Goal: Task Accomplishment & Management: Use online tool/utility

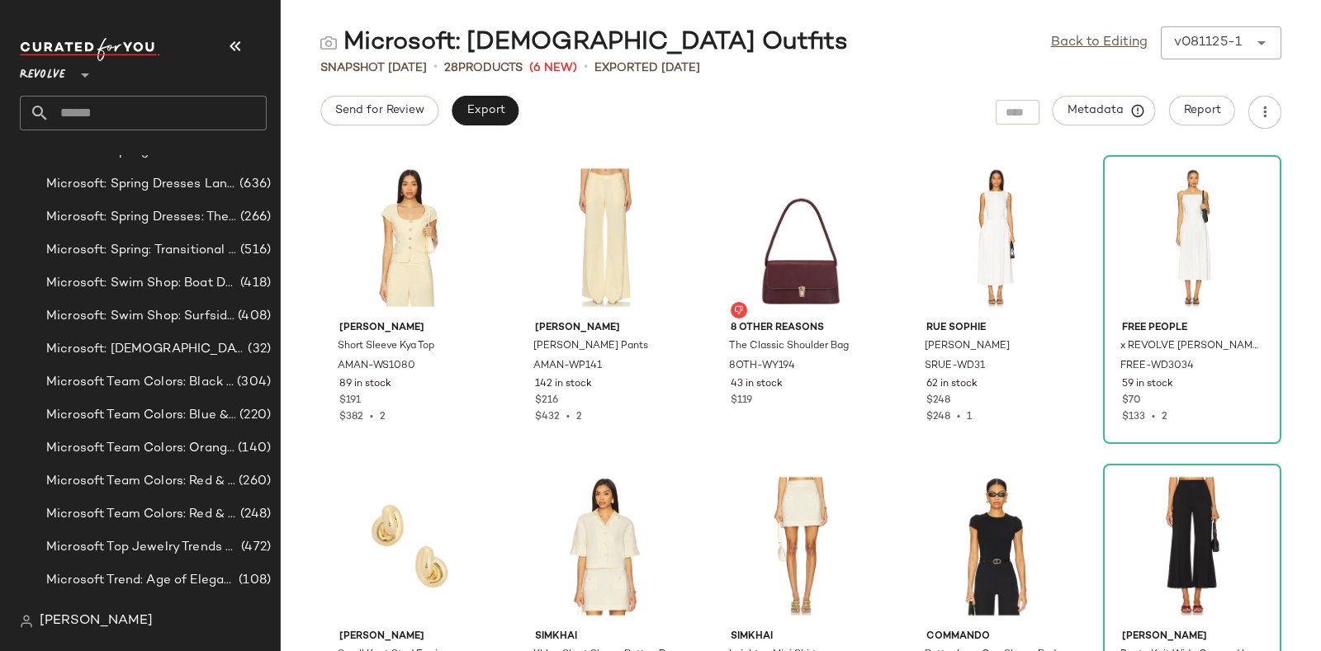
scroll to position [9664, 0]
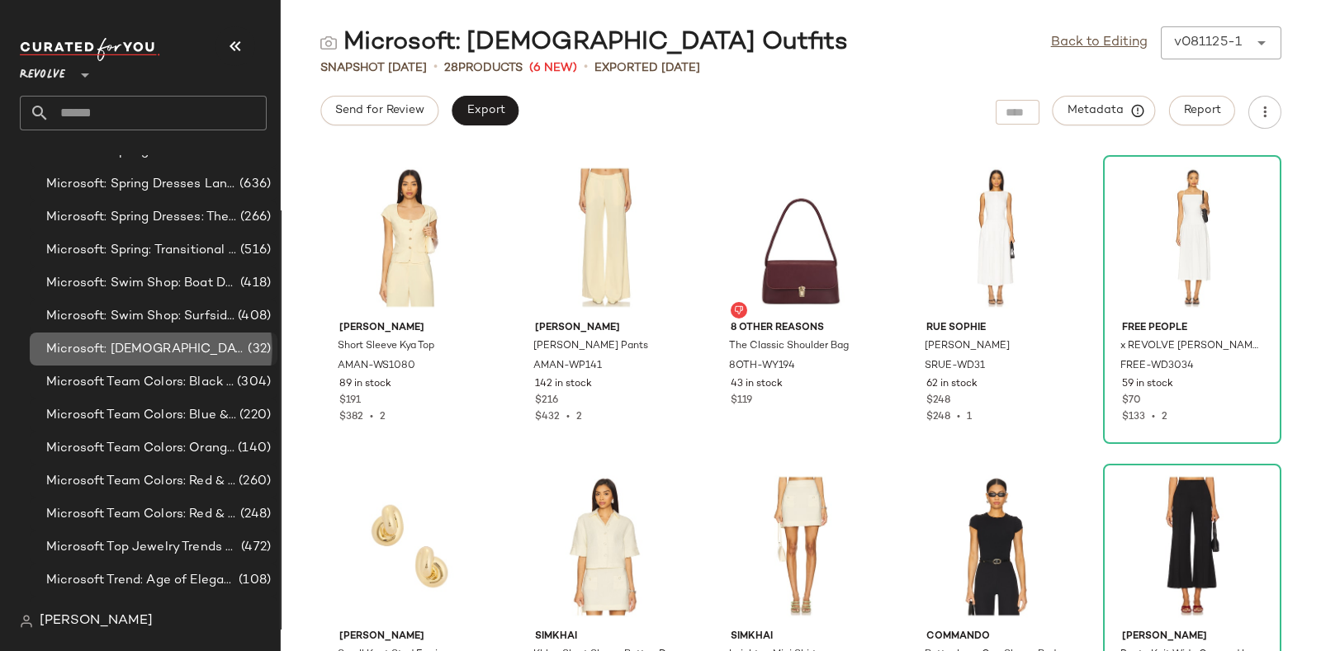
click at [178, 340] on span "Microsoft: [DEMOGRAPHIC_DATA] Outfits" at bounding box center [145, 349] width 198 height 19
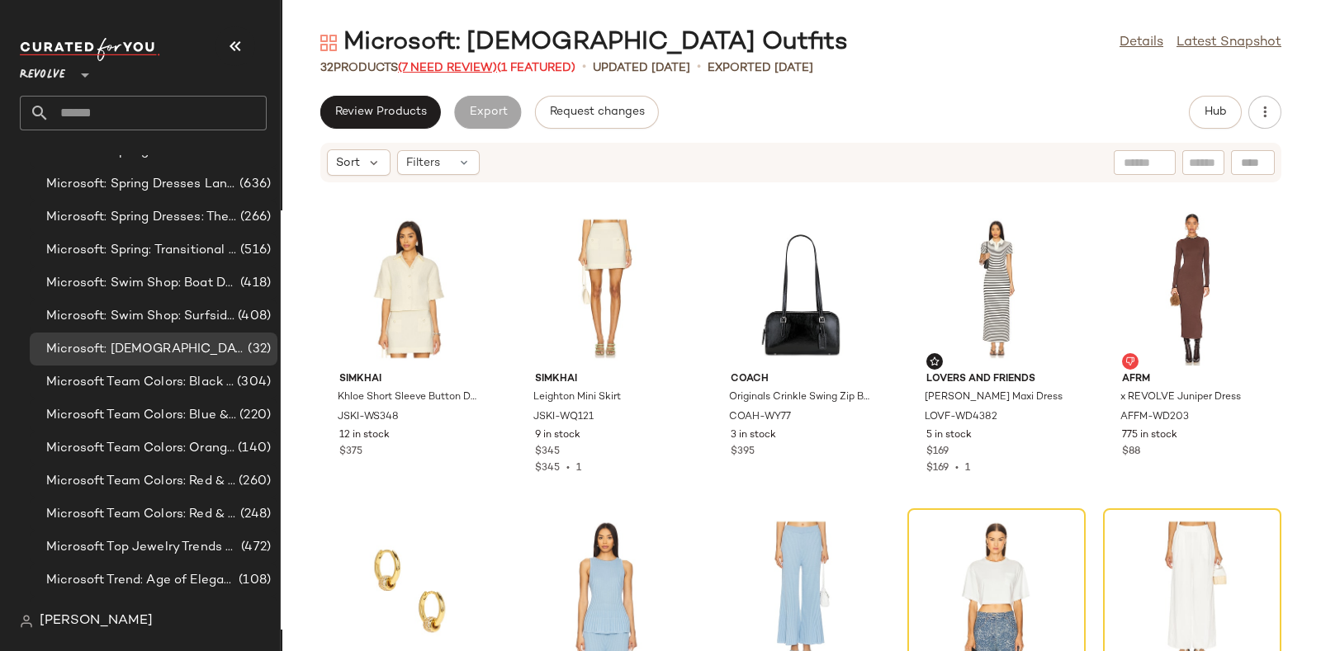
click at [443, 64] on span "(7 Need Review)" at bounding box center [447, 68] width 99 height 12
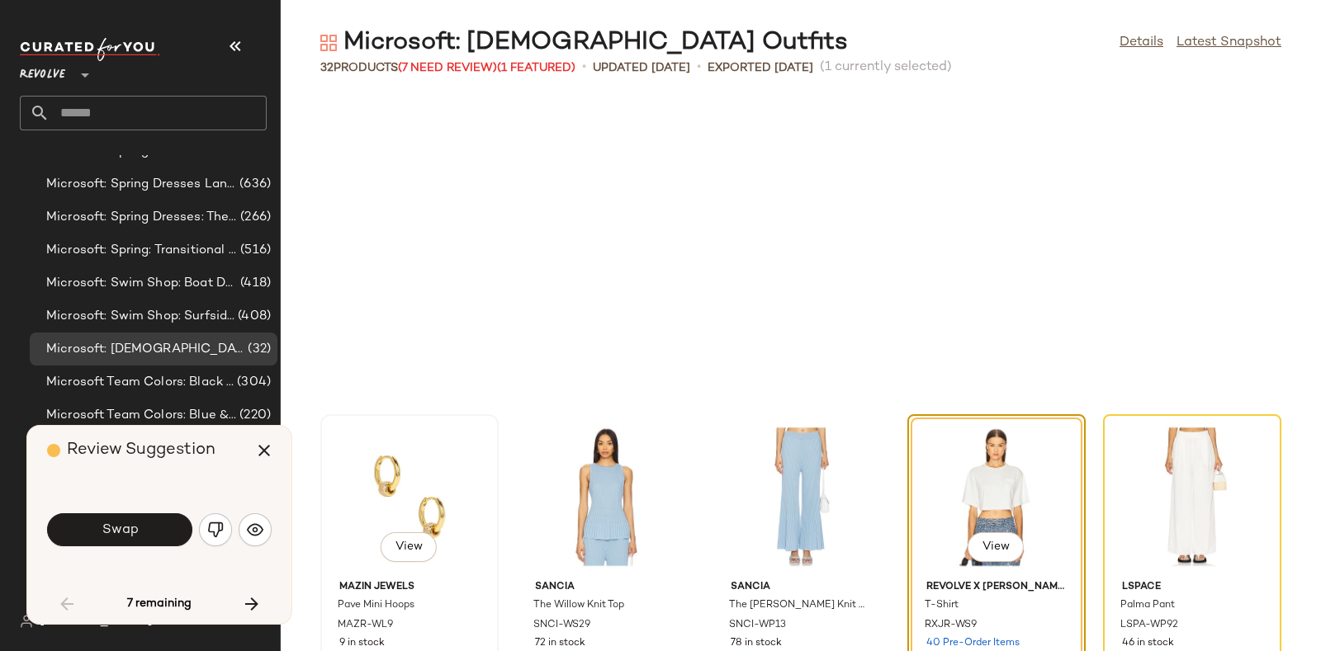
scroll to position [315, 0]
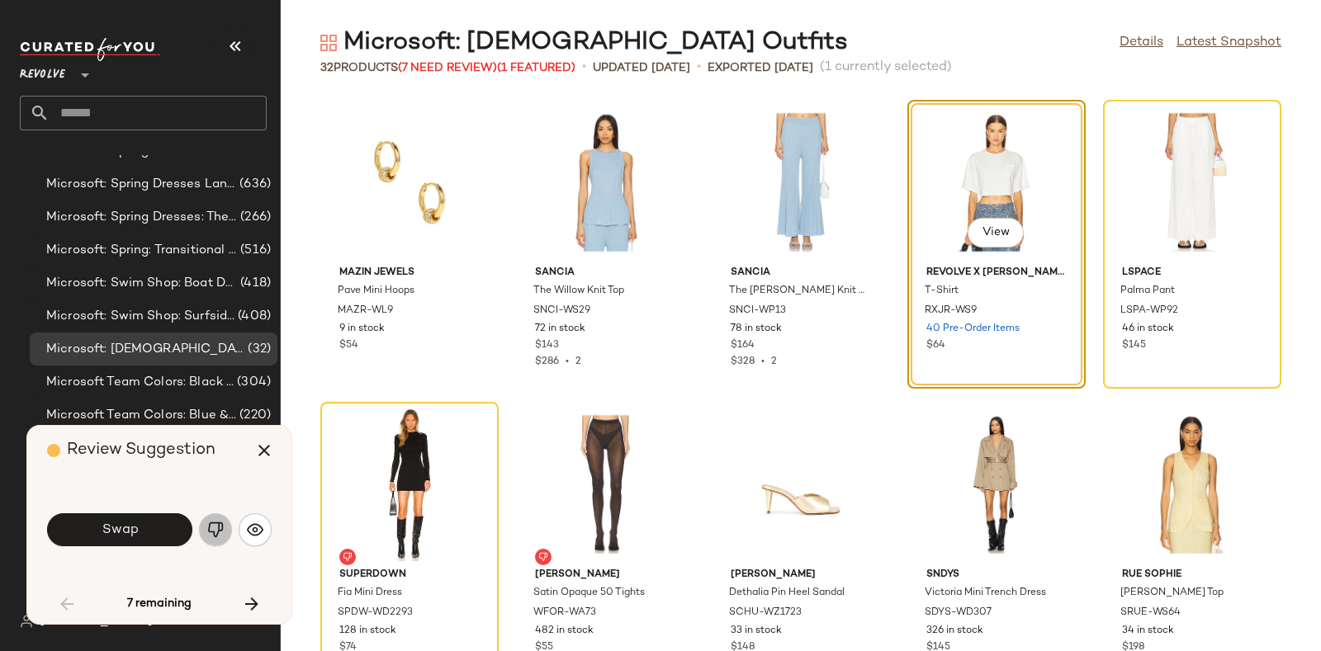
click at [204, 535] on button "button" at bounding box center [215, 530] width 33 height 33
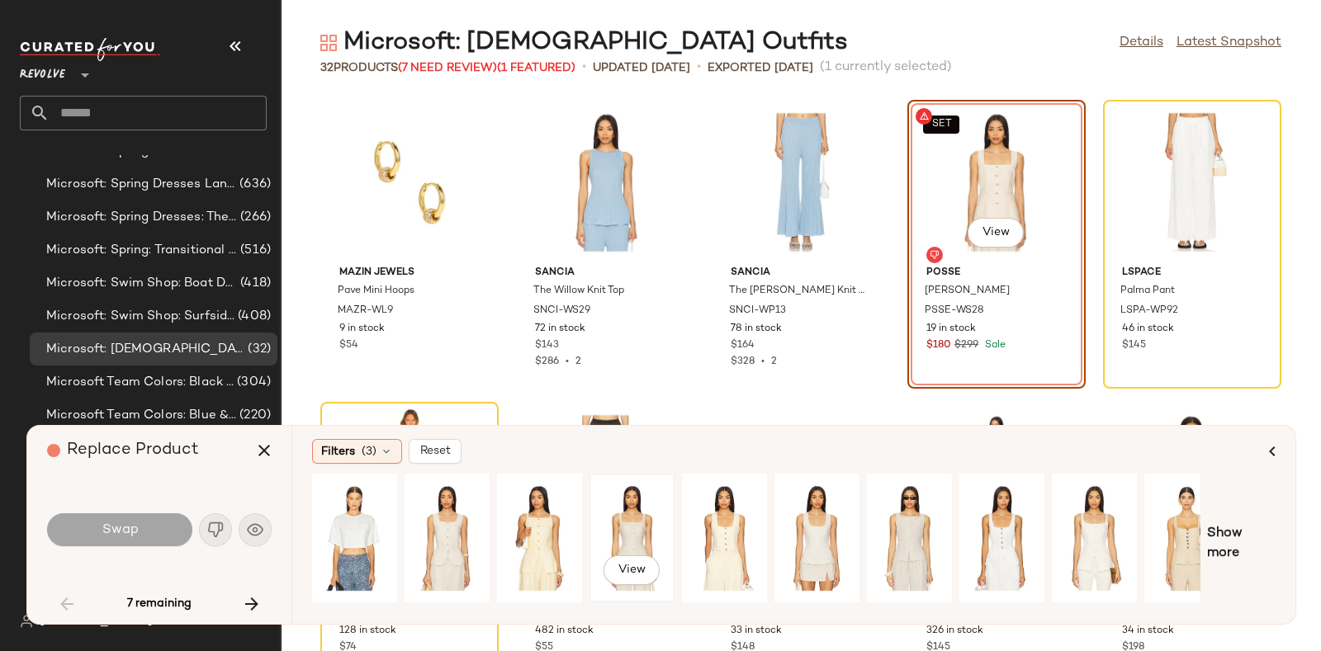
click at [637, 537] on div "View" at bounding box center [631, 538] width 73 height 117
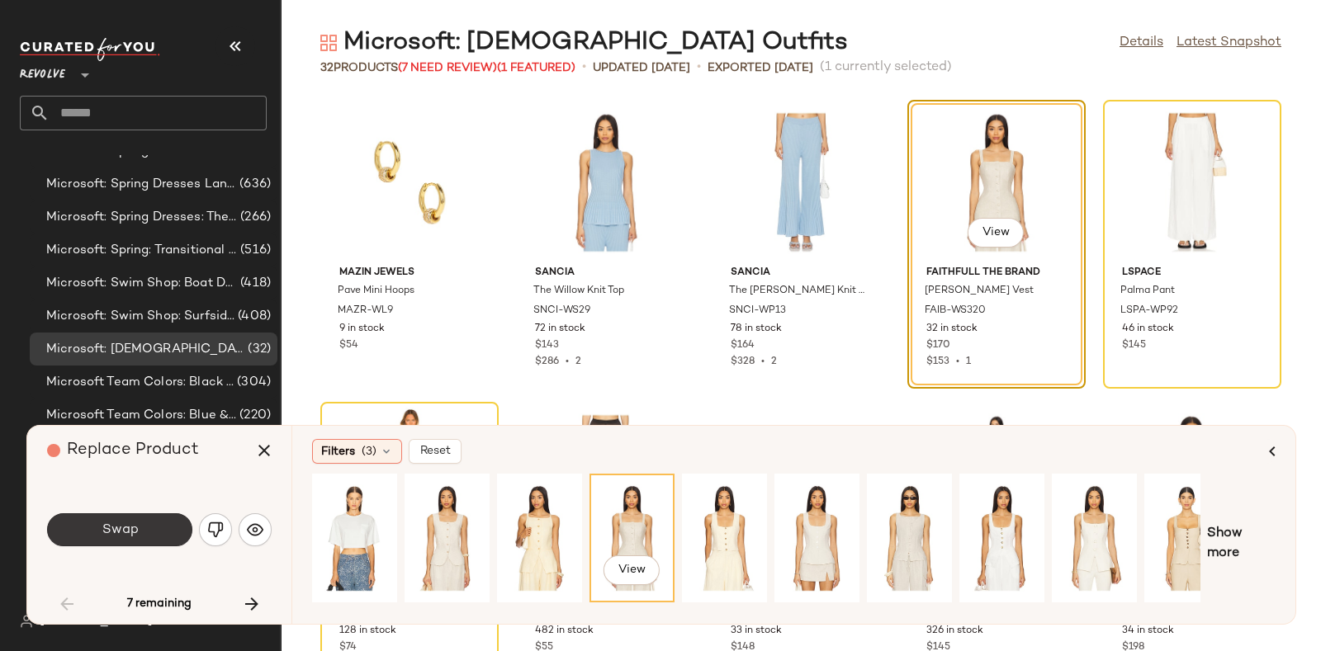
click at [141, 522] on button "Swap" at bounding box center [119, 530] width 145 height 33
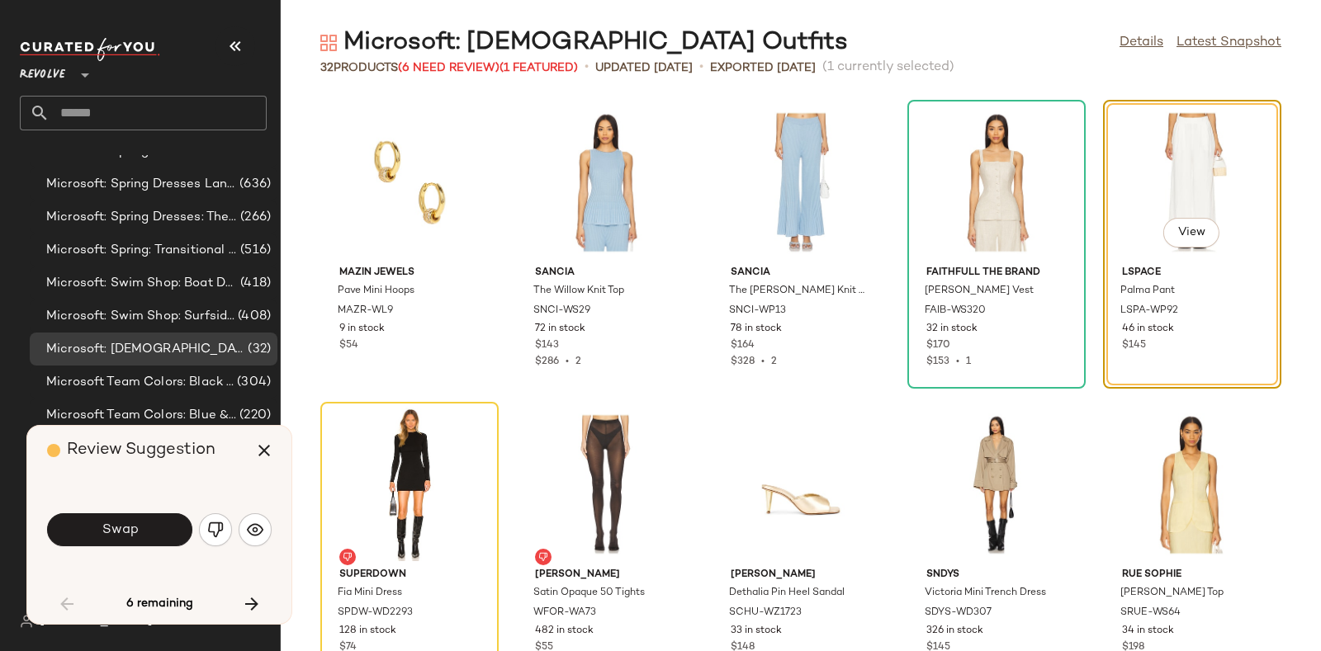
scroll to position [301, 0]
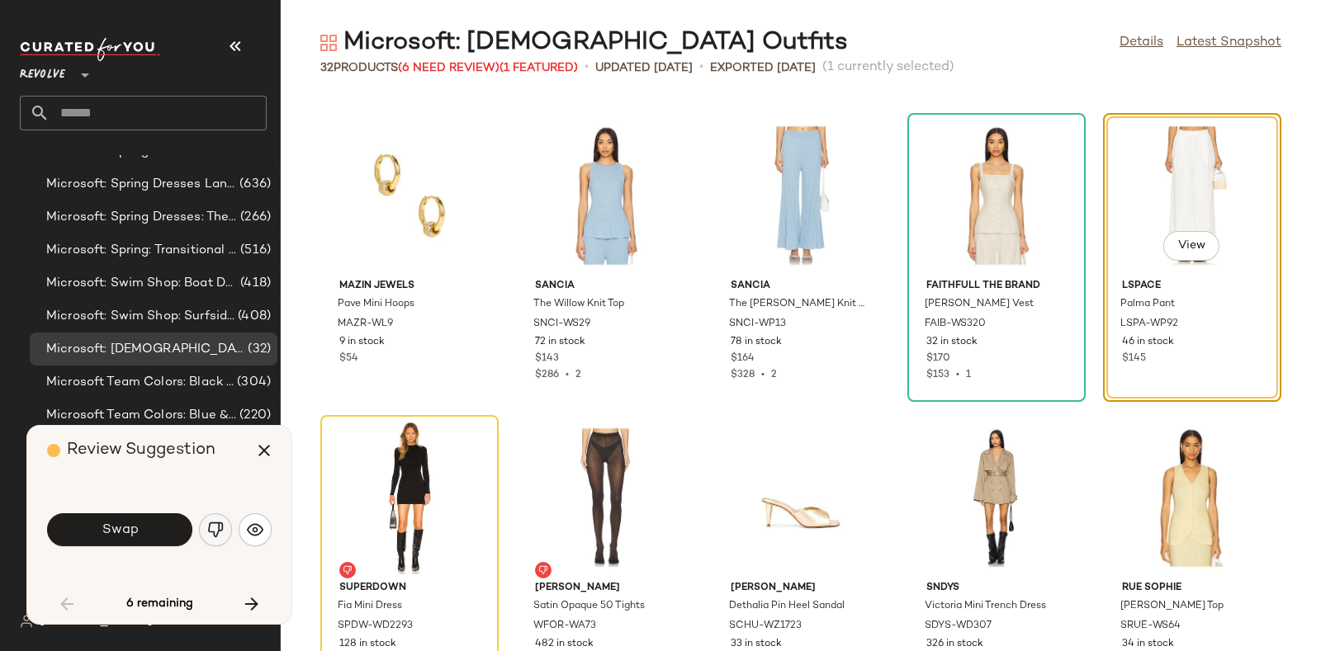
click at [220, 529] on img "button" at bounding box center [215, 530] width 17 height 17
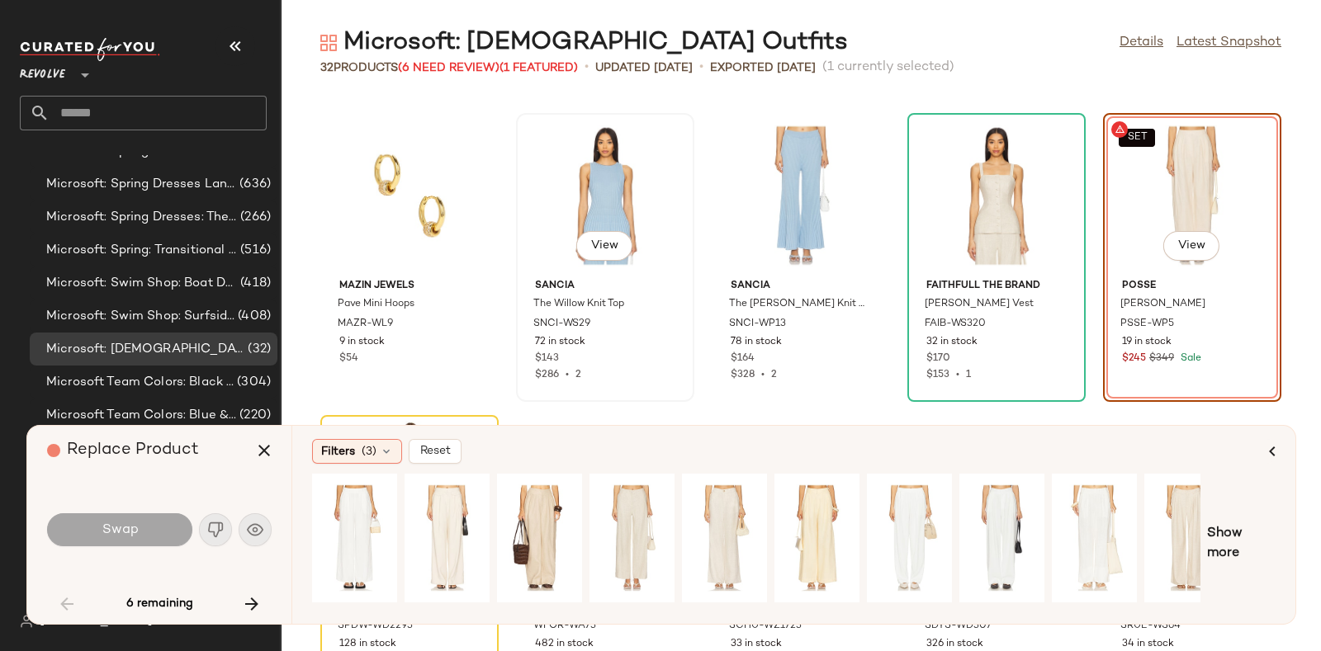
scroll to position [355, 0]
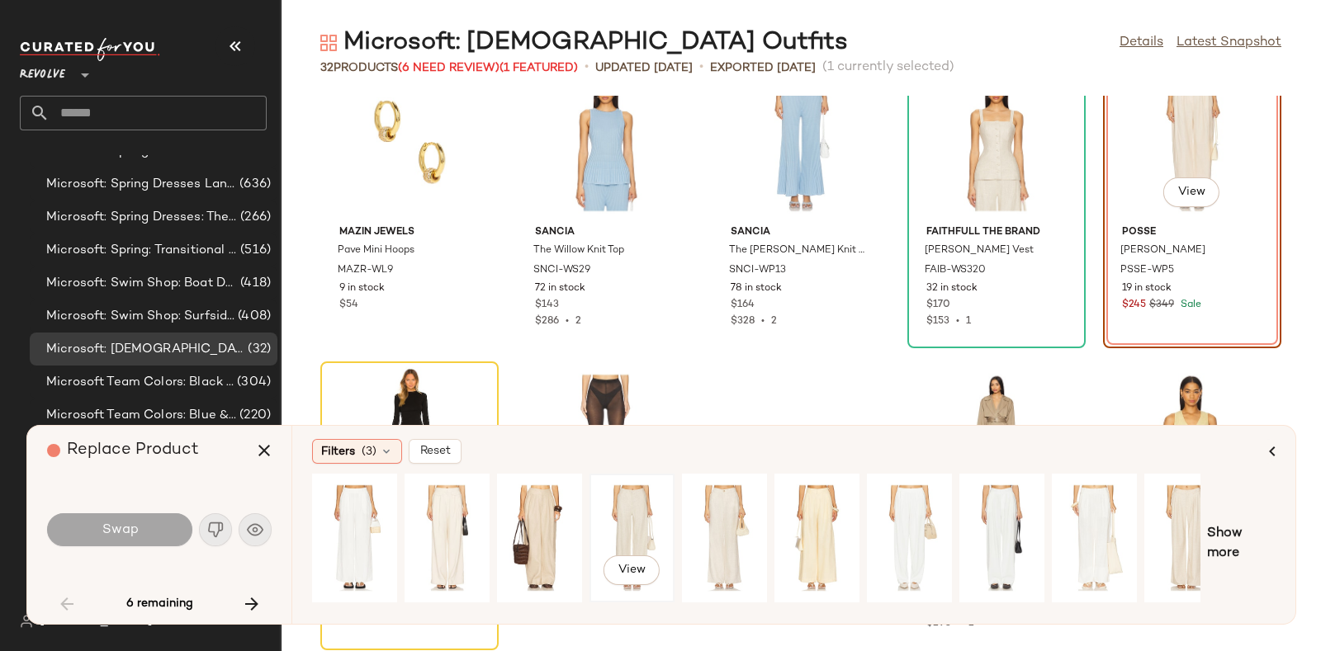
click at [637, 522] on div "View" at bounding box center [631, 538] width 73 height 117
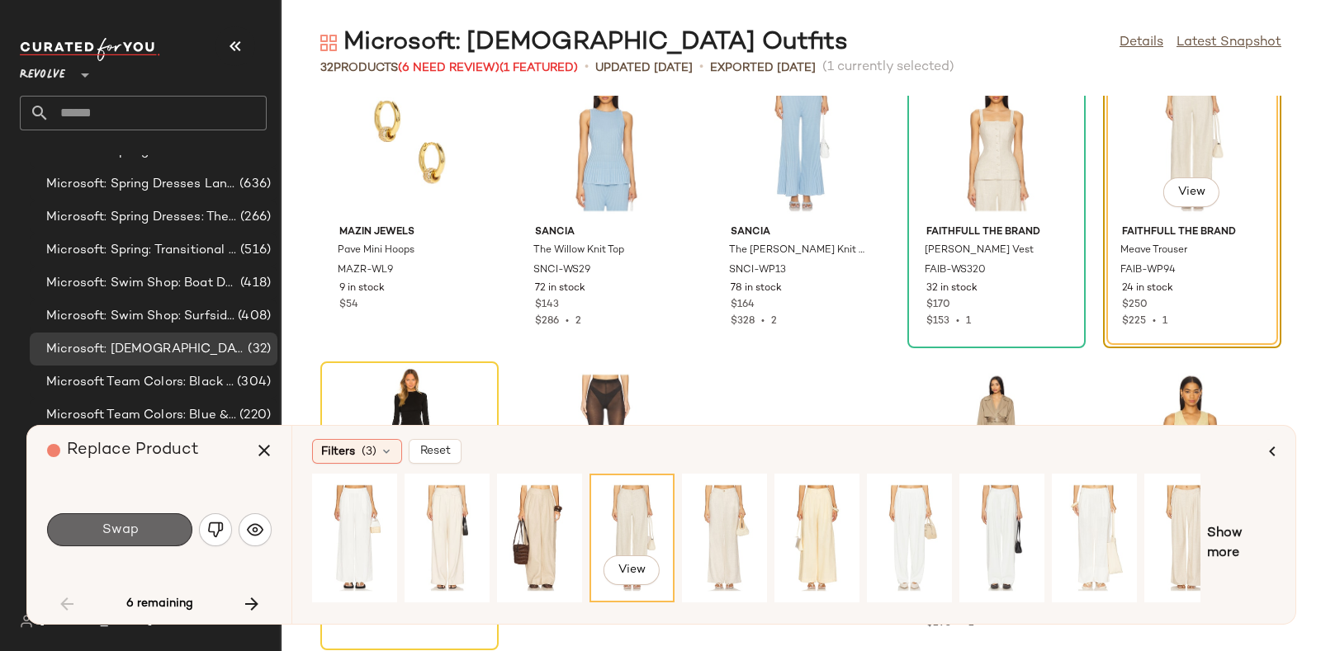
click at [130, 523] on span "Swap" at bounding box center [119, 531] width 37 height 16
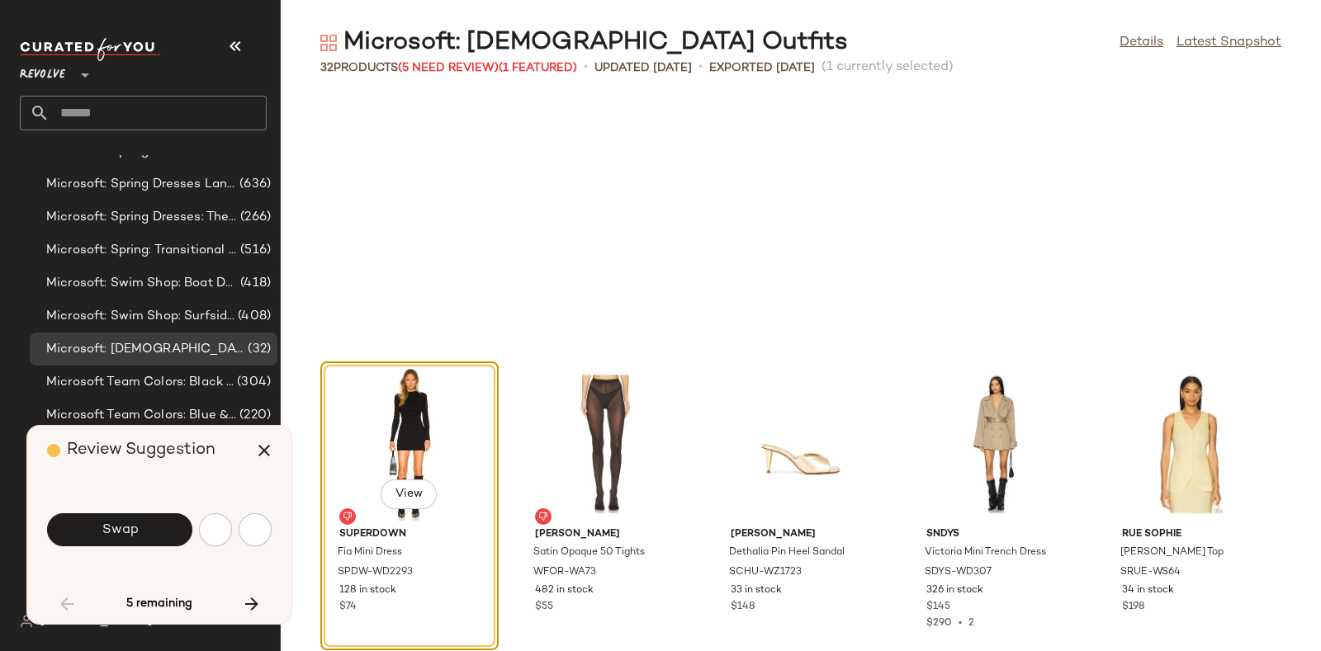
scroll to position [604, 0]
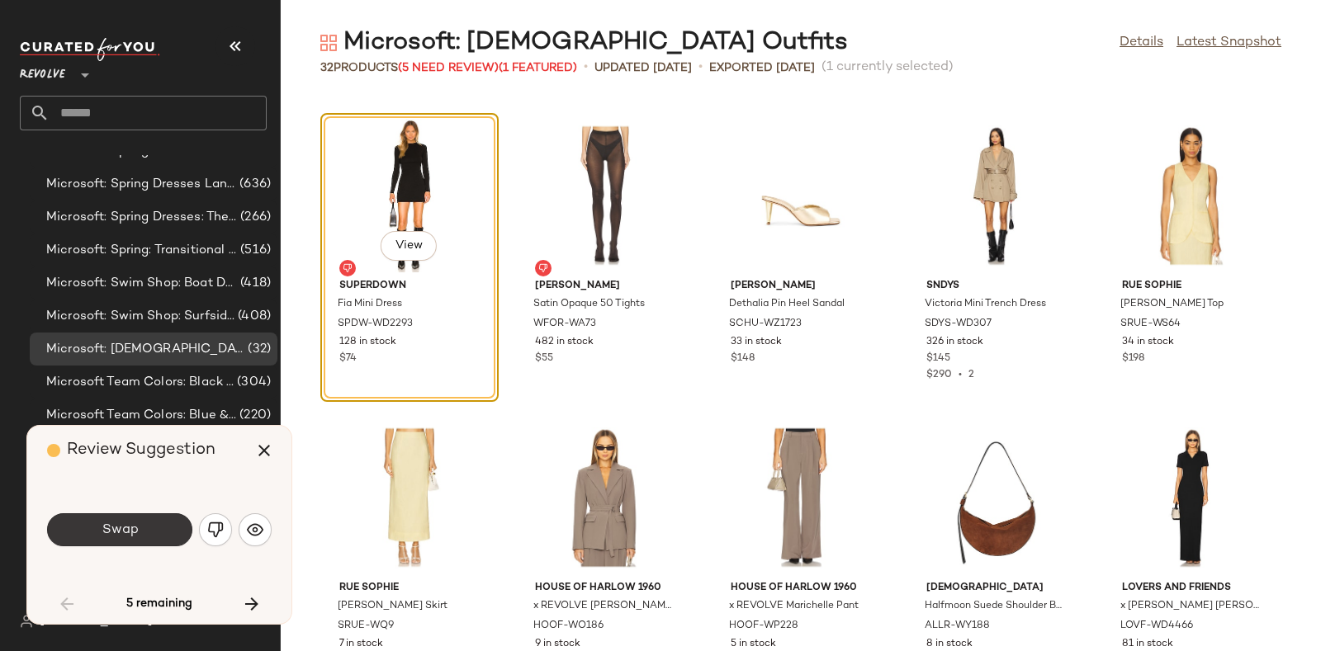
click at [146, 523] on button "Swap" at bounding box center [119, 530] width 145 height 33
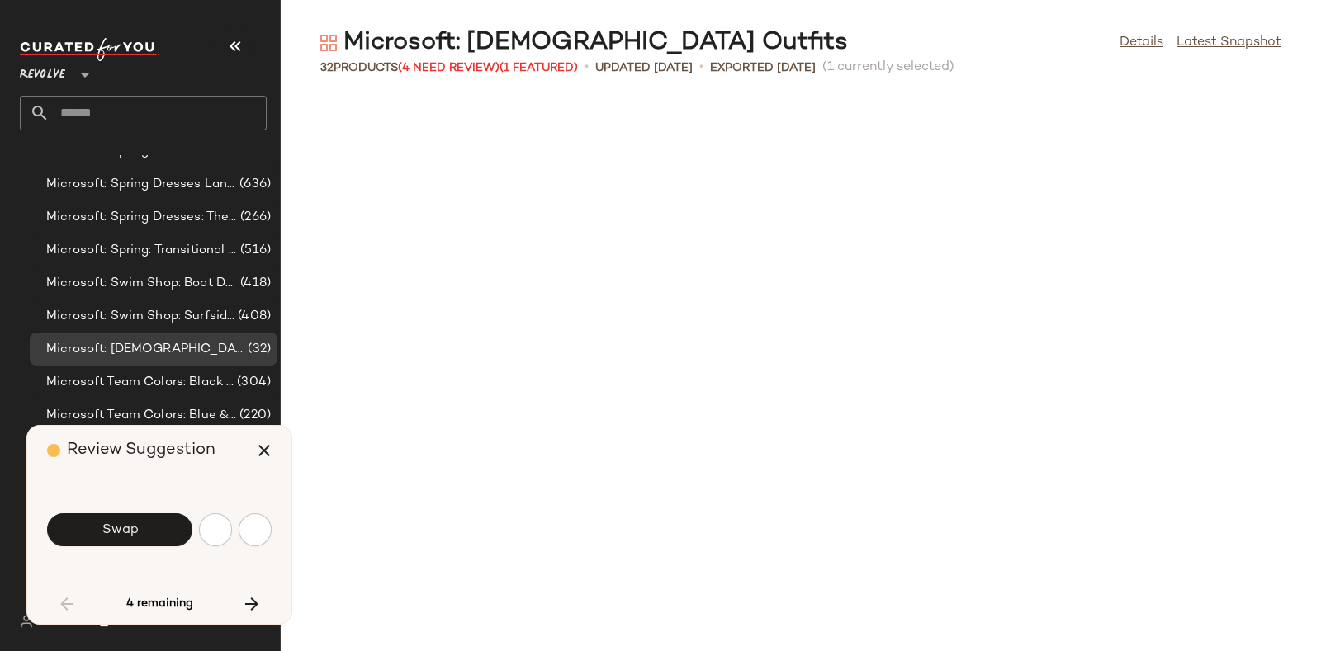
scroll to position [1209, 0]
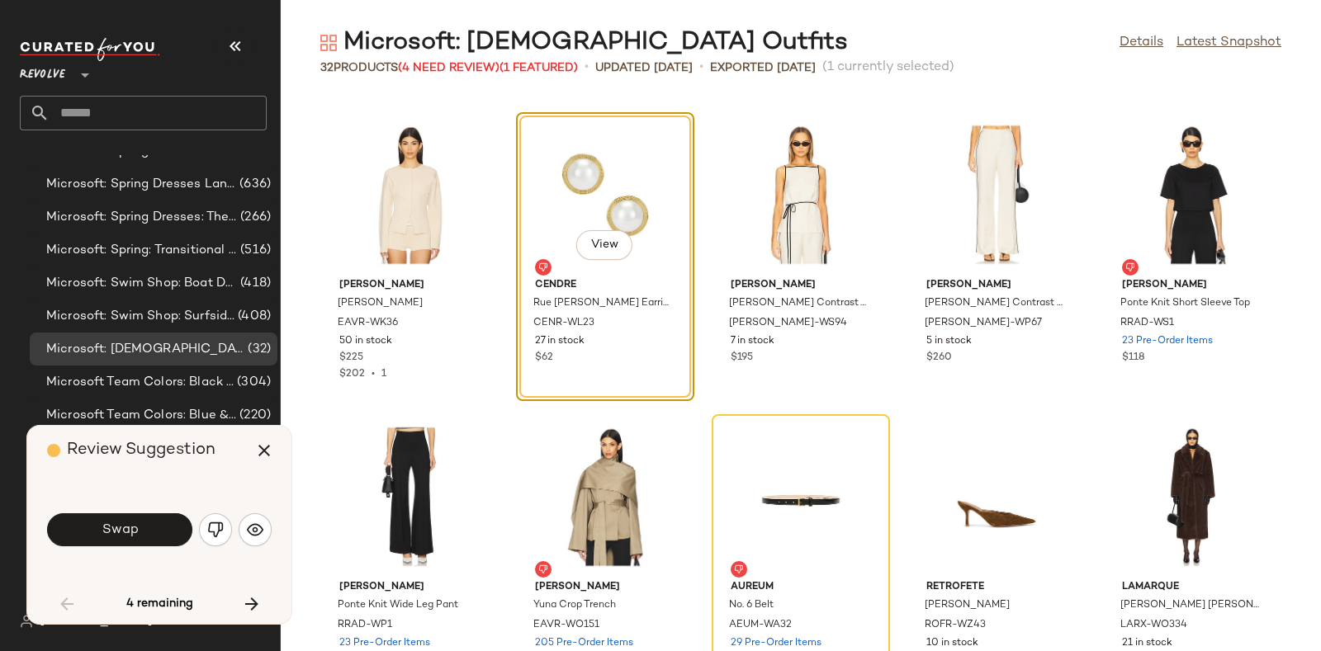
click at [134, 513] on div "Swap" at bounding box center [159, 530] width 225 height 40
click at [159, 540] on button "Swap" at bounding box center [119, 530] width 145 height 33
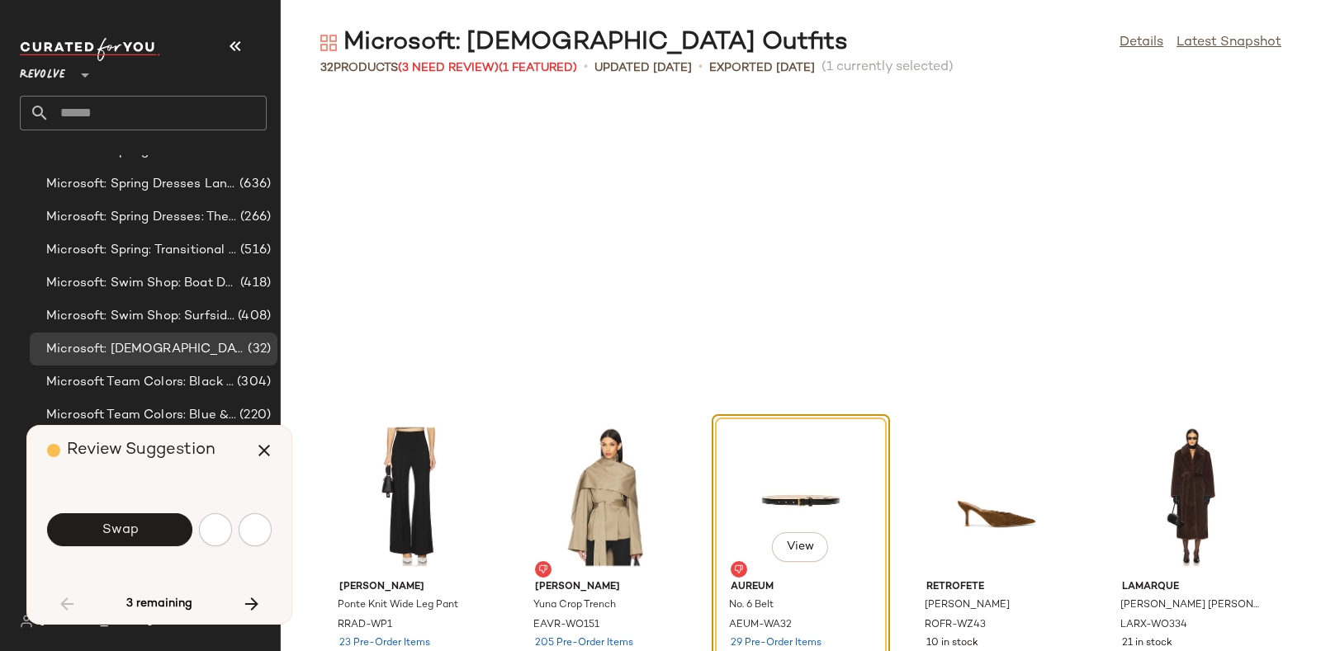
scroll to position [1510, 0]
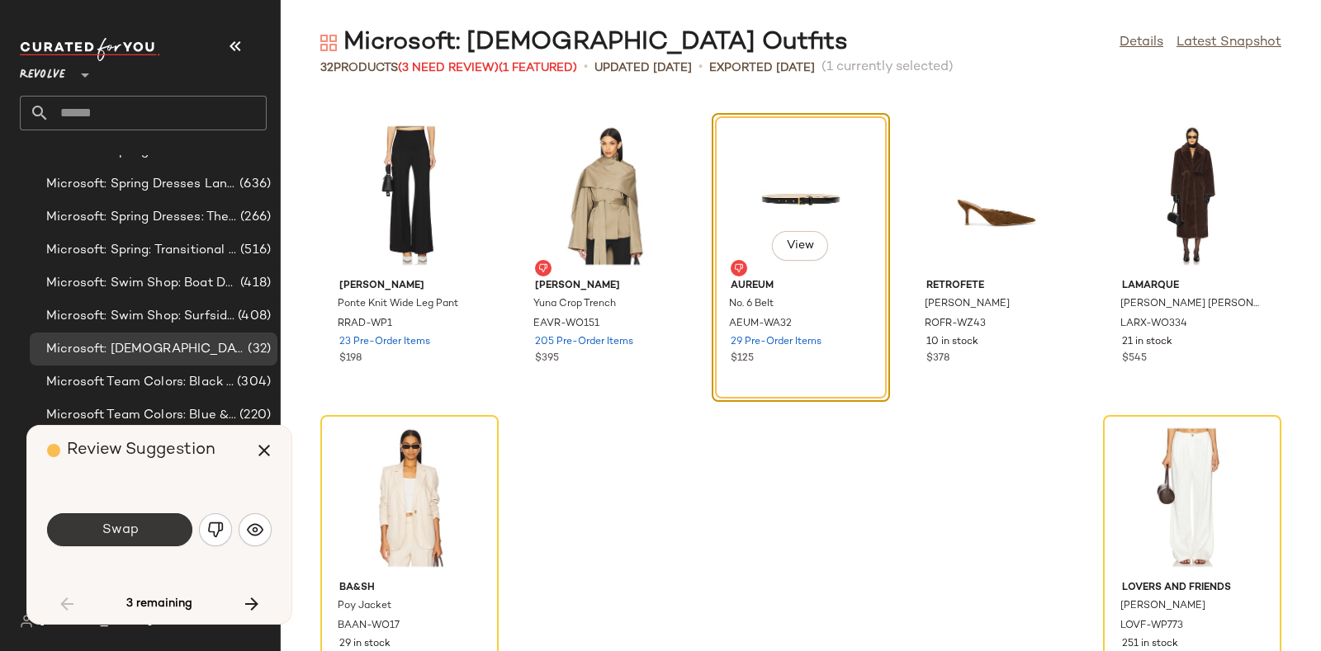
click at [145, 528] on button "Swap" at bounding box center [119, 530] width 145 height 33
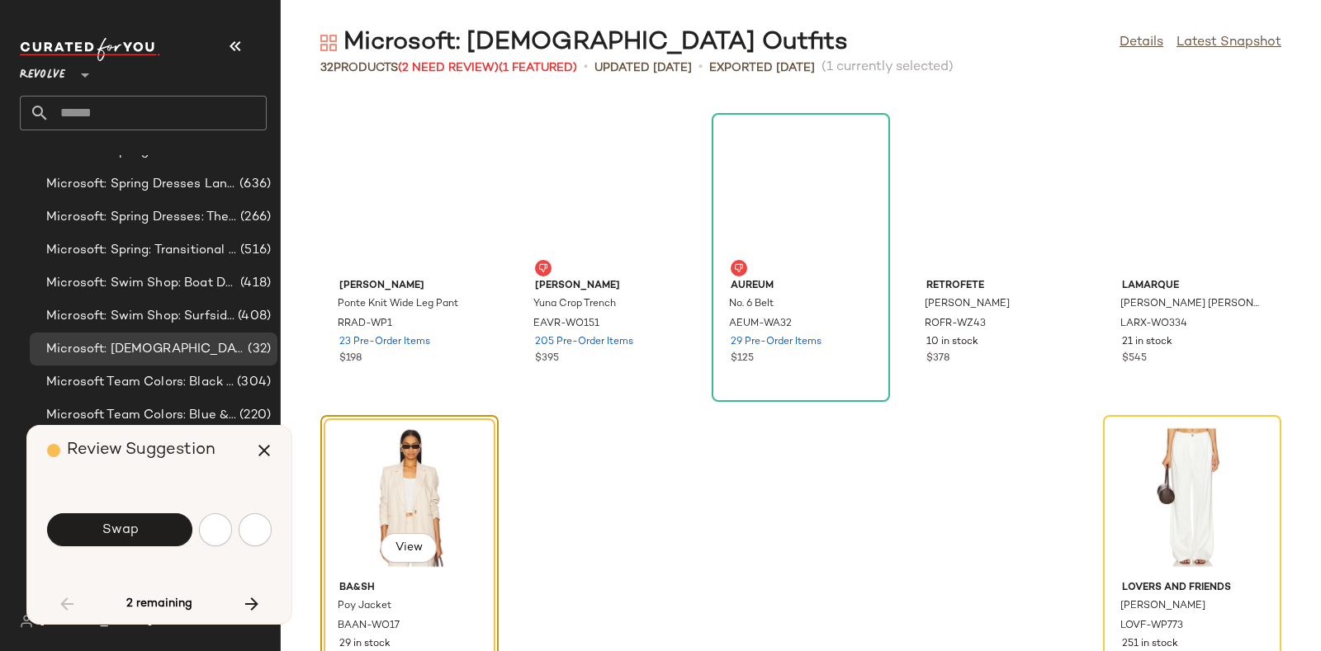
scroll to position [1562, 0]
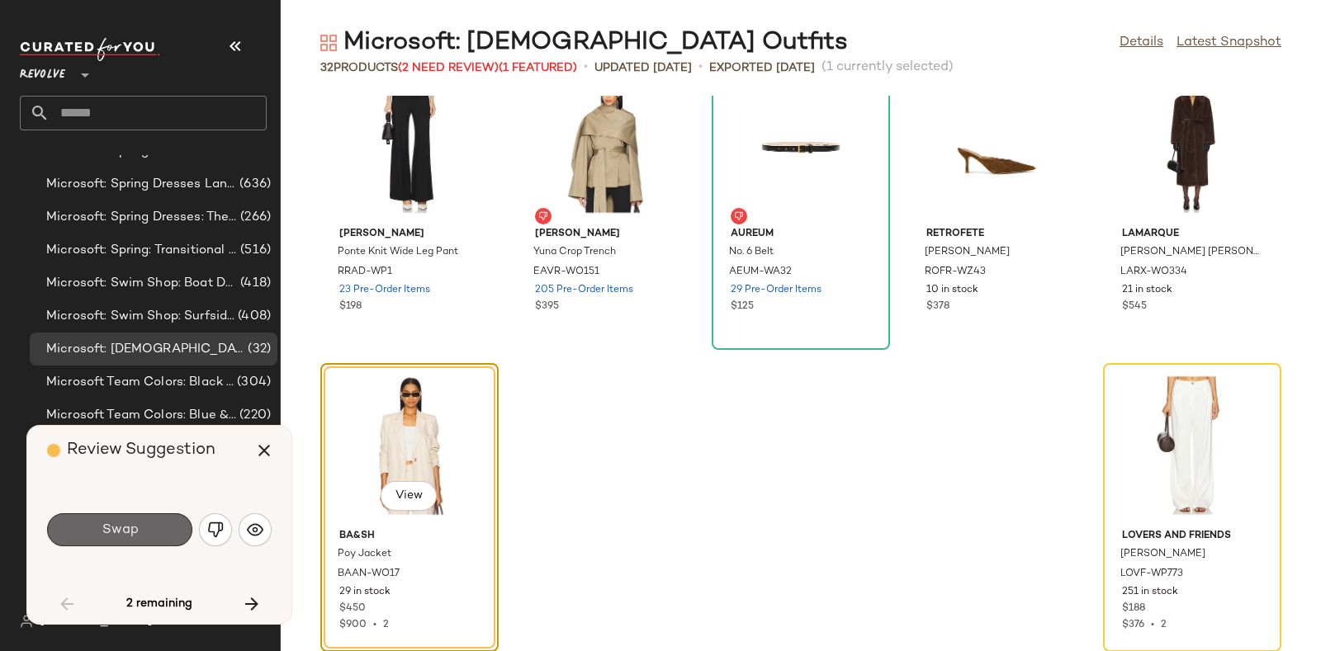
click at [153, 522] on button "Swap" at bounding box center [119, 530] width 145 height 33
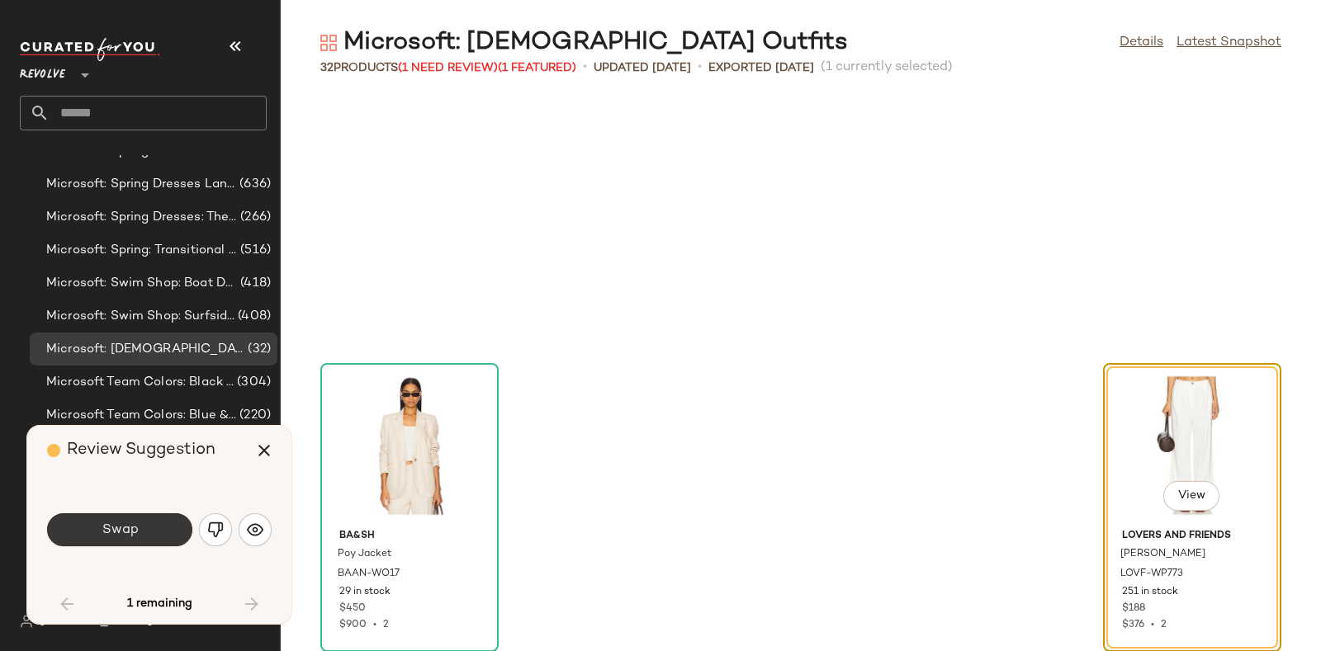
click at [140, 523] on button "Swap" at bounding box center [119, 530] width 145 height 33
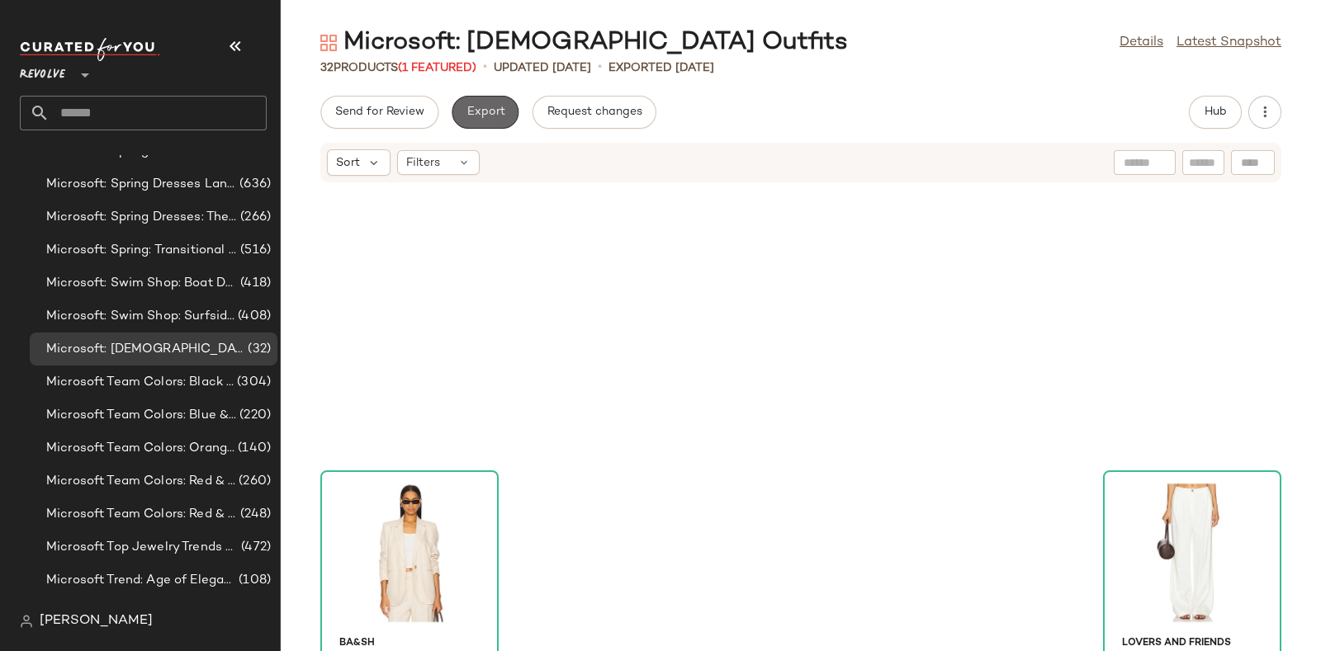
click at [493, 102] on button "Export" at bounding box center [485, 112] width 67 height 33
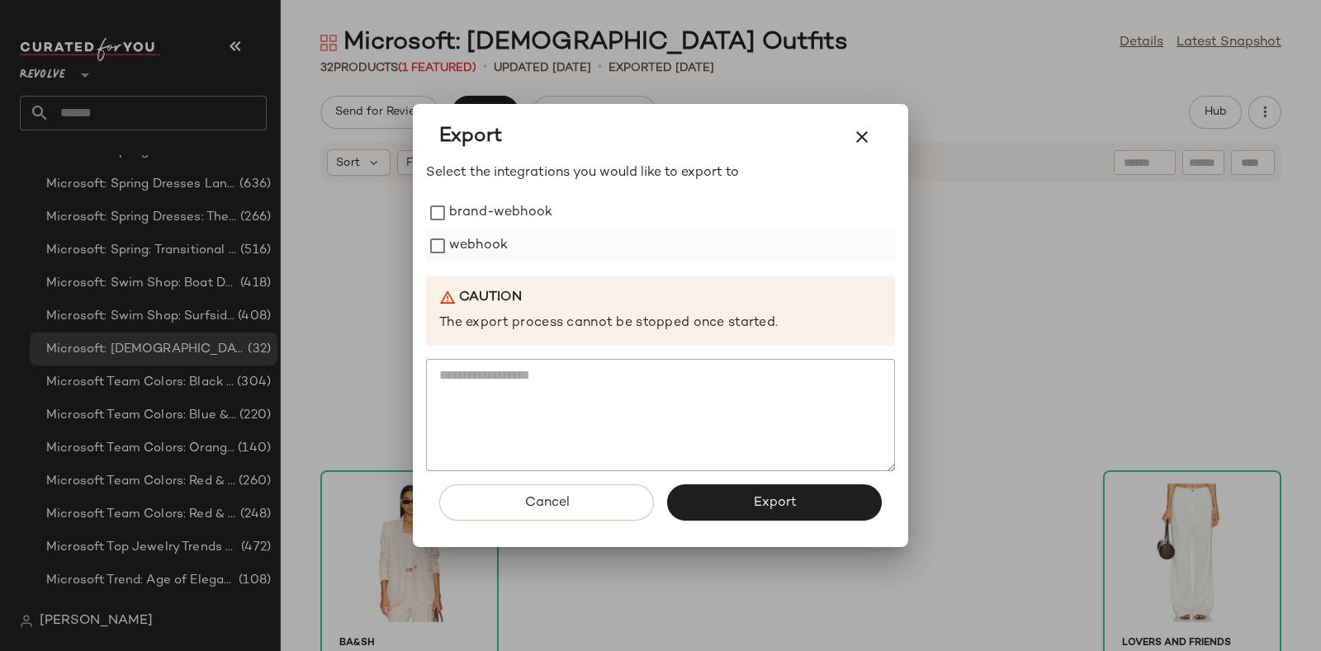
click at [484, 241] on label "webhook" at bounding box center [478, 246] width 59 height 33
click at [738, 501] on button "Export" at bounding box center [774, 503] width 215 height 36
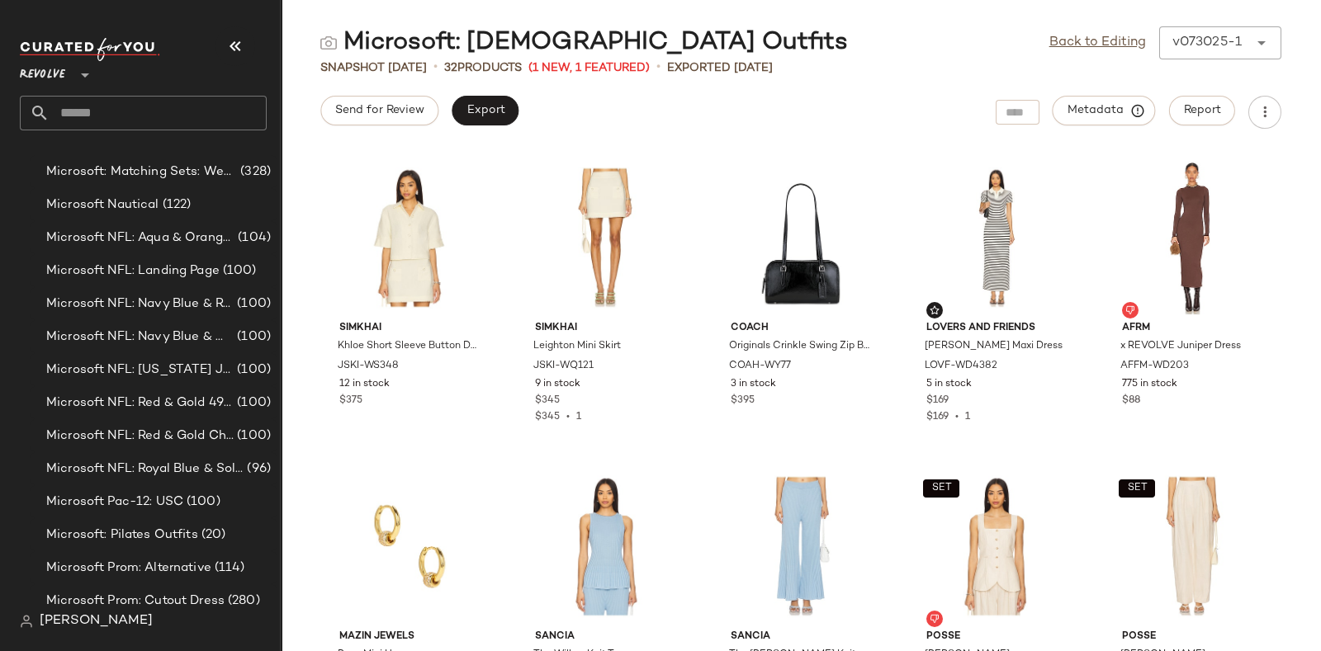
scroll to position [8519, 0]
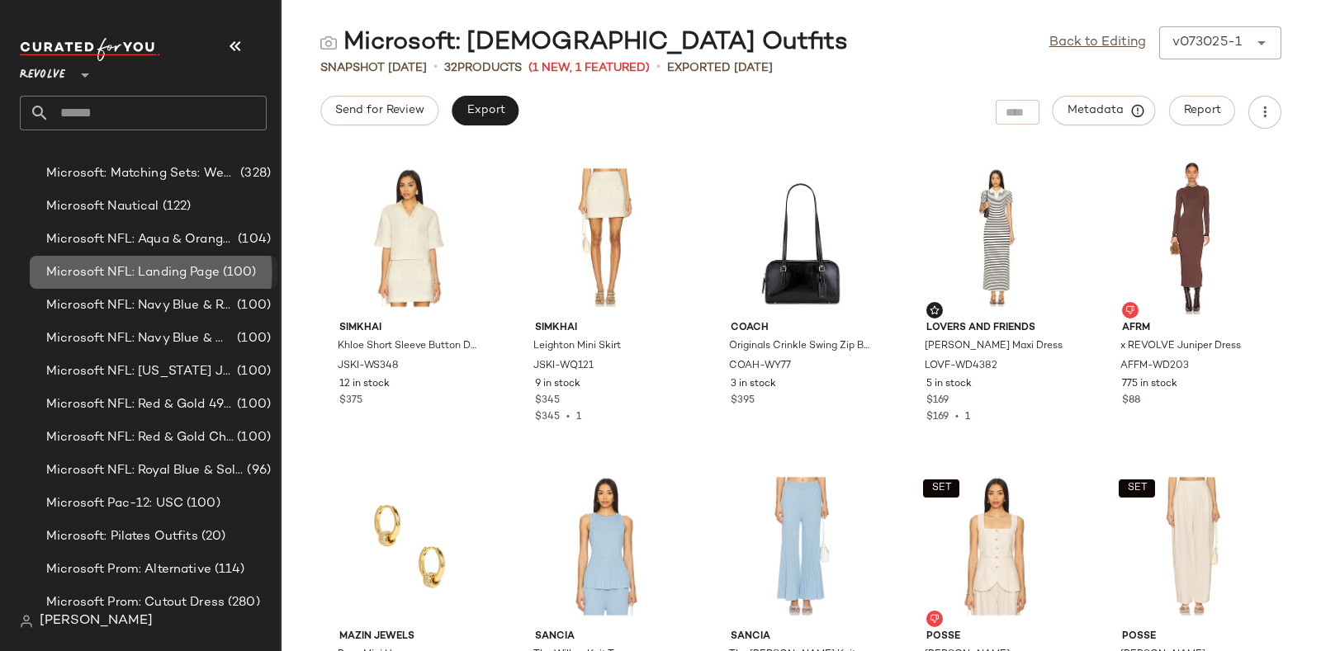
click at [168, 271] on span "Microsoft NFL: Landing Page" at bounding box center [132, 272] width 173 height 19
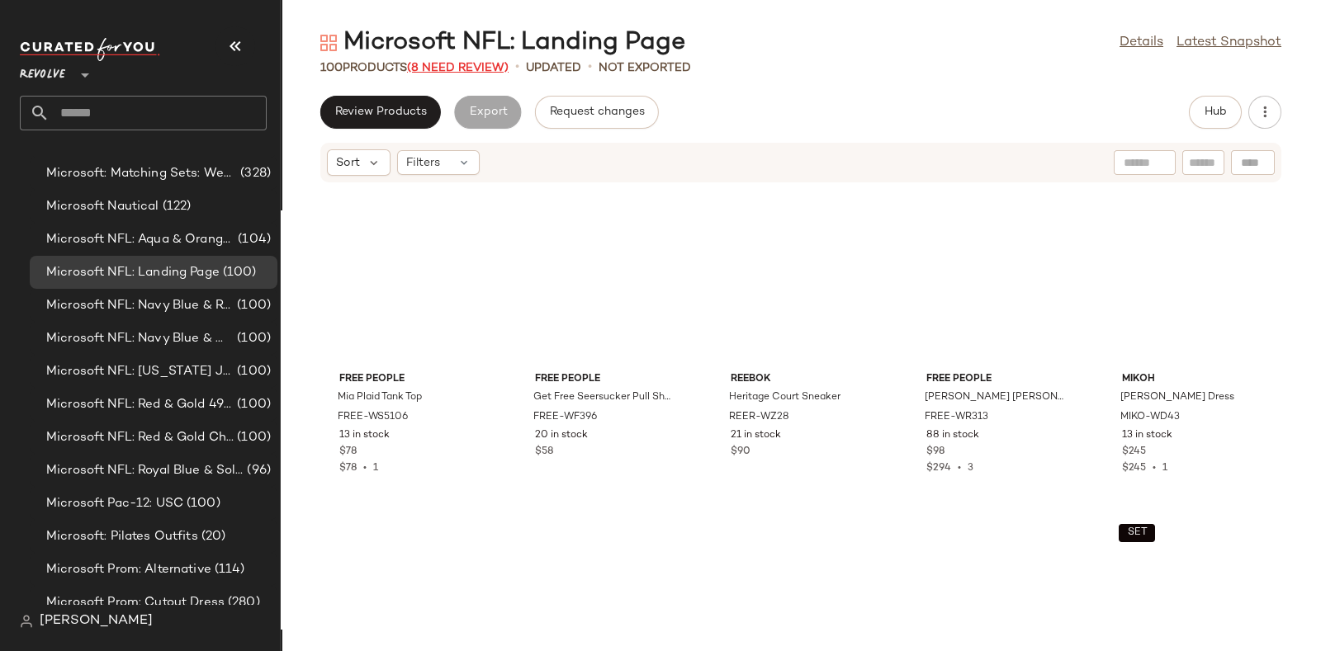
click at [446, 62] on span "(8 Need Review)" at bounding box center [458, 68] width 102 height 12
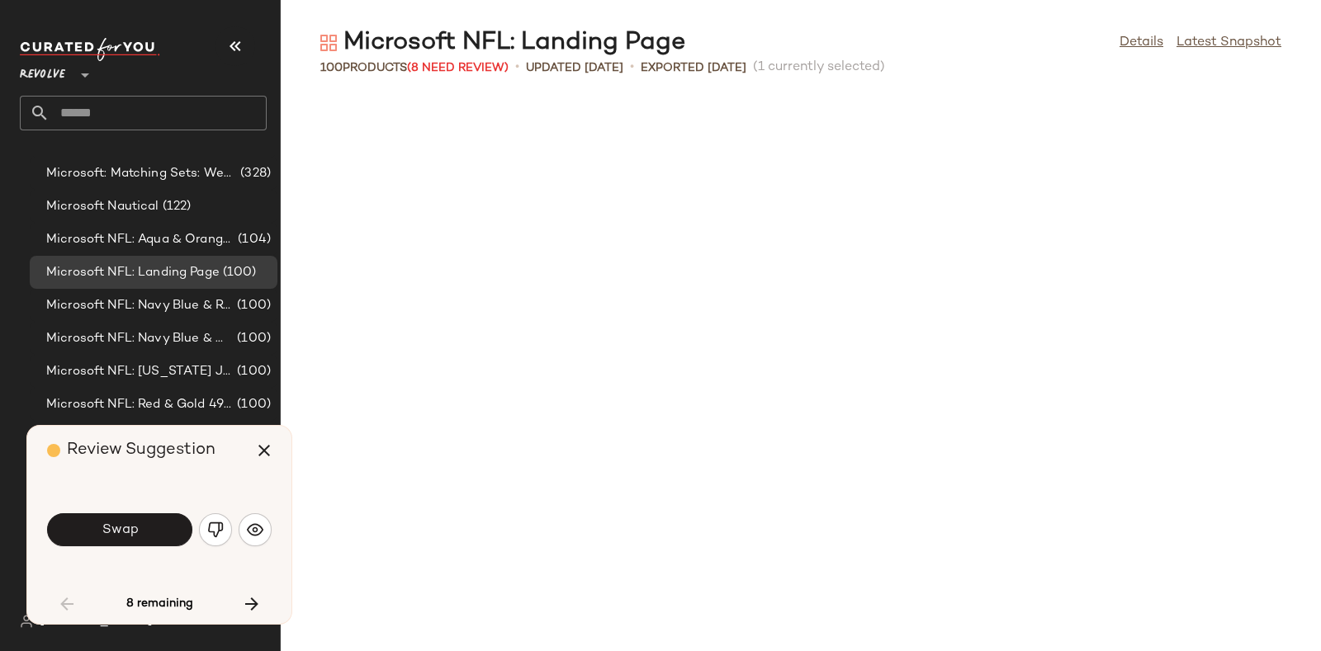
scroll to position [921, 0]
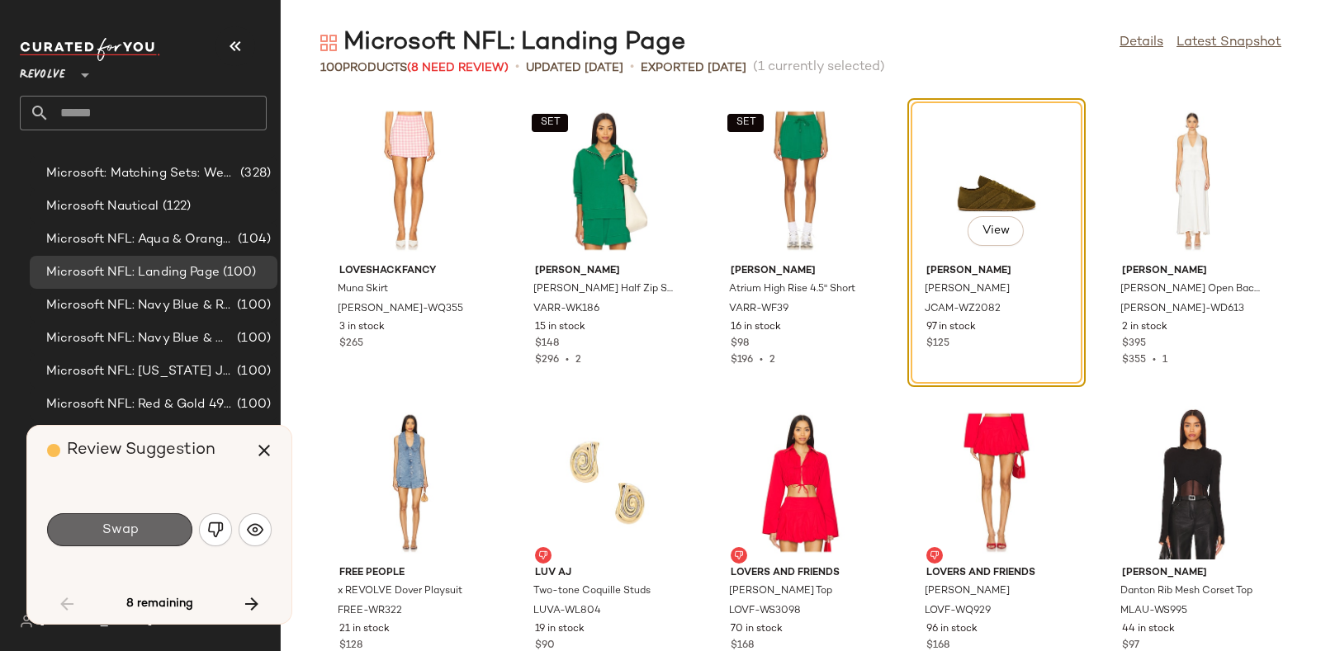
click at [149, 521] on button "Swap" at bounding box center [119, 530] width 145 height 33
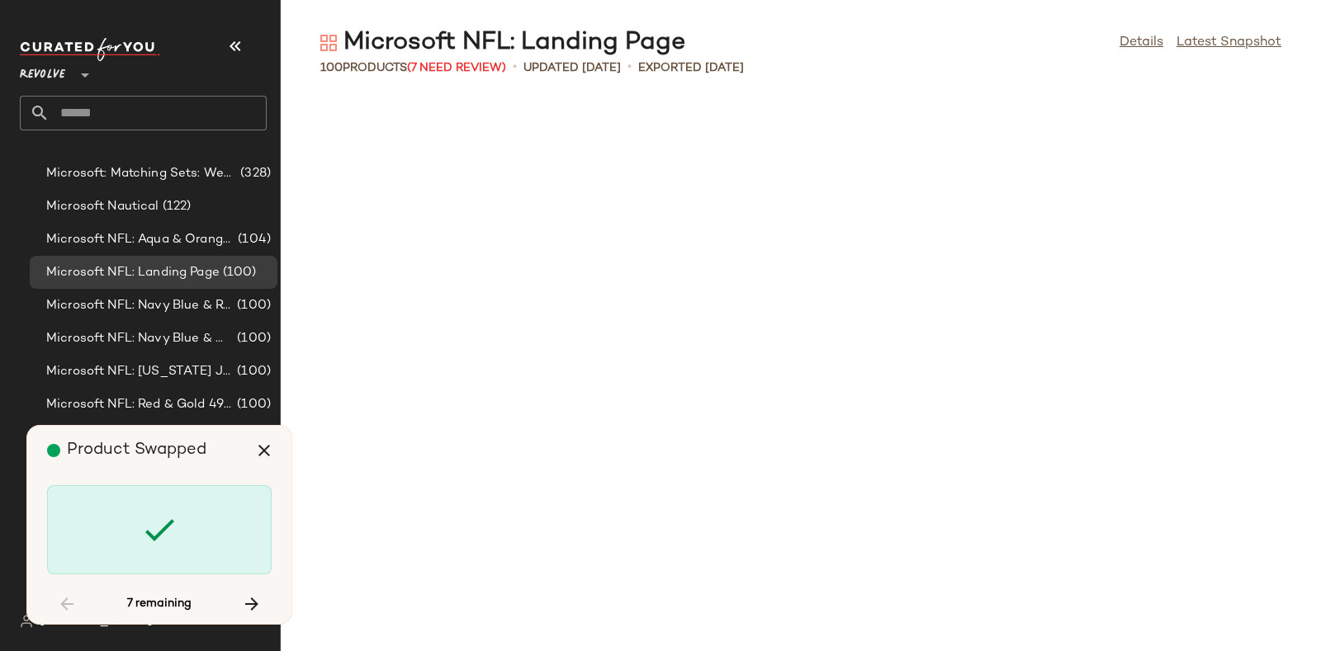
scroll to position [2114, 0]
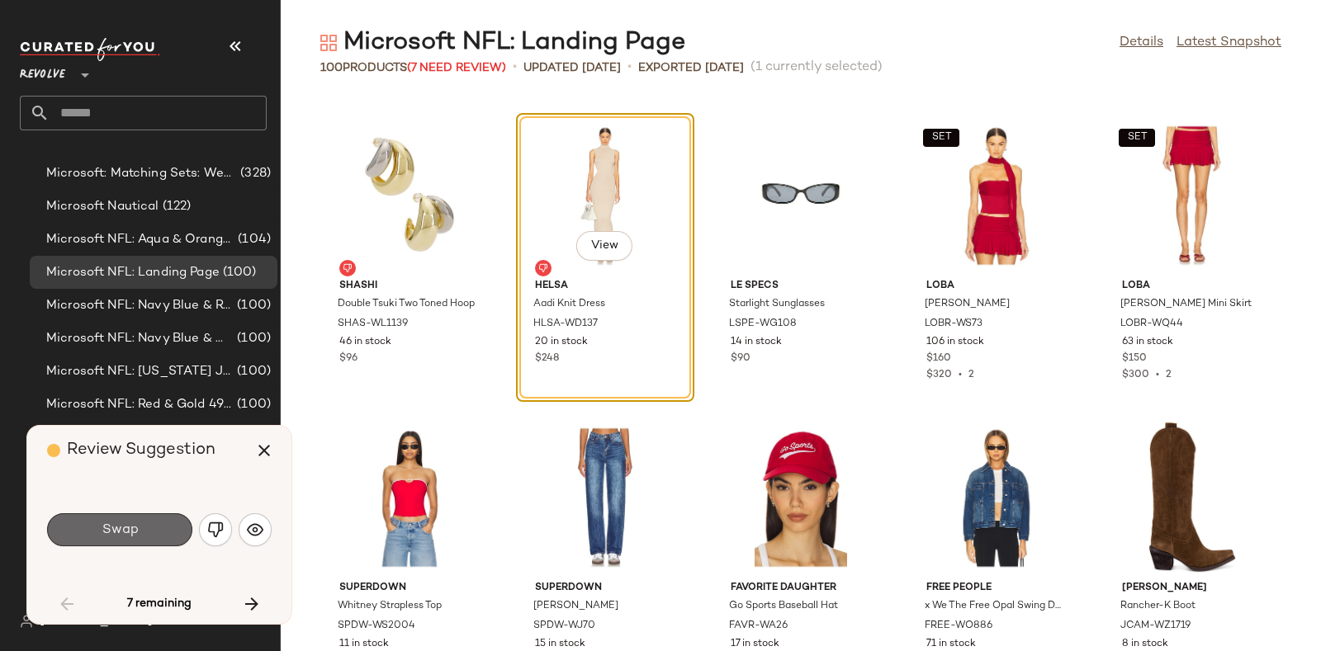
click at [140, 523] on button "Swap" at bounding box center [119, 530] width 145 height 33
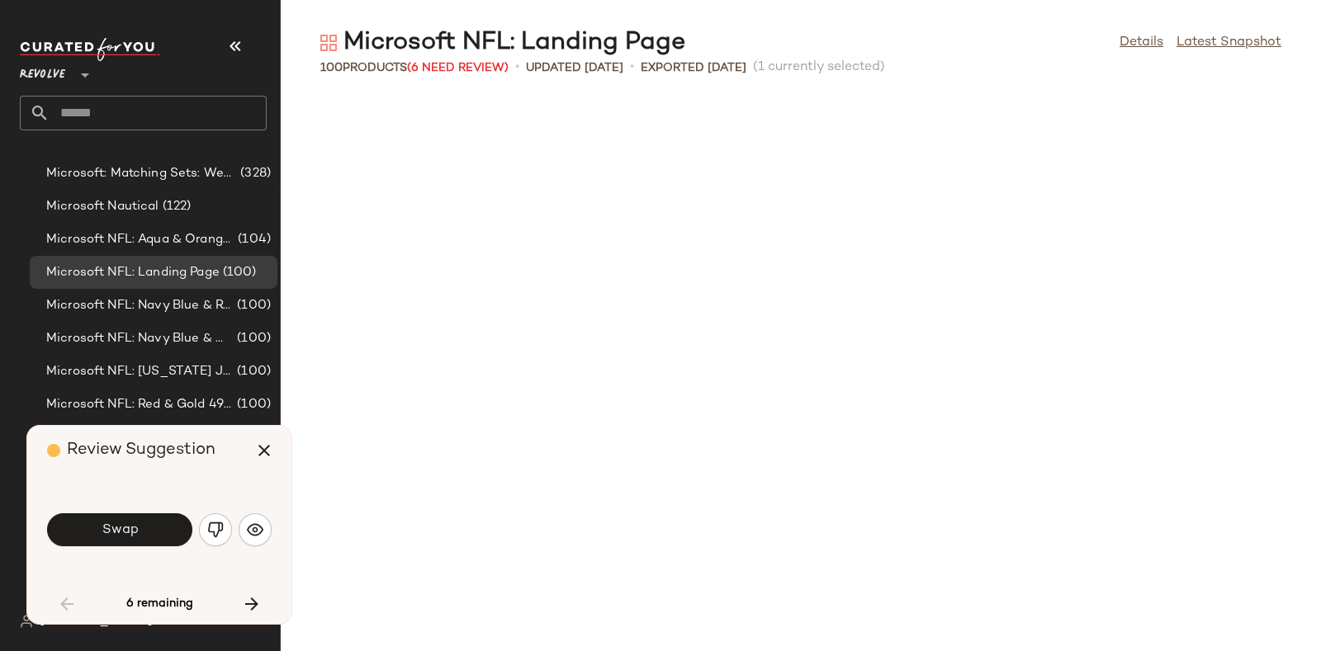
scroll to position [2720, 0]
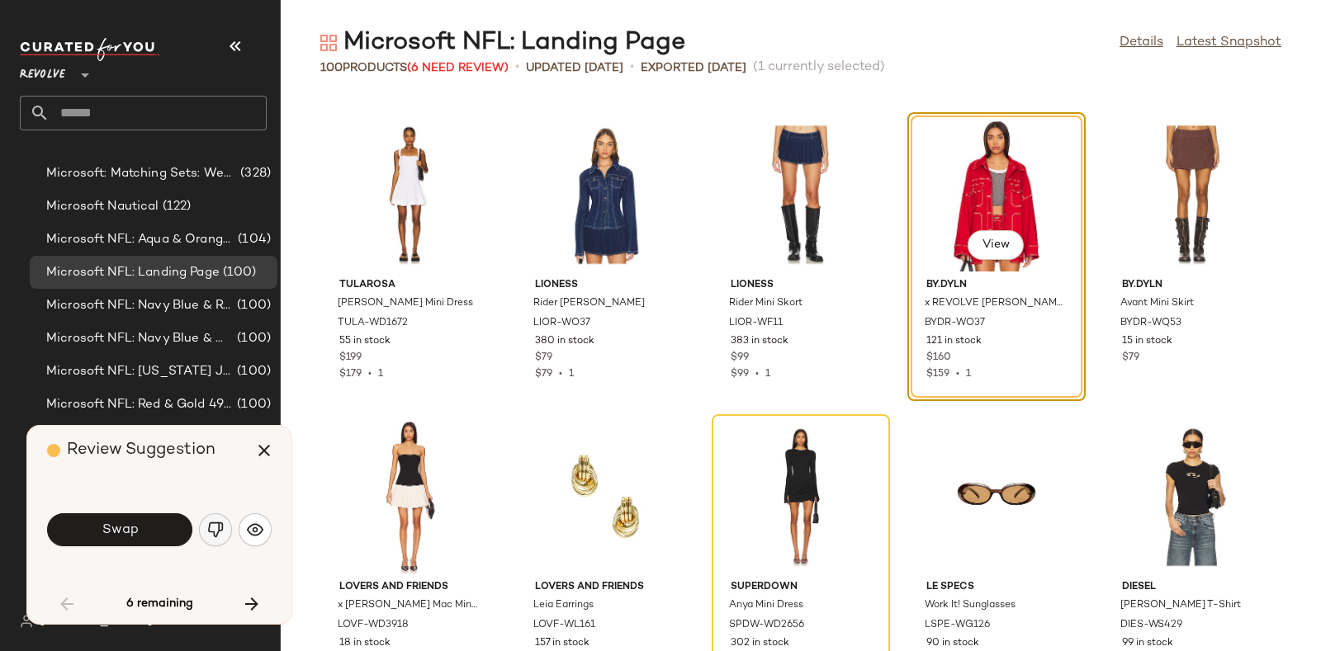
click at [208, 533] on img "button" at bounding box center [215, 530] width 17 height 17
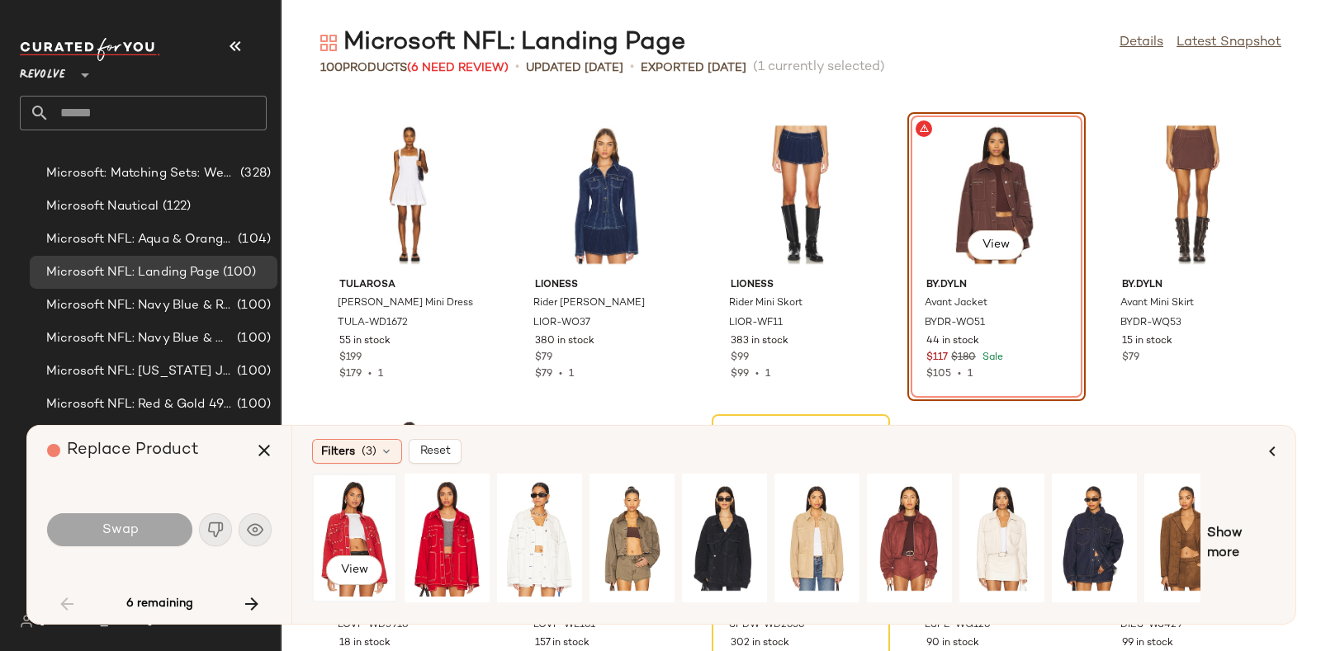
click at [346, 522] on div "View" at bounding box center [354, 538] width 73 height 117
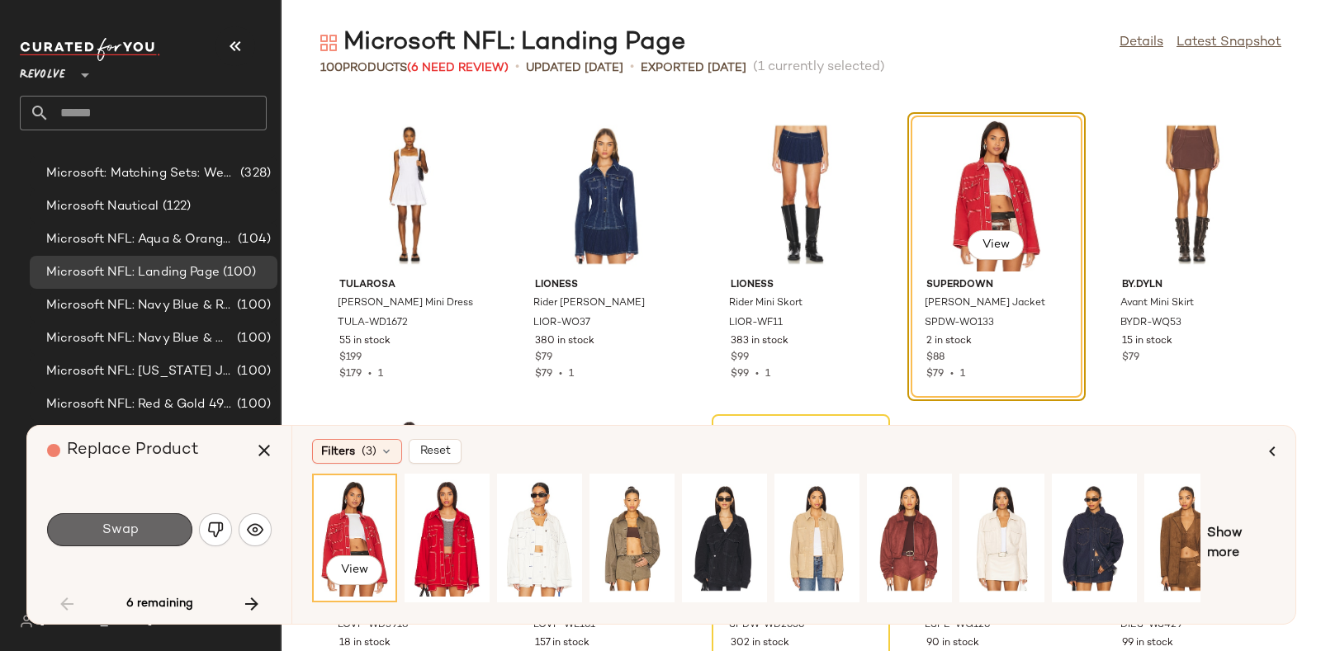
click at [121, 530] on span "Swap" at bounding box center [119, 531] width 37 height 16
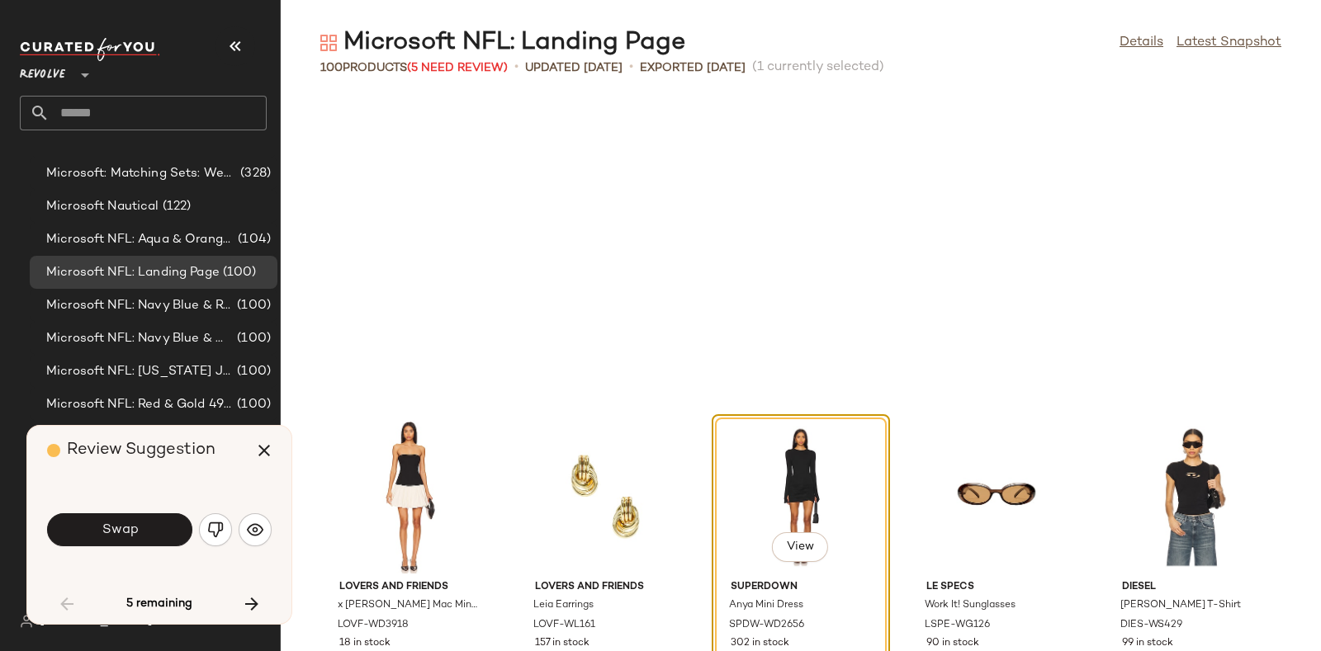
scroll to position [3021, 0]
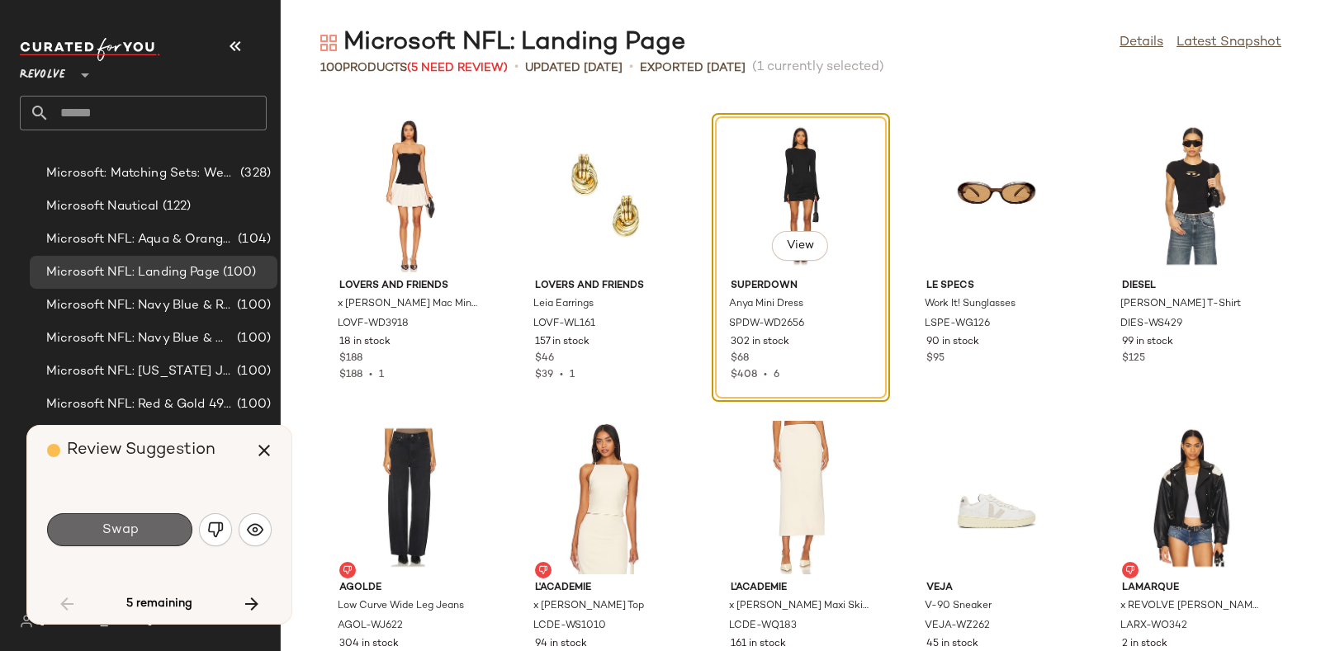
click at [144, 527] on button "Swap" at bounding box center [119, 530] width 145 height 33
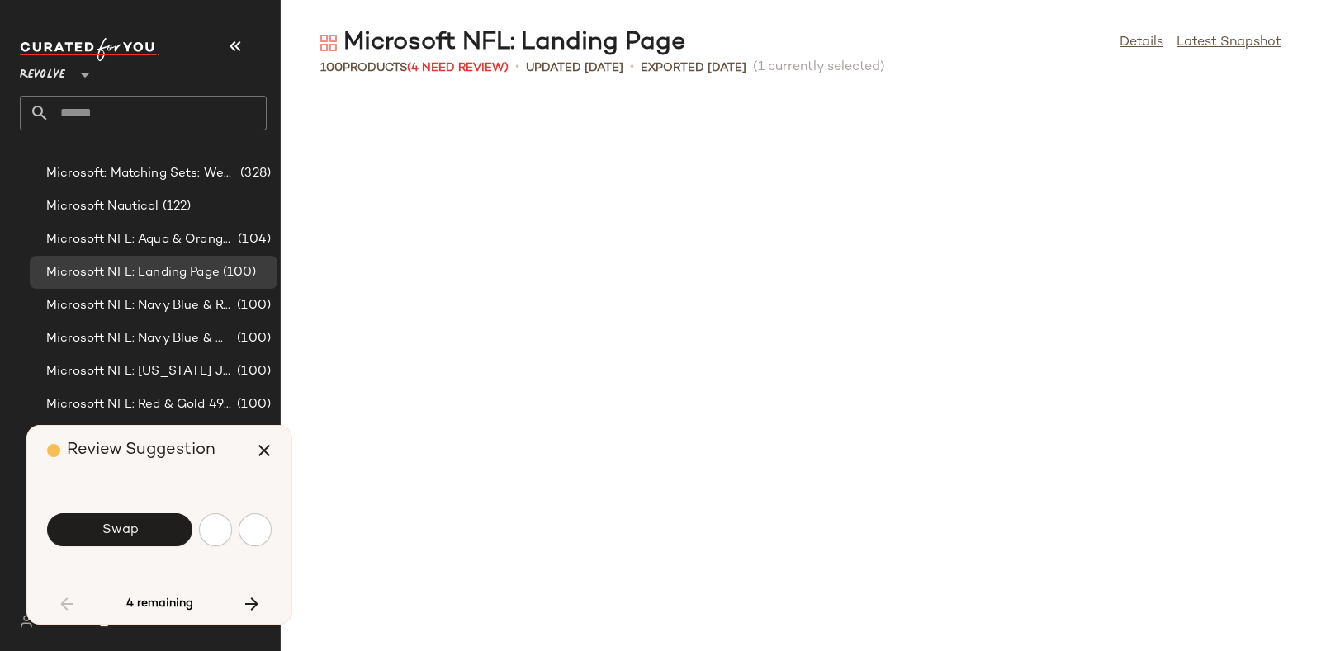
scroll to position [3928, 0]
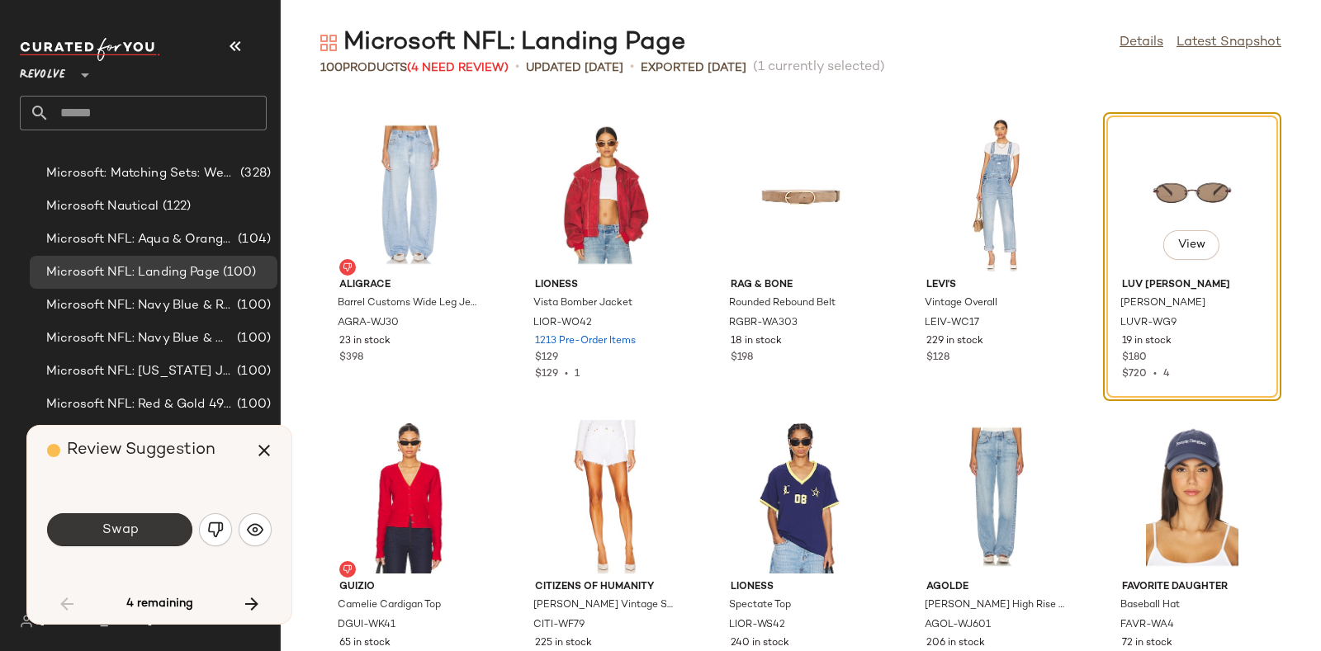
click at [136, 518] on button "Swap" at bounding box center [119, 530] width 145 height 33
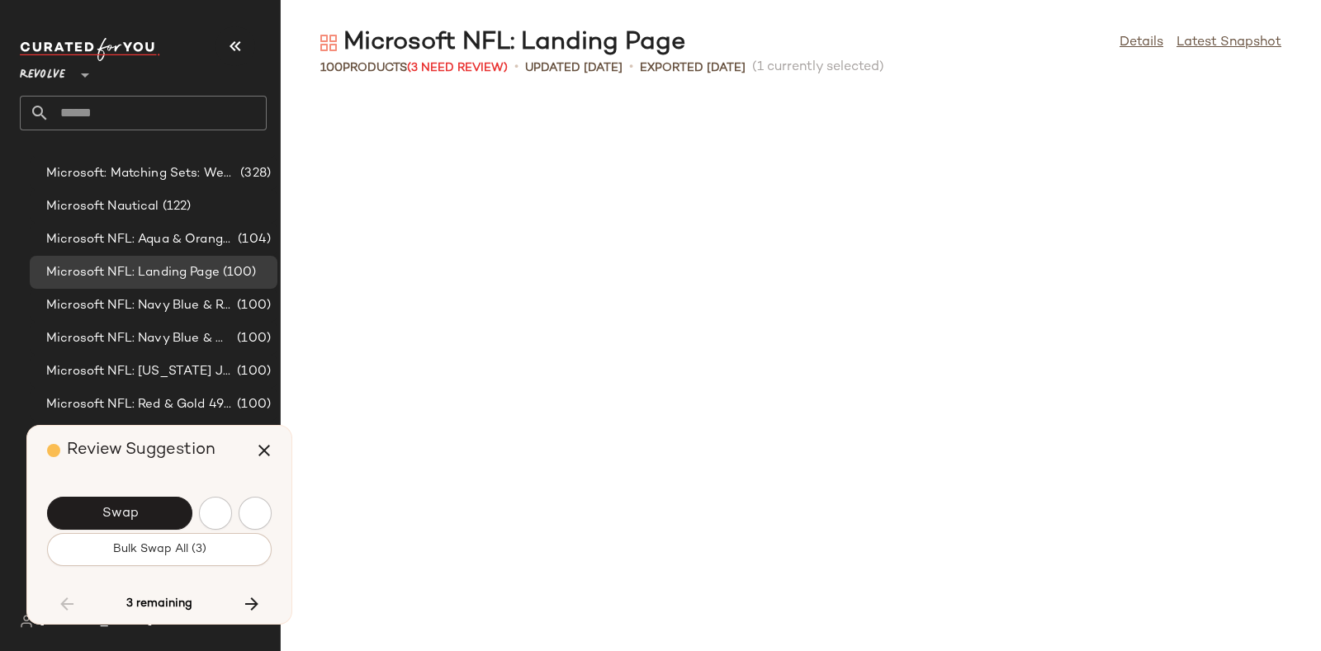
scroll to position [4533, 0]
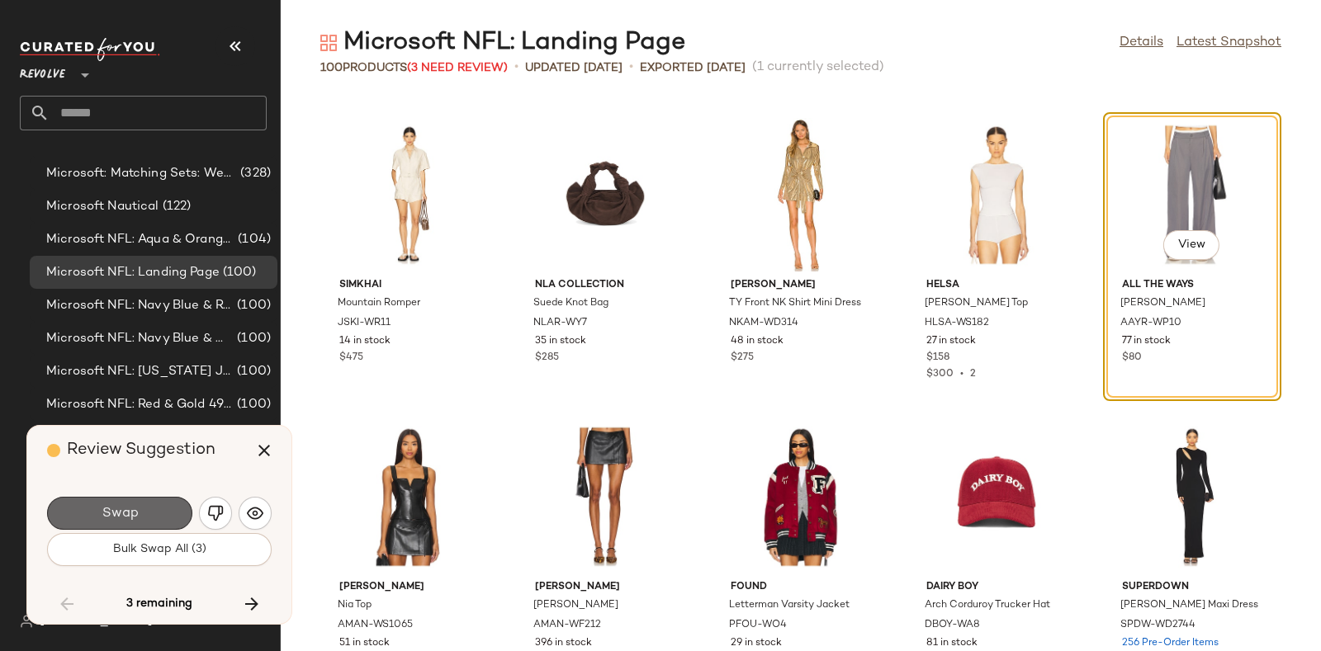
click at [159, 505] on button "Swap" at bounding box center [119, 513] width 145 height 33
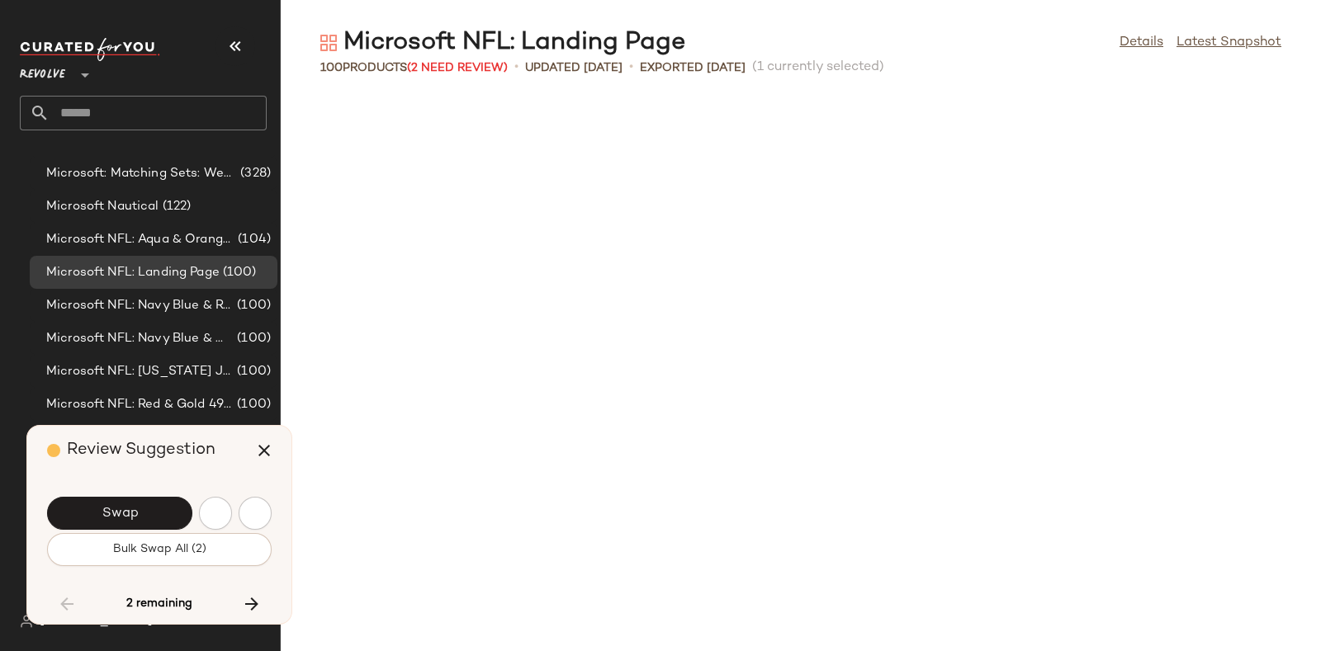
scroll to position [5136, 0]
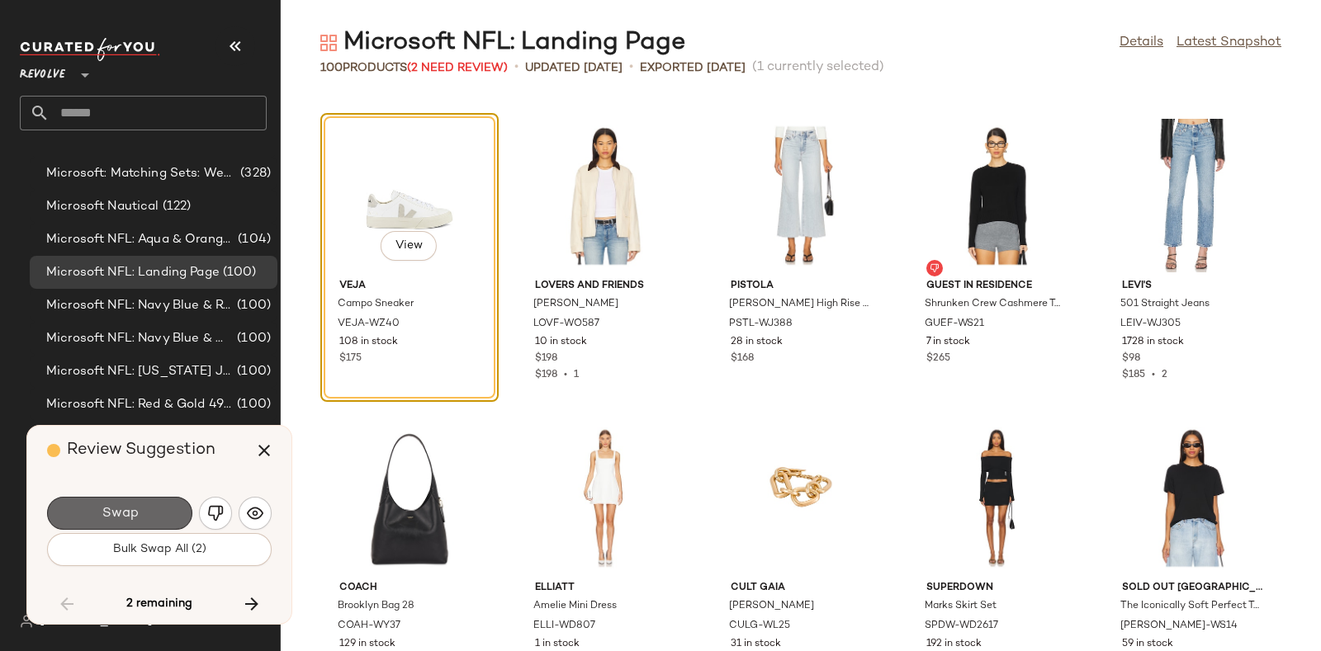
click at [159, 503] on button "Swap" at bounding box center [119, 513] width 145 height 33
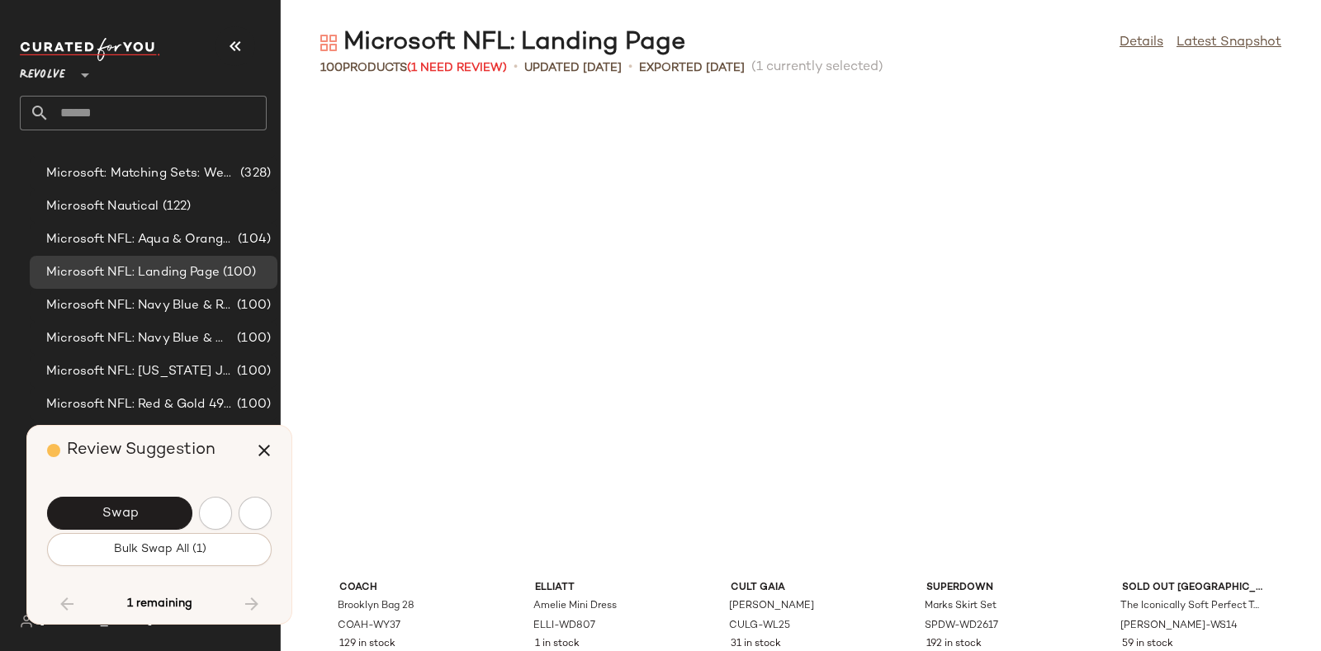
scroll to position [5490, 0]
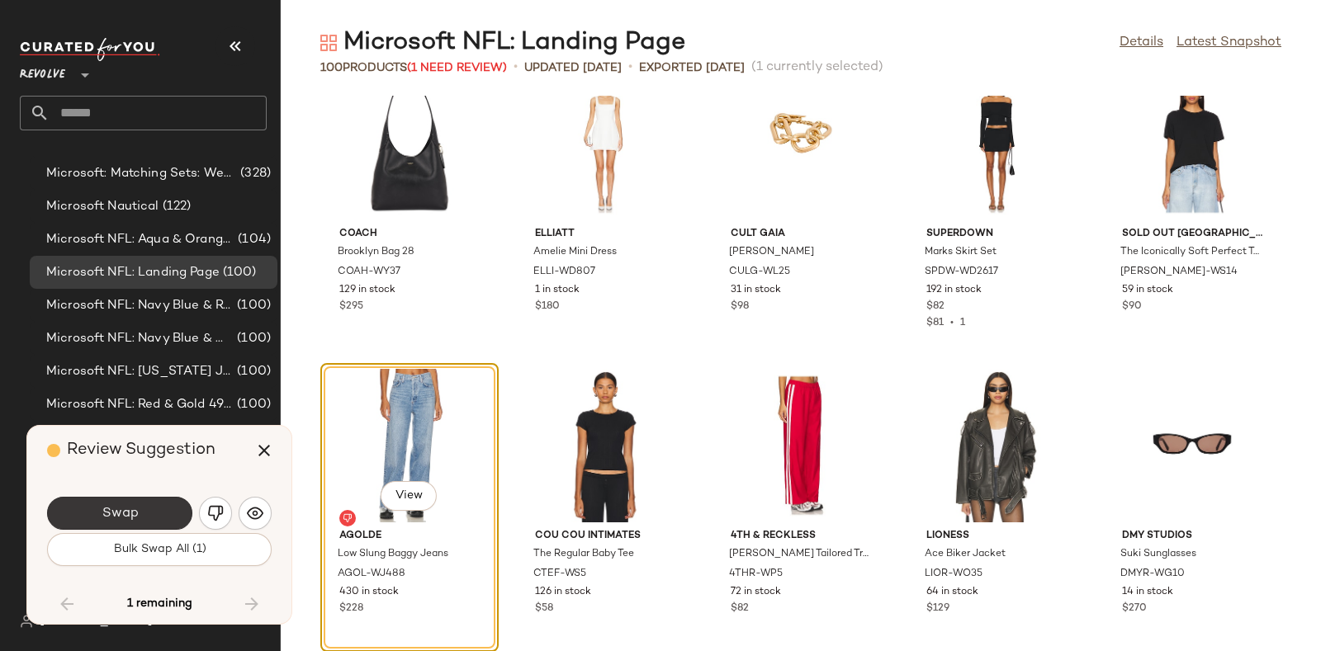
click at [164, 507] on button "Swap" at bounding box center [119, 513] width 145 height 33
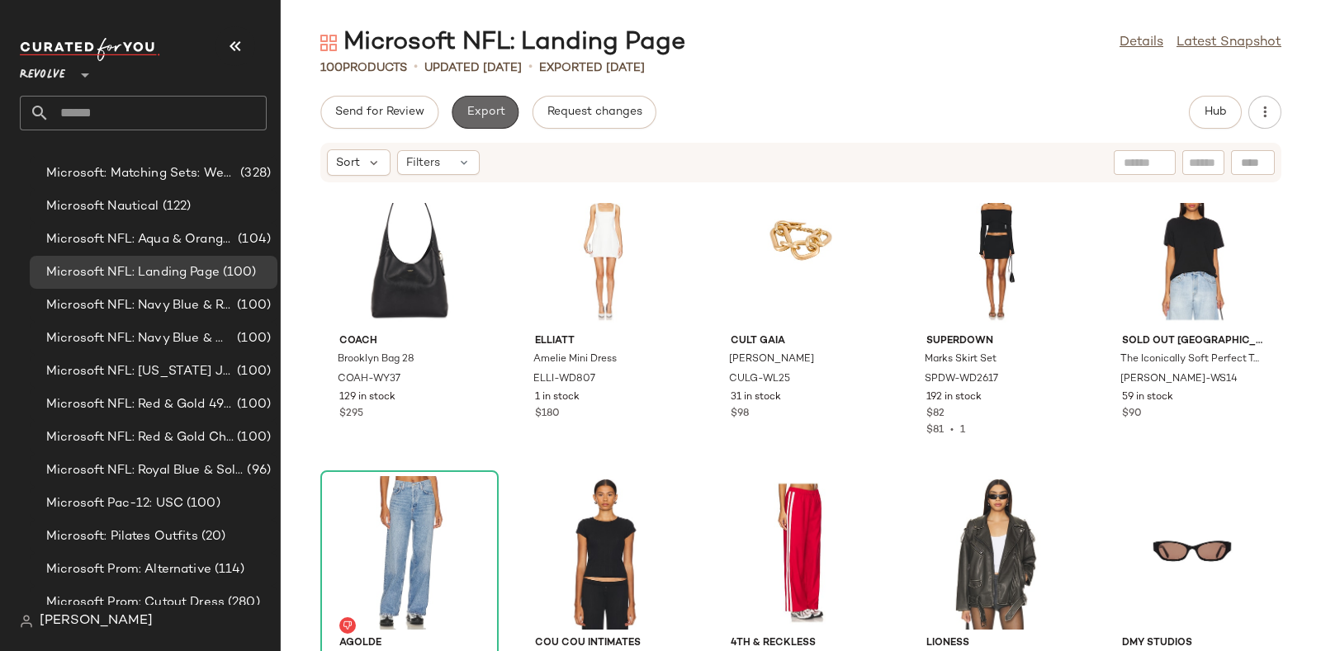
click at [486, 106] on span "Export" at bounding box center [485, 112] width 39 height 13
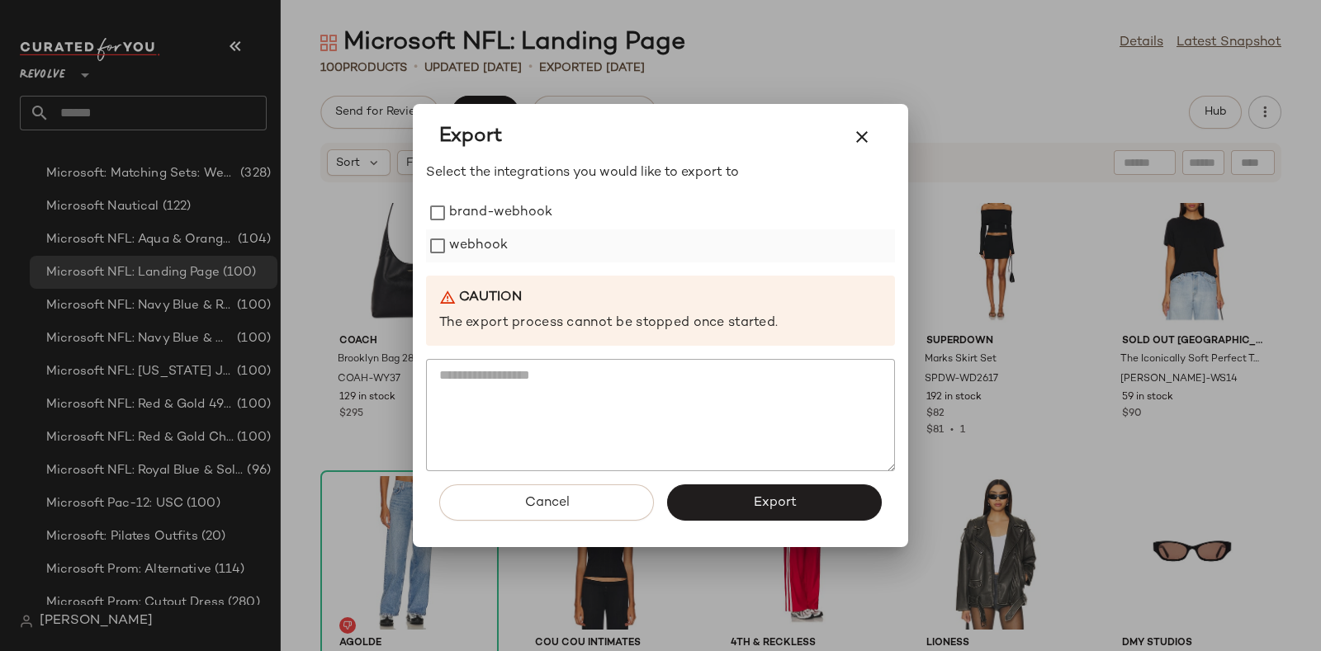
click at [483, 242] on label "webhook" at bounding box center [478, 246] width 59 height 33
click at [731, 512] on button "Export" at bounding box center [774, 503] width 215 height 36
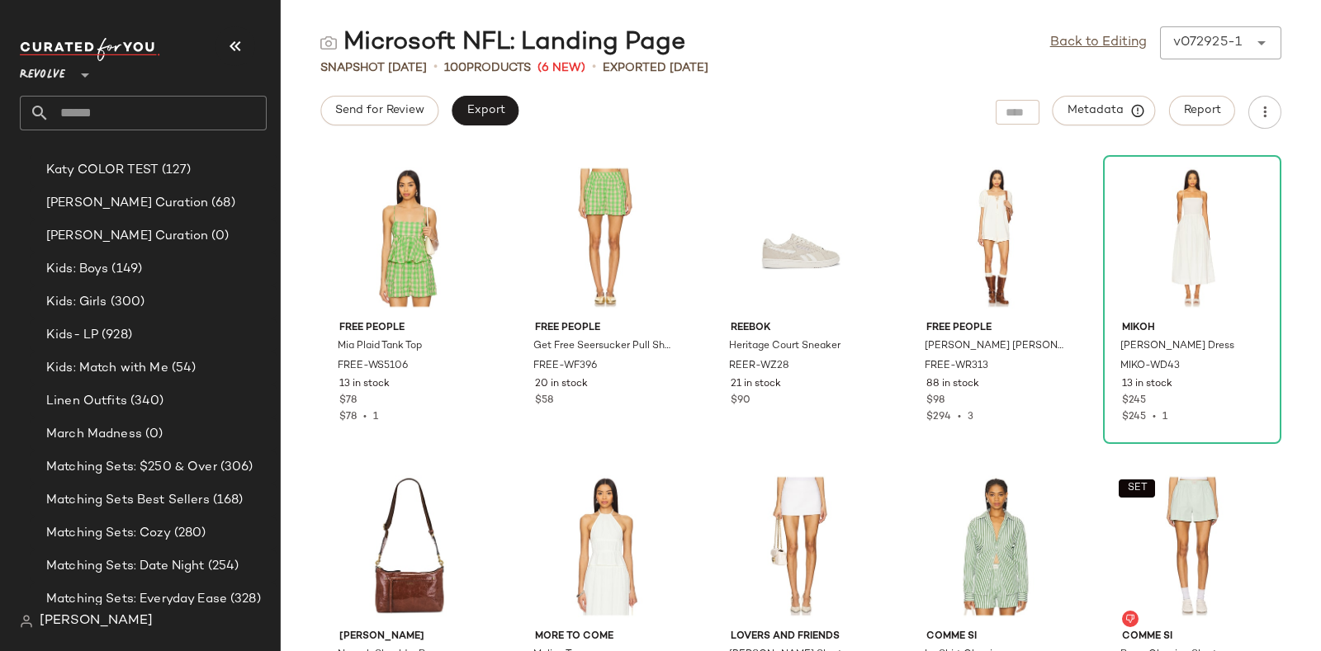
scroll to position [5917, 0]
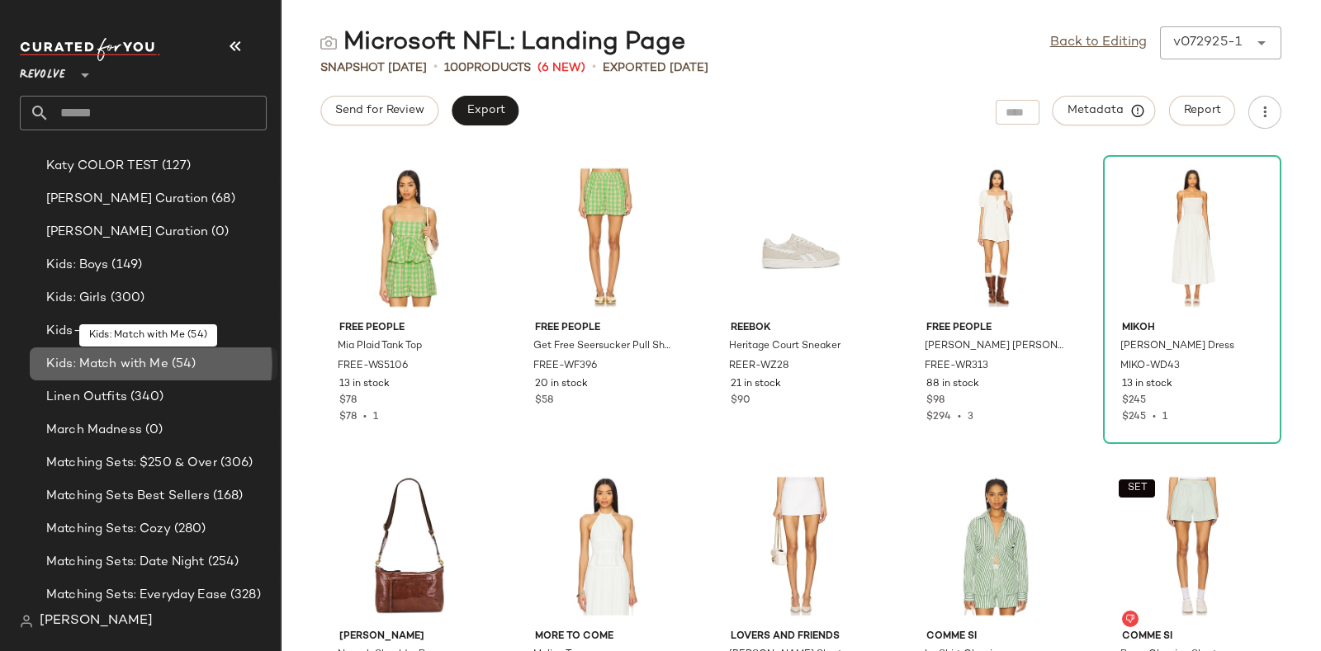
click at [156, 356] on span "Kids: Match with Me" at bounding box center [107, 364] width 122 height 19
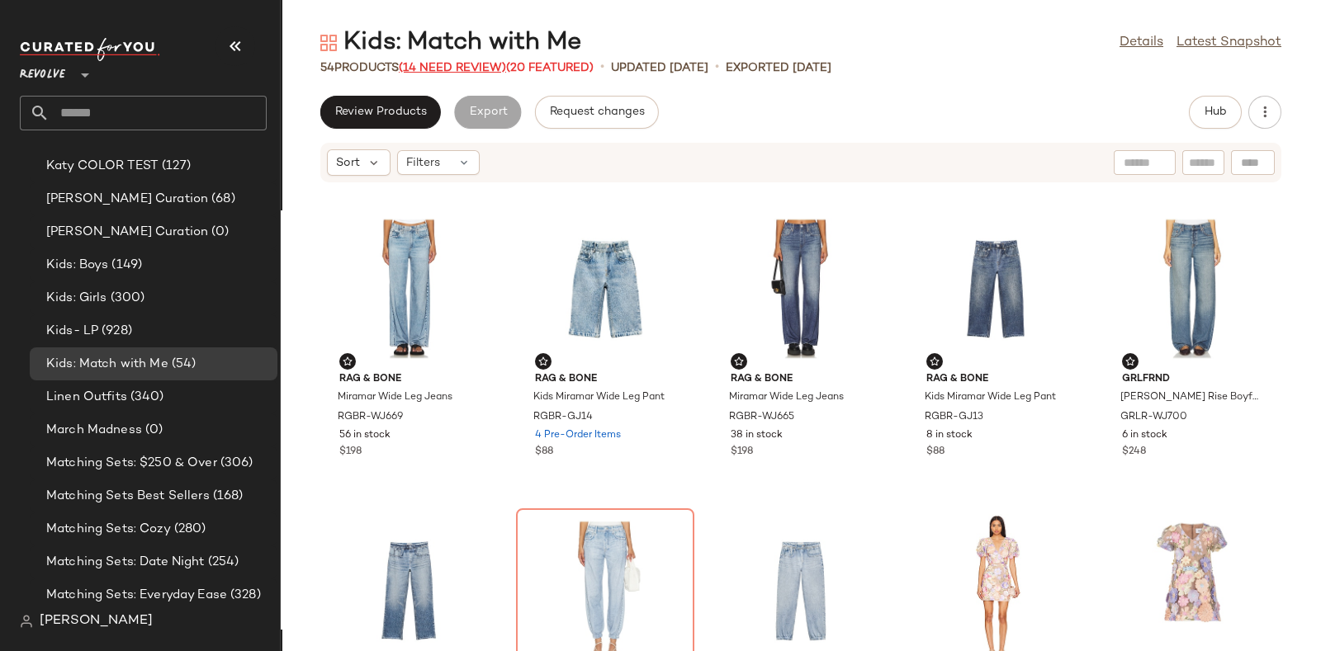
click at [467, 62] on span "(14 Need Review)" at bounding box center [452, 68] width 107 height 12
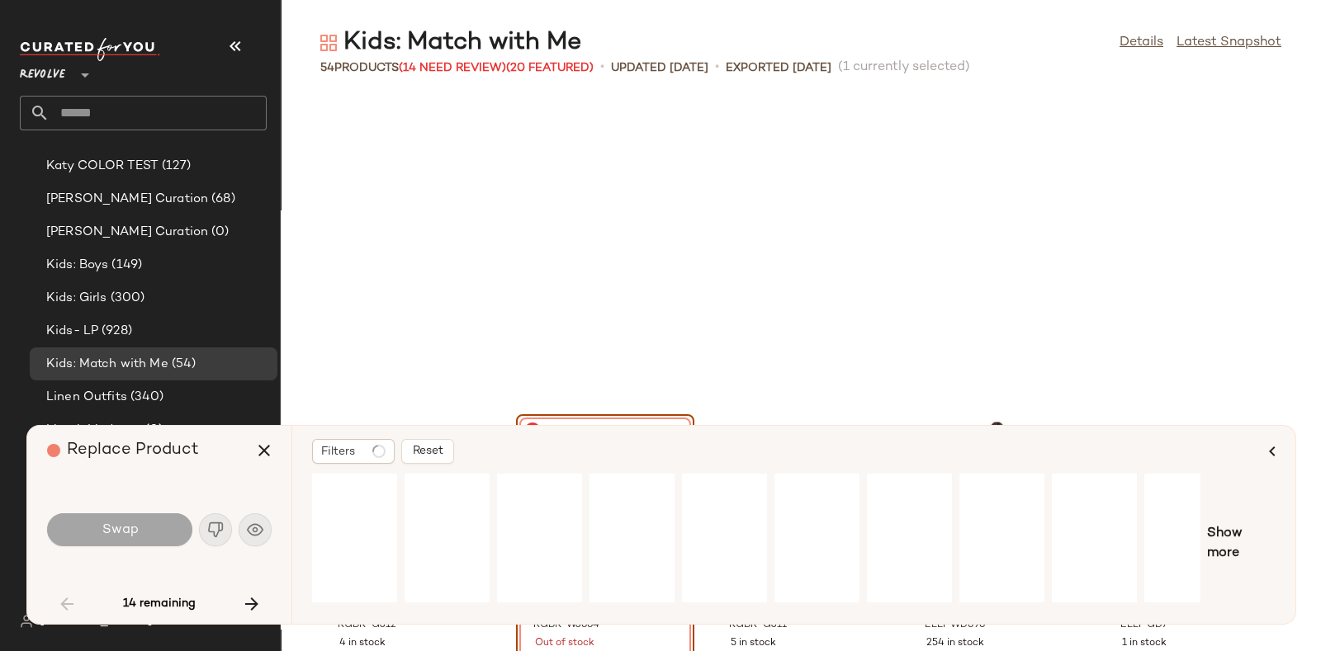
scroll to position [315, 0]
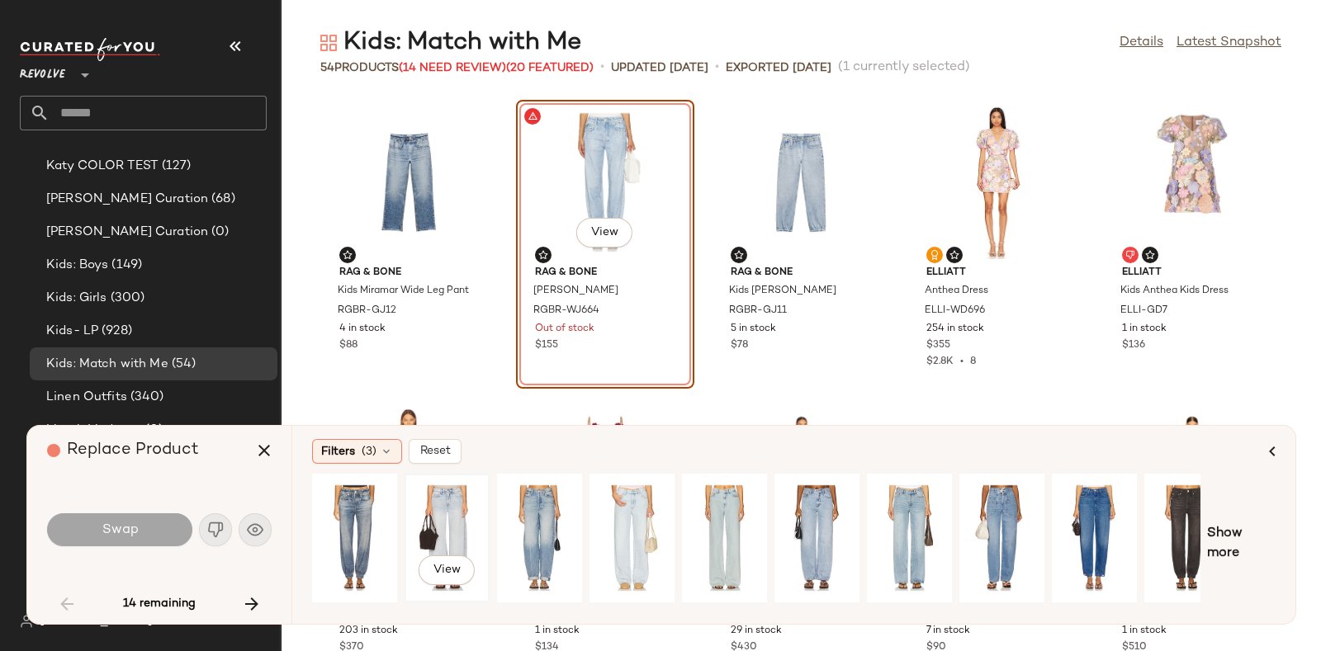
click at [443, 510] on div "View" at bounding box center [446, 538] width 73 height 117
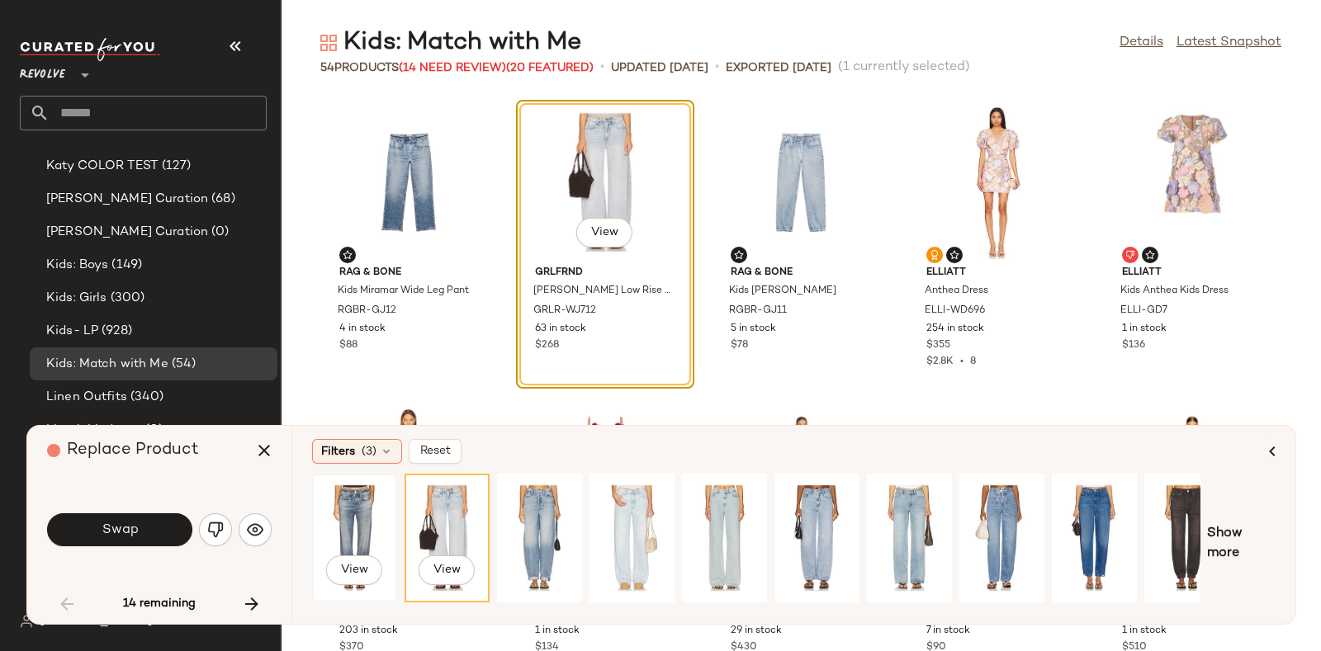
click at [353, 506] on div "View" at bounding box center [354, 538] width 73 height 117
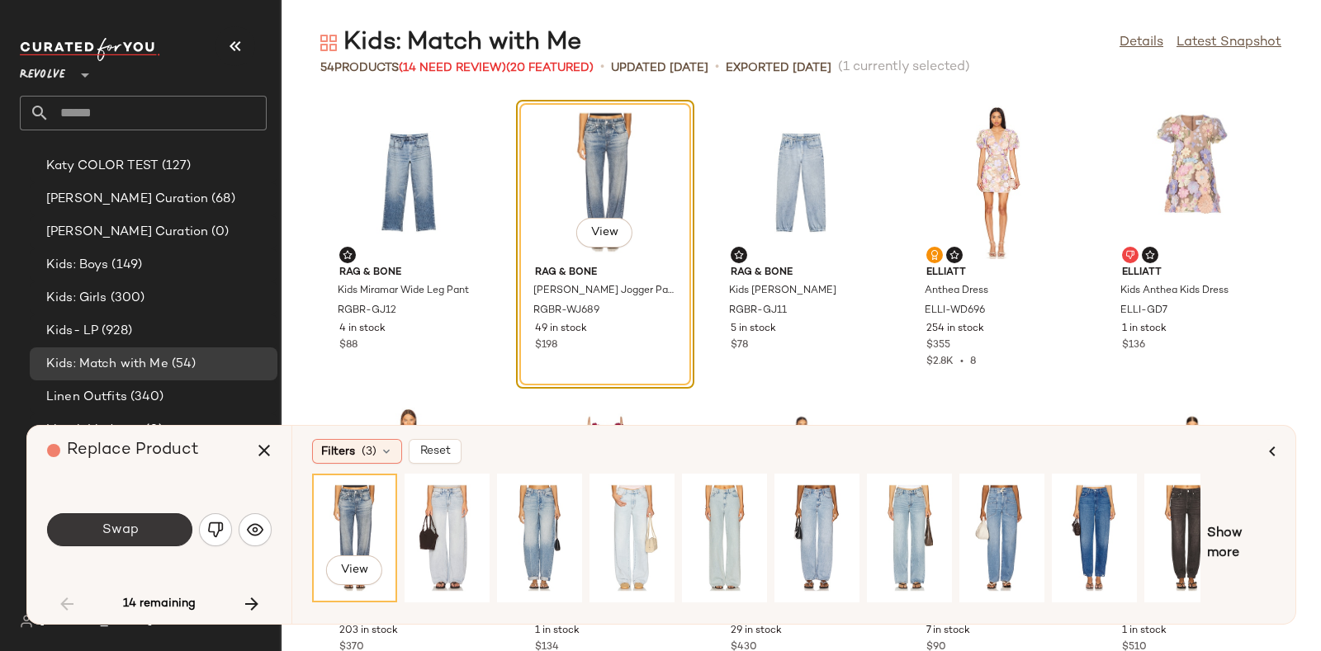
click at [138, 523] on button "Swap" at bounding box center [119, 530] width 145 height 33
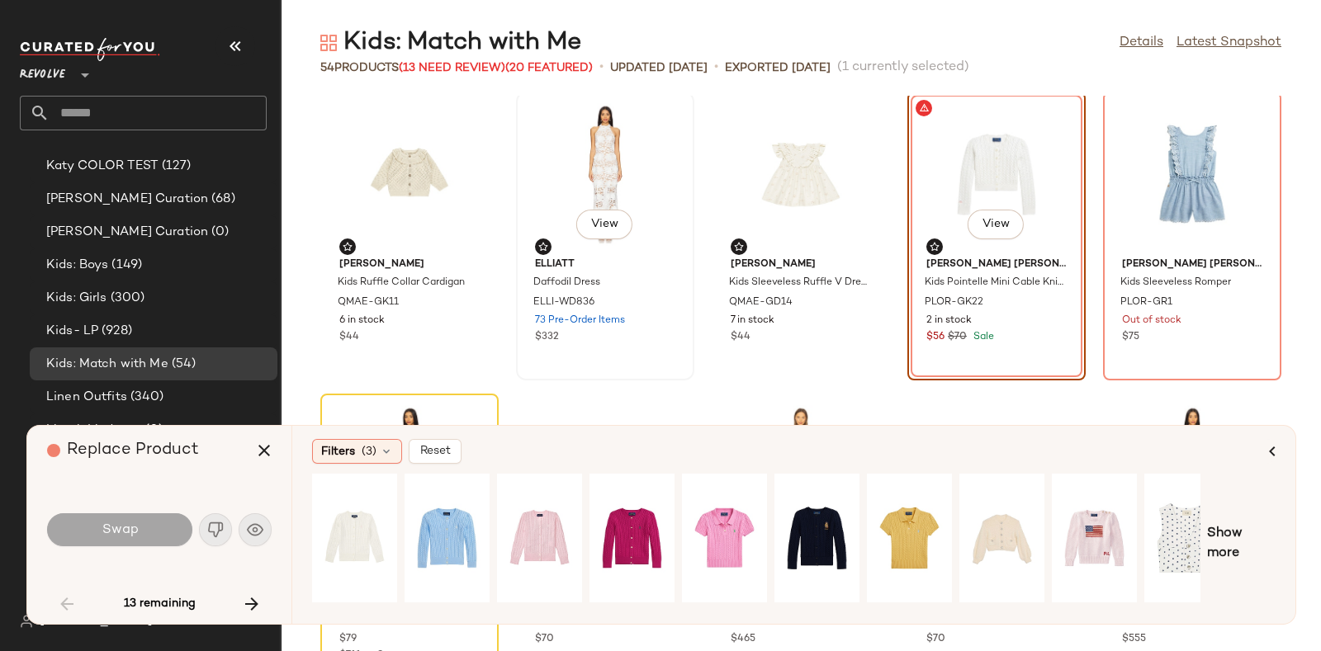
scroll to position [916, 0]
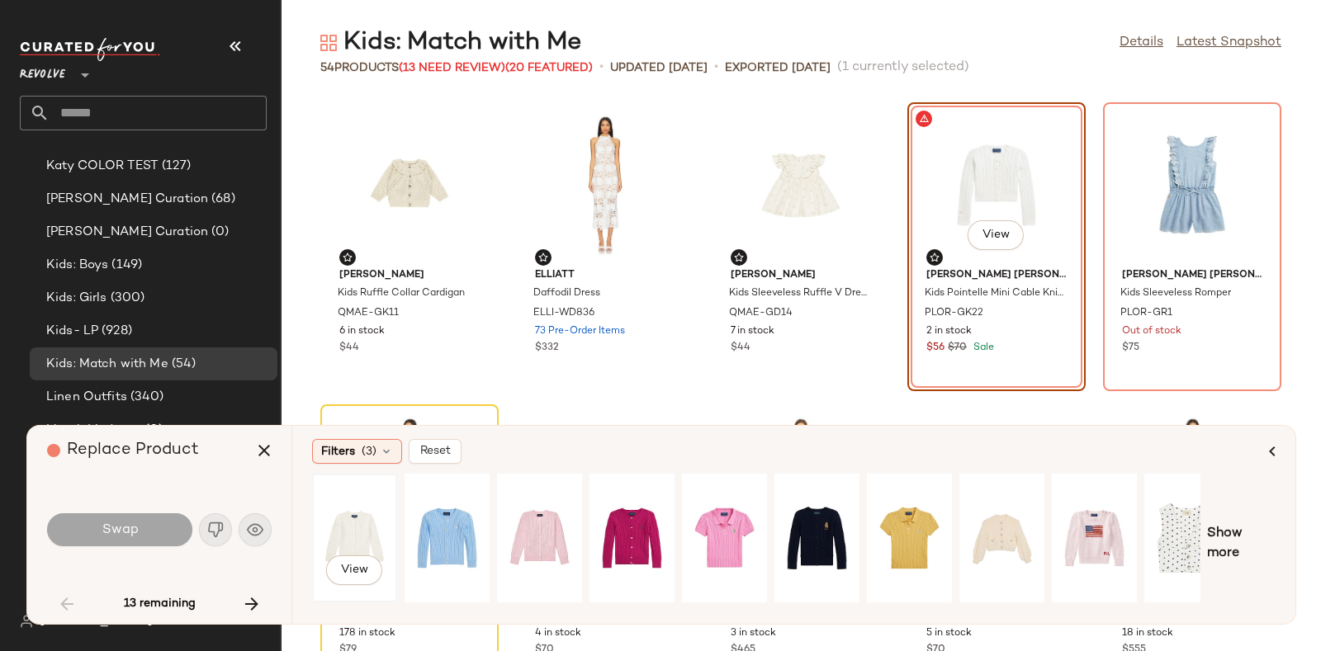
click at [332, 514] on div "View" at bounding box center [354, 538] width 73 height 117
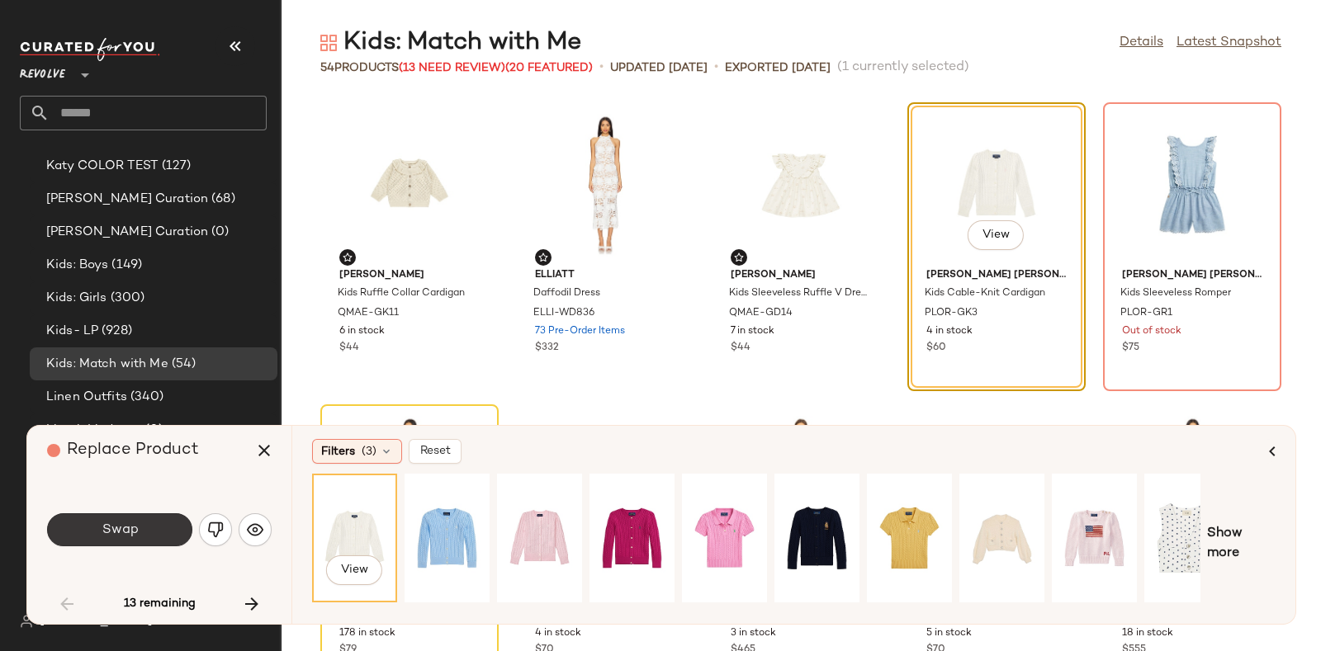
click at [133, 516] on button "Swap" at bounding box center [119, 530] width 145 height 33
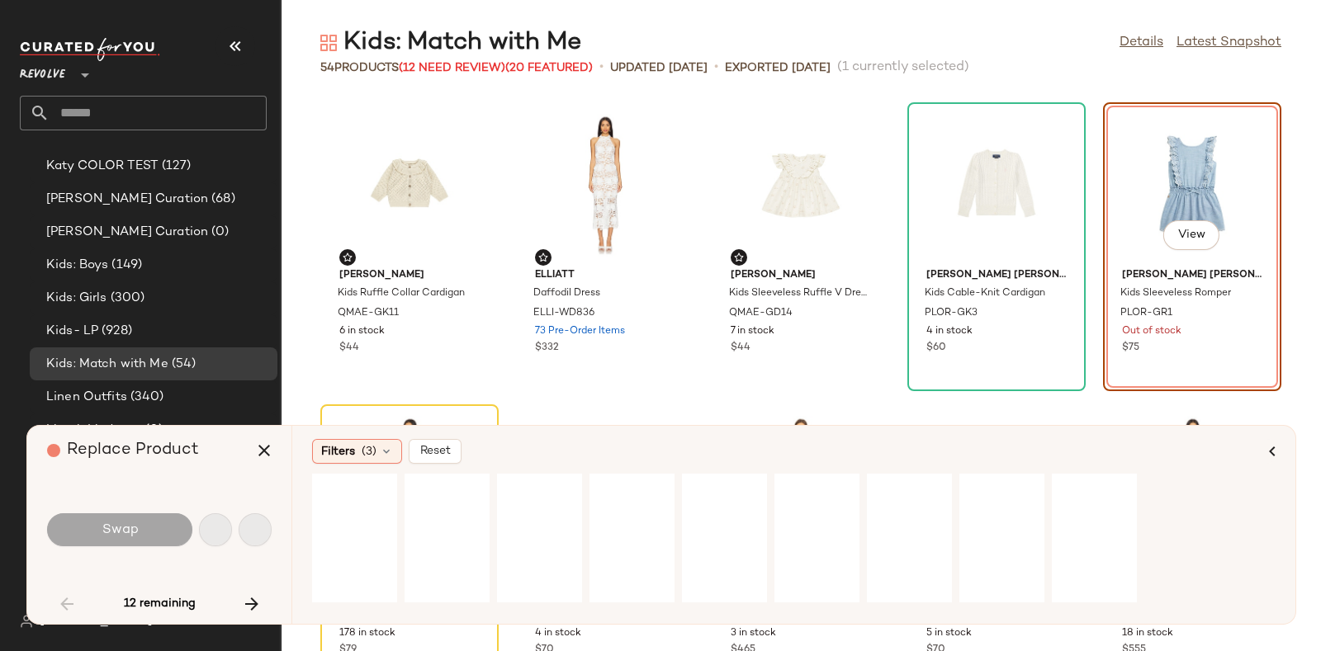
scroll to position [907, 0]
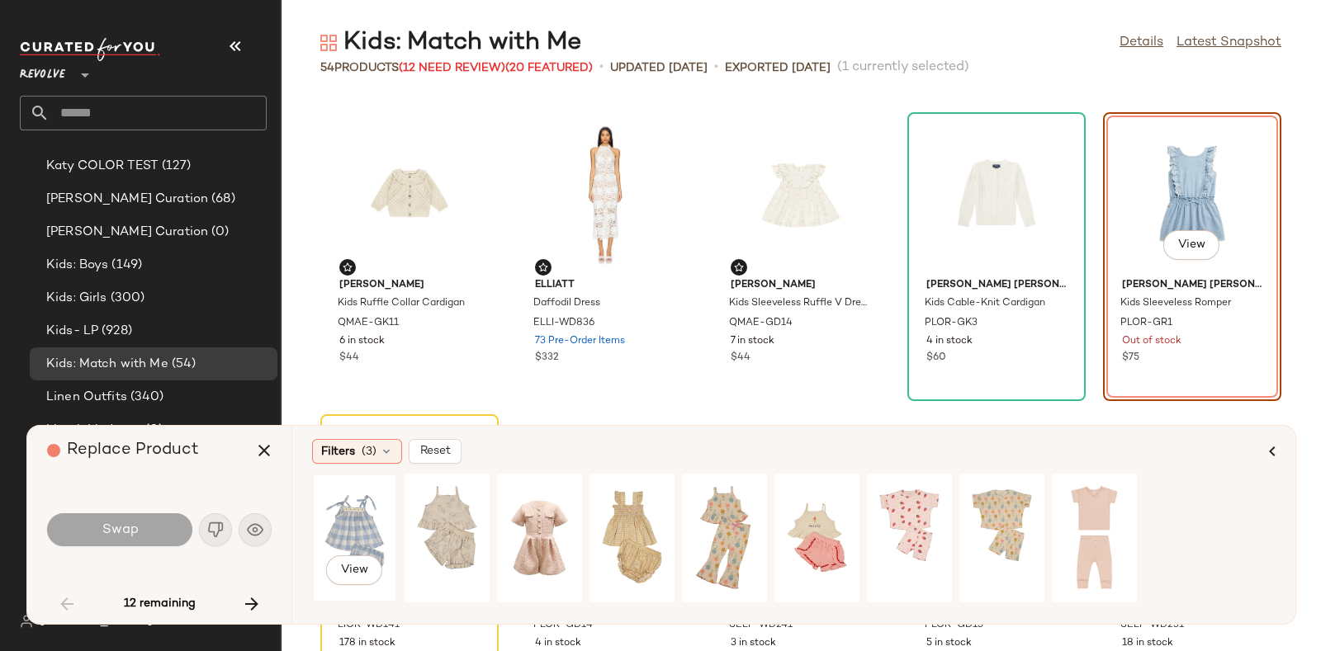
click at [356, 520] on div "View" at bounding box center [354, 538] width 73 height 117
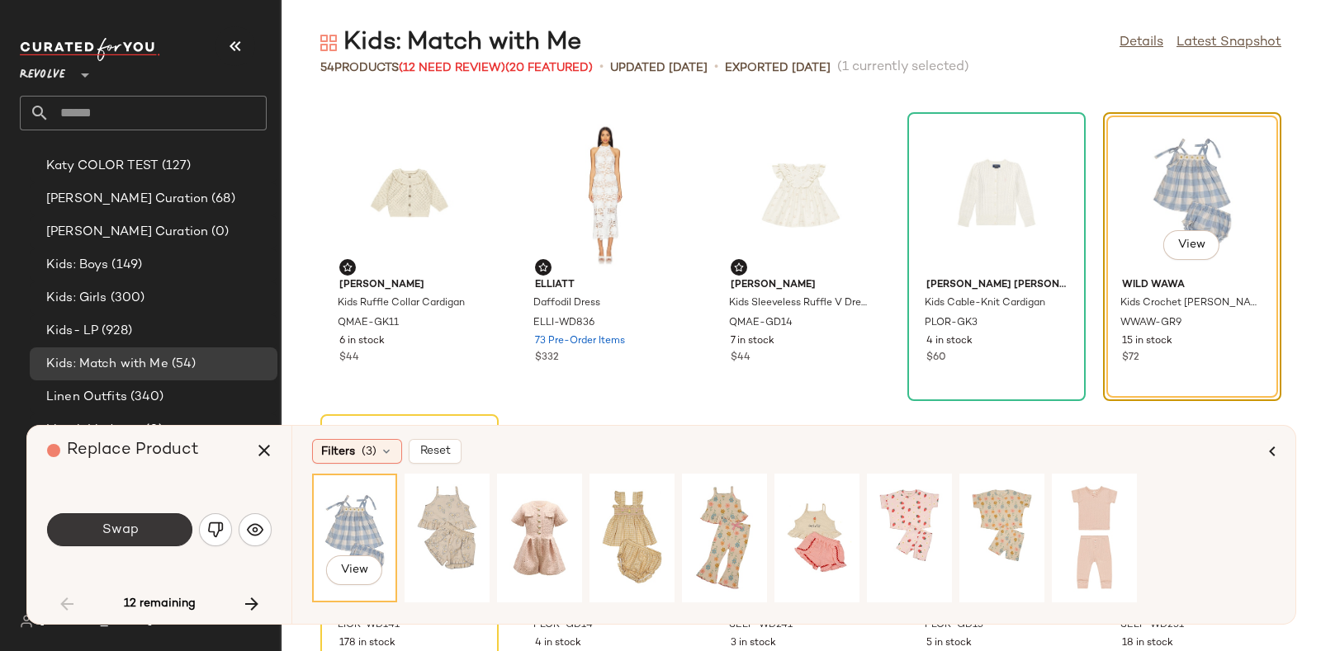
click at [130, 528] on span "Swap" at bounding box center [119, 531] width 37 height 16
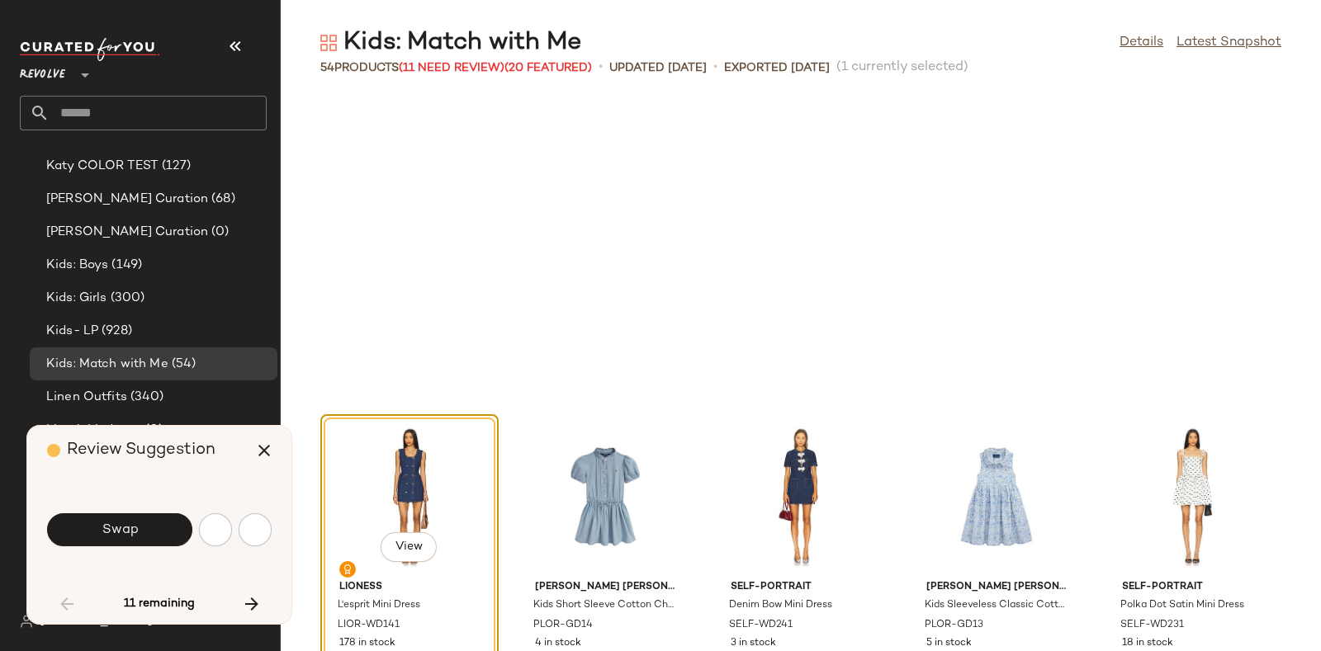
scroll to position [1209, 0]
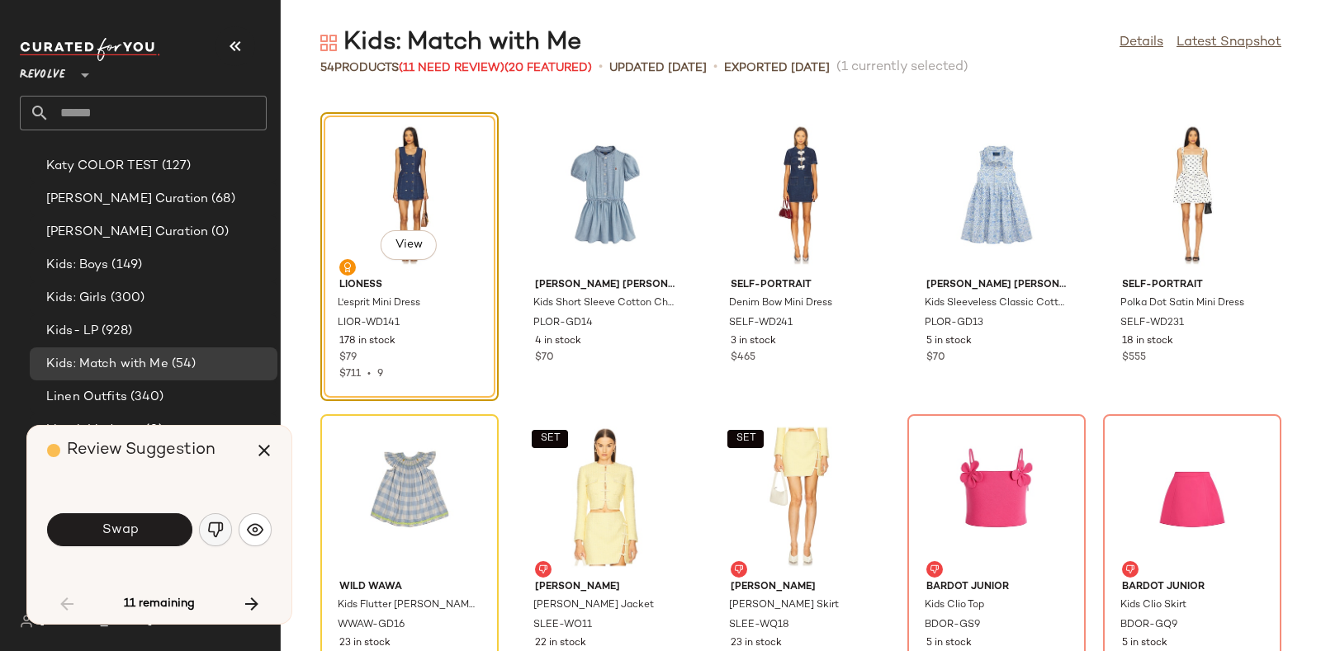
click at [207, 527] on img "button" at bounding box center [215, 530] width 17 height 17
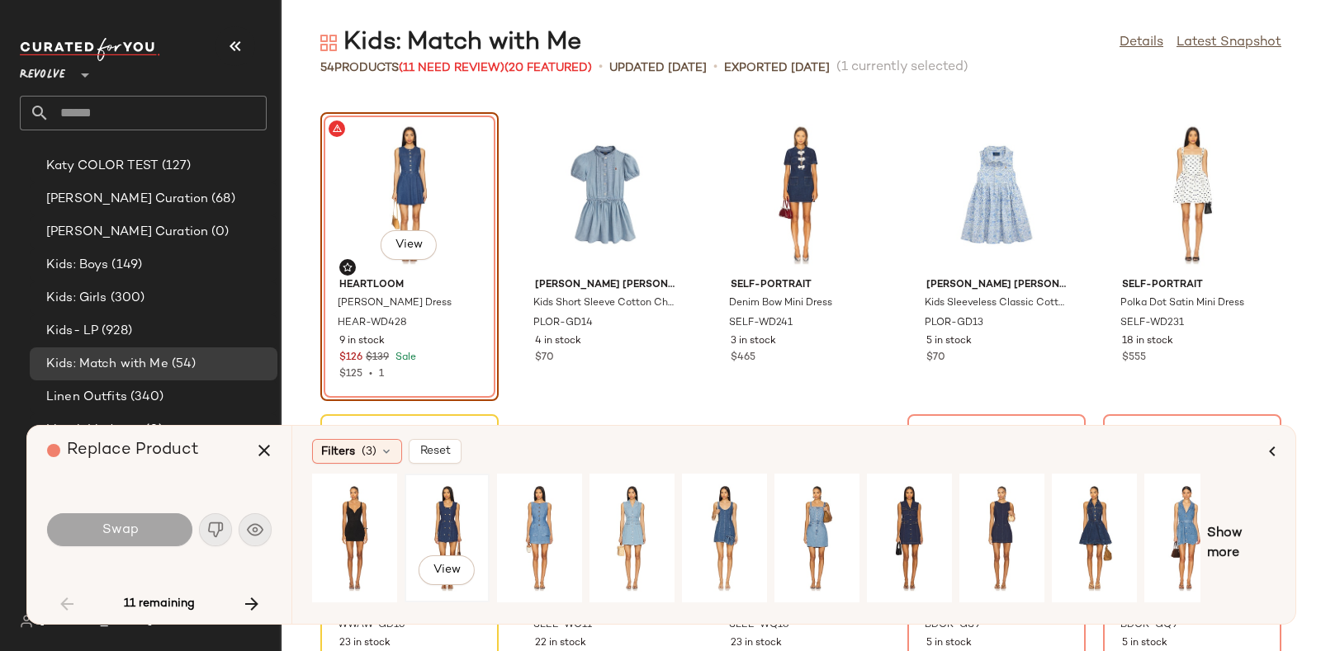
click at [466, 500] on div "View" at bounding box center [446, 538] width 73 height 117
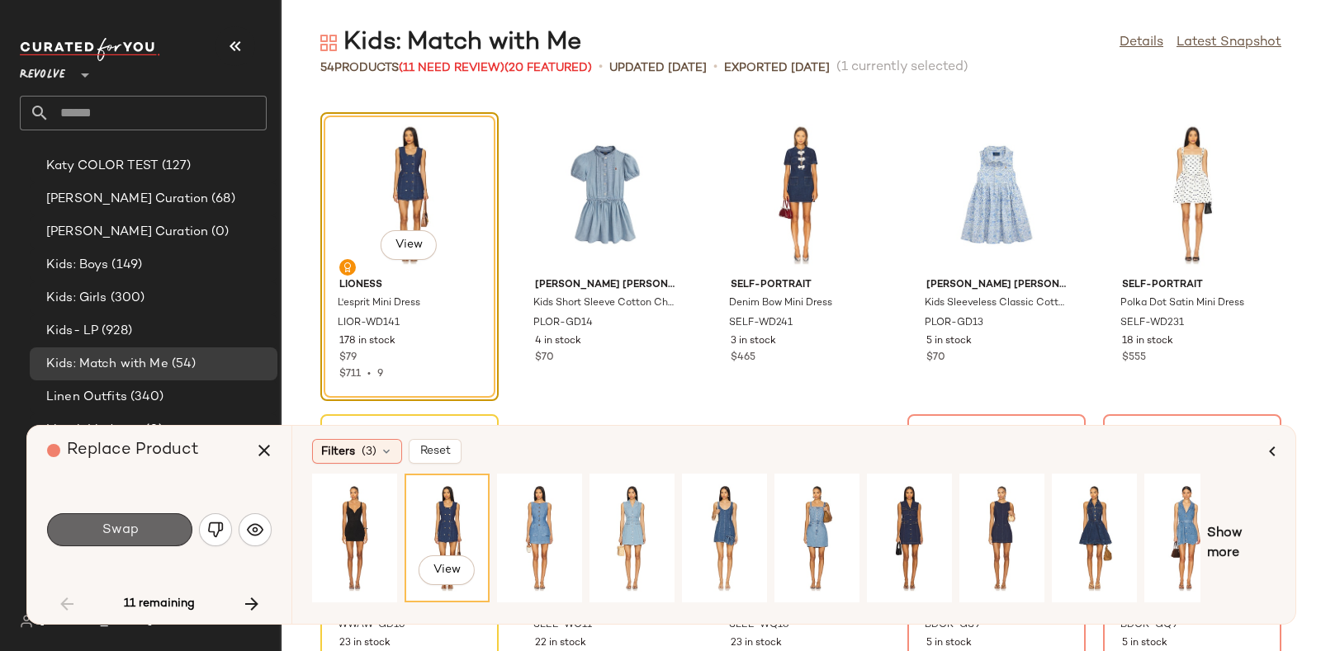
click at [126, 518] on button "Swap" at bounding box center [119, 530] width 145 height 33
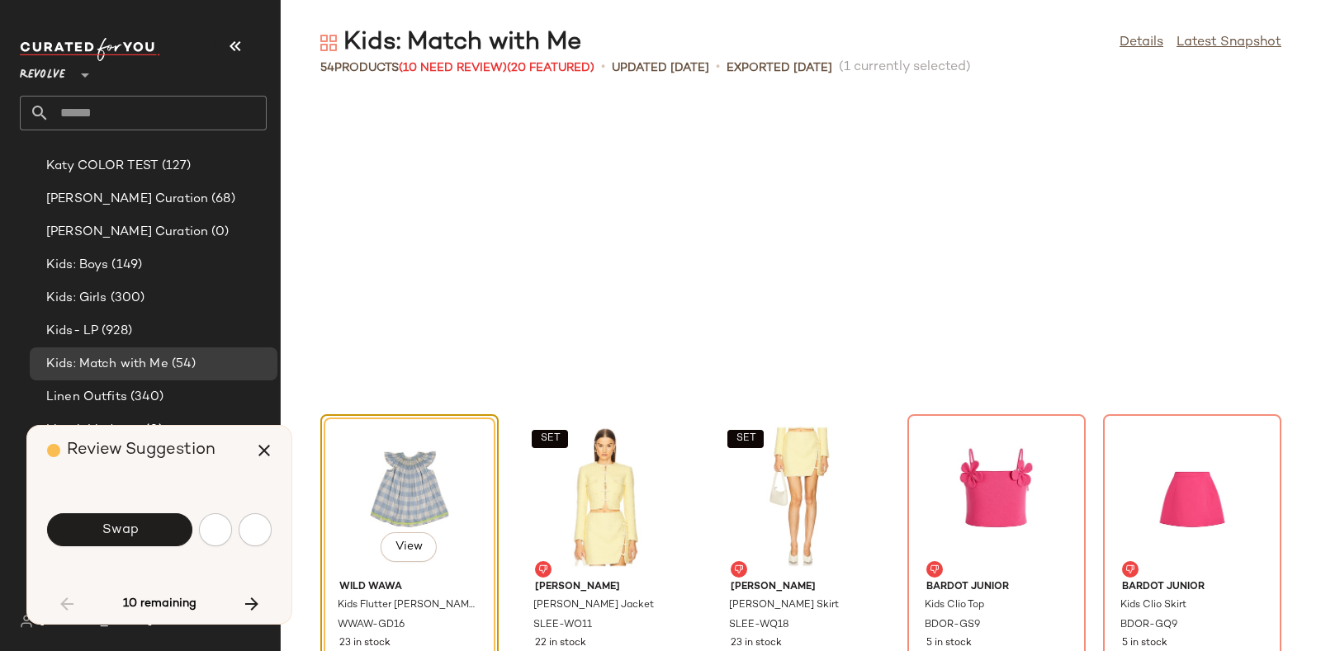
scroll to position [1510, 0]
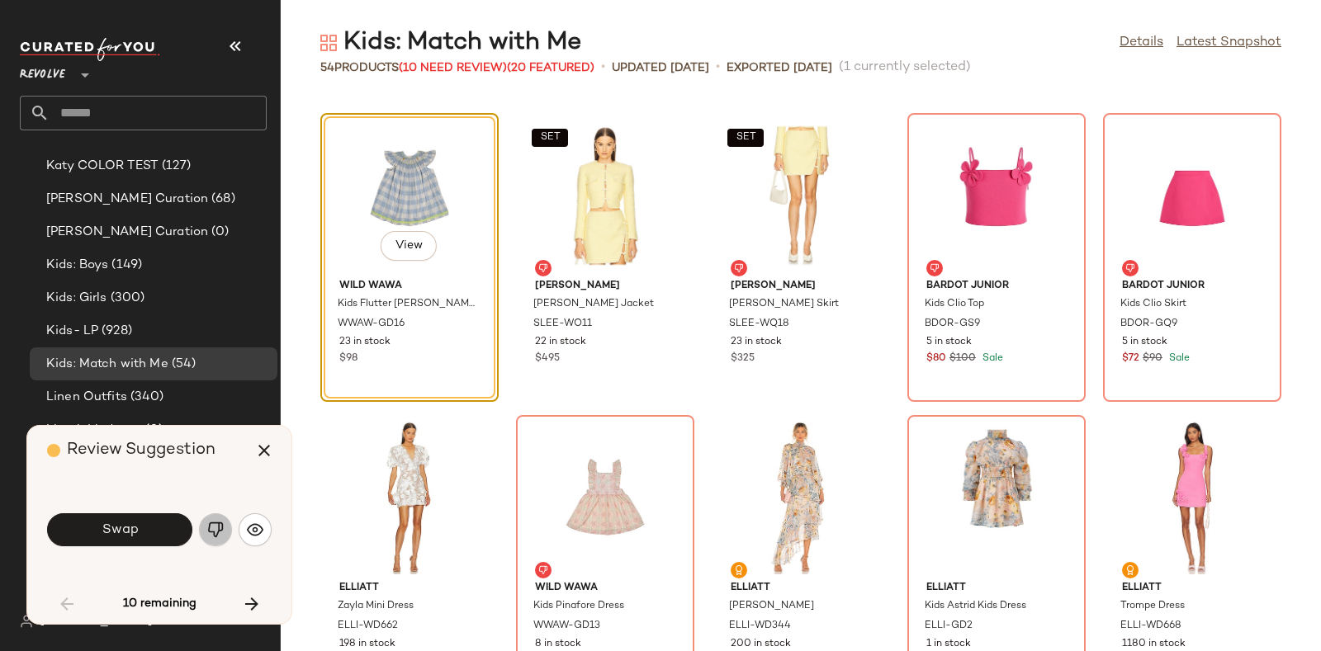
click at [210, 524] on img "button" at bounding box center [215, 530] width 17 height 17
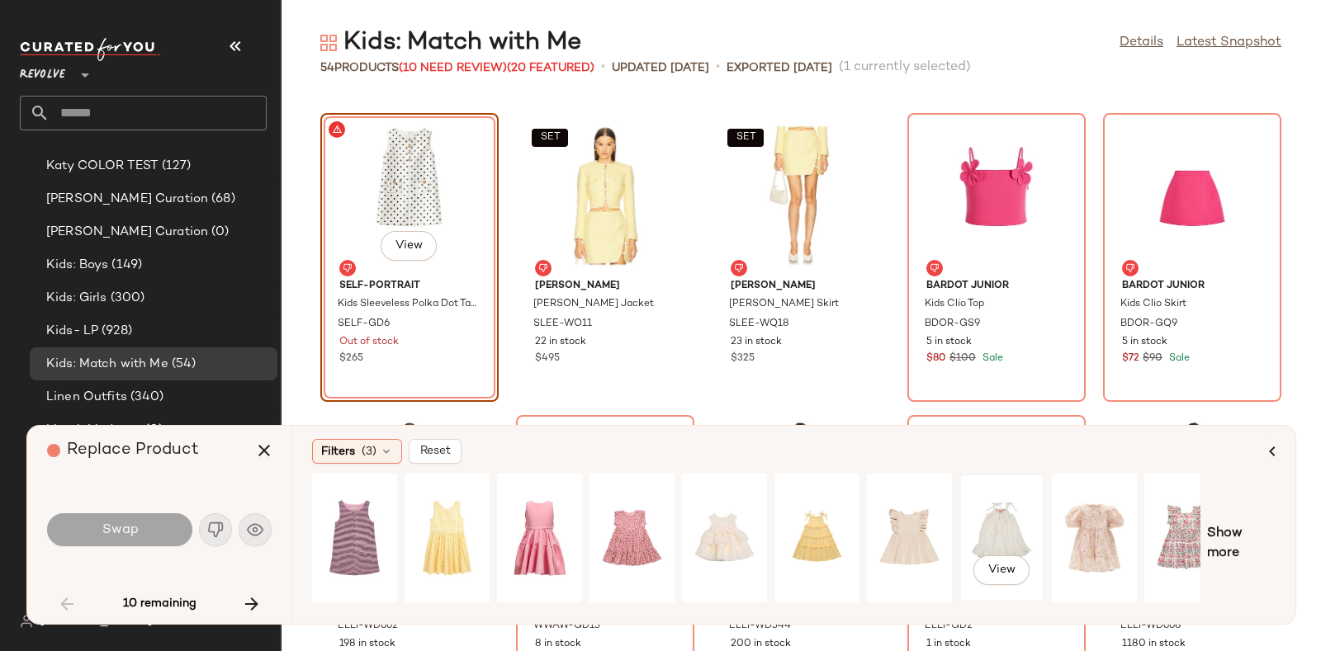
click at [1010, 516] on div "View" at bounding box center [1001, 538] width 73 height 117
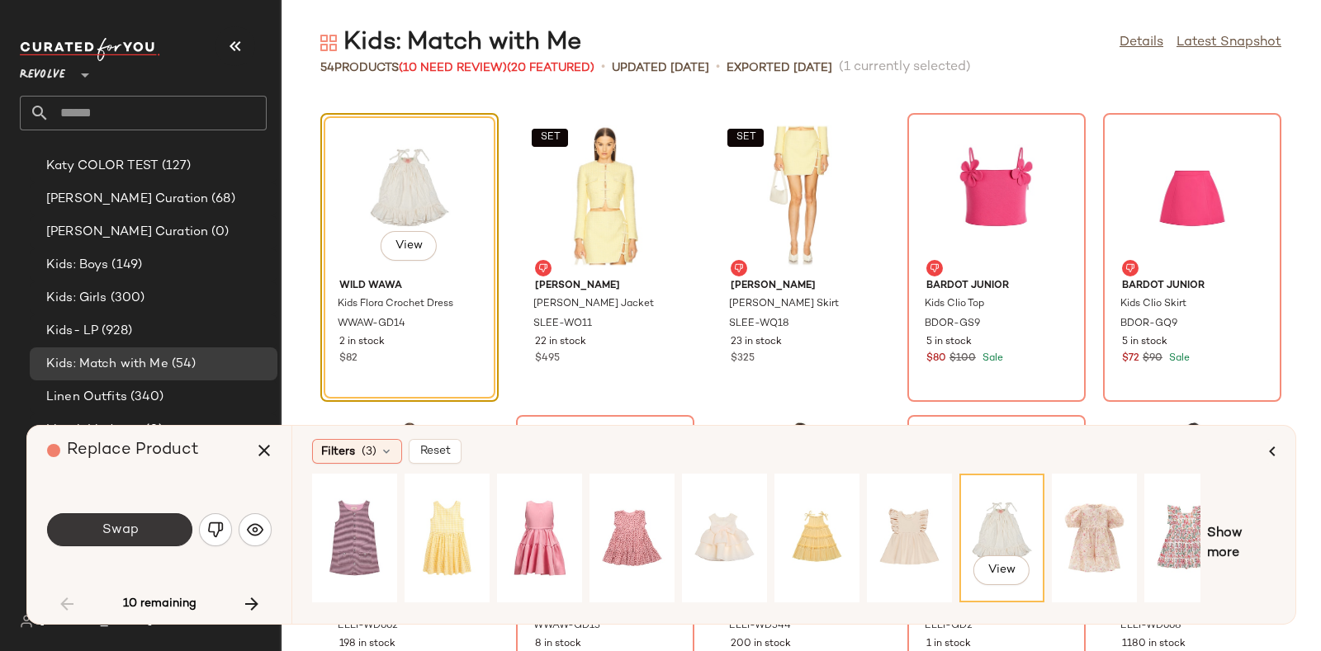
click at [143, 522] on button "Swap" at bounding box center [119, 530] width 145 height 33
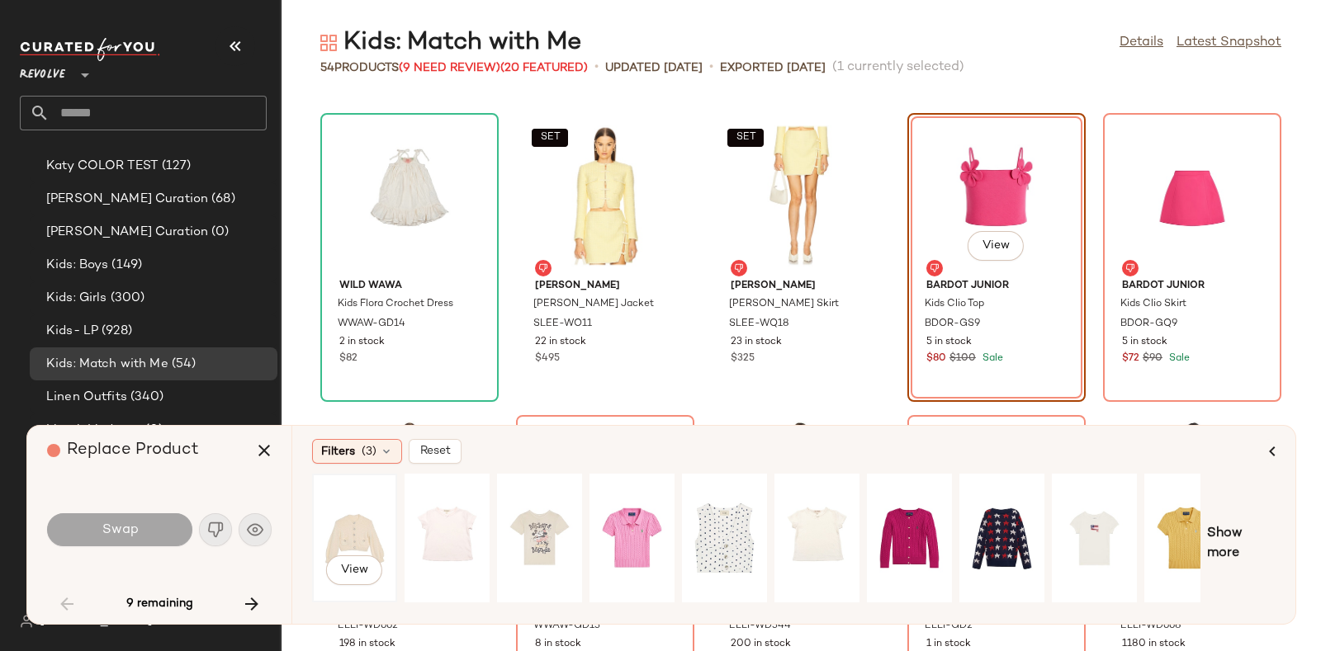
click at [364, 517] on div "View" at bounding box center [354, 538] width 73 height 117
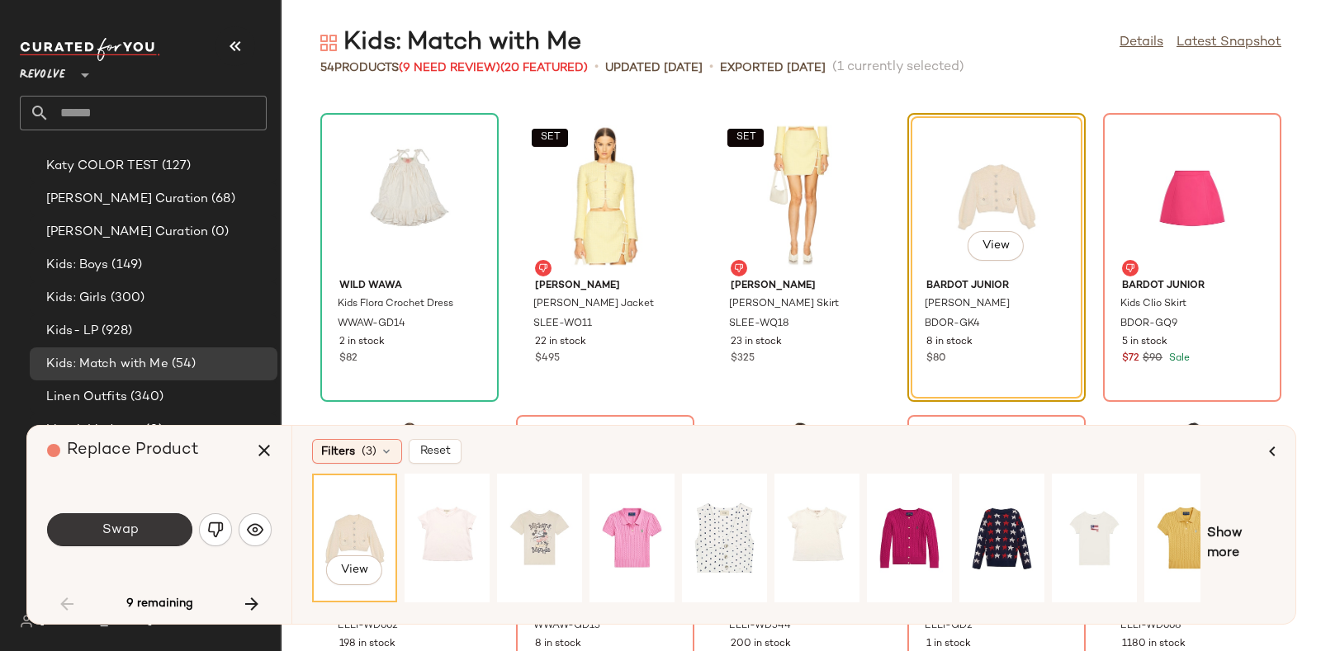
click at [126, 530] on span "Swap" at bounding box center [119, 531] width 37 height 16
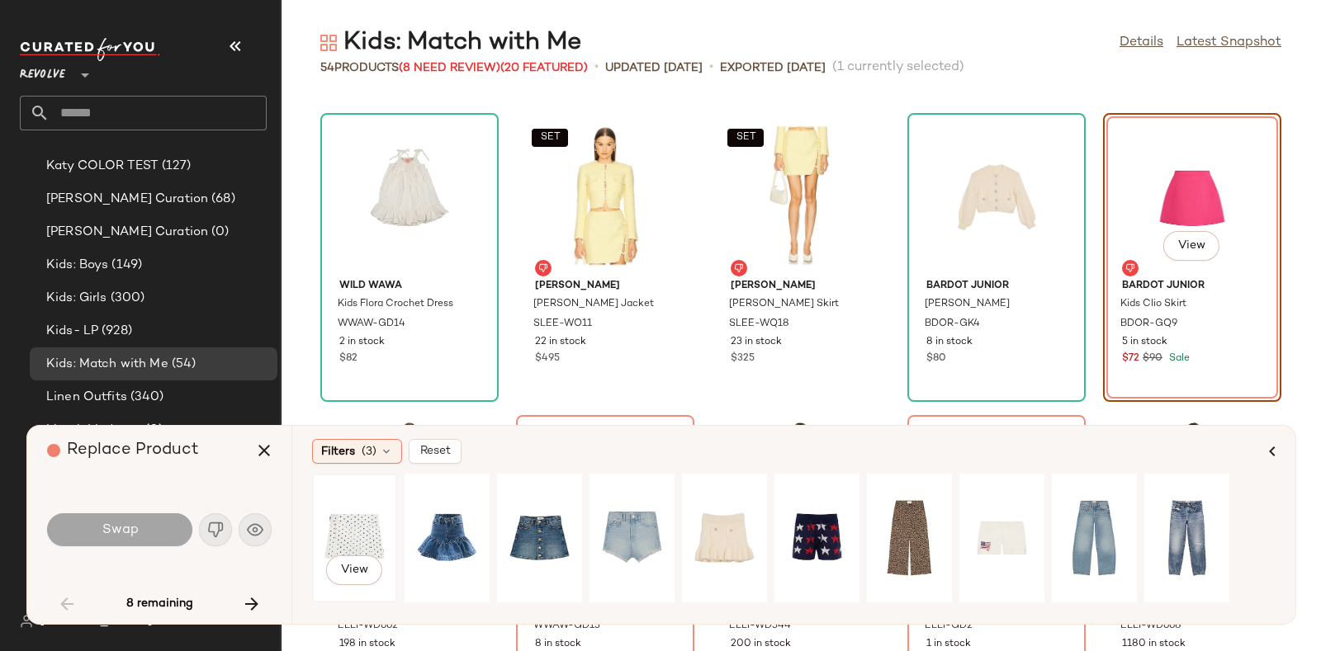
click at [376, 514] on div "View" at bounding box center [354, 538] width 73 height 117
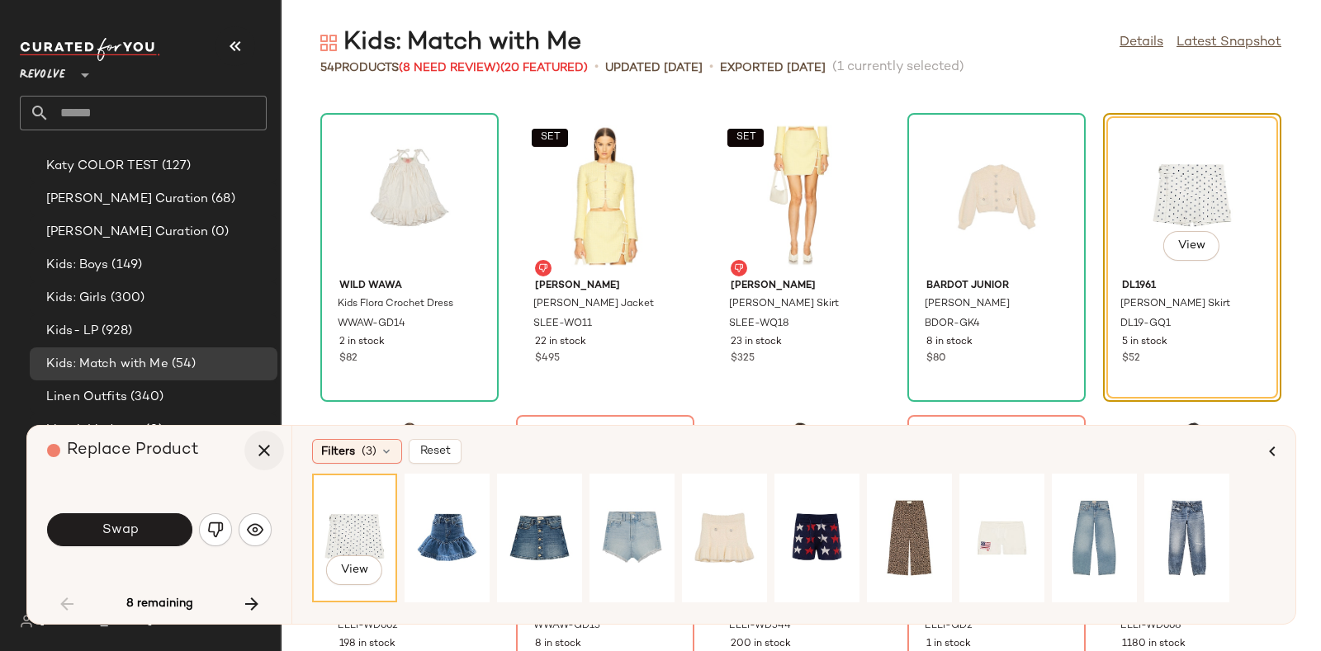
click at [265, 455] on icon "button" at bounding box center [264, 451] width 20 height 20
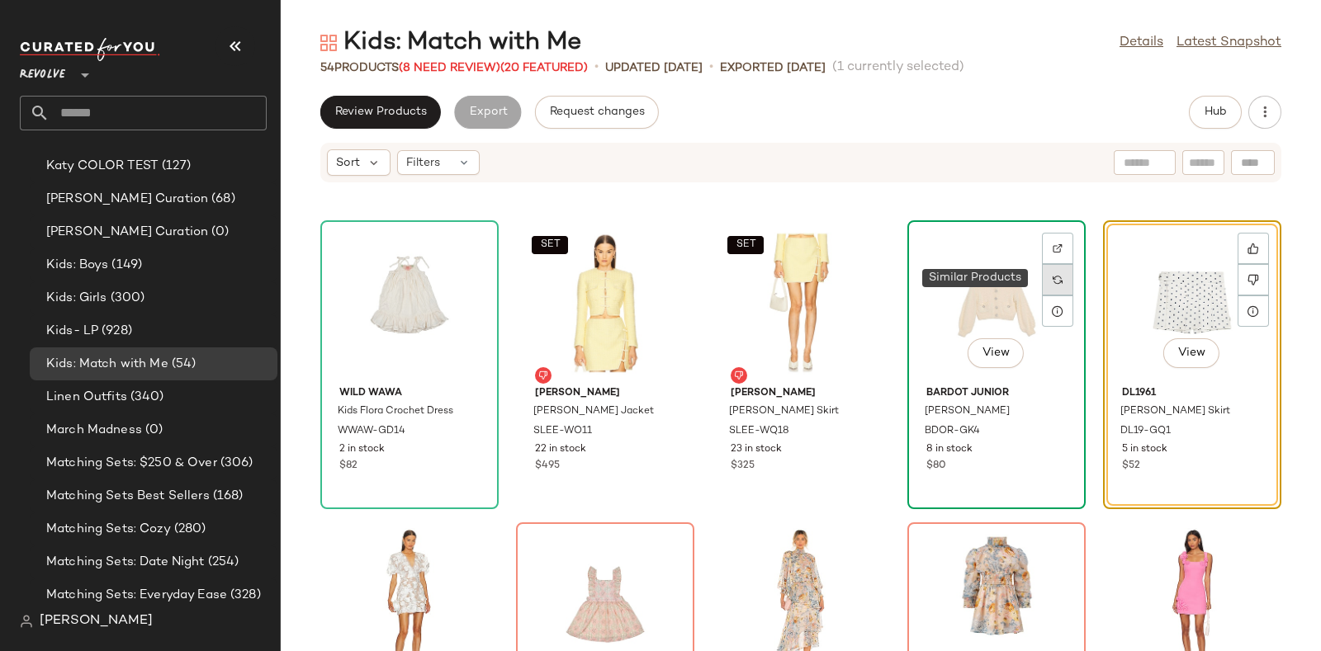
click at [1053, 278] on img at bounding box center [1058, 280] width 10 height 10
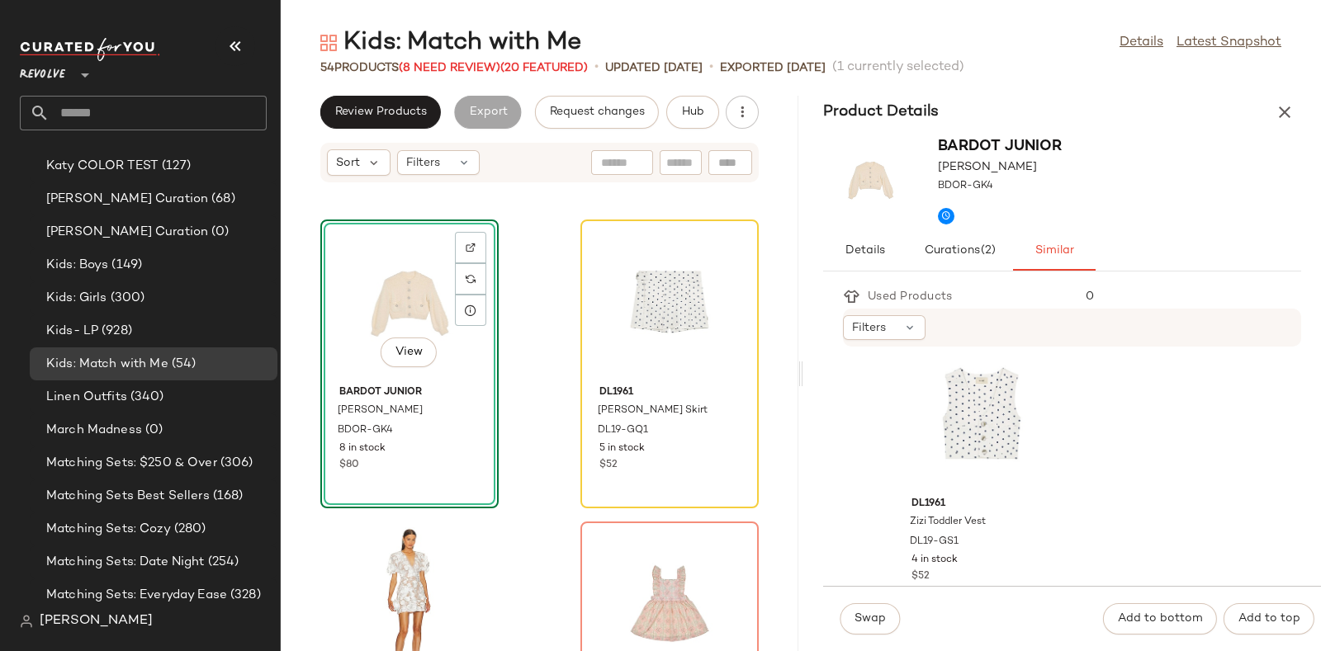
scroll to position [2143, 0]
click at [997, 405] on div "View" at bounding box center [981, 415] width 167 height 154
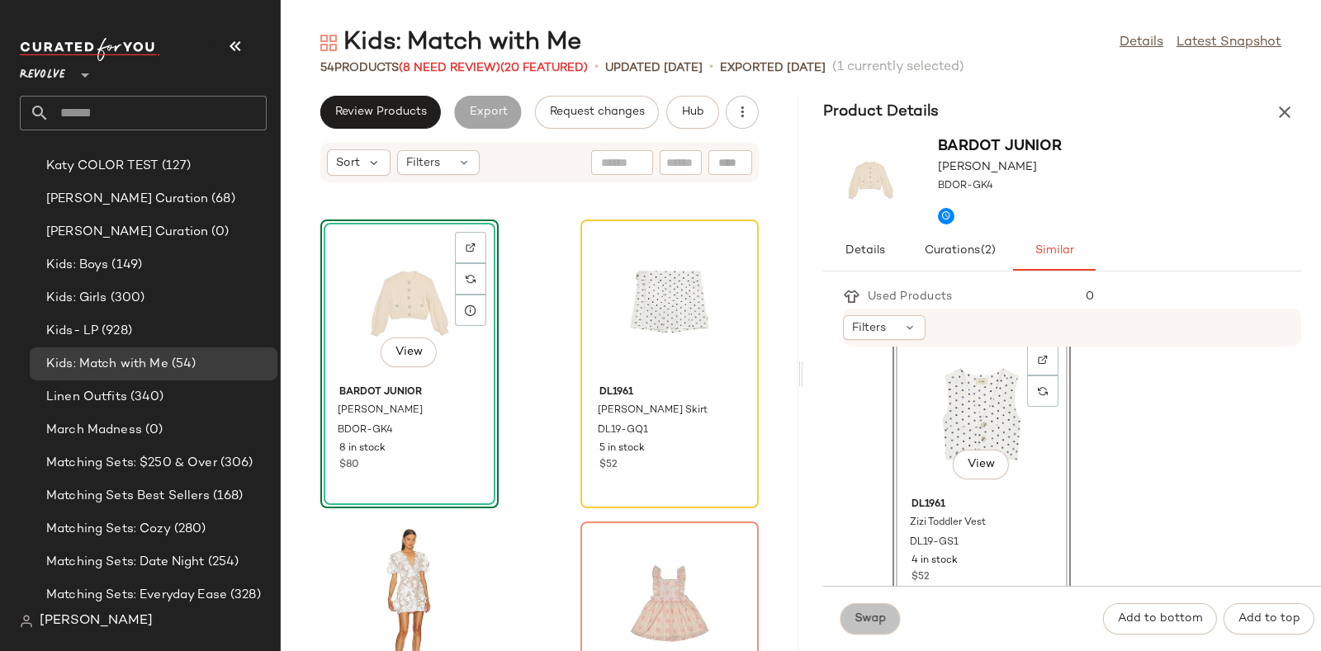
click at [861, 622] on span "Swap" at bounding box center [870, 619] width 32 height 13
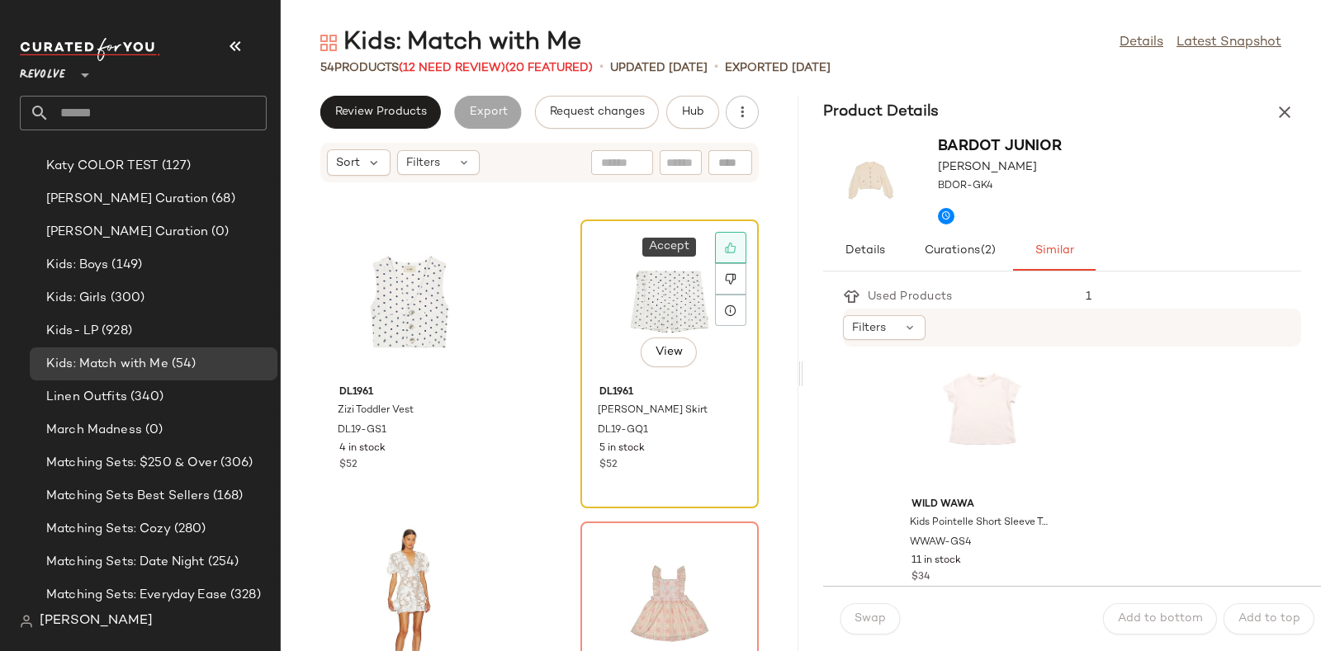
click at [725, 242] on icon at bounding box center [731, 248] width 12 height 12
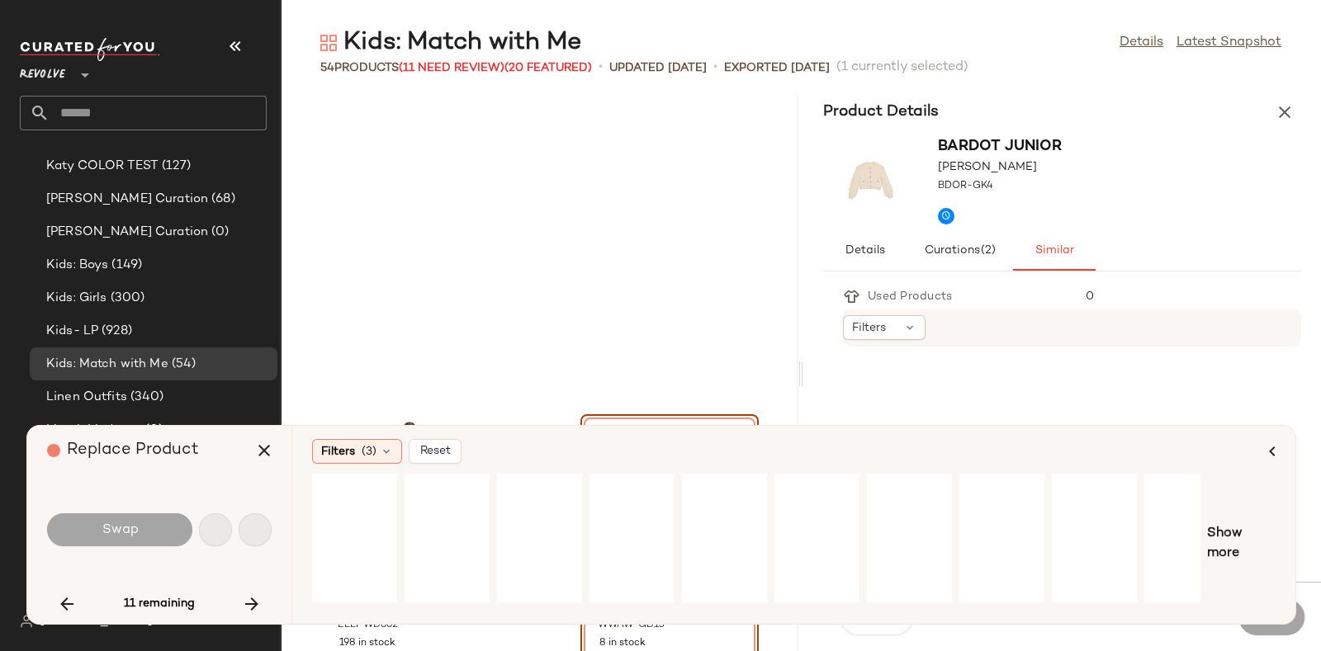
scroll to position [4533, 0]
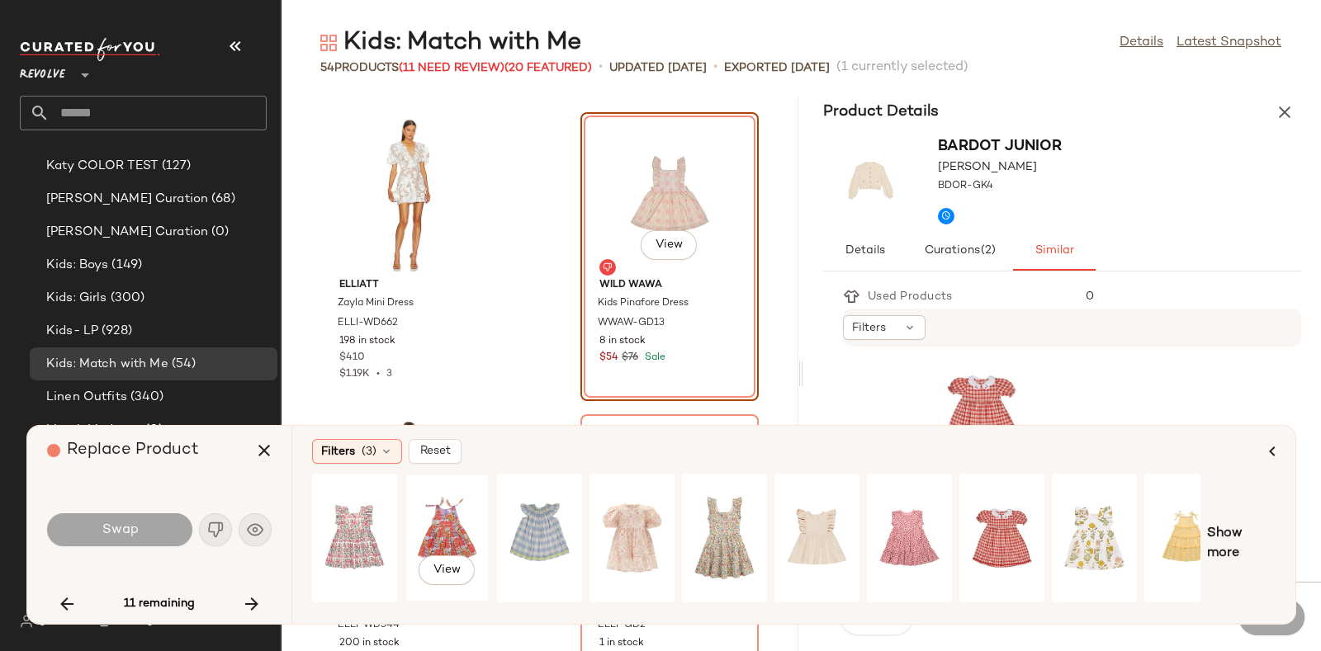
click at [452, 518] on div "View" at bounding box center [446, 538] width 73 height 117
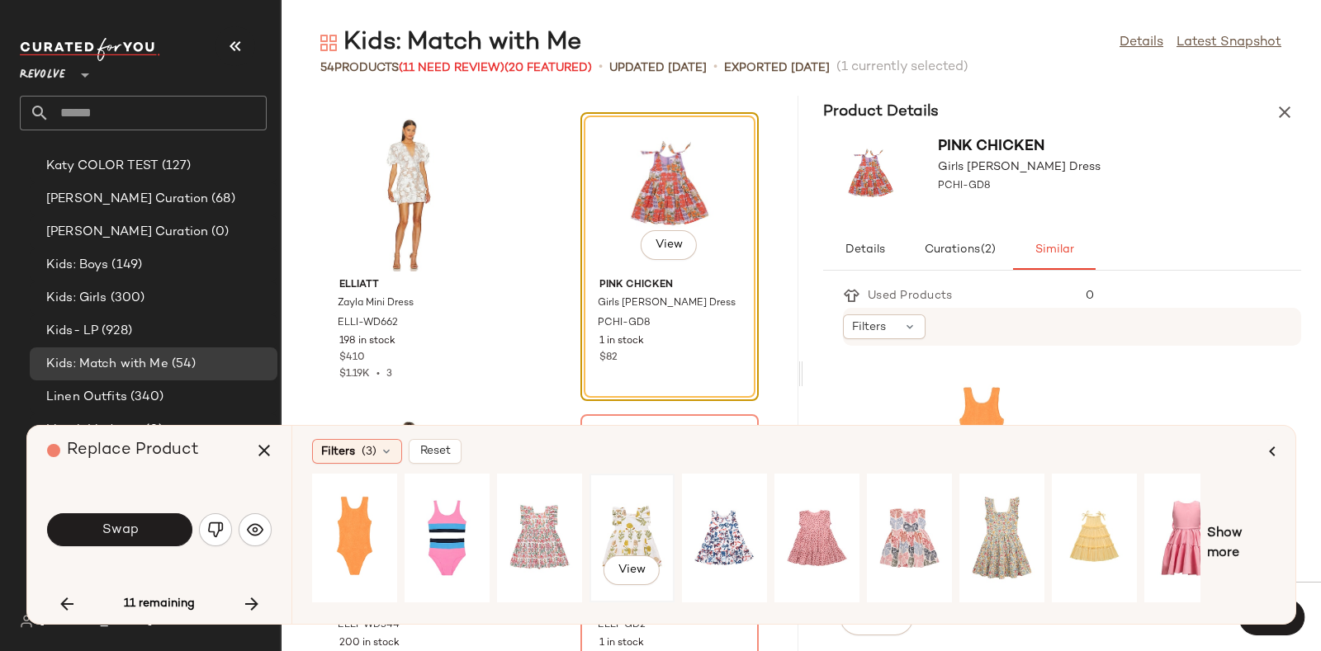
click at [623, 510] on div "View" at bounding box center [631, 538] width 73 height 117
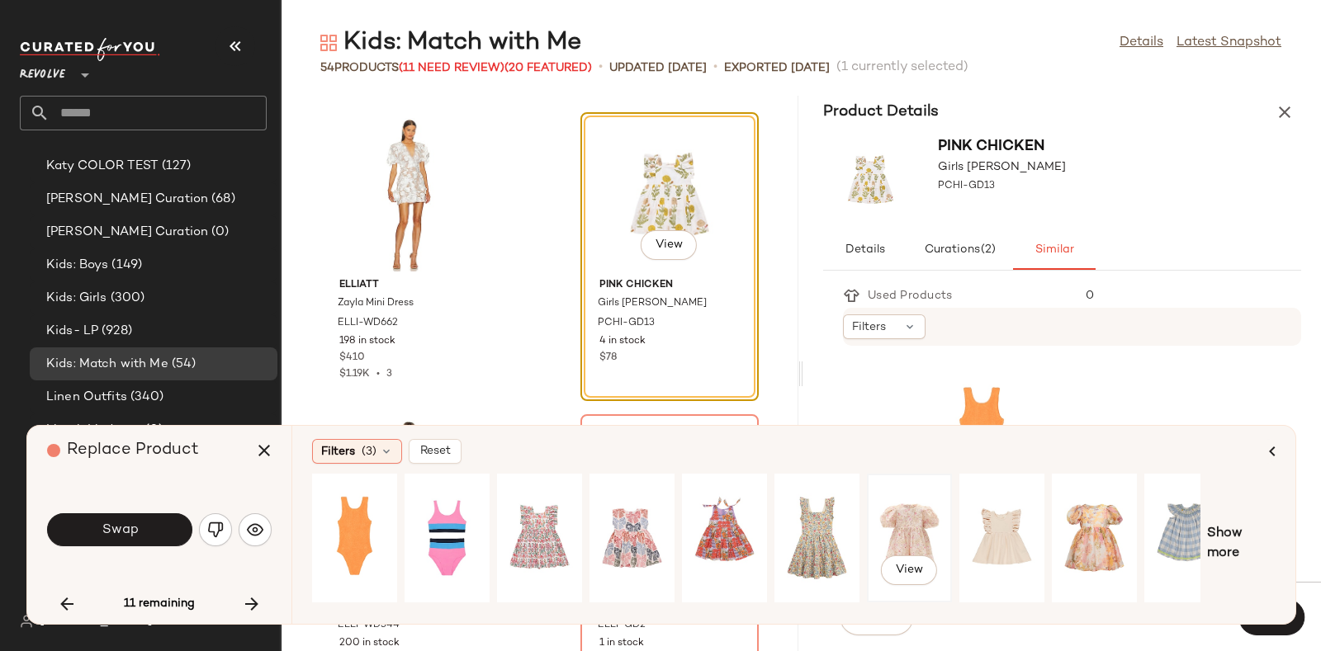
click at [892, 511] on div "View" at bounding box center [909, 538] width 73 height 117
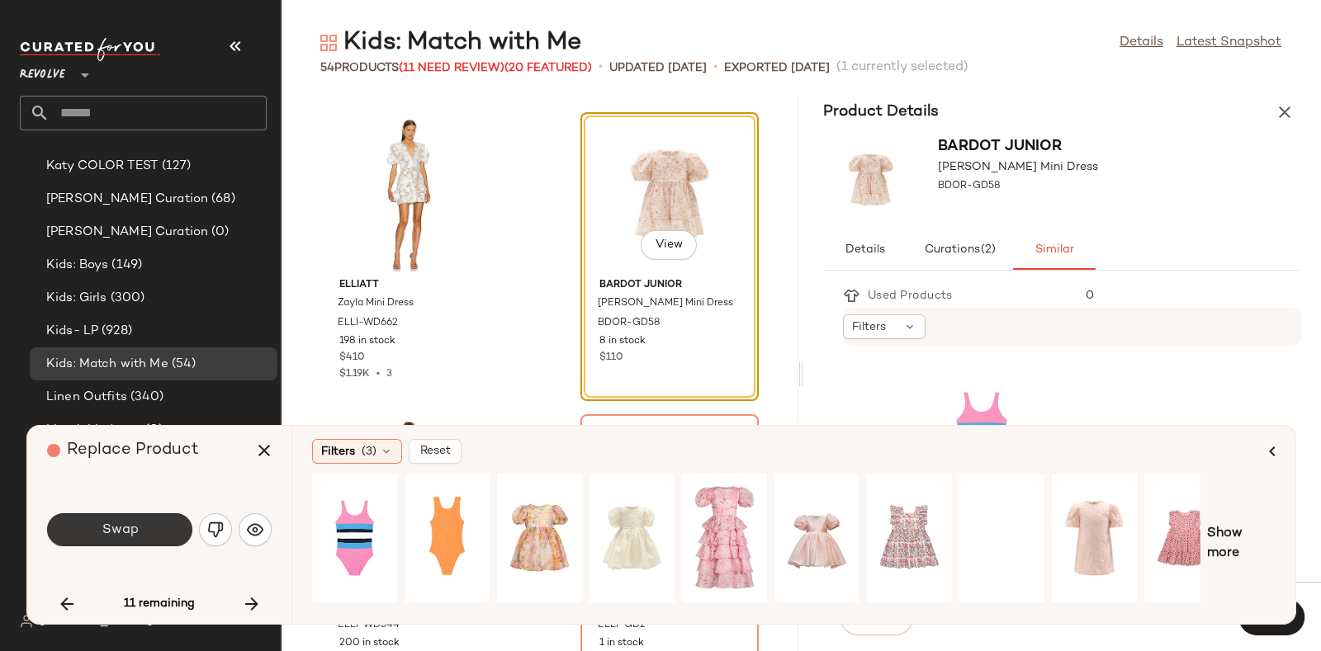
click at [140, 520] on button "Swap" at bounding box center [119, 530] width 145 height 33
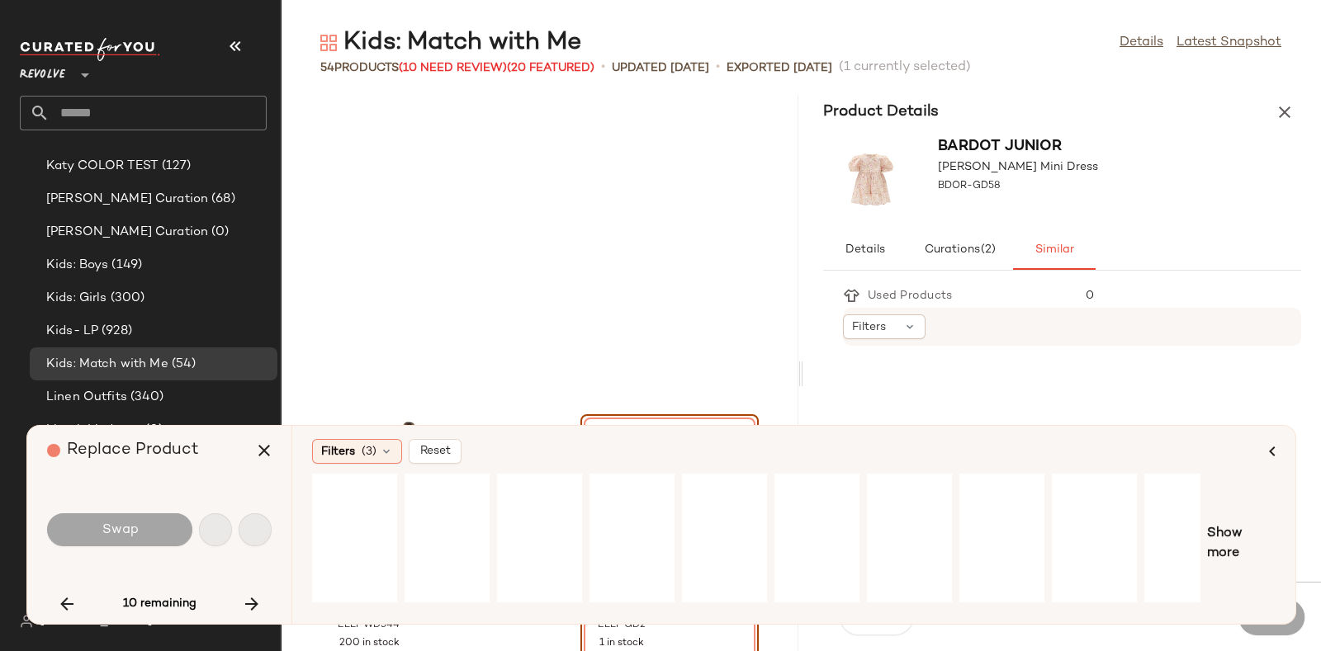
scroll to position [4834, 0]
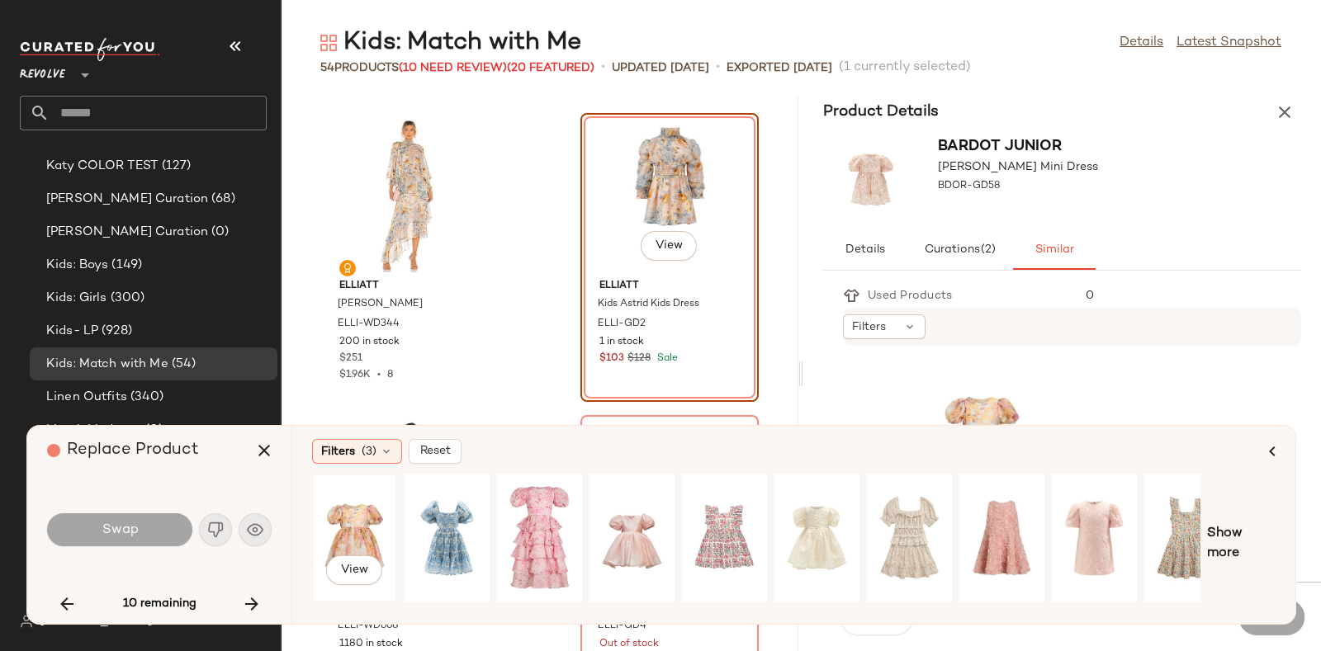
click at [359, 501] on div "View" at bounding box center [354, 538] width 73 height 117
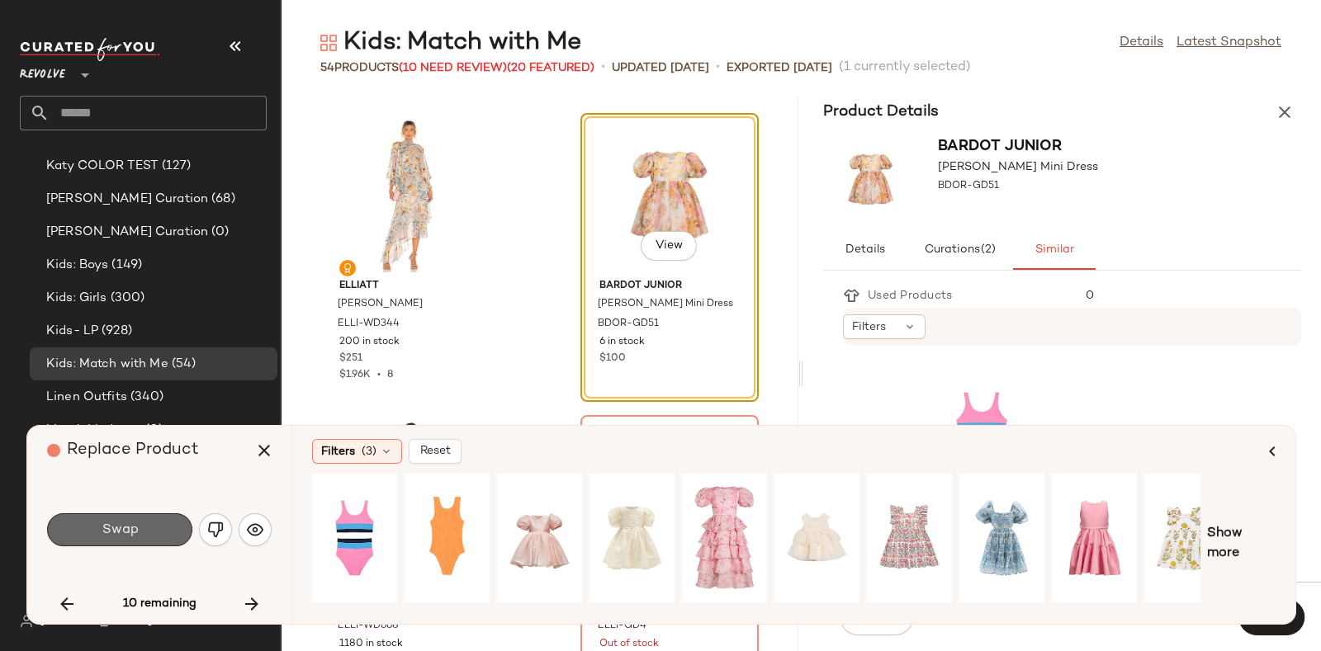
click at [102, 525] on span "Swap" at bounding box center [119, 531] width 37 height 16
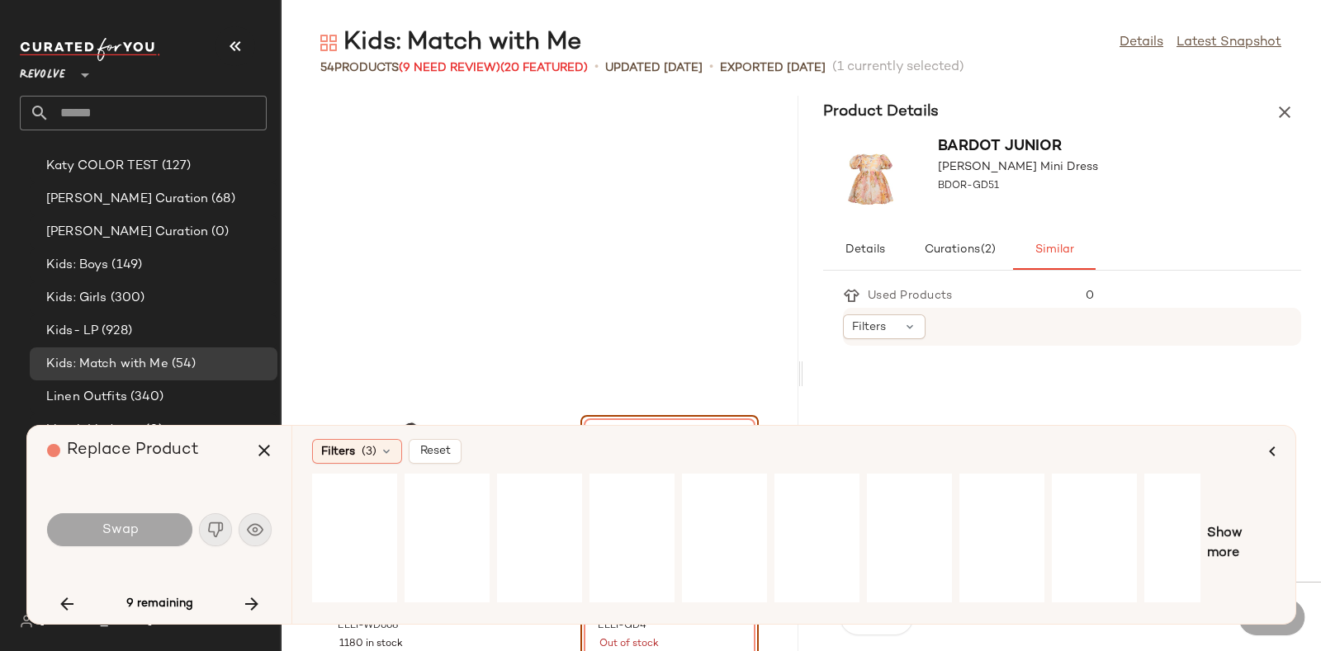
scroll to position [5136, 0]
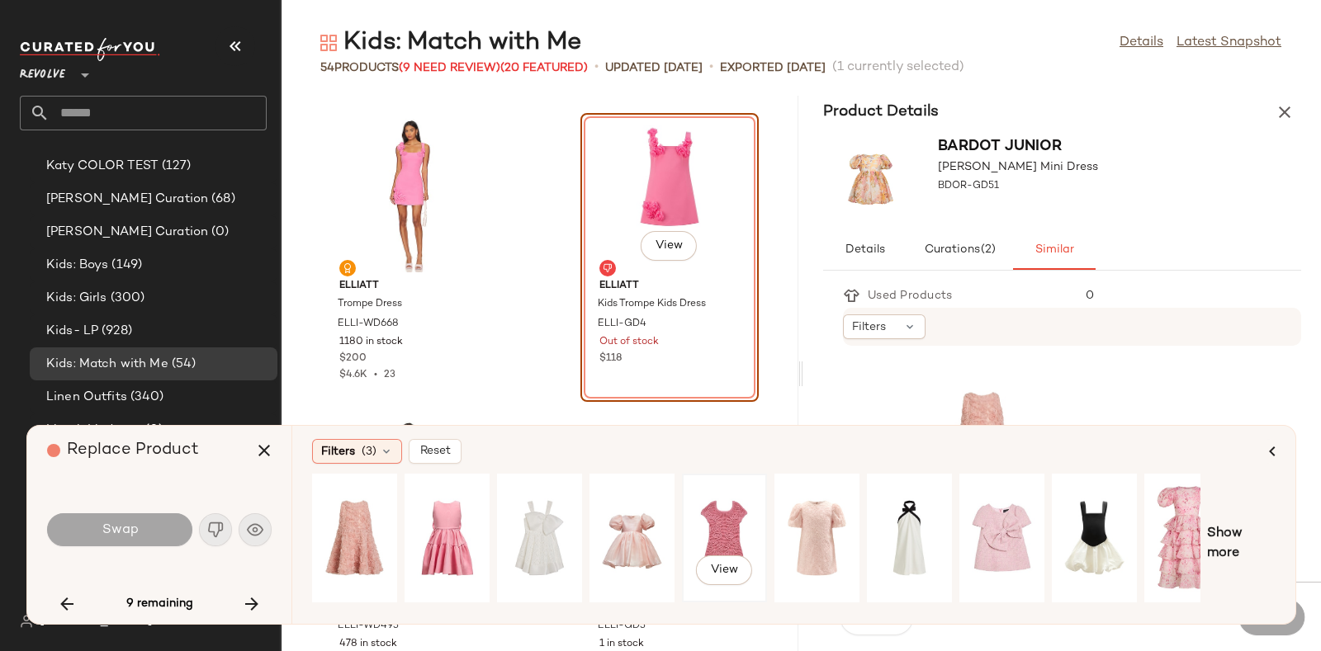
click at [739, 515] on div "View" at bounding box center [724, 538] width 73 height 117
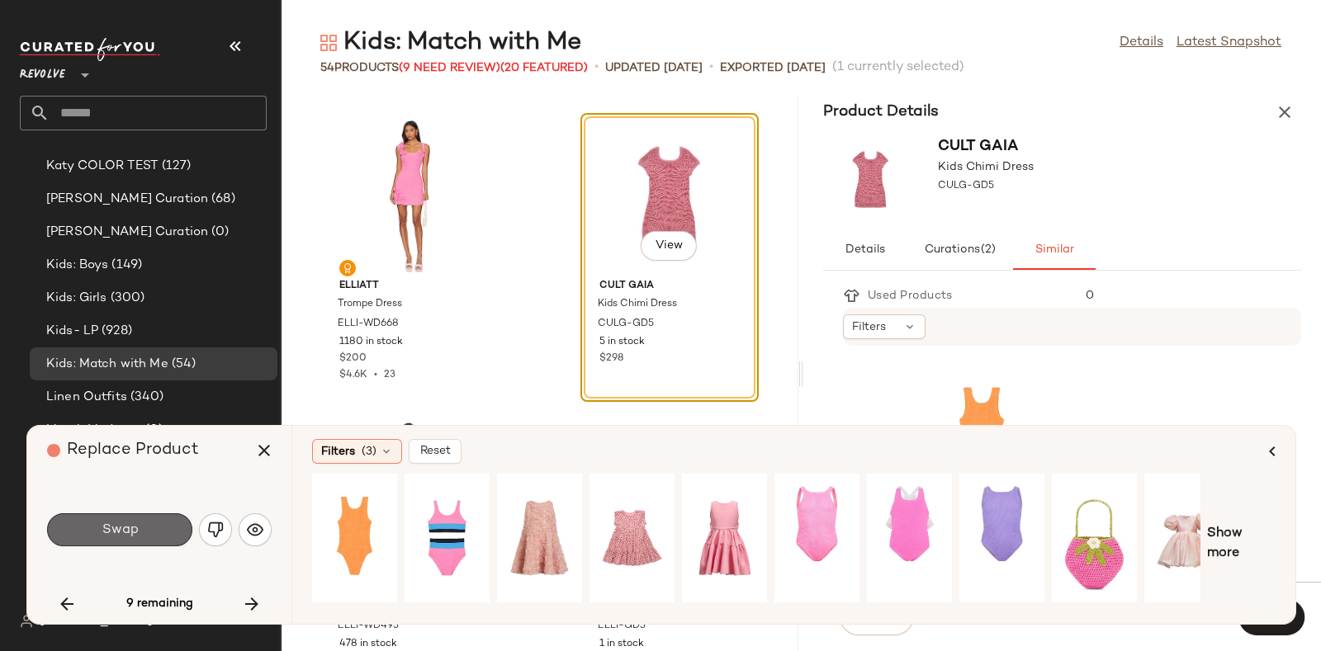
click at [155, 537] on button "Swap" at bounding box center [119, 530] width 145 height 33
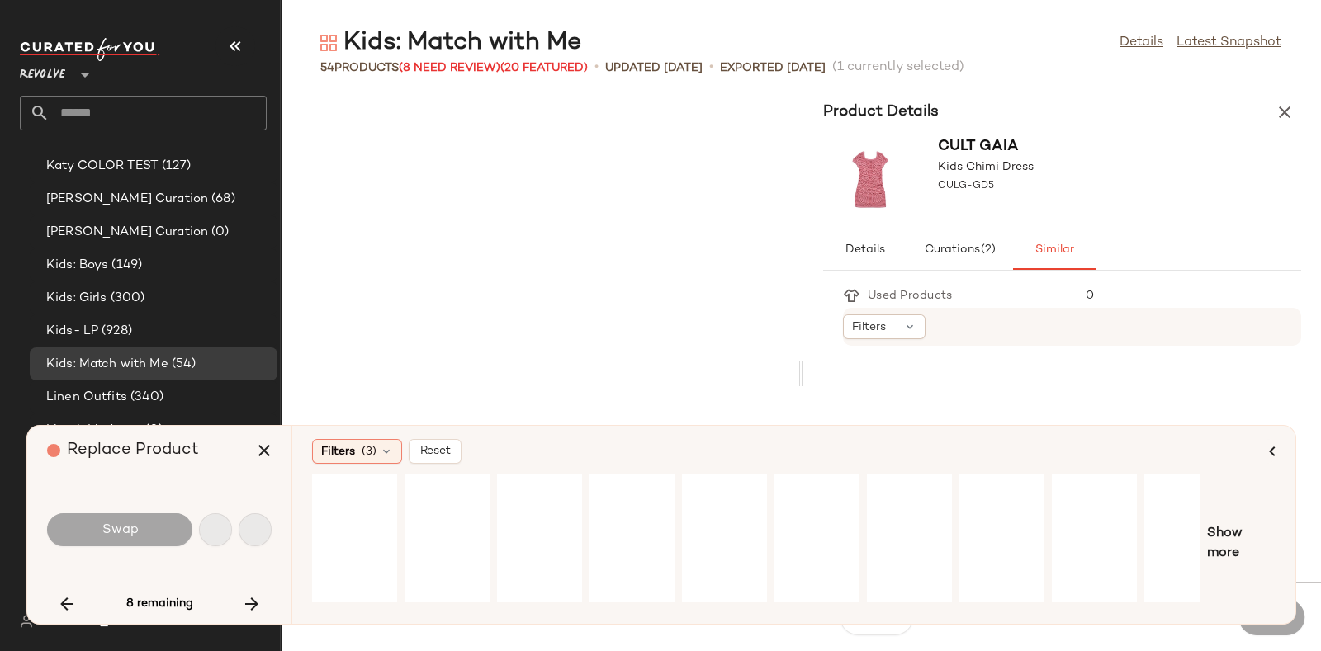
scroll to position [5741, 0]
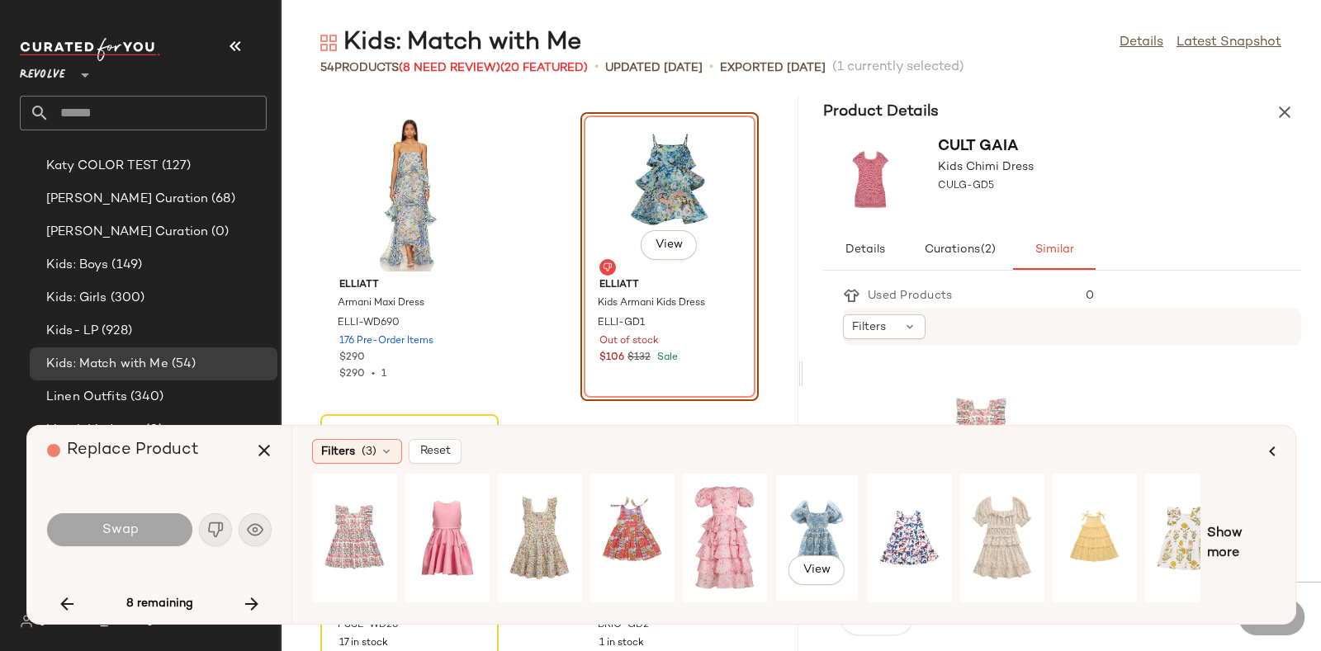
click at [793, 501] on div "View" at bounding box center [816, 538] width 73 height 117
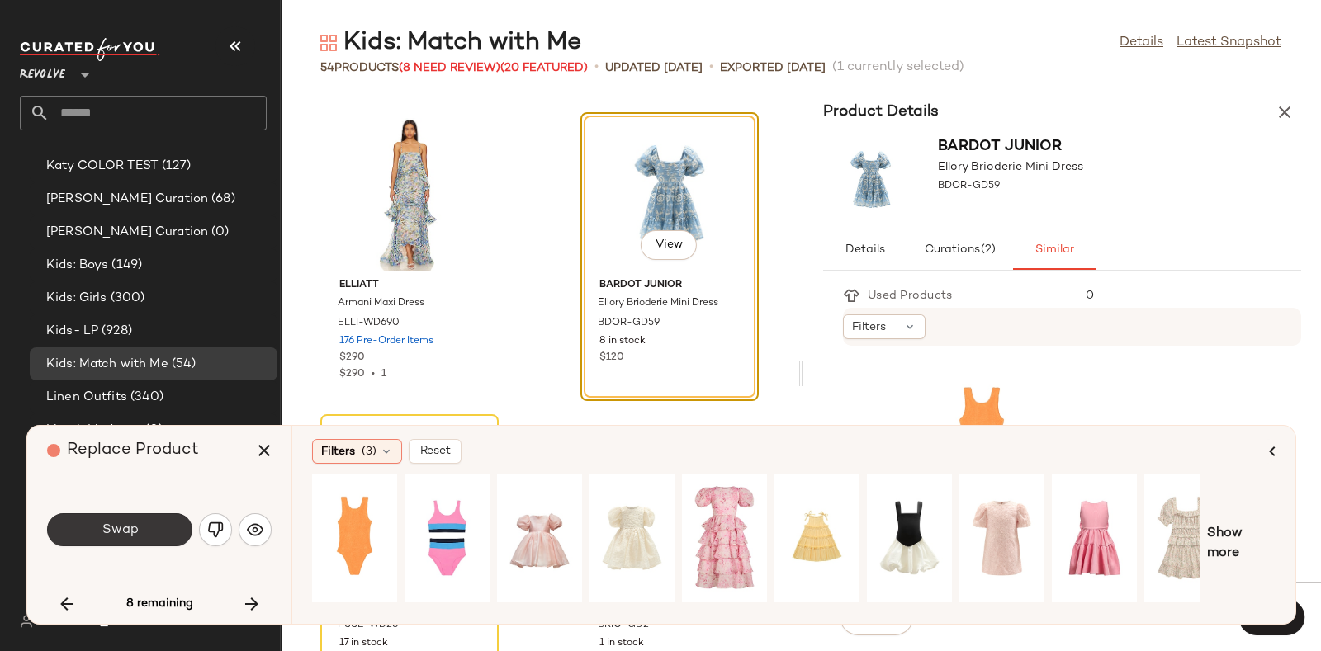
click at [131, 523] on span "Swap" at bounding box center [119, 531] width 37 height 16
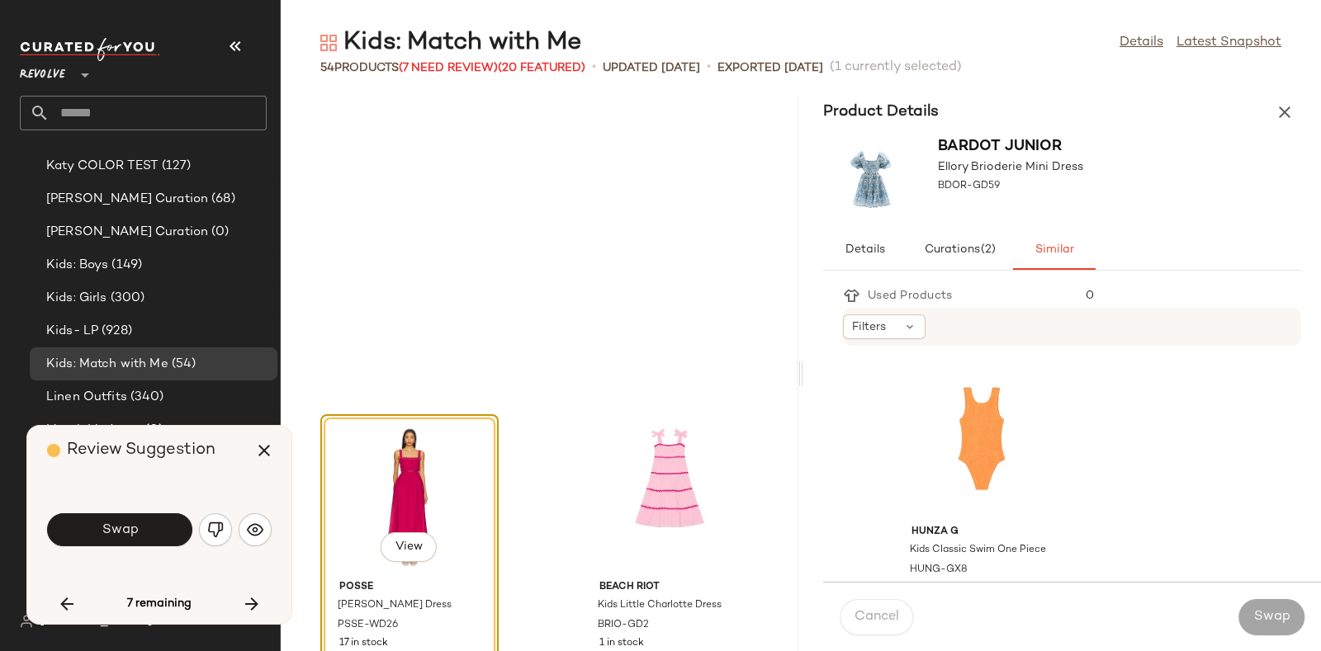
scroll to position [6043, 0]
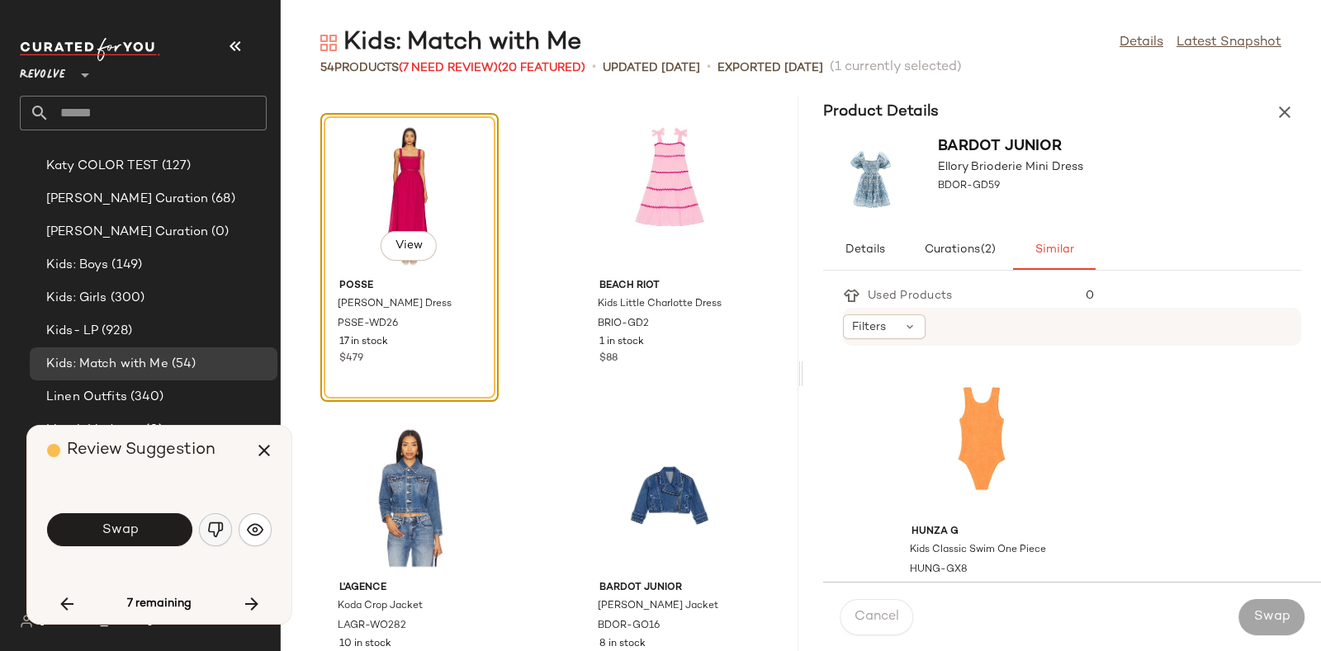
click at [211, 524] on img "button" at bounding box center [215, 530] width 17 height 17
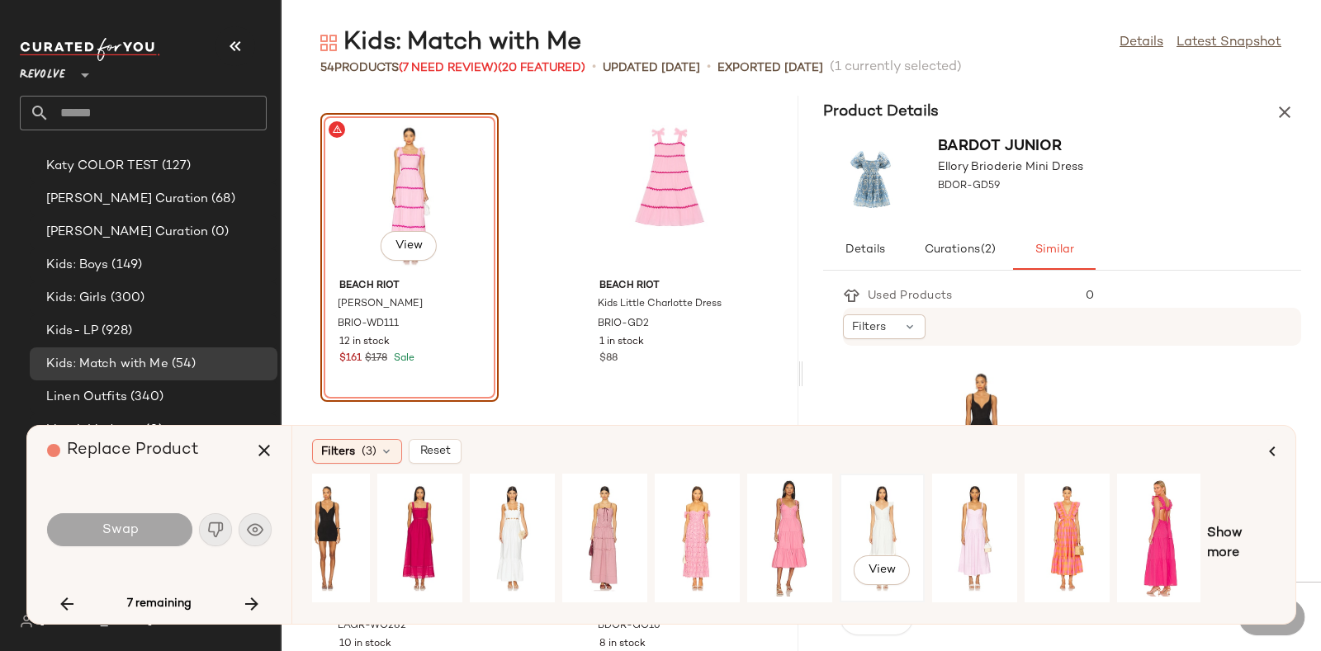
scroll to position [0, 0]
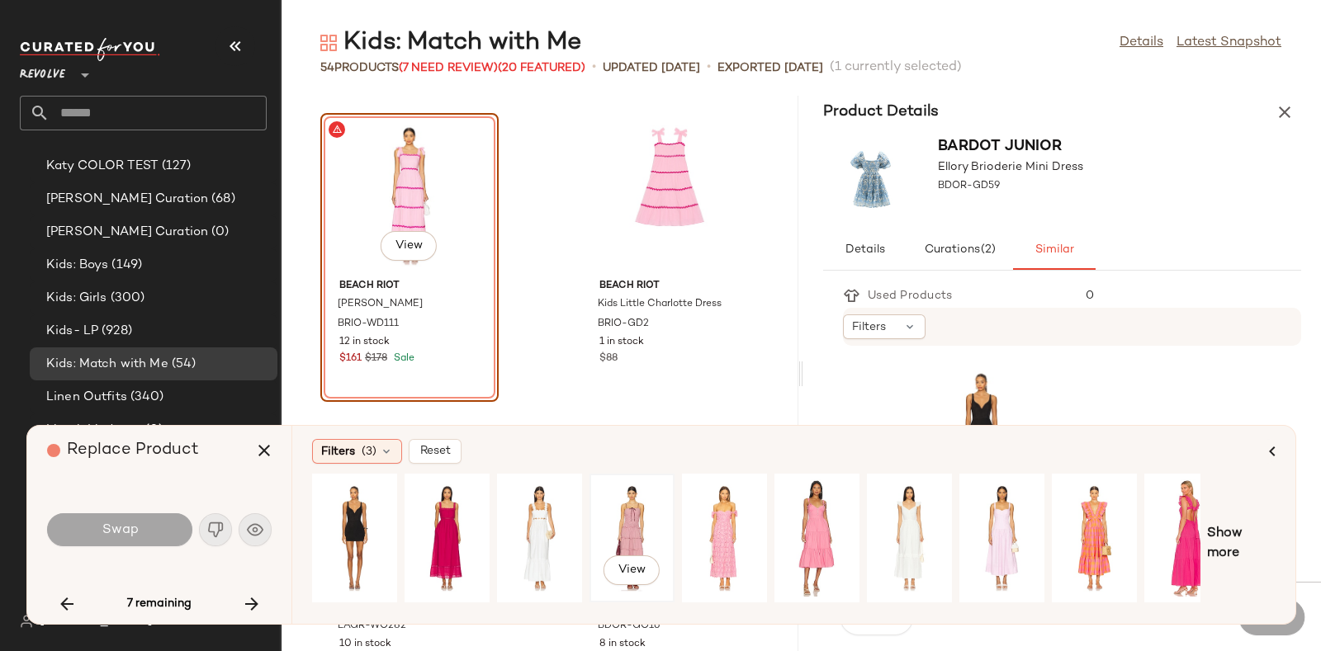
click at [648, 516] on div "View" at bounding box center [631, 538] width 73 height 117
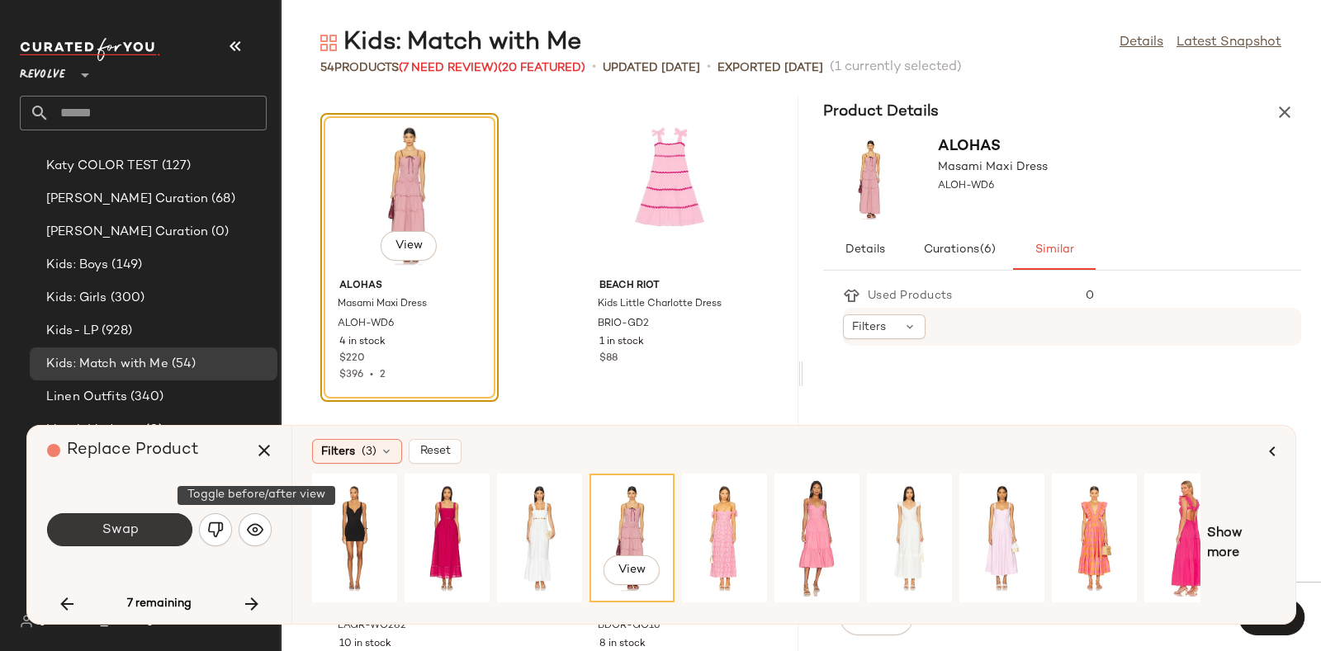
click at [157, 527] on button "Swap" at bounding box center [119, 530] width 145 height 33
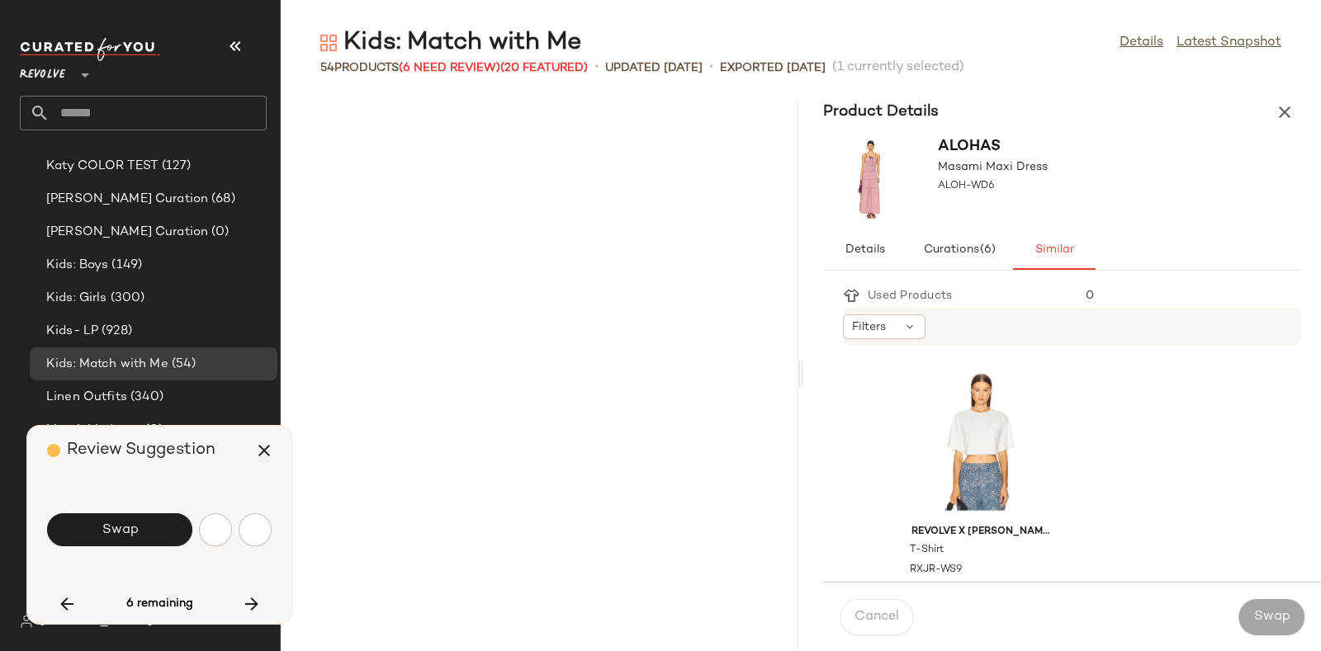
scroll to position [6647, 0]
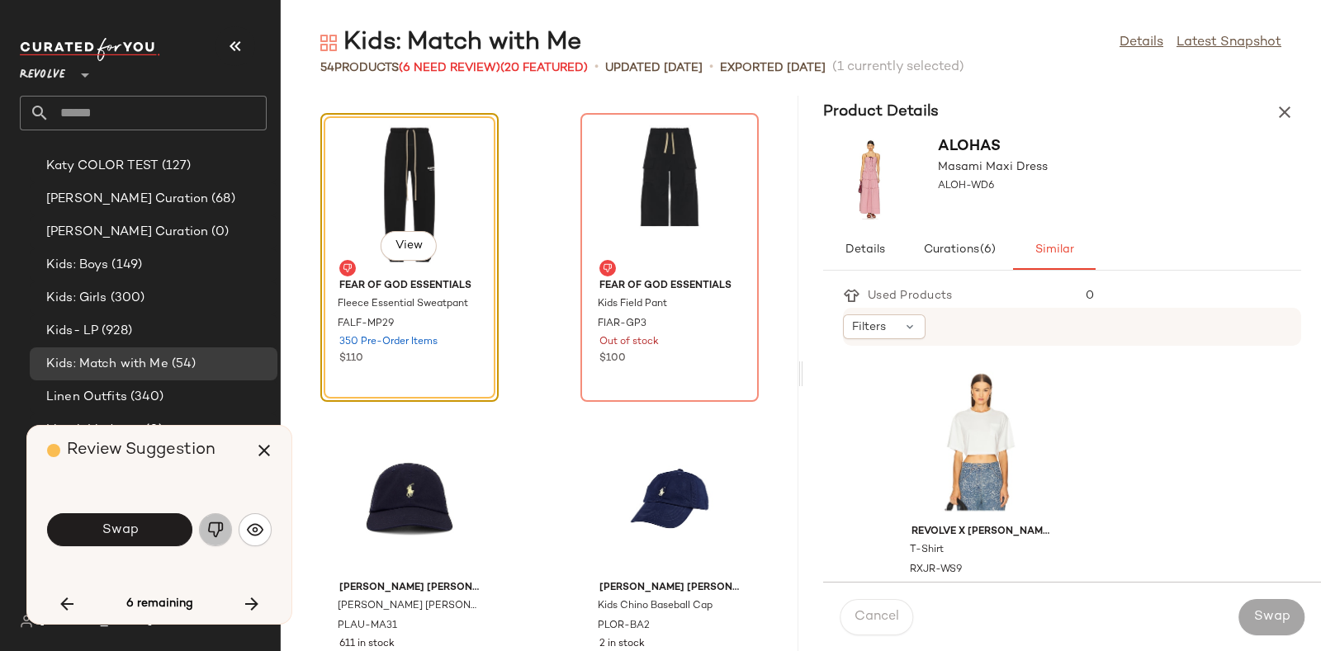
click at [213, 527] on img "button" at bounding box center [215, 530] width 17 height 17
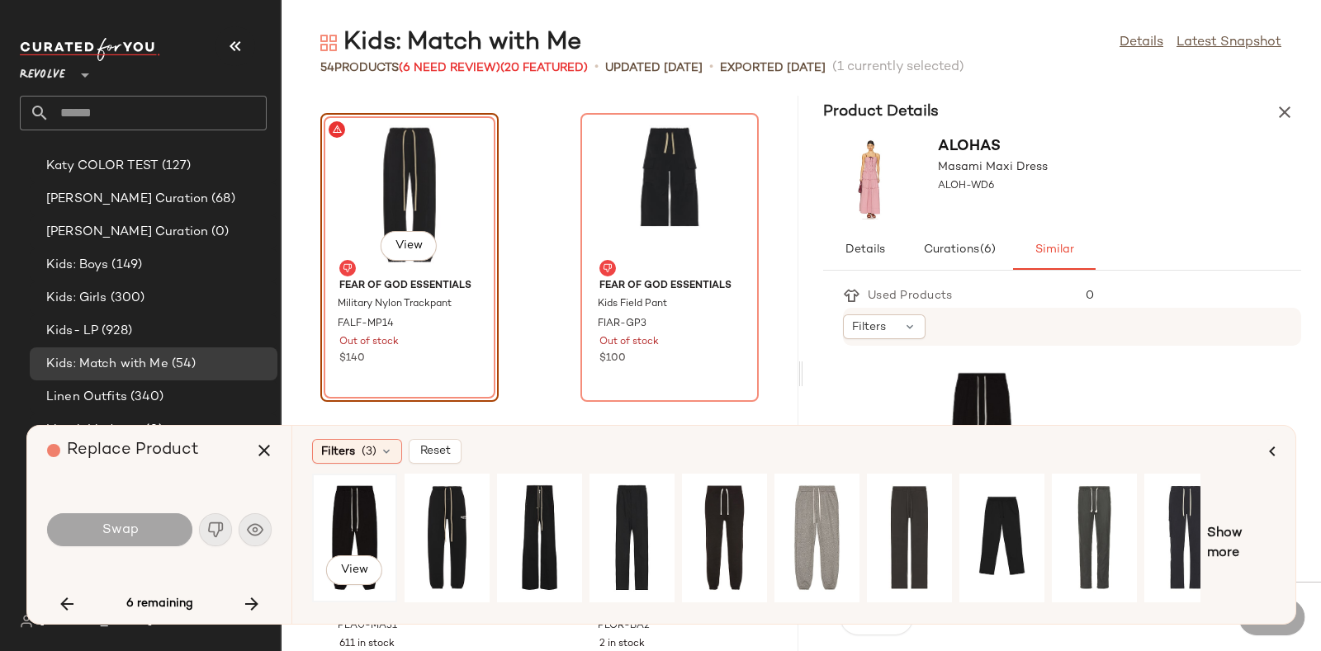
click at [347, 509] on div "View" at bounding box center [354, 538] width 73 height 117
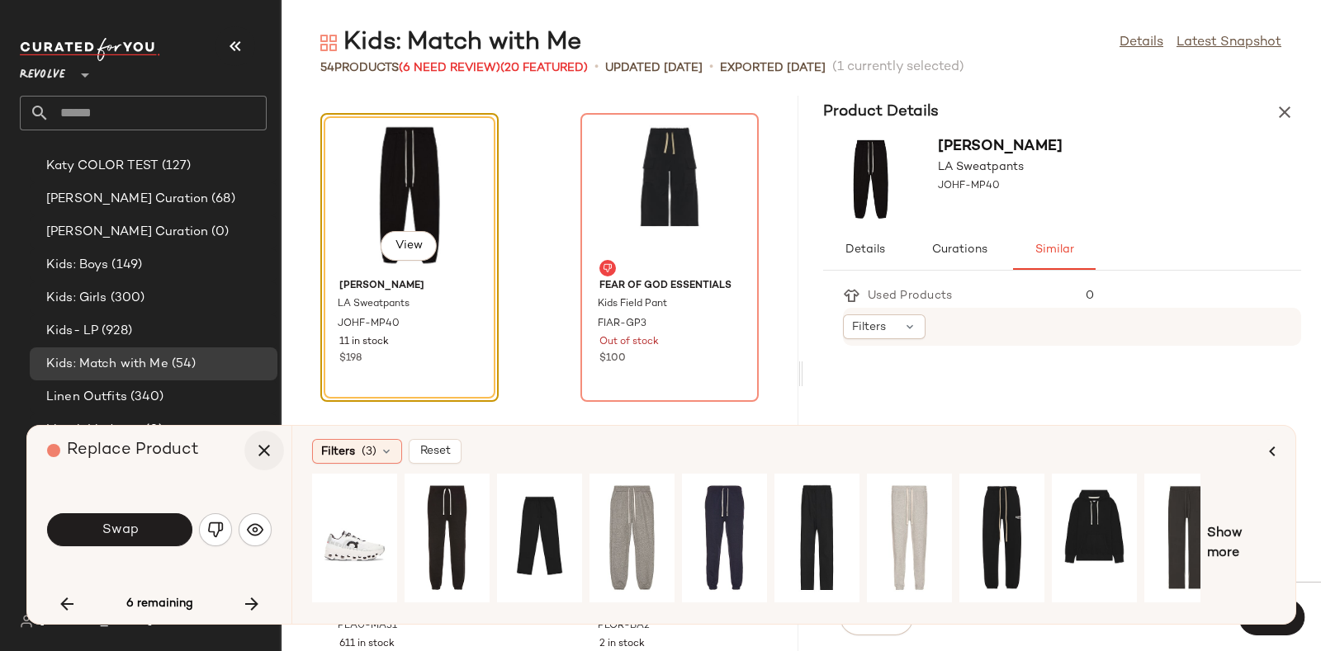
click at [256, 445] on icon "button" at bounding box center [264, 451] width 20 height 20
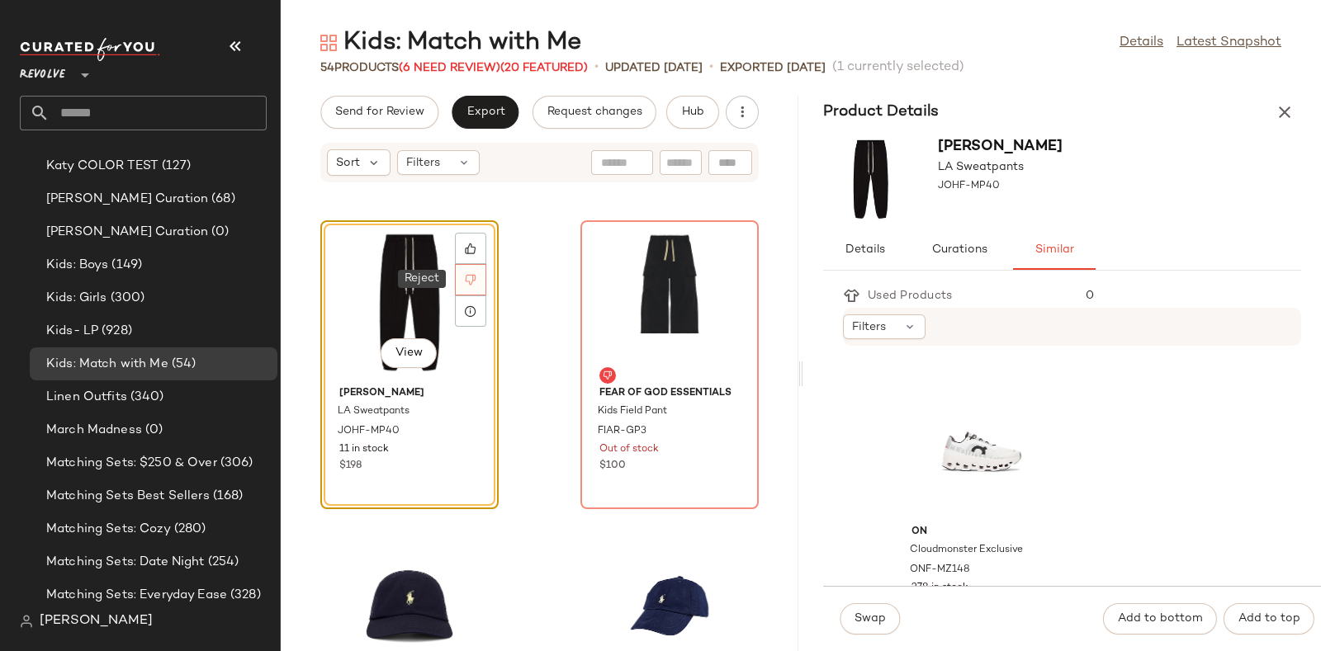
click at [475, 275] on icon at bounding box center [471, 280] width 12 height 12
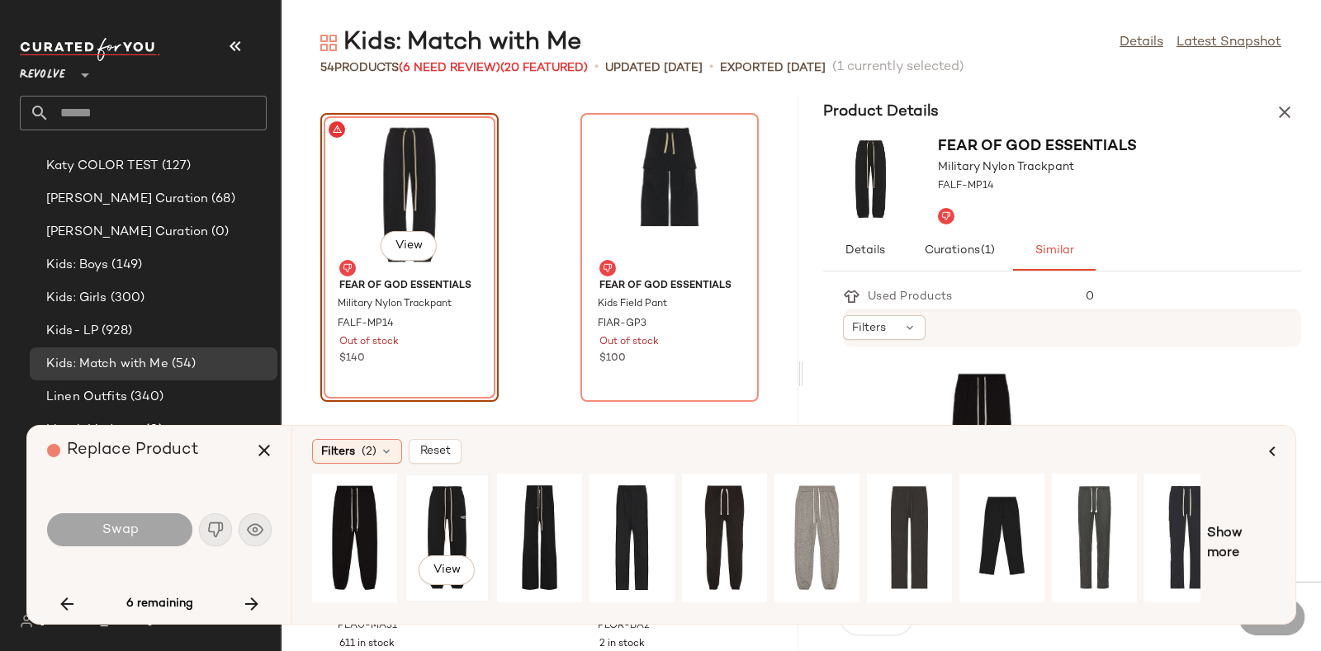
click at [447, 500] on div "View" at bounding box center [446, 538] width 73 height 117
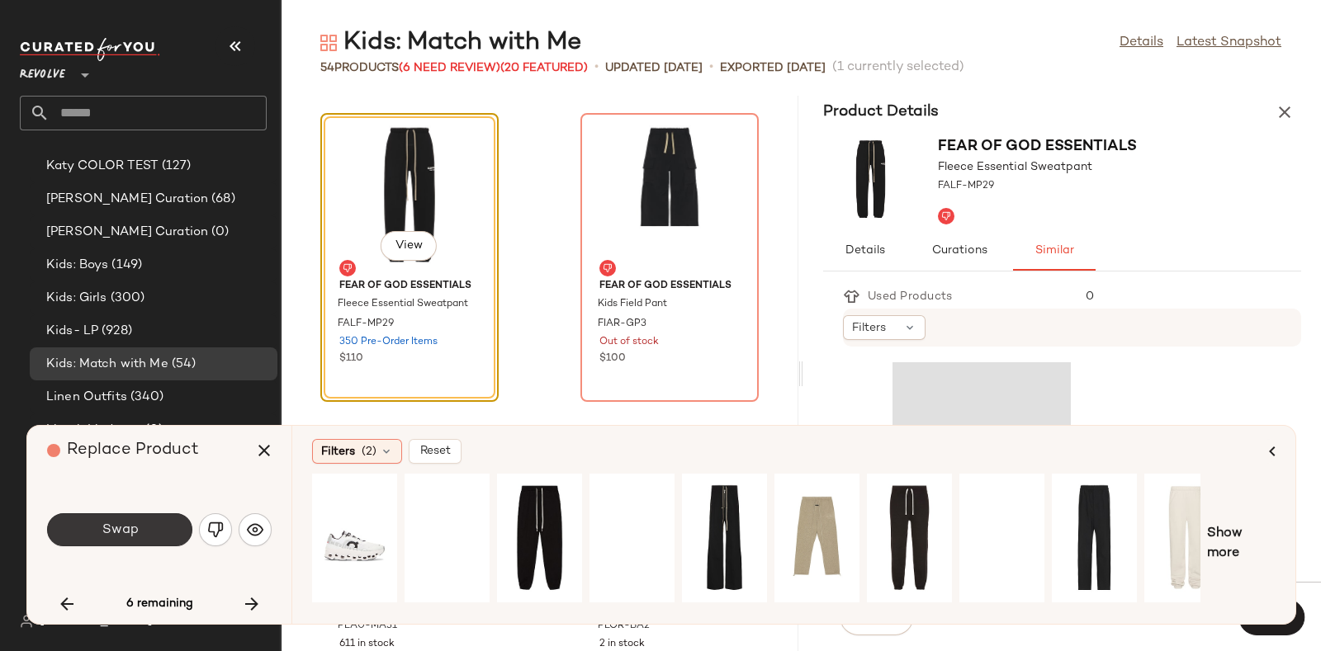
click at [125, 533] on span "Swap" at bounding box center [119, 531] width 37 height 16
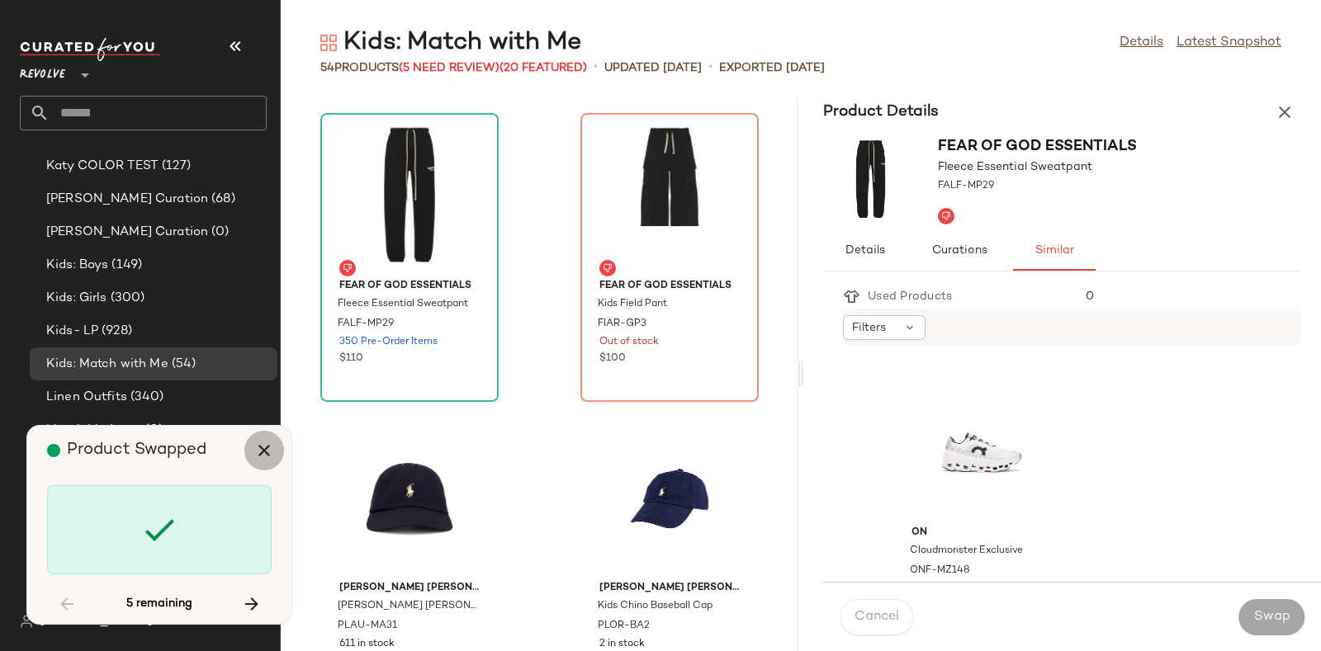
click at [256, 454] on icon "button" at bounding box center [264, 451] width 20 height 20
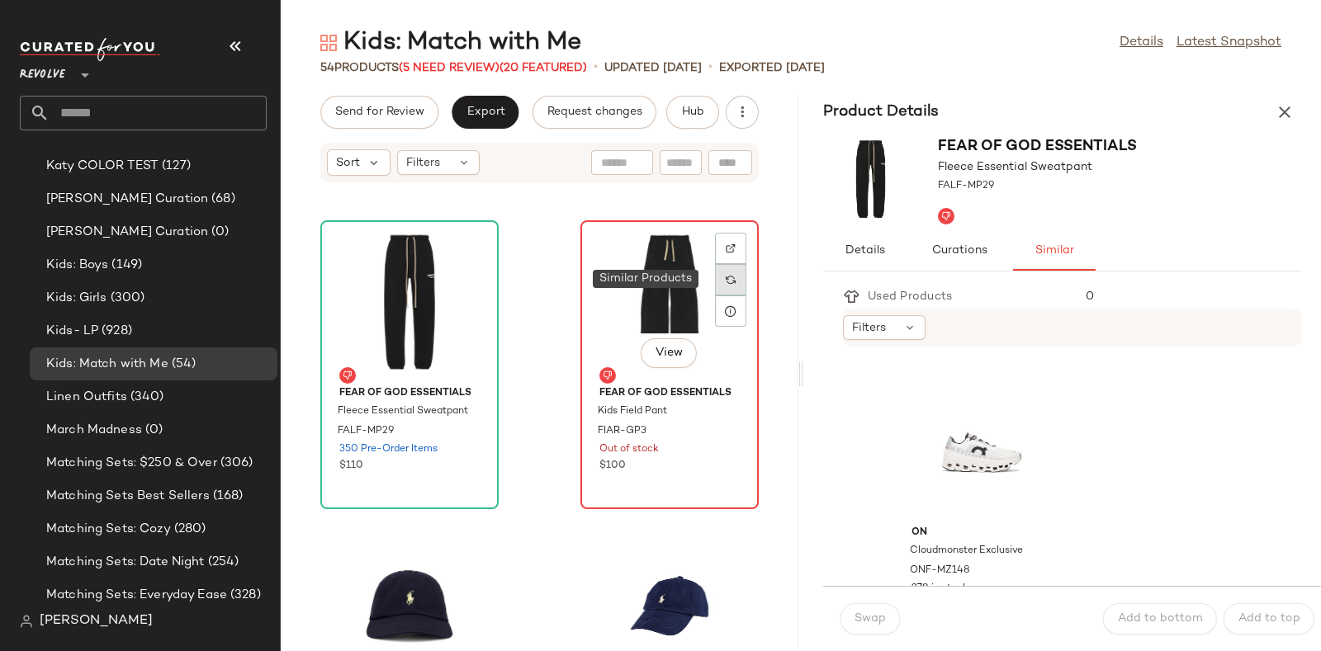
click at [726, 280] on img at bounding box center [731, 280] width 10 height 10
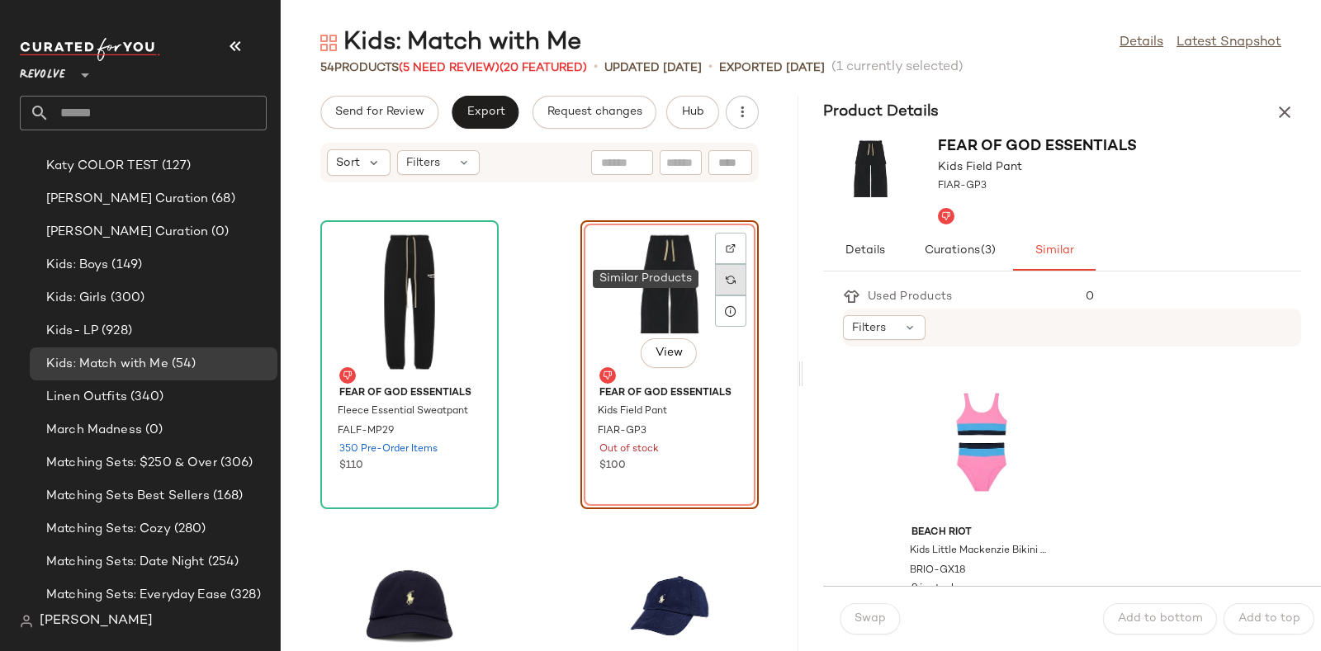
click at [726, 281] on img at bounding box center [731, 280] width 10 height 10
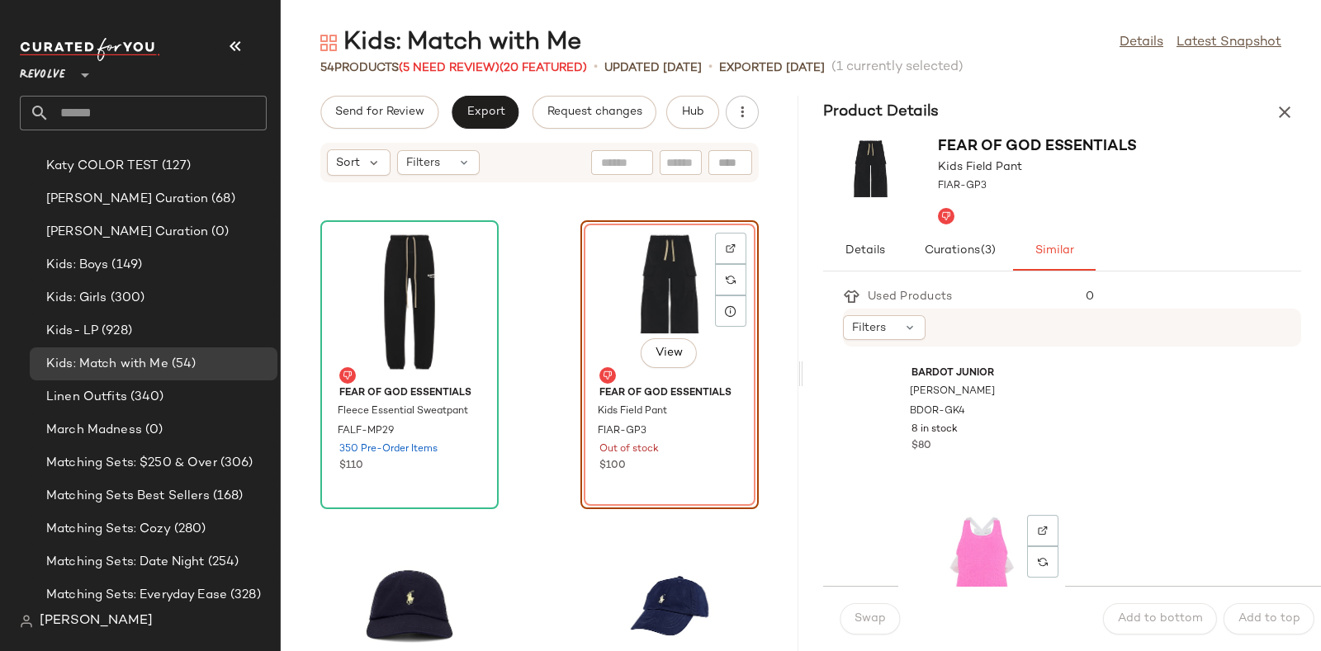
scroll to position [4862, 0]
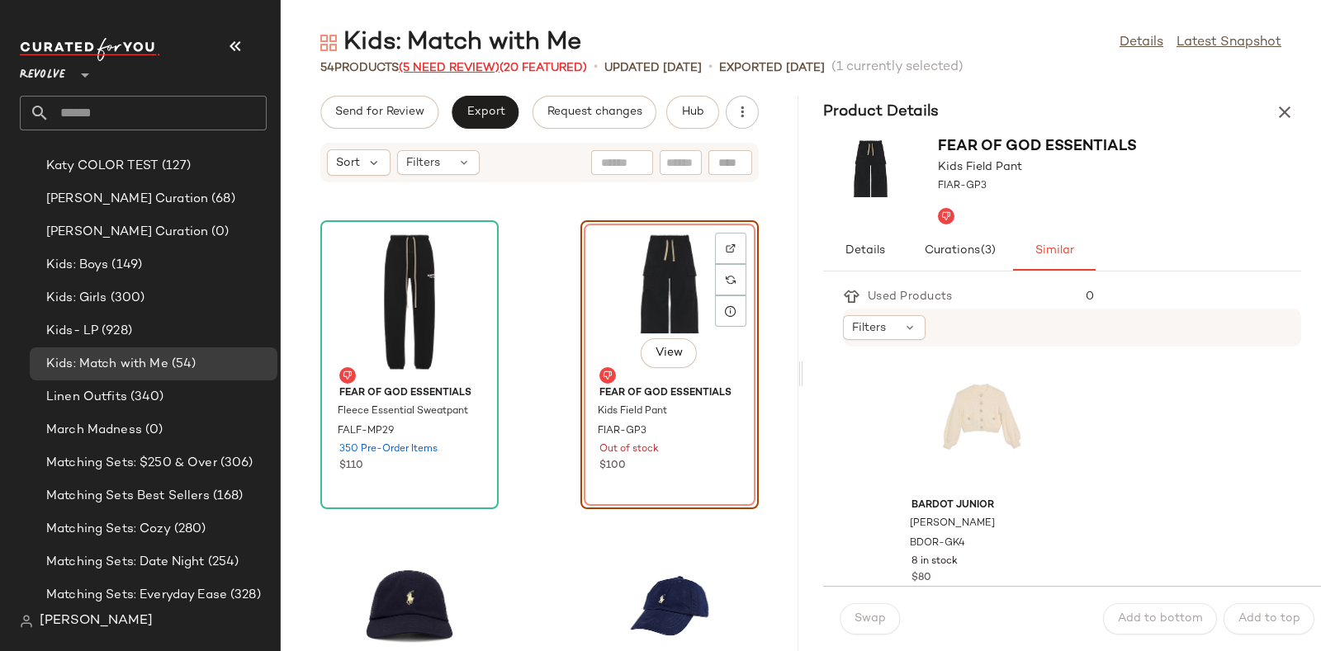
click at [451, 64] on span "(5 Need Review)" at bounding box center [449, 68] width 101 height 12
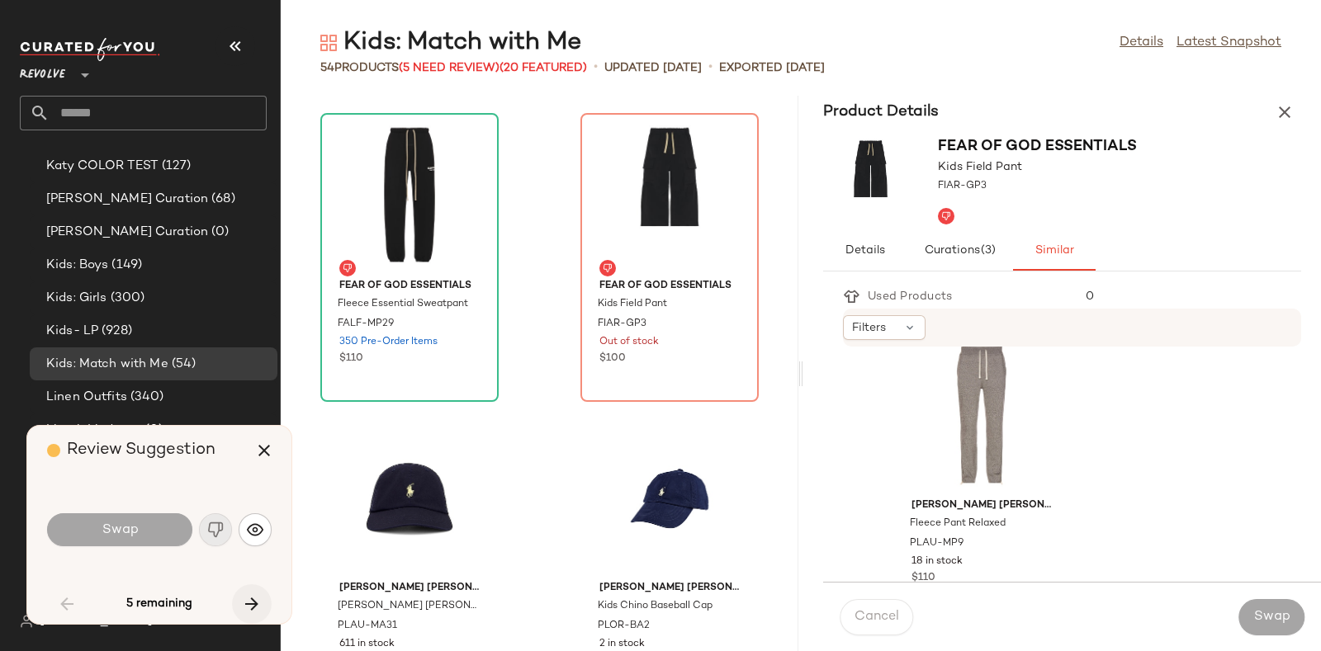
click at [249, 599] on icon "button" at bounding box center [252, 604] width 20 height 20
click at [259, 594] on icon "button" at bounding box center [252, 604] width 20 height 20
click at [252, 594] on icon "button" at bounding box center [252, 604] width 20 height 20
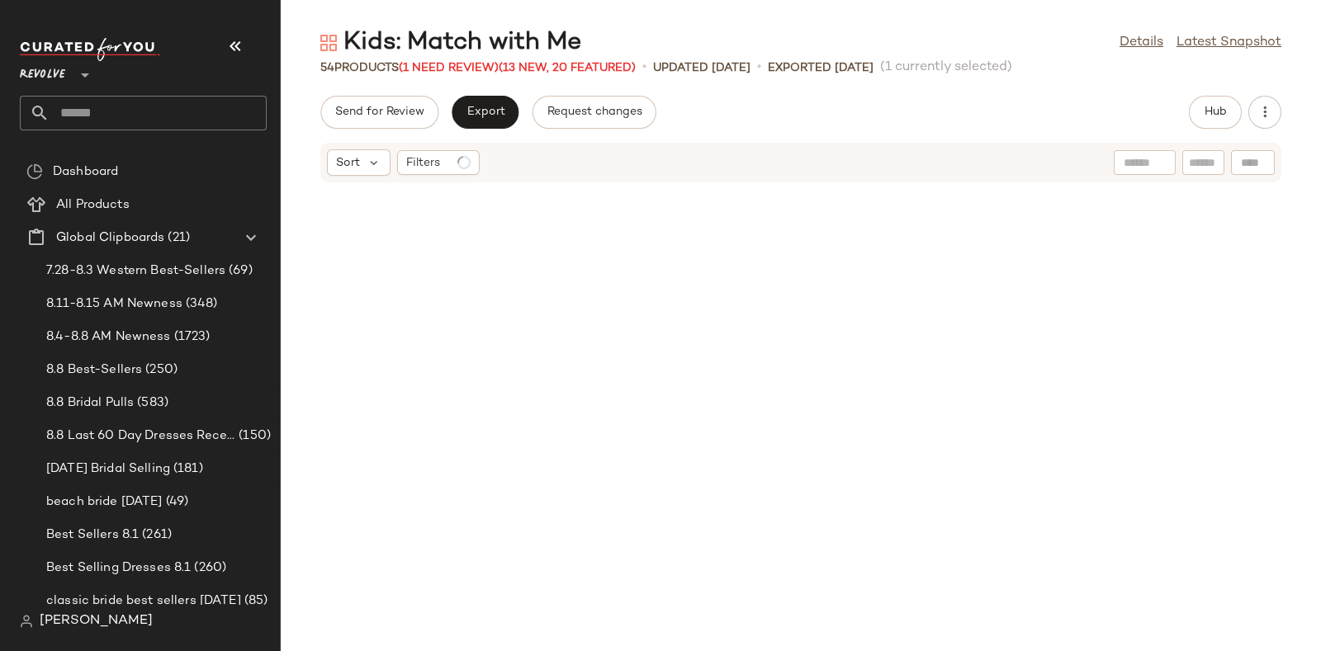
scroll to position [2720, 0]
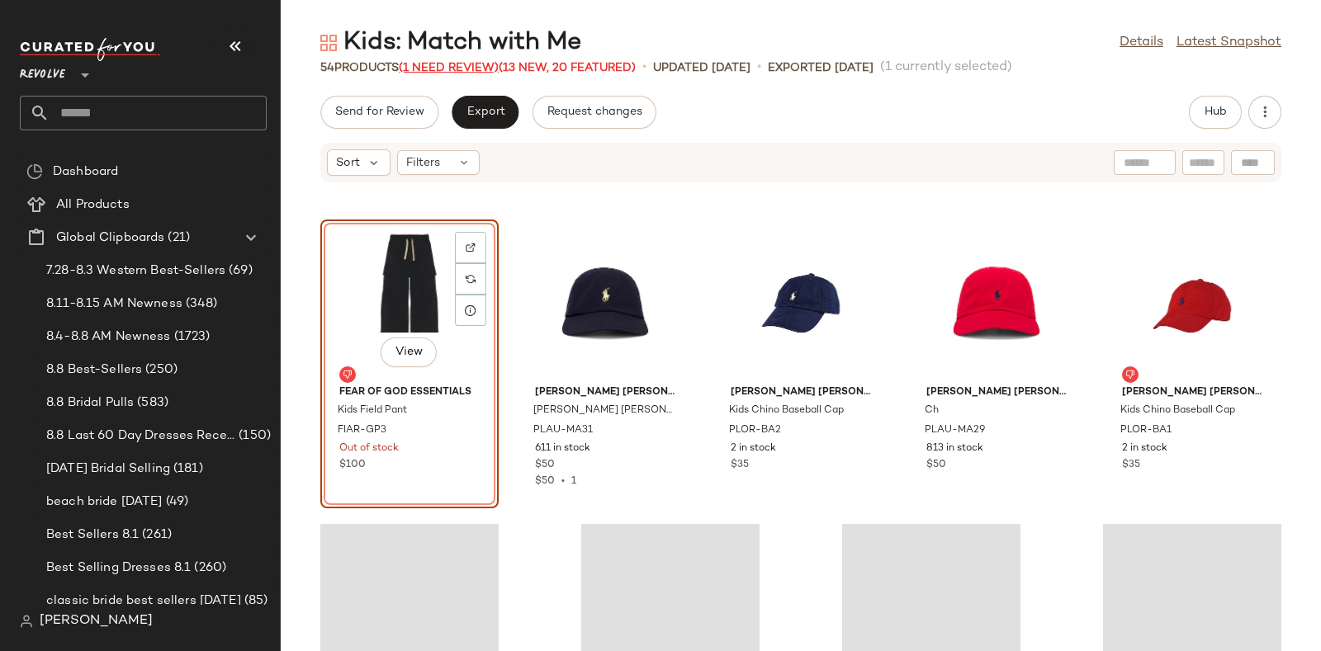
click at [442, 67] on span "(1 Need Review)" at bounding box center [449, 68] width 100 height 12
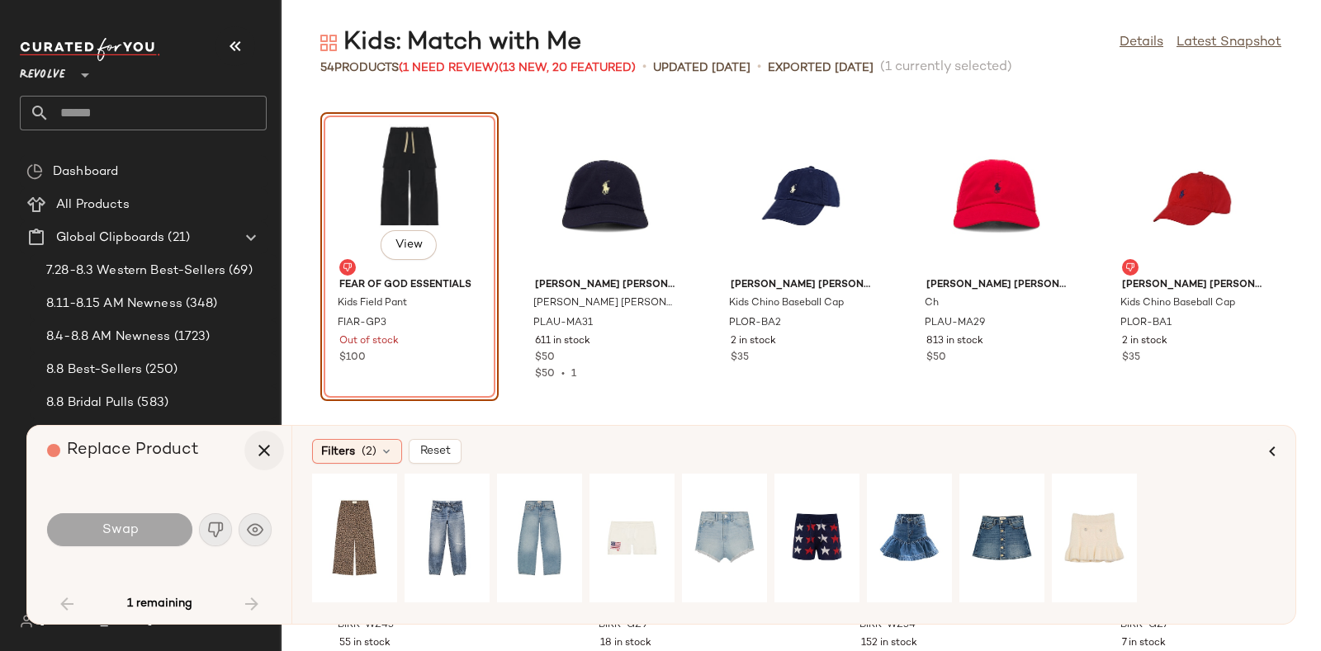
click at [249, 447] on button "button" at bounding box center [264, 451] width 40 height 40
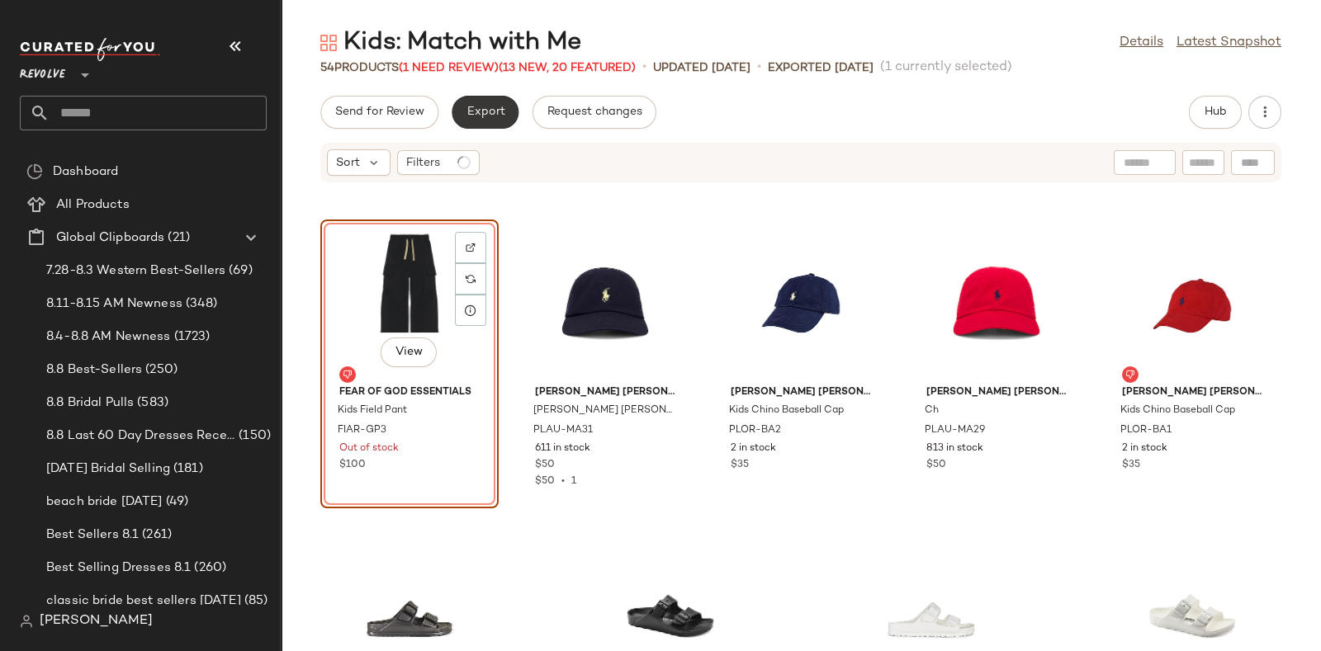
click at [483, 113] on span "Export" at bounding box center [485, 112] width 39 height 13
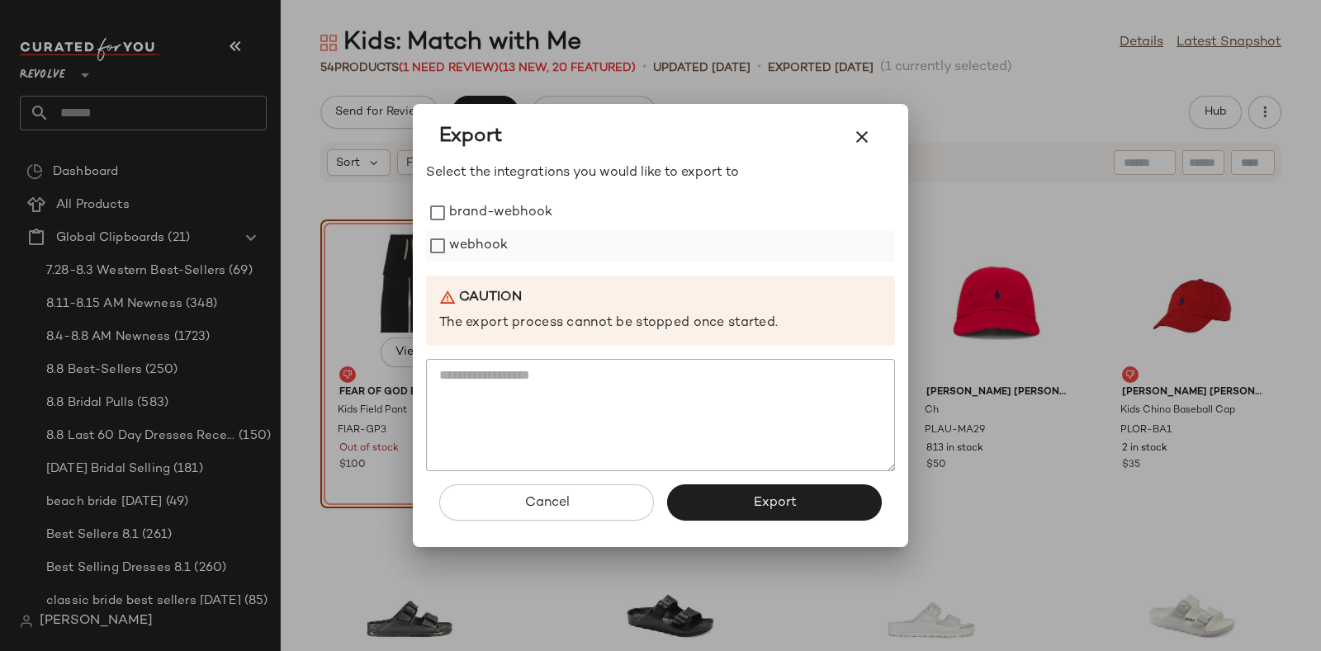
click at [490, 243] on label "webhook" at bounding box center [478, 246] width 59 height 33
click at [751, 504] on button "Export" at bounding box center [774, 503] width 215 height 36
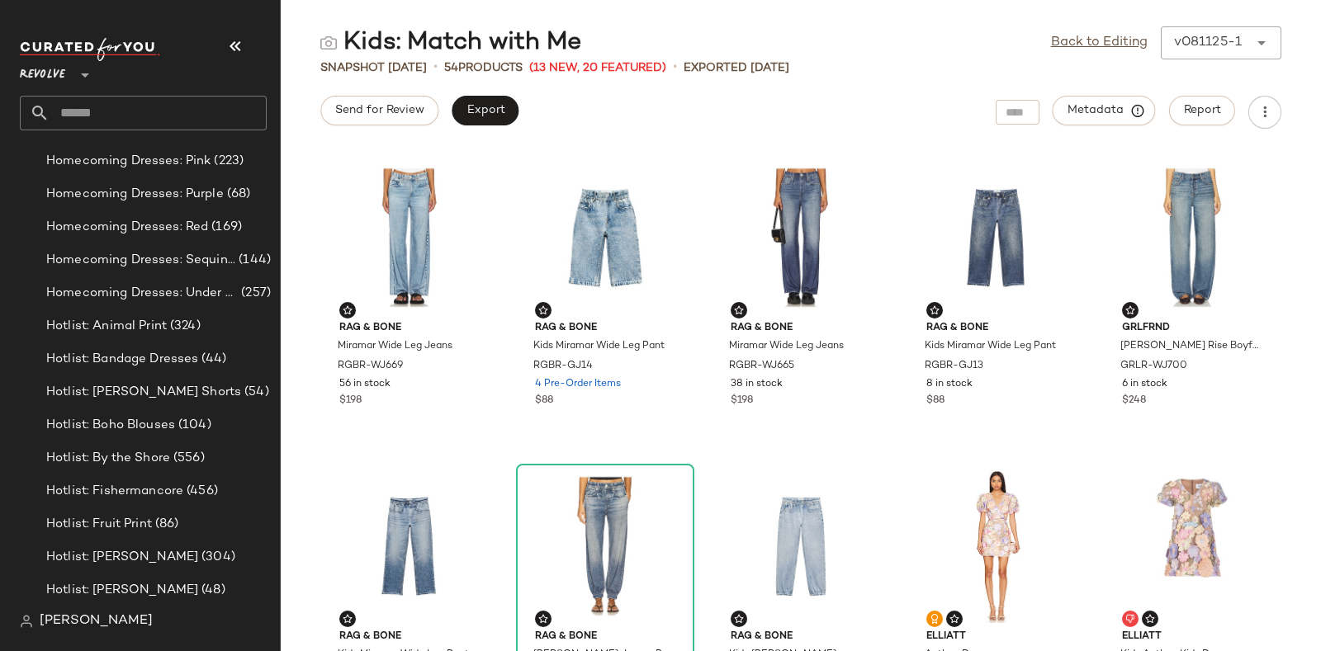
scroll to position [4962, 0]
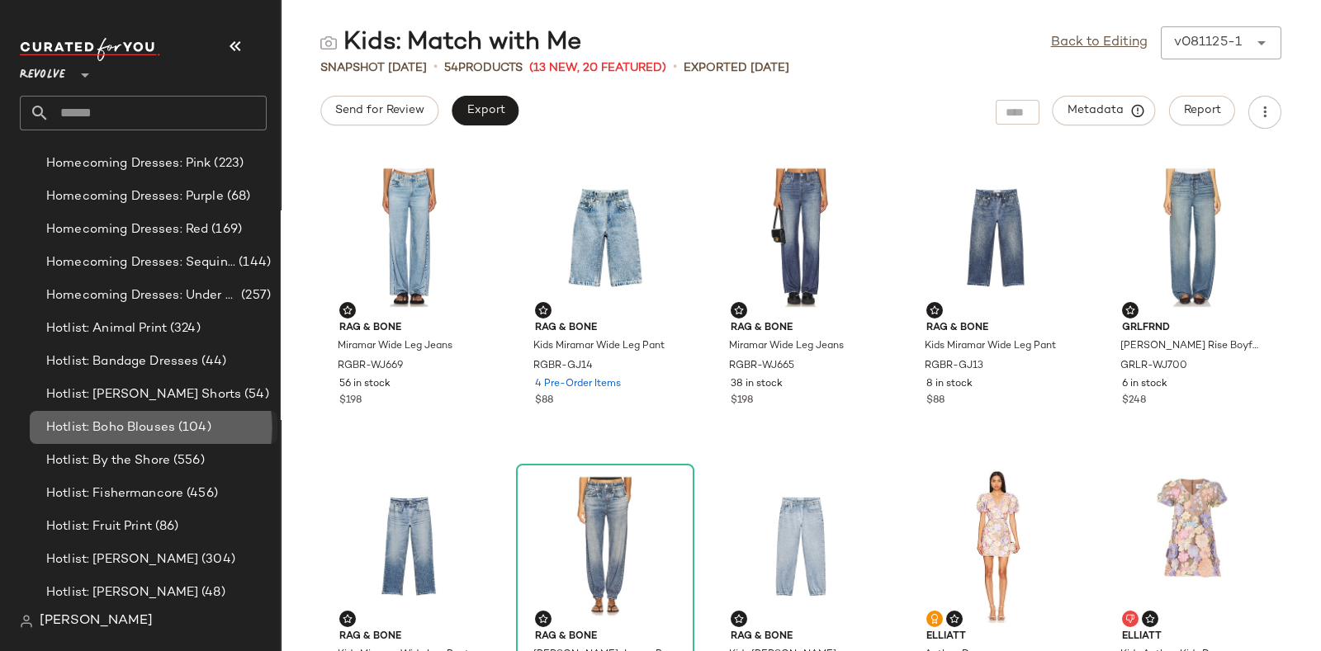
click at [188, 419] on span "(104)" at bounding box center [193, 428] width 36 height 19
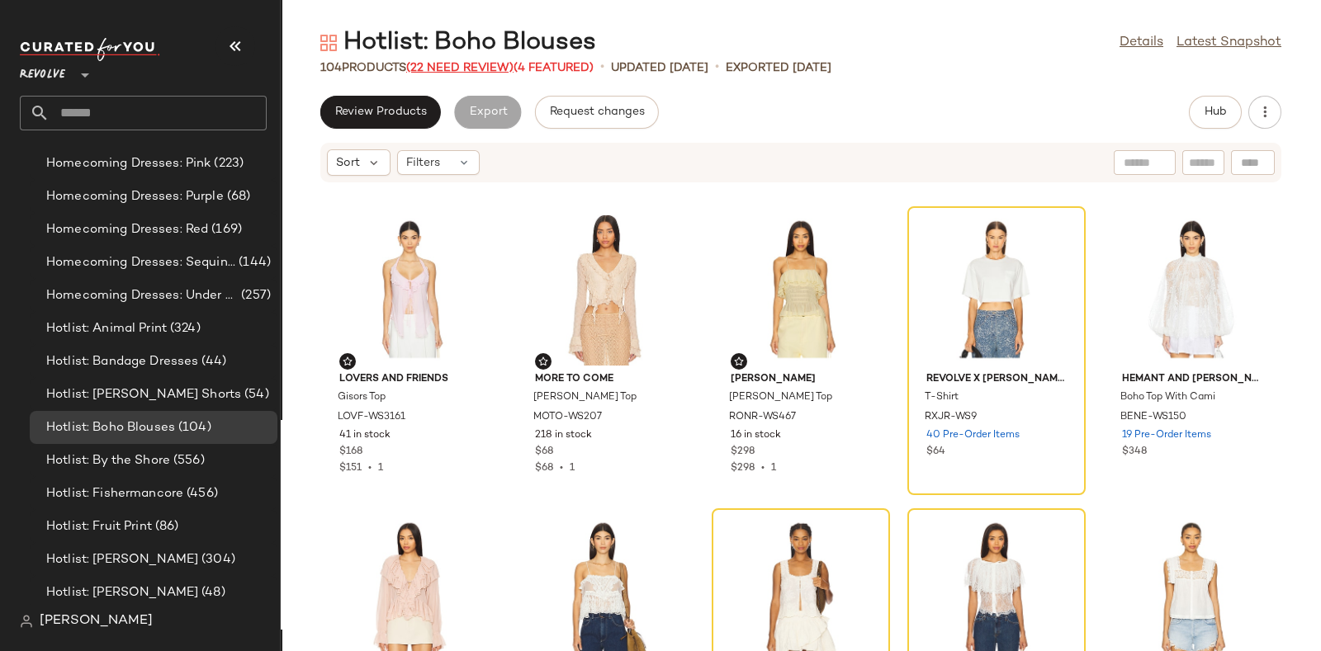
click at [448, 65] on span "(22 Need Review)" at bounding box center [459, 68] width 107 height 12
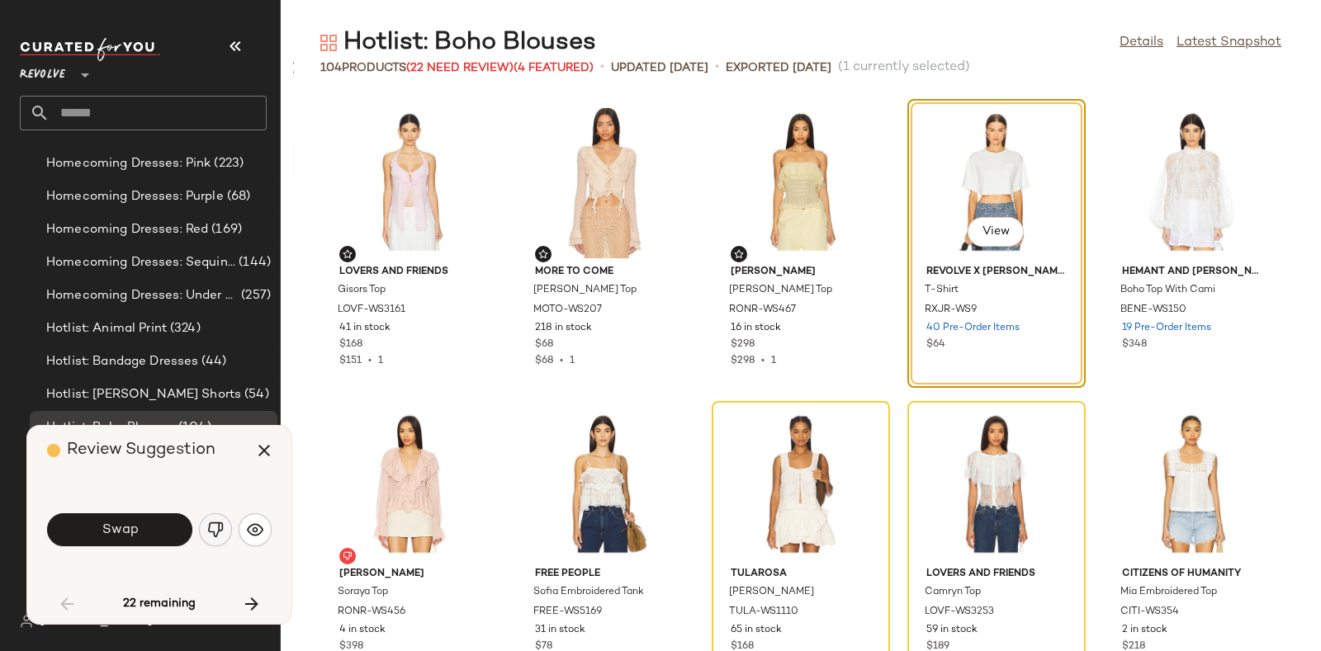
click at [213, 533] on img "button" at bounding box center [215, 530] width 17 height 17
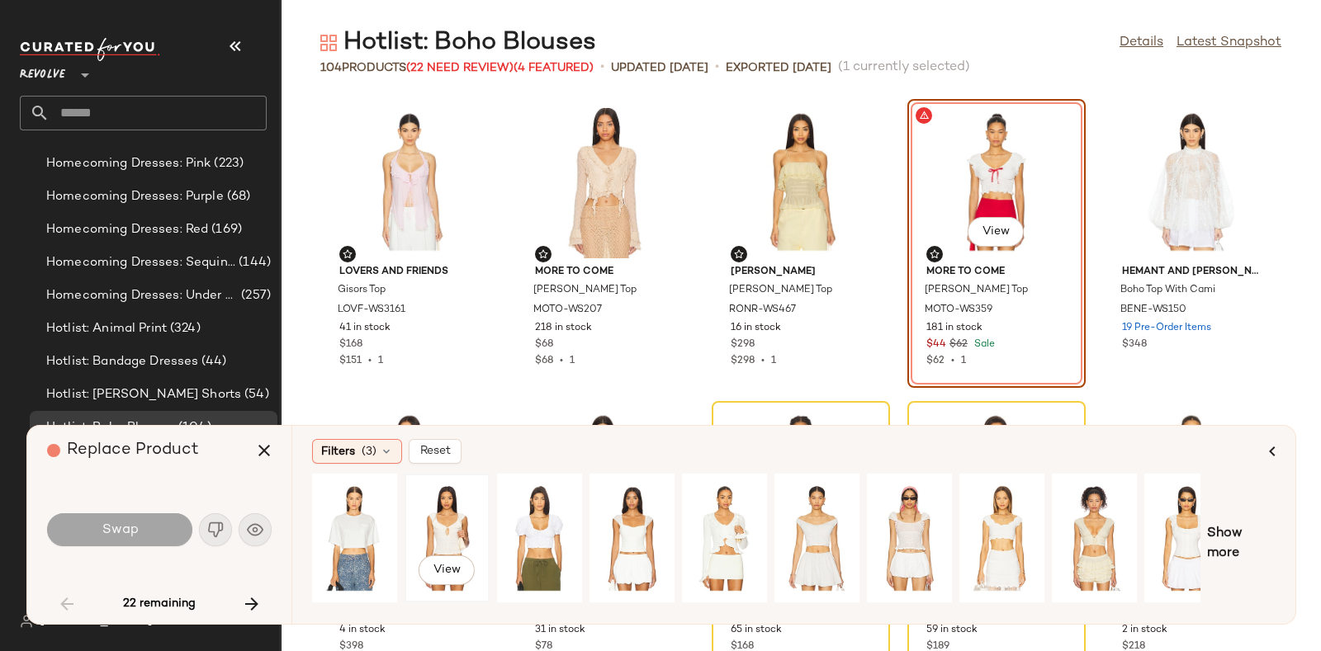
click at [458, 508] on div "View" at bounding box center [446, 538] width 73 height 117
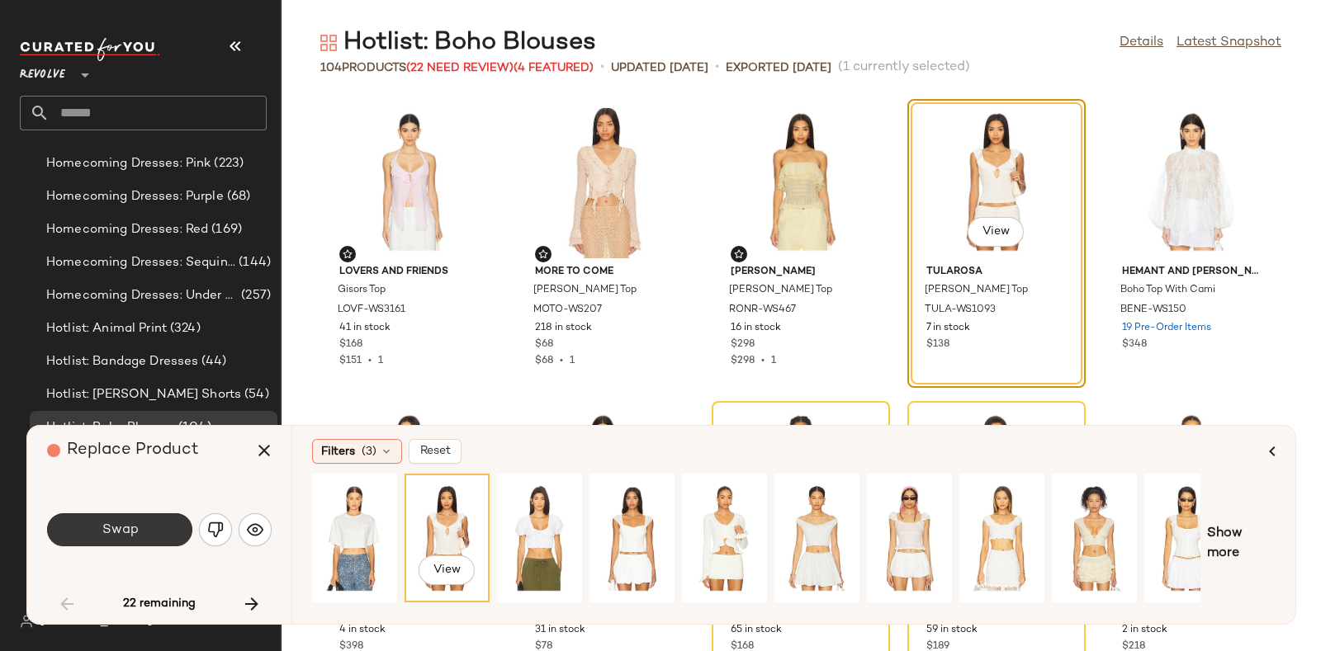
click at [120, 523] on span "Swap" at bounding box center [119, 531] width 37 height 16
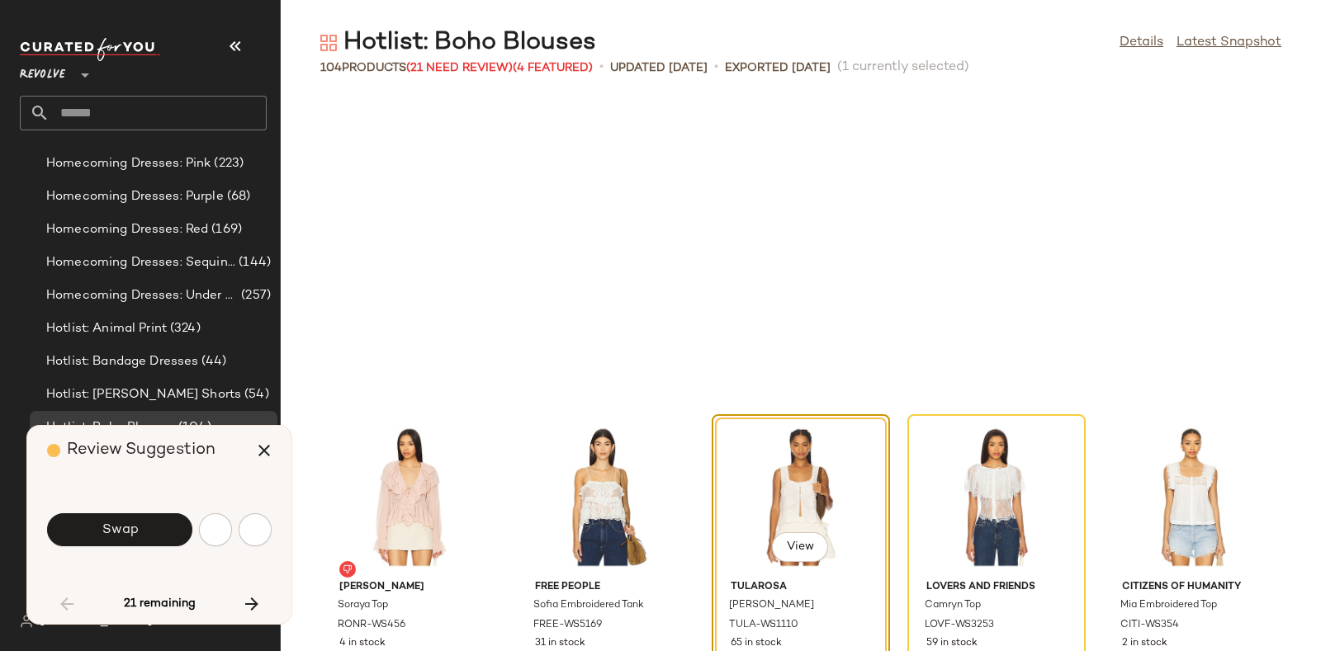
scroll to position [315, 0]
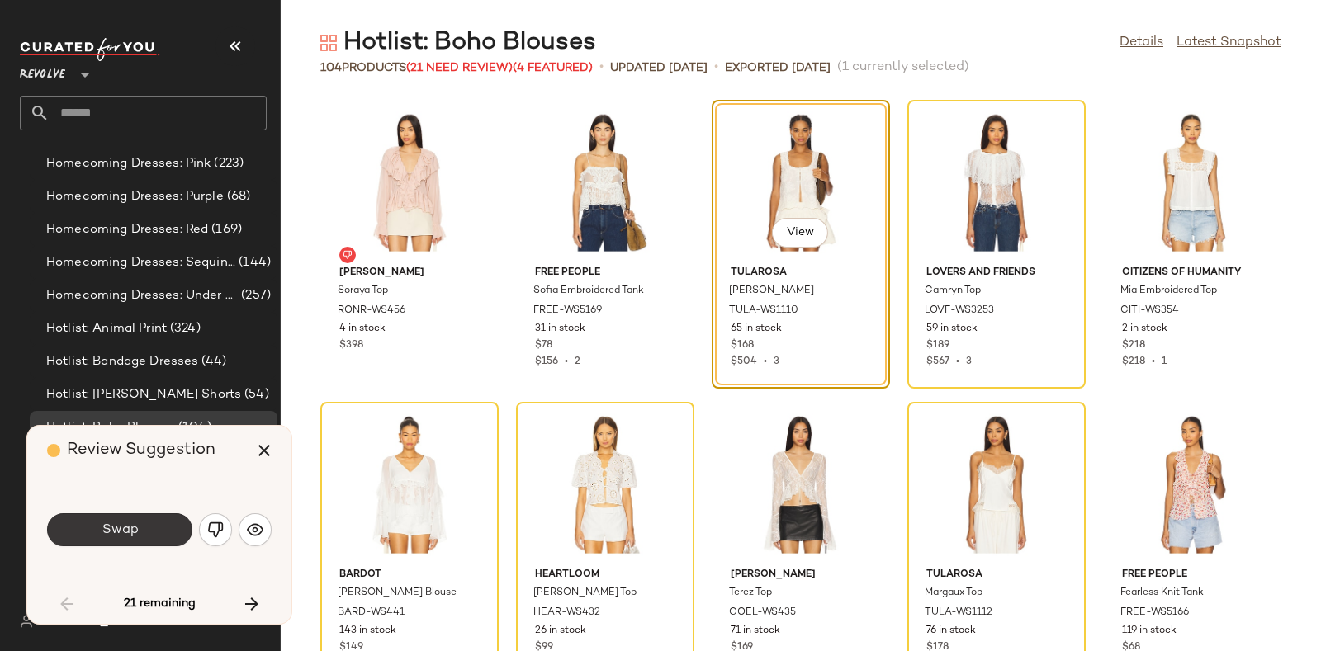
click at [145, 518] on button "Swap" at bounding box center [119, 530] width 145 height 33
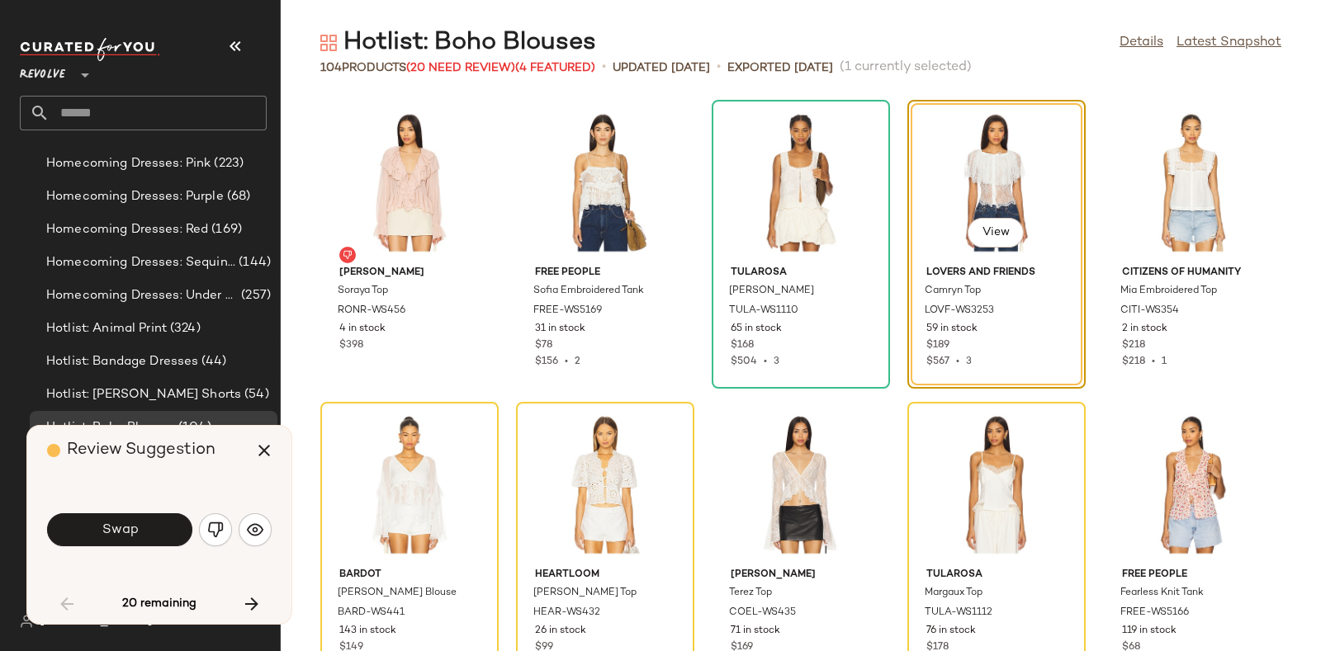
scroll to position [301, 0]
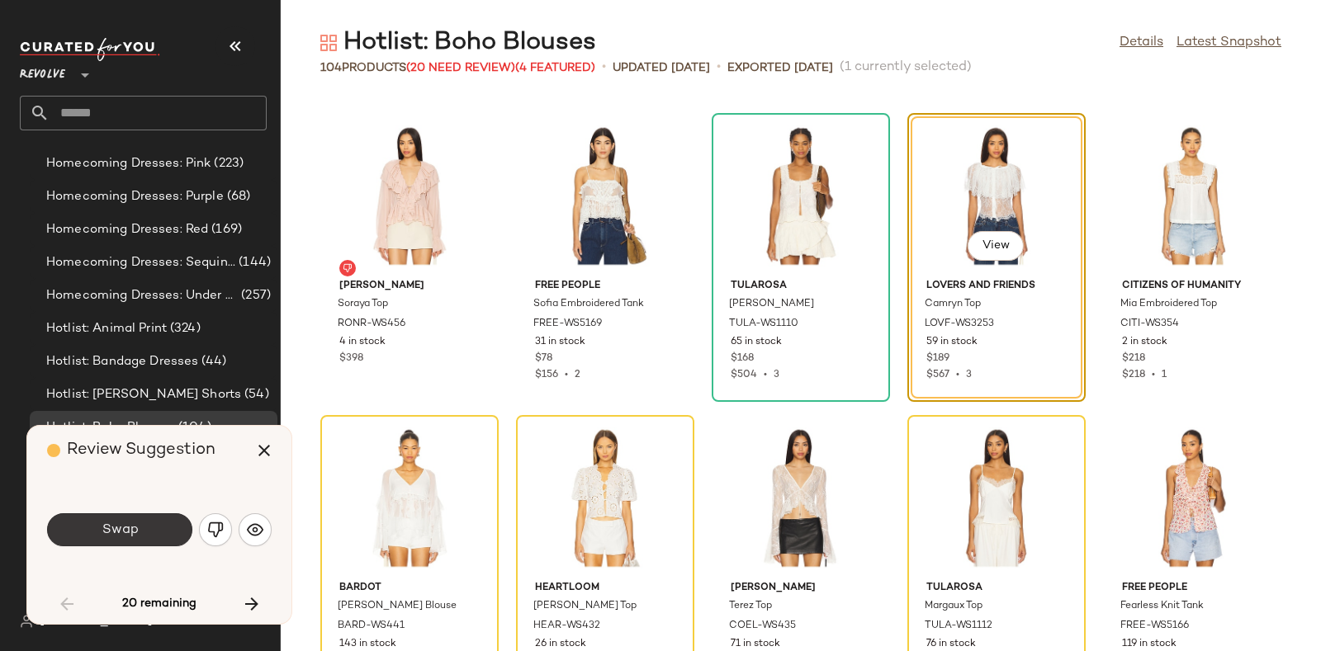
click at [129, 526] on span "Swap" at bounding box center [119, 531] width 37 height 16
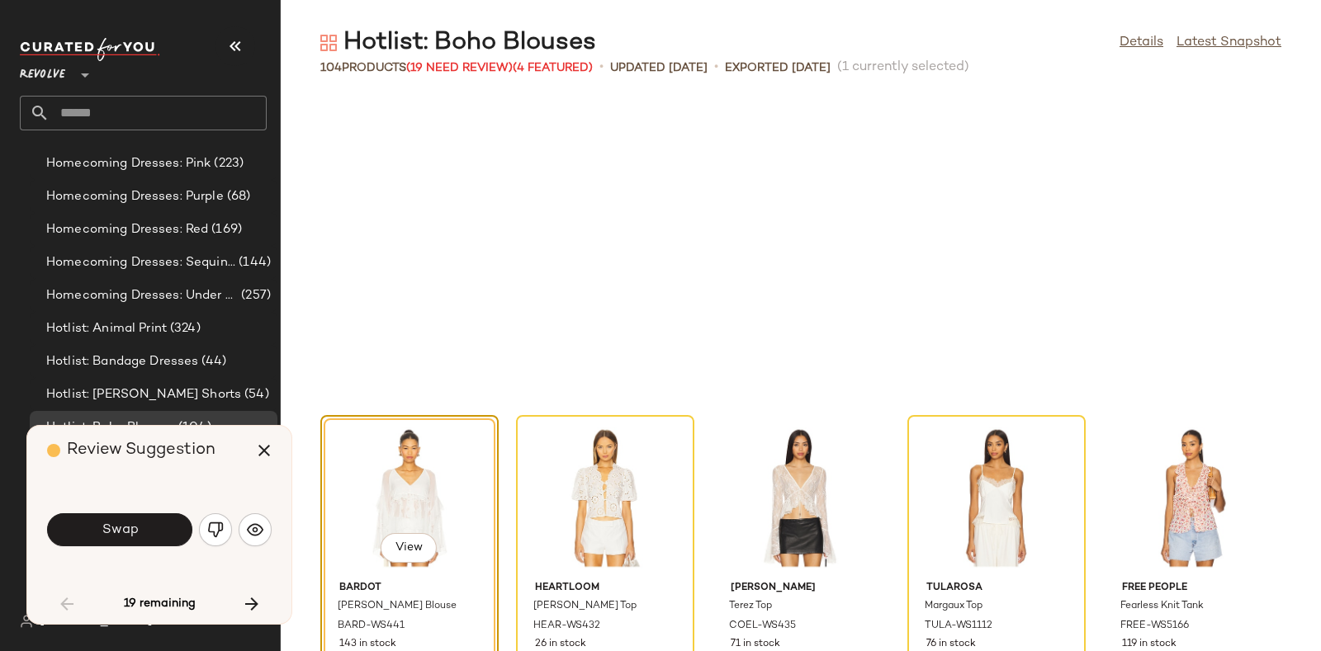
scroll to position [604, 0]
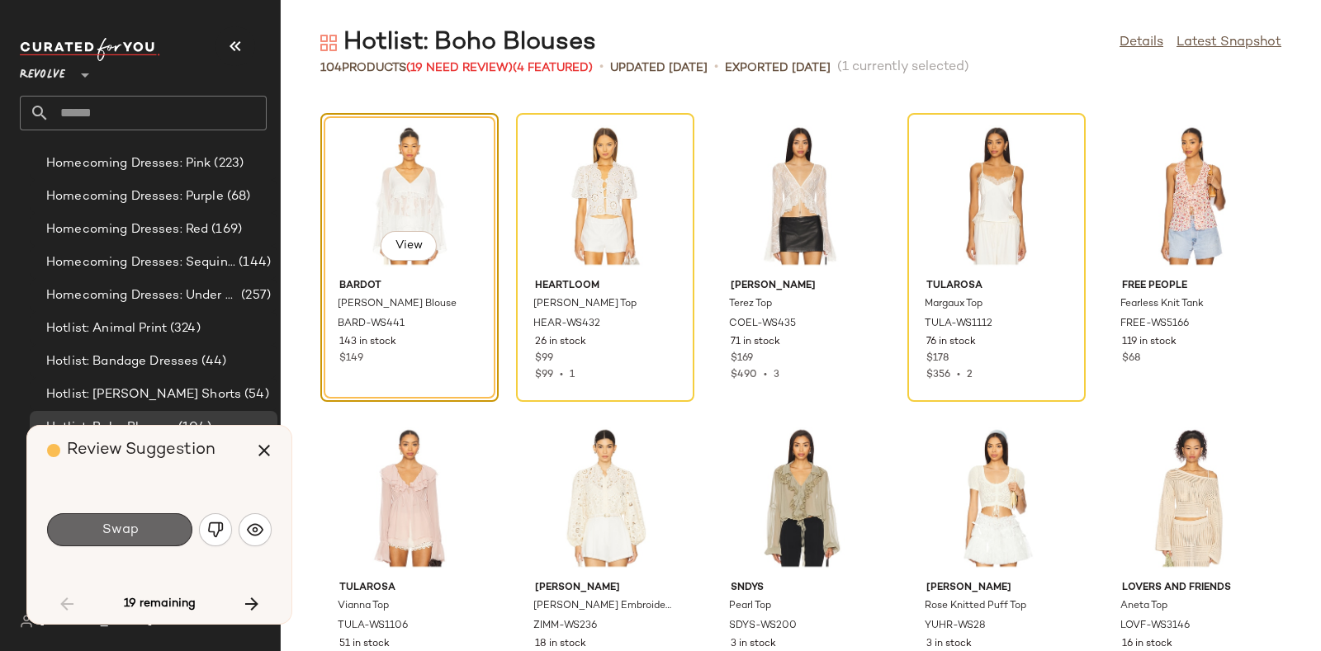
click at [118, 527] on span "Swap" at bounding box center [119, 531] width 37 height 16
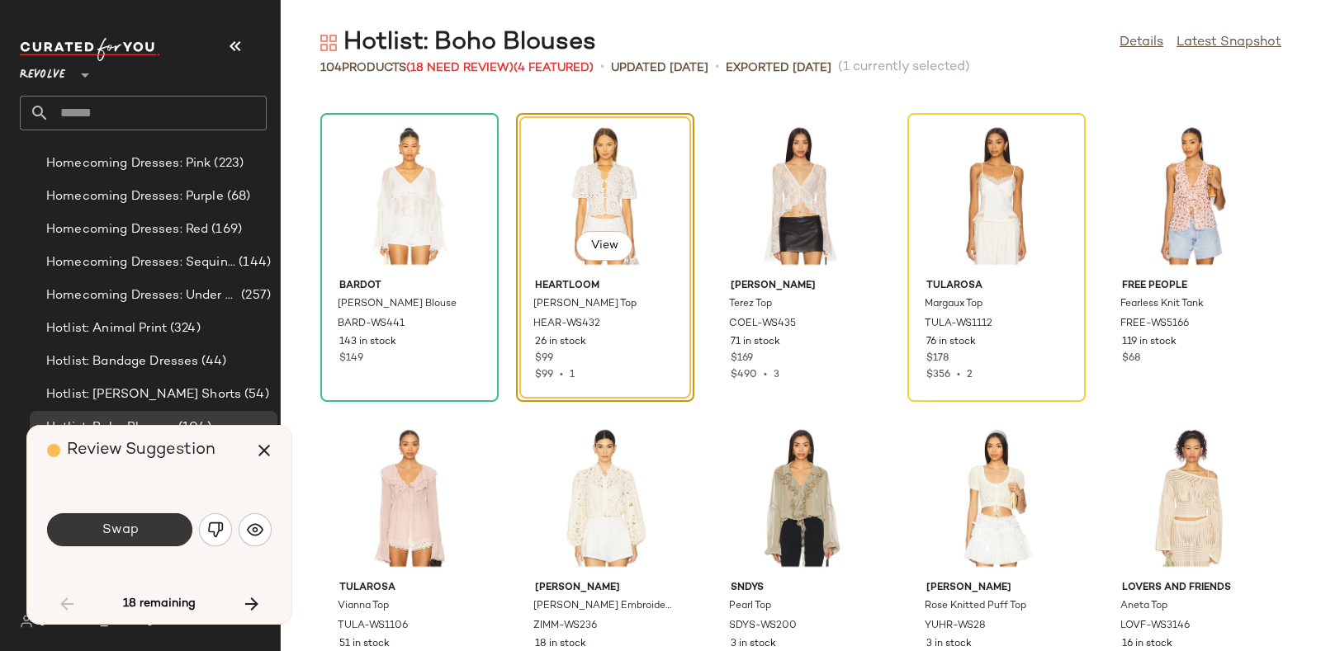
click at [139, 522] on button "Swap" at bounding box center [119, 530] width 145 height 33
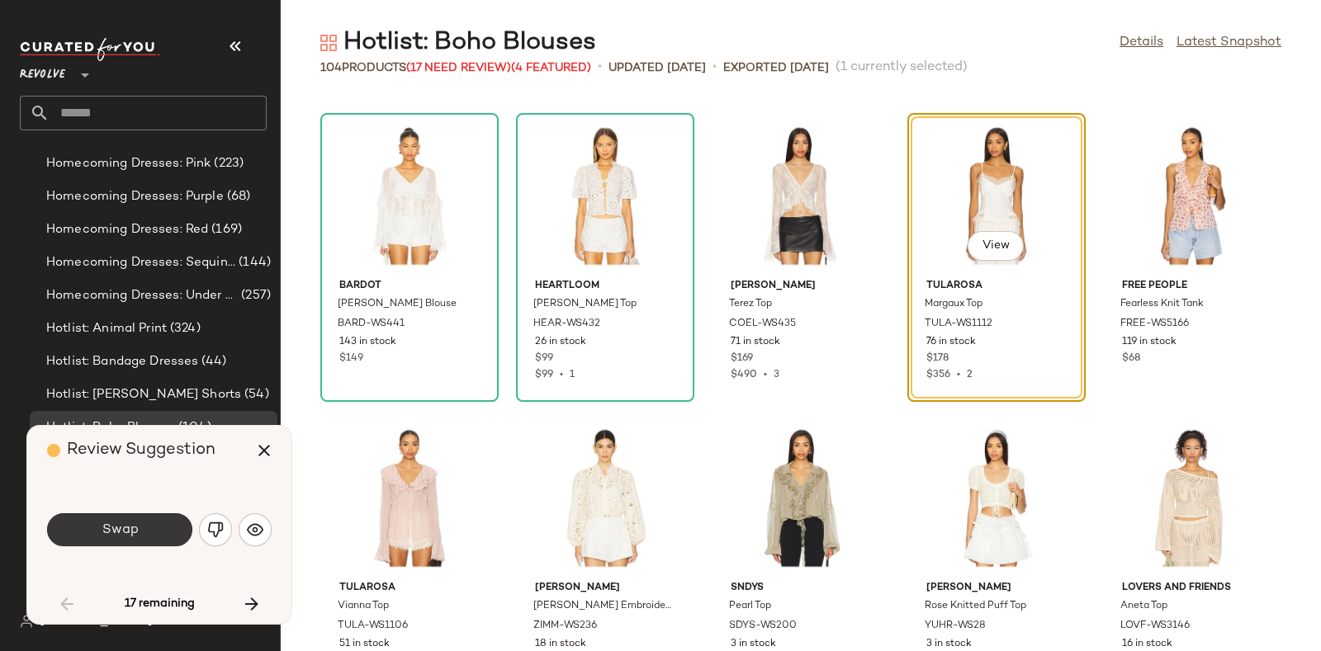
click at [140, 524] on button "Swap" at bounding box center [119, 530] width 145 height 33
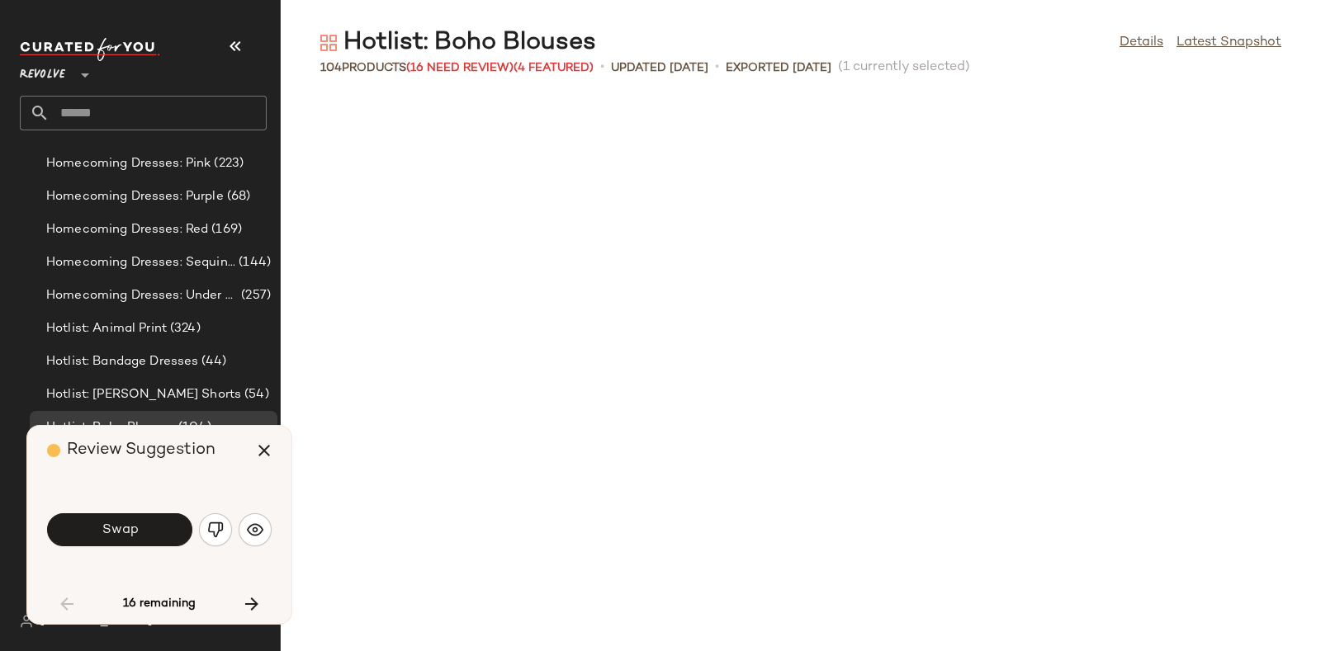
scroll to position [1209, 0]
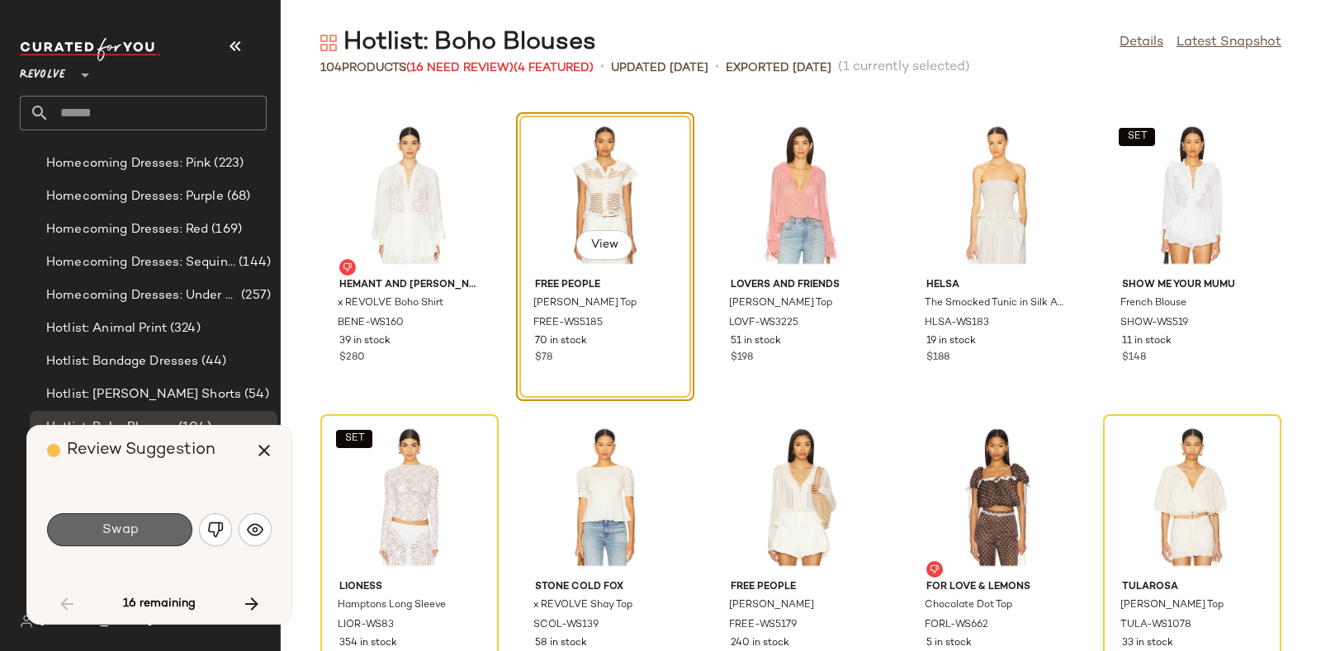
click at [140, 521] on button "Swap" at bounding box center [119, 530] width 145 height 33
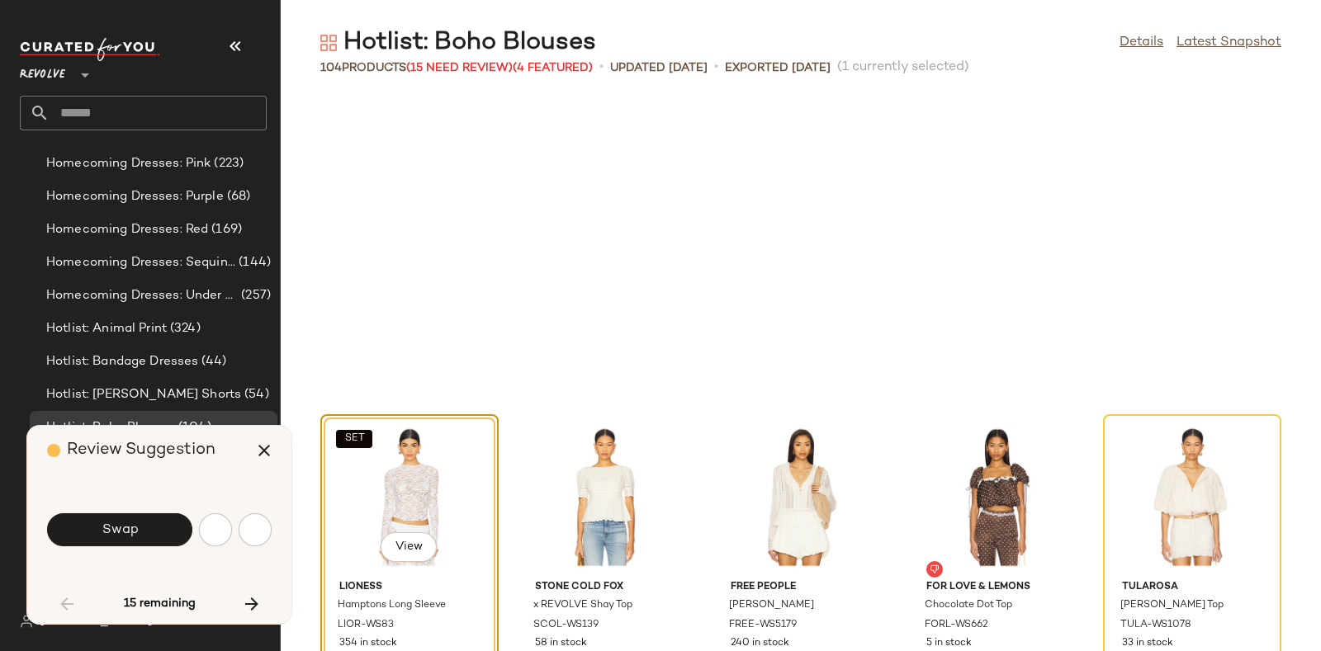
scroll to position [1510, 0]
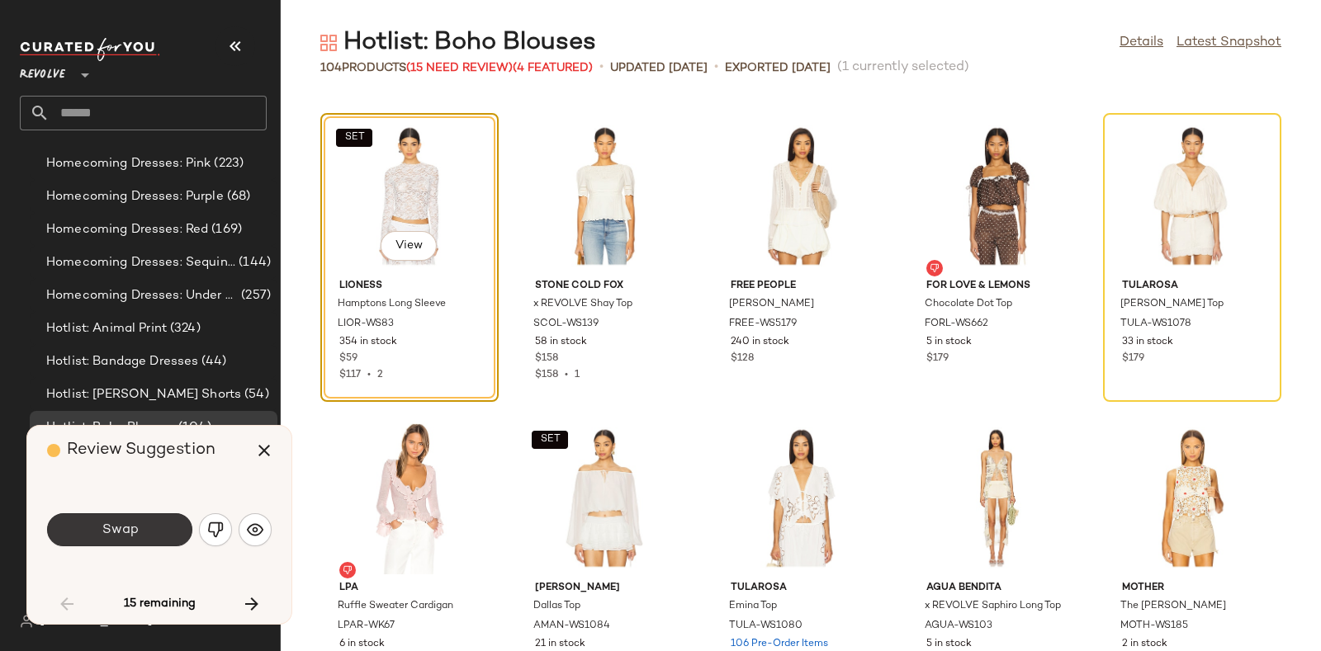
click at [149, 521] on button "Swap" at bounding box center [119, 530] width 145 height 33
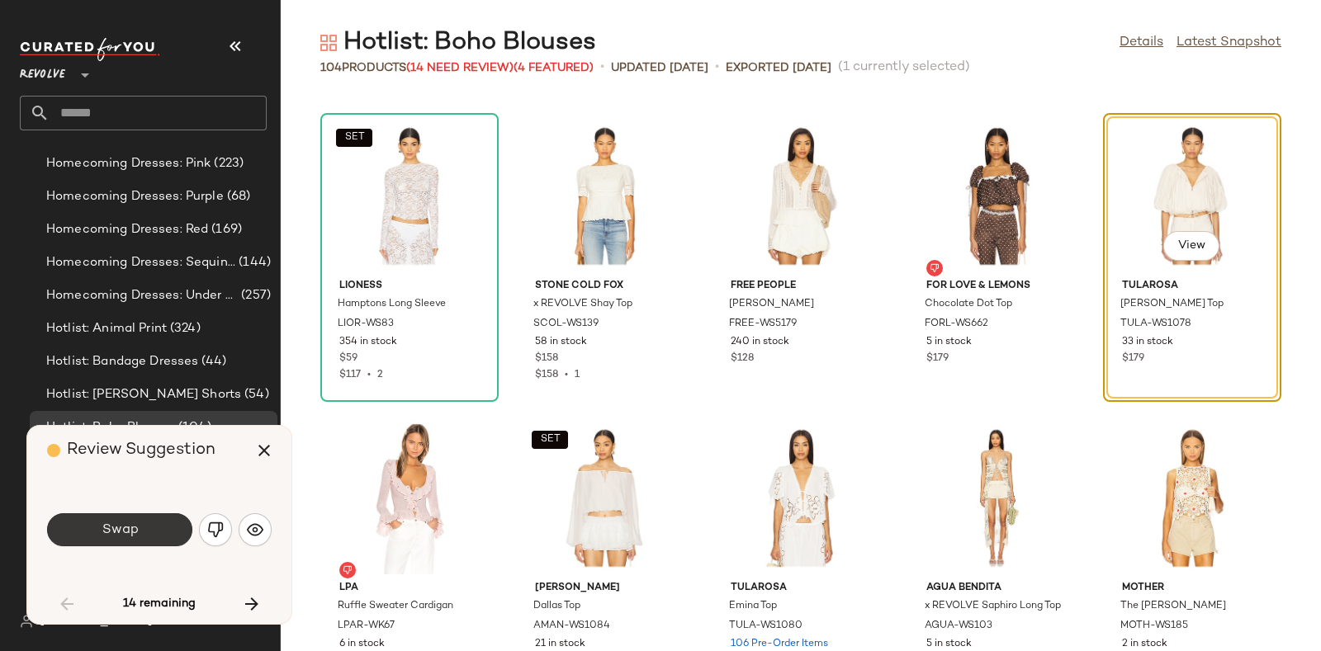
click at [148, 517] on button "Swap" at bounding box center [119, 530] width 145 height 33
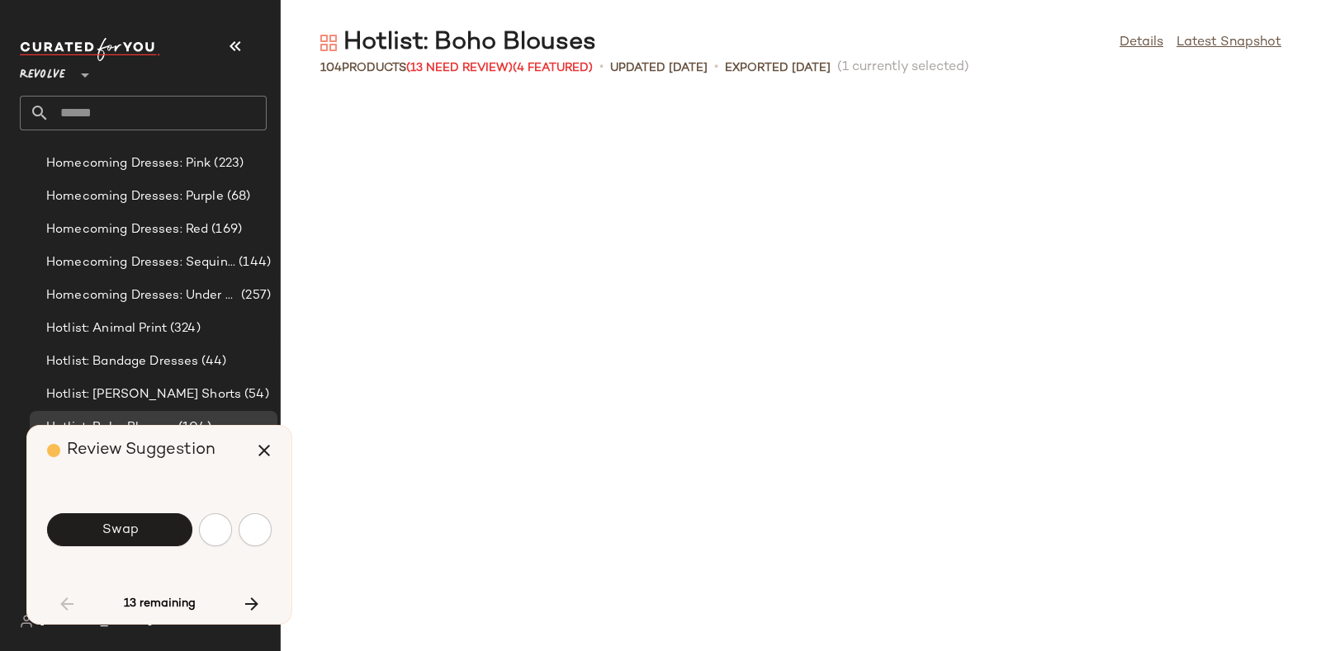
scroll to position [2114, 0]
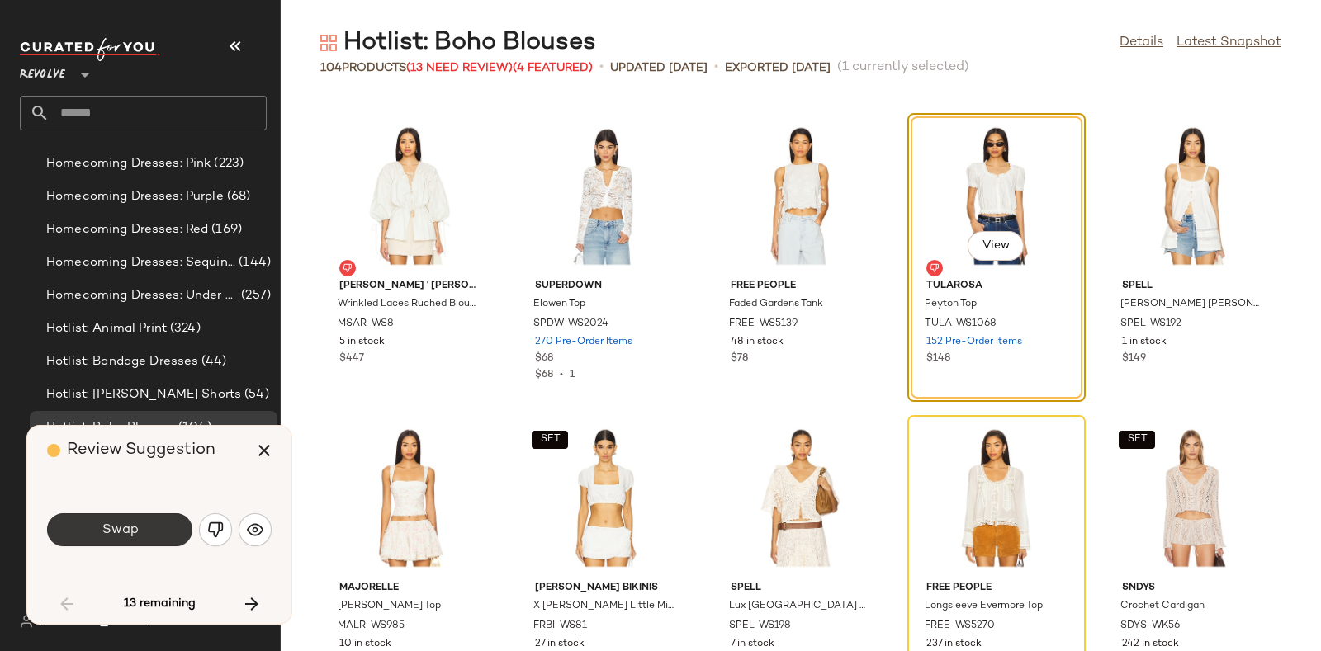
click at [149, 522] on button "Swap" at bounding box center [119, 530] width 145 height 33
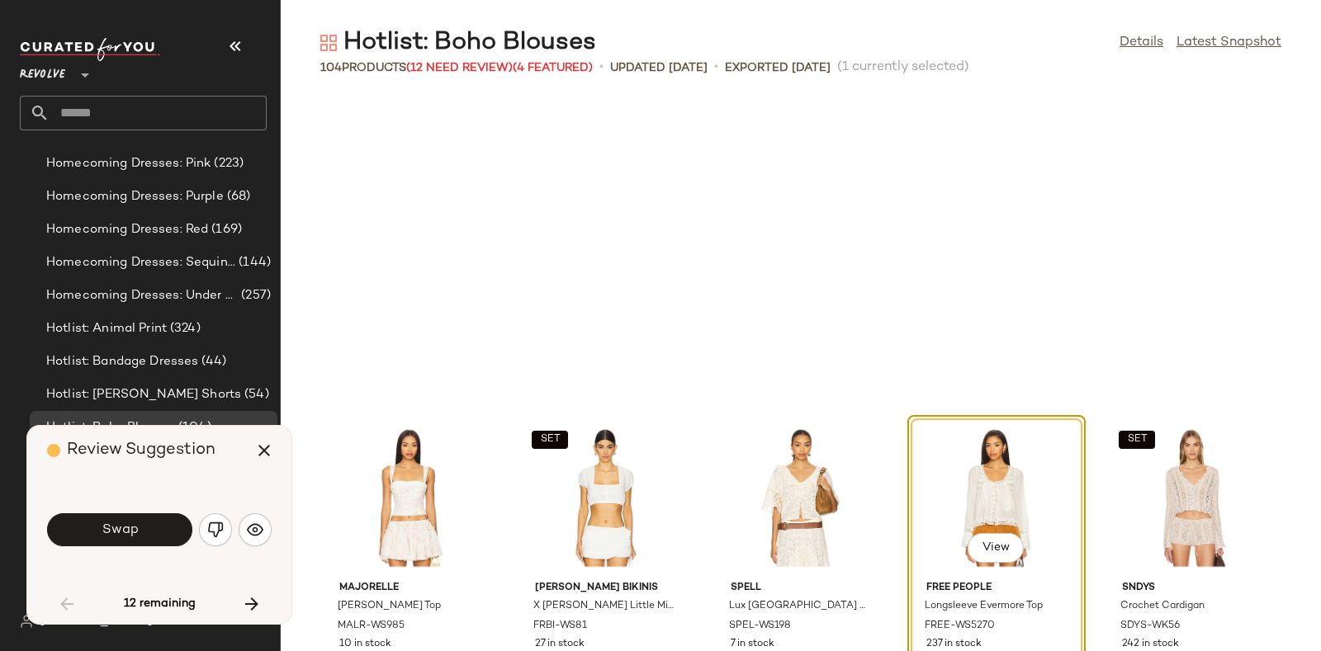
scroll to position [2417, 0]
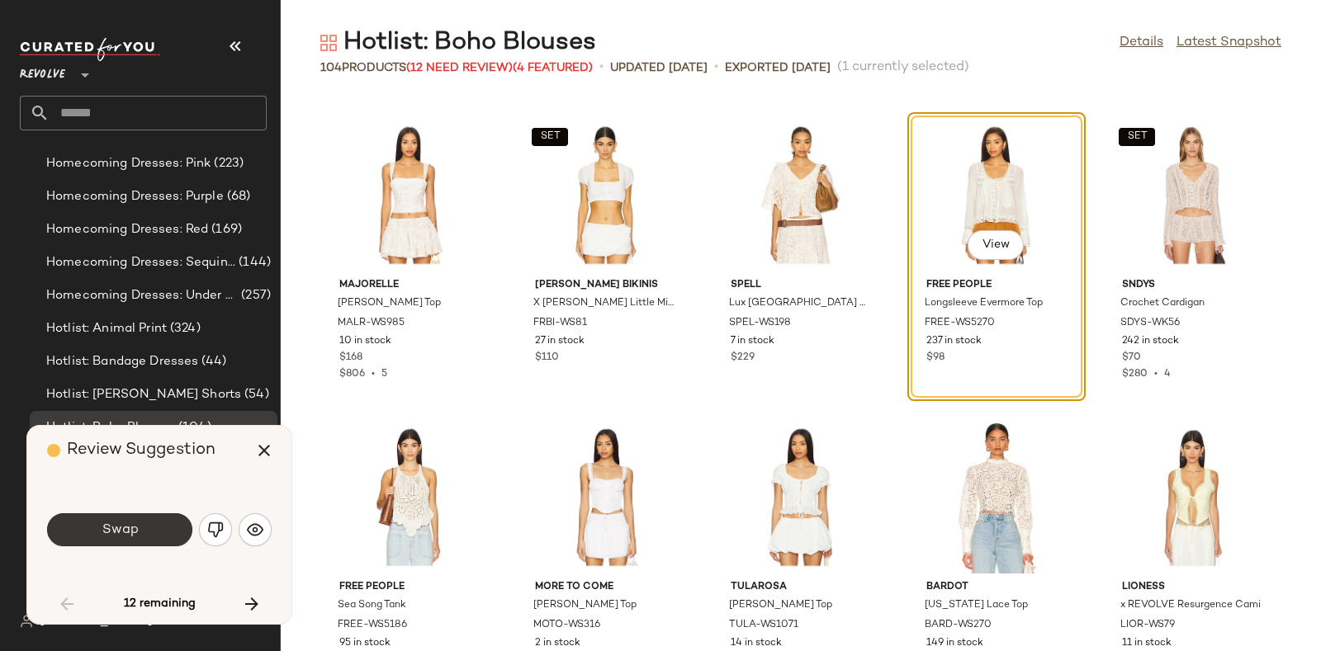
click at [147, 514] on button "Swap" at bounding box center [119, 530] width 145 height 33
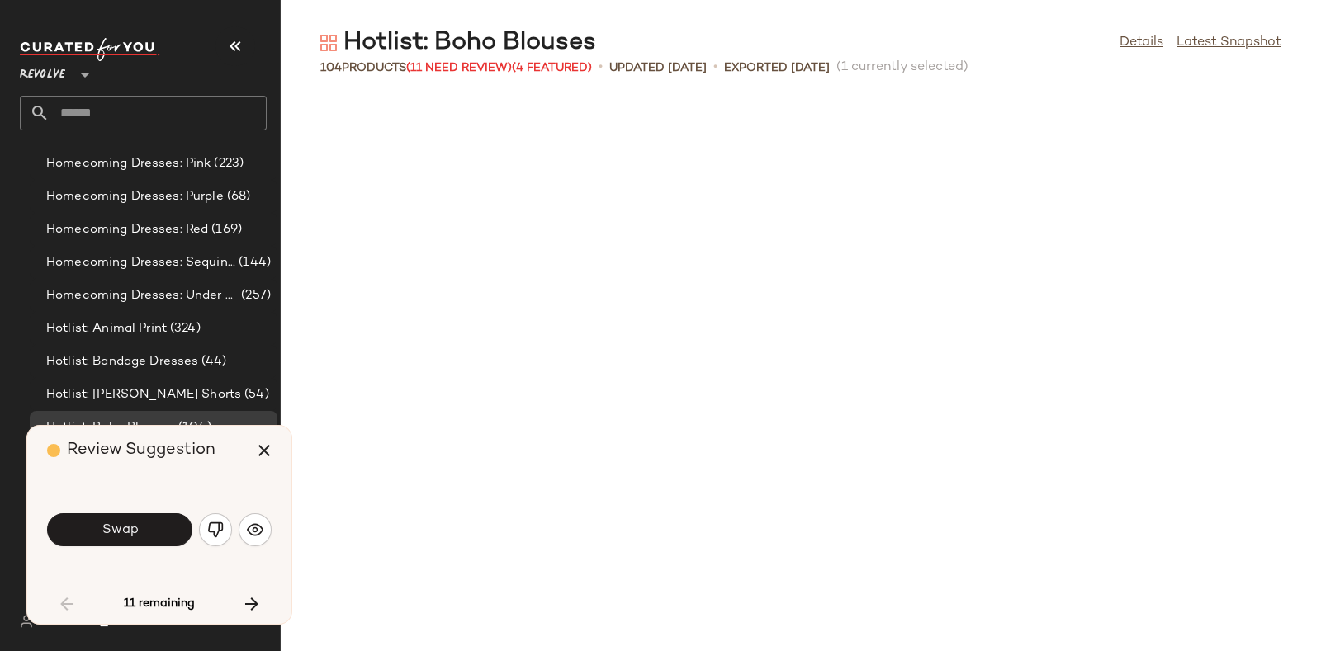
scroll to position [3021, 0]
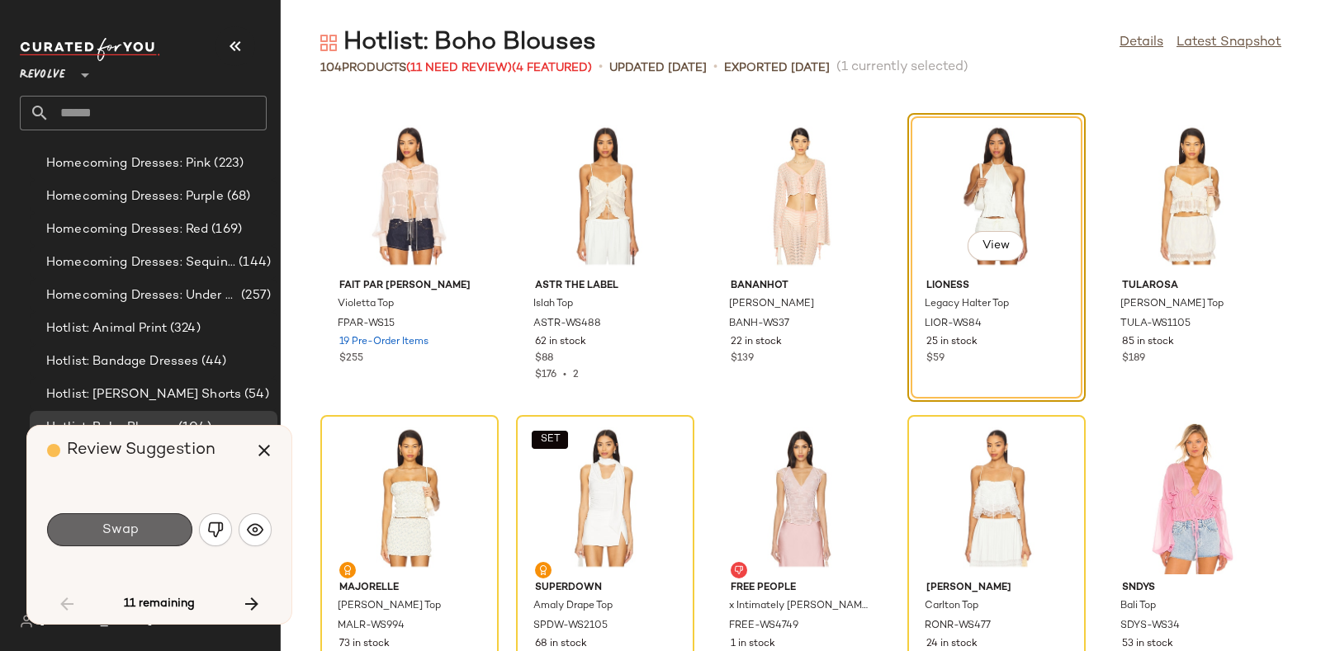
click at [151, 527] on button "Swap" at bounding box center [119, 530] width 145 height 33
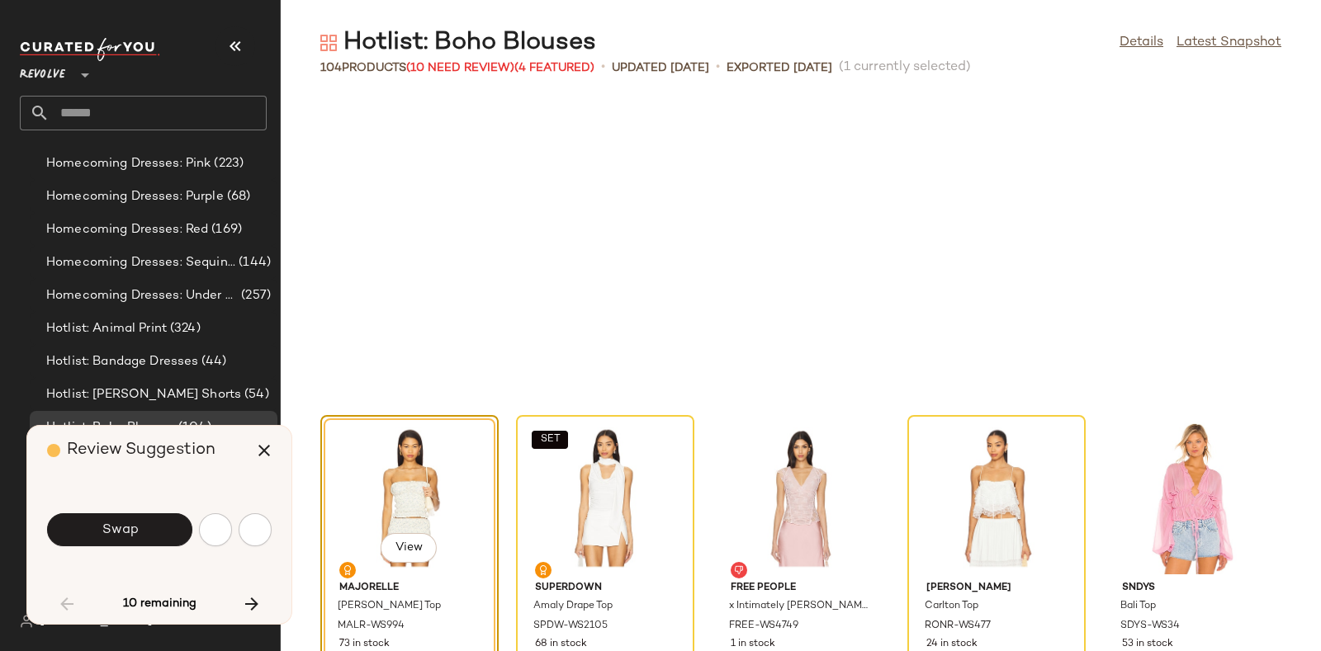
scroll to position [3323, 0]
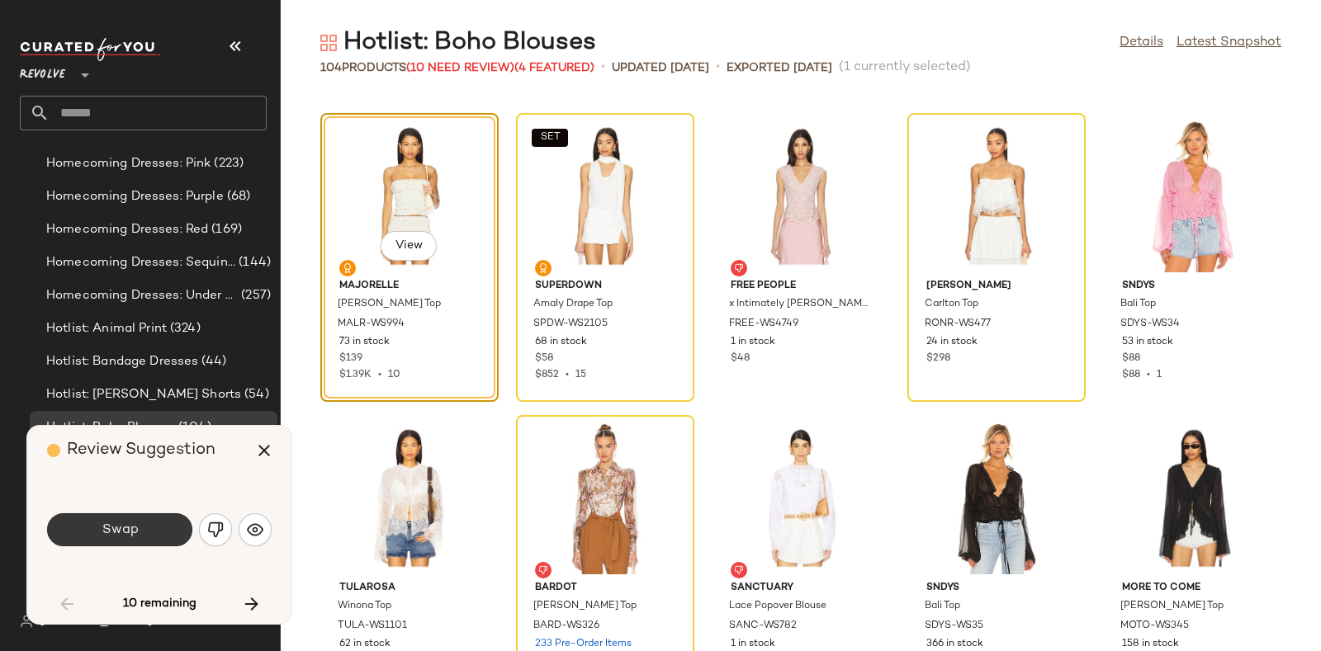
click at [146, 522] on button "Swap" at bounding box center [119, 530] width 145 height 33
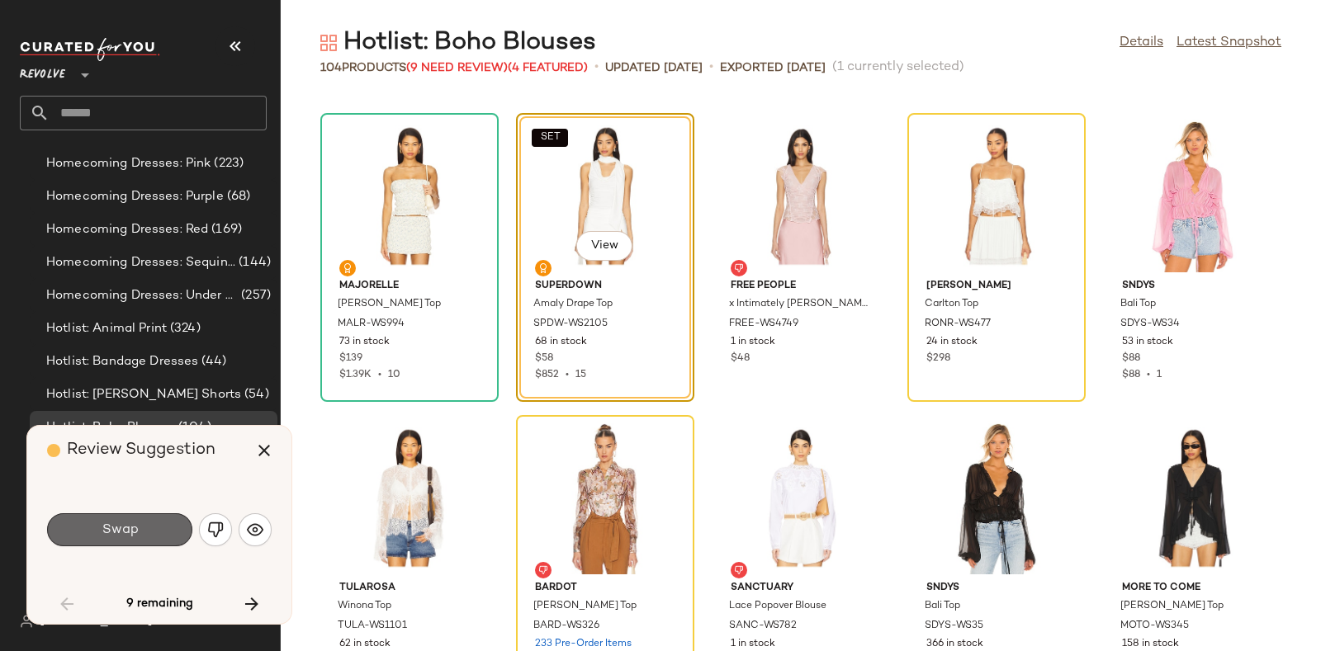
click at [152, 520] on button "Swap" at bounding box center [119, 530] width 145 height 33
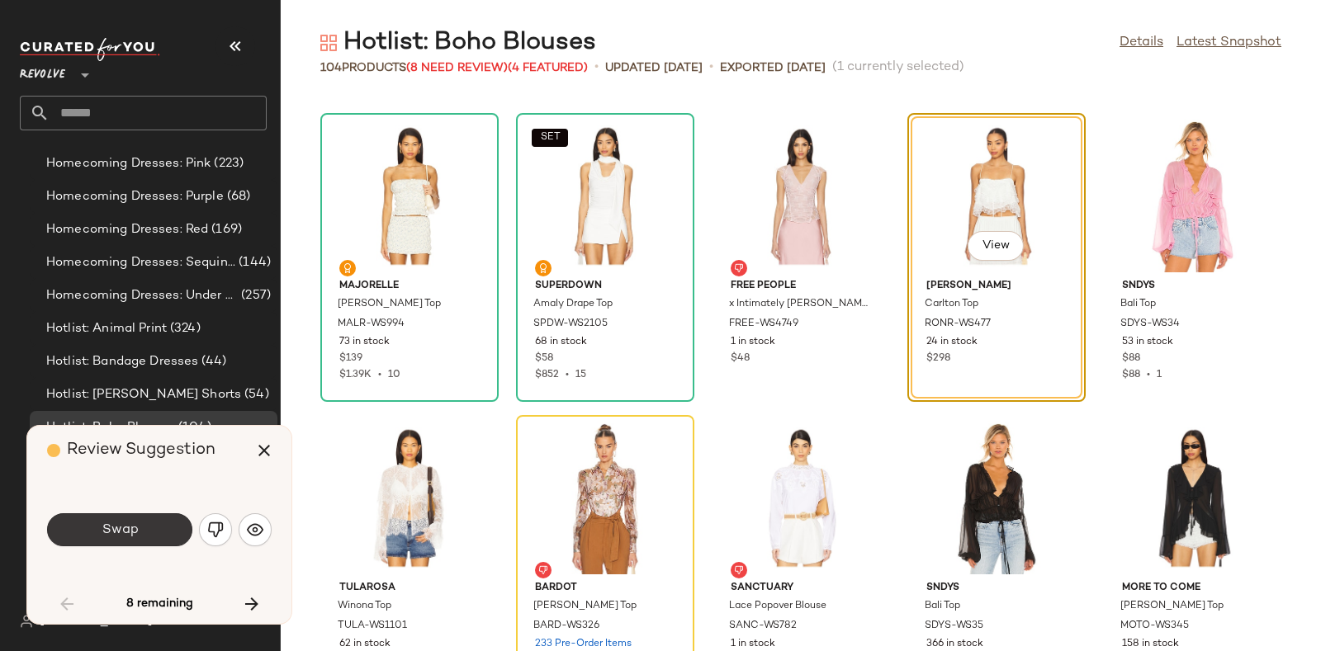
click at [148, 527] on button "Swap" at bounding box center [119, 530] width 145 height 33
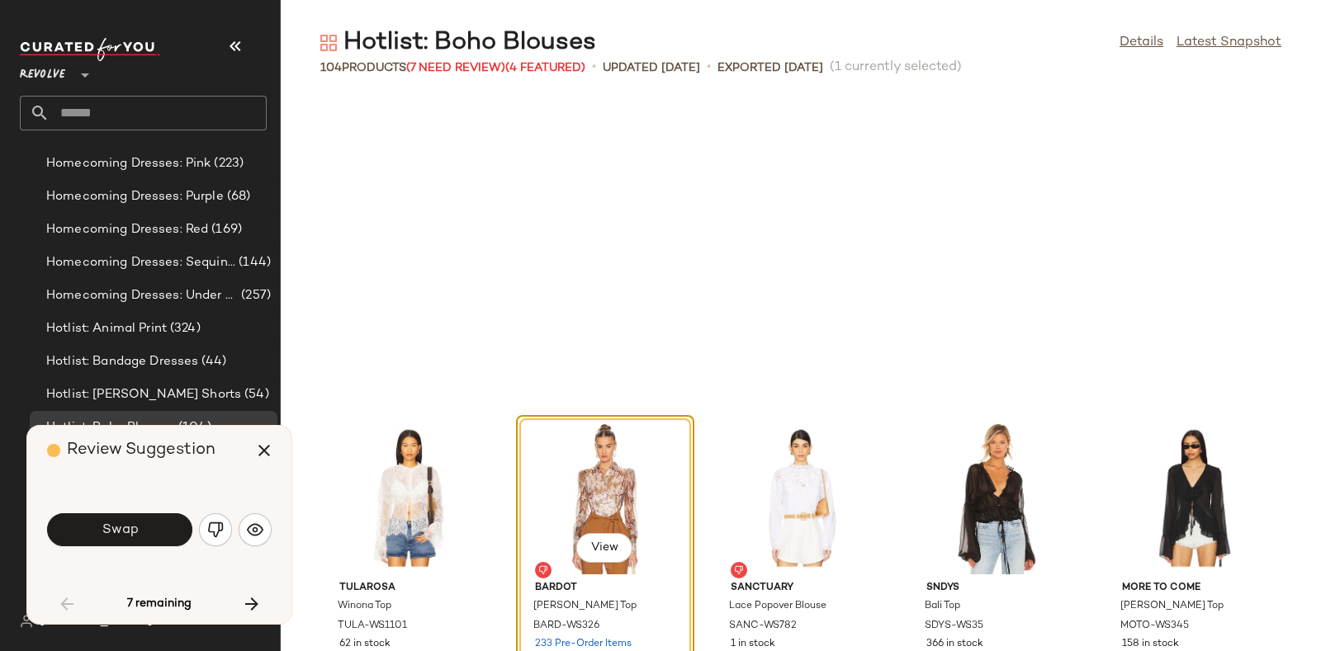
scroll to position [3625, 0]
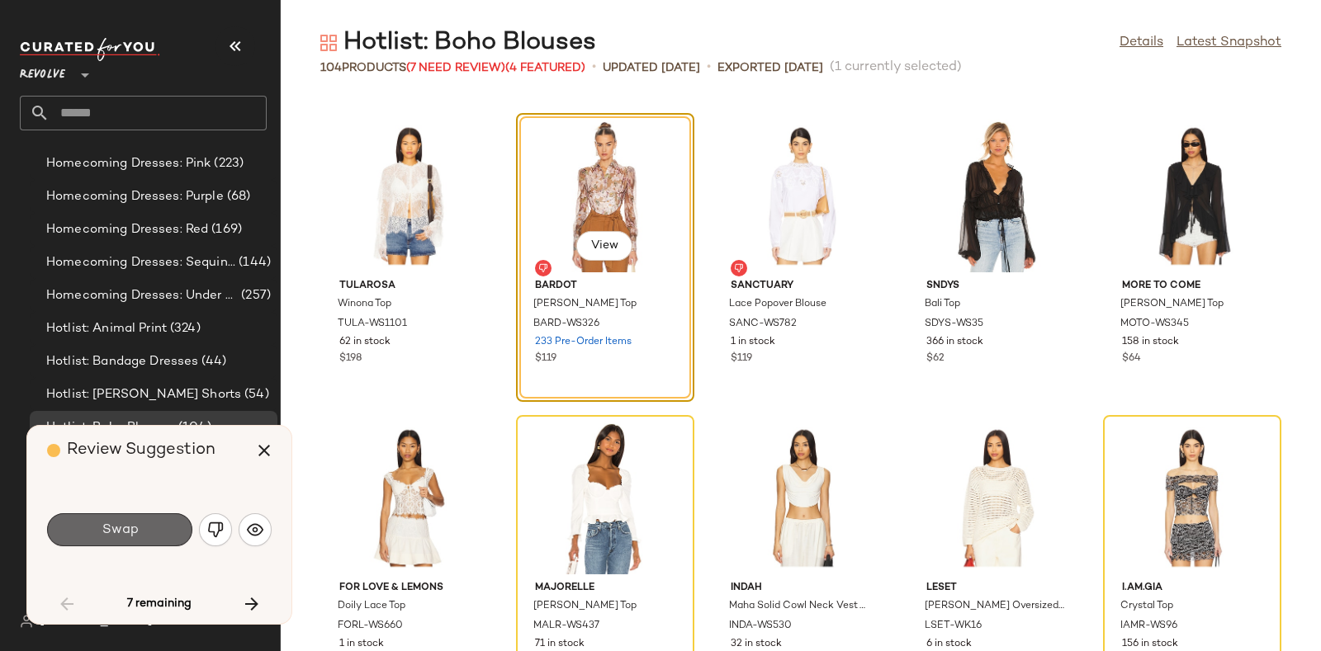
click at [149, 522] on button "Swap" at bounding box center [119, 530] width 145 height 33
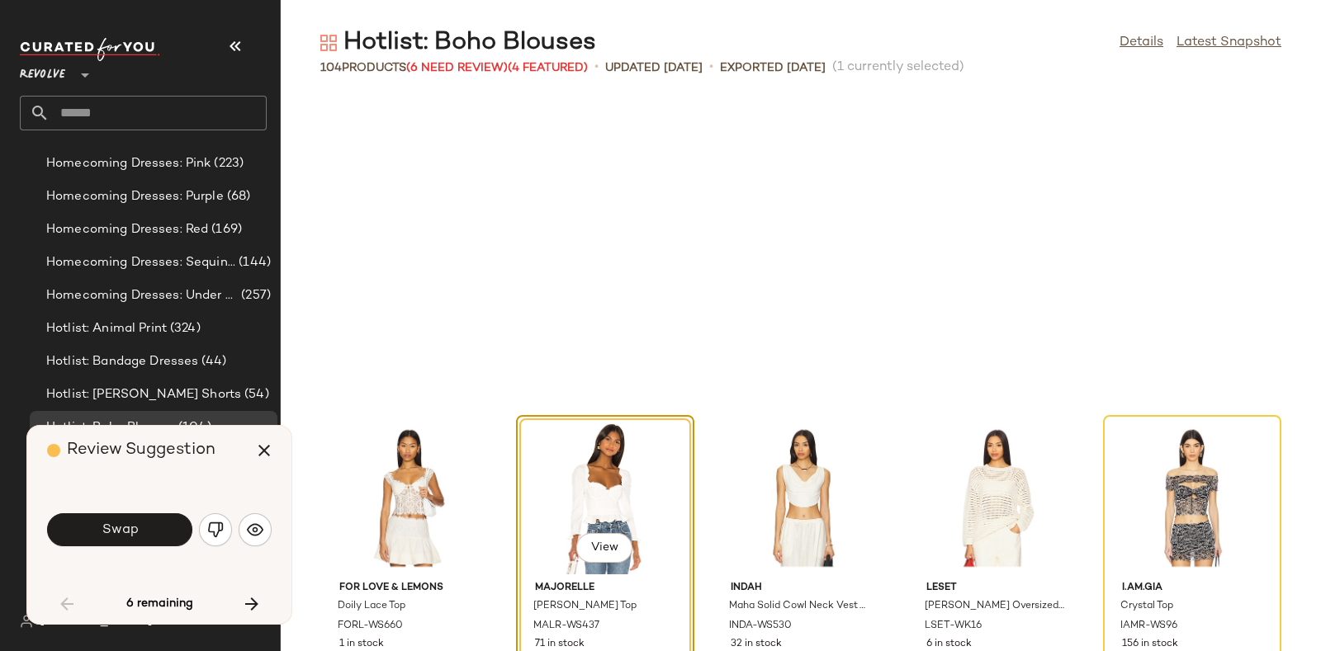
scroll to position [3928, 0]
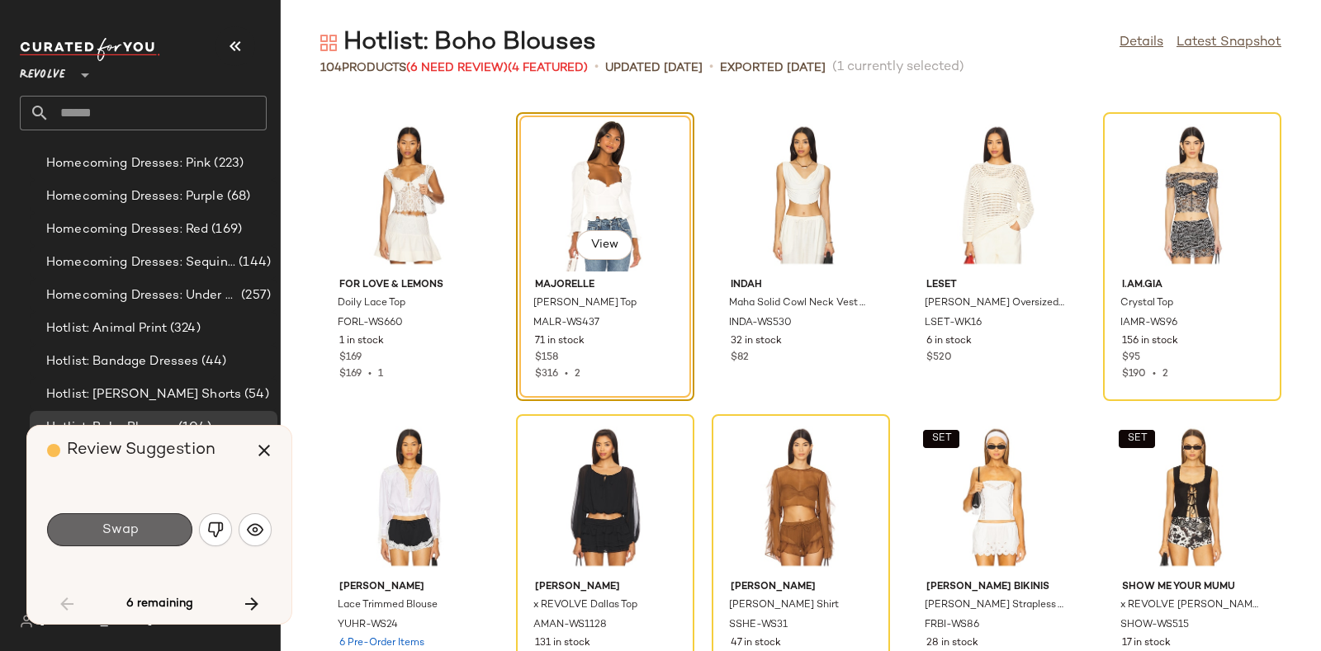
click at [149, 527] on button "Swap" at bounding box center [119, 530] width 145 height 33
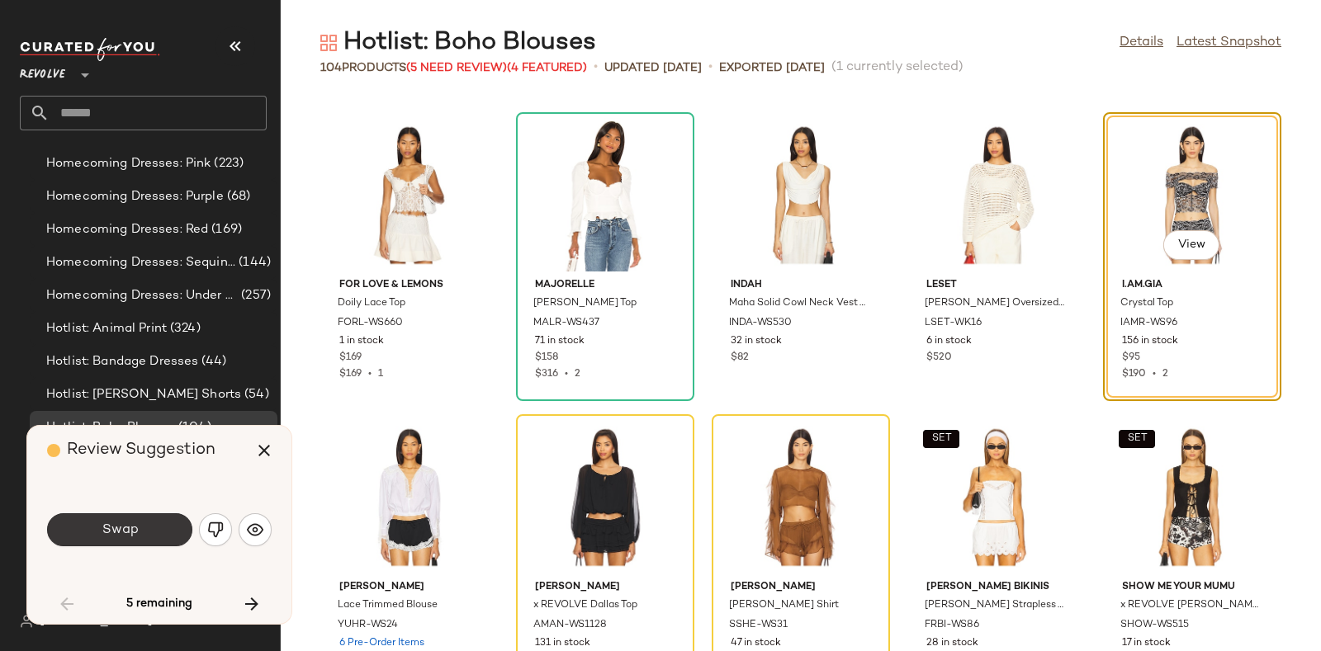
click at [149, 529] on button "Swap" at bounding box center [119, 530] width 145 height 33
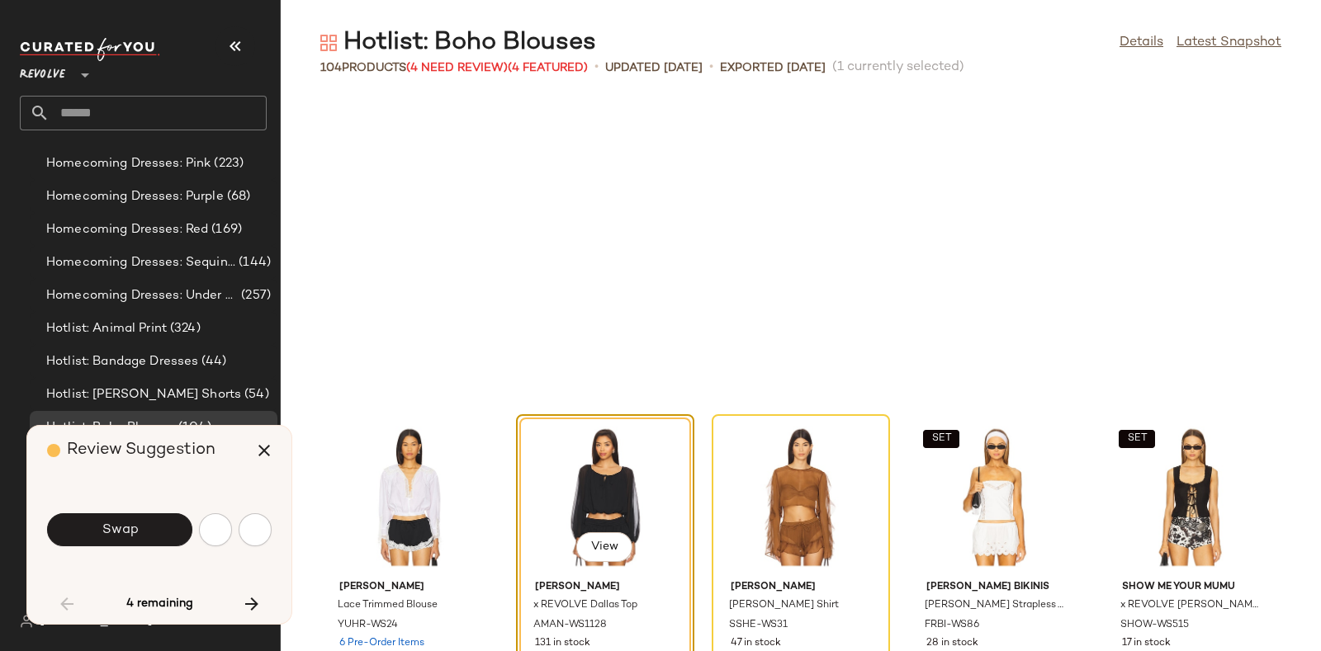
scroll to position [4230, 0]
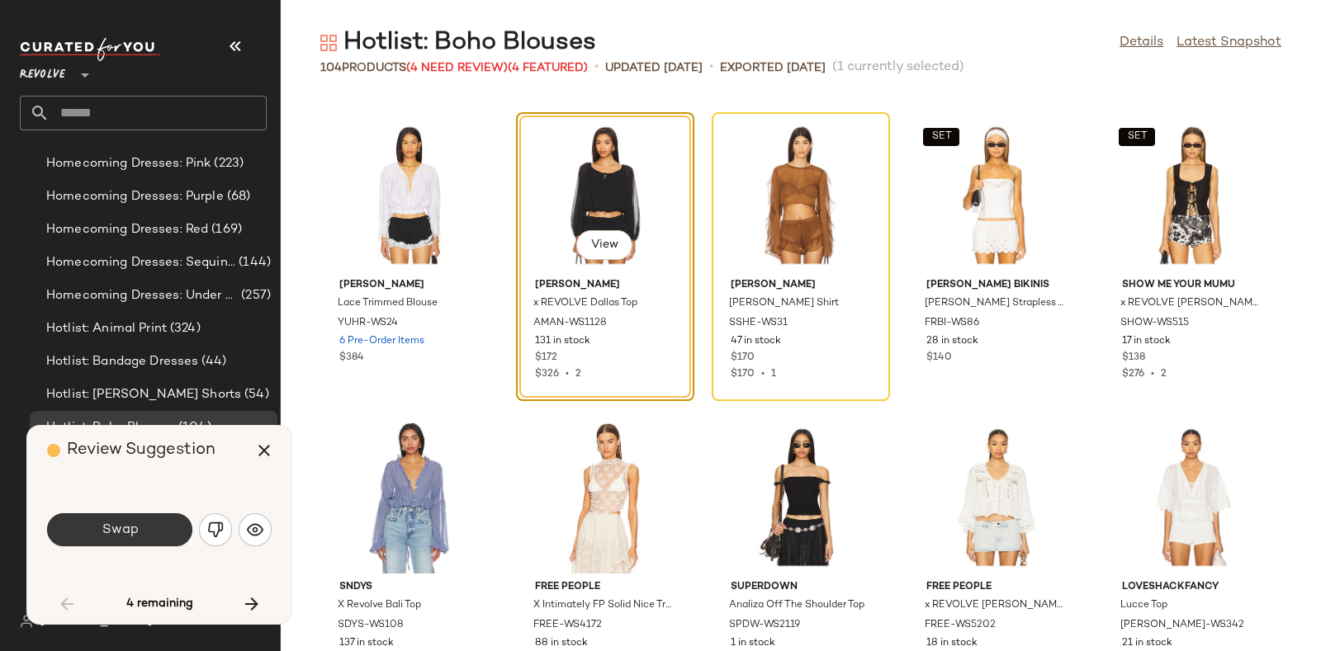
click at [161, 526] on button "Swap" at bounding box center [119, 530] width 145 height 33
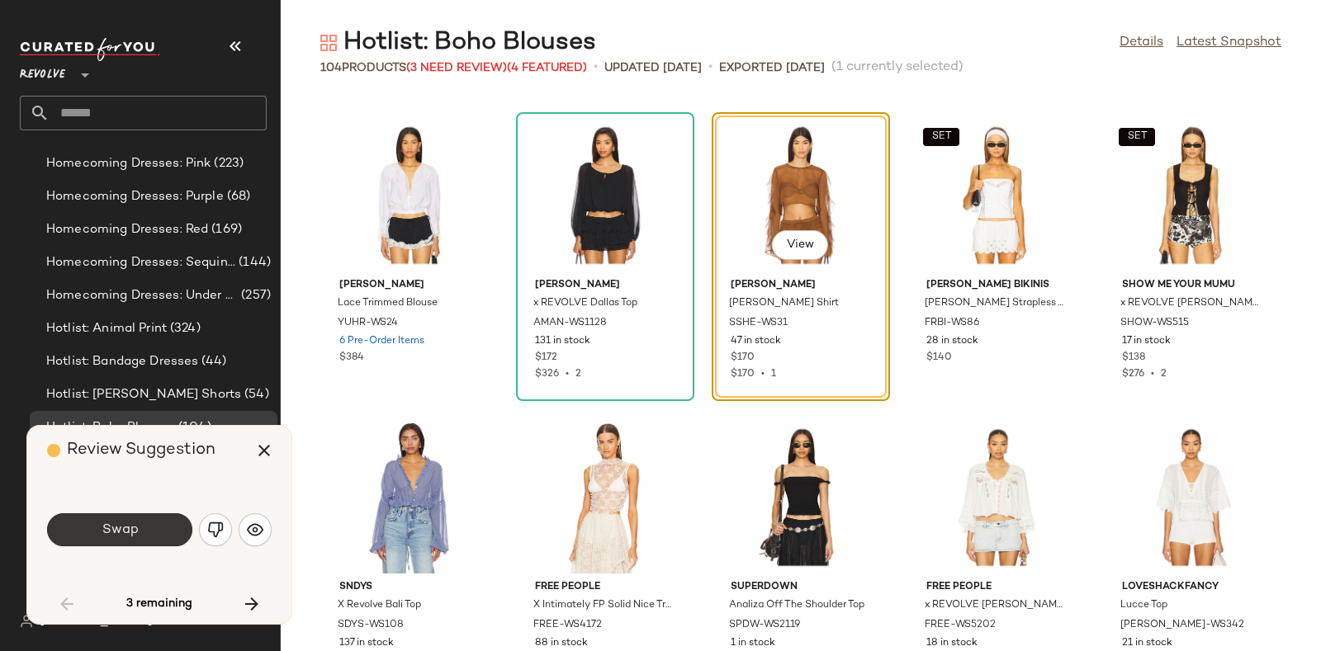
click at [151, 518] on button "Swap" at bounding box center [119, 530] width 145 height 33
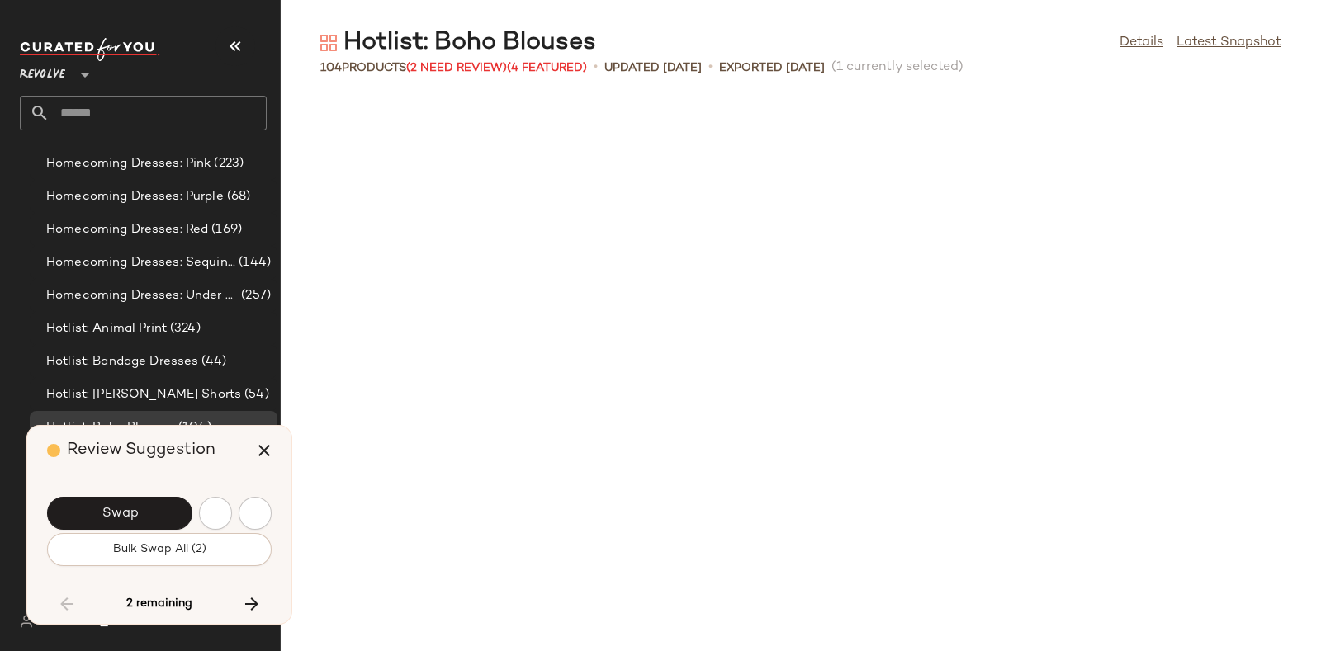
scroll to position [5136, 0]
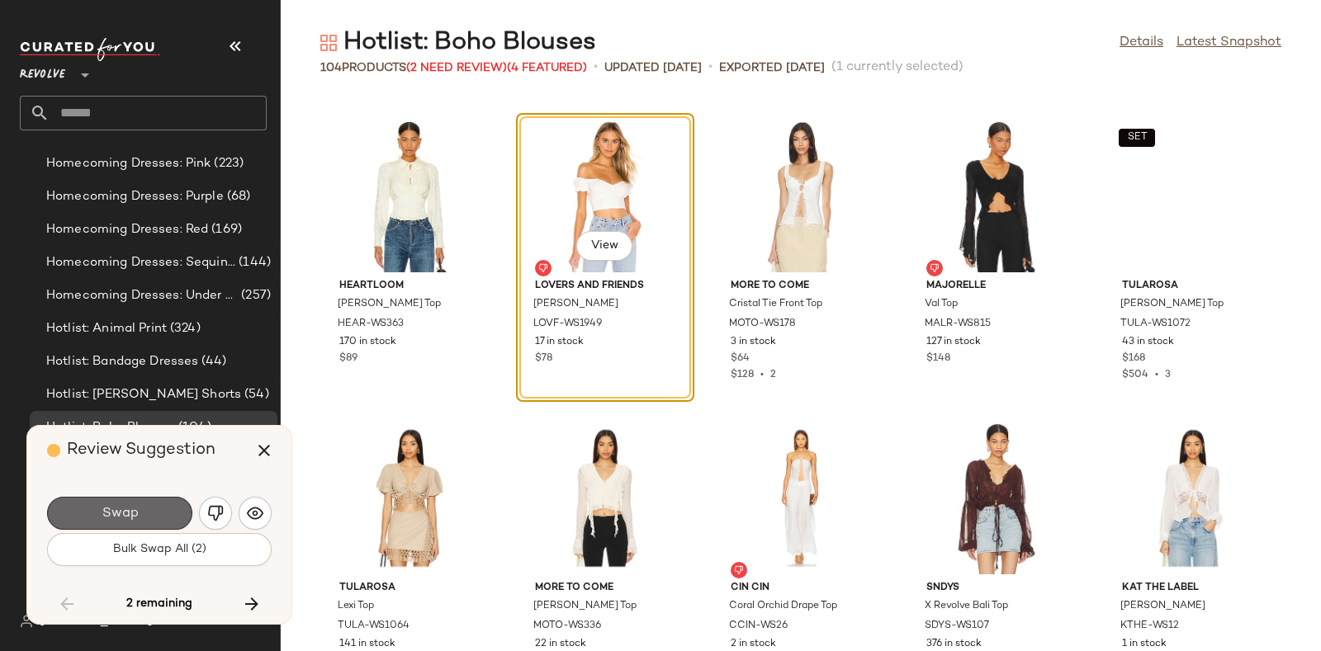
click at [144, 510] on button "Swap" at bounding box center [119, 513] width 145 height 33
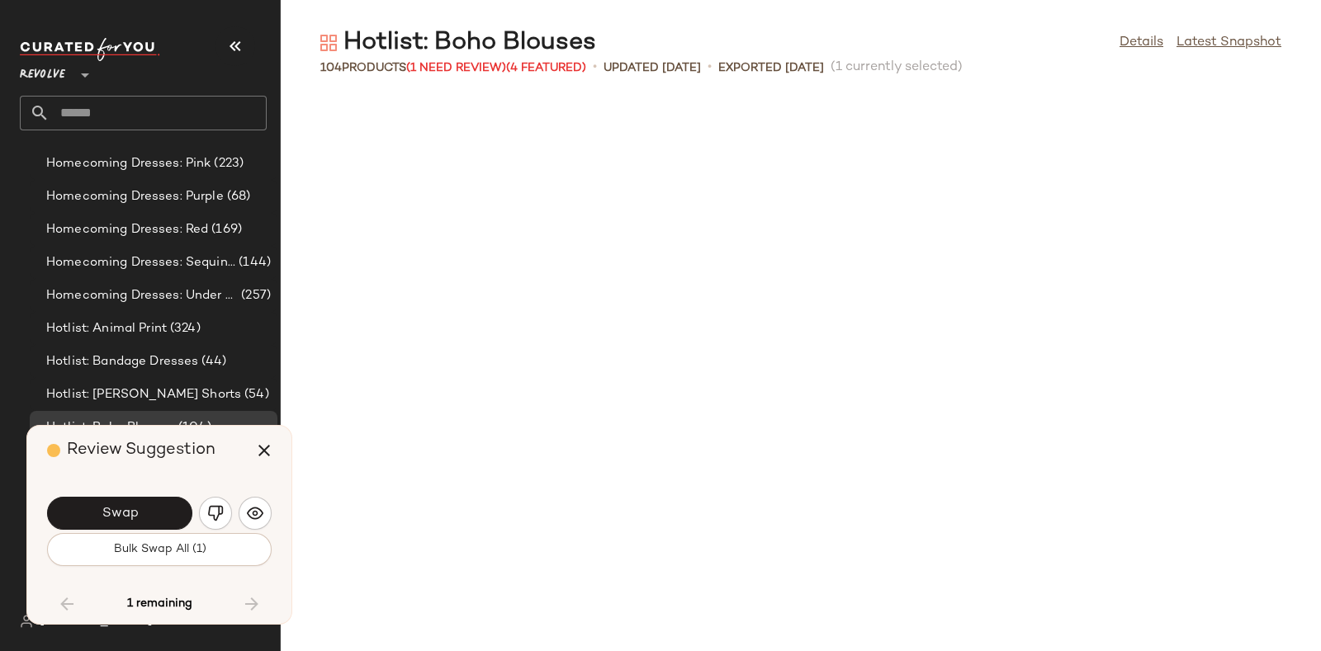
scroll to position [5741, 0]
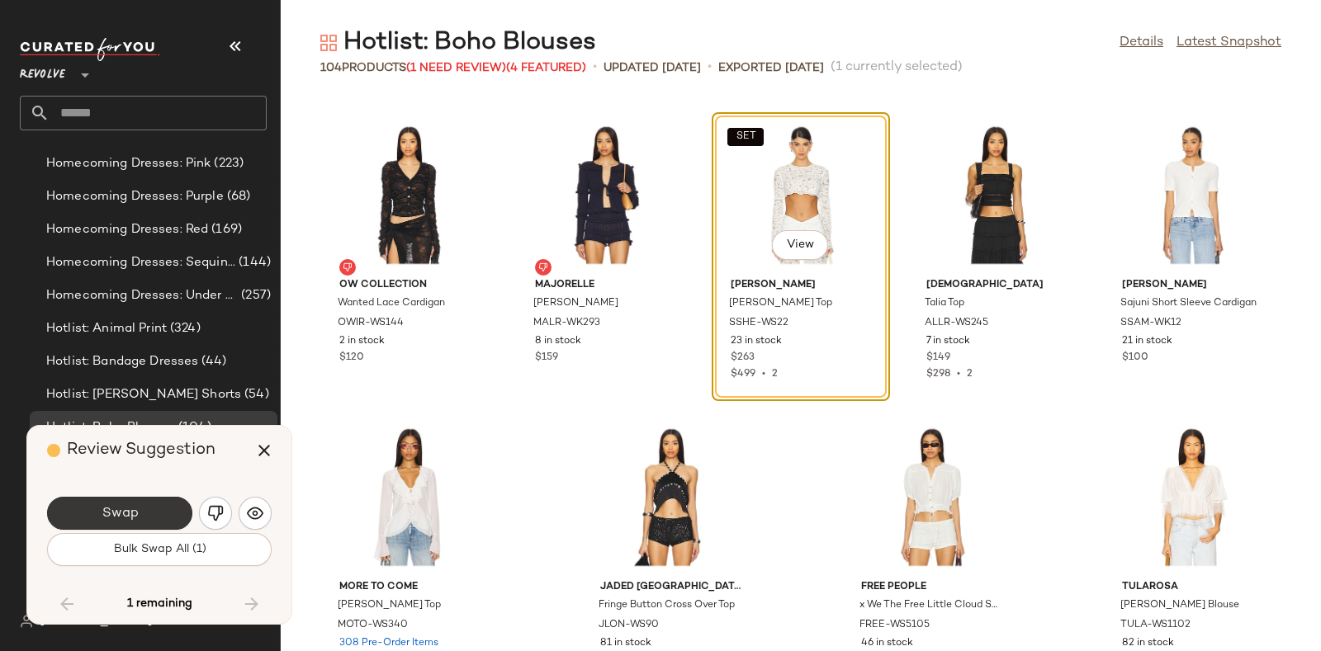
click at [143, 506] on button "Swap" at bounding box center [119, 513] width 145 height 33
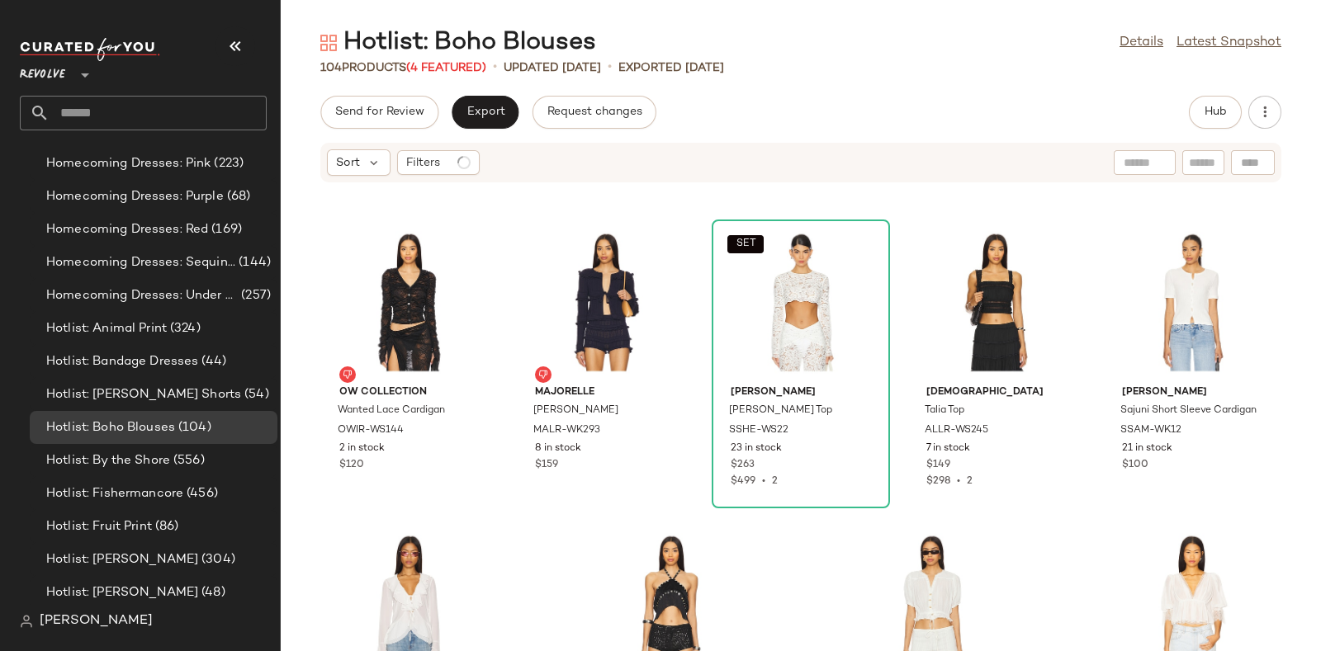
click at [487, 93] on div "Hotlist: Boho Blouses Details Latest Snapshot 104 Products (4 Featured) • updat…" at bounding box center [801, 338] width 1040 height 625
click at [488, 102] on button "Export" at bounding box center [485, 112] width 67 height 33
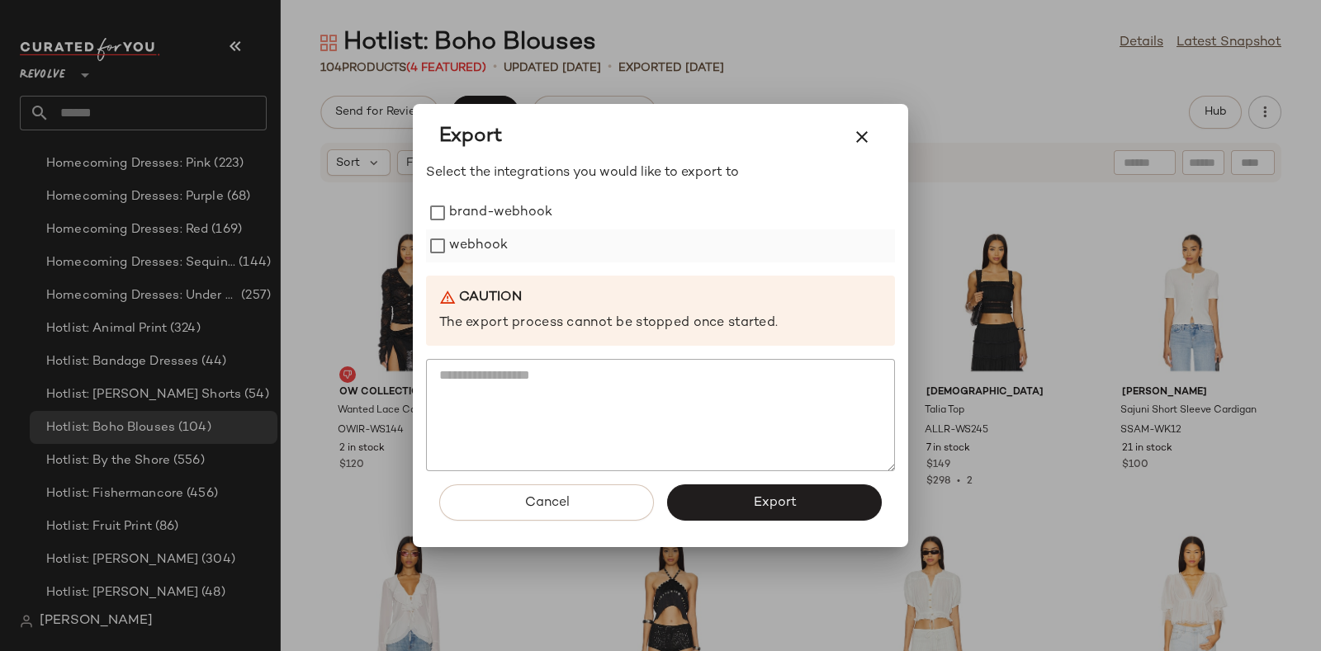
click at [498, 240] on label "webhook" at bounding box center [478, 246] width 59 height 33
click at [732, 516] on button "Export" at bounding box center [774, 503] width 215 height 36
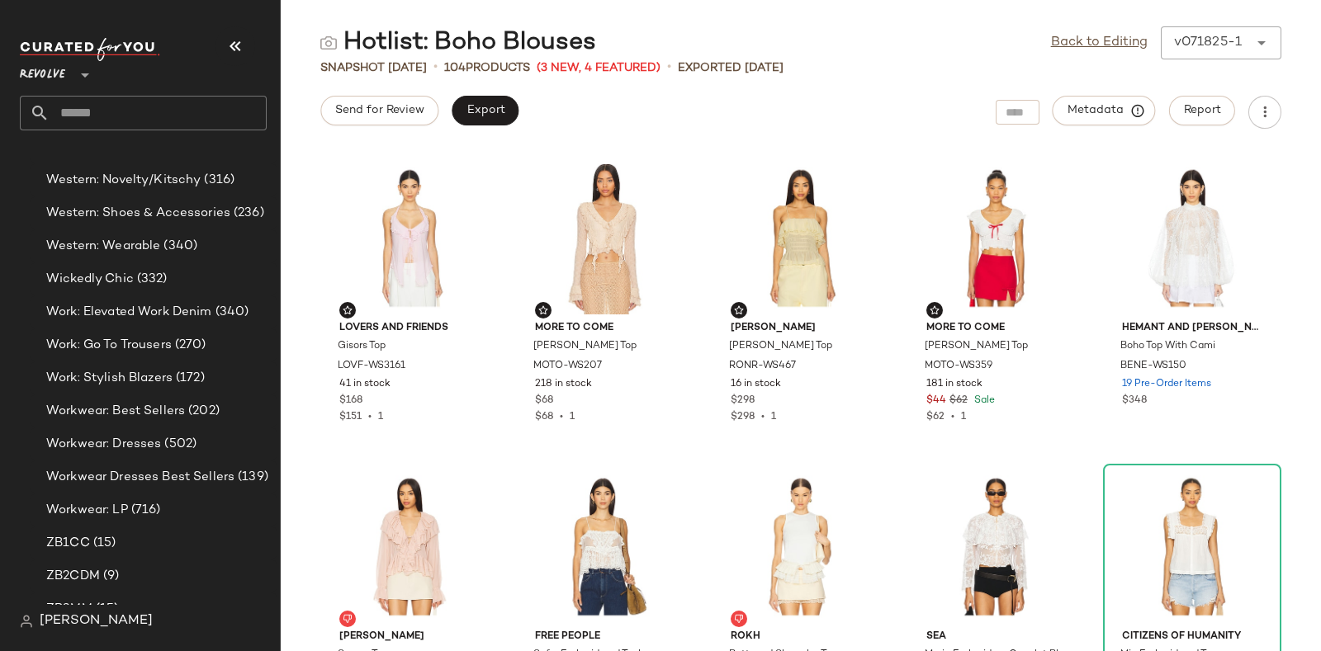
scroll to position [16492, 0]
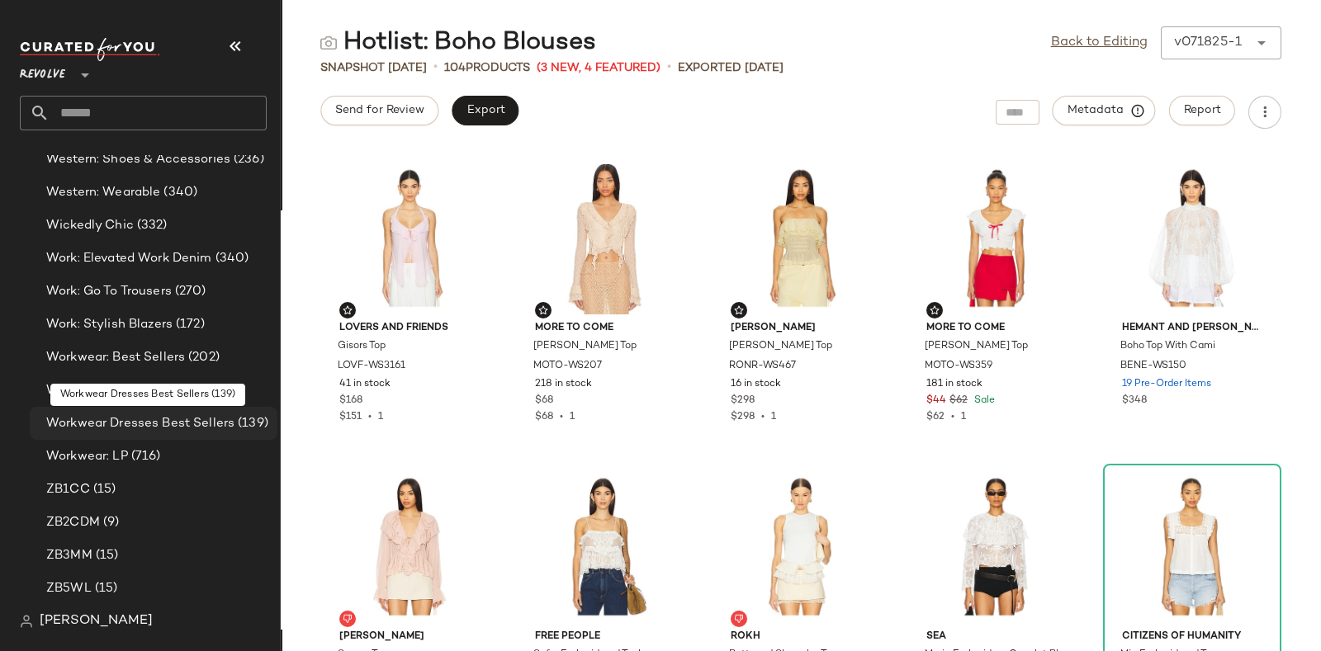
click at [152, 419] on span "Workwear Dresses Best Sellers" at bounding box center [140, 423] width 188 height 19
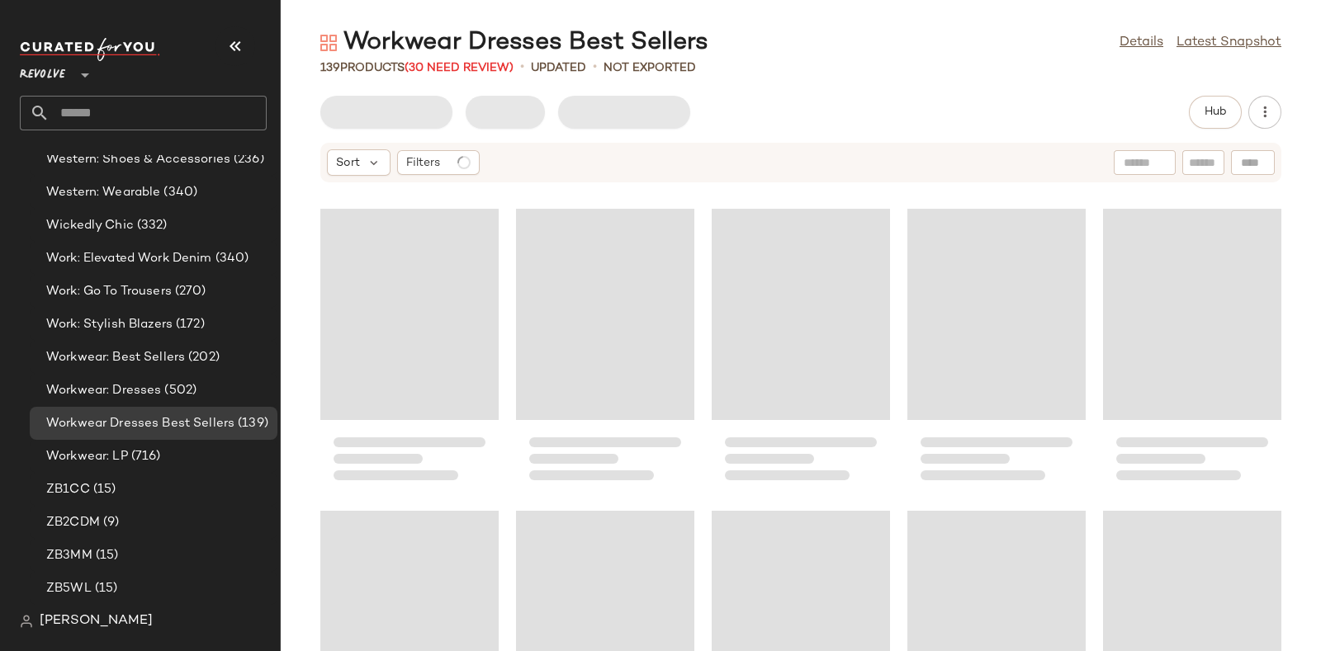
click at [729, 38] on div "Workwear Dresses Best Sellers Details Latest Snapshot" at bounding box center [801, 42] width 1040 height 33
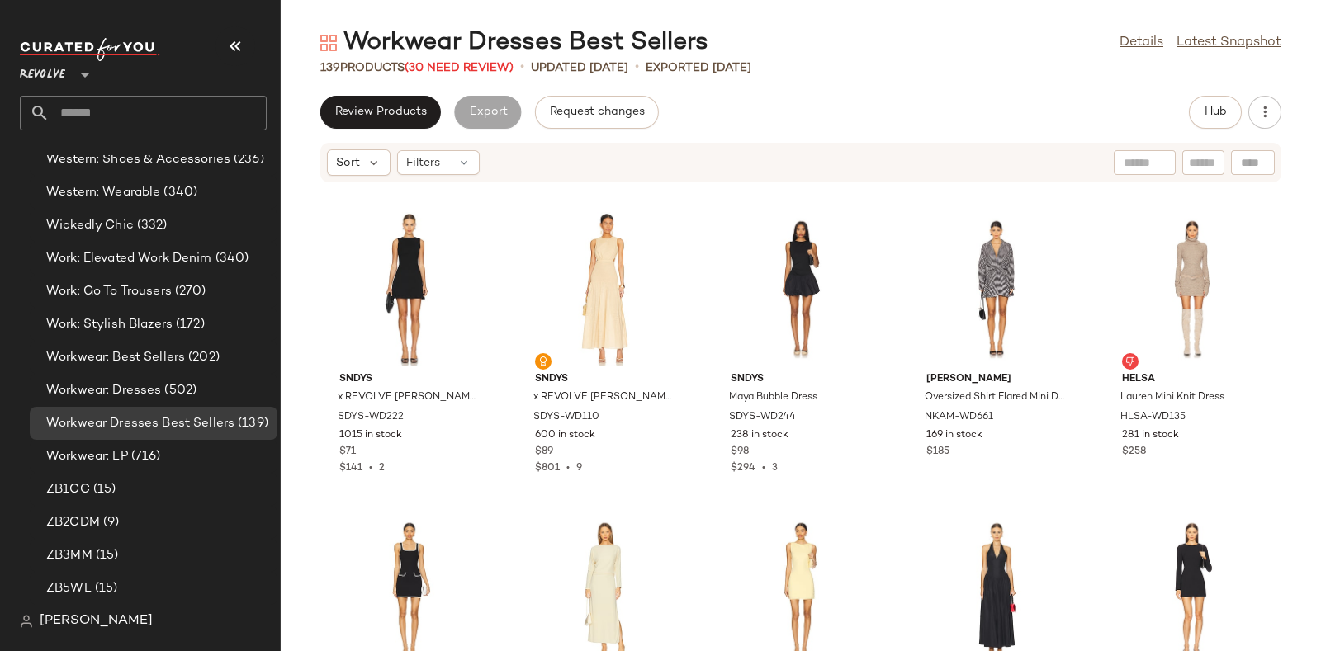
click at [467, 59] on div "139 Products (30 Need Review)" at bounding box center [416, 67] width 193 height 17
click at [471, 66] on span "(30 Need Review)" at bounding box center [459, 68] width 109 height 12
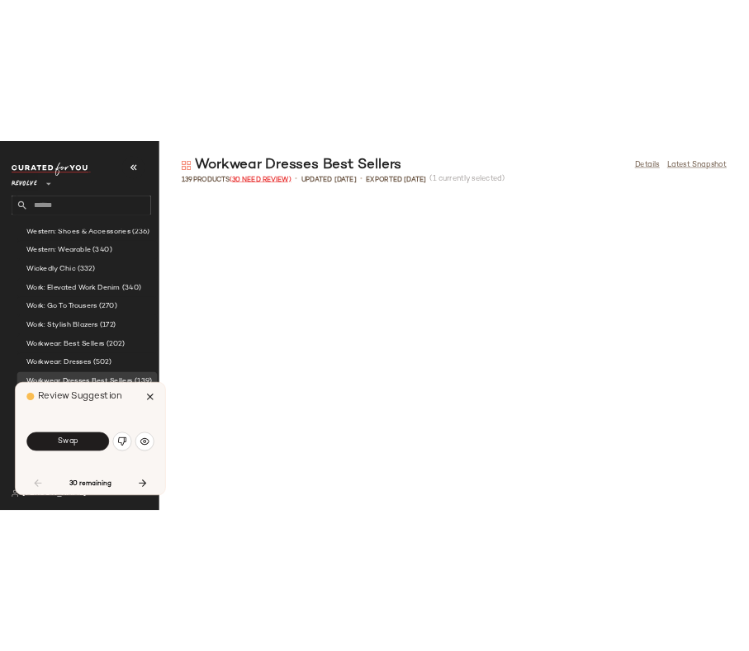
scroll to position [617, 0]
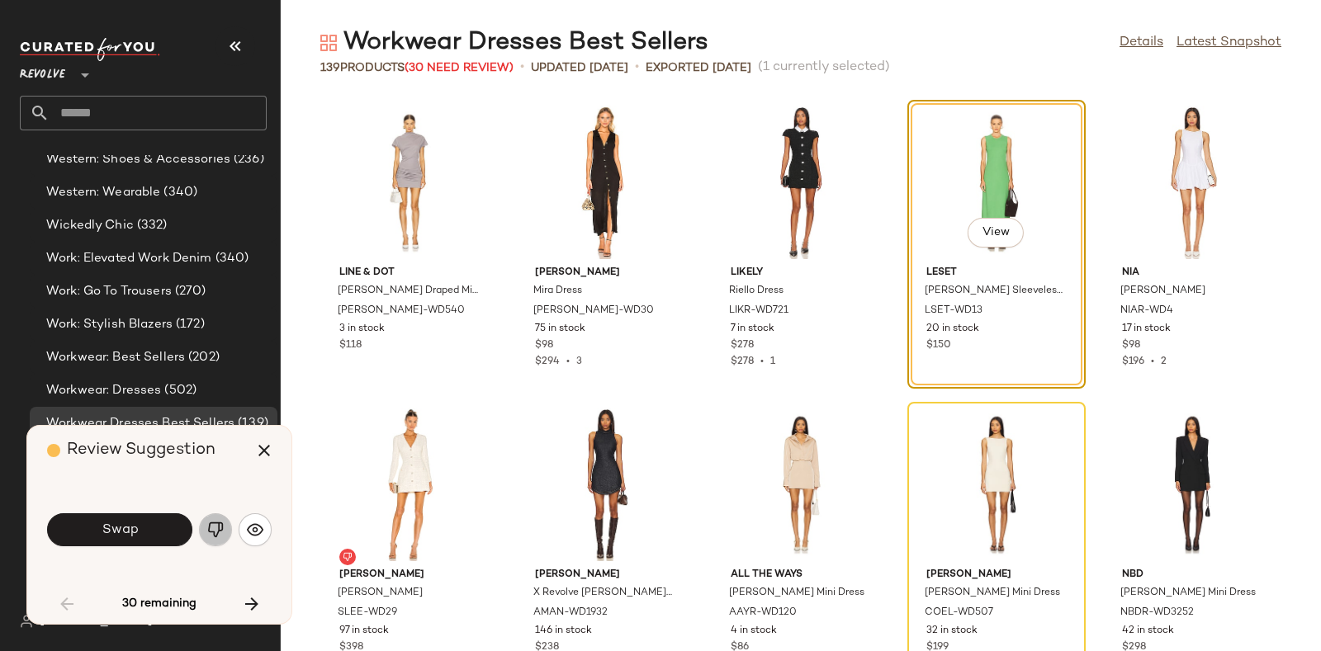
click at [202, 527] on button "button" at bounding box center [215, 530] width 33 height 33
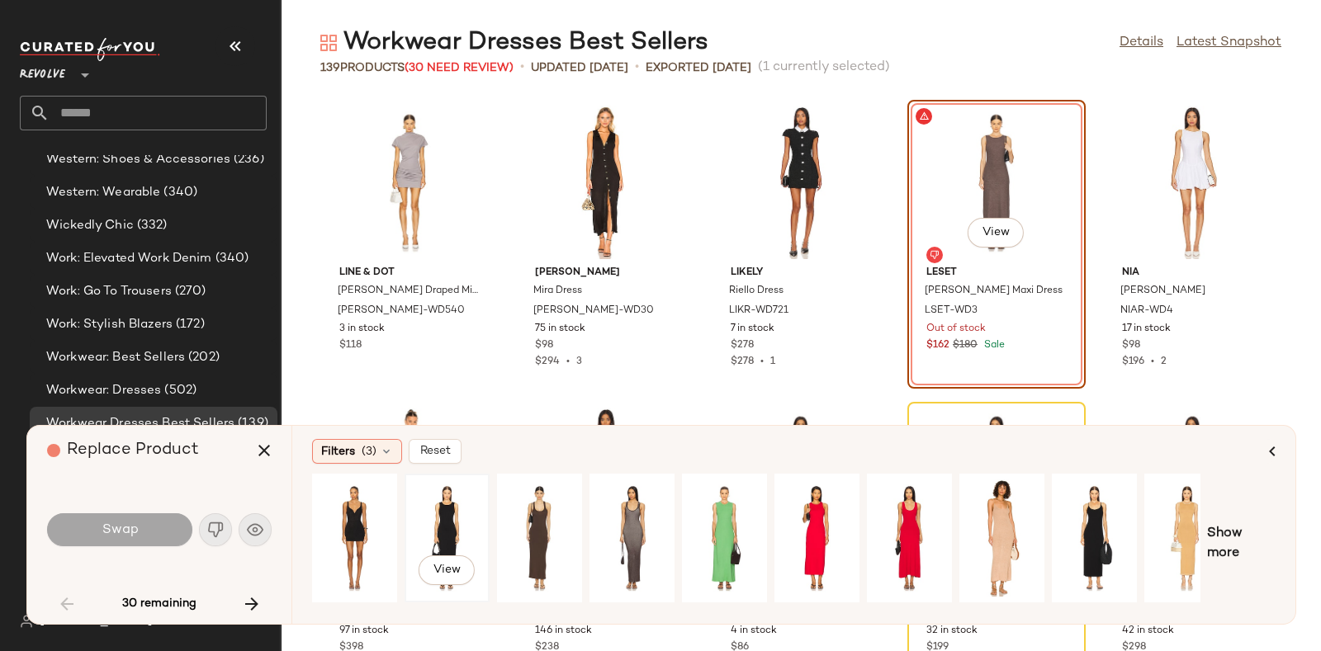
click at [446, 505] on div "View" at bounding box center [446, 538] width 73 height 117
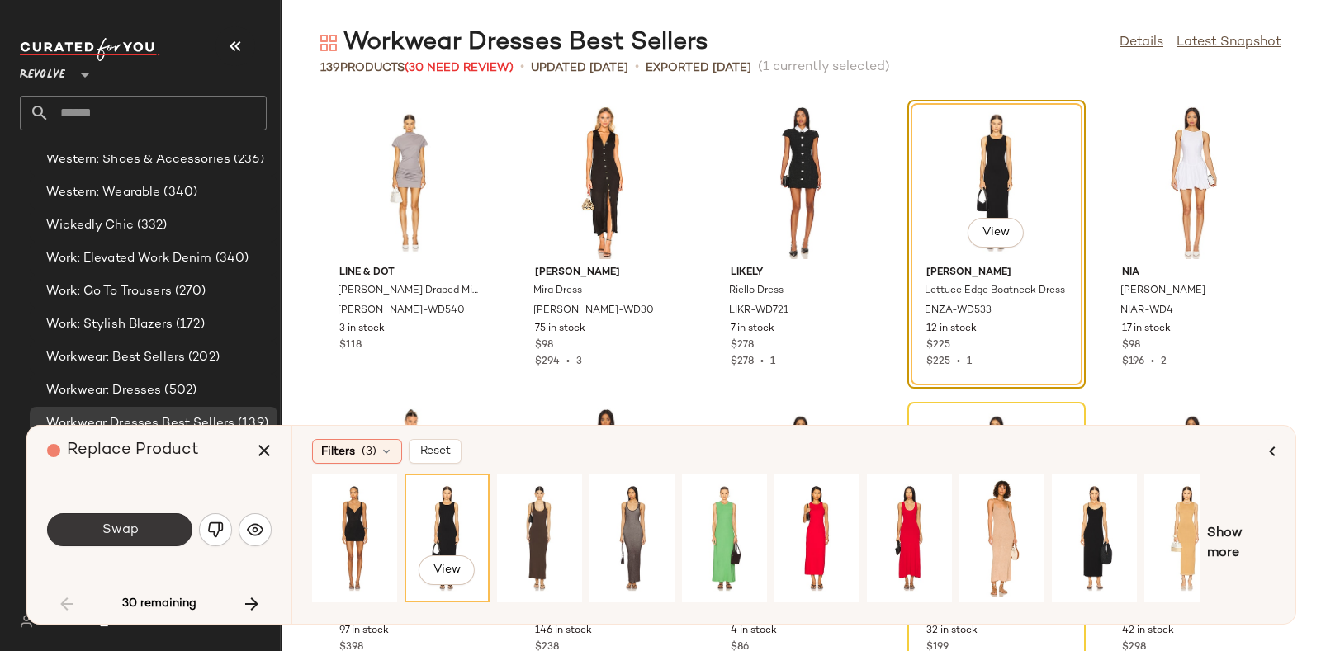
click at [157, 530] on button "Swap" at bounding box center [119, 530] width 145 height 33
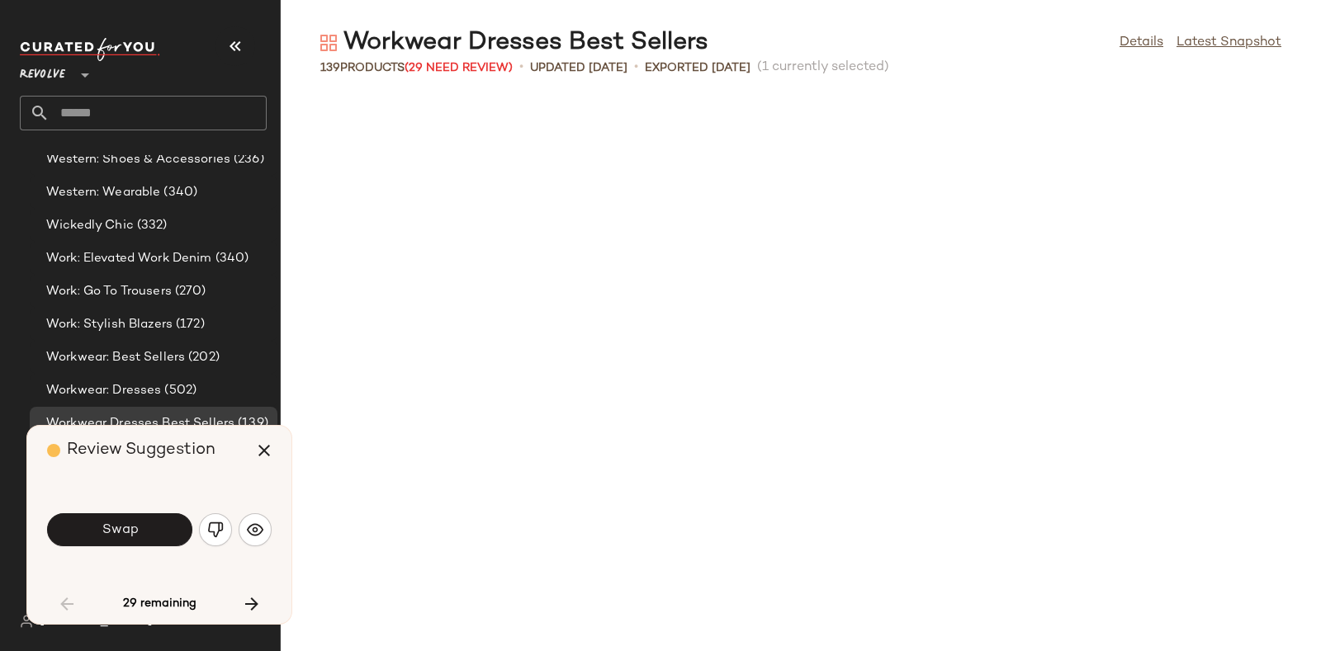
scroll to position [907, 0]
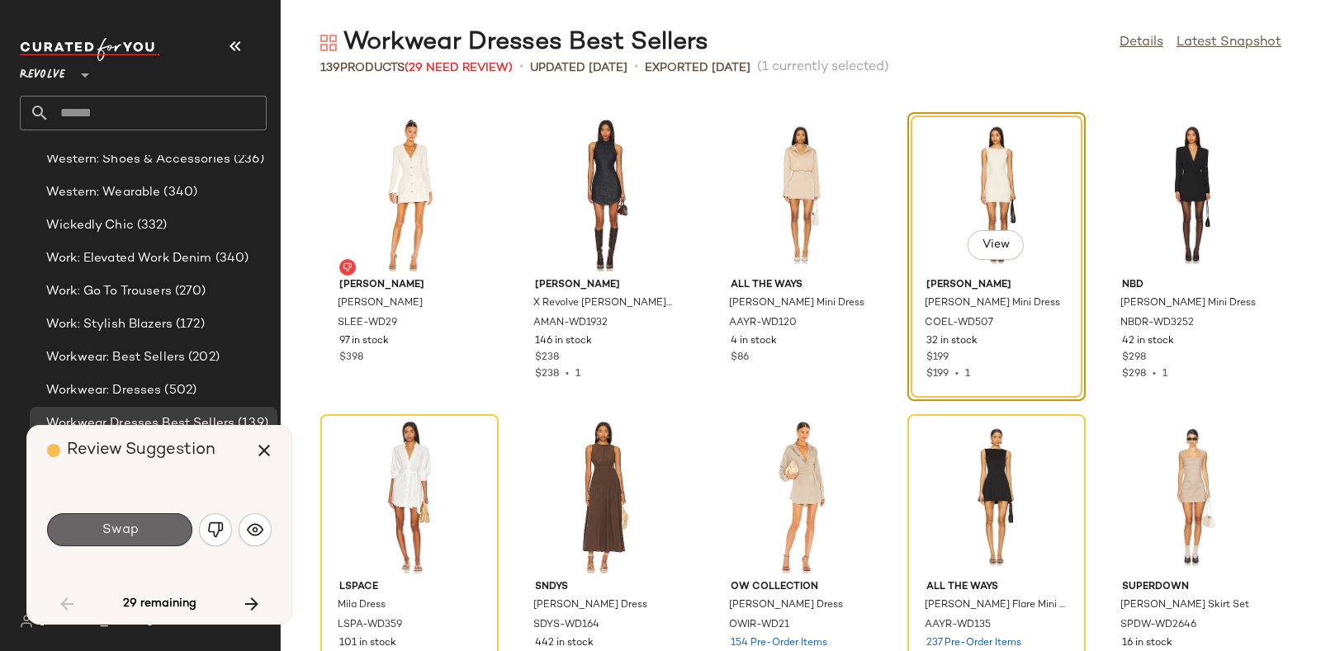
click at [149, 523] on button "Swap" at bounding box center [119, 530] width 145 height 33
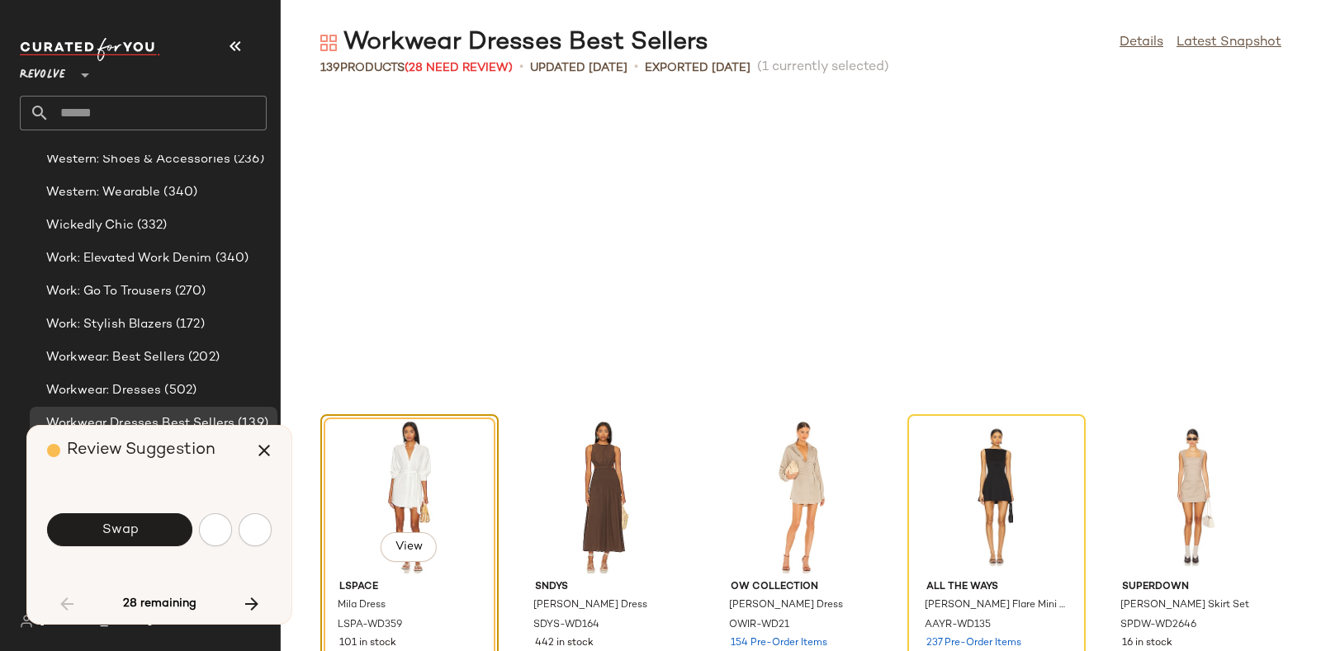
scroll to position [1209, 0]
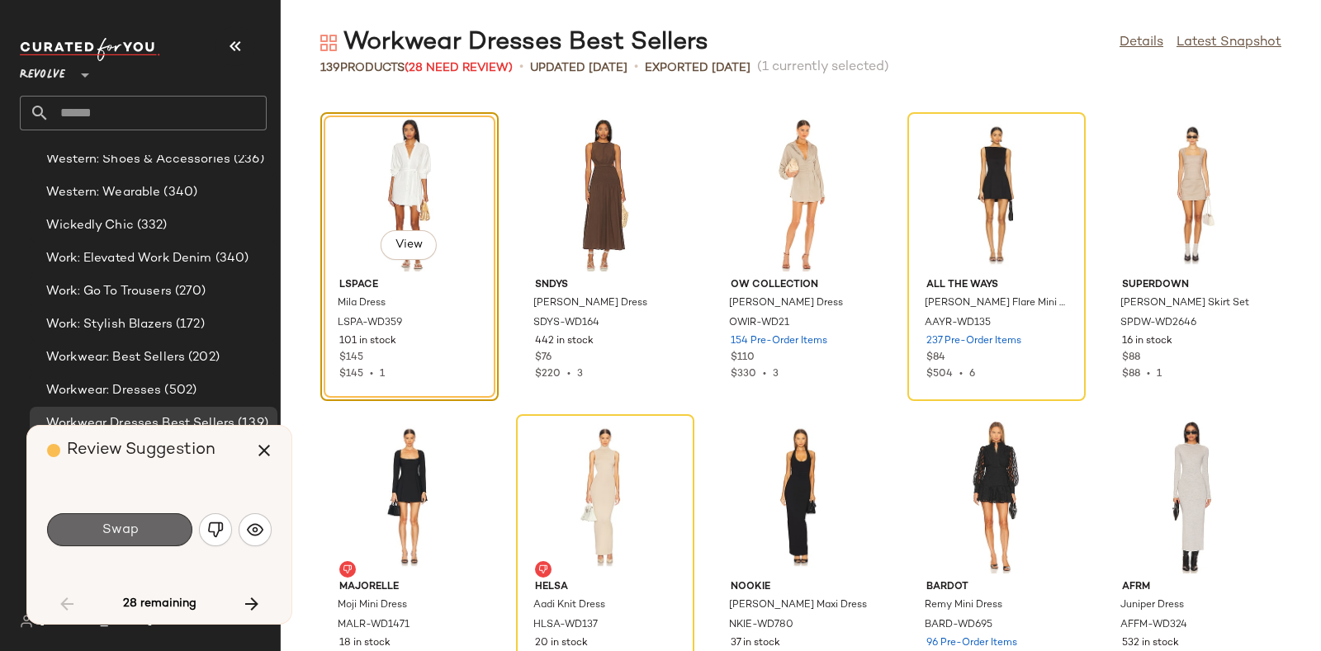
click at [124, 525] on span "Swap" at bounding box center [119, 531] width 37 height 16
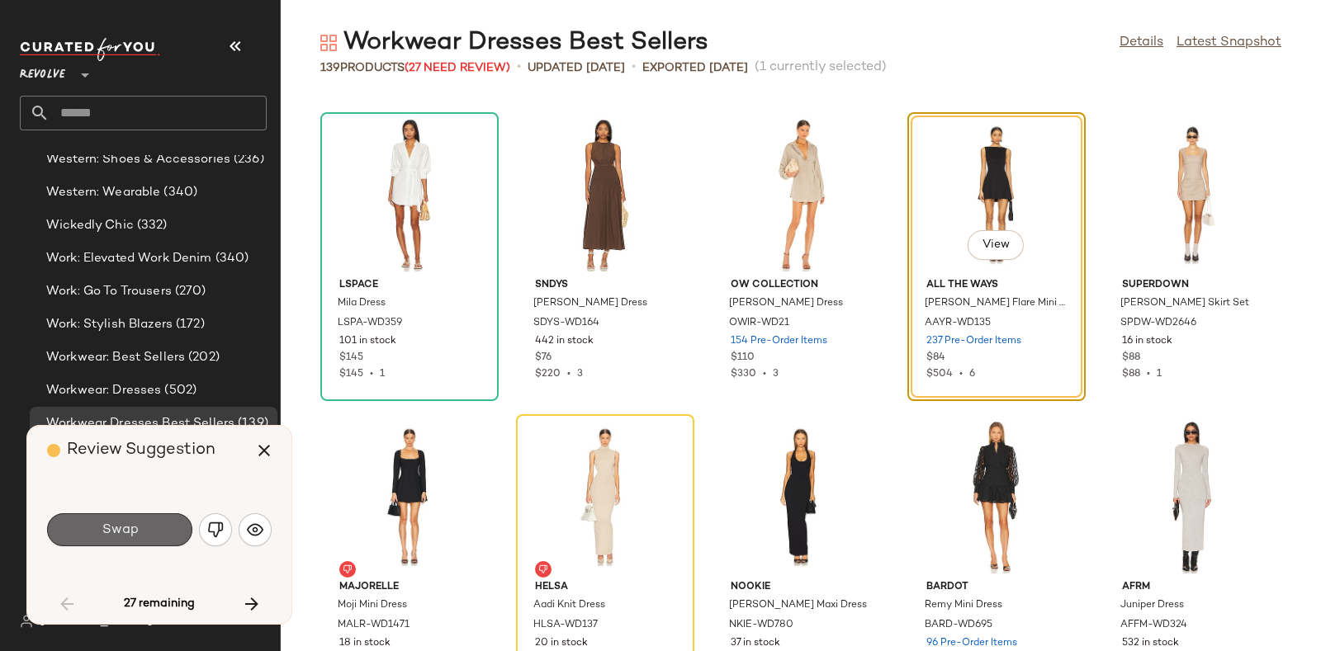
click at [135, 529] on span "Swap" at bounding box center [119, 531] width 37 height 16
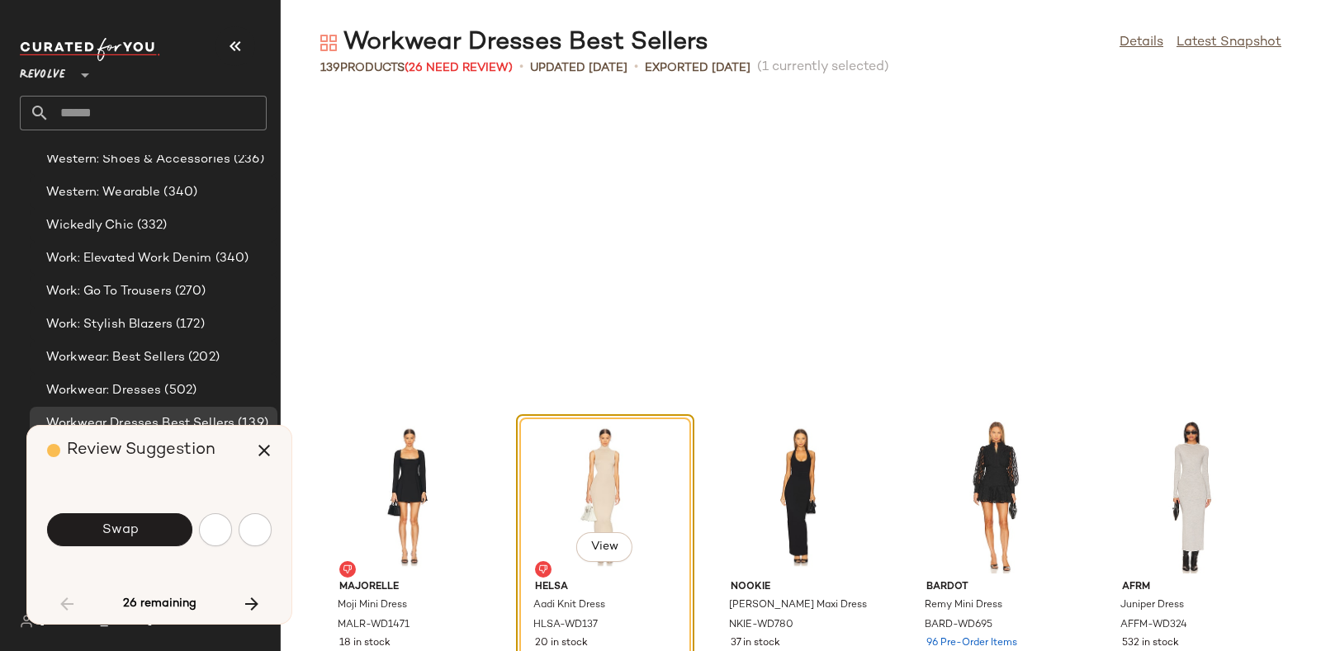
scroll to position [1510, 0]
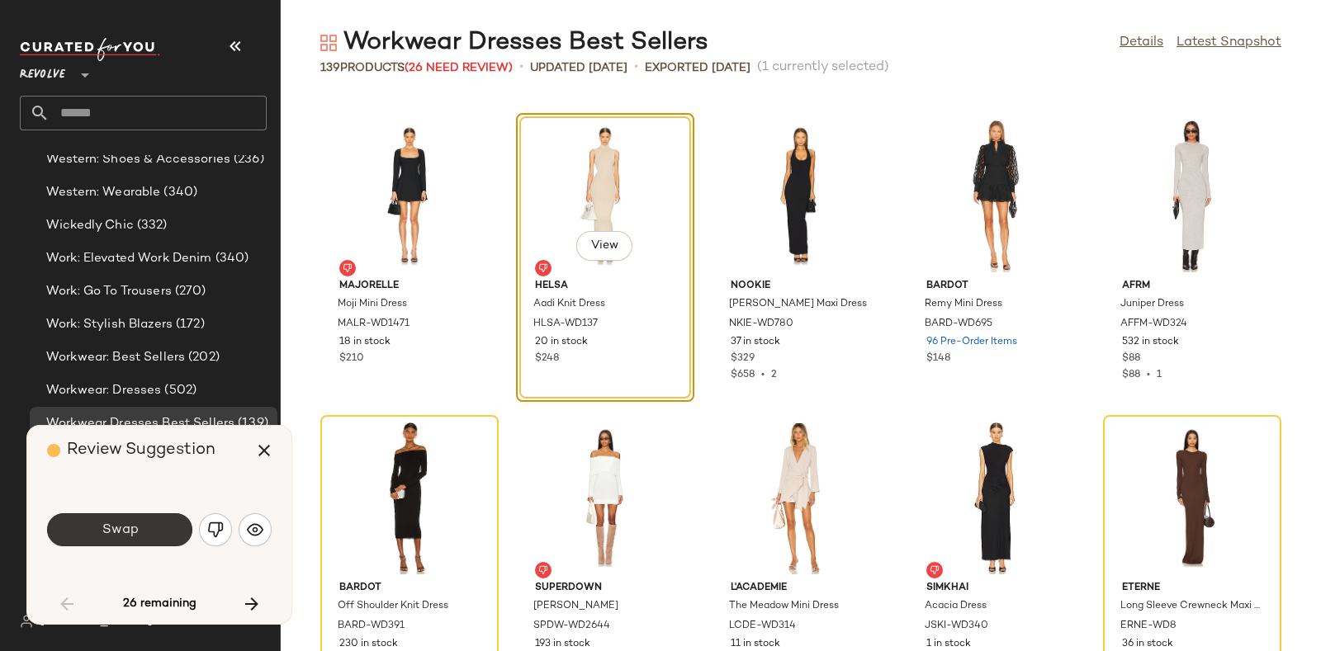
click at [150, 523] on button "Swap" at bounding box center [119, 530] width 145 height 33
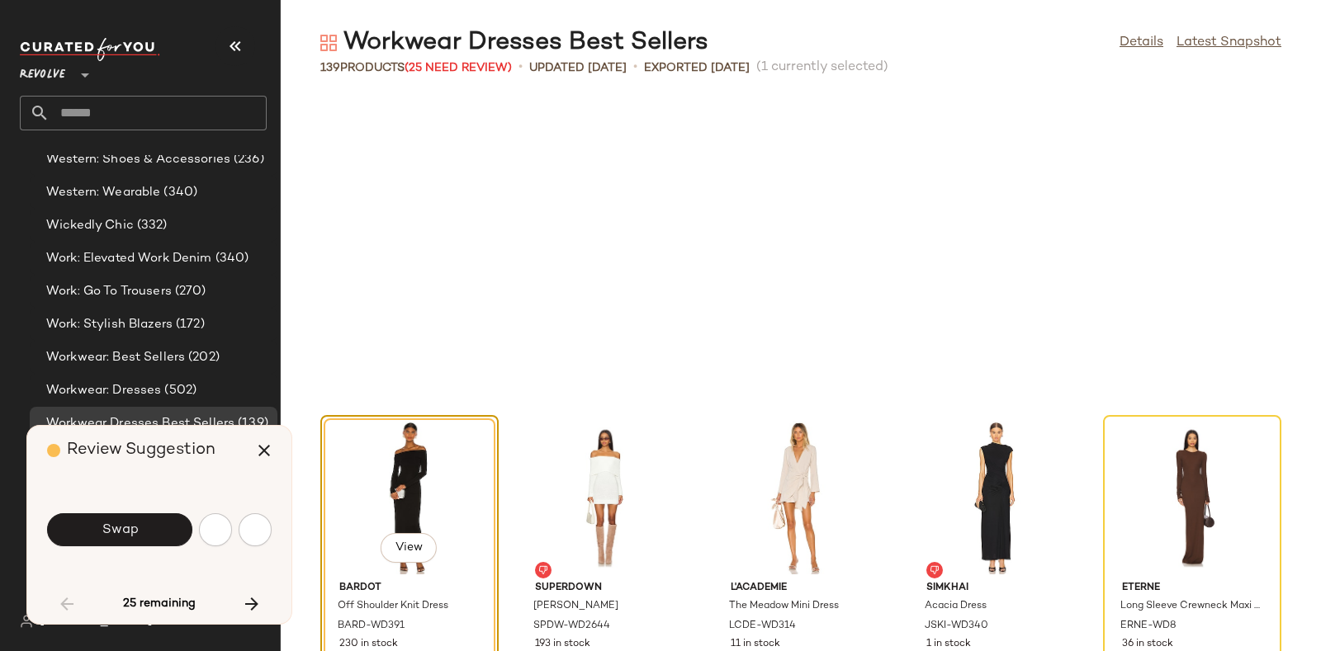
scroll to position [1812, 0]
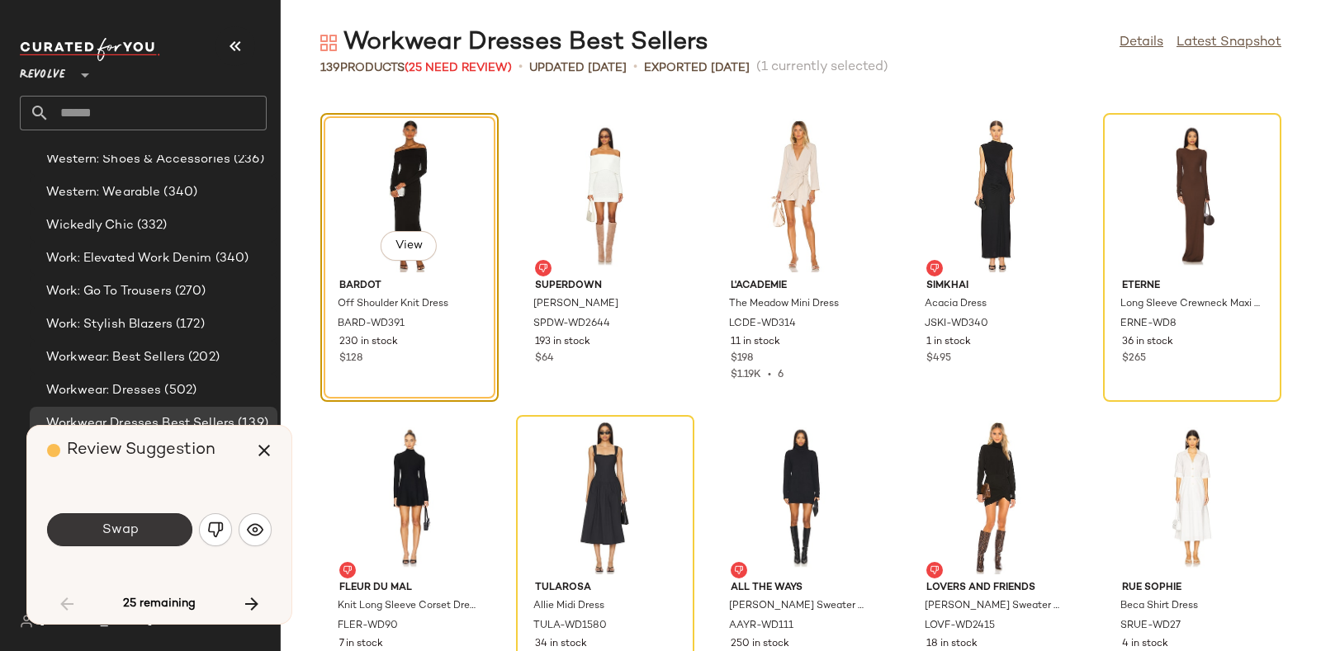
click at [130, 515] on button "Swap" at bounding box center [119, 530] width 145 height 33
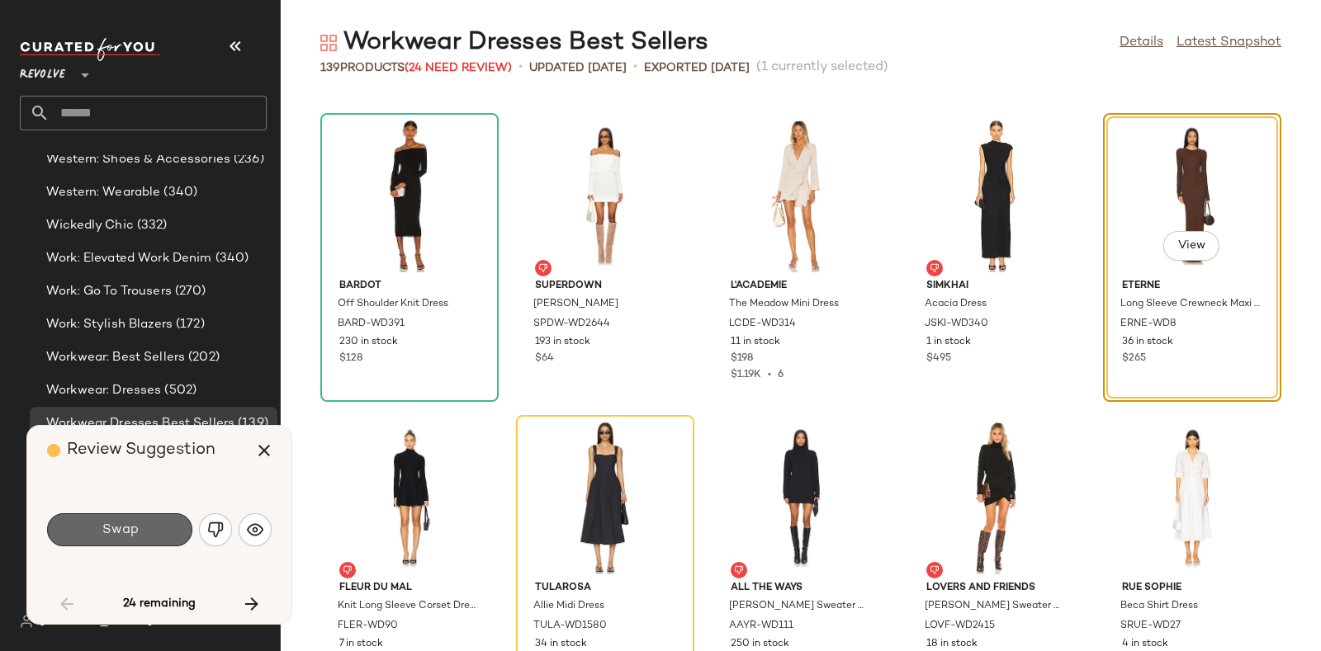
click at [109, 534] on span "Swap" at bounding box center [119, 531] width 37 height 16
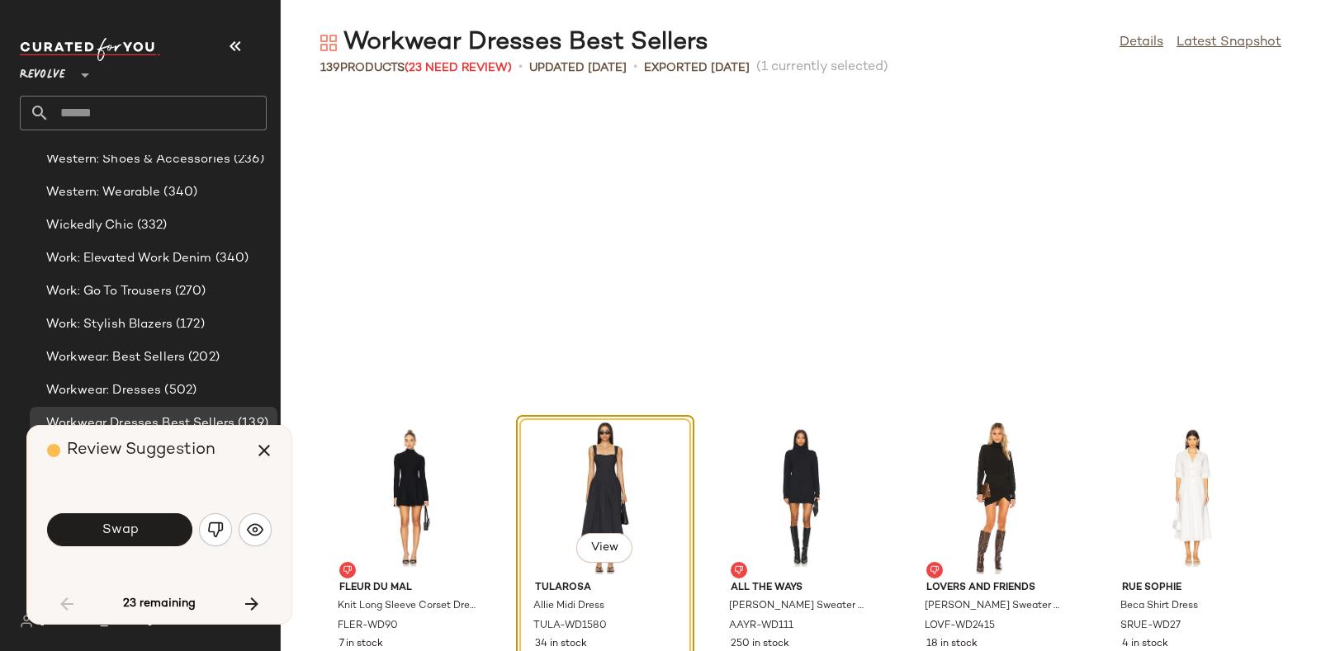
scroll to position [2114, 0]
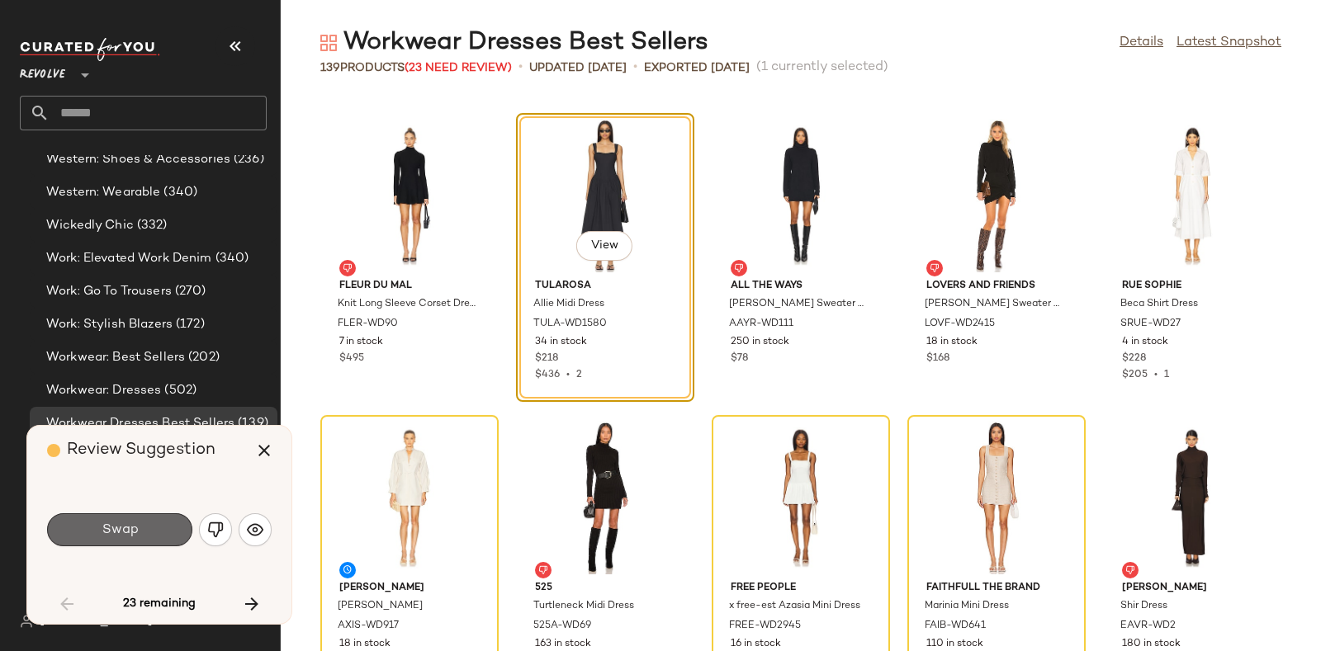
click at [135, 528] on span "Swap" at bounding box center [119, 531] width 37 height 16
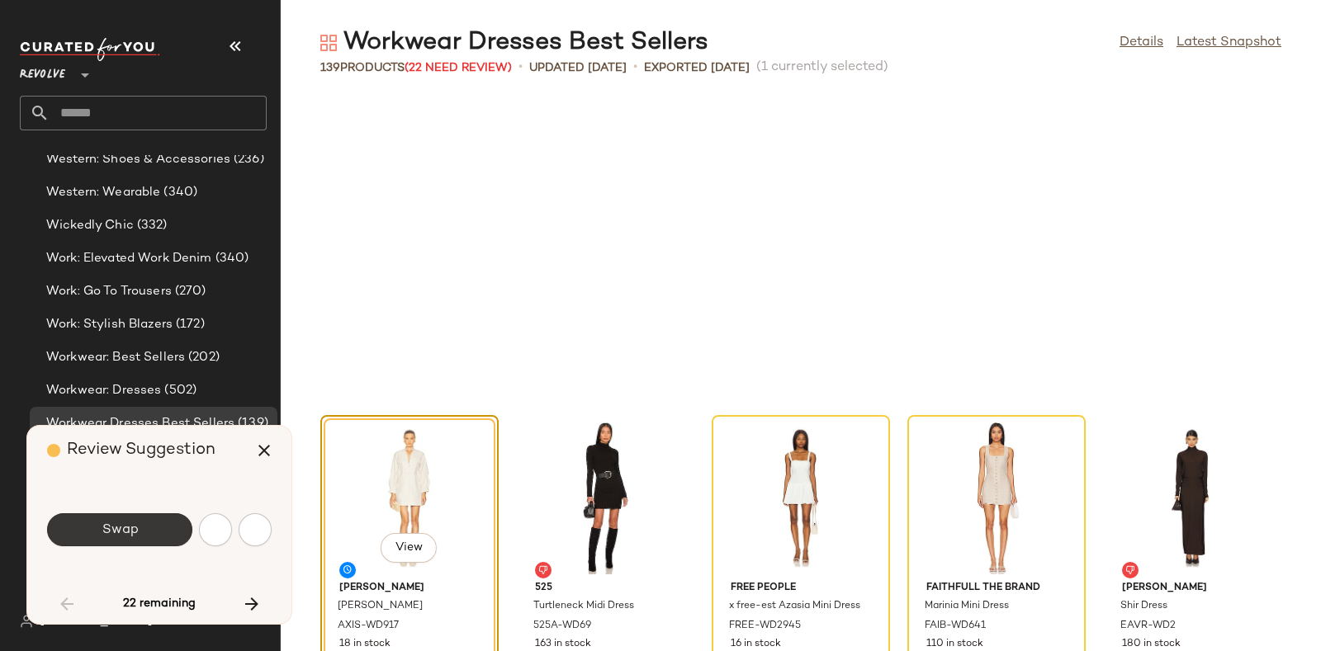
scroll to position [2417, 0]
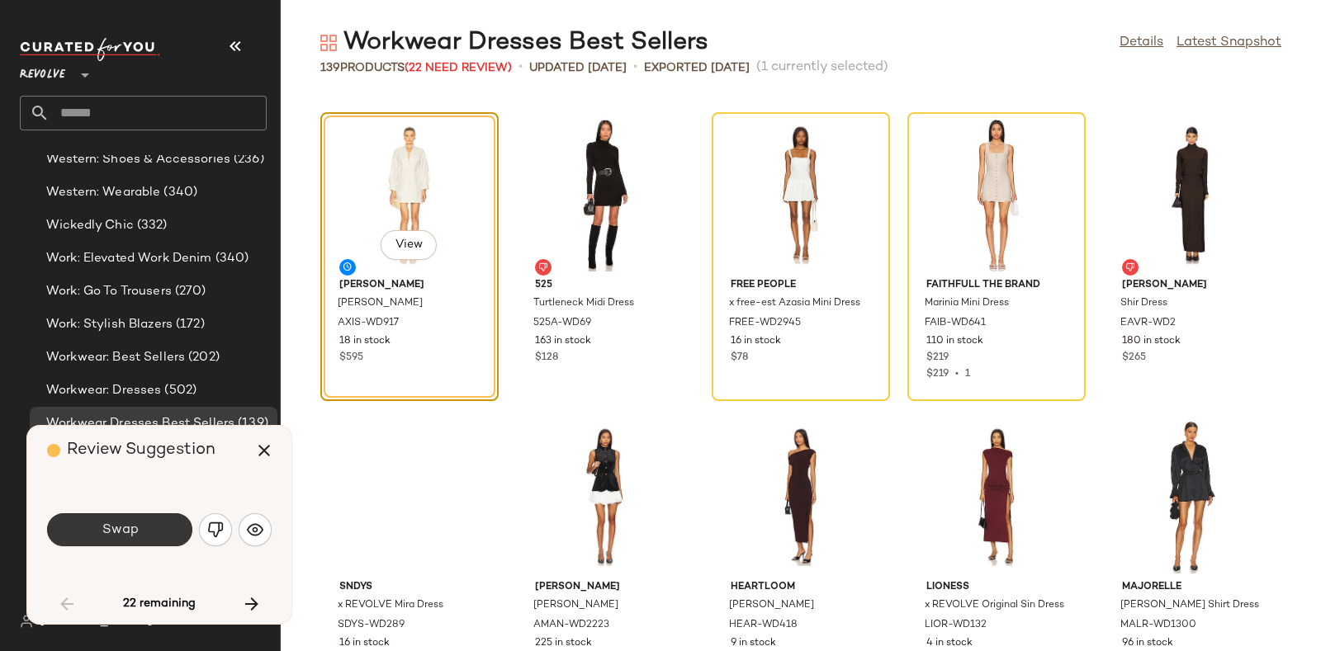
click at [132, 528] on span "Swap" at bounding box center [119, 531] width 37 height 16
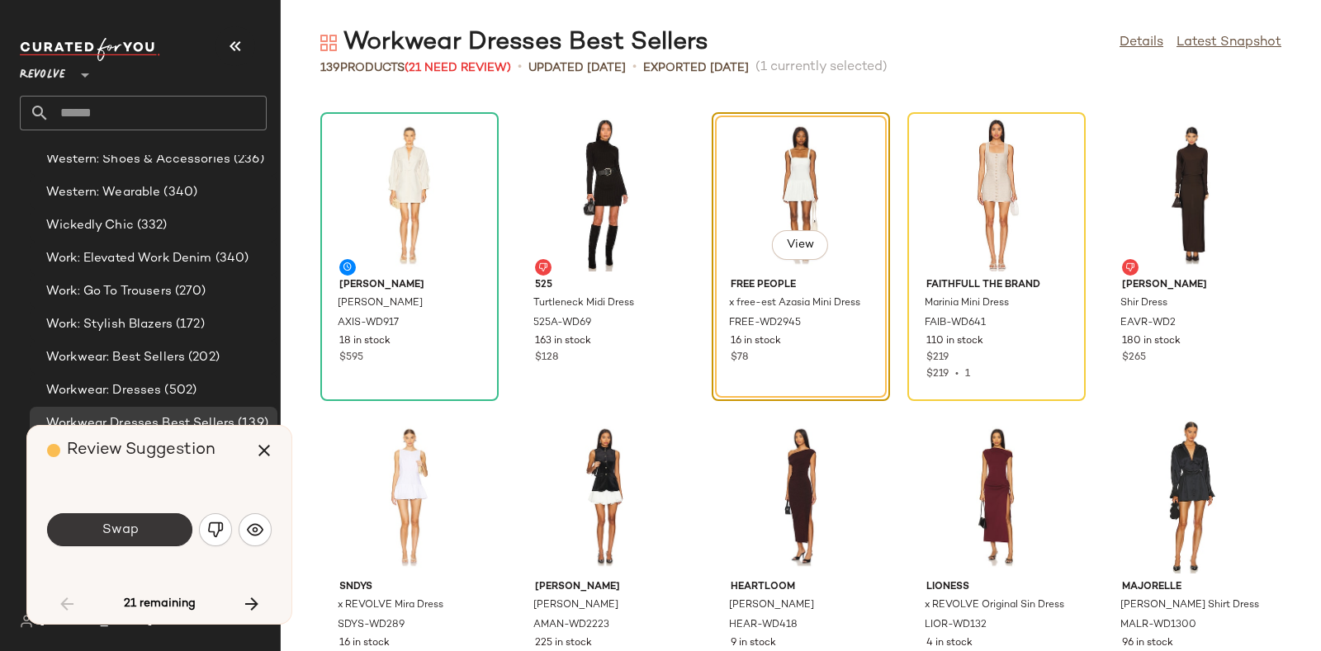
click at [143, 523] on button "Swap" at bounding box center [119, 530] width 145 height 33
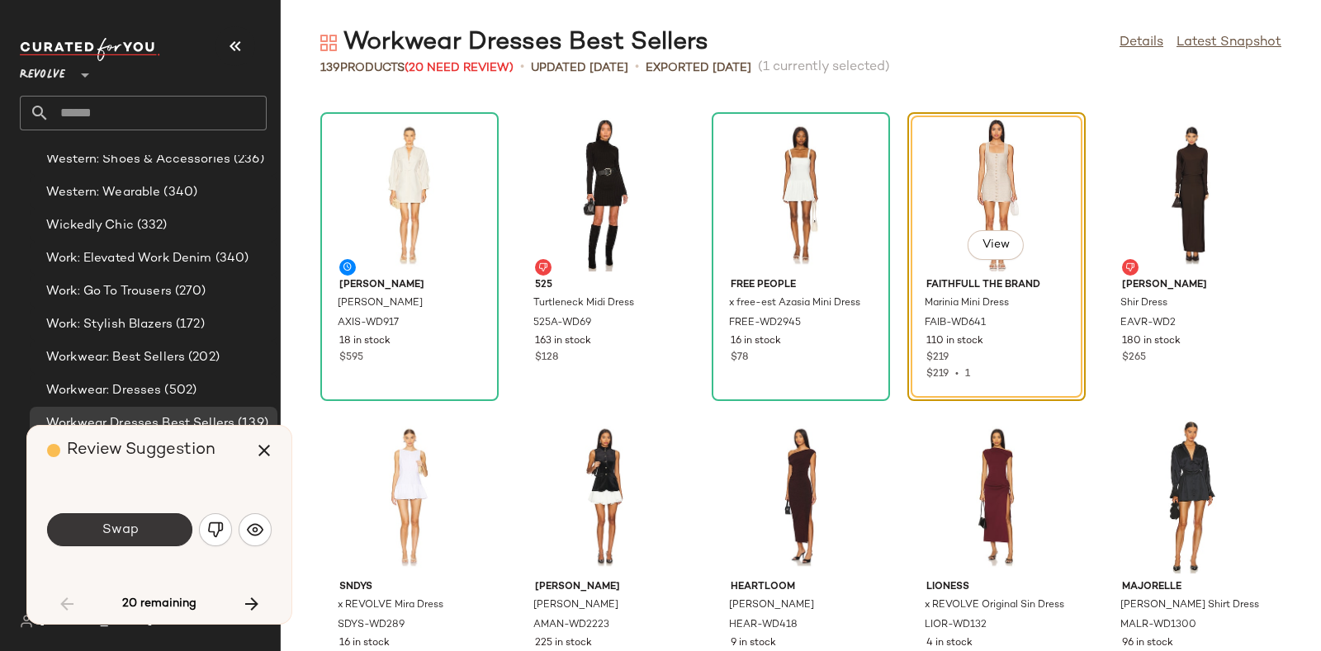
click at [153, 514] on button "Swap" at bounding box center [119, 530] width 145 height 33
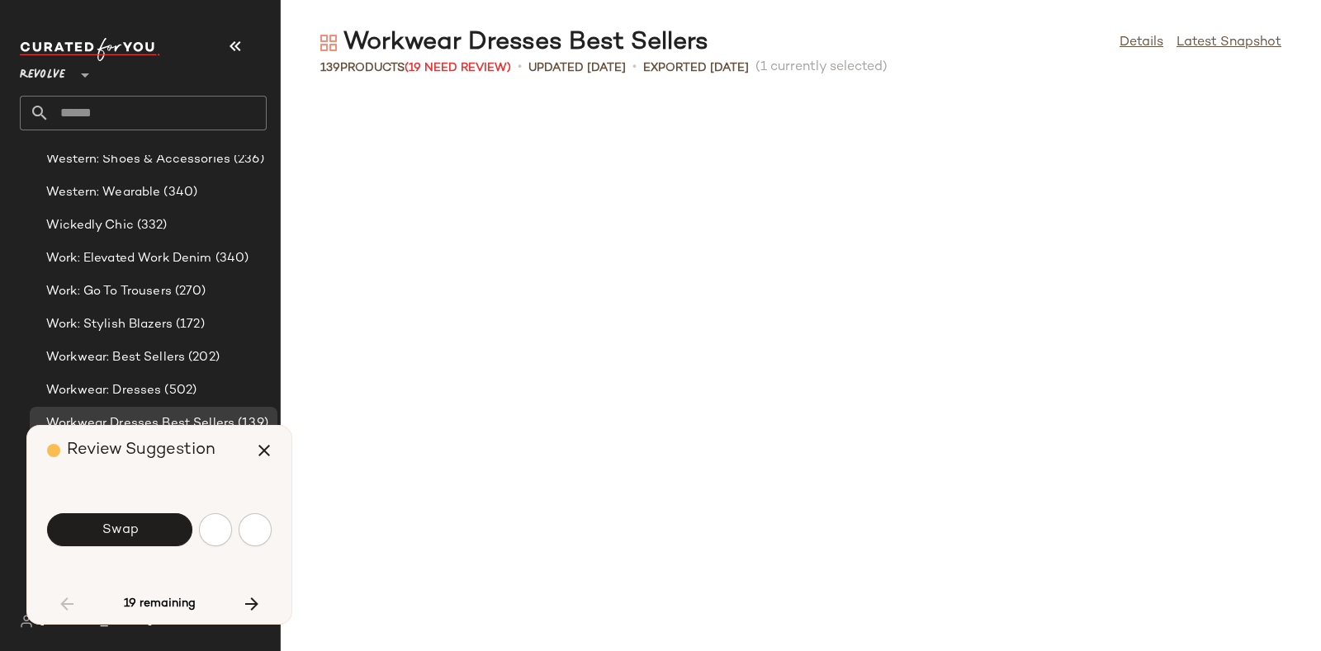
scroll to position [3323, 0]
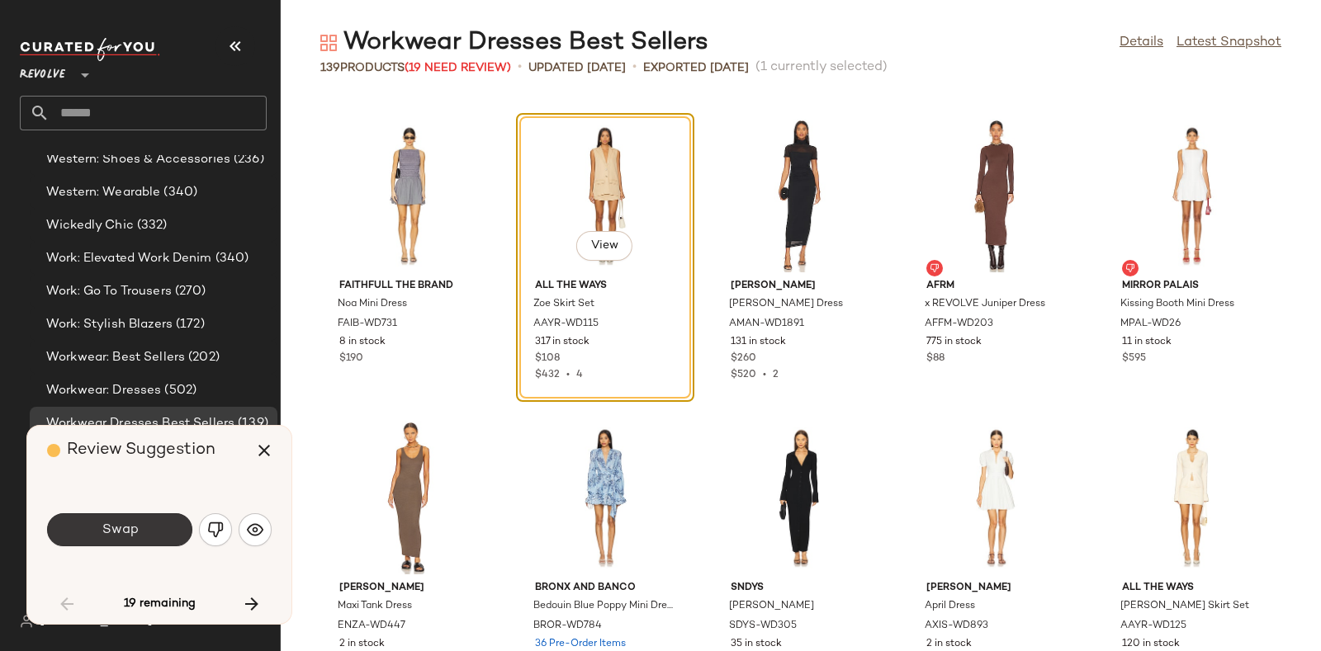
click at [161, 524] on button "Swap" at bounding box center [119, 530] width 145 height 33
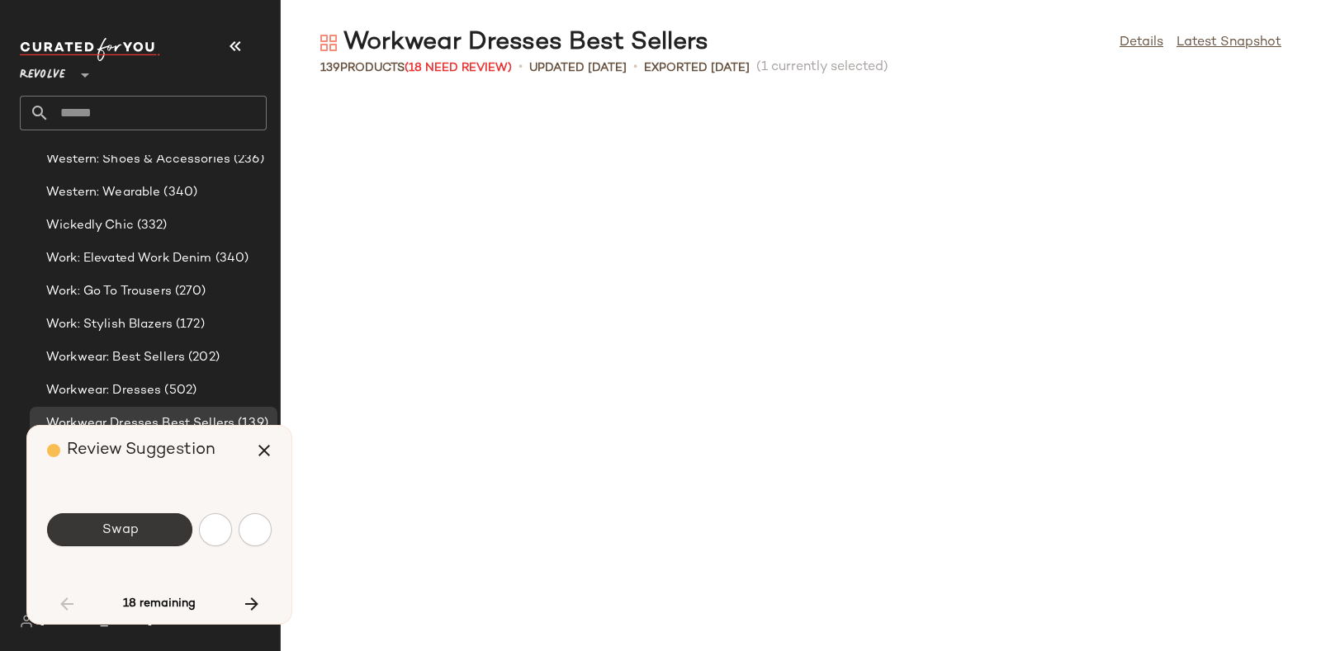
scroll to position [3928, 0]
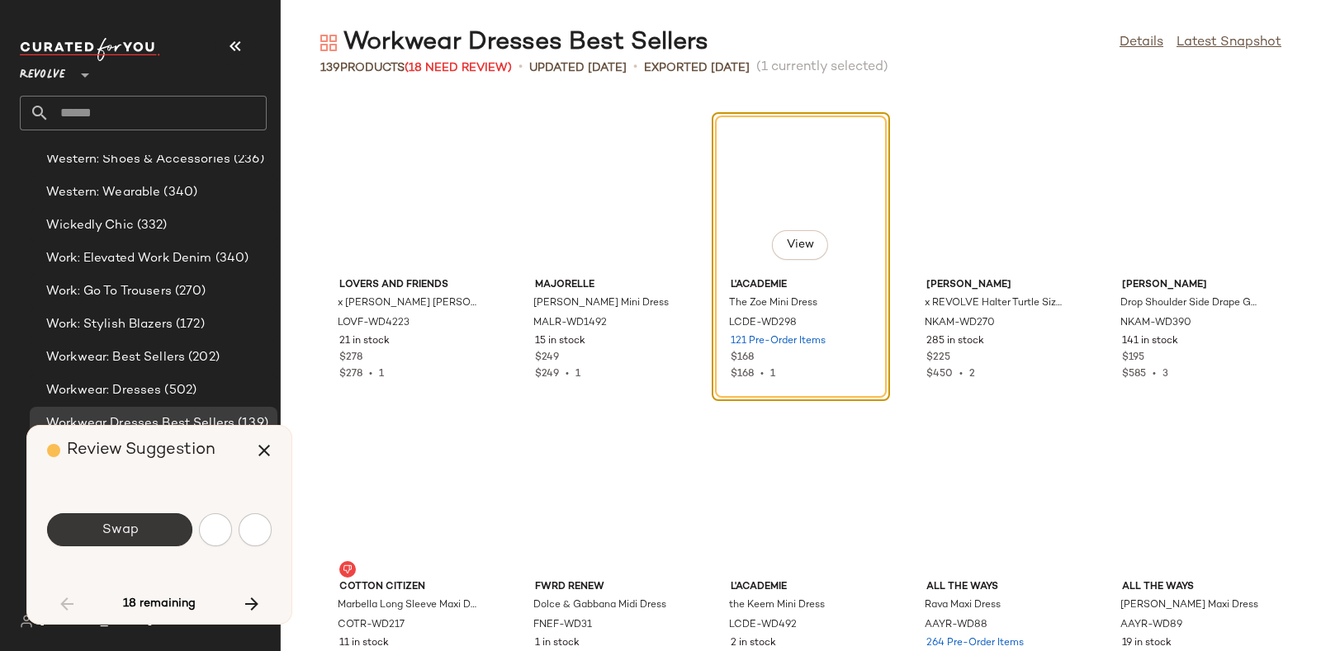
click at [162, 518] on button "Swap" at bounding box center [119, 530] width 145 height 33
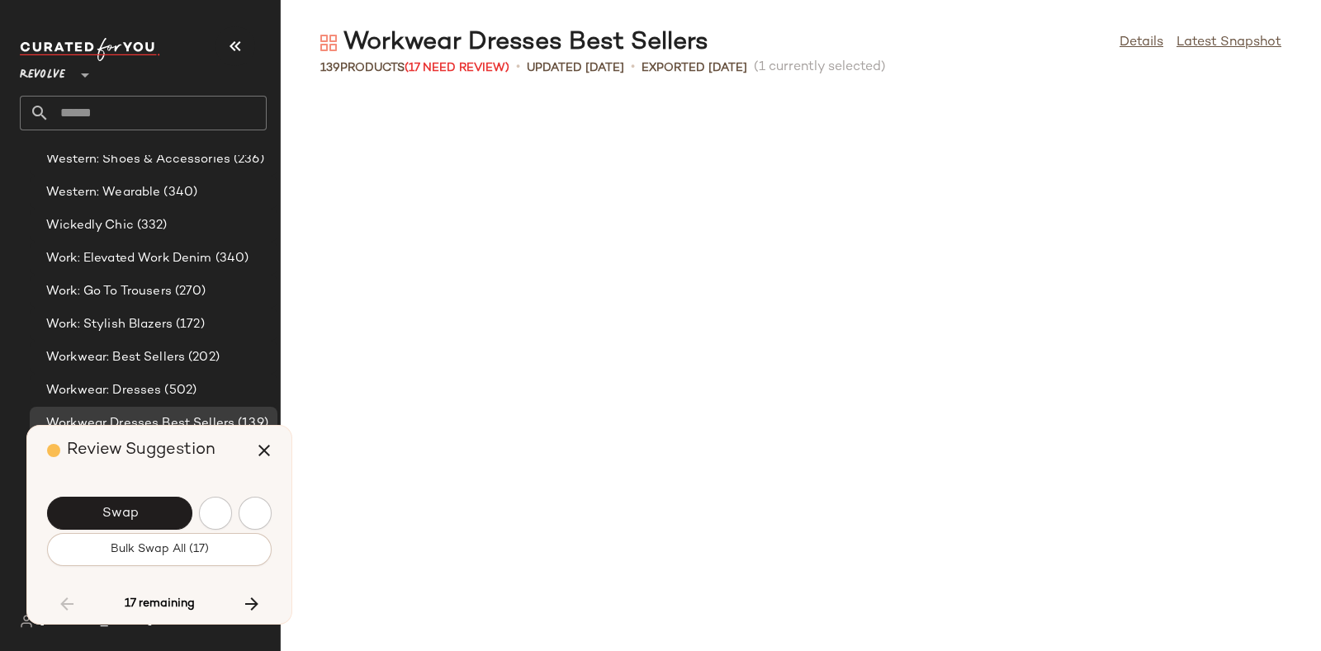
scroll to position [4834, 0]
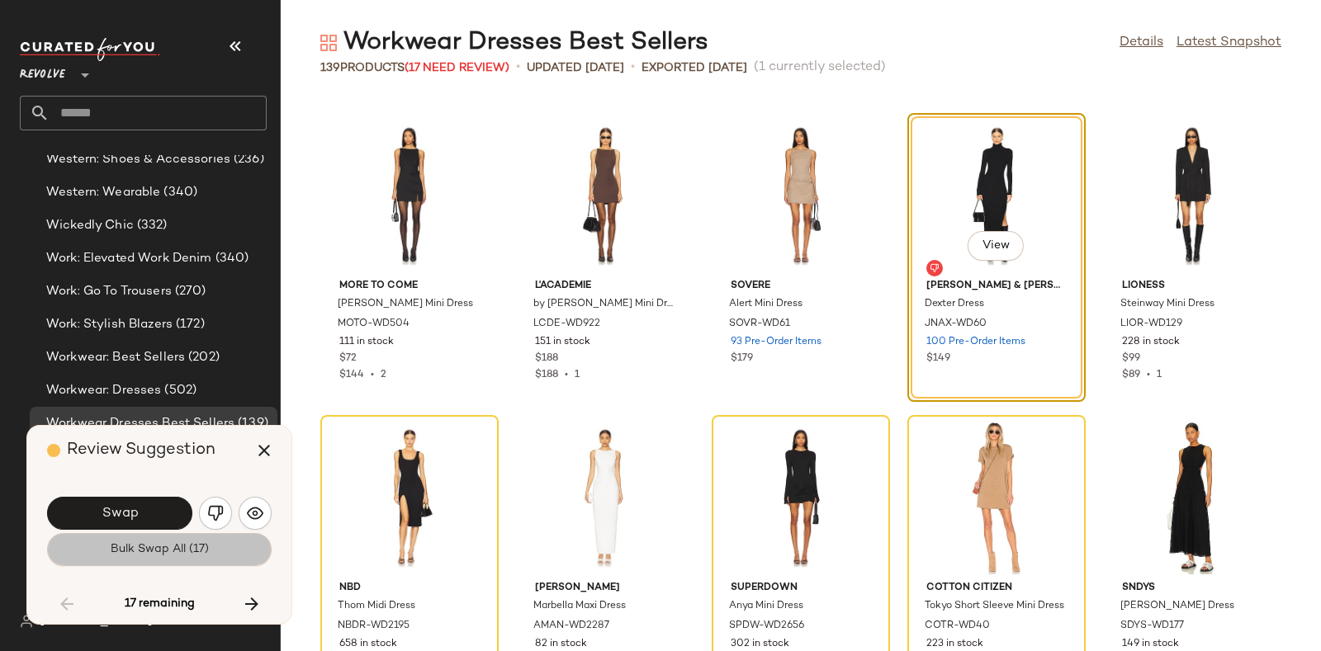
click at [180, 552] on span "Bulk Swap All (17)" at bounding box center [159, 549] width 99 height 13
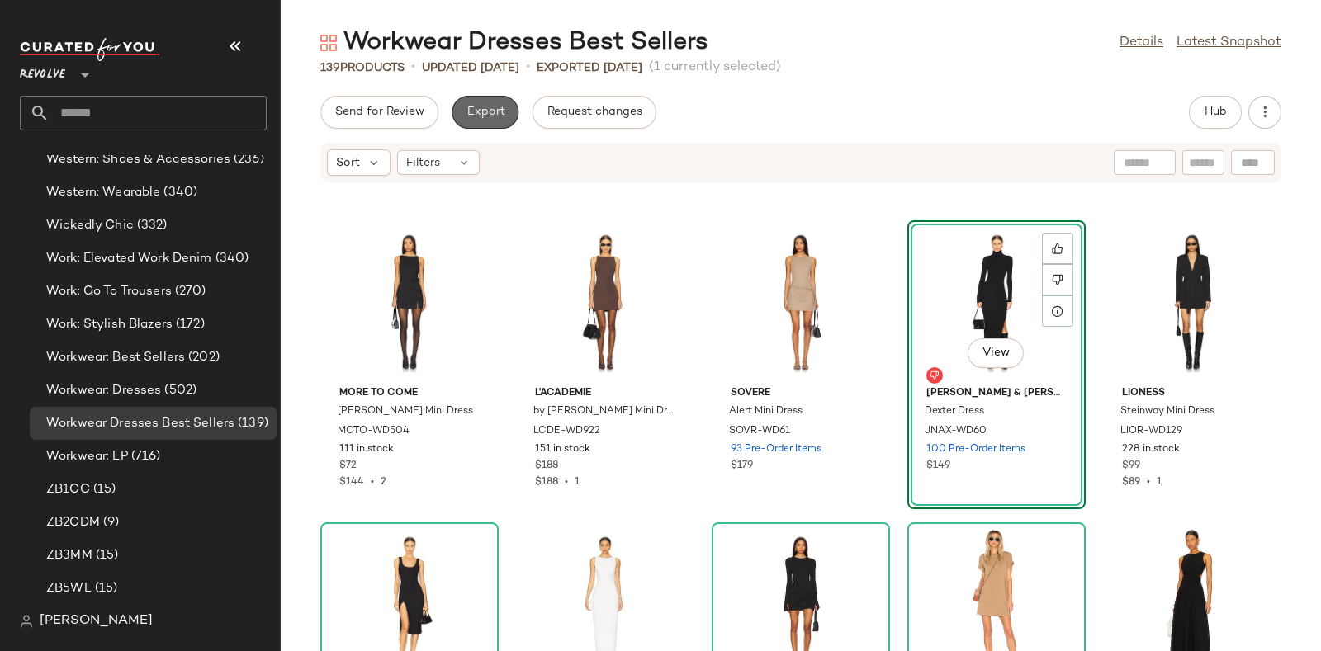
click at [483, 114] on span "Export" at bounding box center [485, 112] width 39 height 13
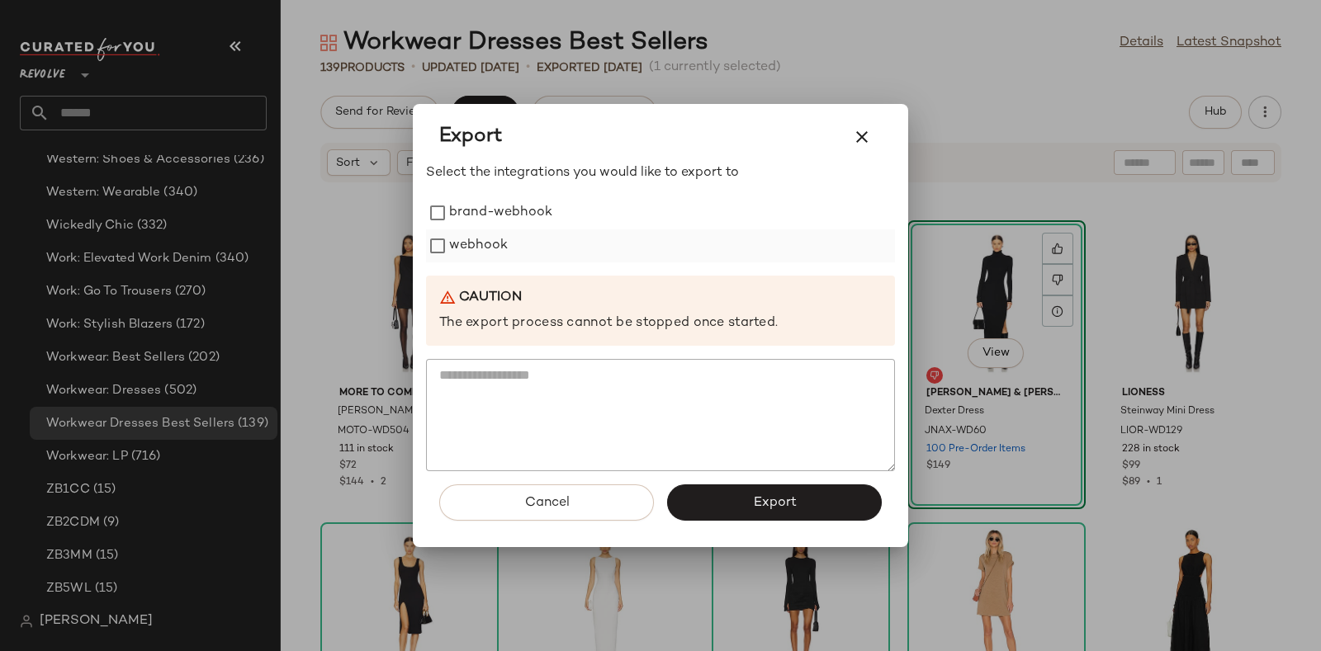
click at [485, 243] on label "webhook" at bounding box center [478, 246] width 59 height 33
click at [722, 492] on button "Export" at bounding box center [774, 503] width 215 height 36
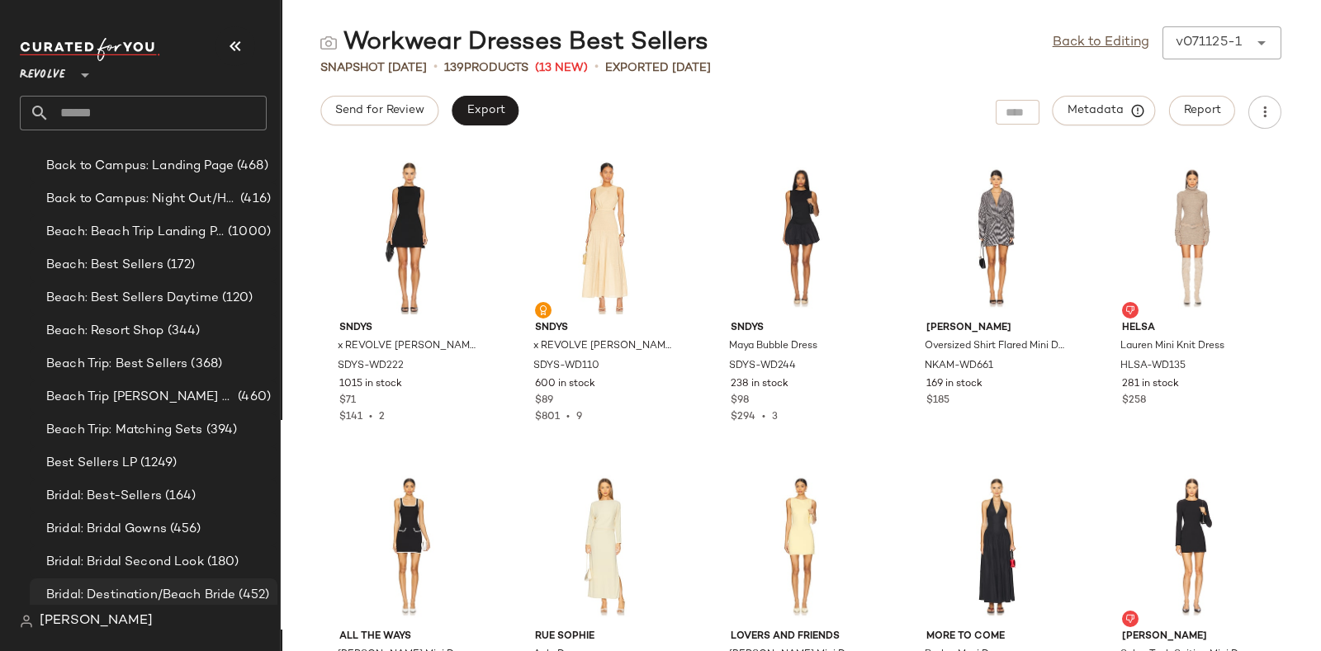
scroll to position [1456, 0]
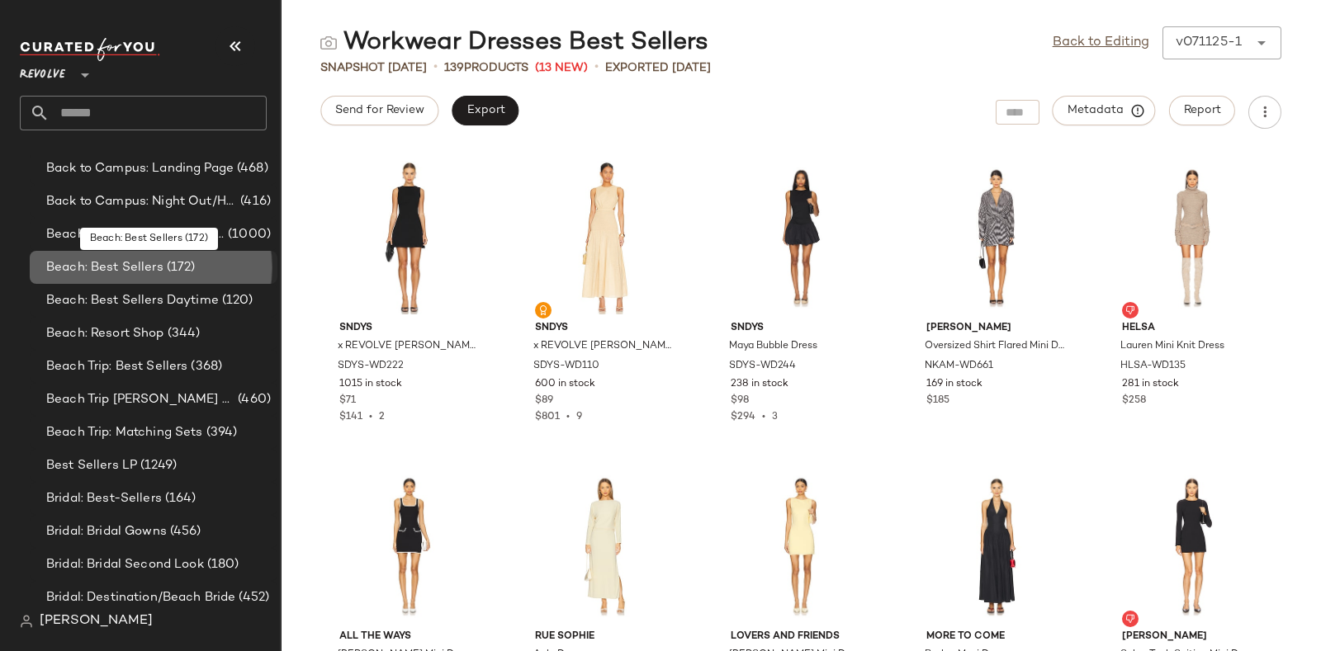
click at [174, 259] on span "(172)" at bounding box center [179, 267] width 32 height 19
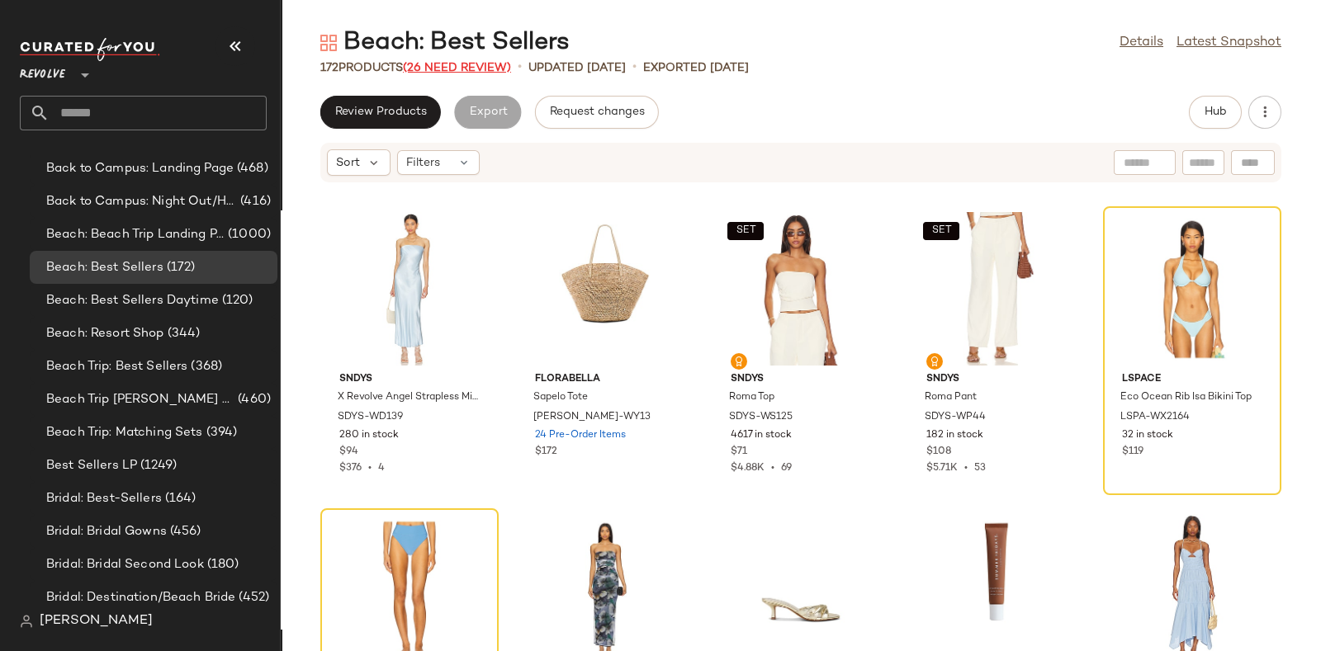
click at [467, 65] on span "(26 Need Review)" at bounding box center [457, 68] width 108 height 12
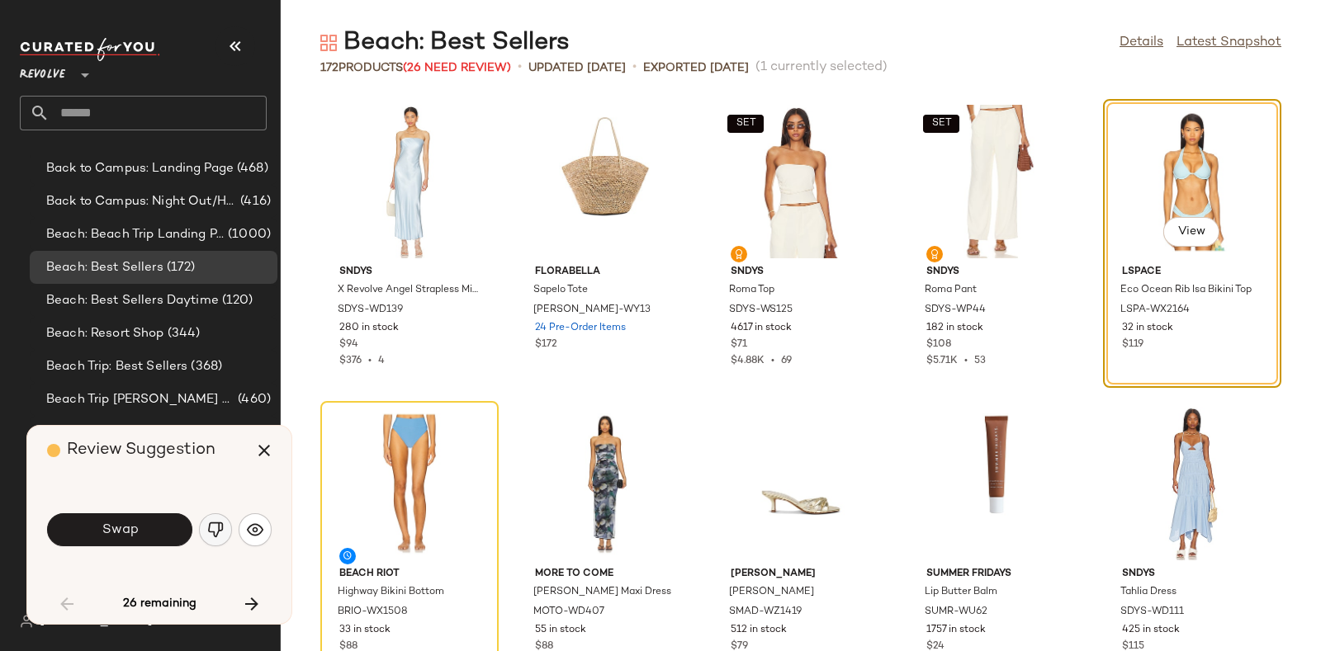
click at [208, 526] on img "button" at bounding box center [215, 530] width 17 height 17
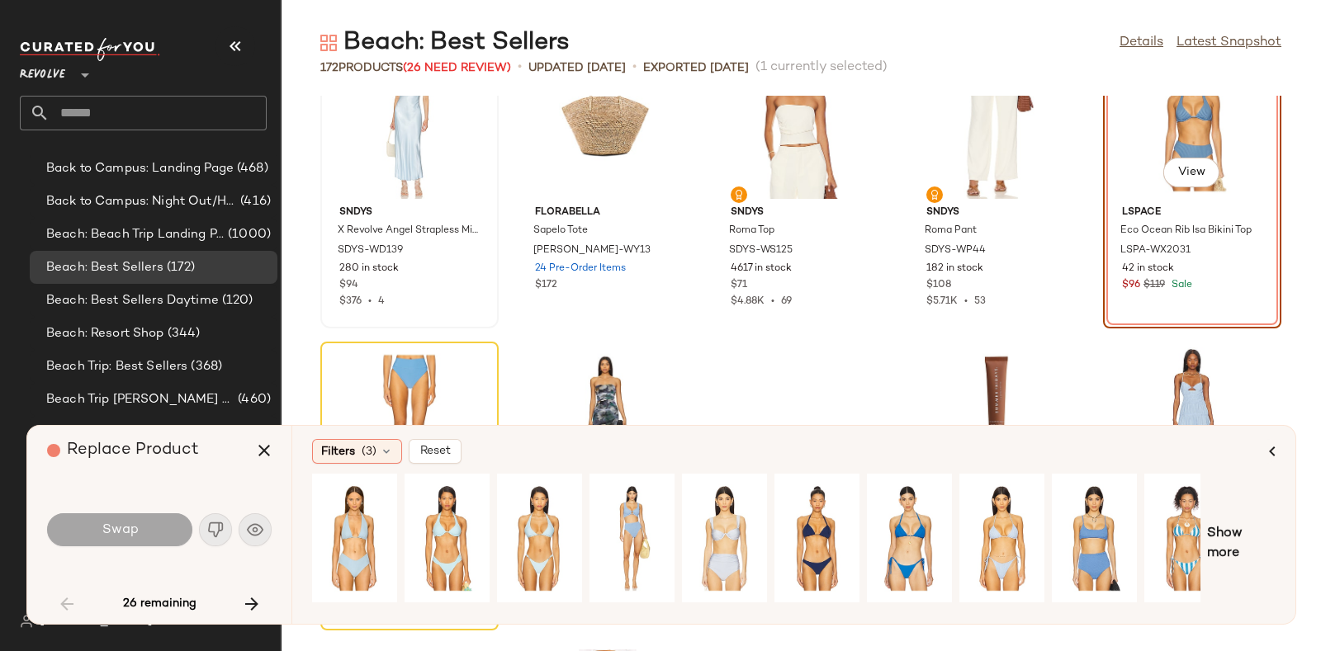
scroll to position [55, 0]
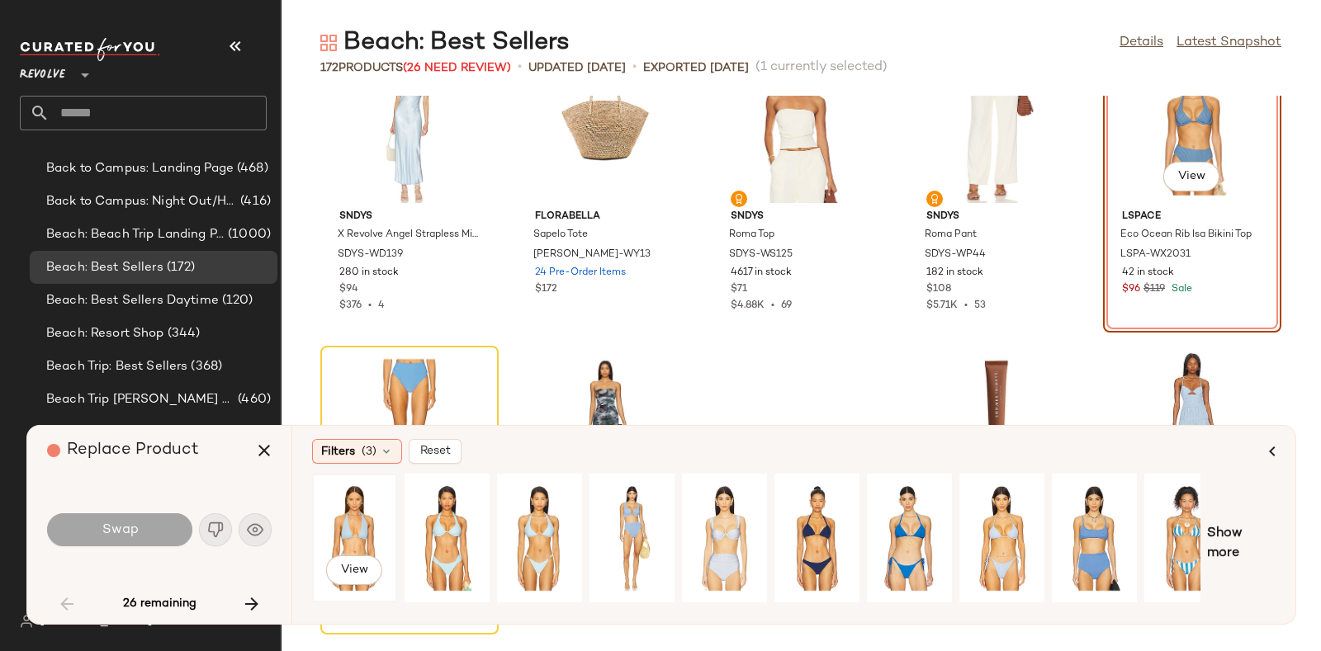
click at [345, 514] on div "View" at bounding box center [354, 538] width 73 height 117
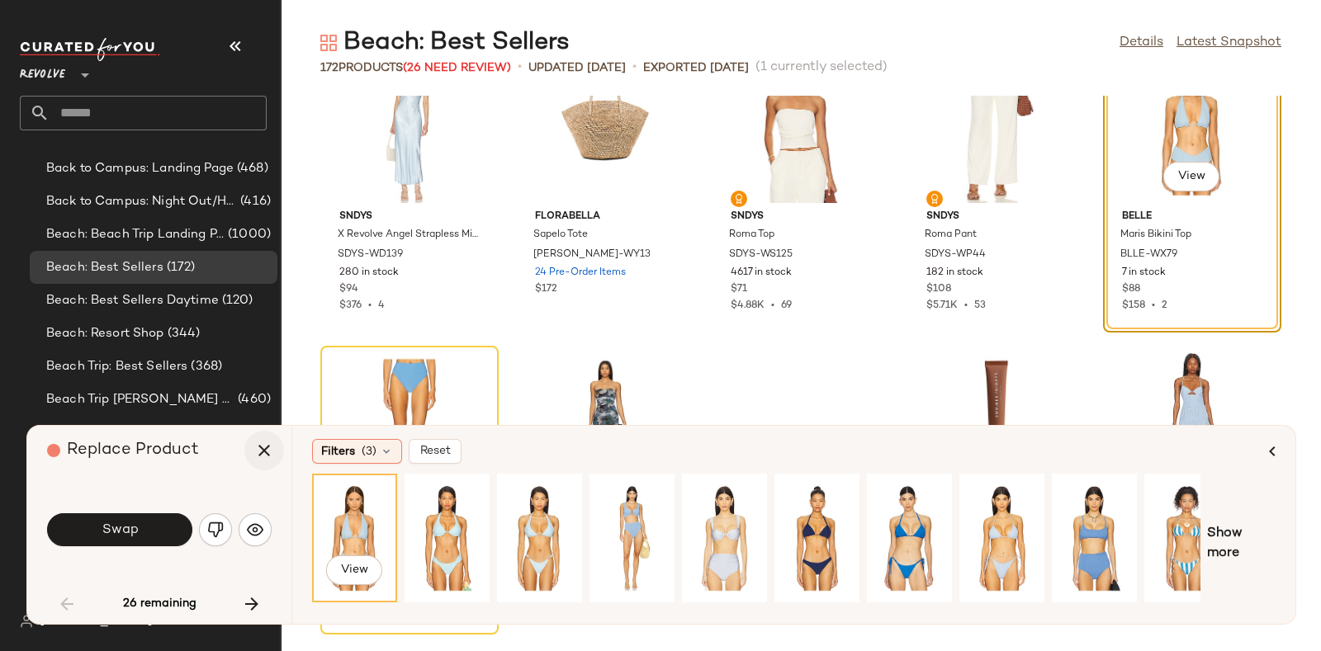
click at [263, 452] on icon "button" at bounding box center [264, 451] width 20 height 20
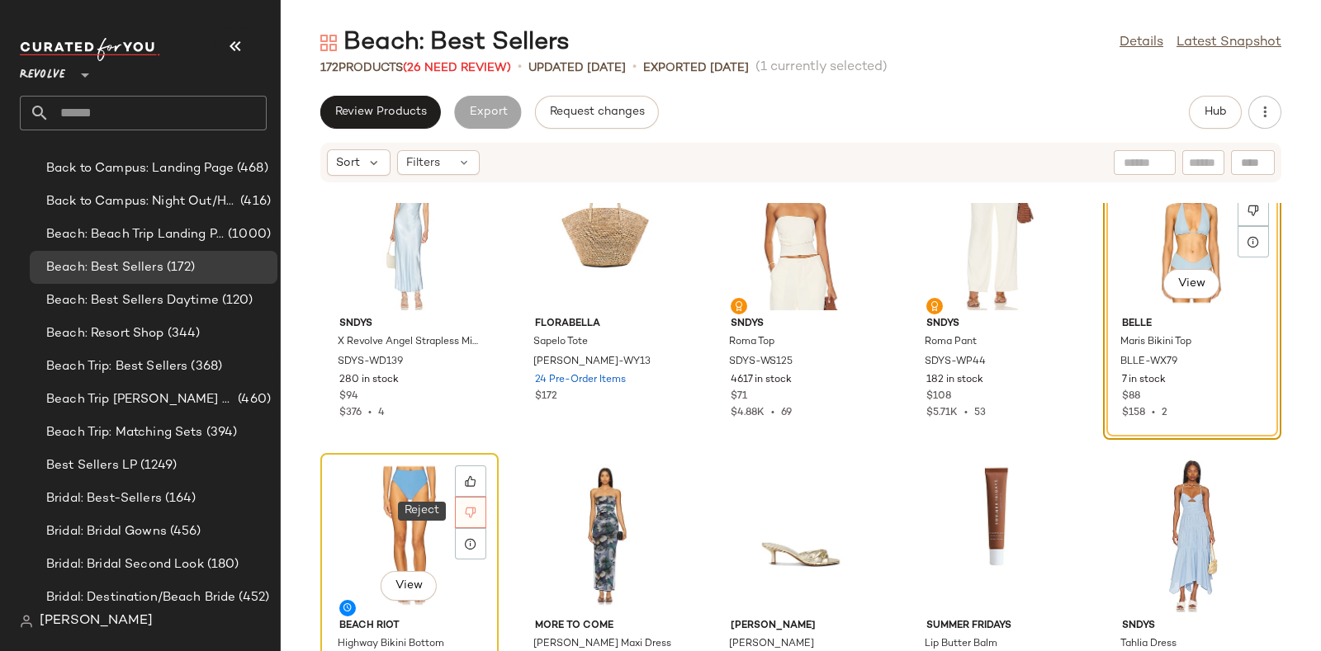
click at [474, 514] on icon at bounding box center [471, 513] width 12 height 12
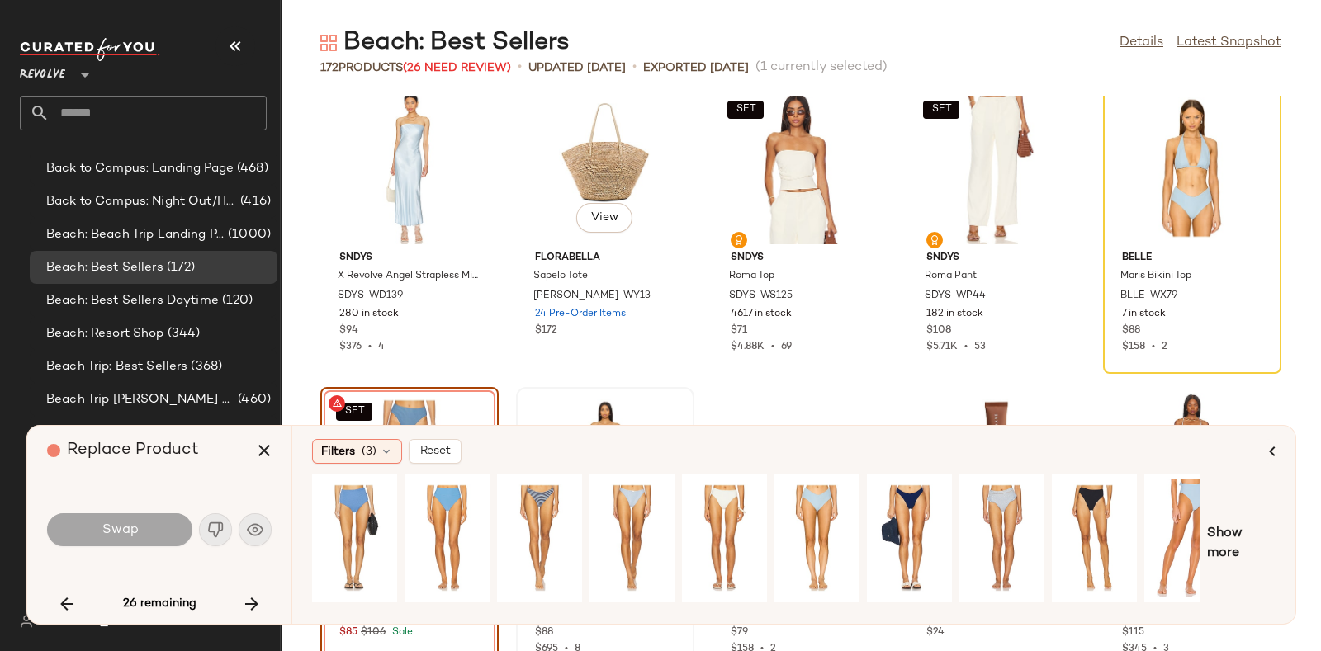
scroll to position [14, 0]
click at [803, 506] on div "View" at bounding box center [816, 538] width 73 height 117
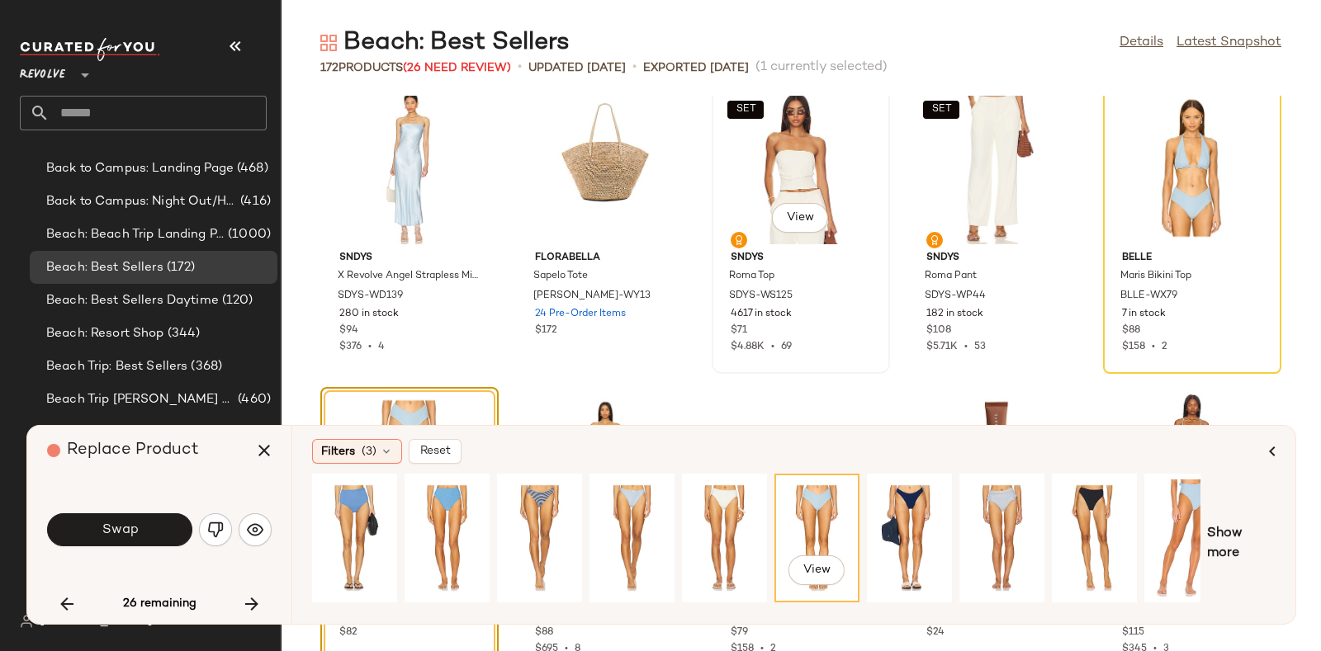
scroll to position [242, 0]
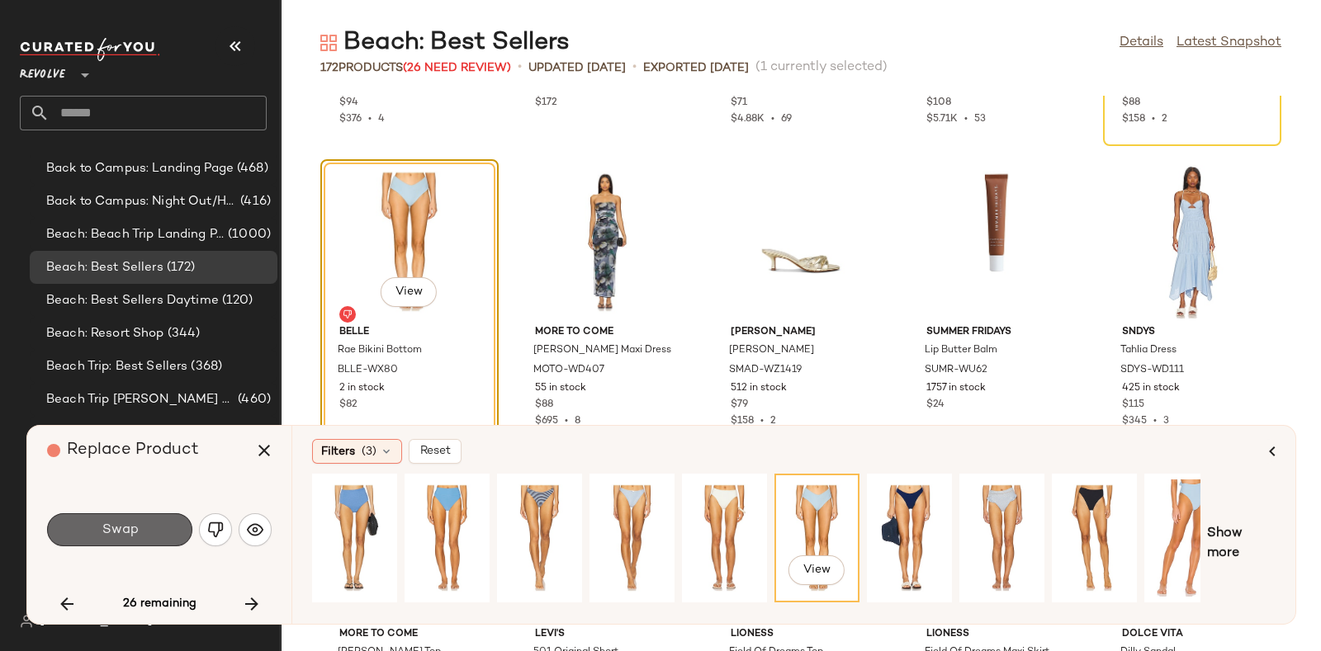
click at [150, 525] on button "Swap" at bounding box center [119, 530] width 145 height 33
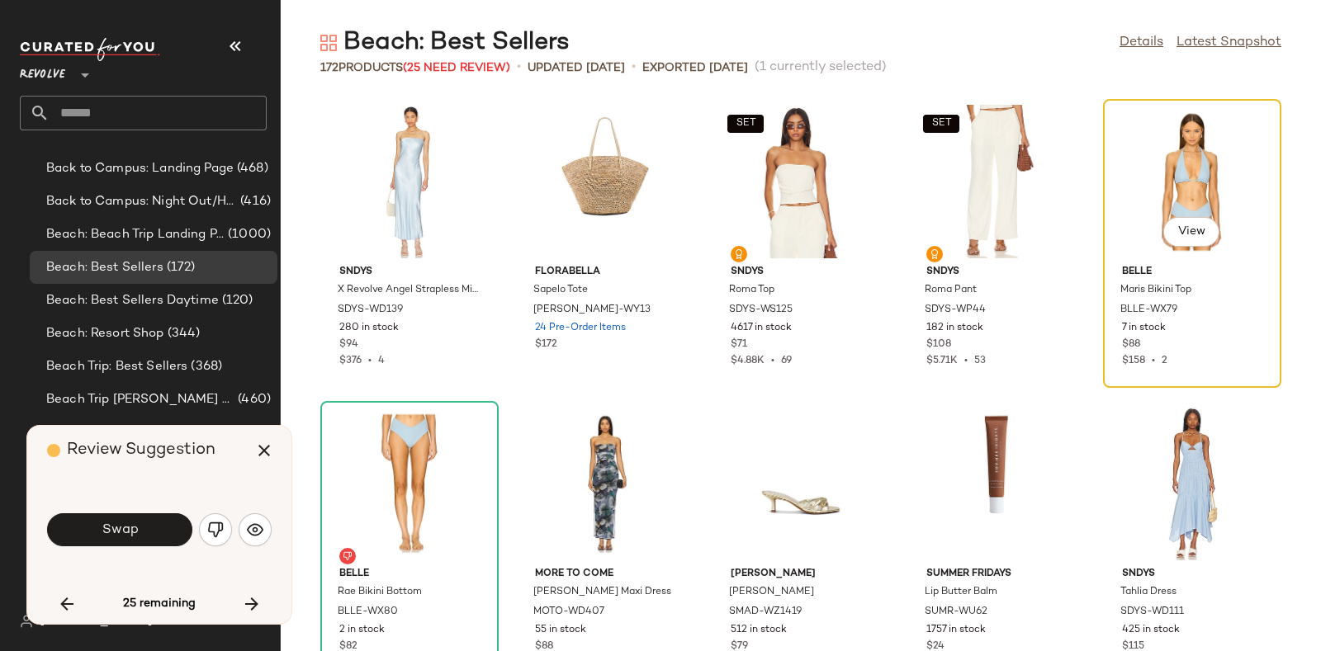
click at [1175, 173] on div "View" at bounding box center [1192, 182] width 167 height 154
click at [247, 449] on button "button" at bounding box center [264, 451] width 40 height 40
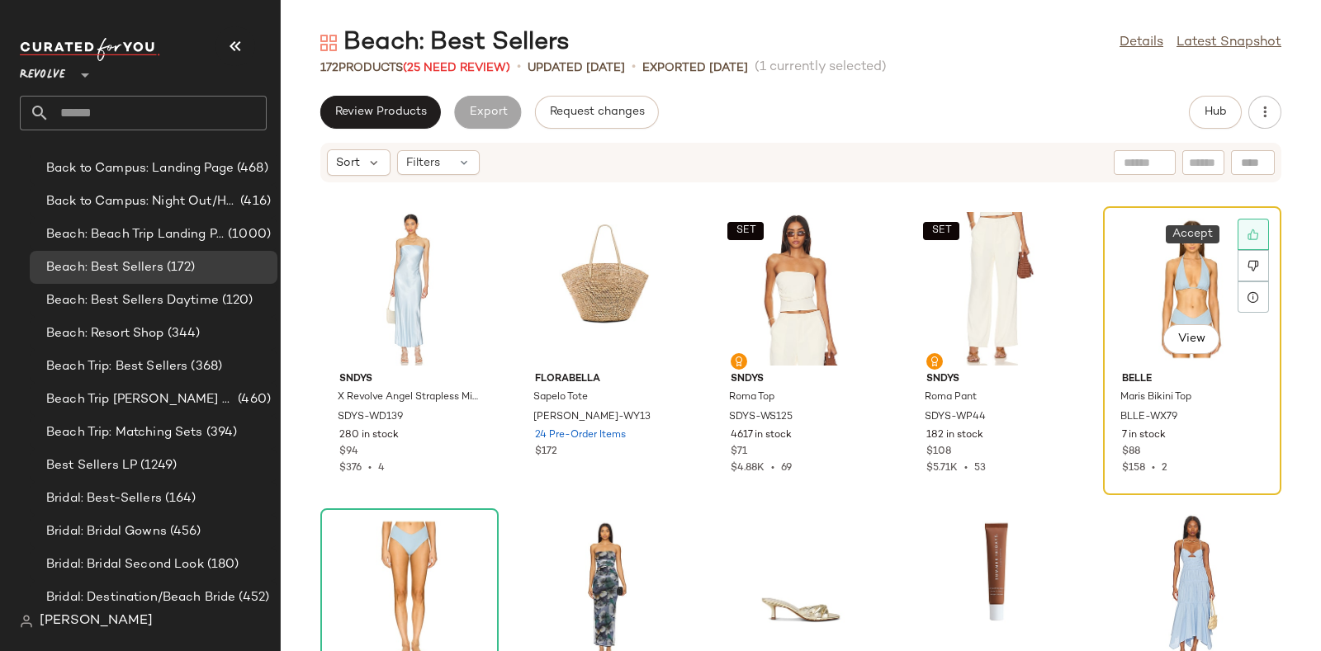
click at [1248, 230] on icon at bounding box center [1254, 235] width 12 height 12
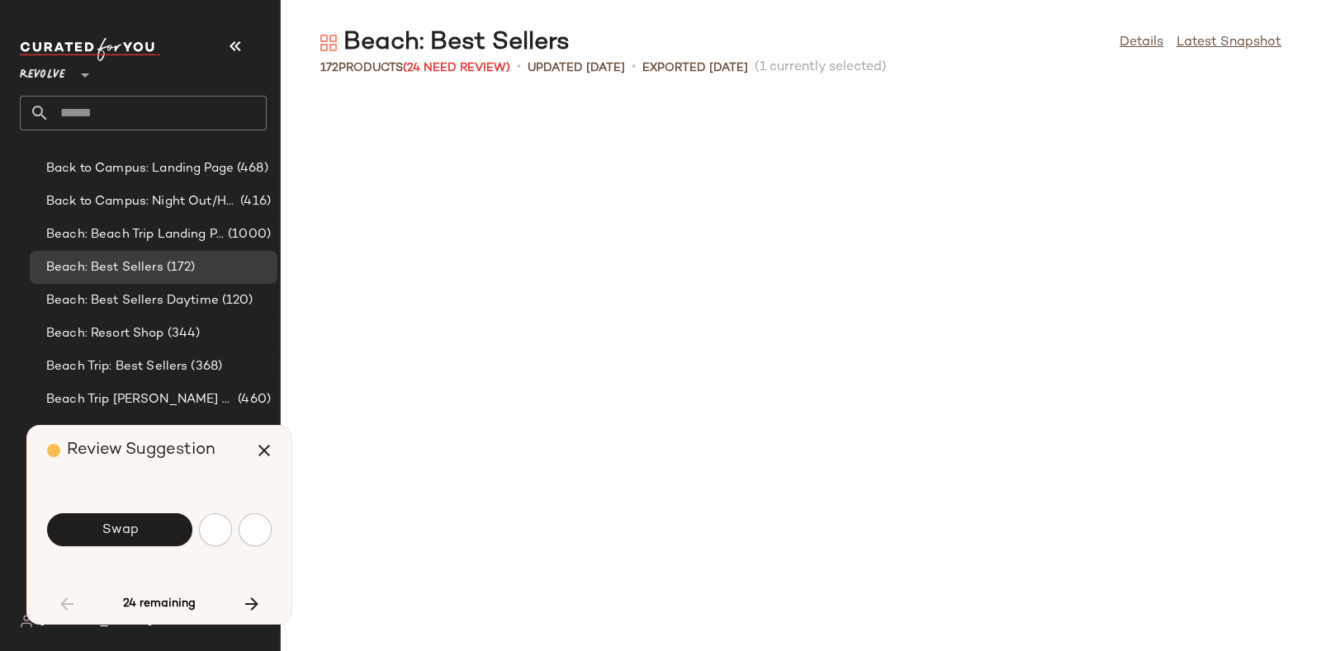
scroll to position [1209, 0]
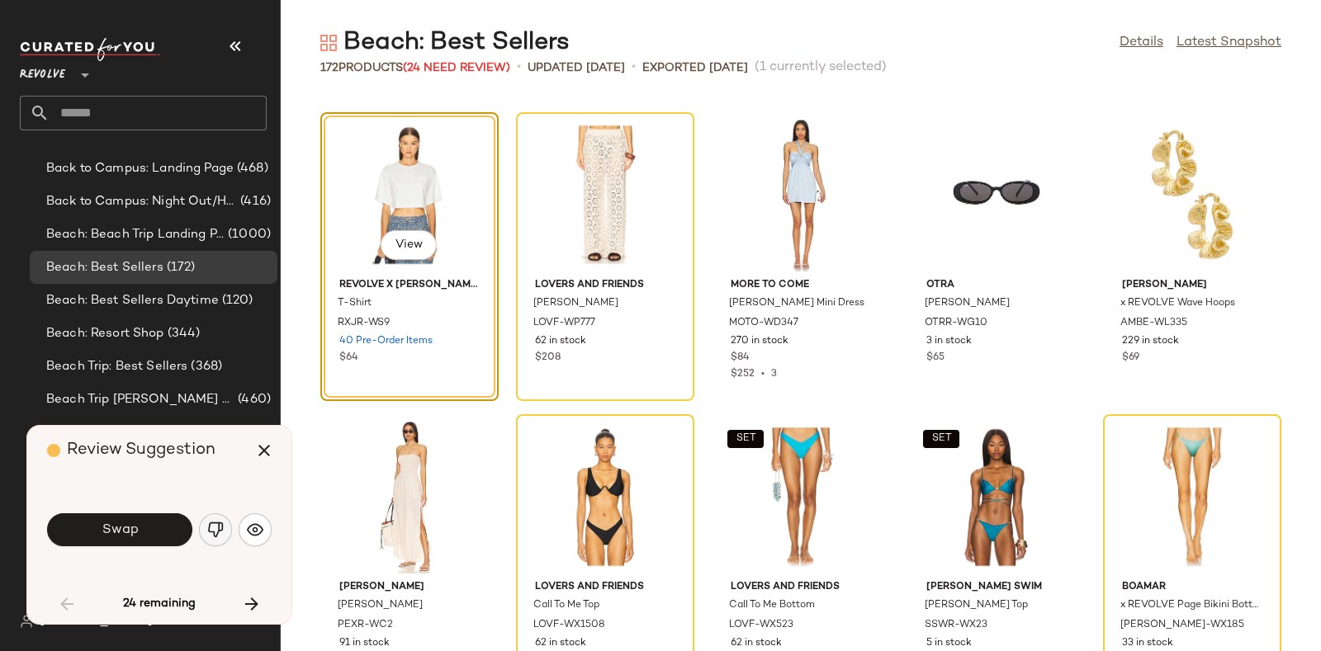
click at [206, 525] on button "button" at bounding box center [215, 530] width 33 height 33
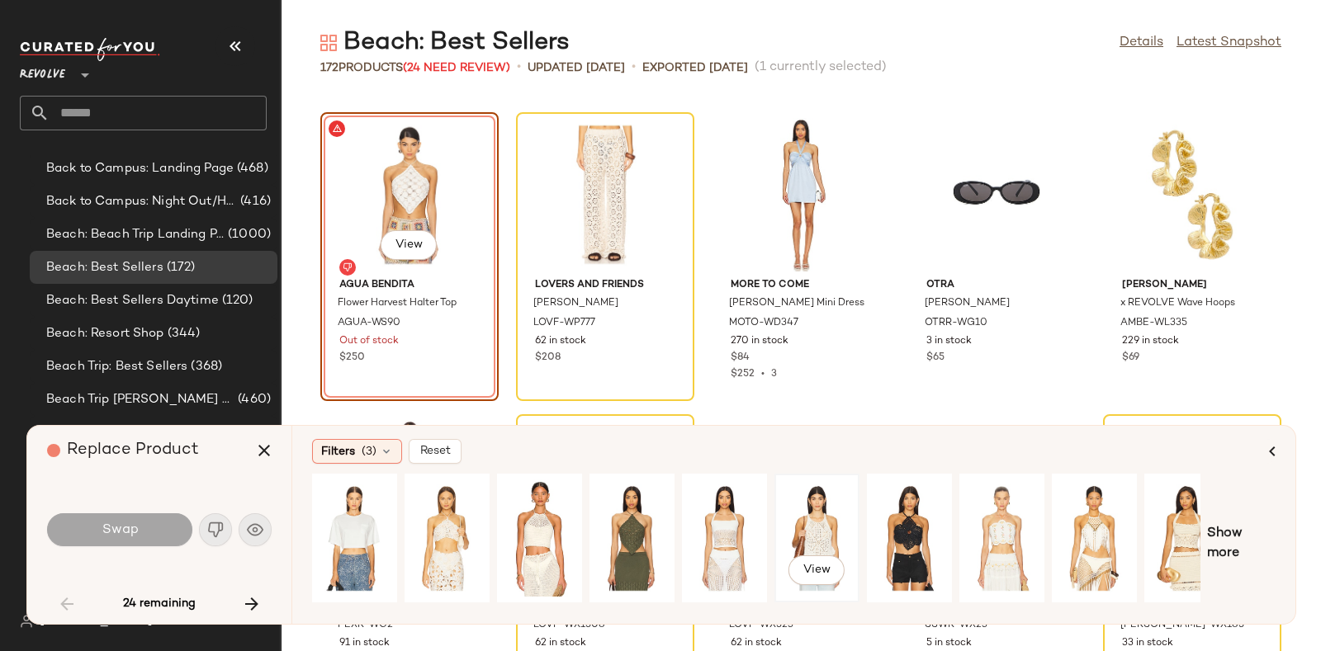
click at [822, 521] on div "View" at bounding box center [816, 538] width 73 height 117
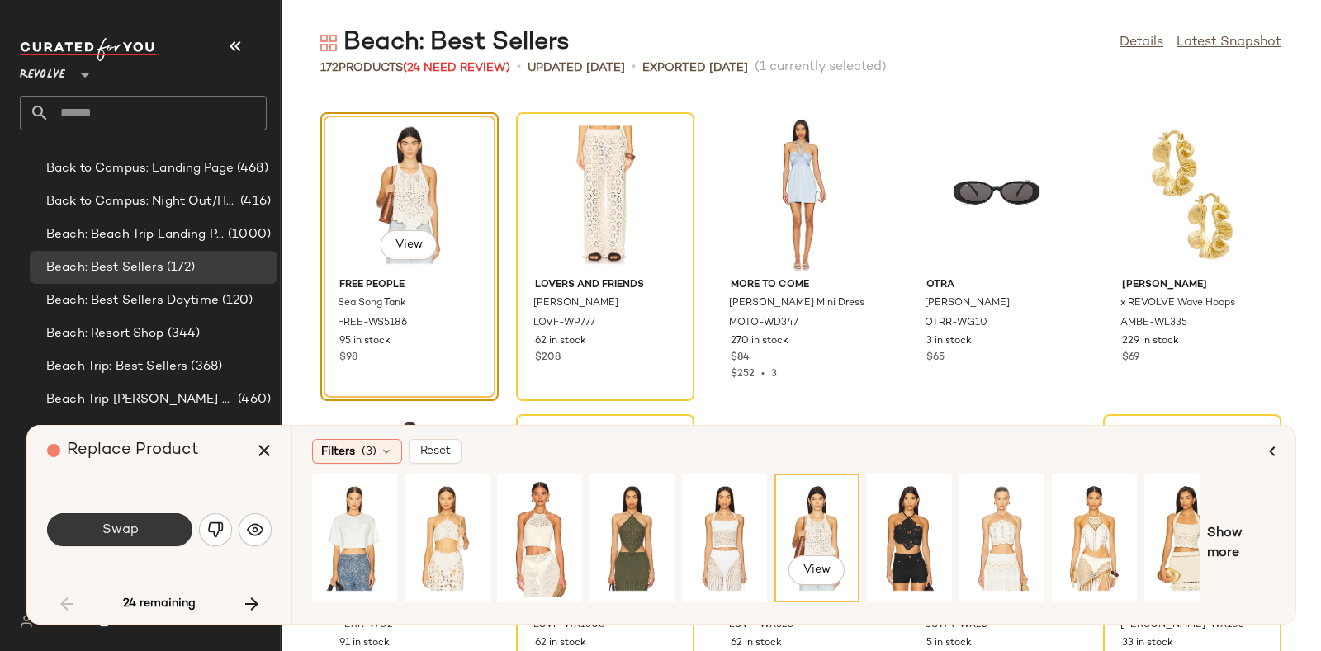
click at [145, 518] on button "Swap" at bounding box center [119, 530] width 145 height 33
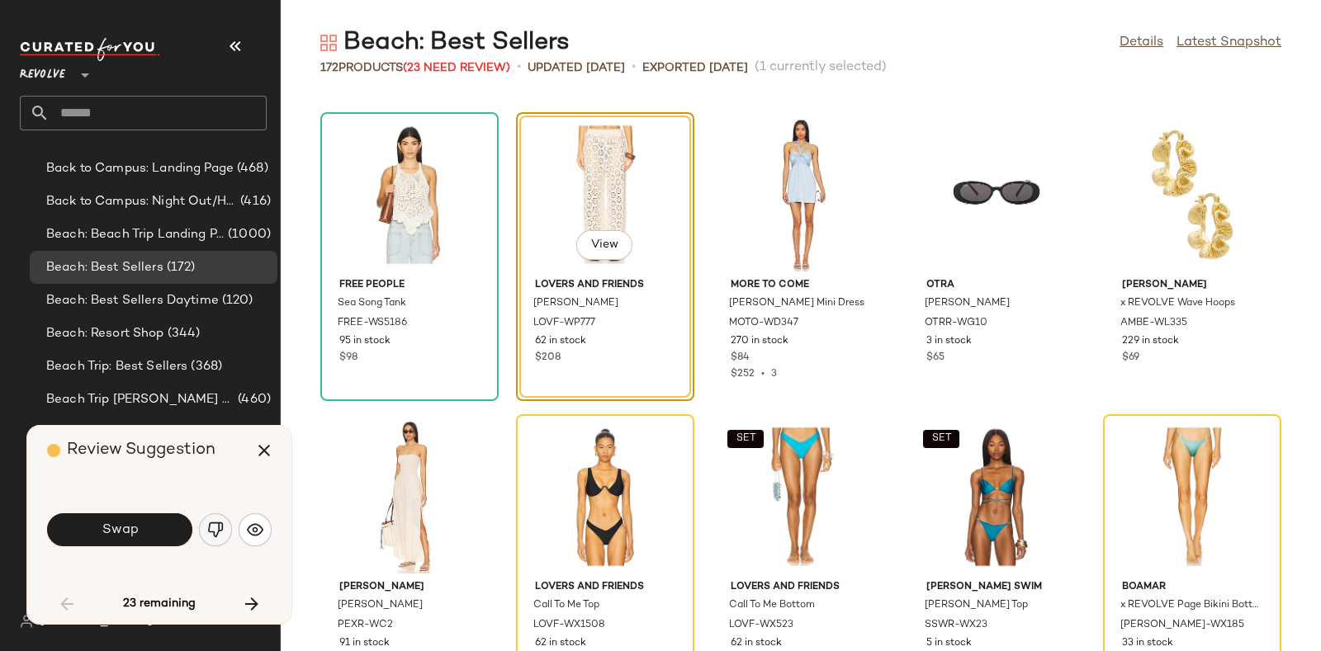
click at [213, 531] on img "button" at bounding box center [215, 530] width 17 height 17
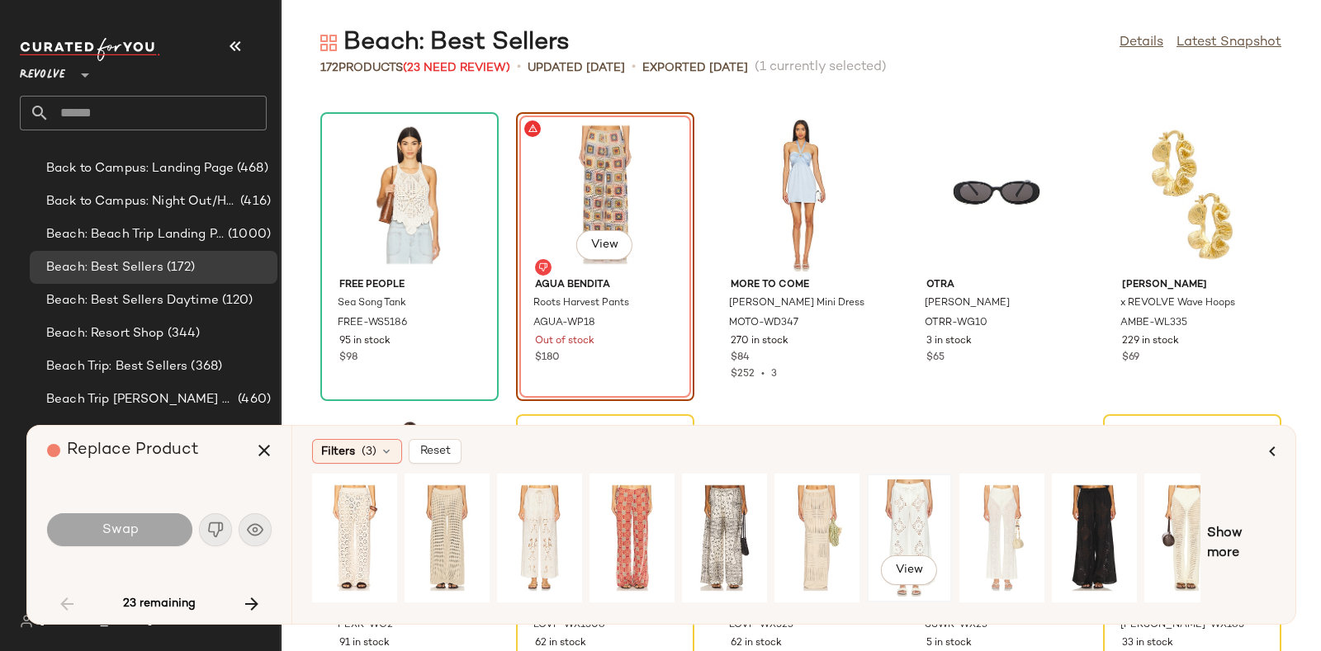
scroll to position [0, 27]
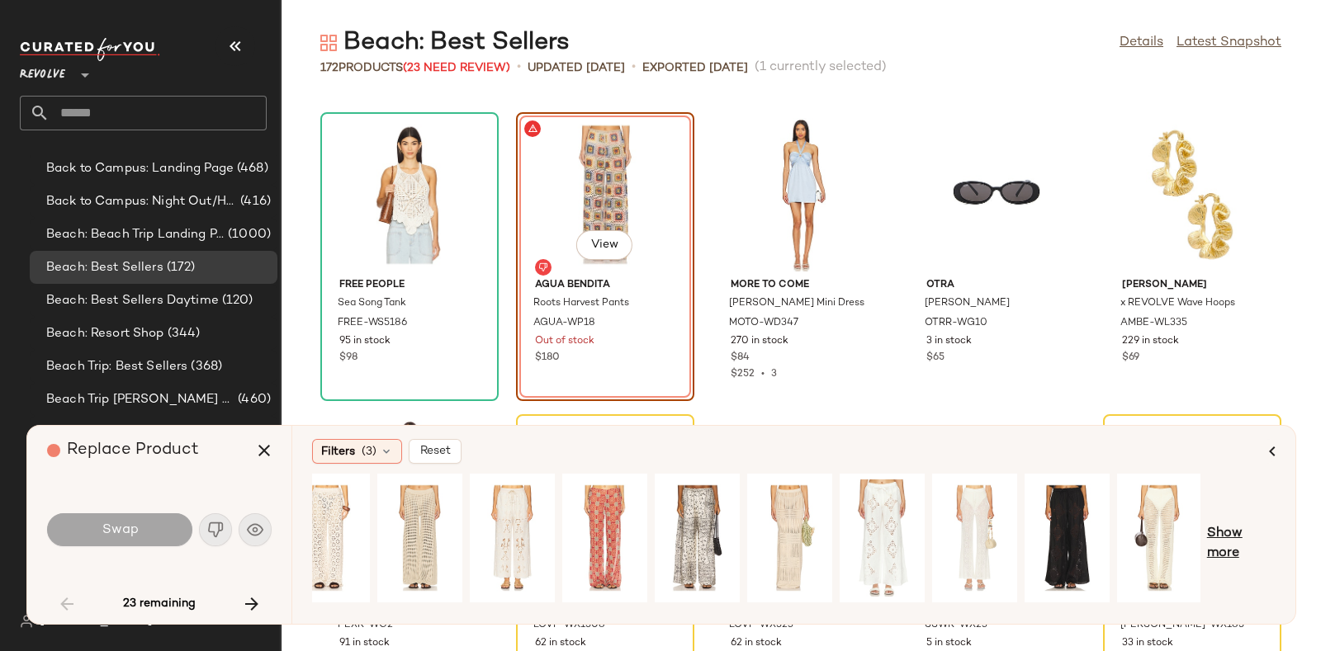
click at [1226, 533] on span "Show more" at bounding box center [1241, 544] width 69 height 40
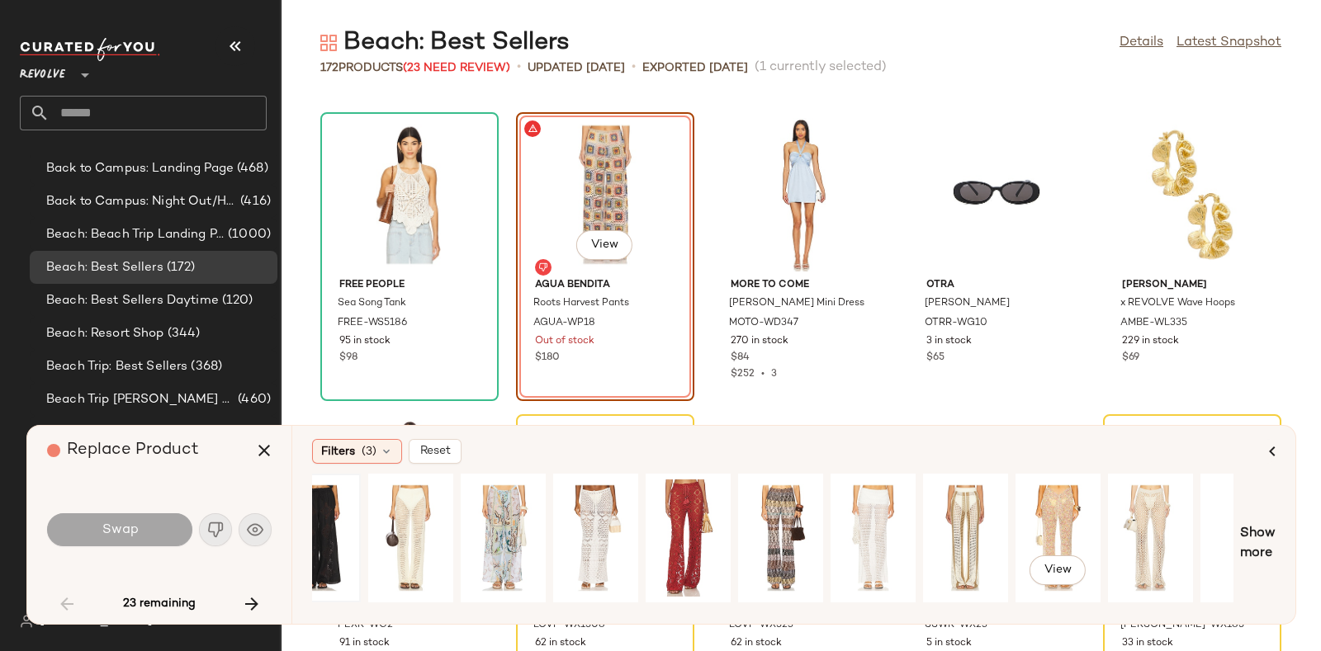
scroll to position [0, 919]
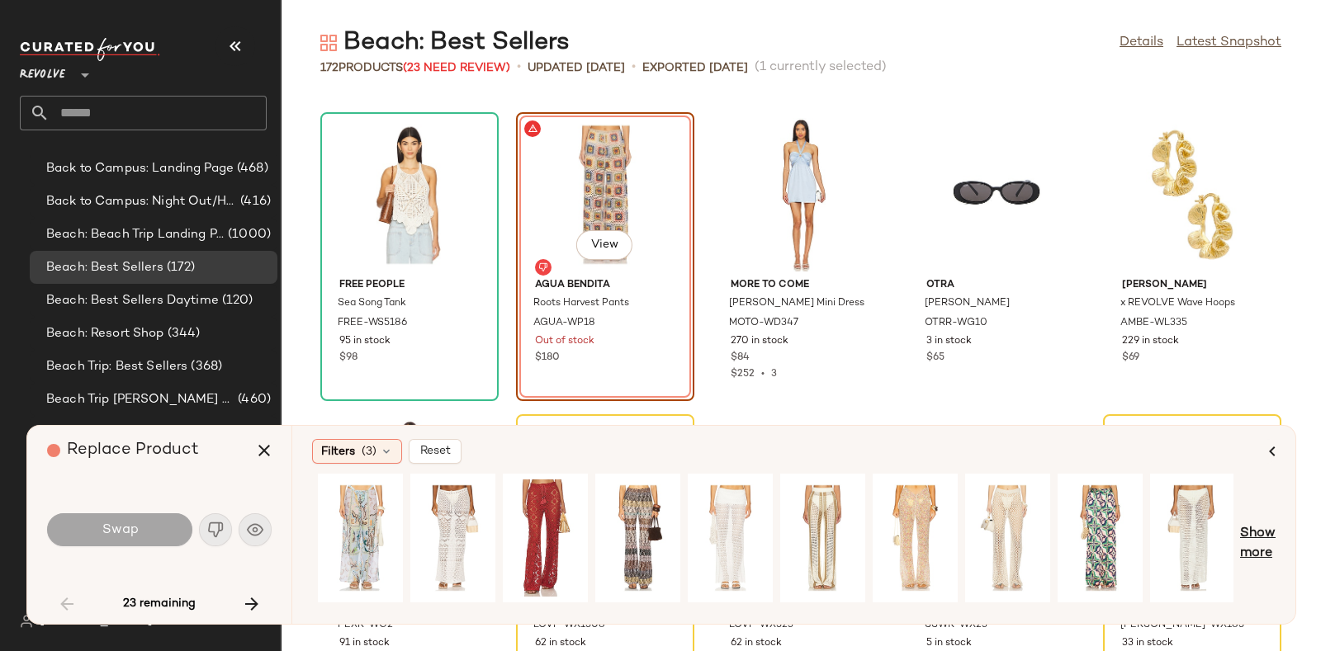
click at [1263, 530] on span "Show more" at bounding box center [1258, 544] width 36 height 40
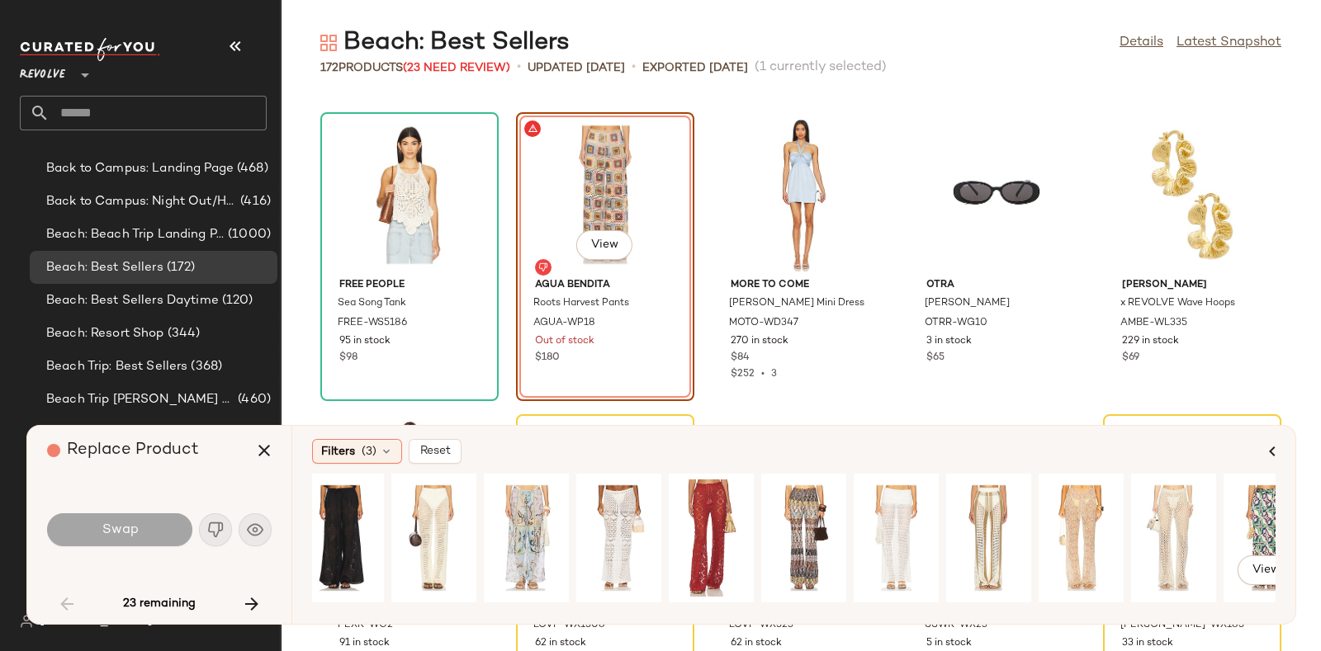
scroll to position [0, 1248]
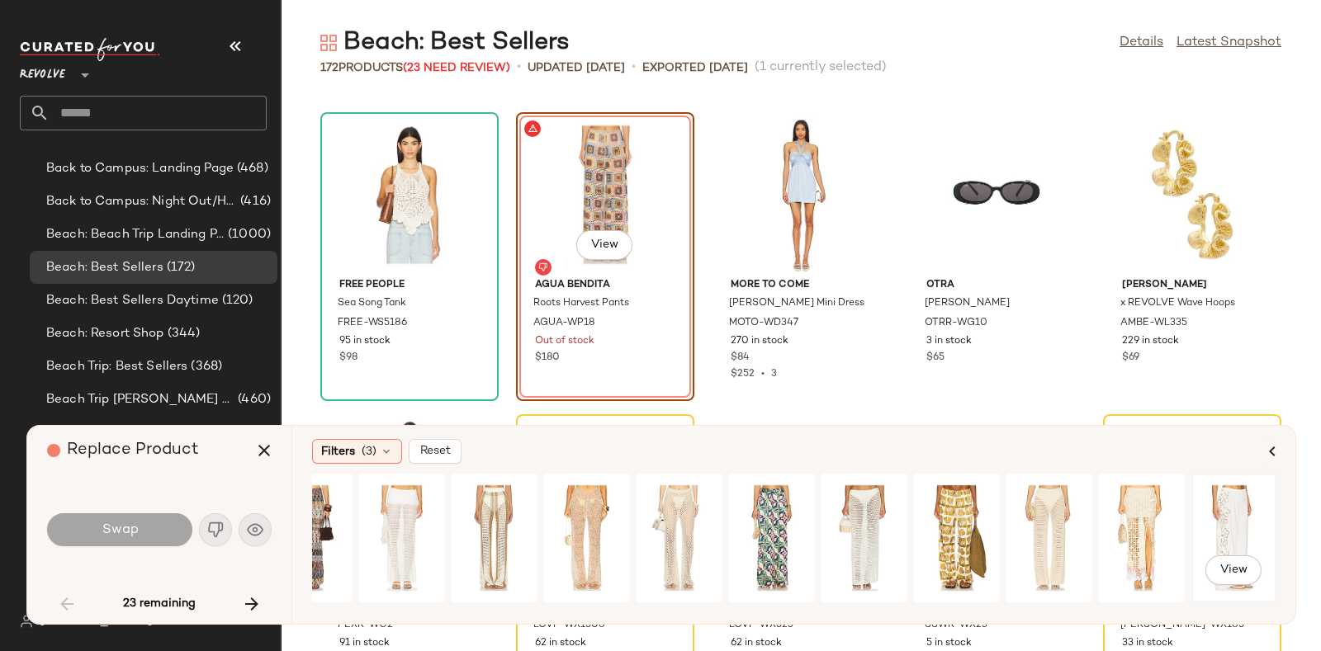
click at [1228, 509] on div "View" at bounding box center [1233, 538] width 73 height 117
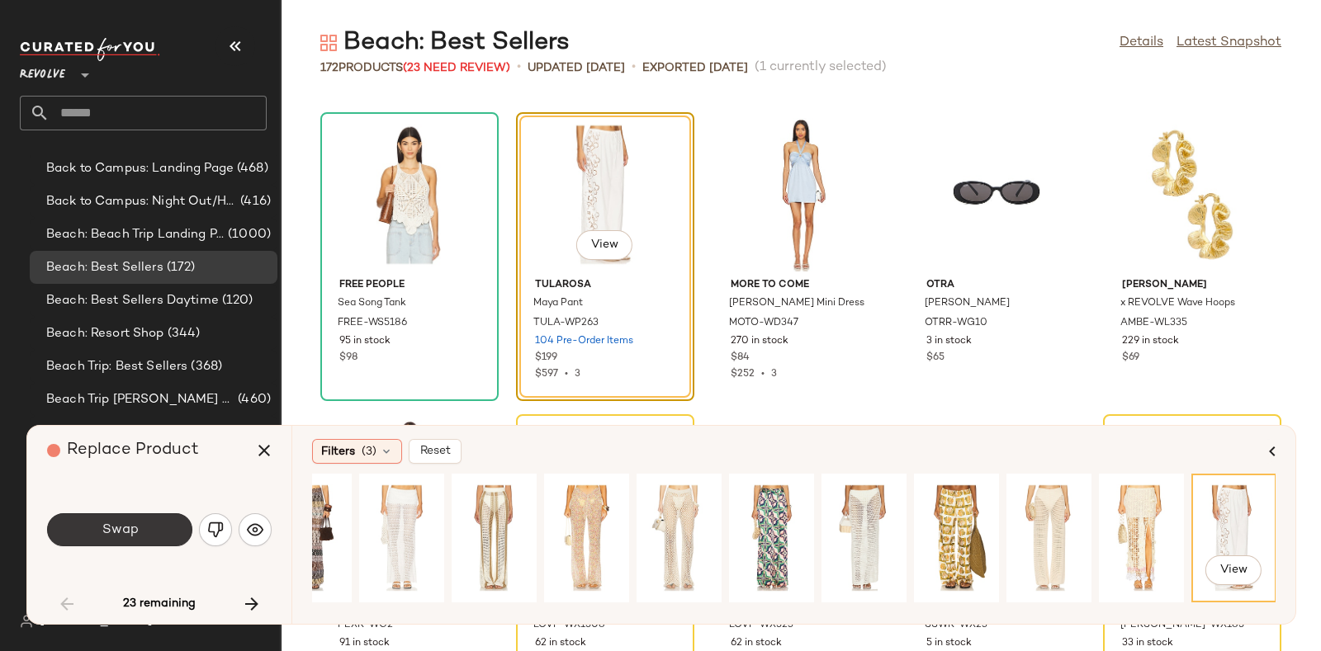
click at [168, 525] on button "Swap" at bounding box center [119, 530] width 145 height 33
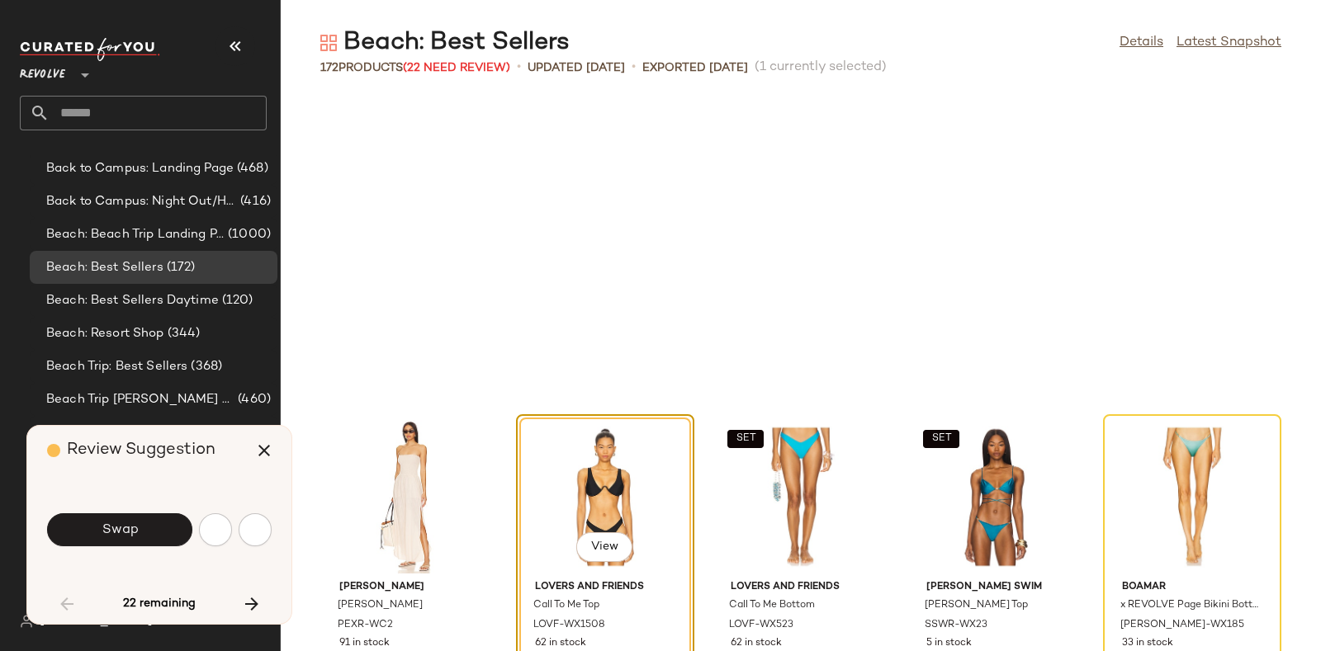
scroll to position [1510, 0]
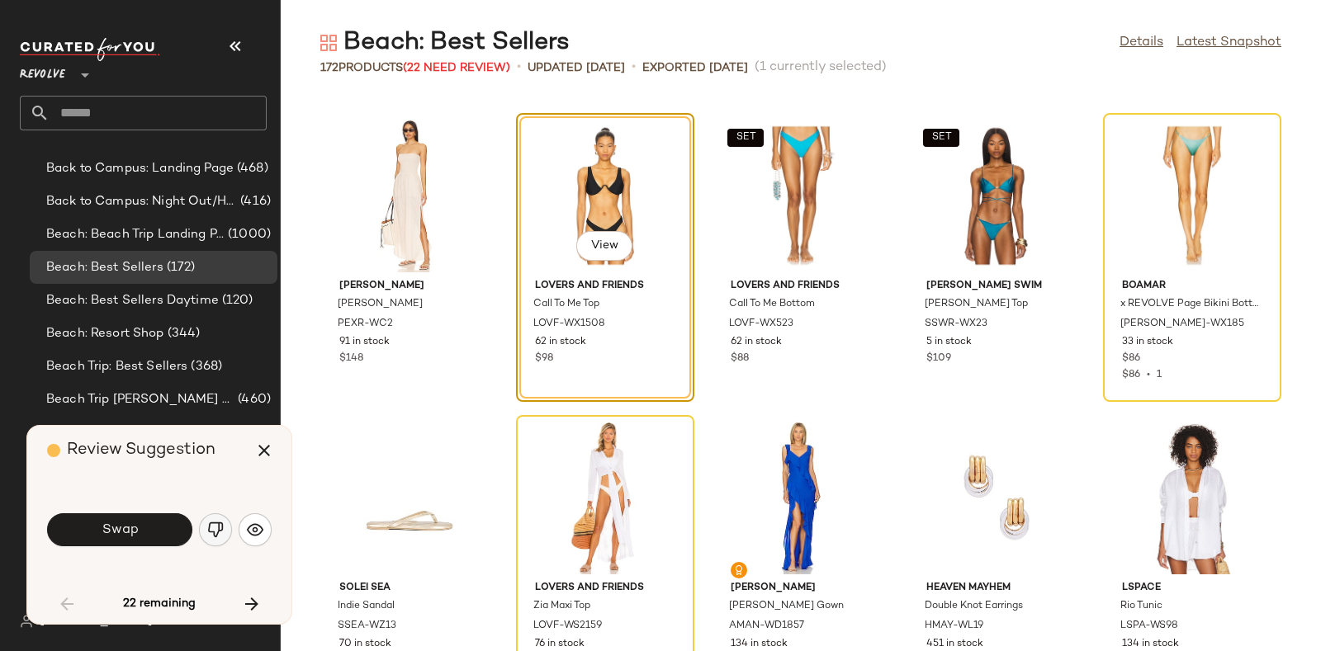
click at [211, 530] on img "button" at bounding box center [215, 530] width 17 height 17
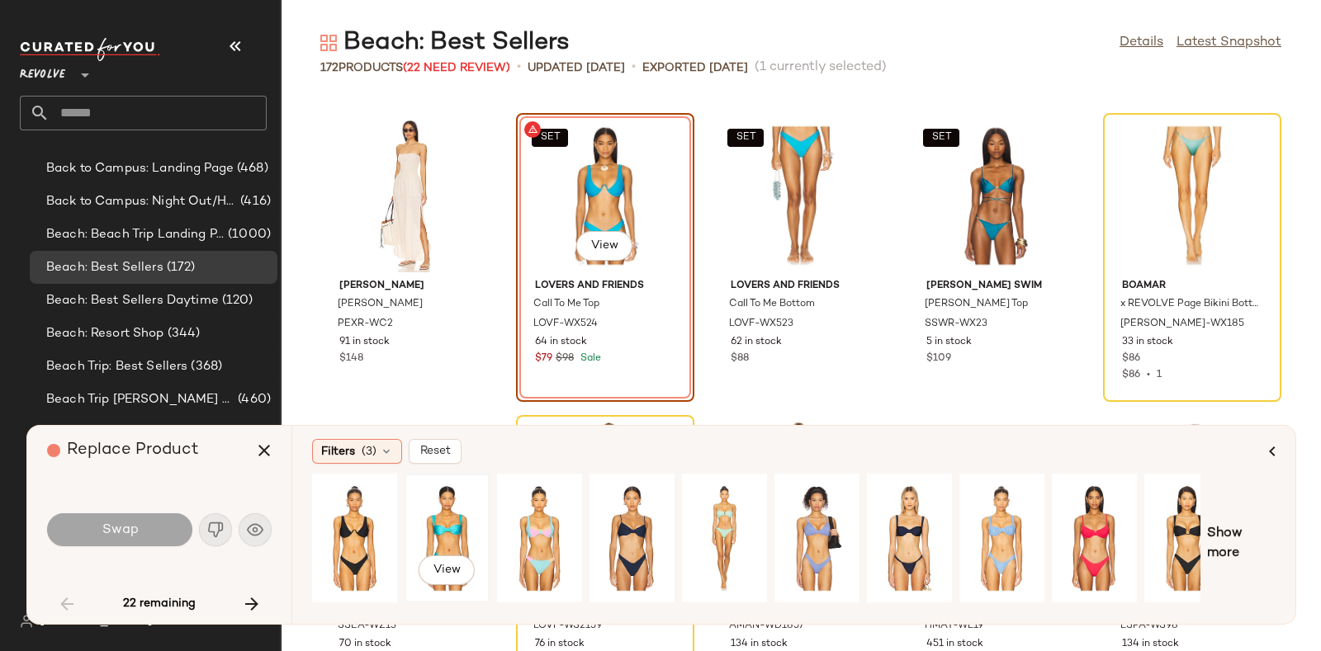
click at [433, 518] on div "View" at bounding box center [446, 538] width 73 height 117
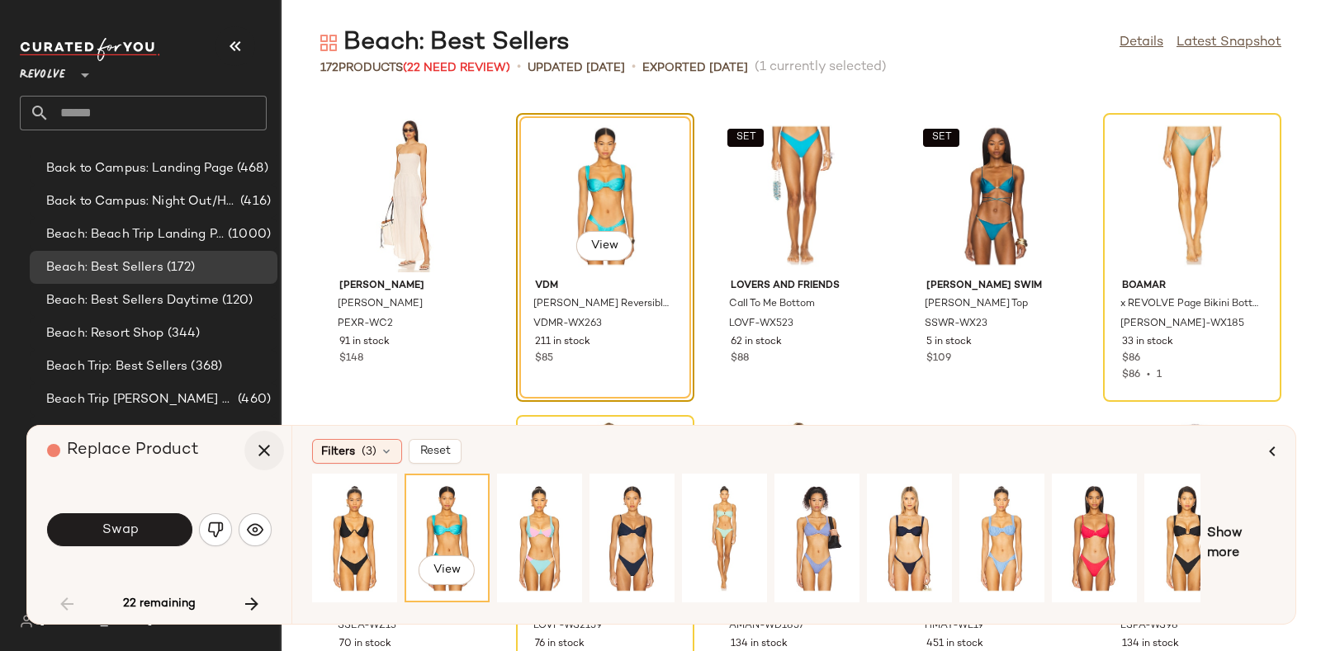
click at [274, 456] on button "button" at bounding box center [264, 451] width 40 height 40
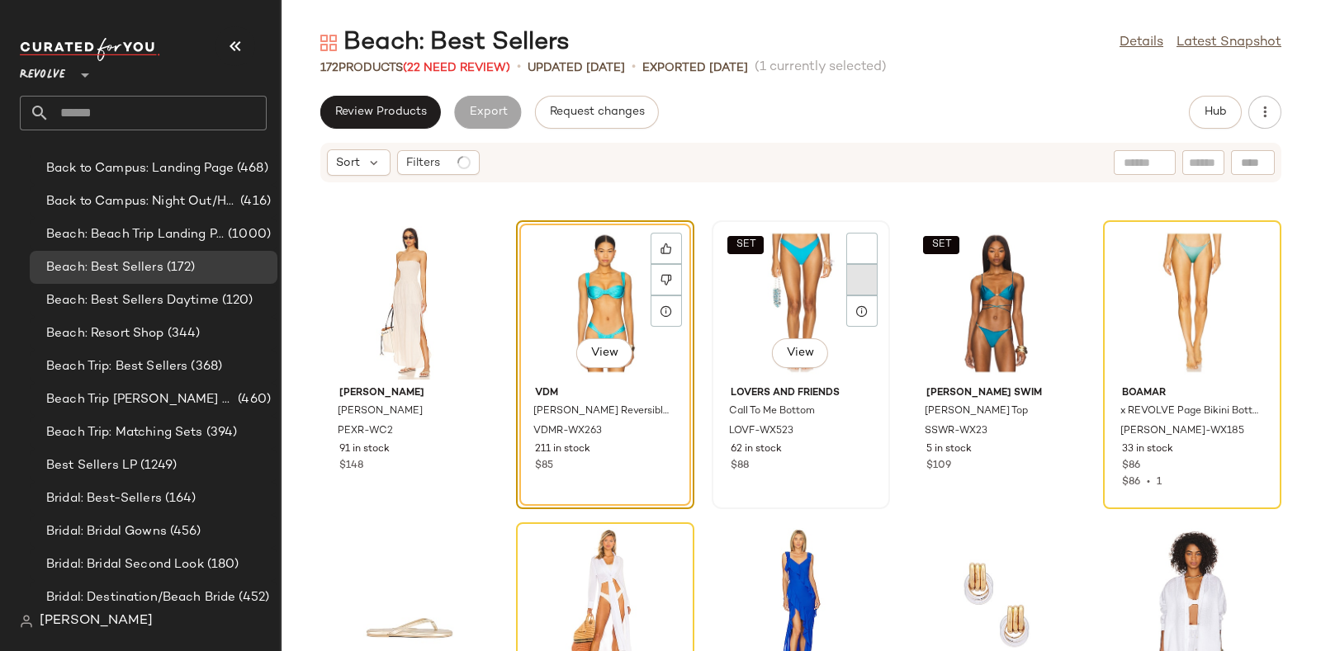
click at [859, 283] on div at bounding box center [861, 279] width 31 height 31
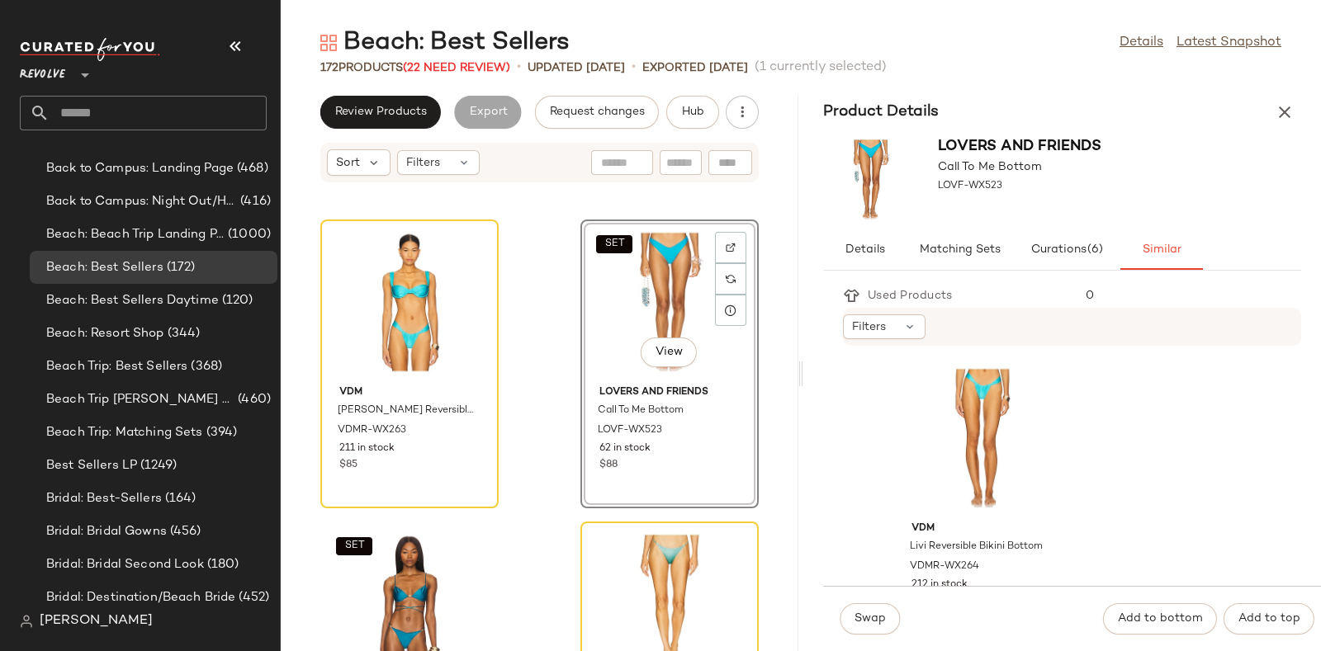
scroll to position [3629, 0]
click at [987, 401] on div "View" at bounding box center [981, 439] width 167 height 154
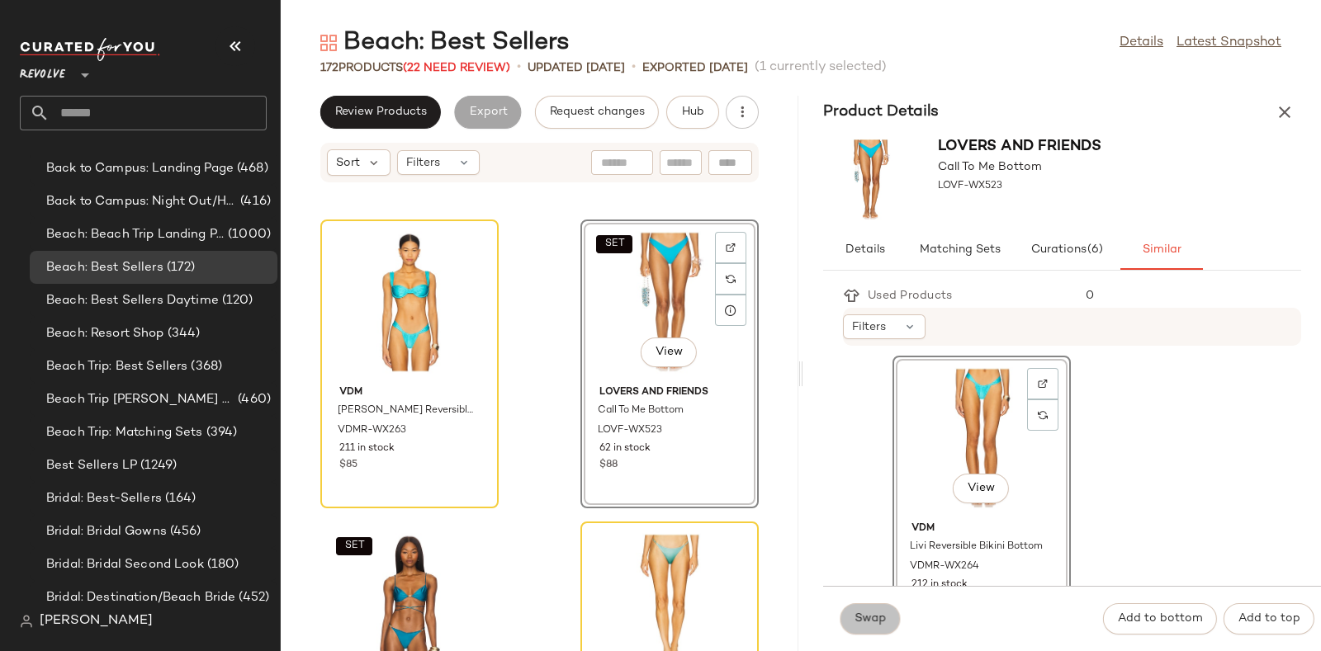
click at [878, 614] on span "Swap" at bounding box center [870, 619] width 32 height 13
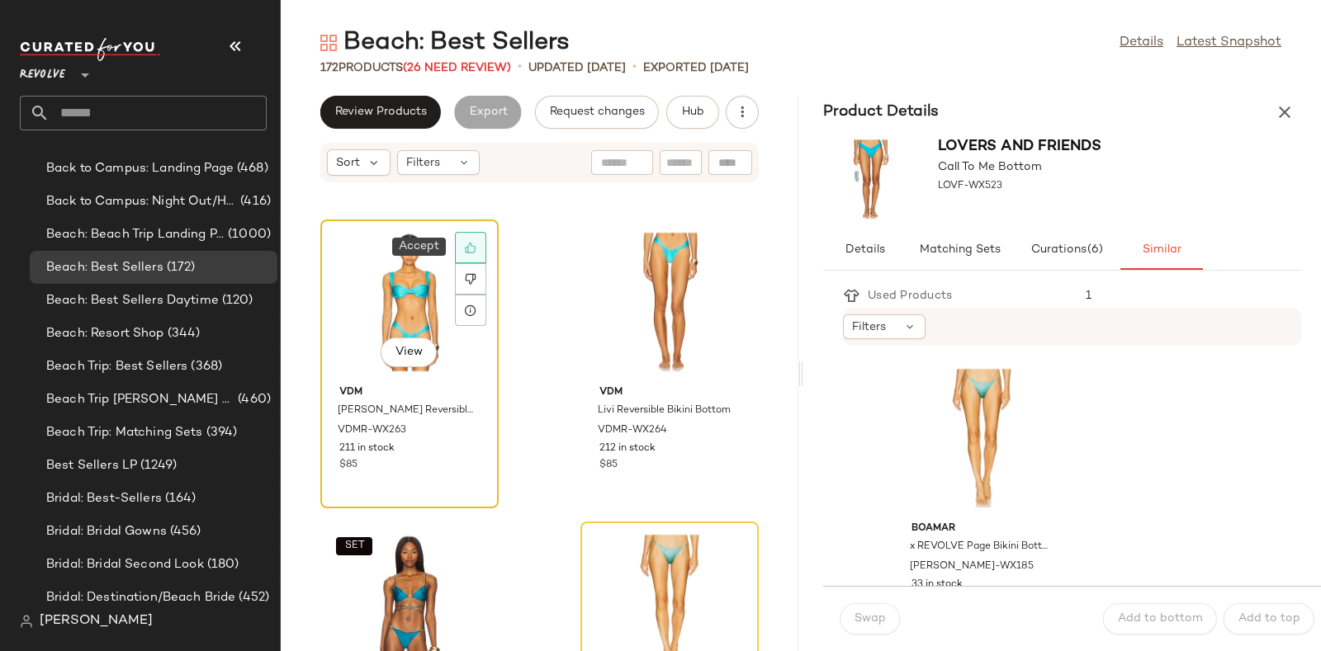
click at [478, 248] on div at bounding box center [470, 247] width 31 height 31
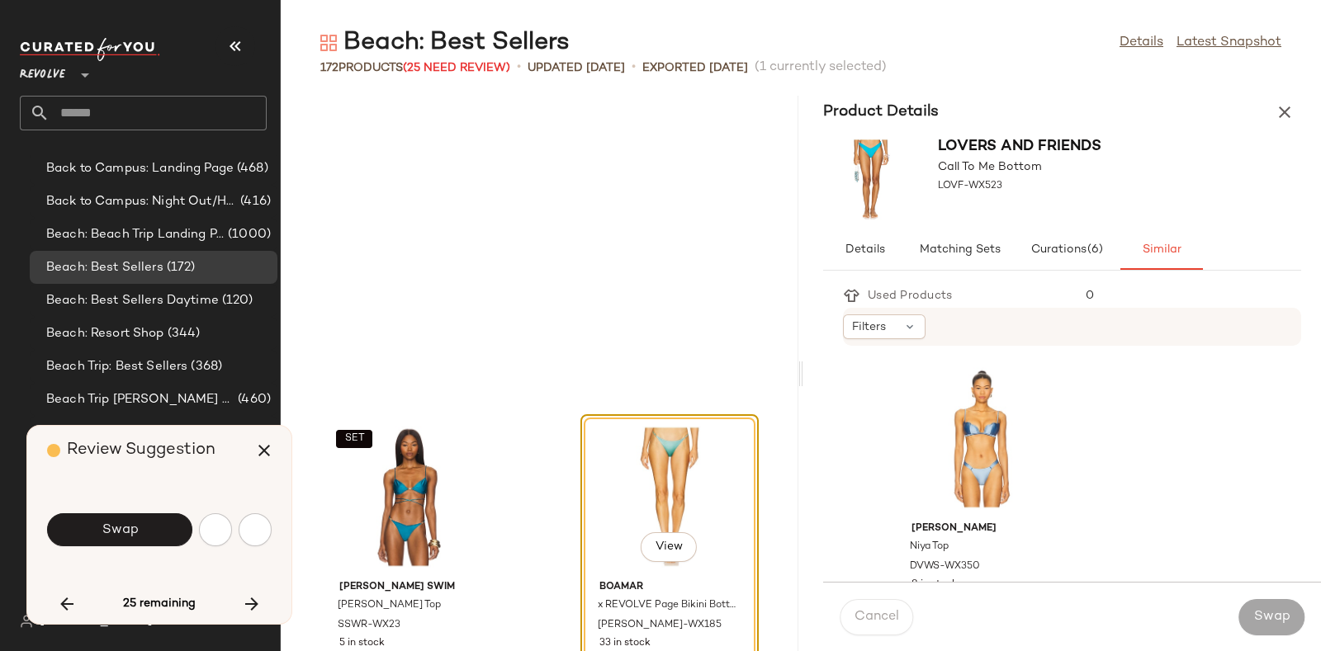
scroll to position [4230, 0]
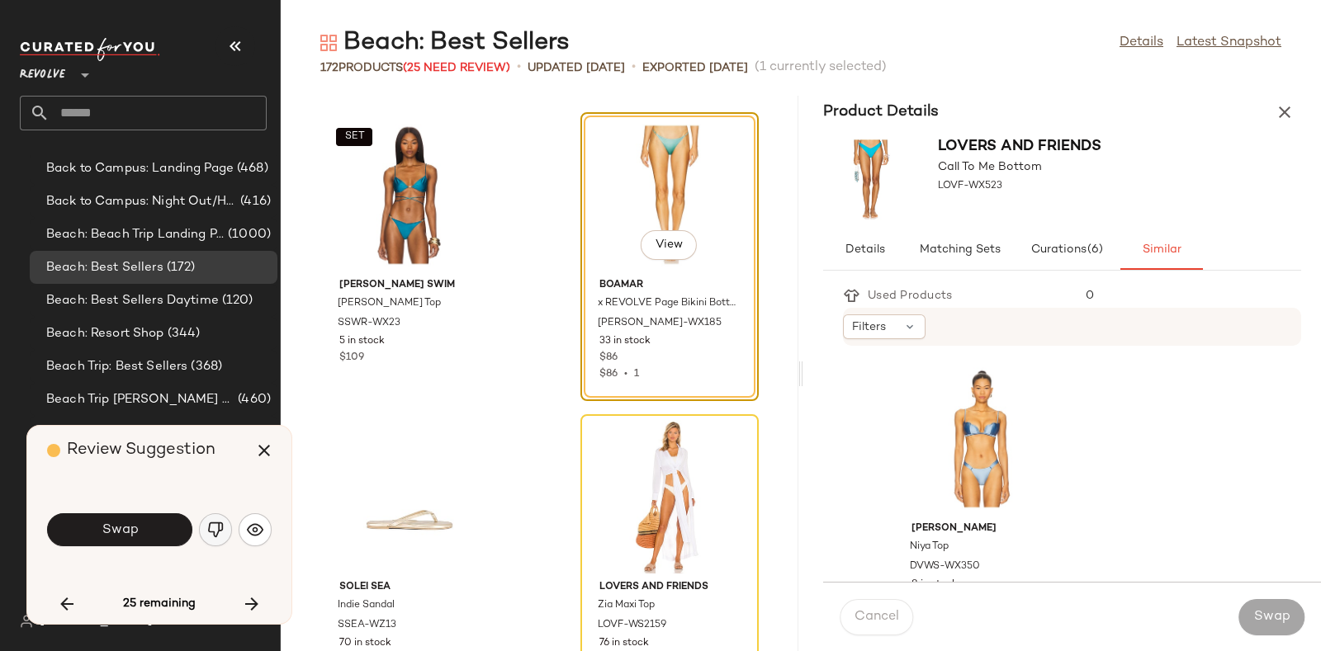
click at [219, 528] on img "button" at bounding box center [215, 530] width 17 height 17
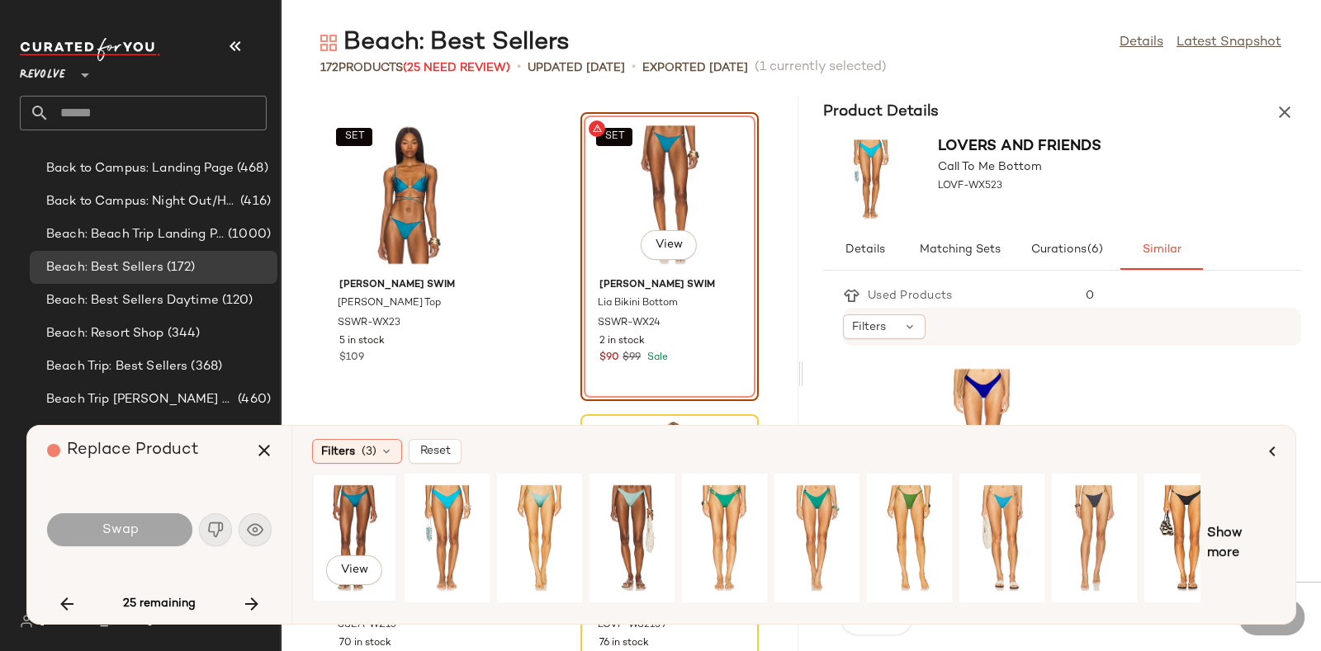
click at [356, 504] on div "View" at bounding box center [354, 538] width 73 height 117
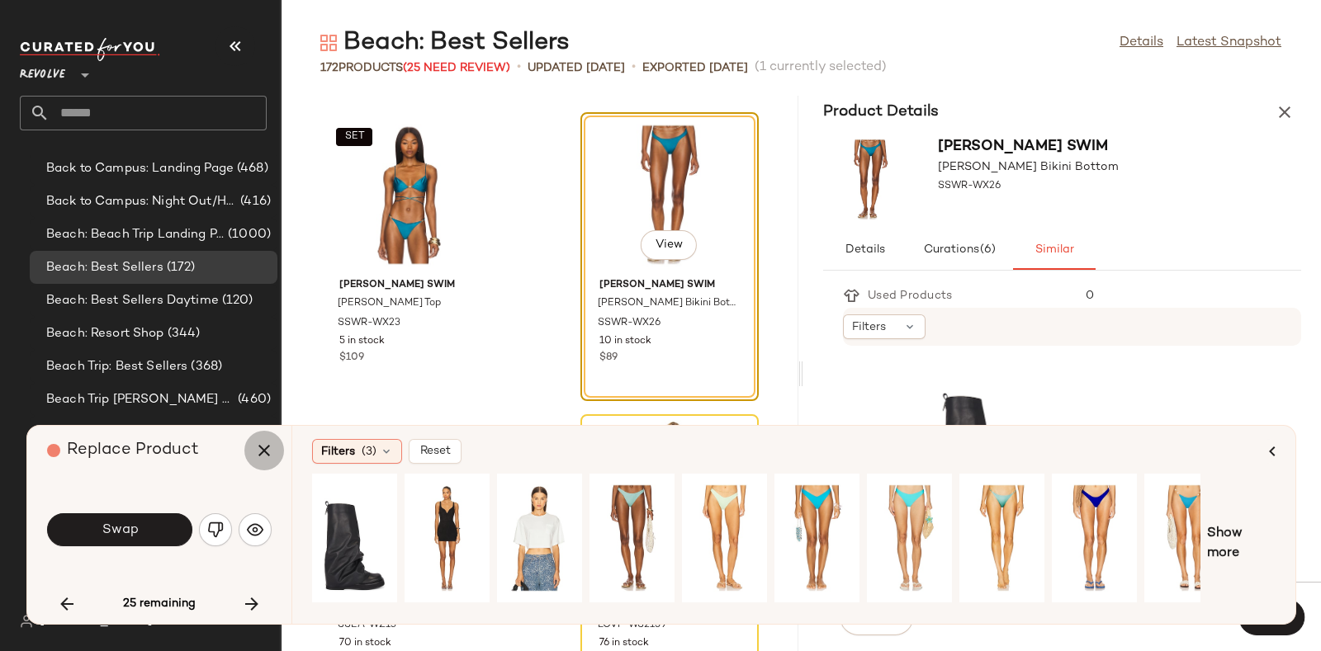
click at [256, 452] on icon "button" at bounding box center [264, 451] width 20 height 20
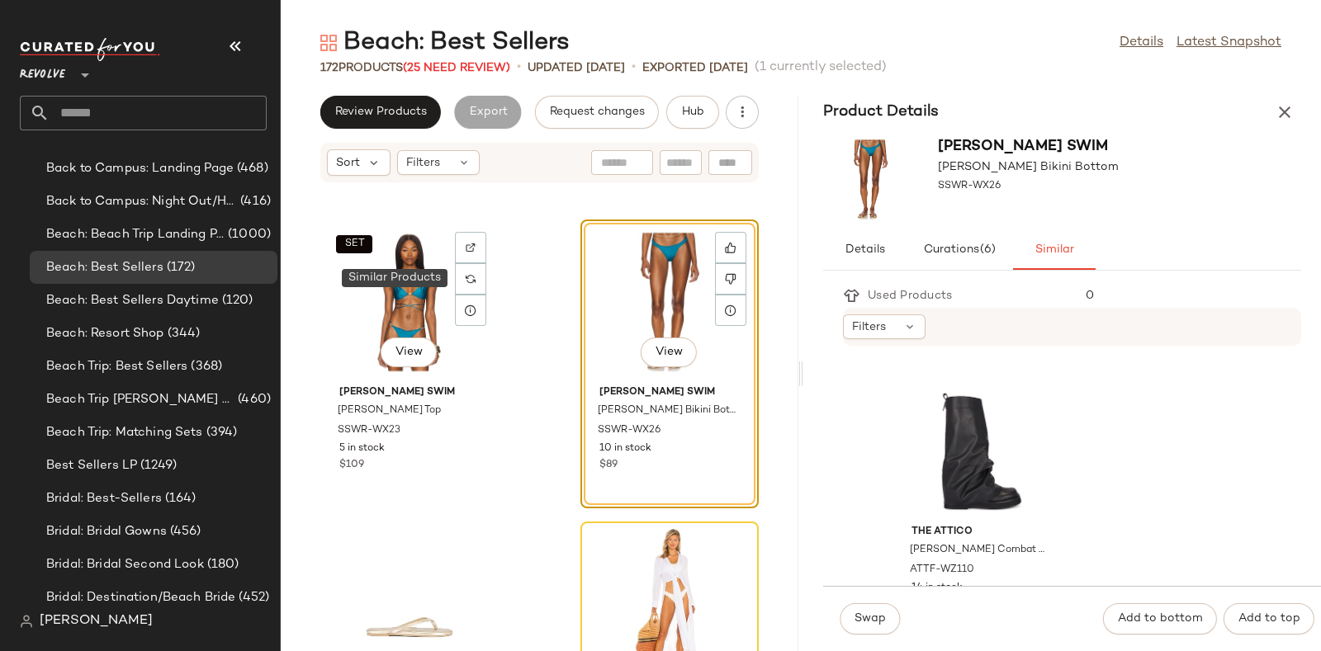
click at [469, 278] on img at bounding box center [471, 279] width 10 height 10
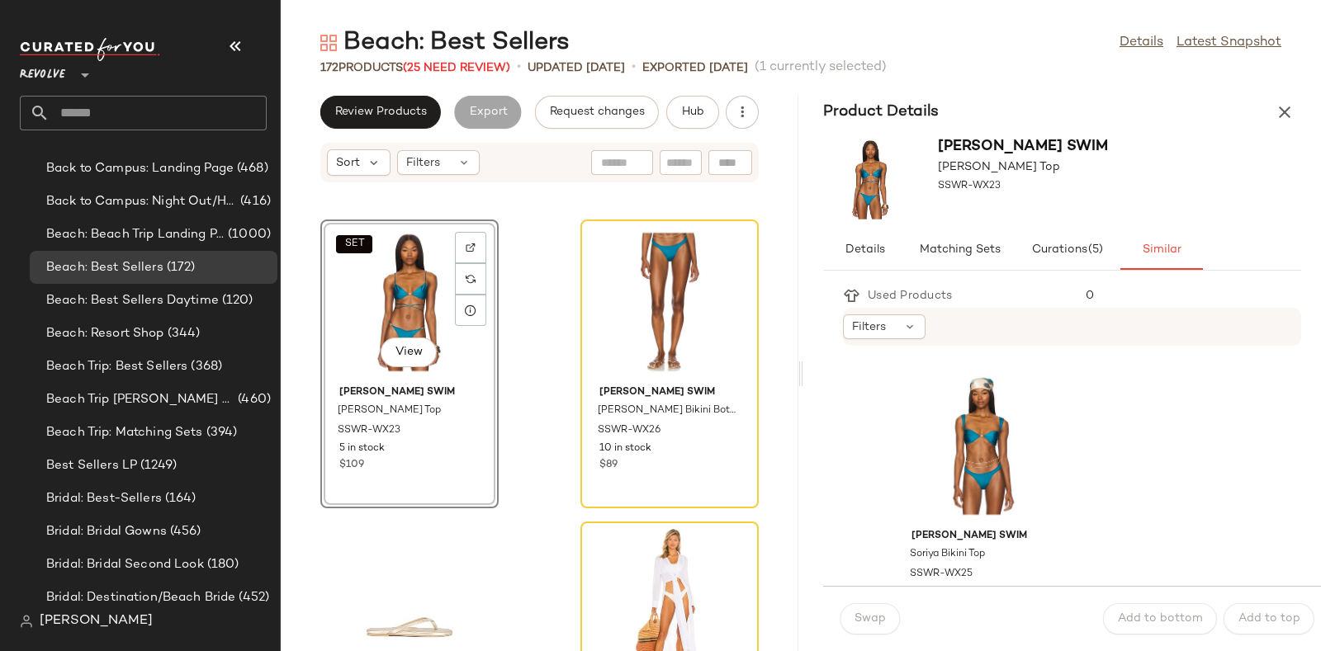
scroll to position [1808, 0]
click at [972, 419] on div "View" at bounding box center [981, 447] width 167 height 154
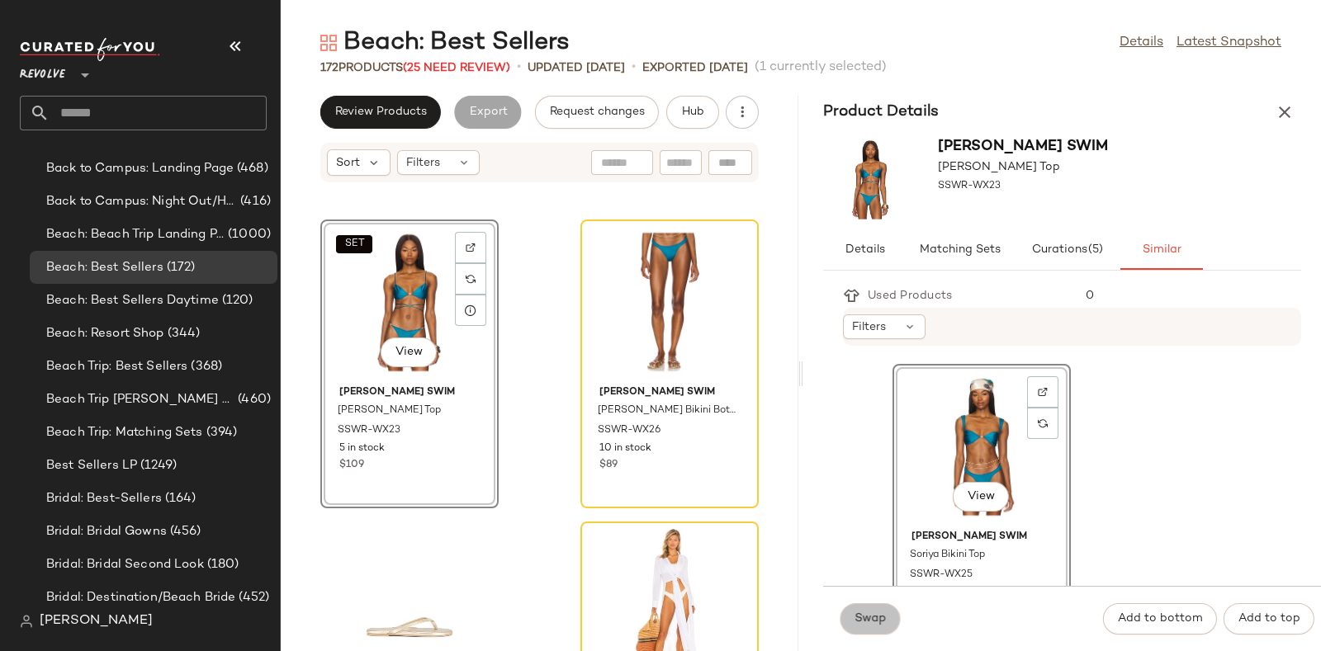
click at [868, 608] on button "Swap" at bounding box center [870, 619] width 60 height 31
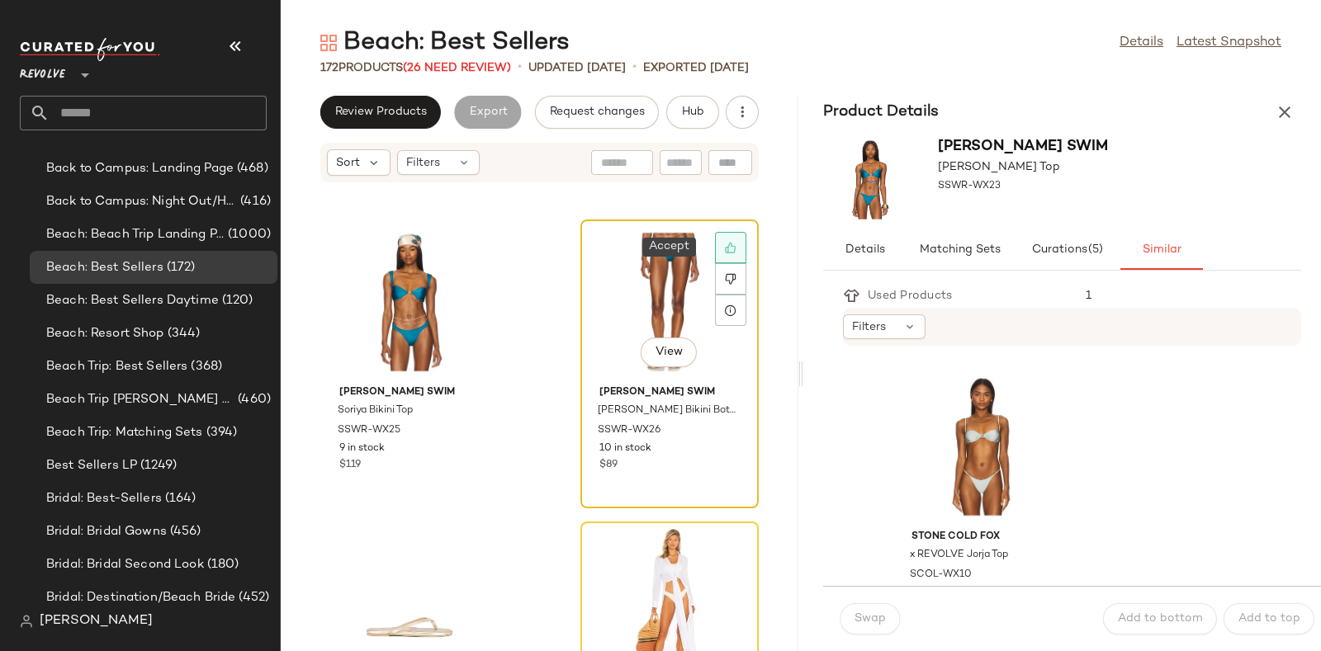
click at [725, 244] on icon at bounding box center [730, 248] width 11 height 11
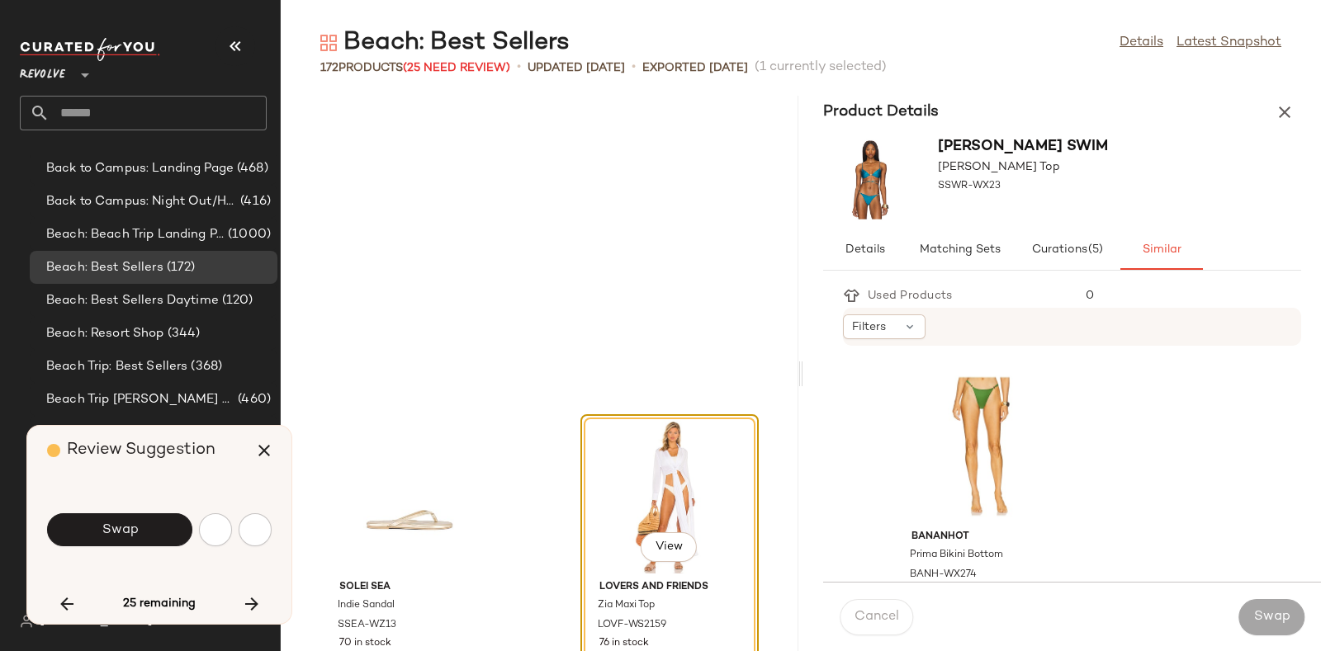
scroll to position [4533, 0]
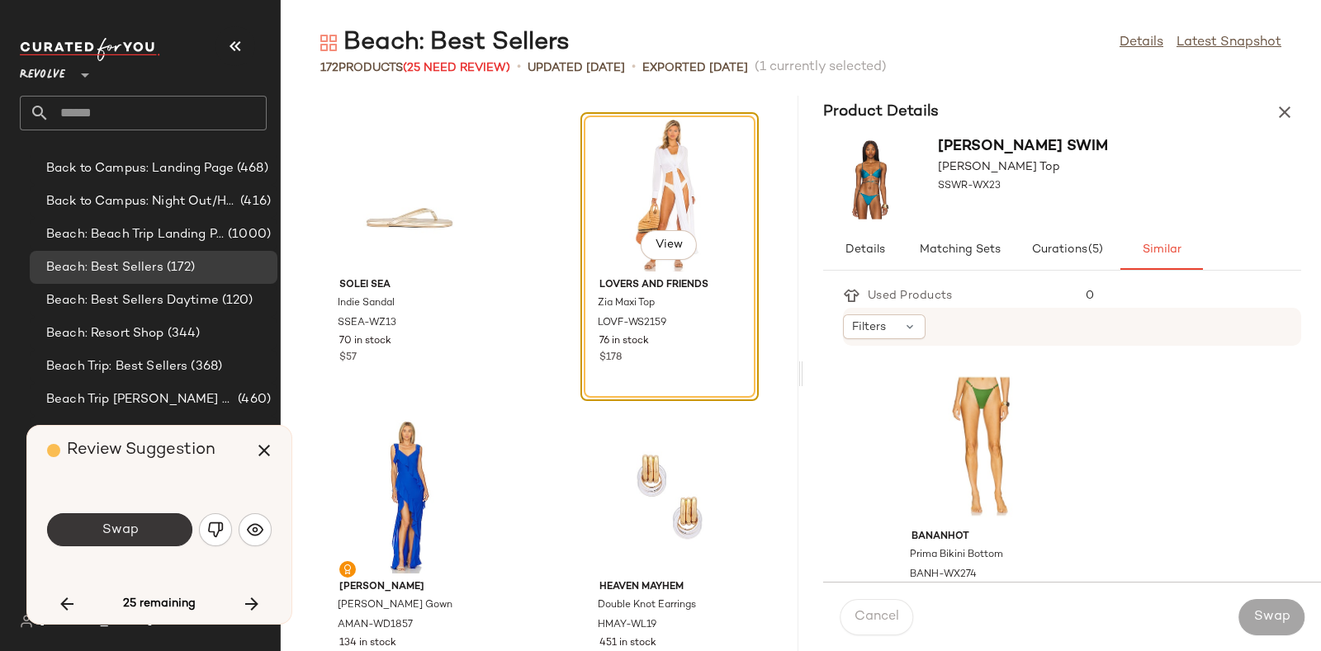
click at [137, 523] on span "Swap" at bounding box center [119, 531] width 37 height 16
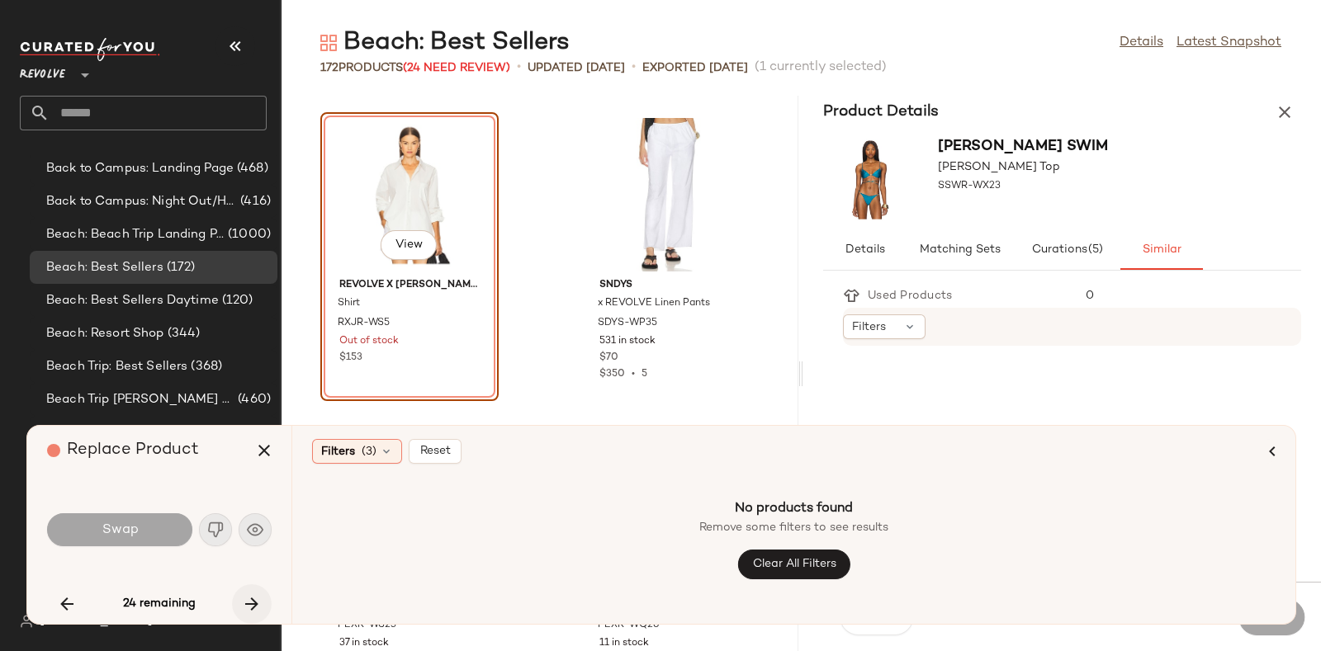
click at [248, 604] on icon "button" at bounding box center [252, 604] width 20 height 20
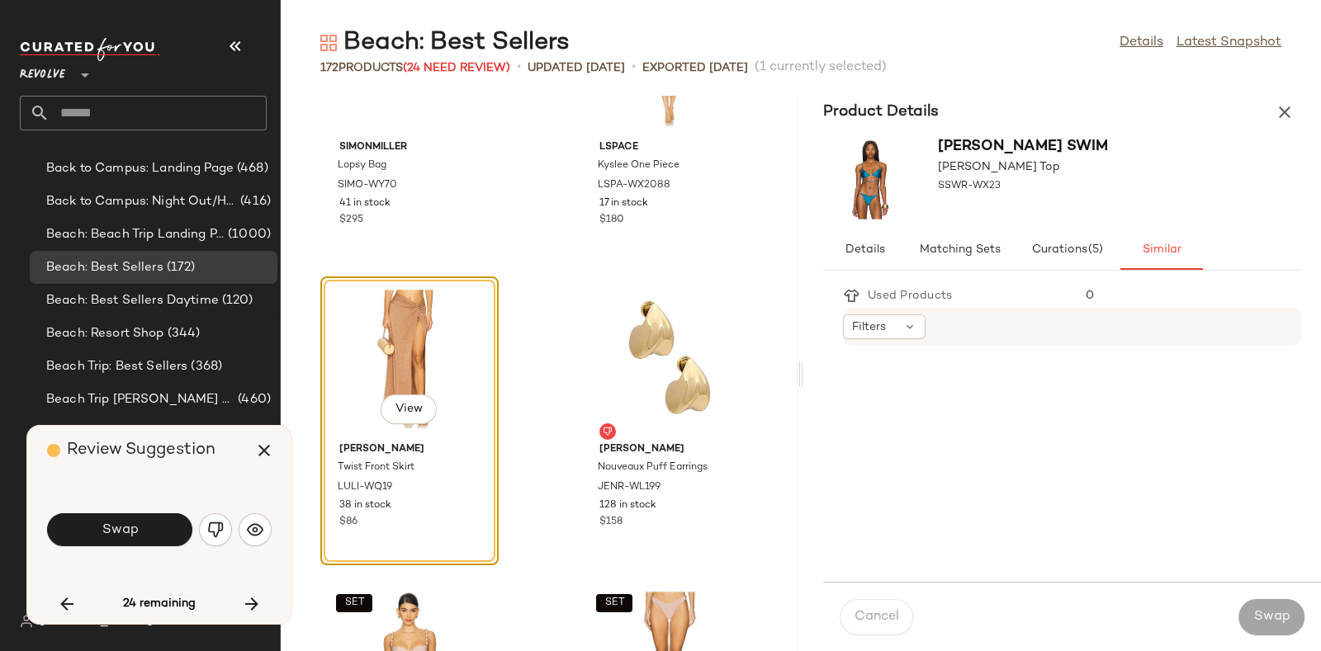
scroll to position [9560, 0]
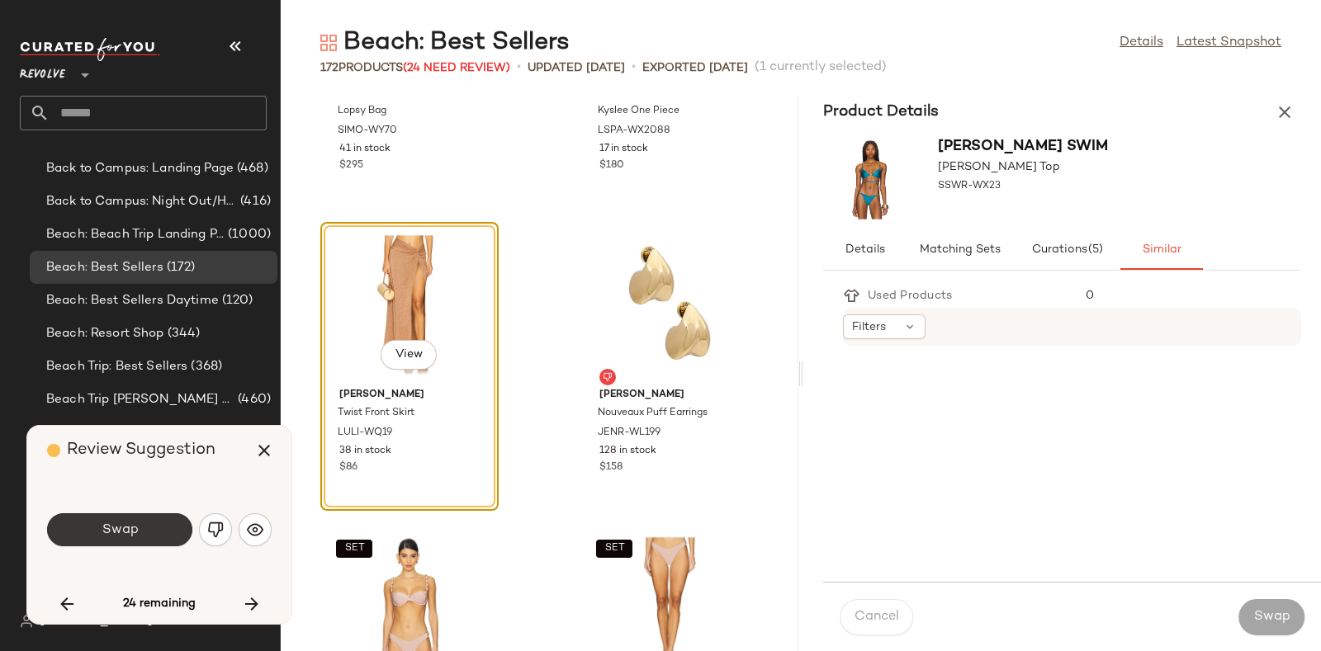
click at [144, 522] on button "Swap" at bounding box center [119, 530] width 145 height 33
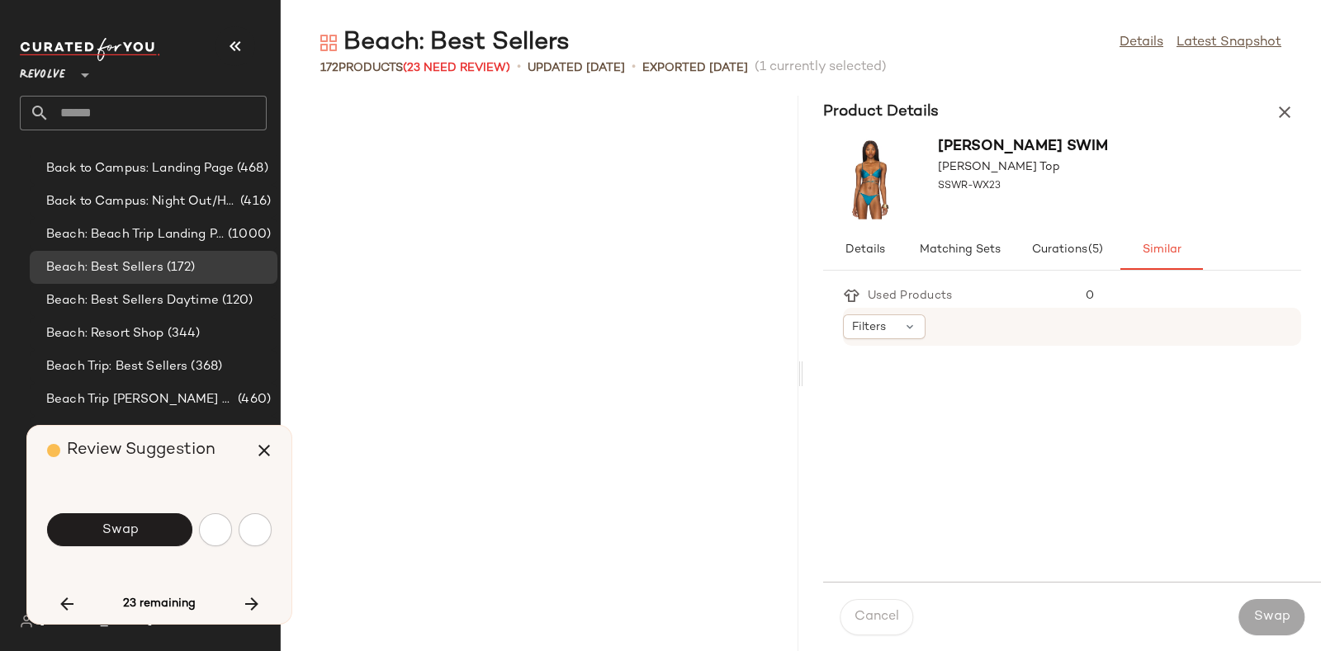
scroll to position [10575, 0]
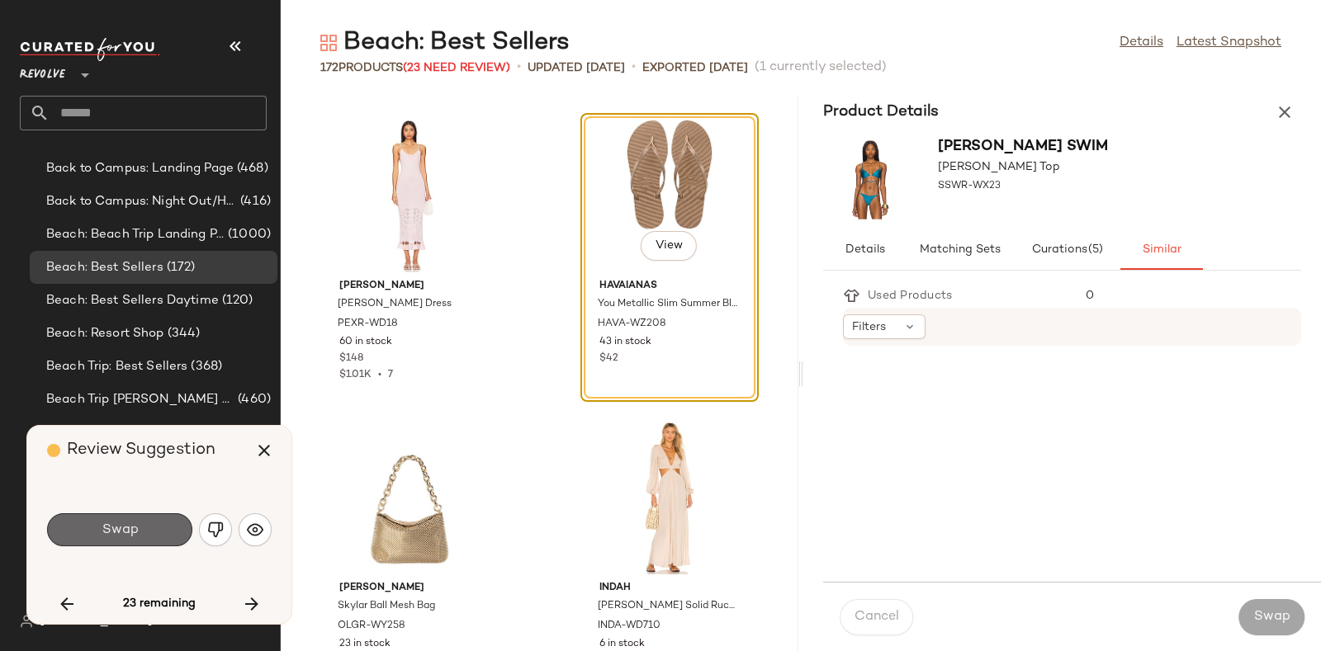
click at [148, 523] on button "Swap" at bounding box center [119, 530] width 145 height 33
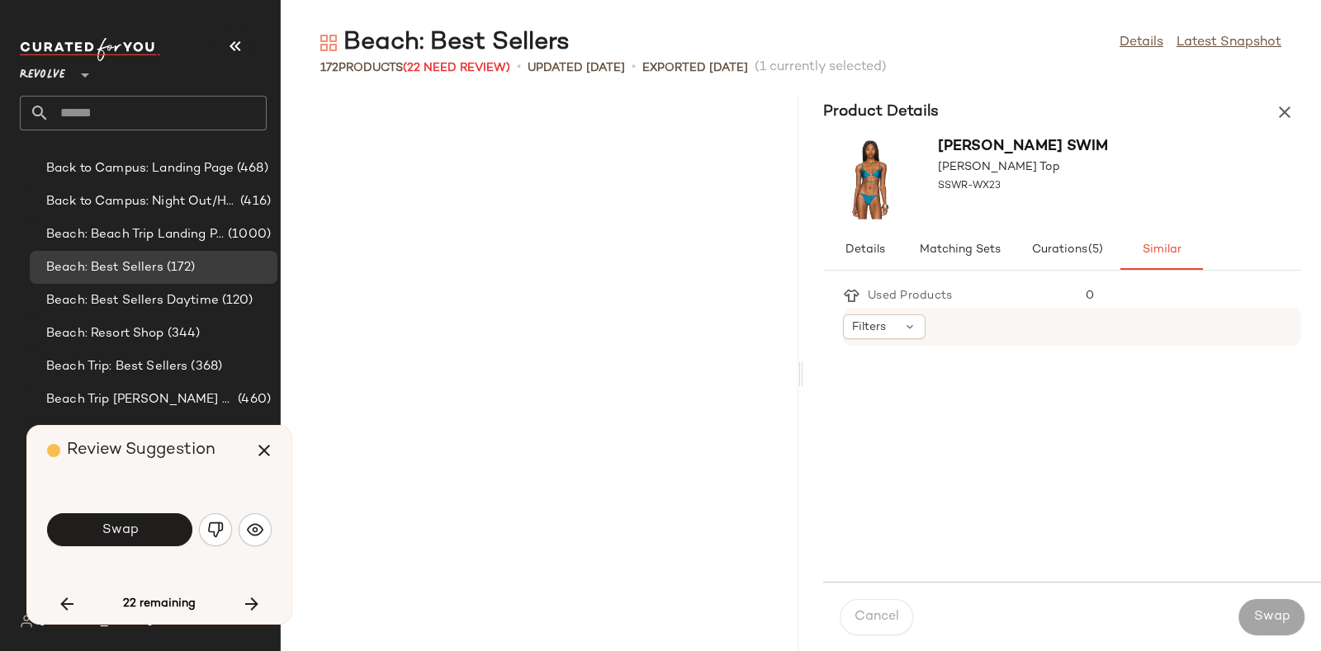
scroll to position [11180, 0]
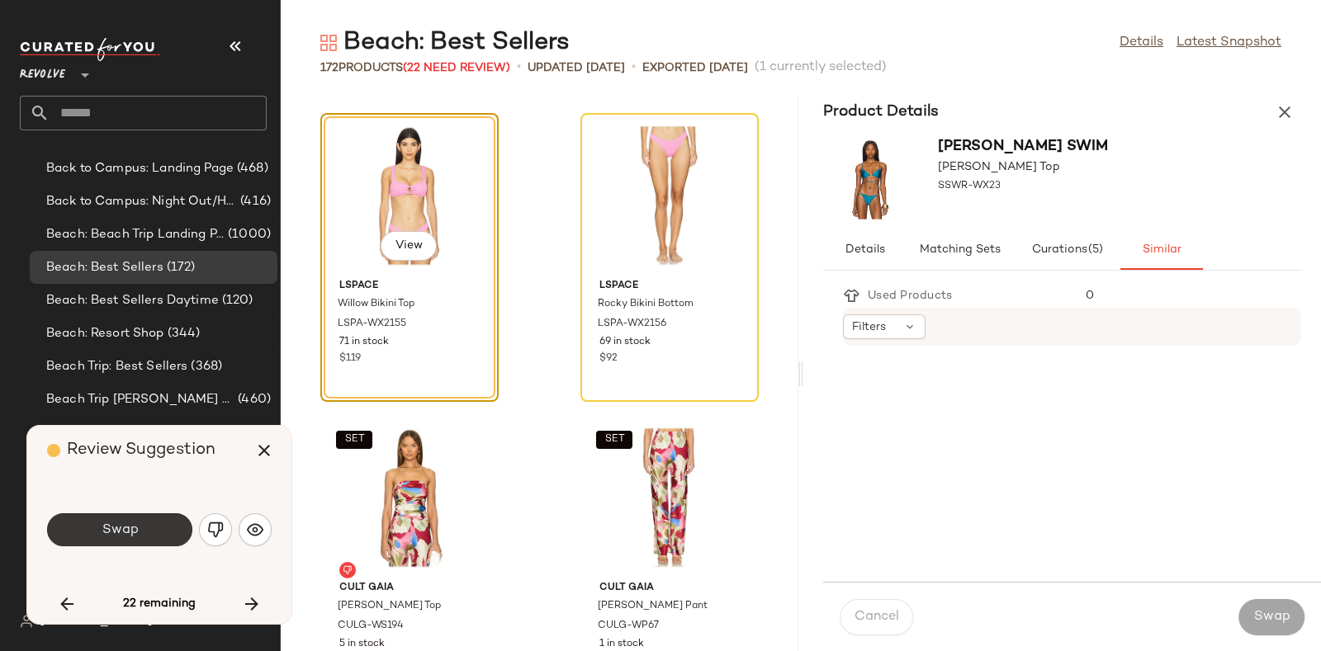
click at [161, 527] on button "Swap" at bounding box center [119, 530] width 145 height 33
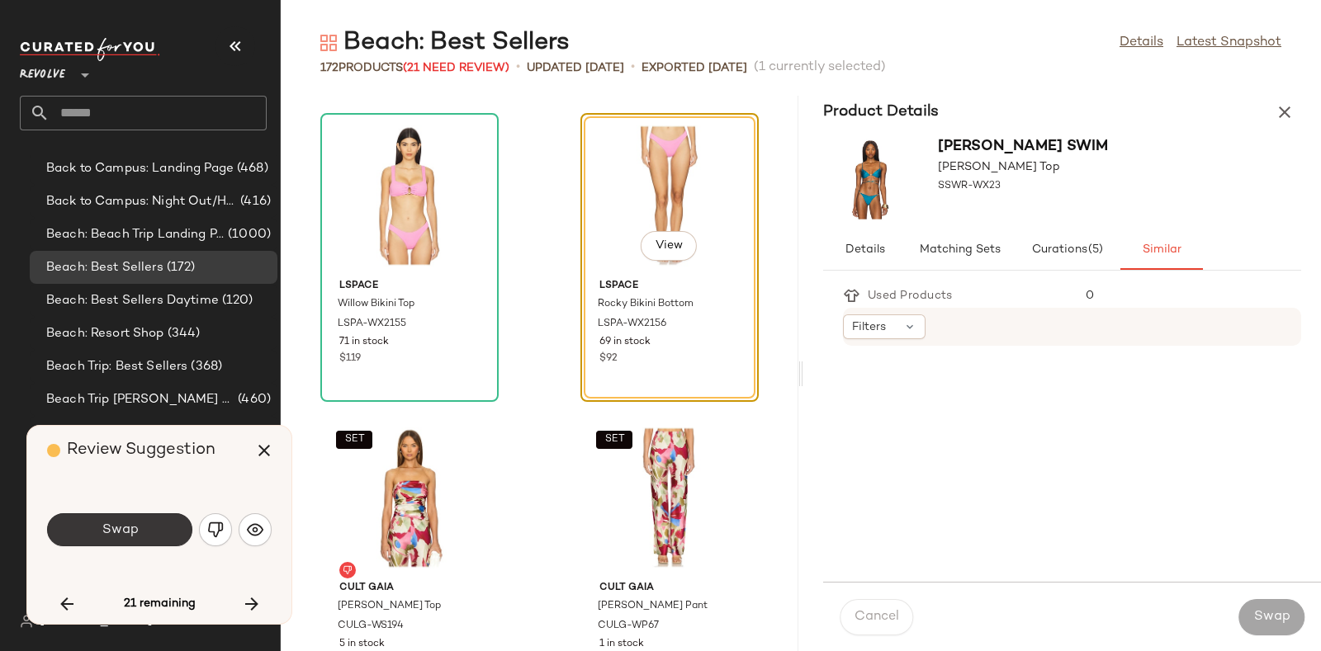
click at [125, 533] on span "Swap" at bounding box center [119, 531] width 37 height 16
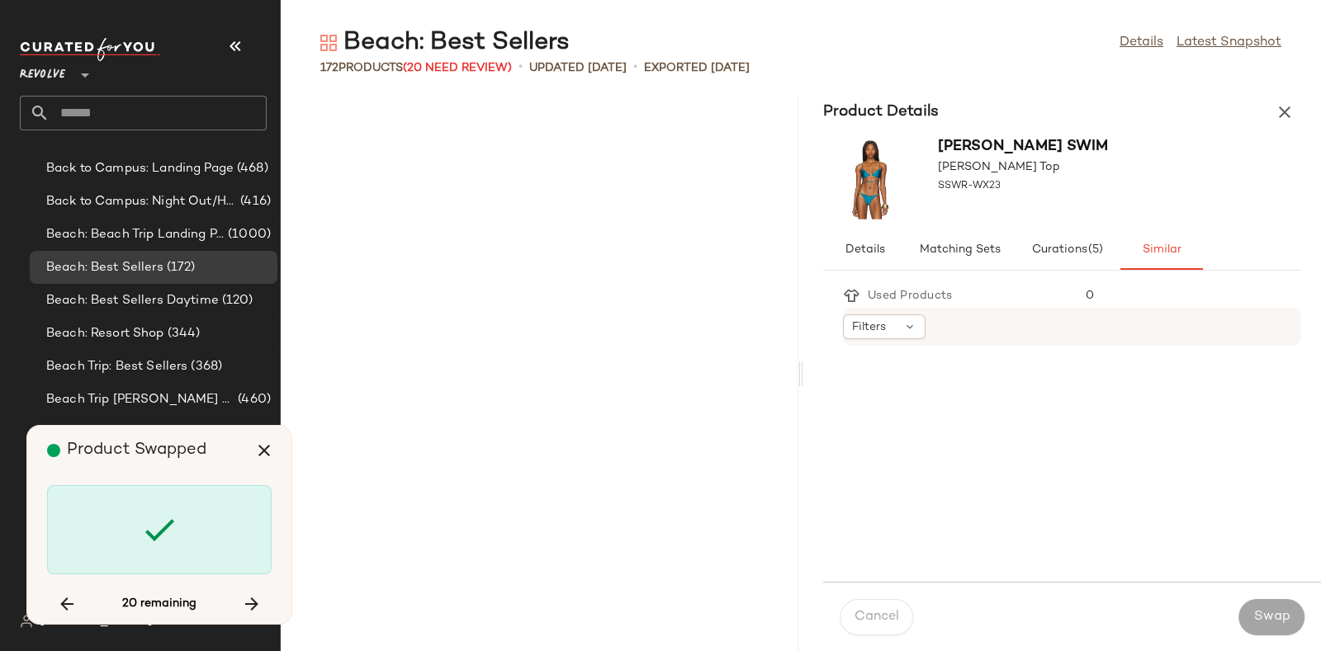
scroll to position [13598, 0]
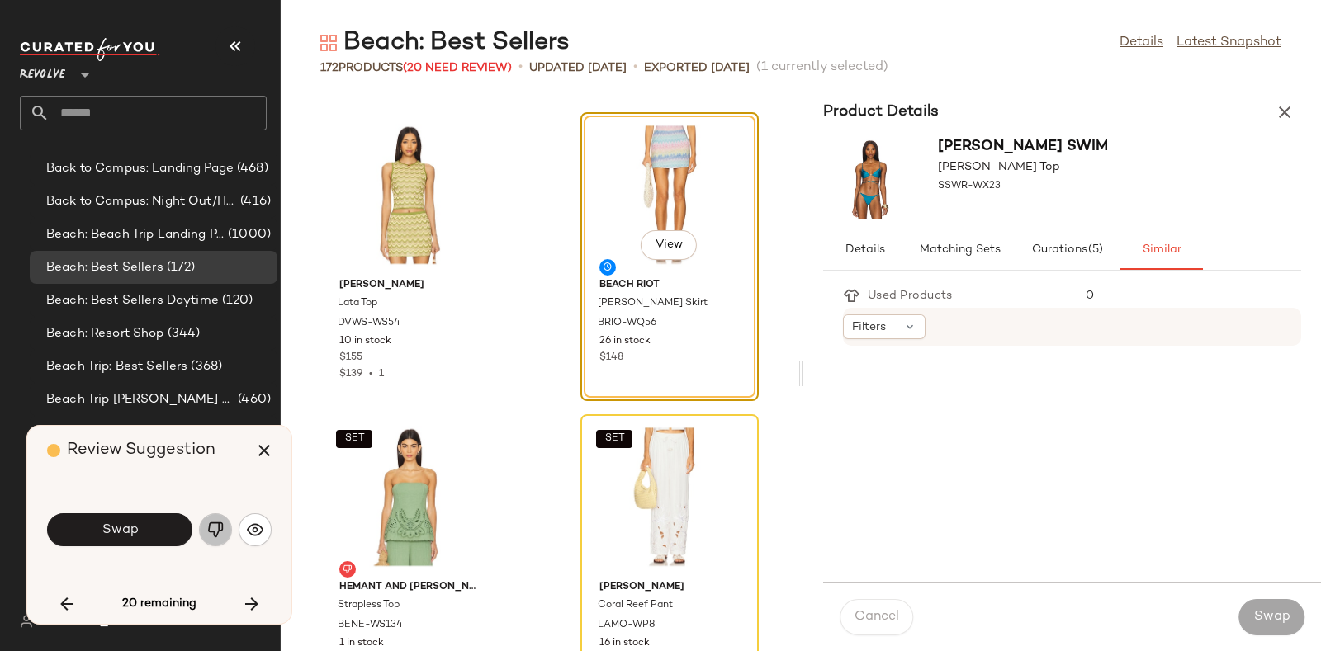
click at [212, 526] on img "button" at bounding box center [215, 530] width 17 height 17
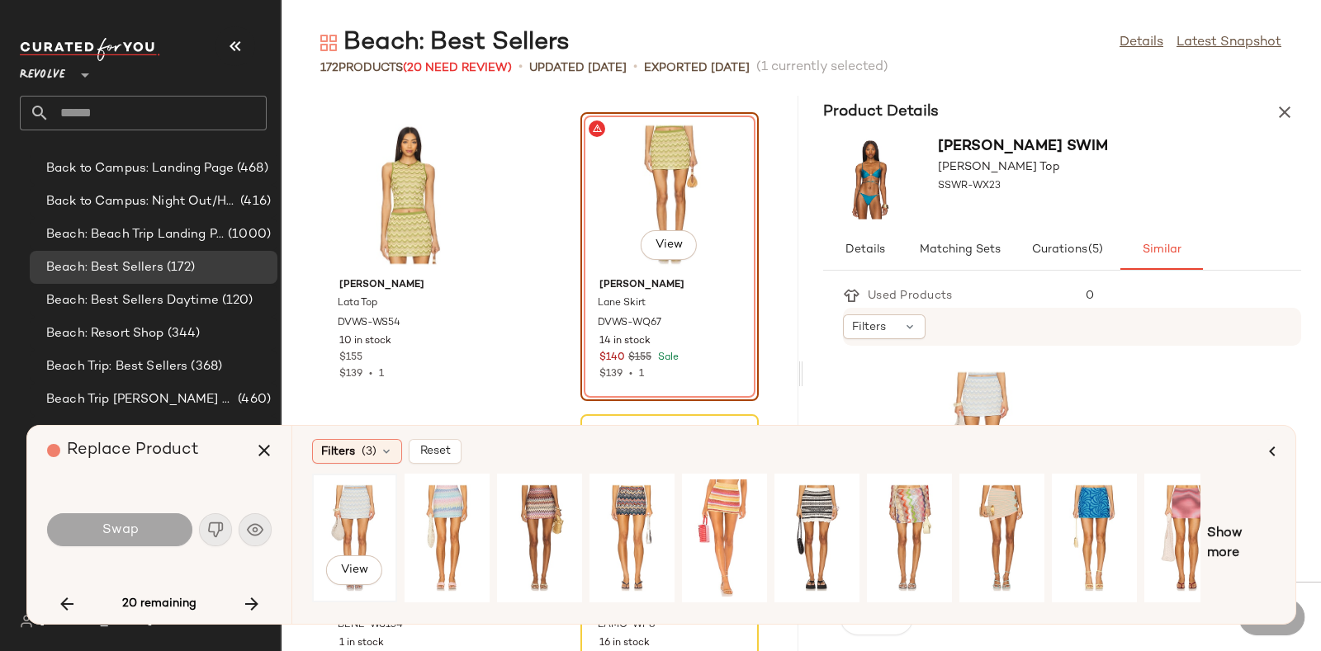
click at [359, 505] on div "View" at bounding box center [354, 538] width 73 height 117
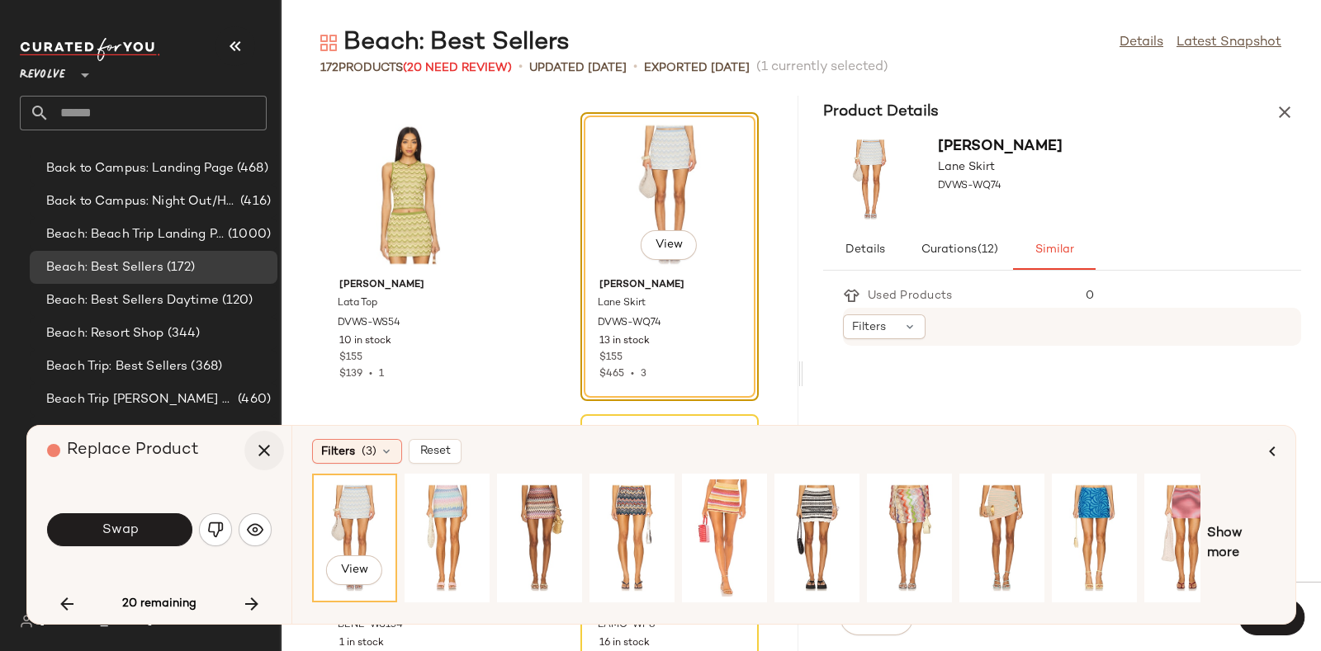
click at [256, 452] on icon "button" at bounding box center [264, 451] width 20 height 20
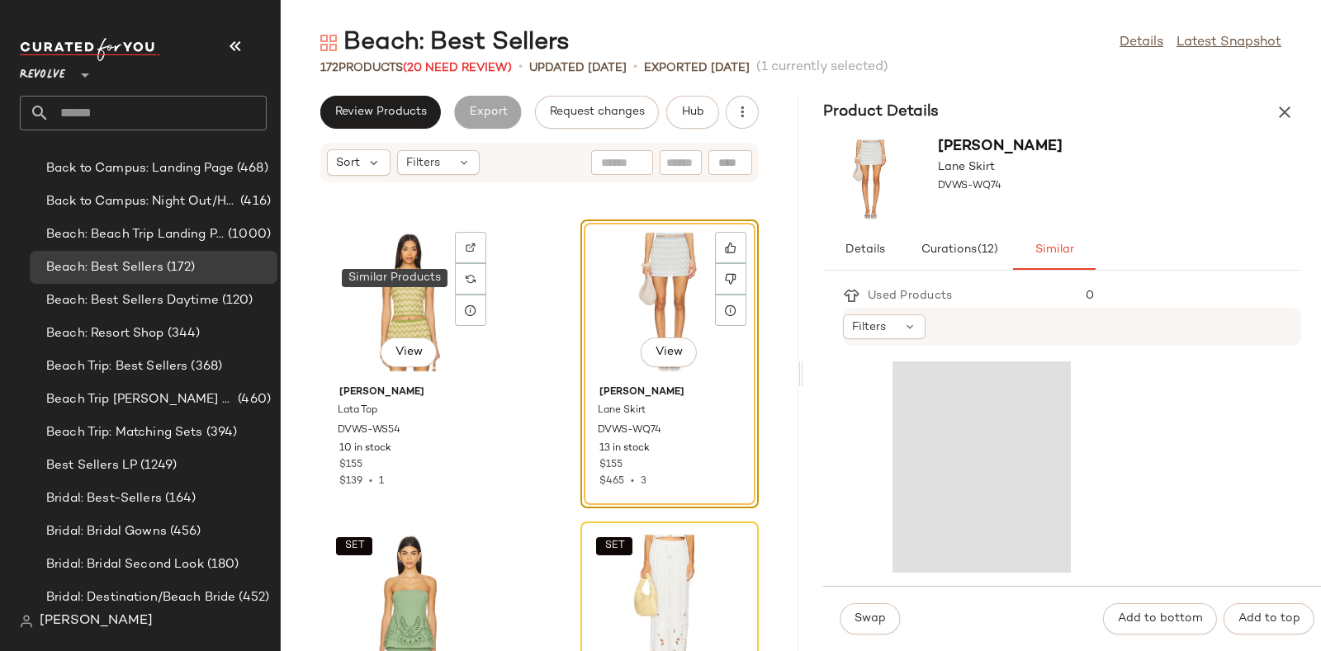
click at [471, 275] on img at bounding box center [471, 279] width 10 height 10
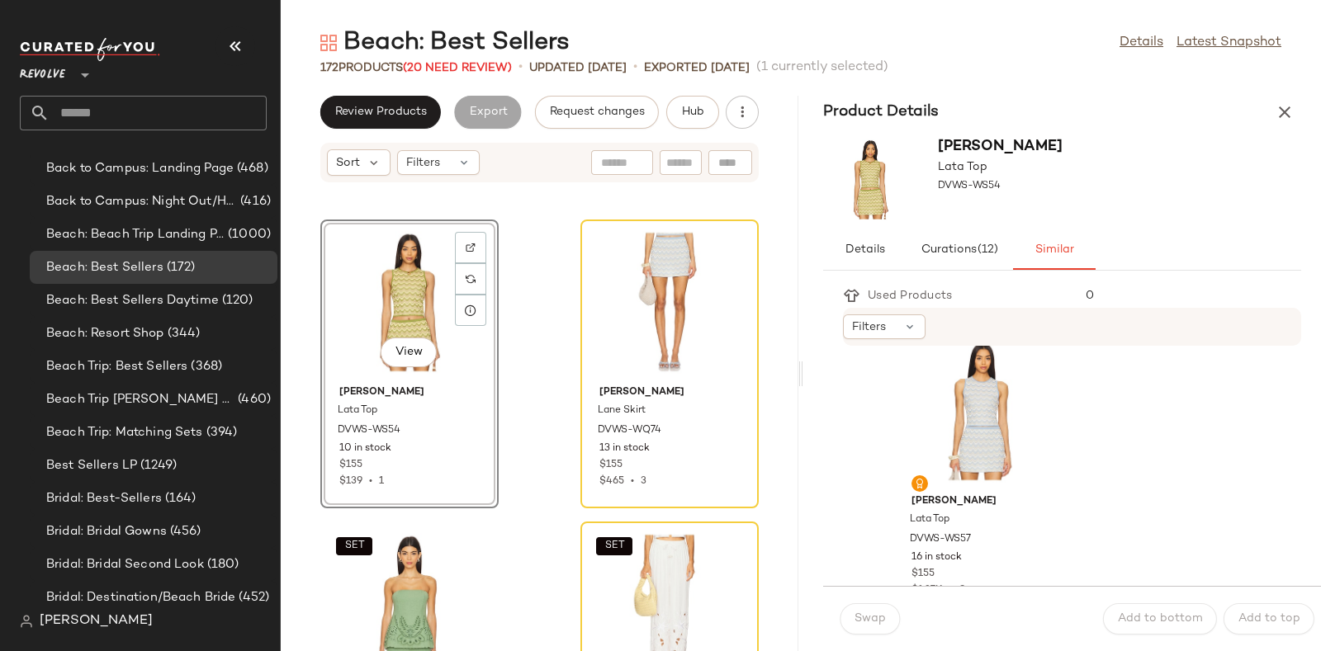
scroll to position [935, 0]
click at [968, 395] on div "View" at bounding box center [981, 414] width 167 height 154
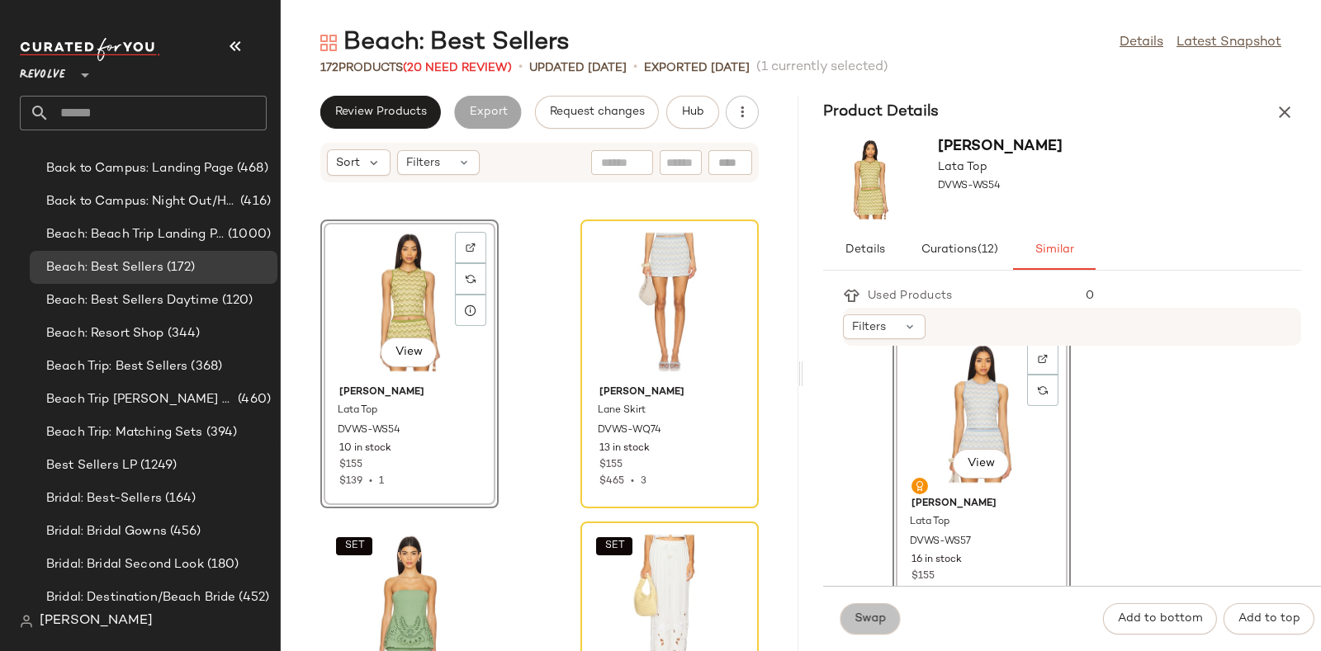
click at [883, 605] on button "Swap" at bounding box center [870, 619] width 60 height 31
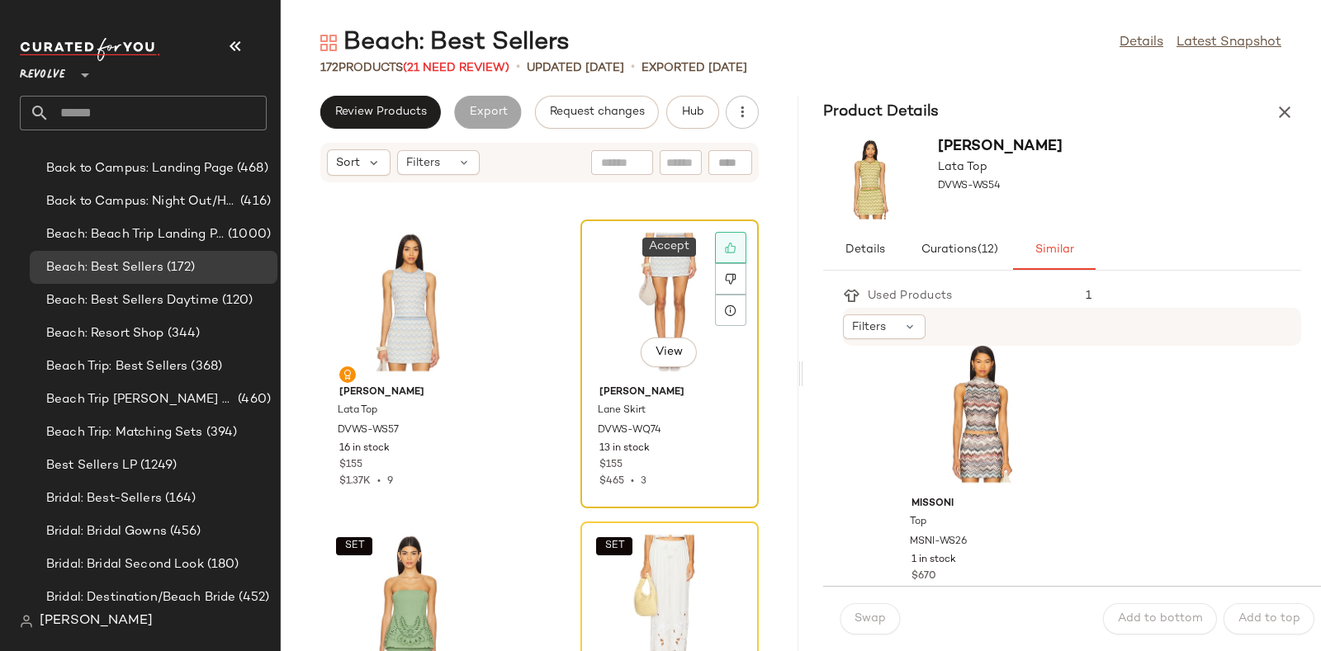
click at [718, 239] on div at bounding box center [730, 247] width 31 height 31
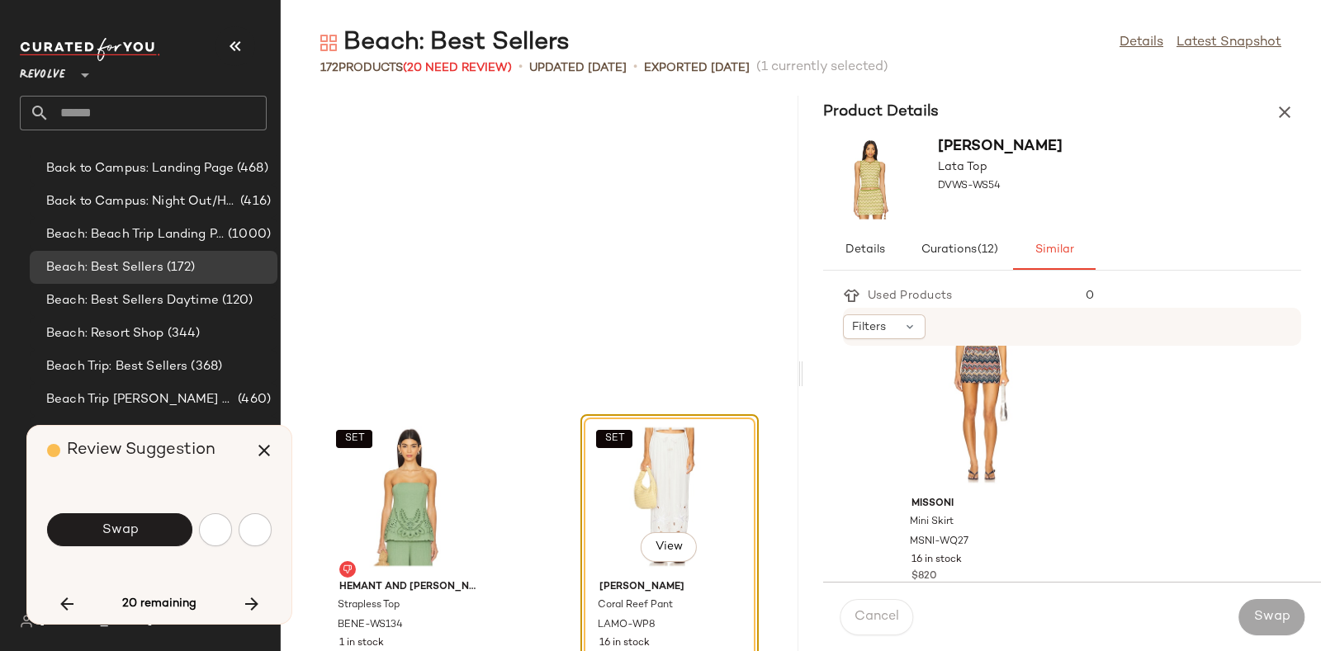
scroll to position [13899, 0]
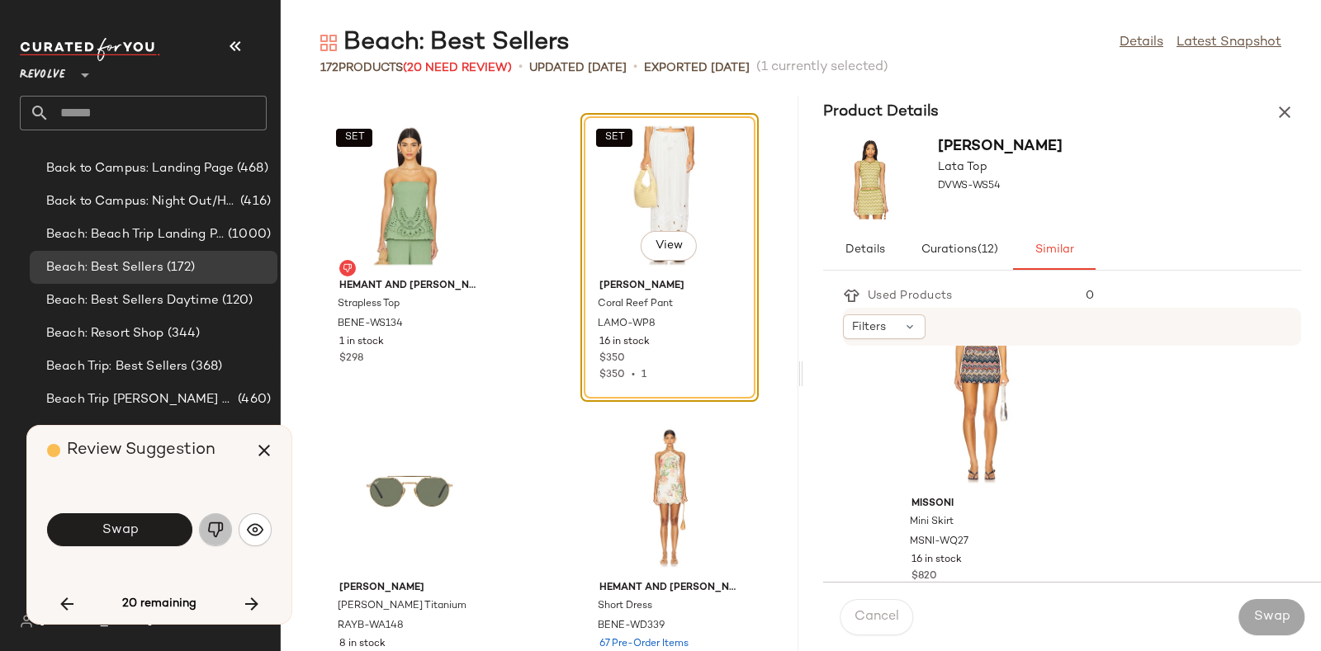
click at [210, 533] on img "button" at bounding box center [215, 530] width 17 height 17
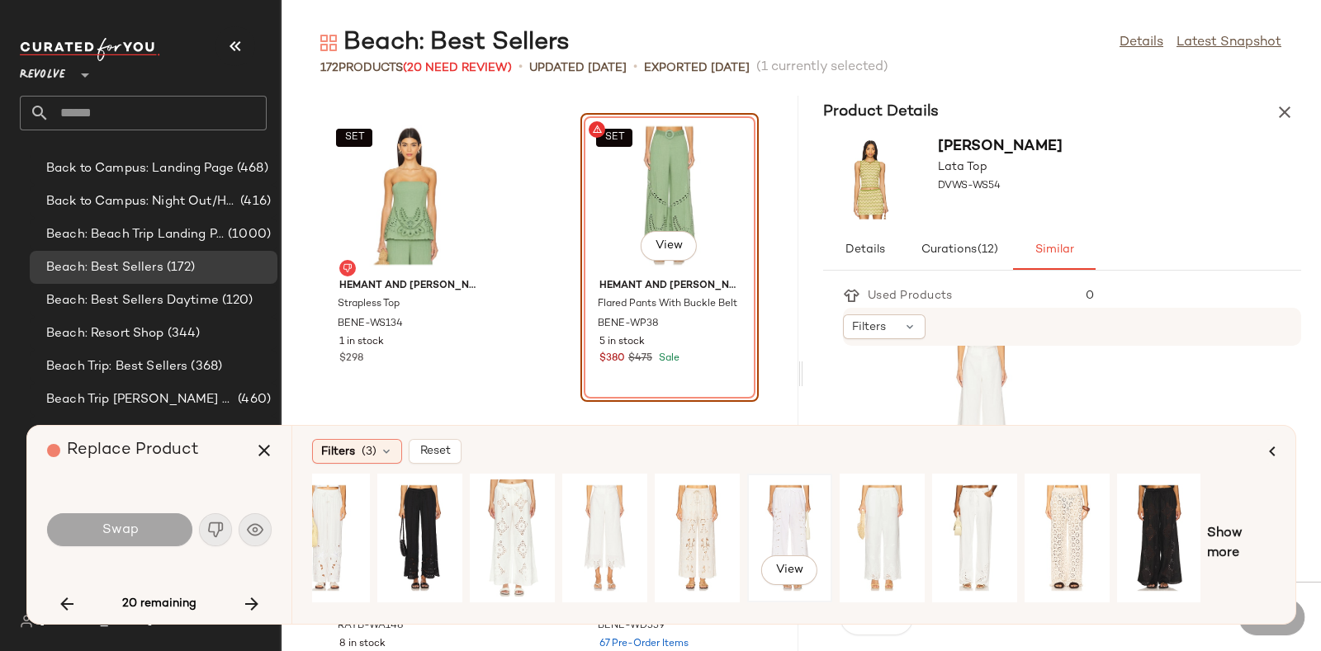
scroll to position [0, 0]
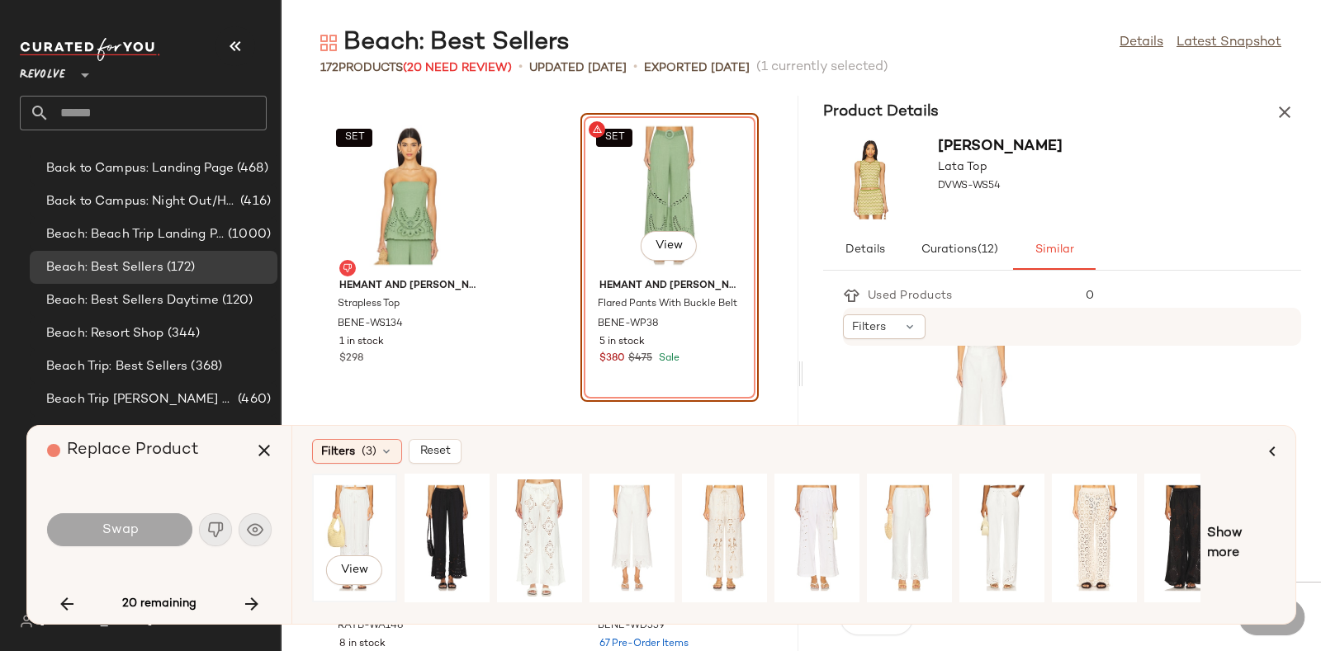
click at [360, 505] on div "View" at bounding box center [354, 538] width 73 height 117
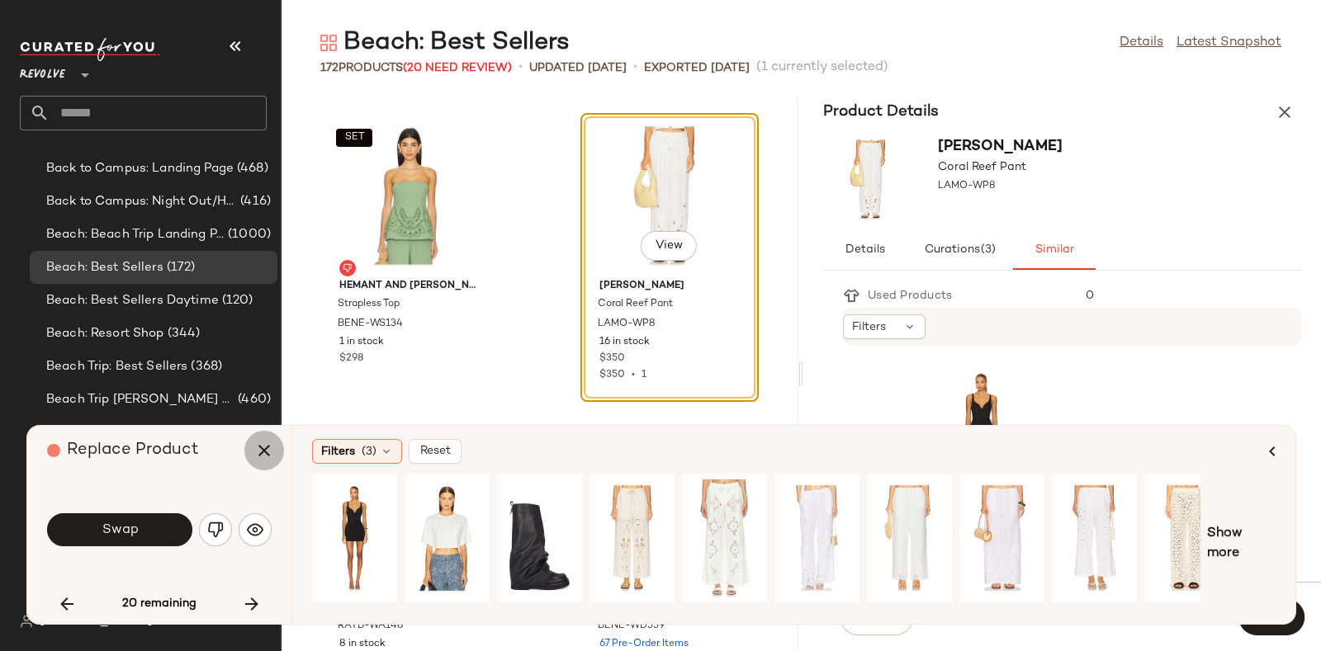
click at [258, 452] on icon "button" at bounding box center [264, 451] width 20 height 20
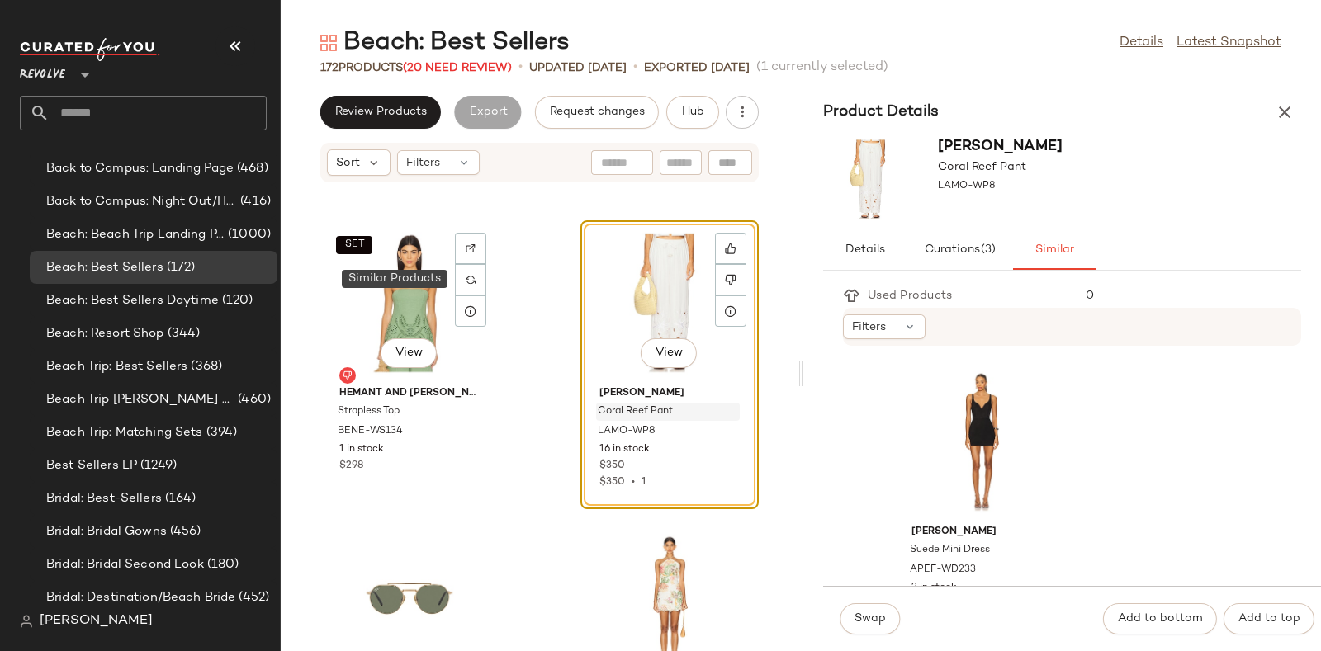
click at [464, 274] on div at bounding box center [470, 279] width 31 height 31
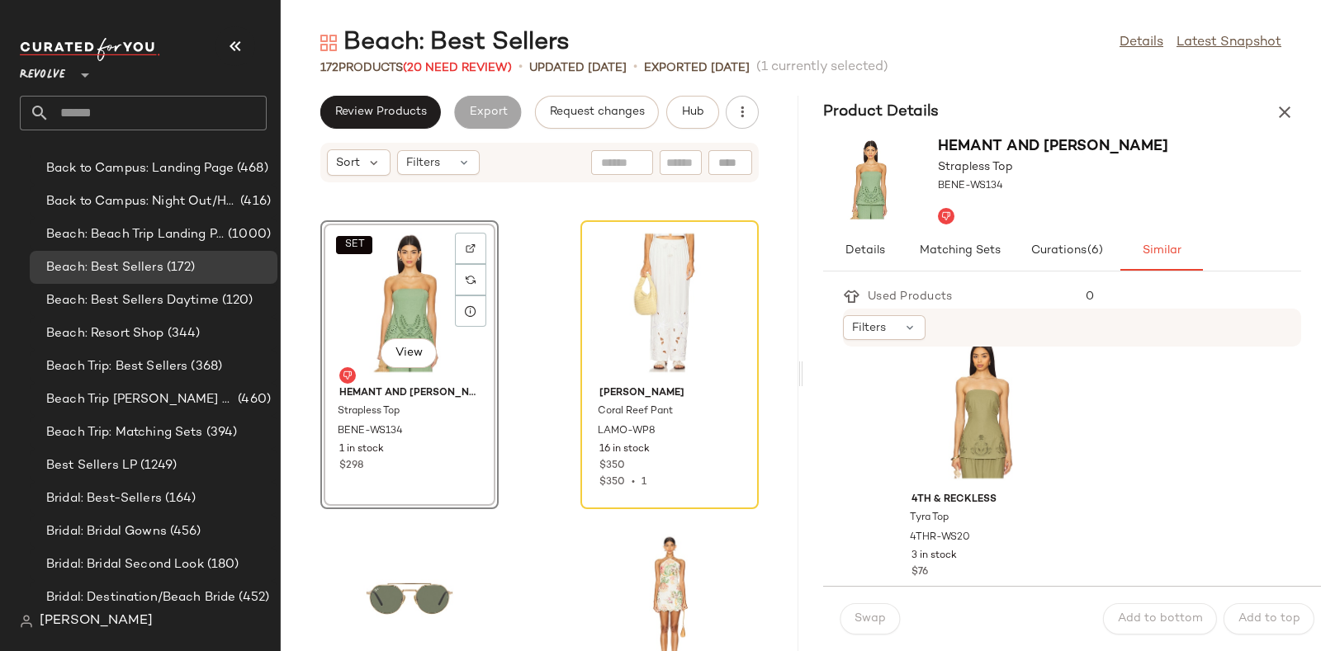
scroll to position [941, 0]
click at [958, 388] on div "View" at bounding box center [981, 408] width 167 height 154
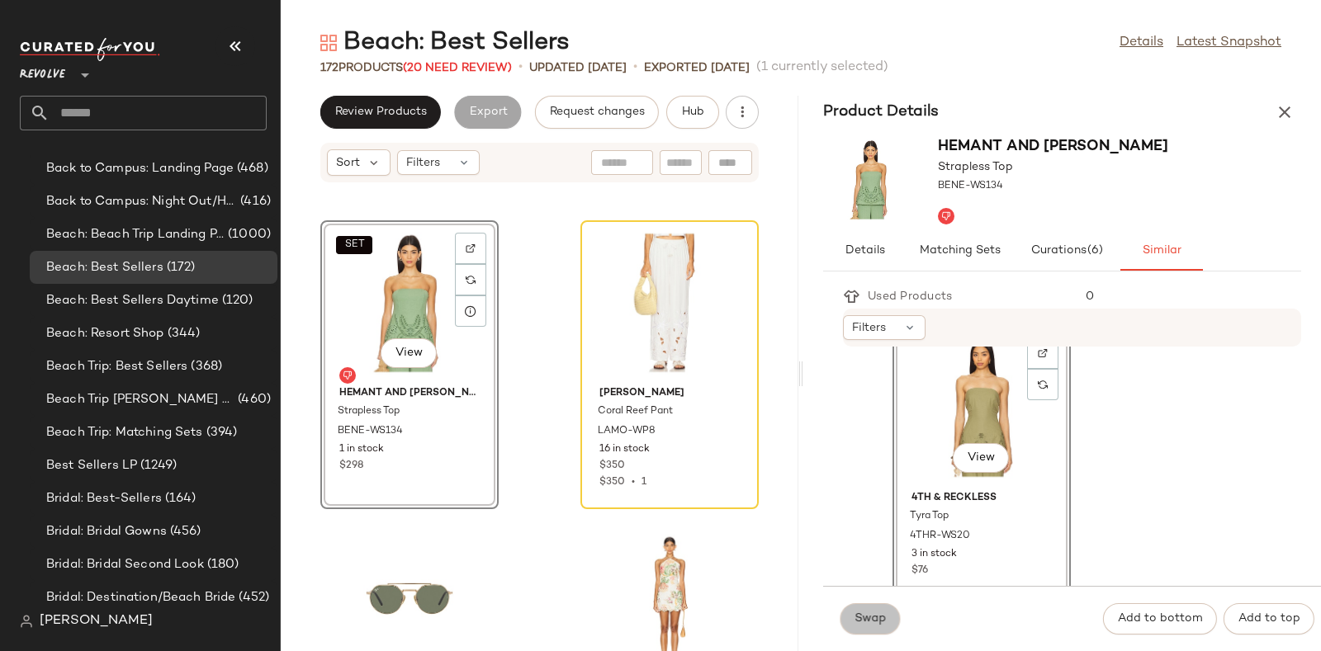
click at [870, 617] on span "Swap" at bounding box center [870, 619] width 32 height 13
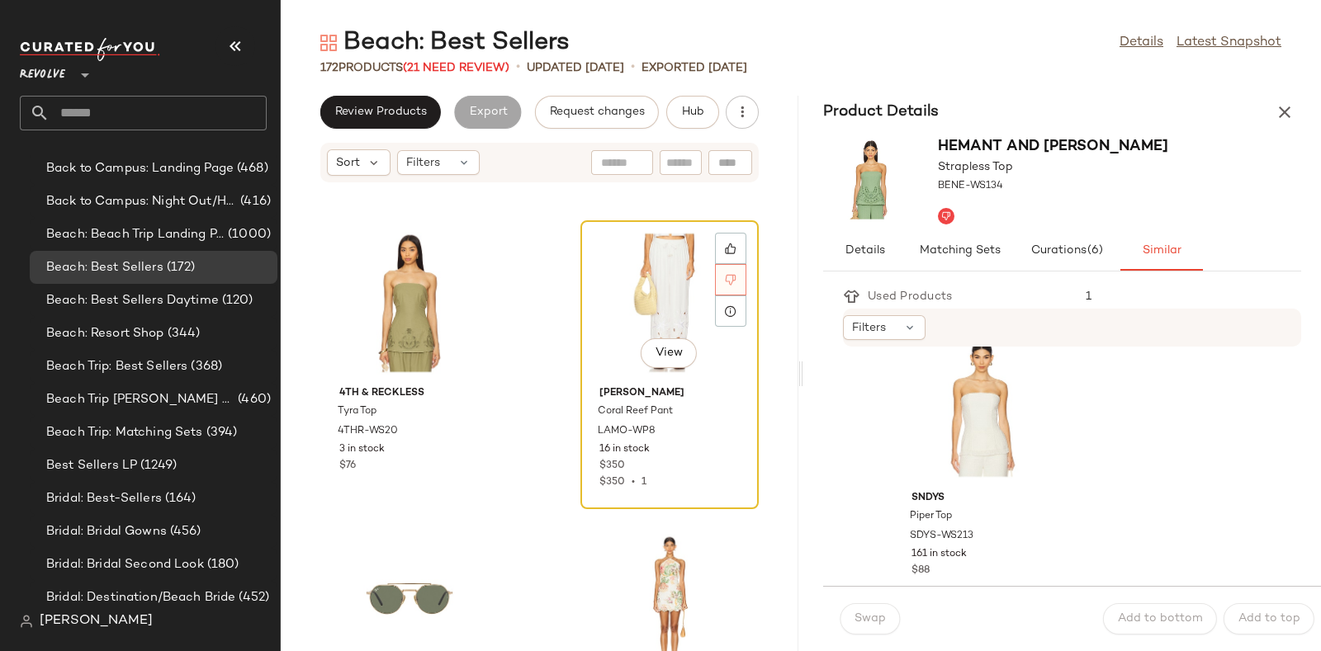
click at [726, 276] on icon at bounding box center [731, 280] width 11 height 11
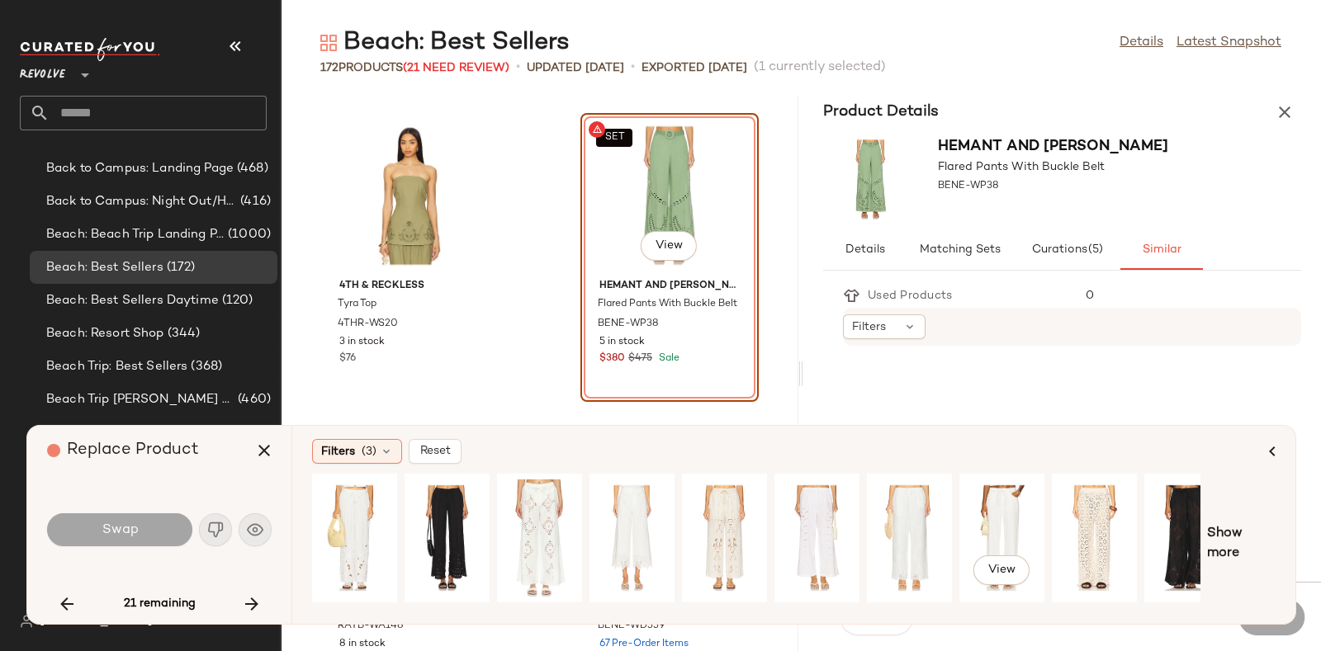
scroll to position [0, 27]
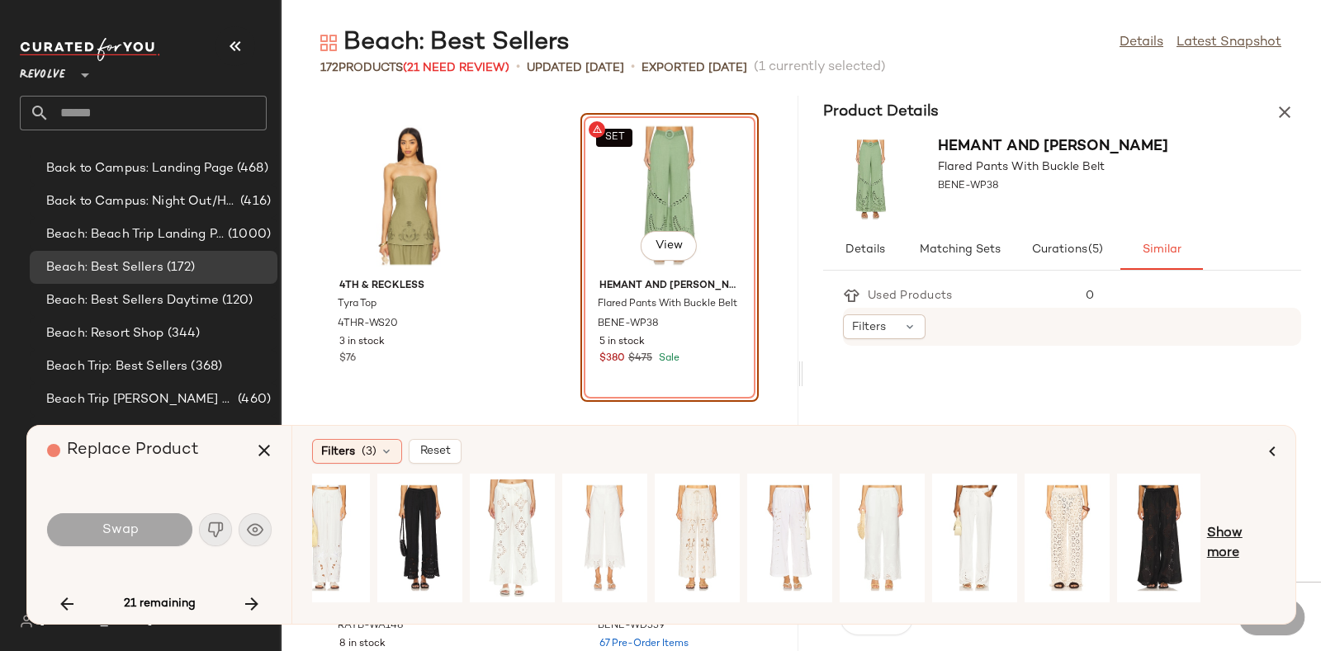
click at [1230, 537] on span "Show more" at bounding box center [1241, 544] width 69 height 40
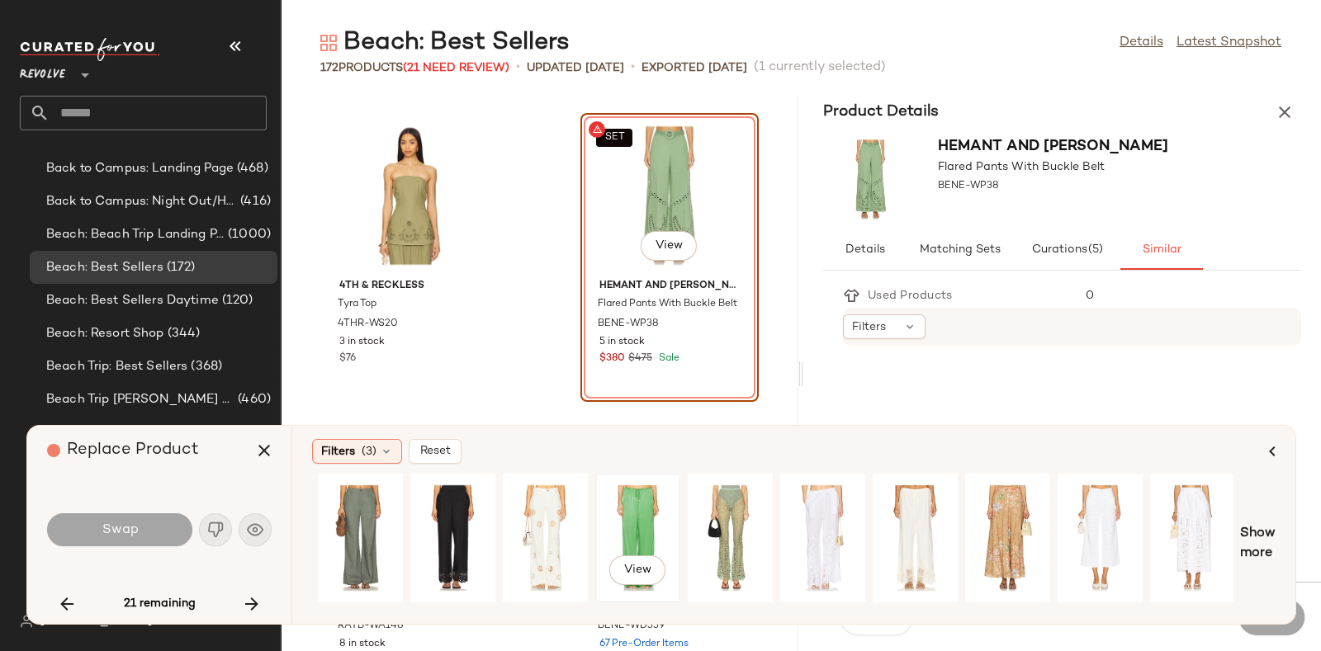
click at [631, 503] on div "View" at bounding box center [637, 538] width 73 height 117
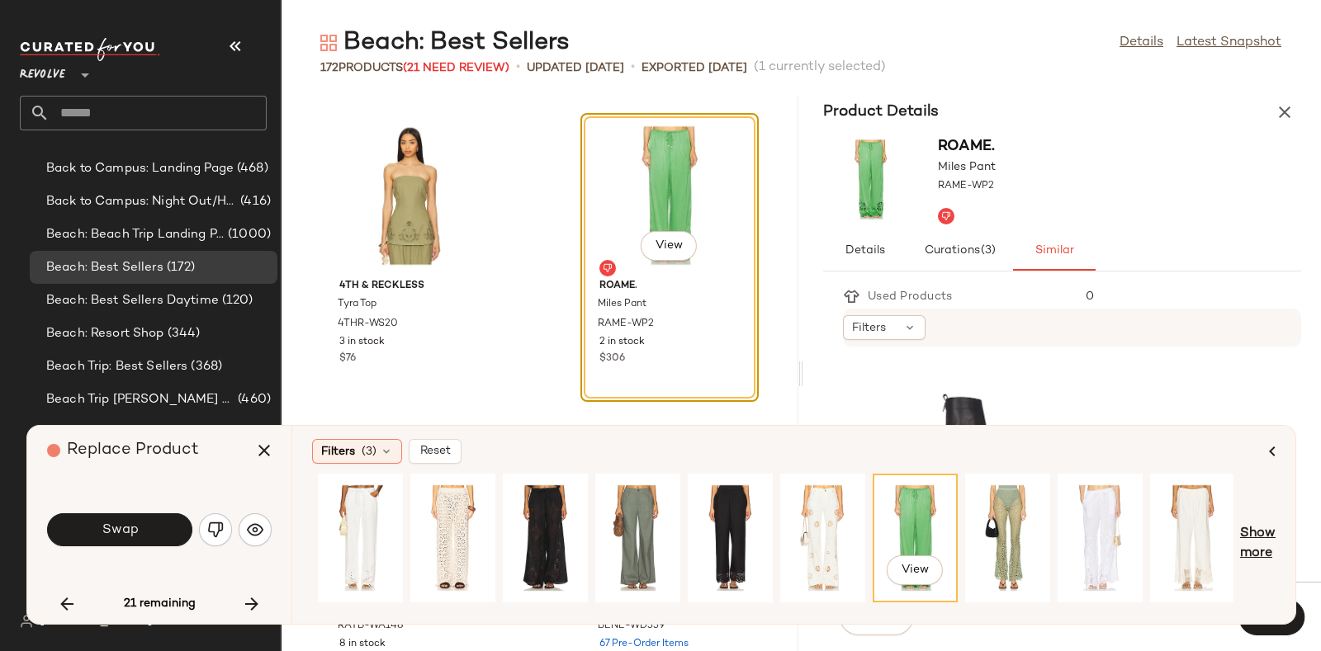
click at [1249, 533] on span "Show more" at bounding box center [1258, 544] width 36 height 40
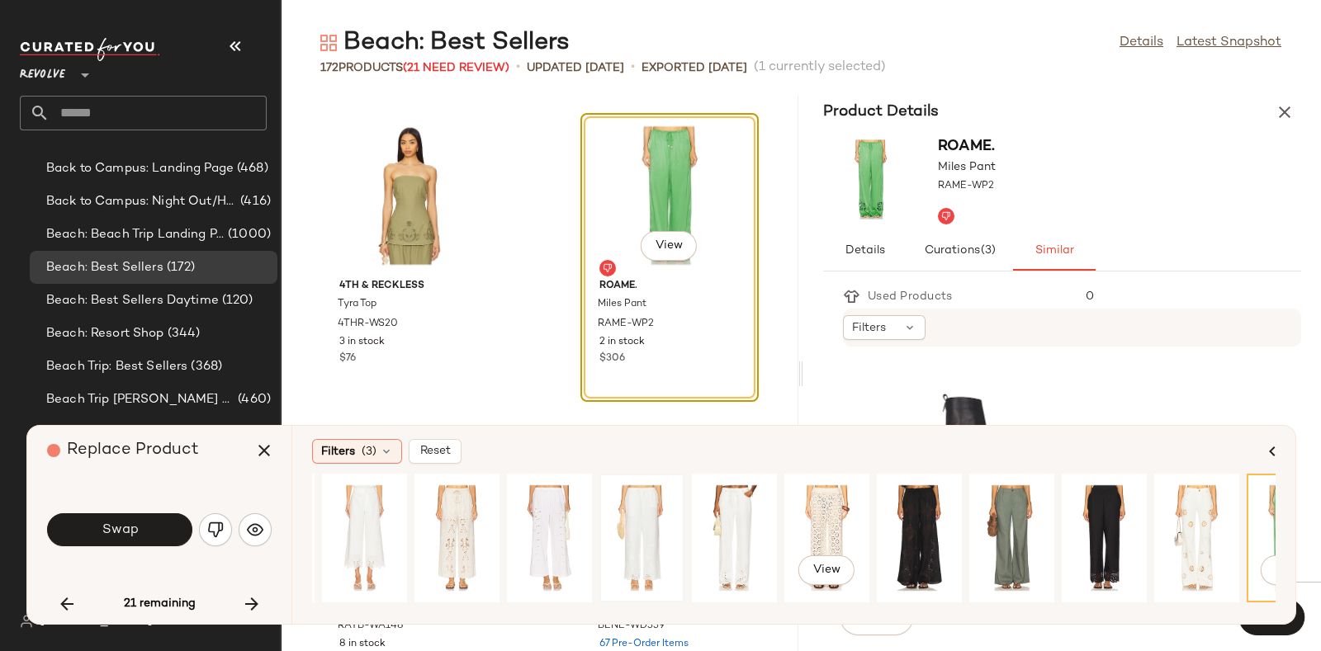
scroll to position [0, 479]
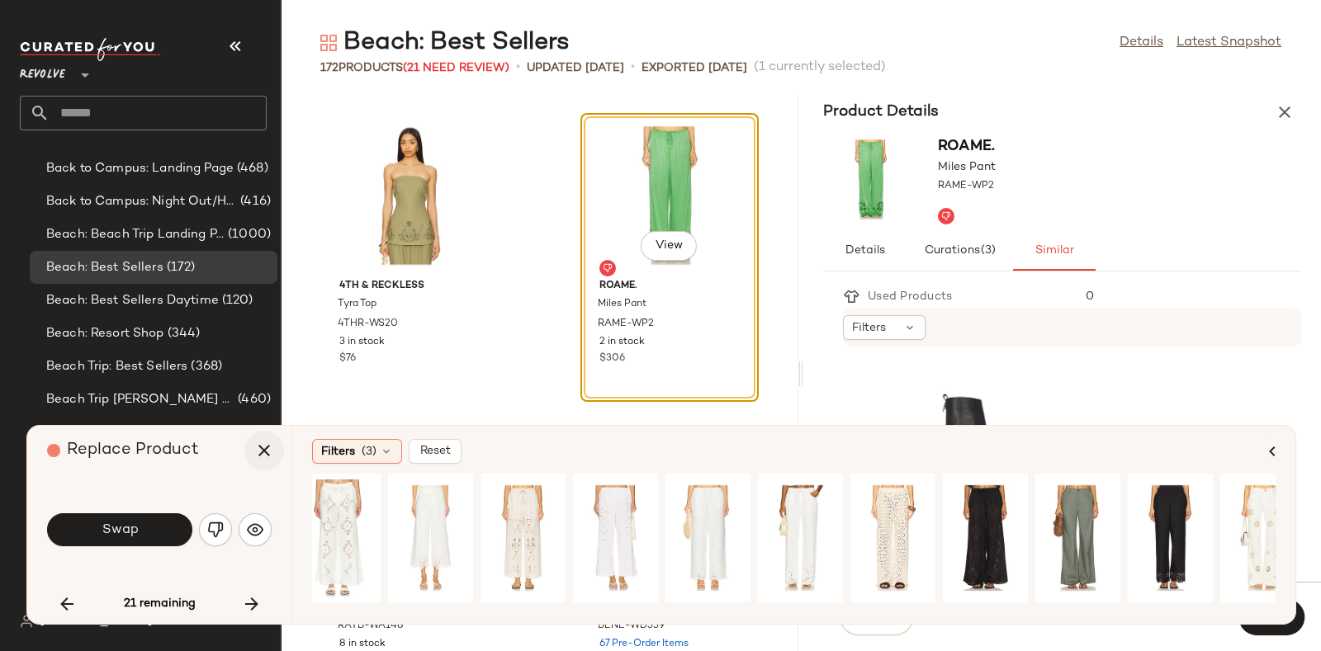
click at [256, 457] on icon "button" at bounding box center [264, 451] width 20 height 20
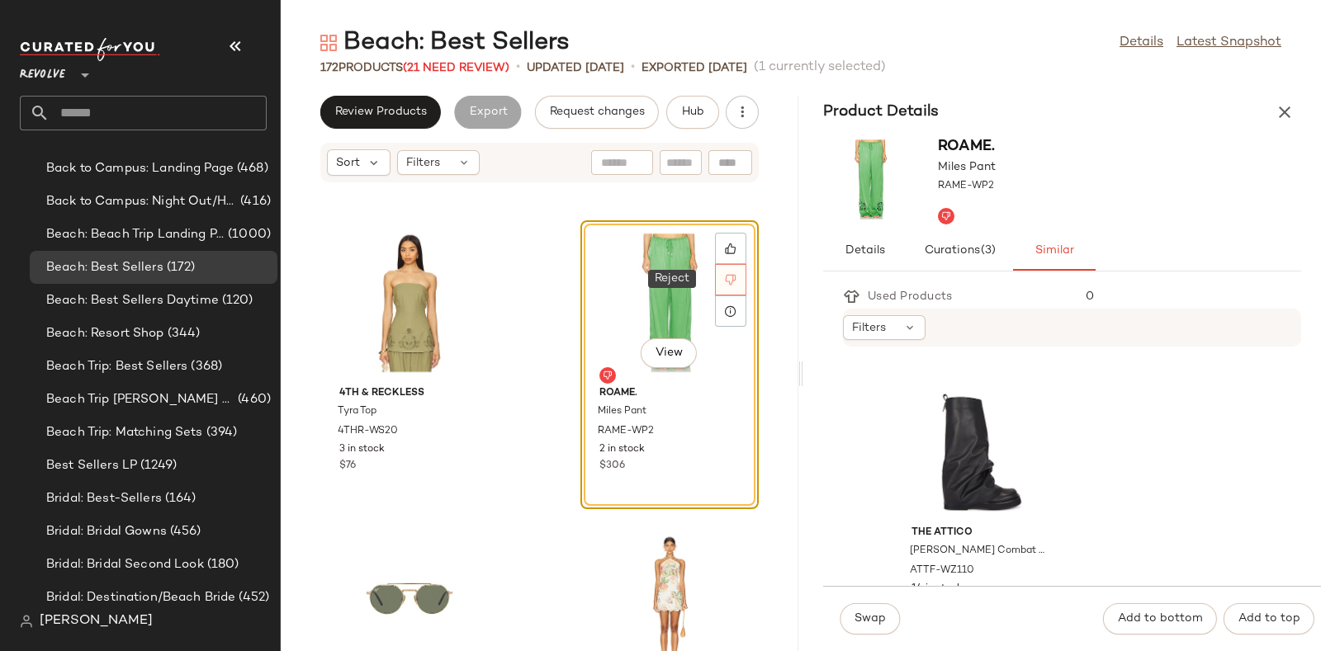
click at [729, 271] on div at bounding box center [730, 279] width 31 height 31
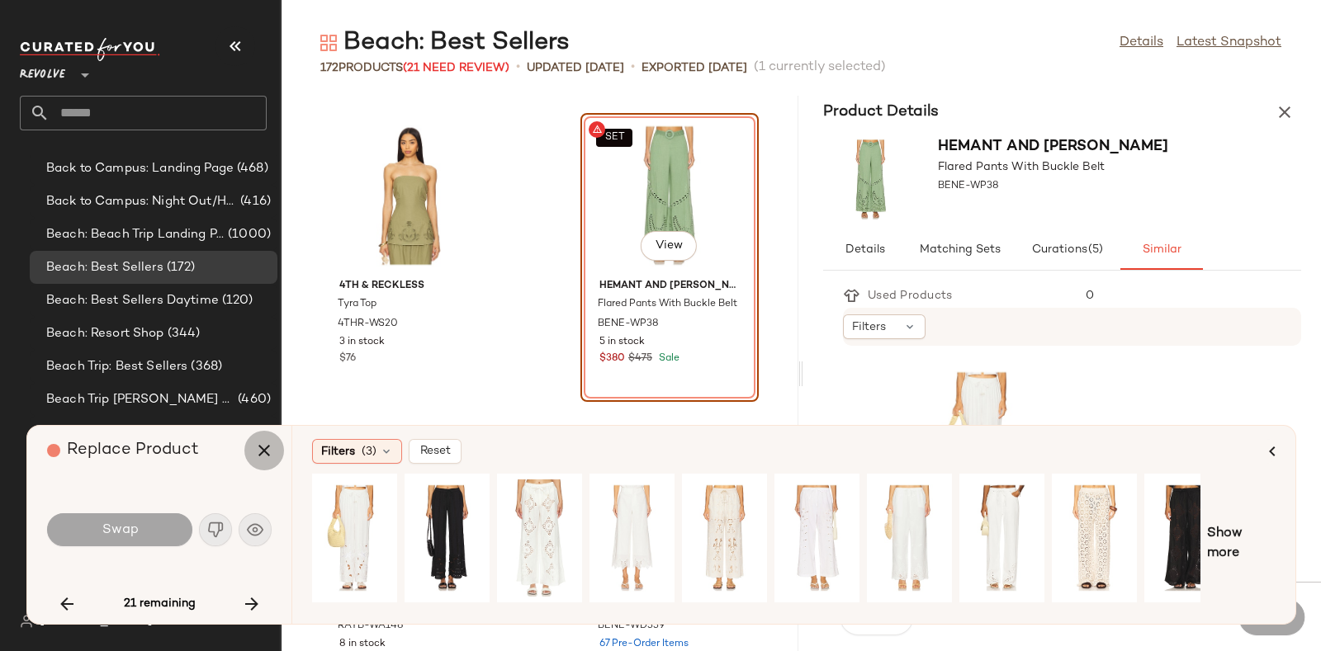
click at [272, 450] on icon "button" at bounding box center [264, 451] width 20 height 20
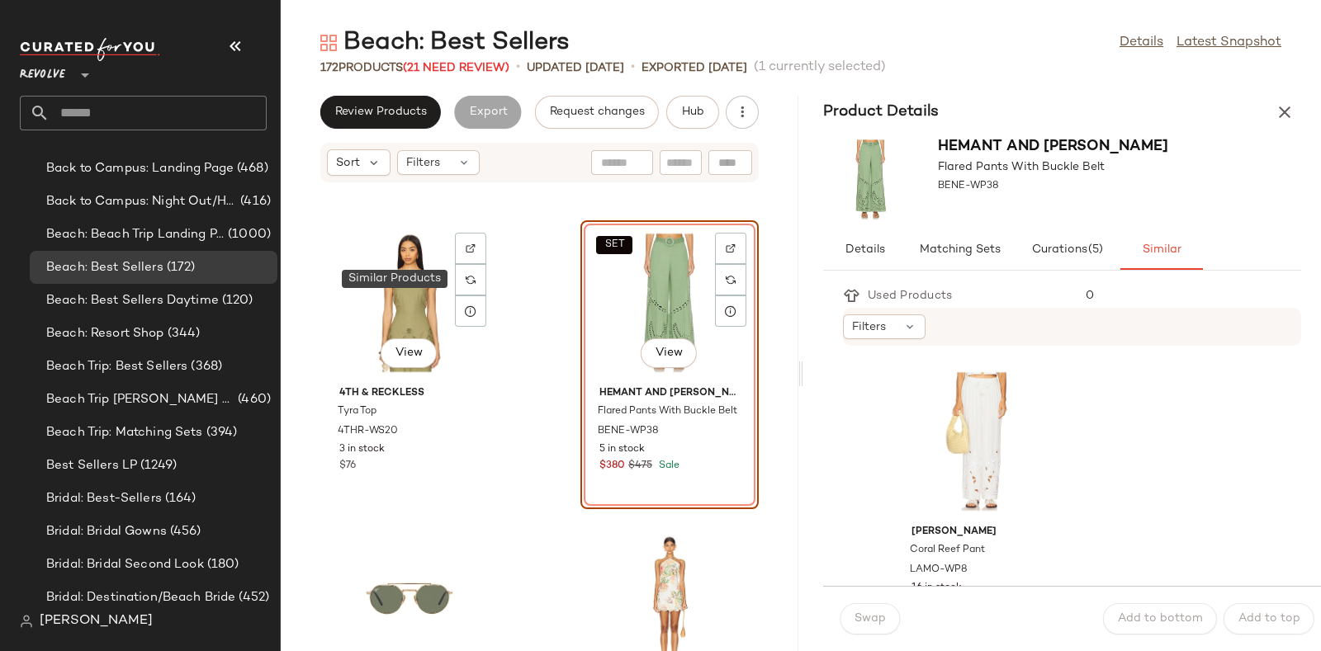
click at [467, 279] on img at bounding box center [471, 280] width 10 height 10
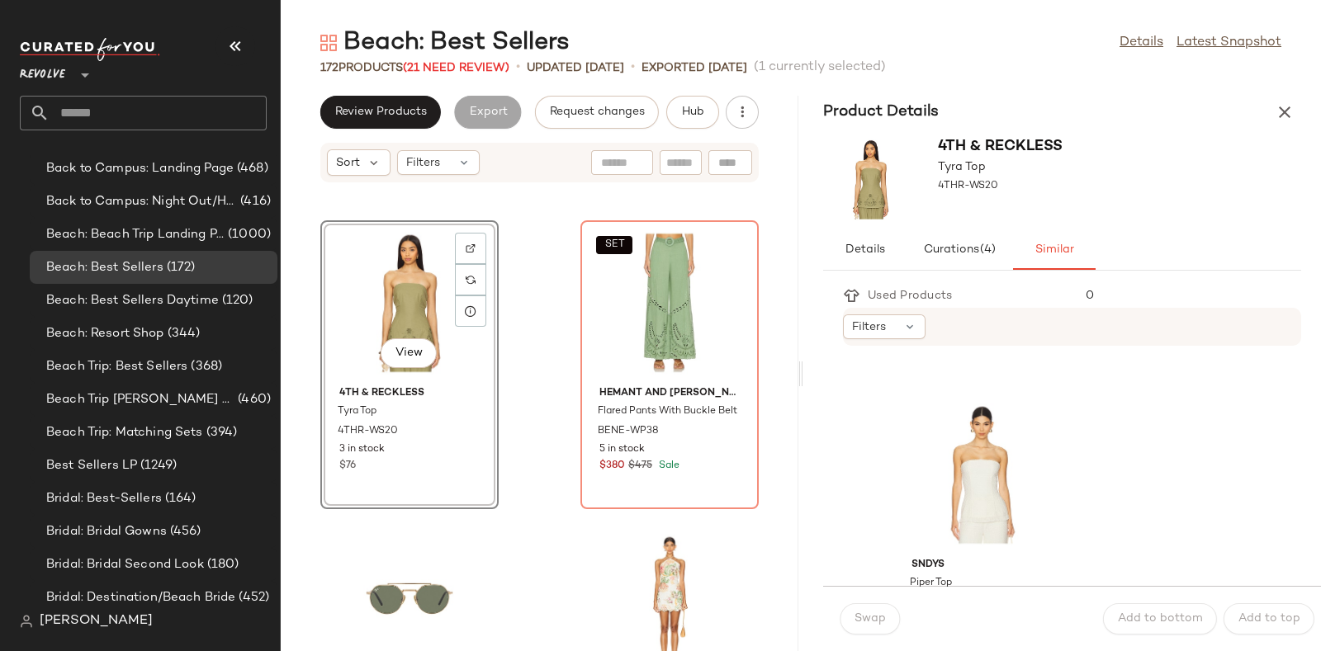
scroll to position [7308, 0]
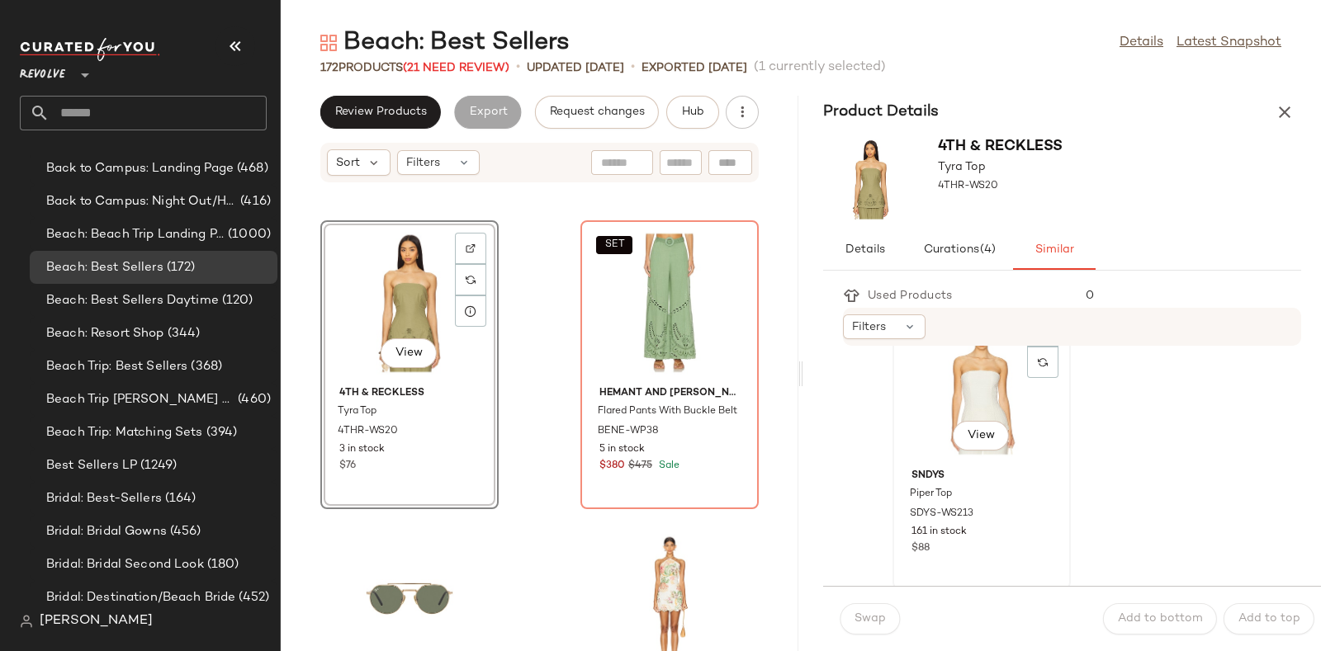
click at [970, 384] on div "View" at bounding box center [981, 386] width 167 height 154
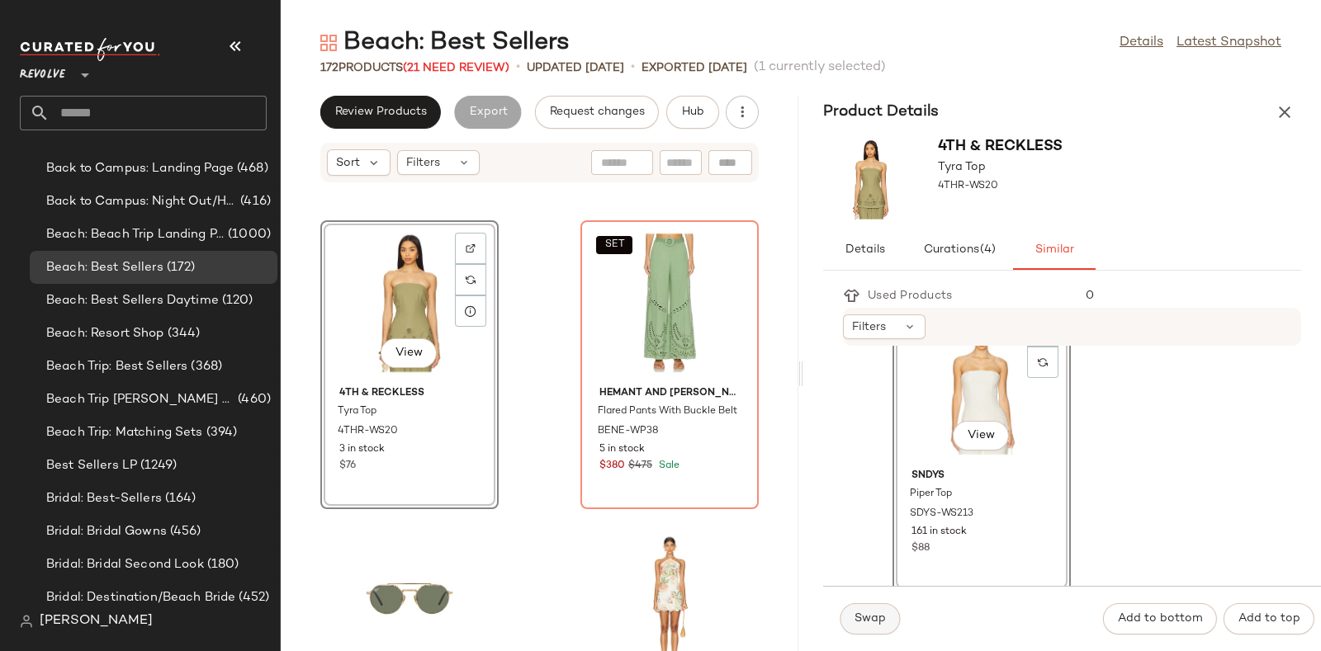
click at [860, 619] on span "Swap" at bounding box center [870, 619] width 32 height 13
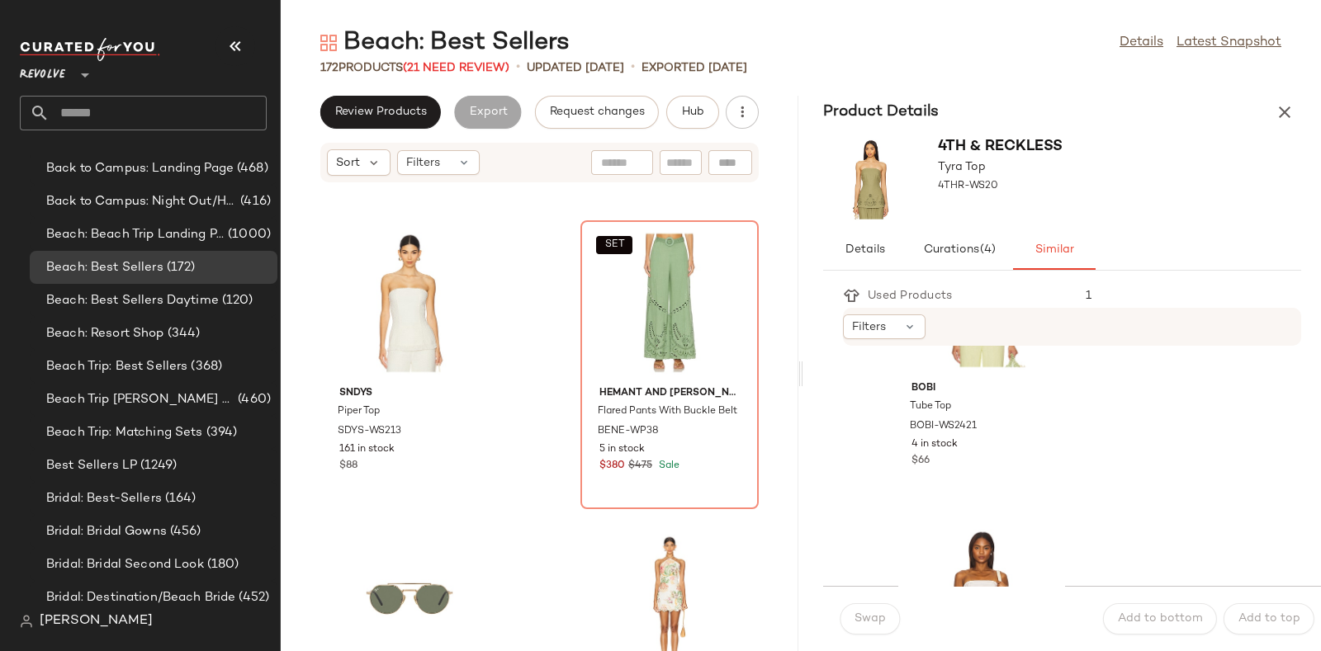
scroll to position [4022, 0]
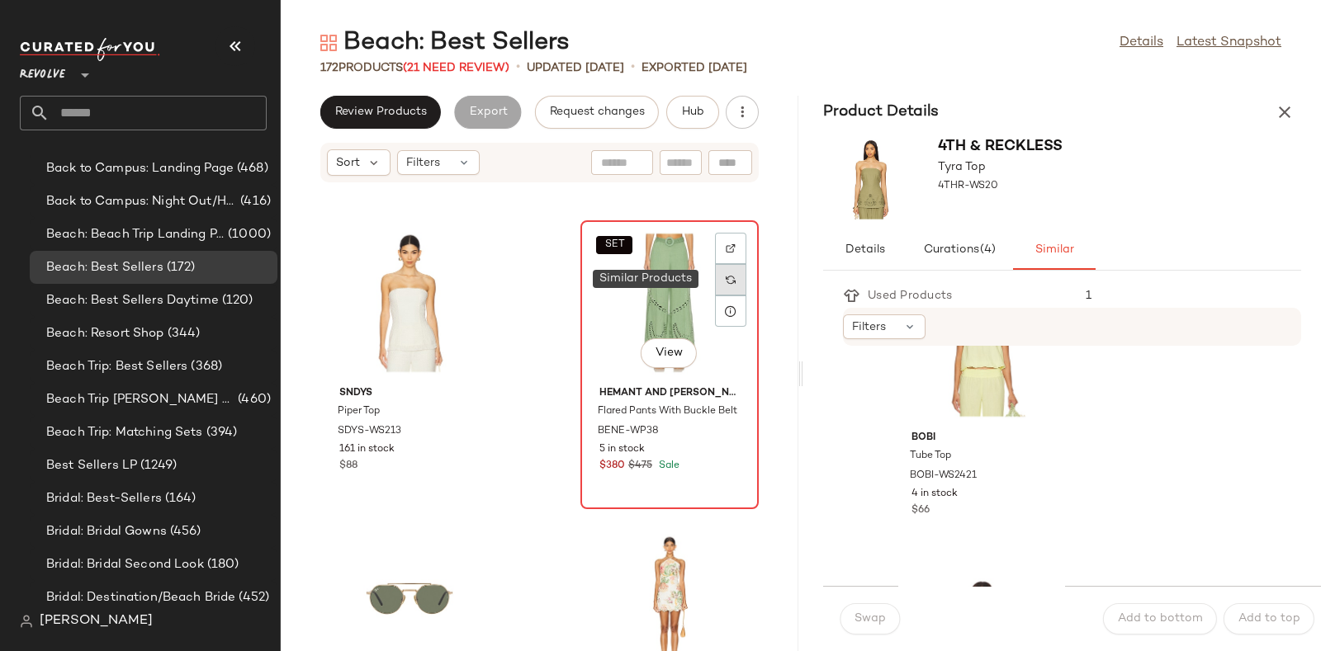
click at [715, 278] on div at bounding box center [730, 279] width 31 height 31
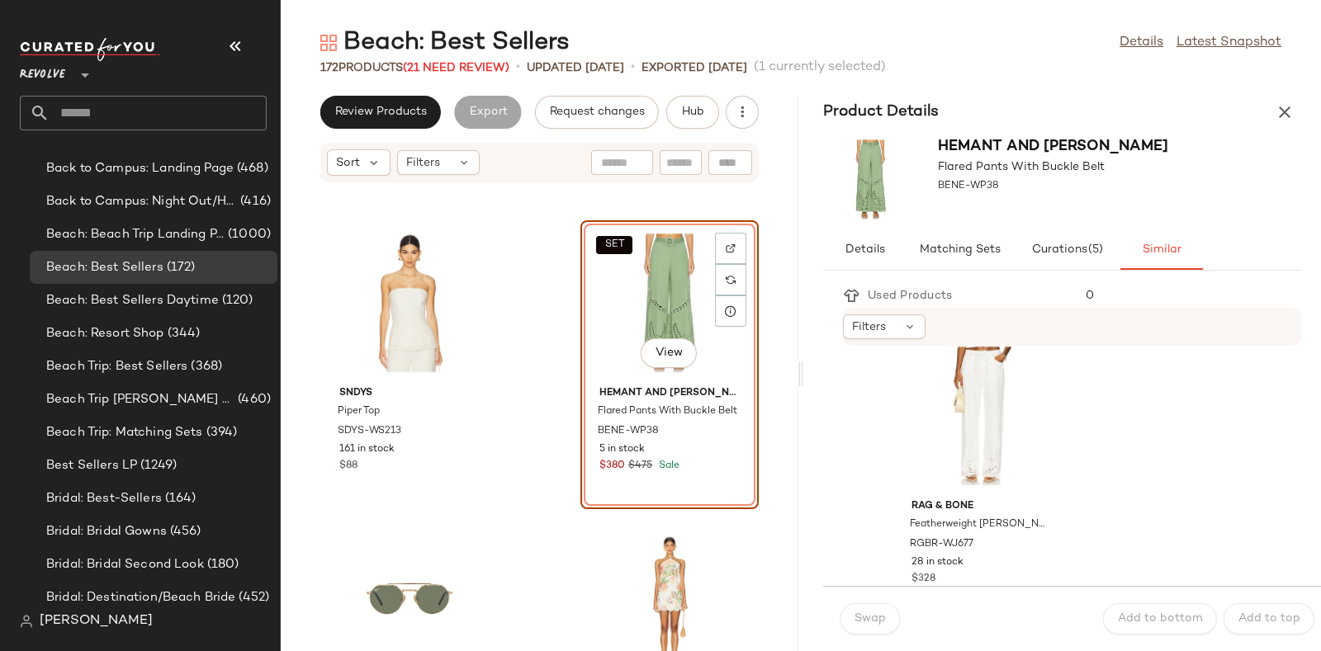
scroll to position [3046, 0]
click at [997, 391] on div "View" at bounding box center [981, 418] width 167 height 154
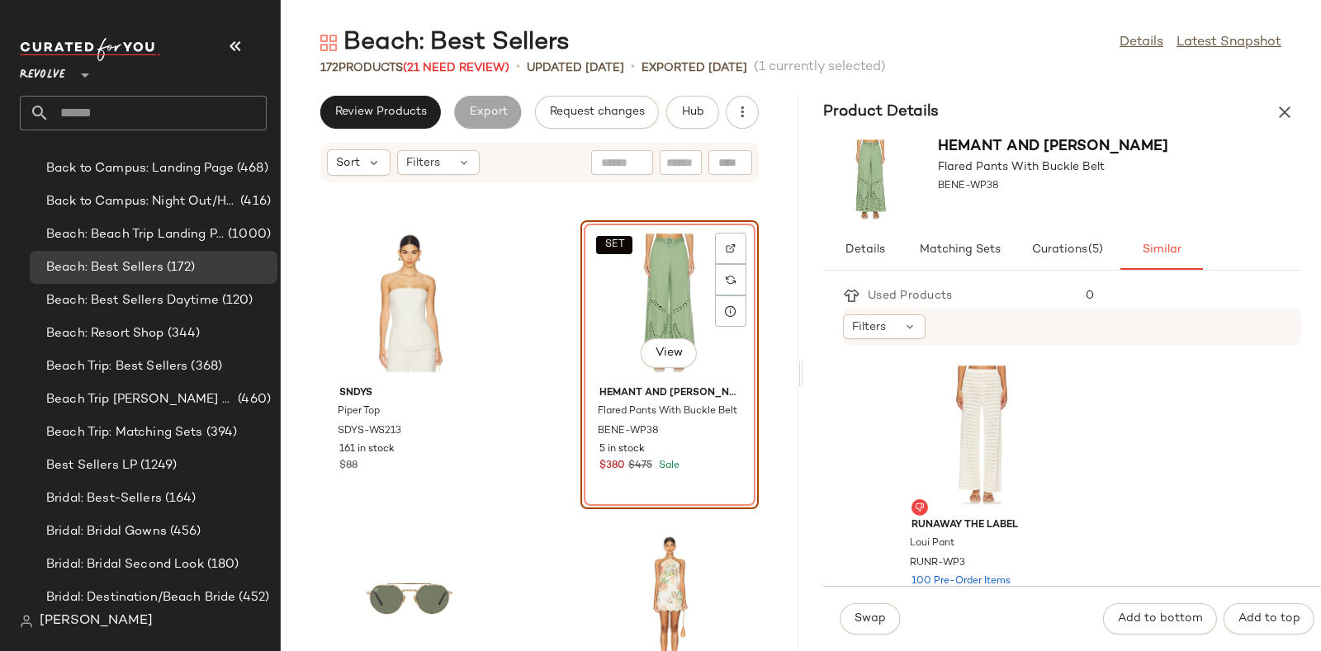
scroll to position [7313, 0]
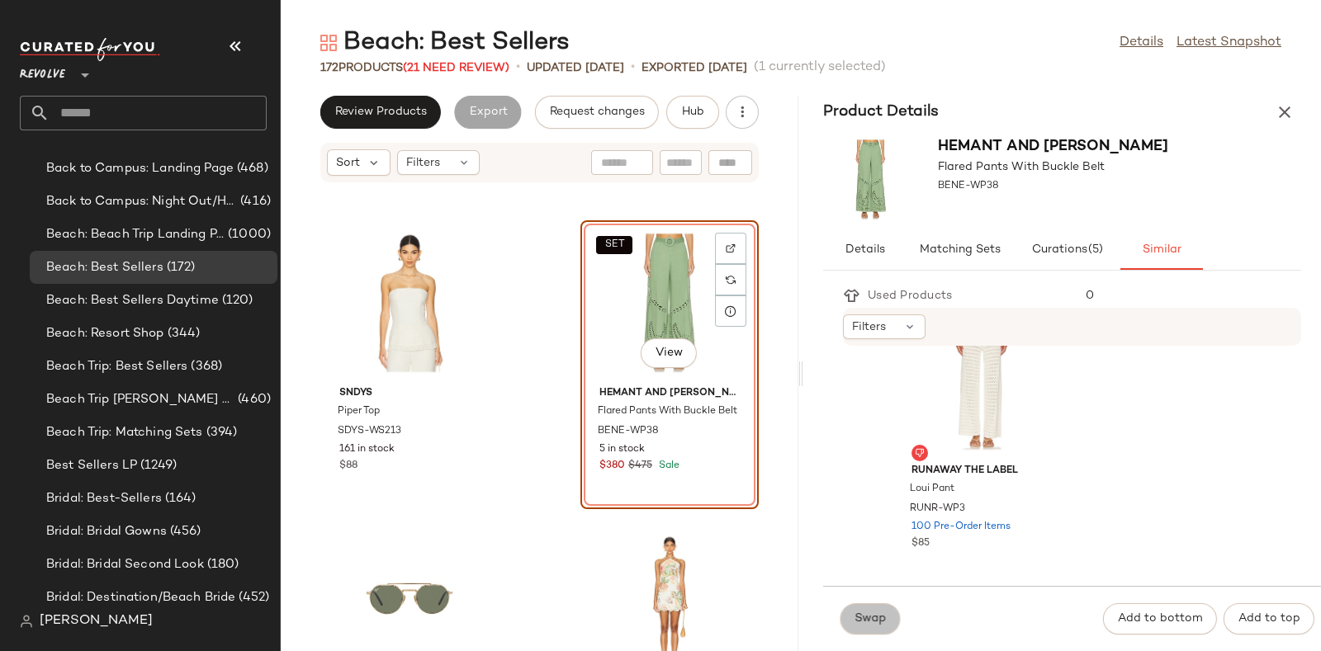
click at [879, 608] on button "Swap" at bounding box center [870, 619] width 60 height 31
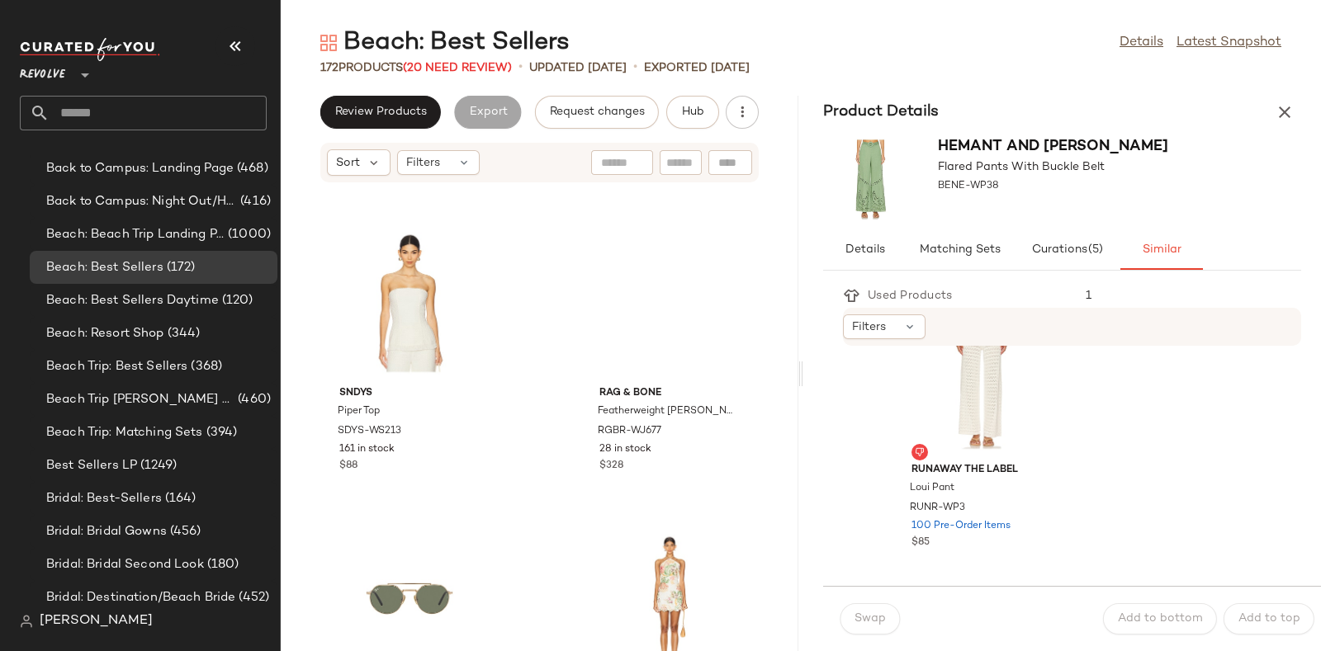
scroll to position [7011, 0]
click at [1276, 116] on icon "button" at bounding box center [1285, 112] width 20 height 20
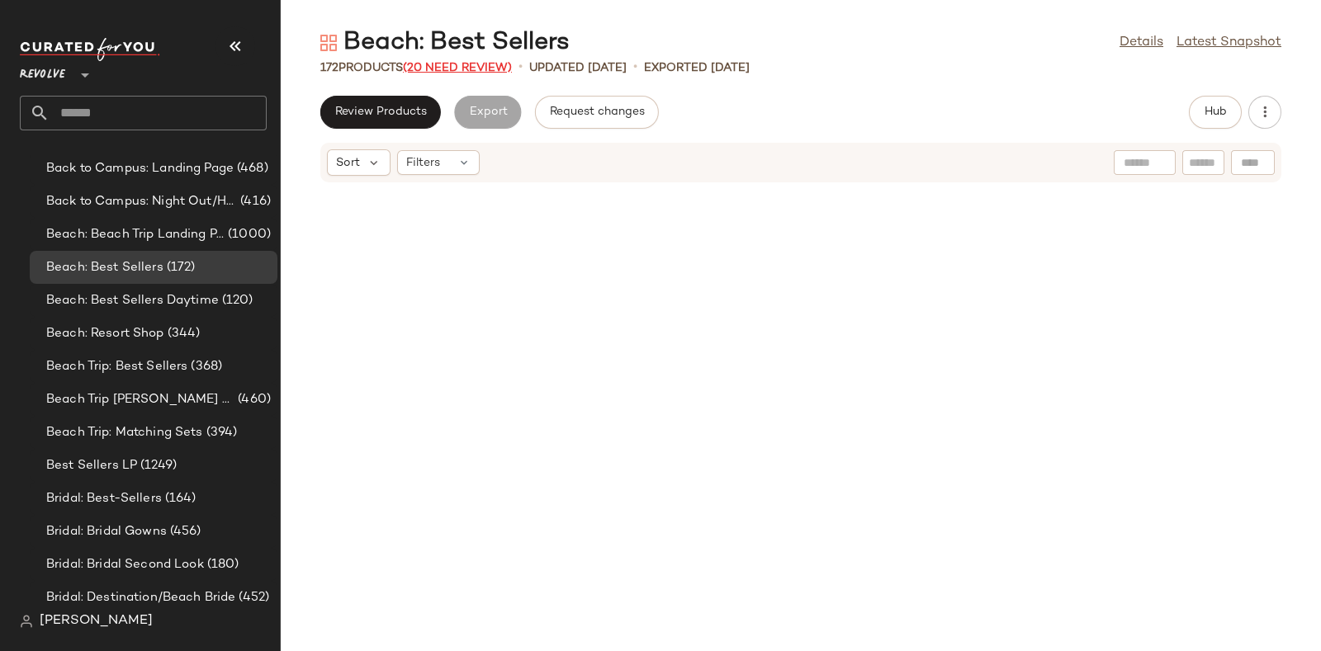
scroll to position [5439, 0]
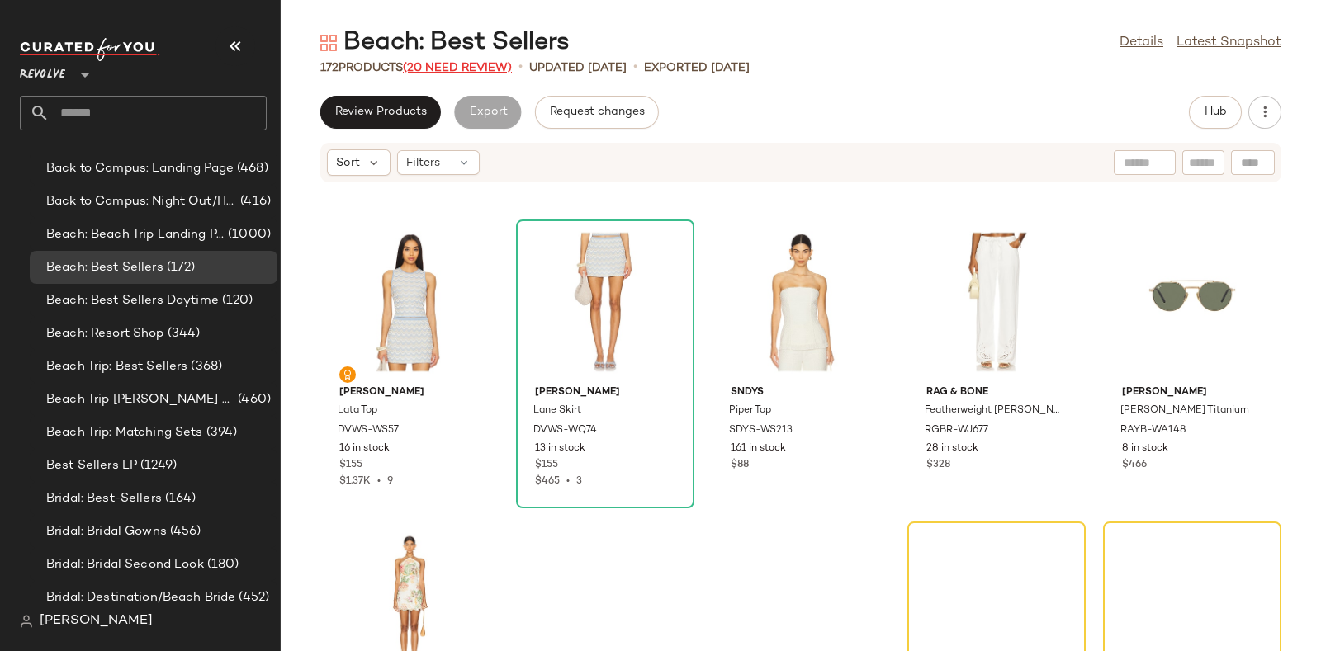
click at [437, 62] on span "(20 Need Review)" at bounding box center [457, 68] width 109 height 12
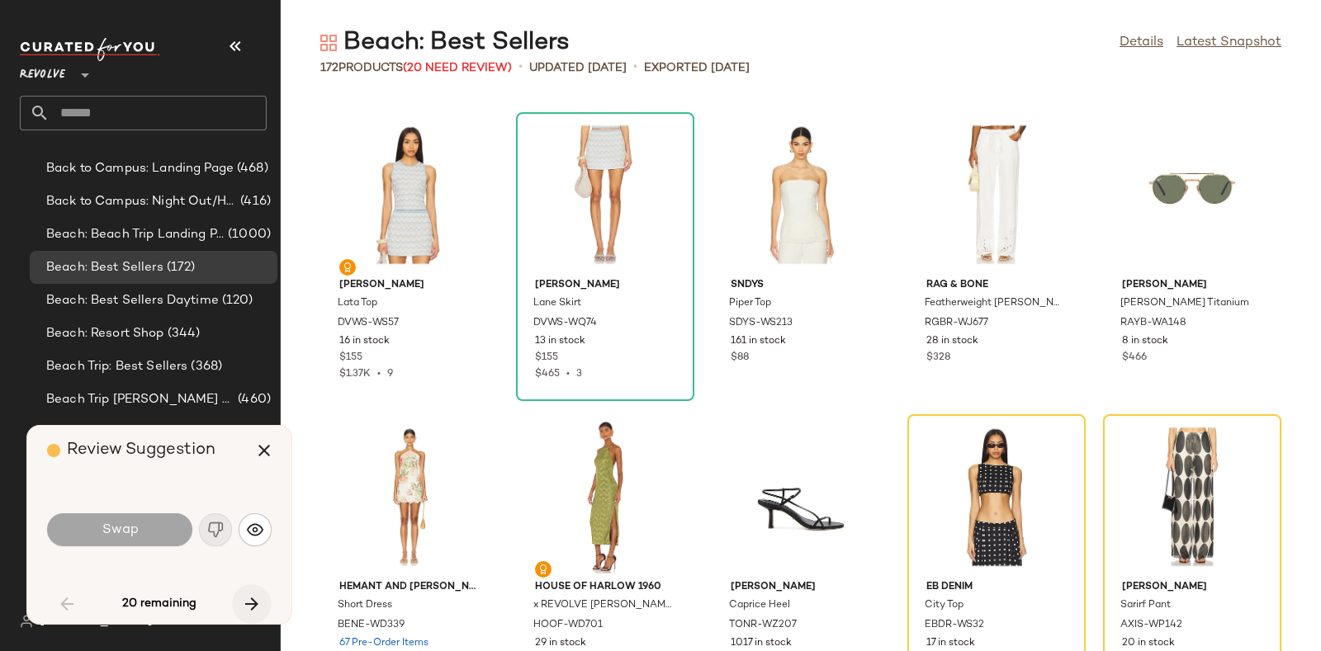
click at [253, 594] on icon "button" at bounding box center [252, 604] width 20 height 20
click at [249, 603] on icon "button" at bounding box center [252, 604] width 20 height 20
click at [255, 604] on icon "button" at bounding box center [252, 604] width 20 height 20
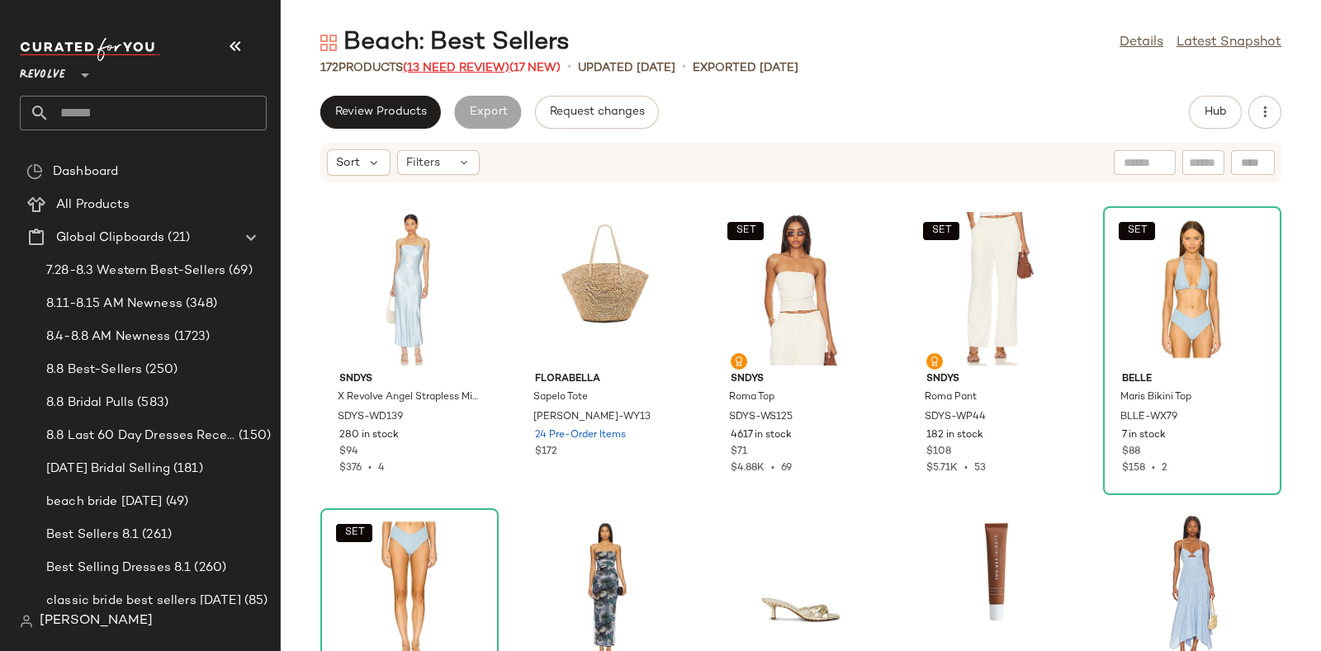
click at [458, 63] on span "(13 Need Review)" at bounding box center [456, 68] width 107 height 12
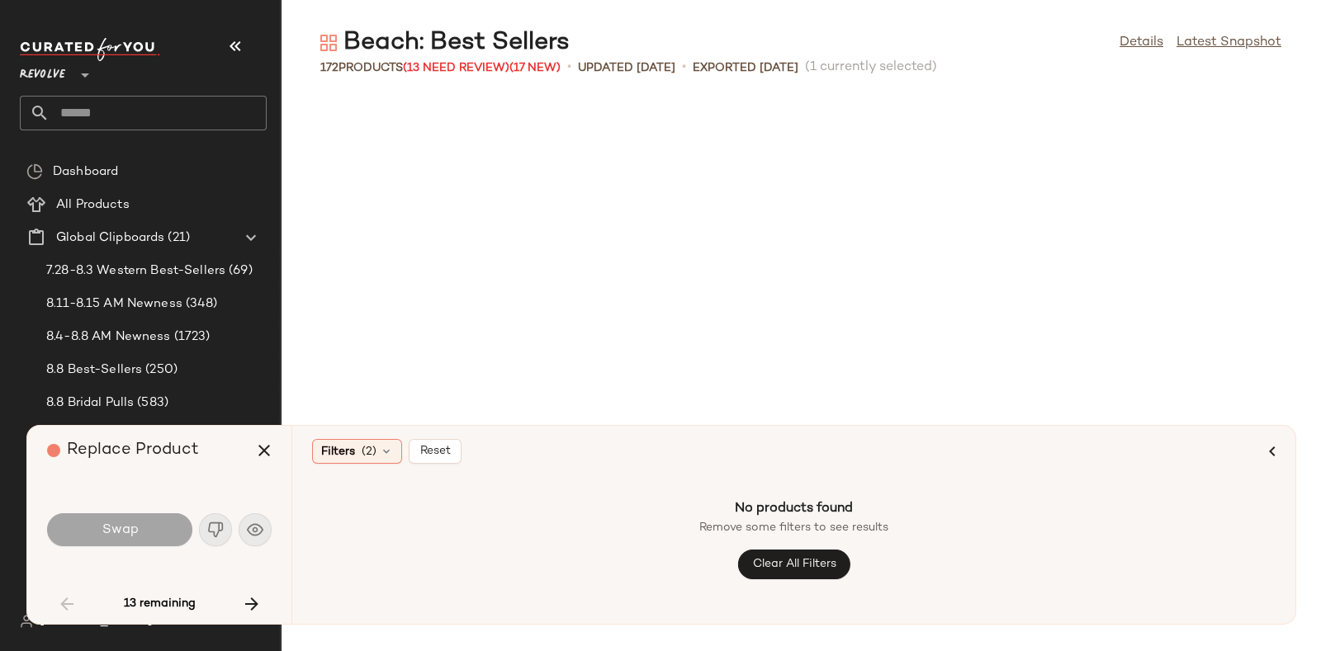
scroll to position [3021, 0]
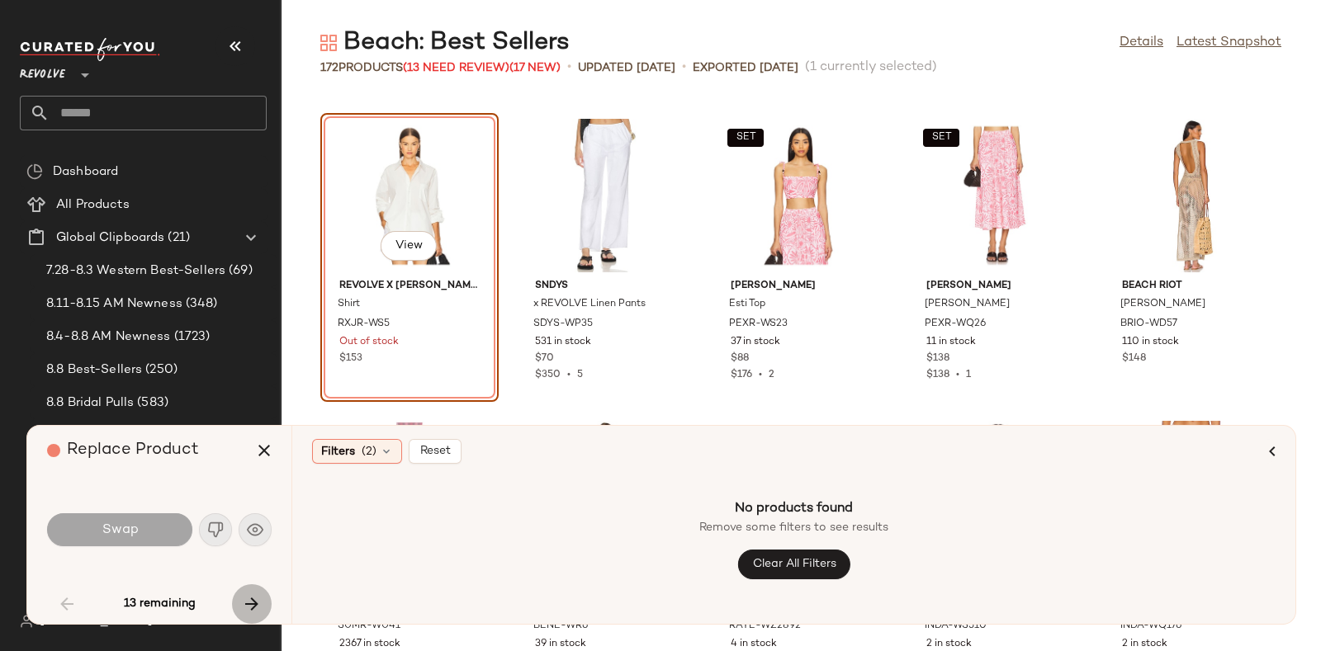
click at [252, 604] on icon "button" at bounding box center [252, 604] width 20 height 20
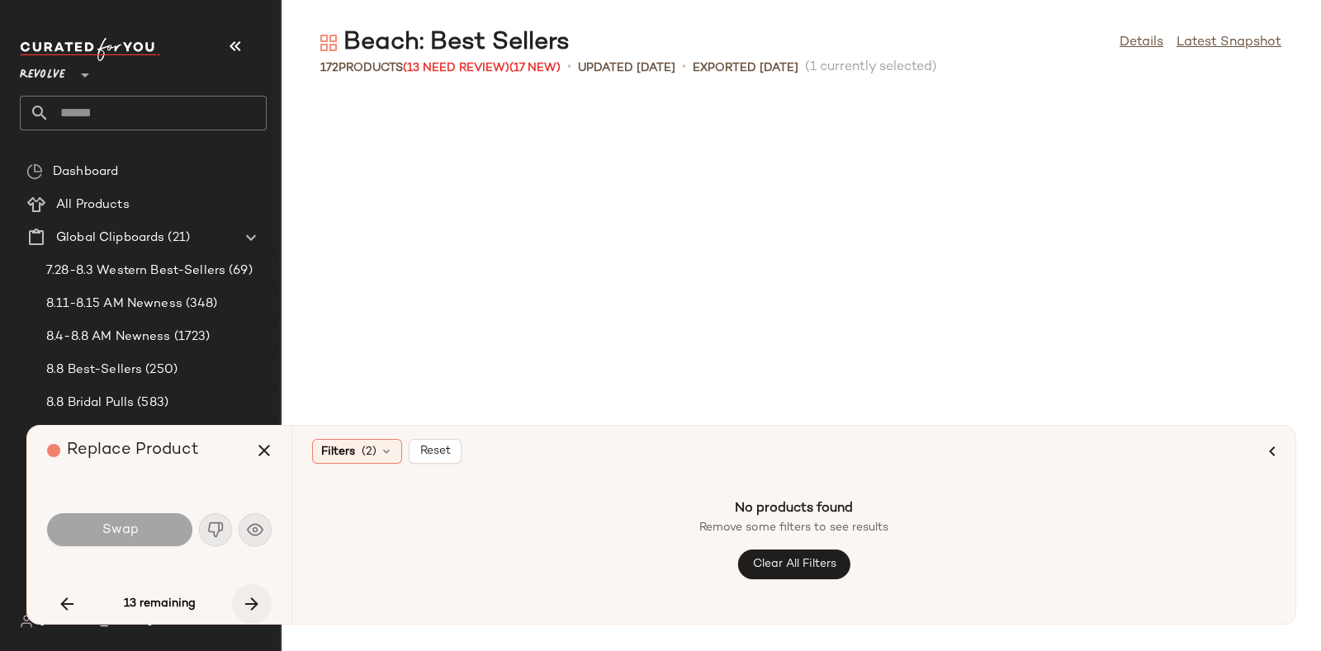
scroll to position [5741, 0]
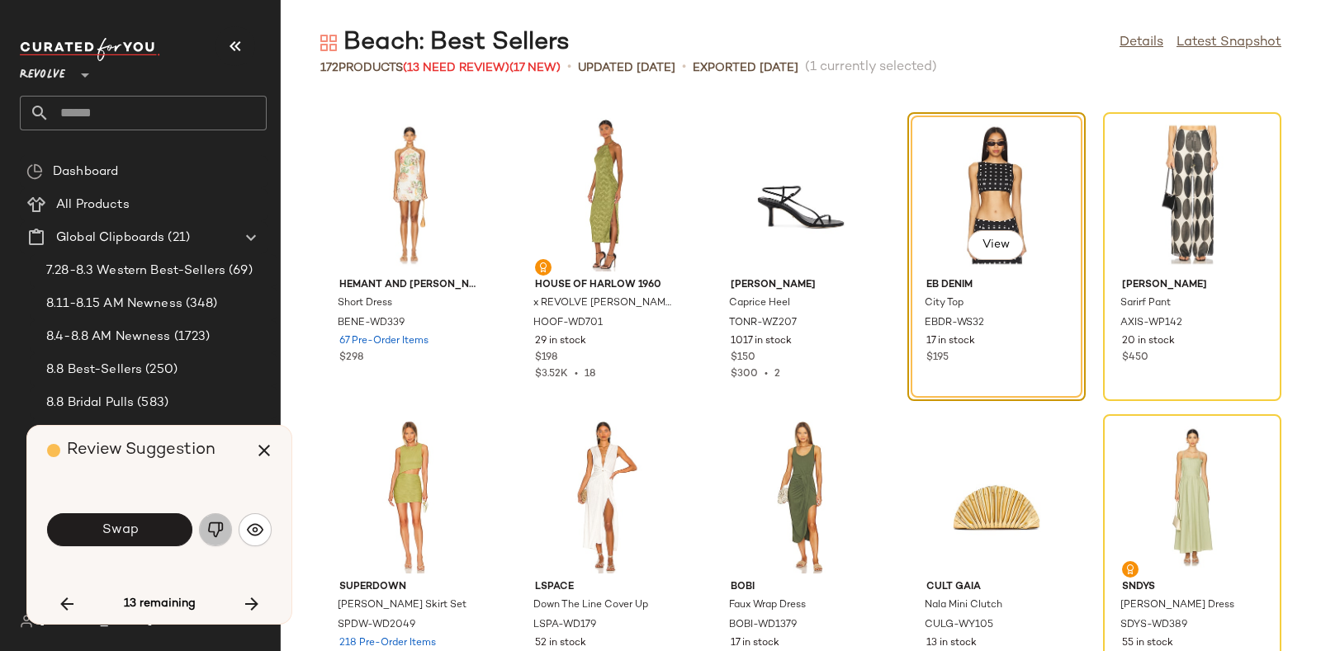
click at [215, 526] on img "button" at bounding box center [215, 530] width 17 height 17
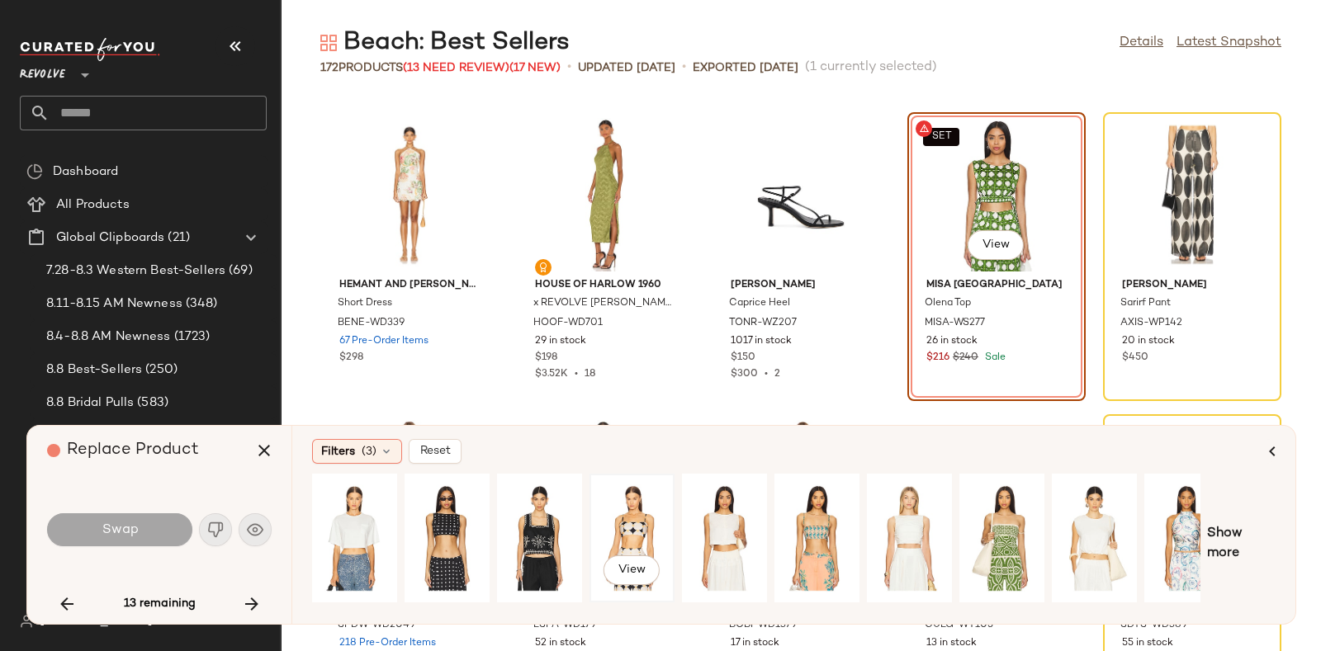
click at [640, 513] on div "View" at bounding box center [631, 538] width 73 height 117
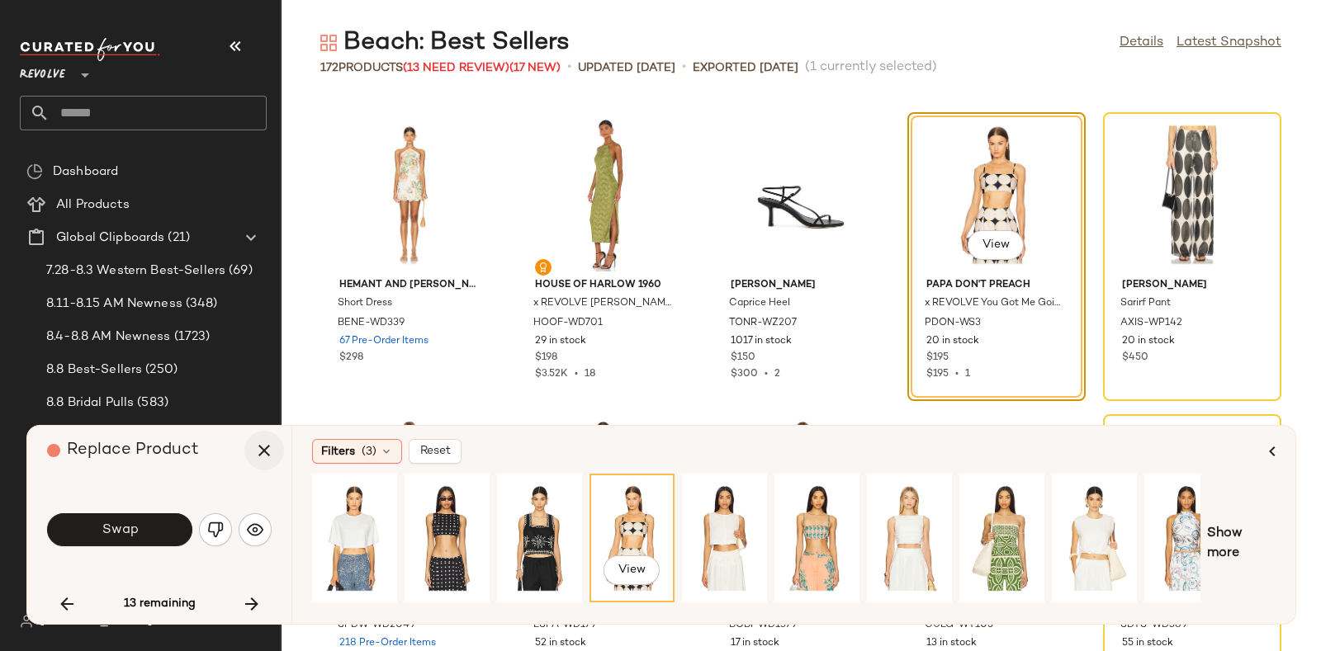
click at [263, 447] on icon "button" at bounding box center [264, 451] width 20 height 20
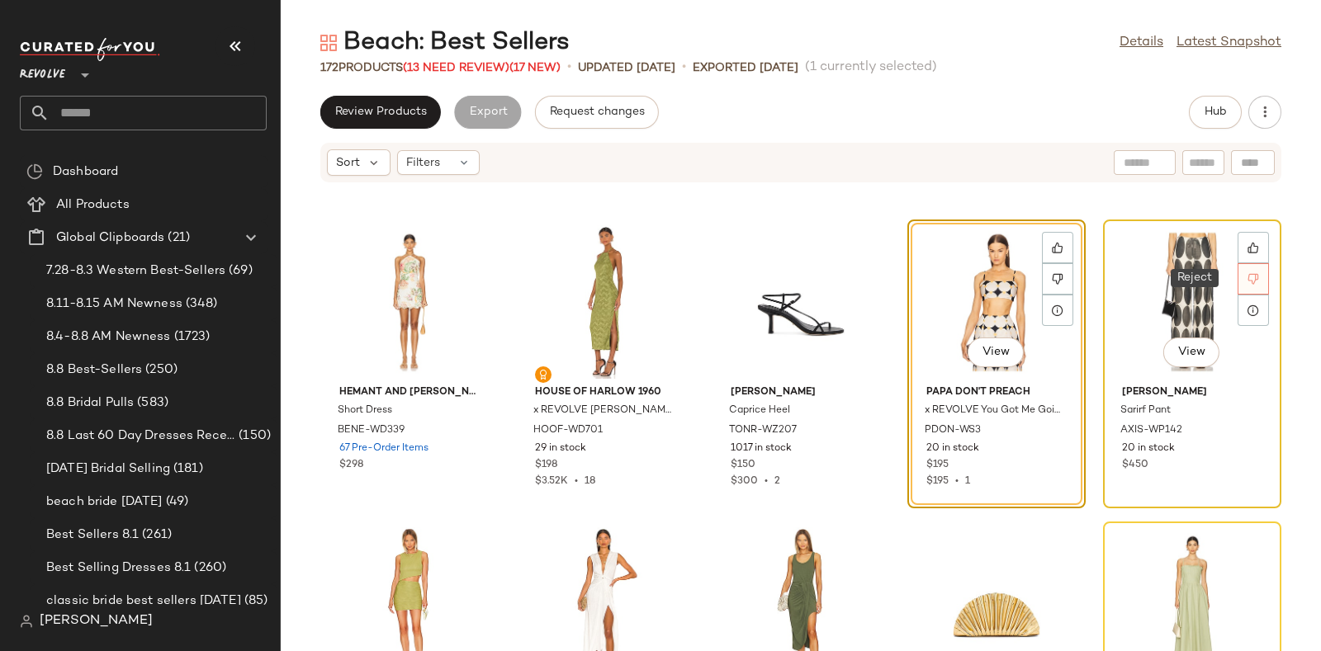
click at [1248, 279] on icon at bounding box center [1254, 279] width 12 height 12
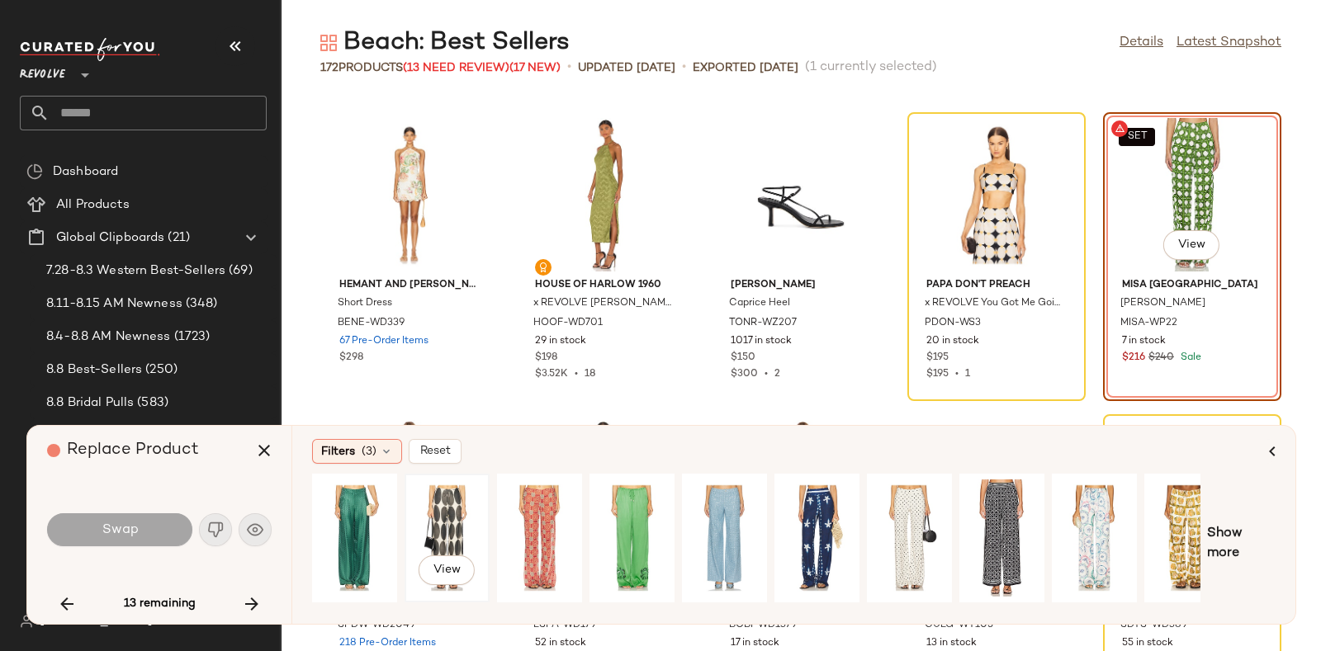
click at [440, 502] on div "View" at bounding box center [446, 538] width 73 height 117
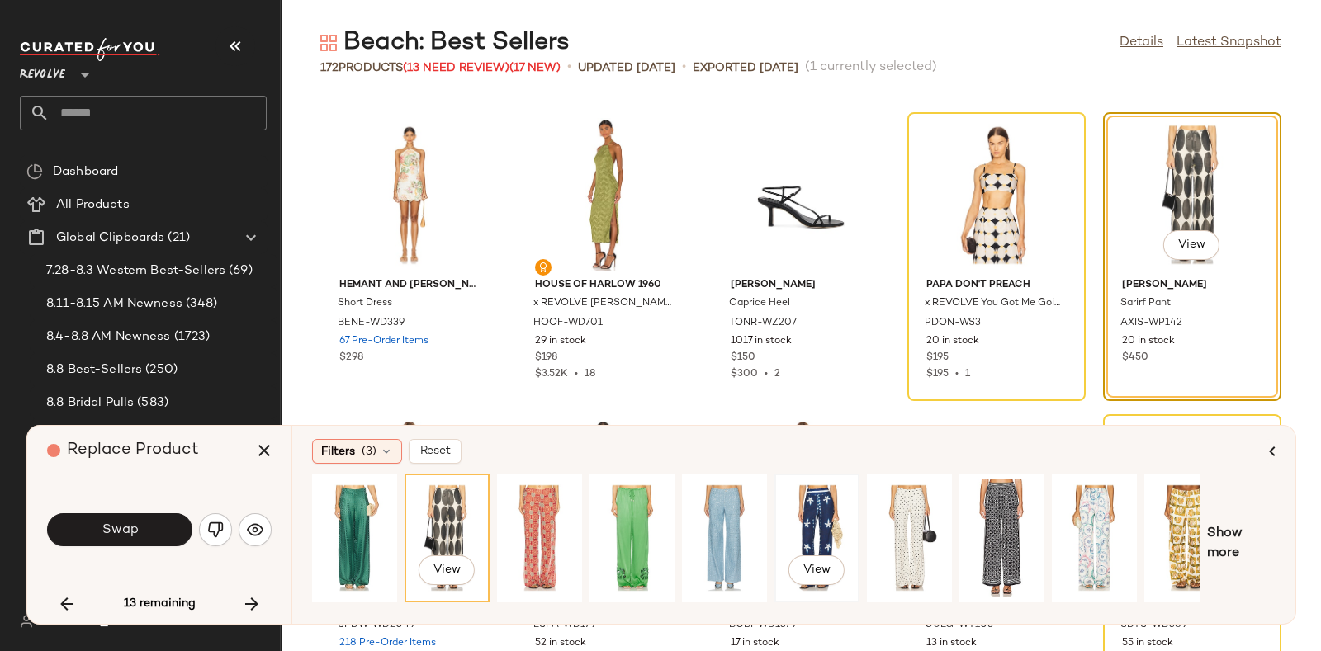
scroll to position [0, 27]
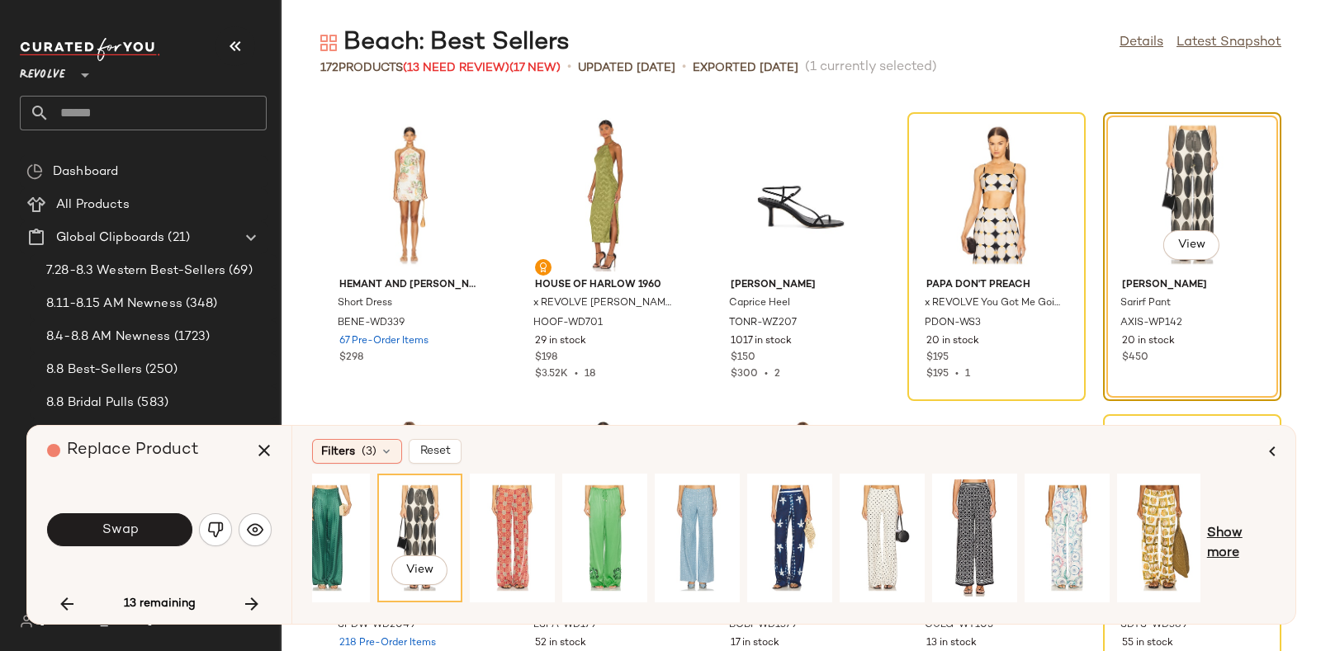
click at [1230, 534] on span "Show more" at bounding box center [1241, 544] width 69 height 40
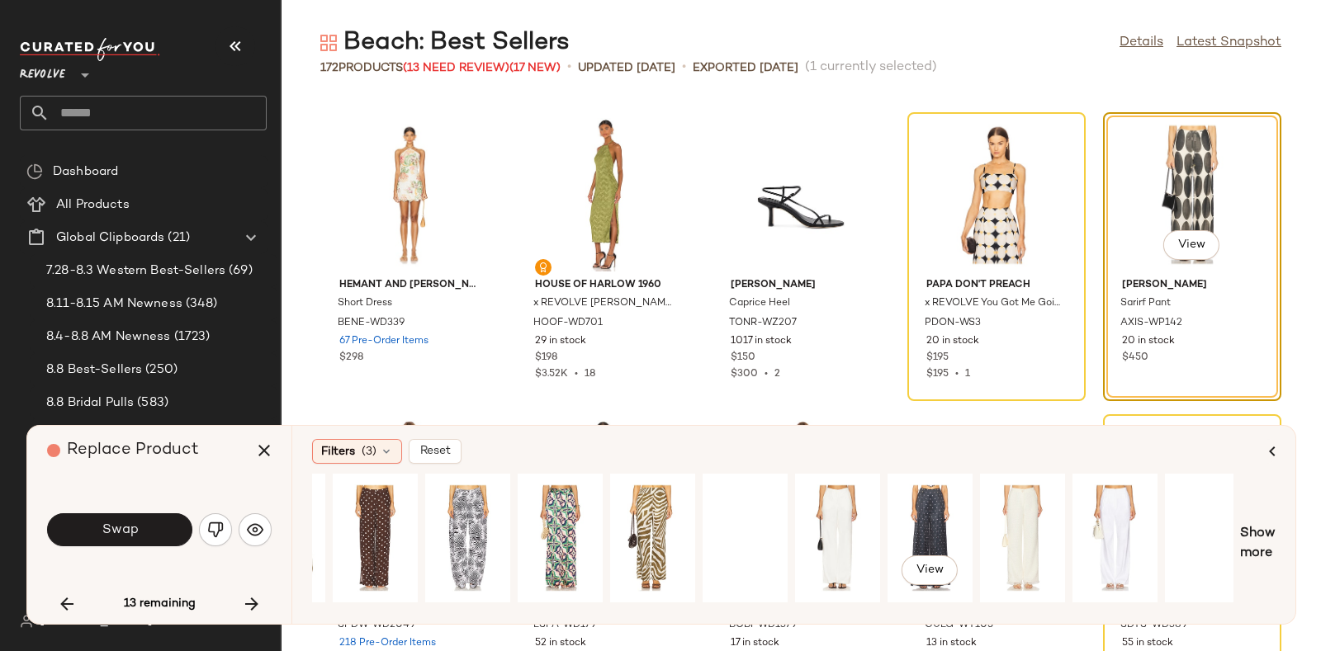
scroll to position [0, 919]
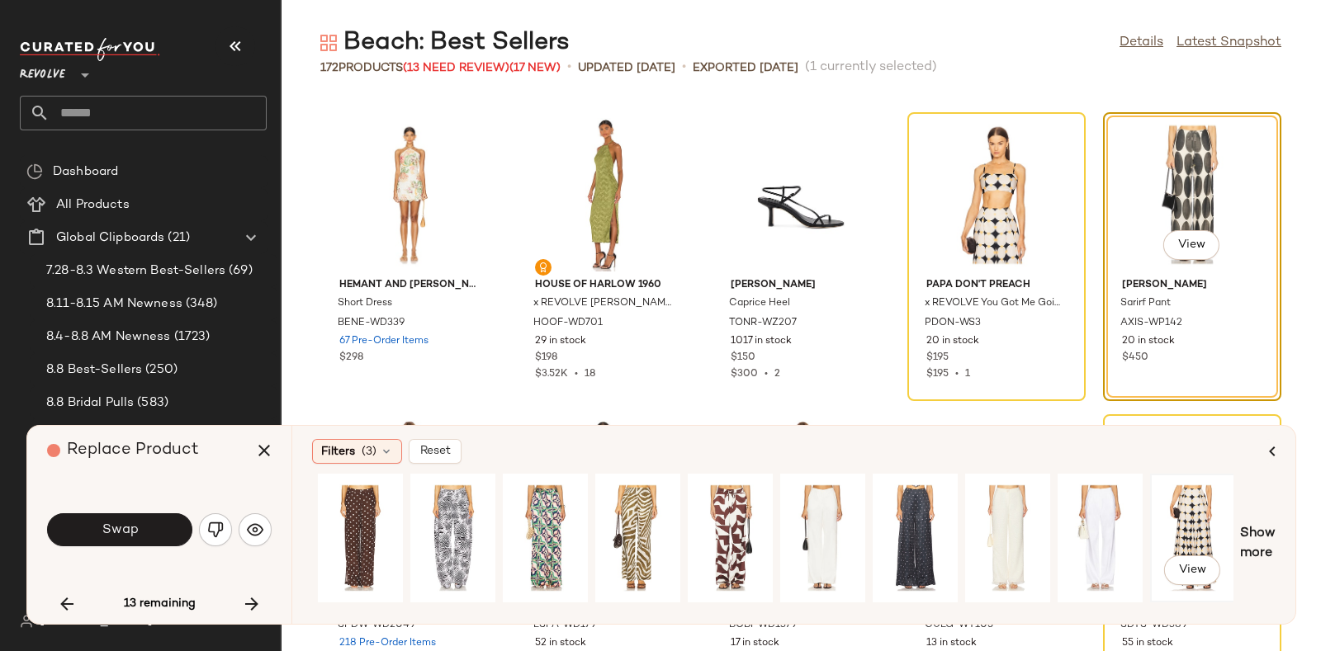
click at [1214, 523] on div "View" at bounding box center [1192, 538] width 73 height 117
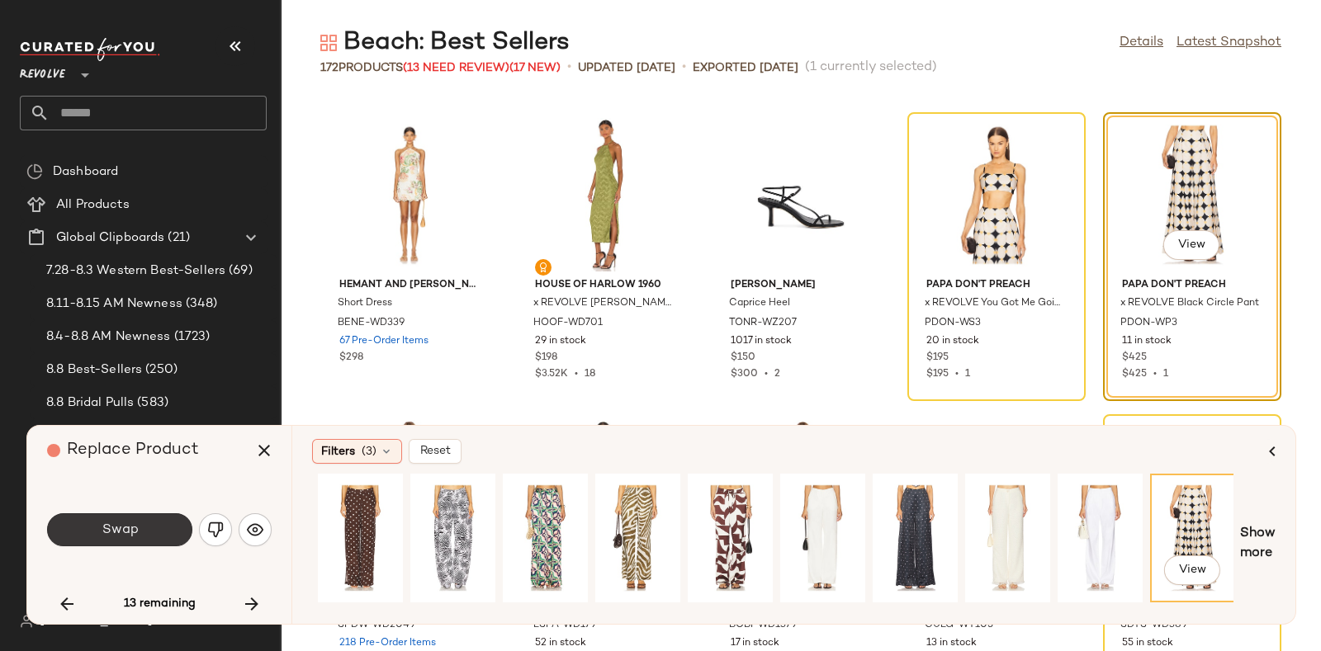
click at [121, 534] on span "Swap" at bounding box center [119, 531] width 37 height 16
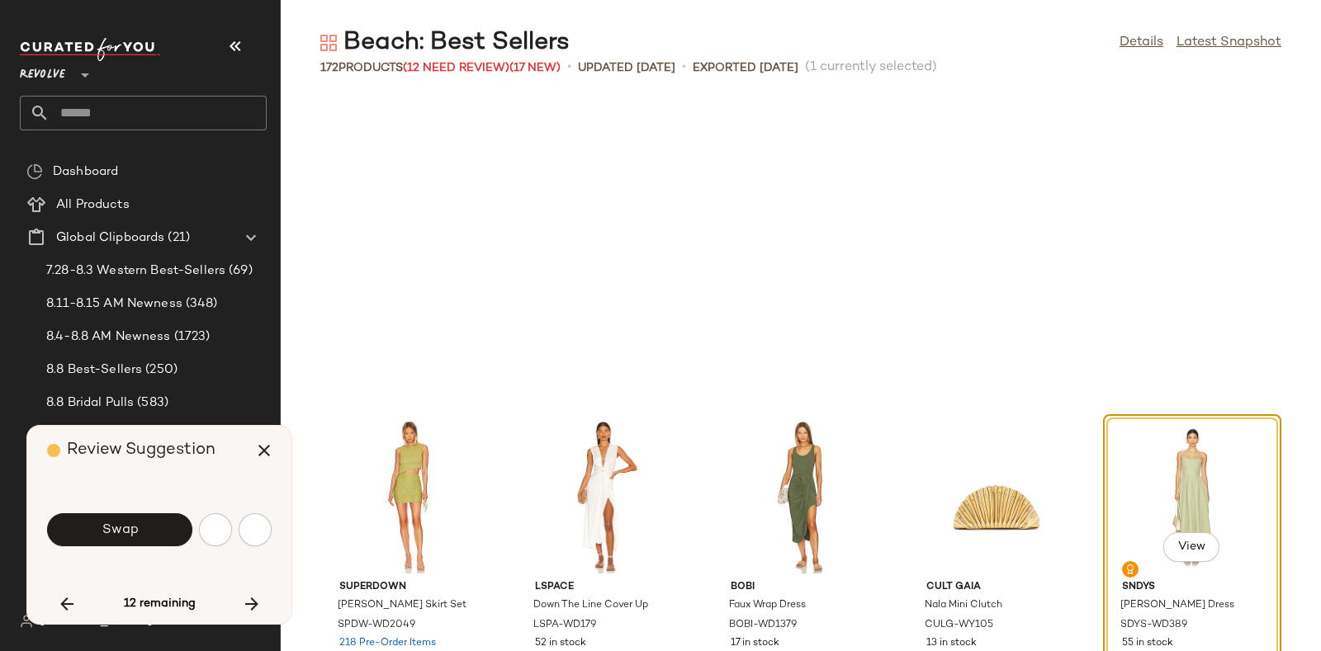
scroll to position [6043, 0]
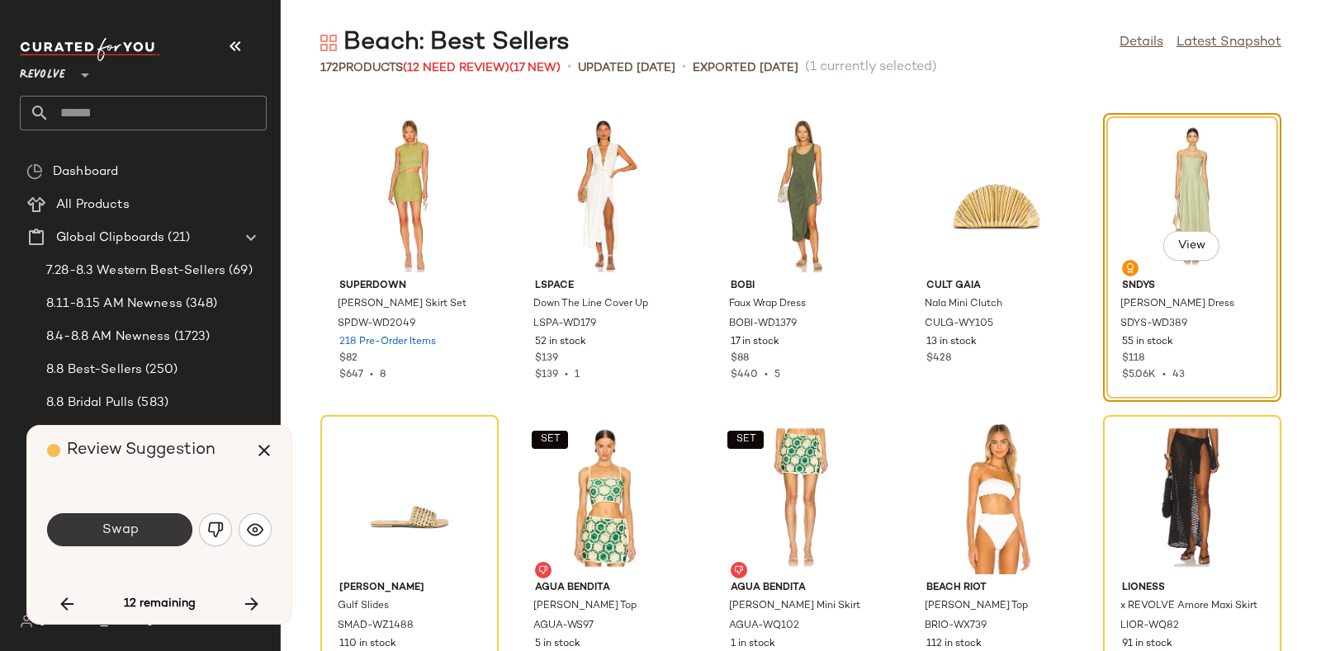
click at [135, 524] on span "Swap" at bounding box center [119, 531] width 37 height 16
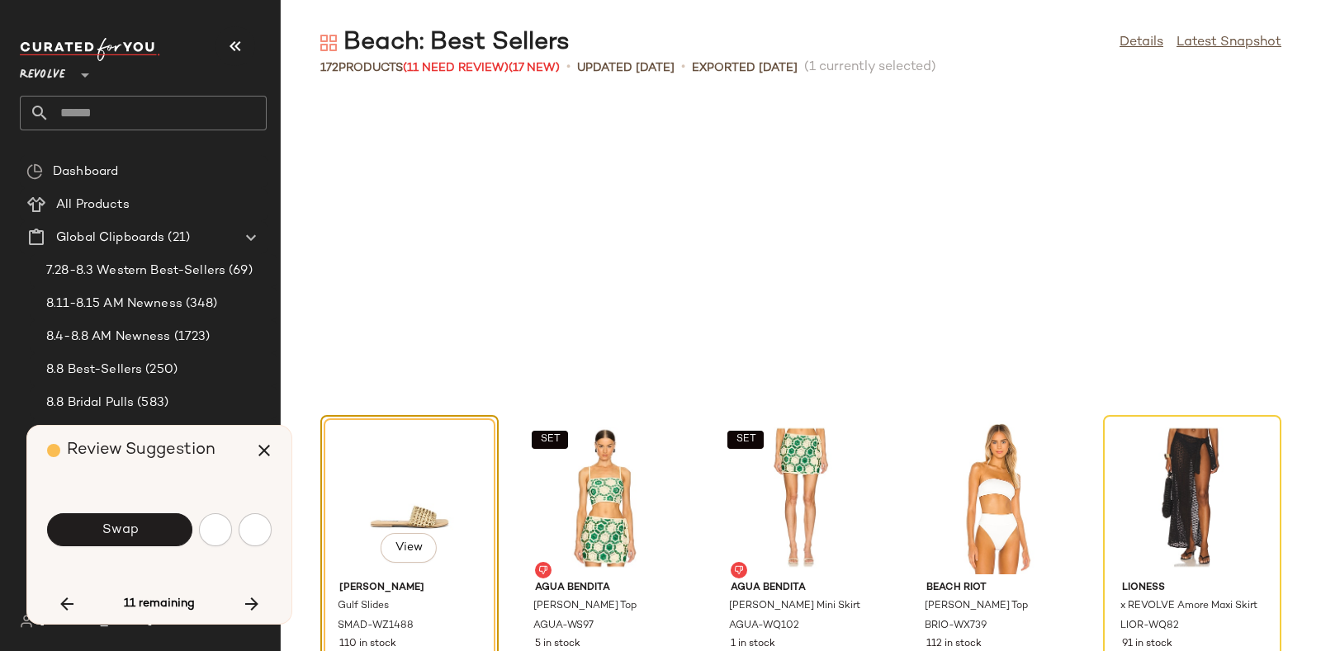
scroll to position [6345, 0]
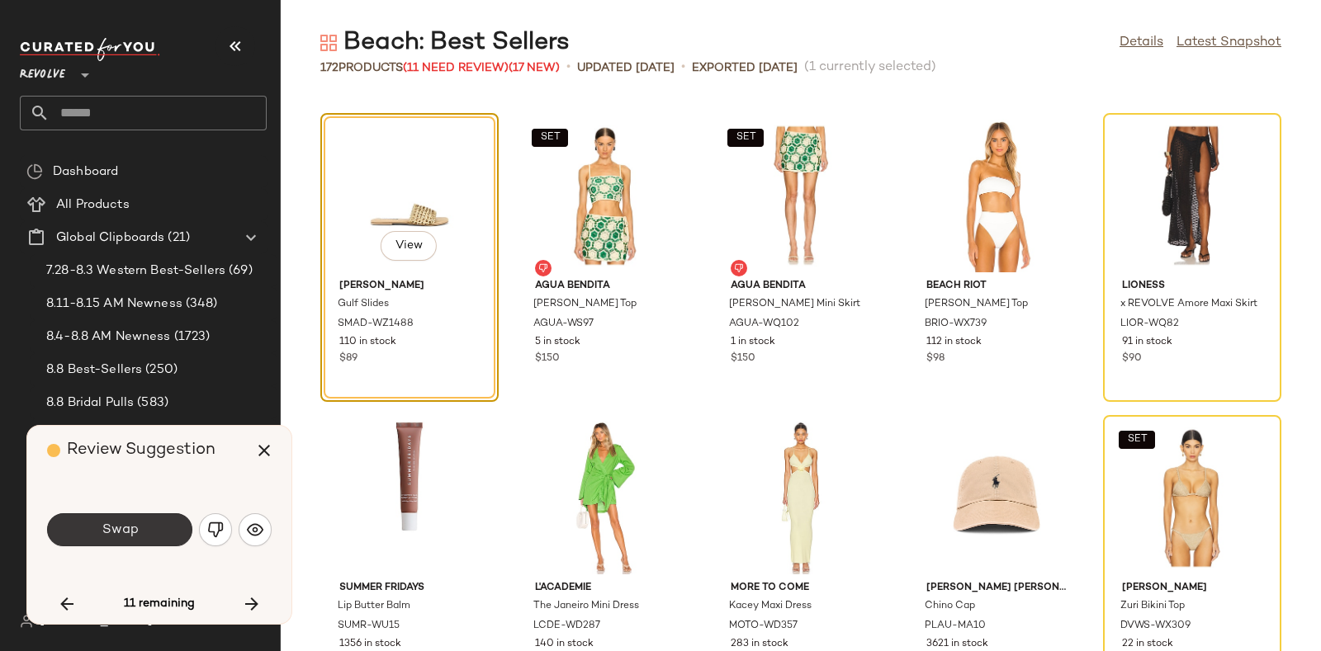
click at [153, 523] on button "Swap" at bounding box center [119, 530] width 145 height 33
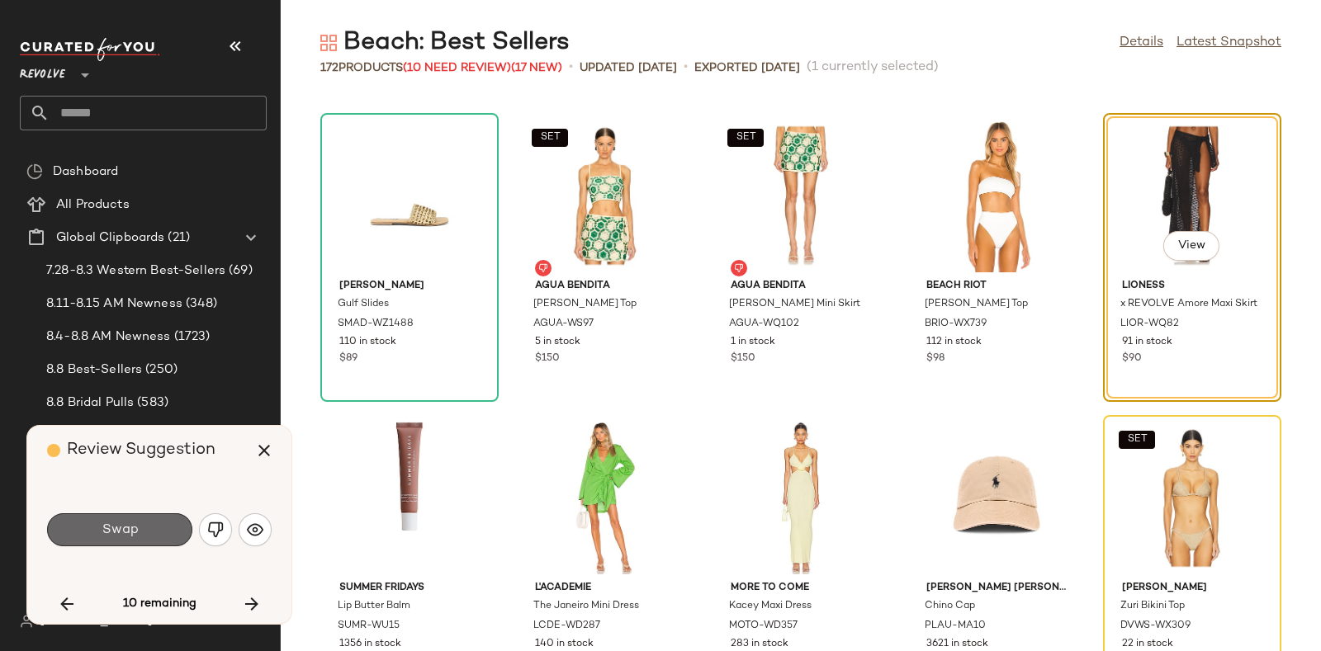
click at [150, 523] on button "Swap" at bounding box center [119, 530] width 145 height 33
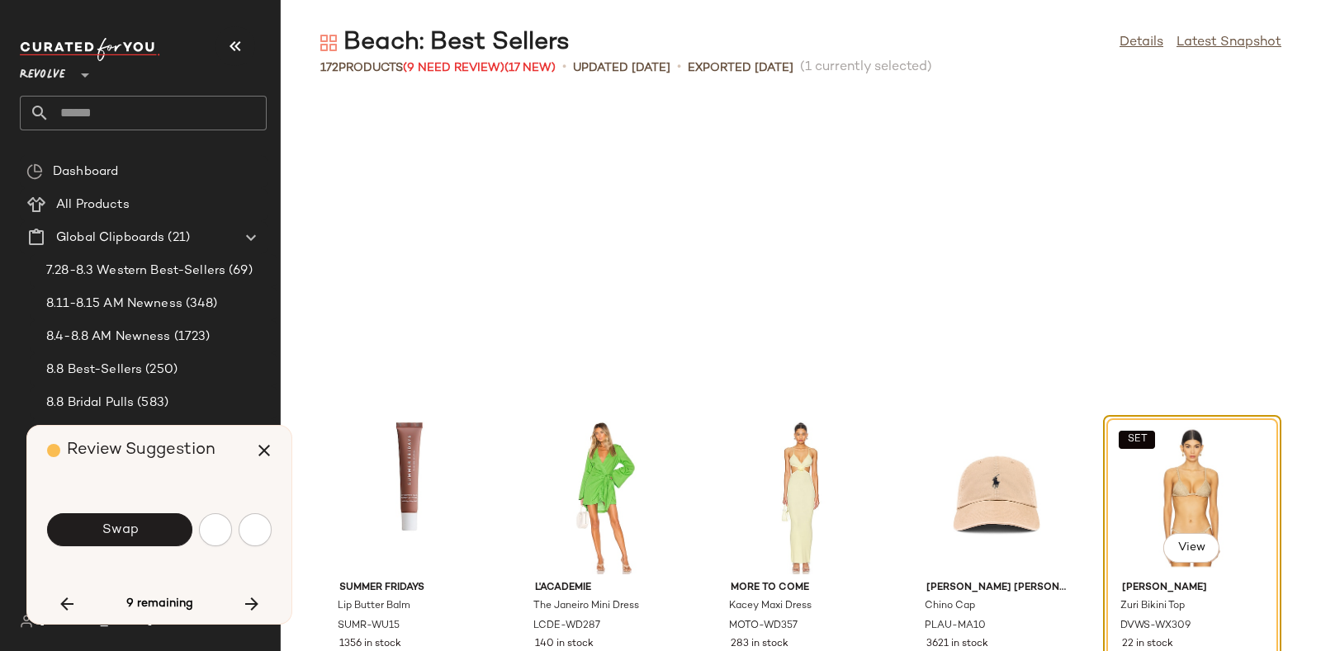
scroll to position [6647, 0]
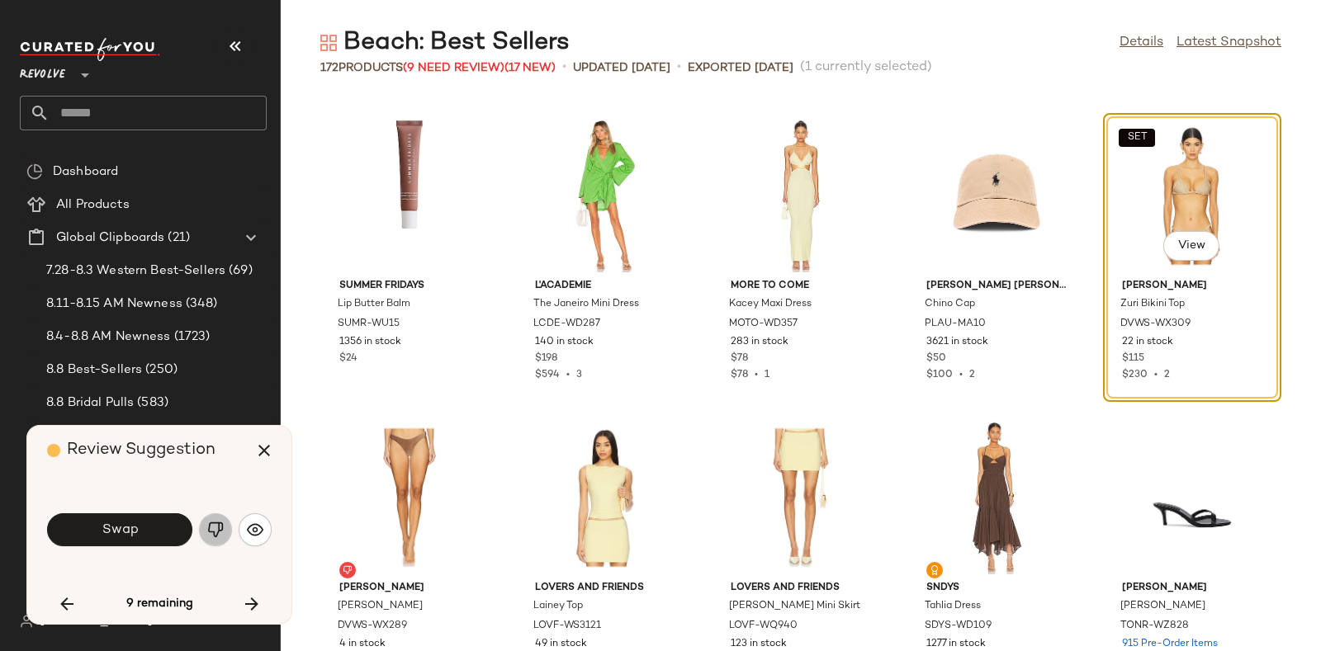
click at [211, 529] on img "button" at bounding box center [215, 530] width 17 height 17
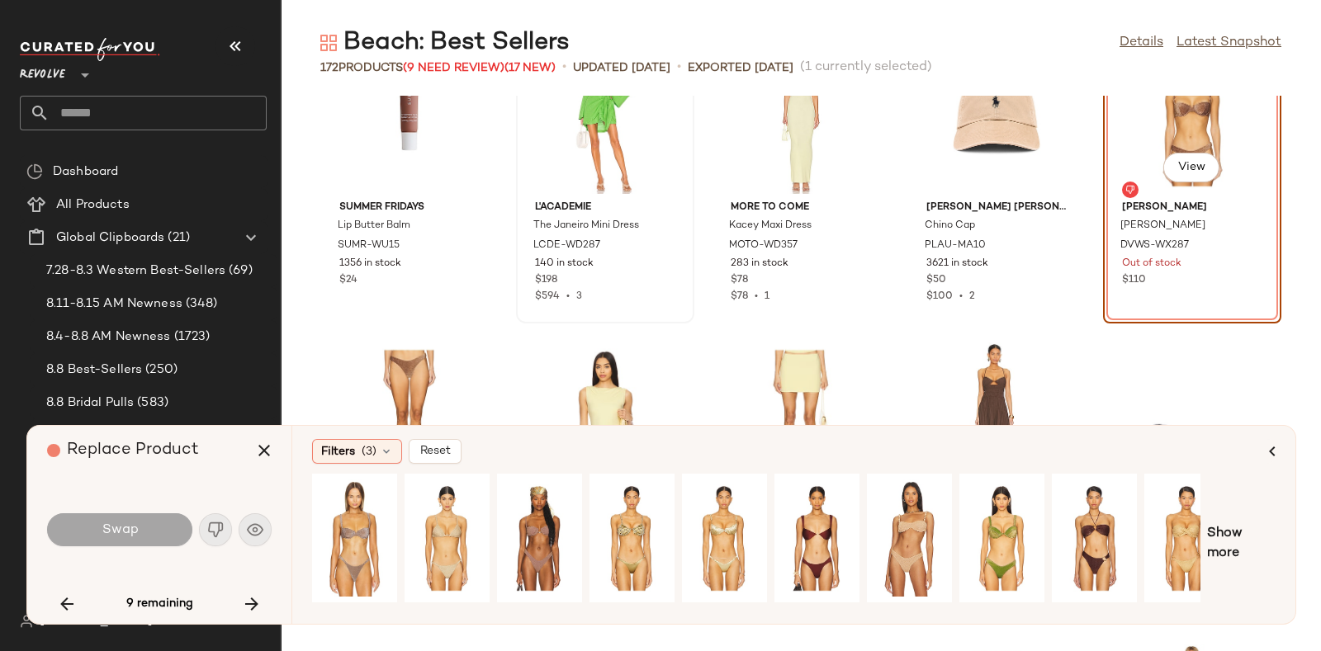
scroll to position [6800, 0]
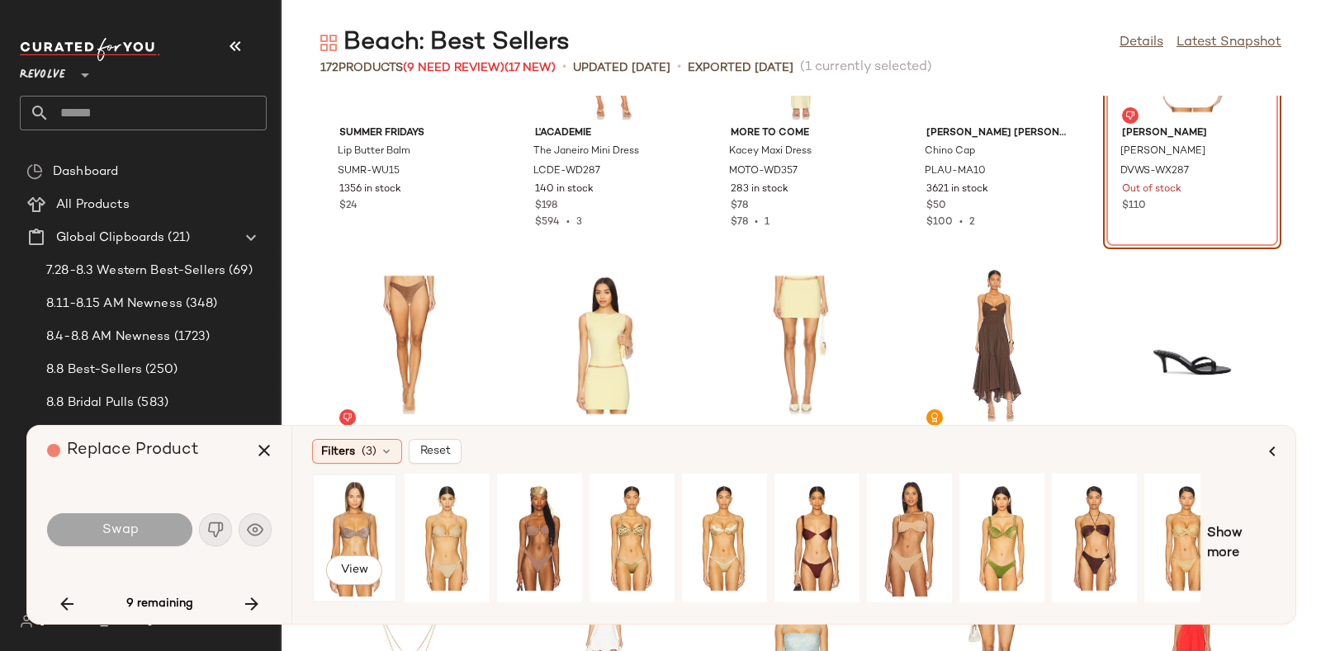
click at [351, 515] on div "View" at bounding box center [354, 538] width 73 height 117
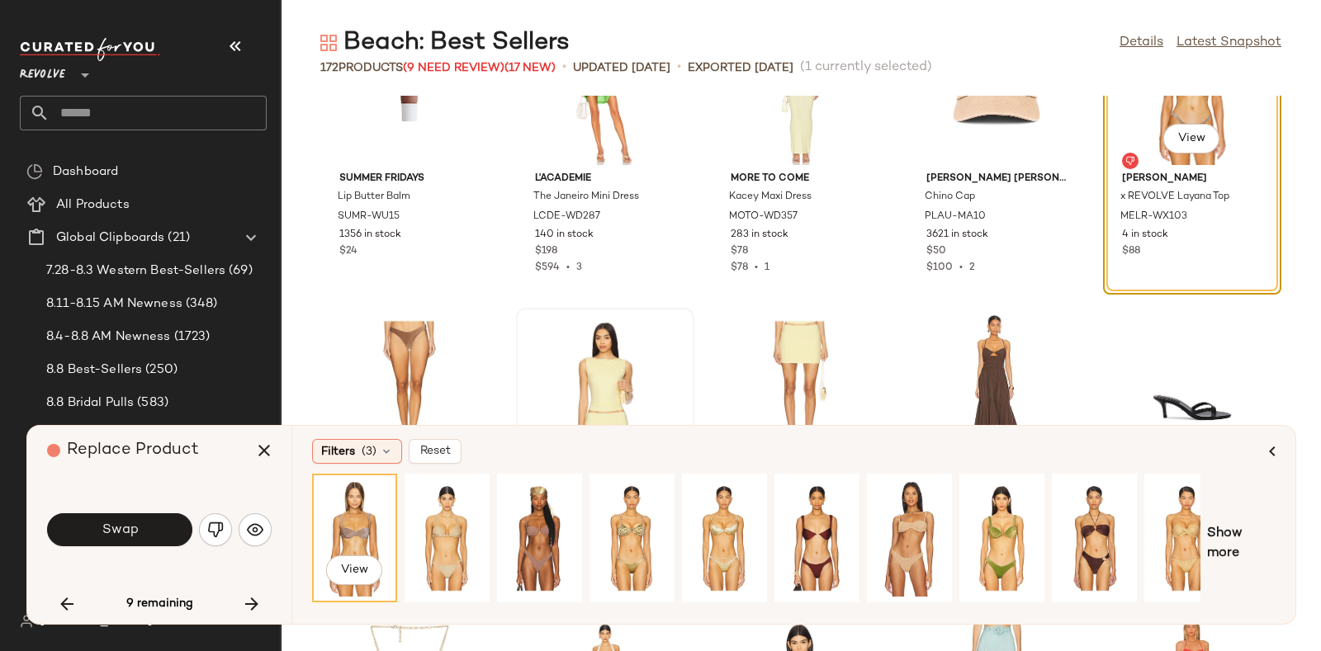
scroll to position [6758, 0]
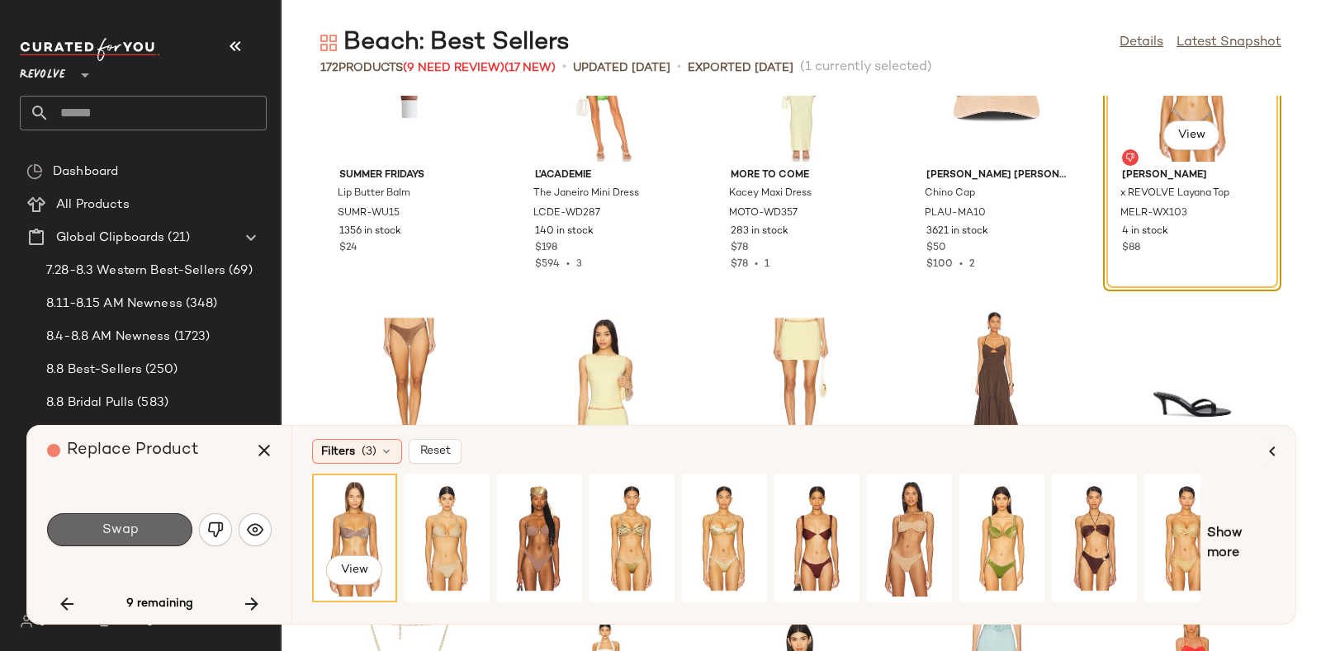
click at [139, 518] on button "Swap" at bounding box center [119, 530] width 145 height 33
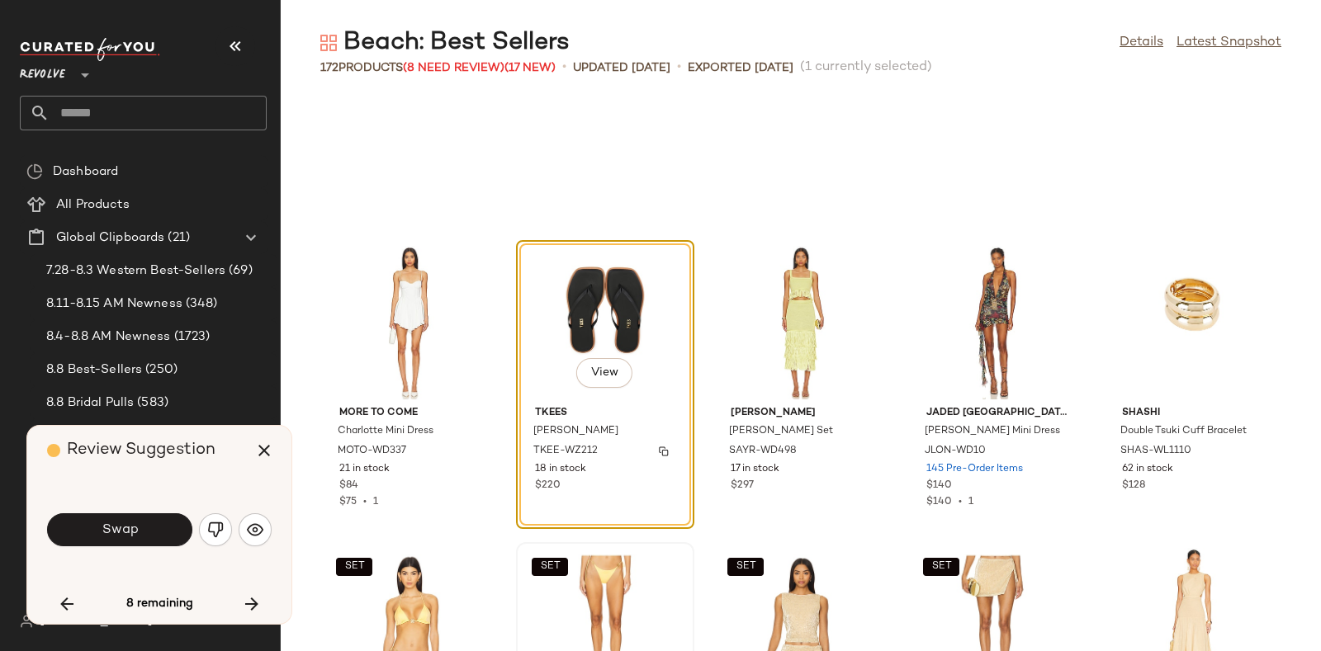
scroll to position [7419, 0]
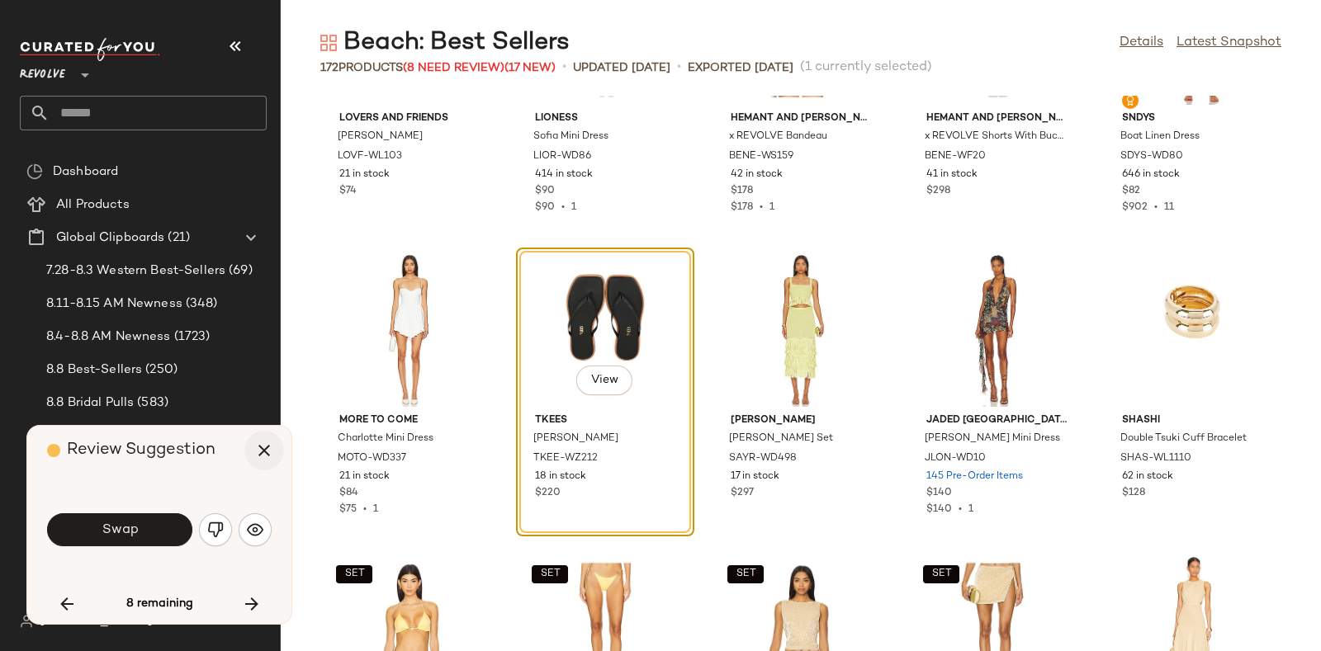
click at [263, 445] on icon "button" at bounding box center [264, 451] width 20 height 20
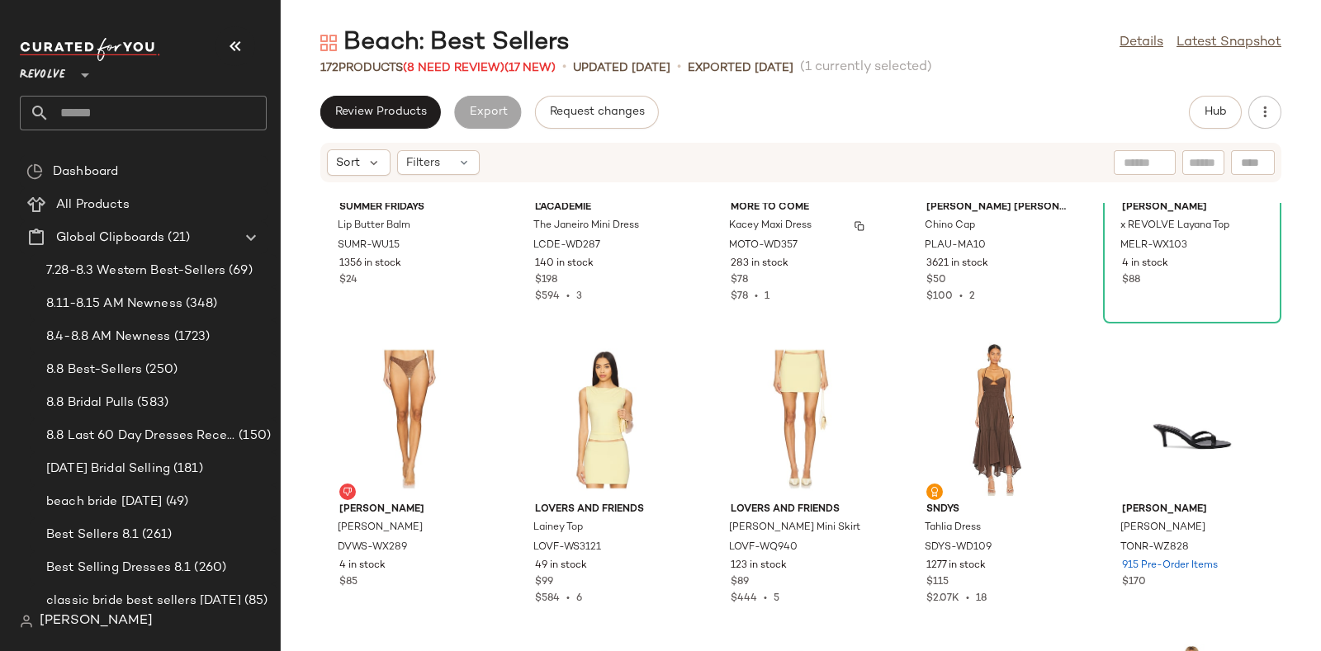
scroll to position [6834, 0]
click at [471, 391] on img at bounding box center [471, 396] width 10 height 10
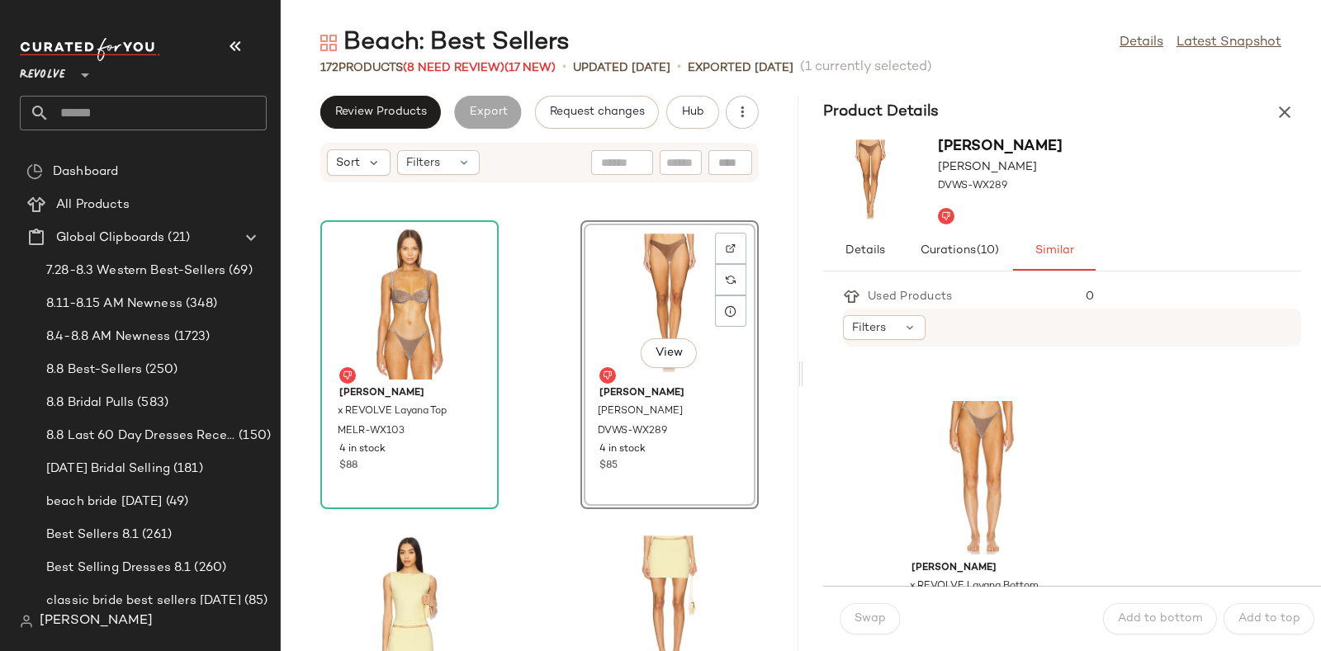
scroll to position [3000, 0]
click at [959, 414] on div "View" at bounding box center [981, 464] width 167 height 154
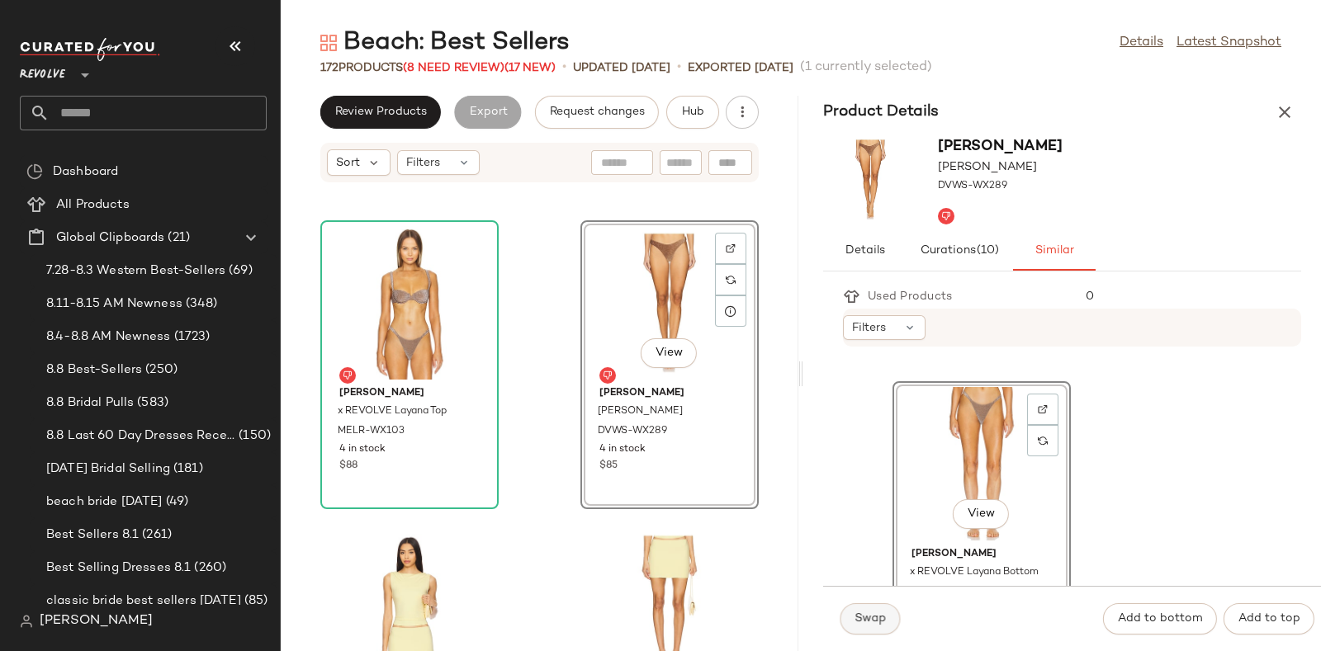
click at [864, 613] on span "Swap" at bounding box center [870, 619] width 32 height 13
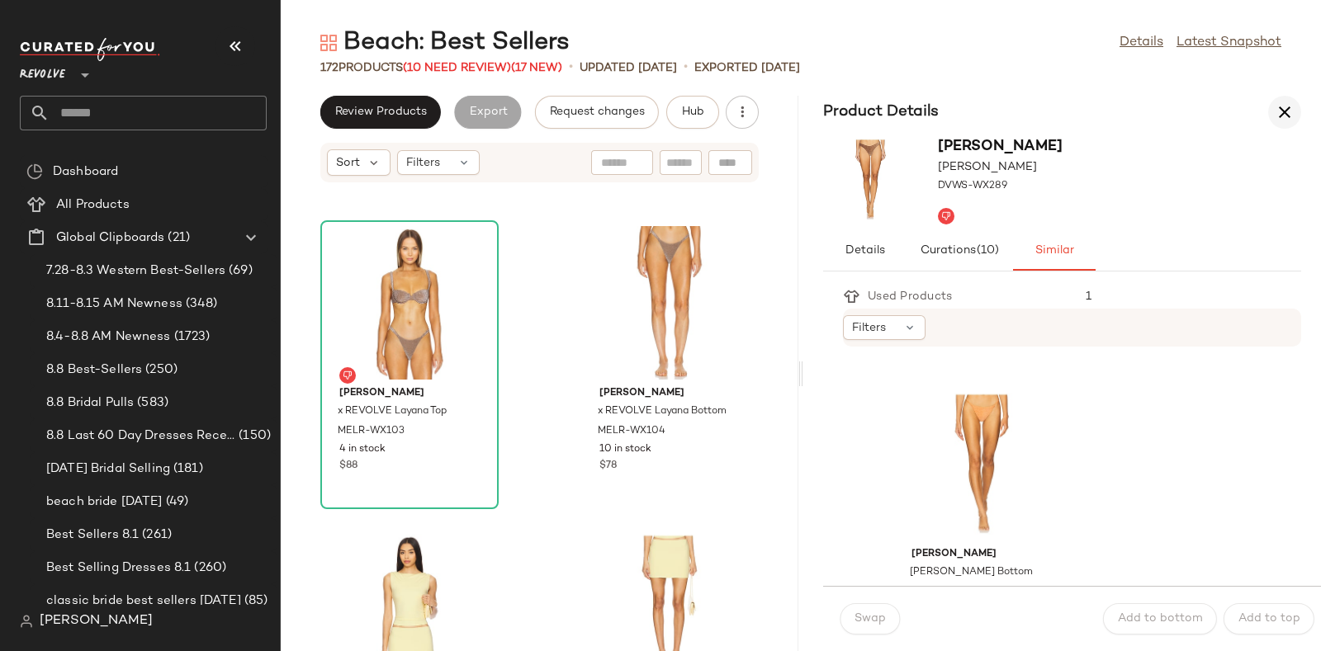
click at [1282, 109] on icon "button" at bounding box center [1285, 112] width 20 height 20
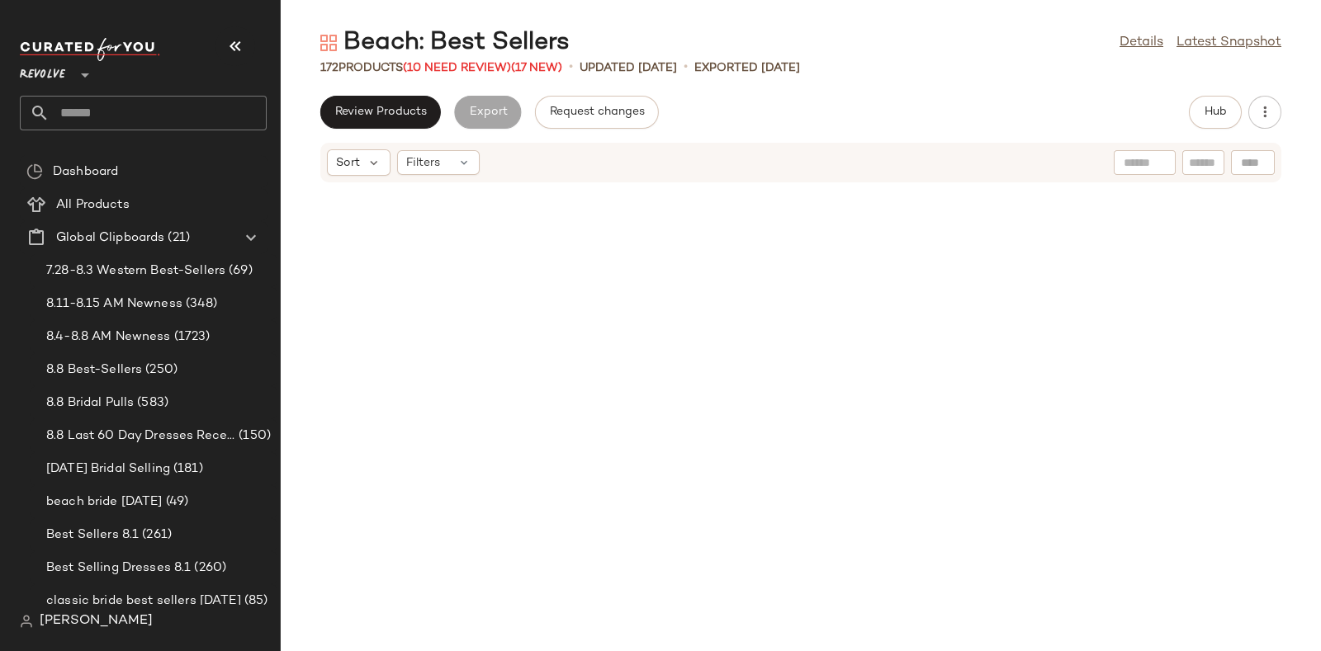
scroll to position [6647, 0]
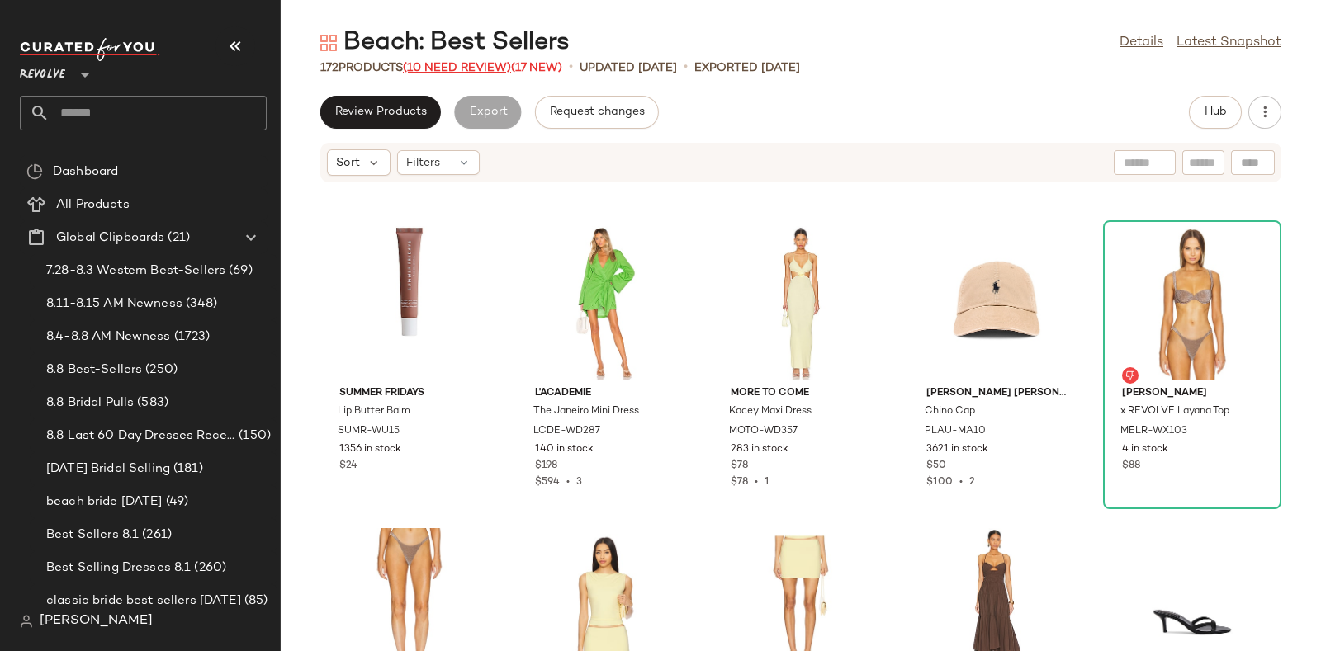
click at [445, 64] on span "(10 Need Review)" at bounding box center [457, 68] width 108 height 12
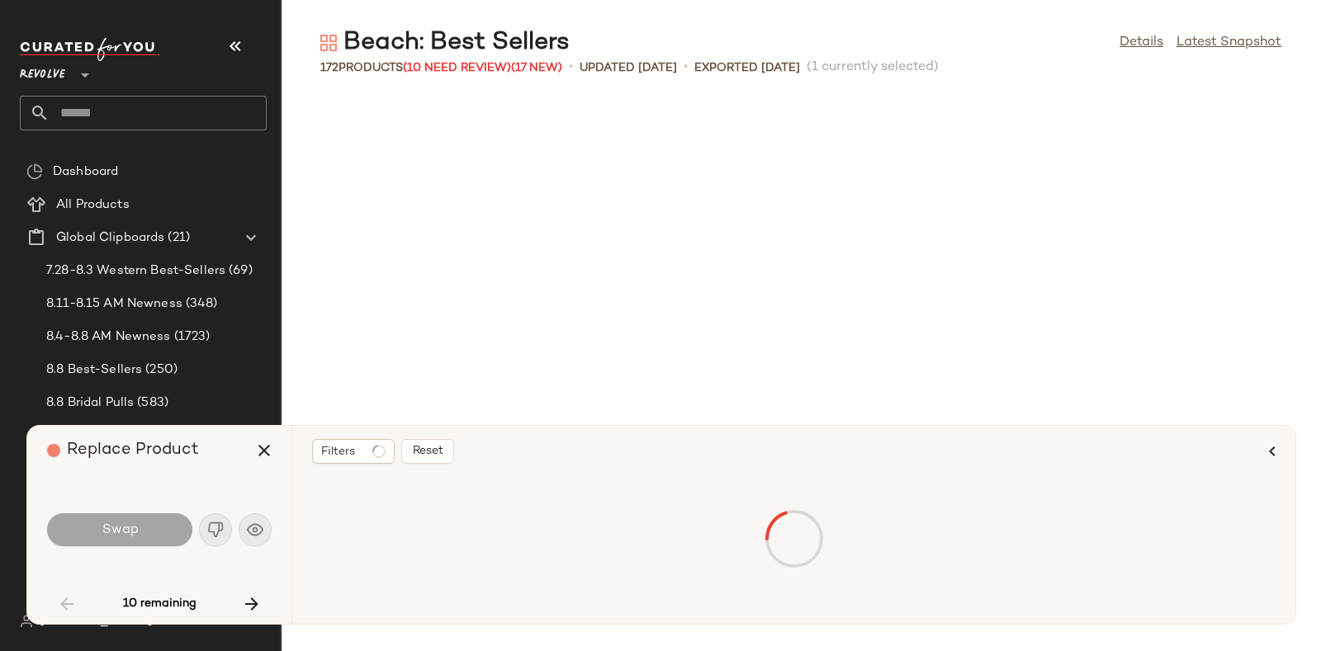
scroll to position [3021, 0]
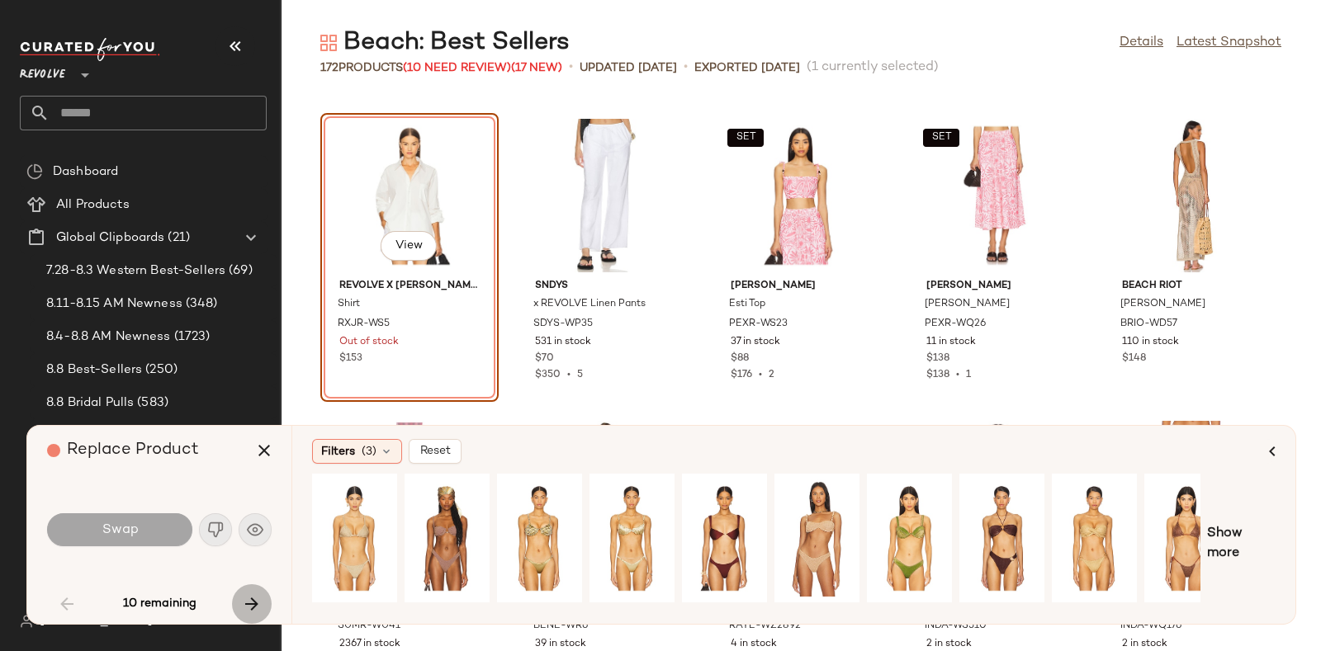
click at [246, 600] on icon "button" at bounding box center [252, 604] width 20 height 20
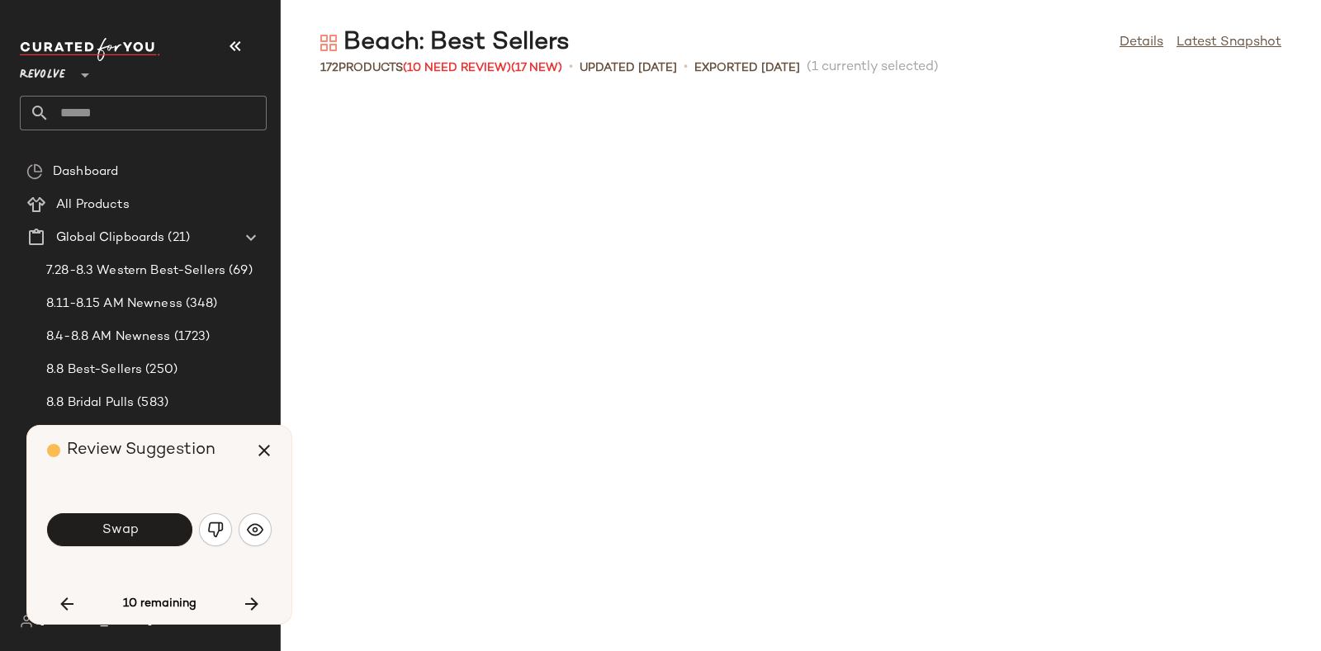
scroll to position [5741, 0]
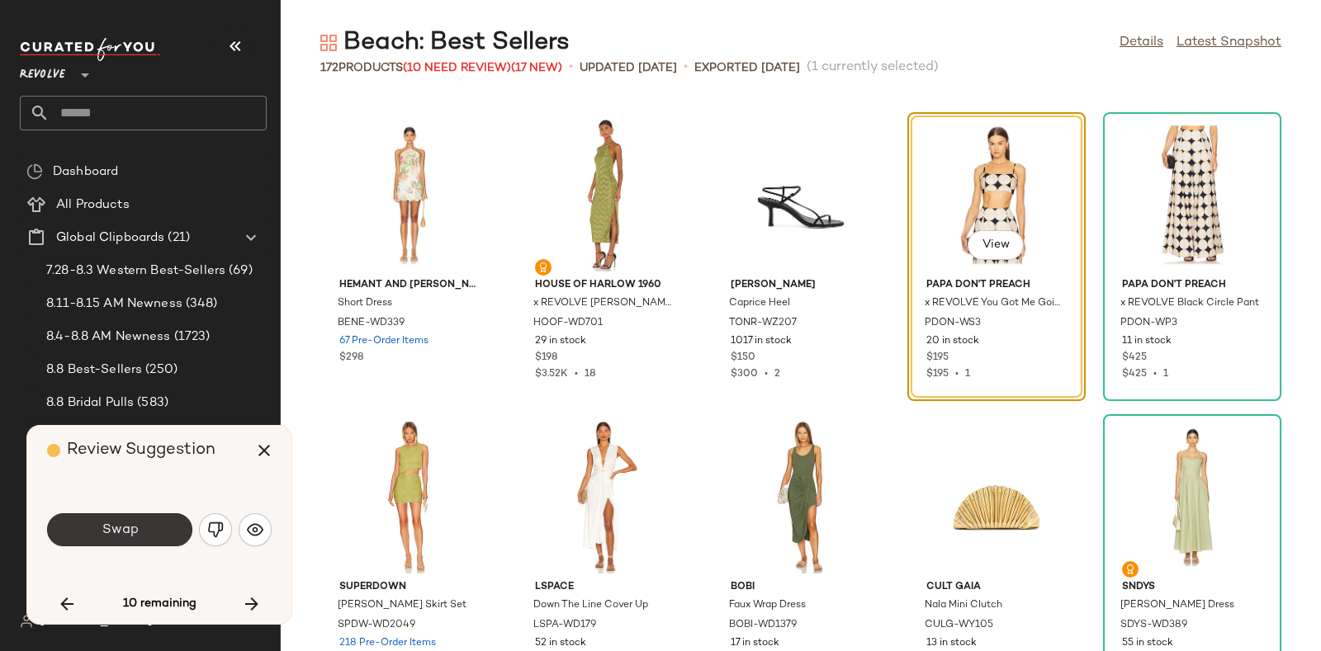
click at [154, 526] on button "Swap" at bounding box center [119, 530] width 145 height 33
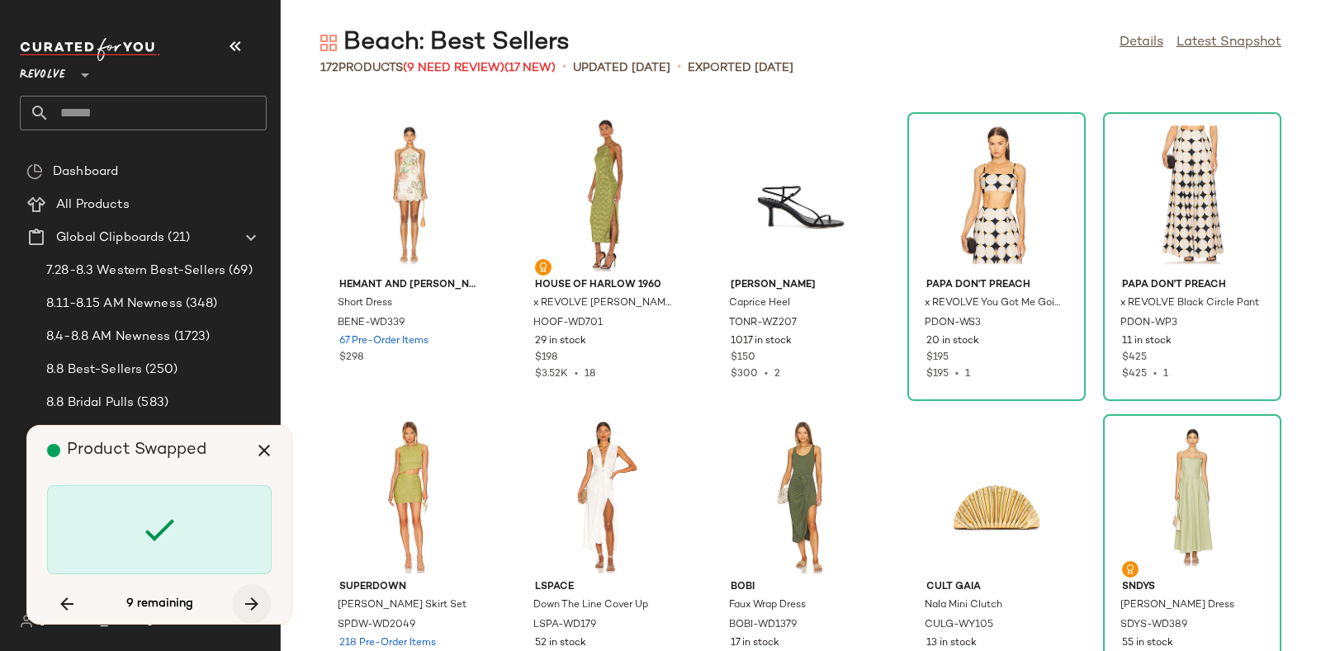
click at [249, 596] on icon "button" at bounding box center [252, 604] width 20 height 20
click at [252, 600] on icon "button" at bounding box center [252, 604] width 20 height 20
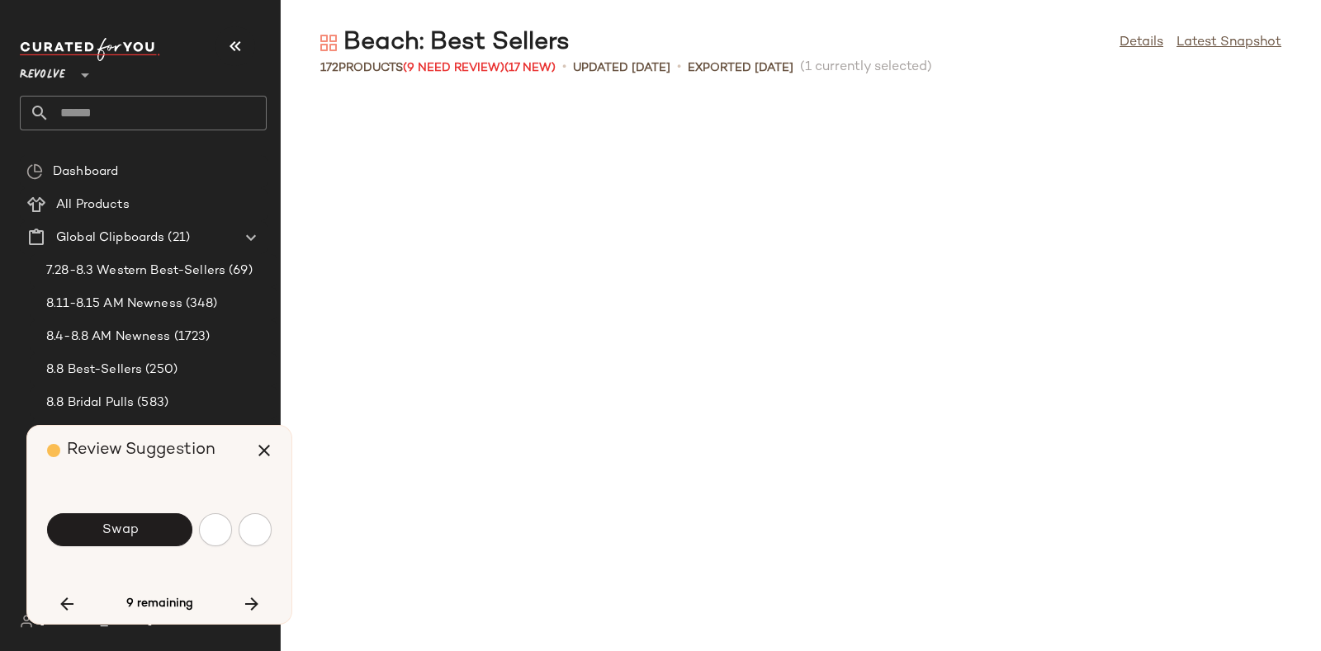
scroll to position [7554, 0]
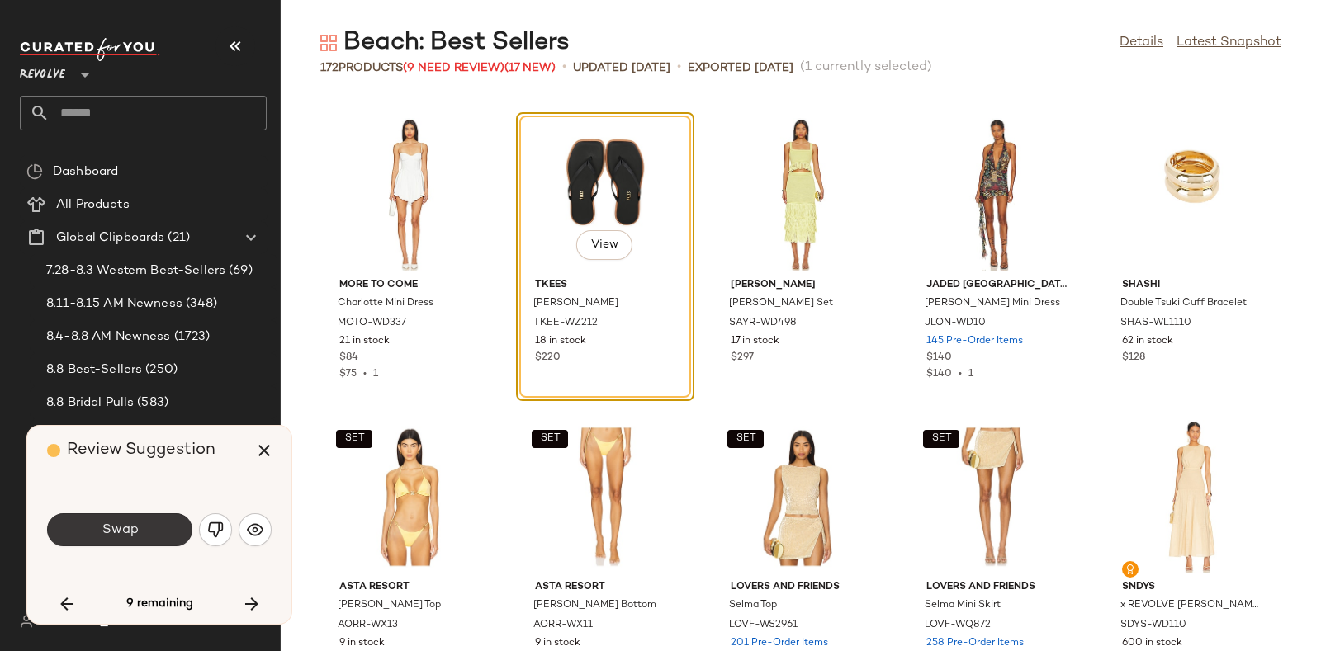
click at [154, 518] on button "Swap" at bounding box center [119, 530] width 145 height 33
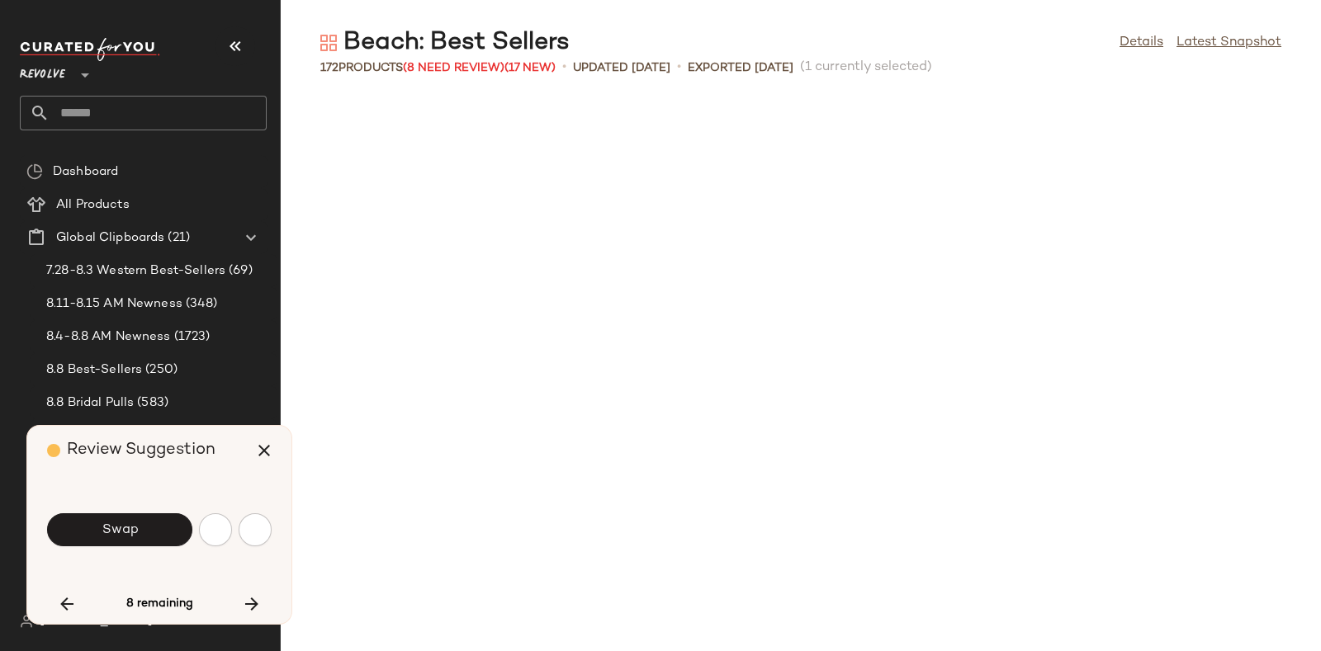
scroll to position [8158, 0]
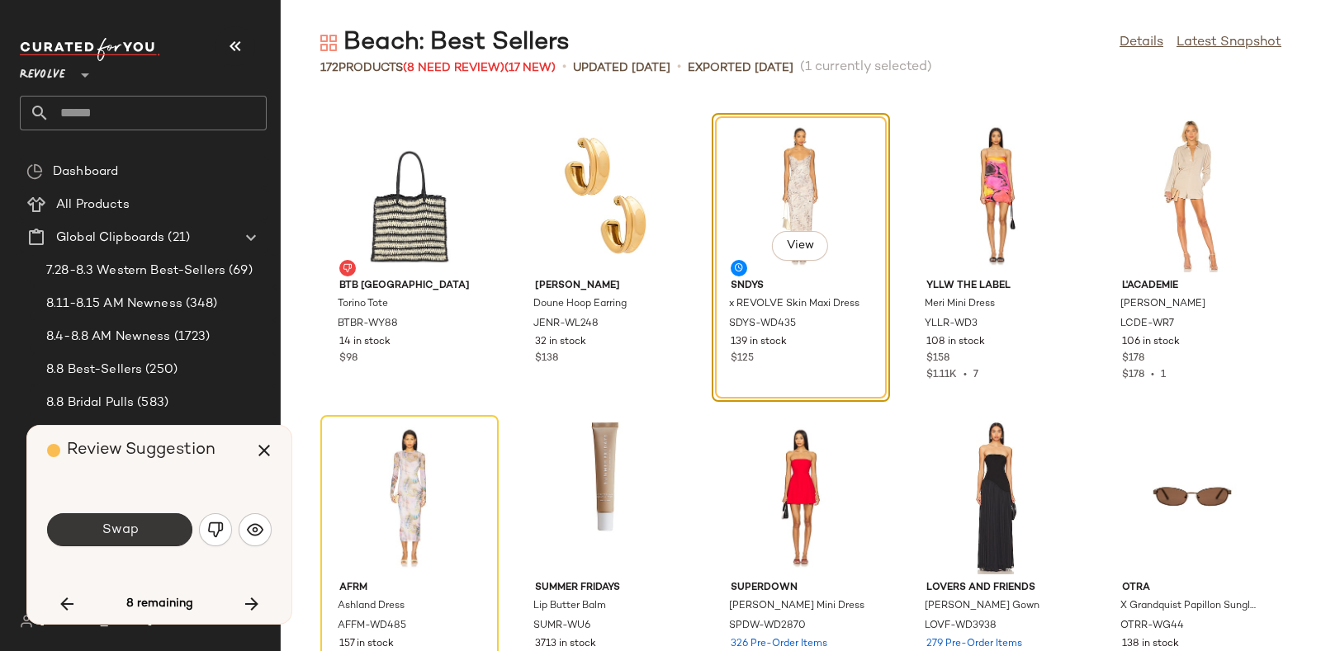
click at [159, 519] on button "Swap" at bounding box center [119, 530] width 145 height 33
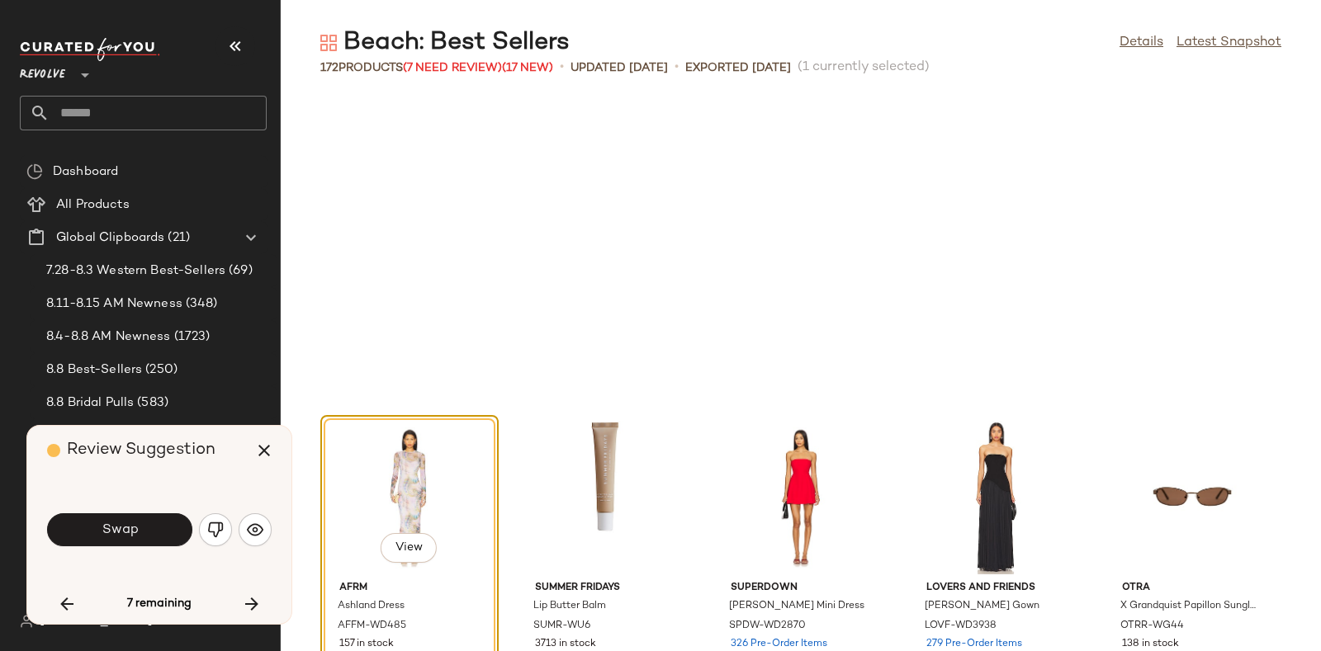
scroll to position [8461, 0]
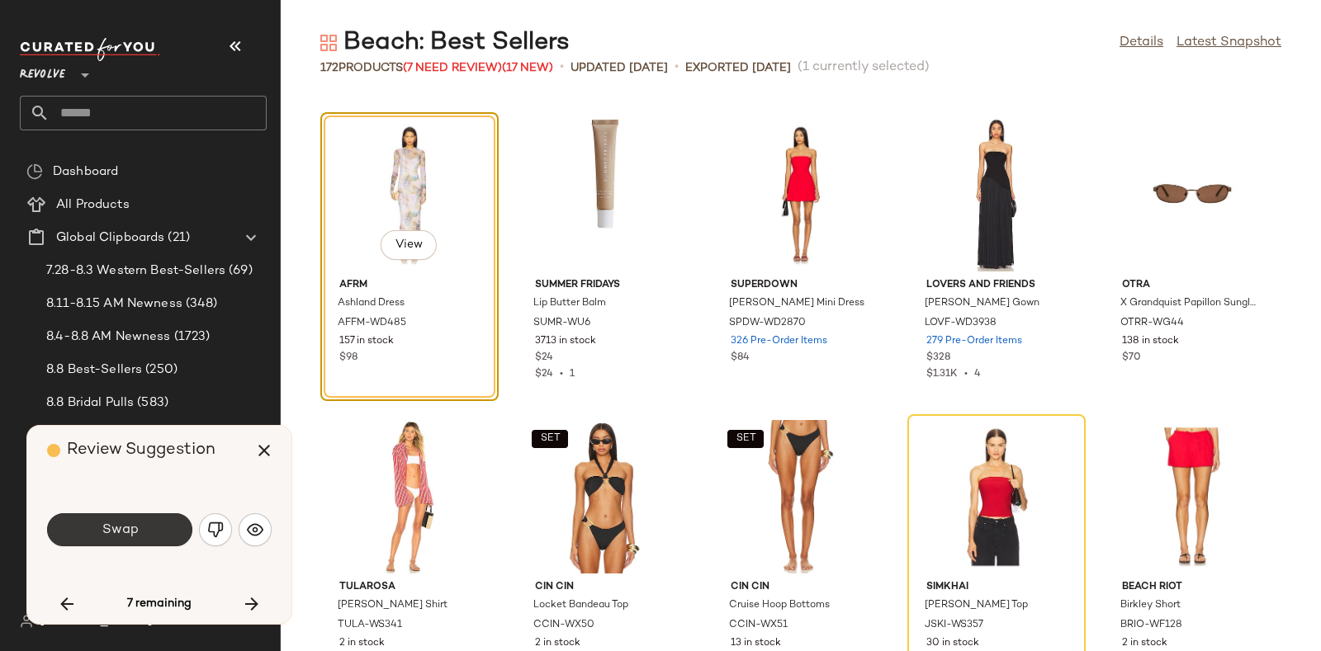
click at [163, 526] on button "Swap" at bounding box center [119, 530] width 145 height 33
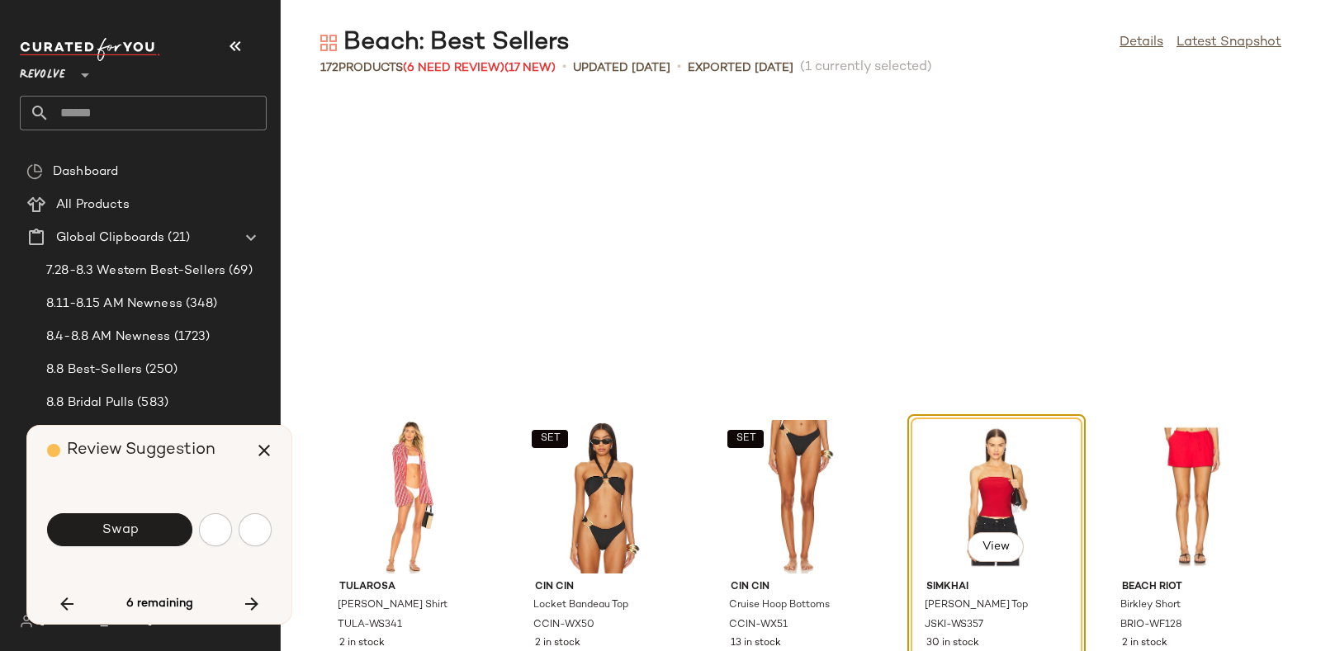
scroll to position [8763, 0]
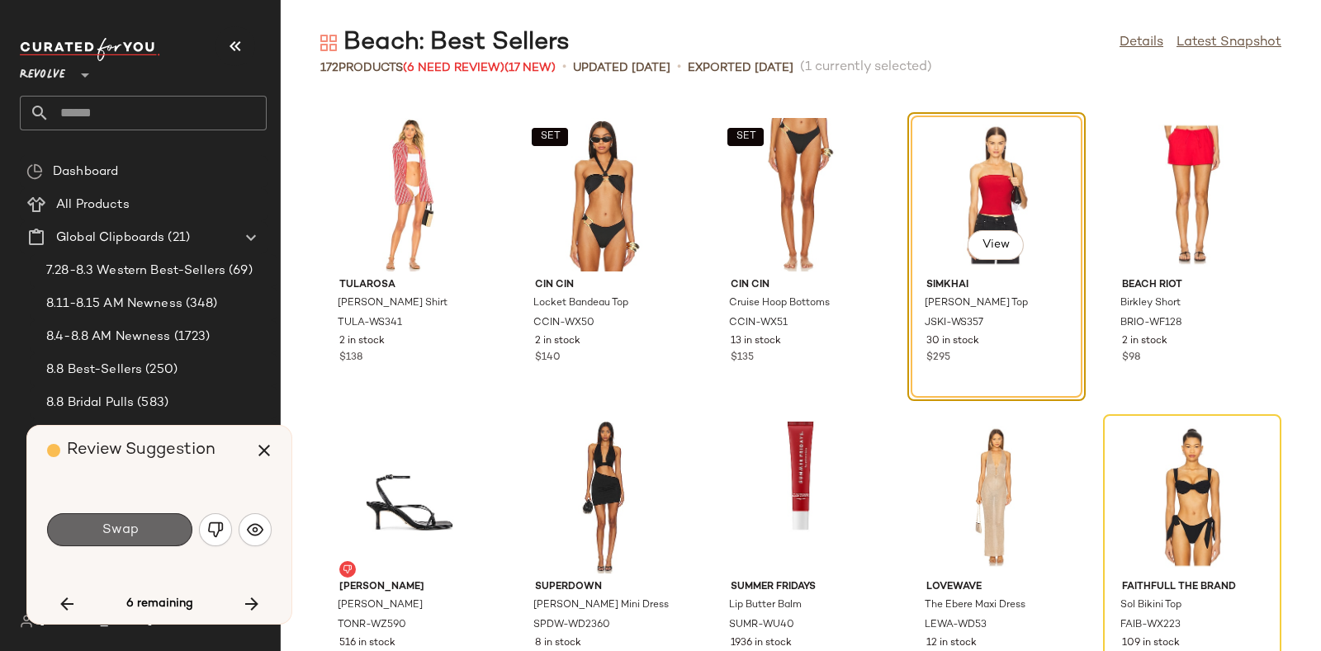
click at [159, 523] on button "Swap" at bounding box center [119, 530] width 145 height 33
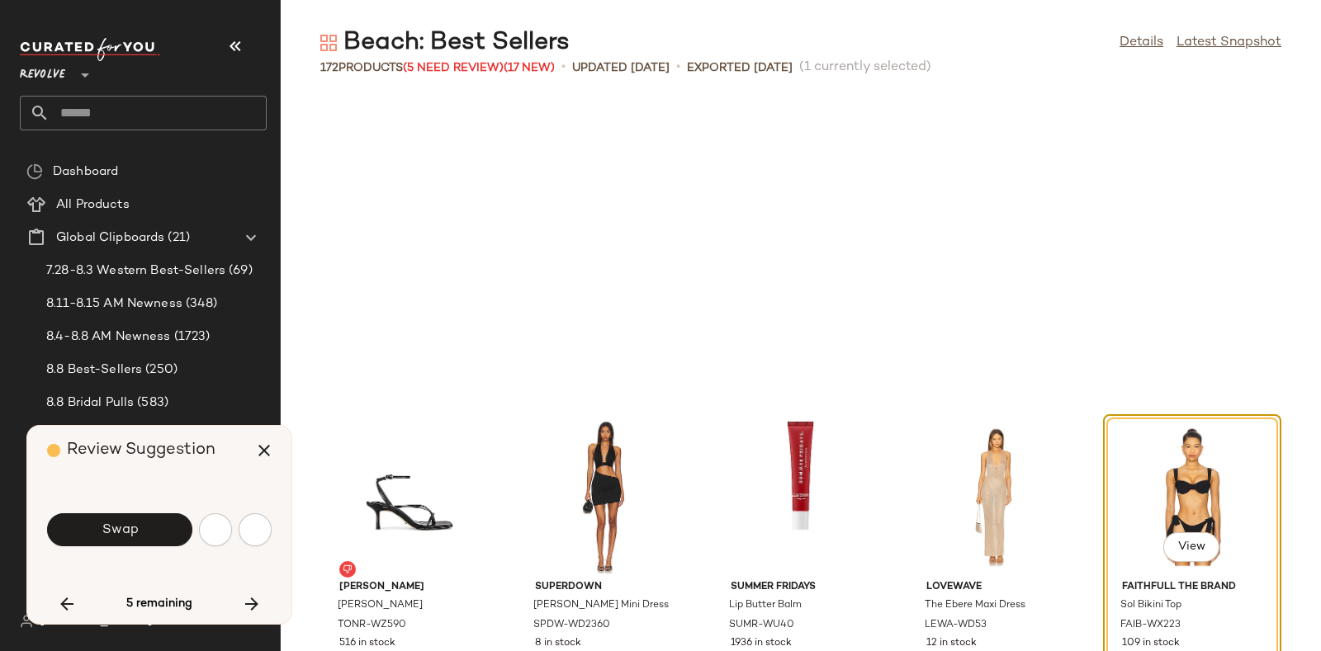
scroll to position [9065, 0]
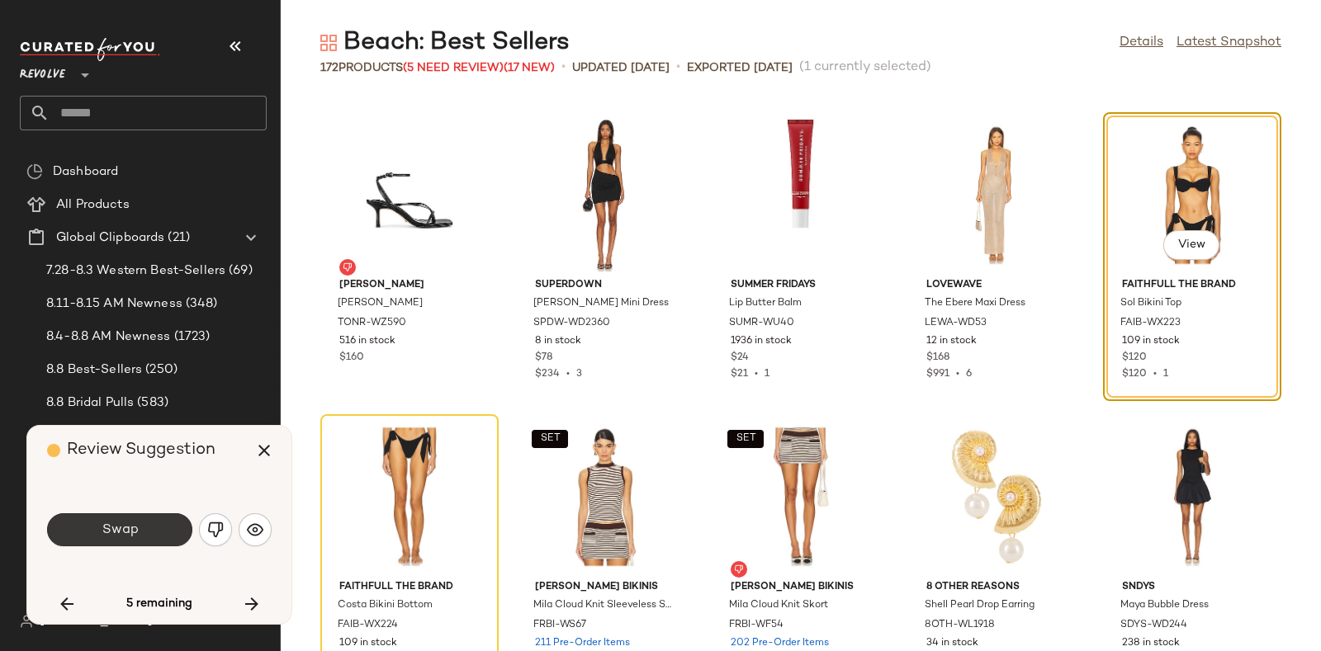
click at [159, 526] on button "Swap" at bounding box center [119, 530] width 145 height 33
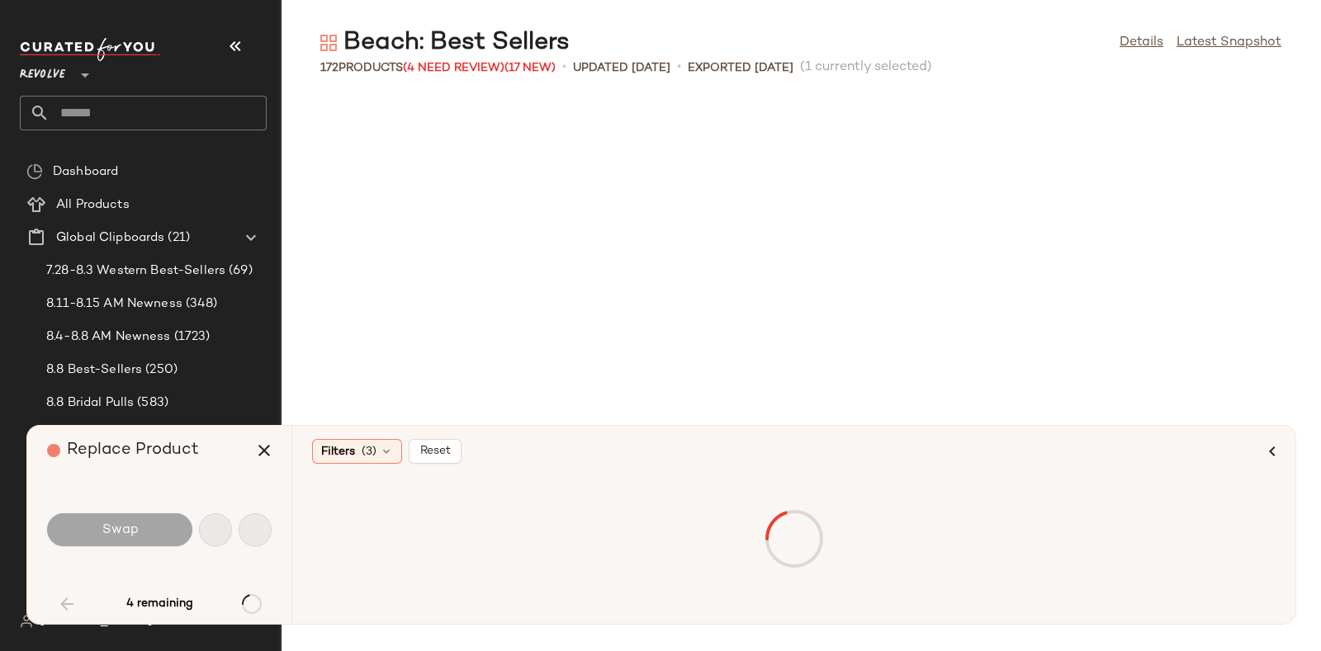
scroll to position [3021, 0]
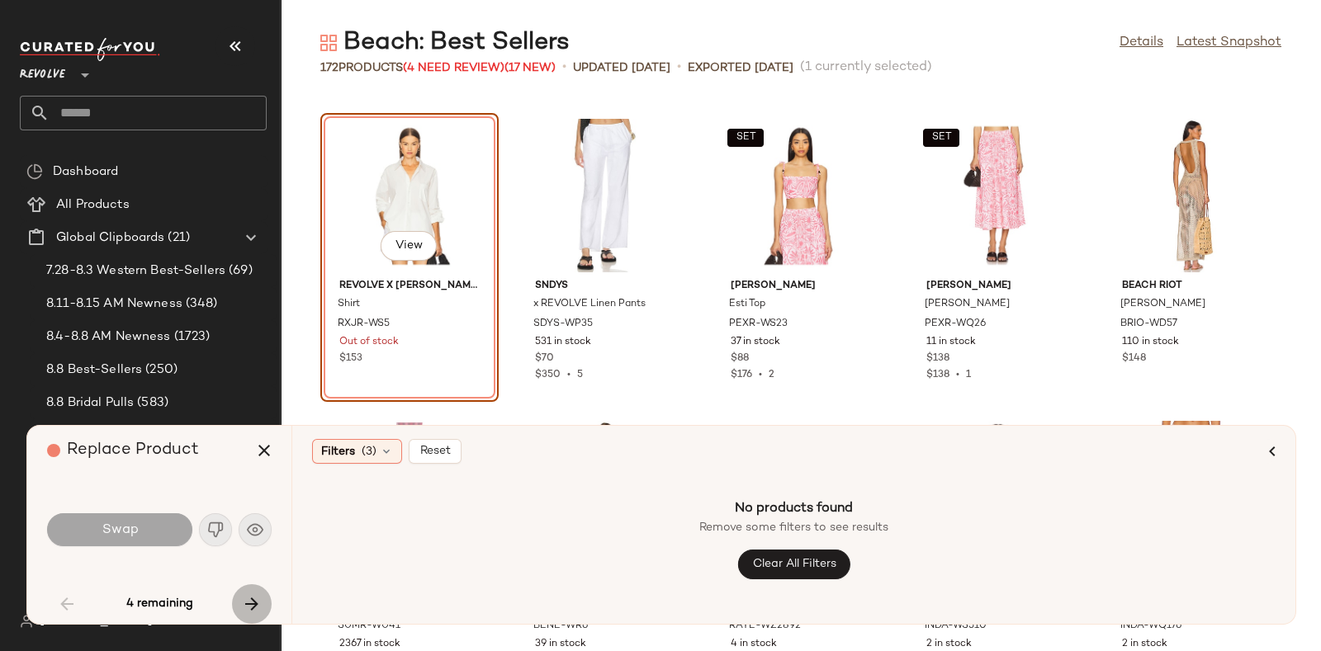
click at [246, 592] on button "button" at bounding box center [252, 605] width 40 height 40
click at [249, 595] on icon "button" at bounding box center [252, 604] width 20 height 20
click at [248, 602] on icon "button" at bounding box center [252, 604] width 20 height 20
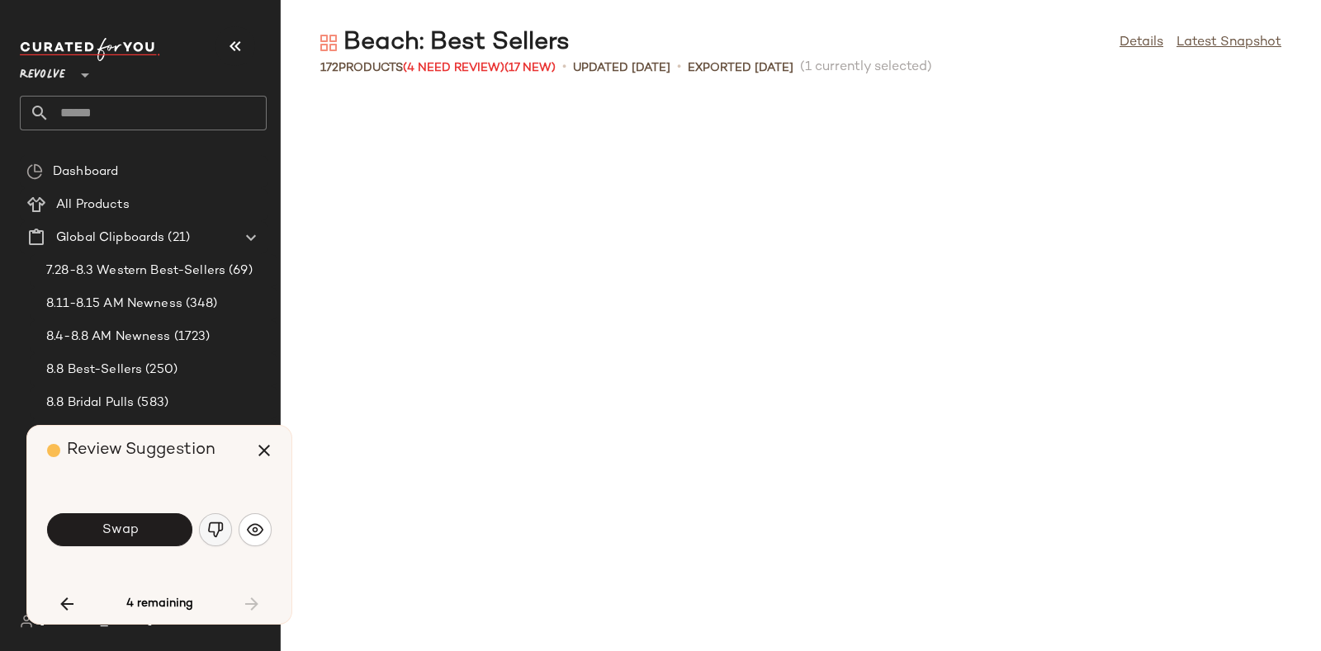
scroll to position [9367, 0]
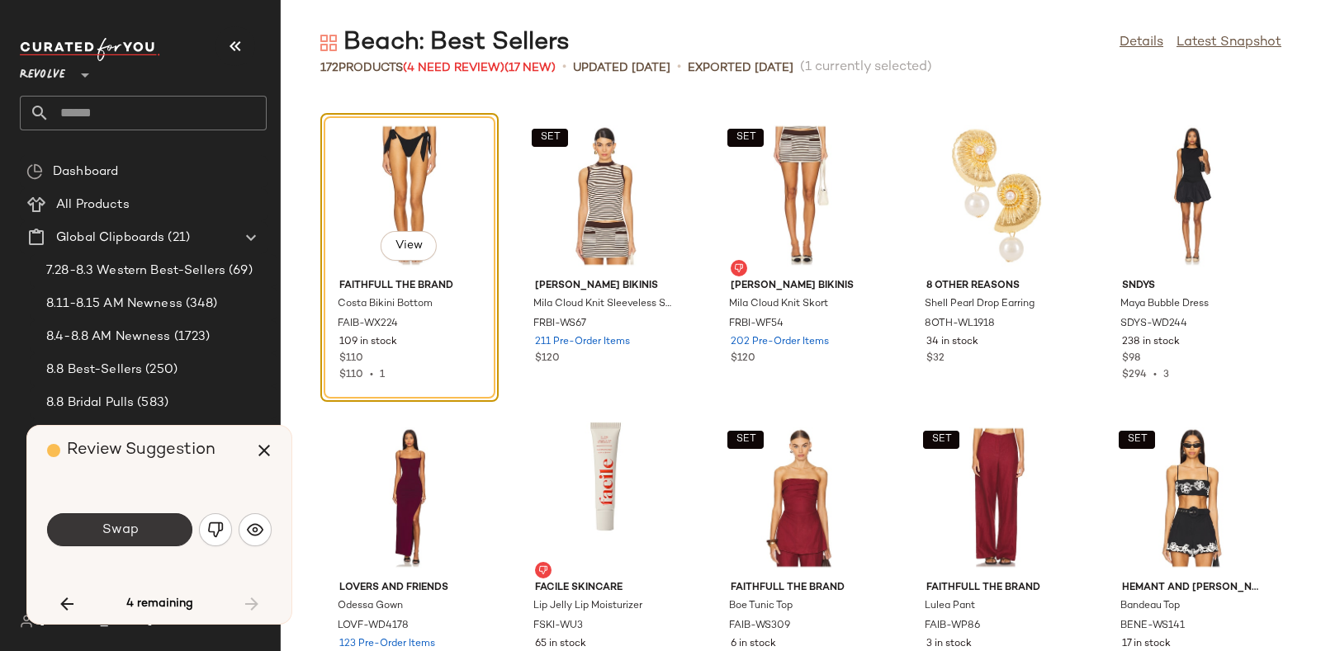
click at [144, 523] on button "Swap" at bounding box center [119, 530] width 145 height 33
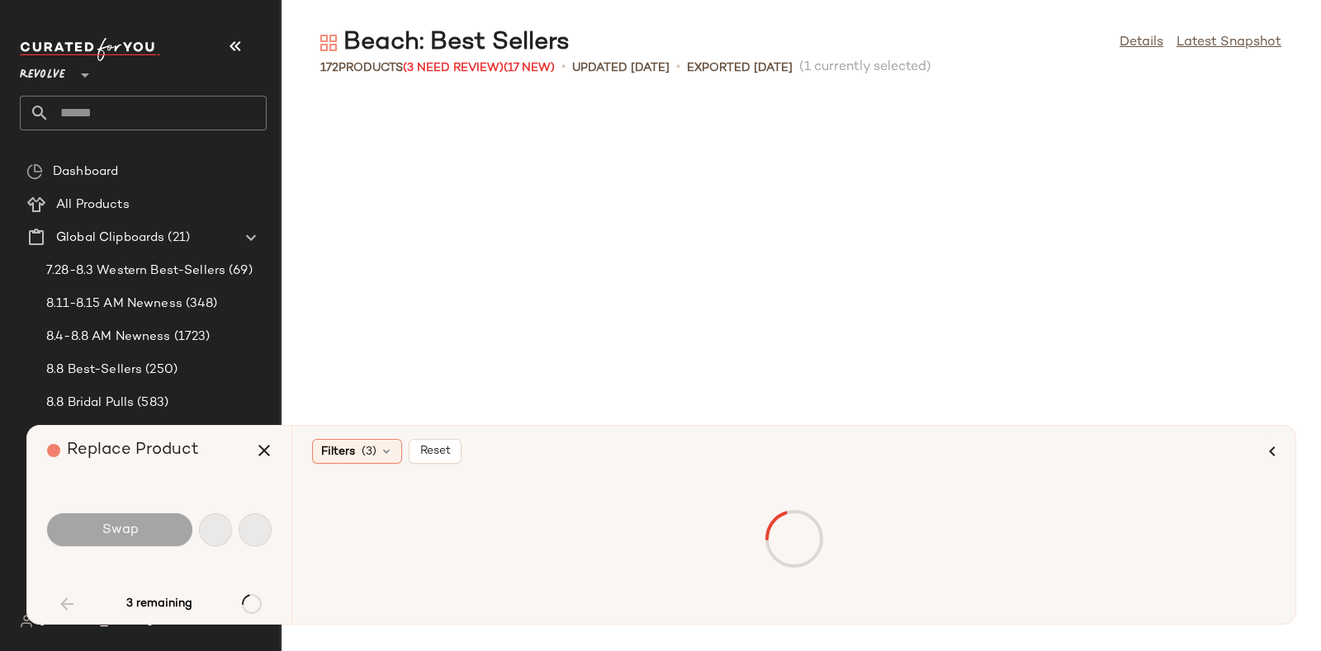
scroll to position [3021, 0]
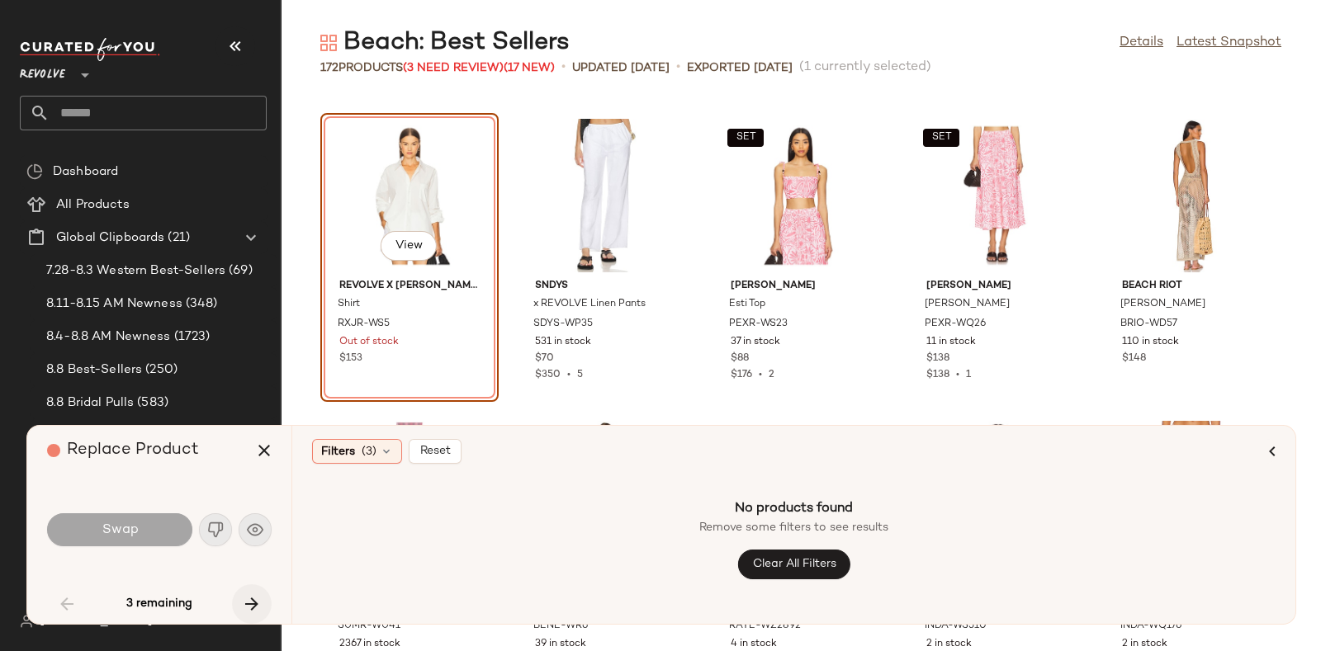
click at [249, 598] on icon "button" at bounding box center [252, 604] width 20 height 20
click at [251, 592] on button "button" at bounding box center [252, 605] width 40 height 40
click at [206, 461] on div "Replace Product" at bounding box center [165, 451] width 237 height 50
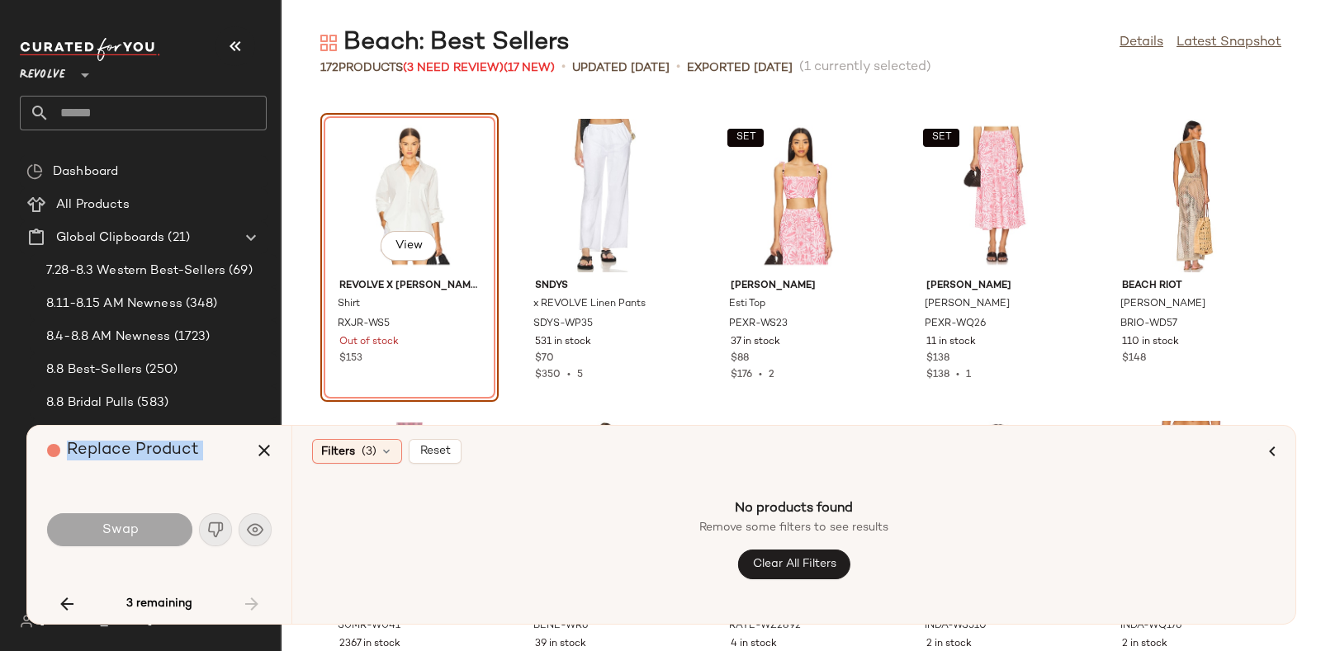
click at [206, 461] on div "Replace Product" at bounding box center [165, 451] width 237 height 50
click at [226, 483] on div "Replace Product Swap 3 remaining" at bounding box center [159, 525] width 264 height 198
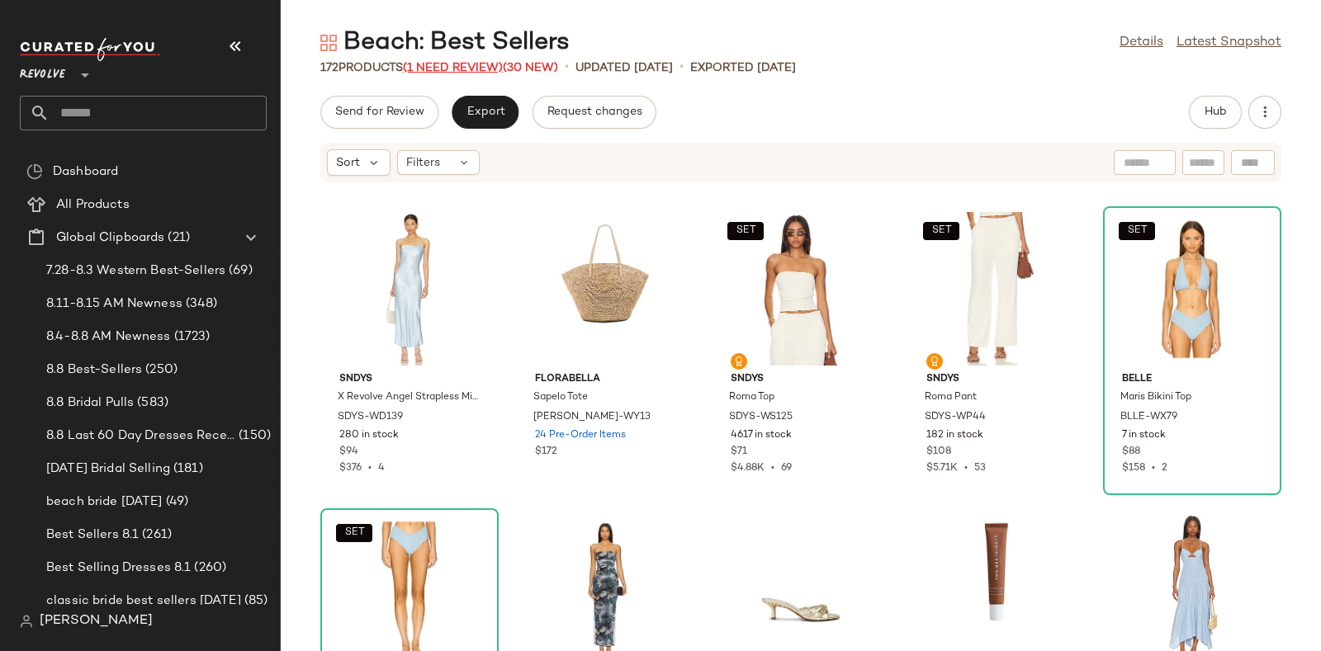
click at [462, 64] on span "(1 Need Review)" at bounding box center [453, 68] width 100 height 12
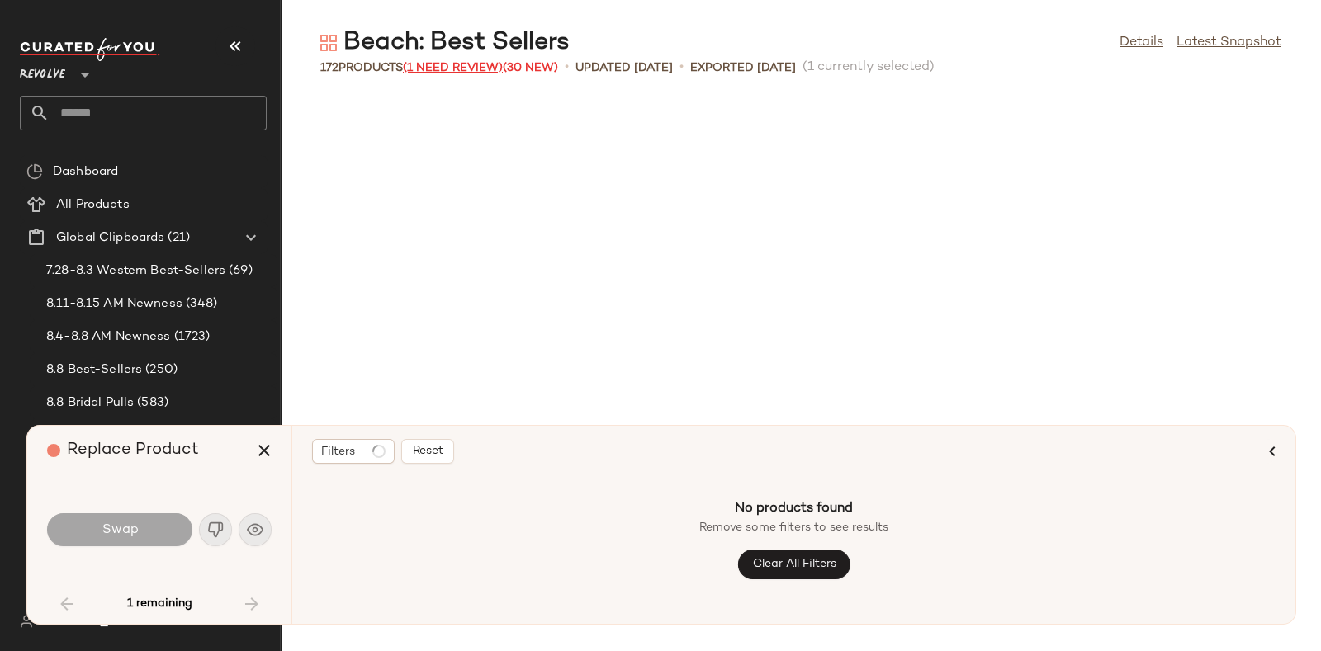
scroll to position [3021, 0]
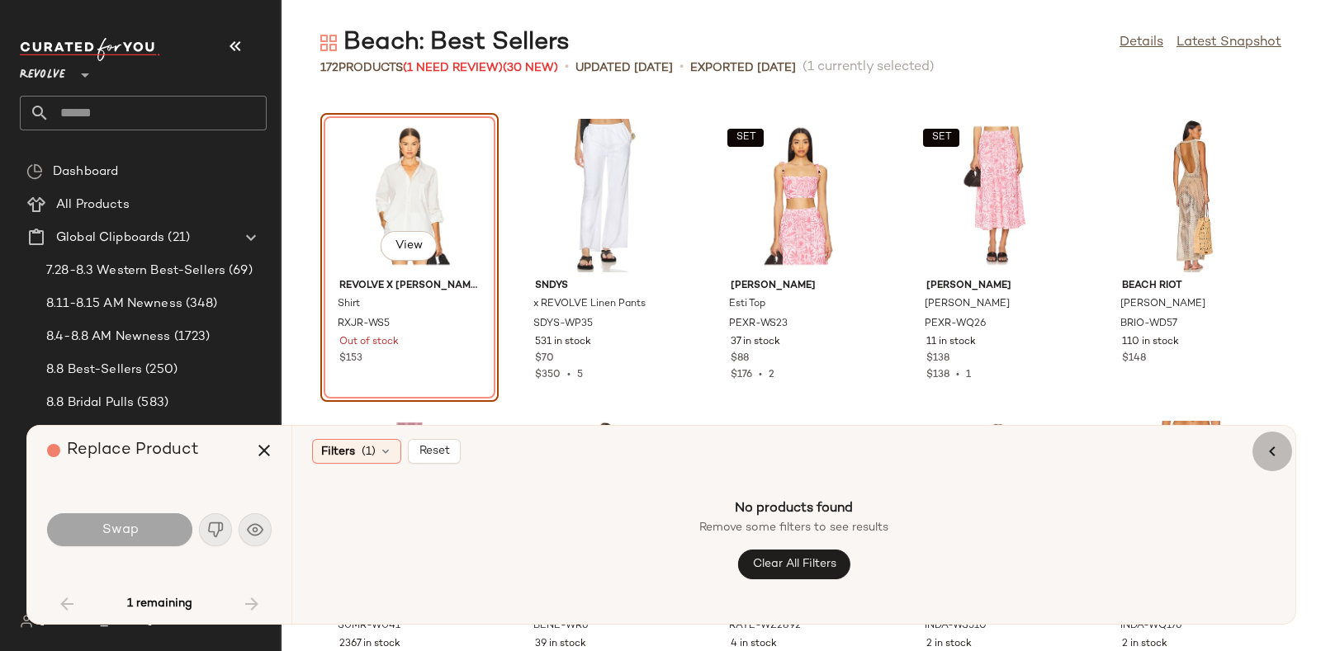
click at [1274, 452] on icon "button" at bounding box center [1272, 452] width 20 height 20
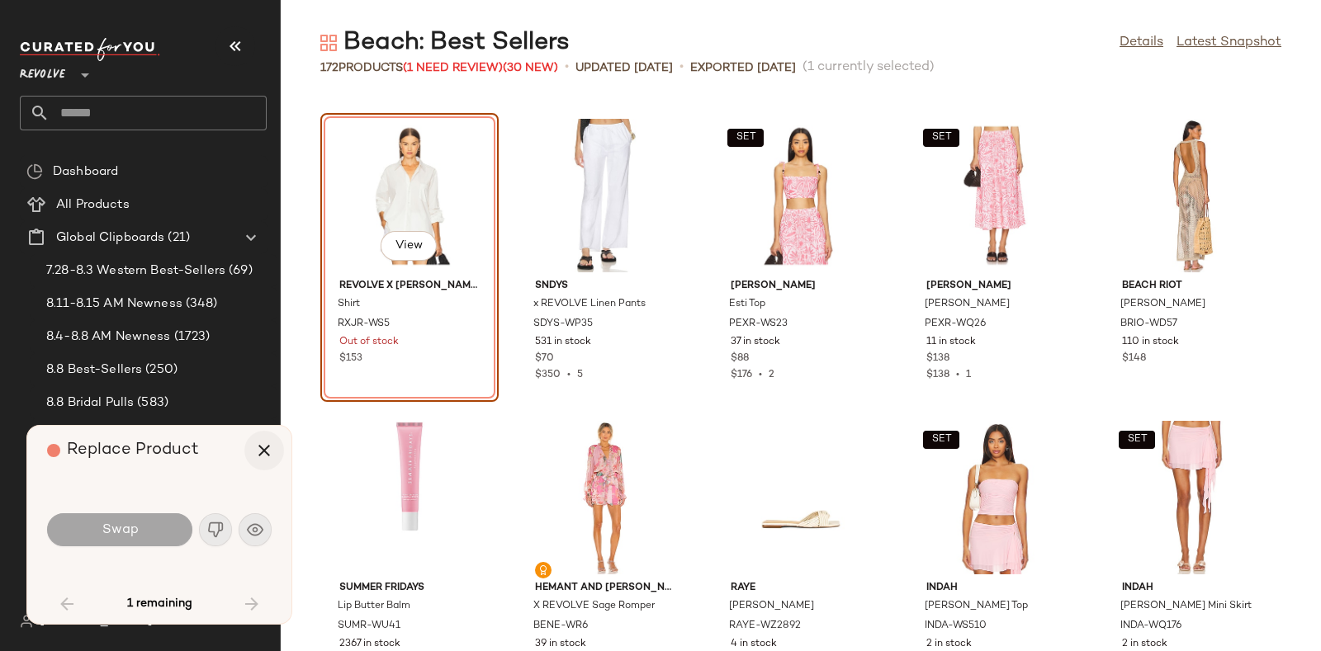
click at [261, 448] on icon "button" at bounding box center [264, 451] width 20 height 20
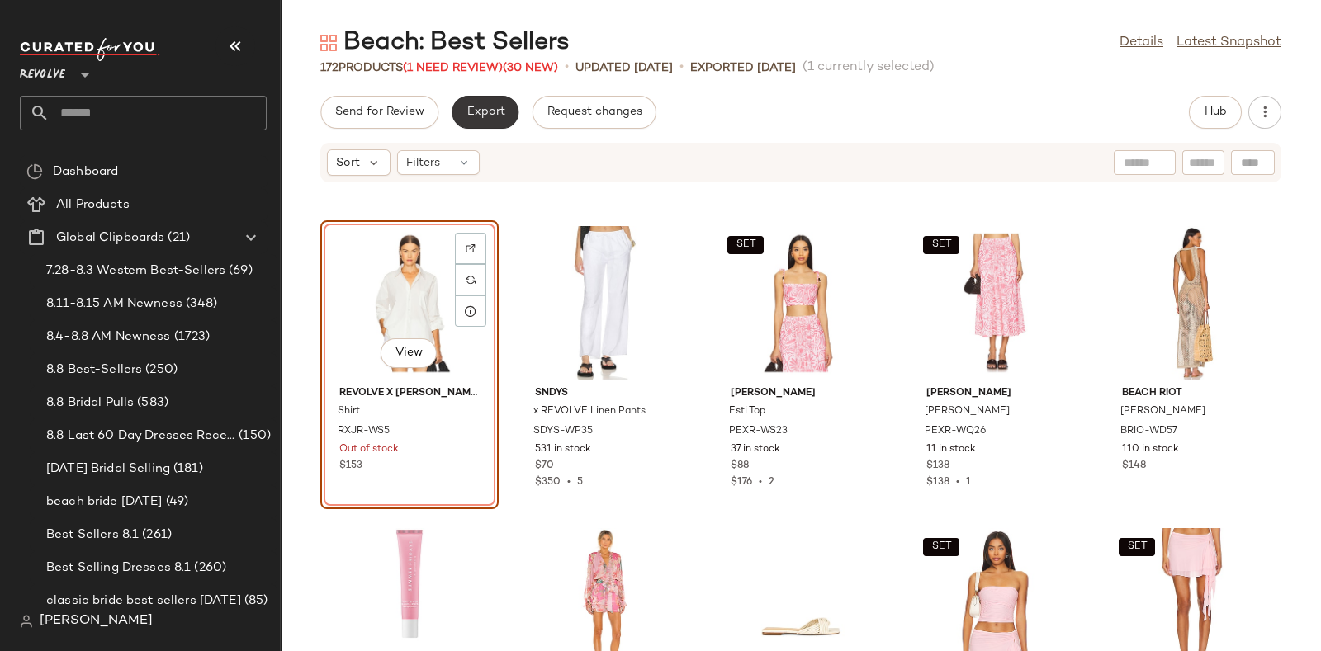
click at [485, 101] on button "Export" at bounding box center [485, 112] width 67 height 33
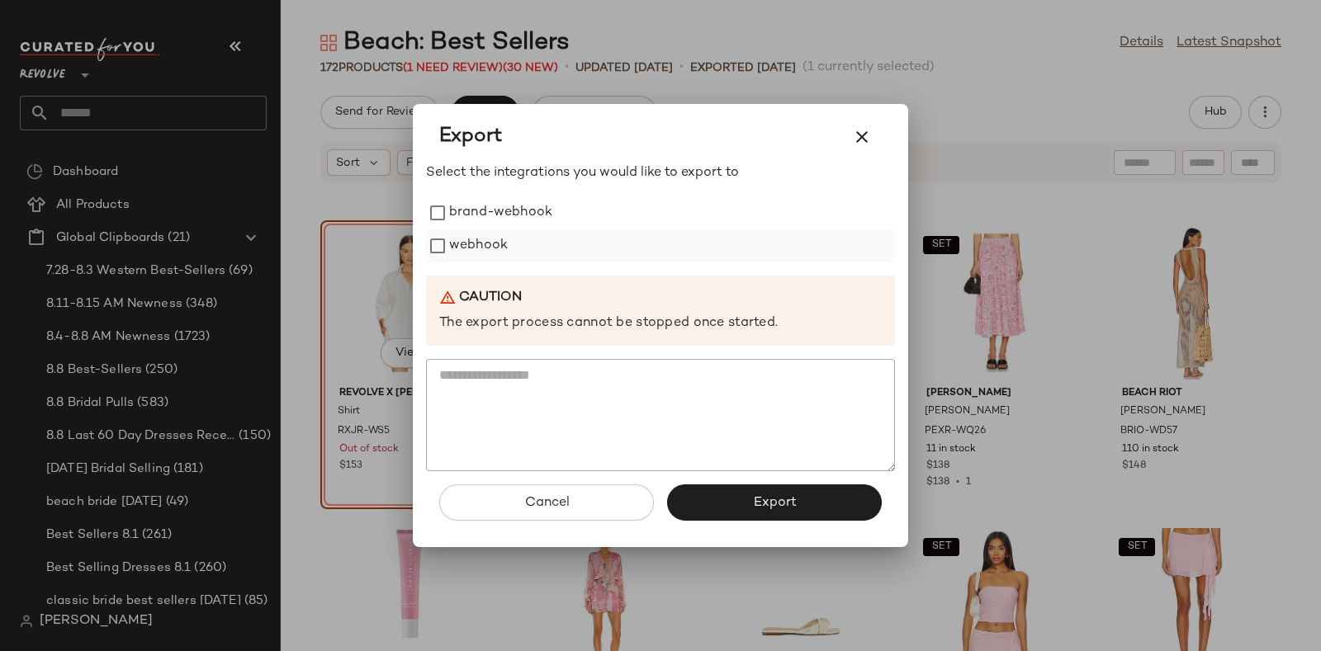
click at [504, 239] on label "webhook" at bounding box center [478, 246] width 59 height 33
click at [723, 496] on button "Export" at bounding box center [774, 503] width 215 height 36
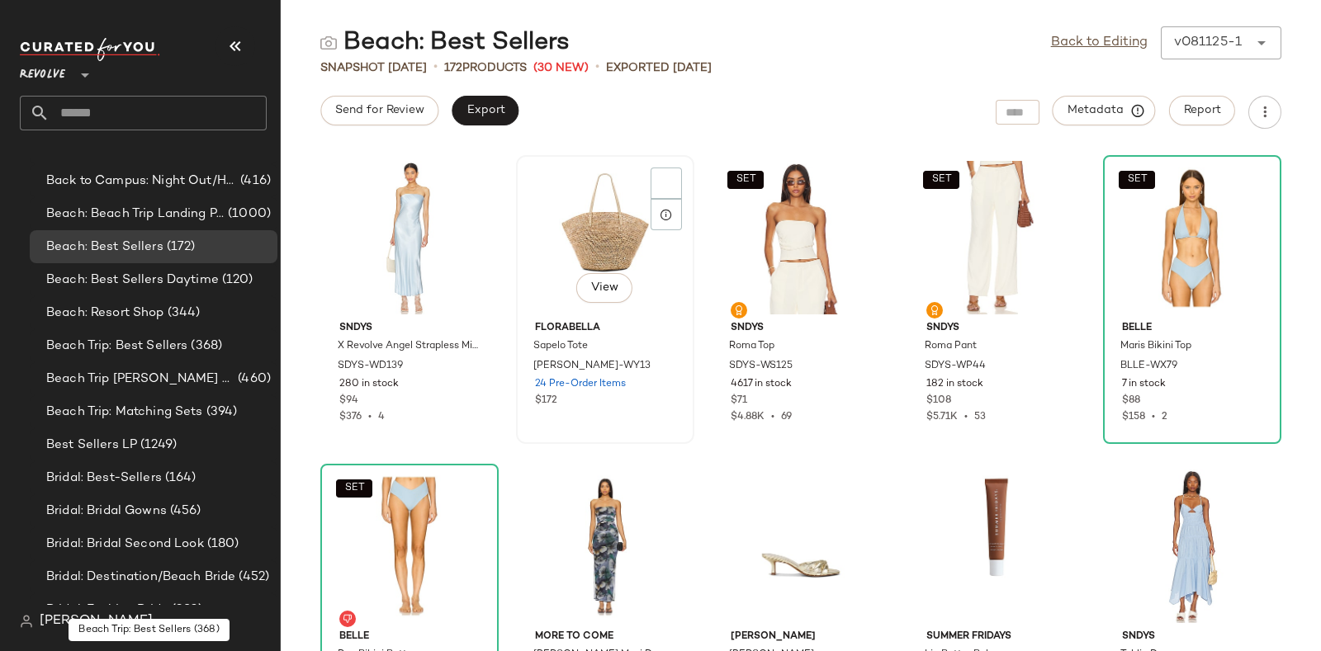
scroll to position [907, 0]
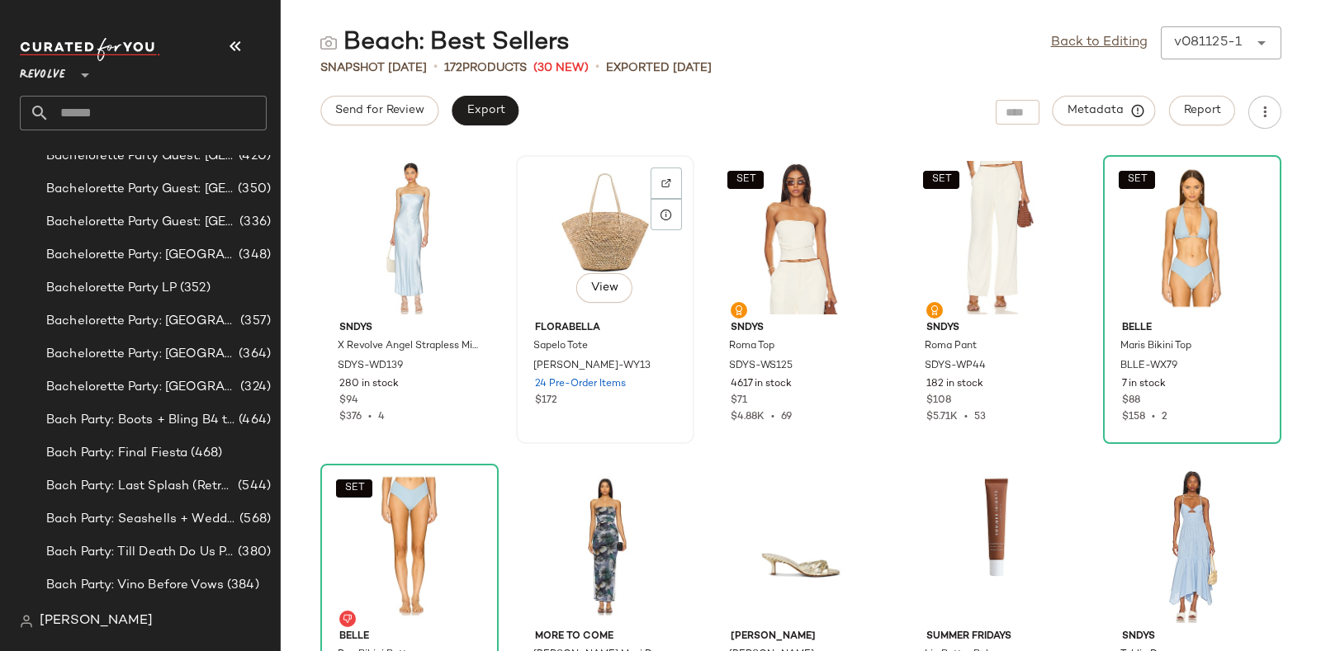
click at [660, 287] on div "View" at bounding box center [605, 238] width 167 height 154
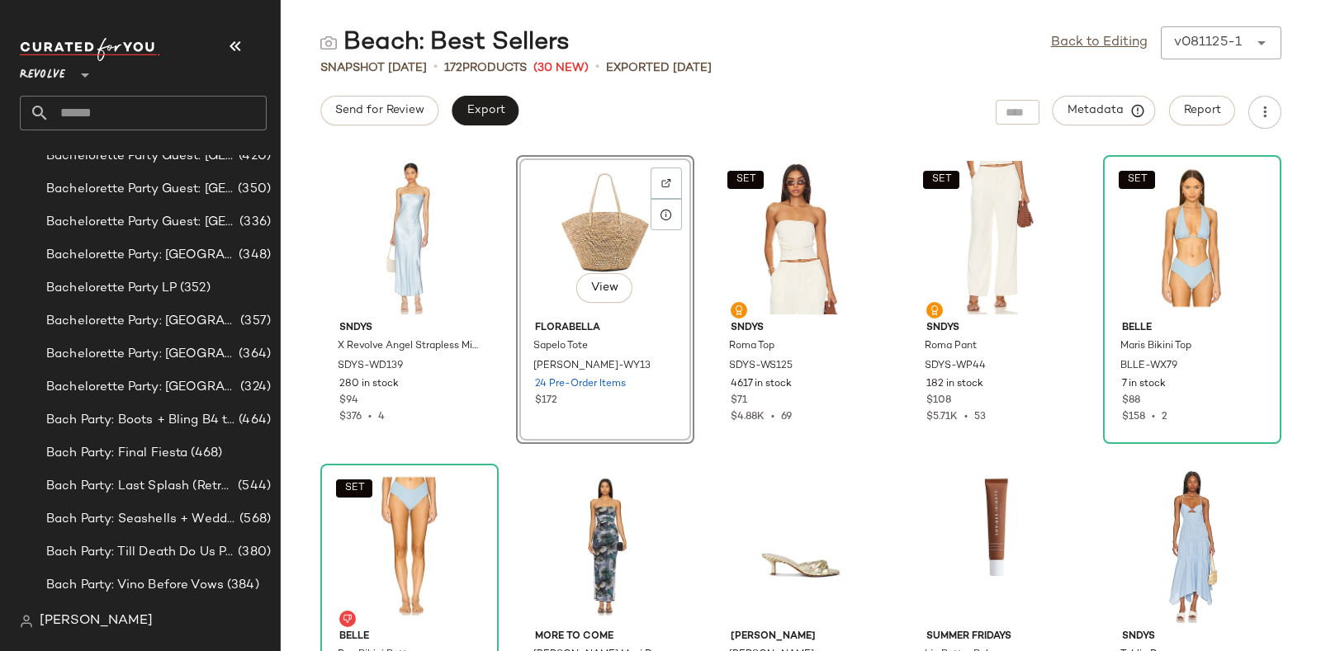
click at [660, 287] on div "View" at bounding box center [605, 238] width 167 height 154
click at [590, 122] on div "Send for Review Export Metadata Report" at bounding box center [801, 112] width 1040 height 33
click at [490, 107] on span "Export" at bounding box center [485, 110] width 39 height 13
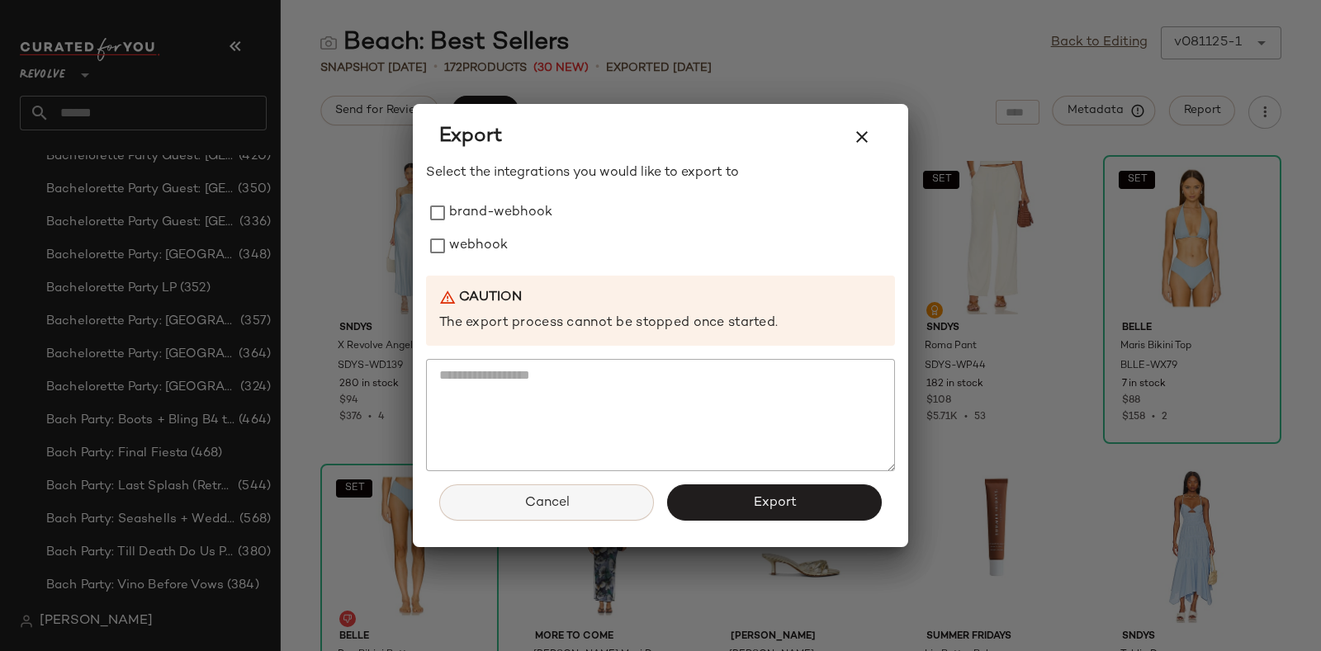
click at [561, 504] on span "Cancel" at bounding box center [545, 503] width 45 height 16
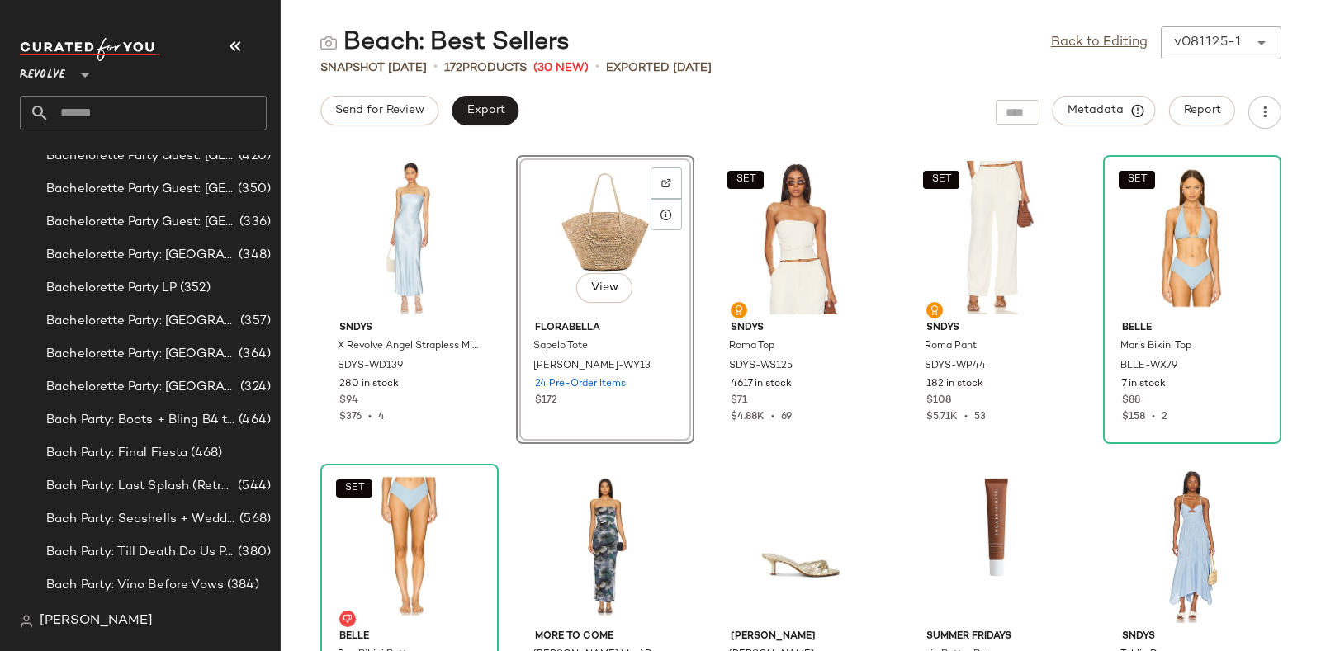
click at [589, 456] on div "SNDYS X Revolve Angel Strapless Midi Dress SDYS-WD139 280 in stock $94 $376 • 4…" at bounding box center [801, 400] width 1040 height 503
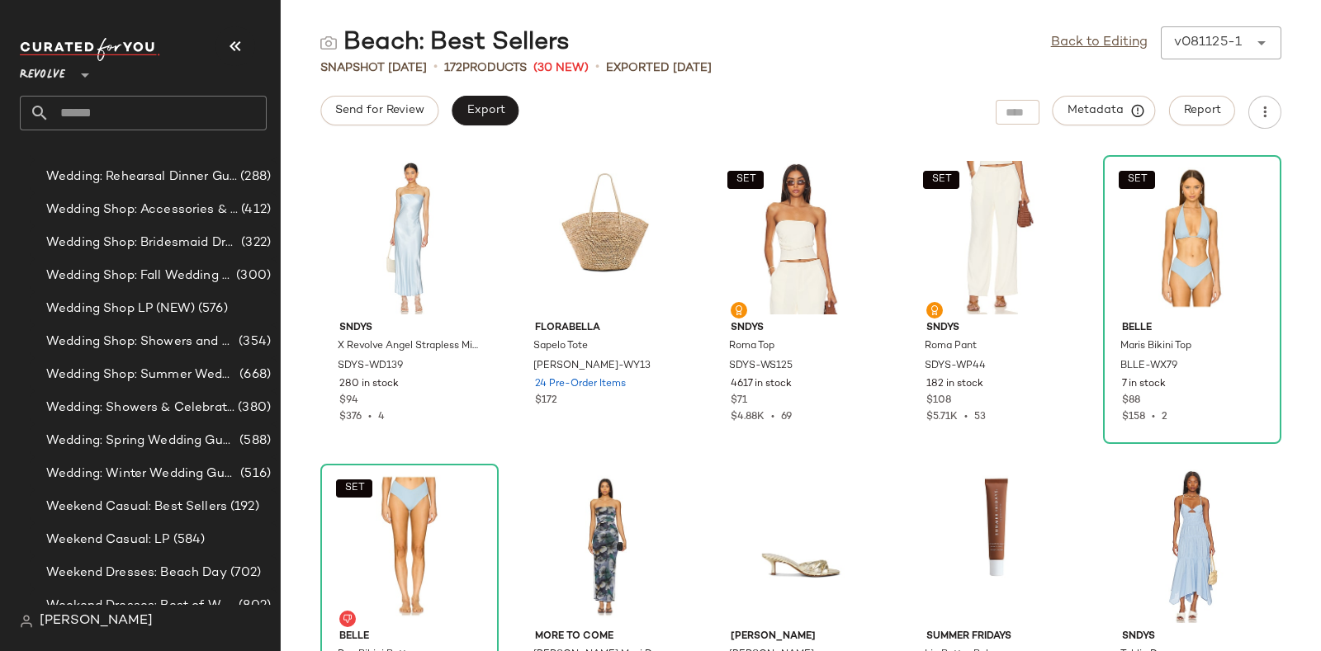
scroll to position [15702, 0]
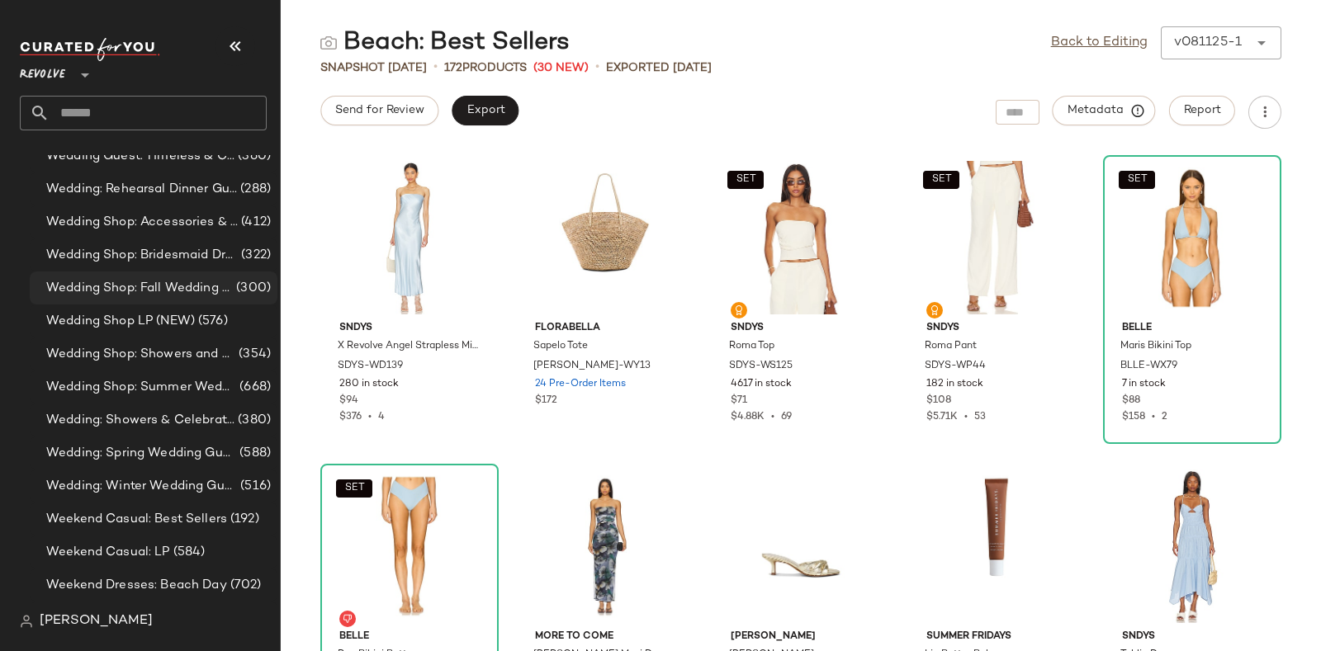
click at [184, 288] on span "Wedding Shop: Fall Wedding Guest" at bounding box center [139, 288] width 187 height 19
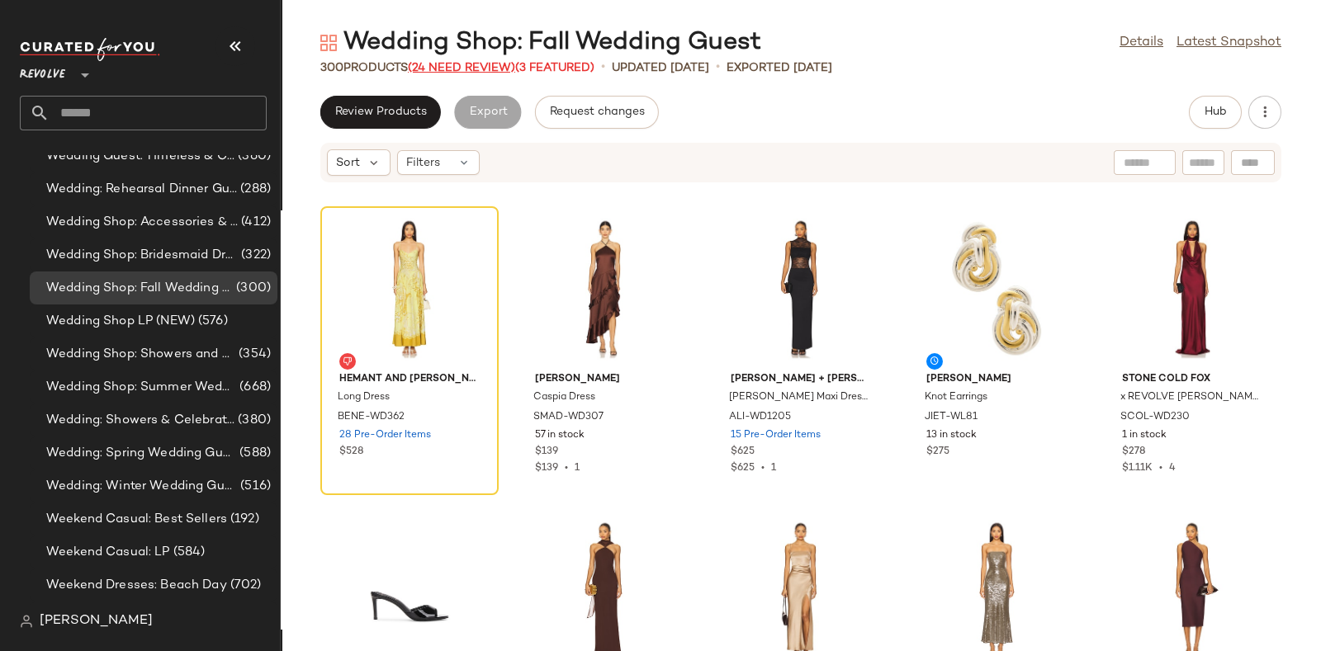
click at [460, 69] on span "(24 Need Review)" at bounding box center [461, 68] width 107 height 12
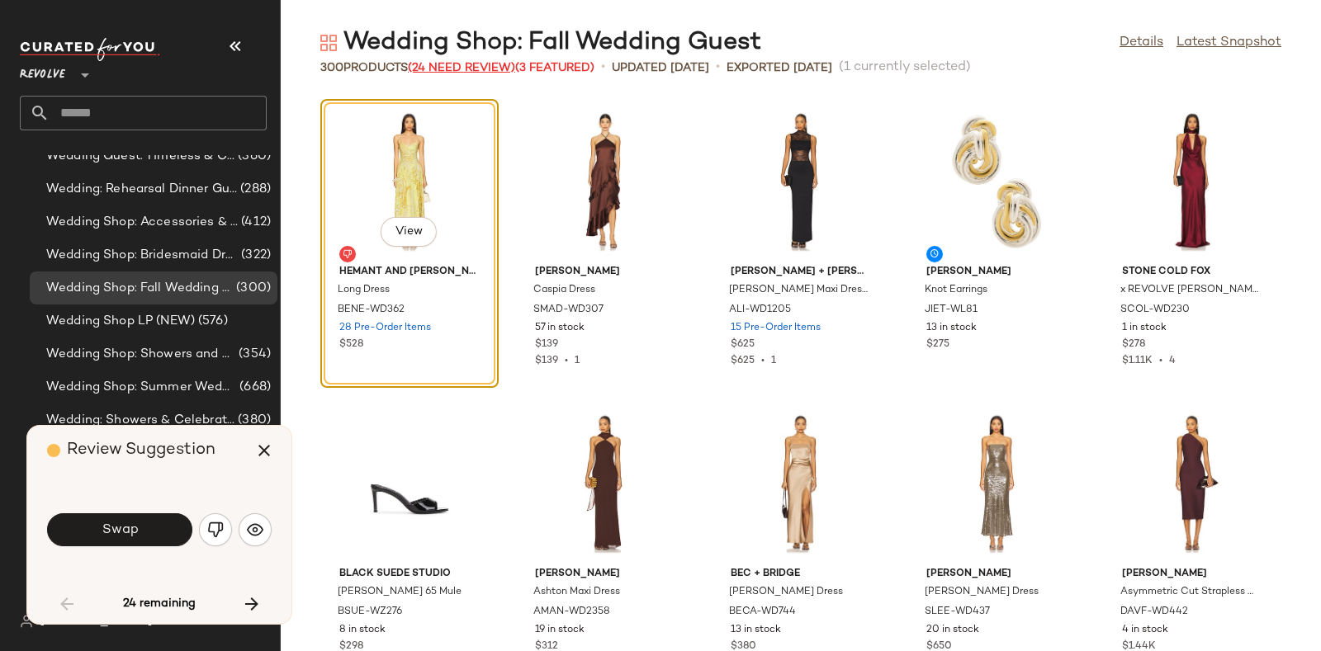
click at [589, 456] on div at bounding box center [605, 484] width 167 height 154
click at [864, 424] on div "View" at bounding box center [800, 484] width 167 height 154
click at [360, 459] on div "View" at bounding box center [409, 484] width 167 height 154
click at [213, 525] on img "button" at bounding box center [215, 530] width 17 height 17
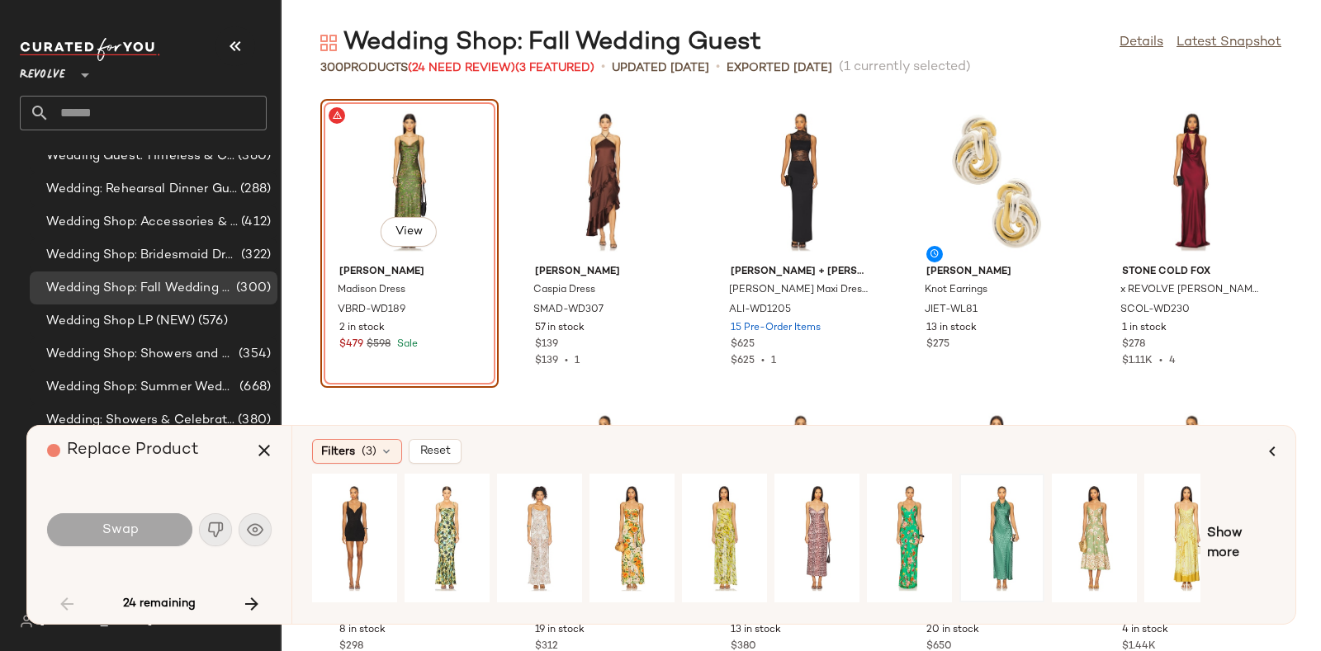
click at [1008, 537] on div at bounding box center [1001, 538] width 73 height 117
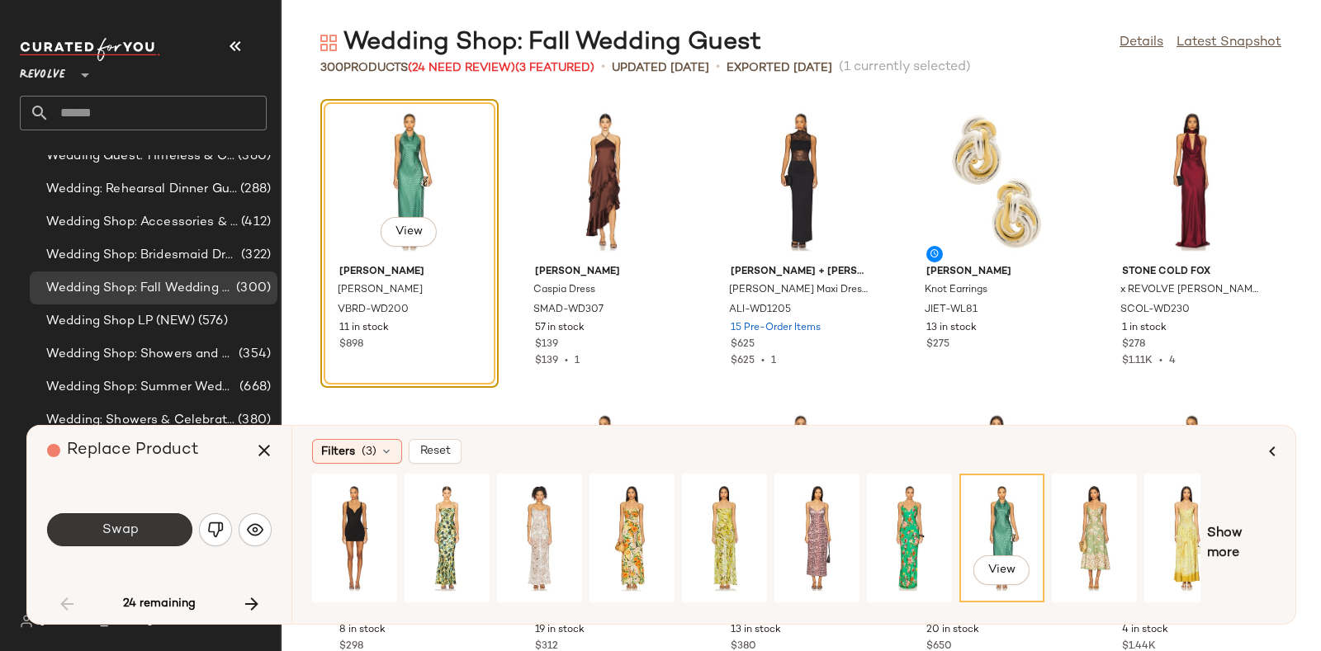
click at [144, 522] on button "Swap" at bounding box center [119, 530] width 145 height 33
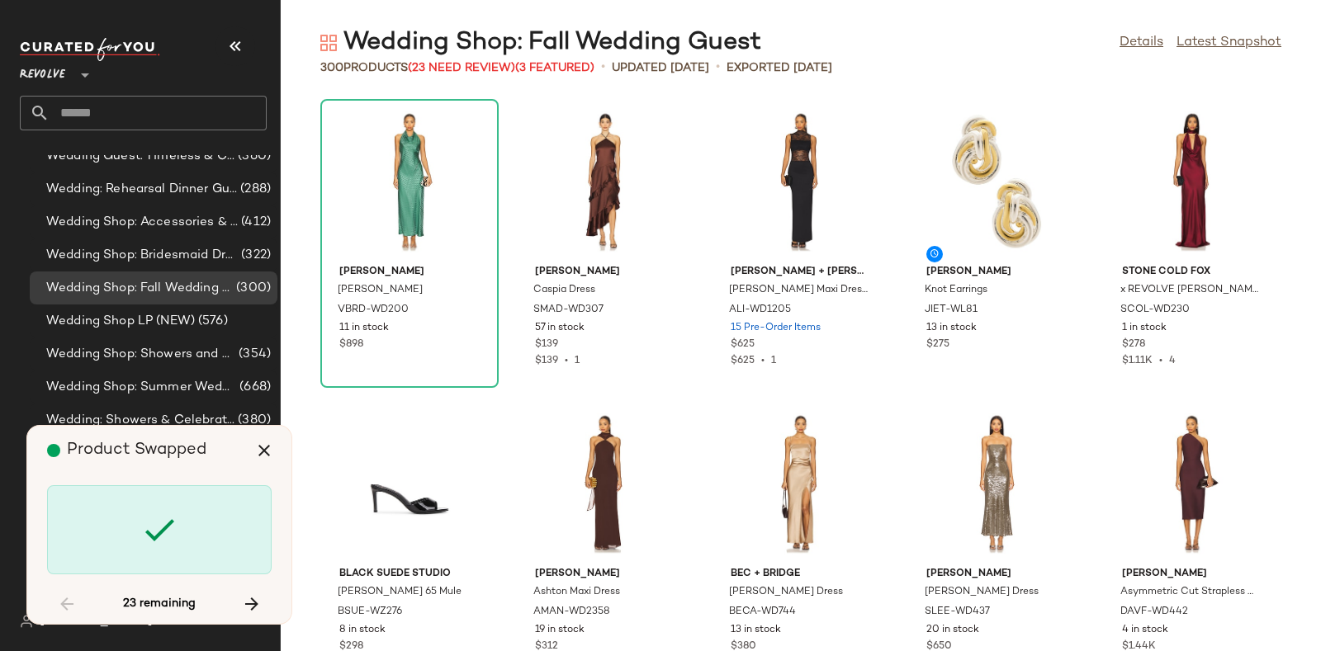
click at [127, 459] on span "Product Swapped" at bounding box center [137, 450] width 140 height 17
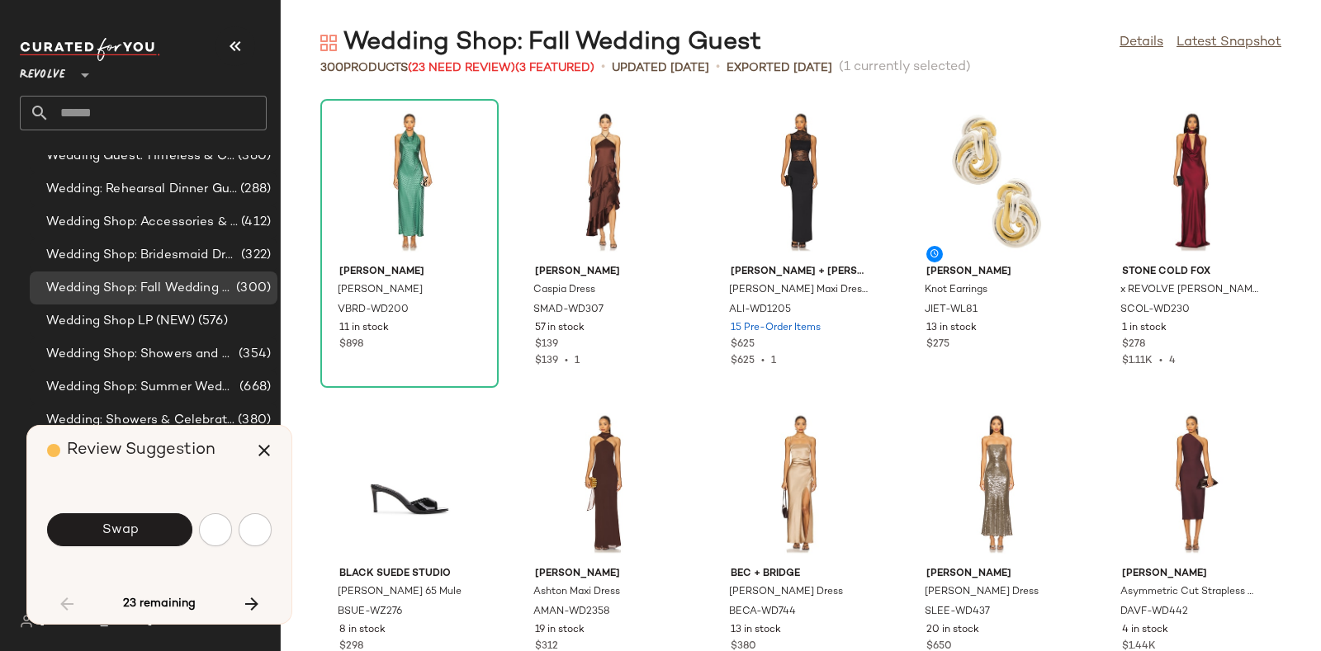
click at [0, 489] on nav "Revolve ** Dashboard All Products Global Clipboards (21) 7.28-8.3 Western Best-…" at bounding box center [140, 325] width 281 height 651
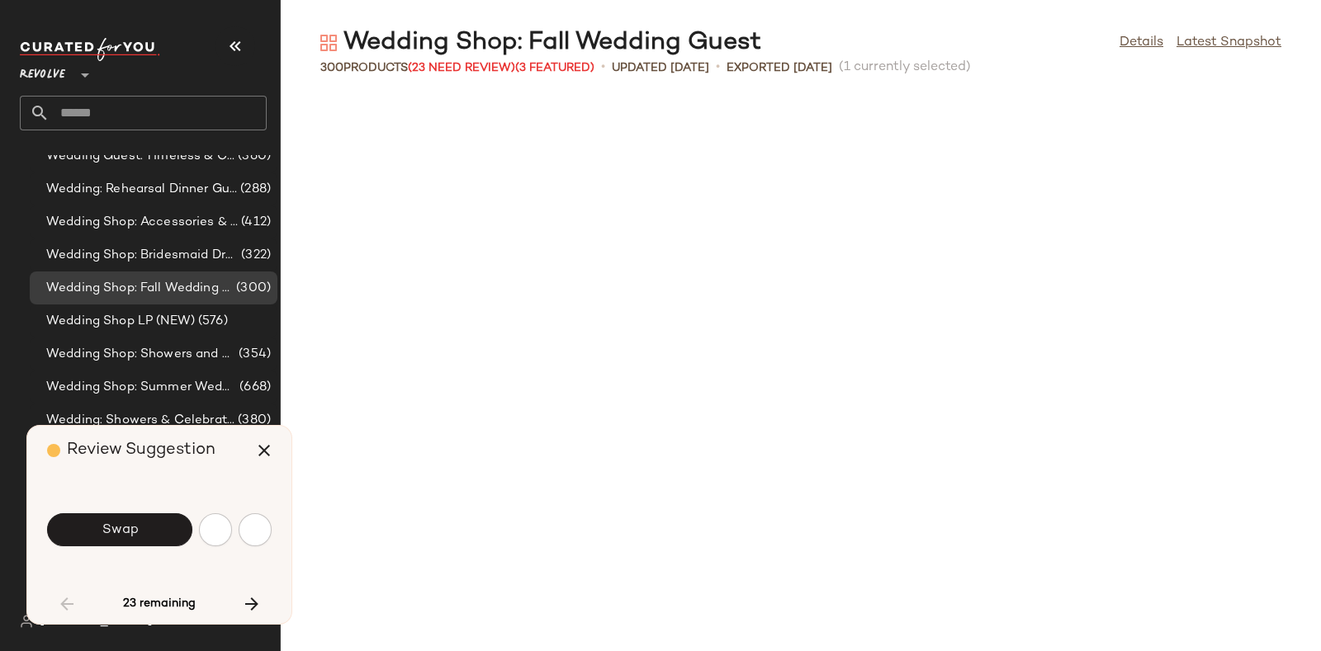
scroll to position [921, 0]
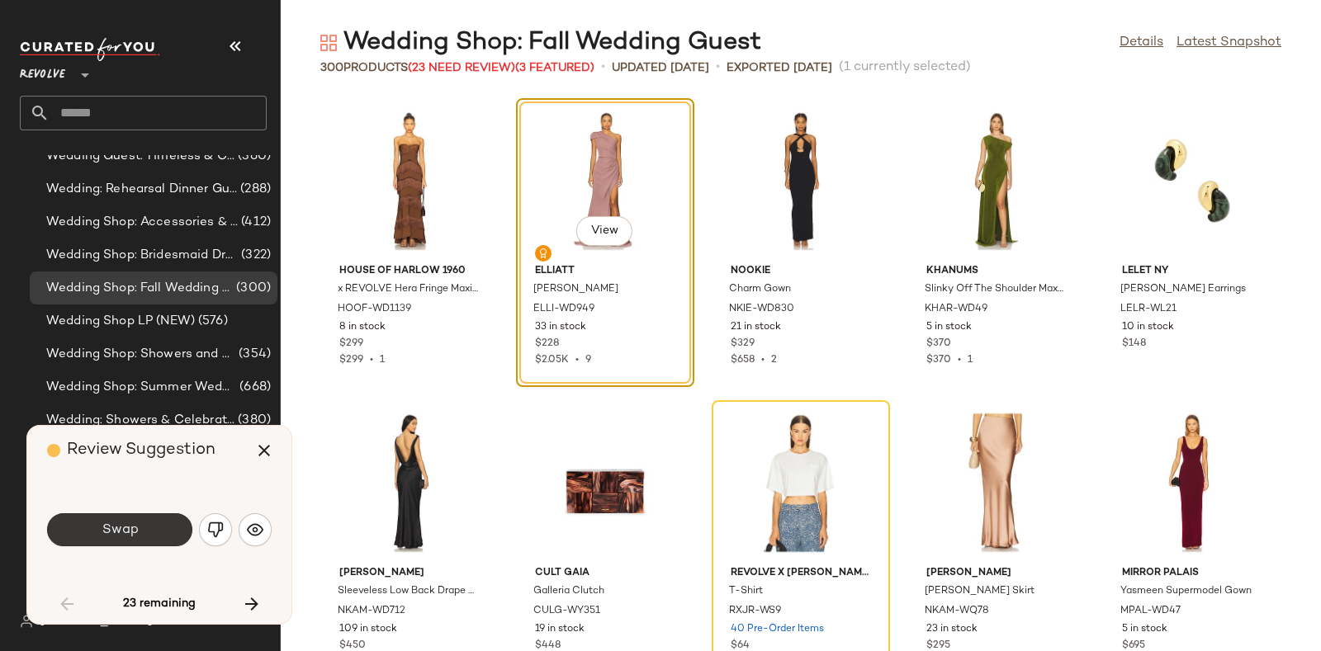
click at [127, 525] on span "Swap" at bounding box center [119, 531] width 37 height 16
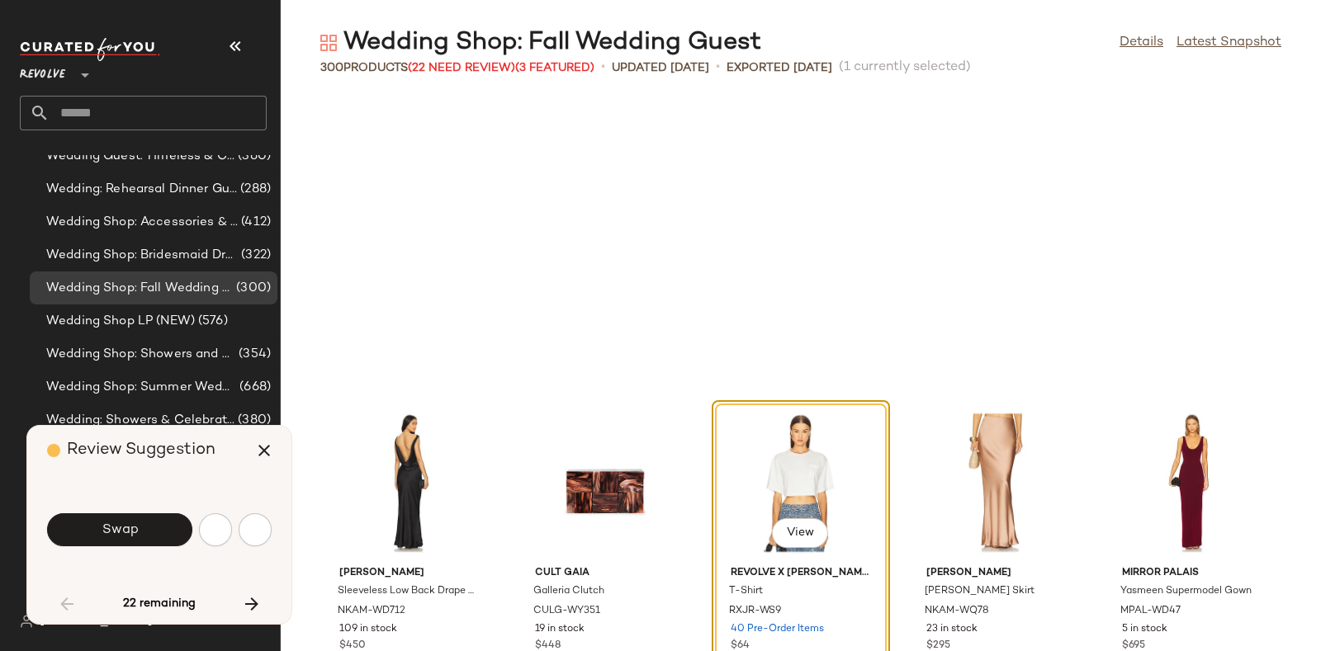
scroll to position [1209, 0]
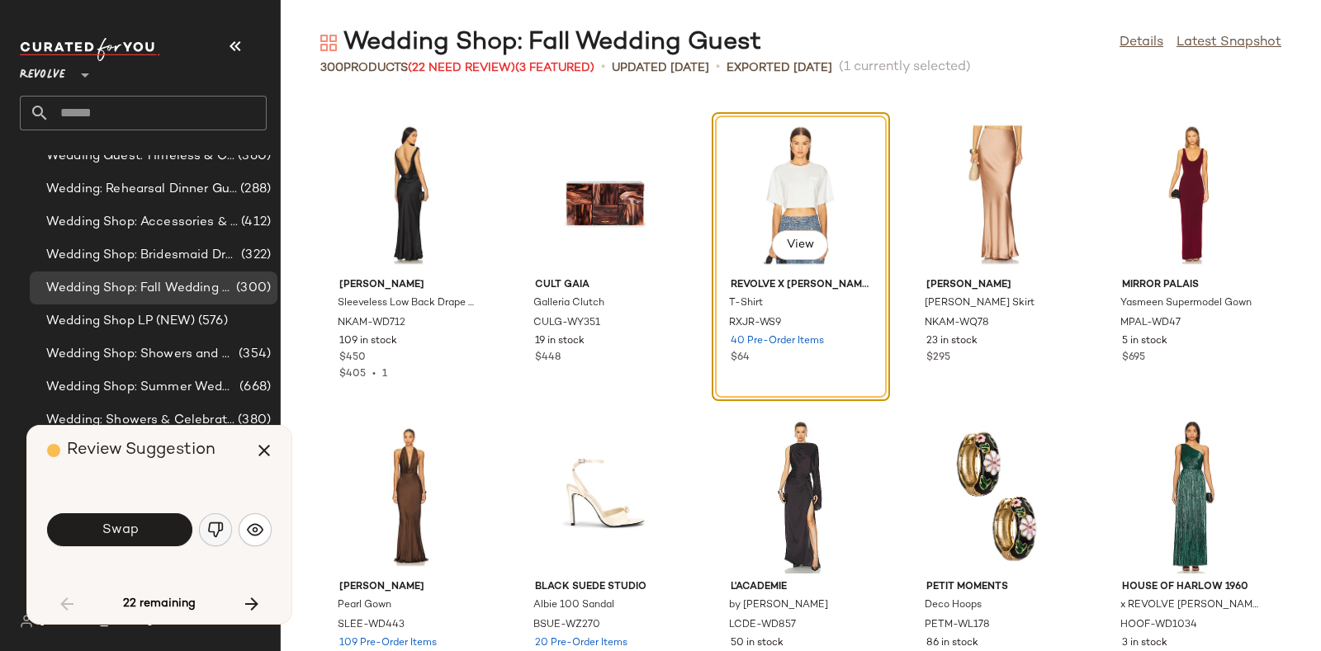
click at [223, 528] on img "button" at bounding box center [215, 530] width 17 height 17
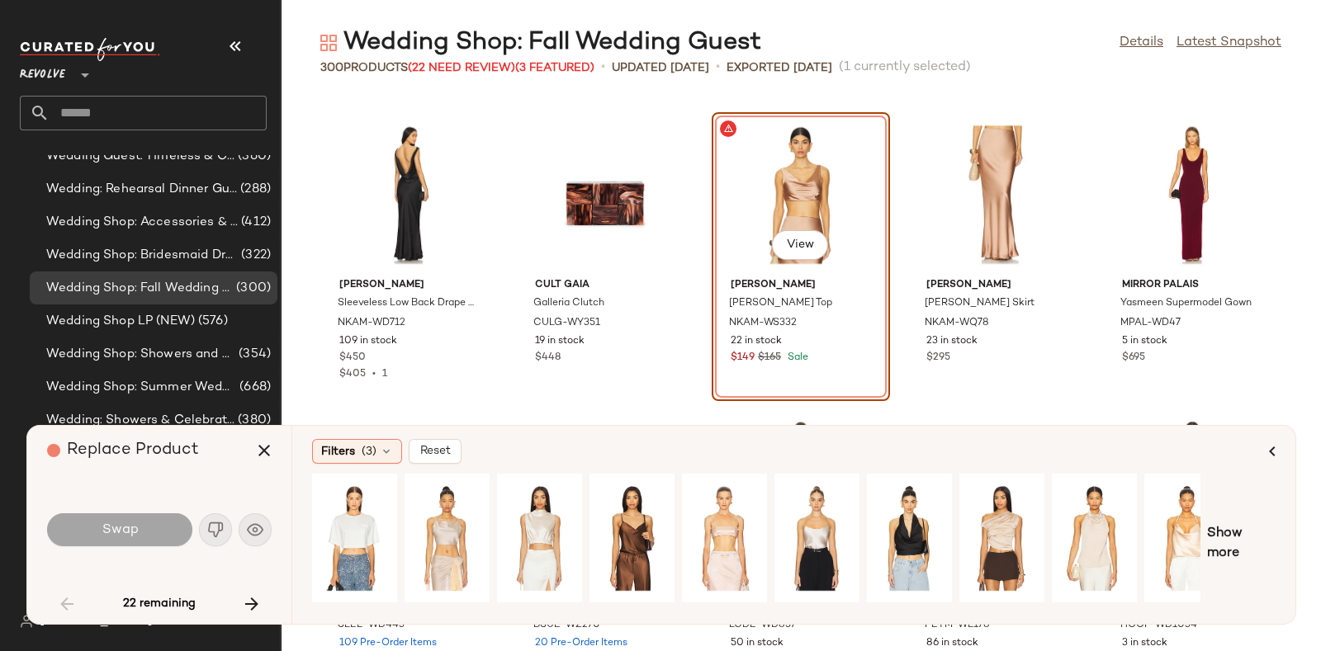
click at [723, 546] on div at bounding box center [724, 538] width 73 height 117
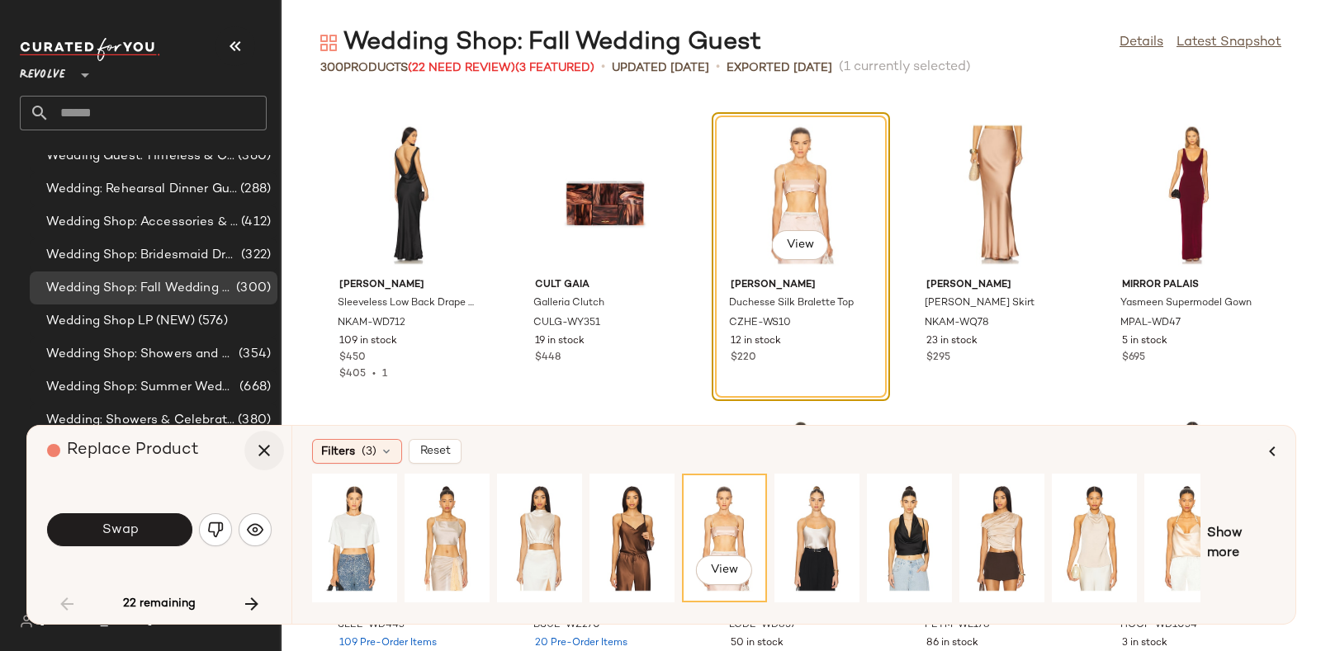
click at [270, 466] on button "button" at bounding box center [264, 451] width 40 height 40
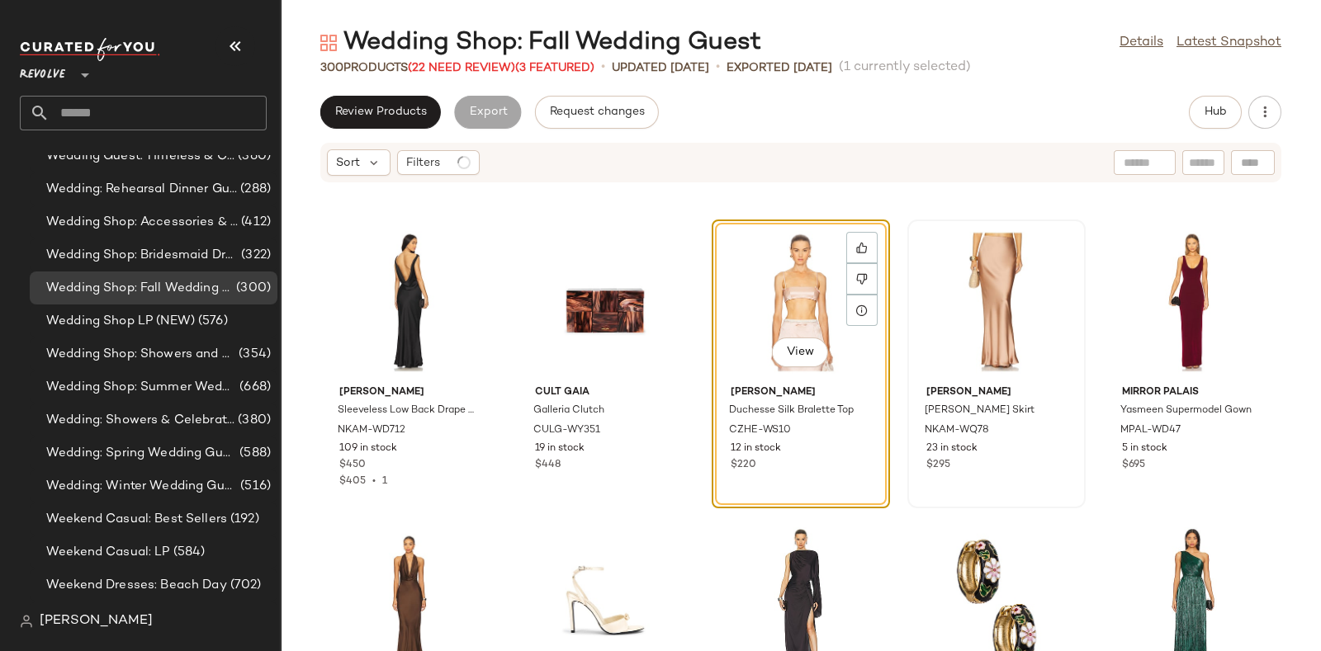
click at [980, 225] on div at bounding box center [996, 302] width 167 height 154
click at [995, 305] on div at bounding box center [996, 302] width 167 height 154
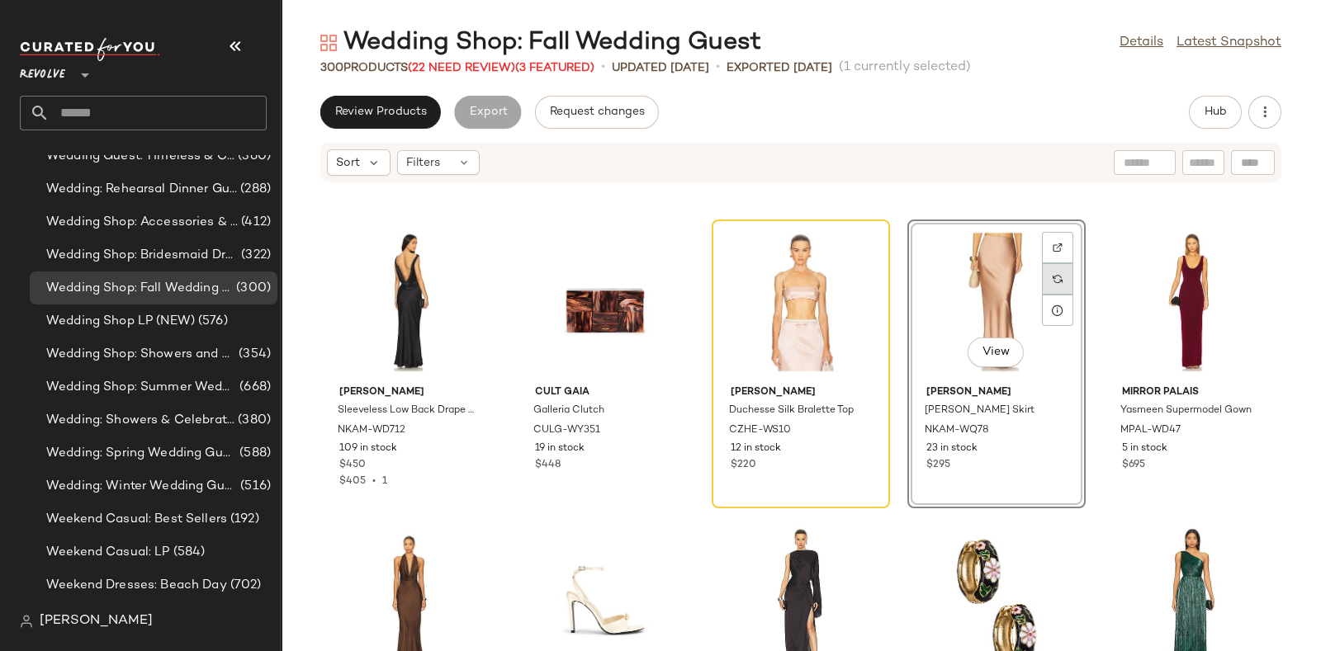
click at [1053, 278] on img at bounding box center [1058, 279] width 10 height 10
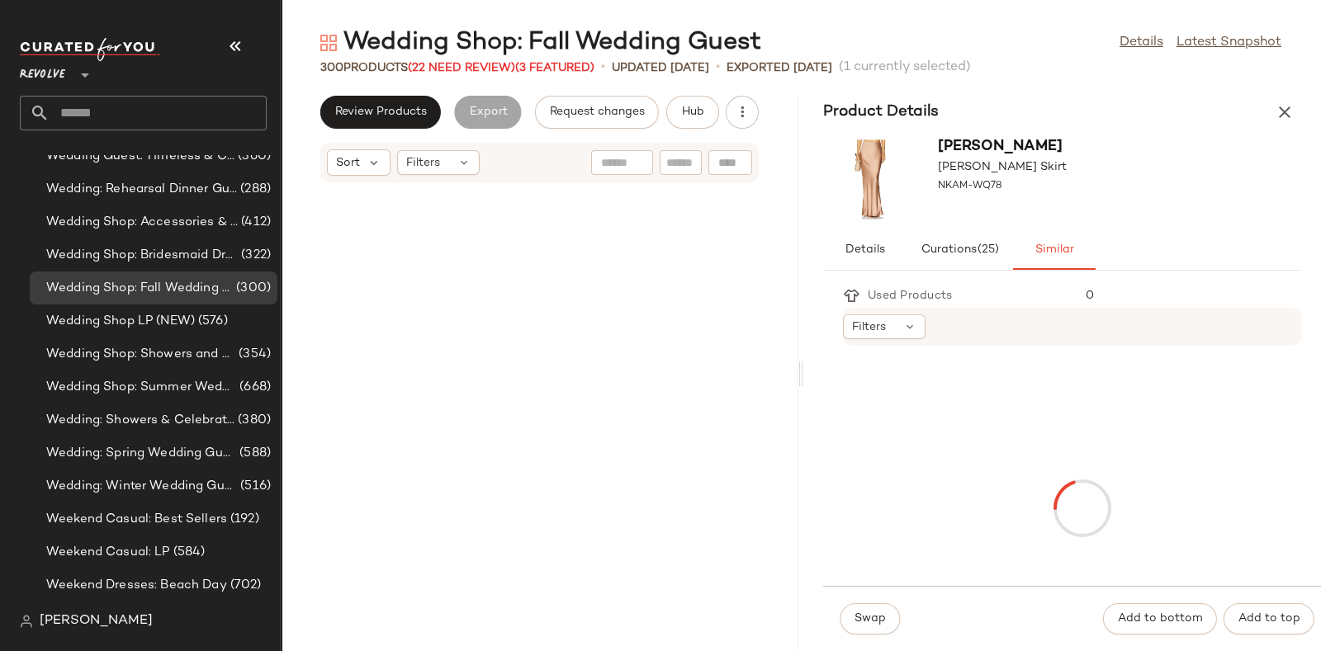
scroll to position [3323, 0]
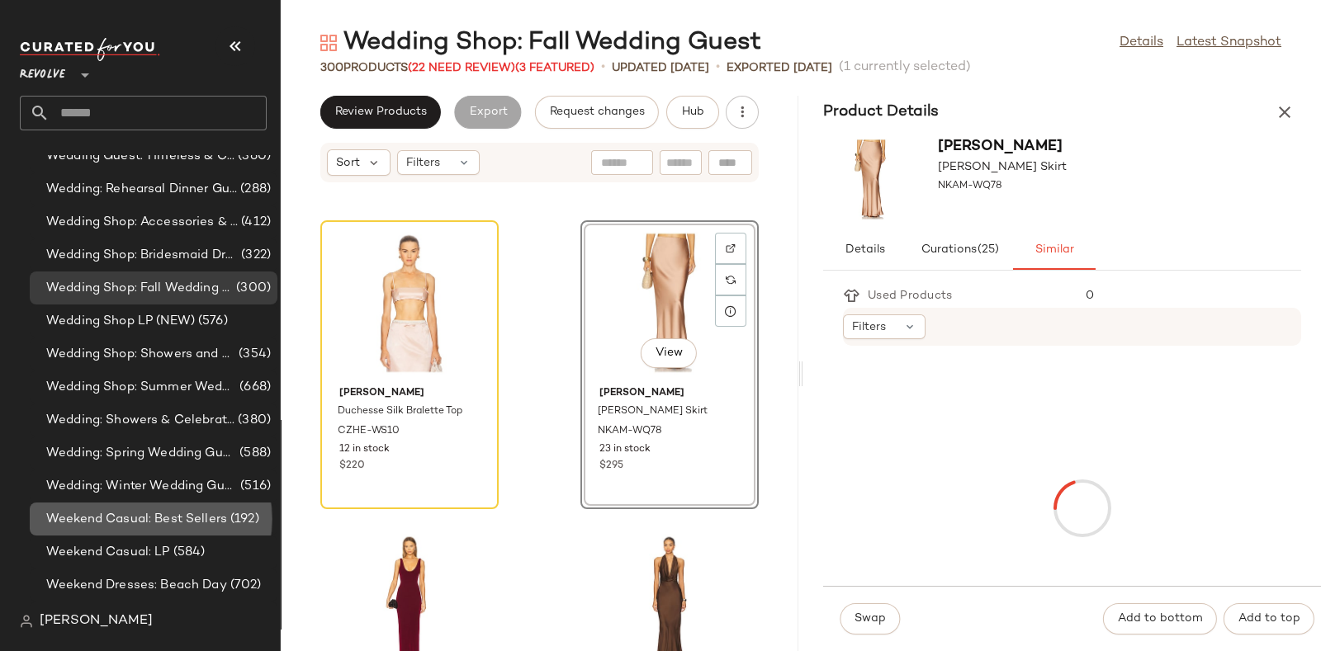
click at [127, 525] on span "Weekend Casual: Best Sellers" at bounding box center [136, 519] width 181 height 19
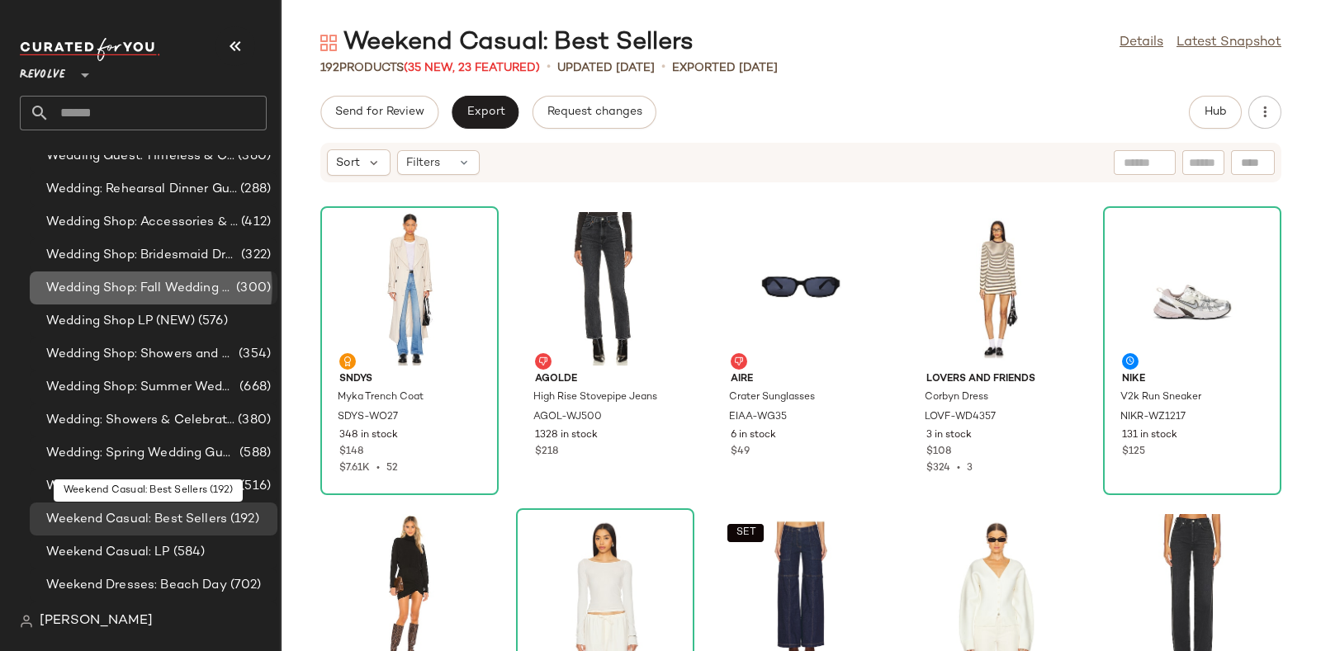
click at [207, 292] on span "Wedding Shop: Fall Wedding Guest" at bounding box center [139, 288] width 187 height 19
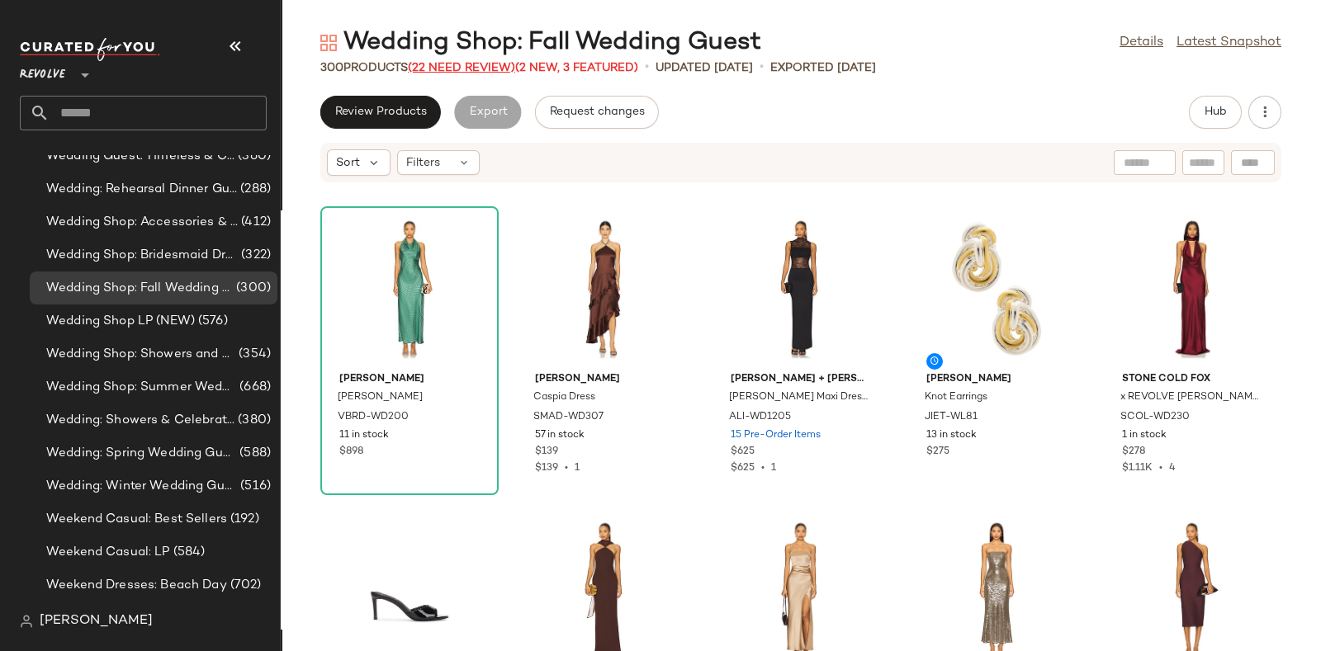
click at [473, 70] on span "(22 Need Review)" at bounding box center [461, 68] width 107 height 12
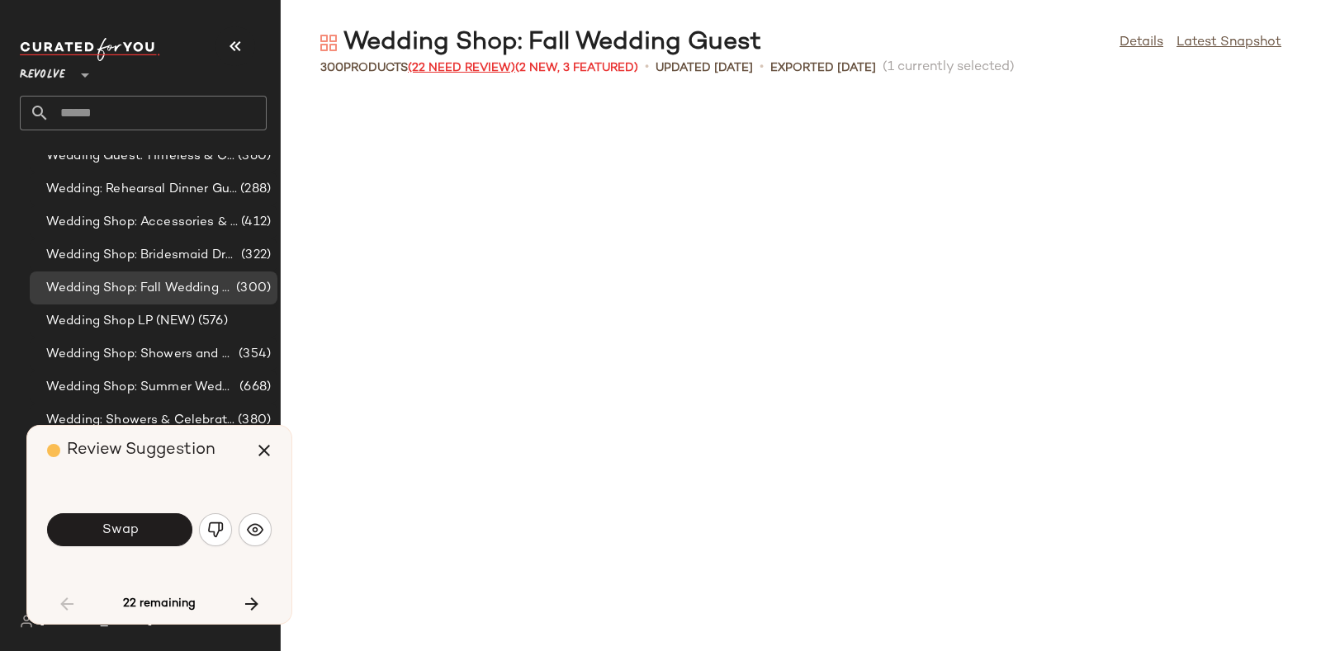
scroll to position [1209, 0]
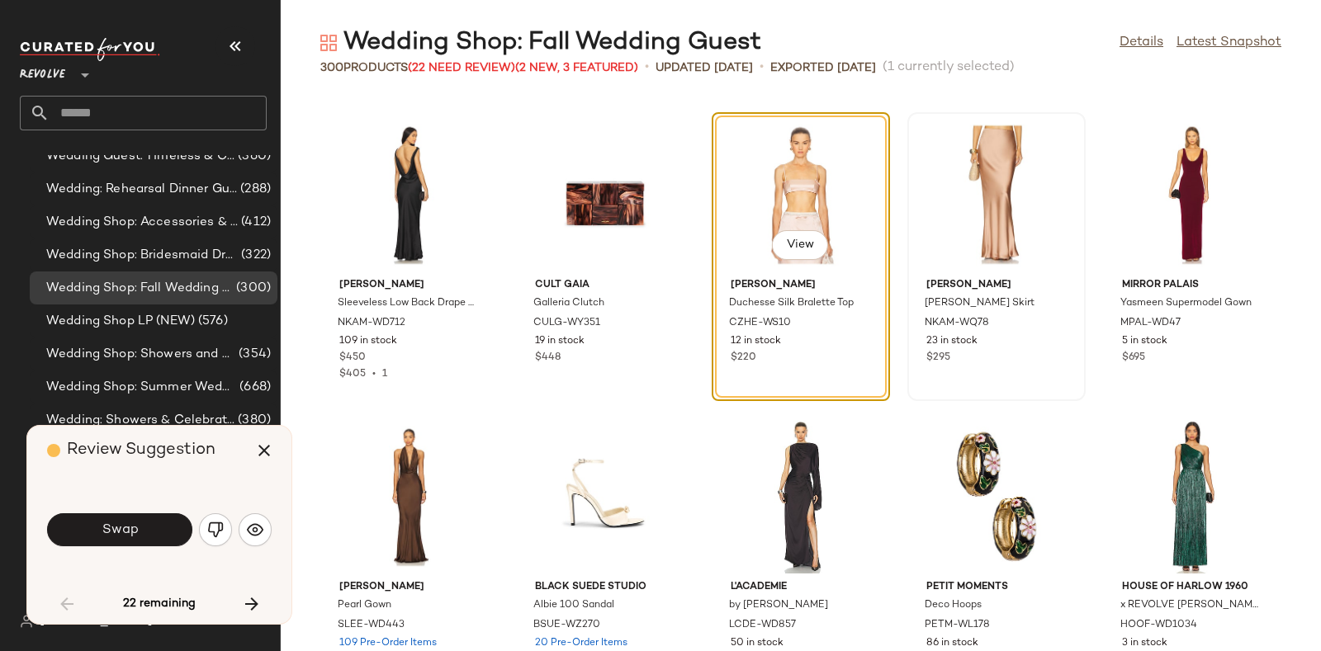
click at [985, 192] on div at bounding box center [996, 195] width 167 height 154
click at [995, 187] on div "View" at bounding box center [996, 195] width 167 height 154
click at [255, 454] on icon "button" at bounding box center [264, 451] width 20 height 20
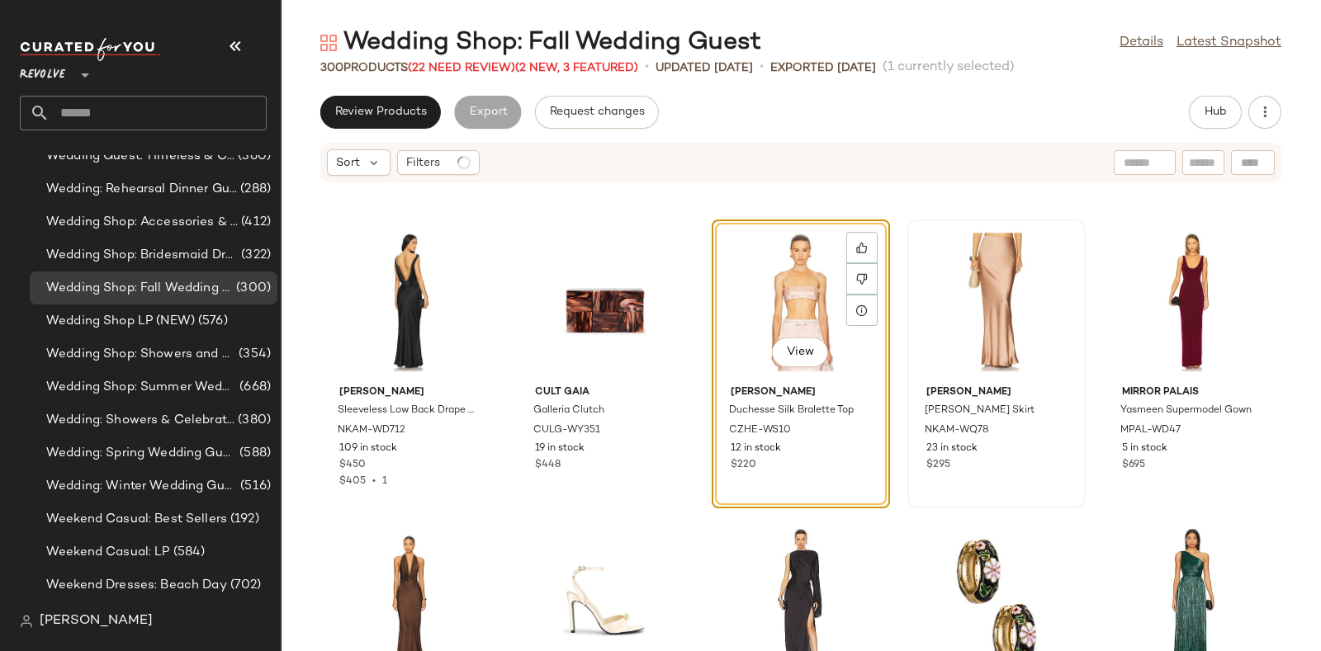
click at [976, 279] on div at bounding box center [996, 302] width 167 height 154
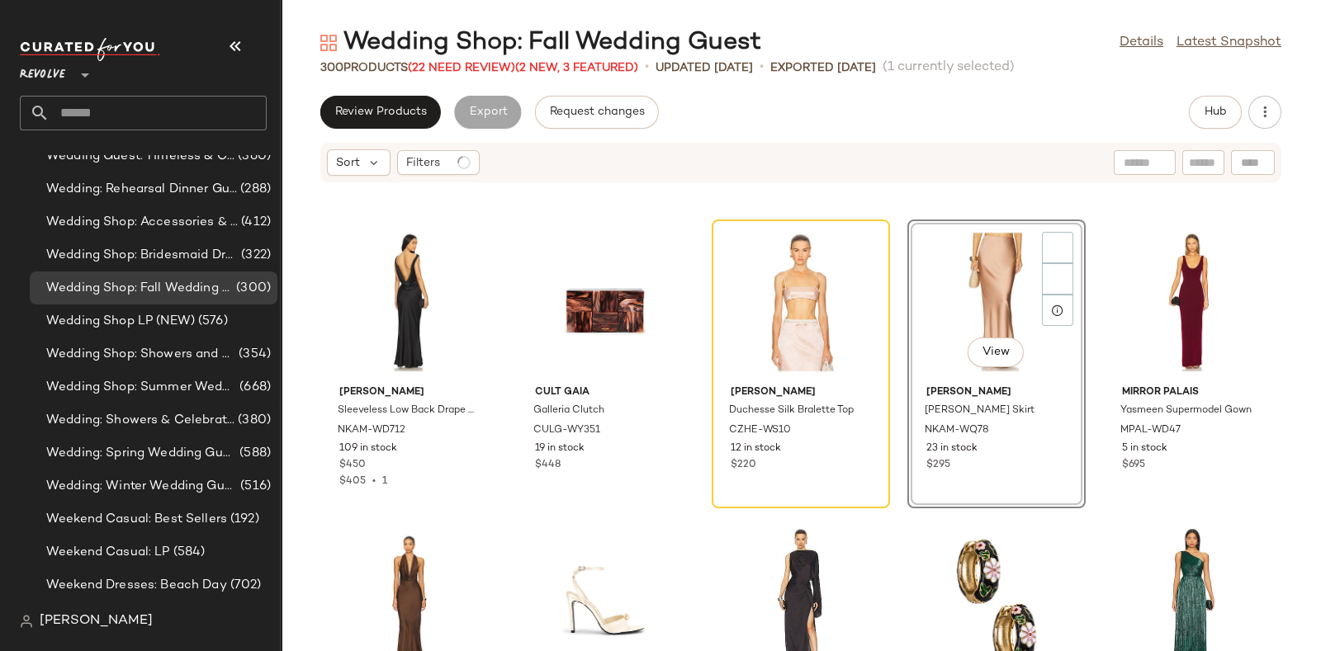
click at [981, 293] on div "View" at bounding box center [996, 302] width 167 height 154
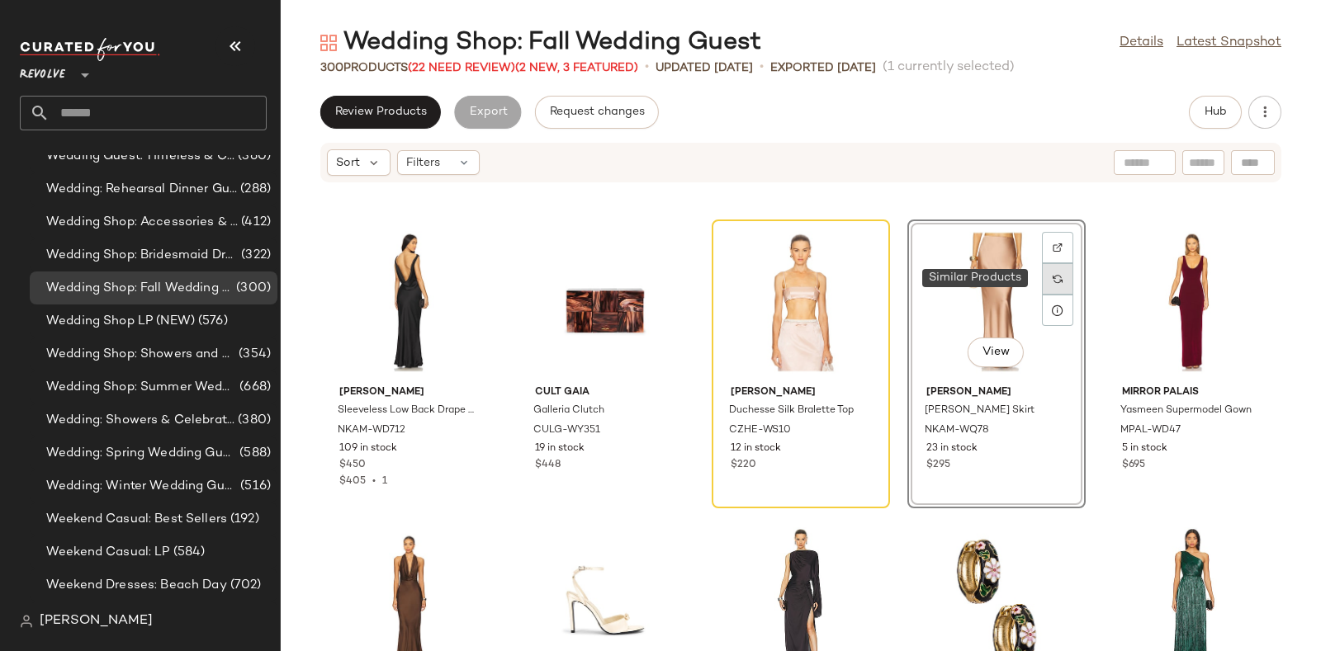
click at [1042, 277] on div at bounding box center [1057, 278] width 31 height 31
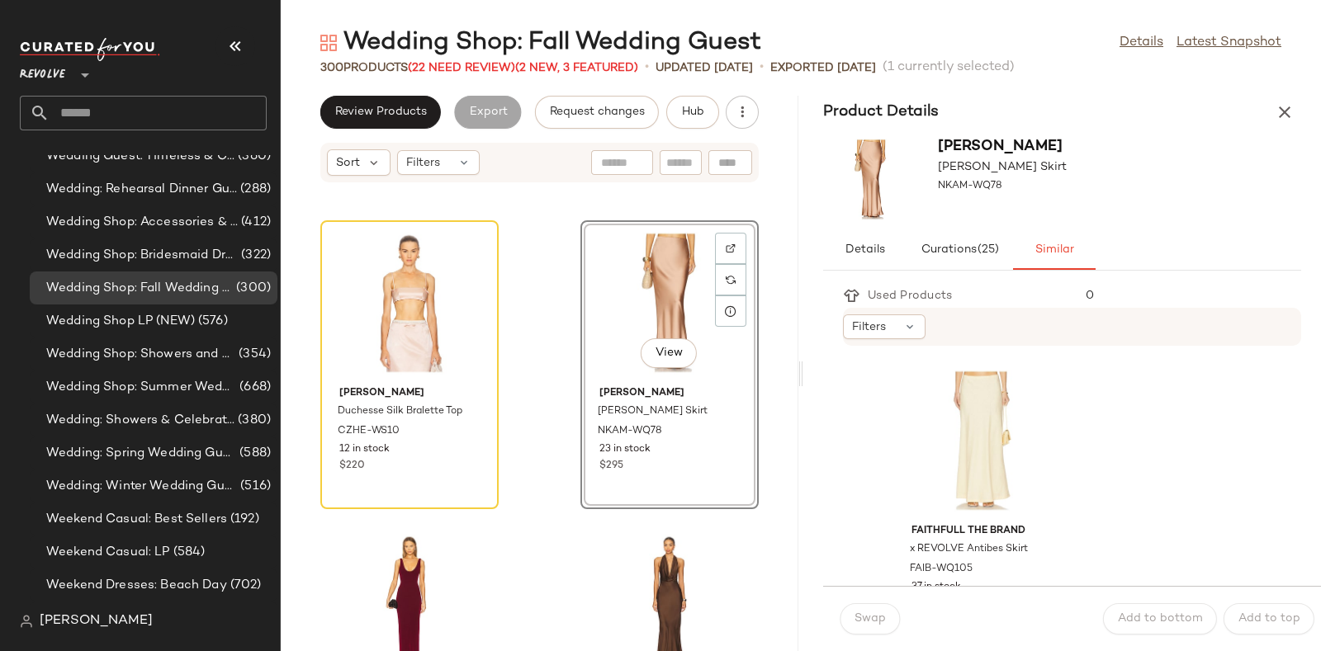
scroll to position [5438, 0]
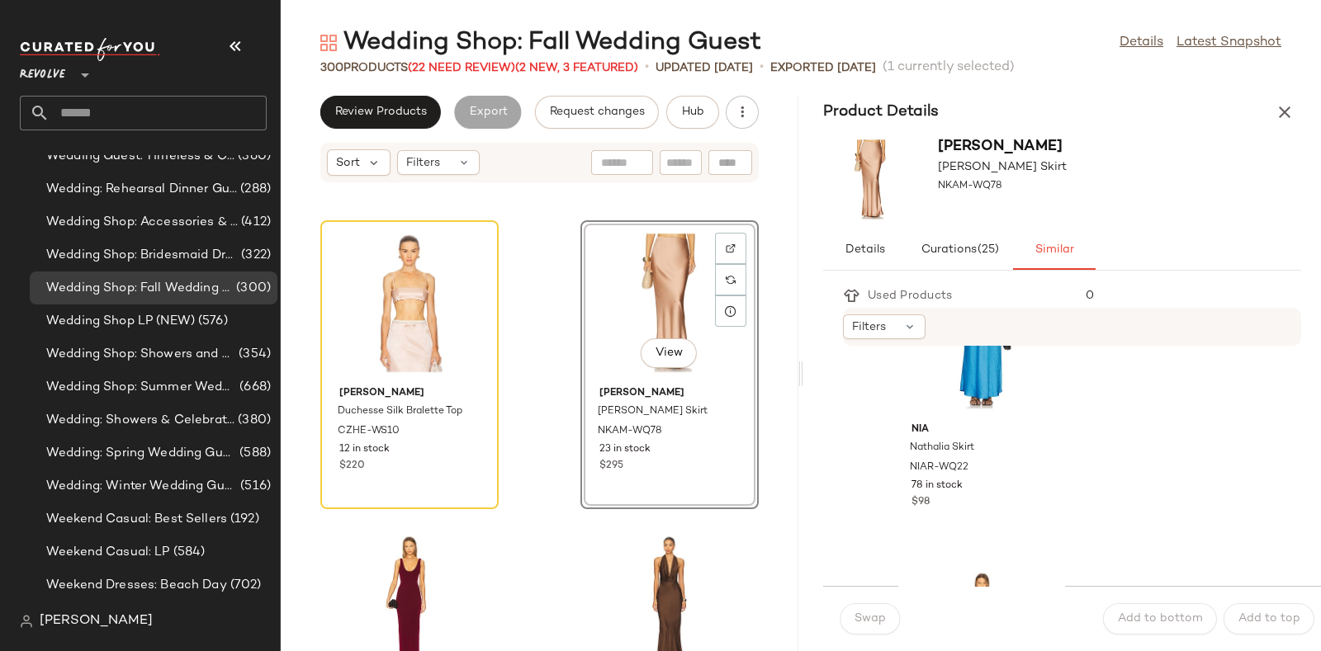
scroll to position [6148, 0]
drag, startPoint x: 1077, startPoint y: 452, endPoint x: 1155, endPoint y: 471, distance: 79.9
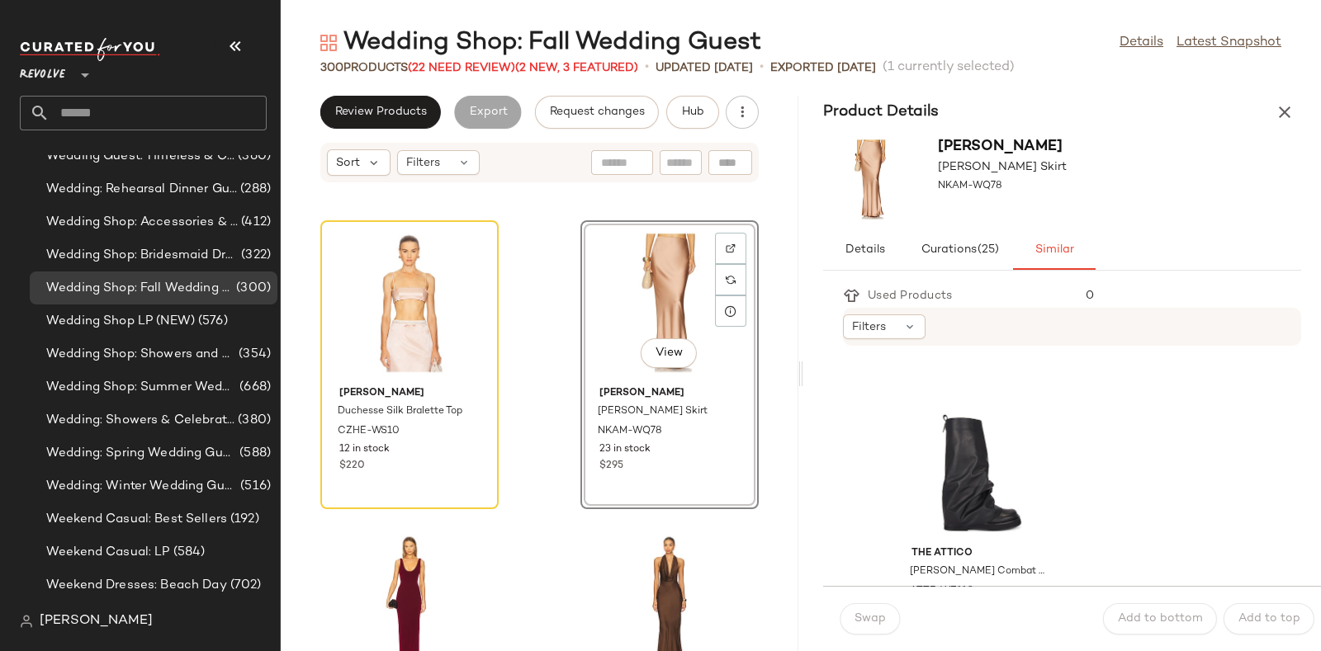
scroll to position [0, 0]
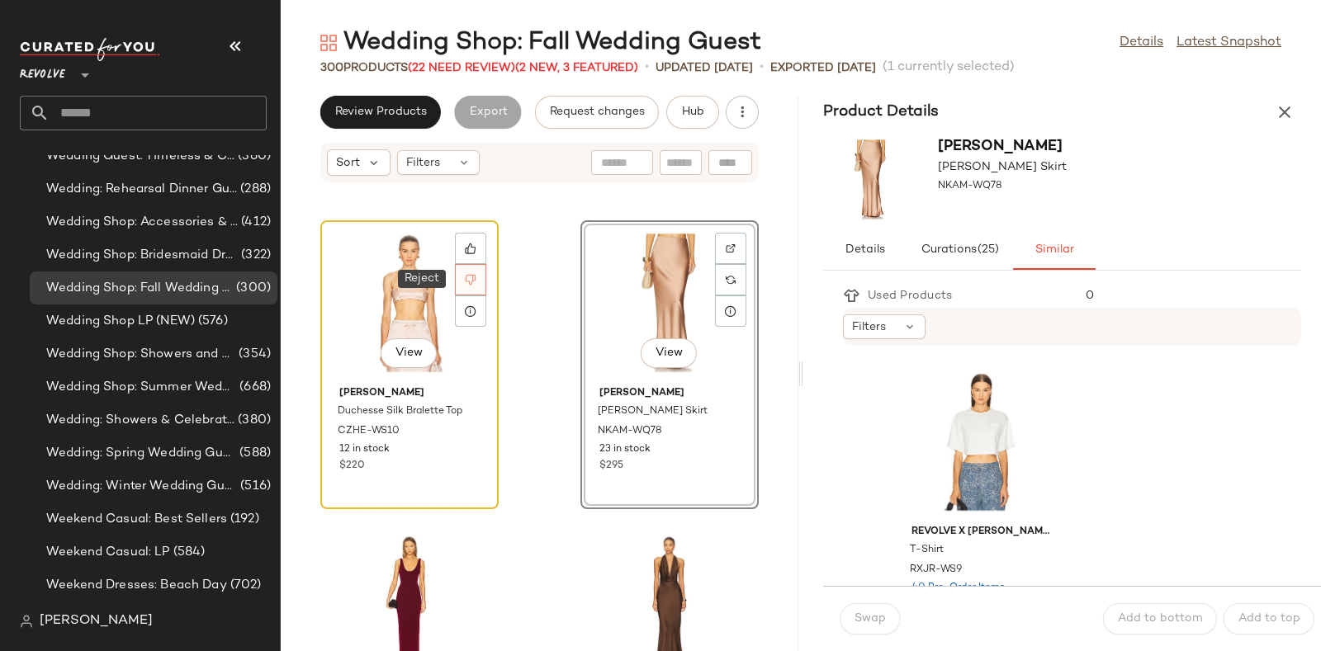
click at [475, 278] on icon at bounding box center [471, 280] width 11 height 11
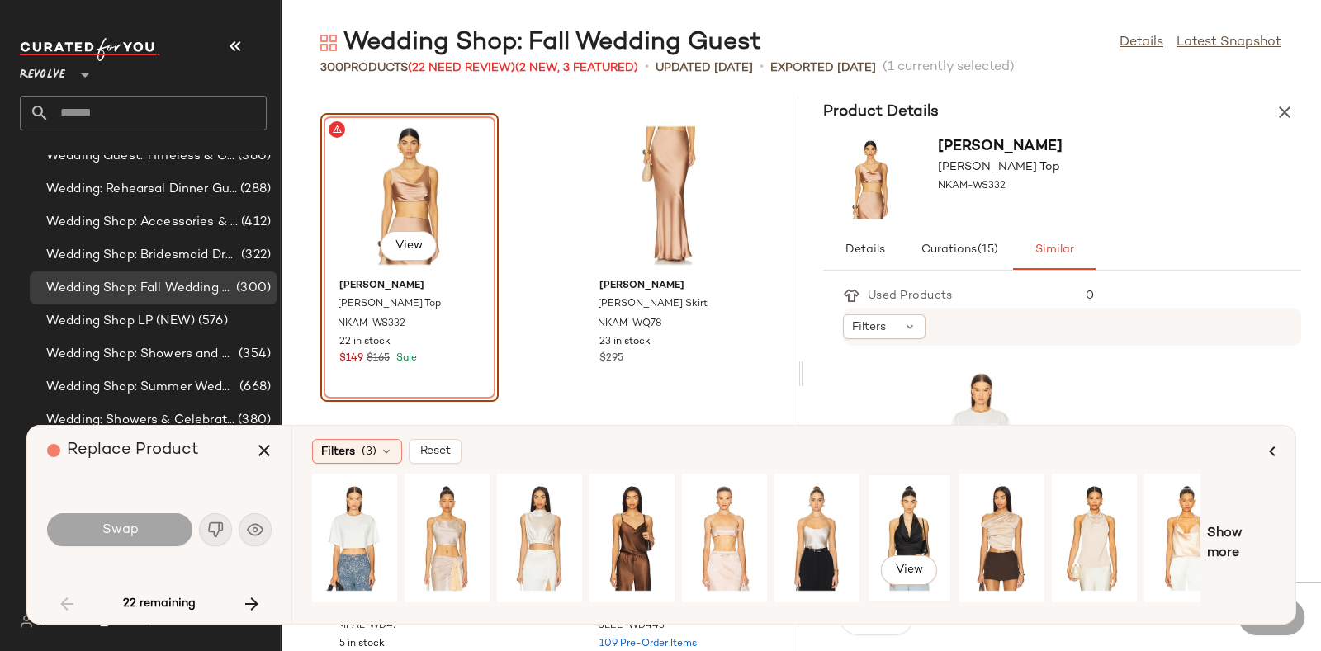
scroll to position [0, 27]
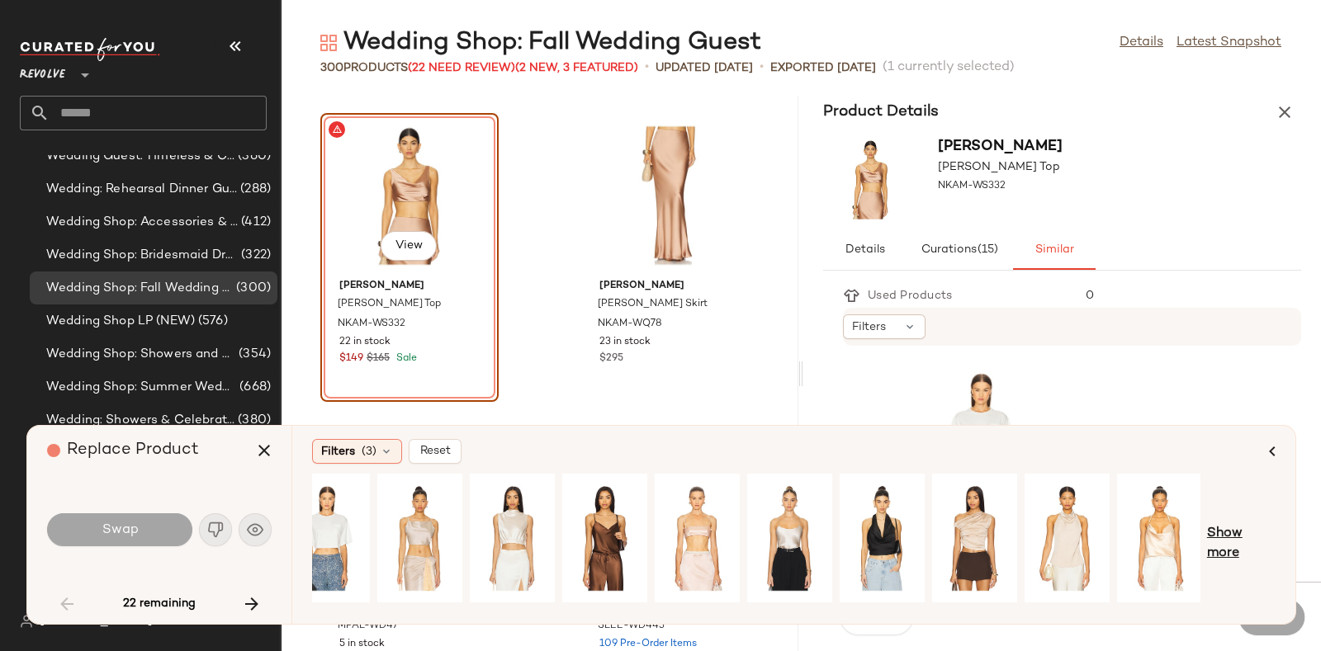
click at [1219, 531] on span "Show more" at bounding box center [1241, 544] width 69 height 40
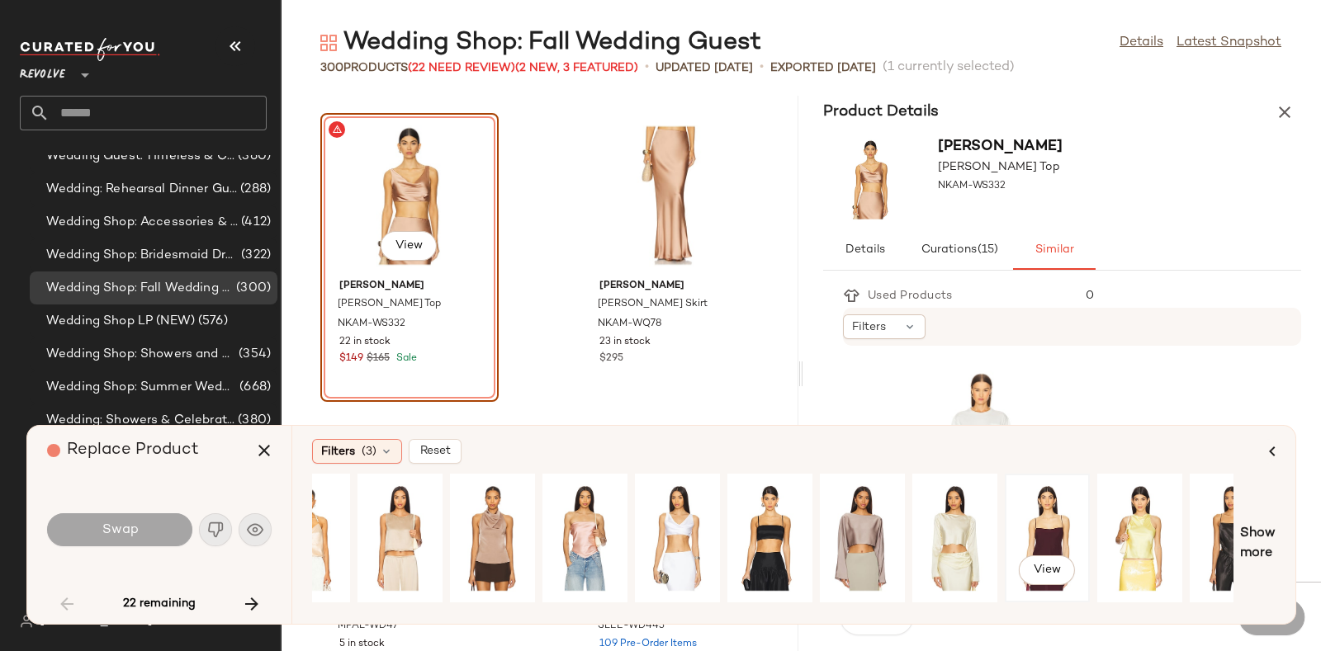
scroll to position [0, 919]
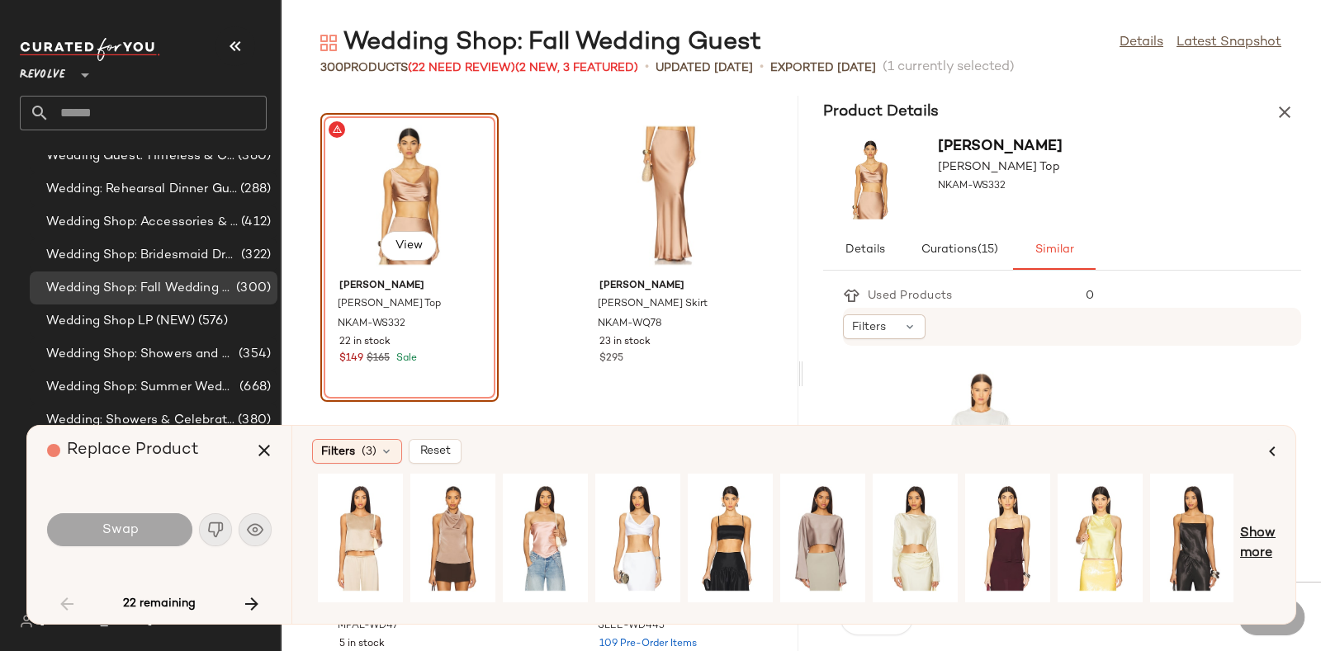
click at [1259, 538] on span "Show more" at bounding box center [1258, 544] width 36 height 40
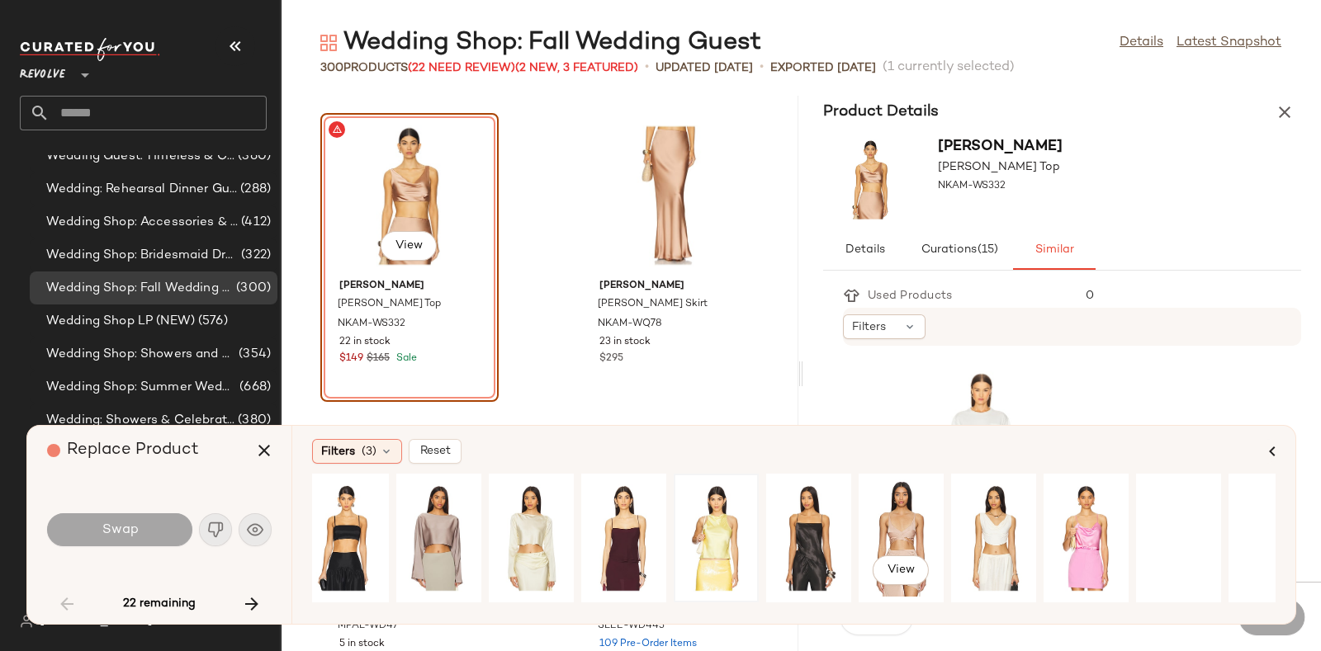
scroll to position [0, 1340]
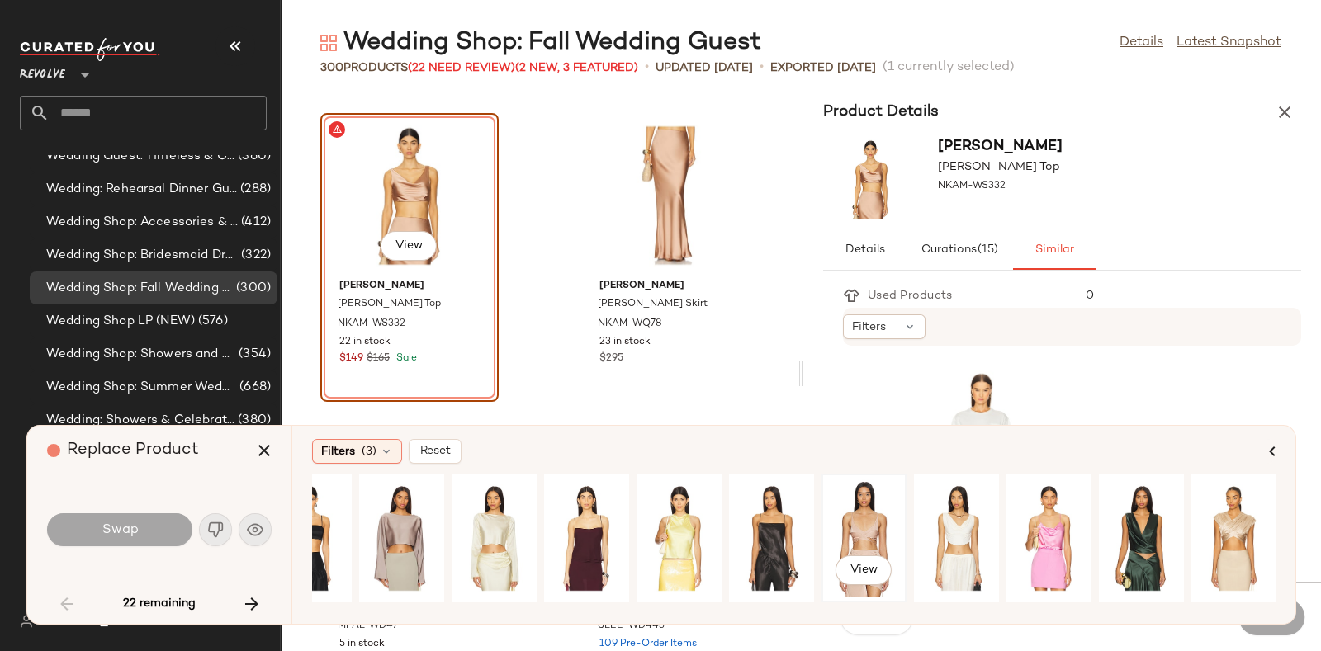
click at [851, 518] on div "View" at bounding box center [863, 538] width 73 height 117
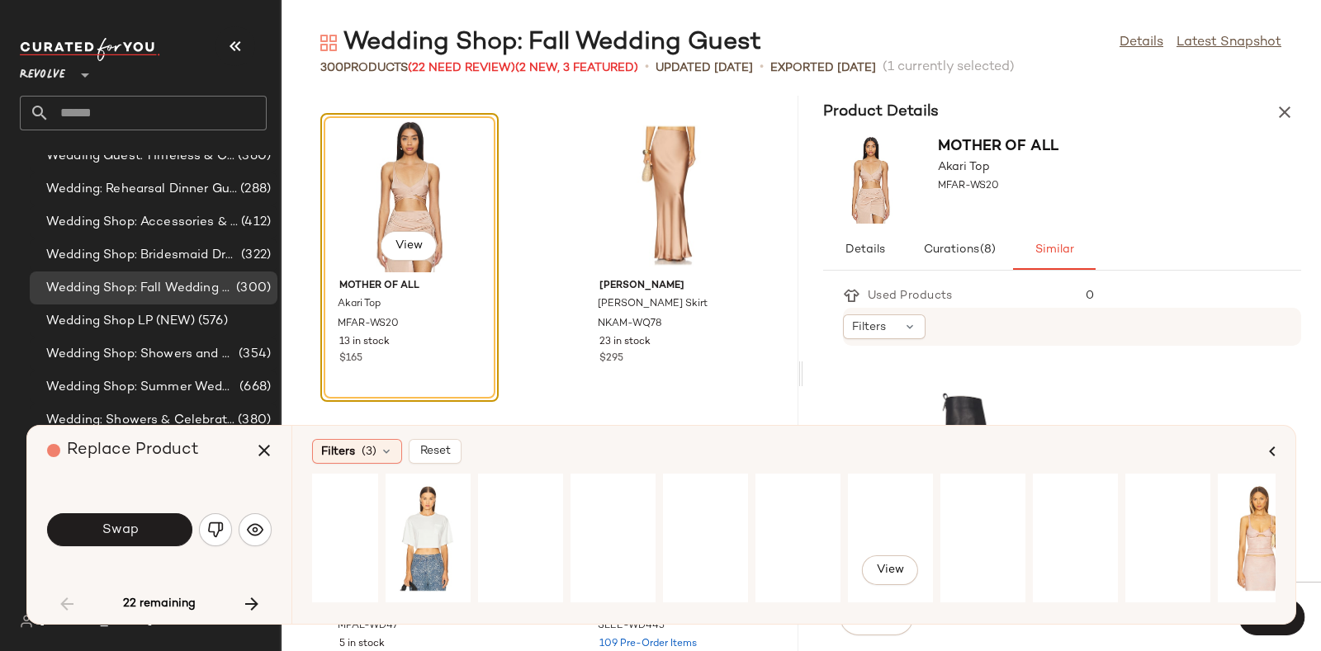
scroll to position [0, 0]
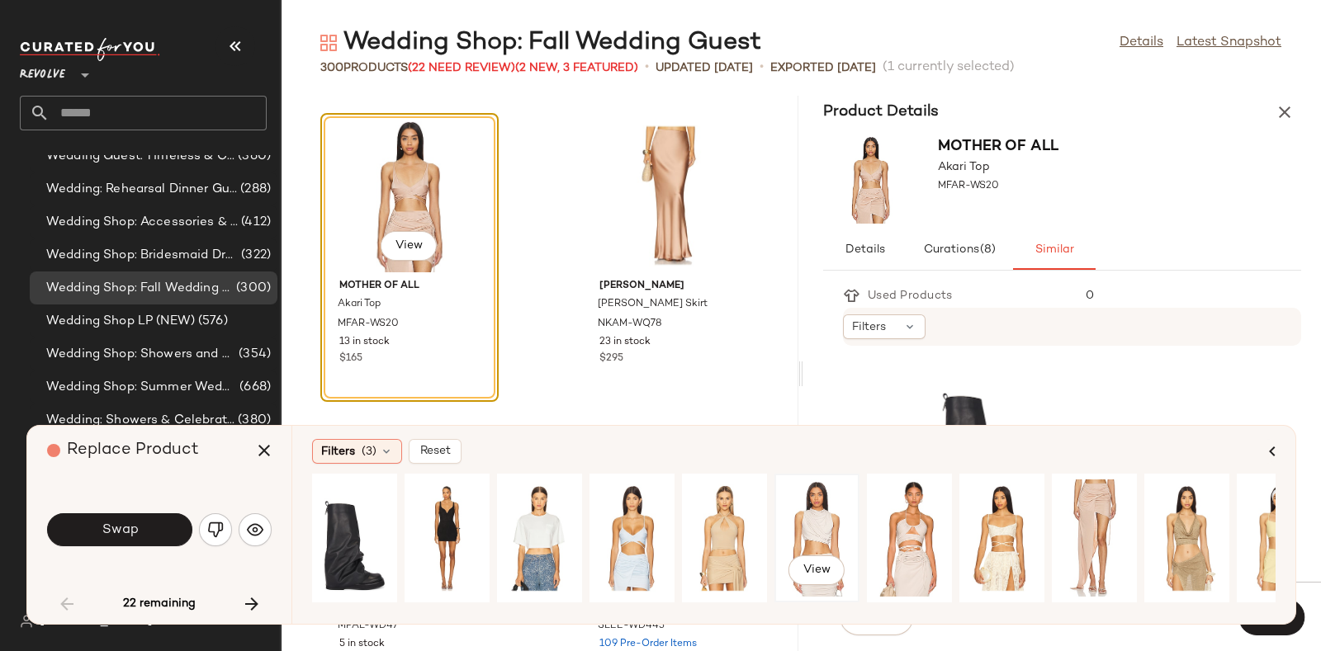
click at [822, 507] on div "View" at bounding box center [816, 538] width 73 height 117
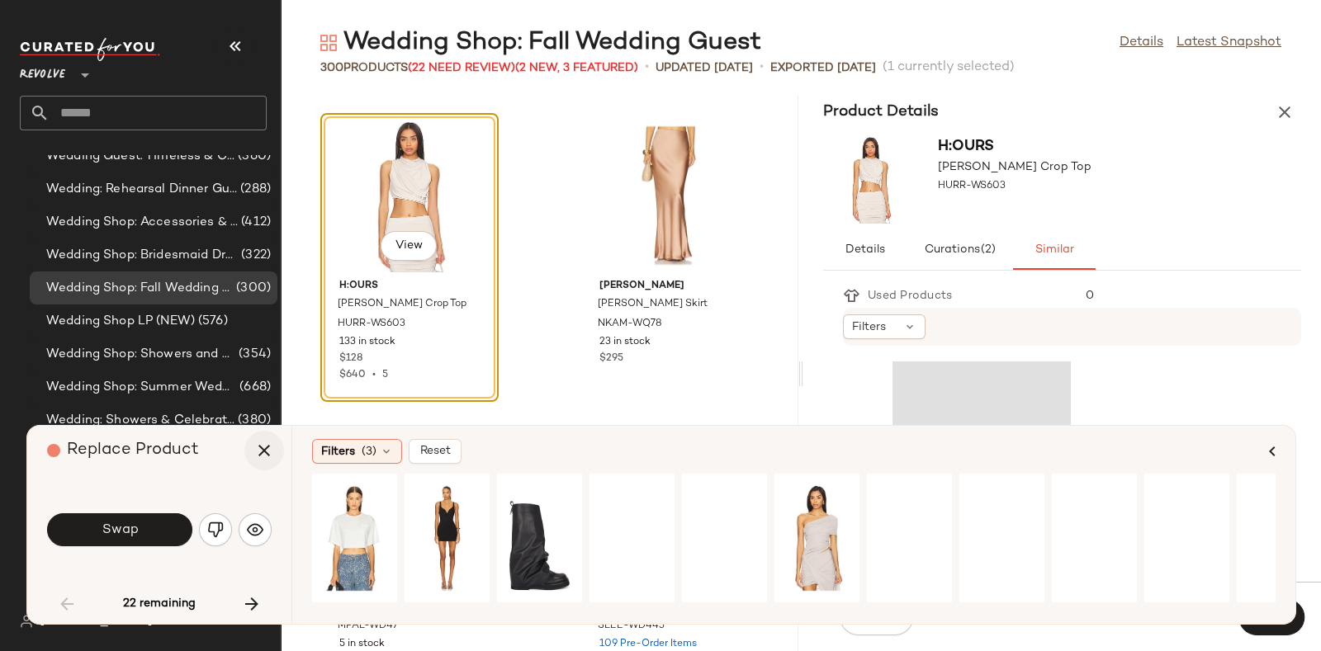
click at [262, 450] on icon "button" at bounding box center [264, 451] width 20 height 20
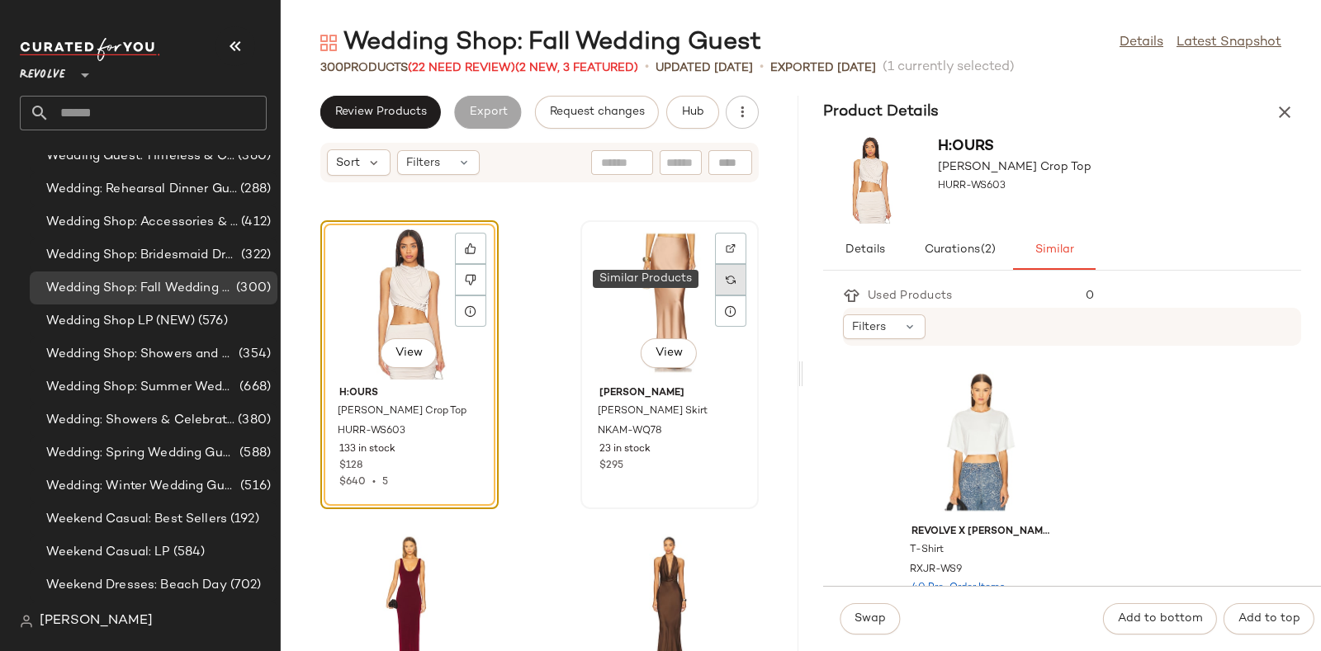
click at [726, 275] on img at bounding box center [731, 280] width 10 height 10
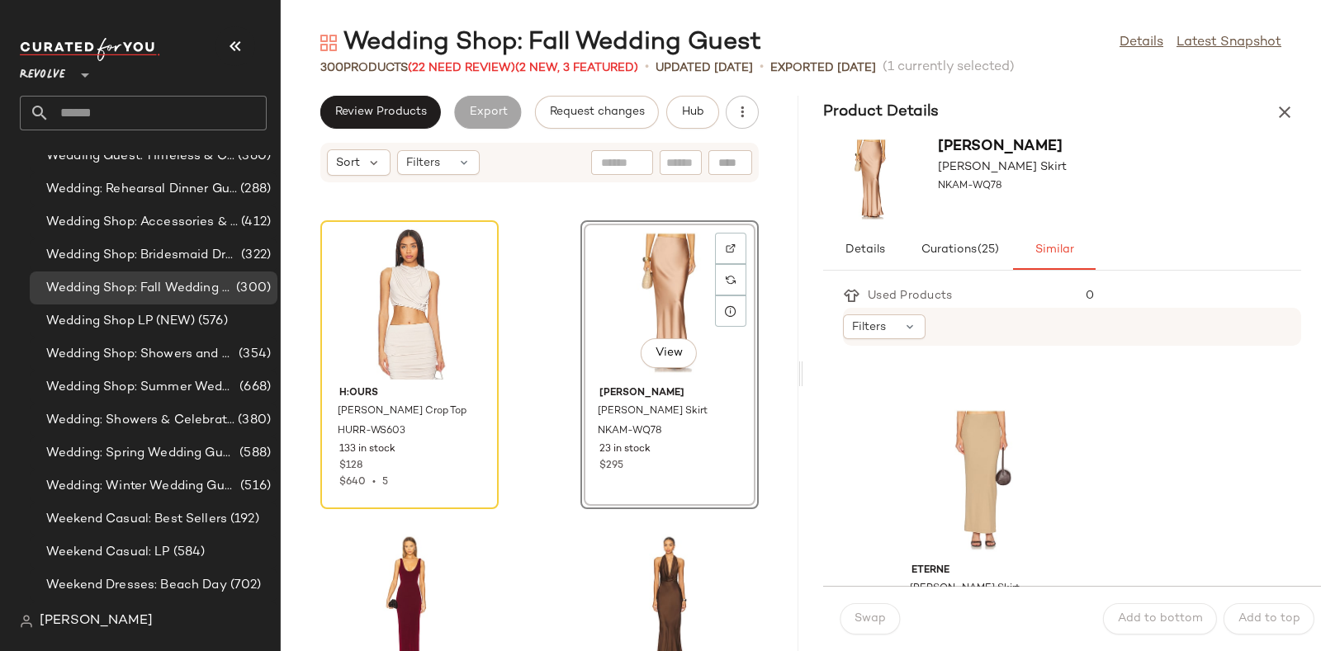
scroll to position [6597, 0]
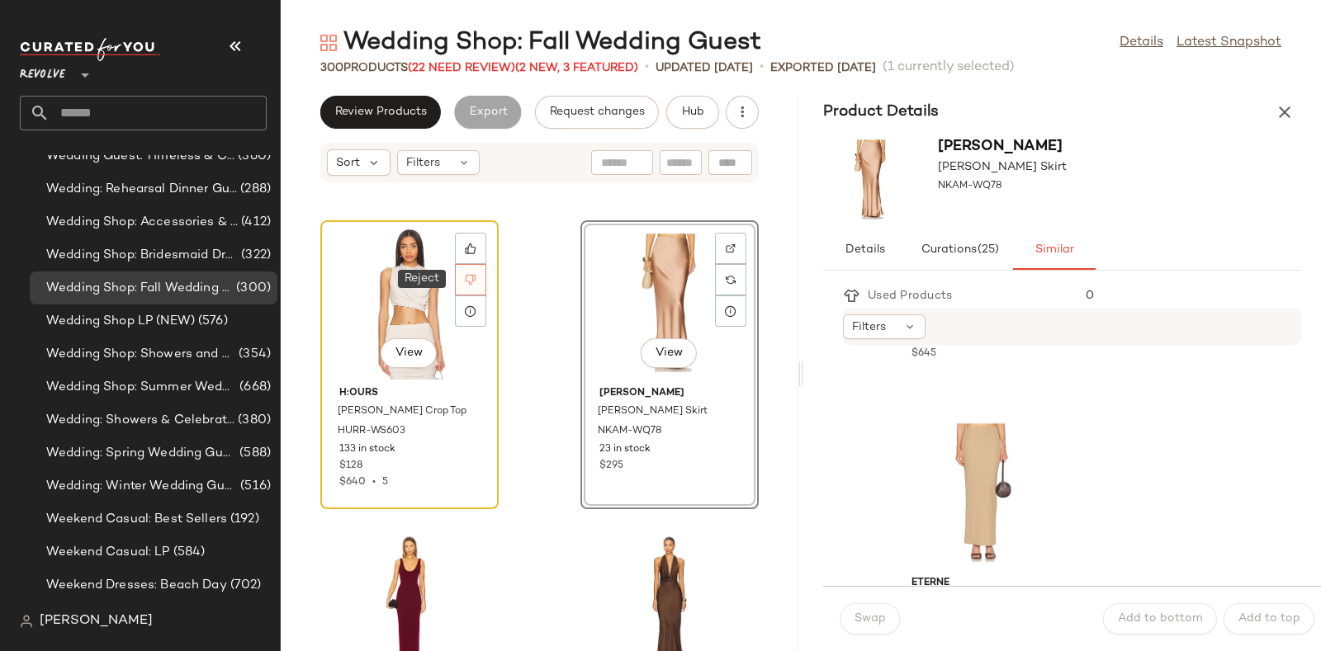
click at [471, 275] on icon at bounding box center [471, 280] width 12 height 12
click at [627, 405] on span "Obie Bias Skirt" at bounding box center [653, 412] width 110 height 15
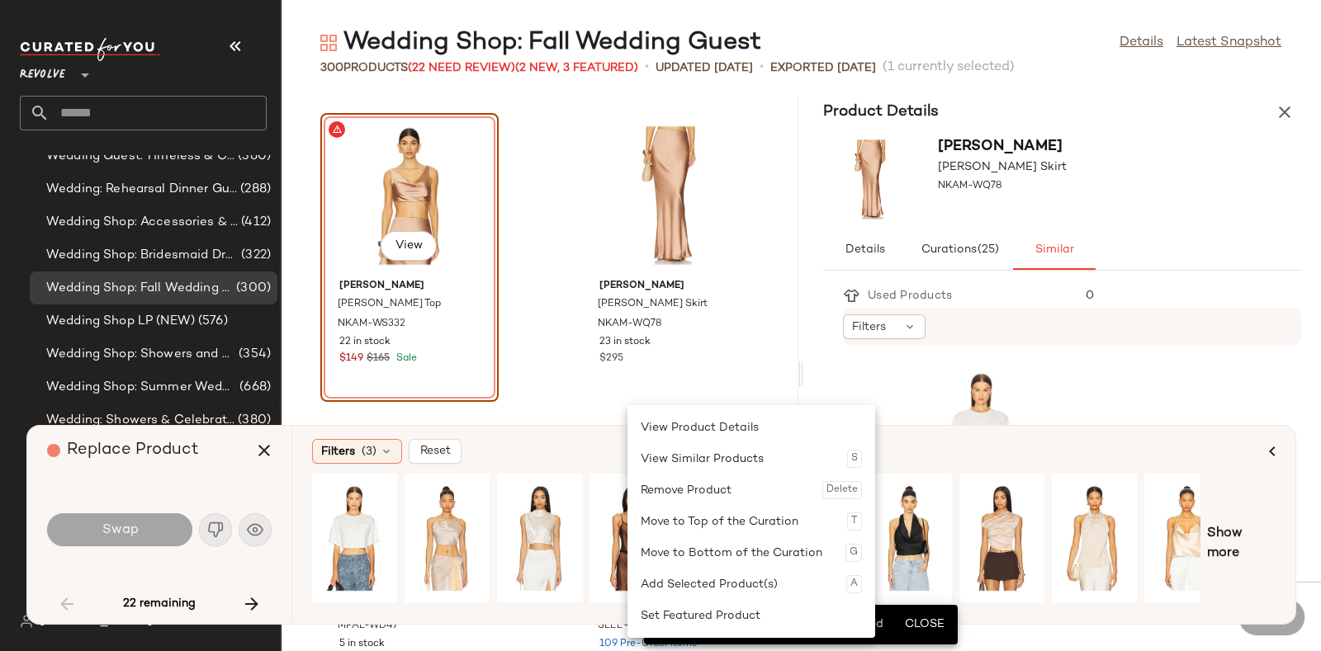
click at [563, 365] on div "View Norma Kamali Maria Cropped Top NKAM-WS332 22 in stock $149 $165 Sale Norma…" at bounding box center [540, 374] width 518 height 556
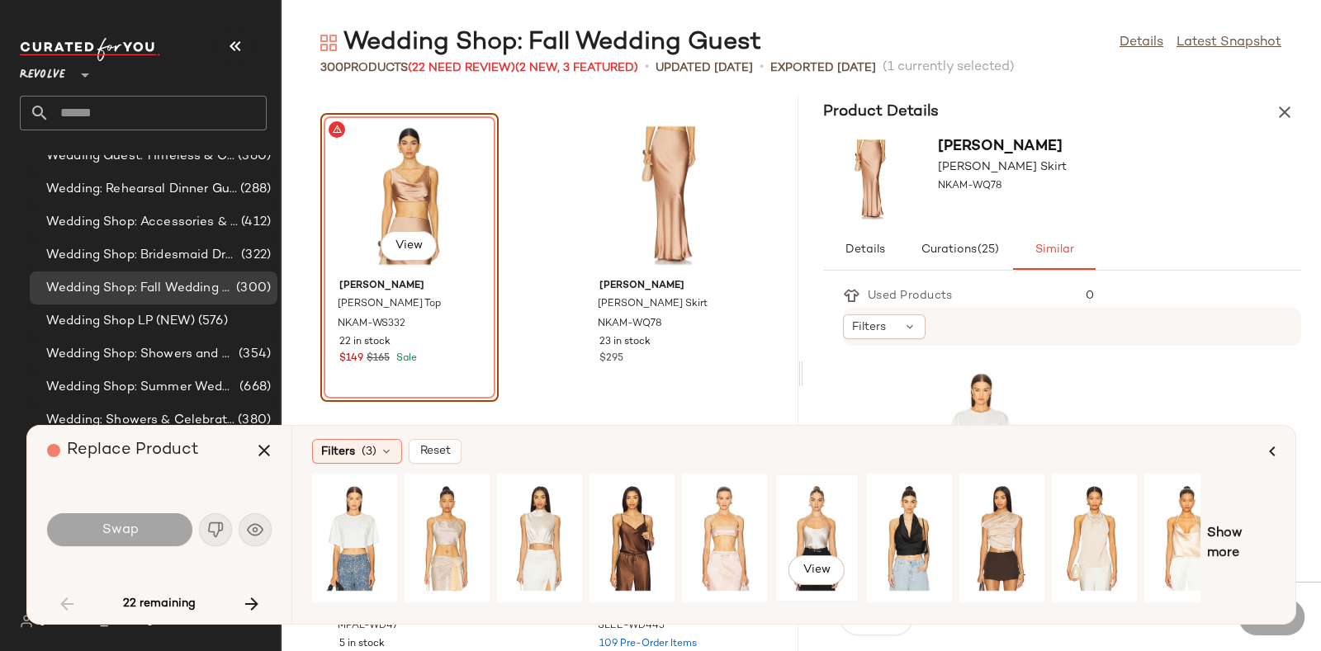
scroll to position [0, 27]
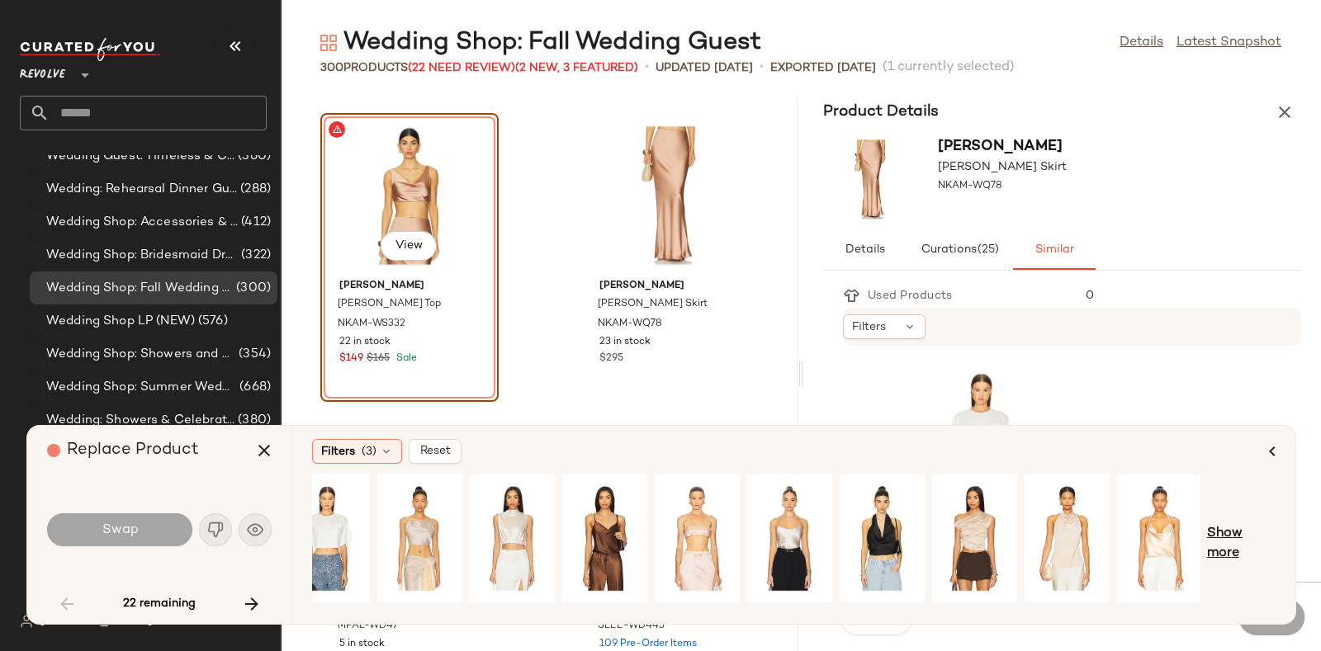
click at [1238, 534] on span "Show more" at bounding box center [1241, 544] width 69 height 40
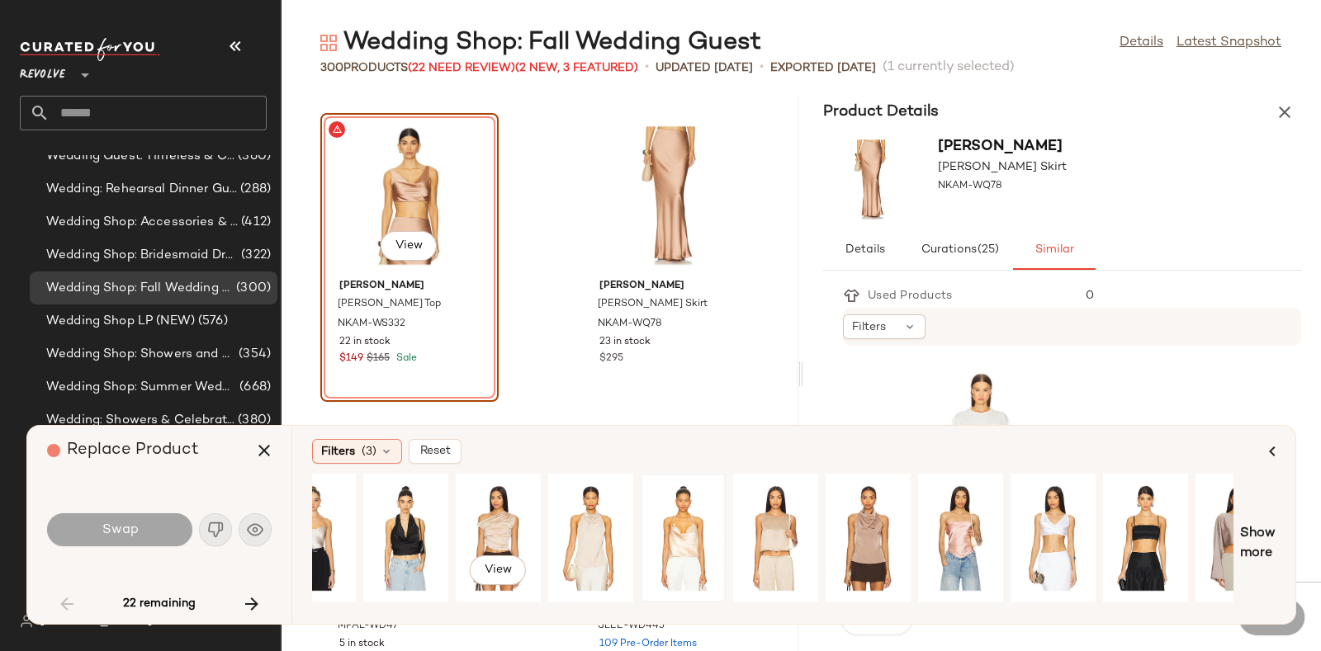
scroll to position [0, 481]
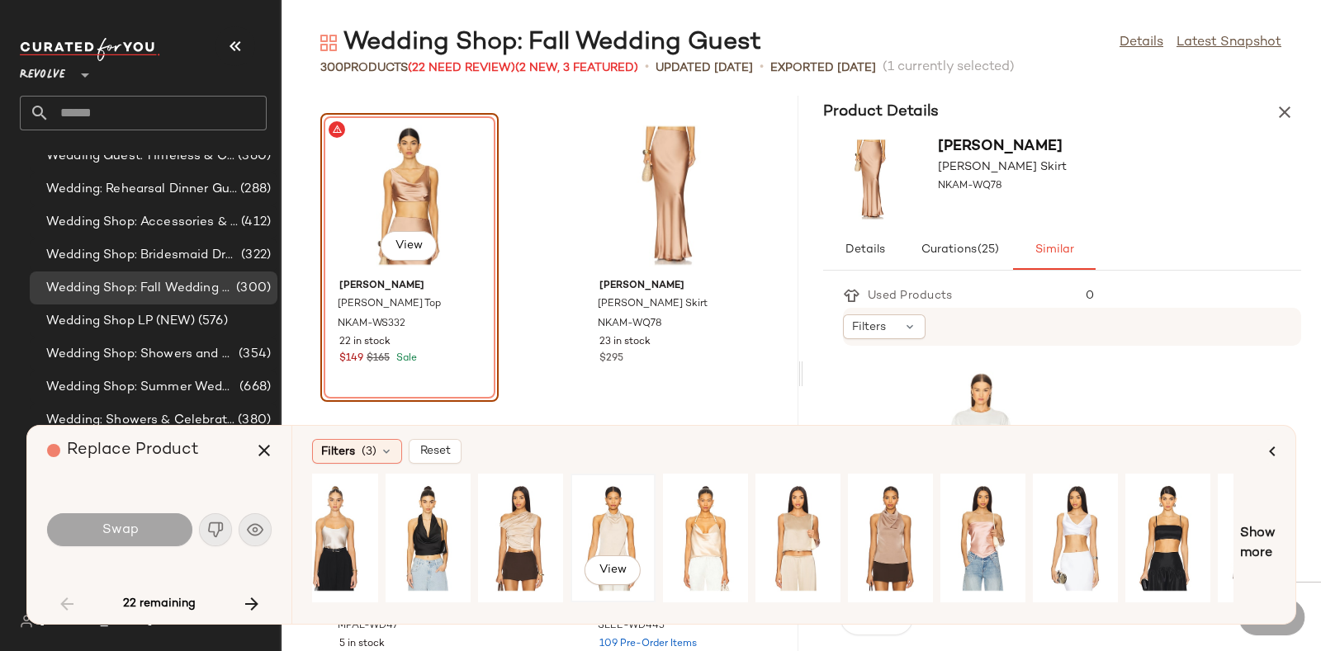
click at [588, 517] on div "View" at bounding box center [612, 538] width 73 height 117
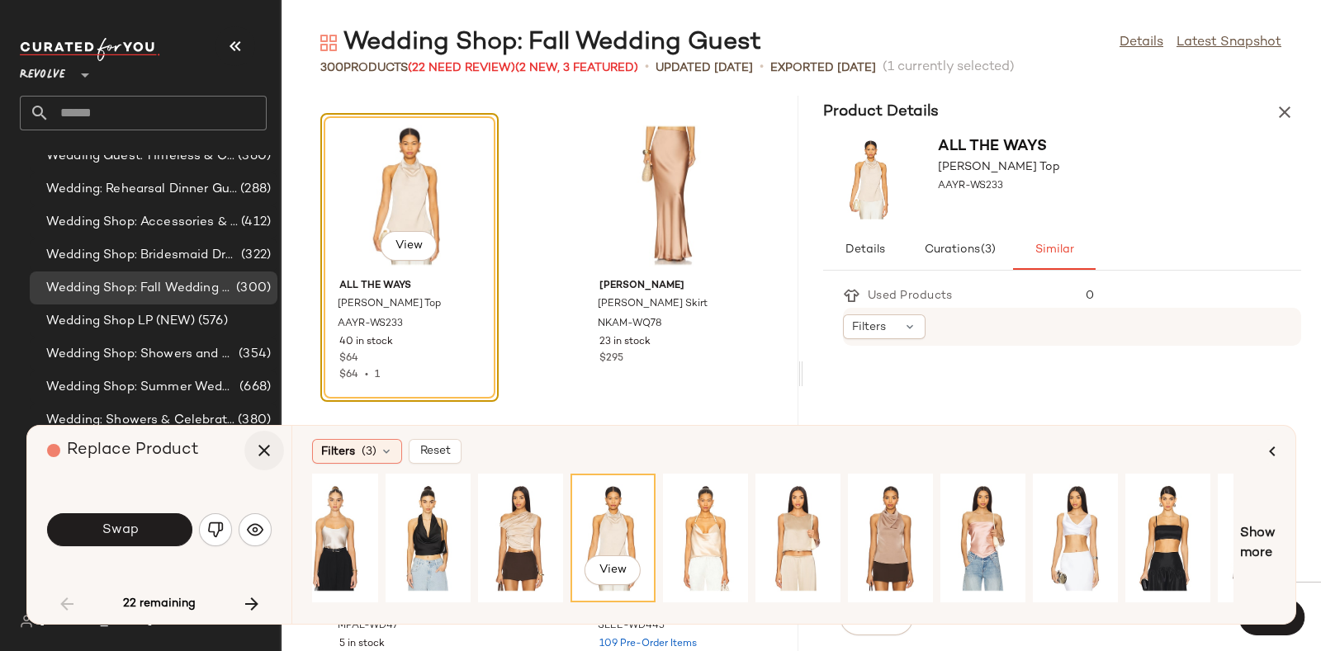
click at [260, 439] on button "button" at bounding box center [264, 451] width 40 height 40
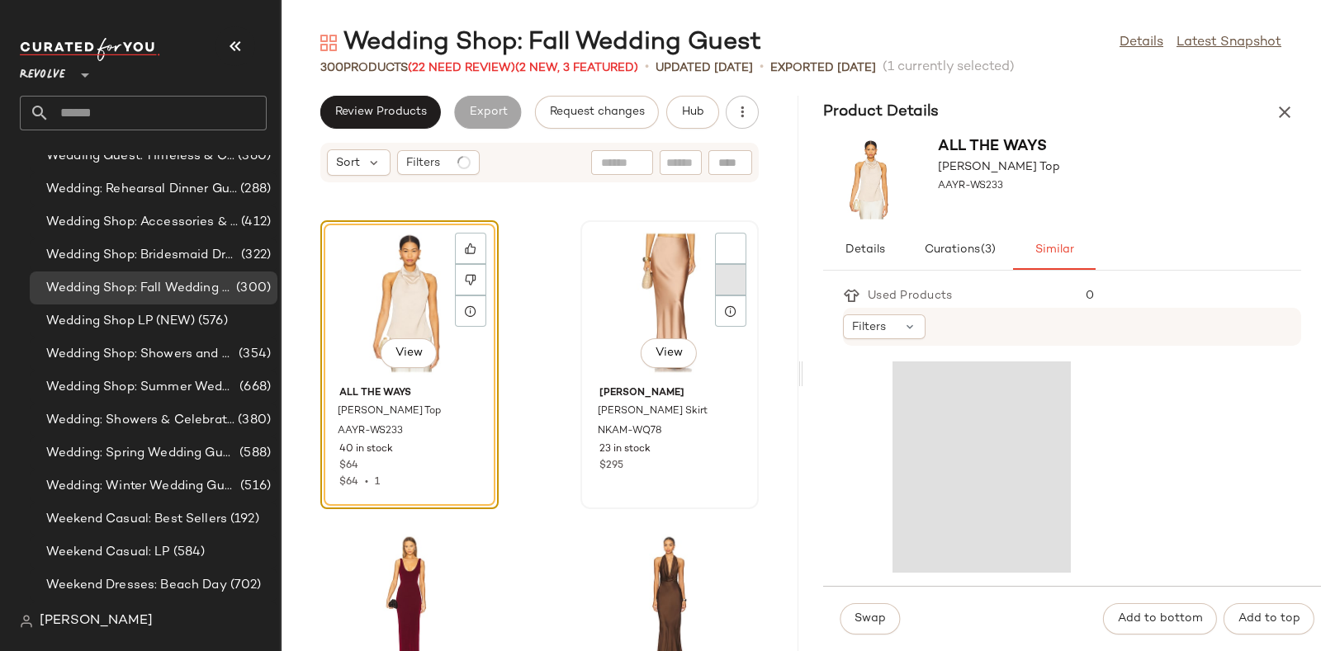
click at [726, 277] on img at bounding box center [731, 280] width 10 height 10
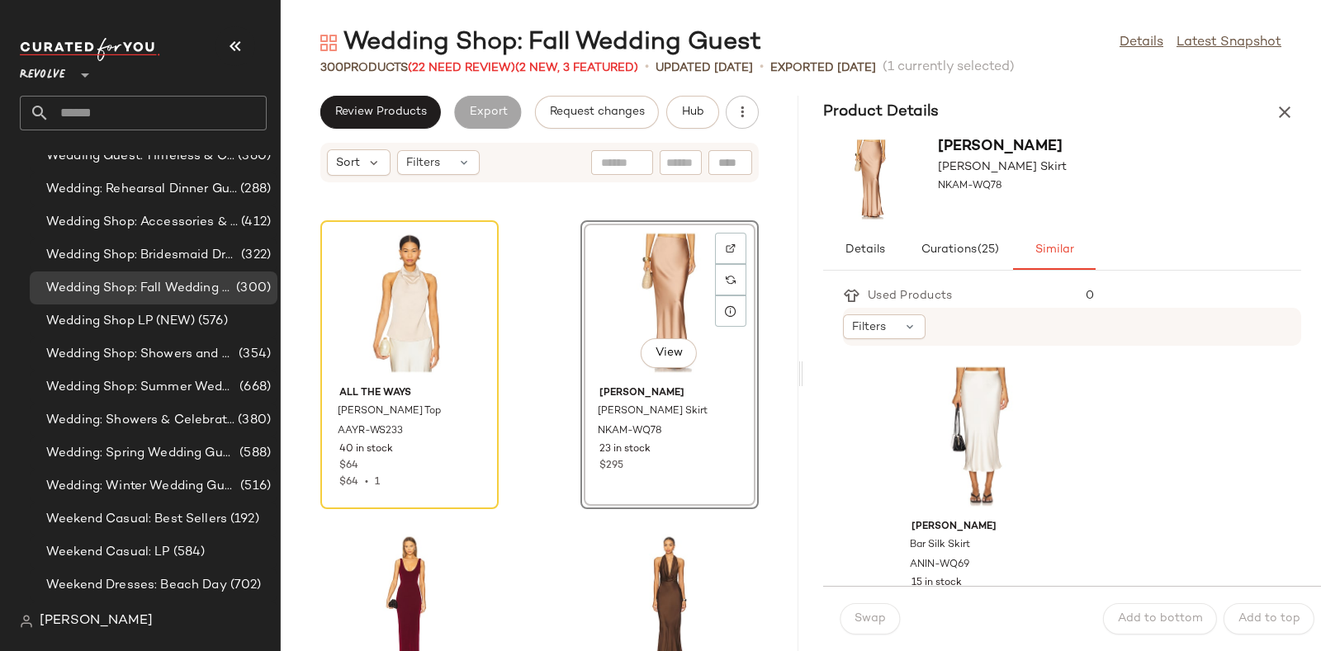
scroll to position [7313, 0]
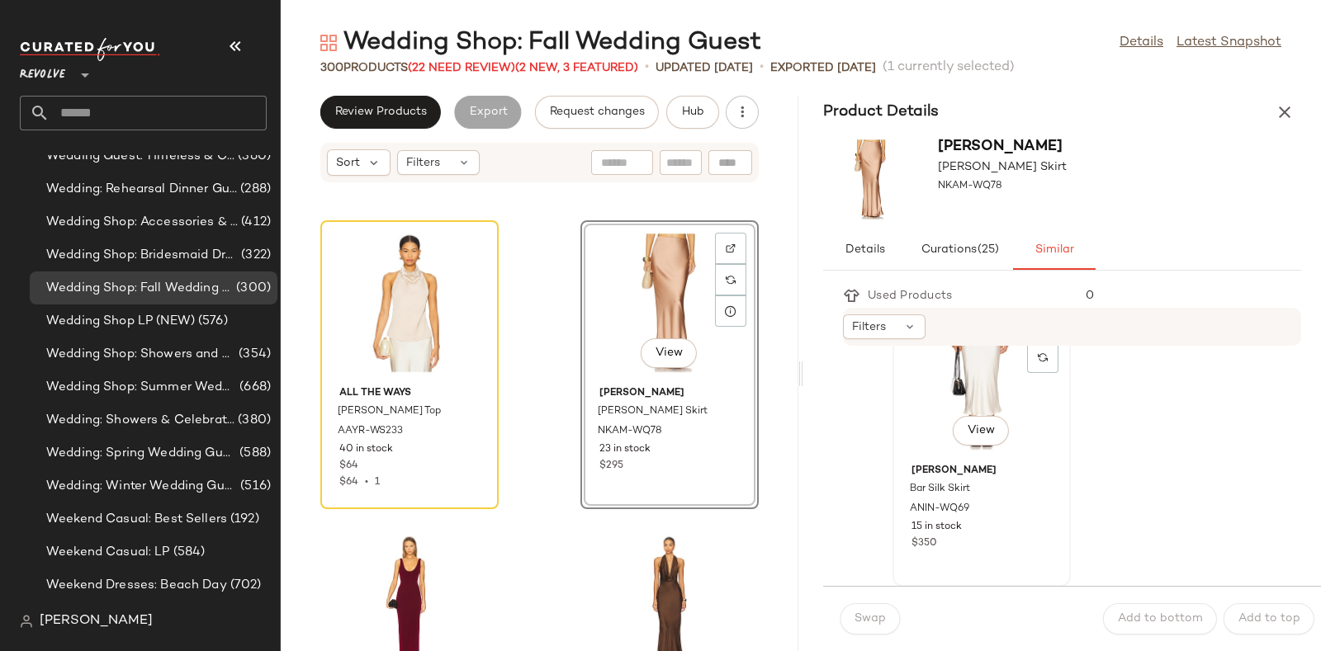
click at [993, 381] on div "View" at bounding box center [981, 381] width 167 height 154
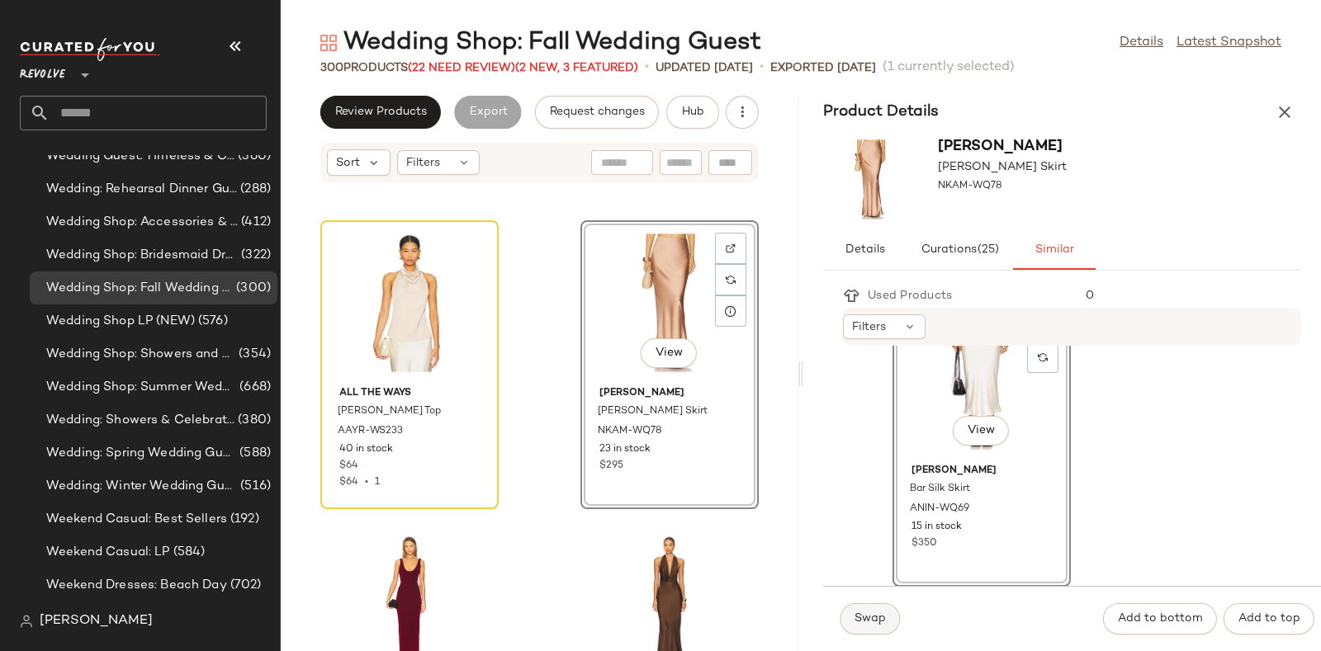
click at [861, 610] on button "Swap" at bounding box center [870, 619] width 60 height 31
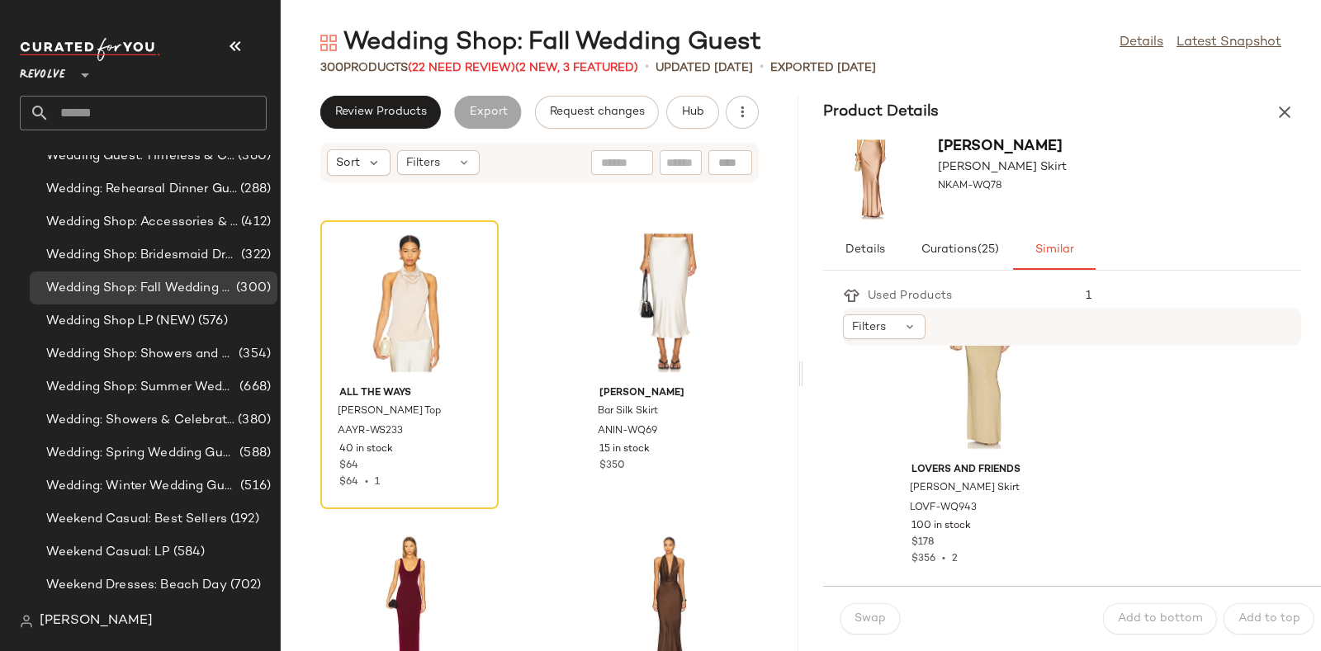
scroll to position [7011, 0]
click at [470, 62] on span "(22 Need Review)" at bounding box center [461, 68] width 107 height 12
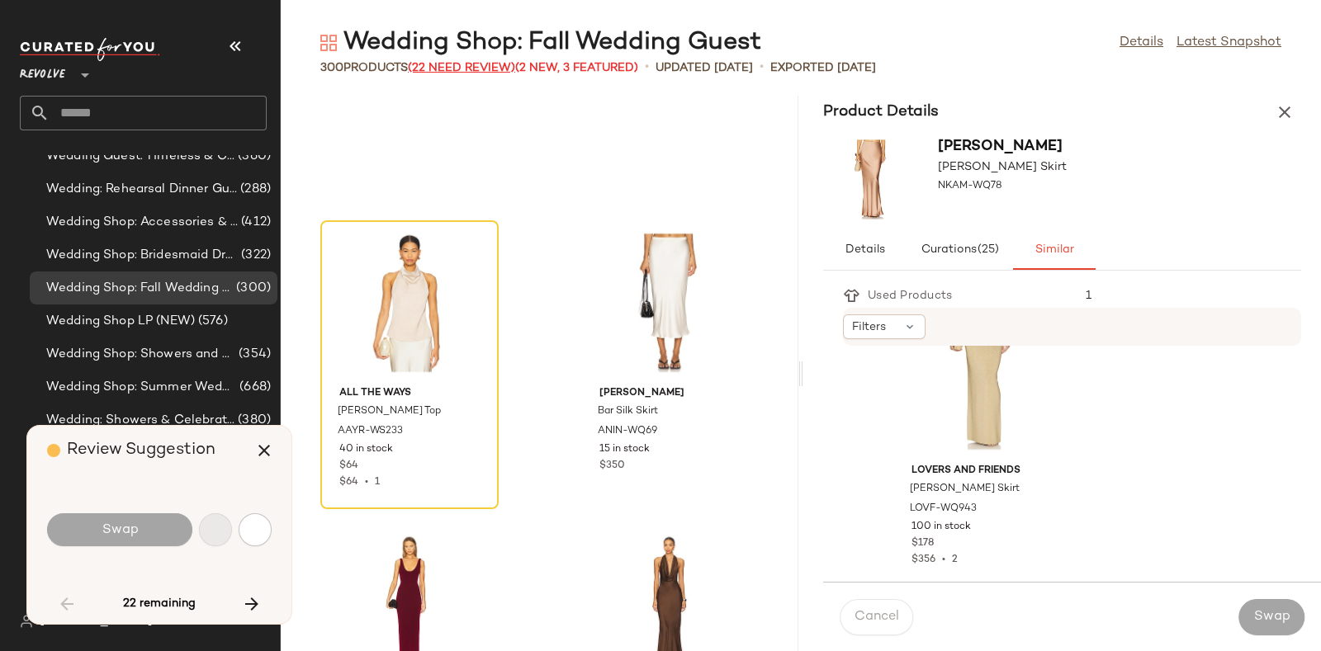
scroll to position [7015, 0]
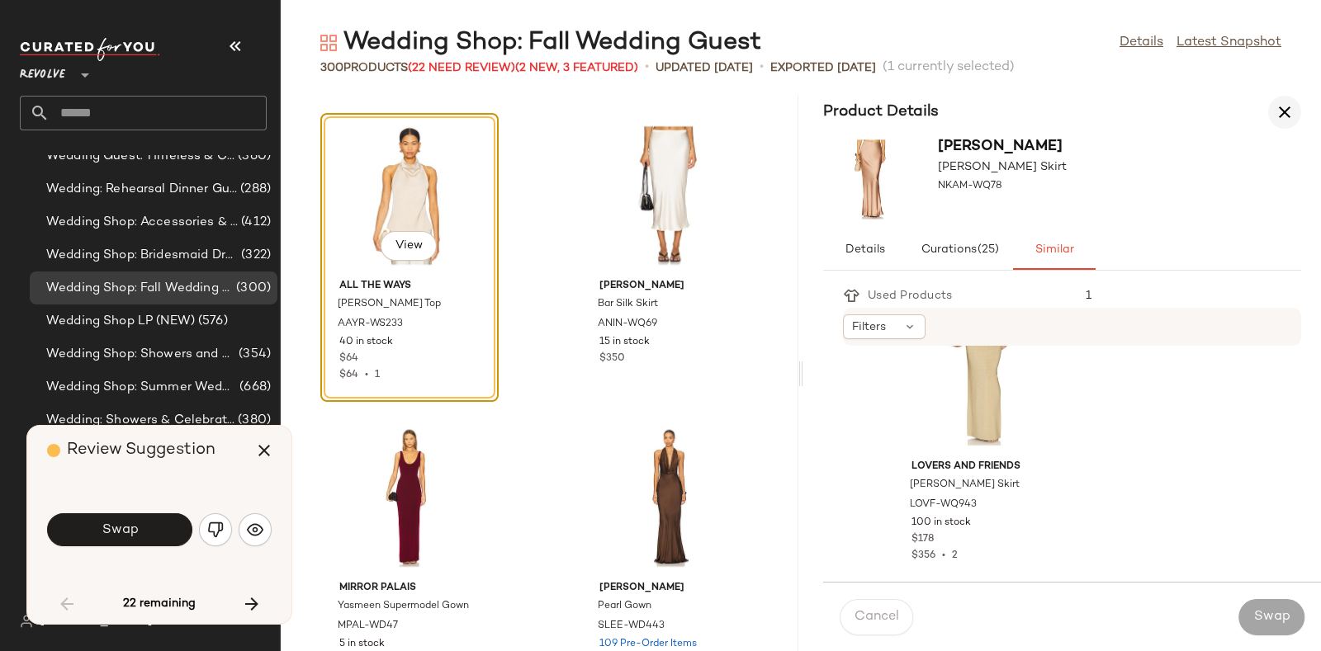
click at [1280, 111] on icon "button" at bounding box center [1285, 112] width 20 height 20
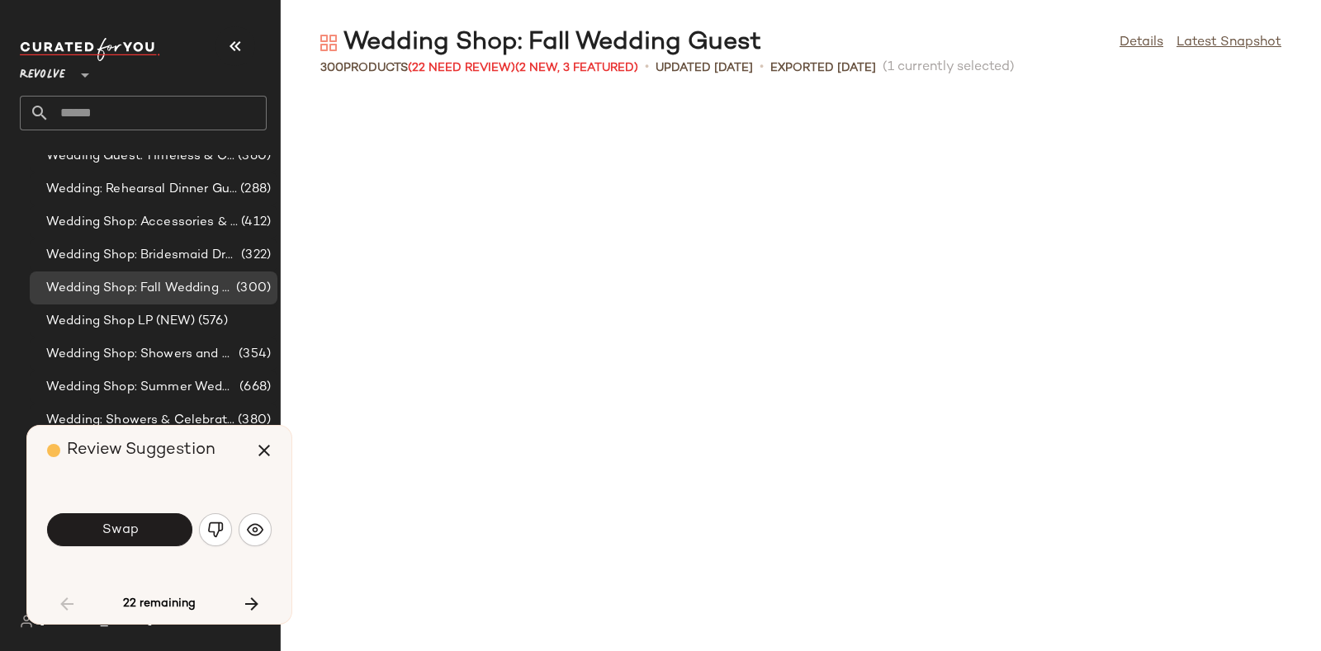
scroll to position [1209, 0]
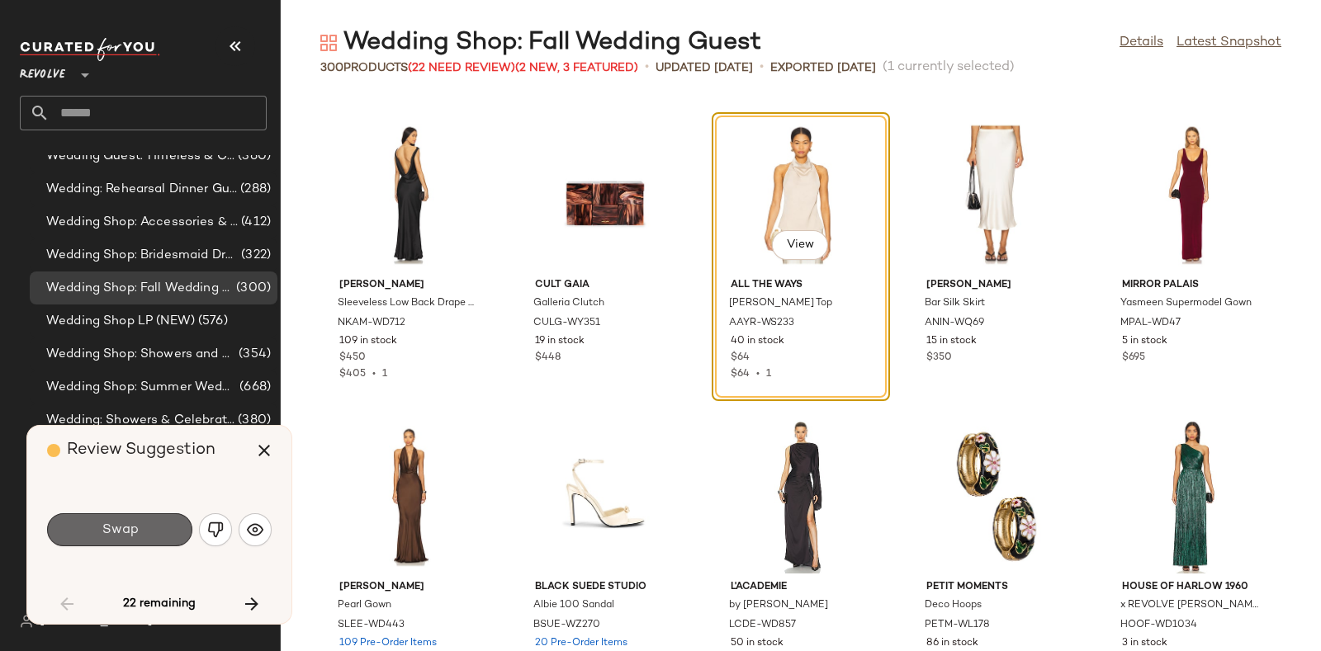
click at [136, 533] on span "Swap" at bounding box center [119, 531] width 37 height 16
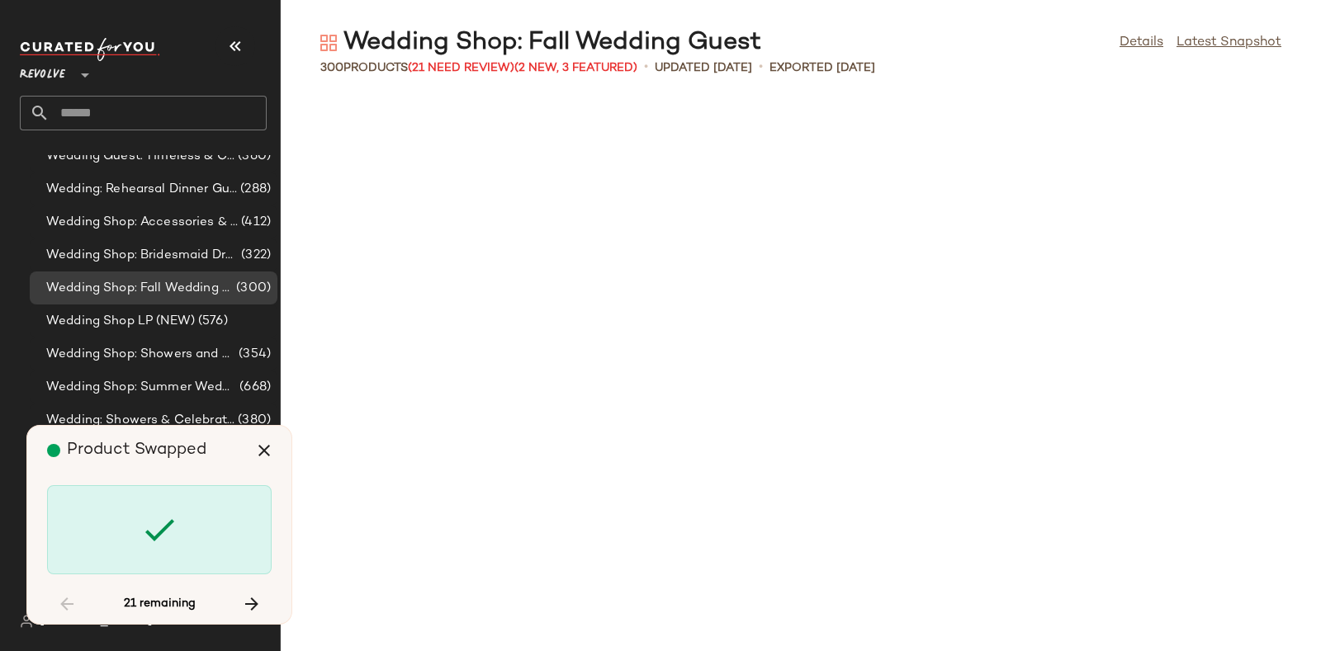
scroll to position [3021, 0]
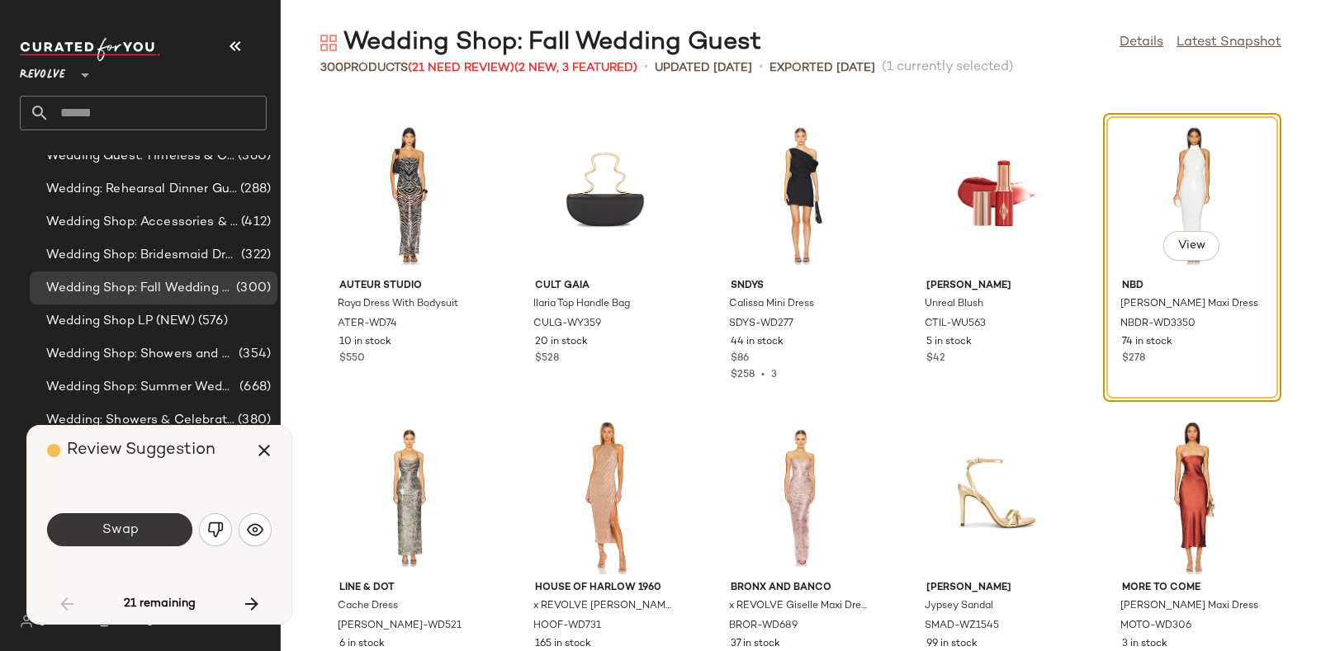
click at [126, 529] on span "Swap" at bounding box center [119, 531] width 37 height 16
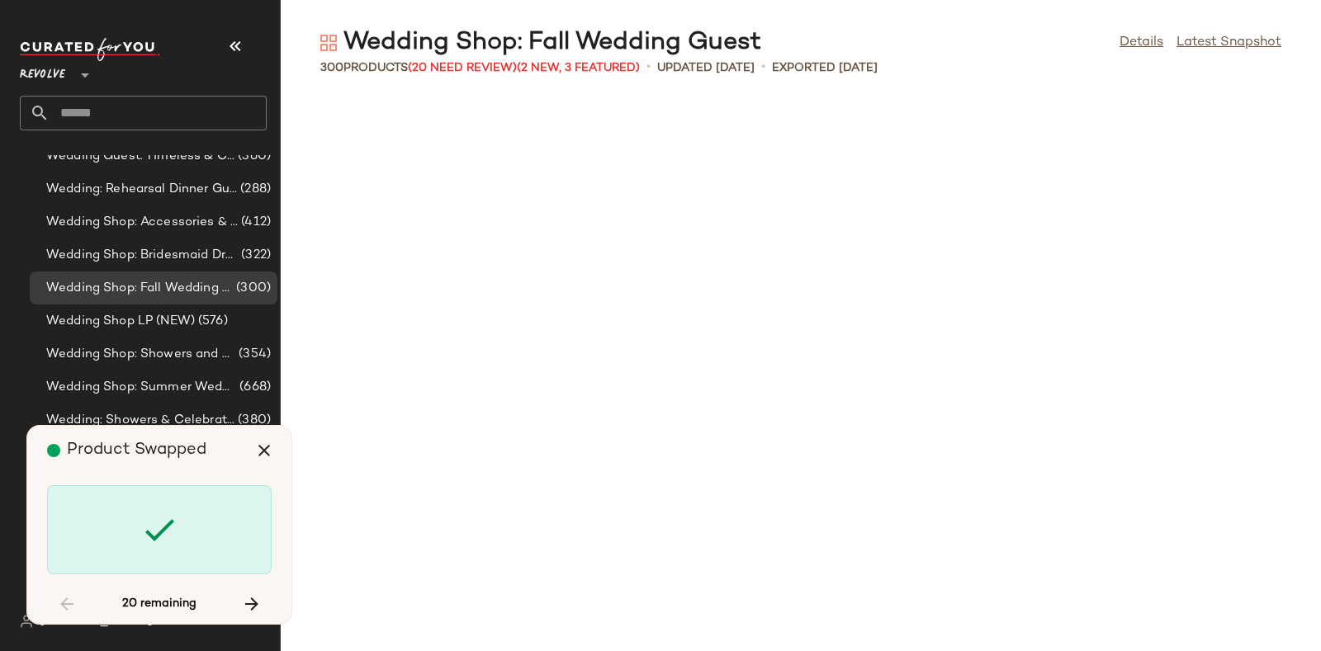
scroll to position [4230, 0]
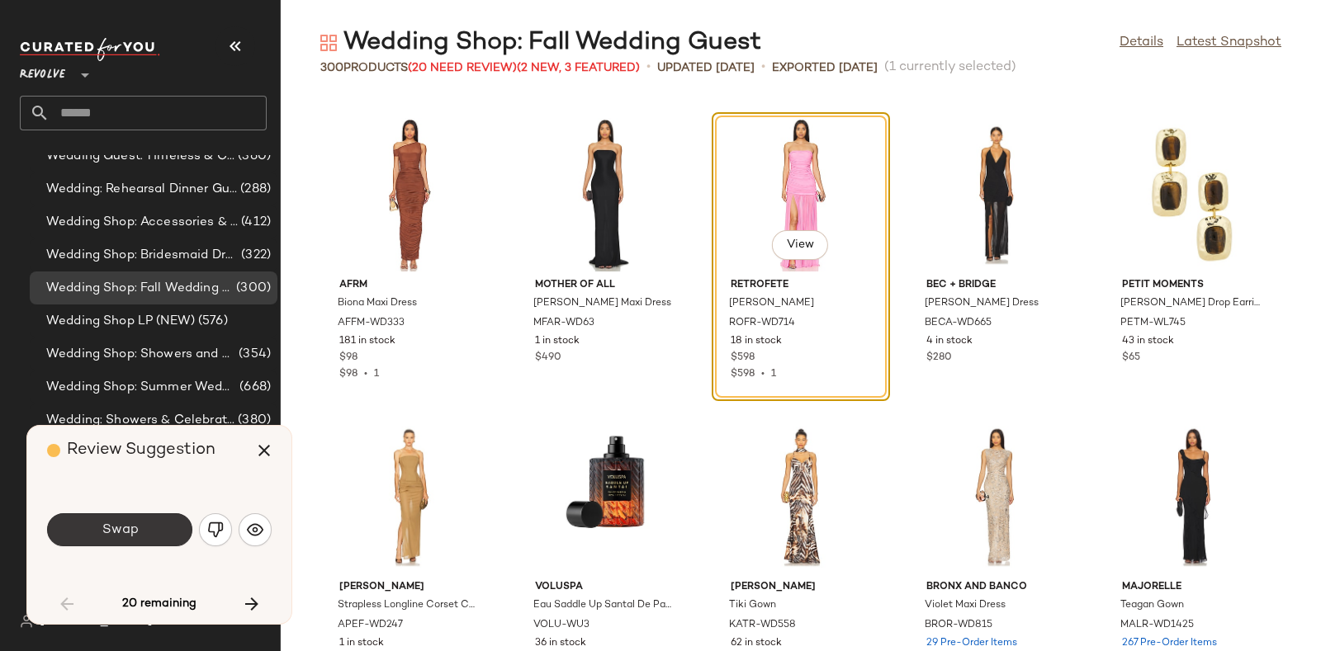
click at [116, 530] on span "Swap" at bounding box center [119, 531] width 37 height 16
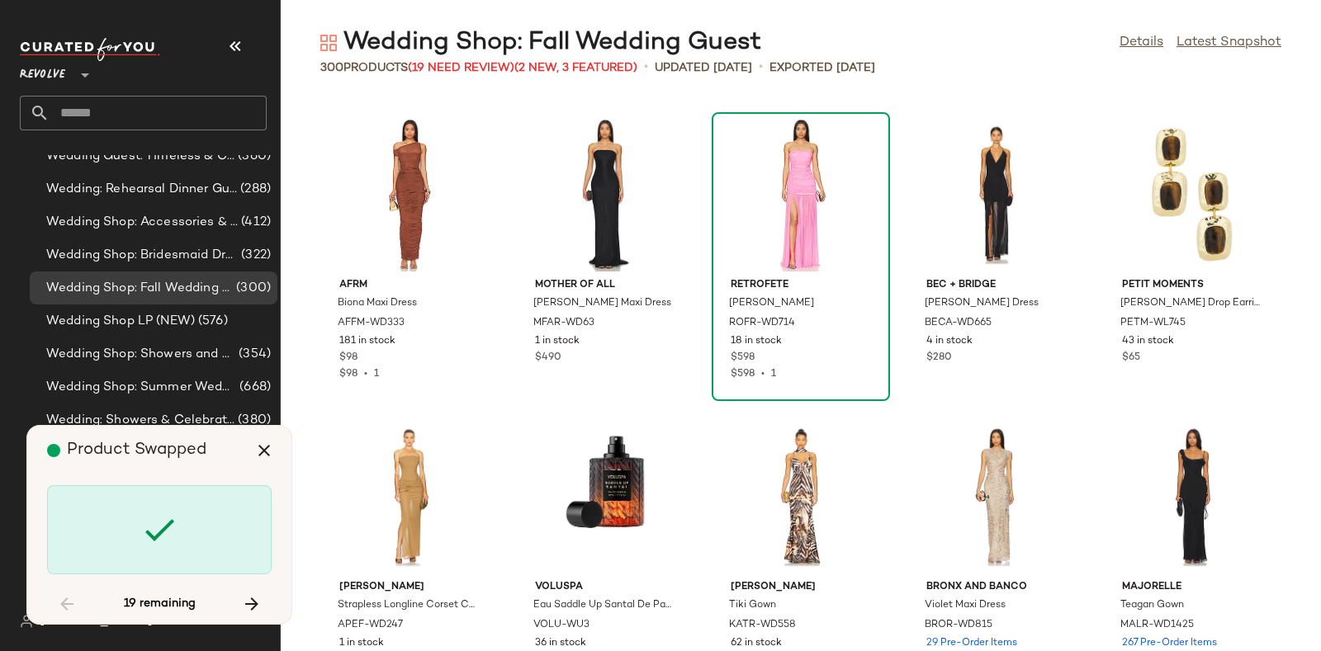
click at [266, 449] on icon "button" at bounding box center [264, 451] width 20 height 20
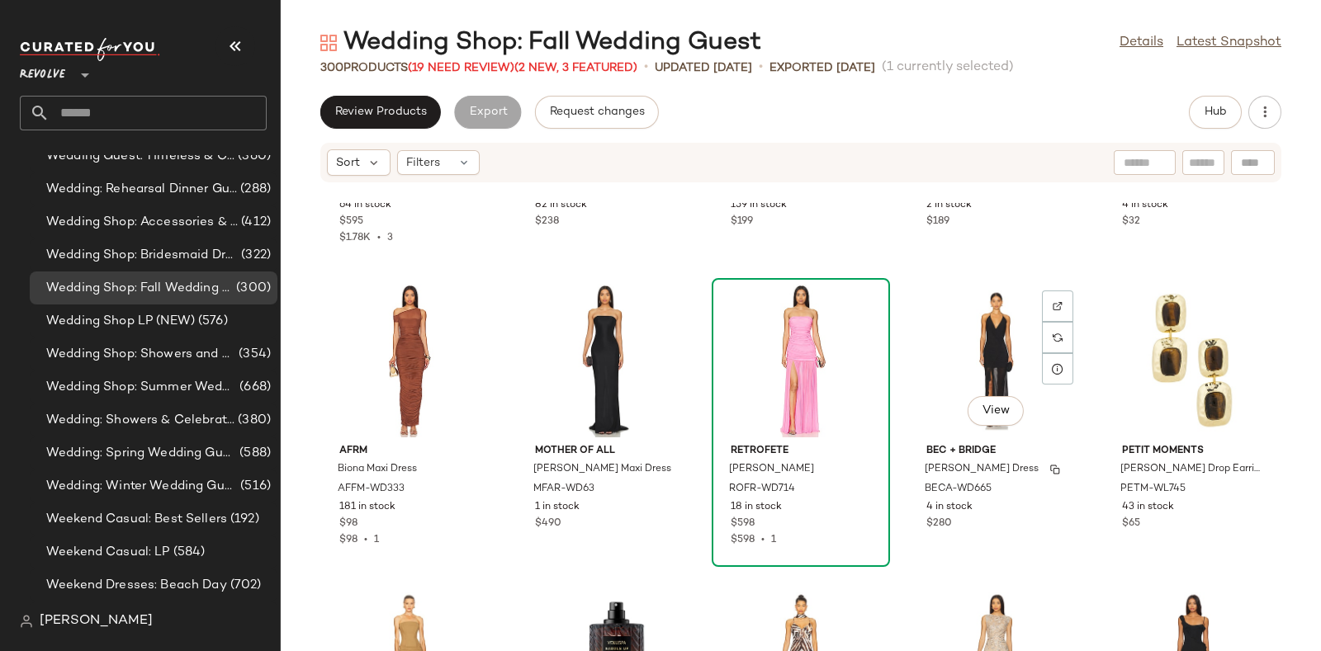
scroll to position [4174, 0]
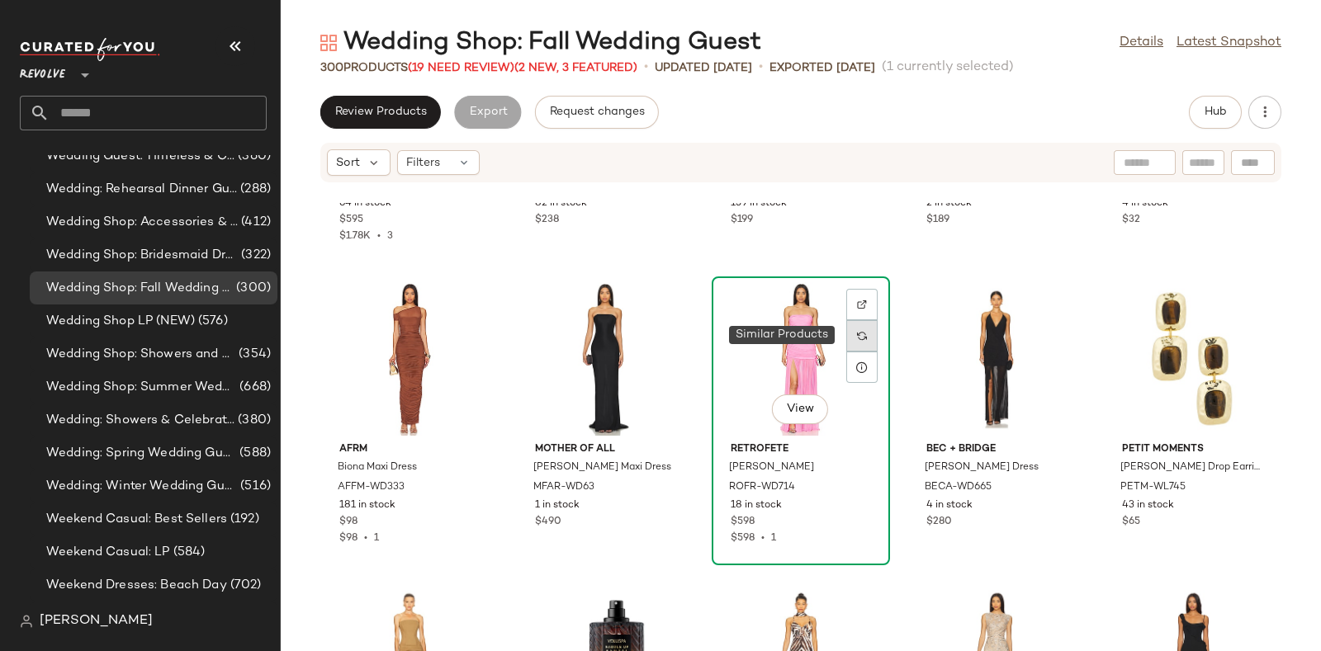
click at [857, 336] on img at bounding box center [862, 336] width 10 height 10
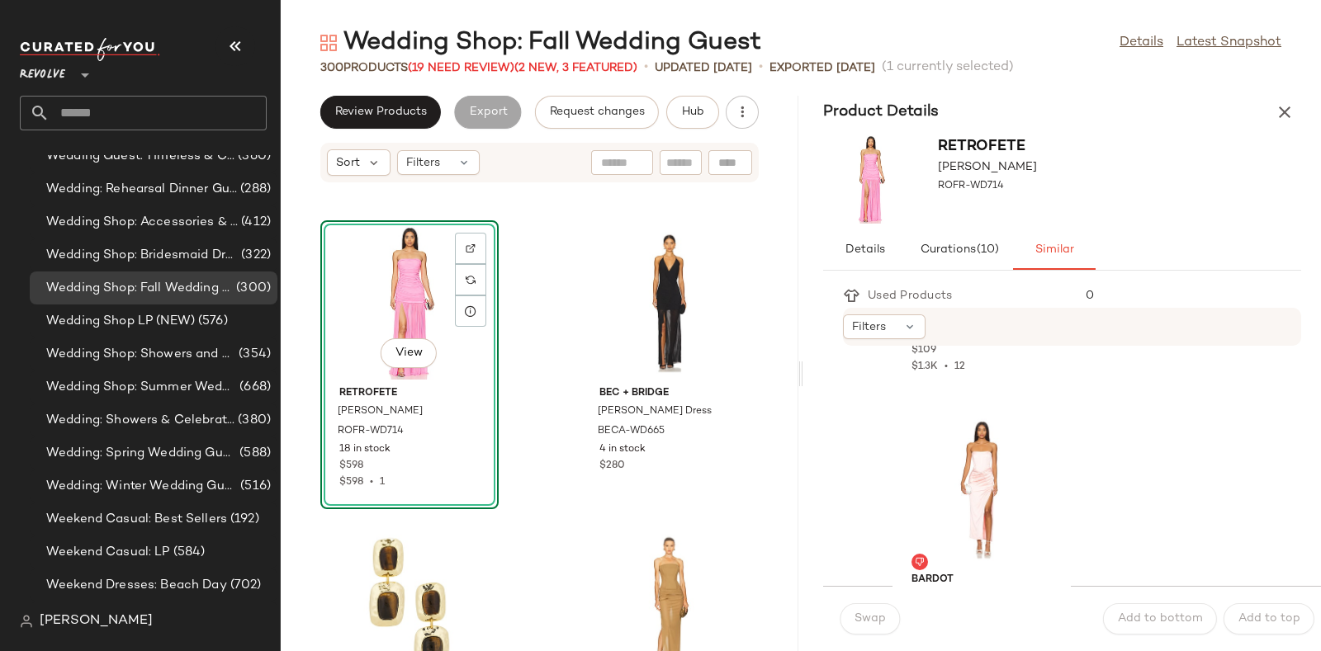
scroll to position [6917, 0]
click at [978, 443] on div "View" at bounding box center [981, 475] width 167 height 154
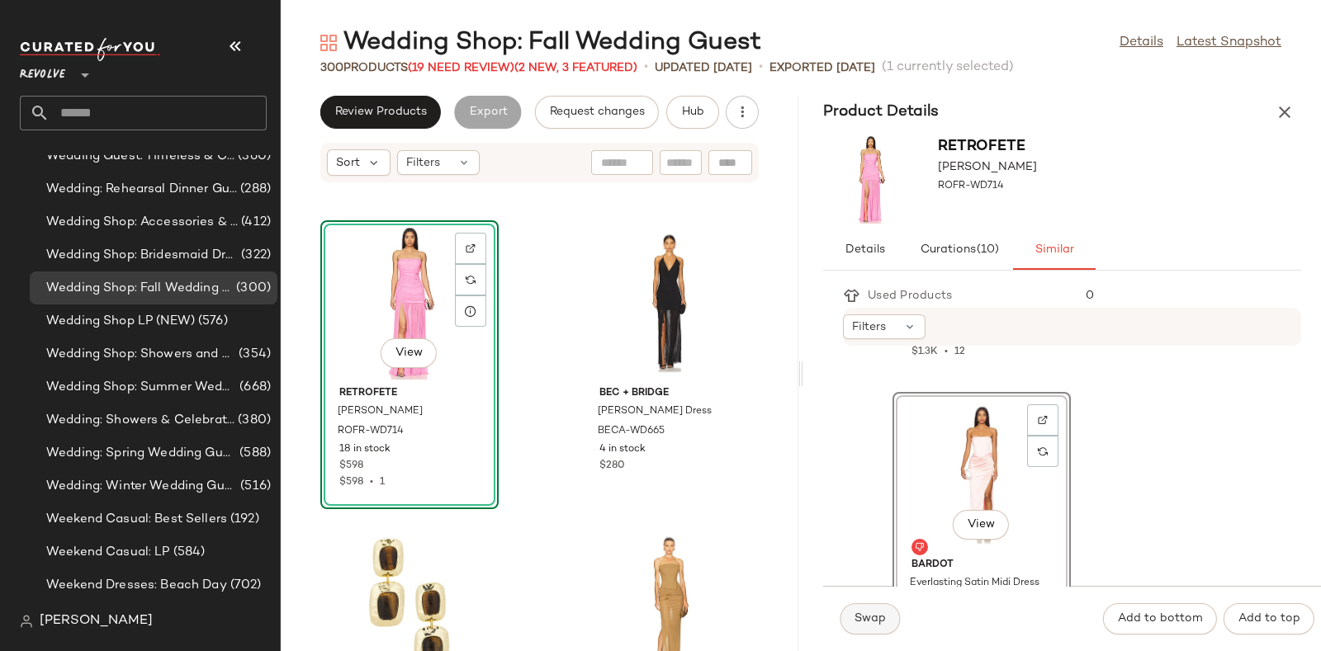
click at [877, 613] on span "Swap" at bounding box center [870, 619] width 32 height 13
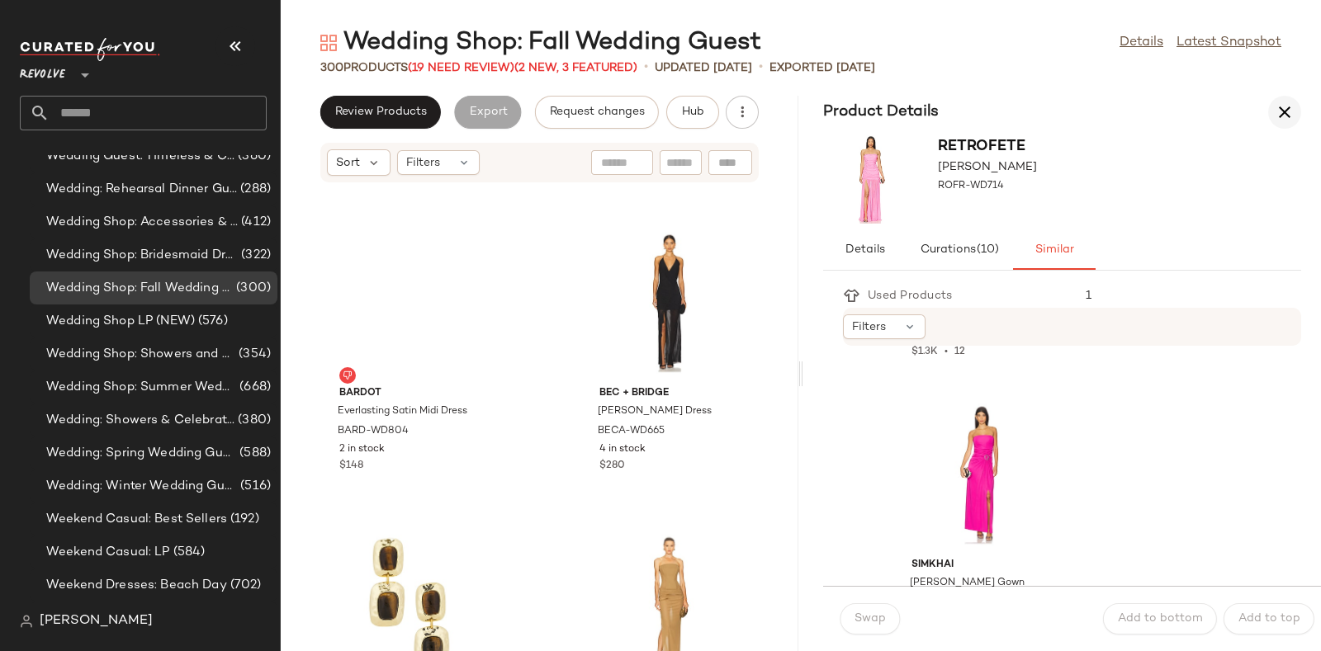
click at [1285, 113] on icon "button" at bounding box center [1285, 112] width 20 height 20
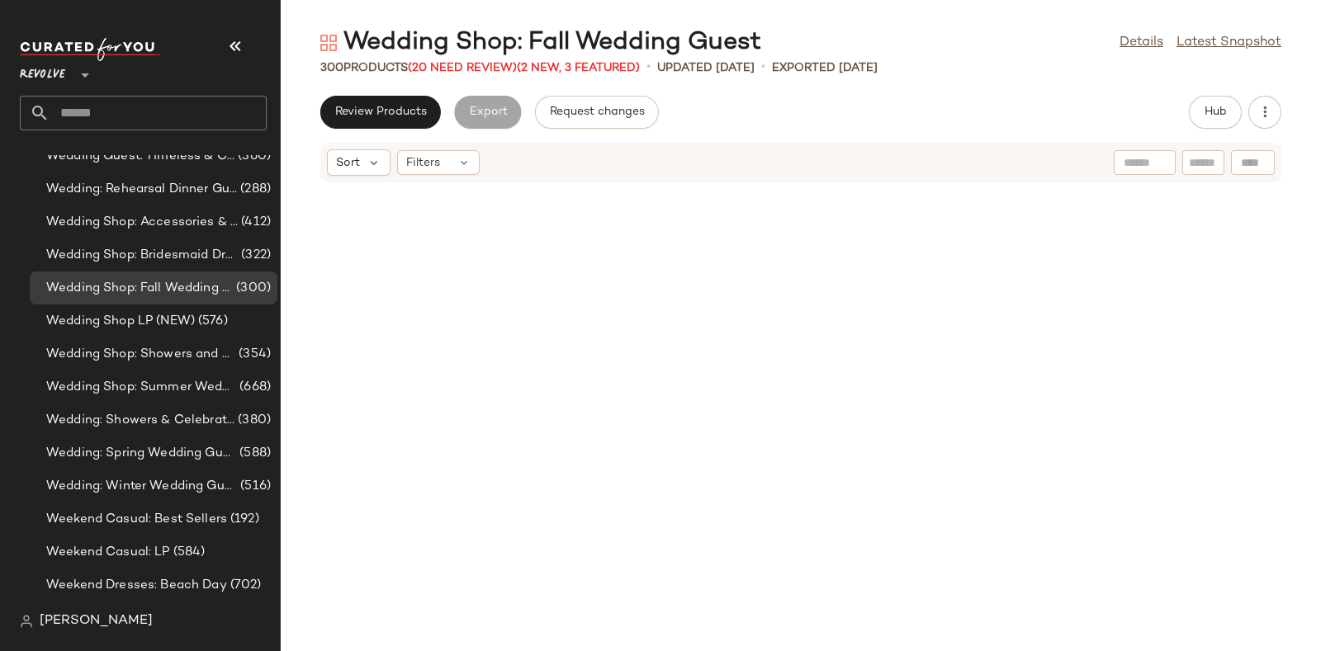
scroll to position [10575, 0]
click at [462, 66] on span "(20 Need Review)" at bounding box center [462, 68] width 109 height 12
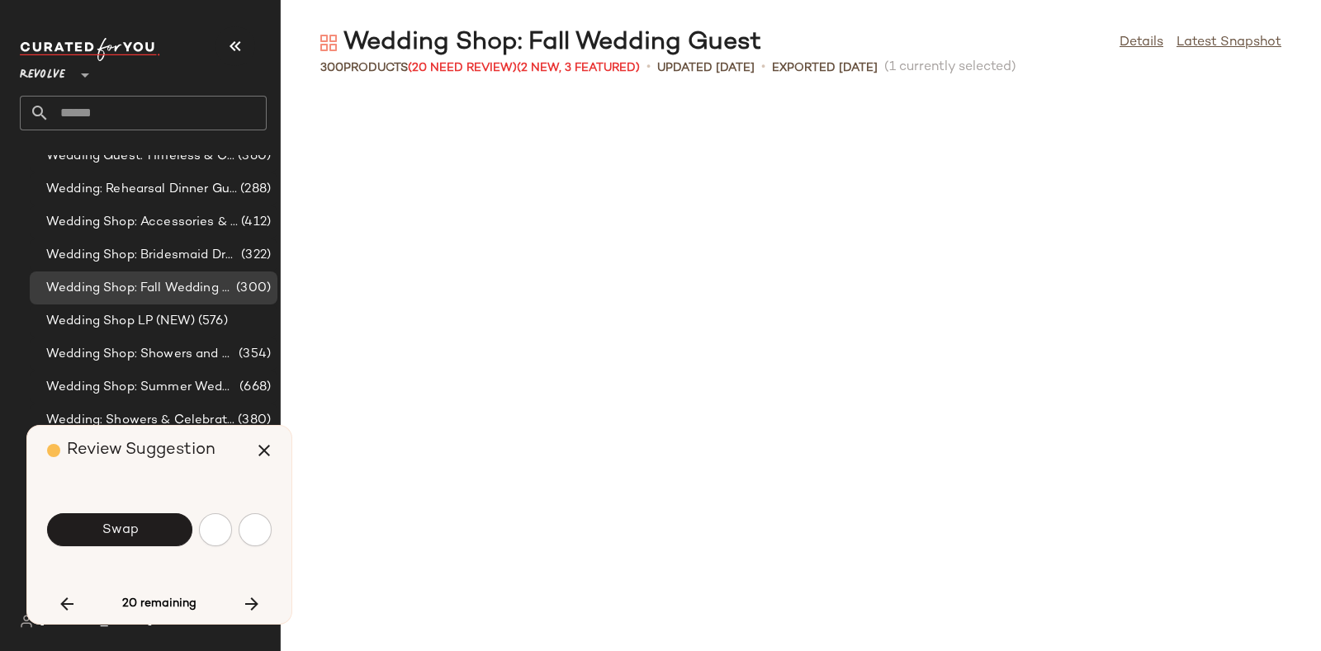
scroll to position [5439, 0]
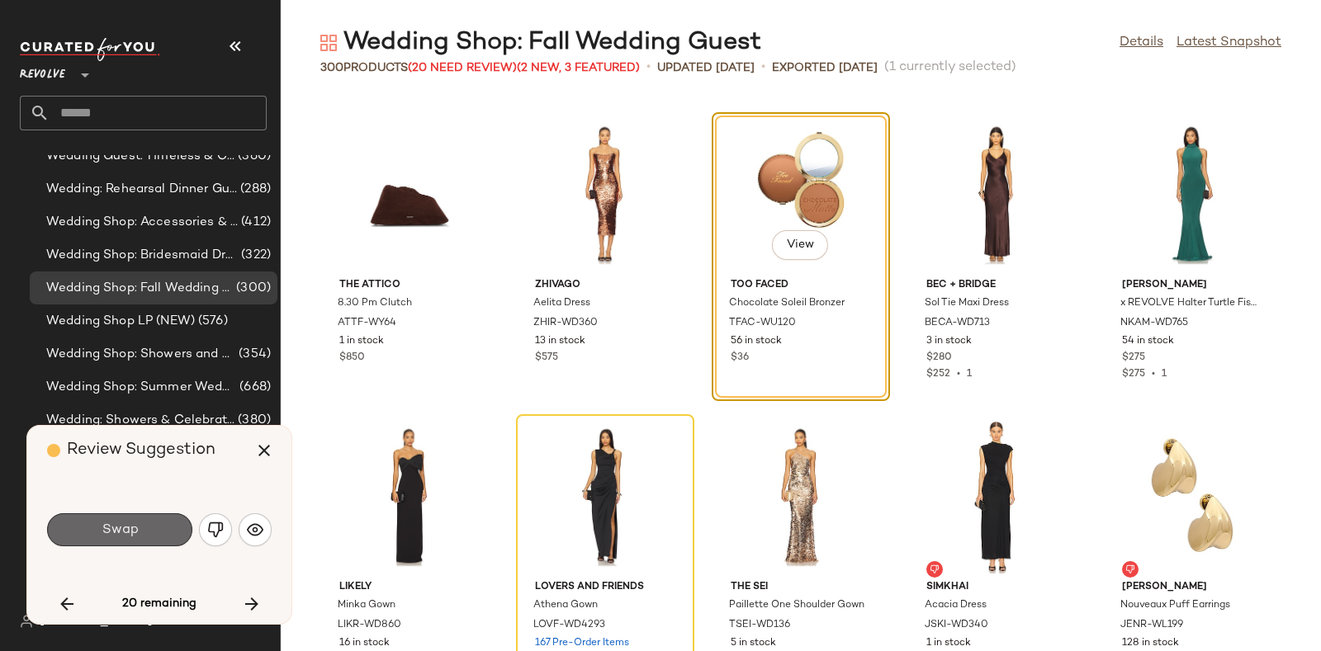
click at [141, 519] on button "Swap" at bounding box center [119, 530] width 145 height 33
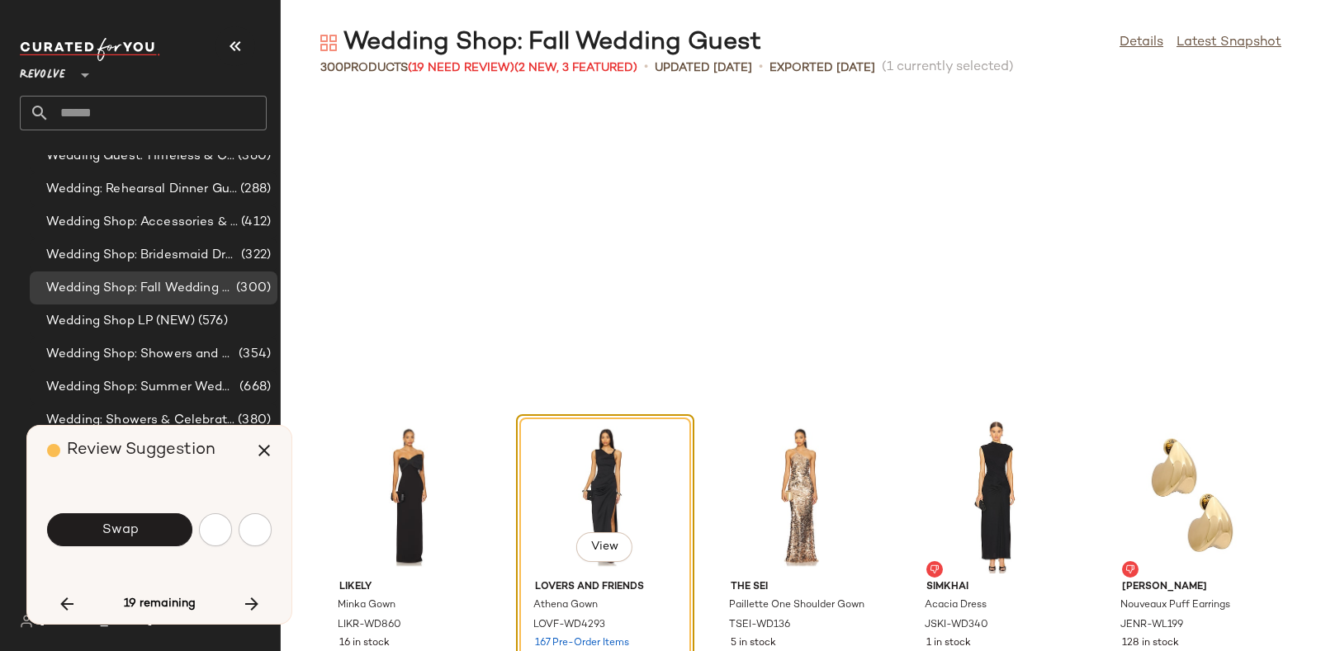
scroll to position [5741, 0]
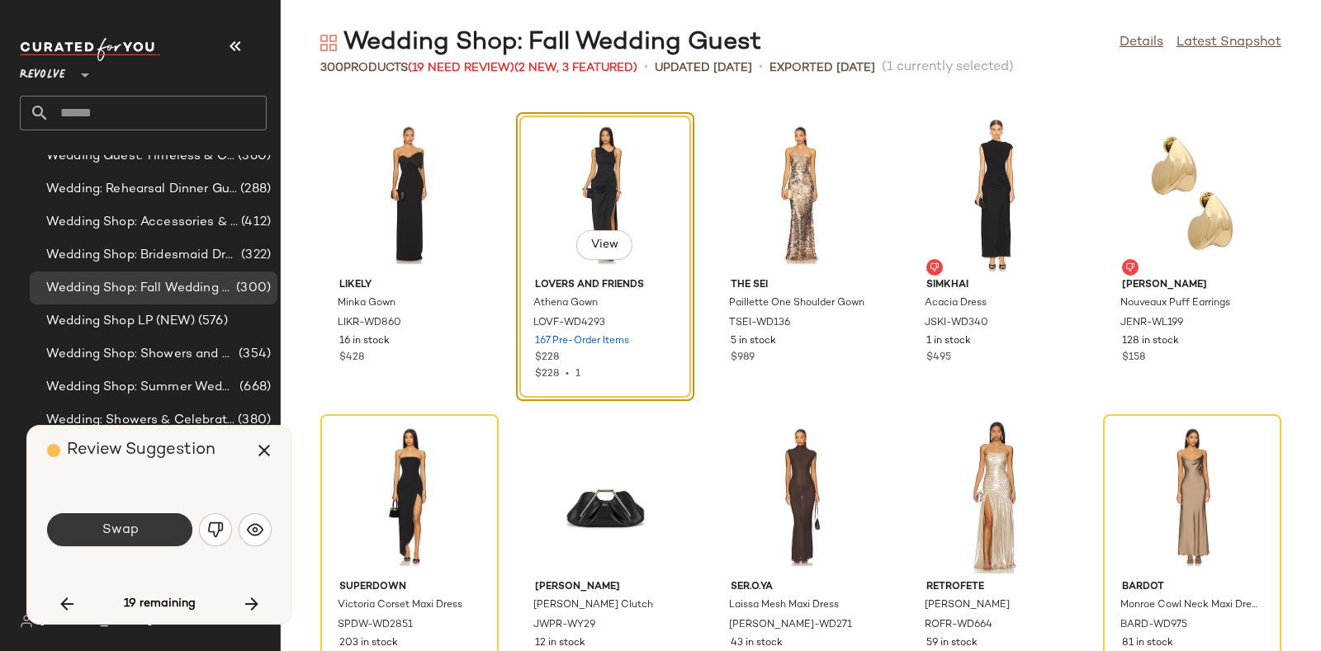
click at [147, 531] on button "Swap" at bounding box center [119, 530] width 145 height 33
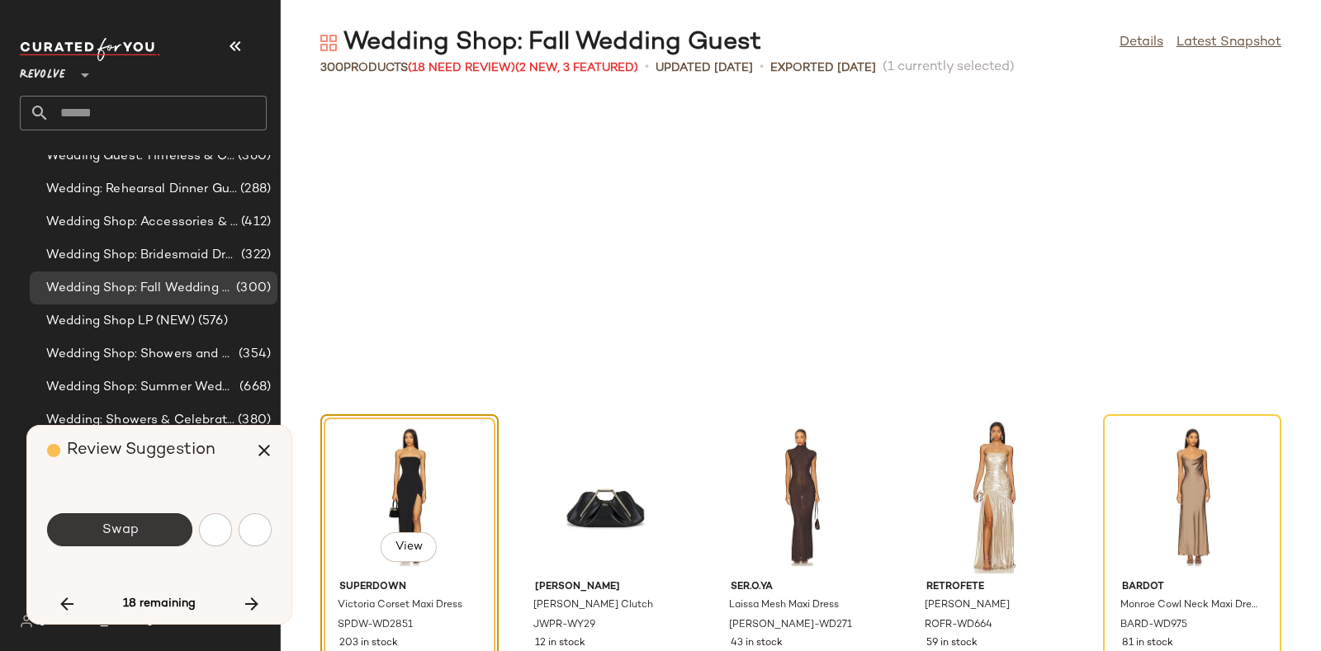
scroll to position [6043, 0]
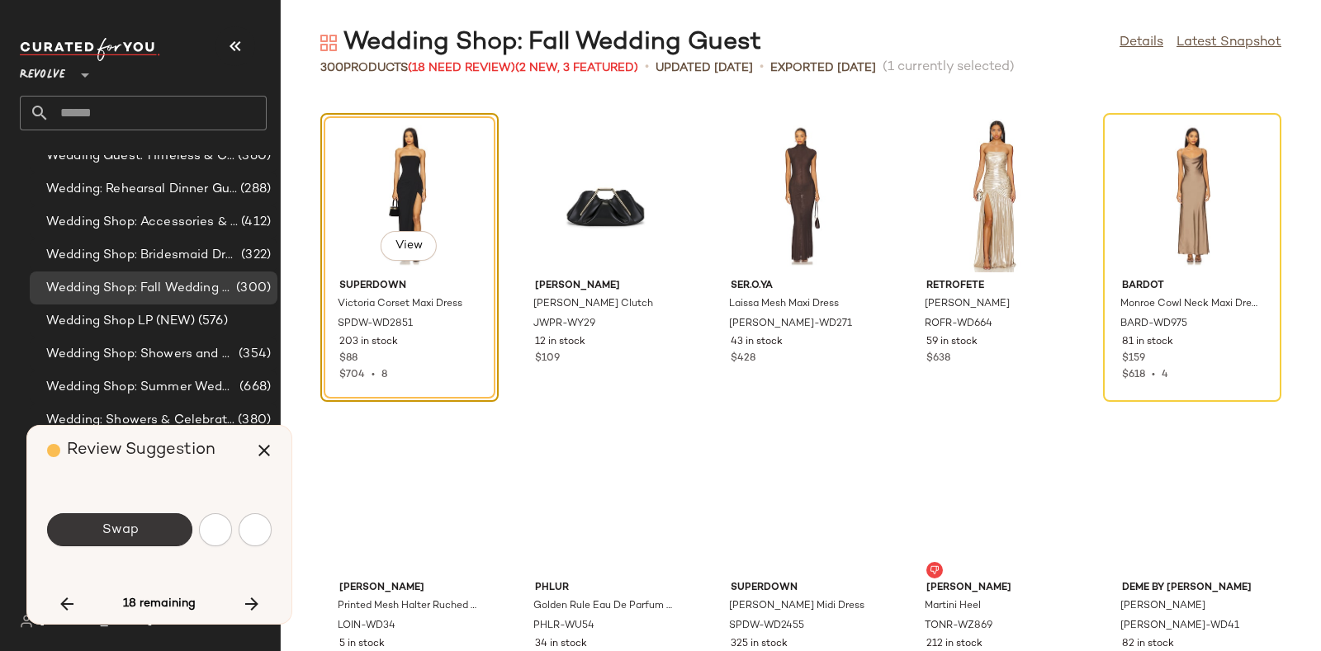
click at [149, 542] on button "Swap" at bounding box center [119, 530] width 145 height 33
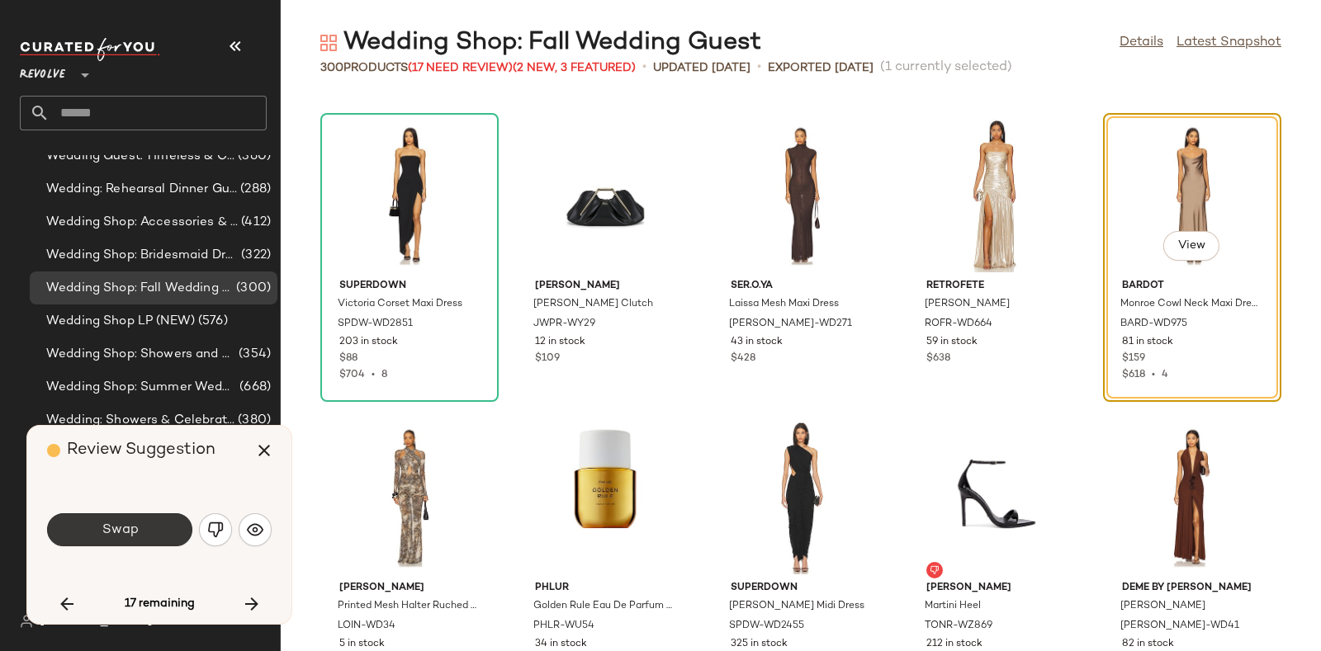
click at [144, 520] on button "Swap" at bounding box center [119, 530] width 145 height 33
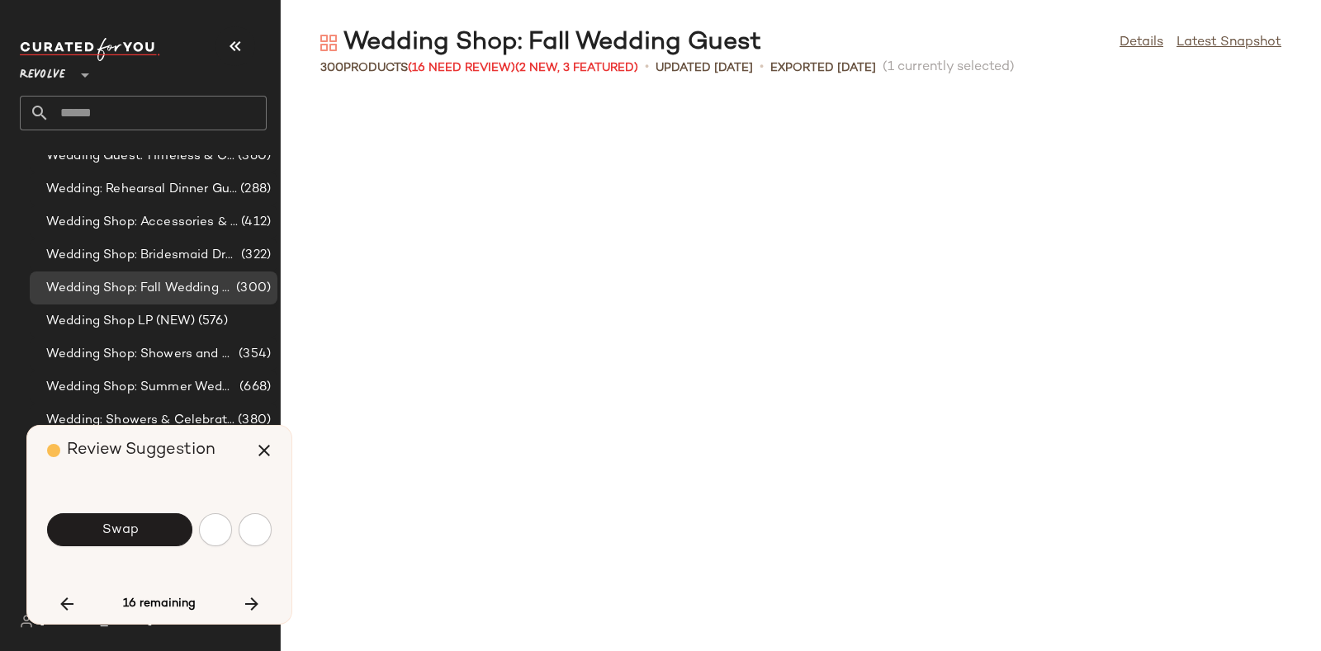
scroll to position [6950, 0]
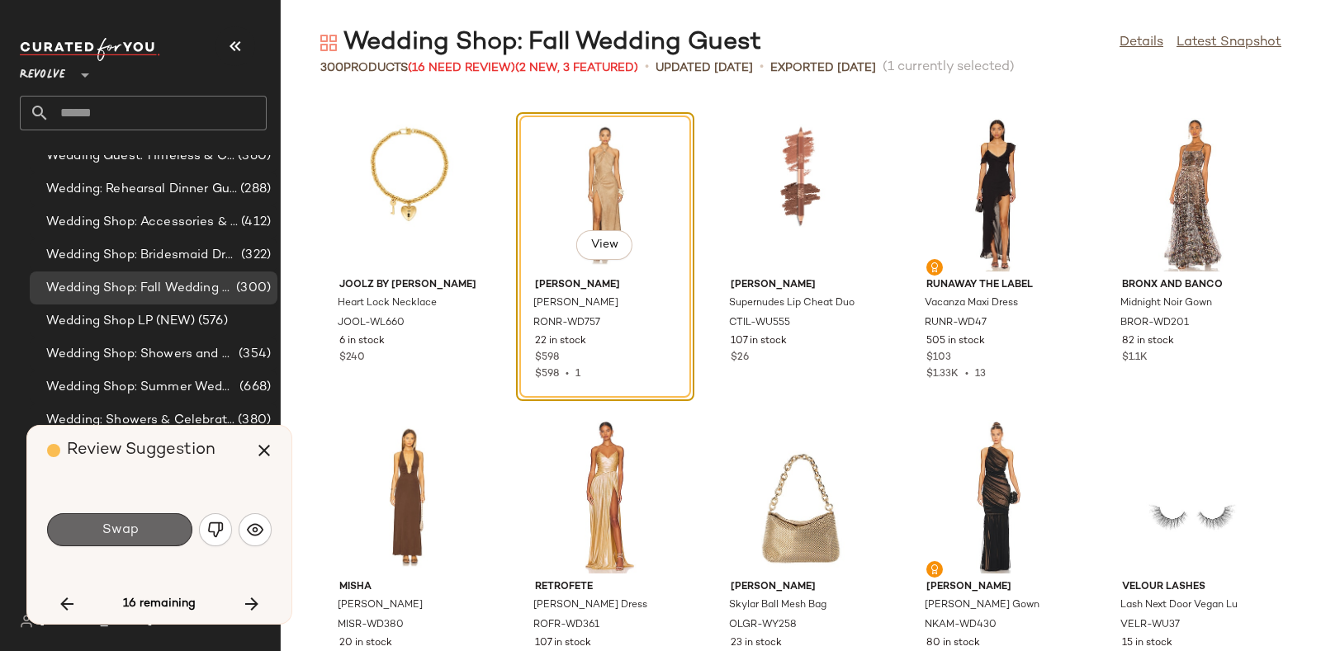
click at [126, 519] on button "Swap" at bounding box center [119, 530] width 145 height 33
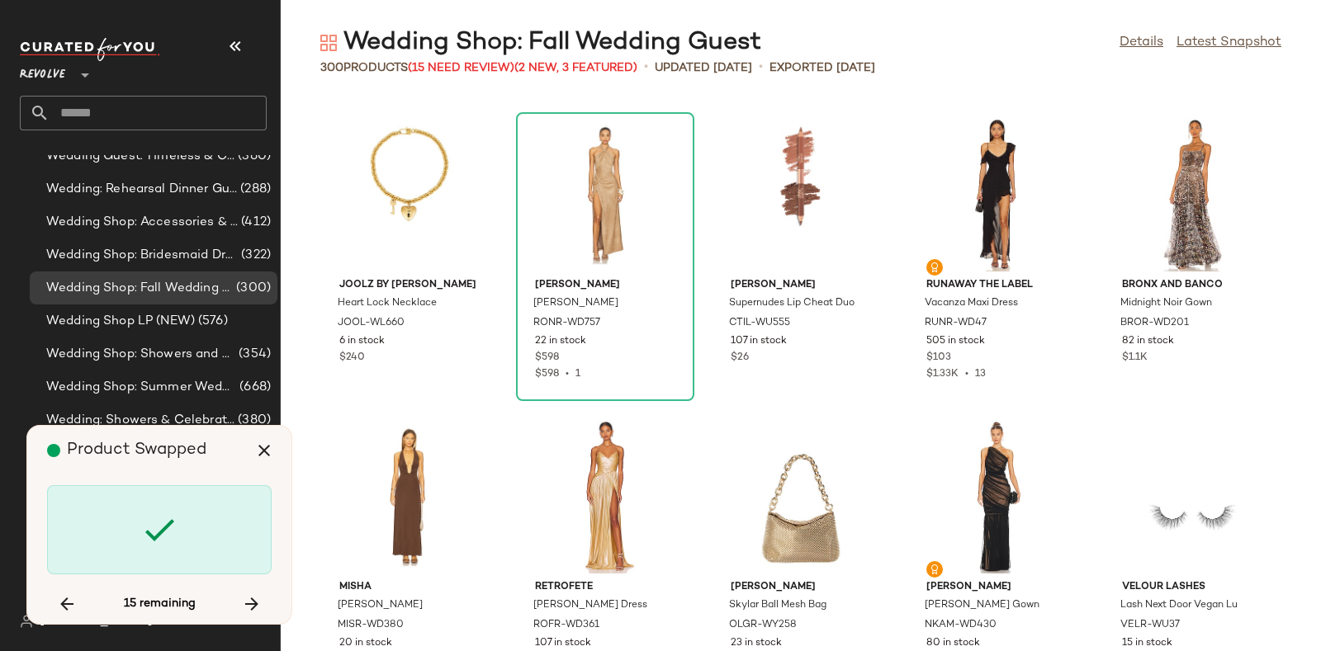
click at [169, 456] on span "Product Swapped" at bounding box center [137, 450] width 140 height 17
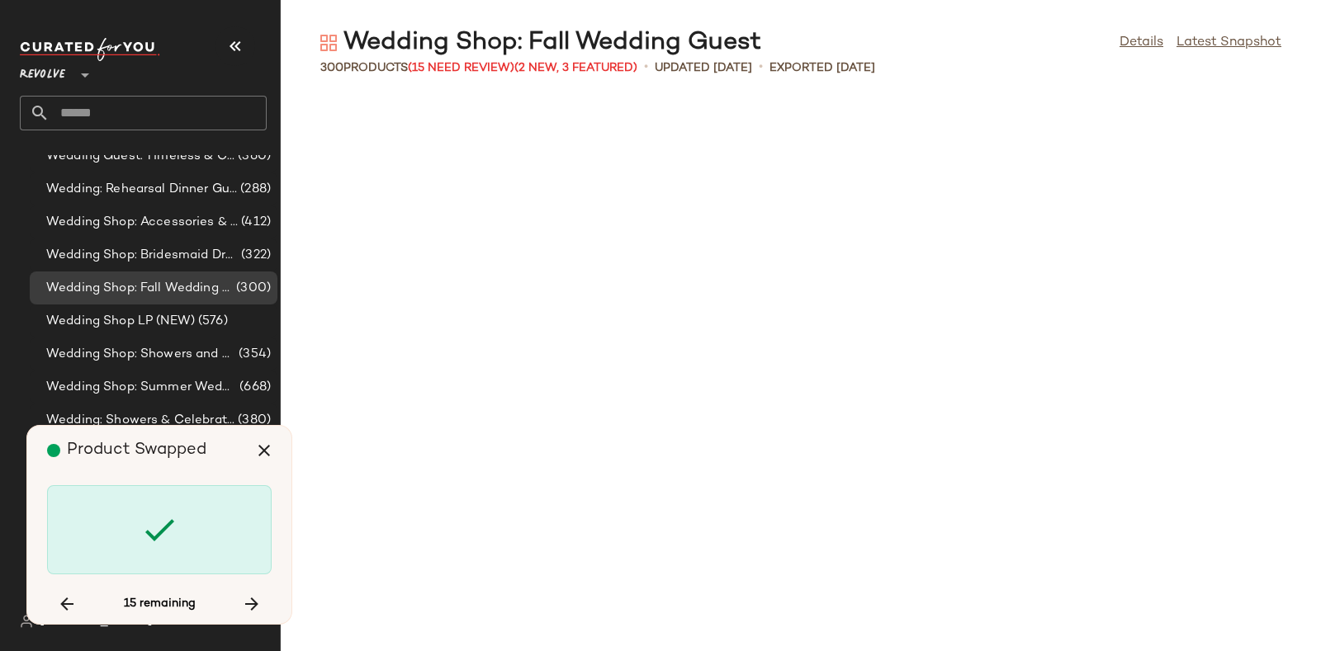
scroll to position [8158, 0]
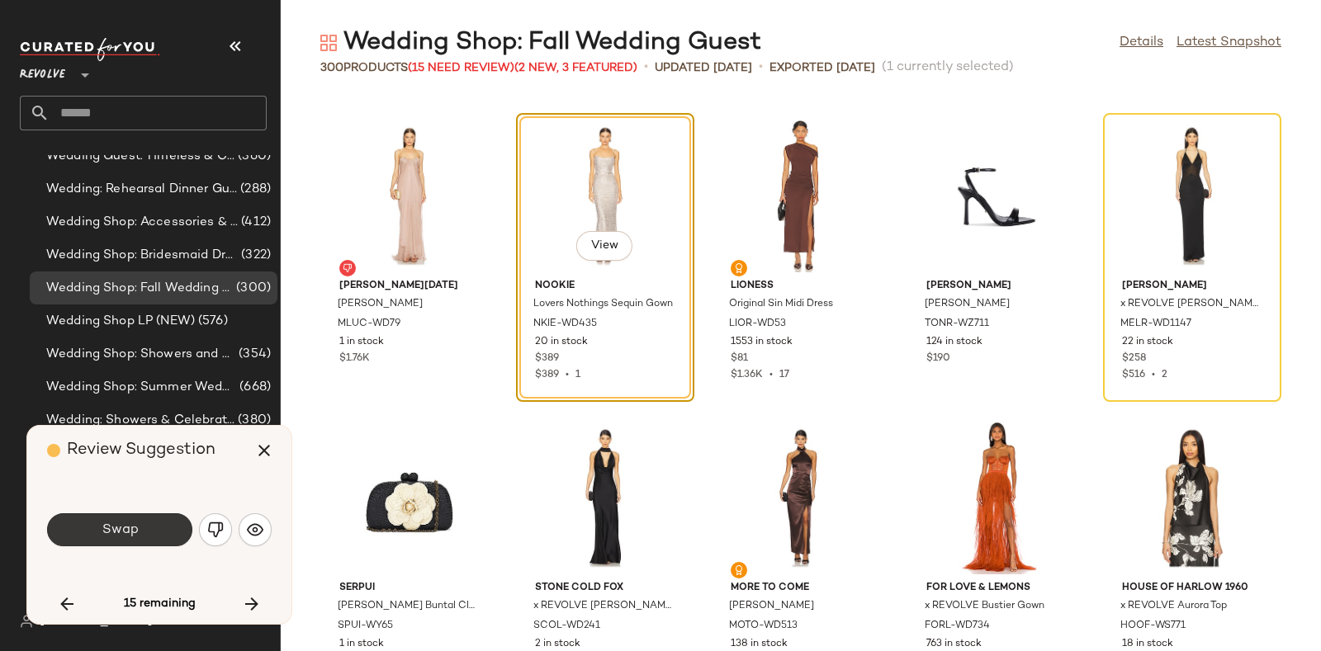
click at [143, 530] on button "Swap" at bounding box center [119, 530] width 145 height 33
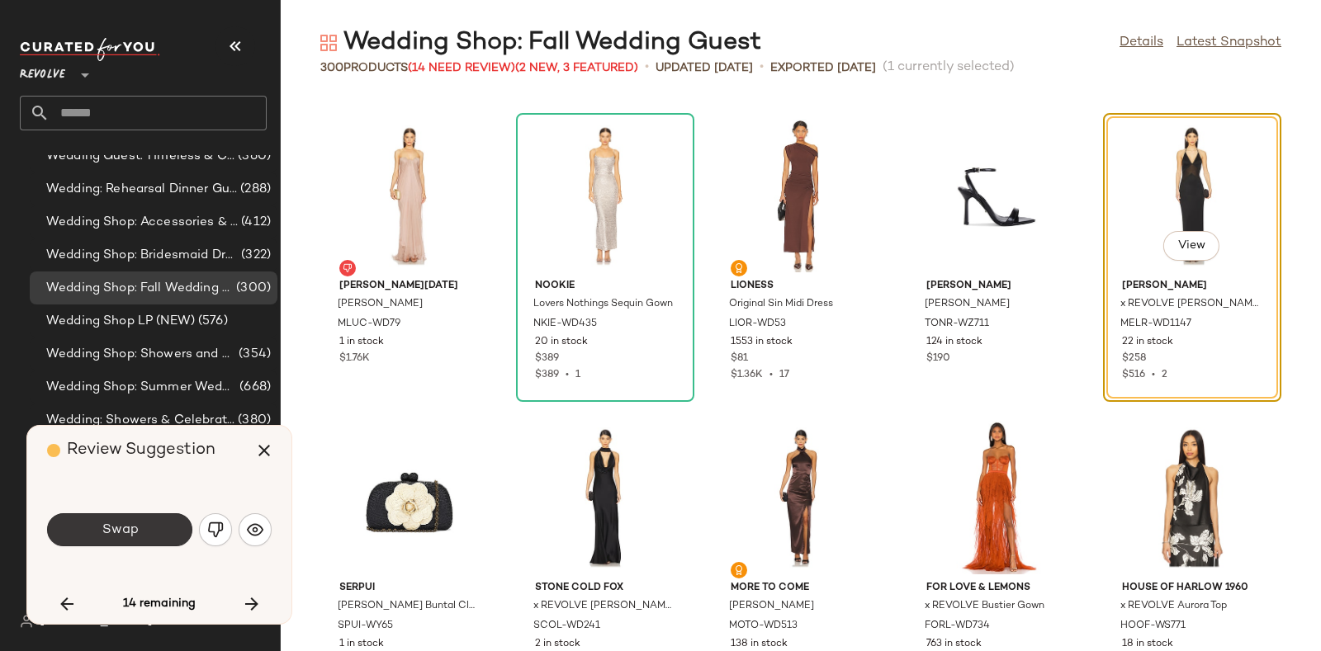
click at [154, 518] on button "Swap" at bounding box center [119, 530] width 145 height 33
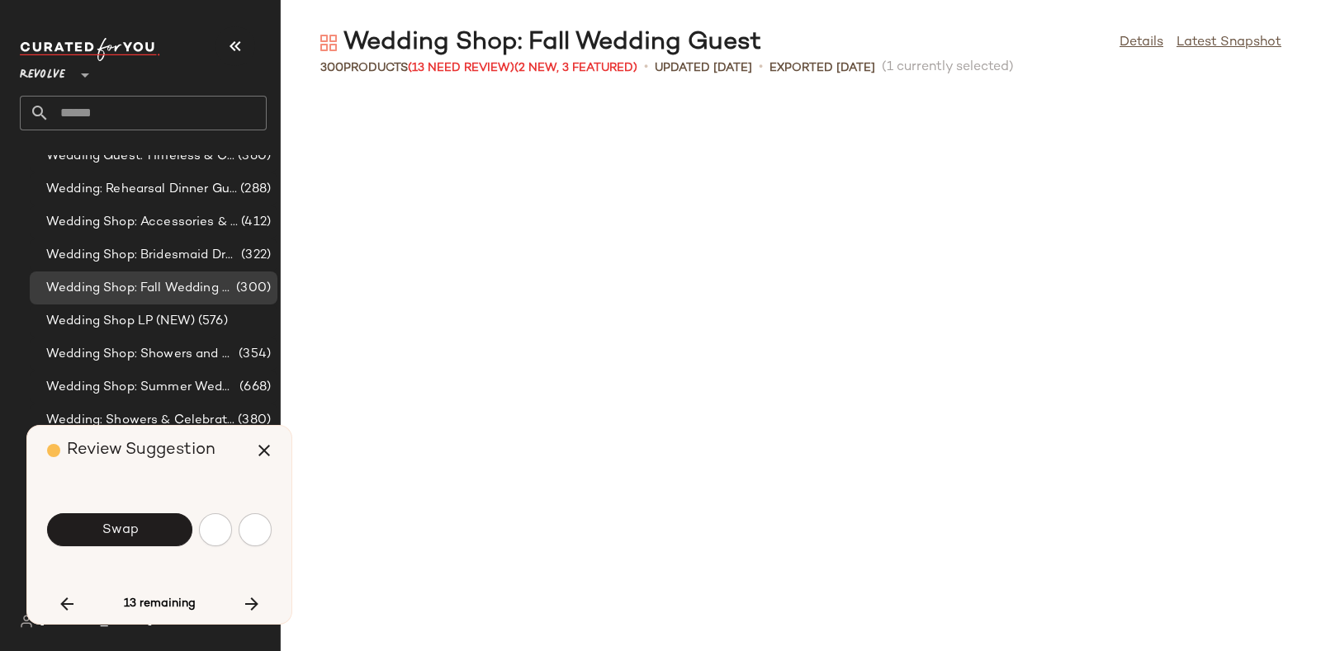
scroll to position [8763, 0]
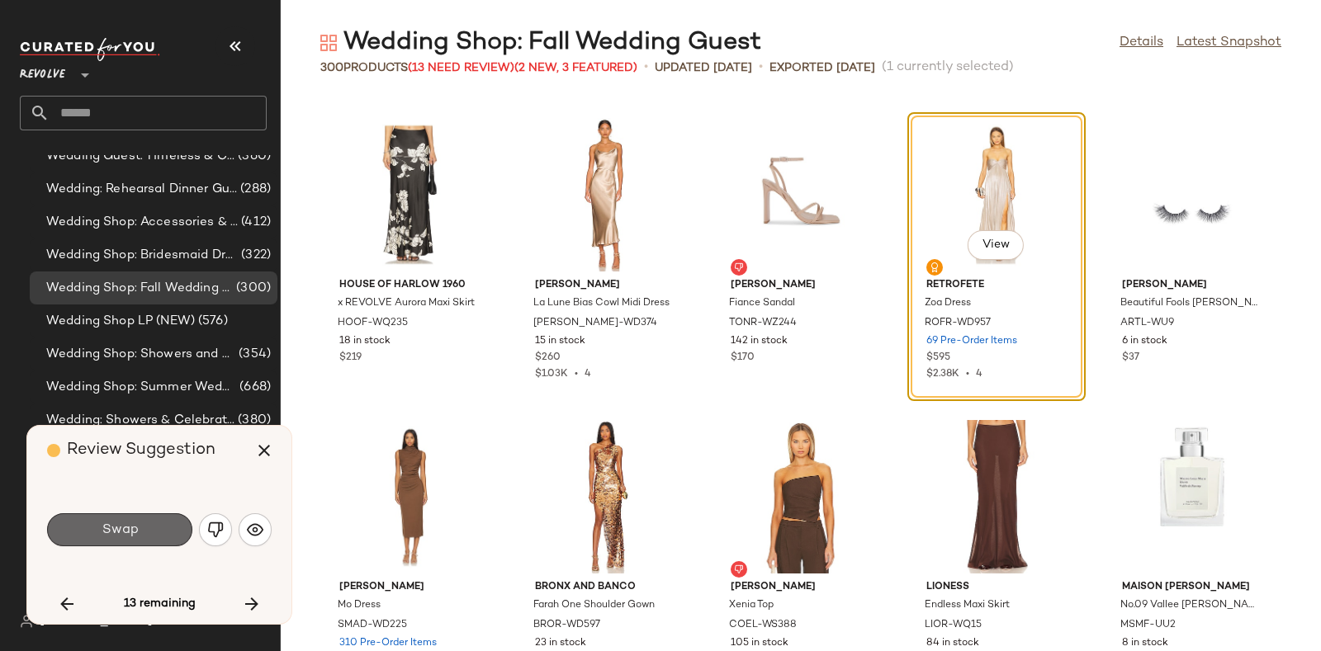
click at [155, 515] on button "Swap" at bounding box center [119, 530] width 145 height 33
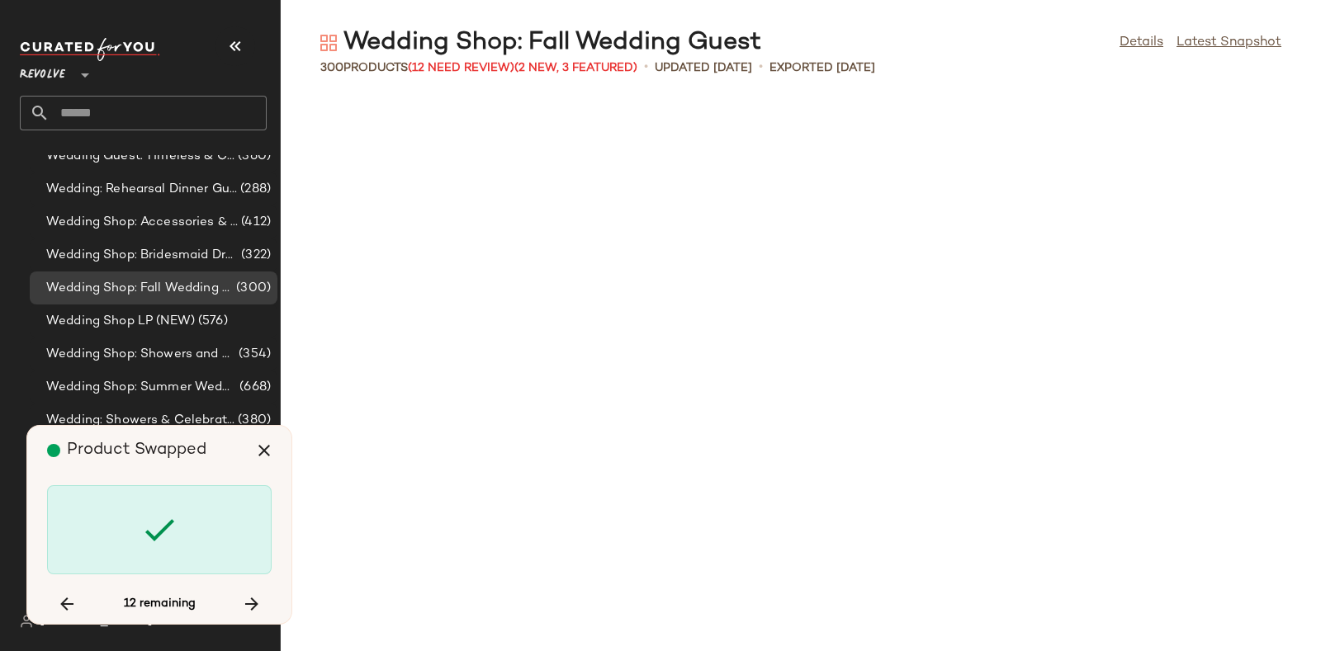
scroll to position [9972, 0]
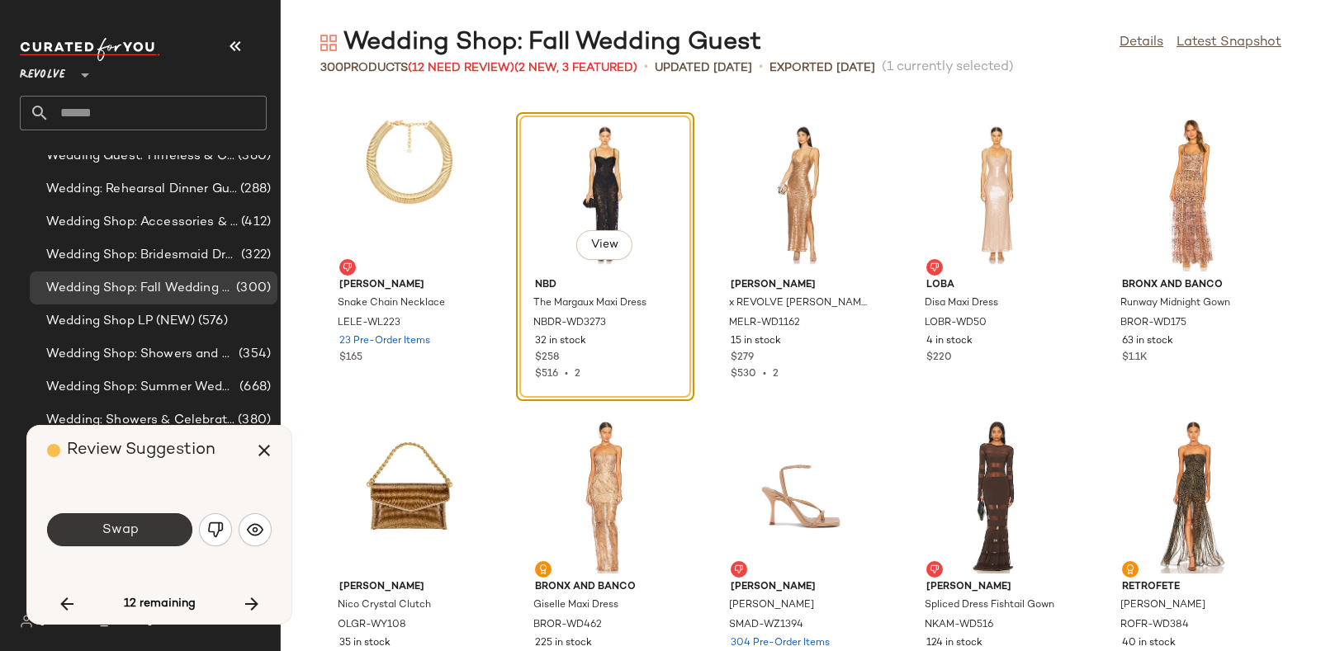
click at [157, 527] on button "Swap" at bounding box center [119, 530] width 145 height 33
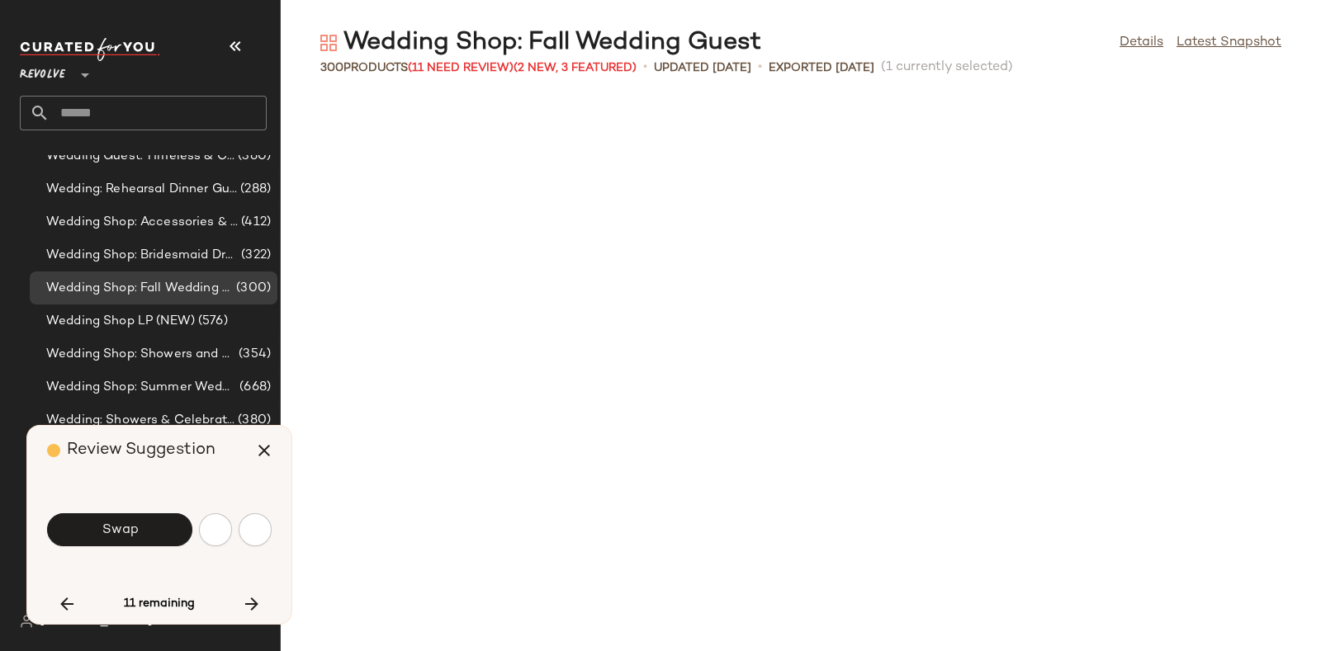
scroll to position [10575, 0]
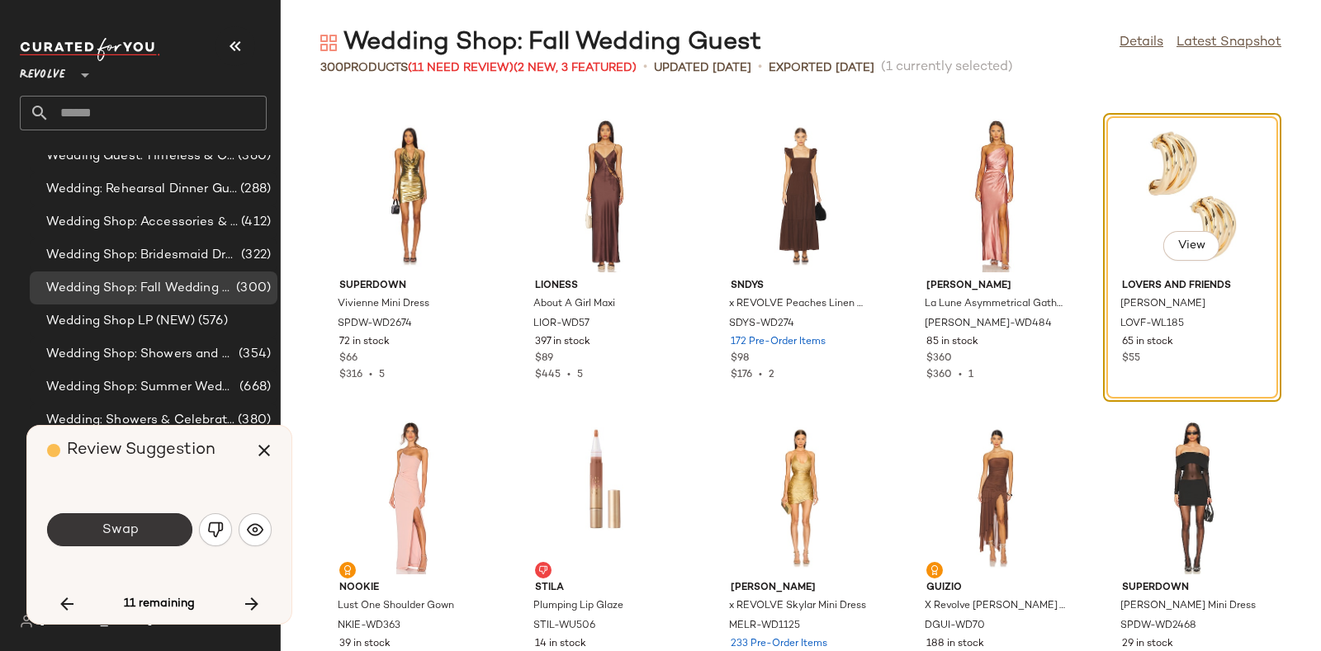
click at [128, 538] on span "Swap" at bounding box center [119, 531] width 37 height 16
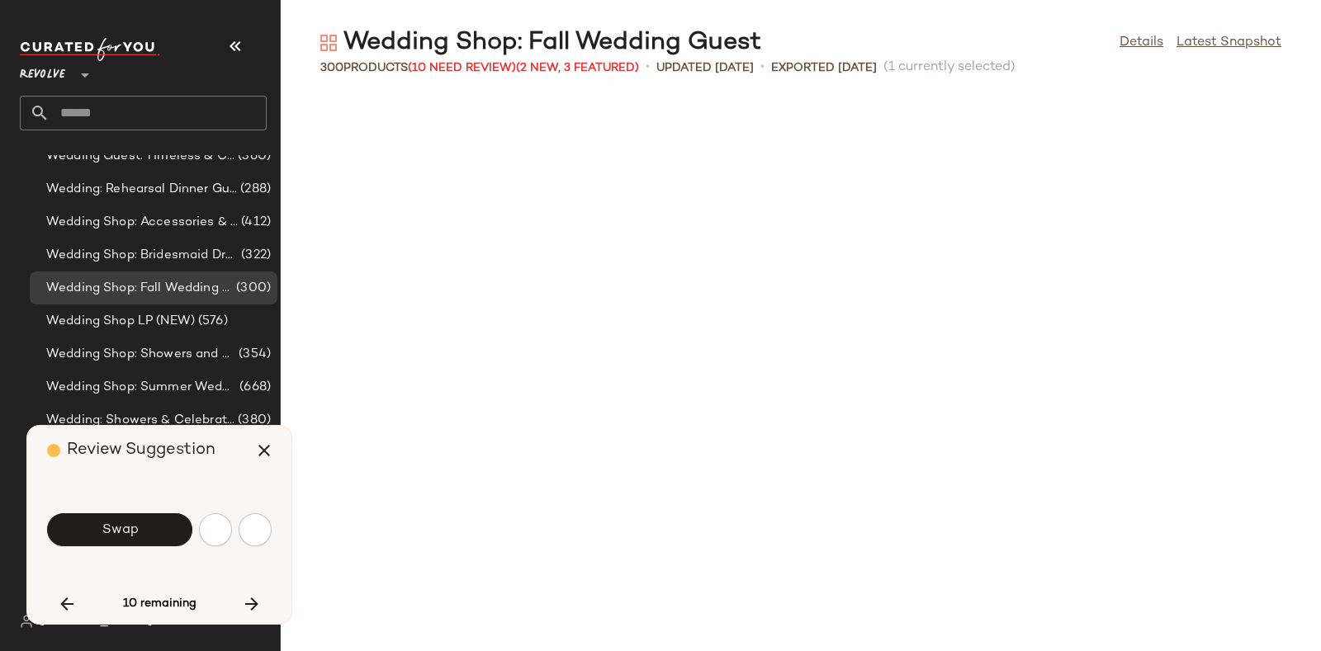
scroll to position [11483, 0]
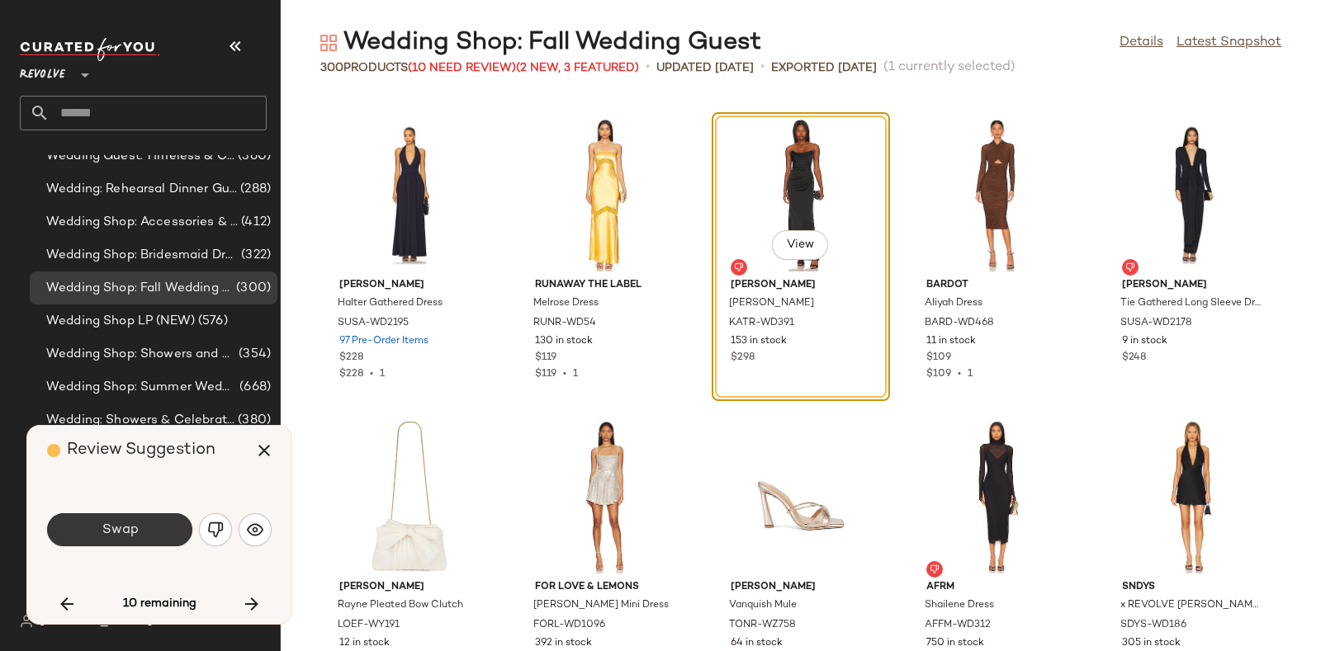
click at [160, 524] on button "Swap" at bounding box center [119, 530] width 145 height 33
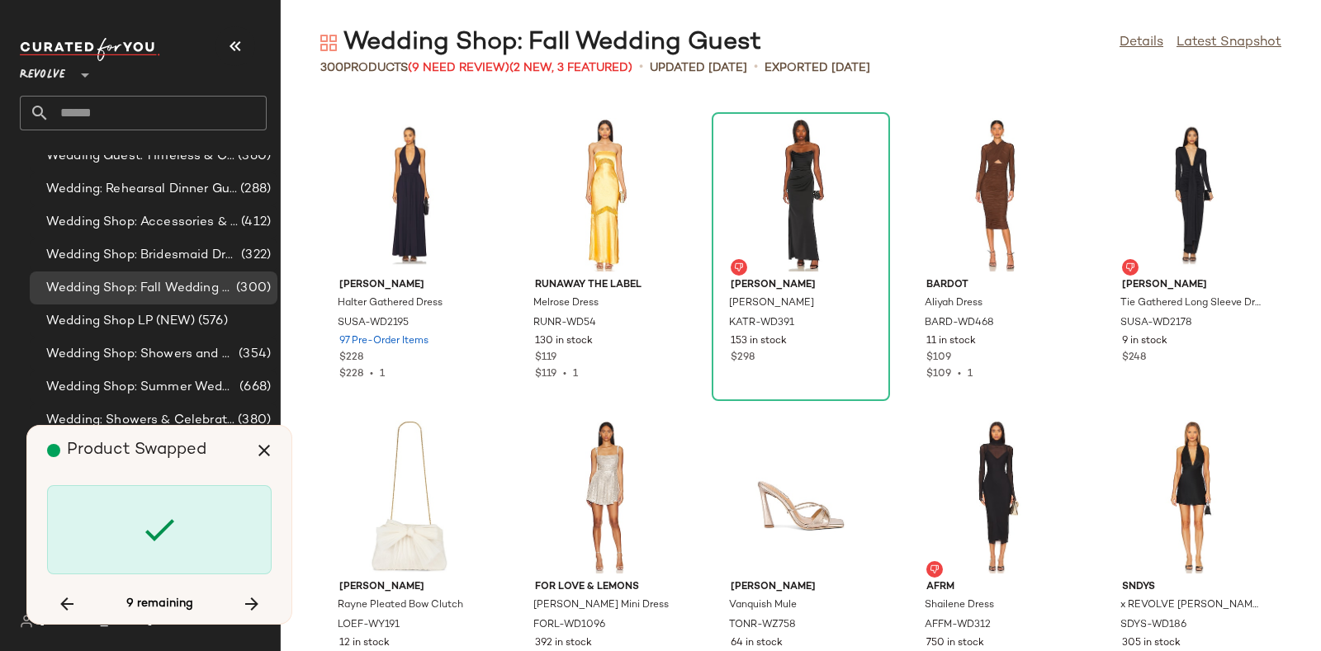
click at [201, 462] on div "Product Swapped" at bounding box center [165, 451] width 237 height 50
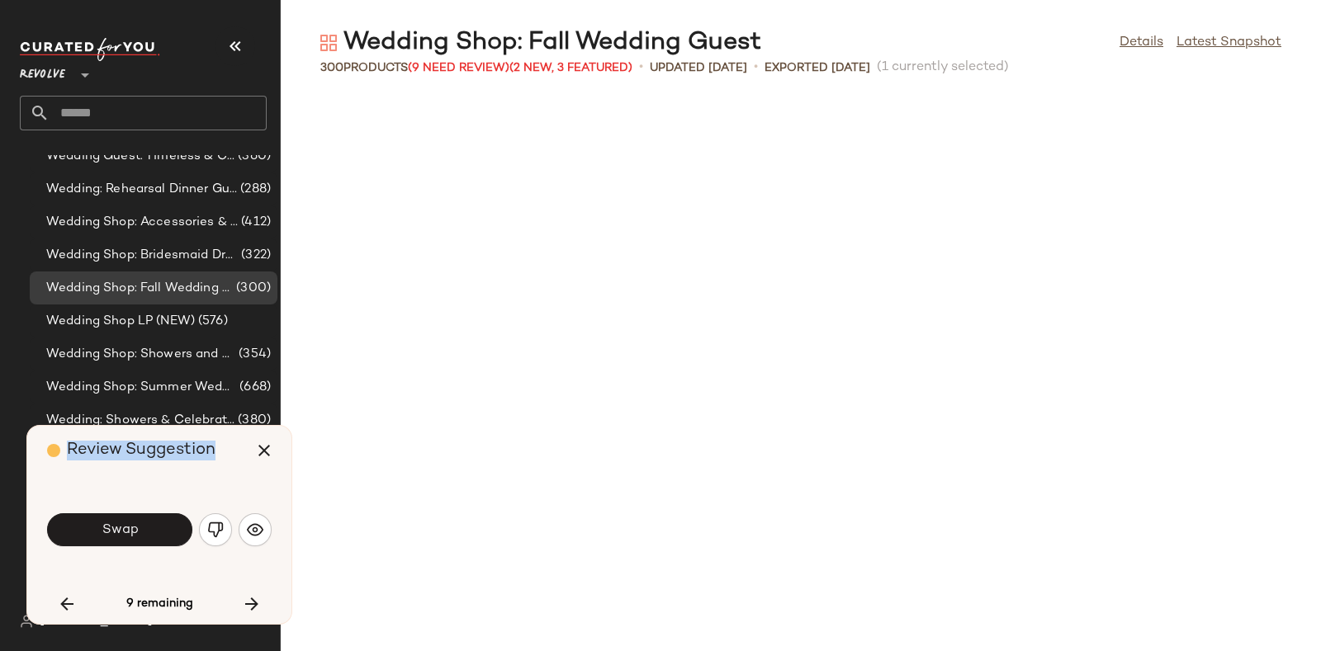
scroll to position [12086, 0]
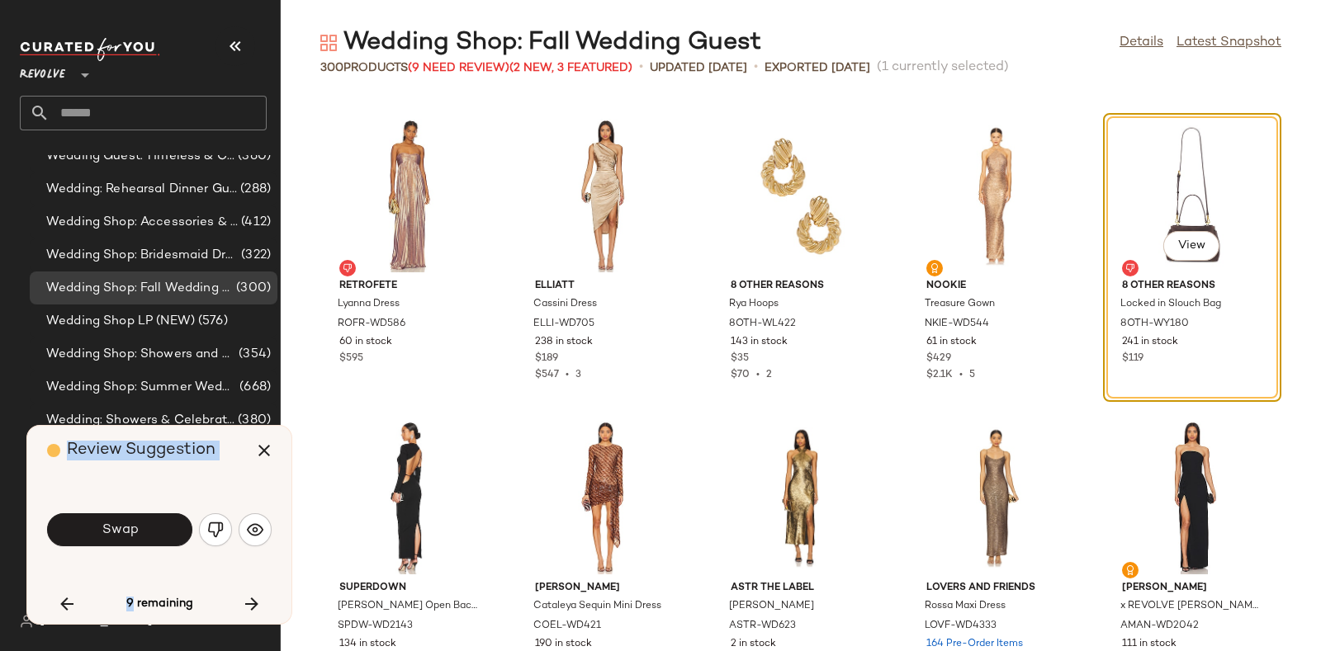
drag, startPoint x: 201, startPoint y: 462, endPoint x: 143, endPoint y: 502, distance: 70.5
click at [143, 502] on div "Review Suggestion Swap 9 remaining" at bounding box center [159, 525] width 264 height 198
click at [151, 521] on button "Swap" at bounding box center [119, 530] width 145 height 33
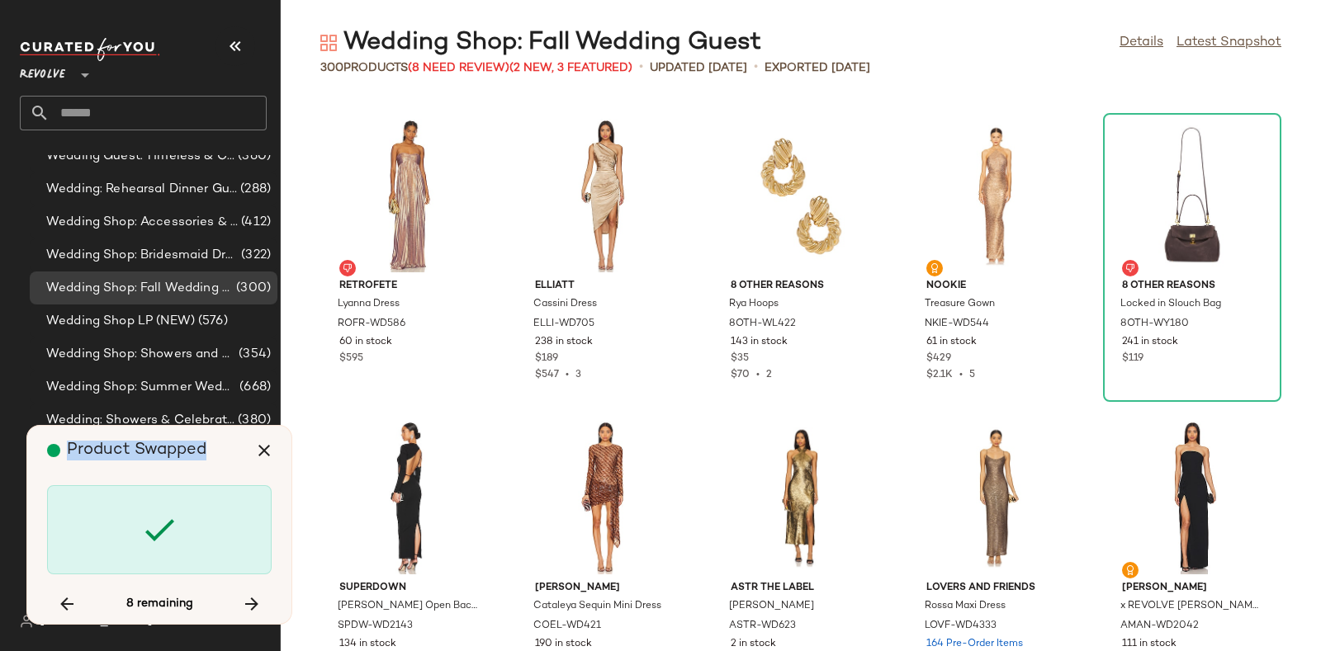
click at [201, 480] on div "Product Swapped 8 remaining" at bounding box center [159, 525] width 264 height 198
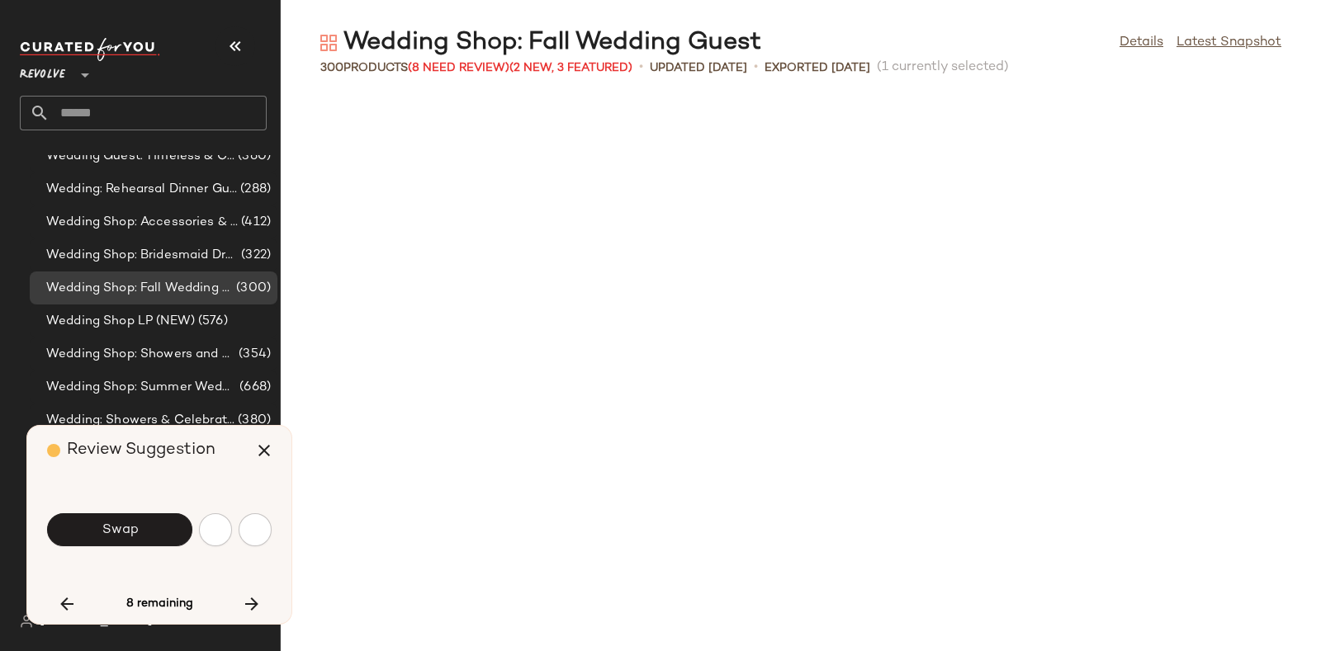
scroll to position [12994, 0]
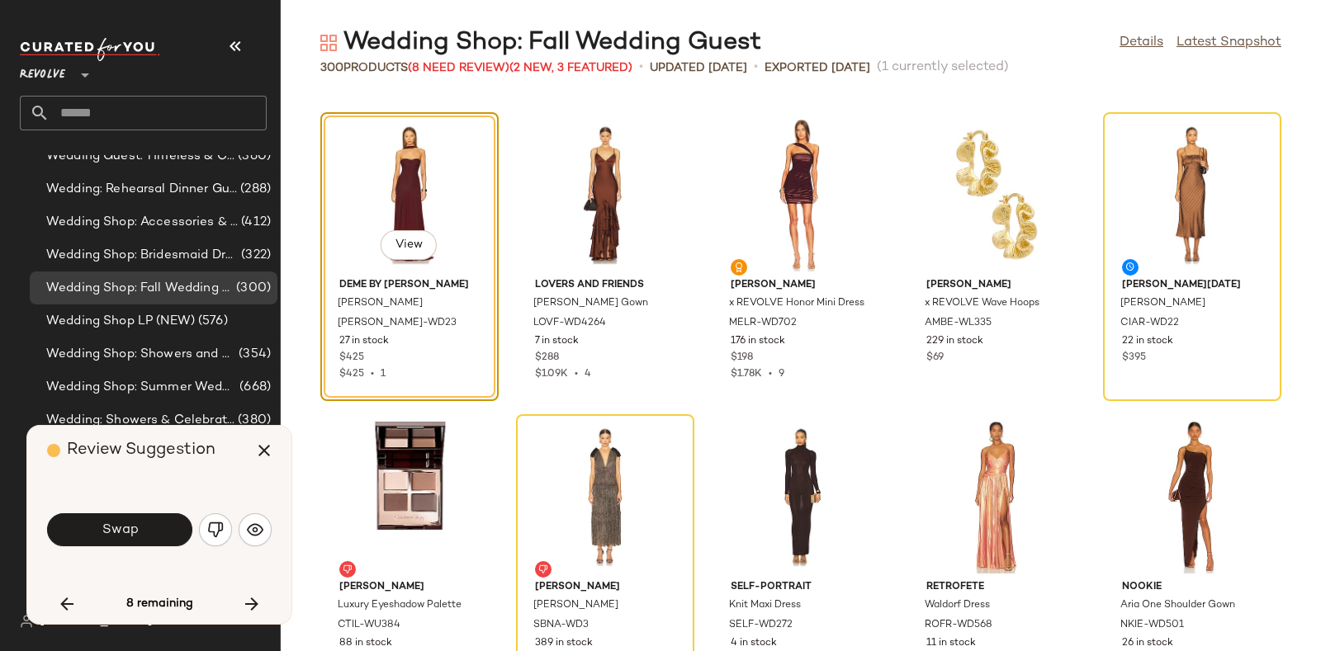
click at [201, 480] on div "Review Suggestion Swap 8 remaining" at bounding box center [159, 525] width 264 height 198
click at [153, 528] on button "Swap" at bounding box center [119, 530] width 145 height 33
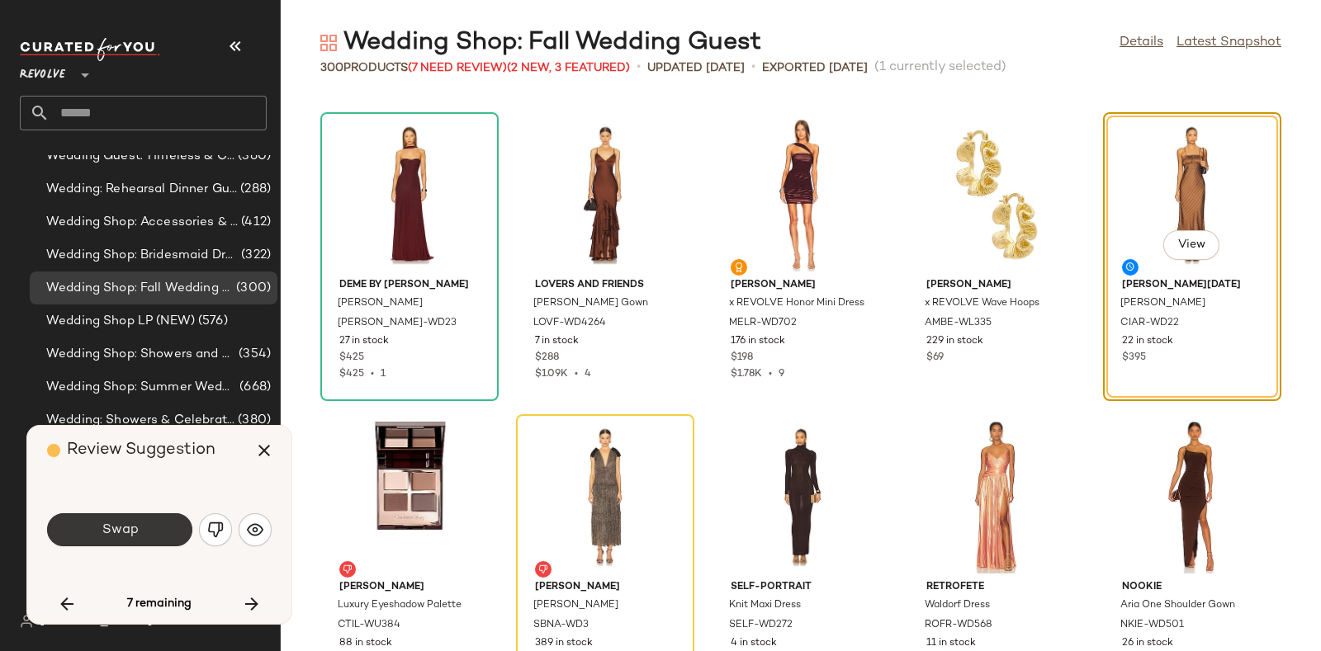
click at [156, 528] on button "Swap" at bounding box center [119, 530] width 145 height 33
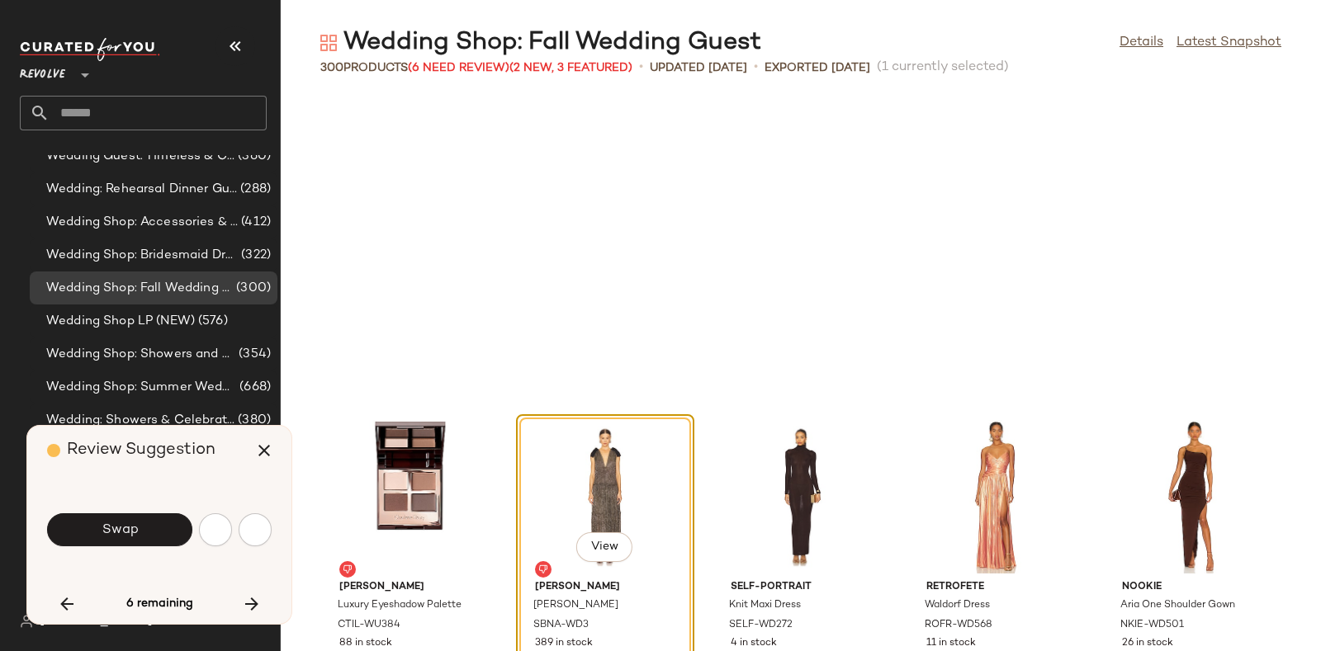
scroll to position [13296, 0]
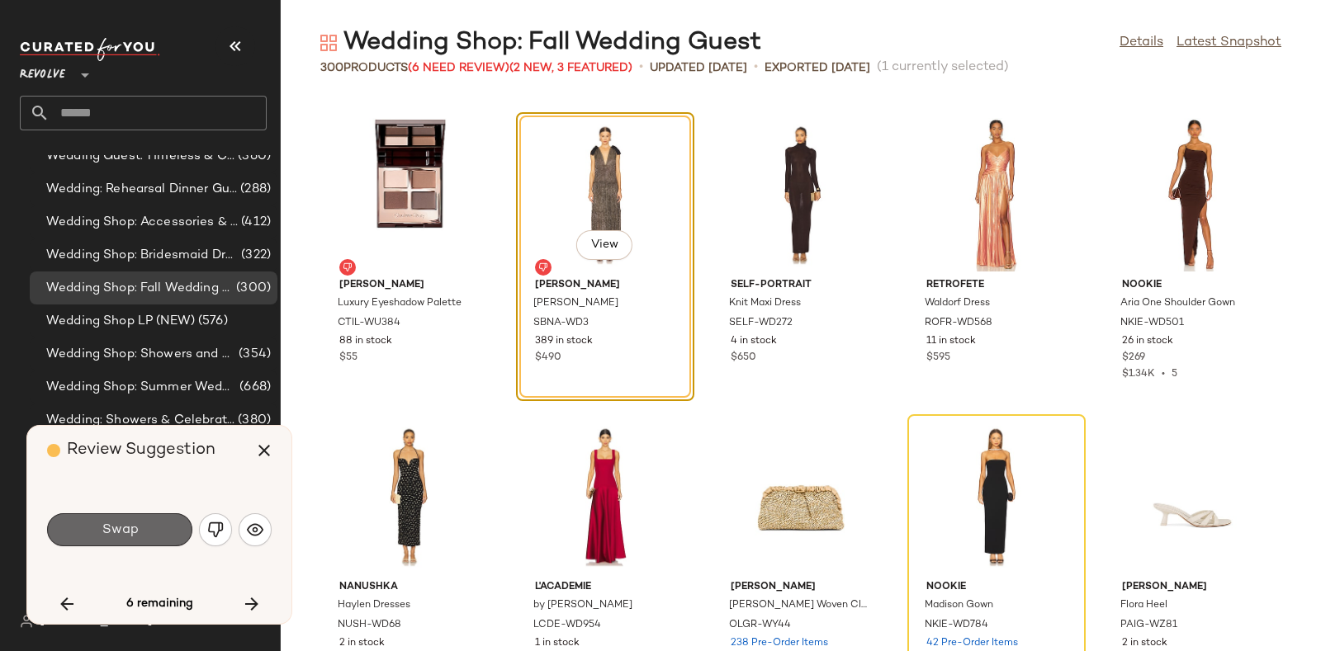
click at [162, 528] on button "Swap" at bounding box center [119, 530] width 145 height 33
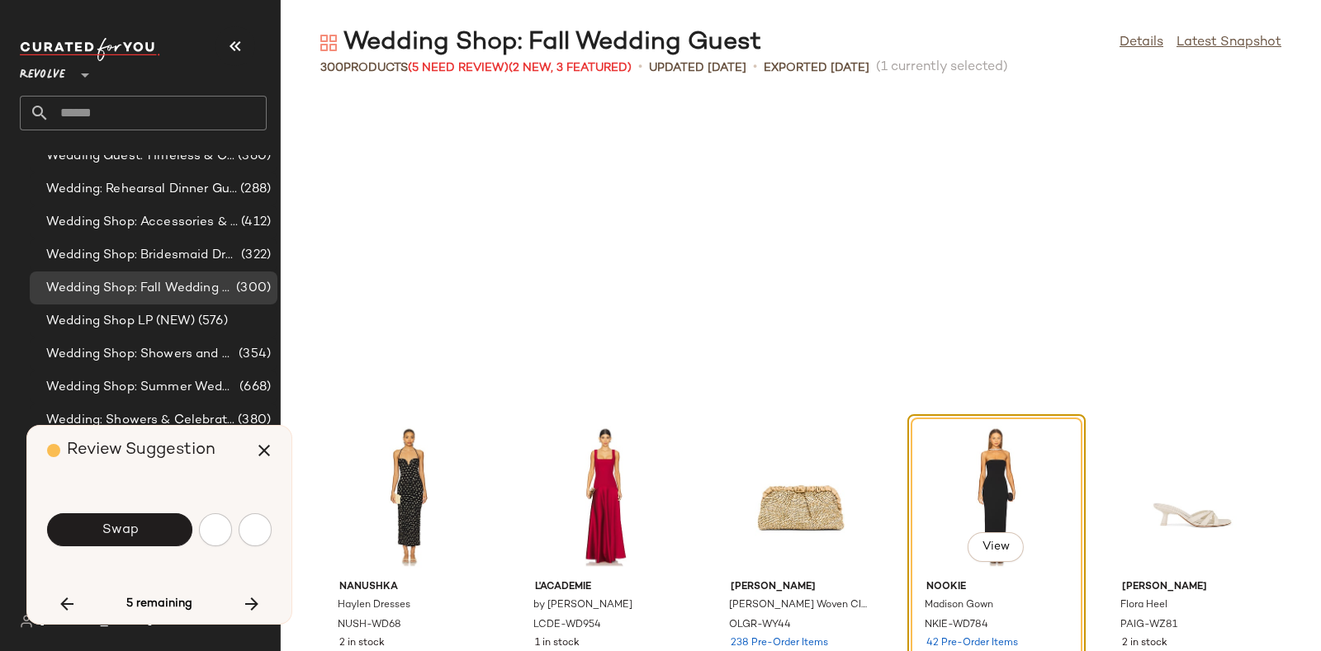
scroll to position [13598, 0]
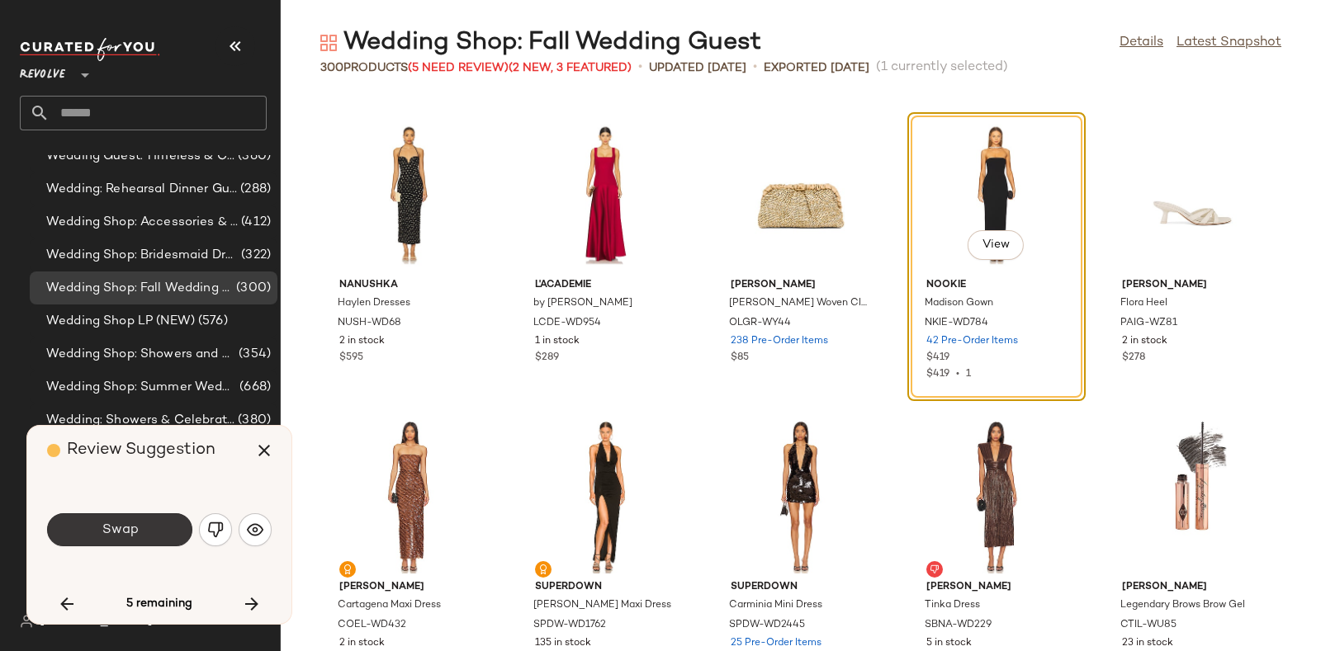
click at [155, 522] on button "Swap" at bounding box center [119, 530] width 145 height 33
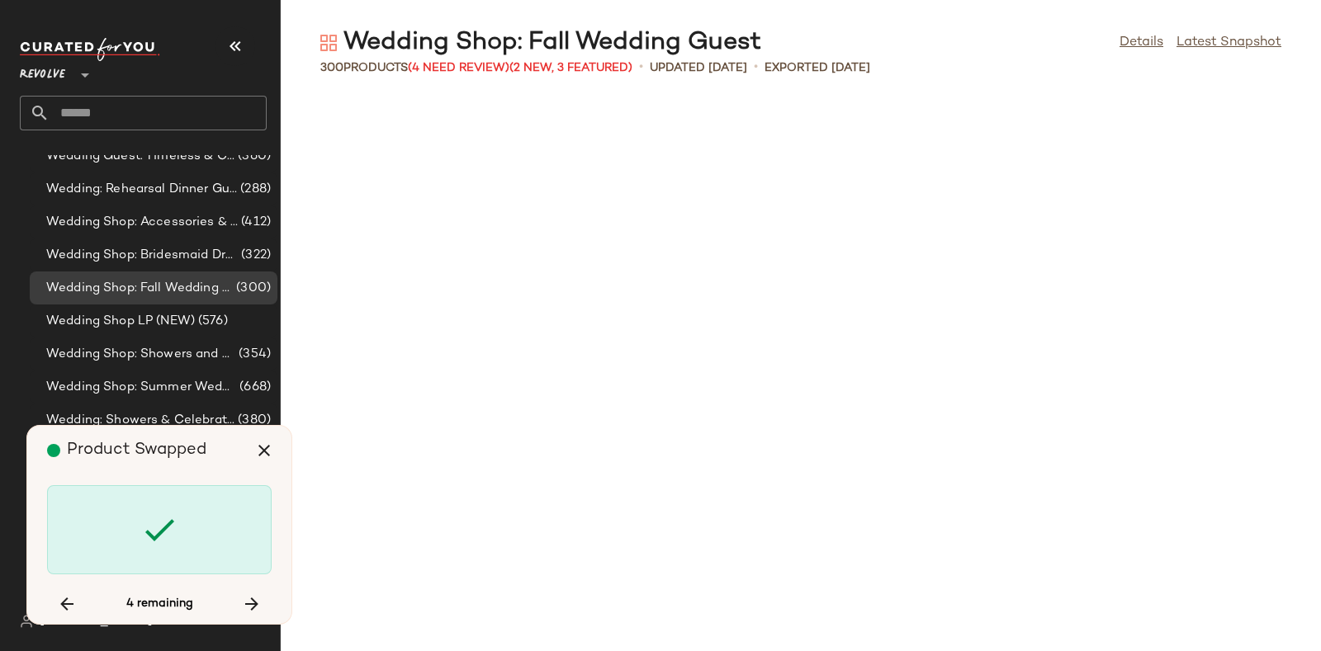
scroll to position [16318, 0]
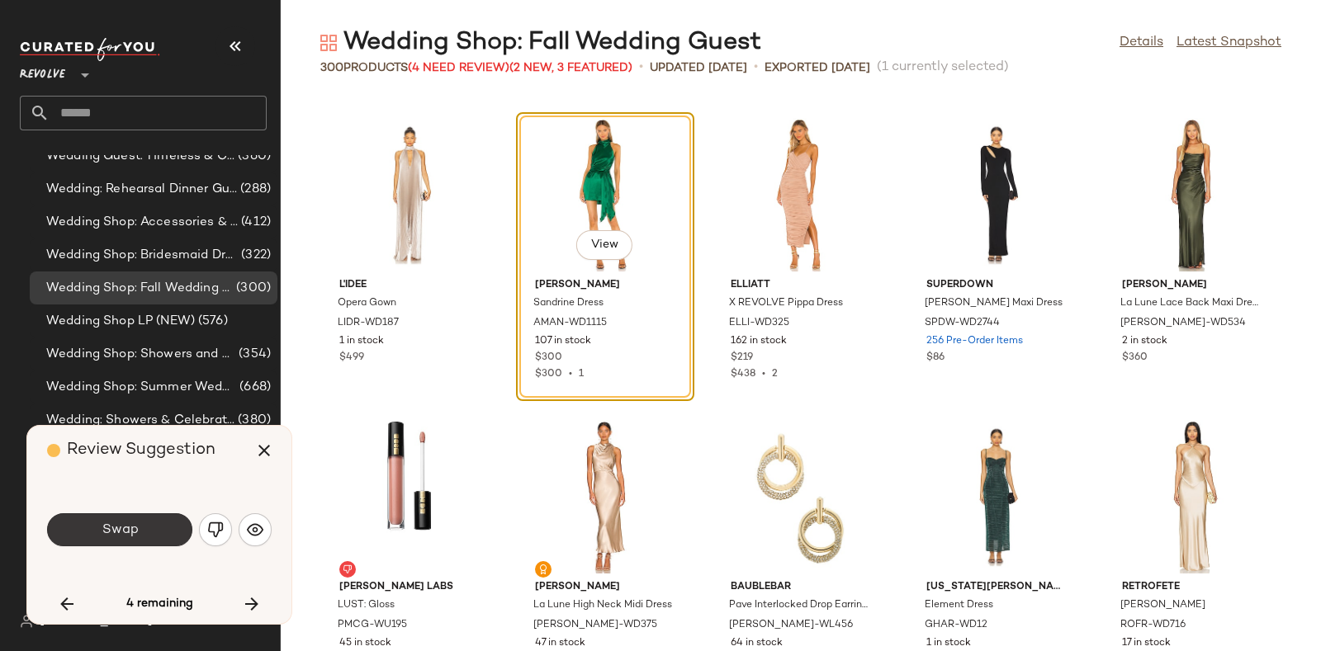
click at [157, 529] on button "Swap" at bounding box center [119, 530] width 145 height 33
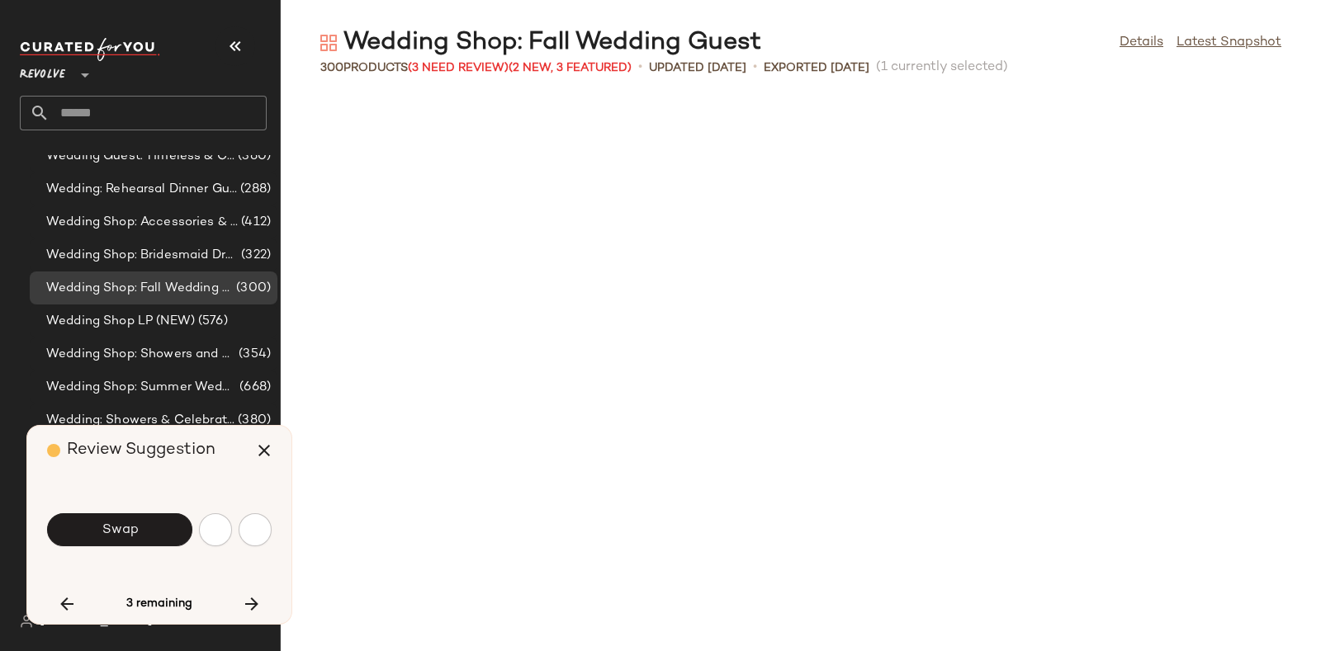
scroll to position [16921, 0]
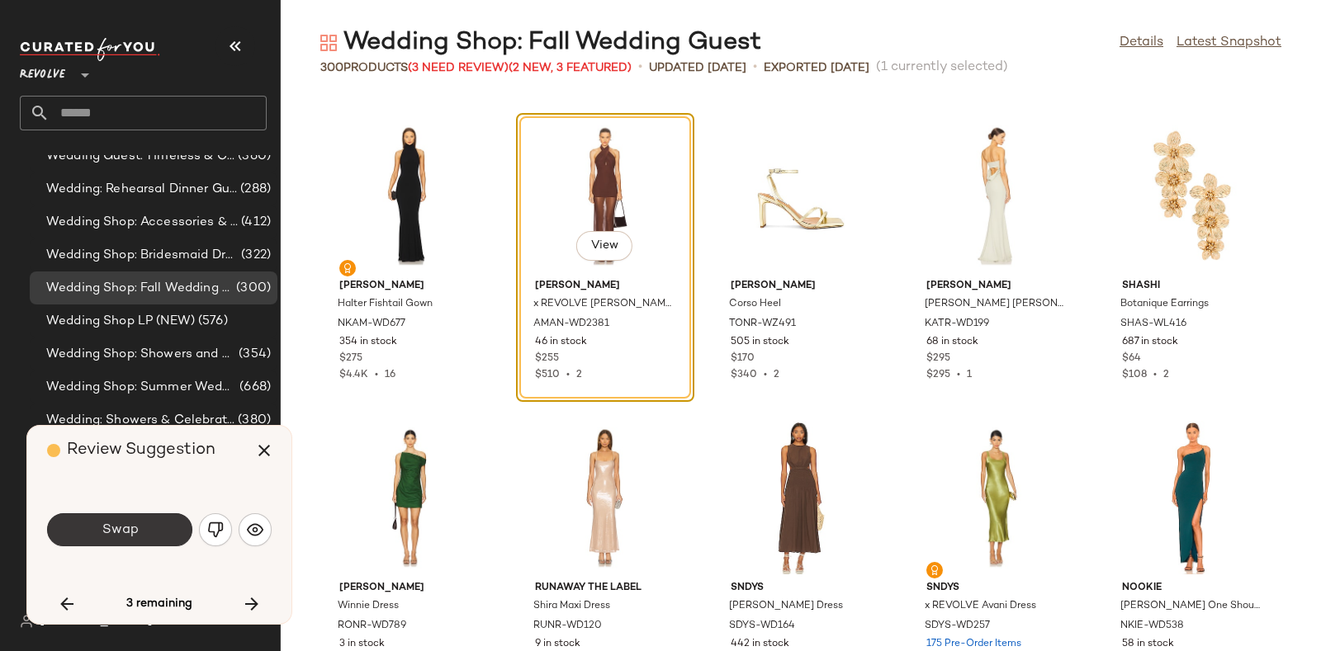
click at [140, 530] on button "Swap" at bounding box center [119, 530] width 145 height 33
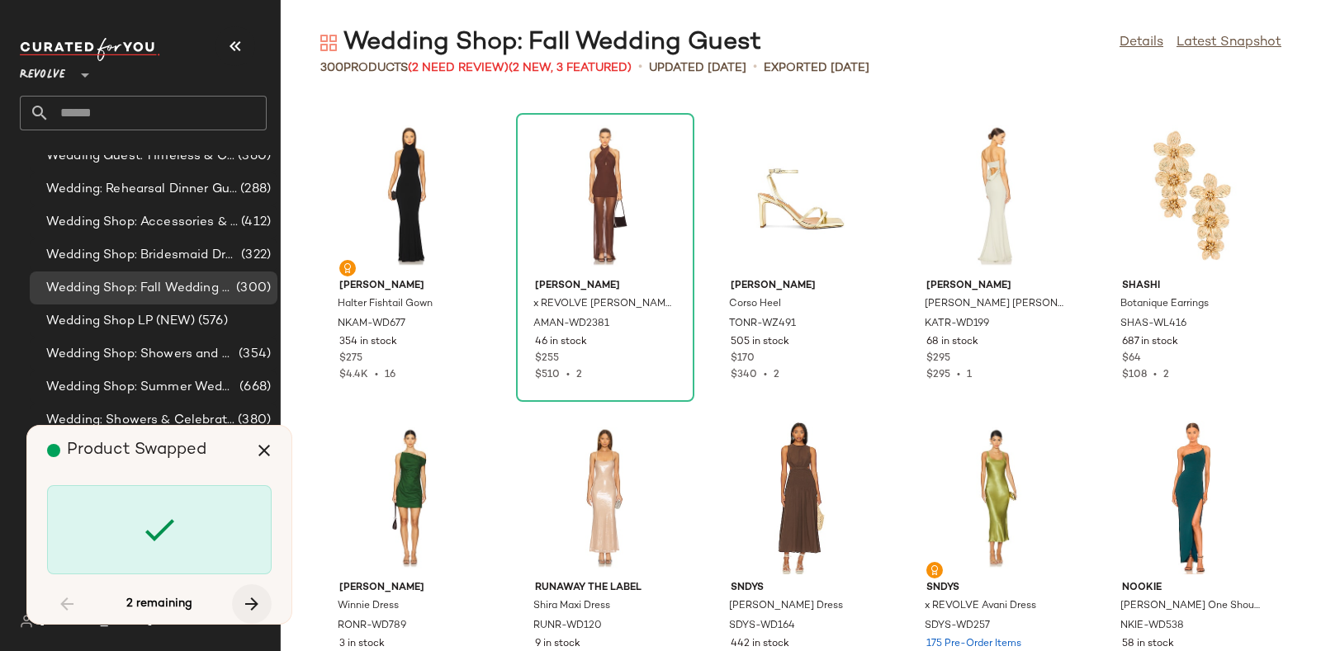
click at [244, 599] on icon "button" at bounding box center [252, 604] width 20 height 20
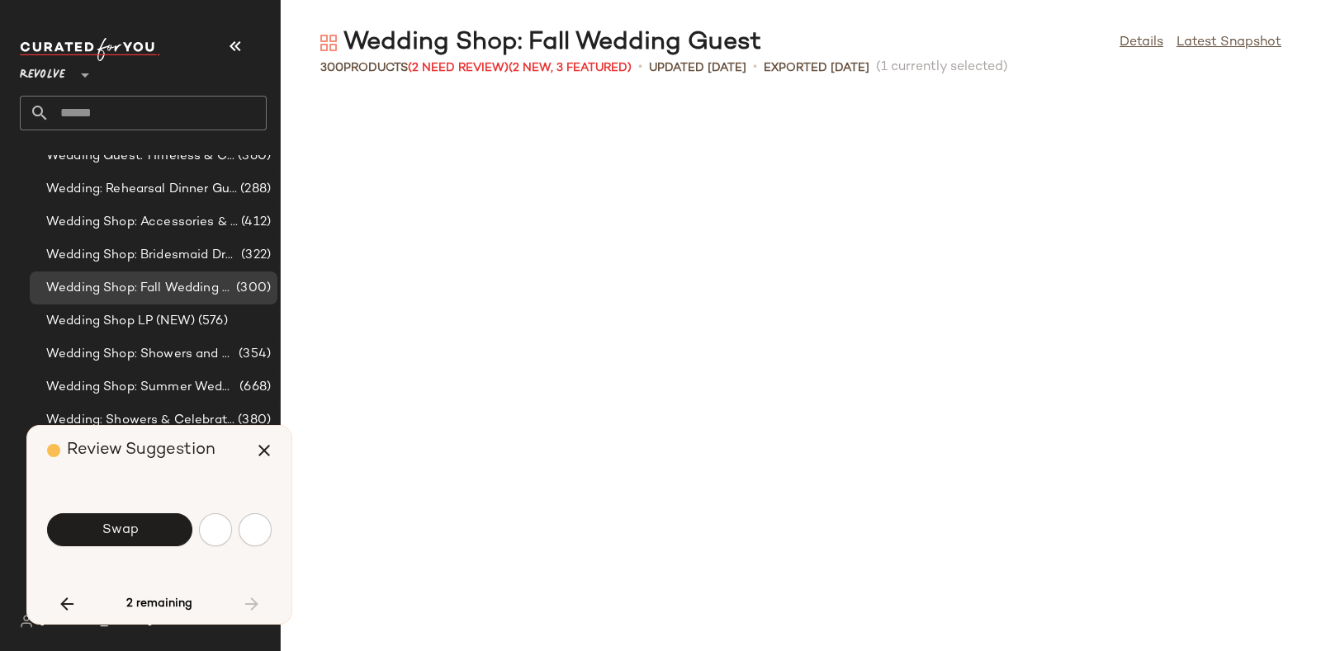
scroll to position [17526, 0]
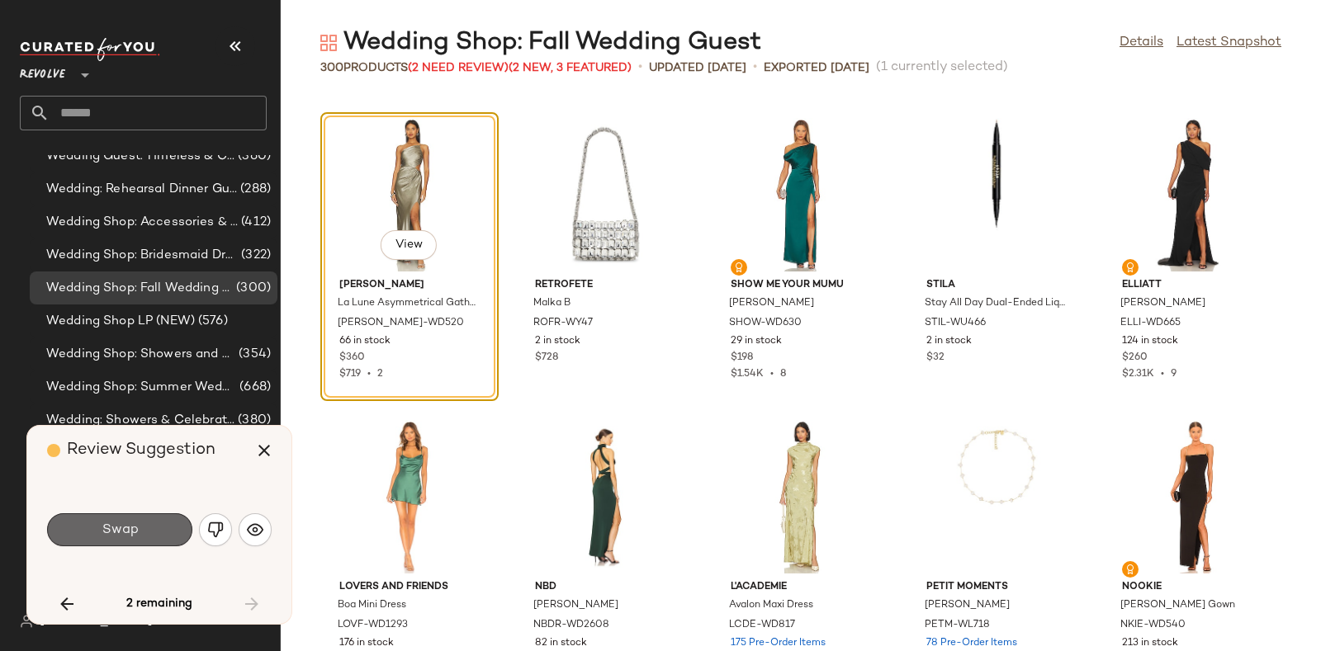
click at [157, 522] on button "Swap" at bounding box center [119, 530] width 145 height 33
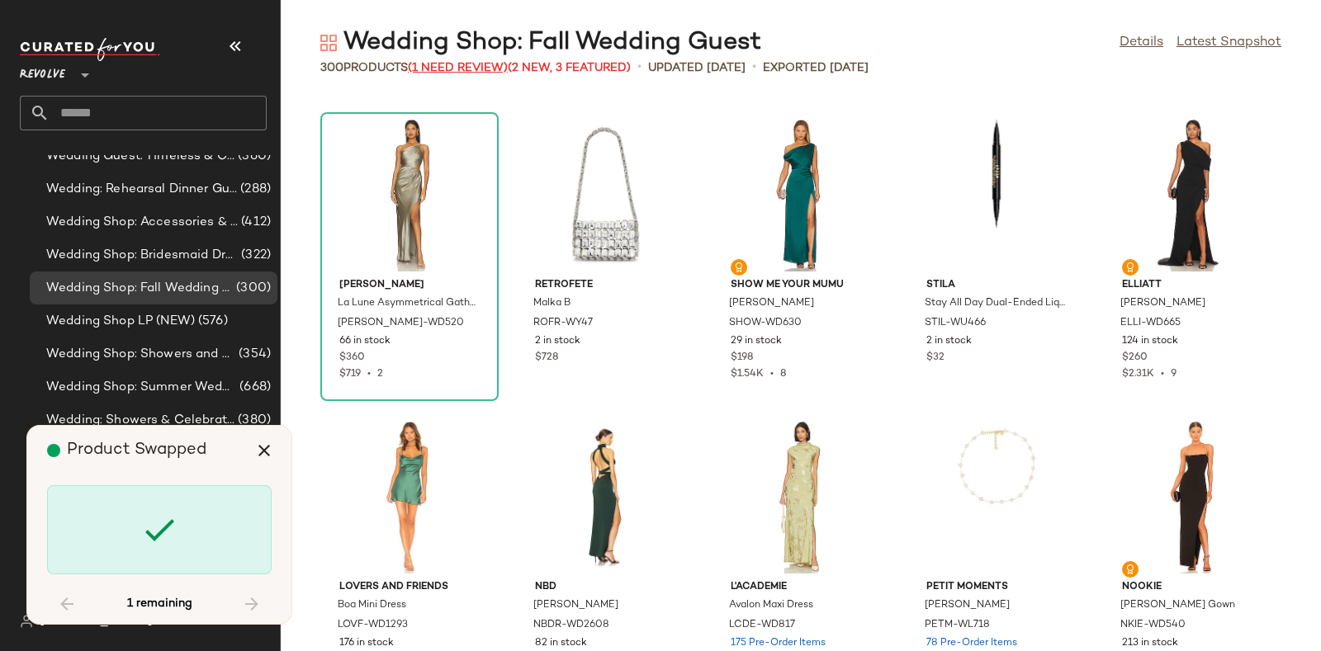
click at [461, 69] on span "(1 Need Review)" at bounding box center [458, 68] width 100 height 12
click at [475, 69] on span "(1 Need Review)" at bounding box center [458, 68] width 100 height 12
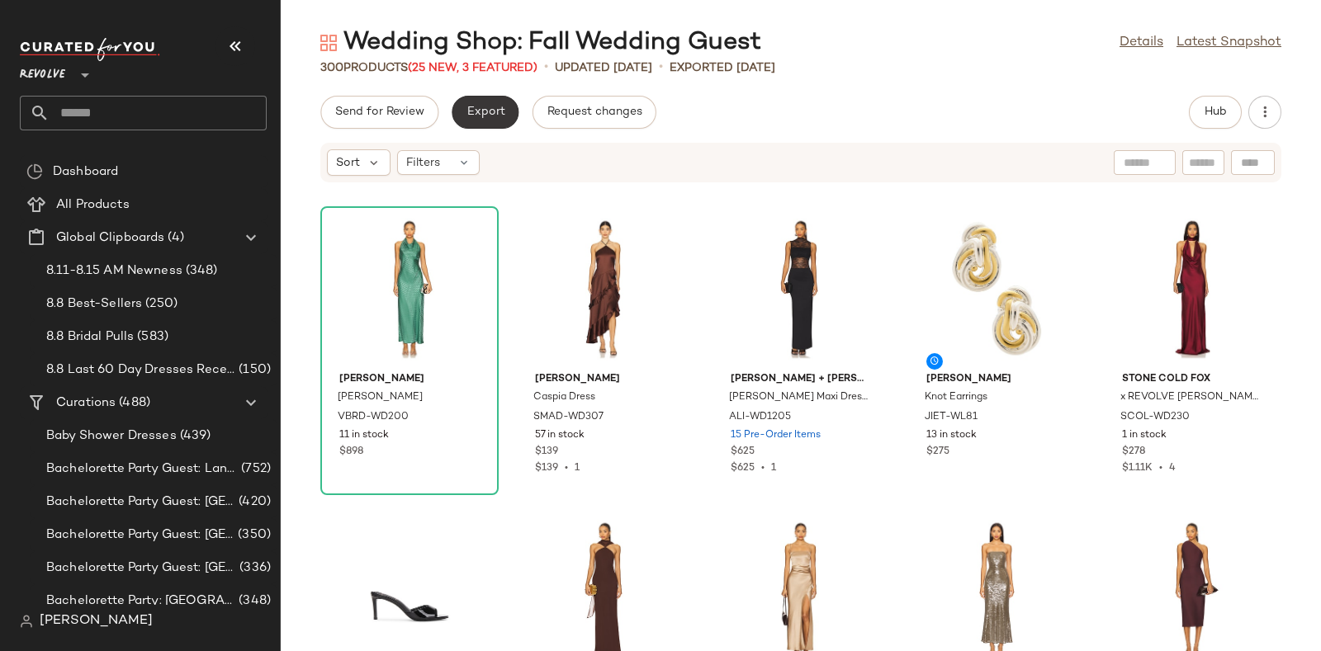
click at [470, 106] on span "Export" at bounding box center [485, 112] width 39 height 13
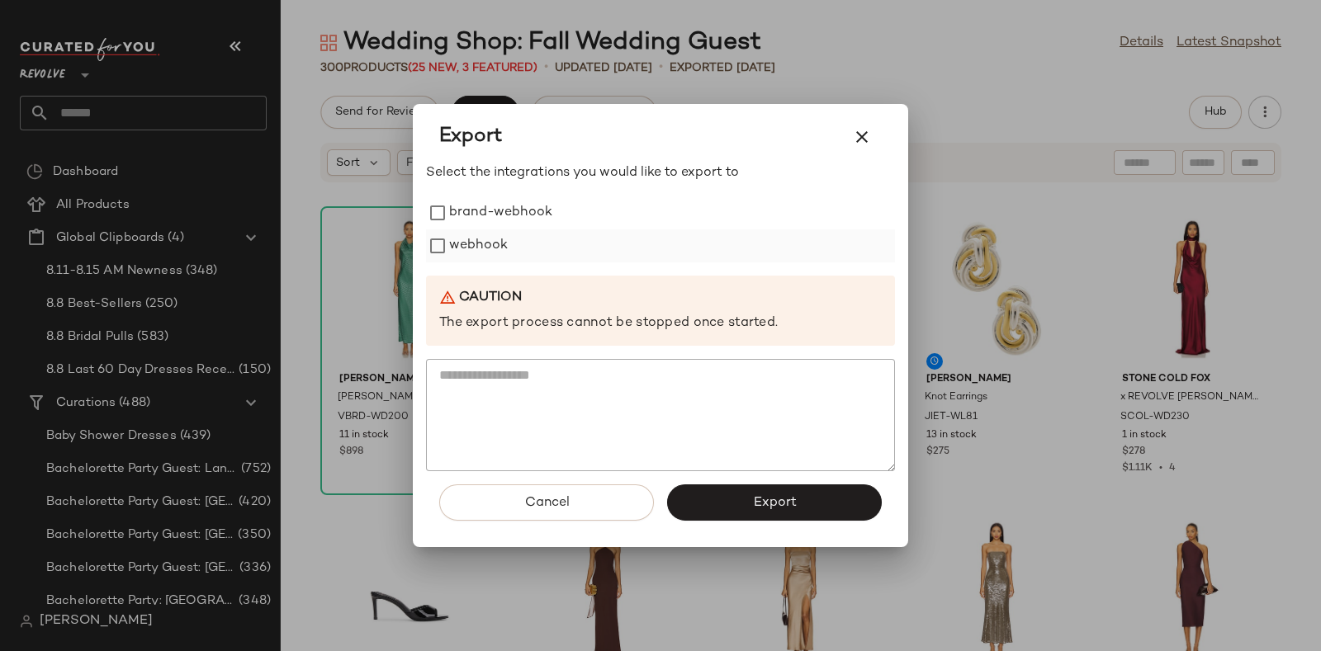
click at [473, 238] on label "webhook" at bounding box center [478, 246] width 59 height 33
click at [758, 509] on span "Export" at bounding box center [774, 503] width 44 height 16
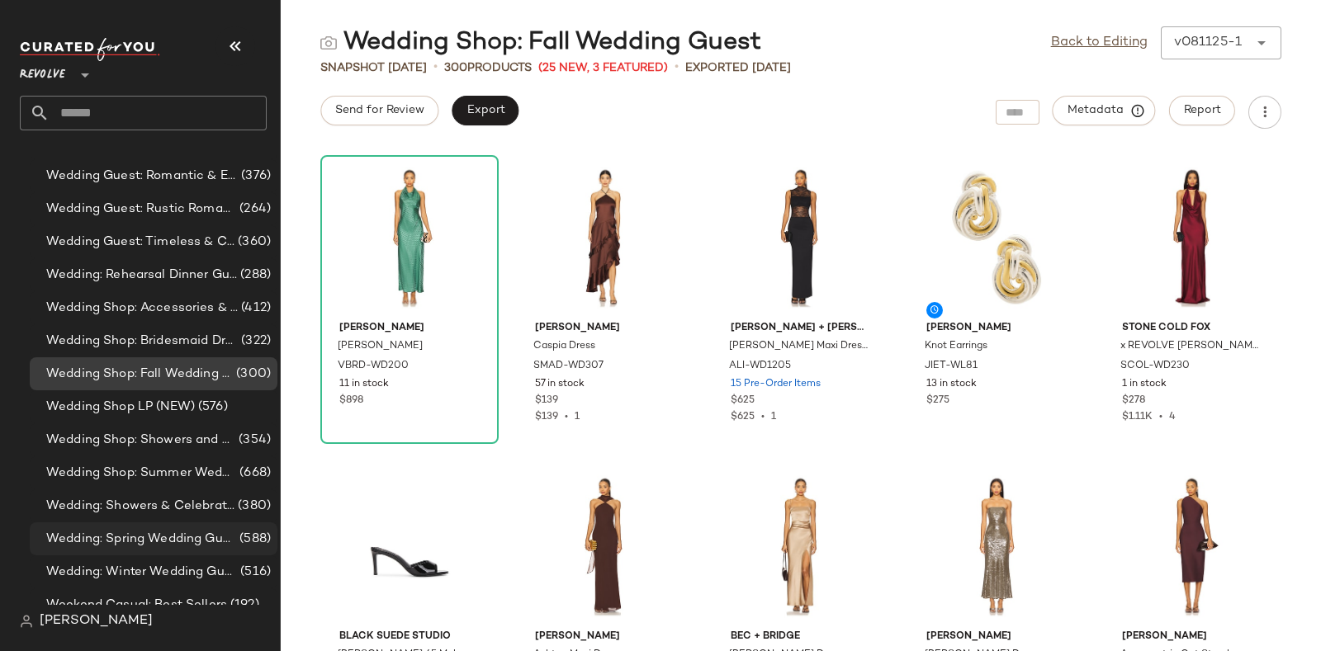
scroll to position [15055, 0]
click at [157, 340] on span "Wedding Shop: Bridesmaid Dresses" at bounding box center [142, 341] width 192 height 19
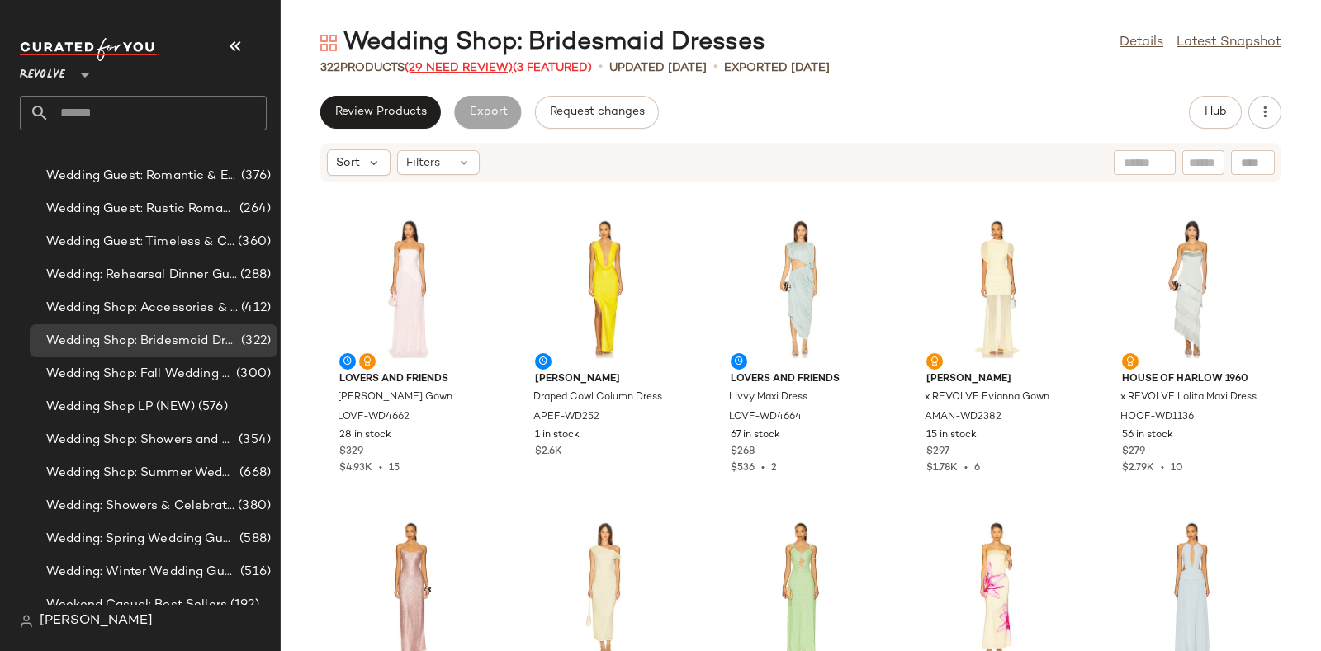
click at [487, 64] on span "(29 Need Review)" at bounding box center [459, 68] width 108 height 12
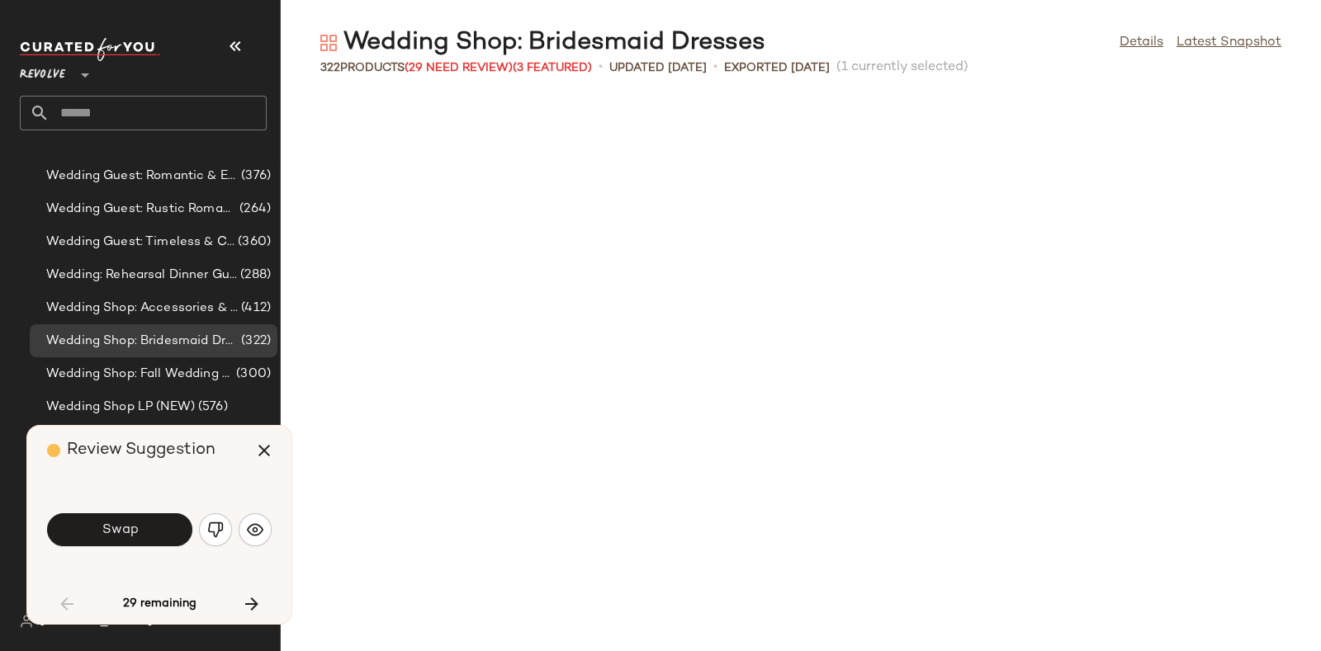
scroll to position [921, 0]
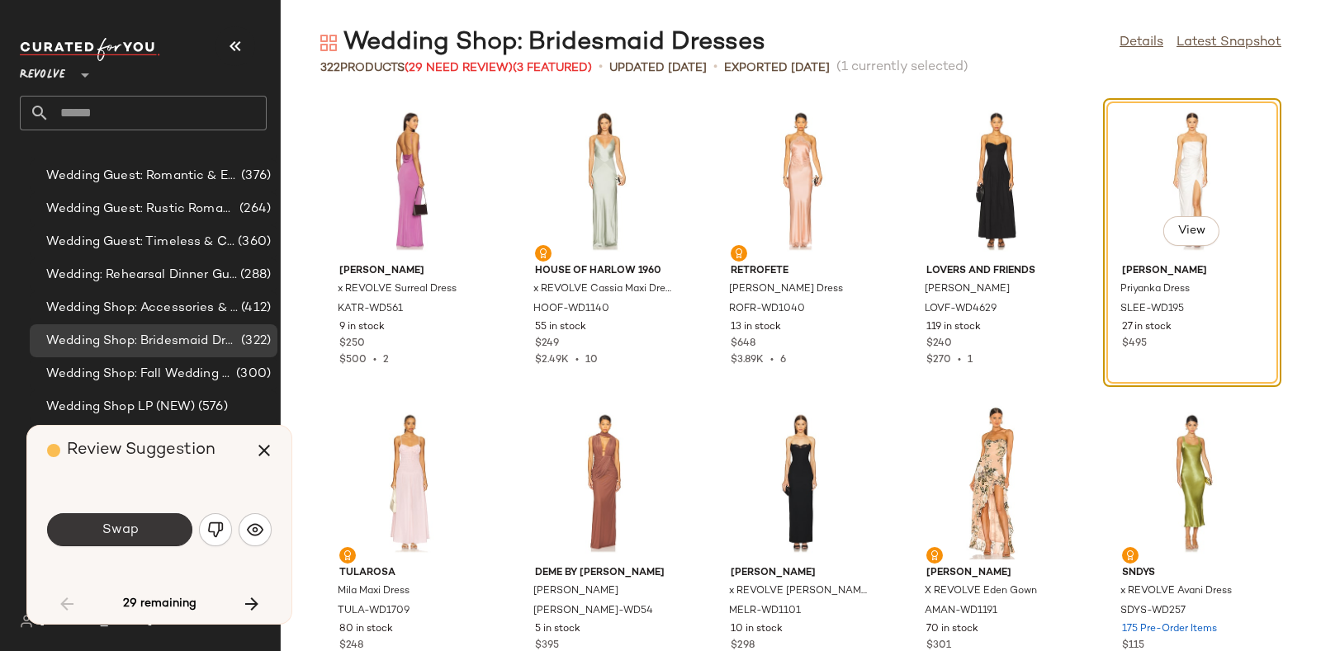
click at [125, 527] on span "Swap" at bounding box center [119, 531] width 37 height 16
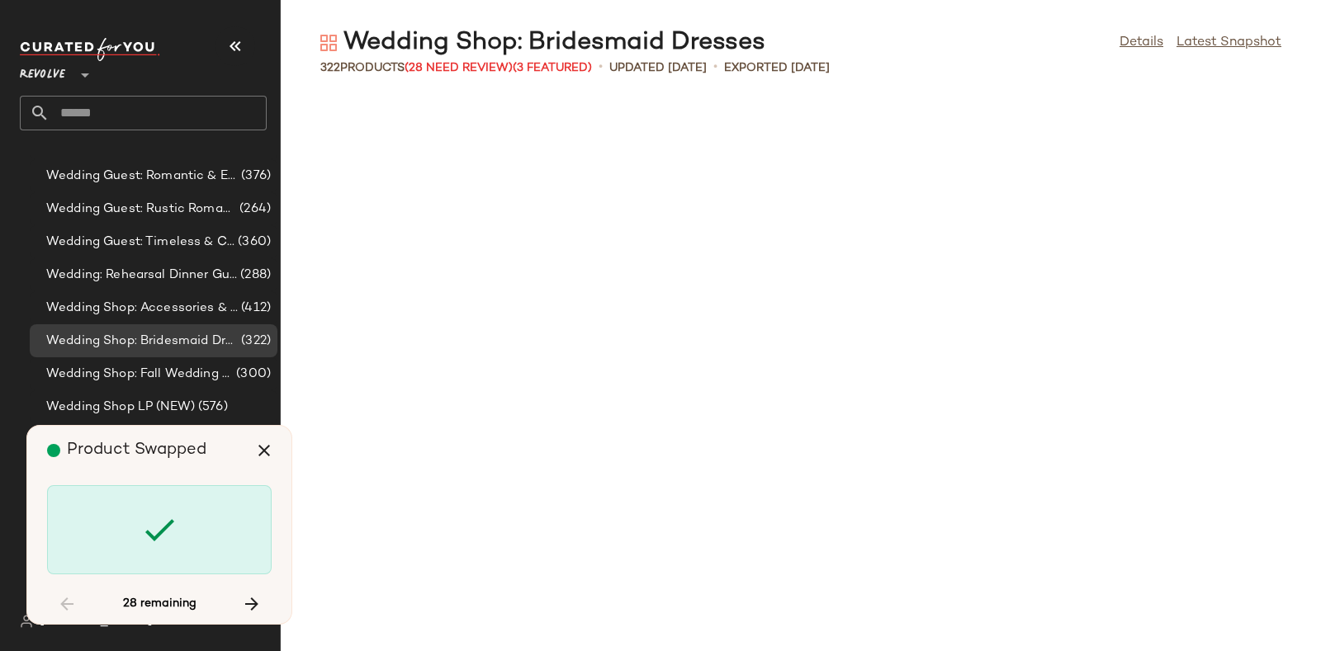
scroll to position [2114, 0]
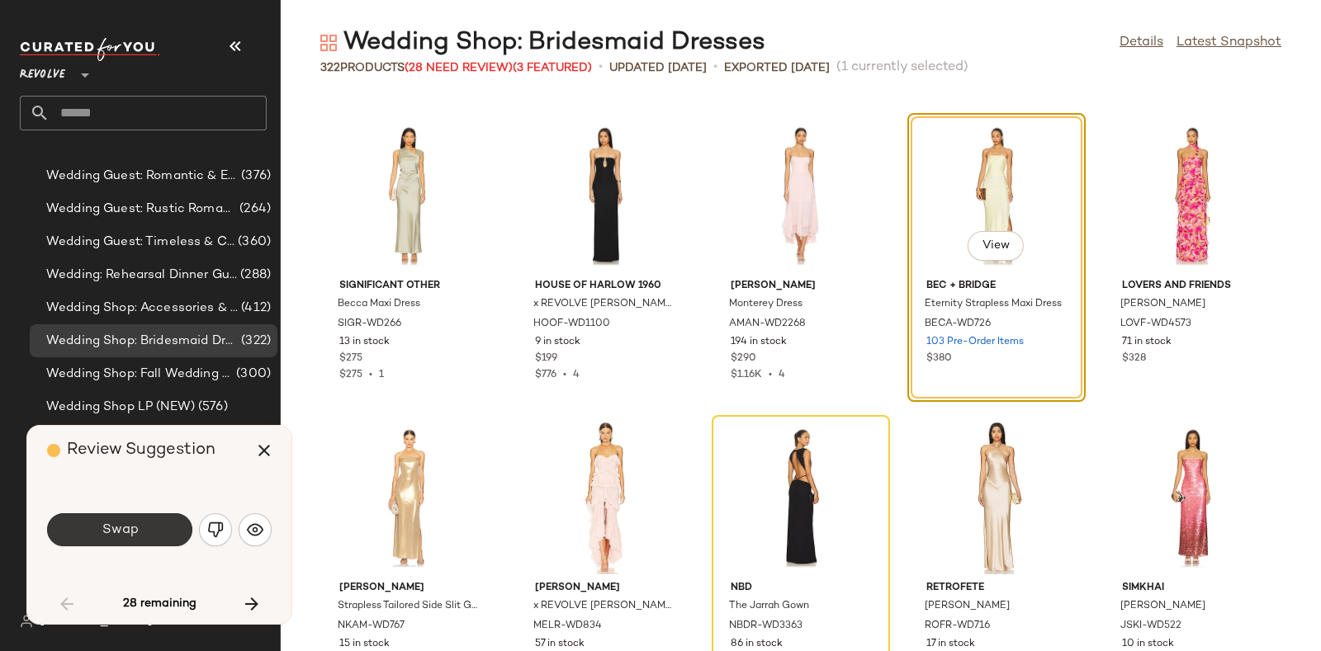
click at [120, 523] on span "Swap" at bounding box center [119, 531] width 37 height 16
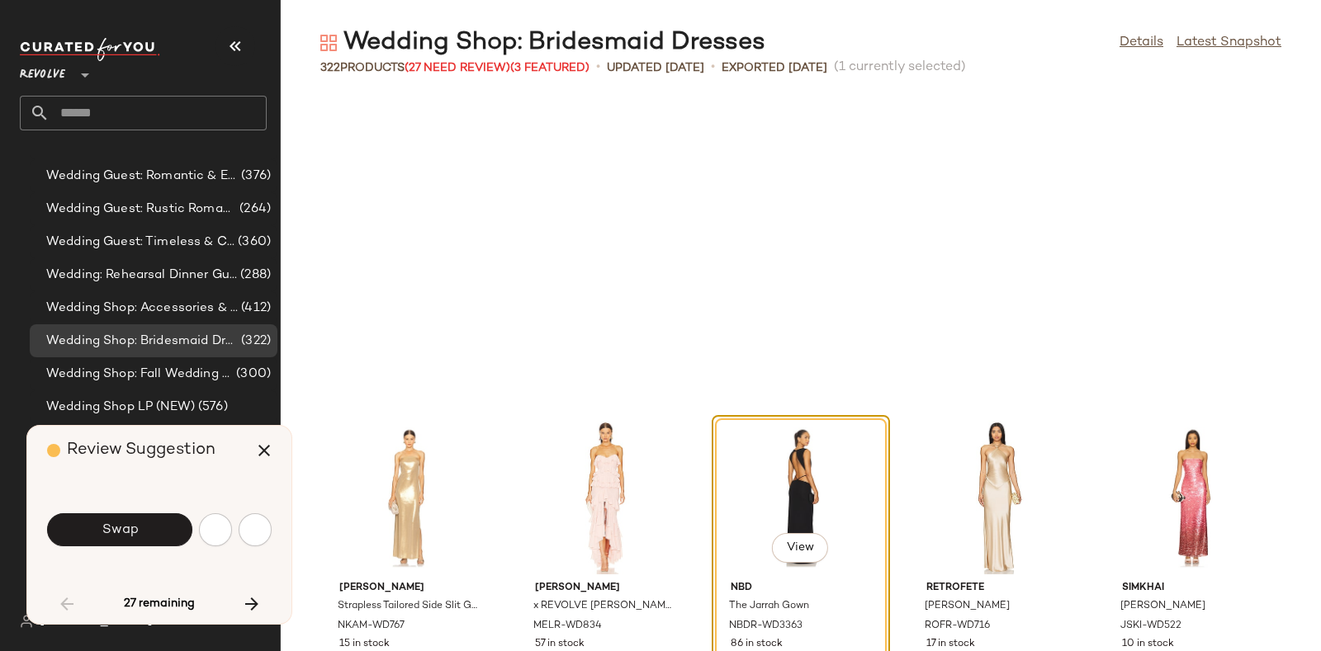
scroll to position [2417, 0]
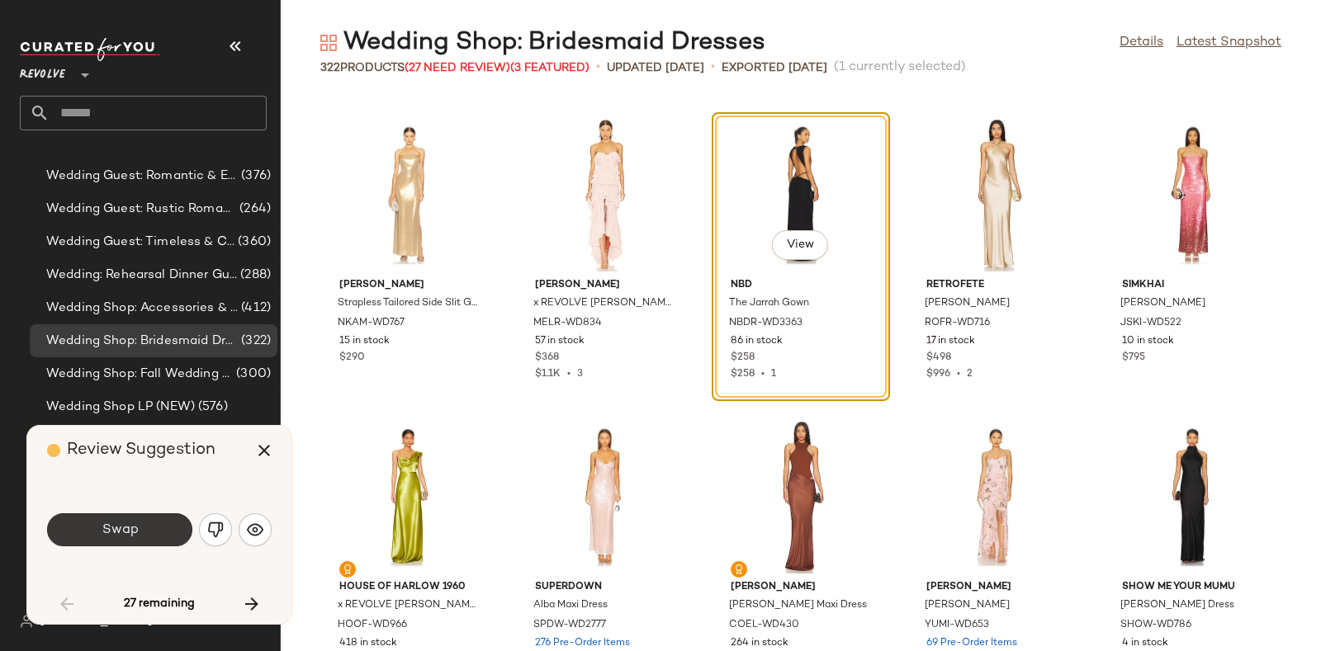
click at [163, 524] on button "Swap" at bounding box center [119, 530] width 145 height 33
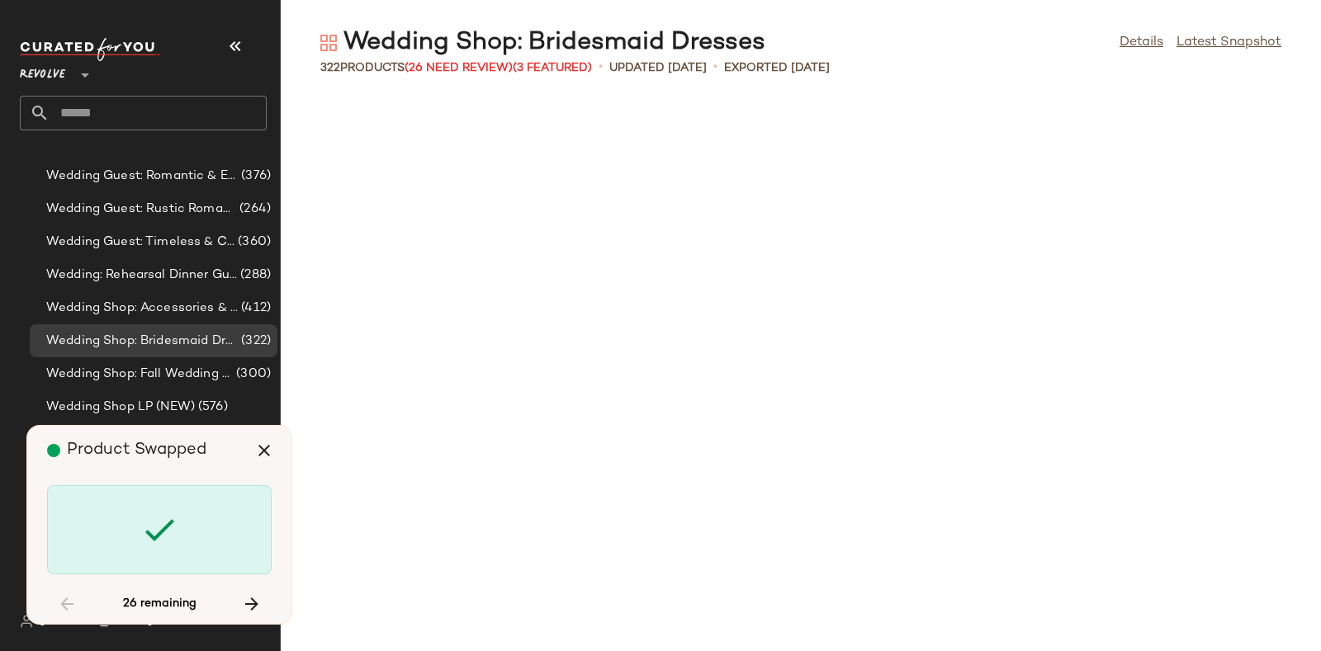
scroll to position [3928, 0]
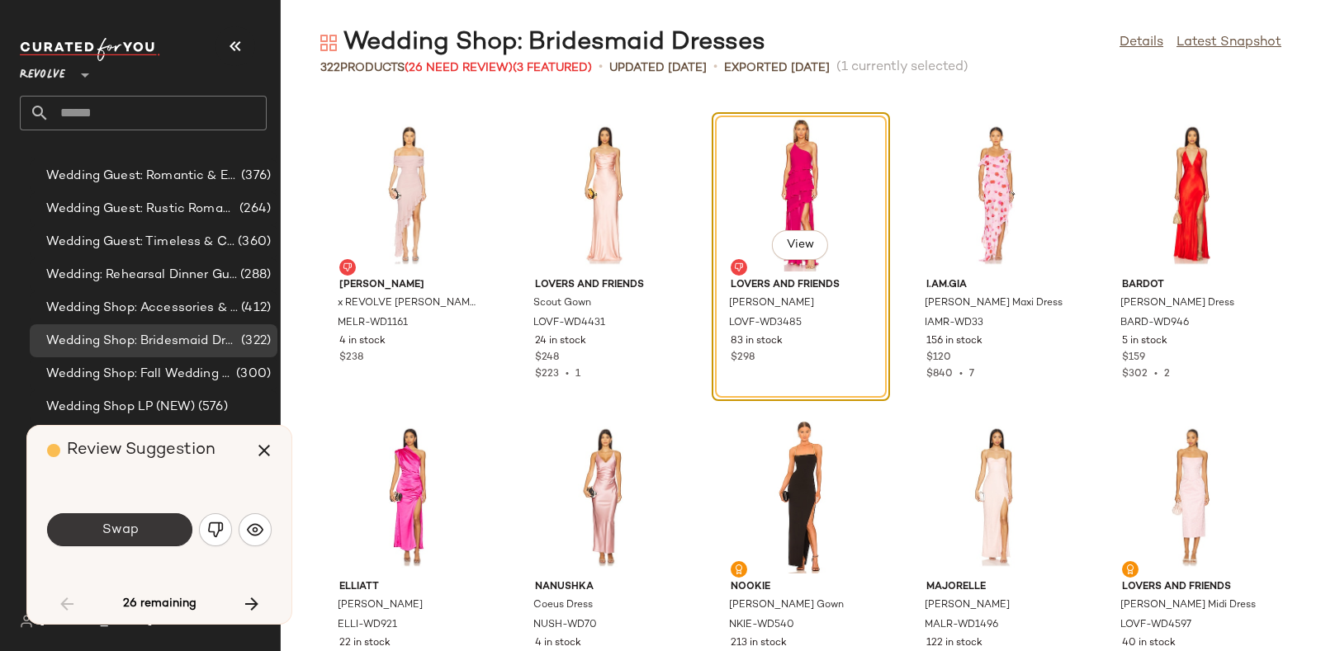
click at [150, 531] on button "Swap" at bounding box center [119, 530] width 145 height 33
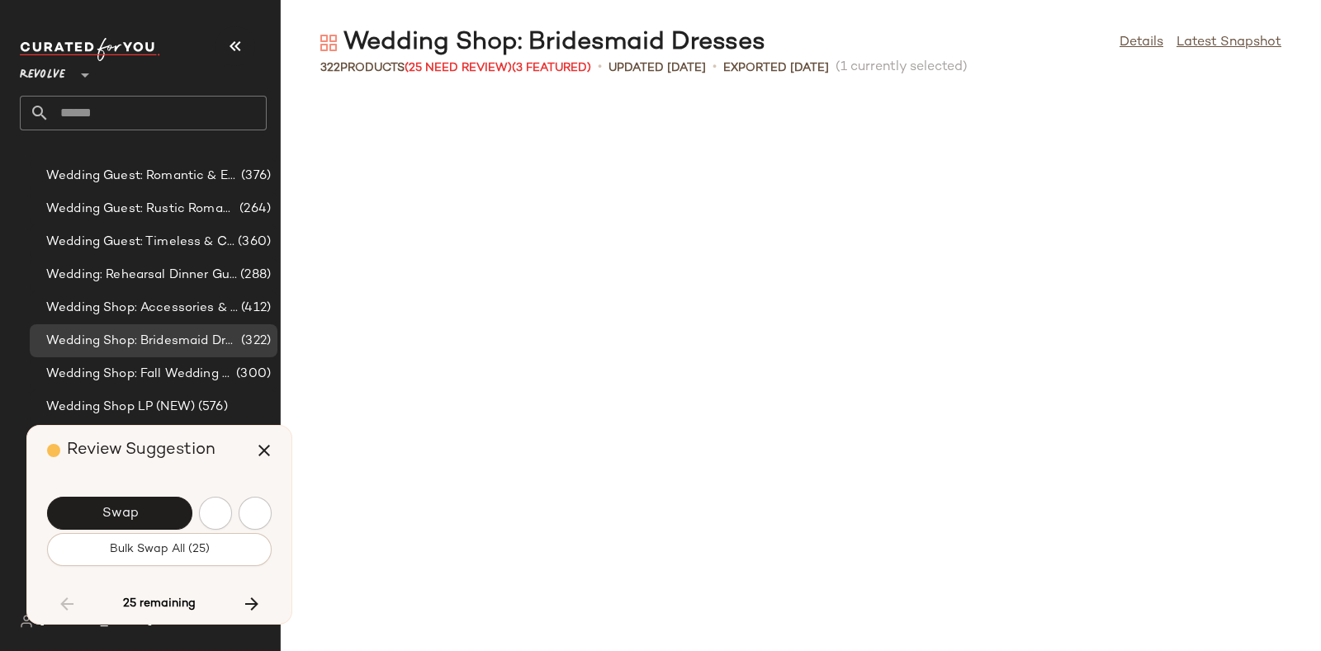
scroll to position [4533, 0]
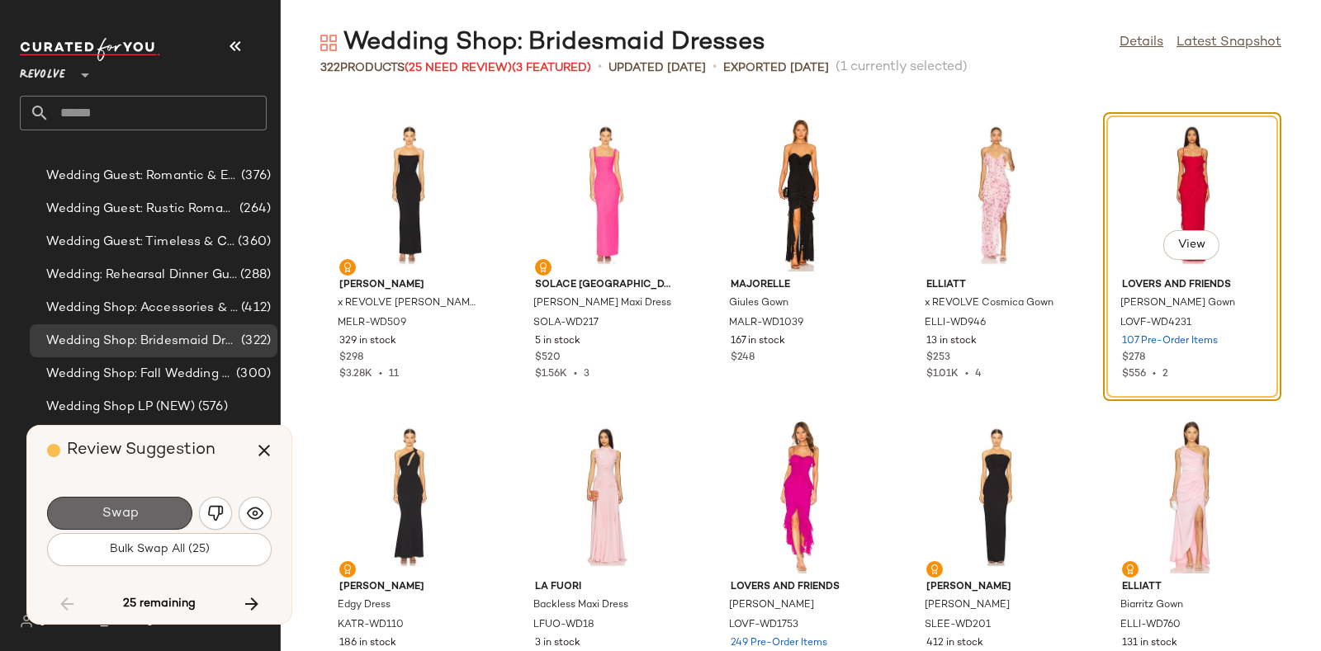
click at [161, 503] on button "Swap" at bounding box center [119, 513] width 145 height 33
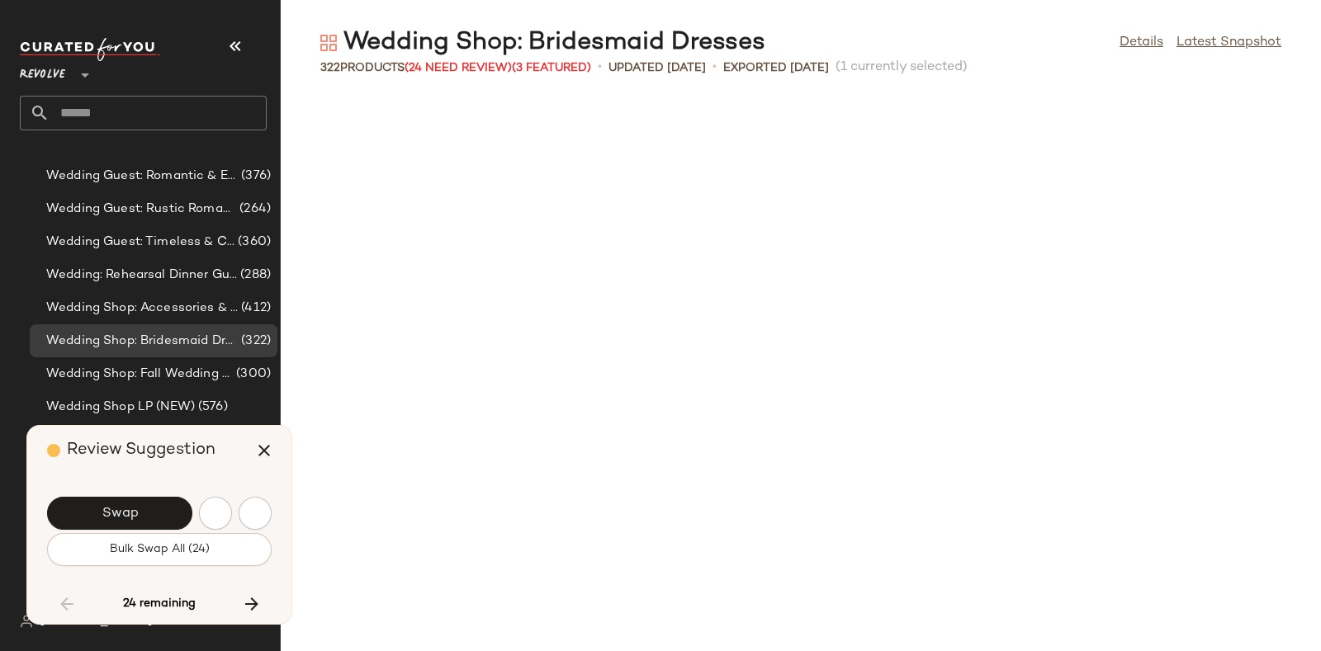
scroll to position [5439, 0]
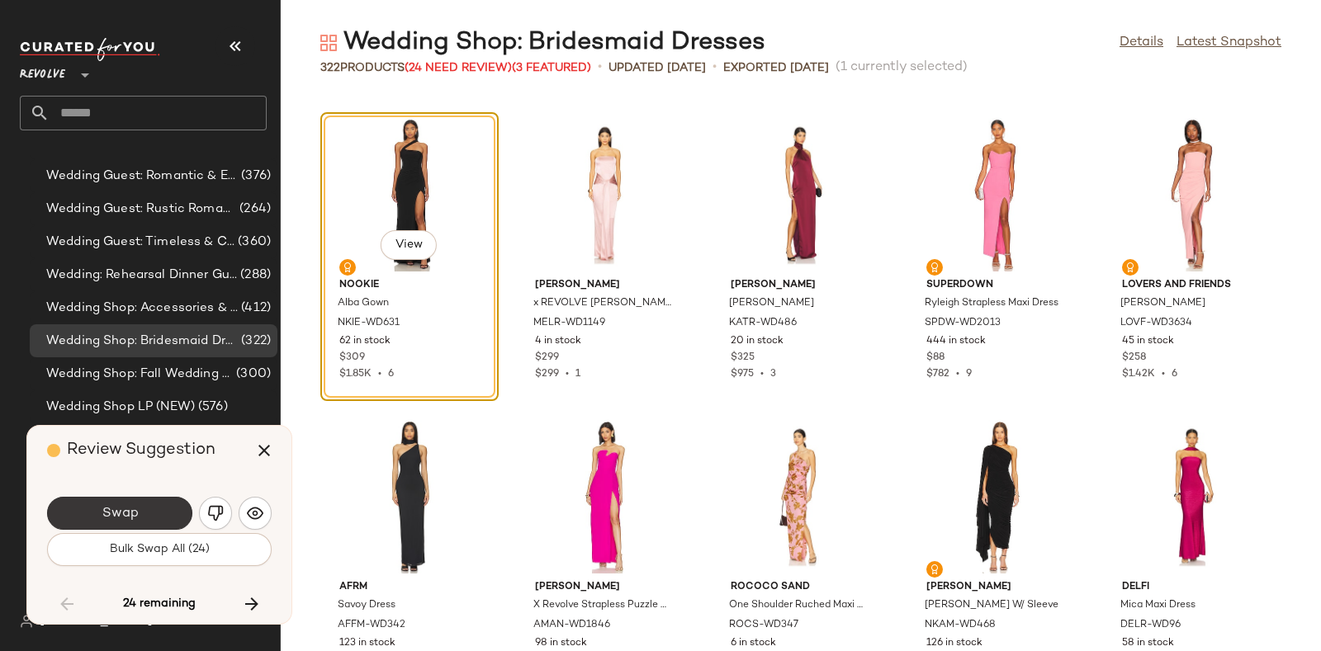
click at [165, 504] on button "Swap" at bounding box center [119, 513] width 145 height 33
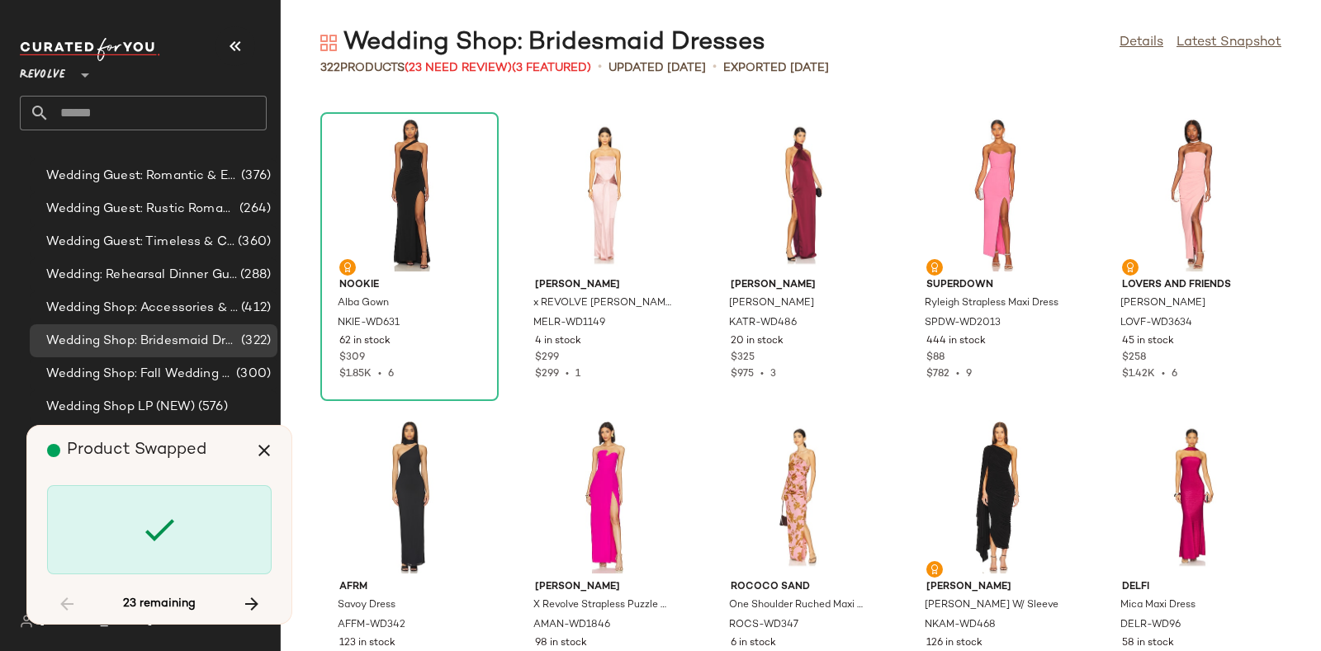
drag, startPoint x: 204, startPoint y: 465, endPoint x: 178, endPoint y: 471, distance: 27.0
click at [178, 471] on div "Product Swapped" at bounding box center [165, 451] width 237 height 50
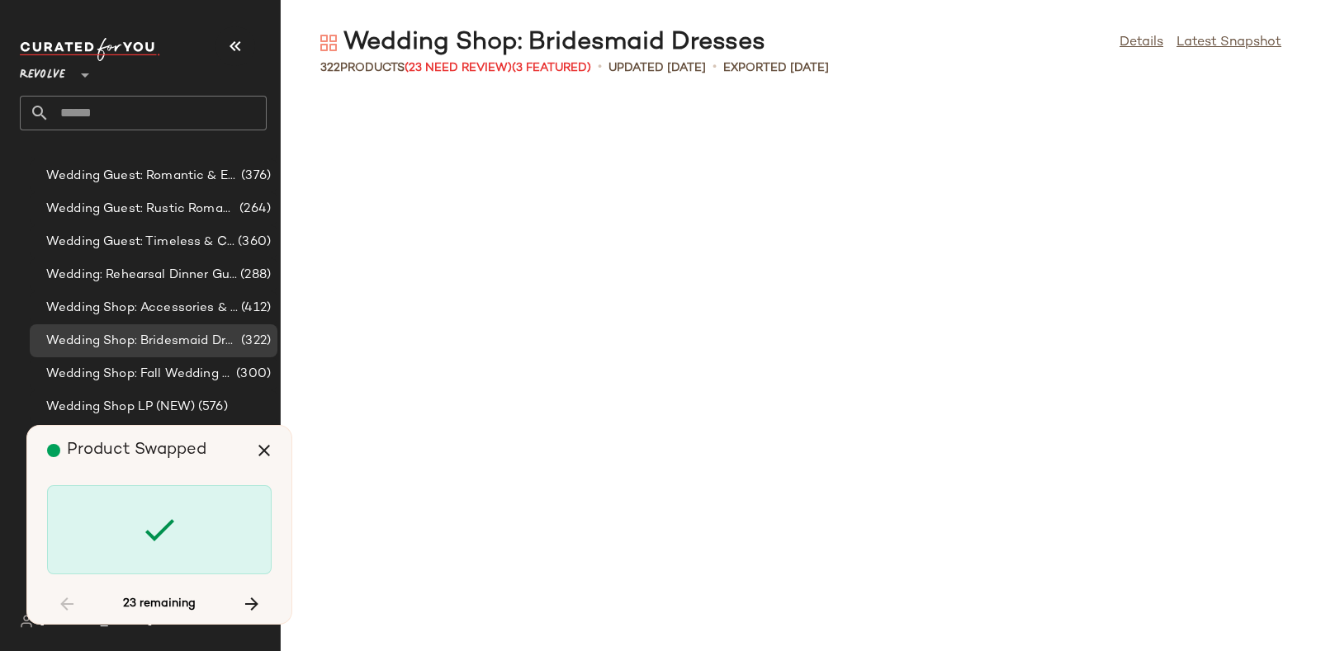
scroll to position [6647, 0]
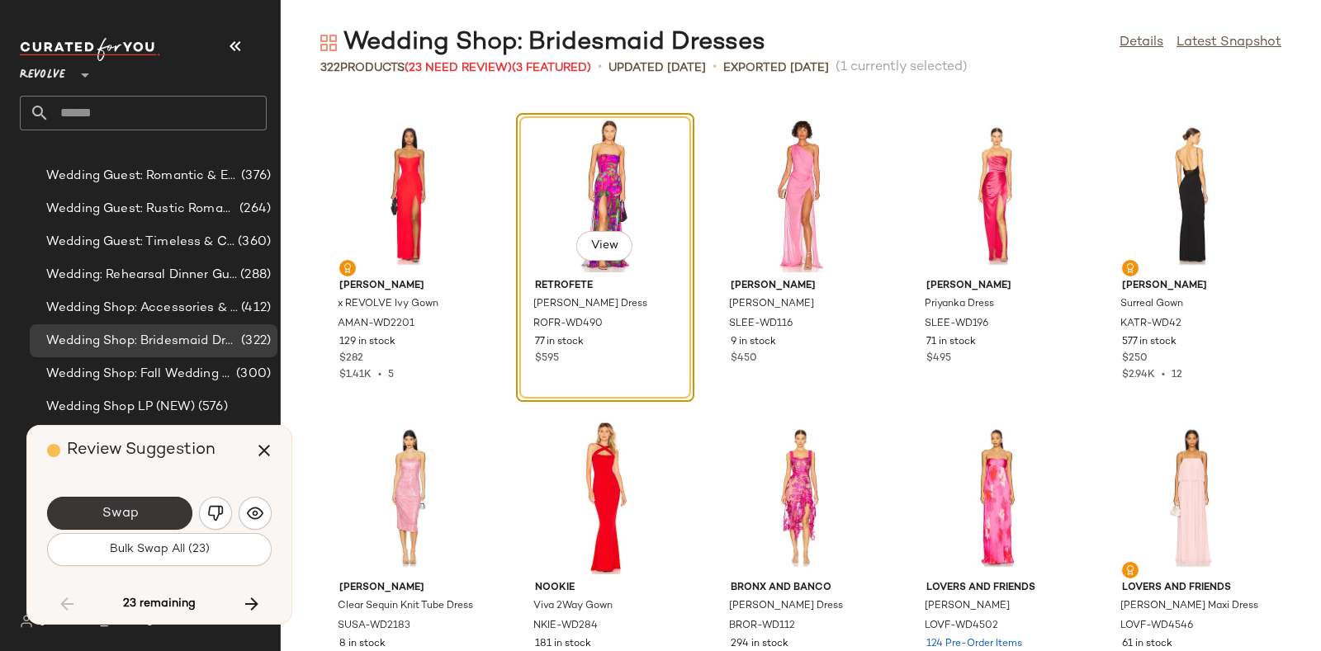
click at [120, 509] on span "Swap" at bounding box center [119, 514] width 37 height 16
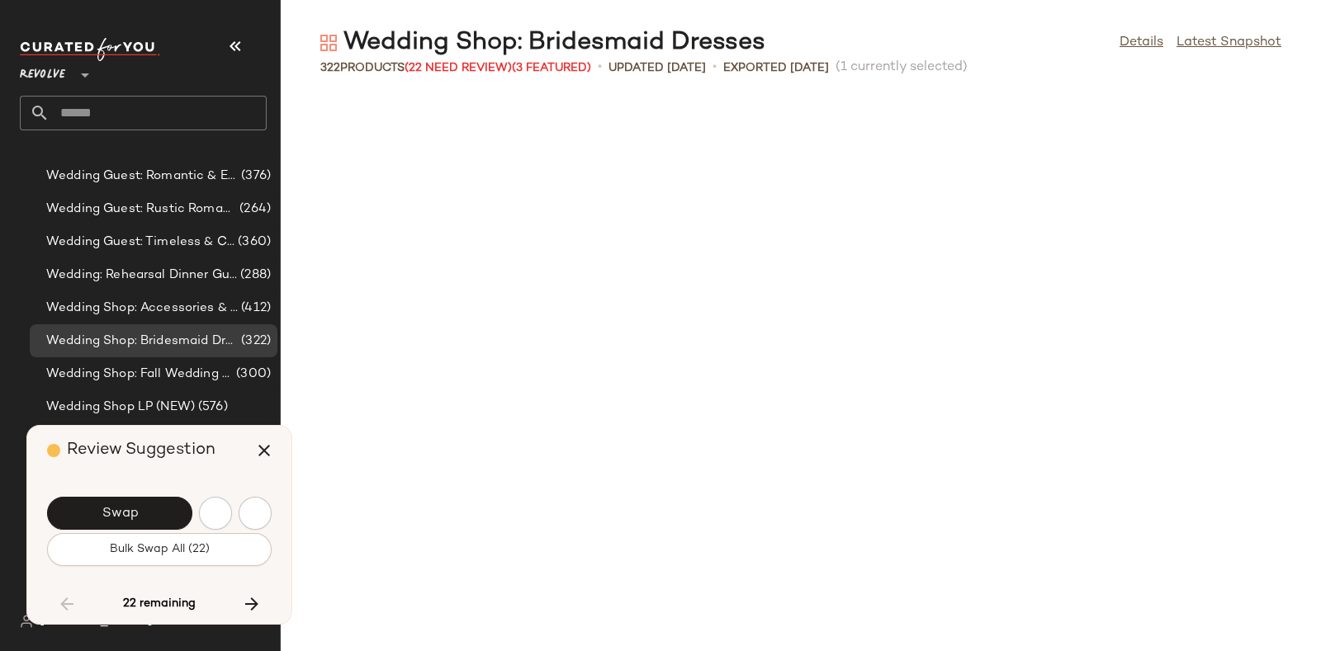
scroll to position [7554, 0]
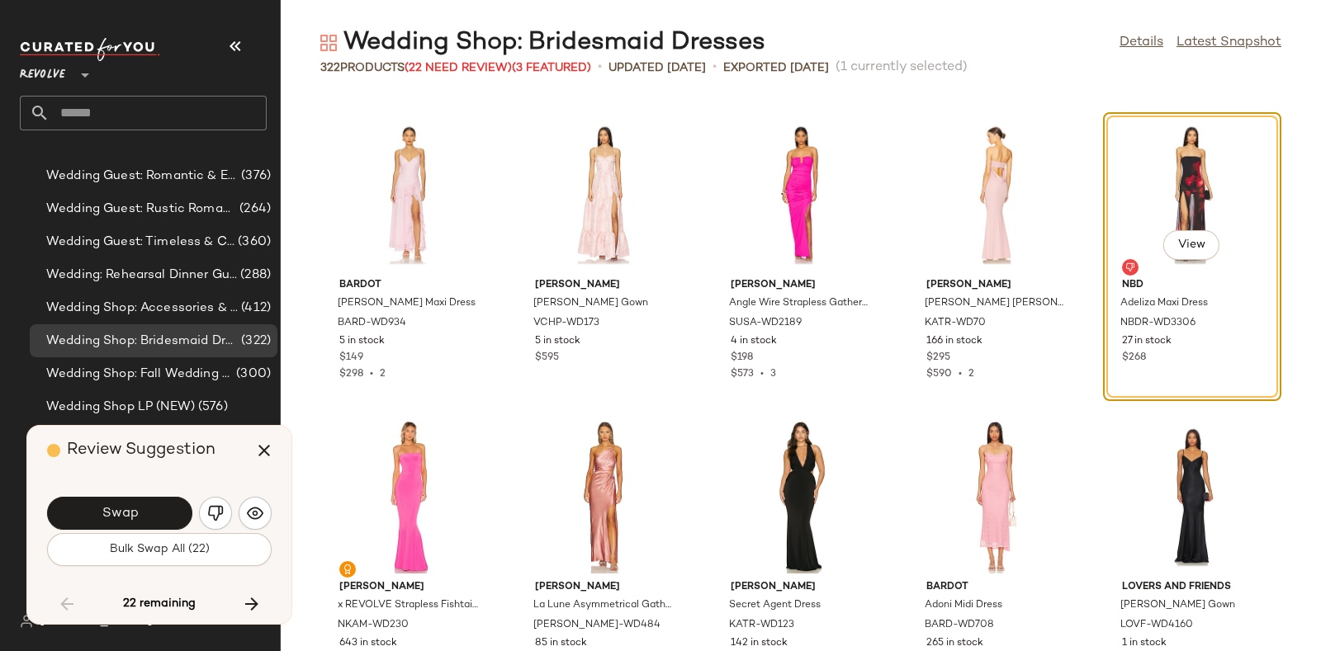
click at [186, 466] on div "Review Suggestion" at bounding box center [165, 451] width 237 height 50
click at [225, 512] on button "button" at bounding box center [215, 513] width 33 height 33
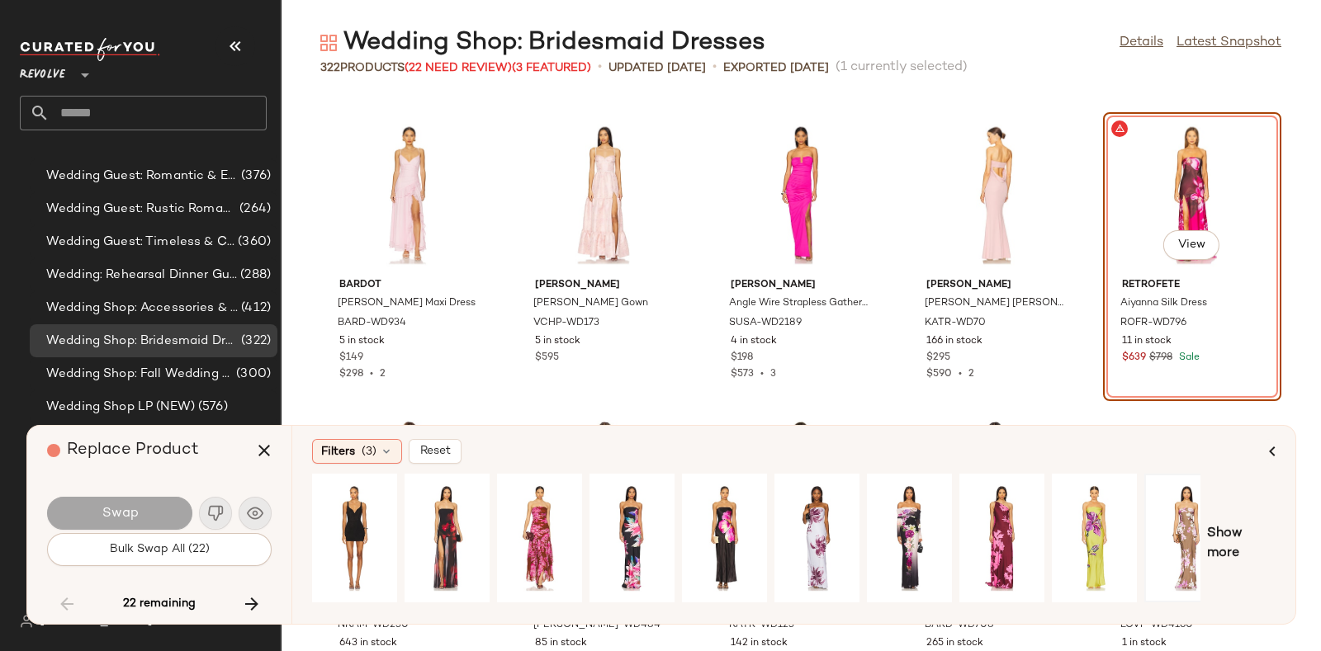
click at [1188, 542] on div at bounding box center [1186, 538] width 73 height 117
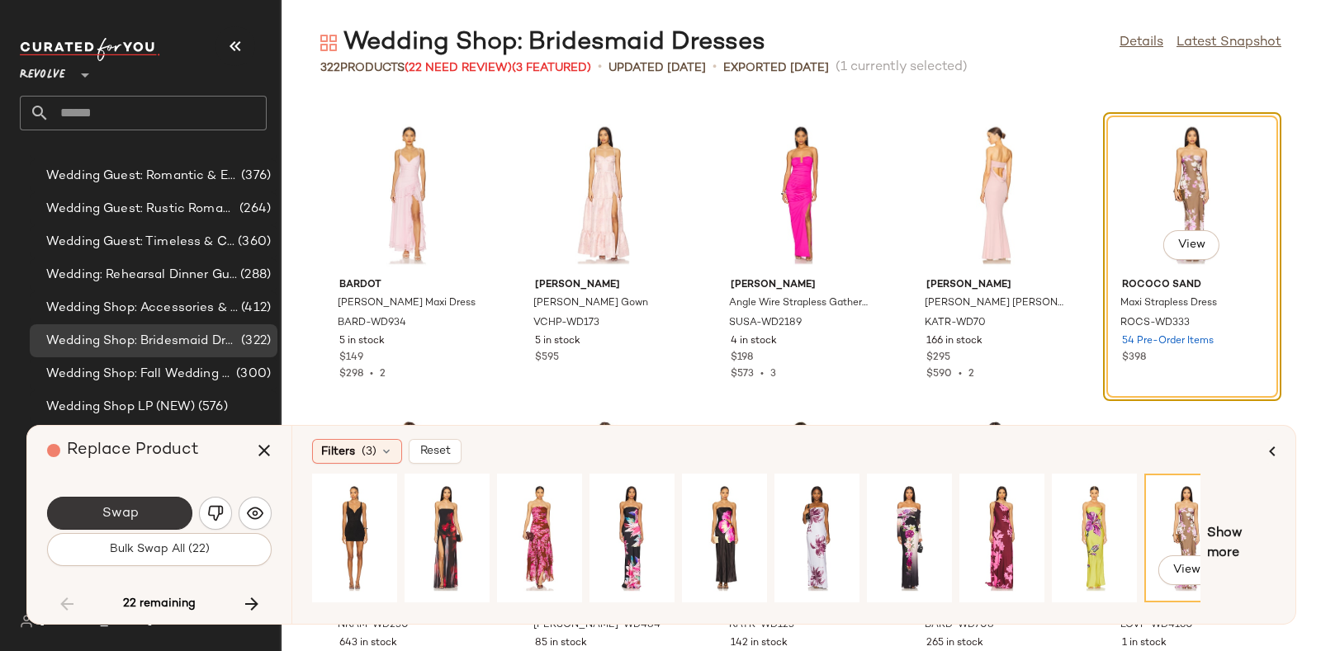
click at [94, 522] on button "Swap" at bounding box center [119, 513] width 145 height 33
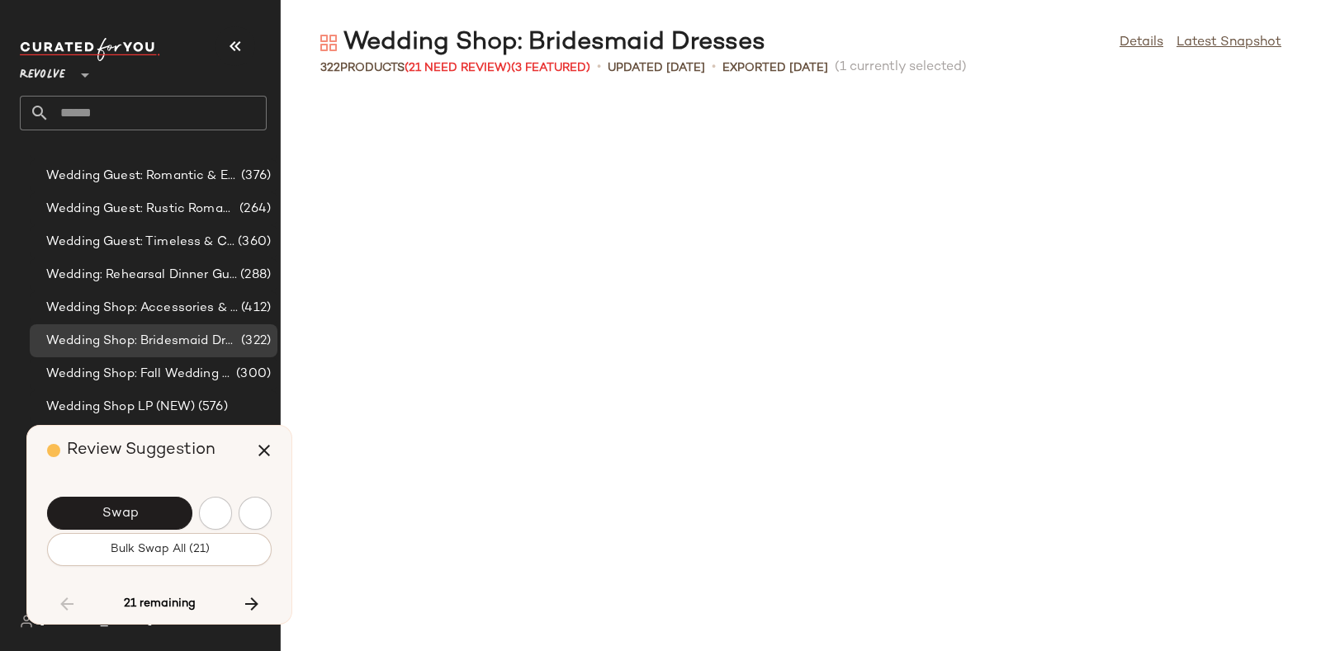
scroll to position [8158, 0]
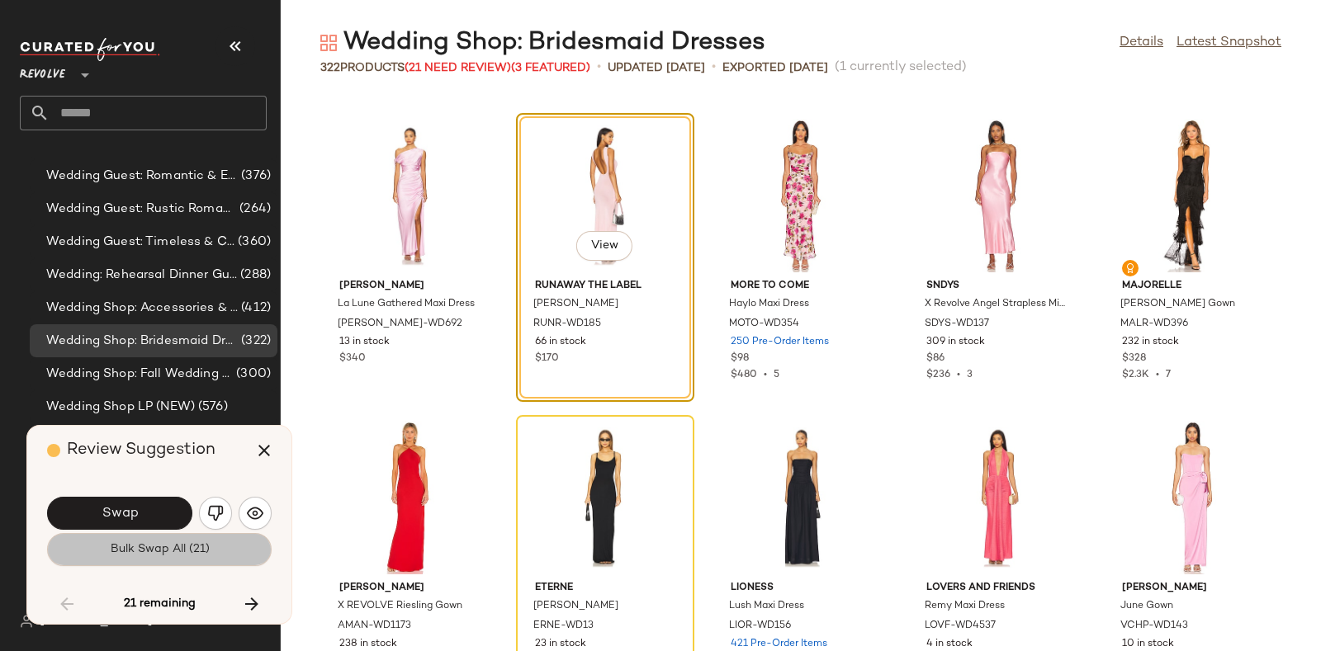
click at [210, 547] on button "Bulk Swap All (21)" at bounding box center [159, 549] width 225 height 33
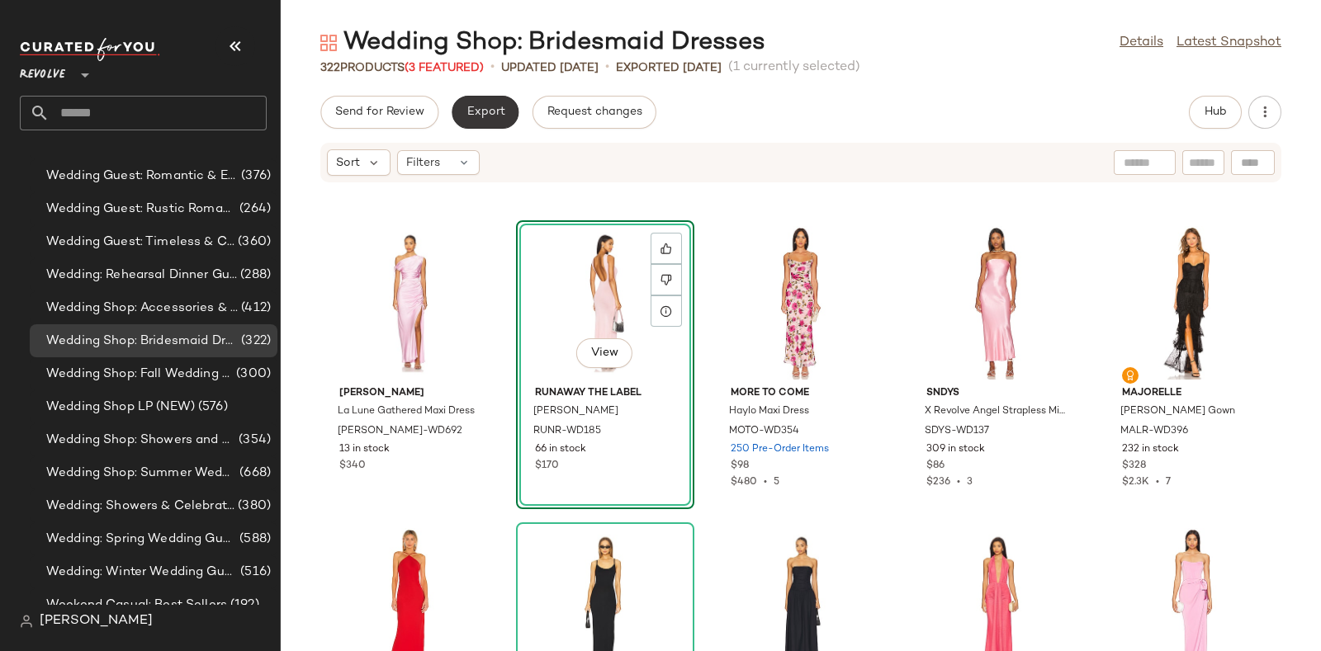
click at [488, 111] on span "Export" at bounding box center [485, 112] width 39 height 13
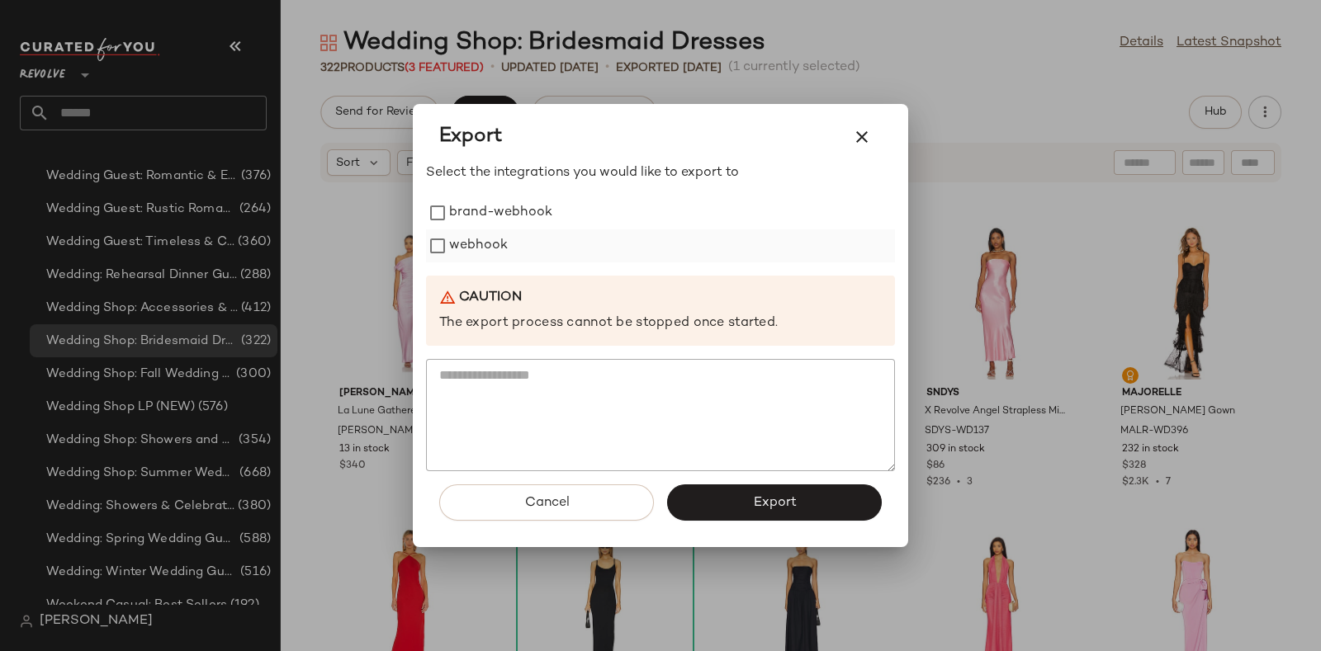
click at [464, 236] on label "webhook" at bounding box center [478, 246] width 59 height 33
click at [718, 497] on button "Export" at bounding box center [774, 503] width 215 height 36
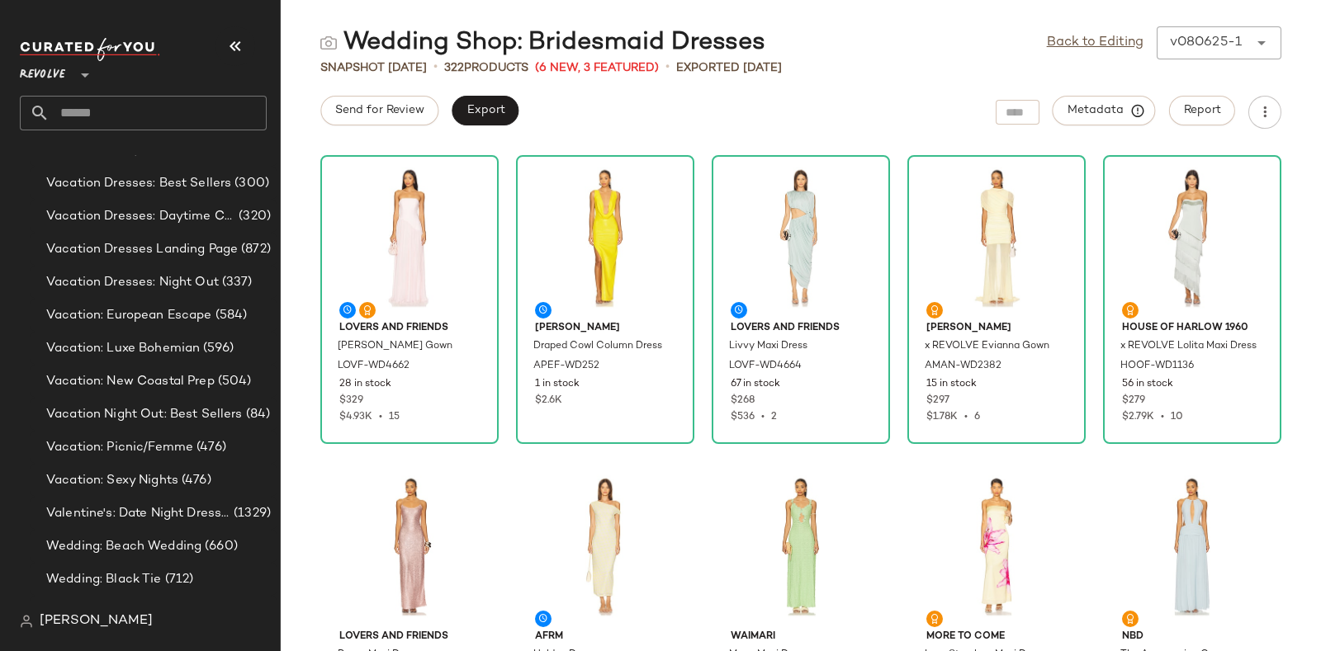
scroll to position [14324, 0]
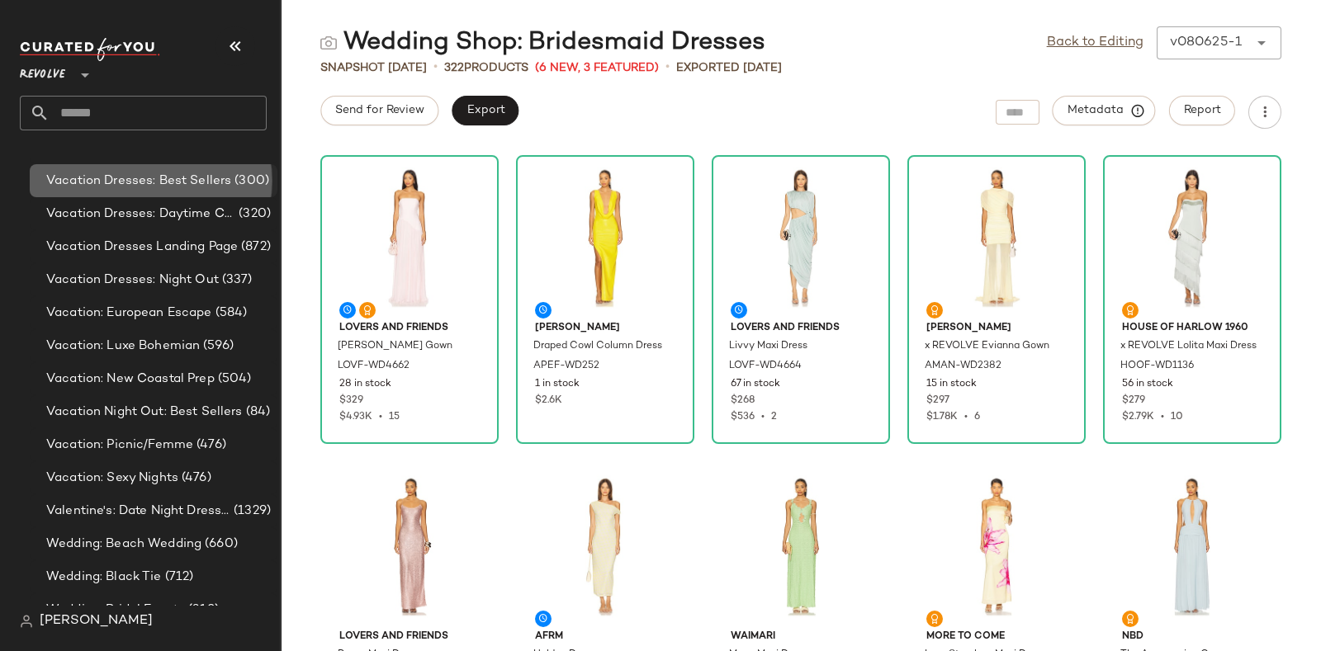
click at [206, 173] on span "Vacation Dresses: Best Sellers" at bounding box center [138, 181] width 185 height 19
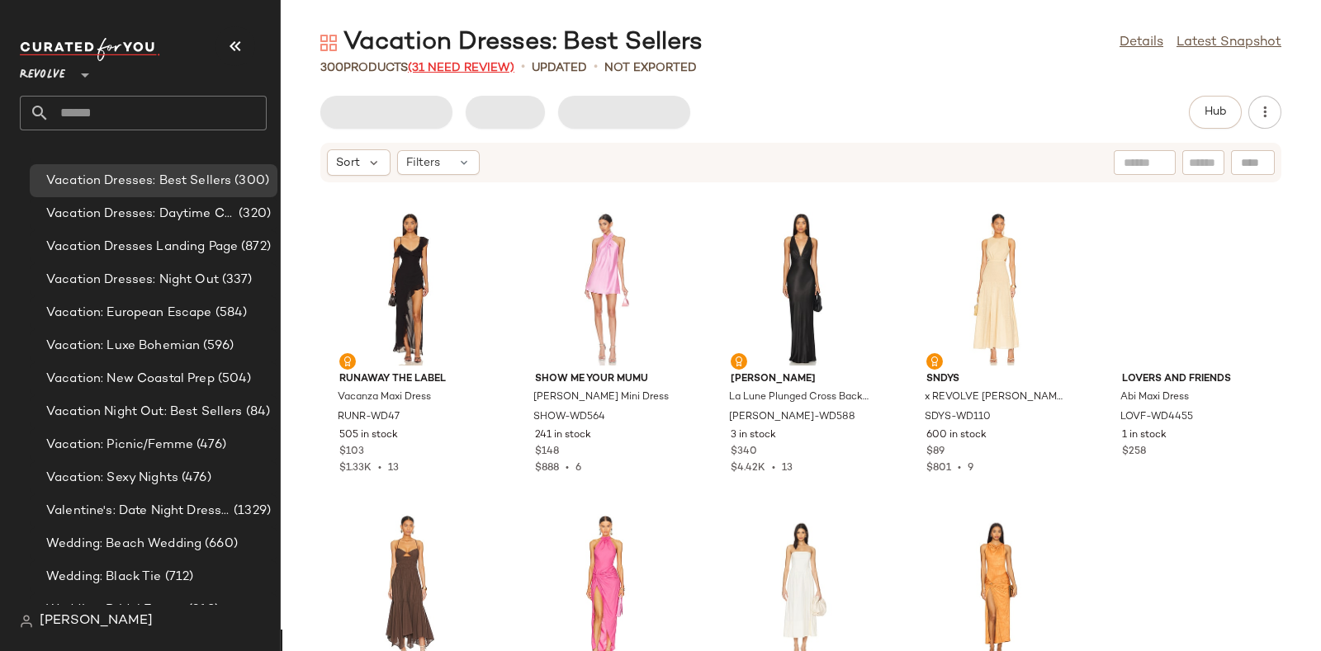
click at [455, 68] on span "(31 Need Review)" at bounding box center [461, 68] width 107 height 12
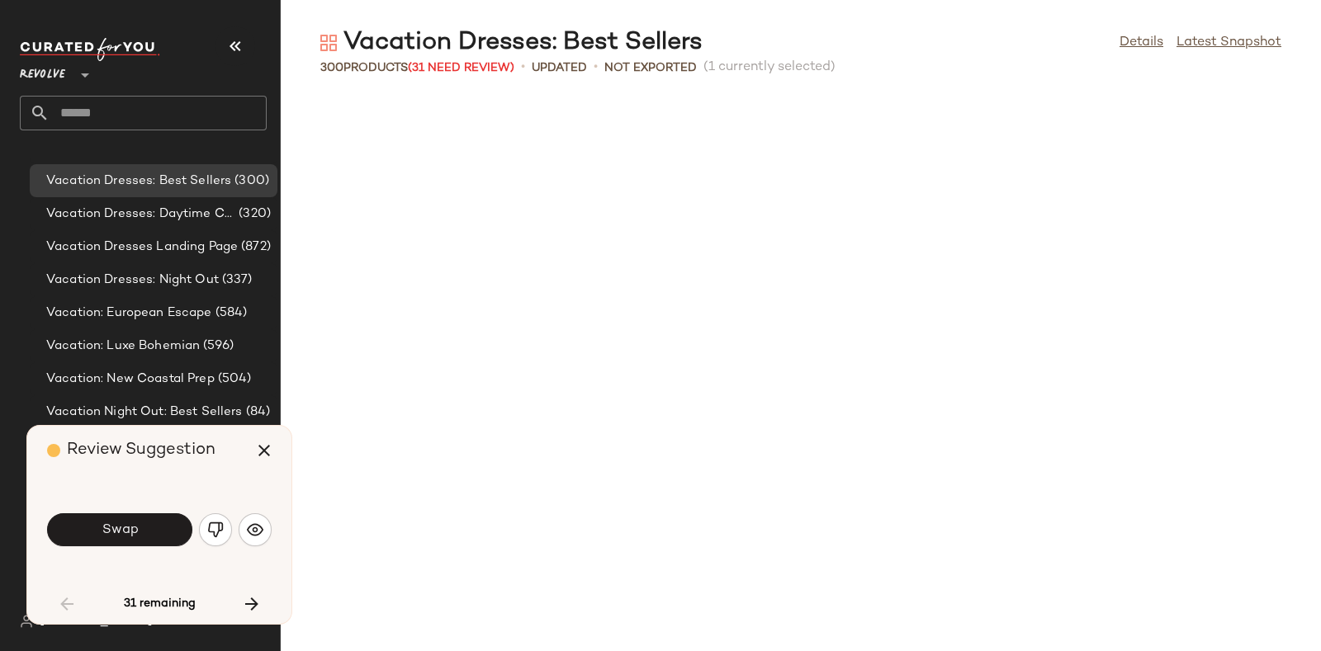
scroll to position [617, 0]
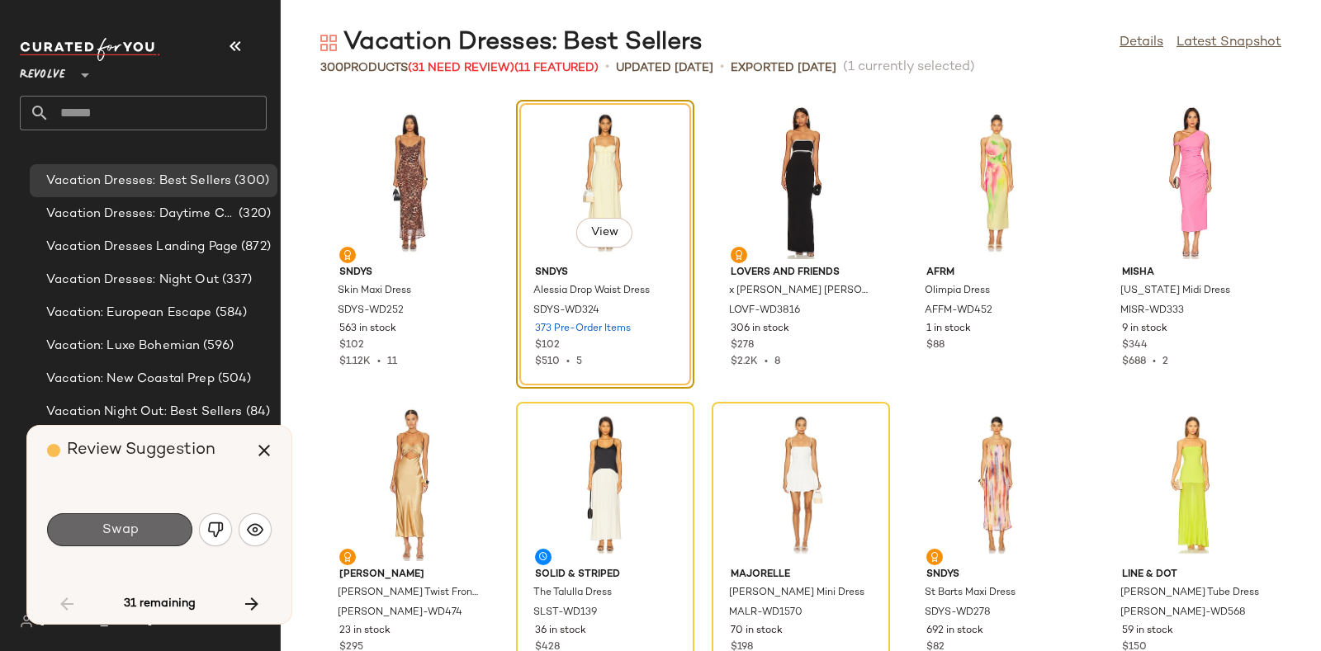
click at [129, 528] on span "Swap" at bounding box center [119, 531] width 37 height 16
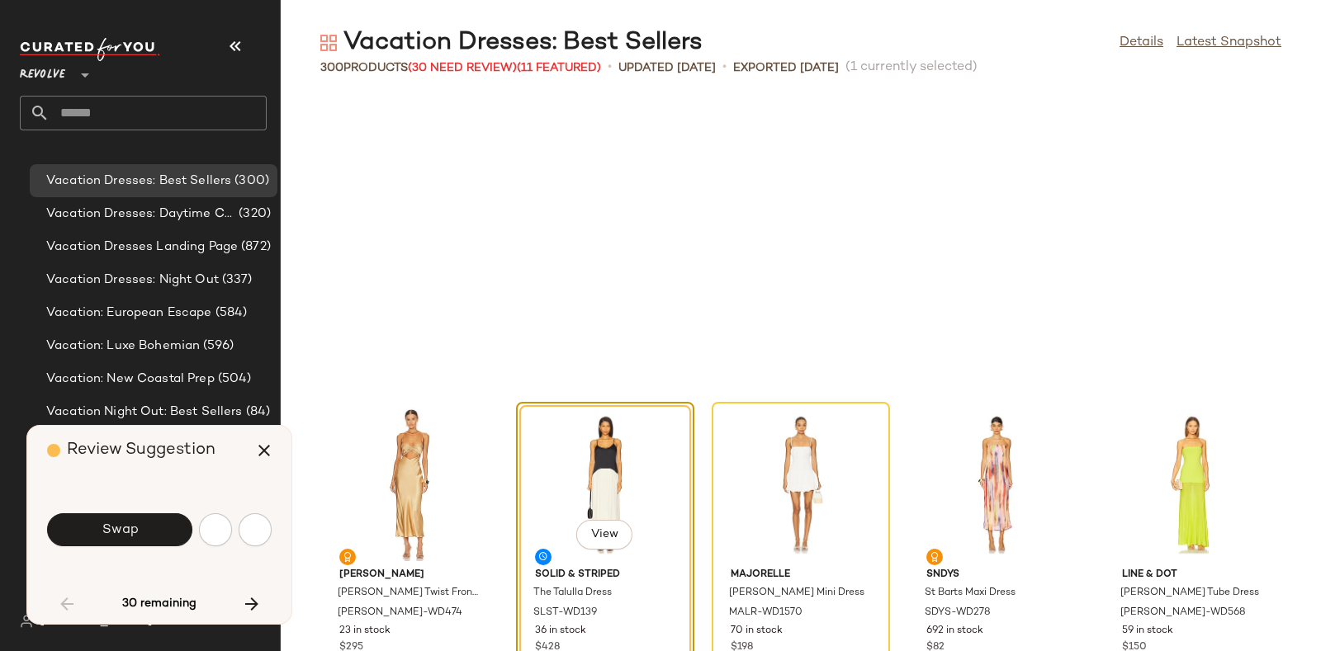
scroll to position [907, 0]
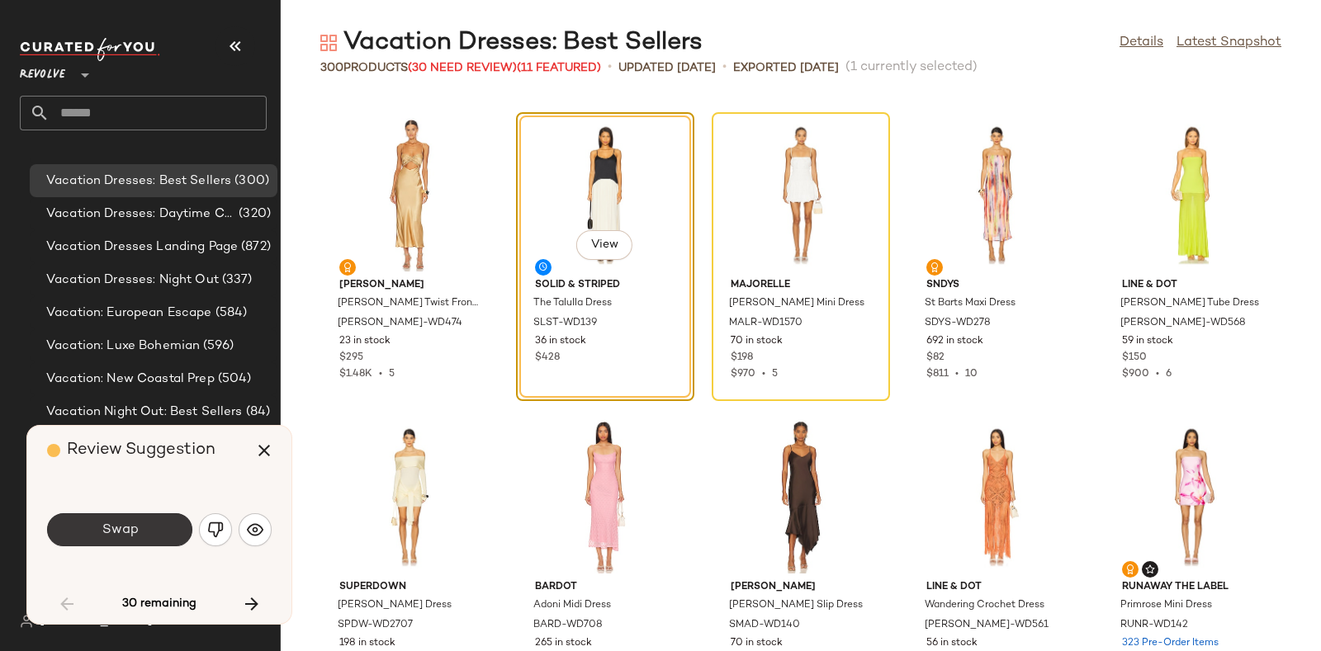
click at [121, 519] on button "Swap" at bounding box center [119, 530] width 145 height 33
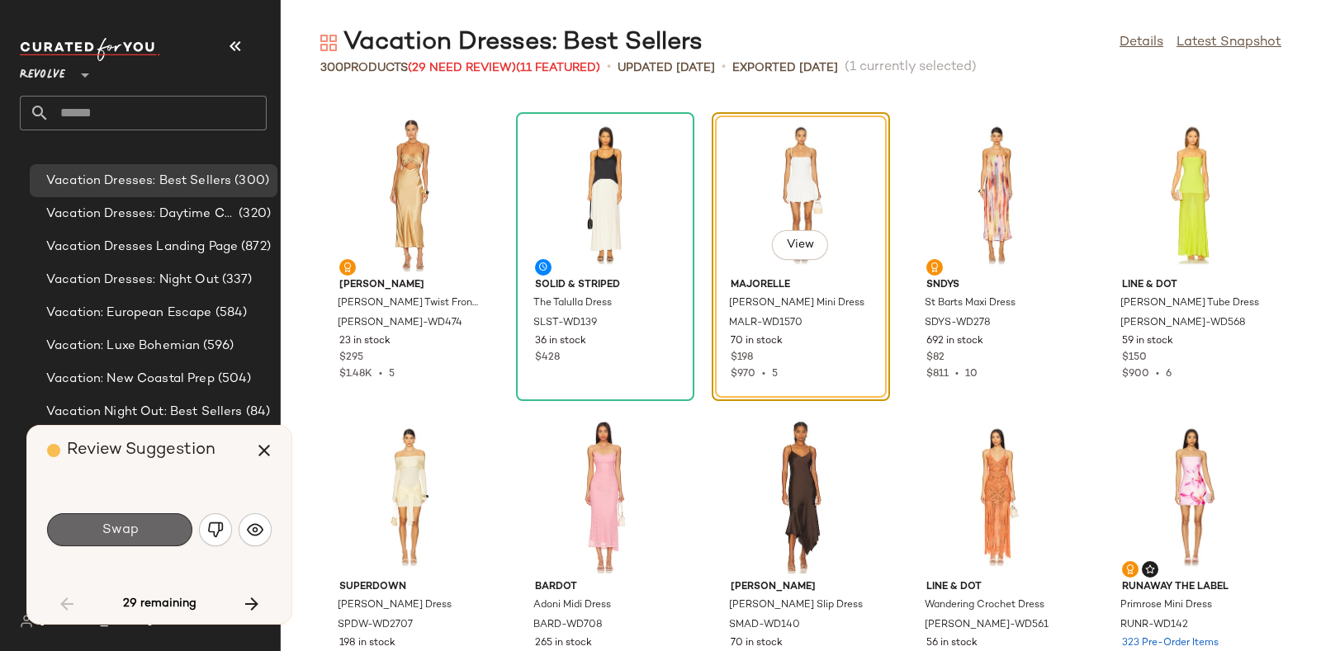
click at [155, 522] on button "Swap" at bounding box center [119, 530] width 145 height 33
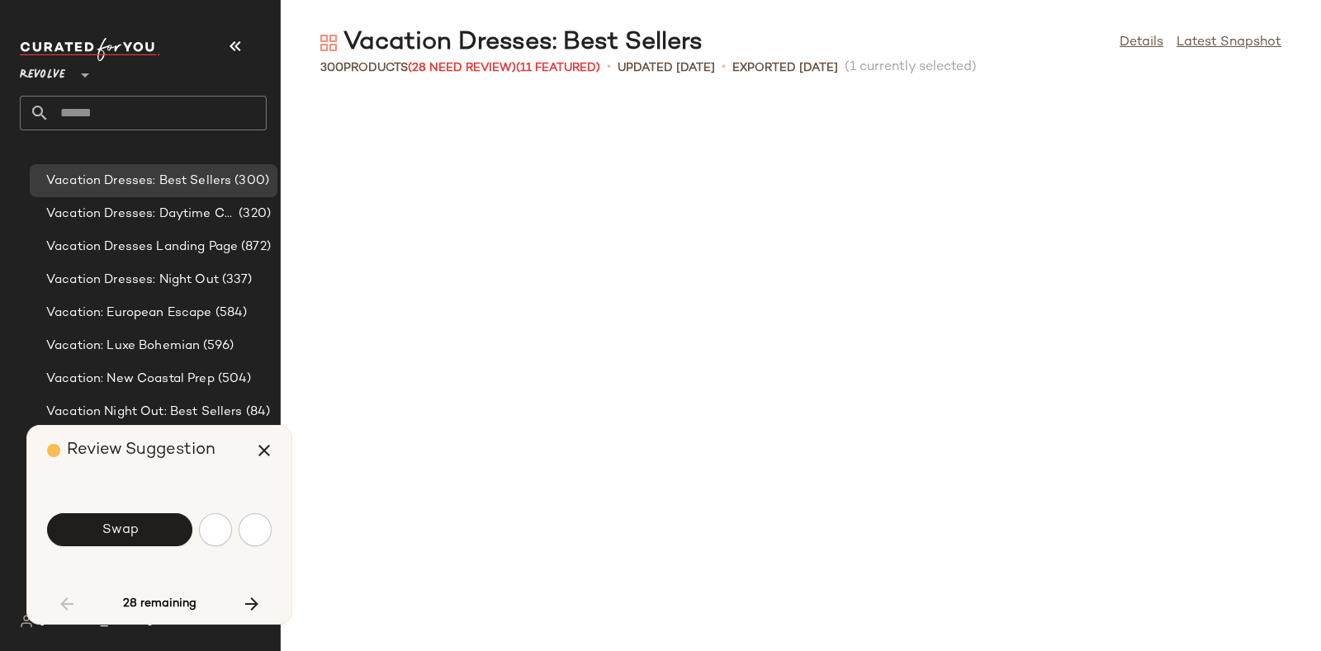
scroll to position [1812, 0]
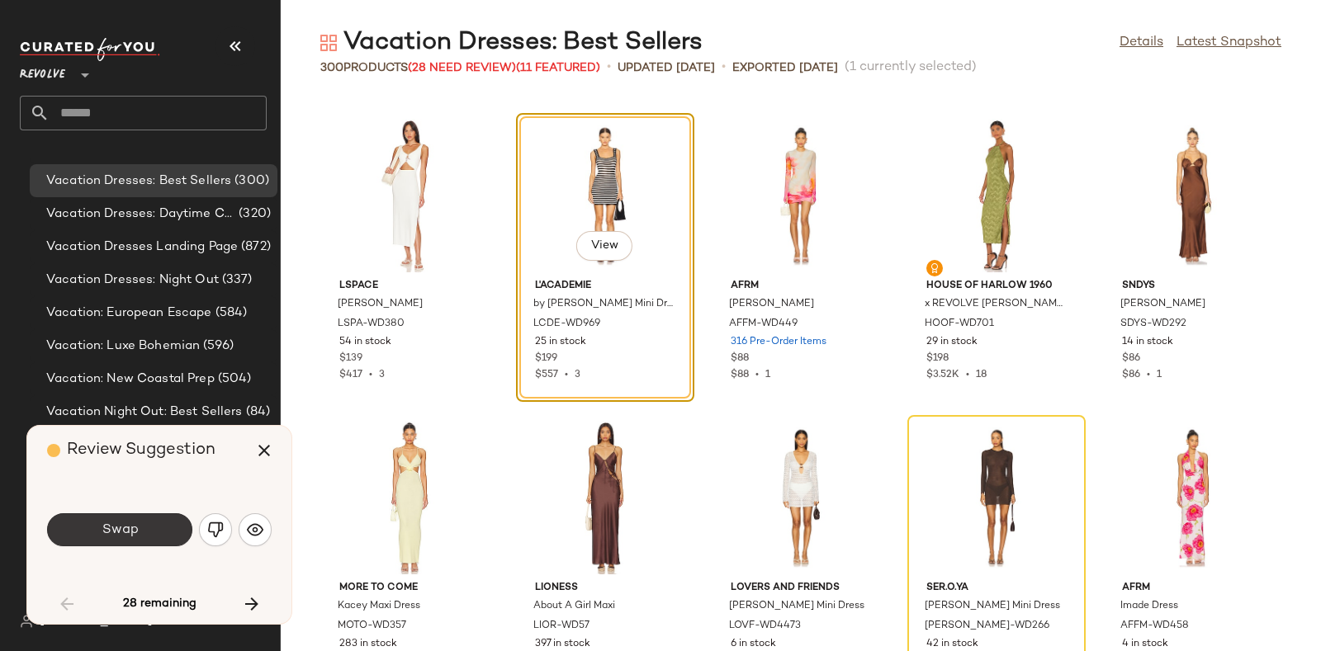
click at [154, 524] on button "Swap" at bounding box center [119, 530] width 145 height 33
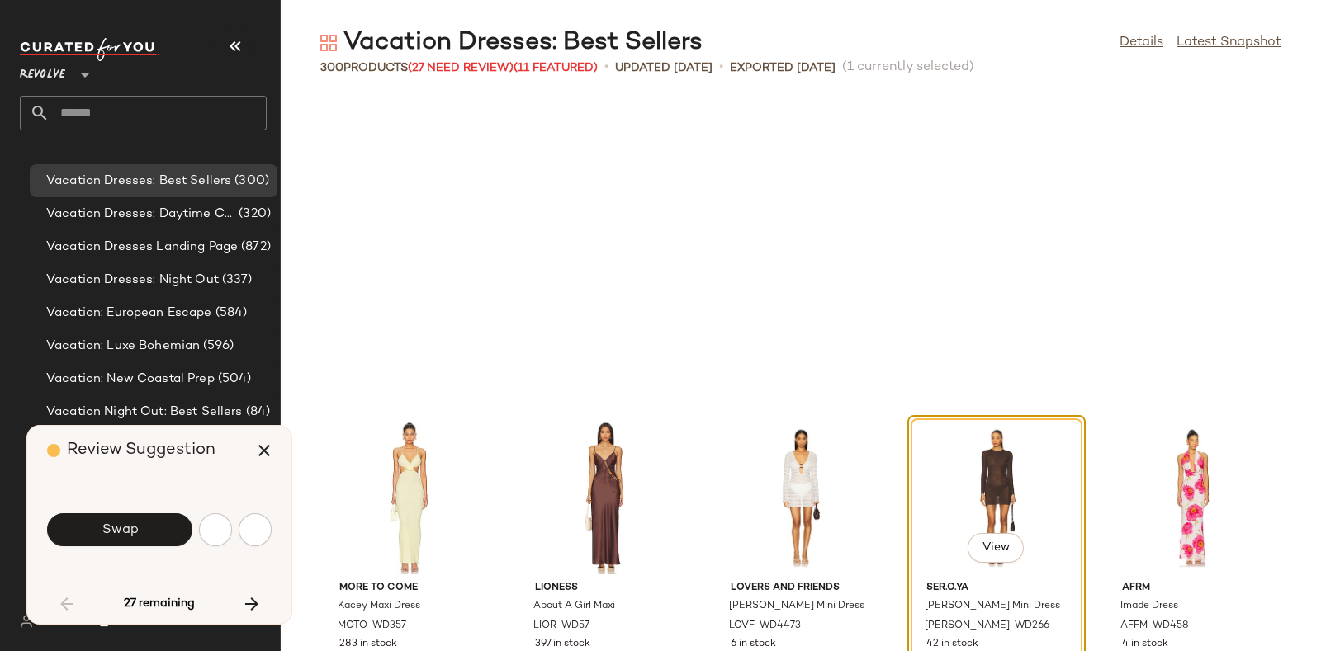
scroll to position [2114, 0]
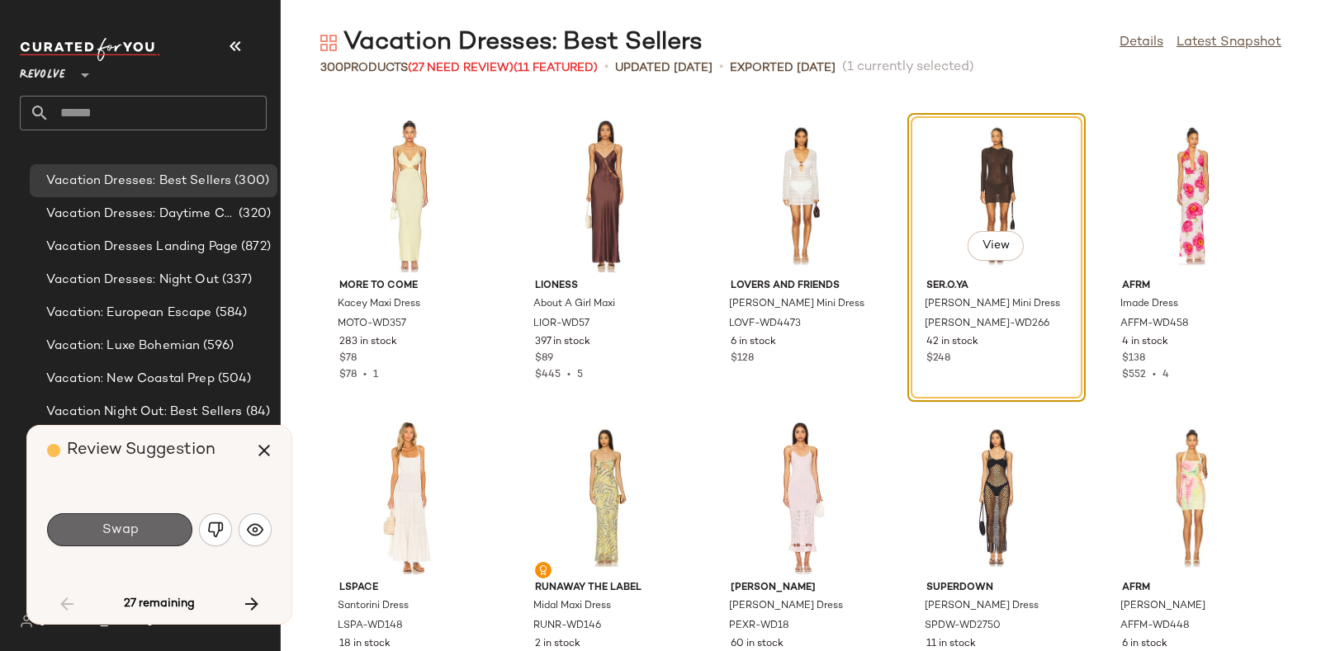
click at [149, 527] on button "Swap" at bounding box center [119, 530] width 145 height 33
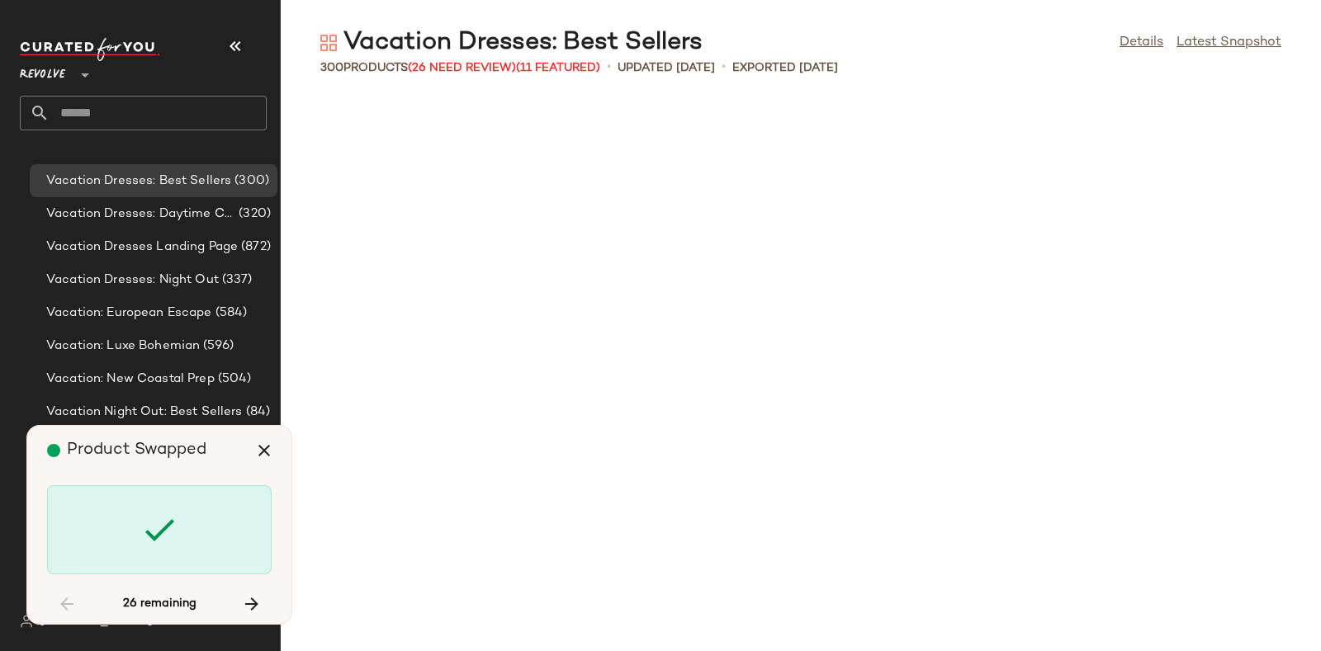
scroll to position [3625, 0]
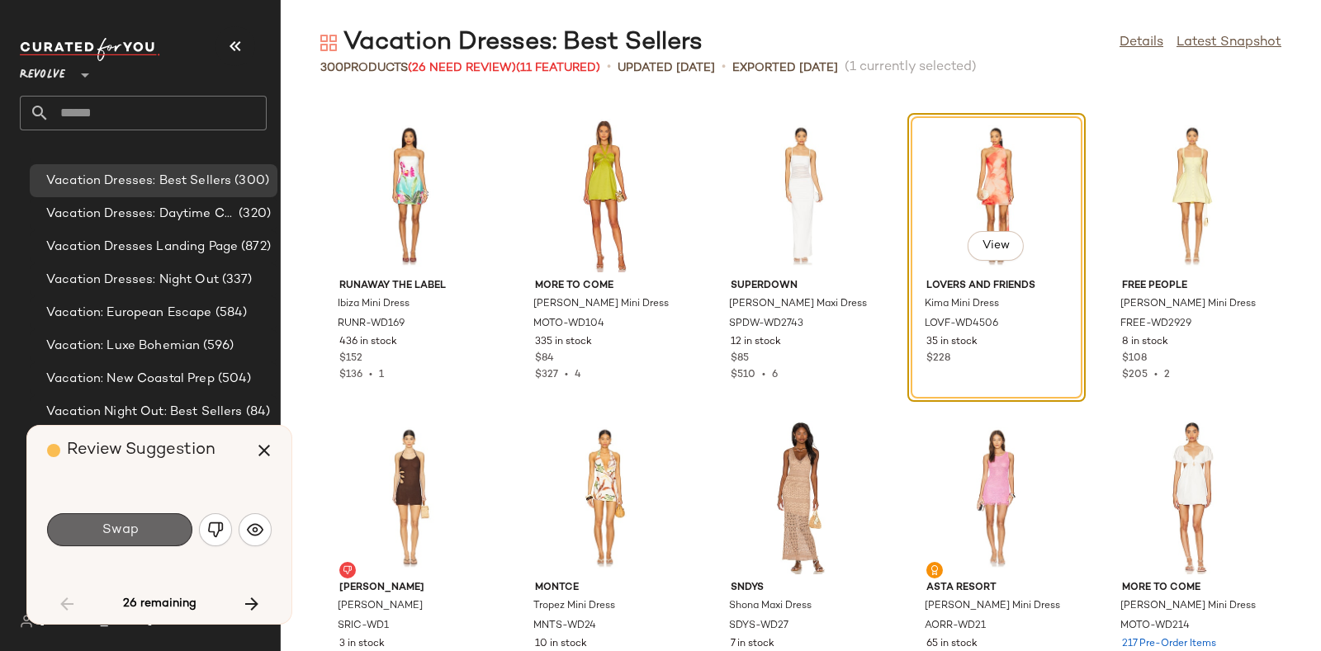
click at [140, 527] on button "Swap" at bounding box center [119, 530] width 145 height 33
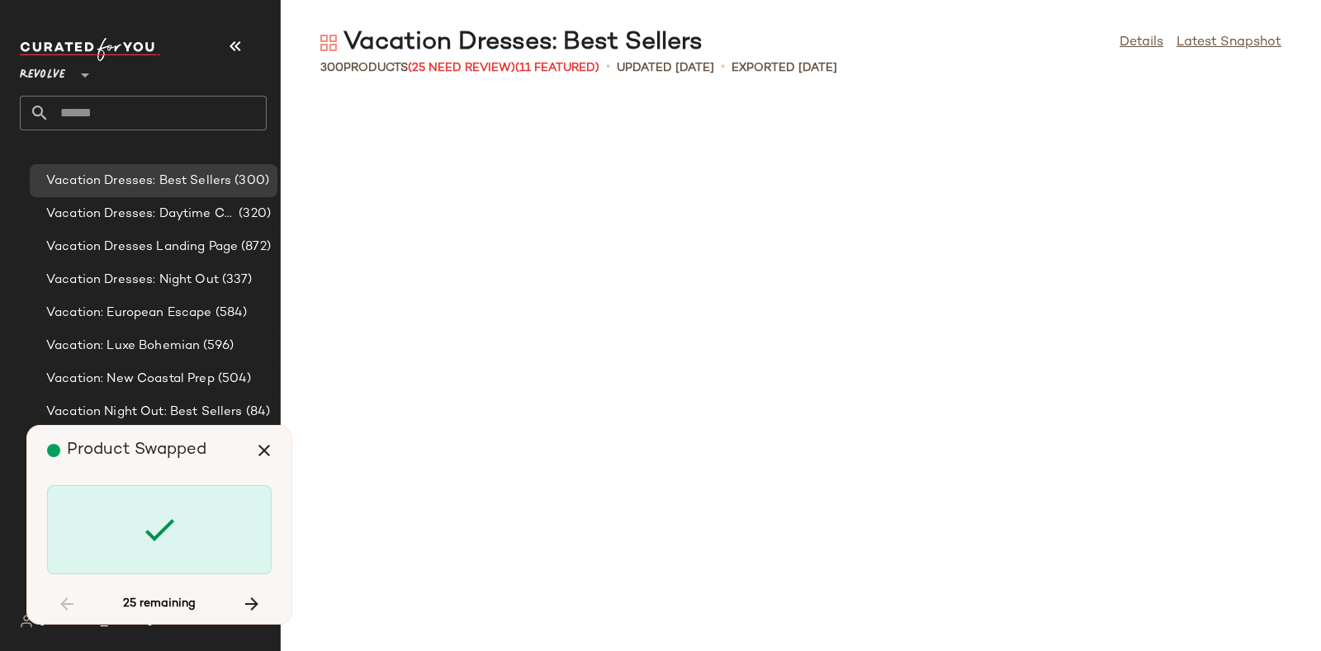
scroll to position [4834, 0]
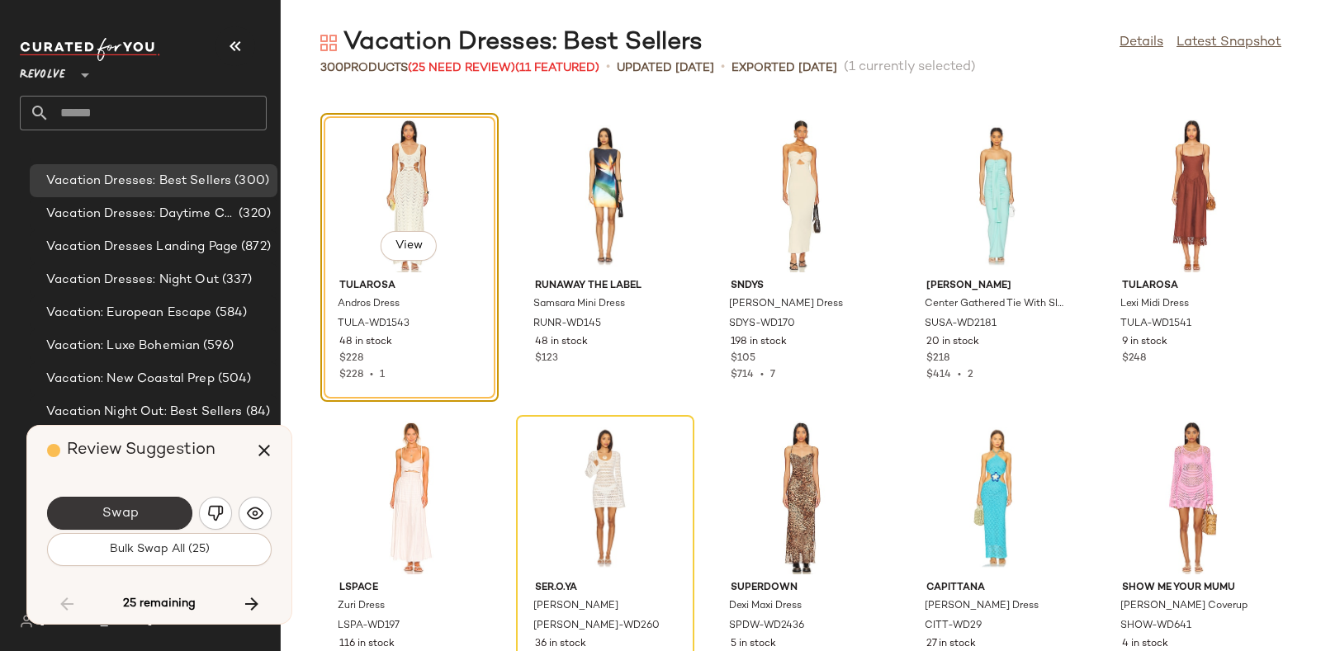
click at [149, 504] on button "Swap" at bounding box center [119, 513] width 145 height 33
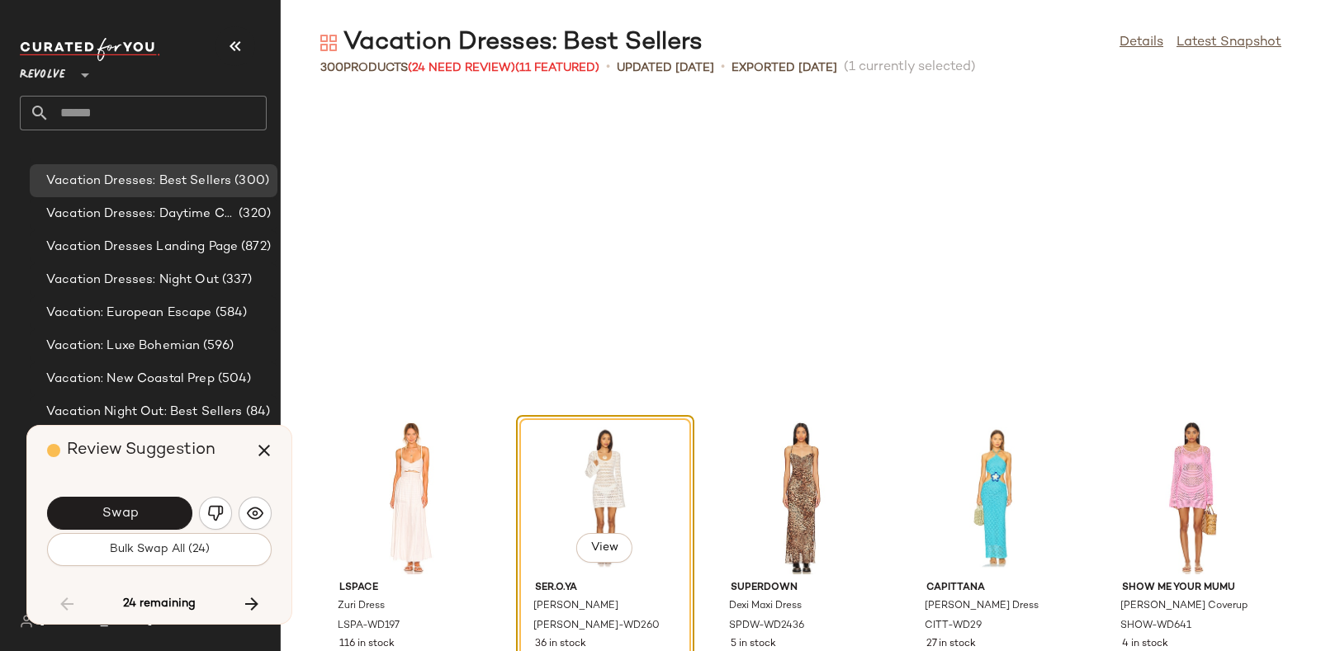
scroll to position [5136, 0]
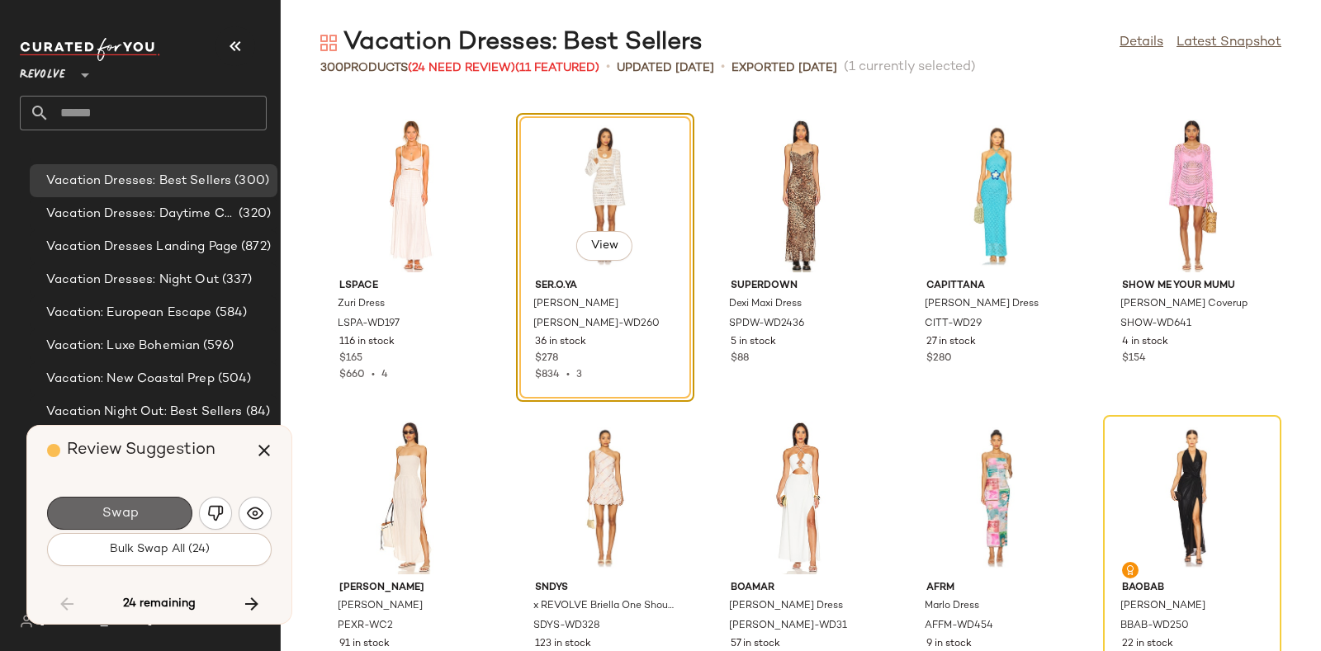
click at [150, 504] on button "Swap" at bounding box center [119, 513] width 145 height 33
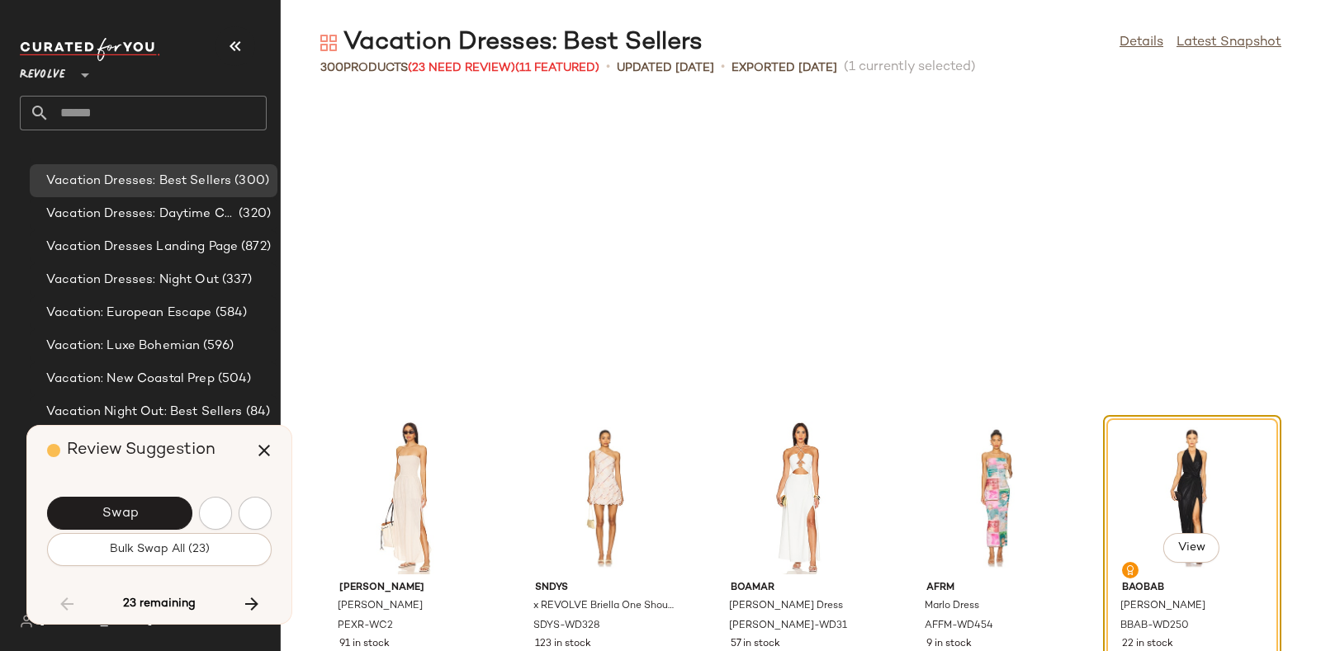
scroll to position [5439, 0]
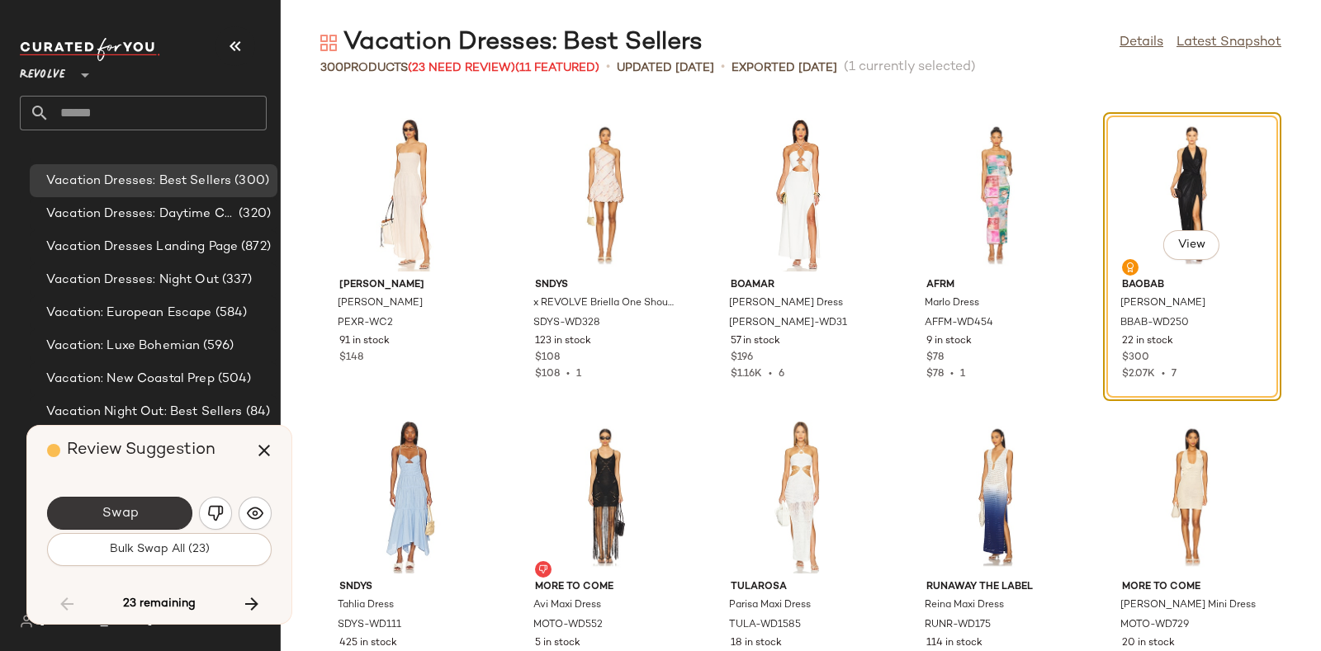
click at [153, 505] on button "Swap" at bounding box center [119, 513] width 145 height 33
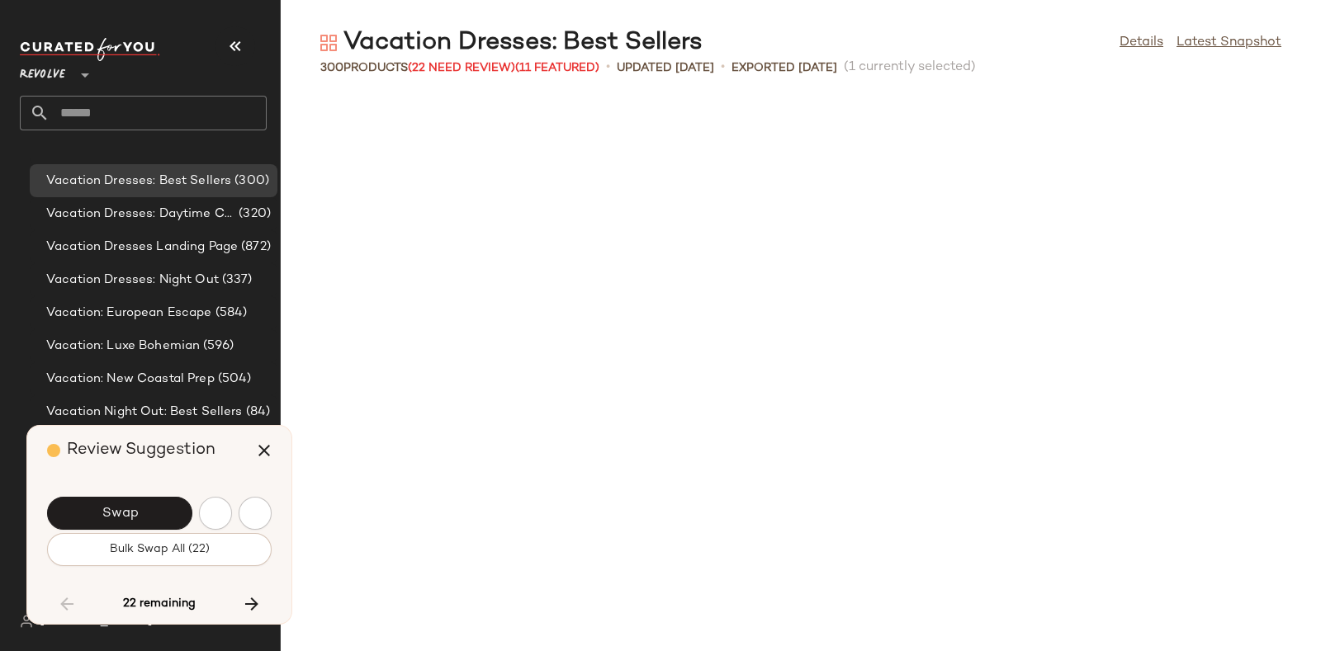
scroll to position [6043, 0]
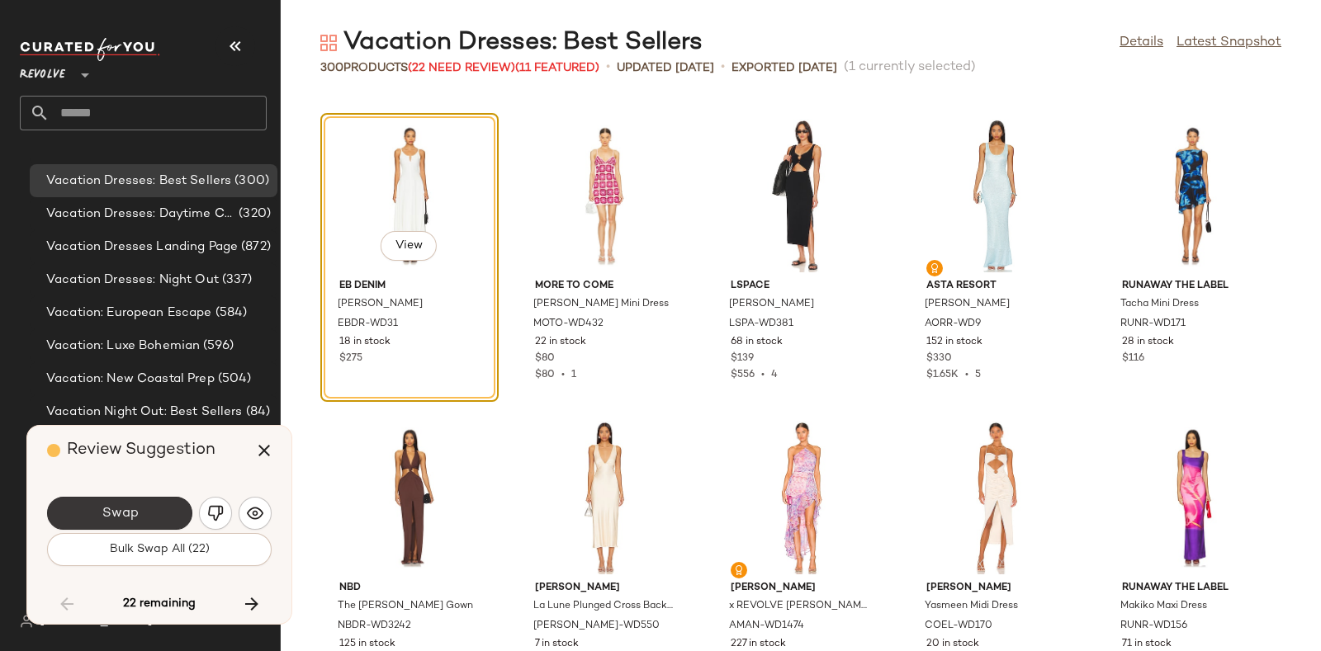
click at [122, 501] on button "Swap" at bounding box center [119, 513] width 145 height 33
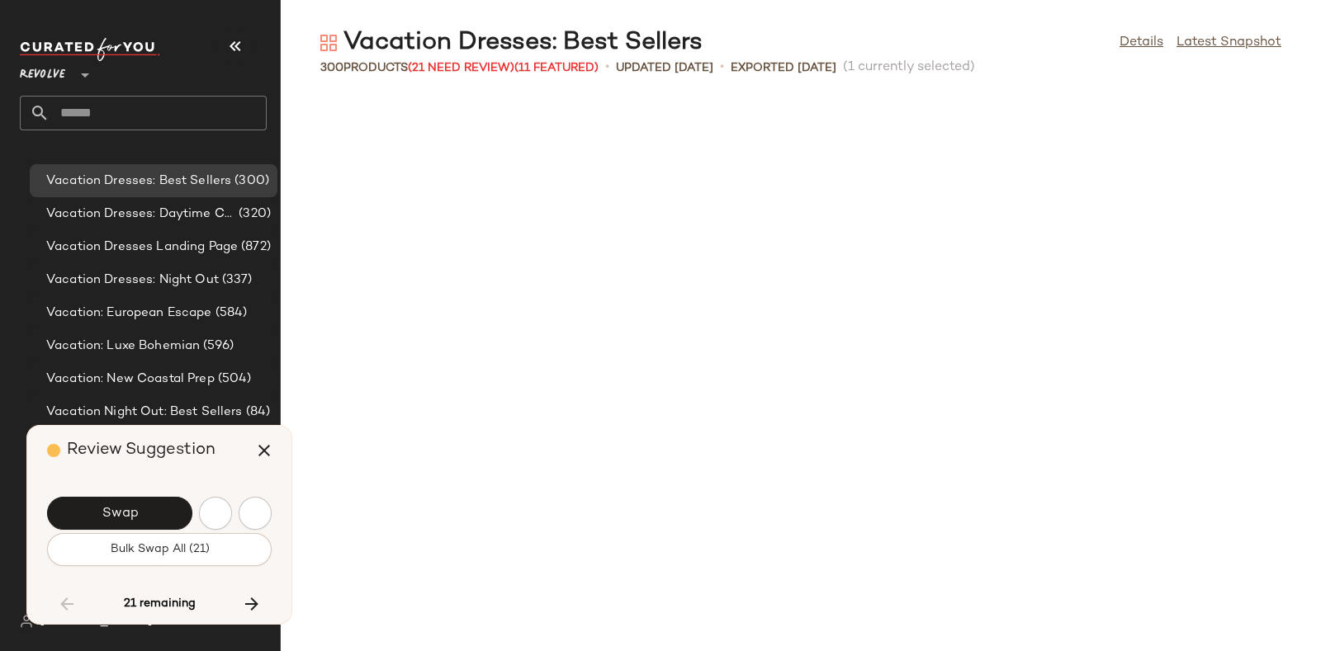
scroll to position [6647, 0]
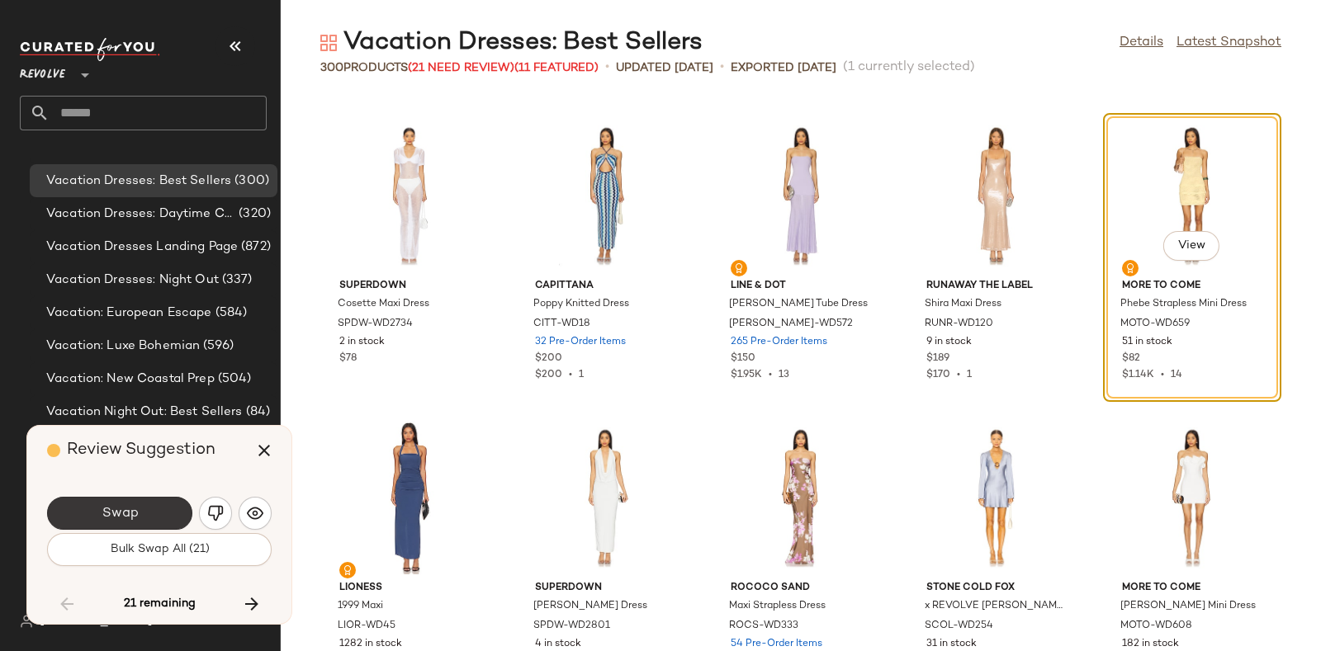
click at [165, 502] on button "Swap" at bounding box center [119, 513] width 145 height 33
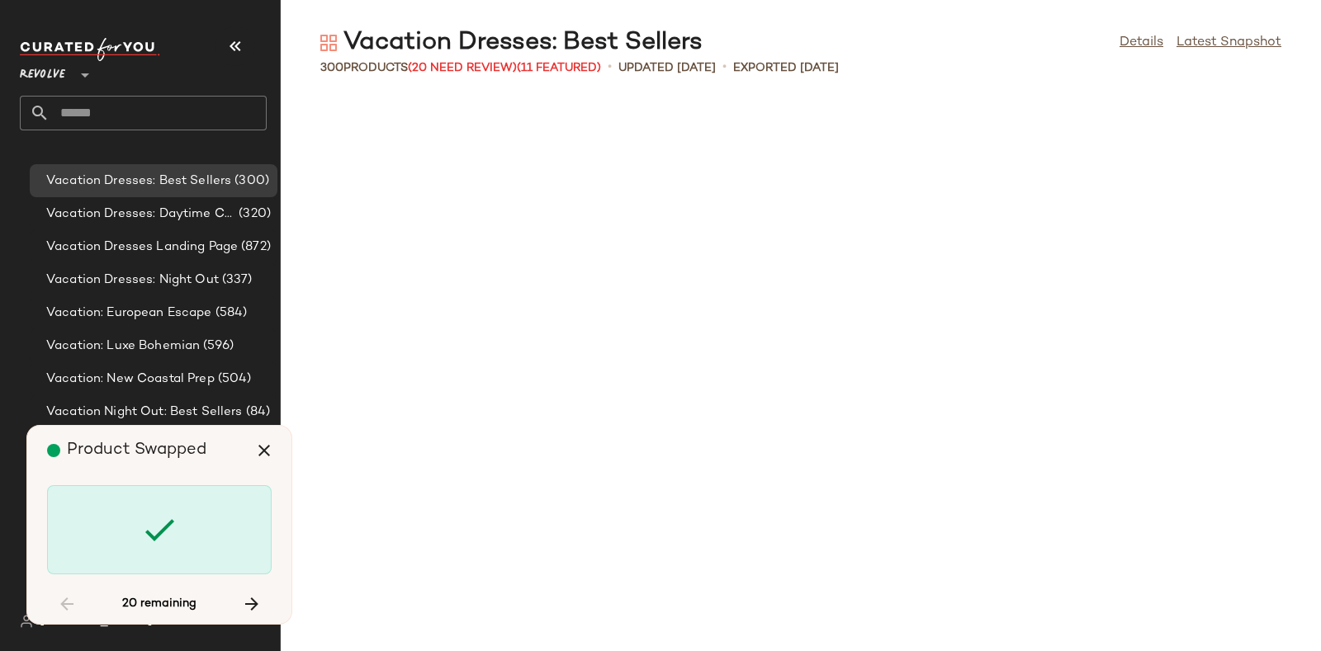
scroll to position [7856, 0]
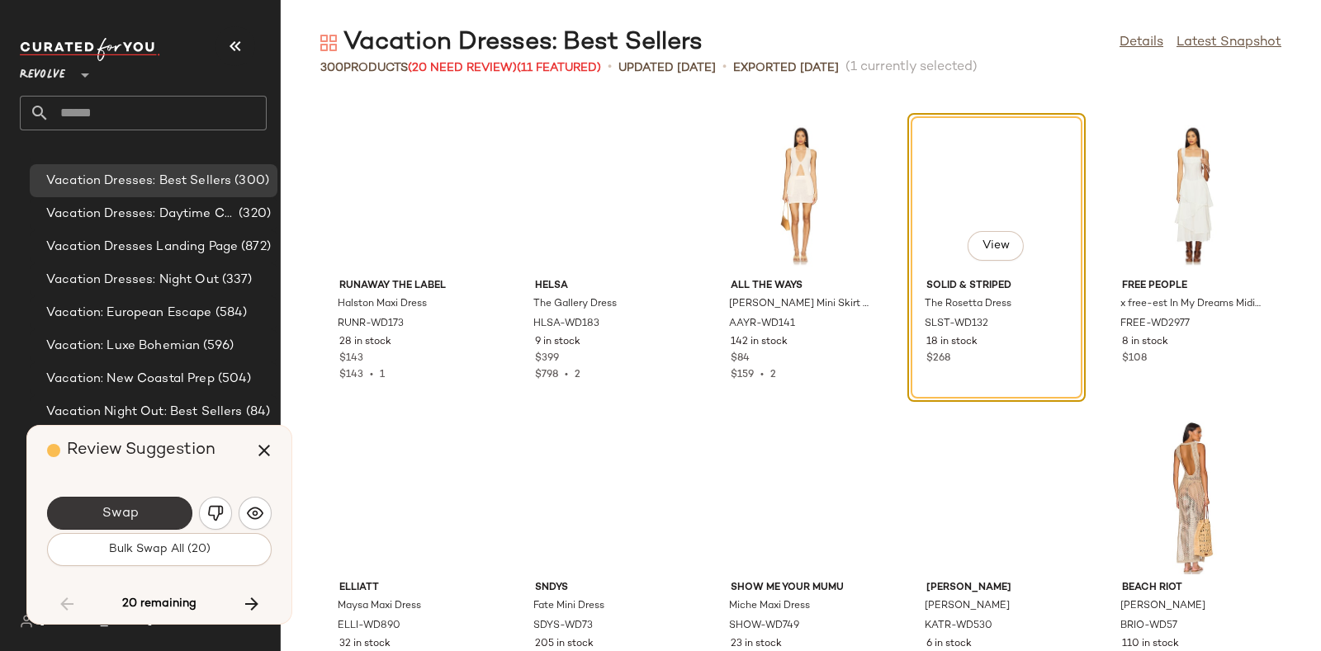
click at [159, 504] on button "Swap" at bounding box center [119, 513] width 145 height 33
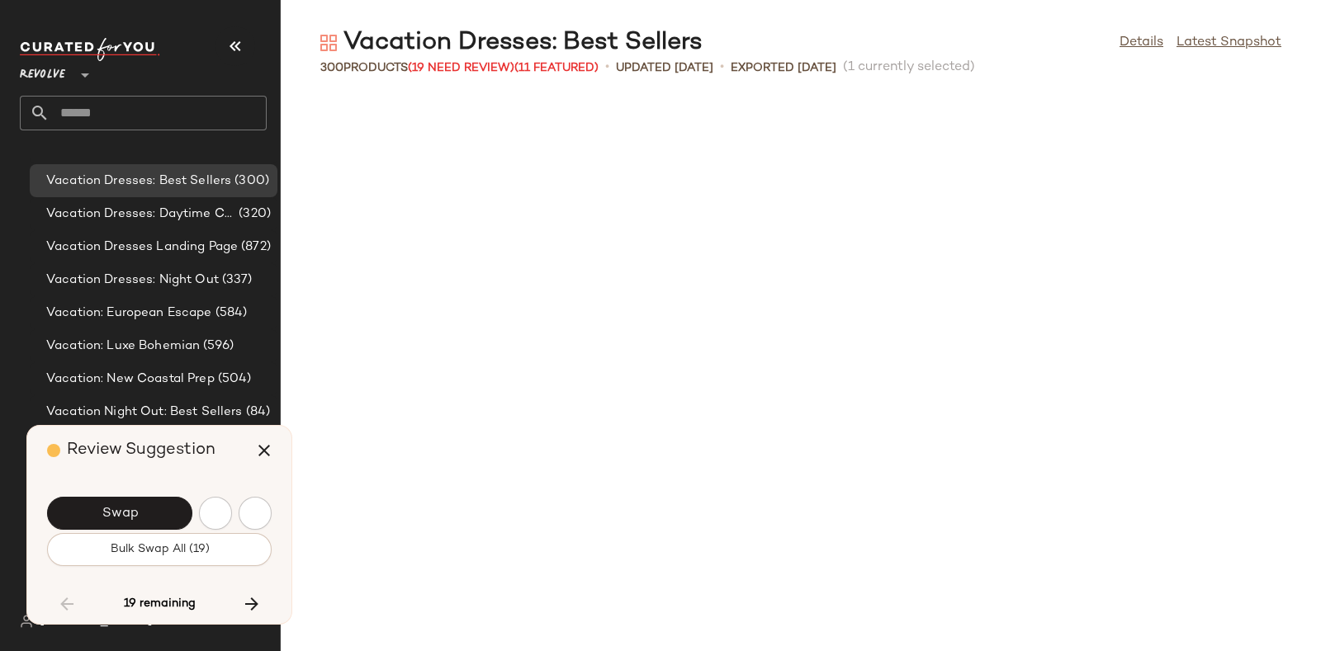
scroll to position [8763, 0]
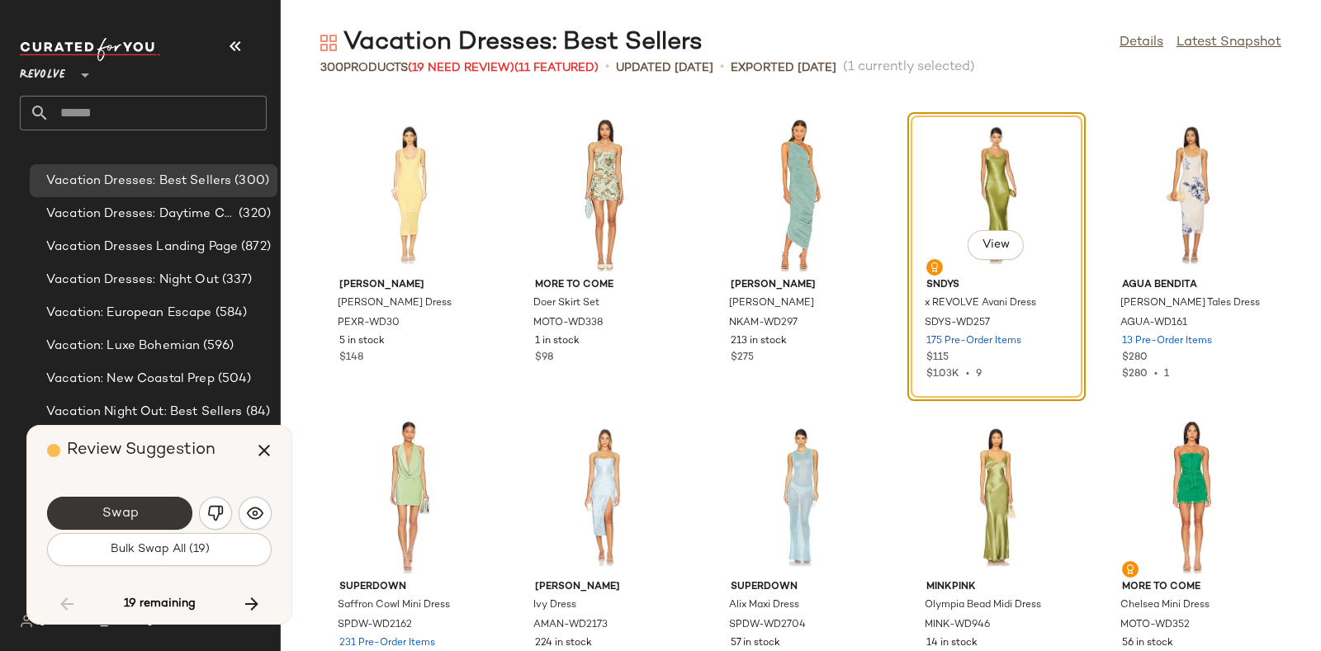
click at [149, 504] on button "Swap" at bounding box center [119, 513] width 145 height 33
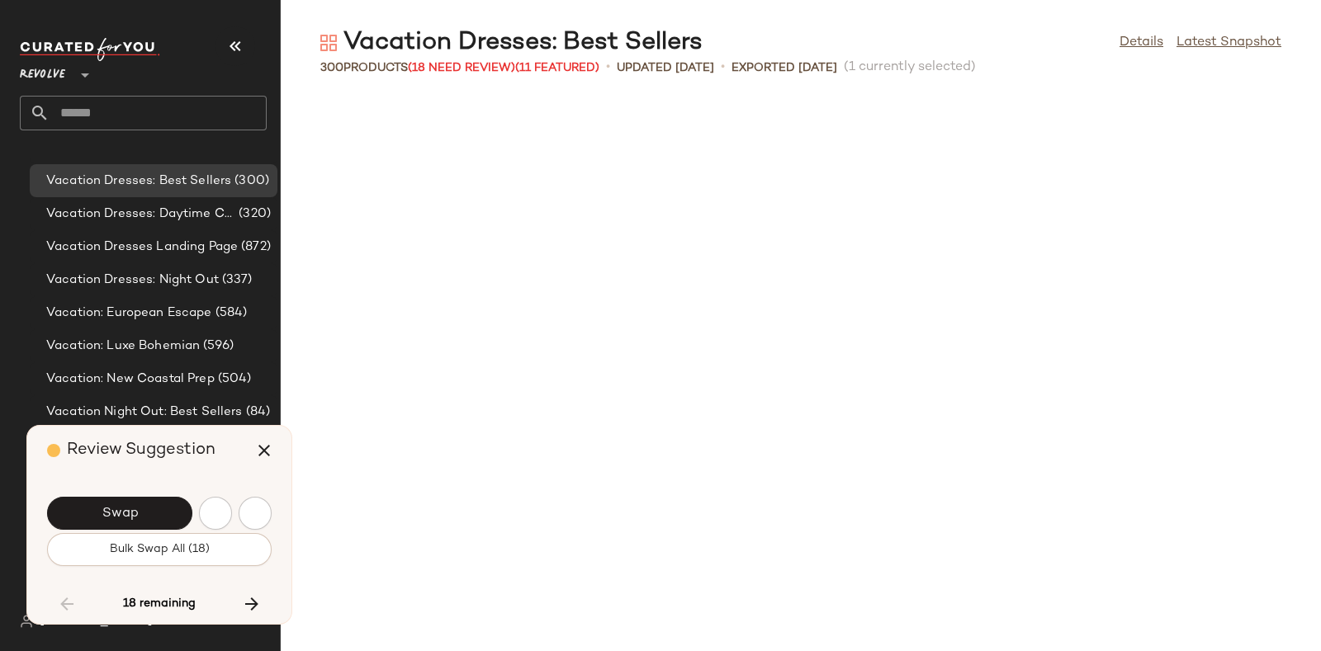
scroll to position [9669, 0]
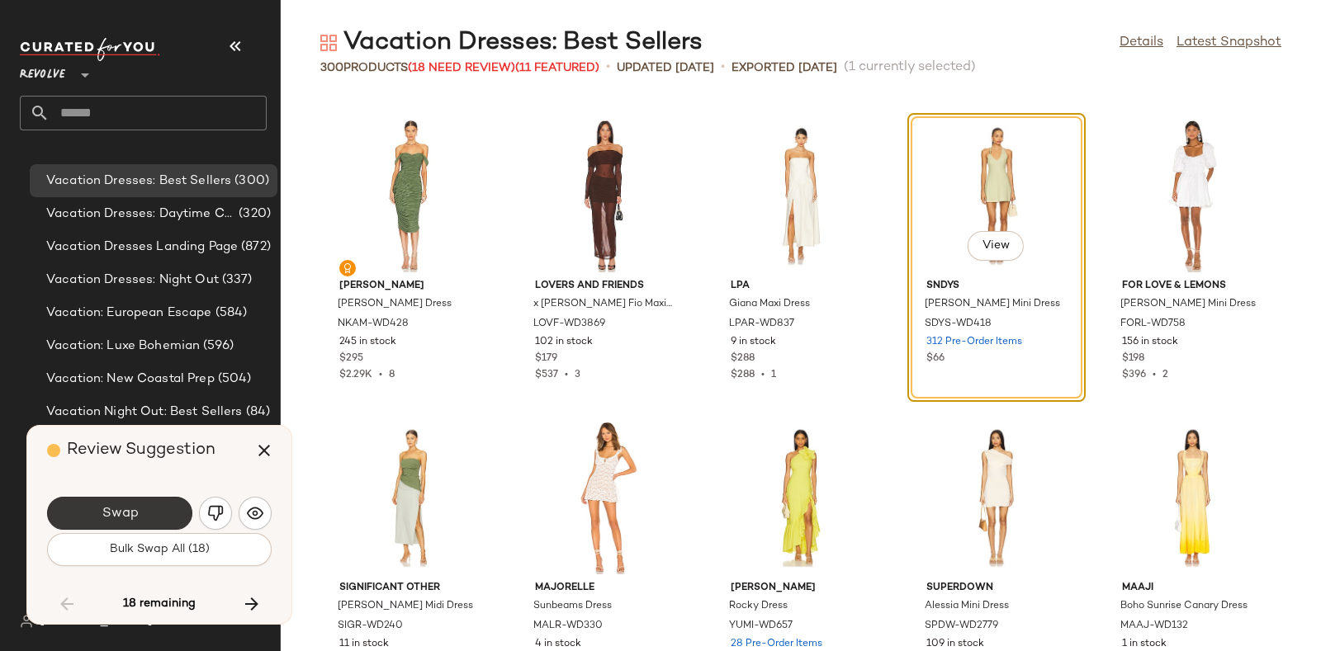
click at [135, 516] on span "Swap" at bounding box center [119, 514] width 37 height 16
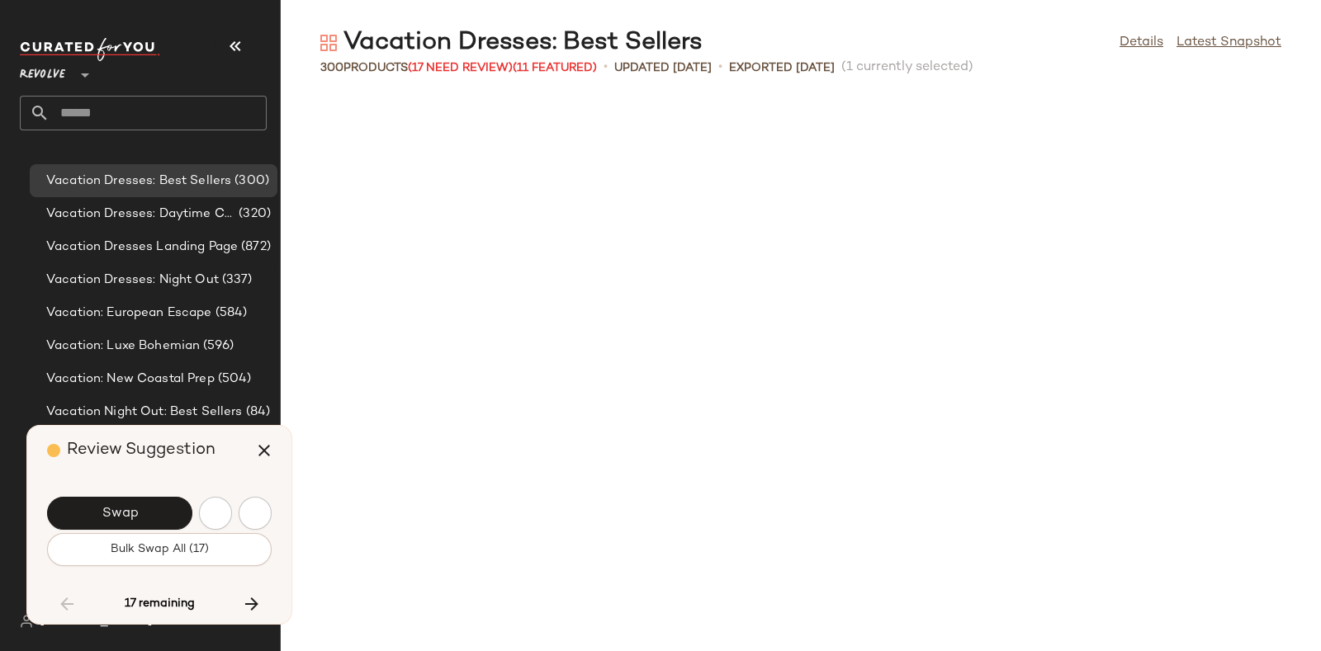
scroll to position [10274, 0]
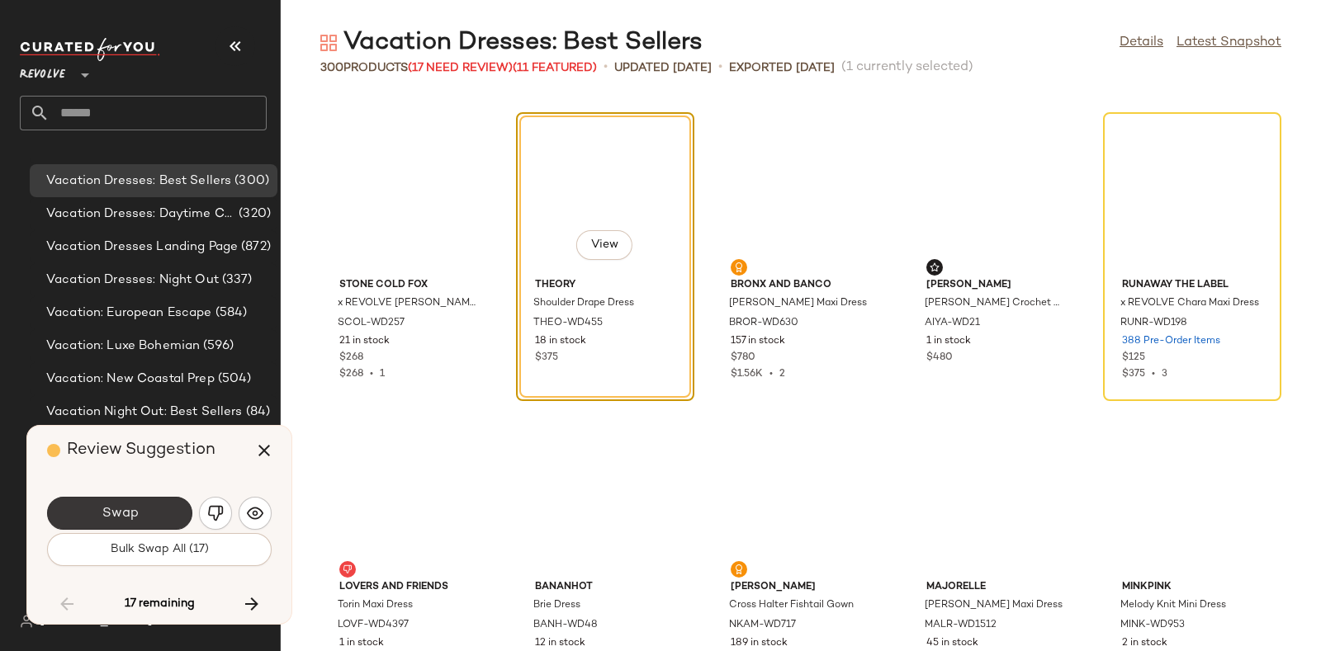
click at [145, 502] on button "Swap" at bounding box center [119, 513] width 145 height 33
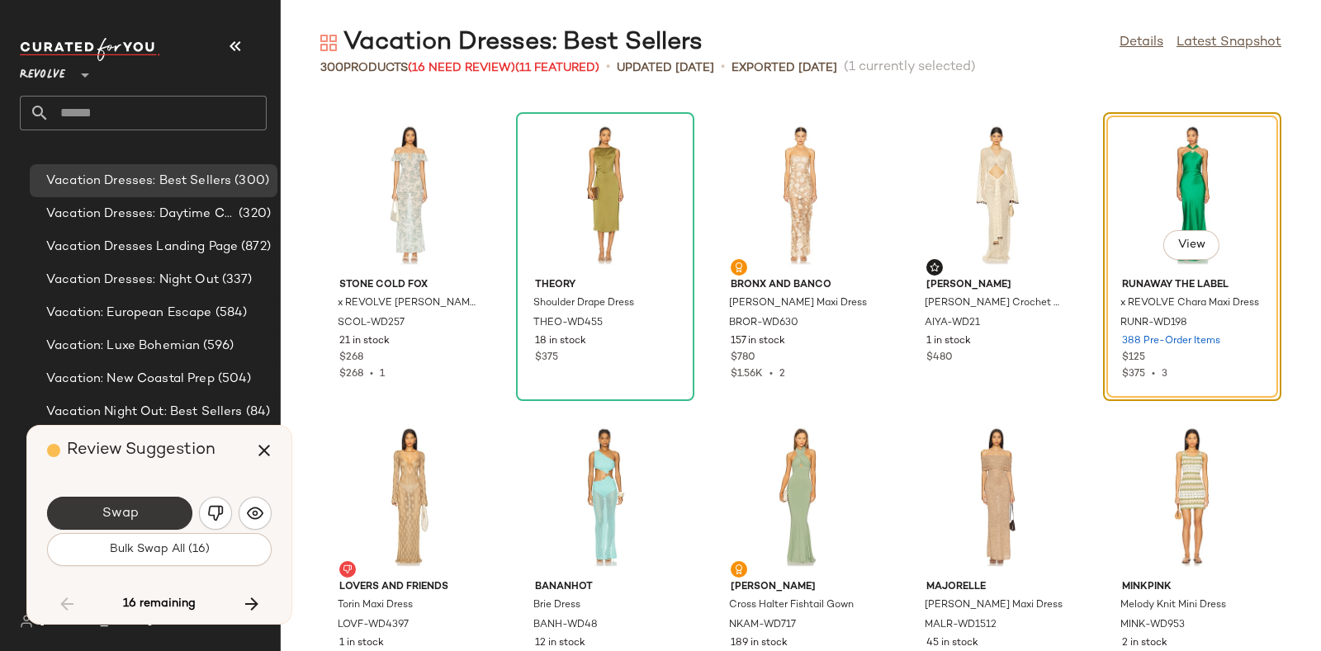
click at [149, 510] on button "Swap" at bounding box center [119, 513] width 145 height 33
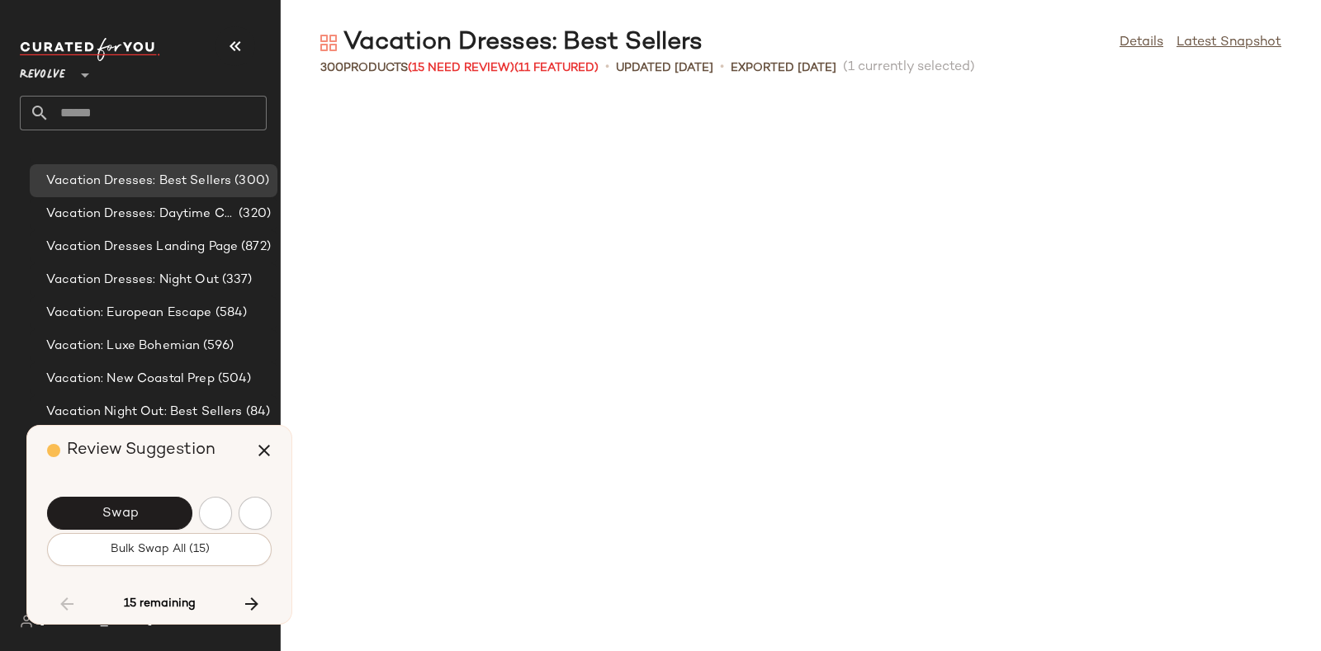
scroll to position [10878, 0]
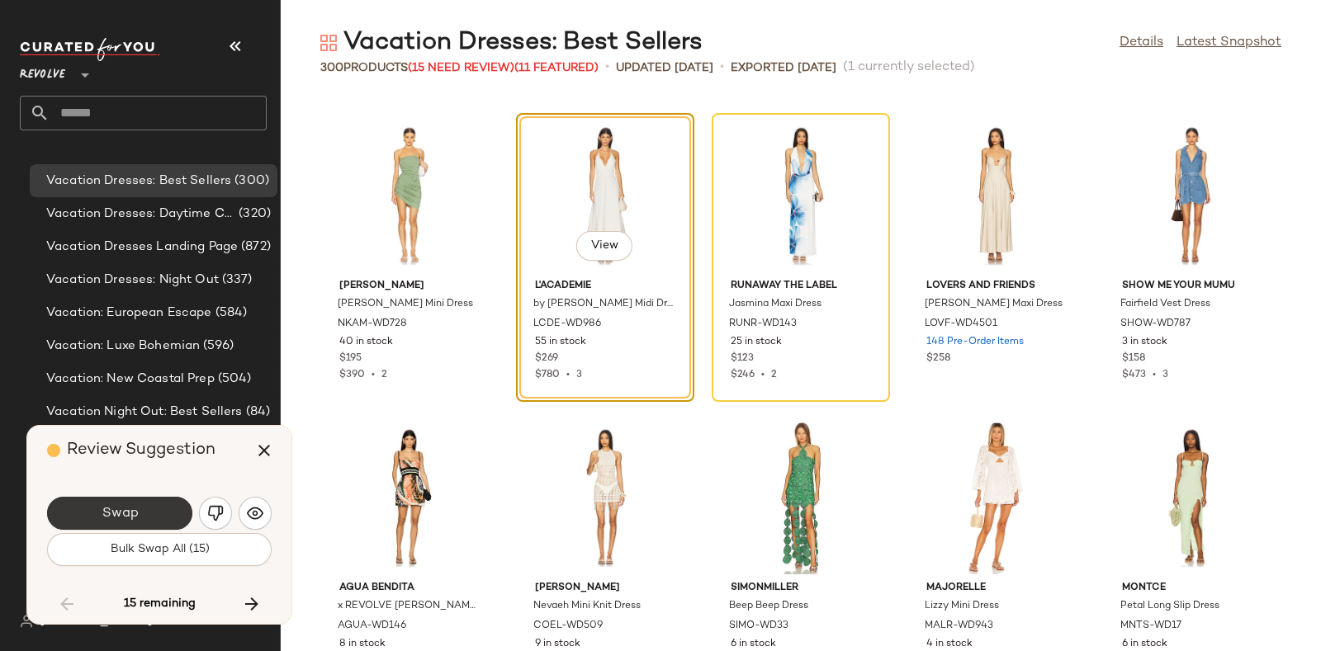
click at [163, 508] on button "Swap" at bounding box center [119, 513] width 145 height 33
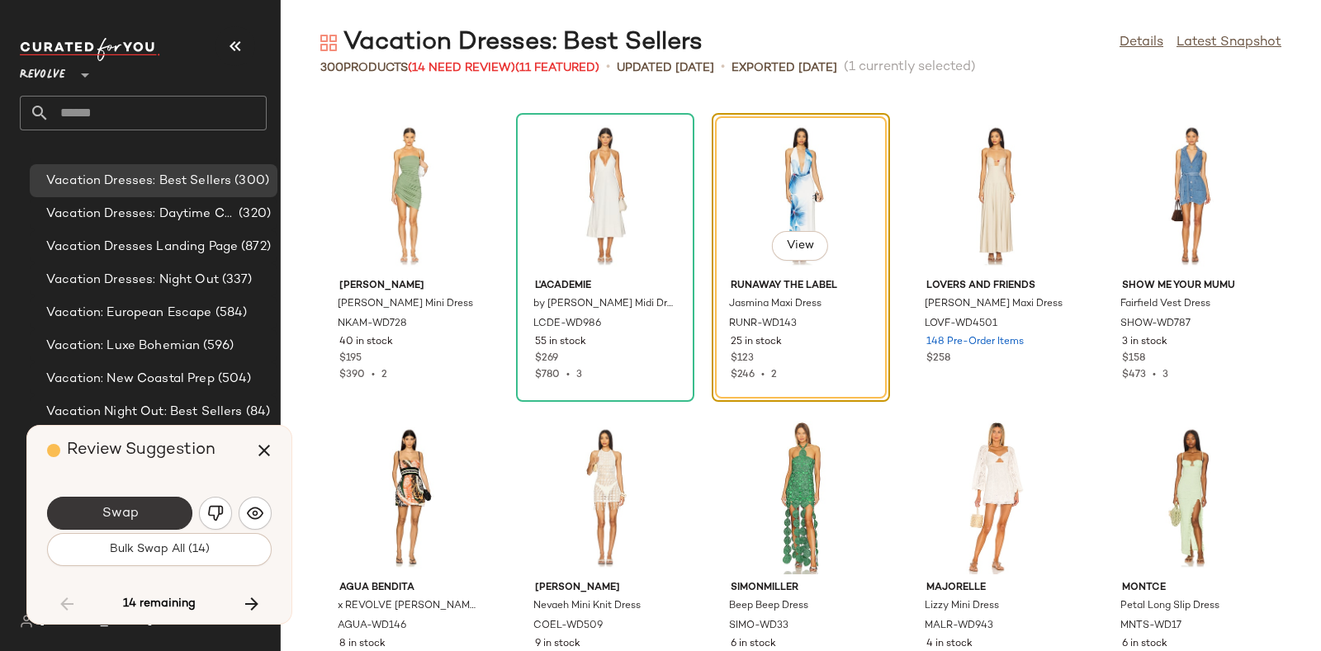
click at [160, 506] on button "Swap" at bounding box center [119, 513] width 145 height 33
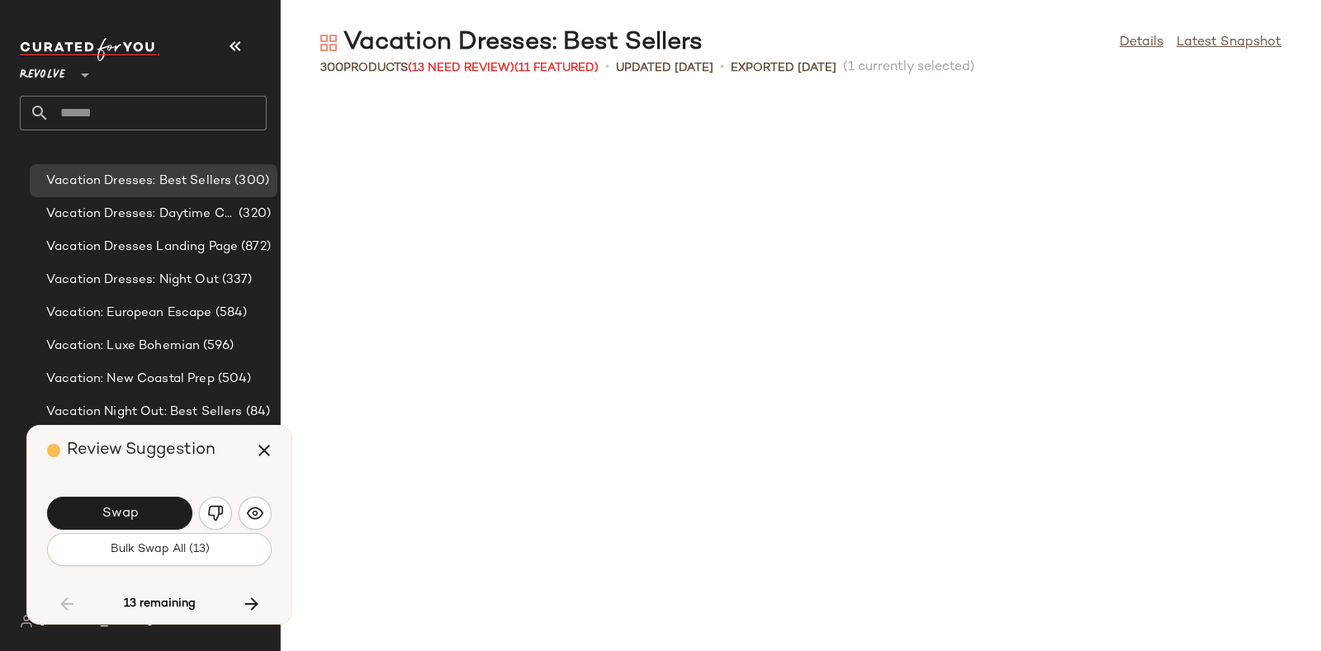
scroll to position [11785, 0]
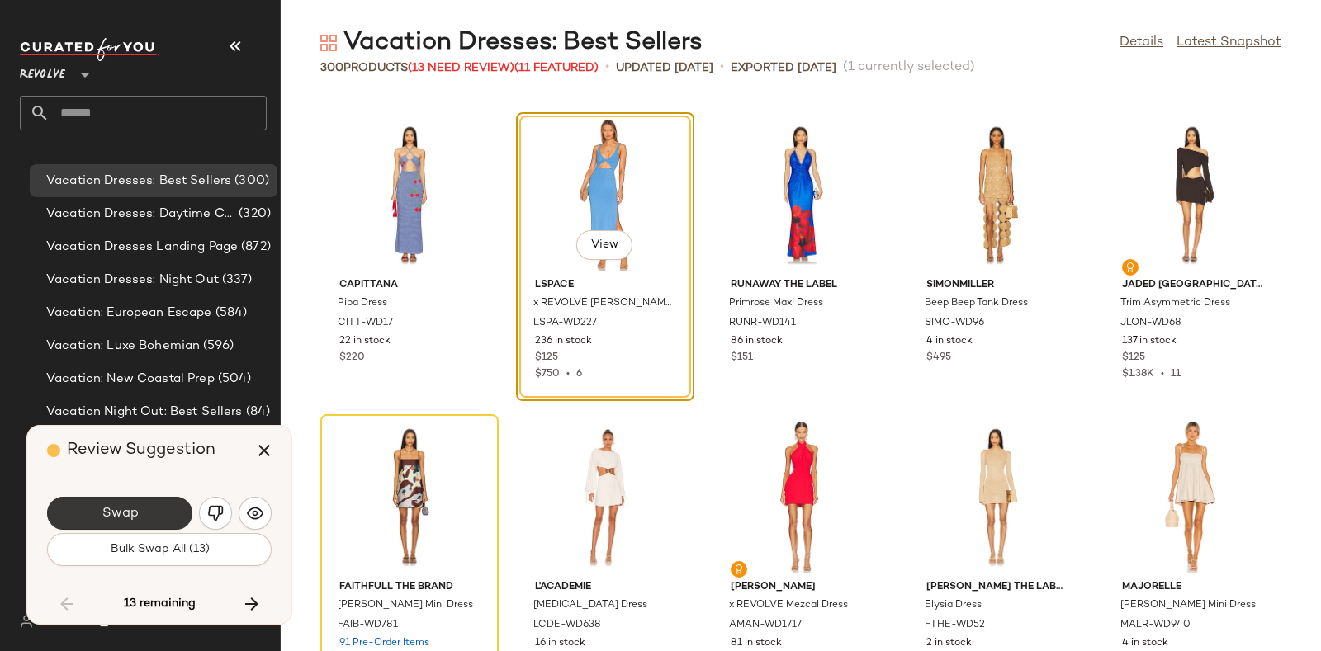
click at [157, 509] on button "Swap" at bounding box center [119, 513] width 145 height 33
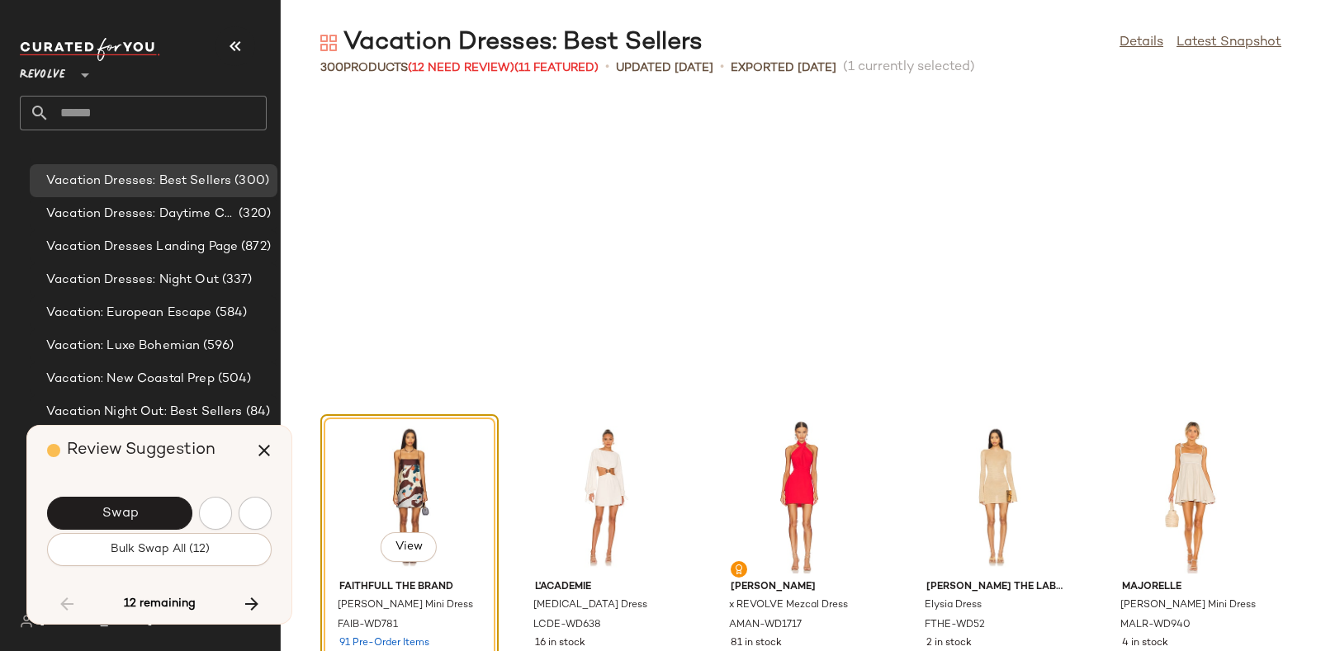
scroll to position [12086, 0]
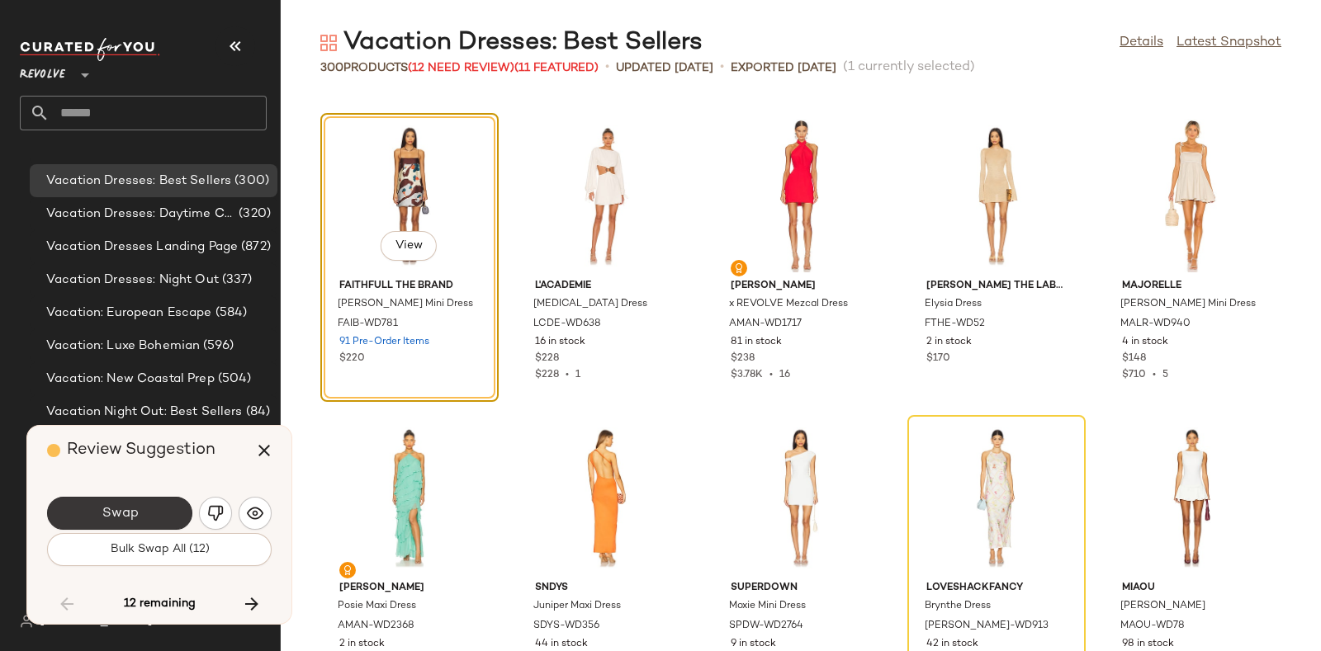
click at [154, 511] on button "Swap" at bounding box center [119, 513] width 145 height 33
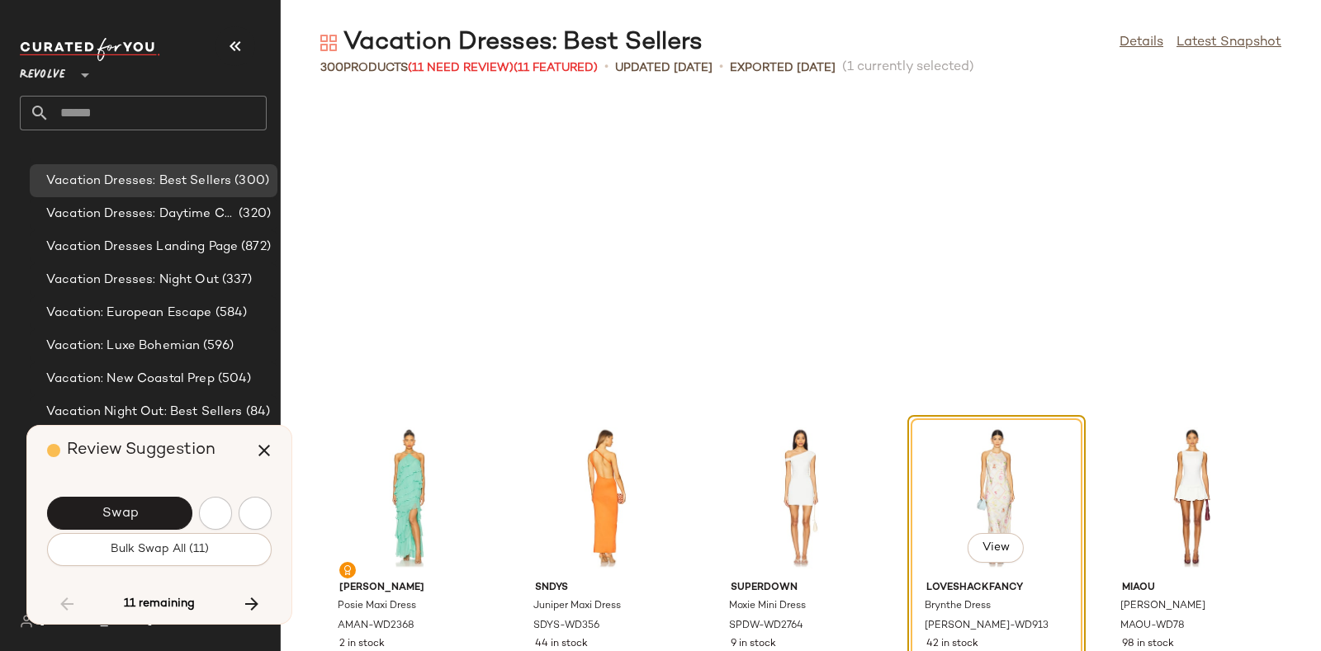
scroll to position [12388, 0]
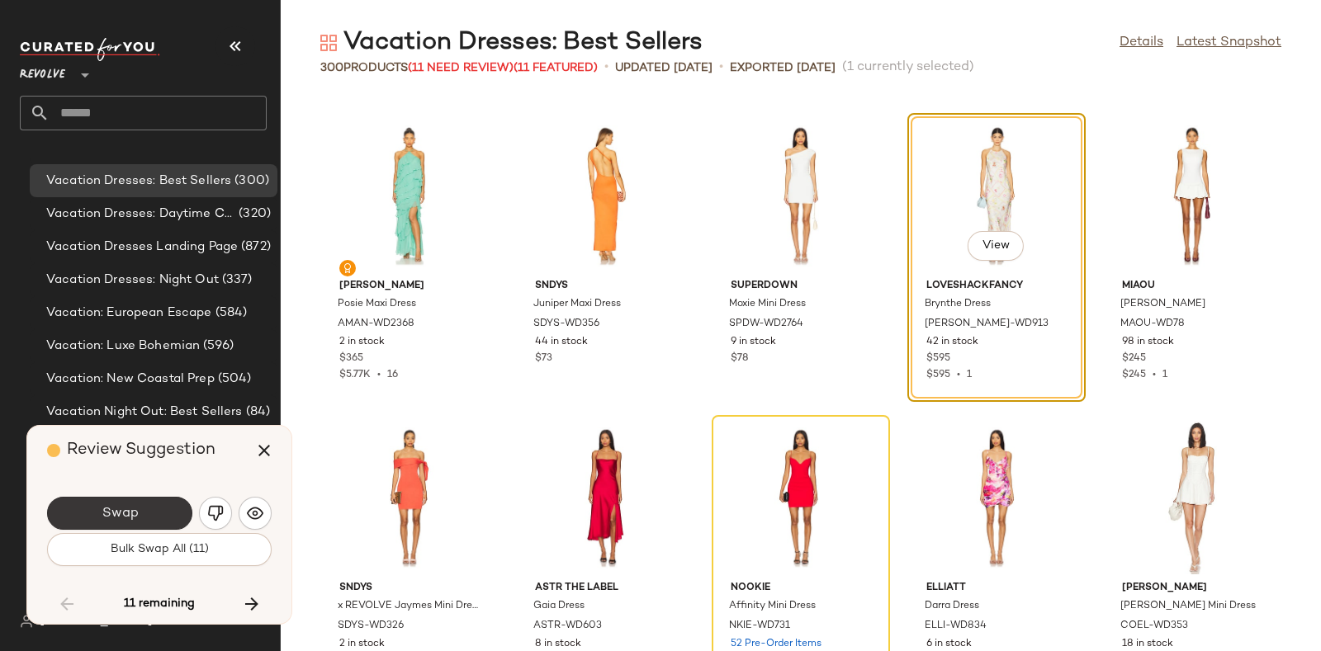
click at [168, 503] on button "Swap" at bounding box center [119, 513] width 145 height 33
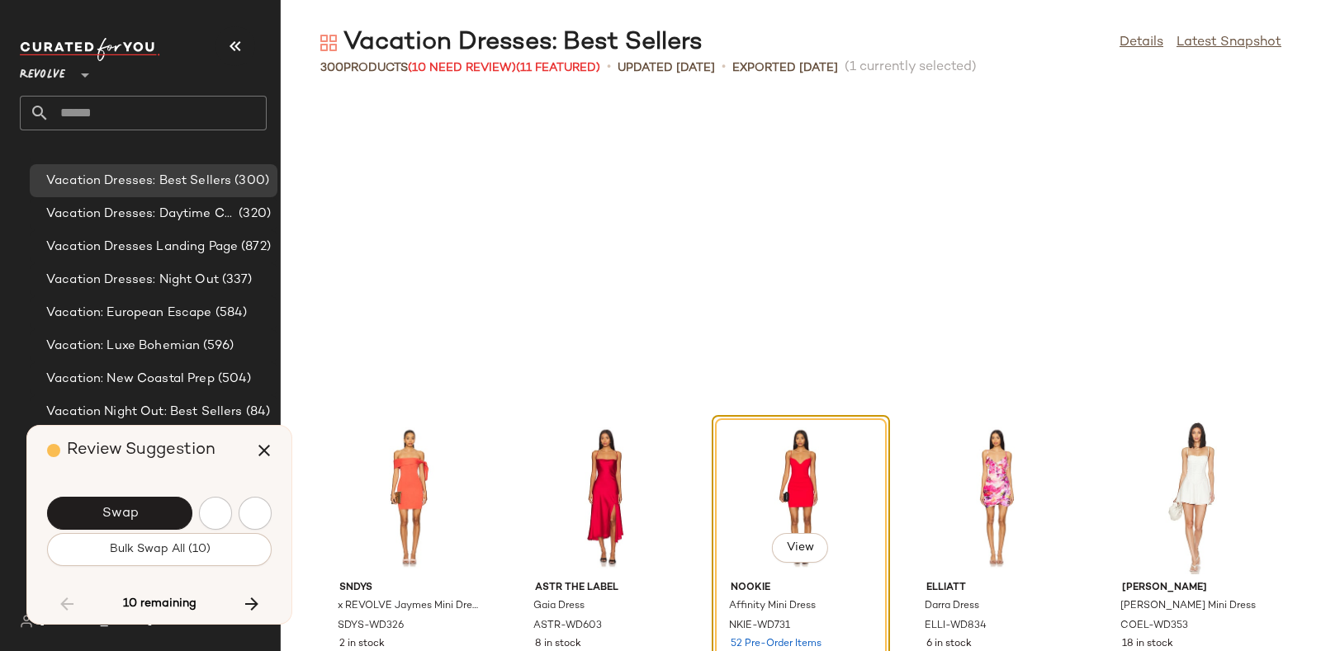
scroll to position [12691, 0]
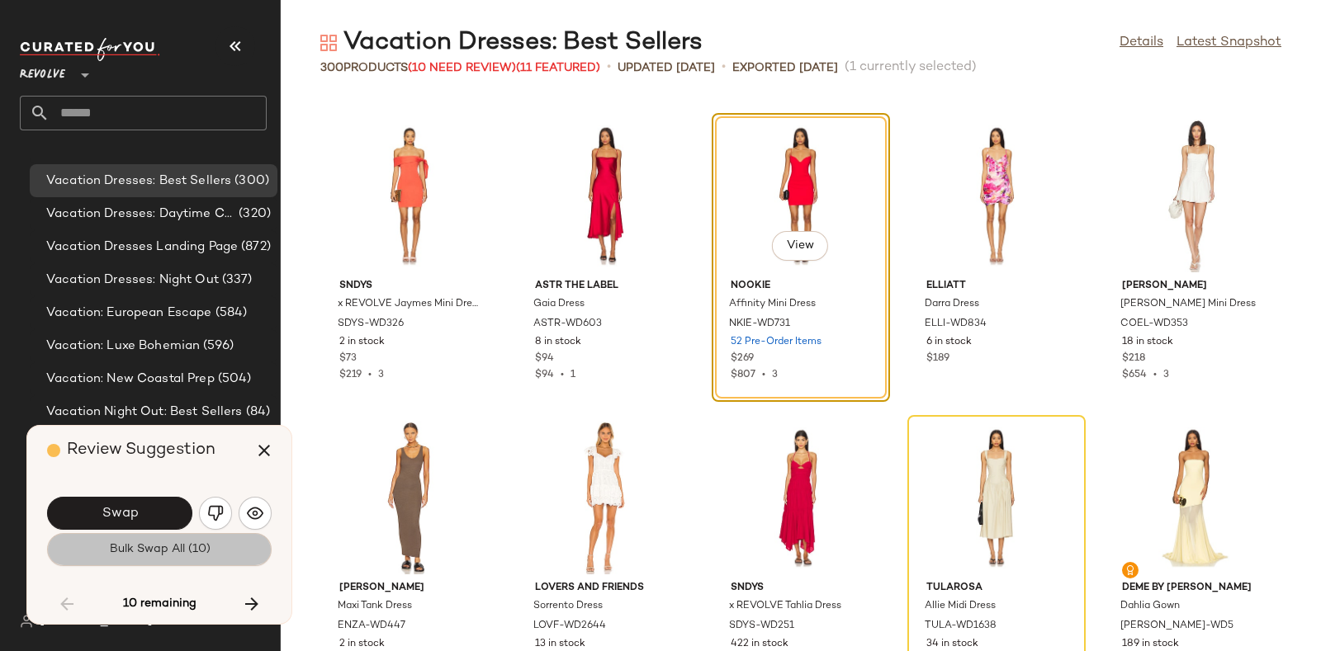
click at [119, 533] on button "Bulk Swap All (10)" at bounding box center [159, 549] width 225 height 33
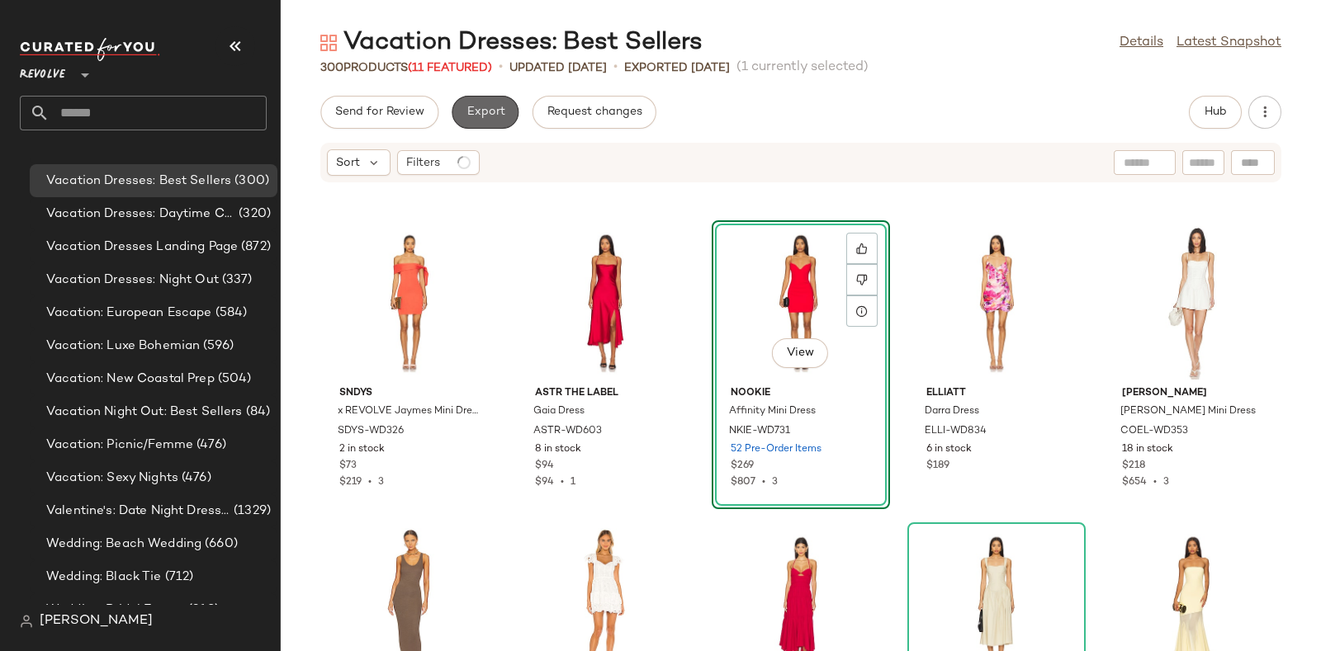
click at [471, 106] on span "Export" at bounding box center [485, 112] width 39 height 13
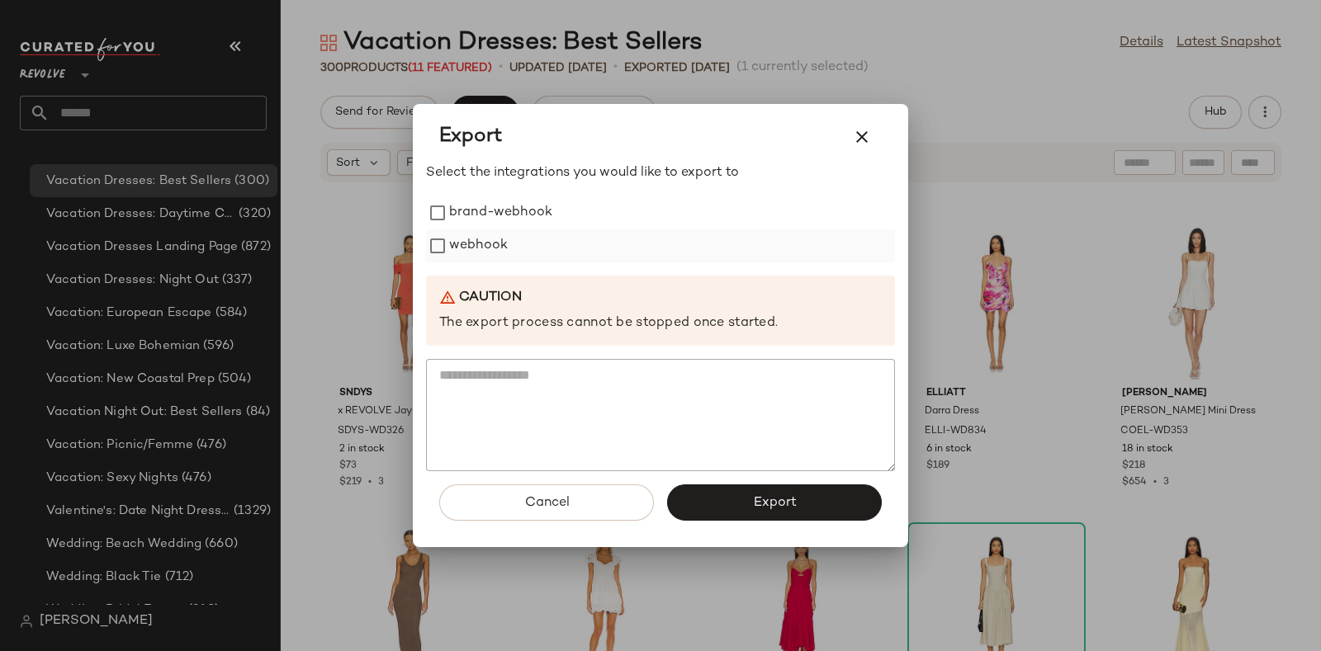
click at [487, 243] on label "webhook" at bounding box center [478, 246] width 59 height 33
click at [769, 495] on span "Export" at bounding box center [774, 503] width 44 height 16
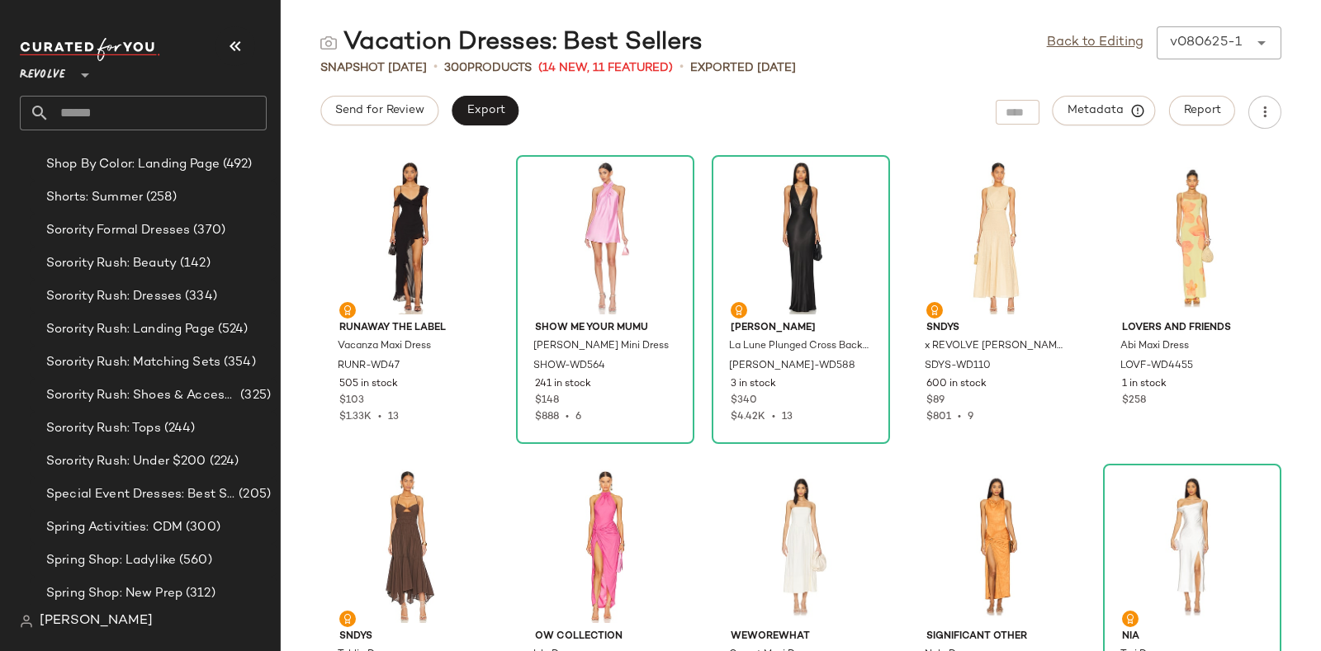
scroll to position [12254, 0]
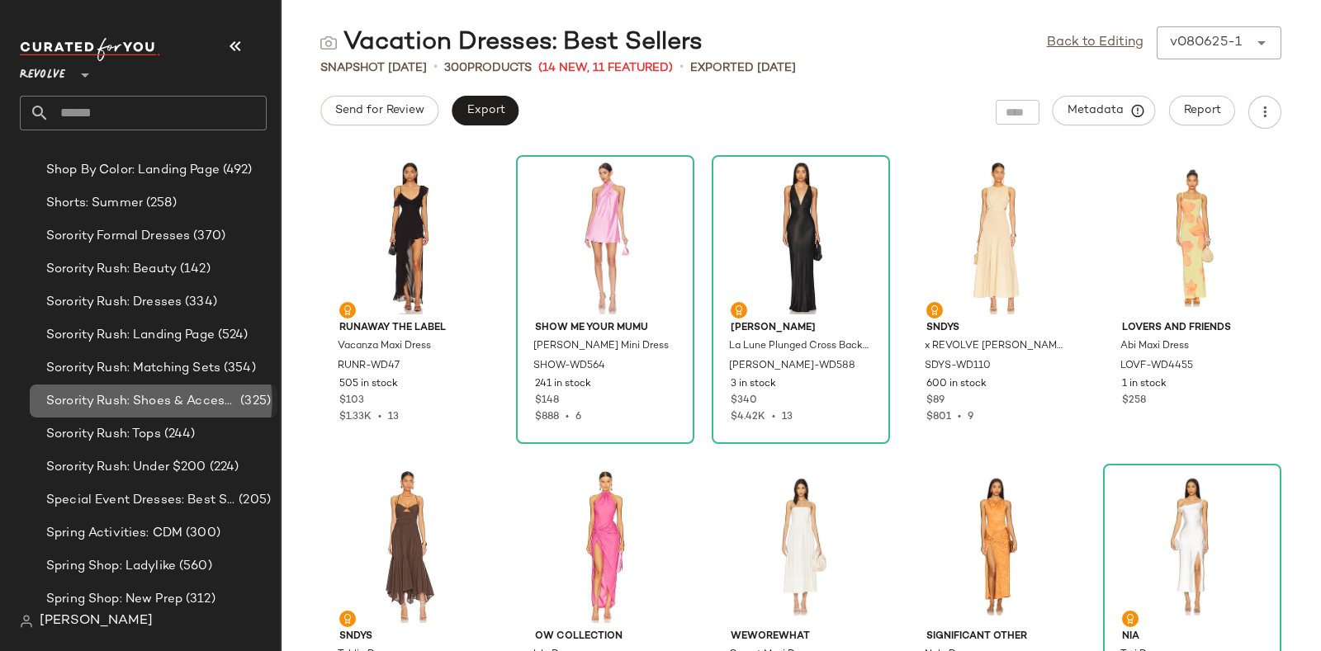
click at [201, 393] on span "Sorority Rush: Shoes & Accessories" at bounding box center [141, 401] width 191 height 19
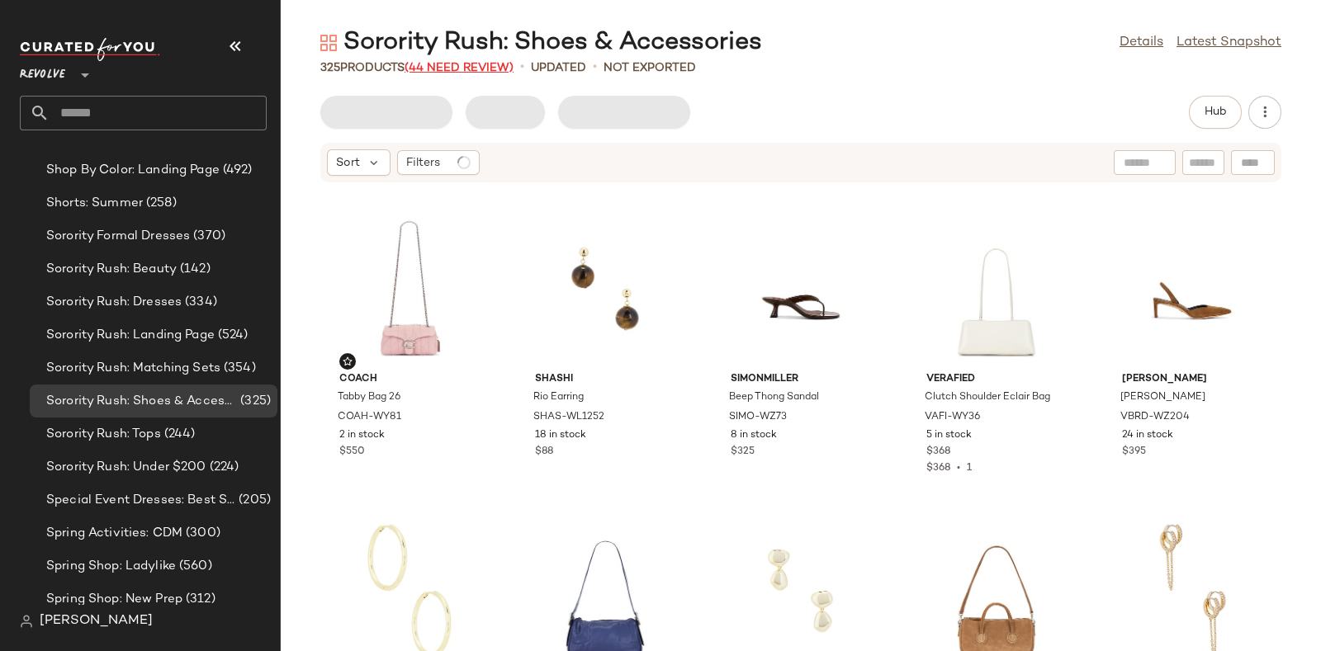
click at [470, 64] on span "(44 Need Review)" at bounding box center [459, 68] width 109 height 12
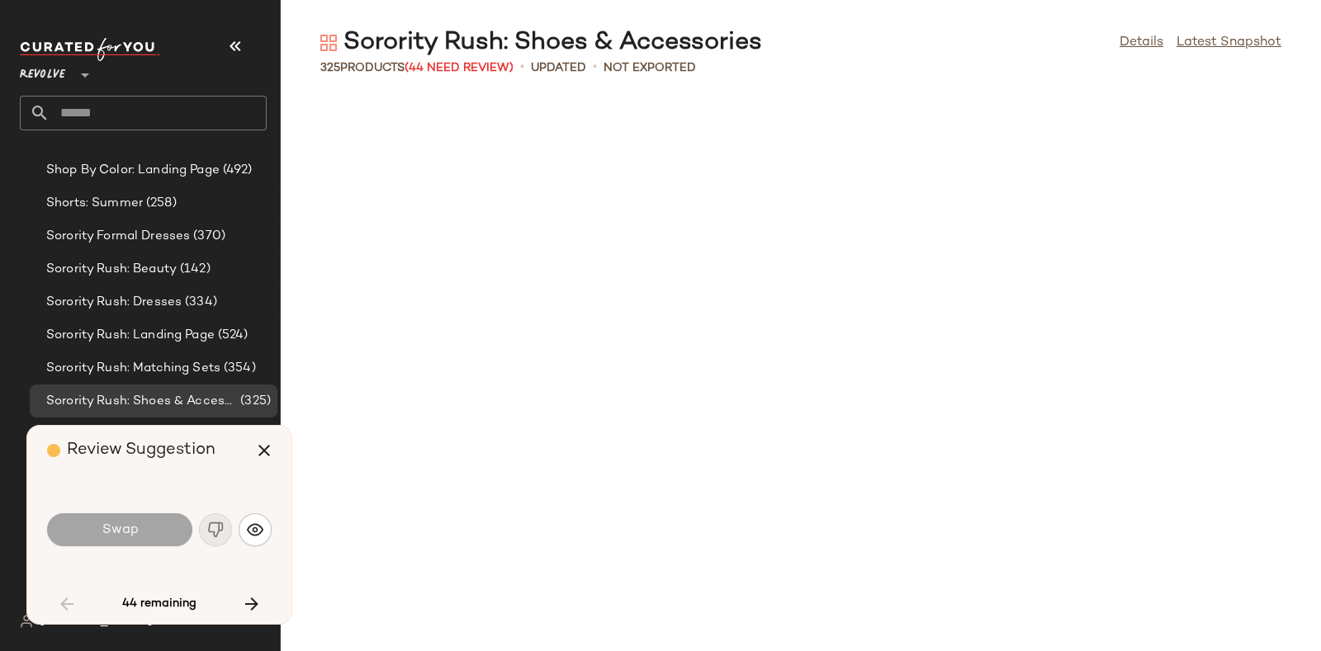
scroll to position [2417, 0]
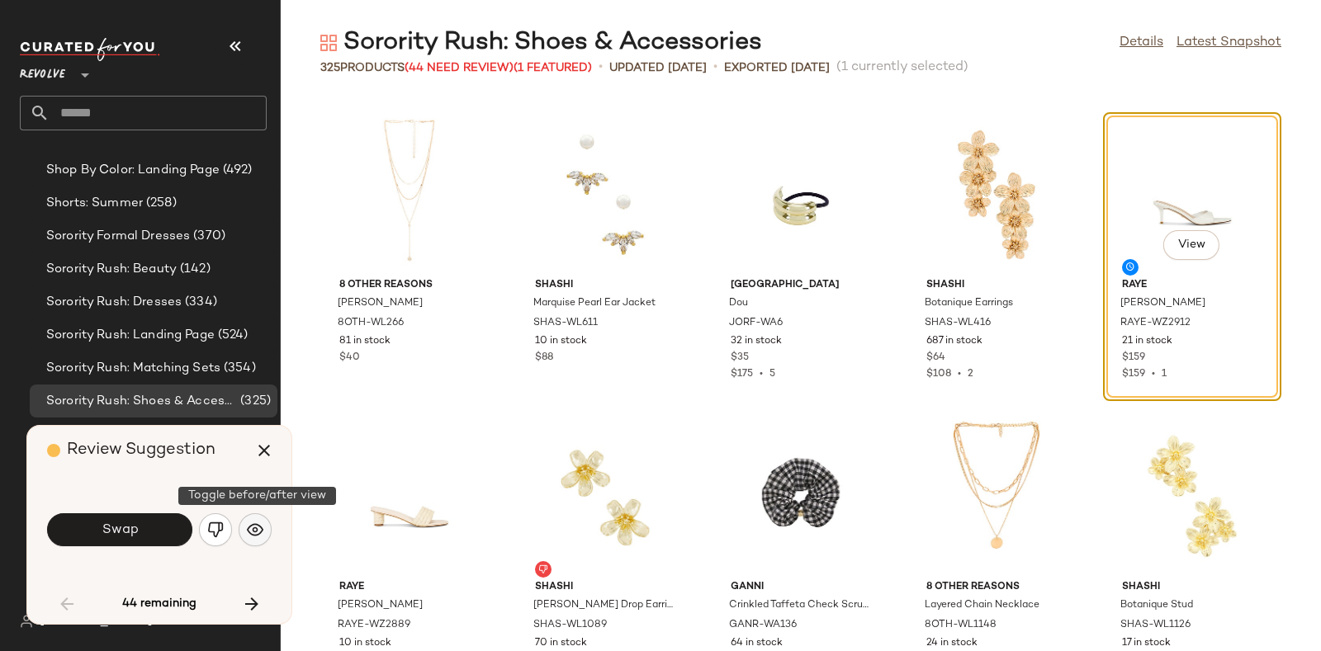
click at [252, 533] on img "button" at bounding box center [255, 530] width 17 height 17
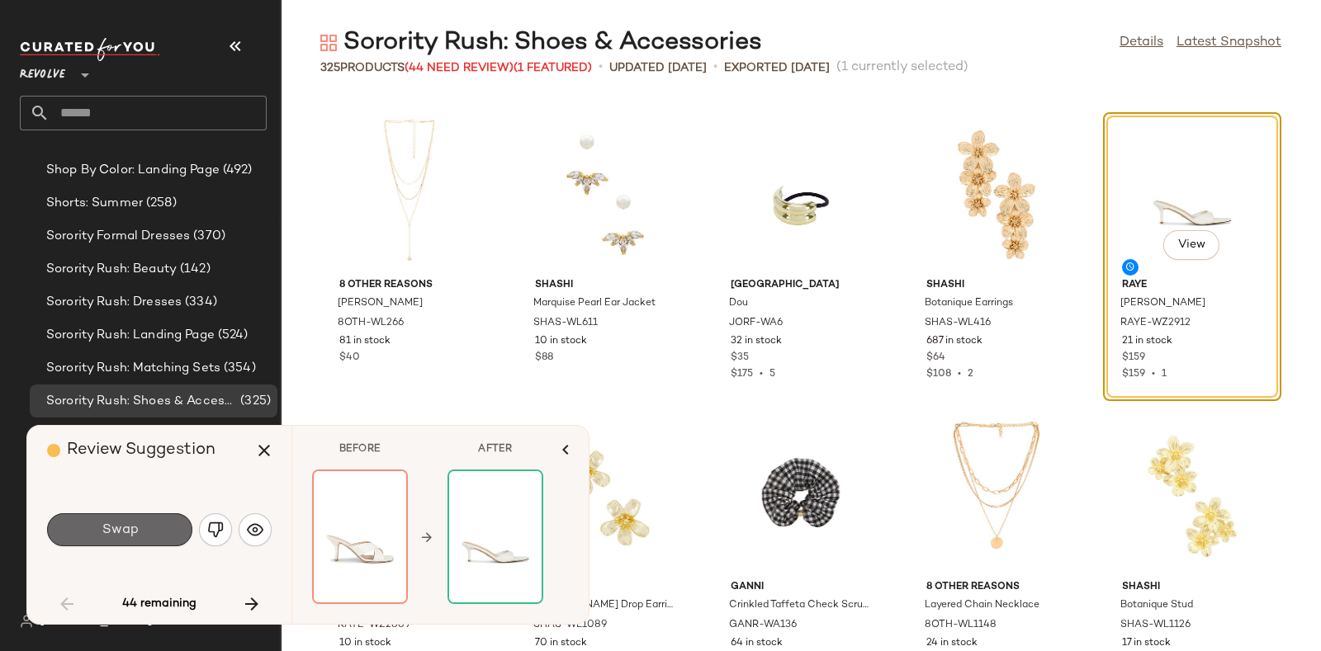
click at [150, 526] on button "Swap" at bounding box center [119, 530] width 145 height 33
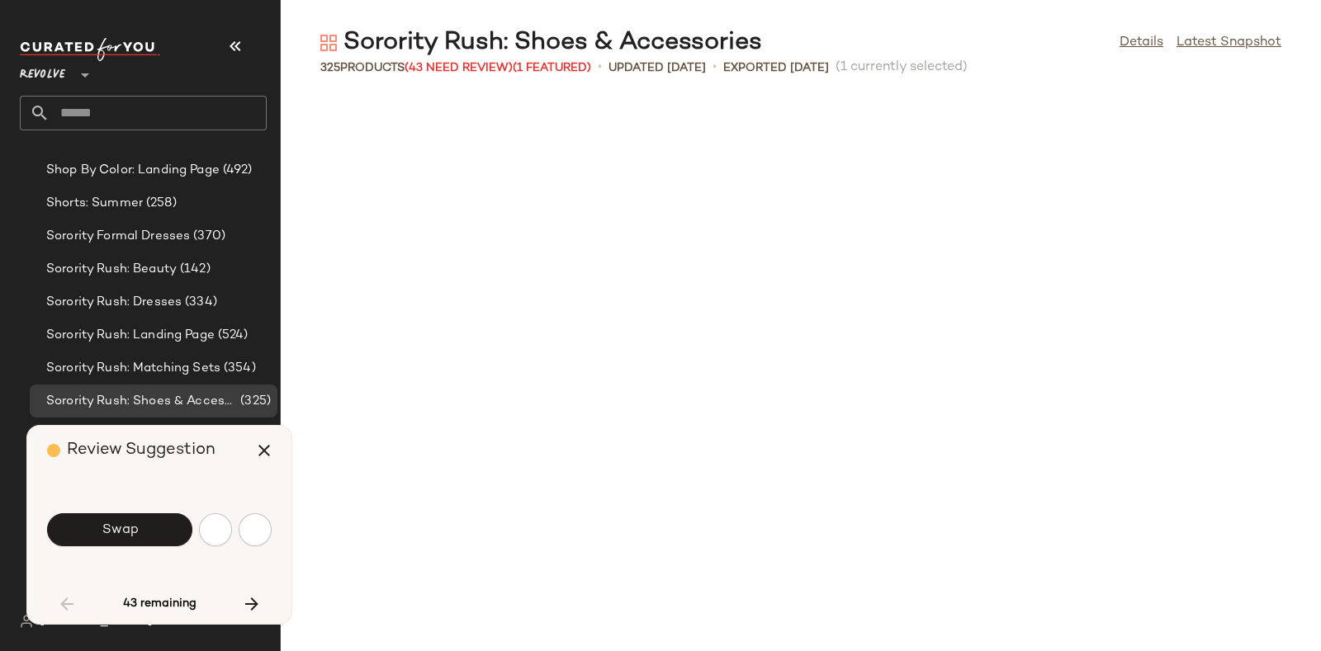
scroll to position [3021, 0]
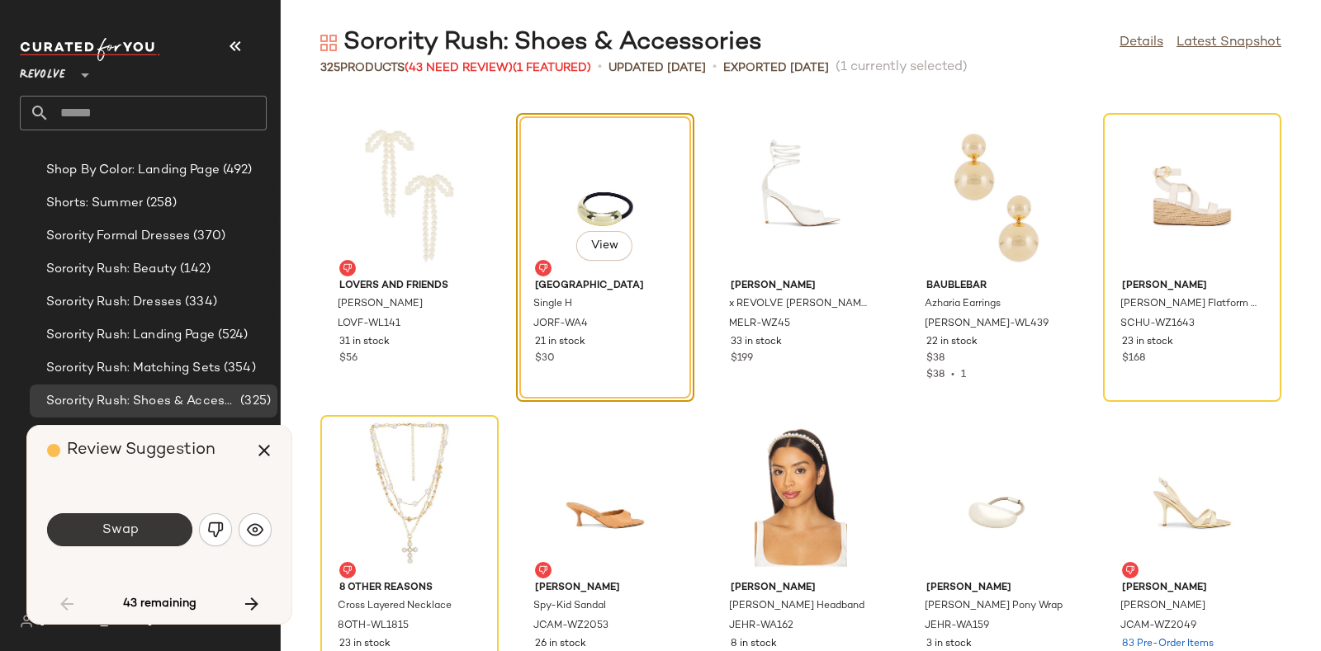
click at [157, 524] on button "Swap" at bounding box center [119, 530] width 145 height 33
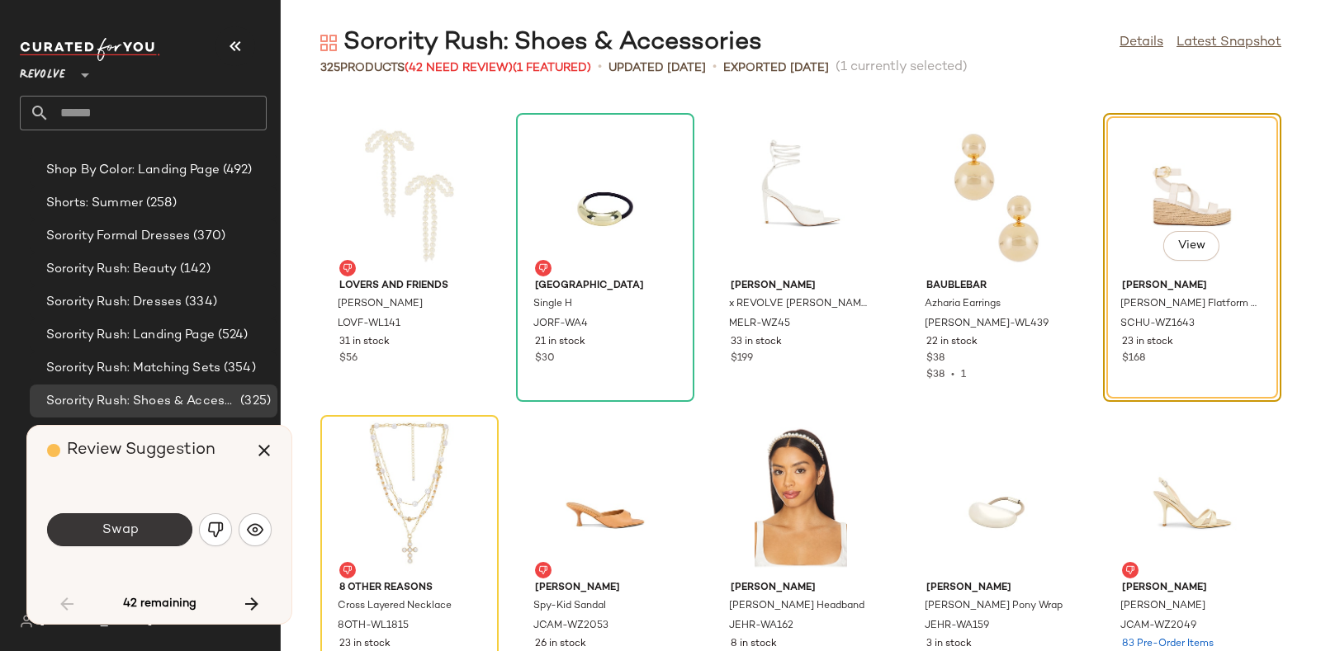
click at [152, 524] on button "Swap" at bounding box center [119, 530] width 145 height 33
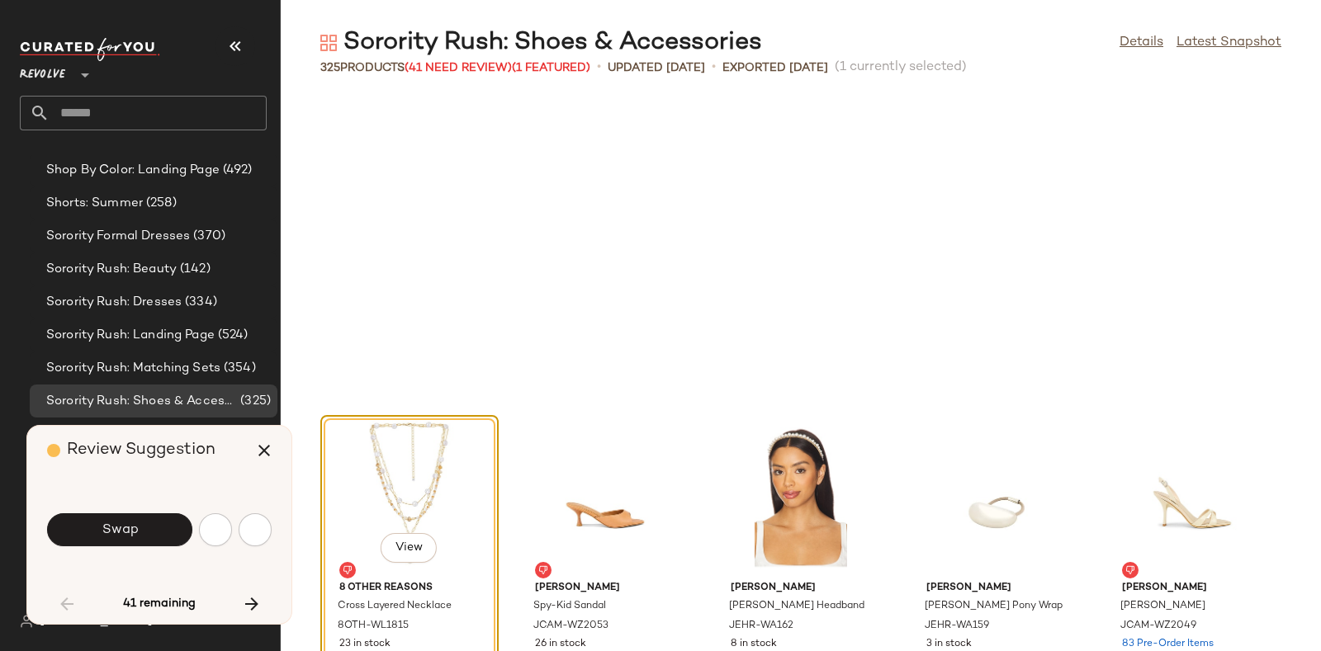
scroll to position [3323, 0]
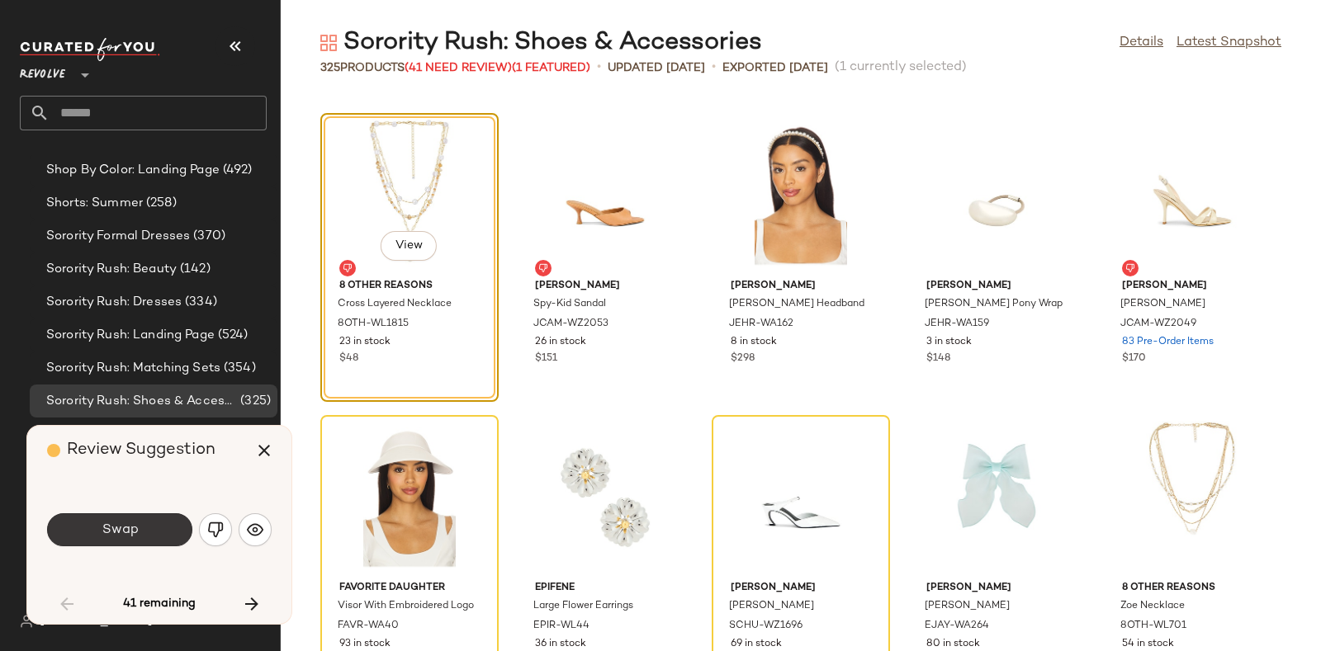
click at [148, 524] on button "Swap" at bounding box center [119, 530] width 145 height 33
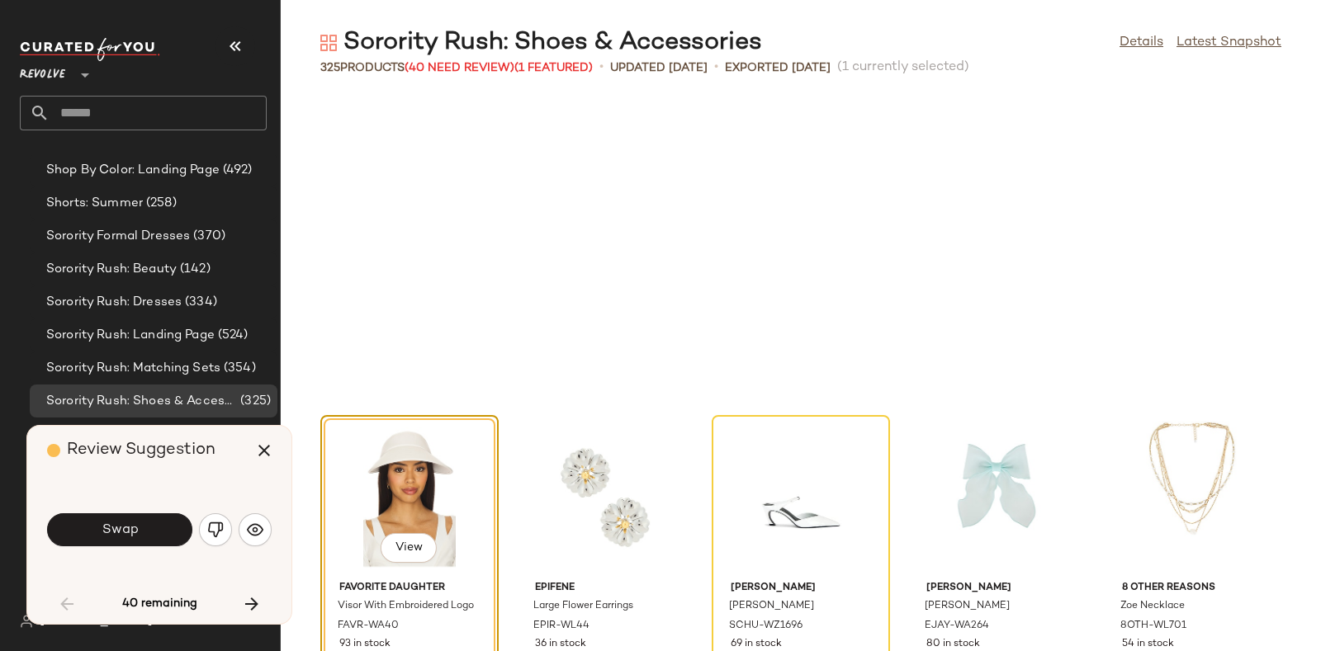
scroll to position [3625, 0]
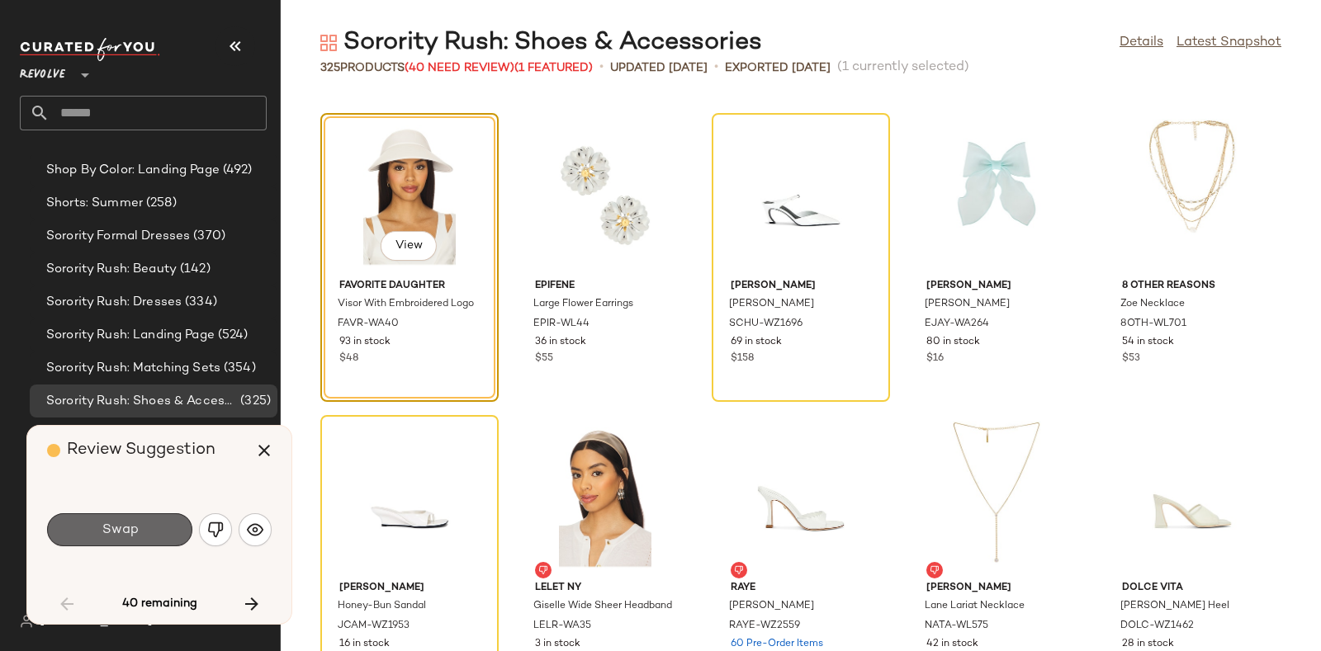
click at [149, 535] on button "Swap" at bounding box center [119, 530] width 145 height 33
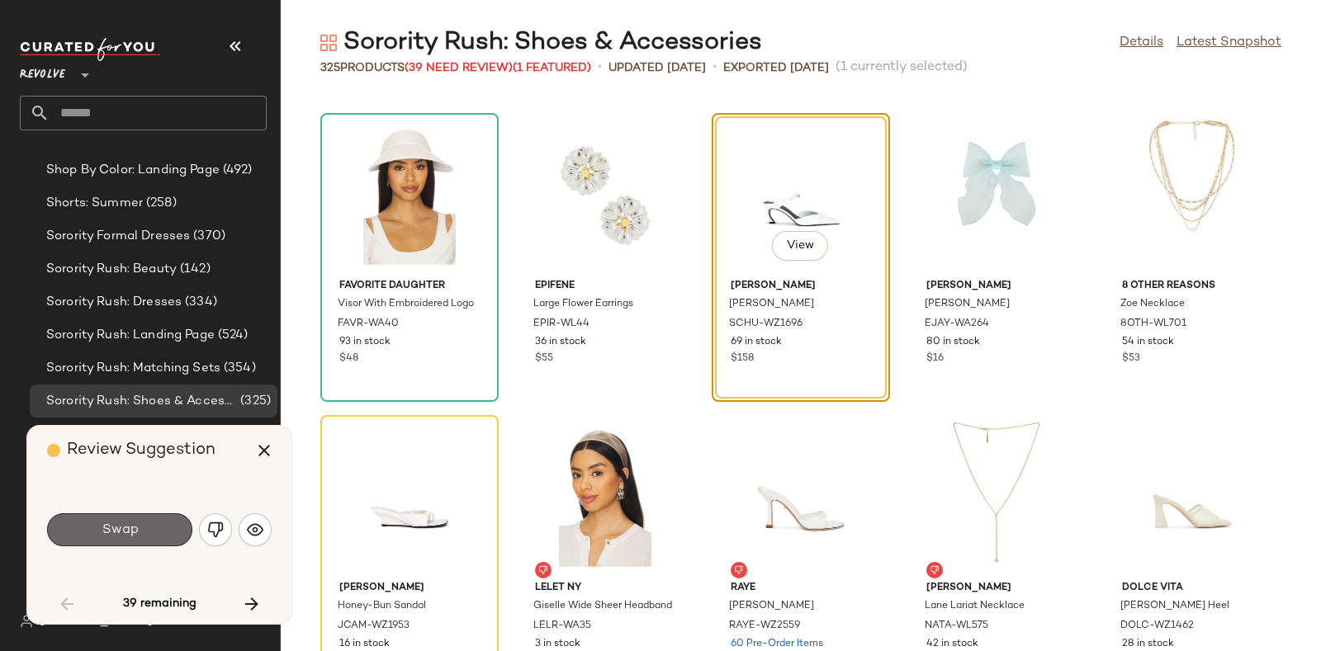
click at [149, 526] on button "Swap" at bounding box center [119, 530] width 145 height 33
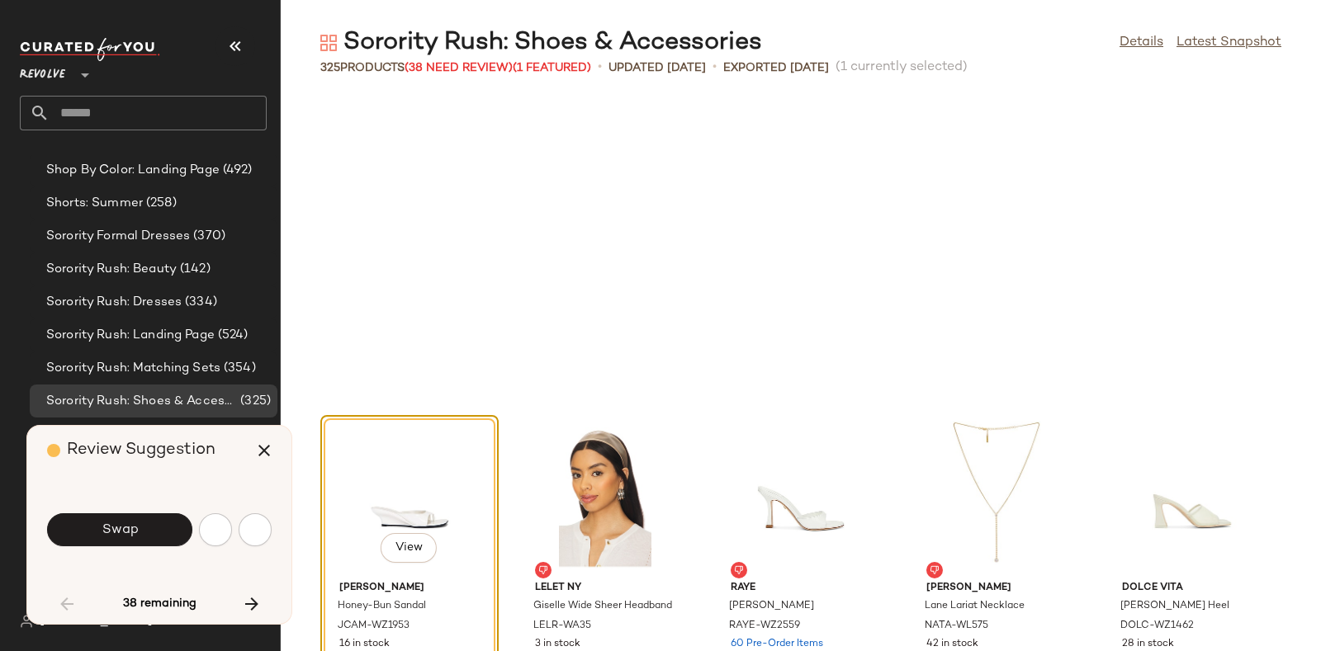
scroll to position [3928, 0]
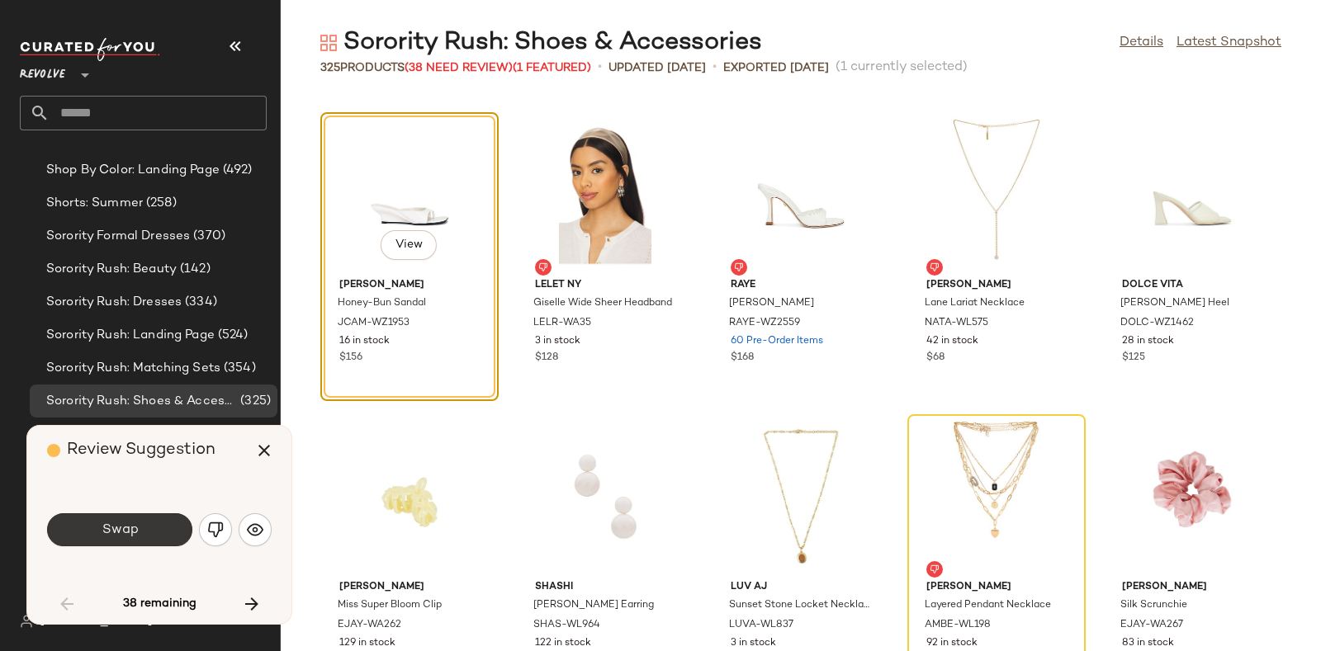
click at [156, 518] on button "Swap" at bounding box center [119, 530] width 145 height 33
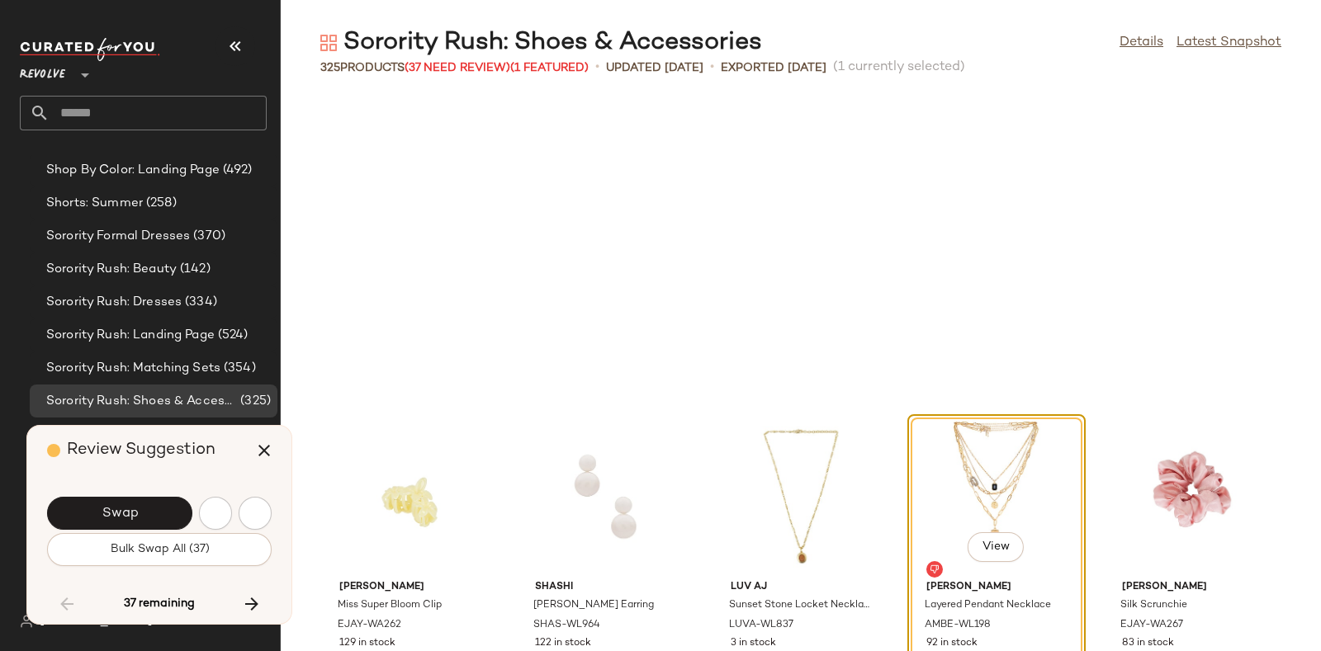
scroll to position [4230, 0]
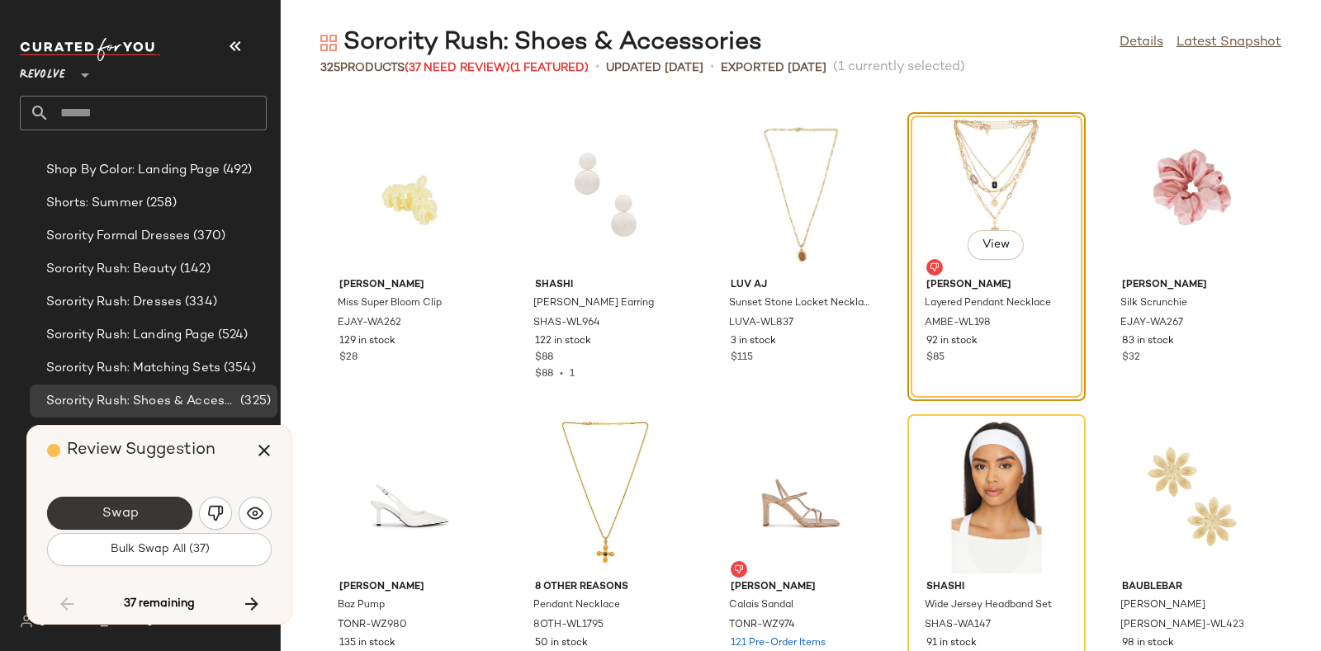
click at [154, 515] on button "Swap" at bounding box center [119, 513] width 145 height 33
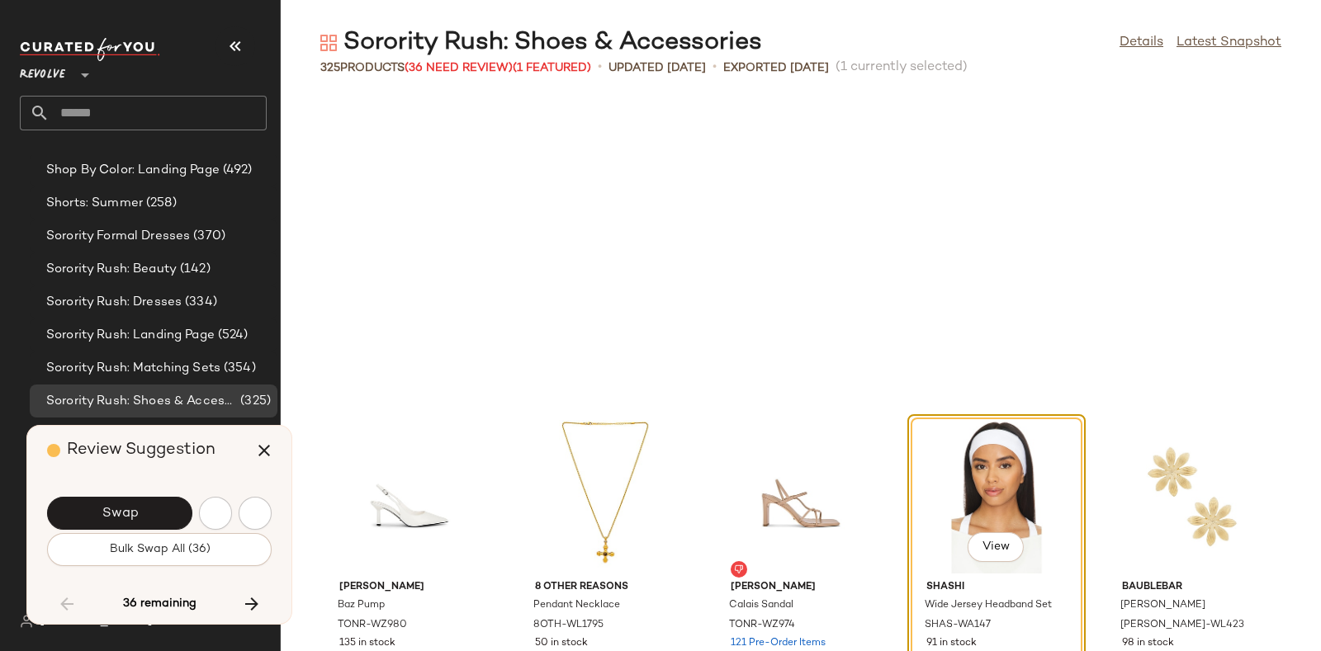
scroll to position [4533, 0]
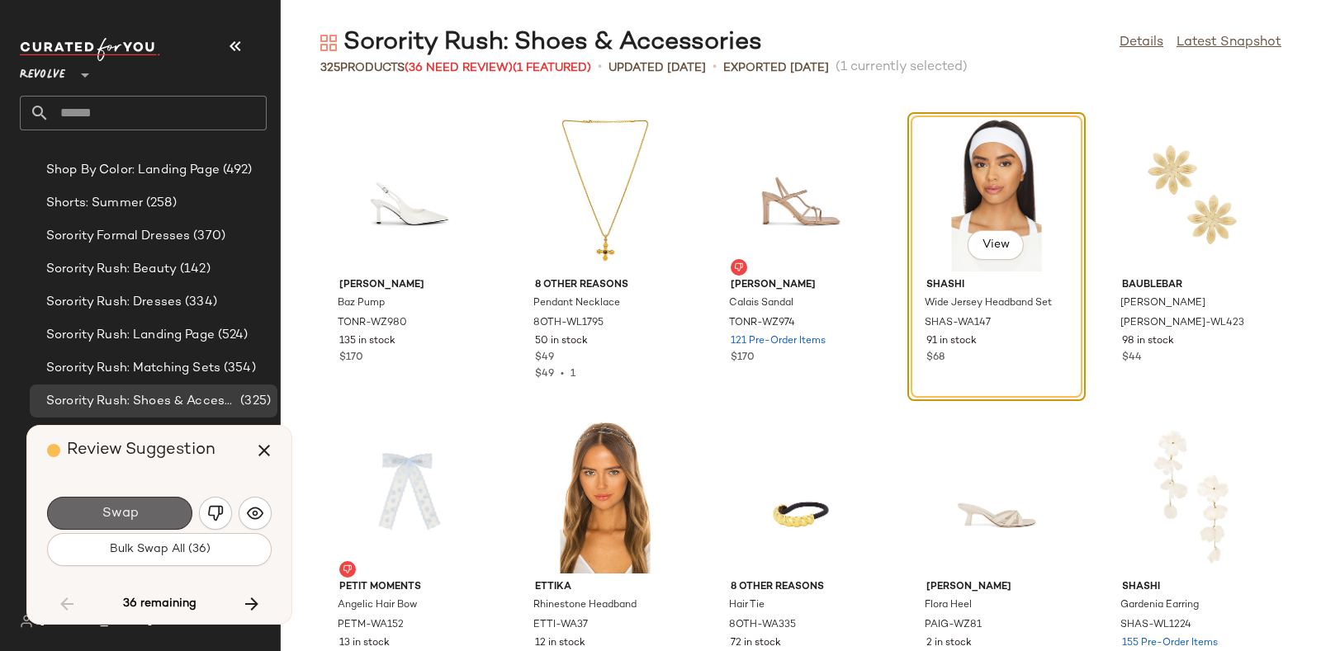
click at [150, 507] on button "Swap" at bounding box center [119, 513] width 145 height 33
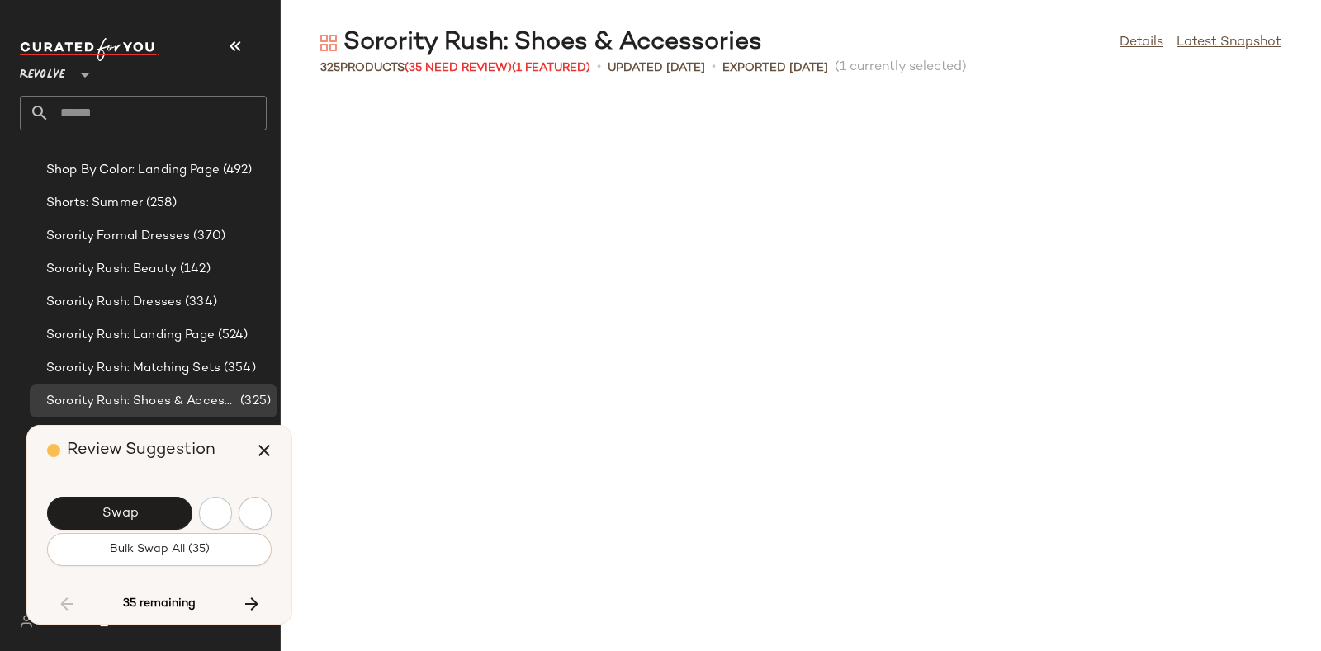
scroll to position [5439, 0]
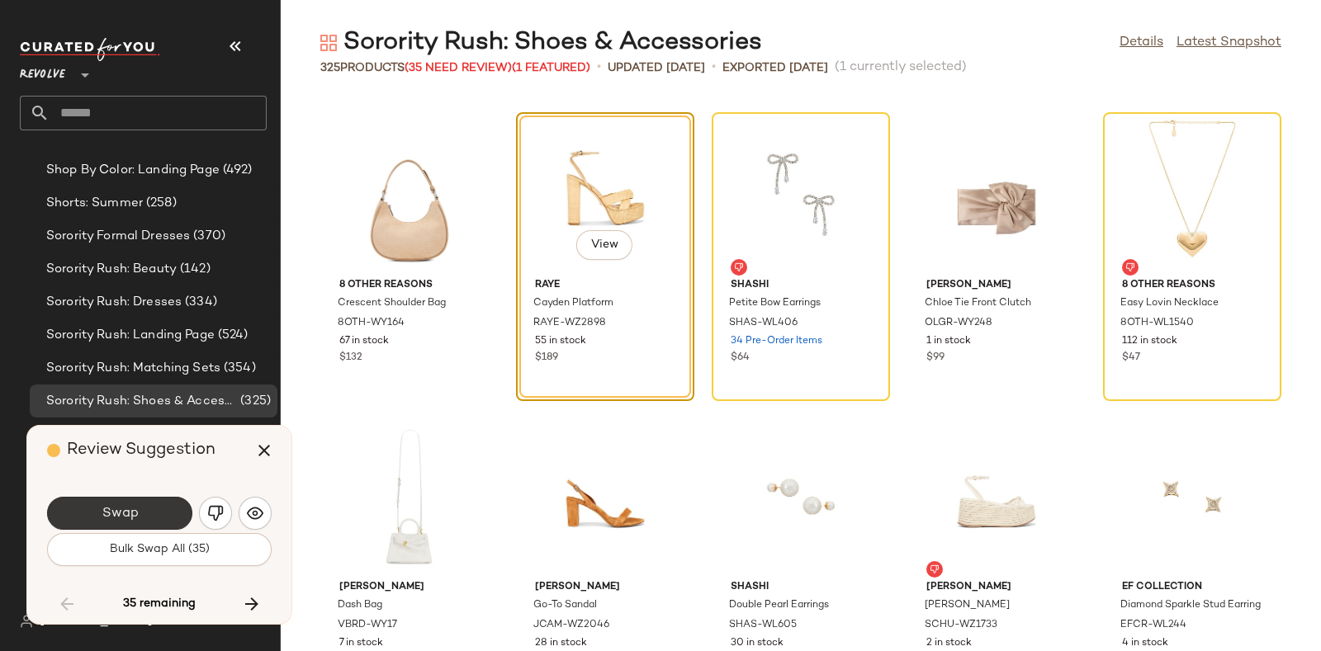
click at [155, 501] on button "Swap" at bounding box center [119, 513] width 145 height 33
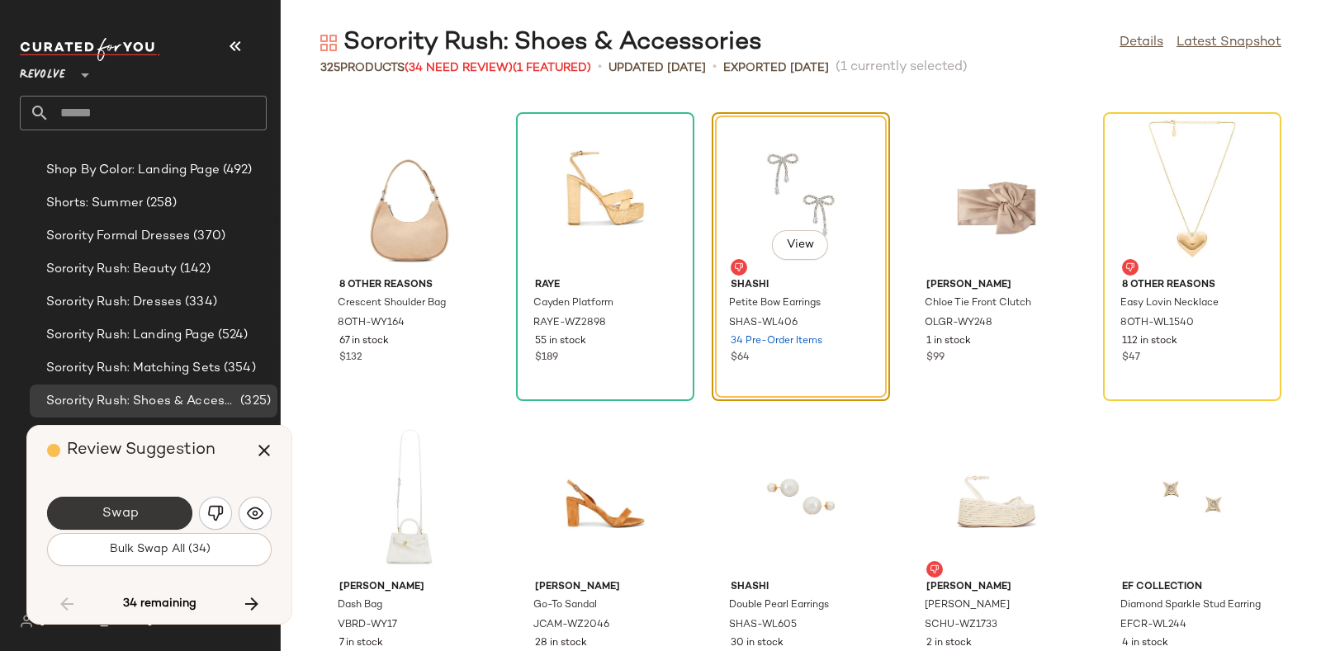
click at [169, 504] on button "Swap" at bounding box center [119, 513] width 145 height 33
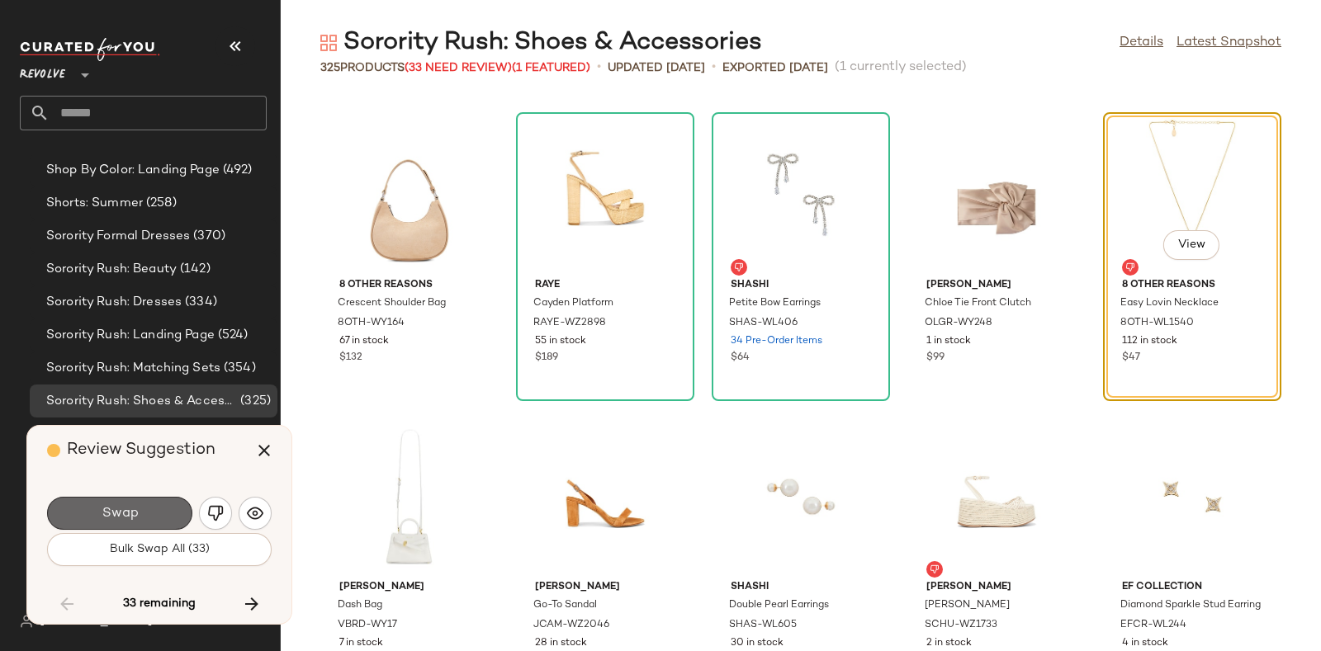
click at [131, 506] on span "Swap" at bounding box center [119, 514] width 37 height 16
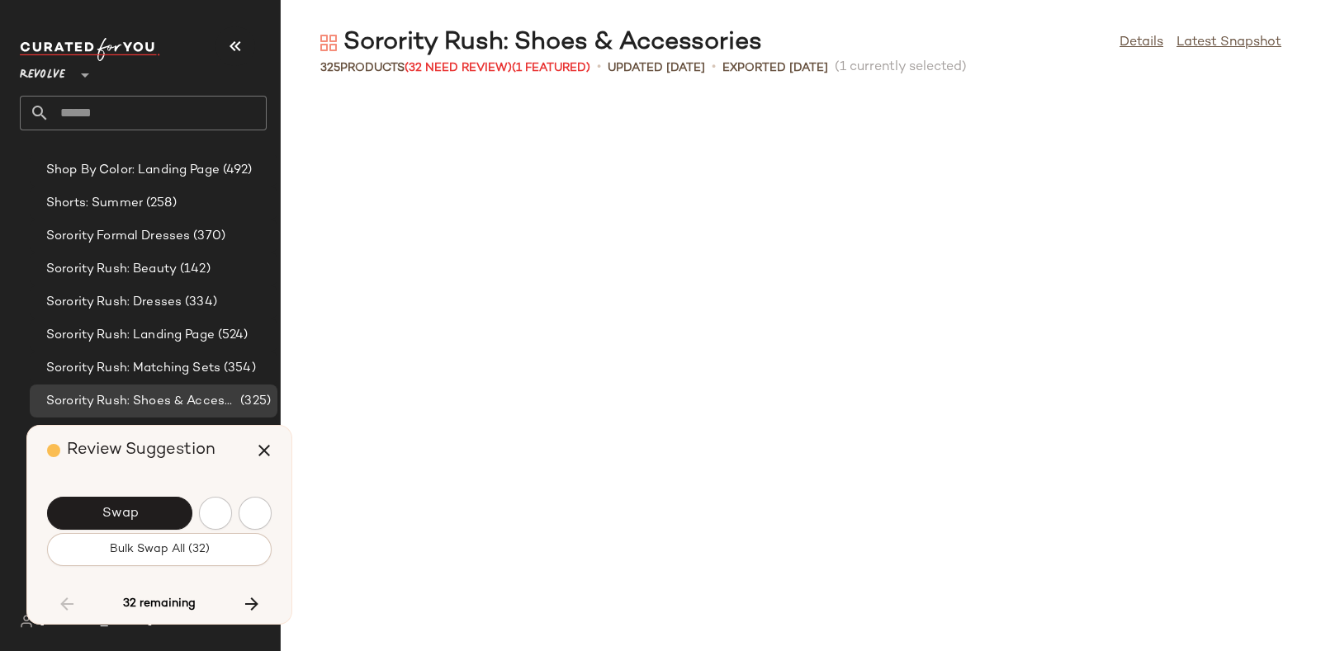
scroll to position [6345, 0]
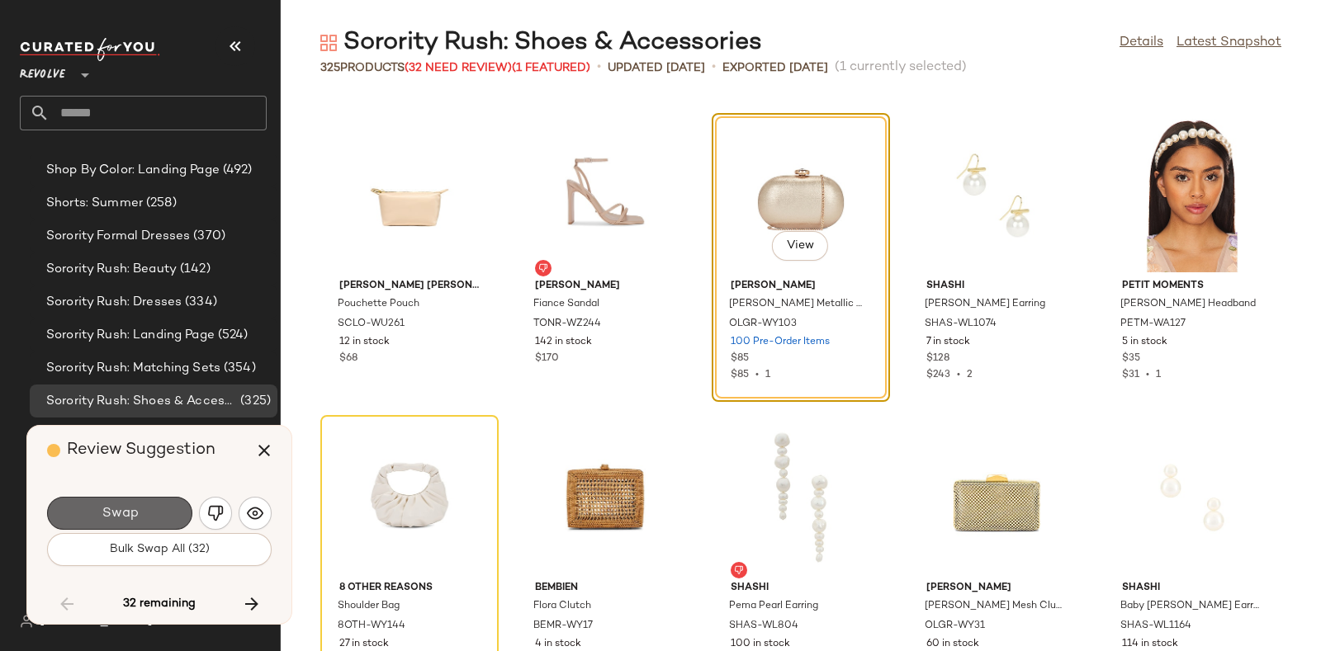
click at [155, 505] on button "Swap" at bounding box center [119, 513] width 145 height 33
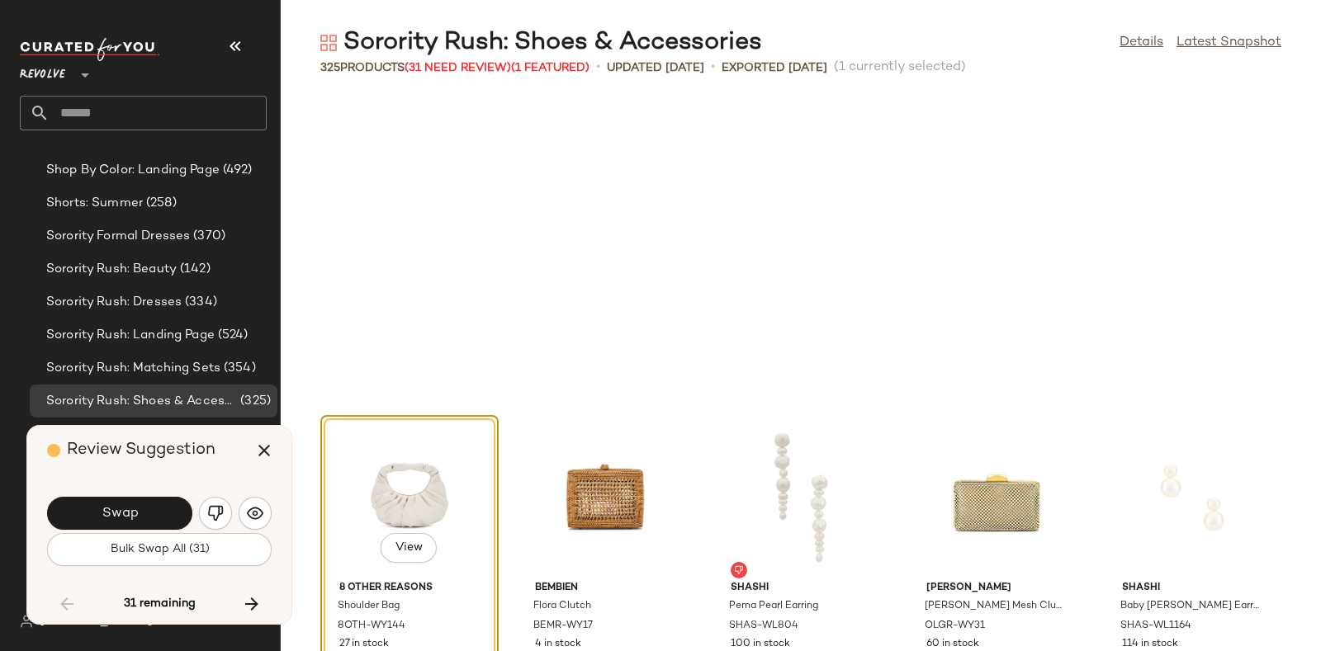
scroll to position [6647, 0]
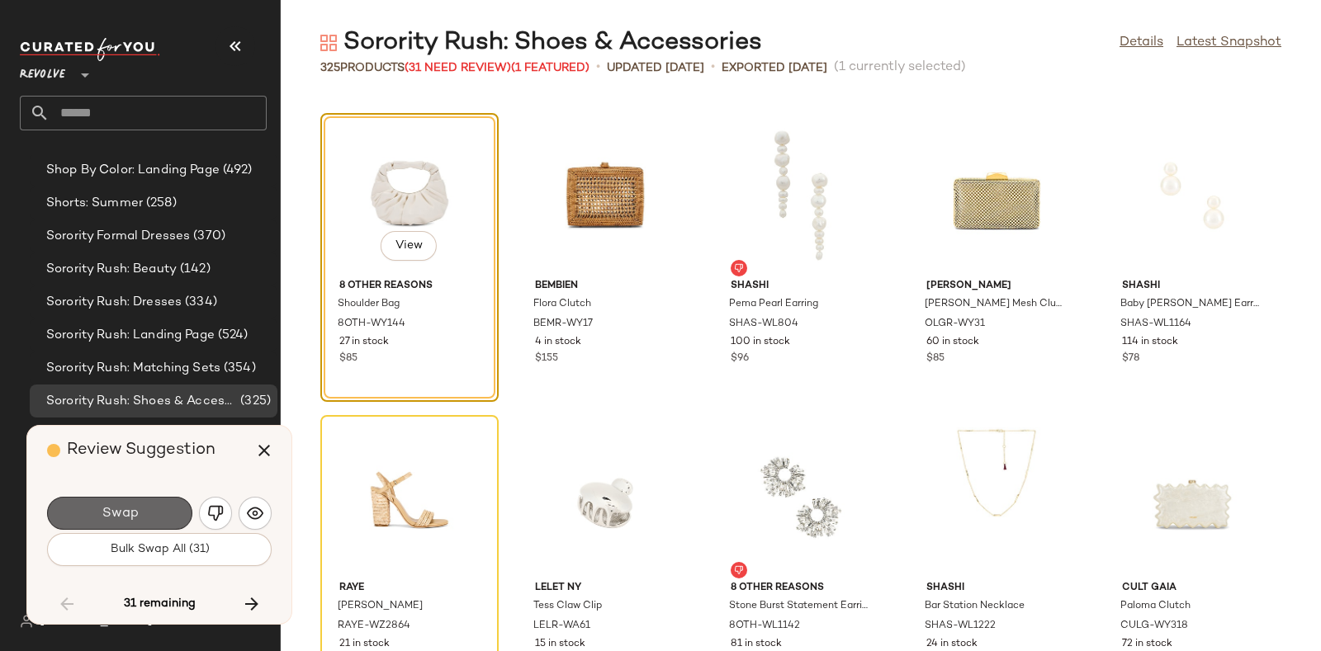
click at [149, 508] on button "Swap" at bounding box center [119, 513] width 145 height 33
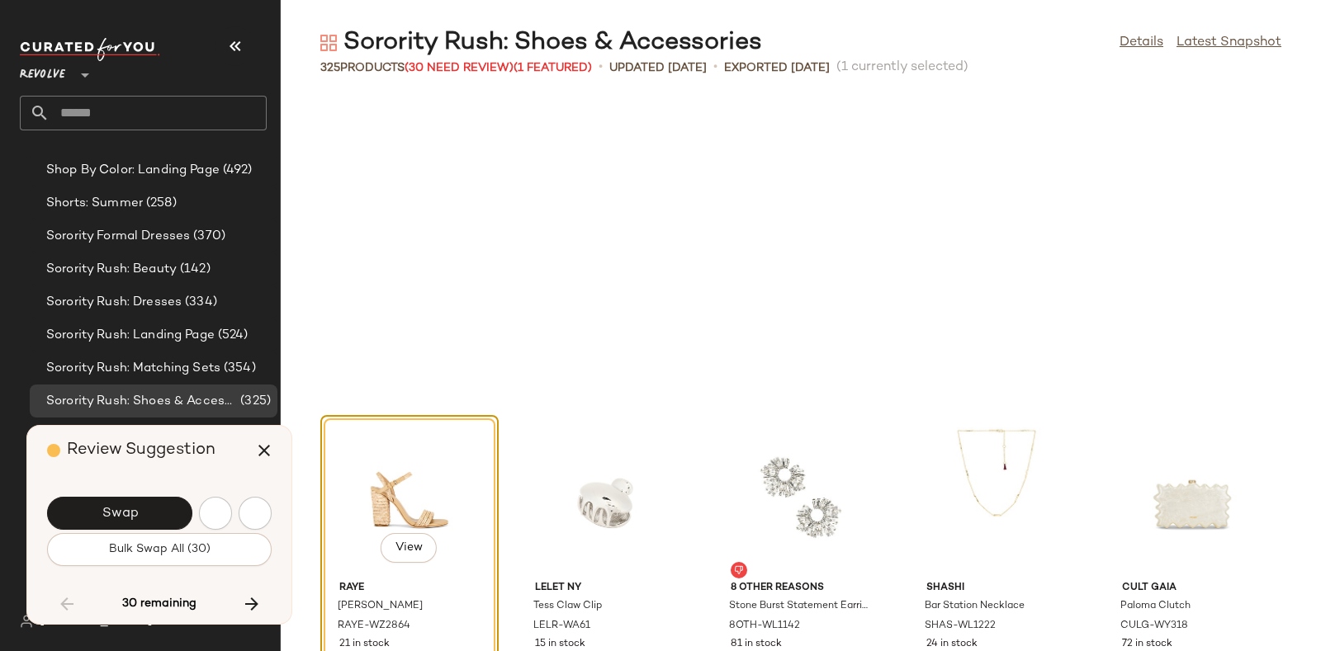
scroll to position [6950, 0]
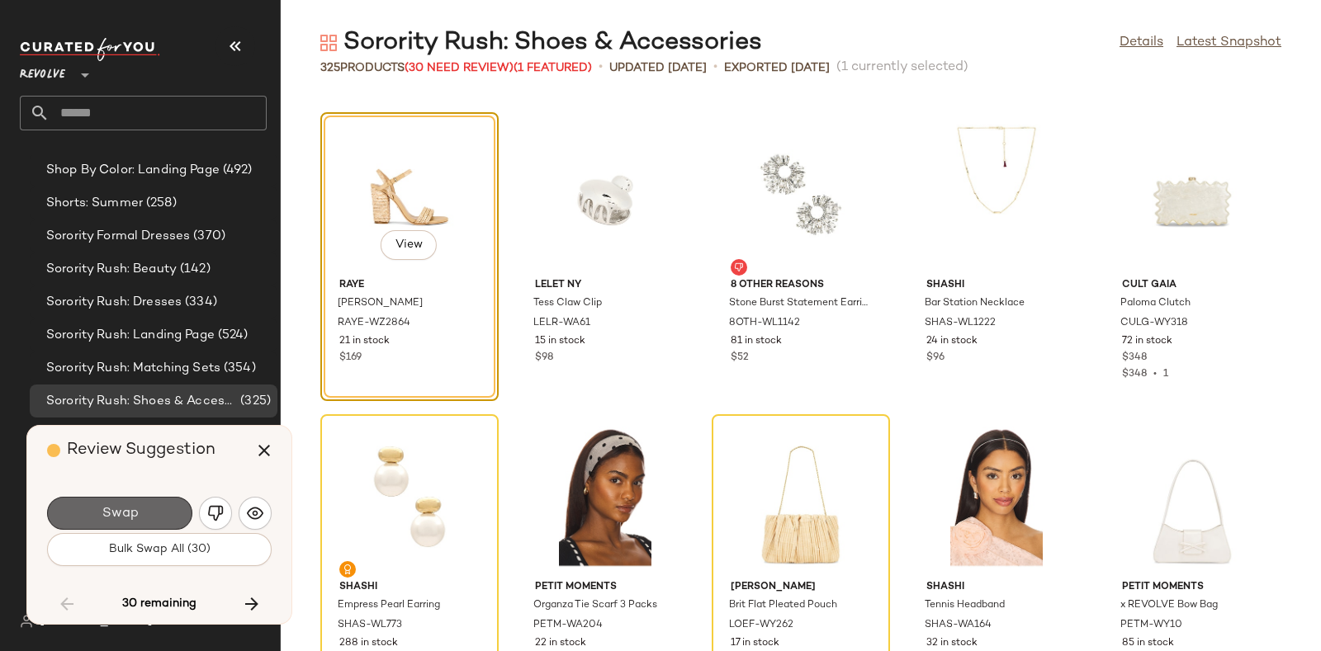
click at [155, 504] on button "Swap" at bounding box center [119, 513] width 145 height 33
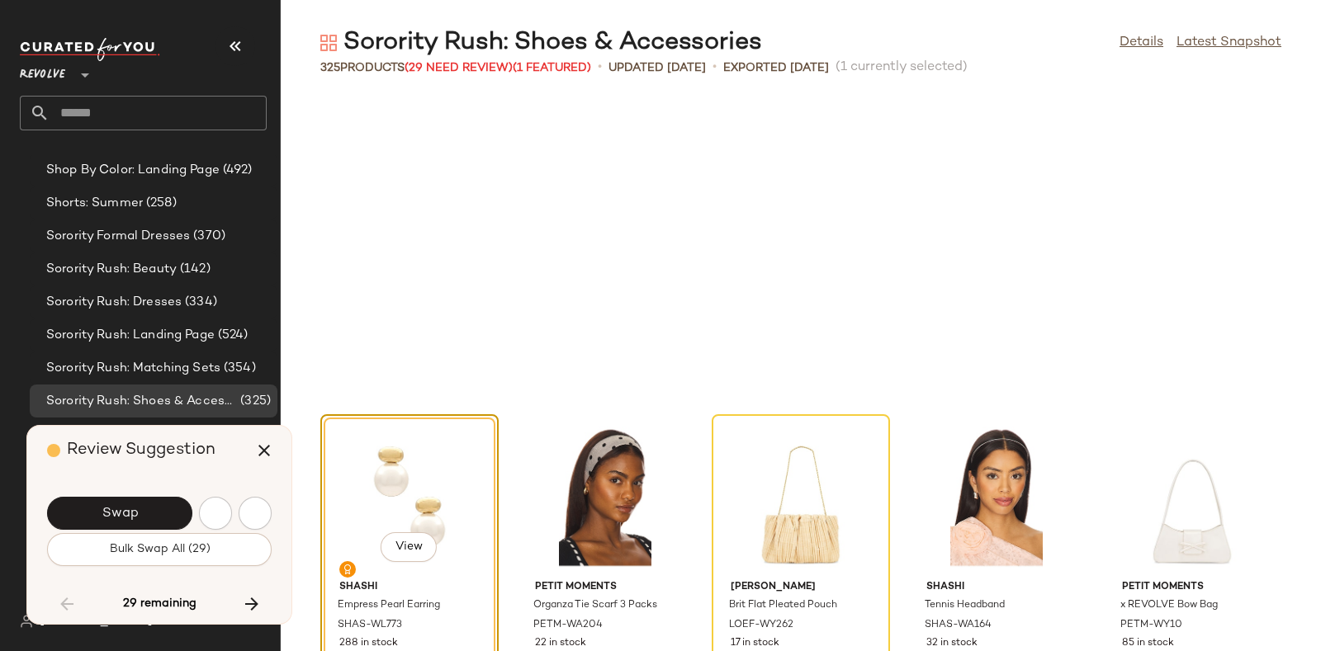
scroll to position [7252, 0]
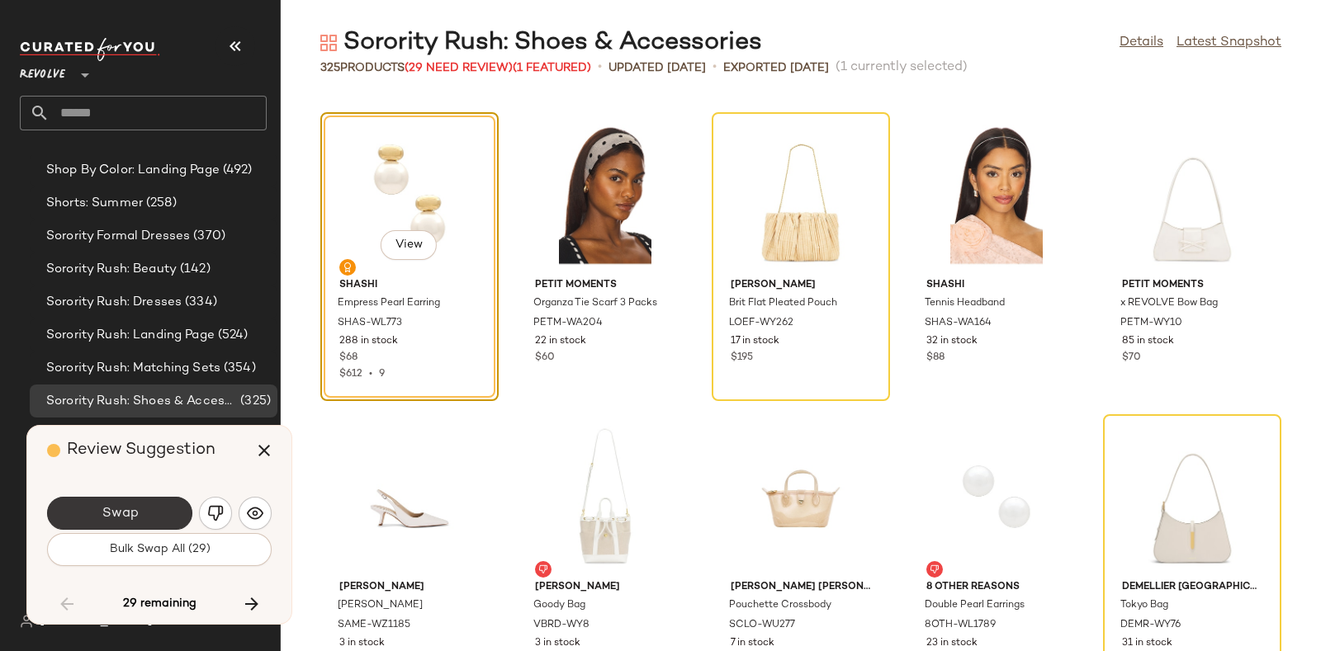
click at [157, 504] on button "Swap" at bounding box center [119, 513] width 145 height 33
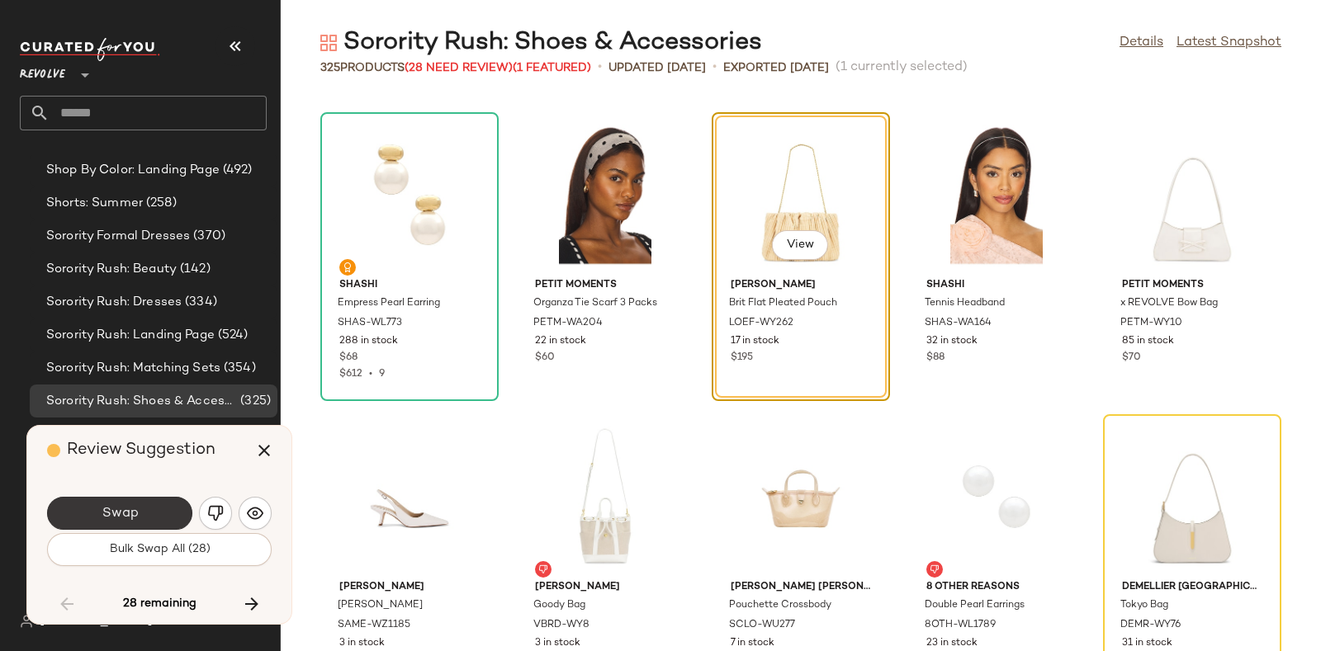
click at [156, 499] on button "Swap" at bounding box center [119, 513] width 145 height 33
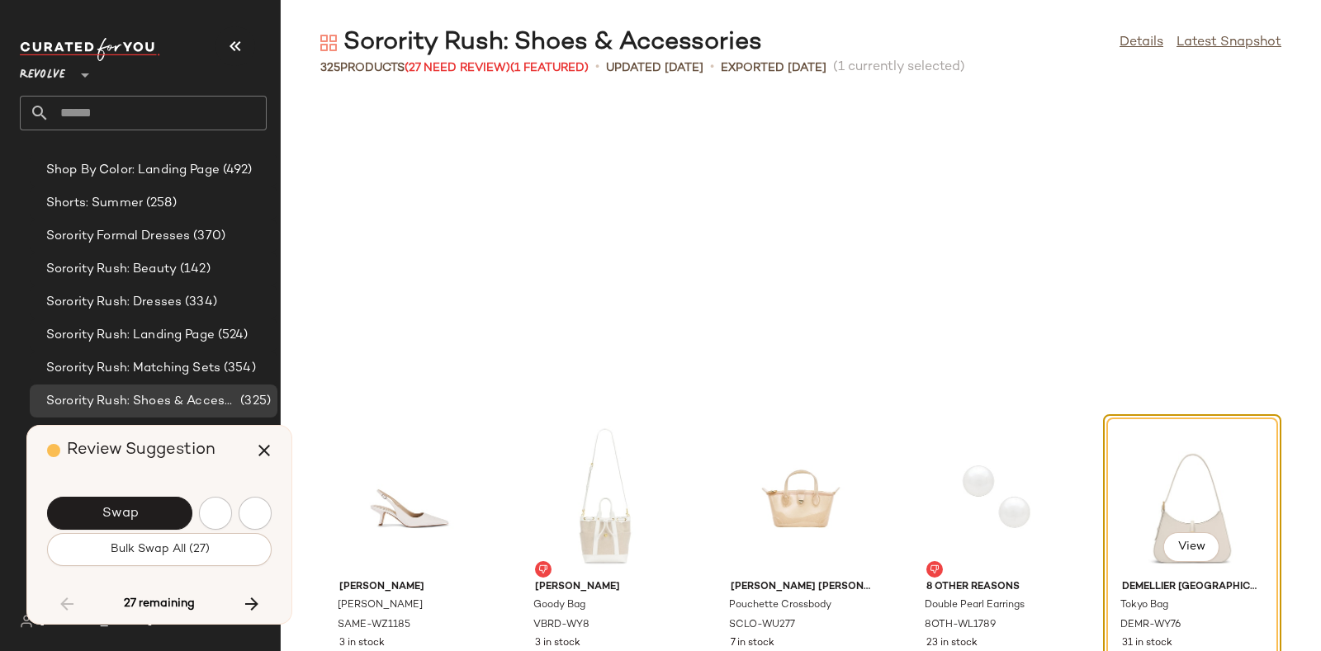
scroll to position [7554, 0]
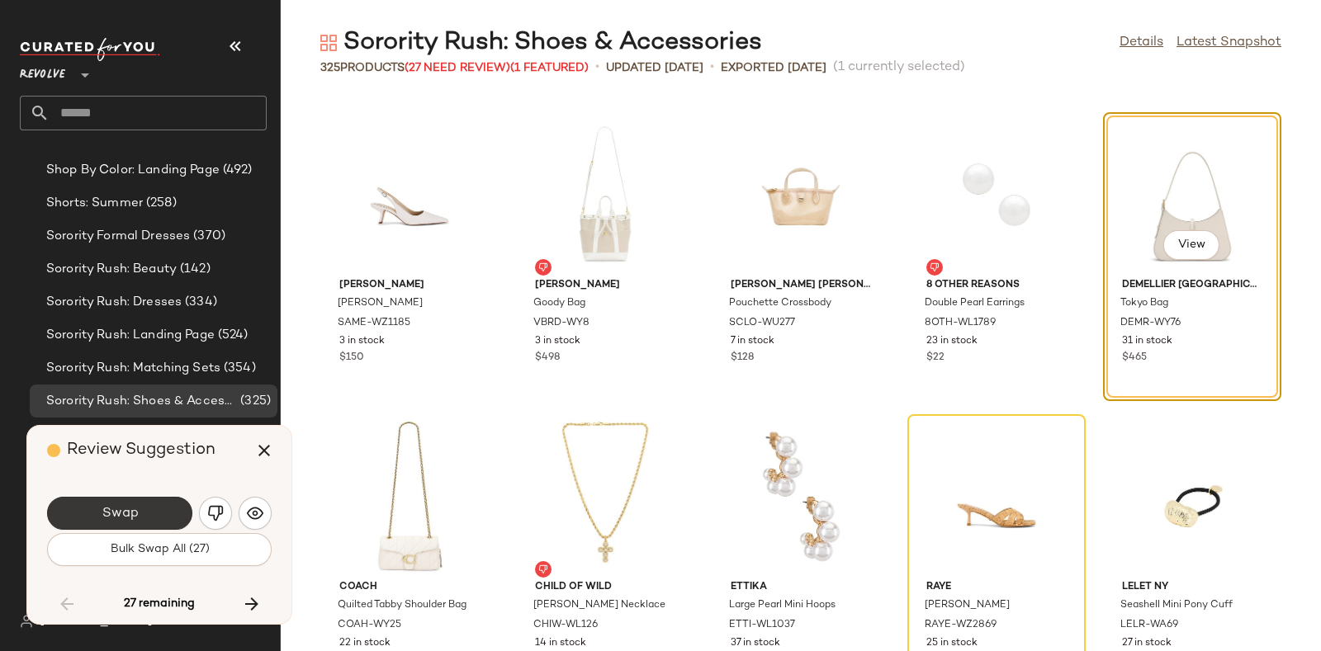
click at [172, 499] on button "Swap" at bounding box center [119, 513] width 145 height 33
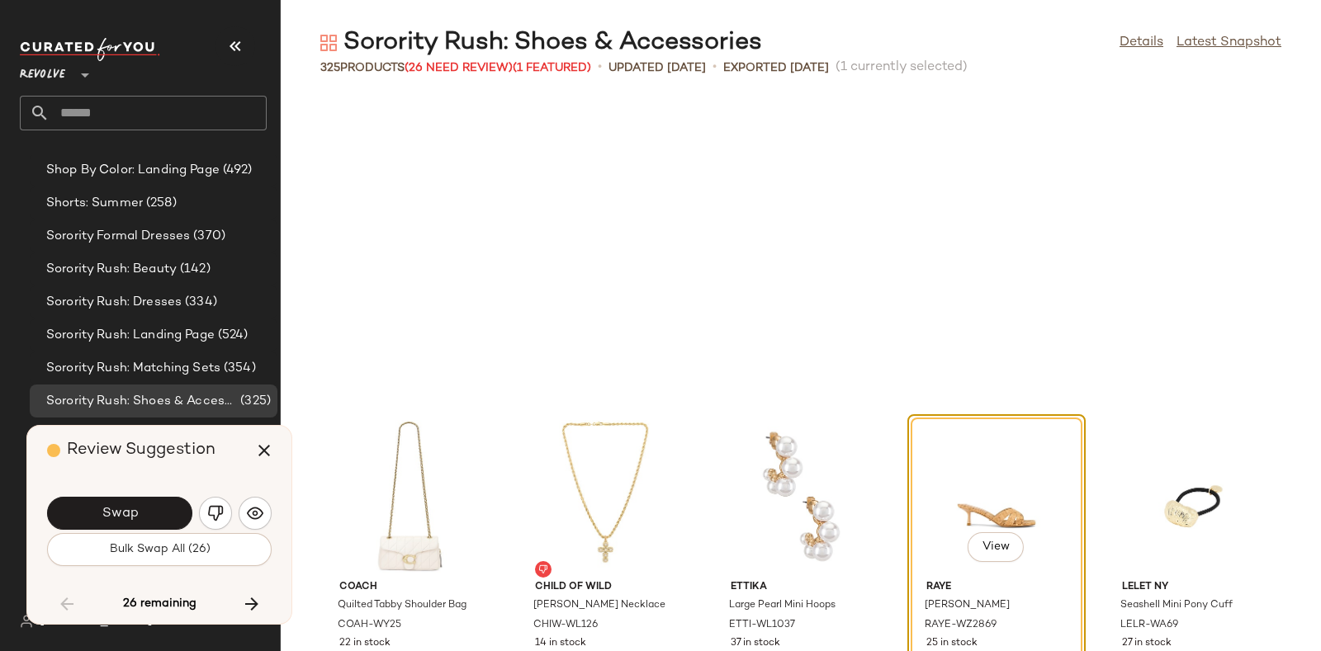
scroll to position [7856, 0]
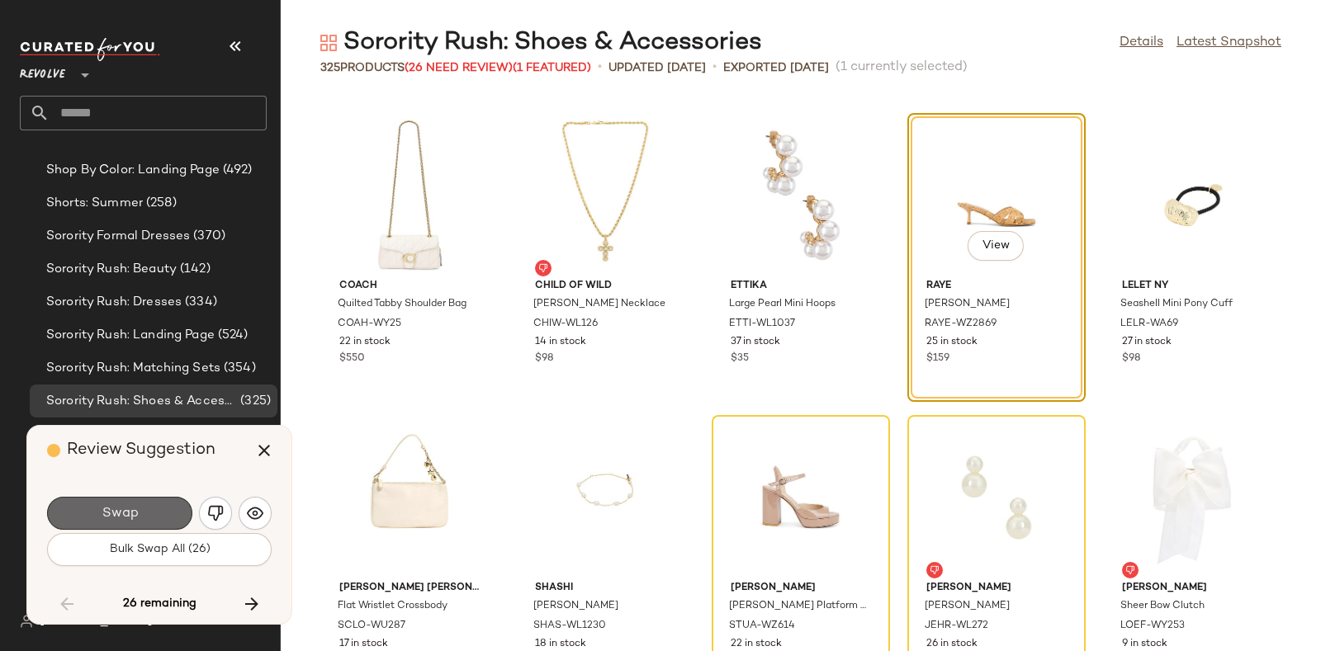
click at [158, 502] on button "Swap" at bounding box center [119, 513] width 145 height 33
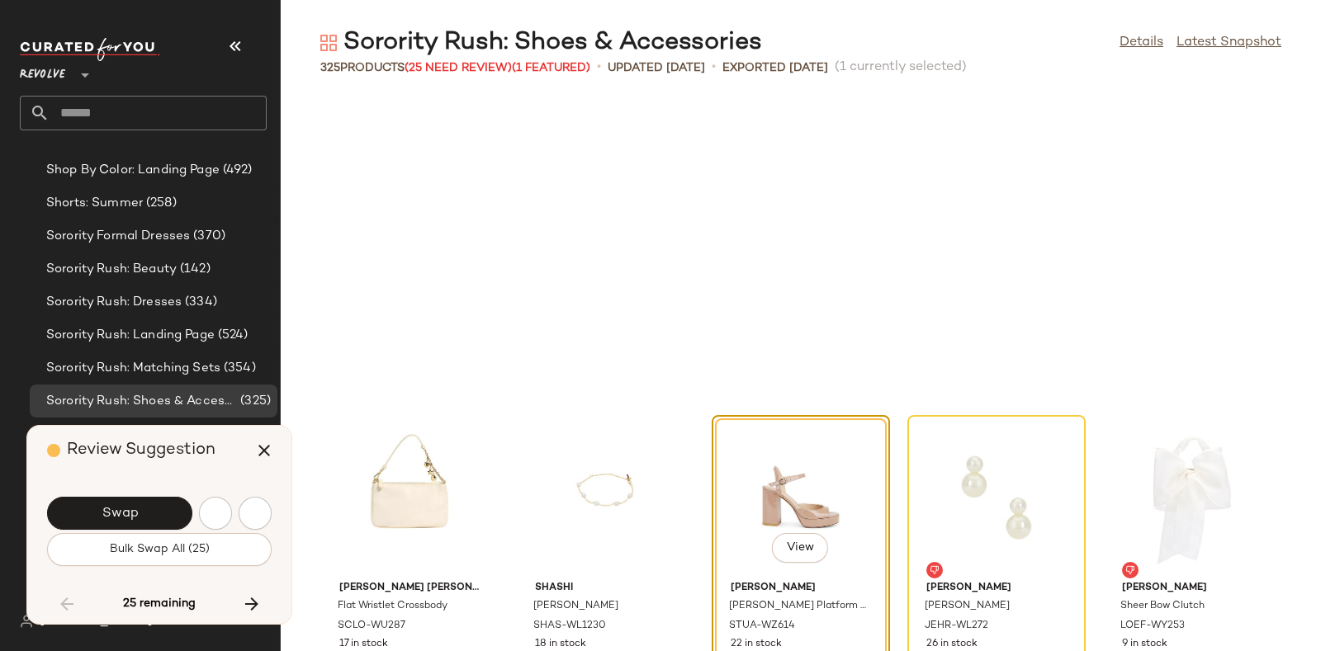
scroll to position [8158, 0]
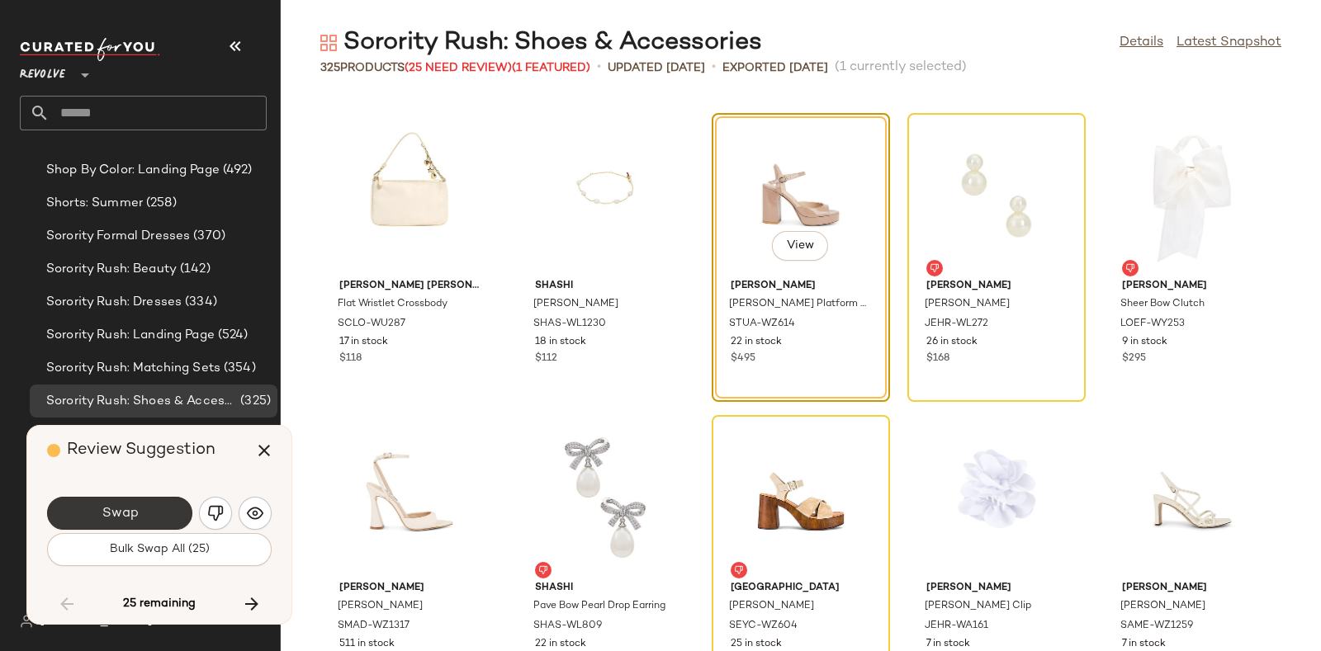
click at [153, 509] on button "Swap" at bounding box center [119, 513] width 145 height 33
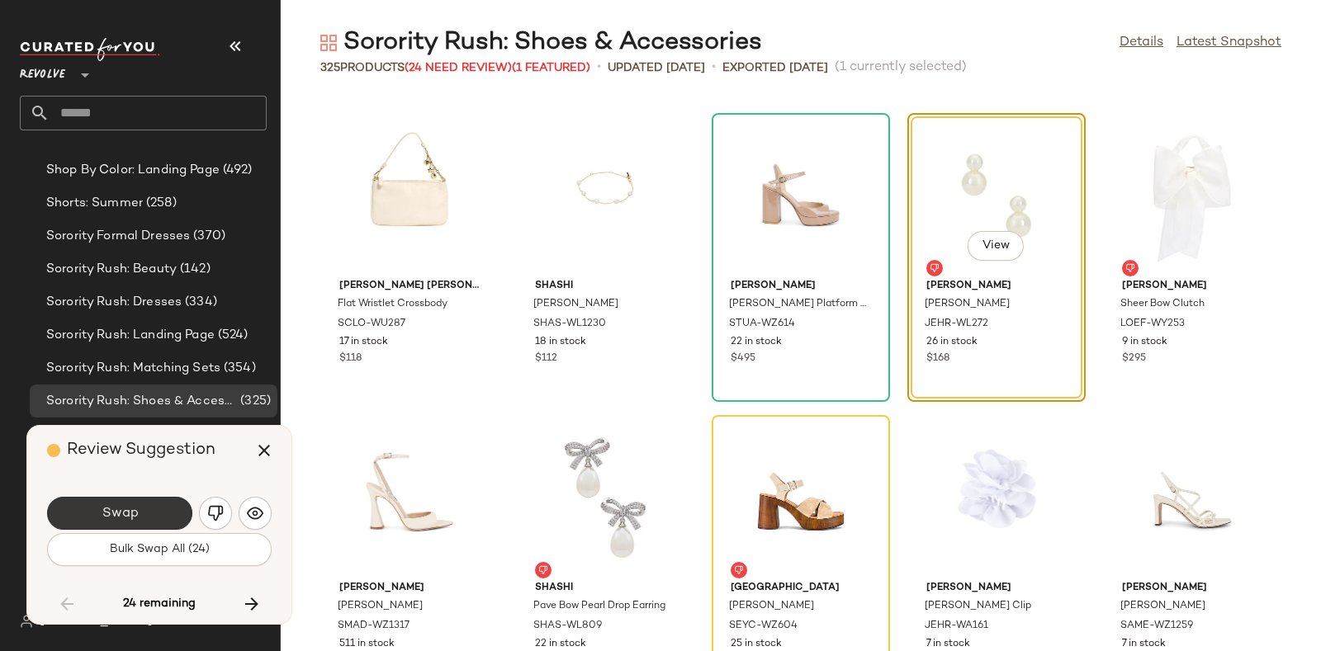
click at [159, 506] on button "Swap" at bounding box center [119, 513] width 145 height 33
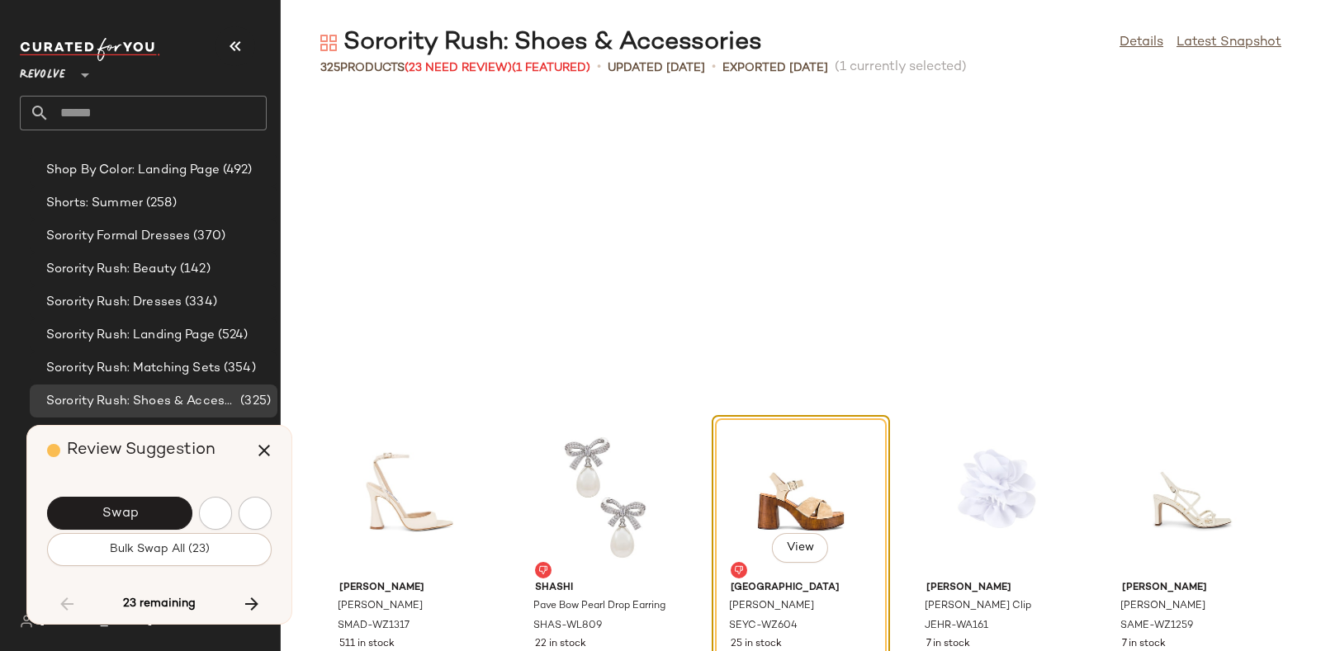
scroll to position [8461, 0]
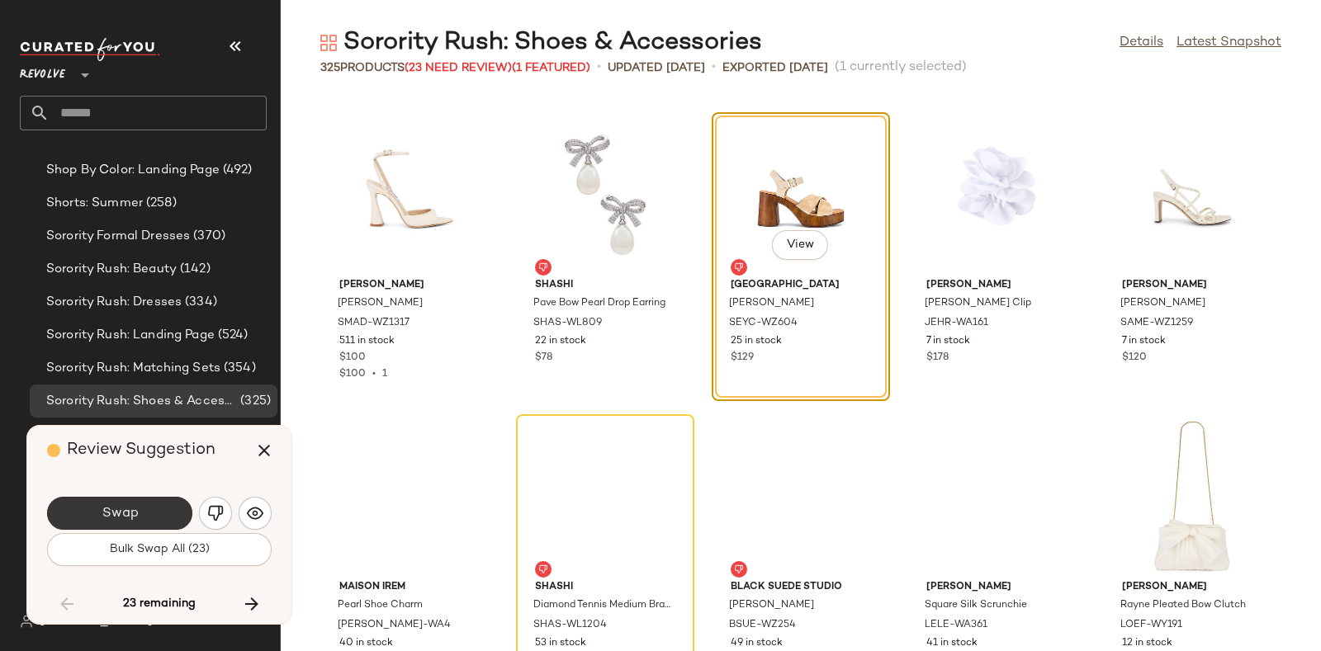
click at [157, 507] on button "Swap" at bounding box center [119, 513] width 145 height 33
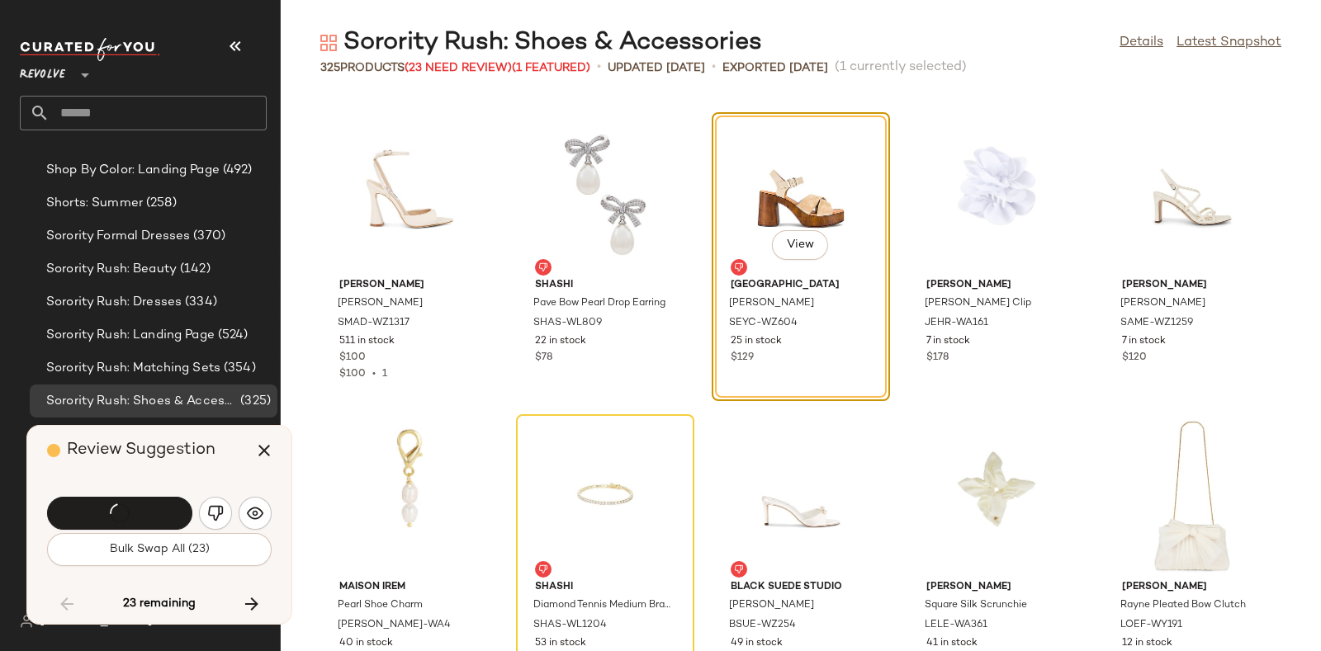
click at [149, 507] on div "Swap" at bounding box center [119, 513] width 145 height 33
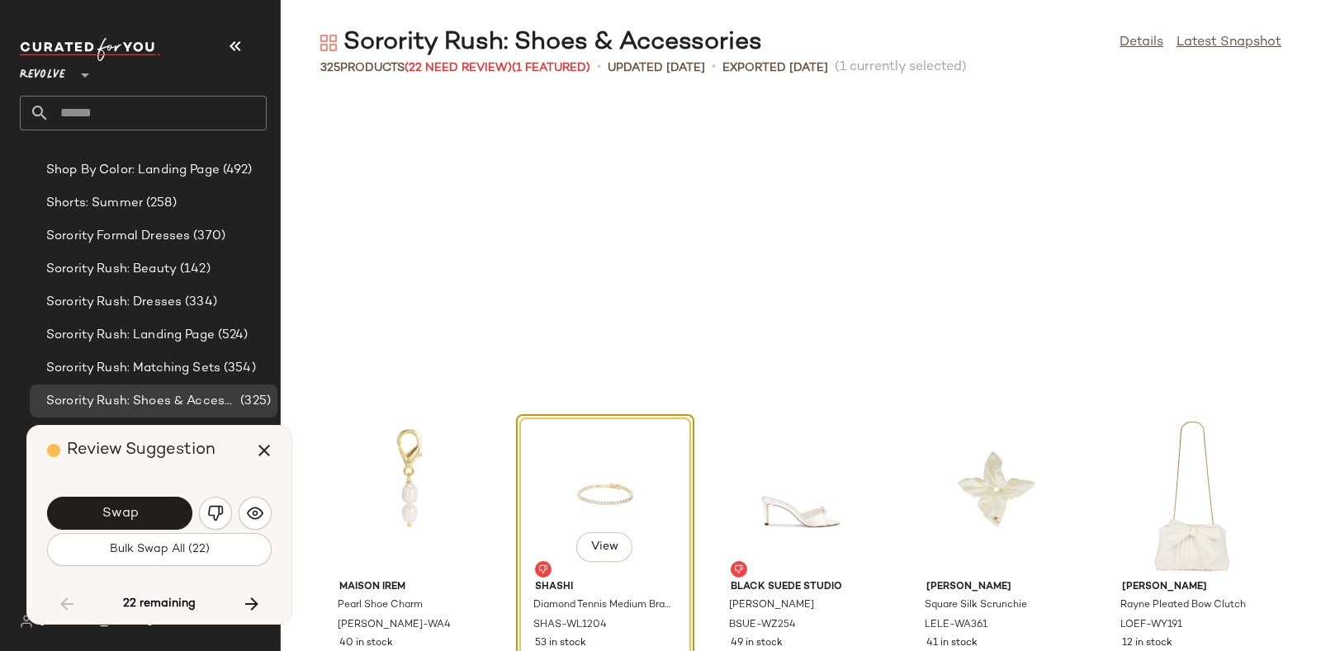
scroll to position [8763, 0]
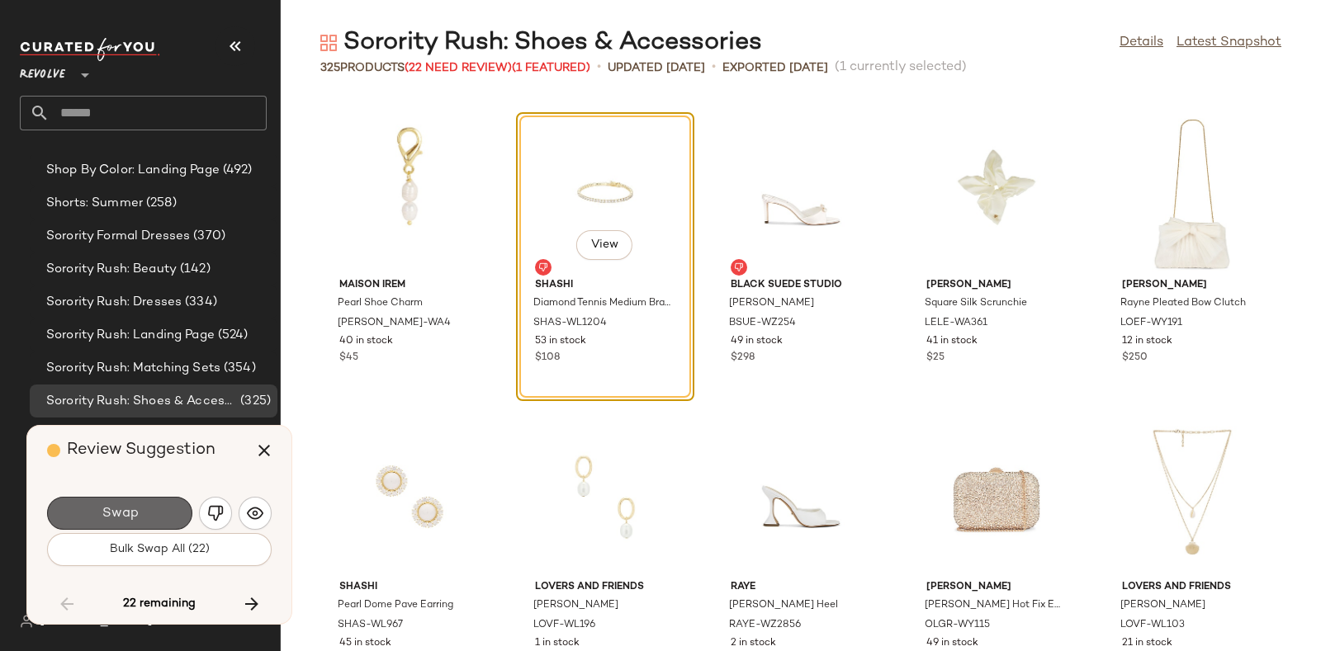
click at [176, 505] on button "Swap" at bounding box center [119, 513] width 145 height 33
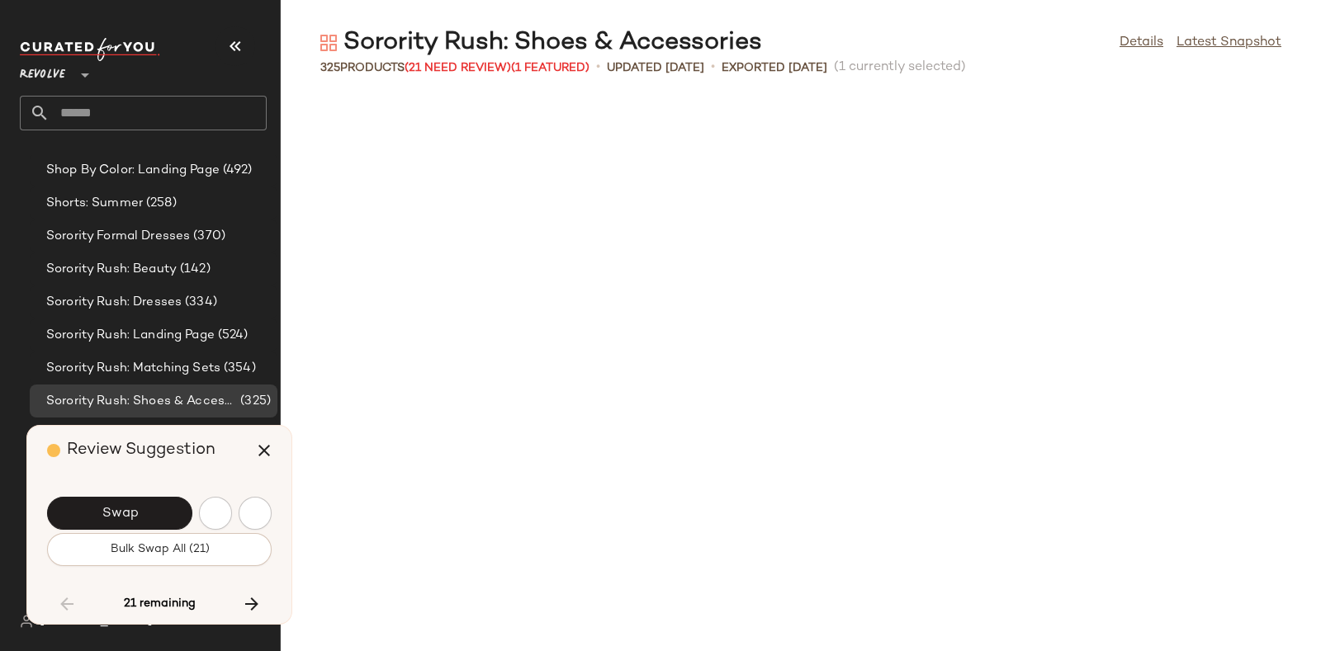
scroll to position [9367, 0]
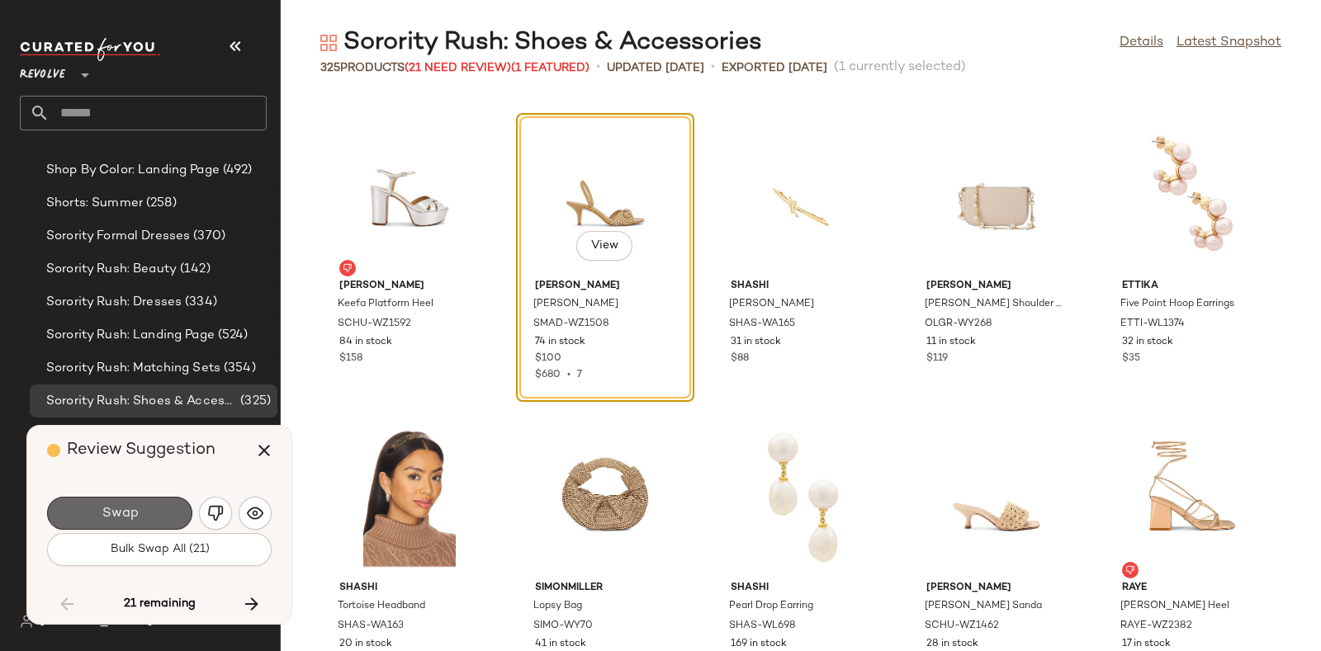
click at [161, 501] on button "Swap" at bounding box center [119, 513] width 145 height 33
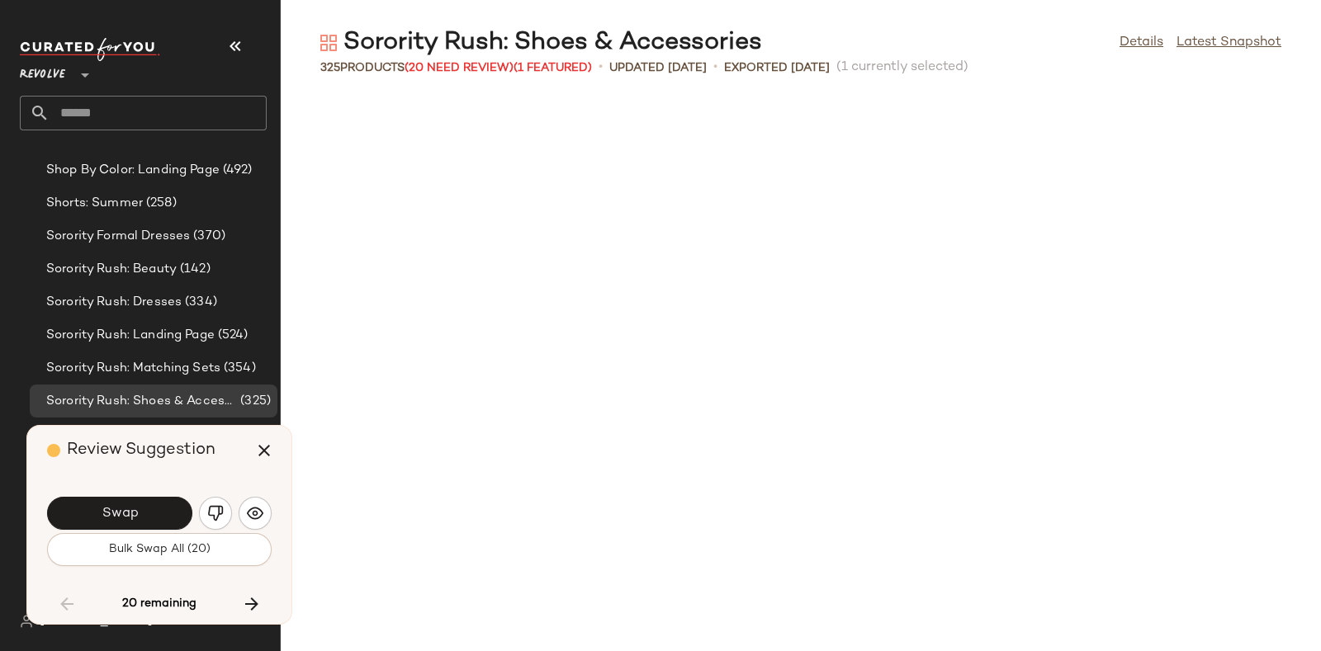
scroll to position [9972, 0]
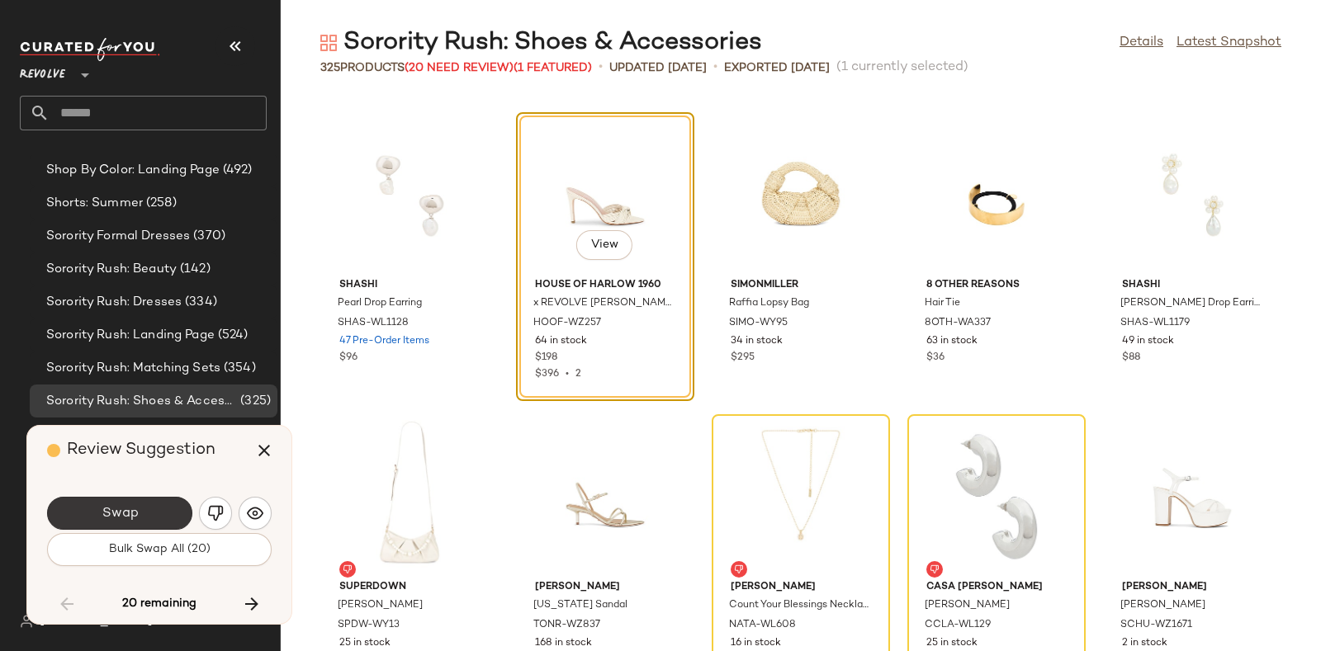
click at [153, 503] on button "Swap" at bounding box center [119, 513] width 145 height 33
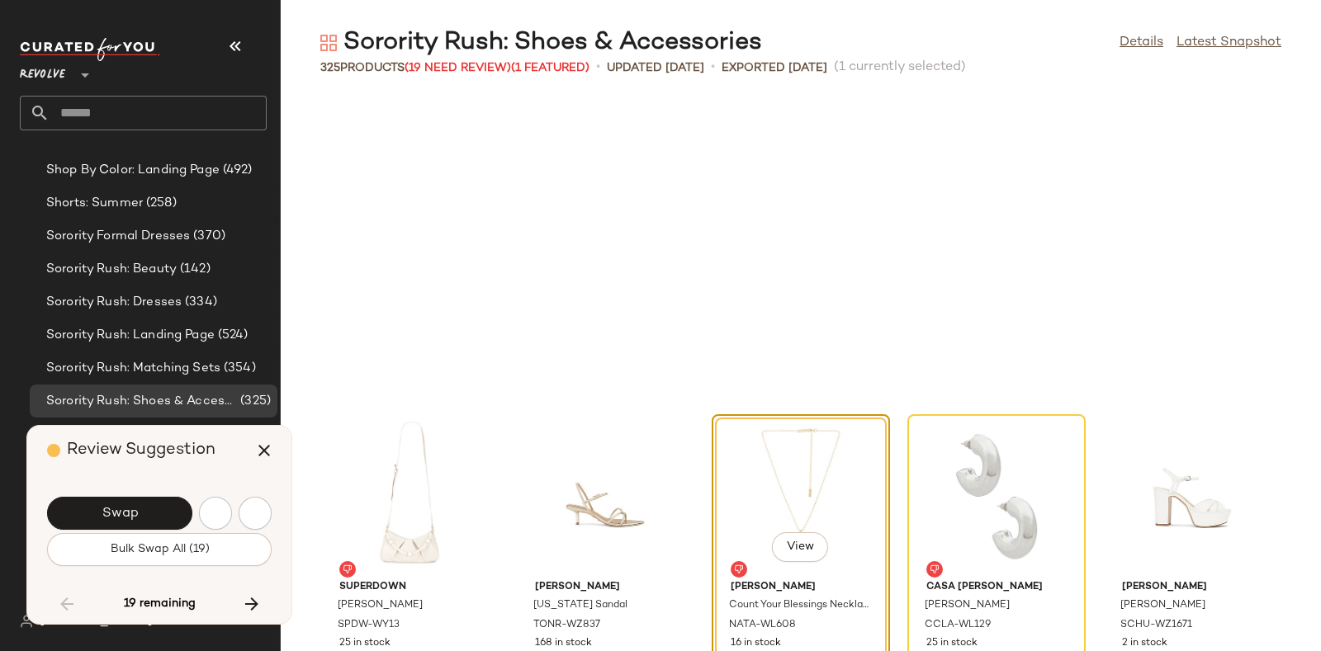
scroll to position [10274, 0]
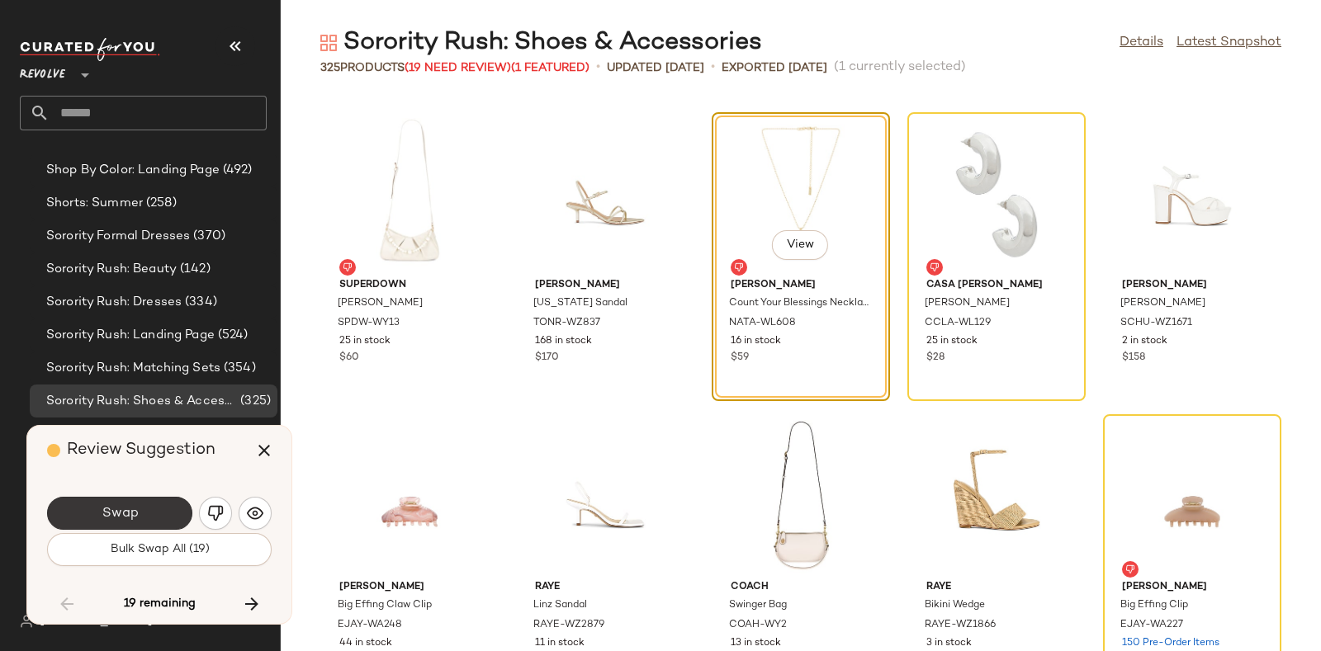
click at [147, 503] on button "Swap" at bounding box center [119, 513] width 145 height 33
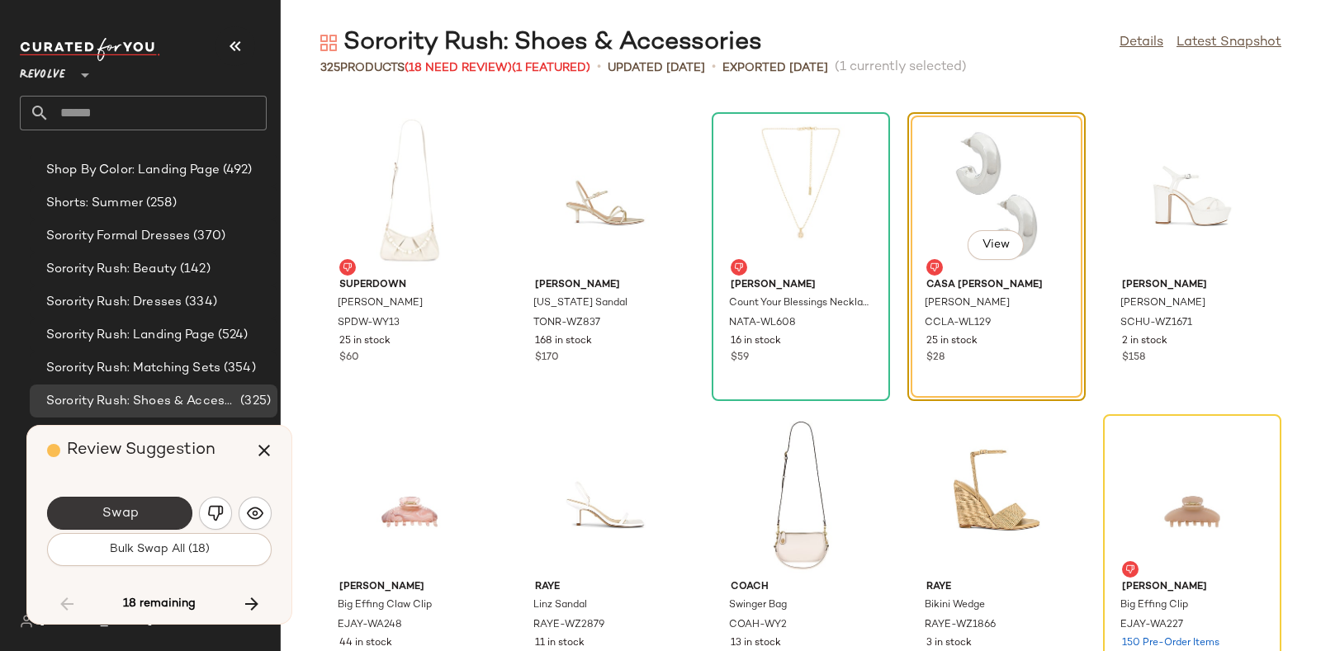
click at [165, 504] on button "Swap" at bounding box center [119, 513] width 145 height 33
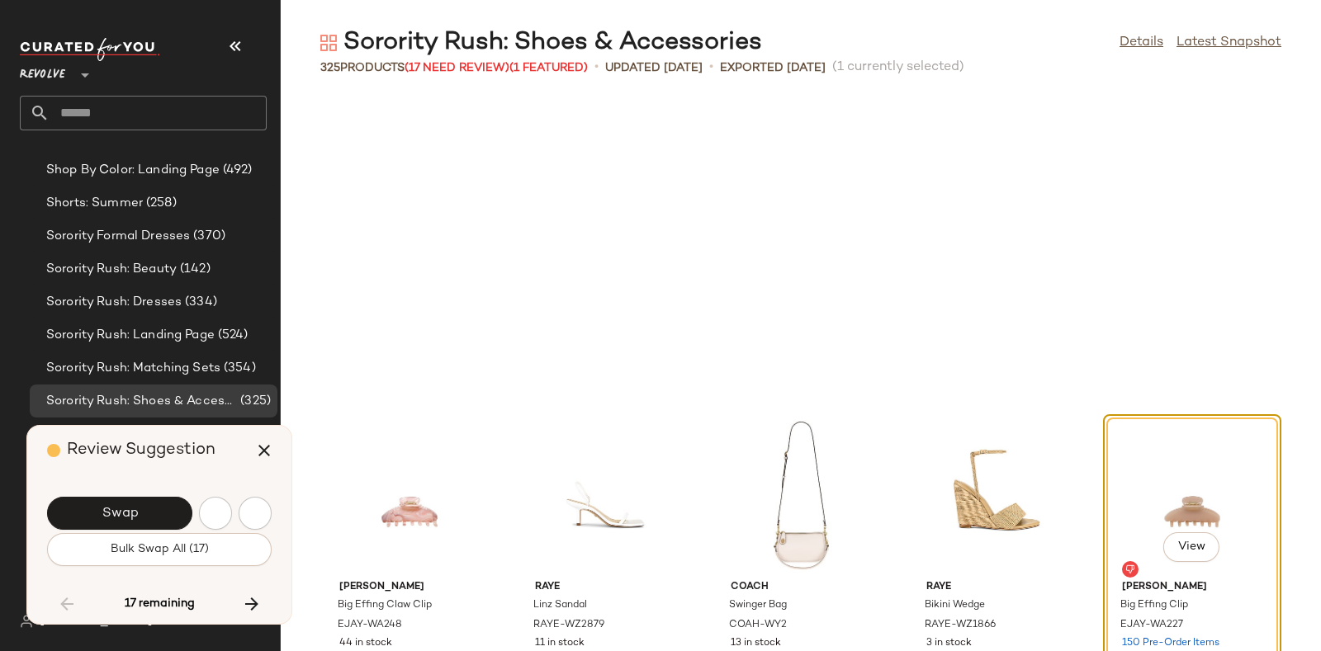
scroll to position [10575, 0]
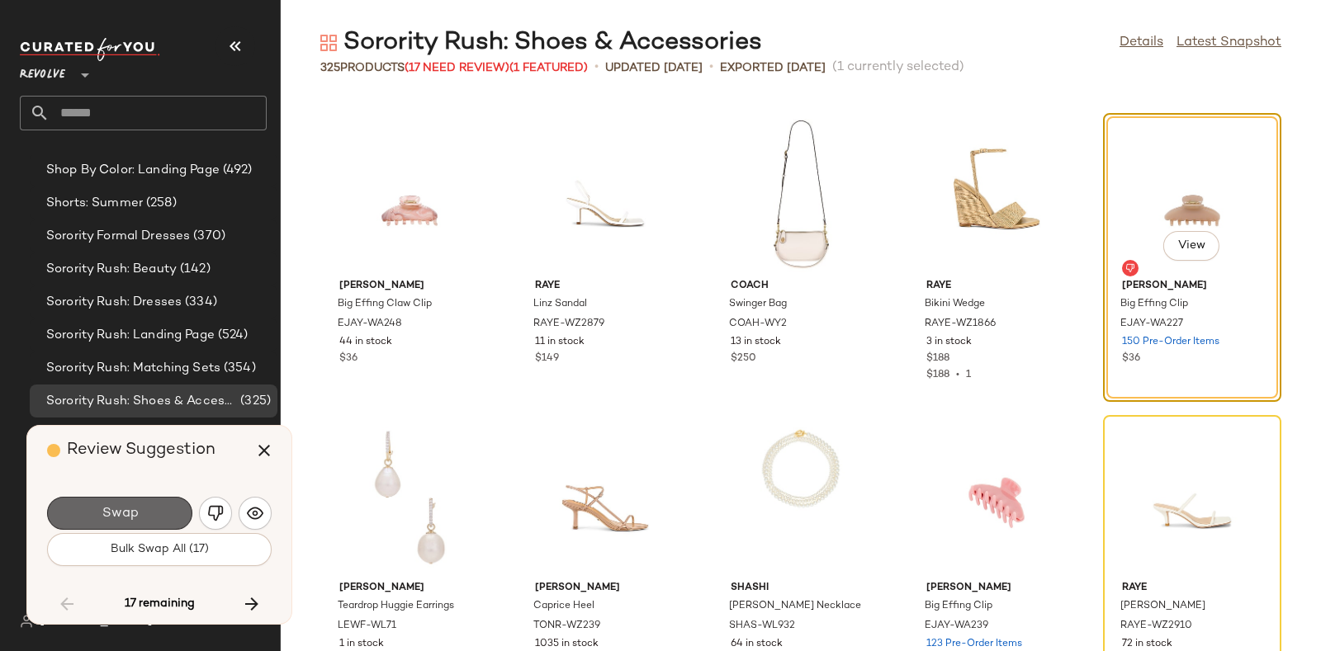
click at [161, 504] on button "Swap" at bounding box center [119, 513] width 145 height 33
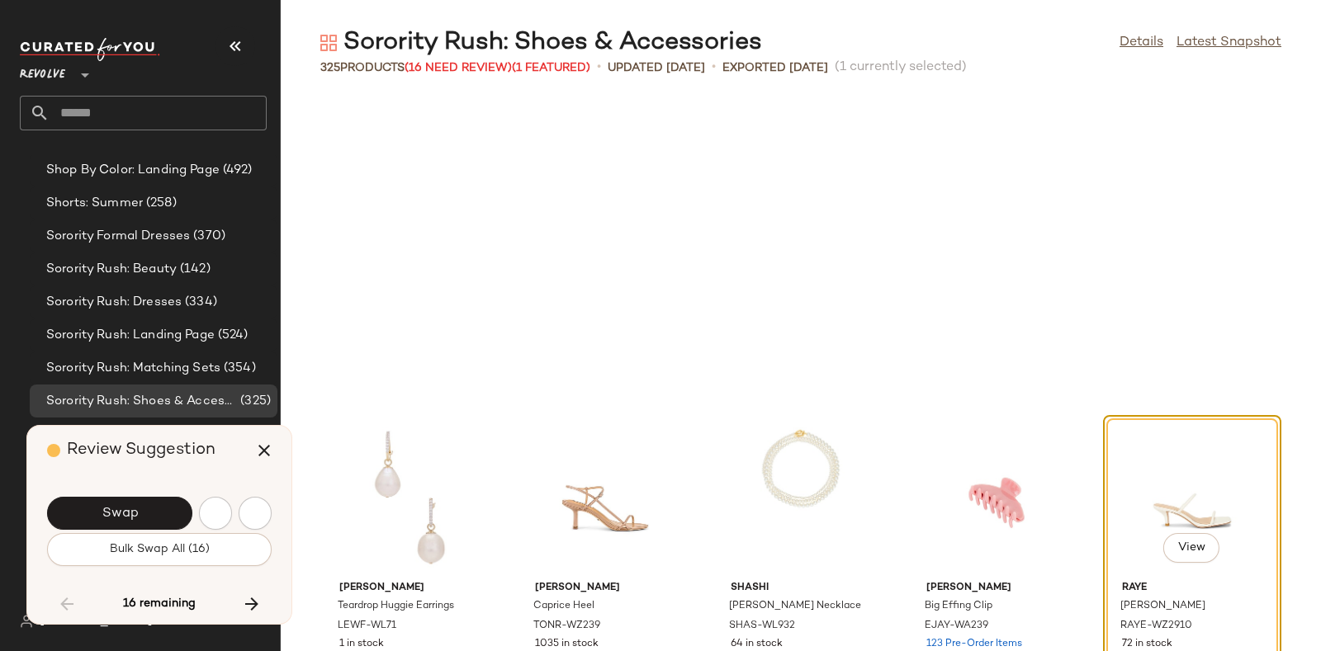
scroll to position [10878, 0]
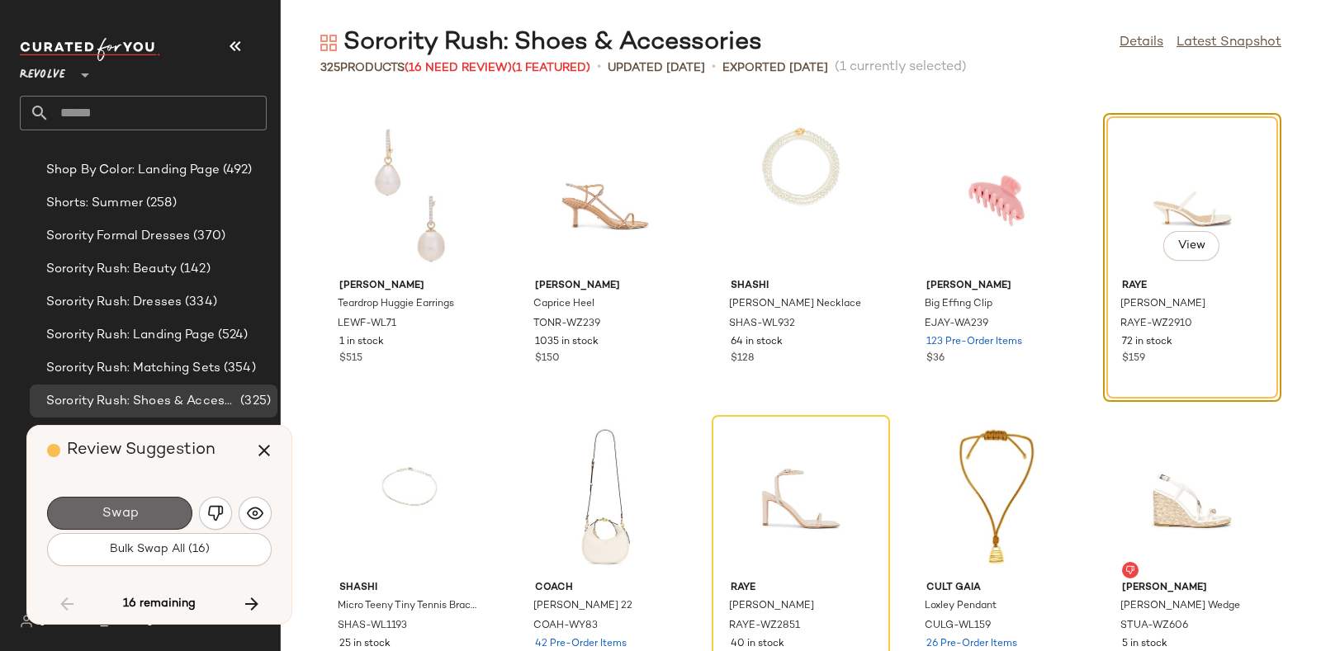
click at [163, 509] on button "Swap" at bounding box center [119, 513] width 145 height 33
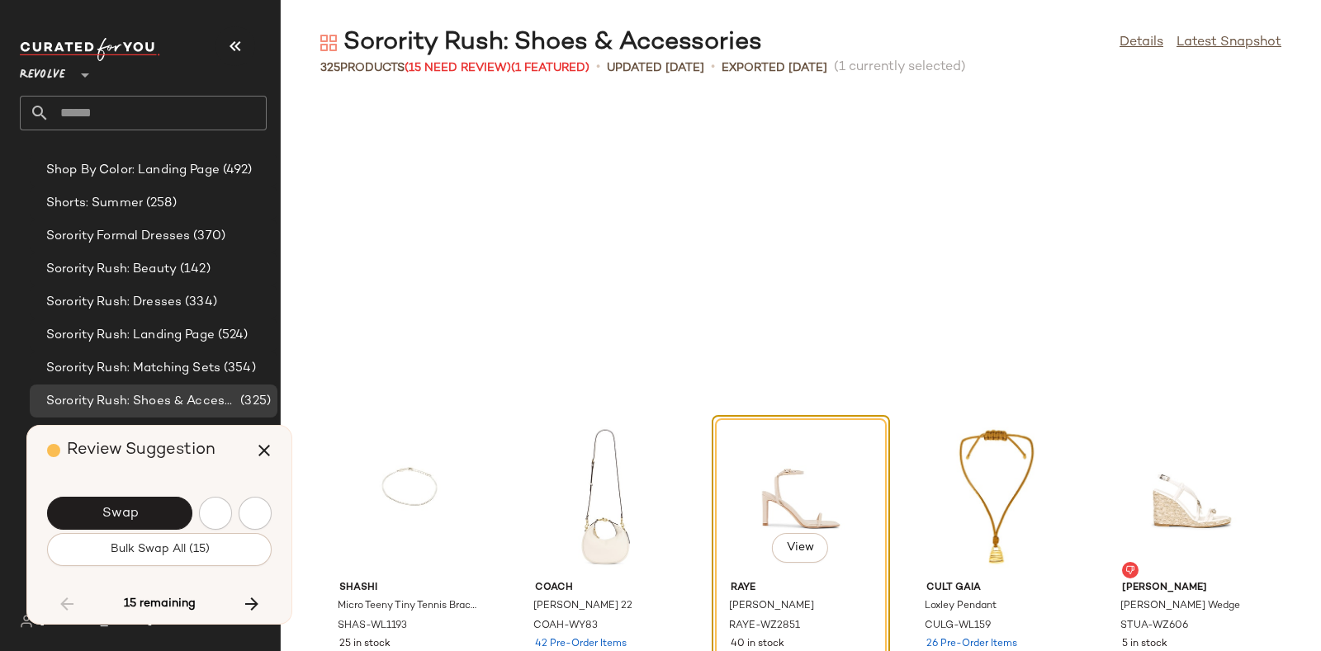
scroll to position [11180, 0]
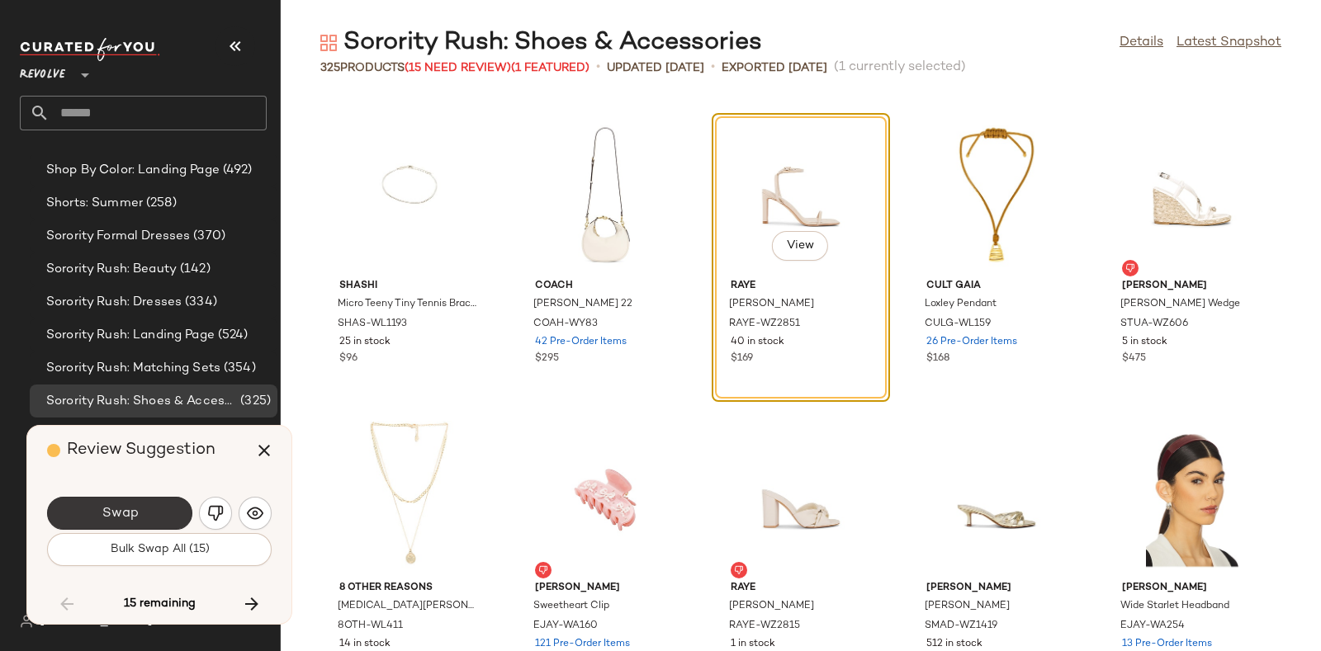
click at [163, 503] on button "Swap" at bounding box center [119, 513] width 145 height 33
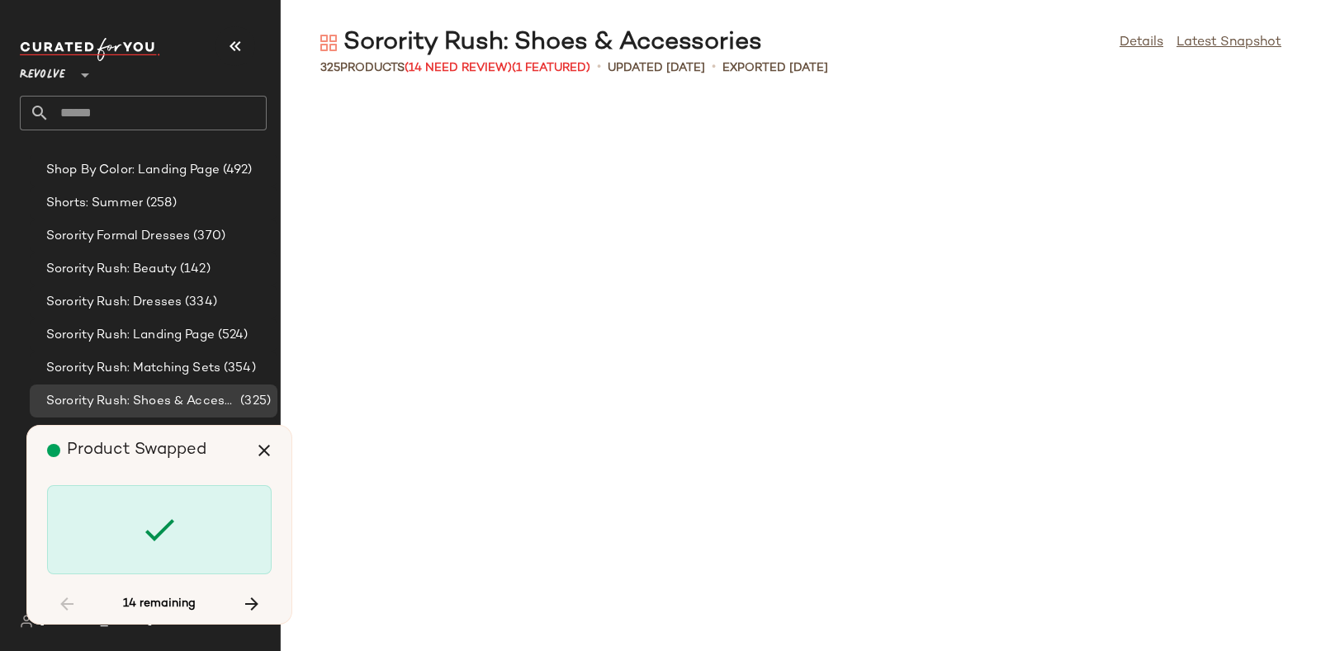
scroll to position [12388, 0]
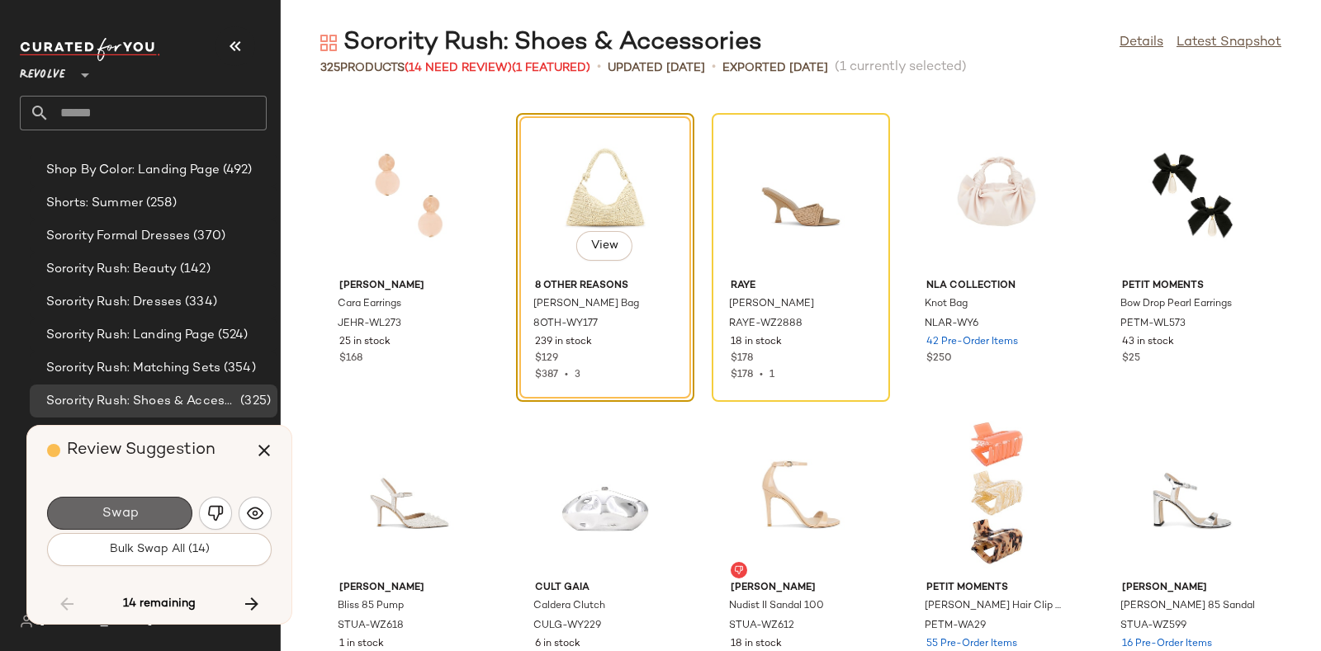
click at [159, 504] on button "Swap" at bounding box center [119, 513] width 145 height 33
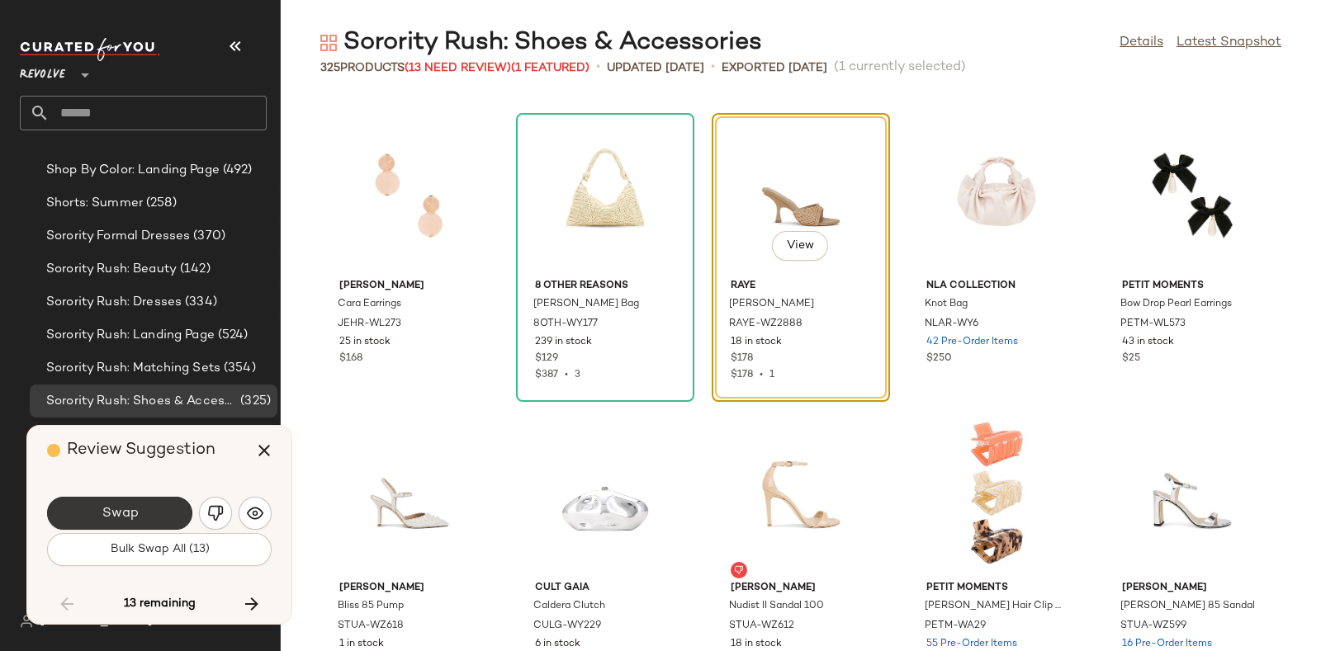
click at [144, 502] on button "Swap" at bounding box center [119, 513] width 145 height 33
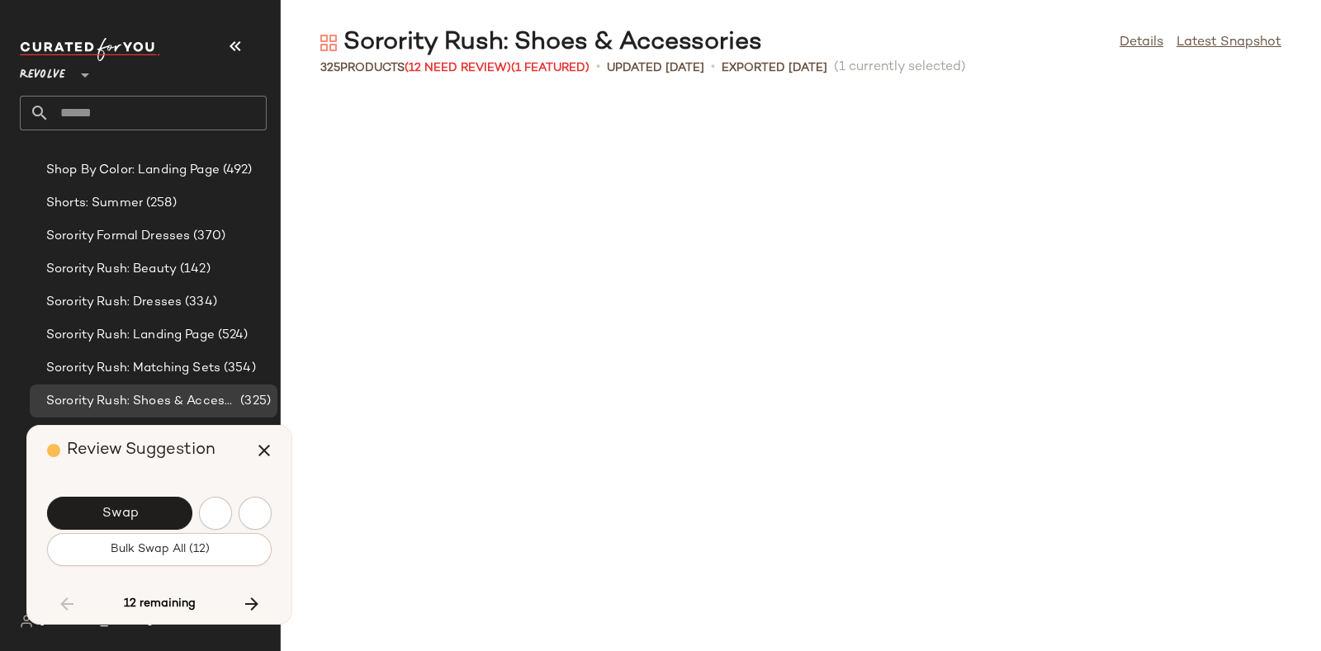
scroll to position [13296, 0]
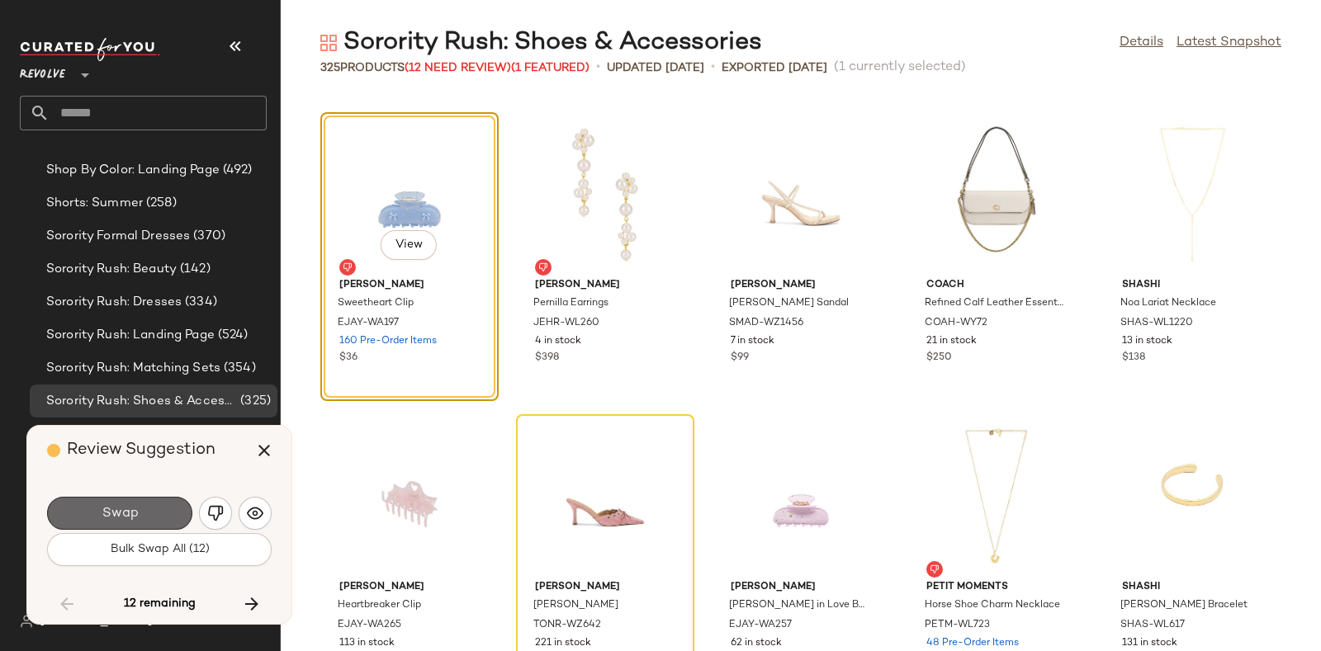
click at [164, 500] on button "Swap" at bounding box center [119, 513] width 145 height 33
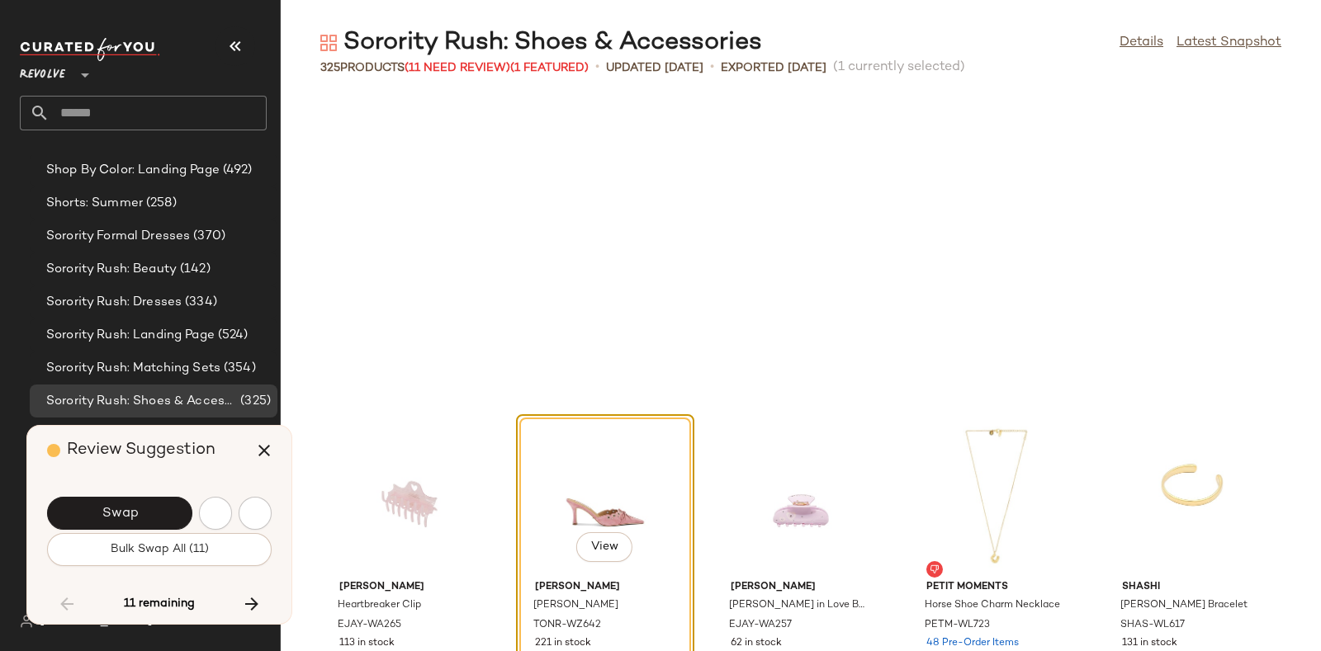
scroll to position [13598, 0]
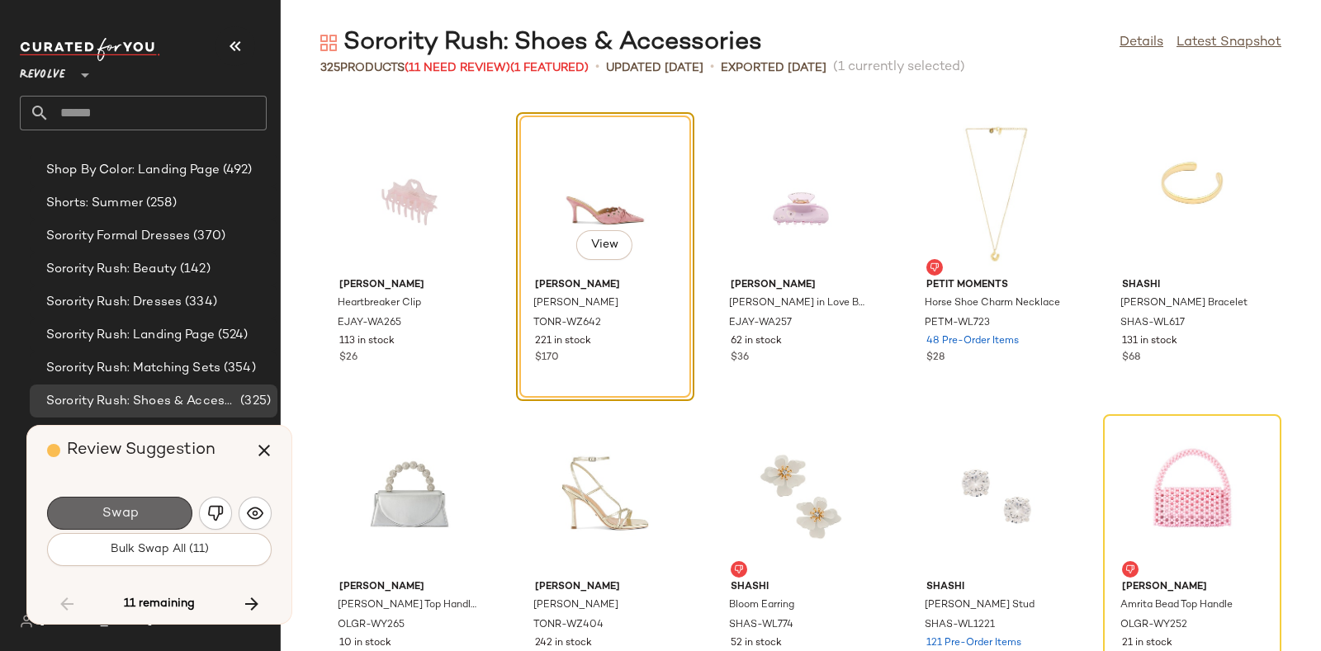
click at [164, 506] on button "Swap" at bounding box center [119, 513] width 145 height 33
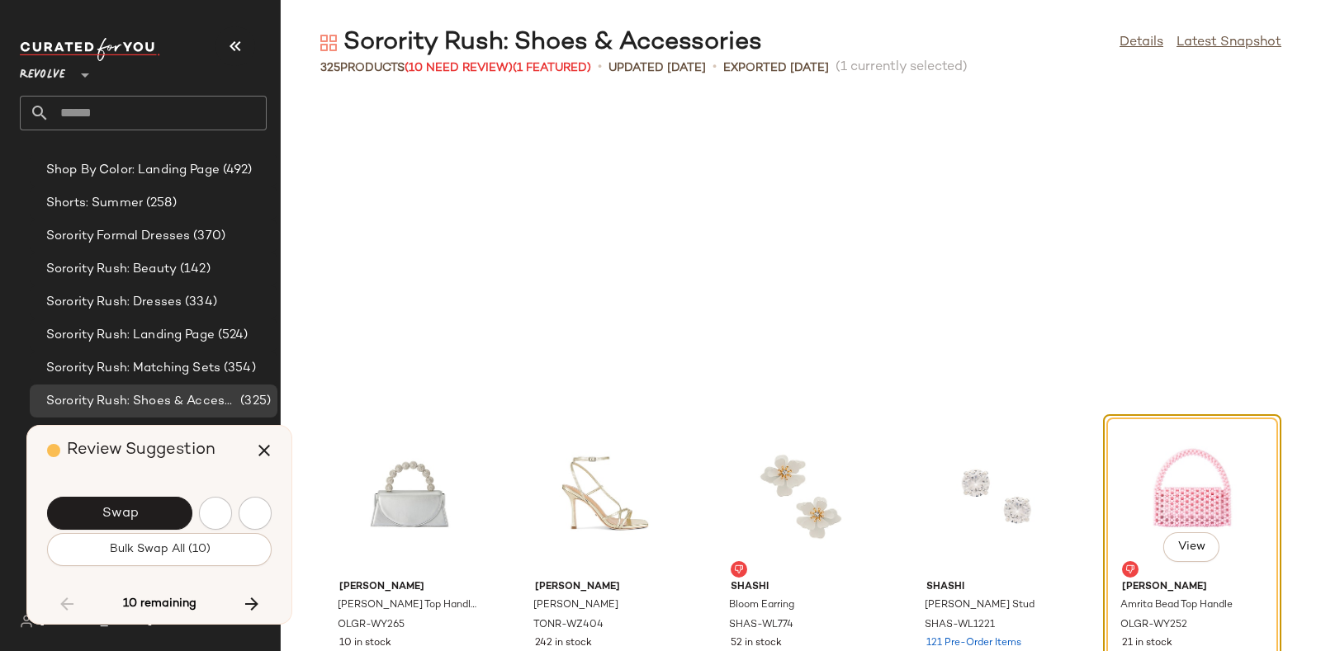
scroll to position [13899, 0]
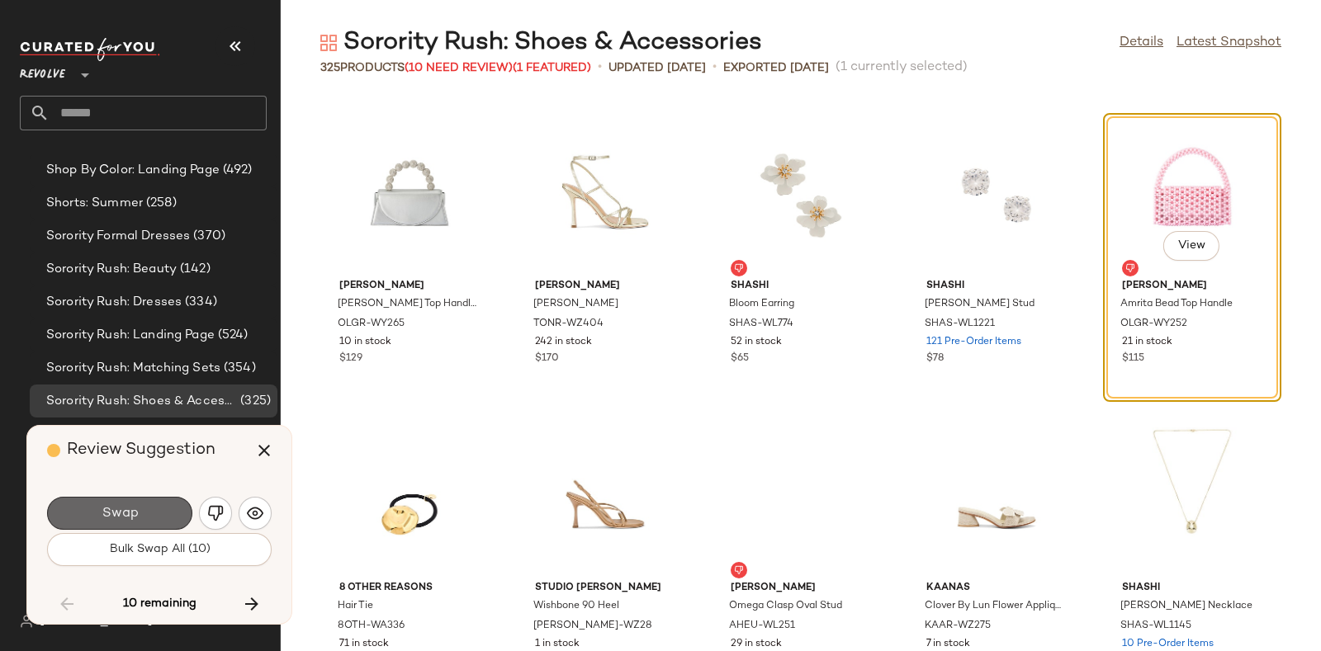
click at [143, 502] on button "Swap" at bounding box center [119, 513] width 145 height 33
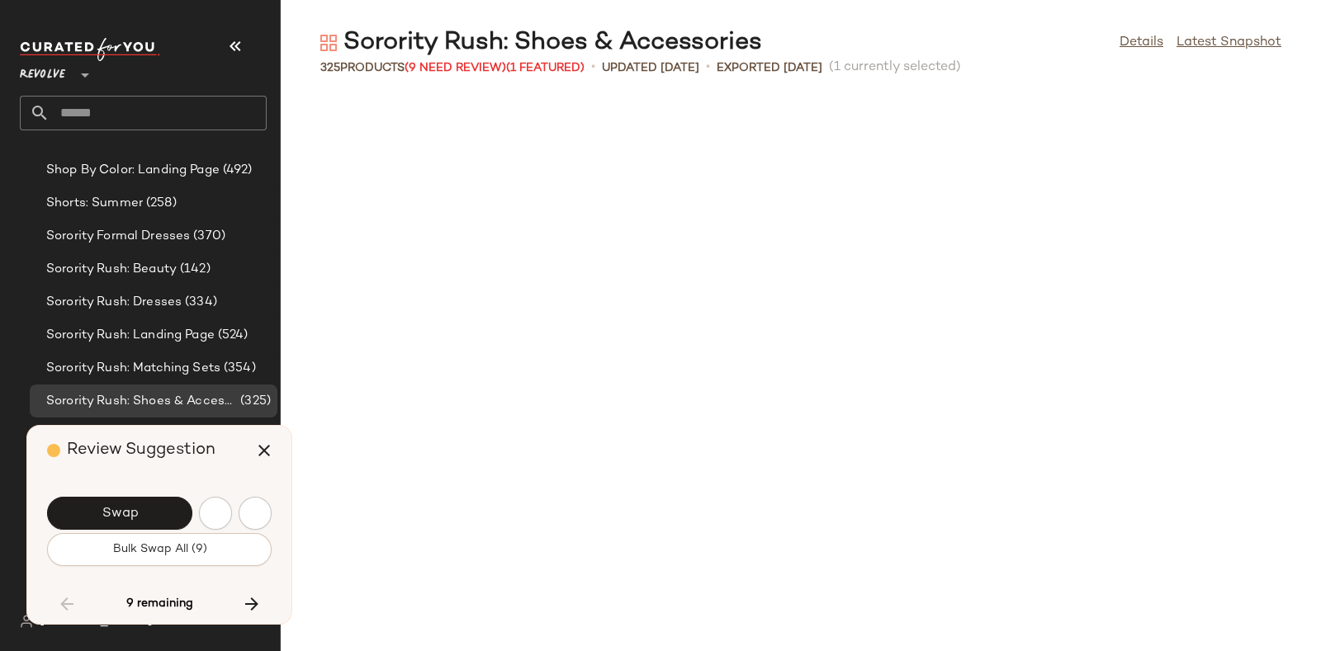
scroll to position [14807, 0]
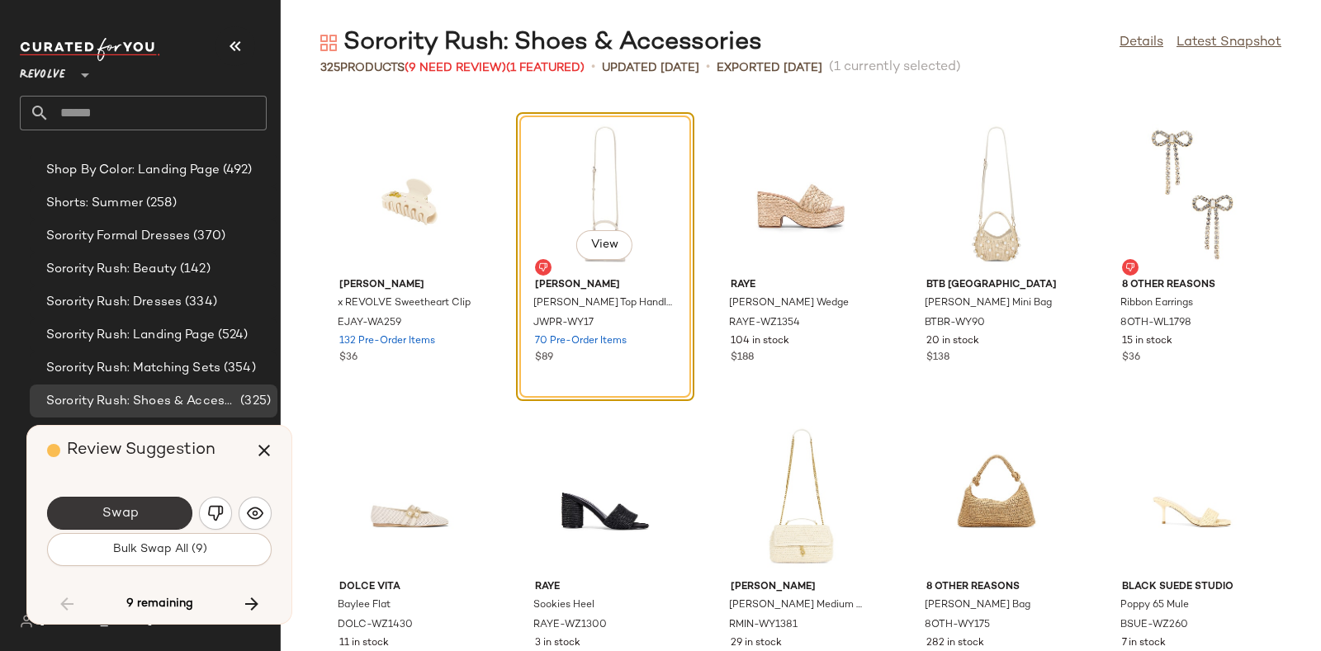
click at [152, 500] on button "Swap" at bounding box center [119, 513] width 145 height 33
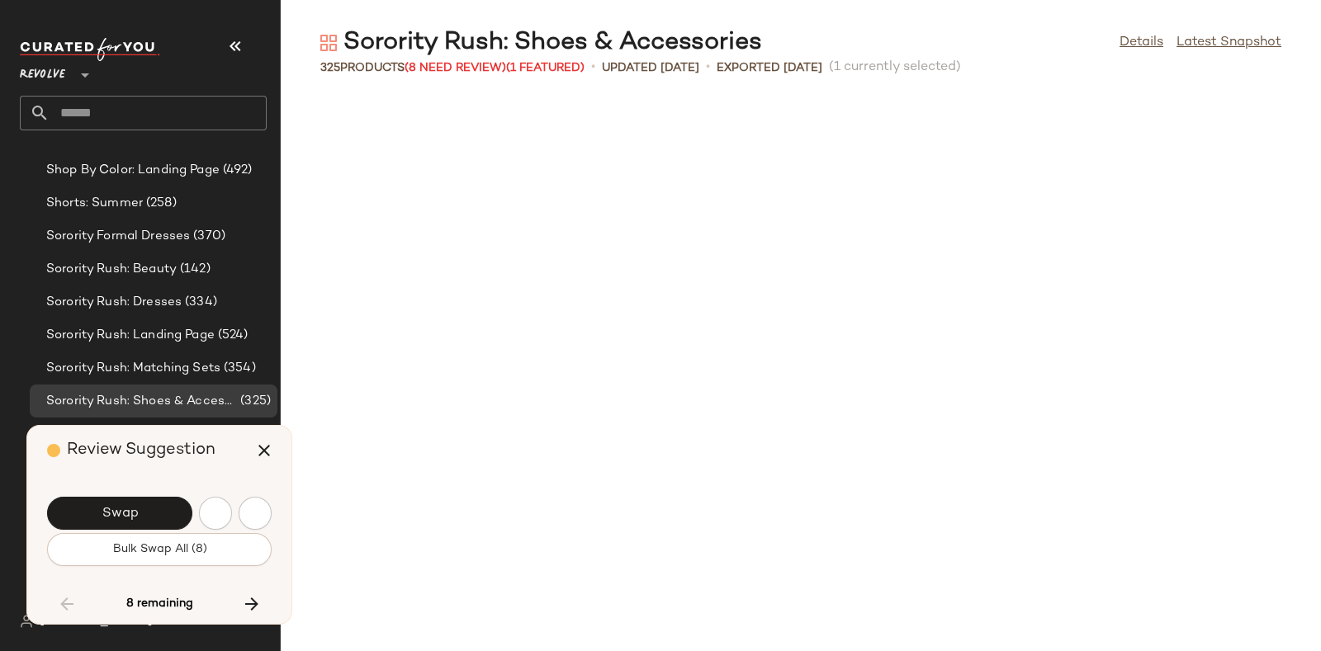
scroll to position [15712, 0]
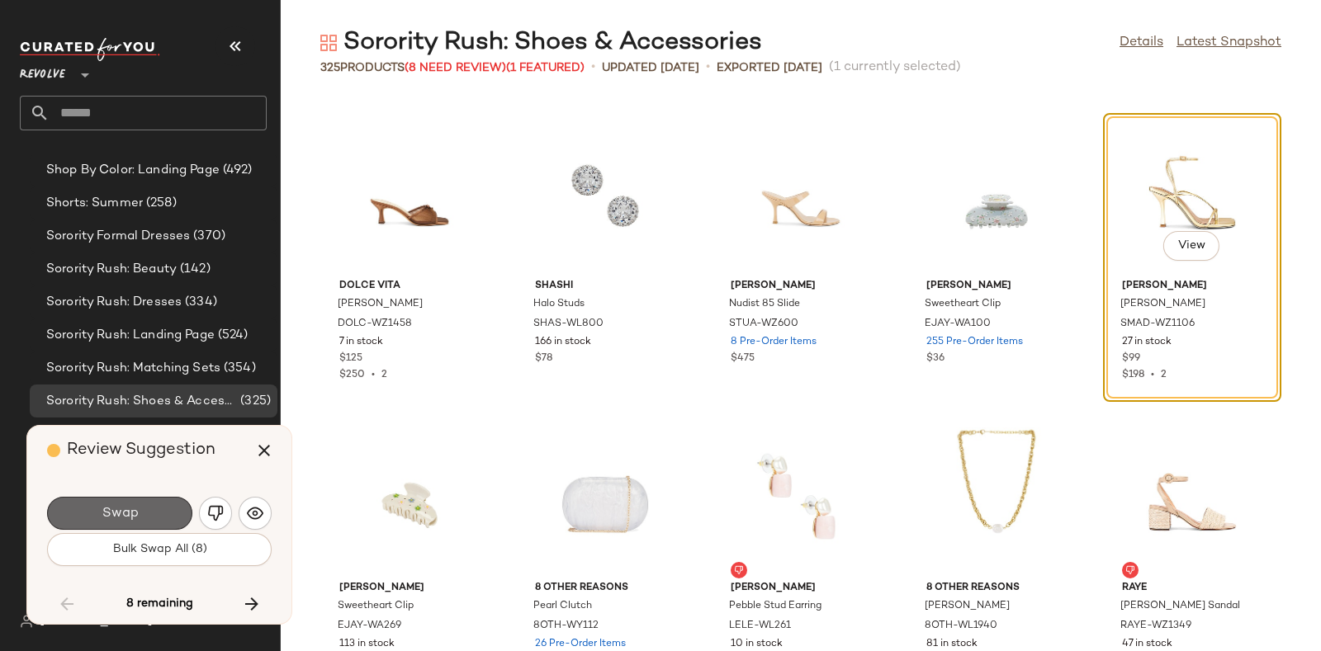
click at [164, 504] on button "Swap" at bounding box center [119, 513] width 145 height 33
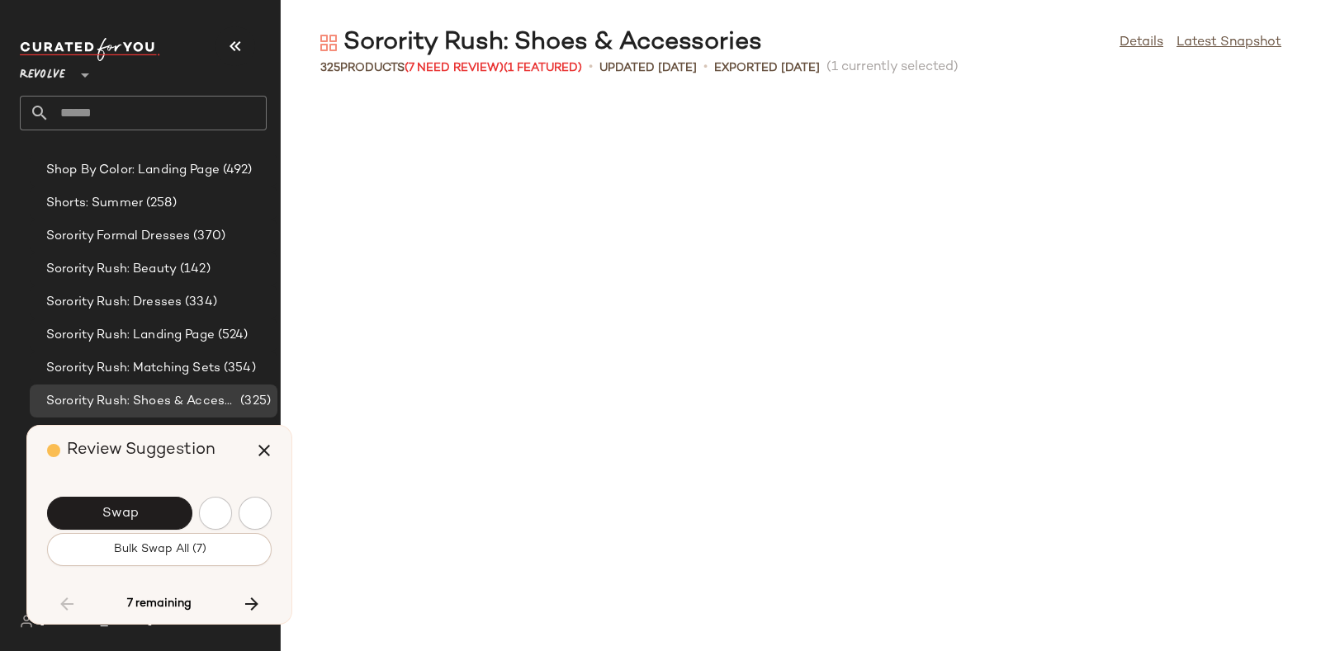
scroll to position [16318, 0]
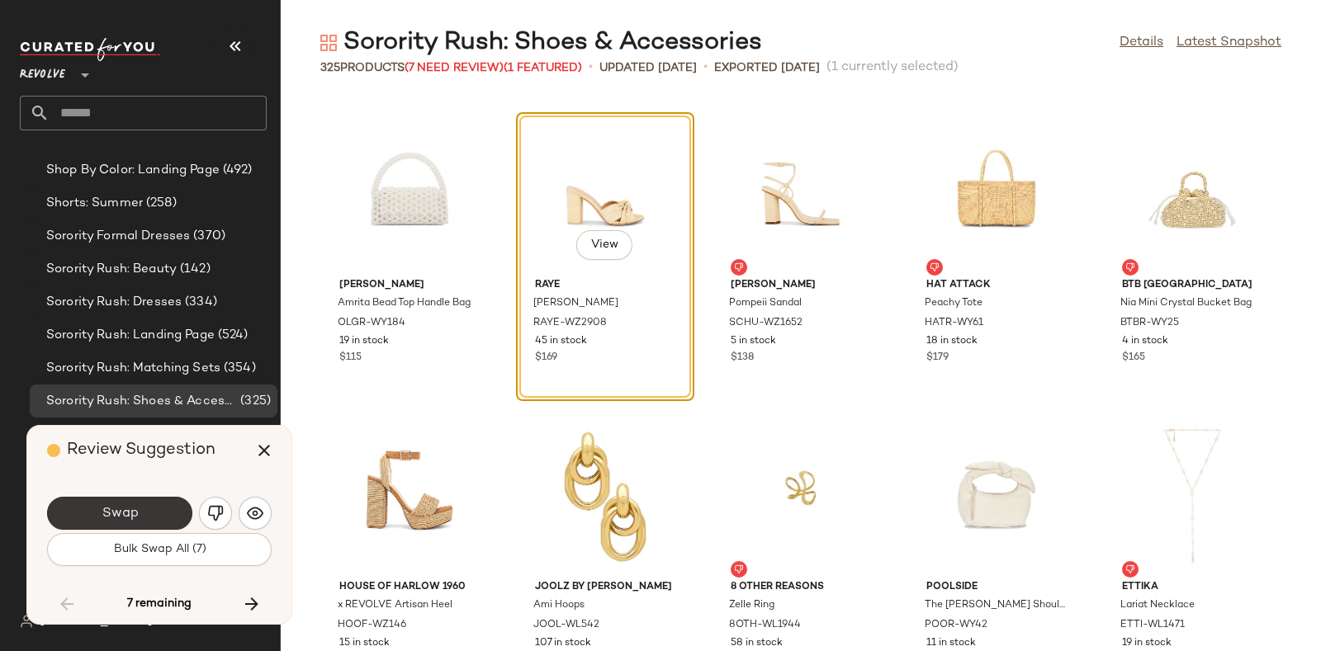
click at [143, 509] on button "Swap" at bounding box center [119, 513] width 145 height 33
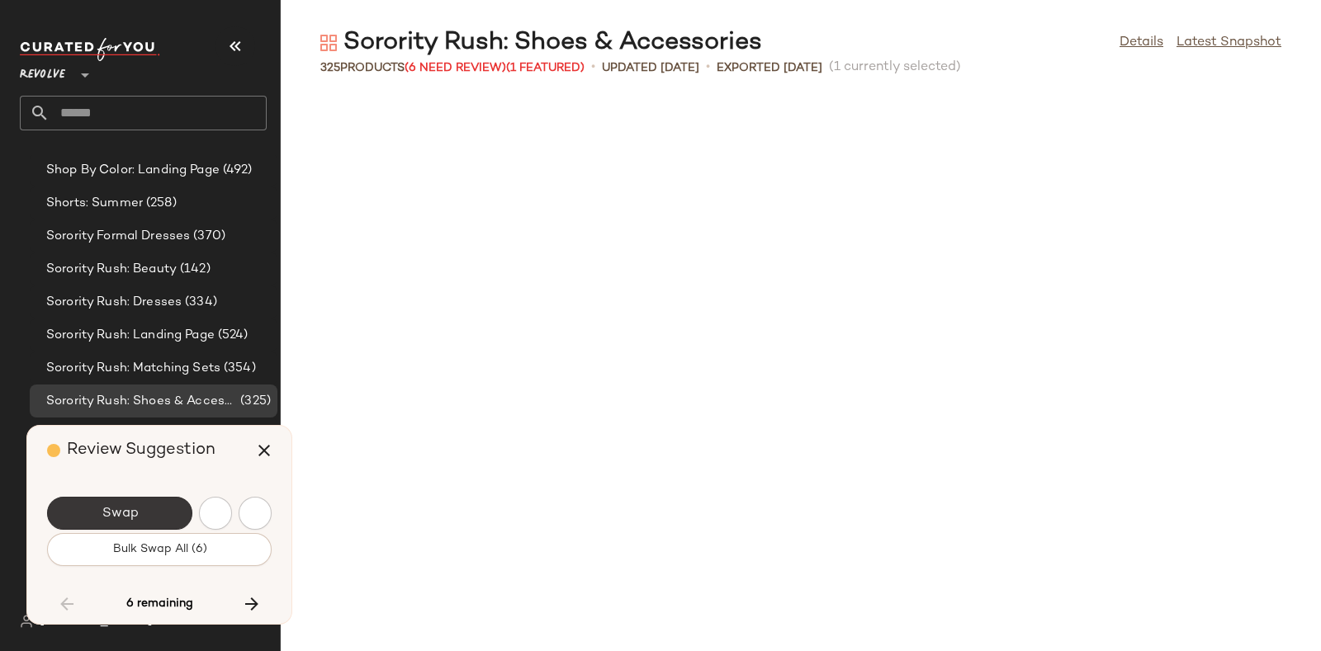
scroll to position [17223, 0]
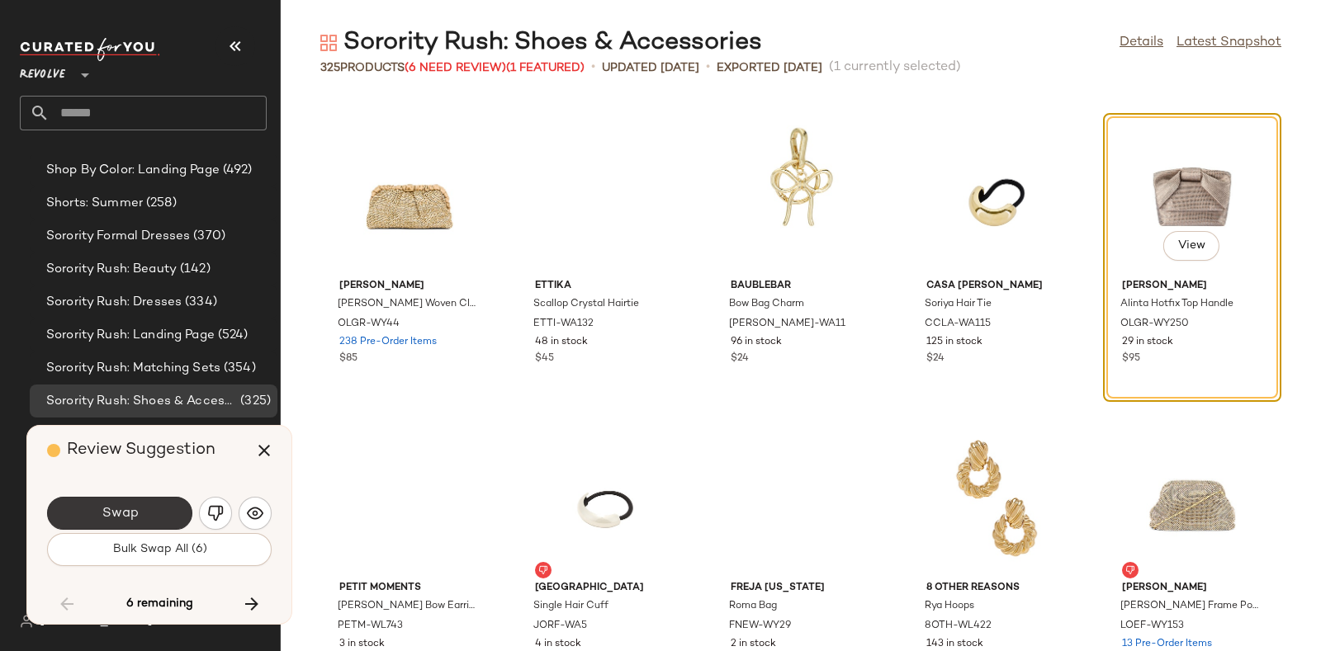
click at [166, 509] on button "Swap" at bounding box center [119, 513] width 145 height 33
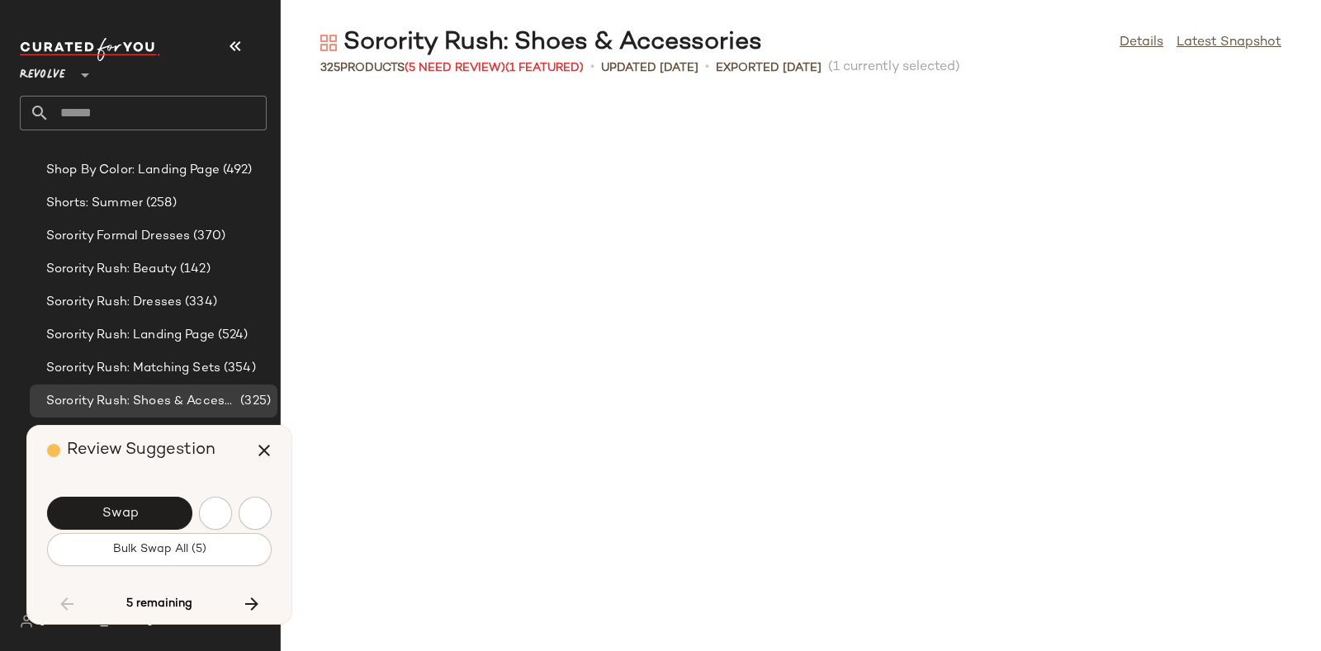
scroll to position [17828, 0]
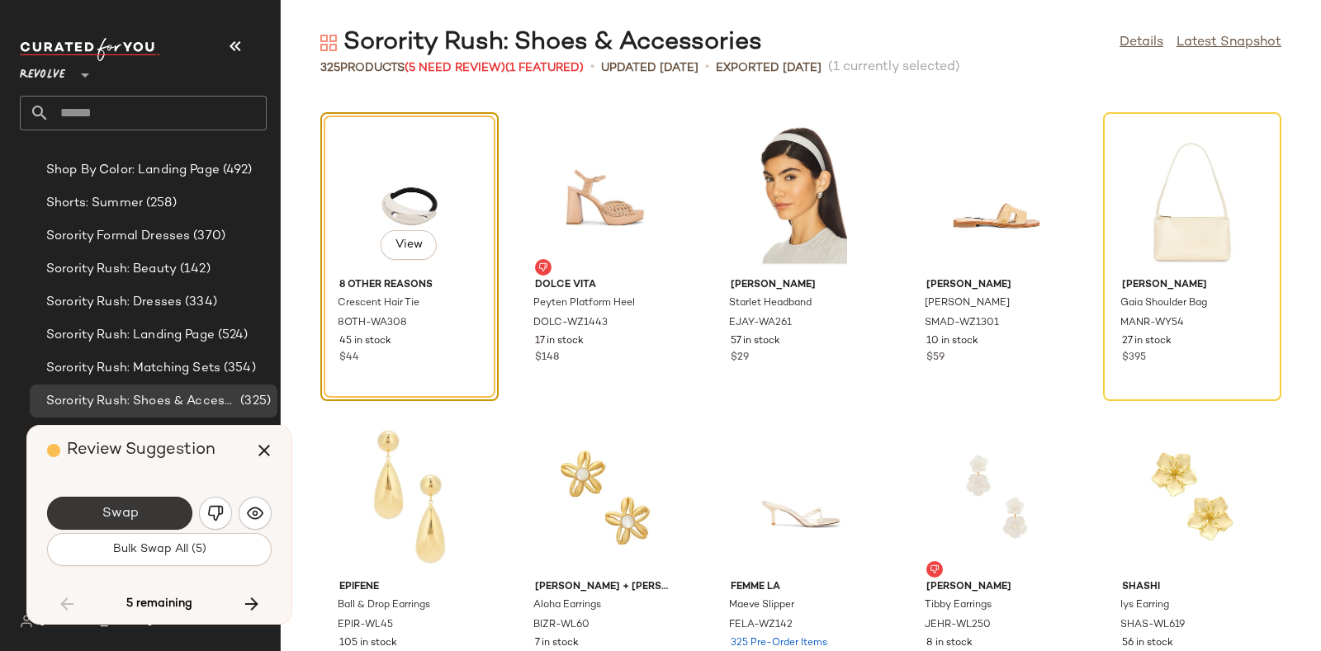
click at [125, 508] on span "Swap" at bounding box center [119, 514] width 37 height 16
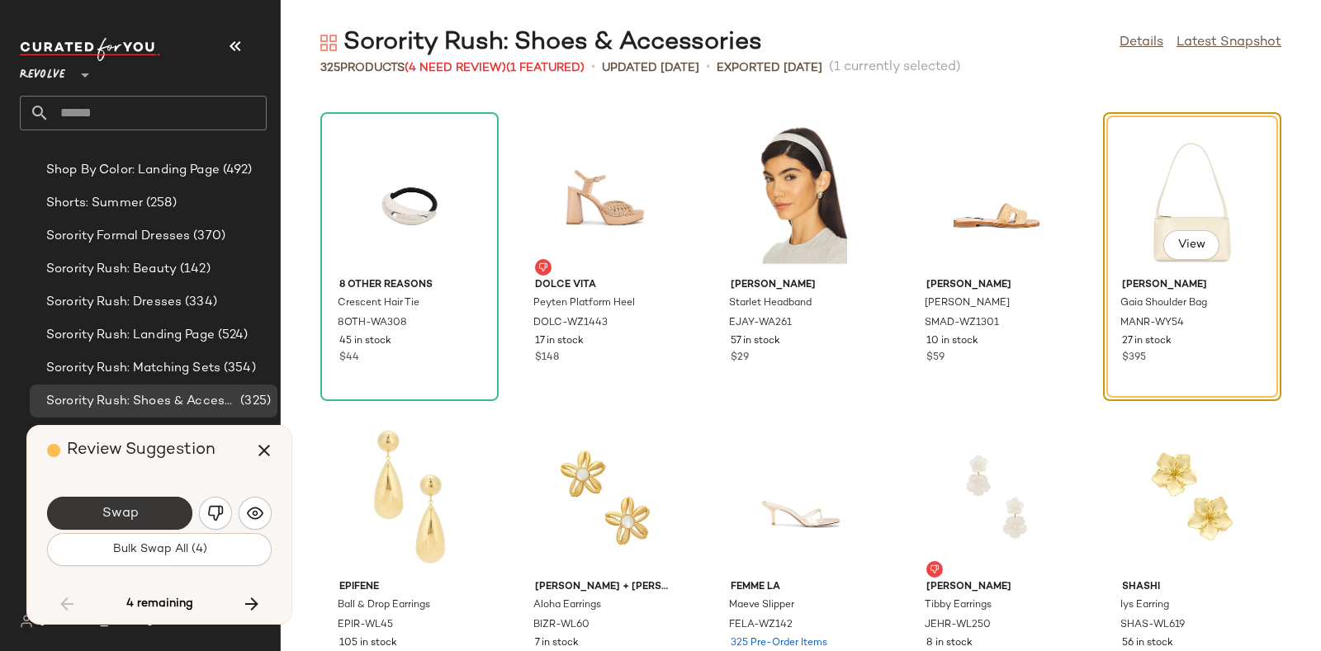
click at [137, 500] on button "Swap" at bounding box center [119, 513] width 145 height 33
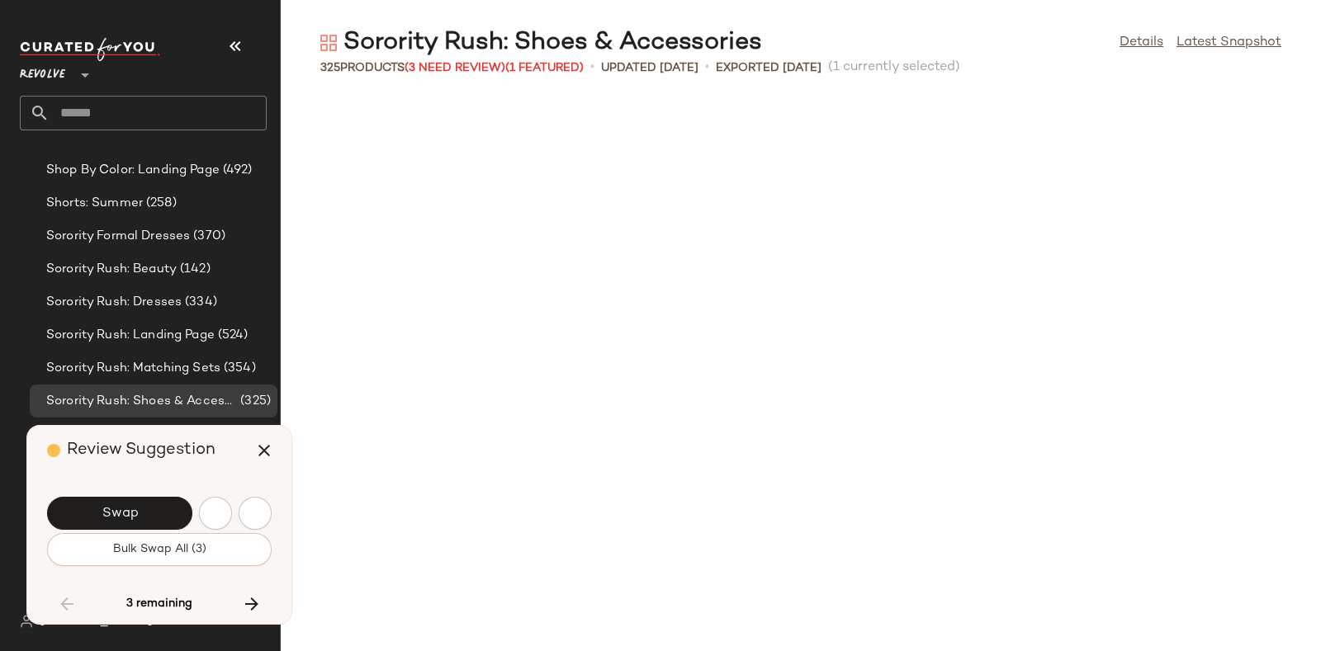
scroll to position [18734, 0]
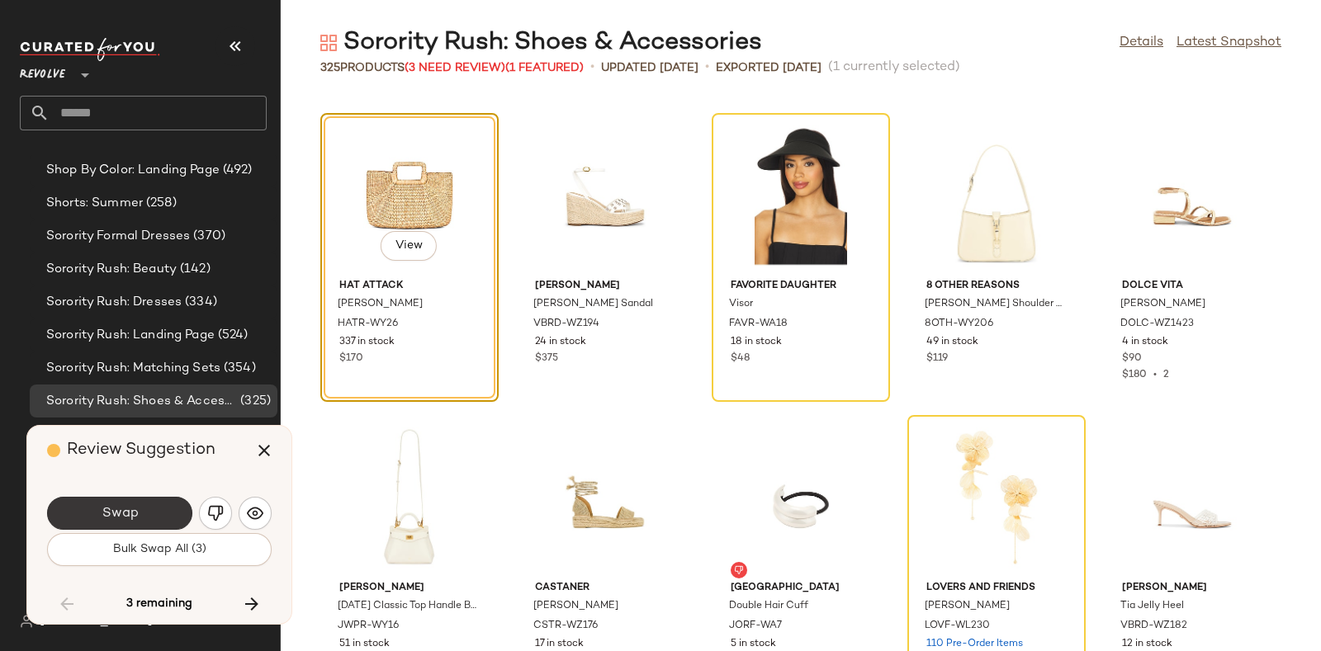
click at [149, 507] on button "Swap" at bounding box center [119, 513] width 145 height 33
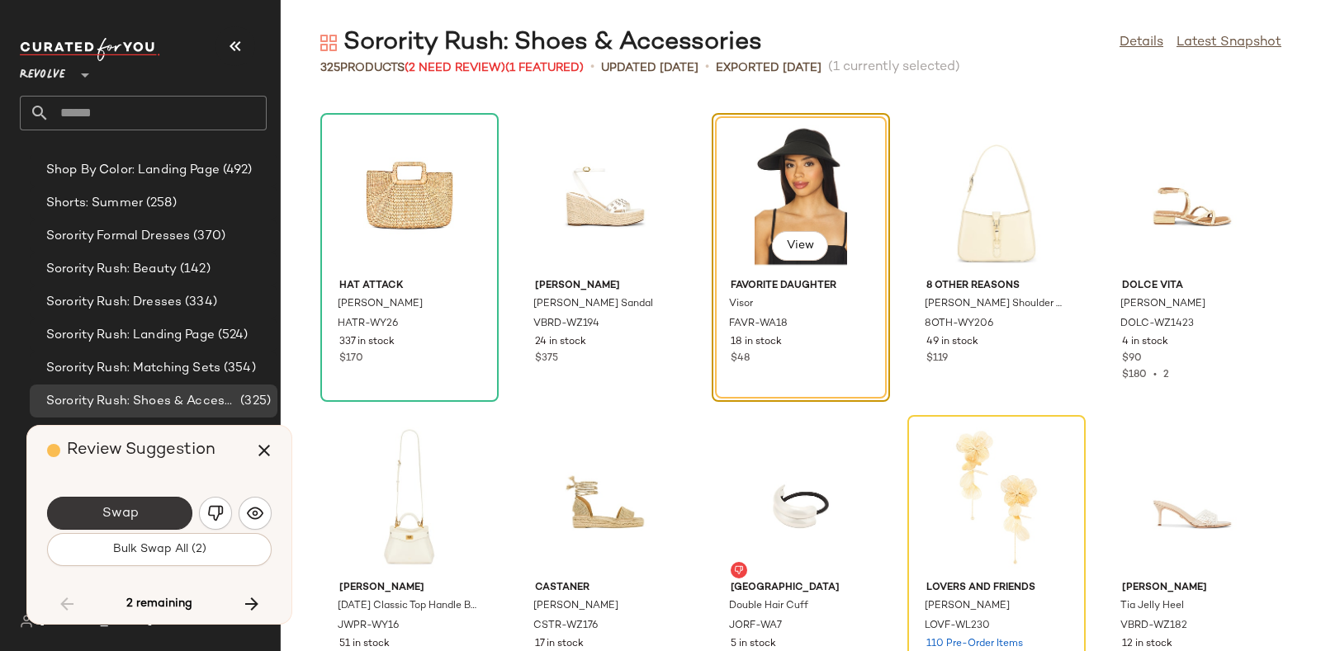
click at [153, 506] on button "Swap" at bounding box center [119, 513] width 145 height 33
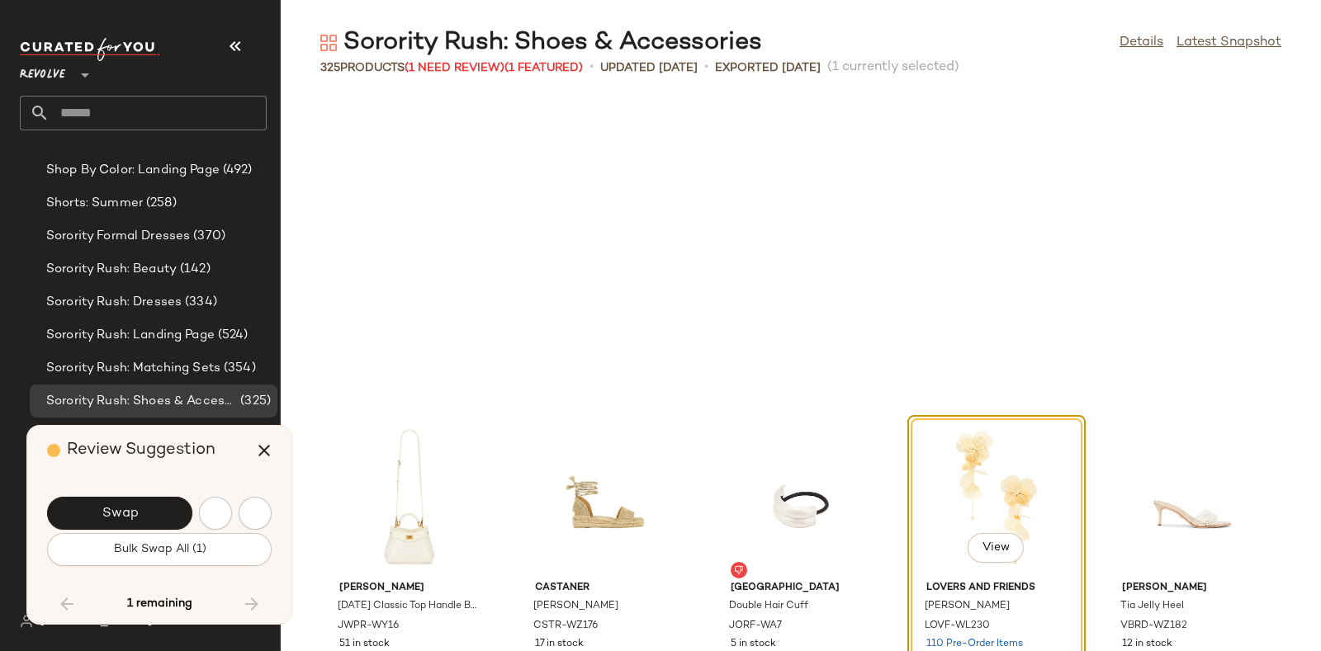
scroll to position [19037, 0]
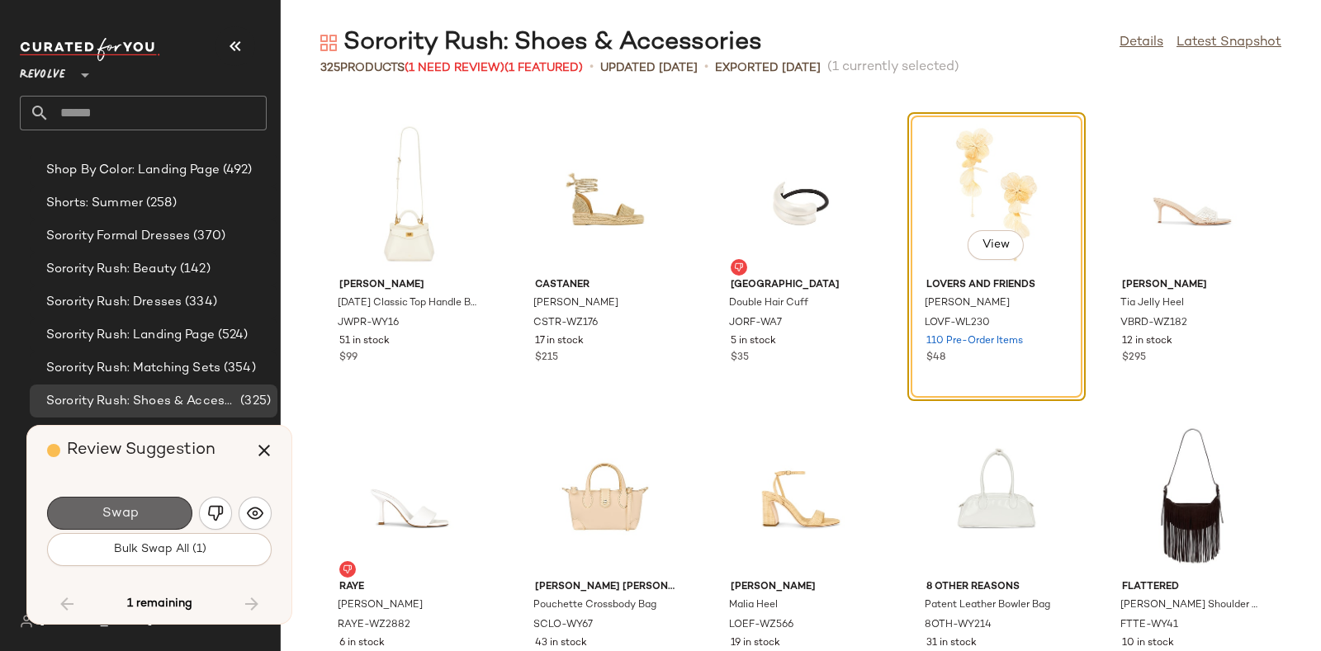
click at [121, 506] on span "Swap" at bounding box center [119, 514] width 37 height 16
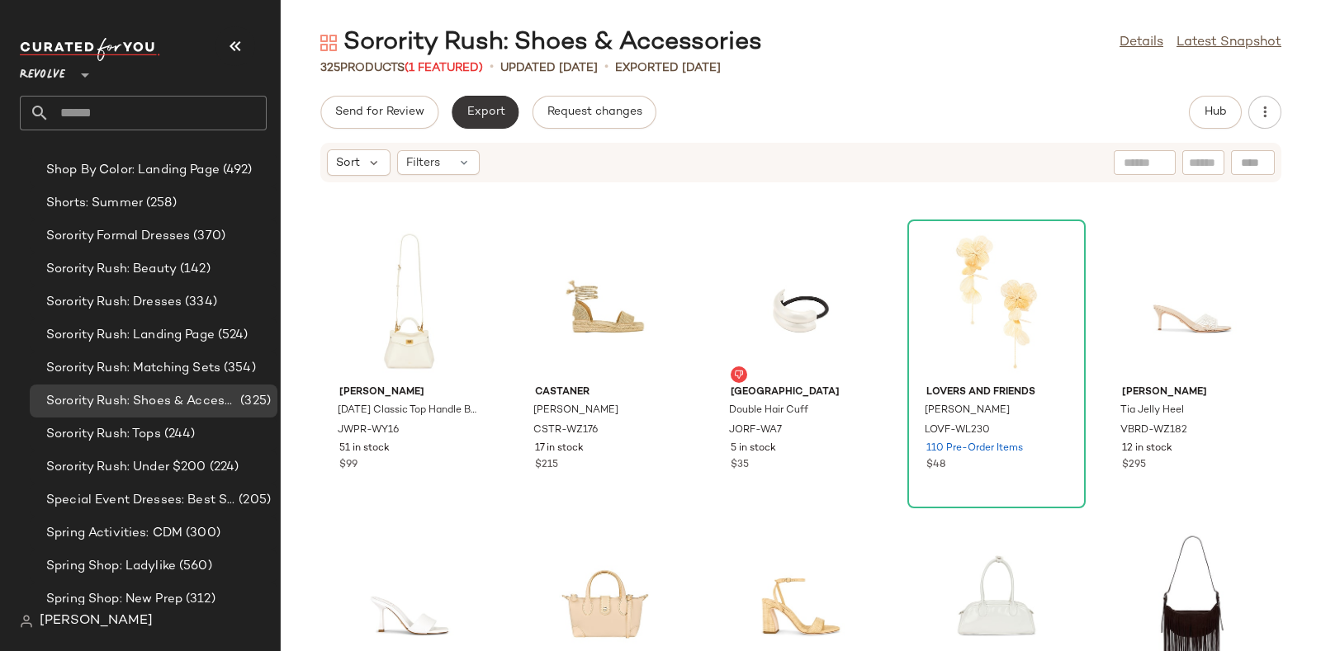
click at [466, 103] on button "Export" at bounding box center [485, 112] width 67 height 33
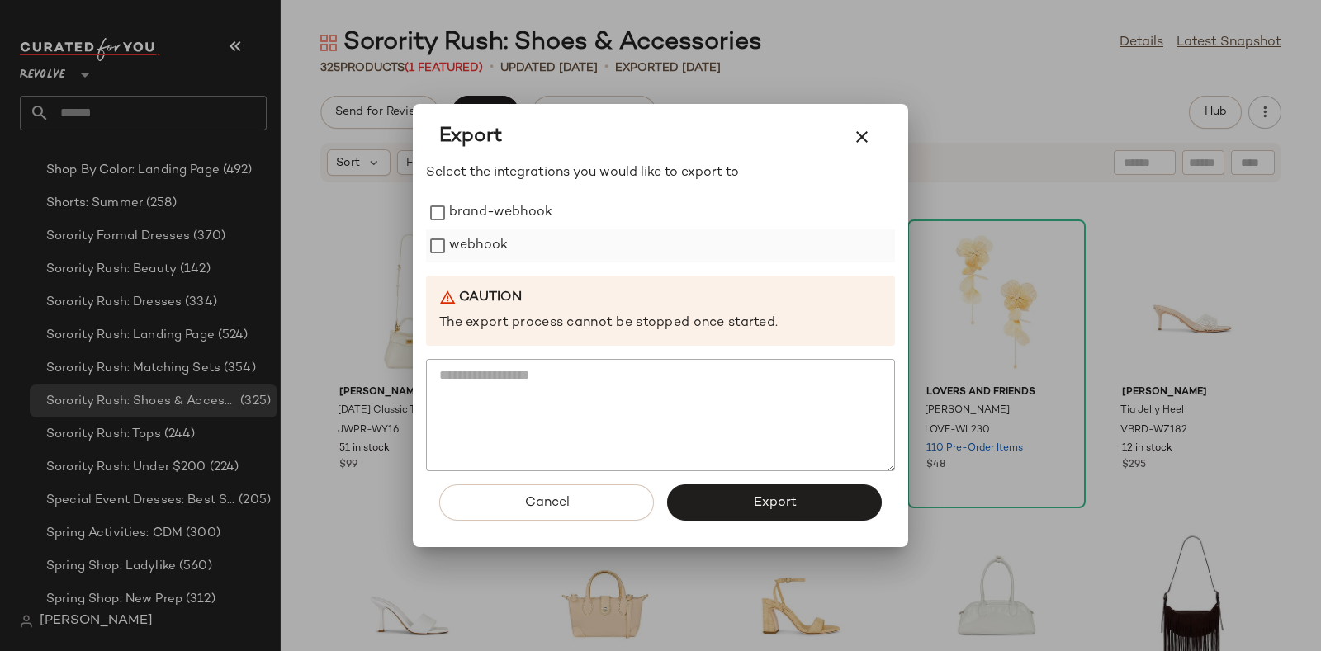
click at [495, 239] on label "webhook" at bounding box center [478, 246] width 59 height 33
click at [771, 518] on button "Export" at bounding box center [774, 503] width 215 height 36
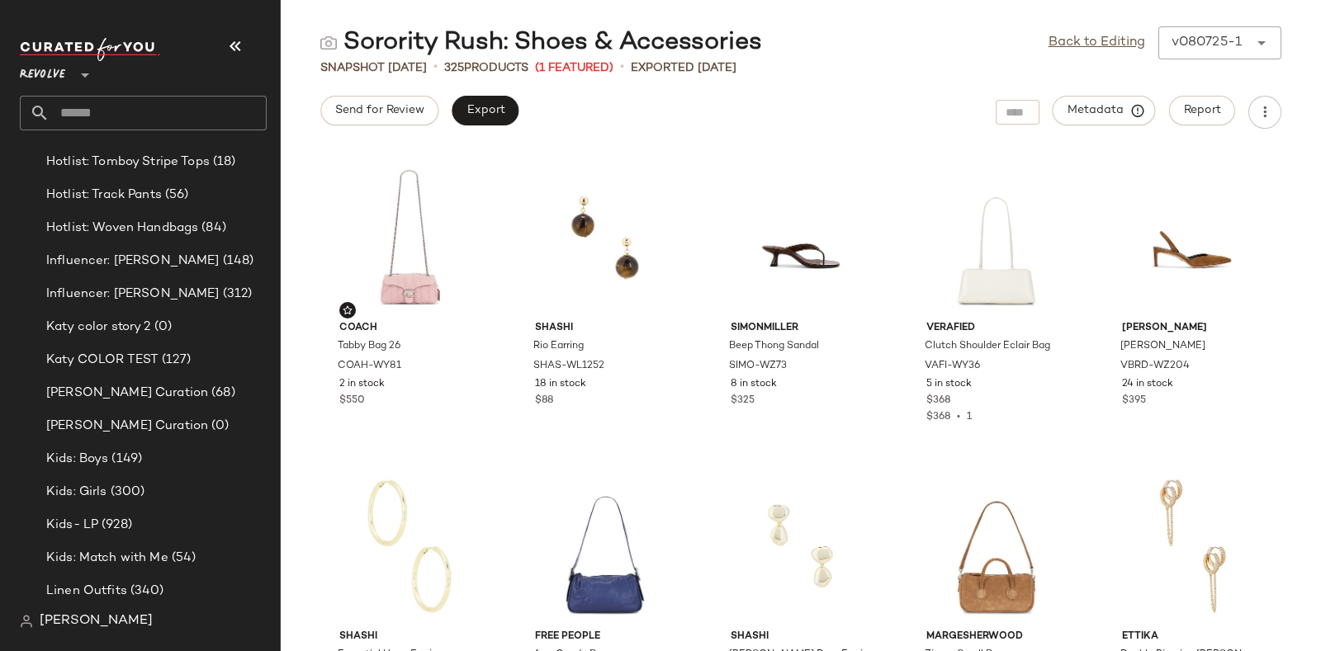
scroll to position [5128, 0]
click at [220, 289] on span "(312)" at bounding box center [236, 295] width 33 height 19
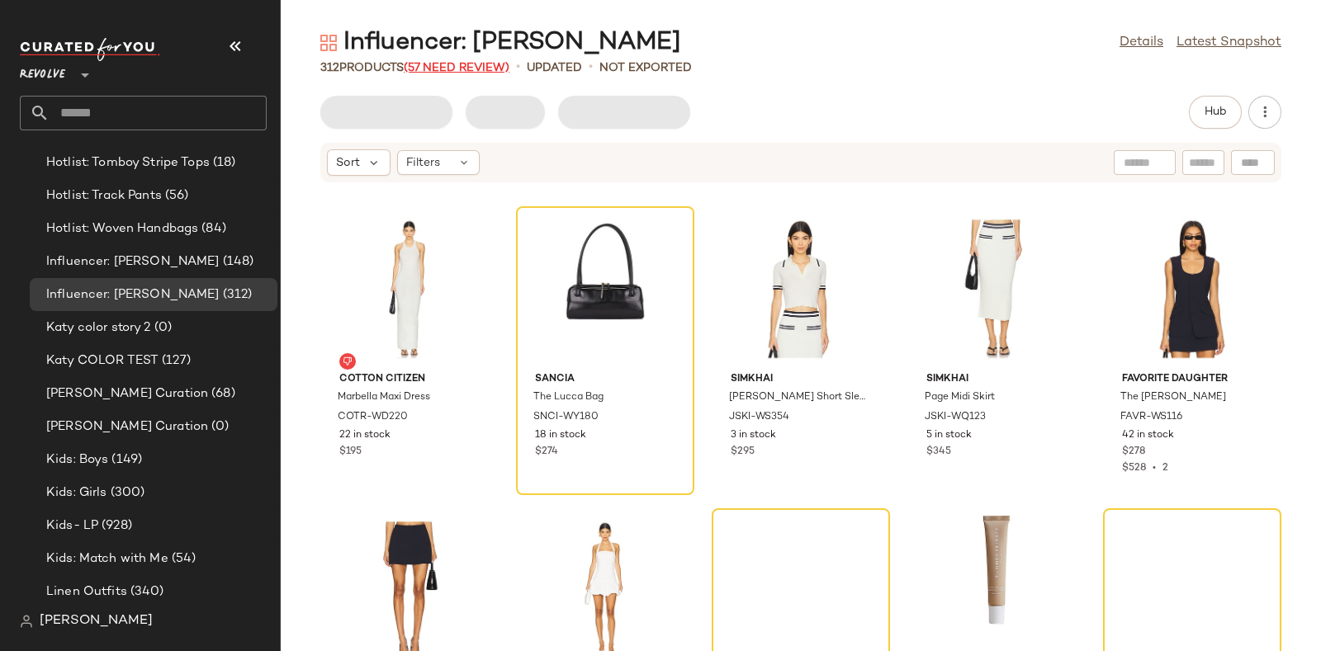
click at [462, 64] on span "(57 Need Review)" at bounding box center [457, 68] width 106 height 12
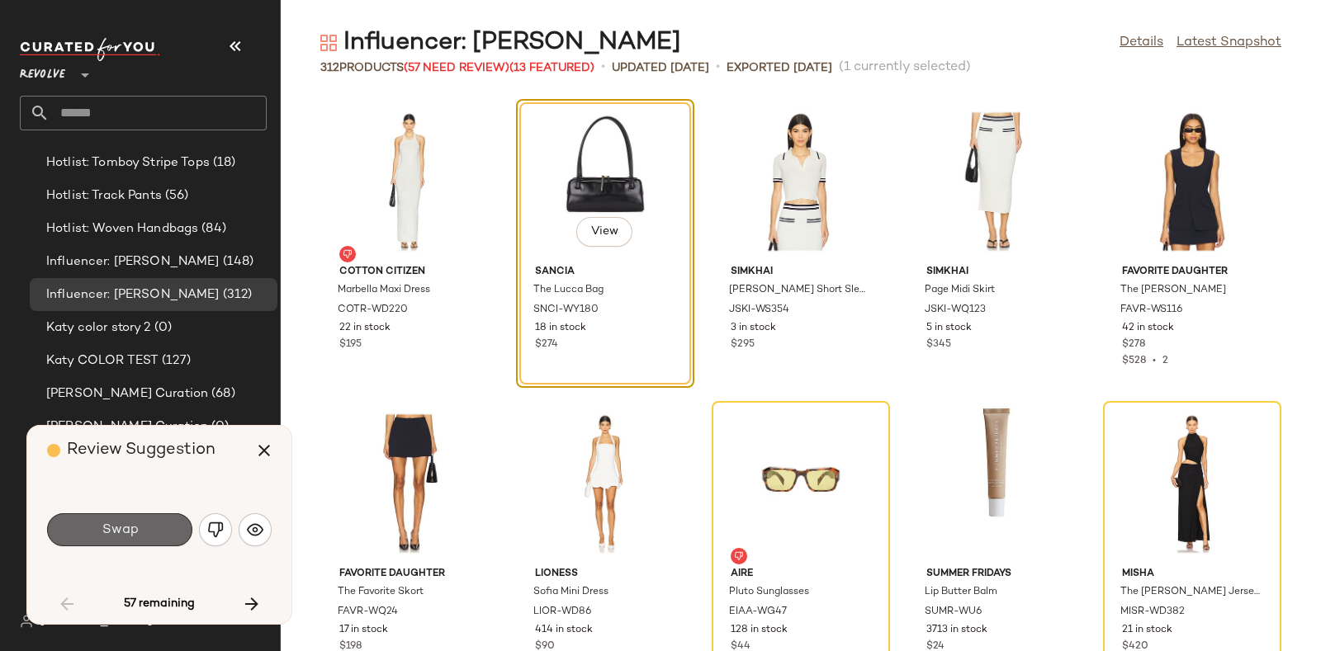
click at [128, 530] on span "Swap" at bounding box center [119, 531] width 37 height 16
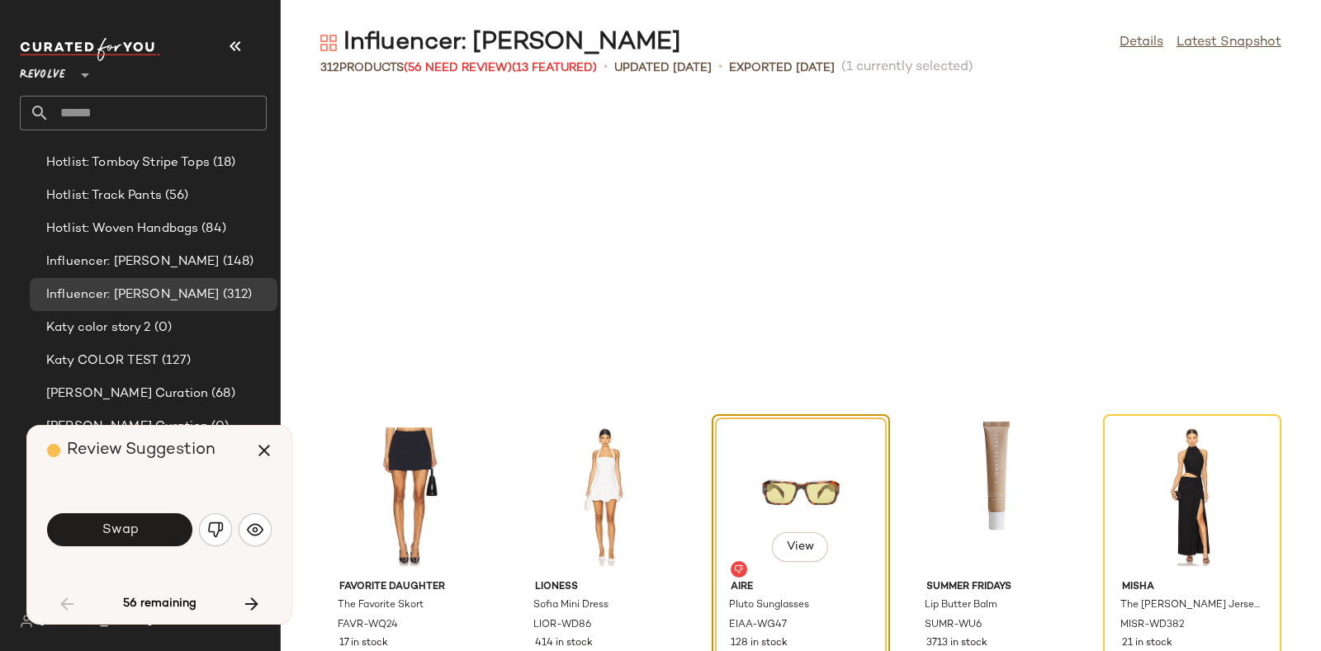
scroll to position [315, 0]
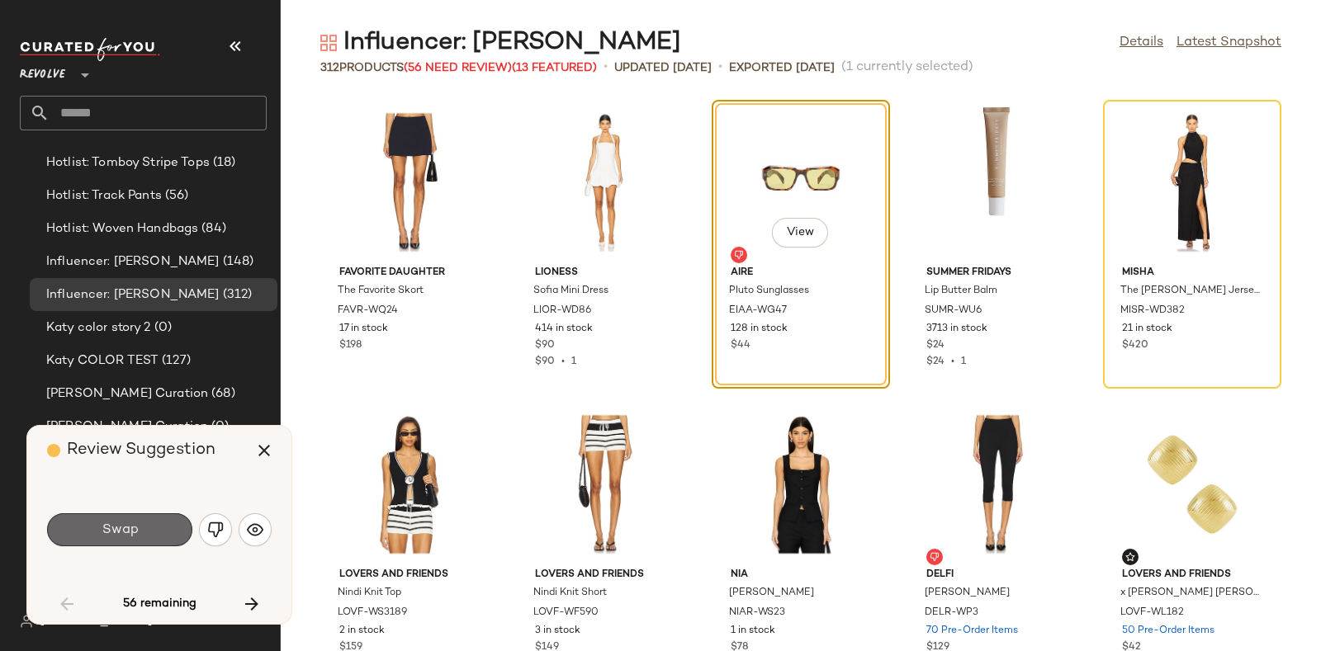
click at [145, 524] on button "Swap" at bounding box center [119, 530] width 145 height 33
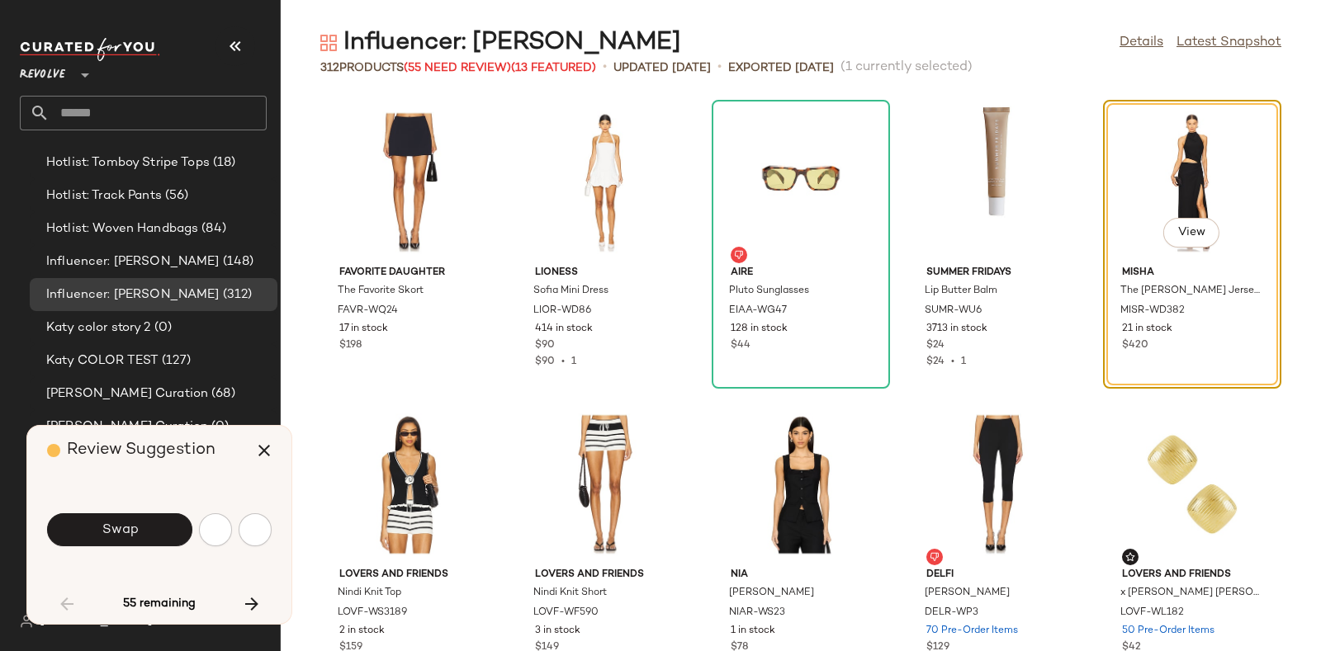
scroll to position [301, 0]
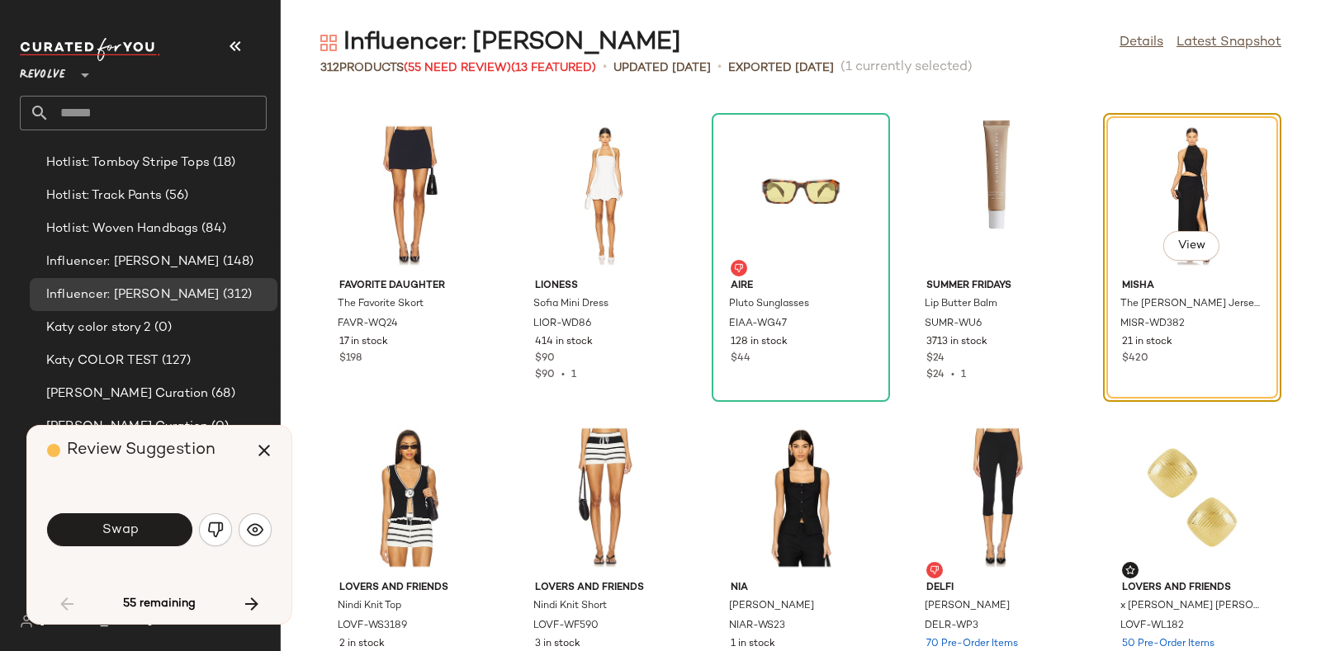
click at [154, 513] on div "Swap" at bounding box center [159, 530] width 225 height 40
click at [149, 527] on button "Swap" at bounding box center [119, 530] width 145 height 33
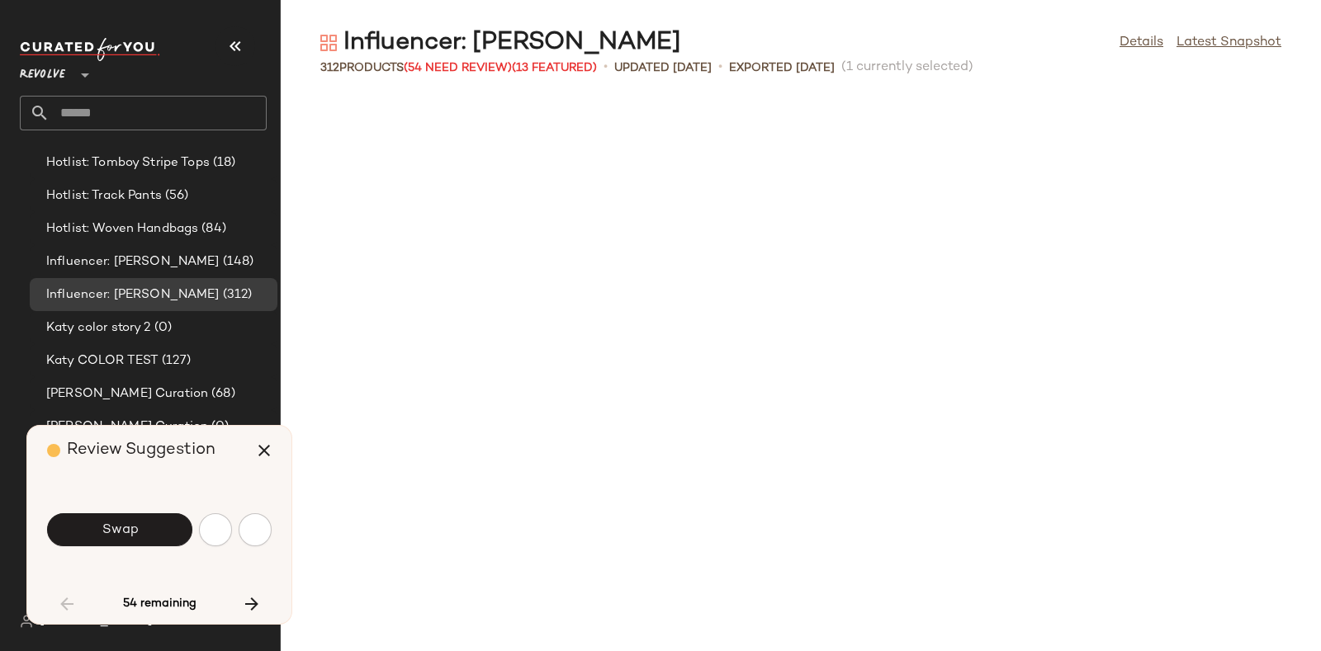
scroll to position [907, 0]
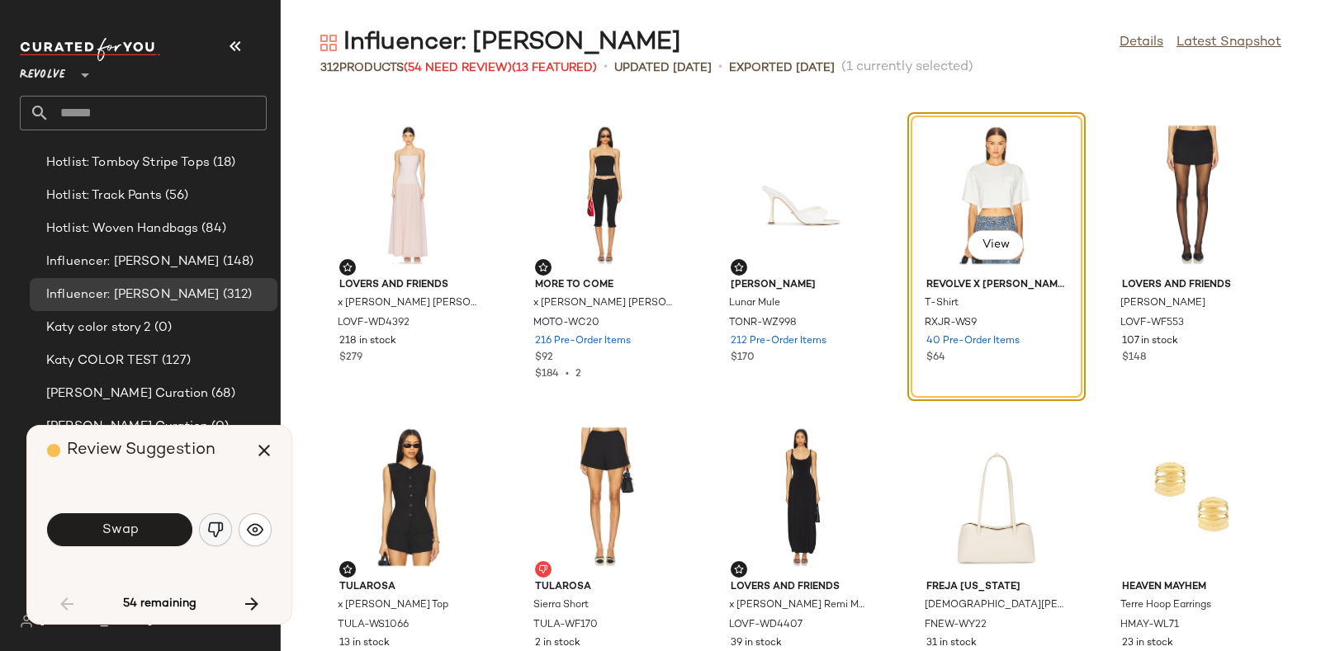
click at [215, 519] on button "button" at bounding box center [215, 530] width 33 height 33
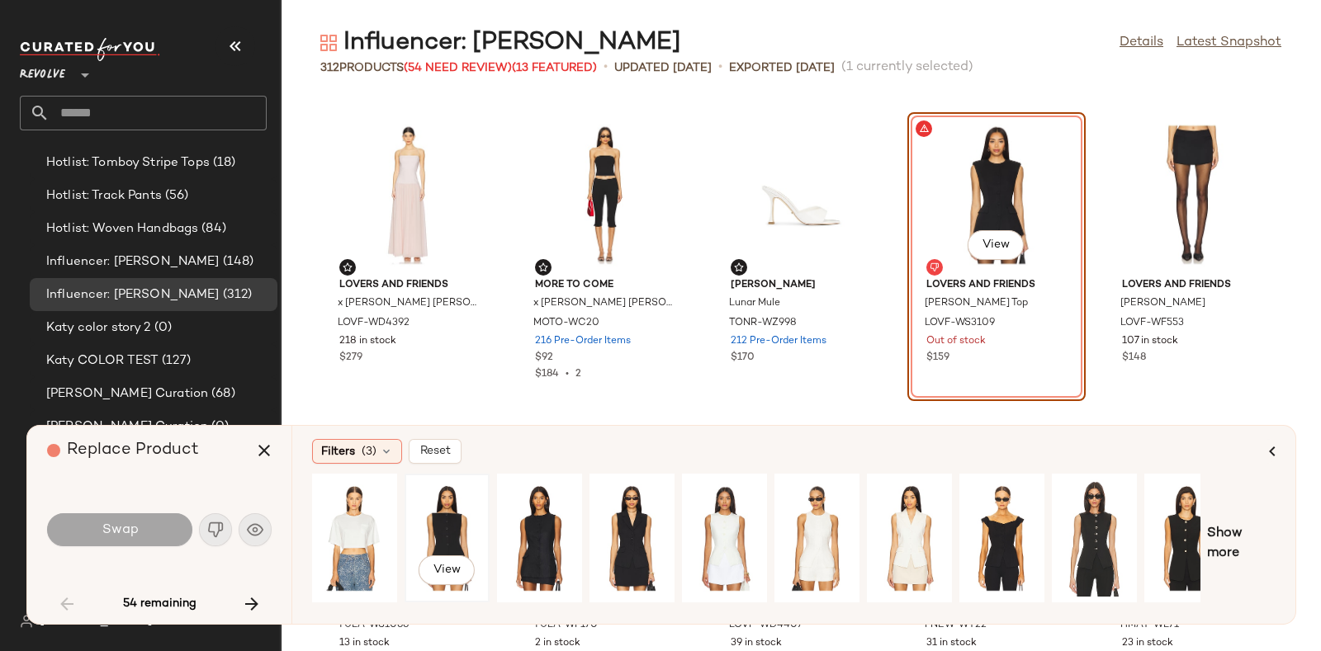
click at [463, 504] on div "View" at bounding box center [446, 538] width 73 height 117
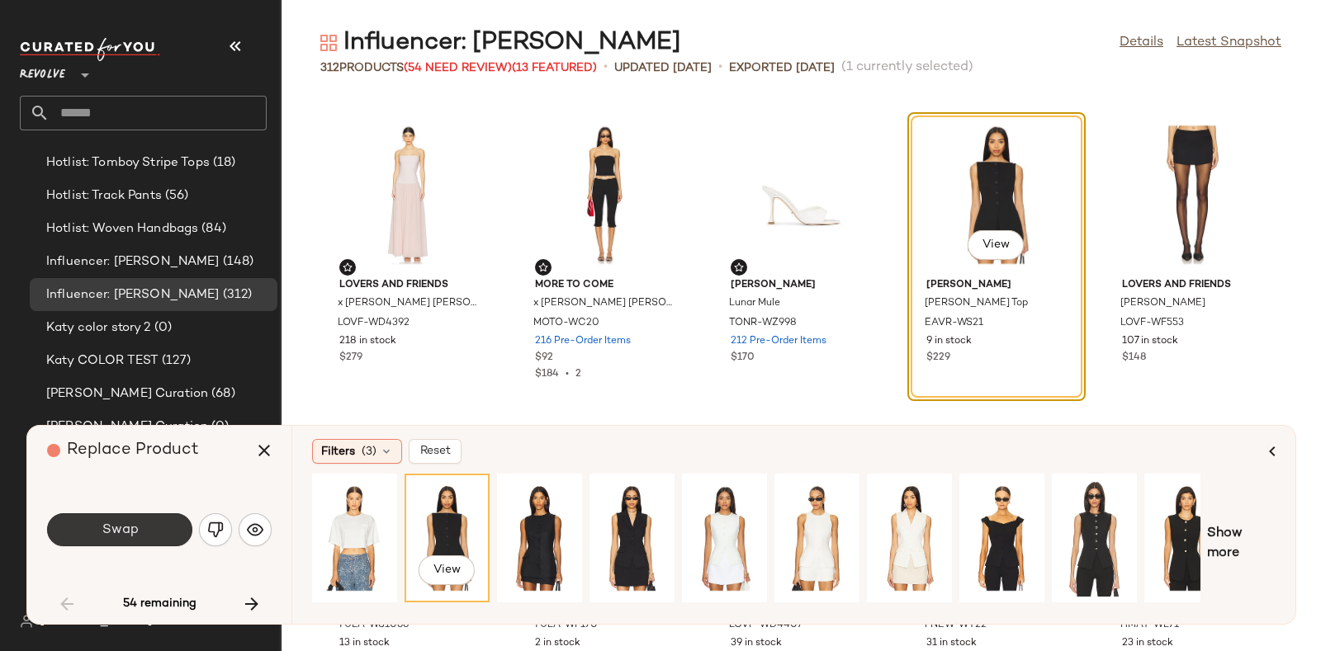
click at [119, 520] on button "Swap" at bounding box center [119, 530] width 145 height 33
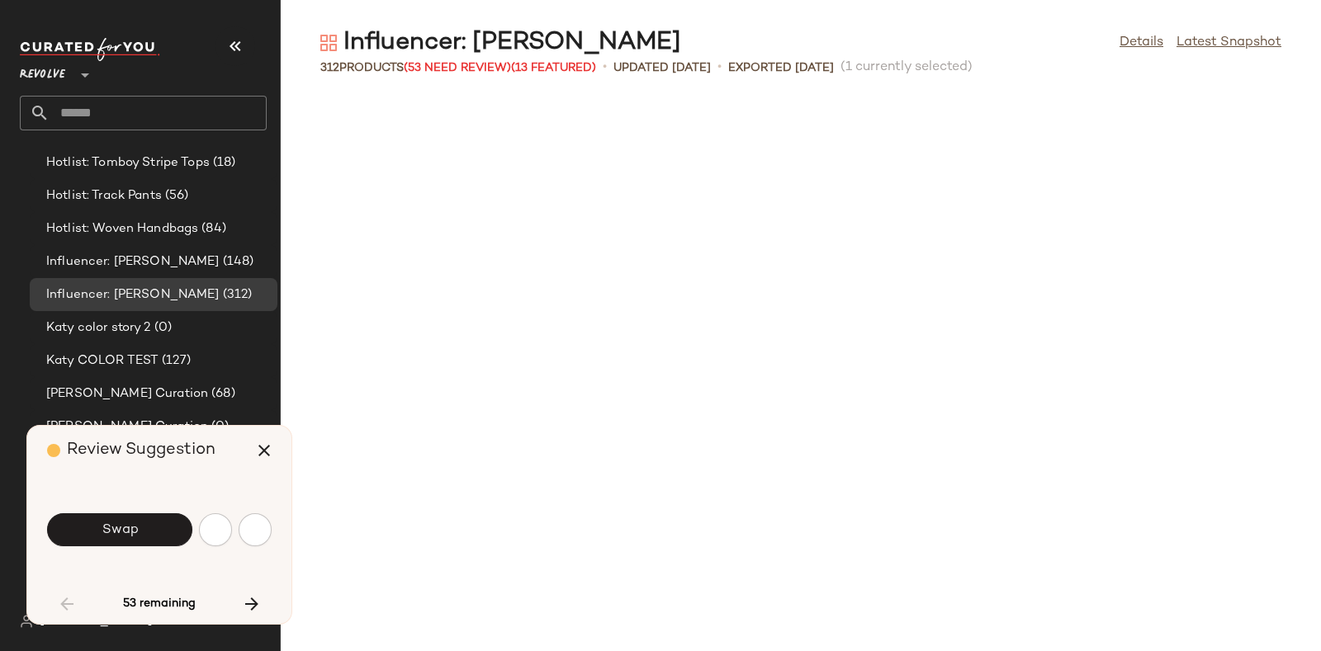
scroll to position [1510, 0]
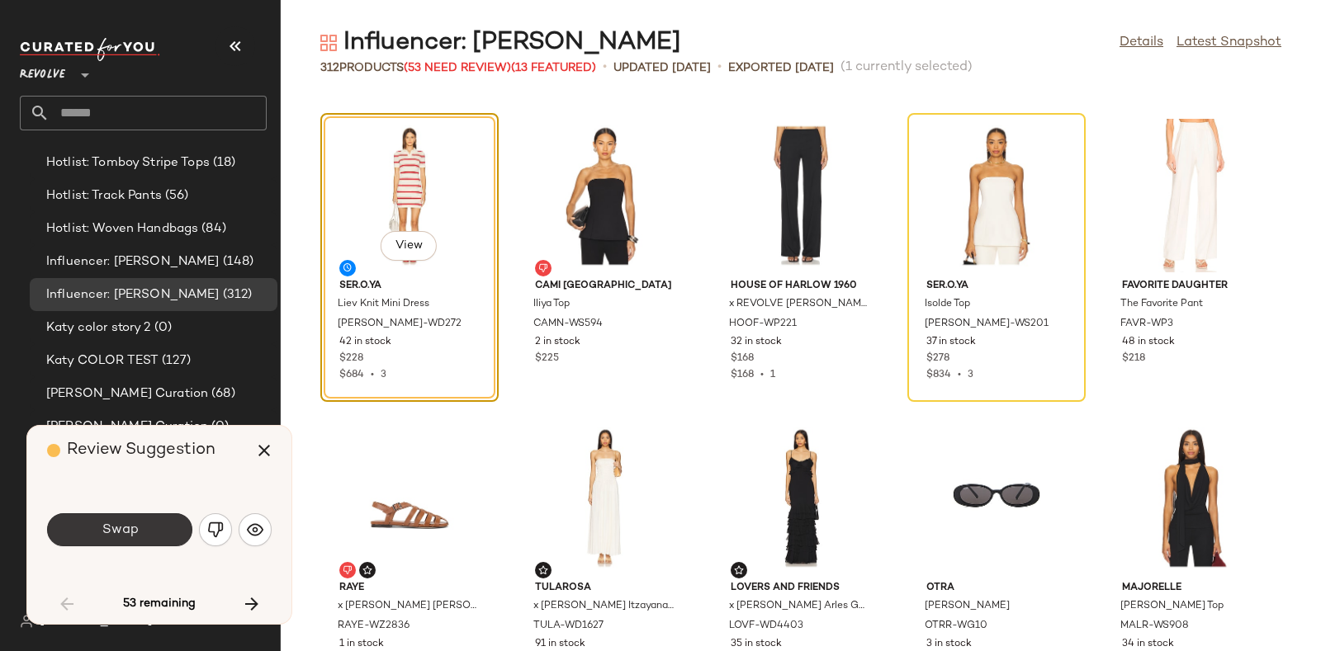
click at [132, 514] on button "Swap" at bounding box center [119, 530] width 145 height 33
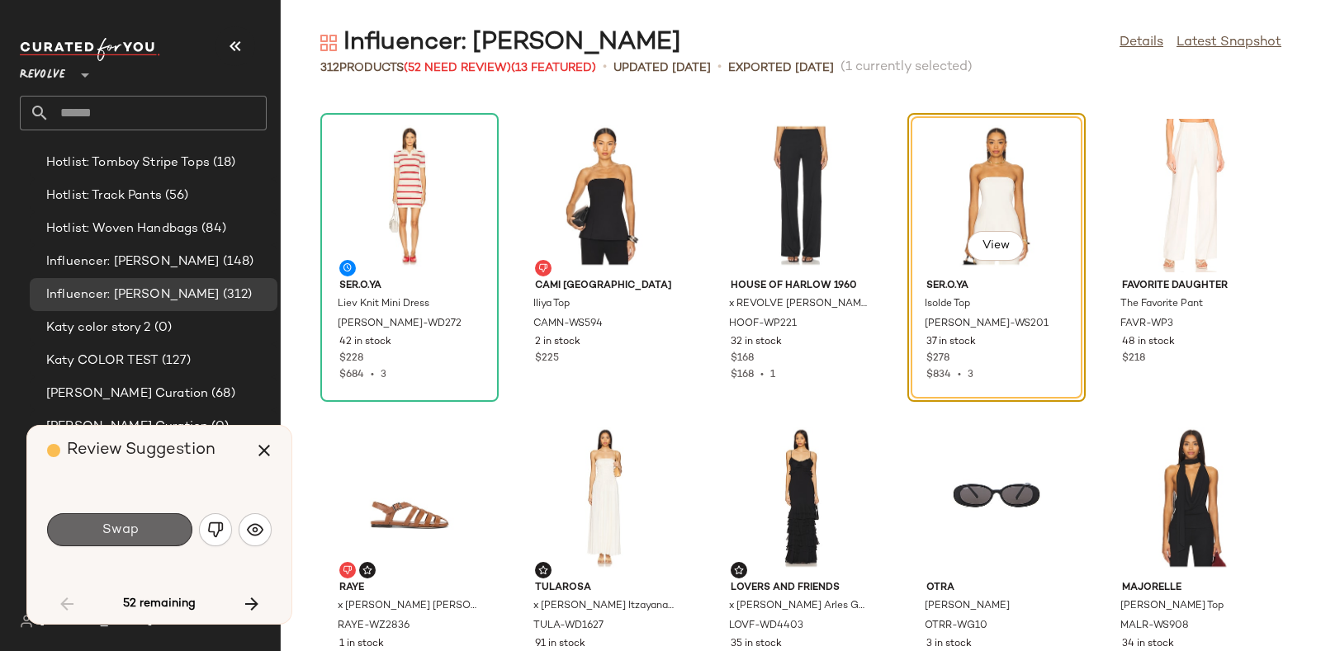
click at [161, 522] on button "Swap" at bounding box center [119, 530] width 145 height 33
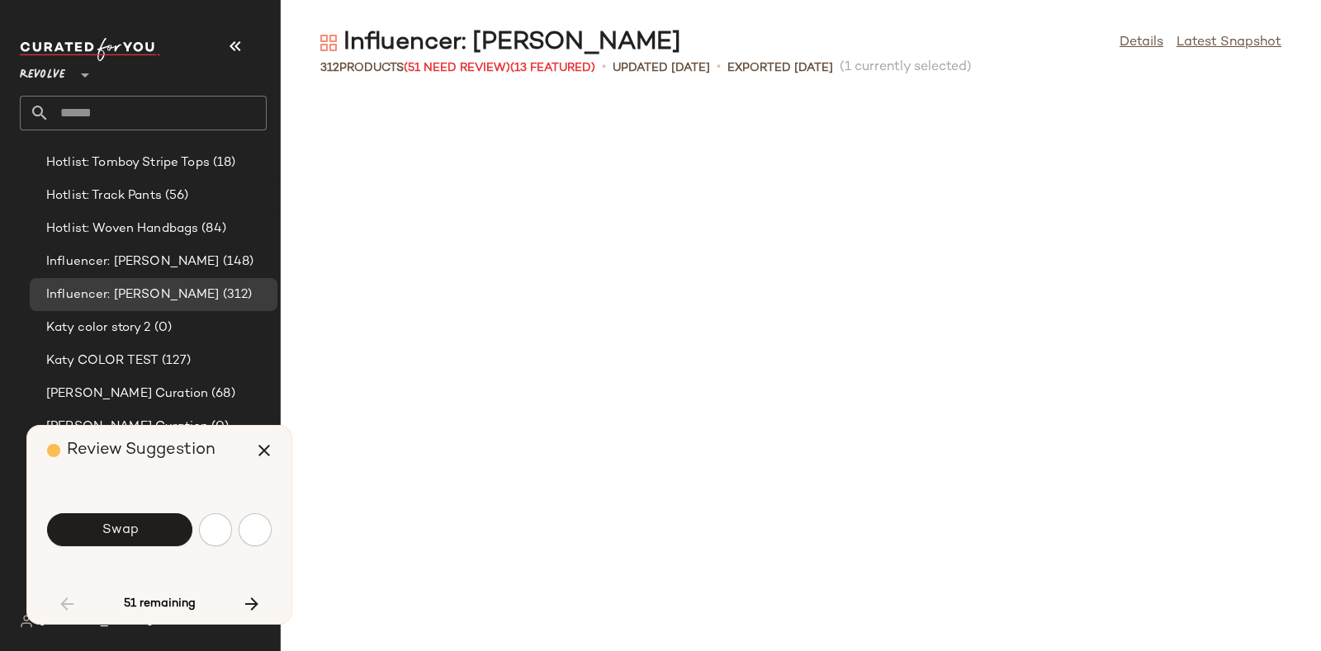
scroll to position [2114, 0]
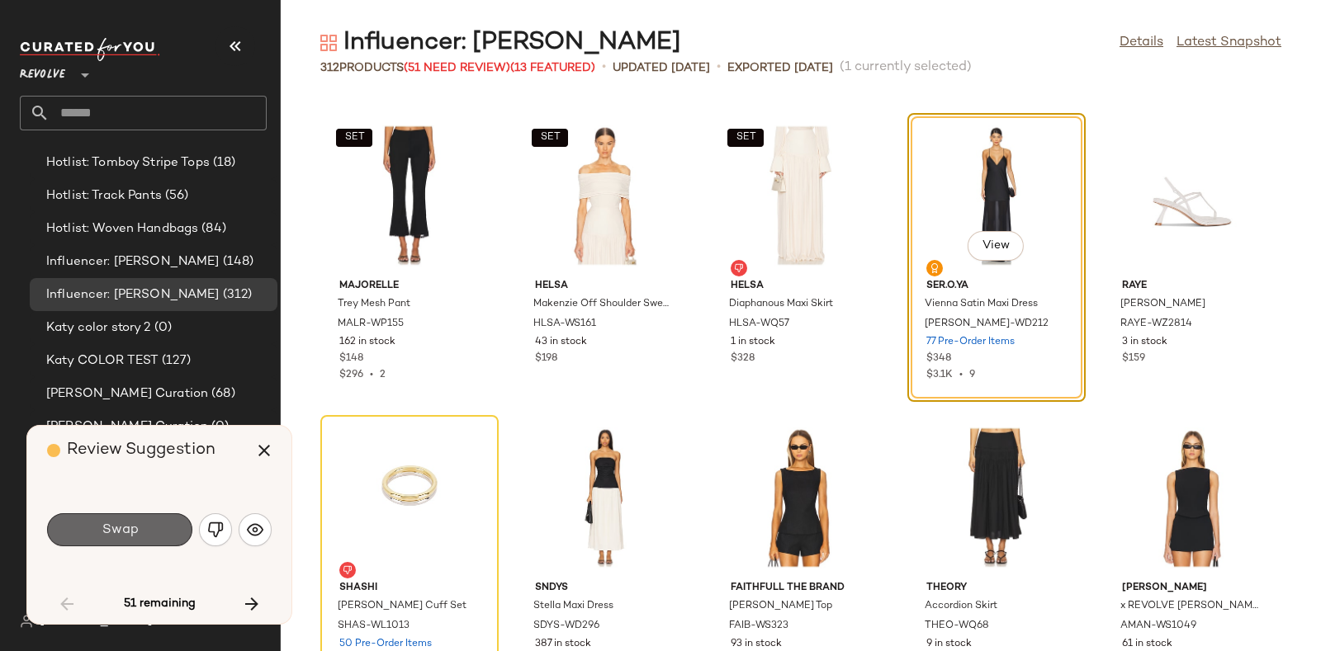
click at [152, 523] on button "Swap" at bounding box center [119, 530] width 145 height 33
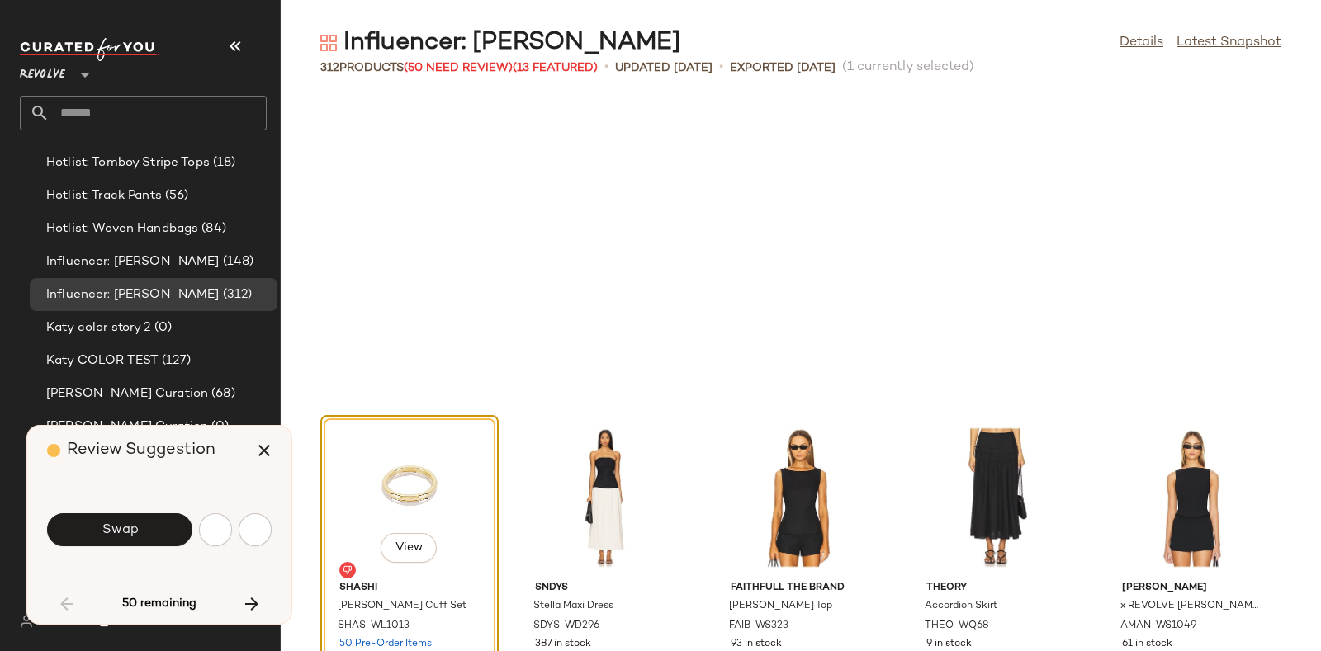
scroll to position [2417, 0]
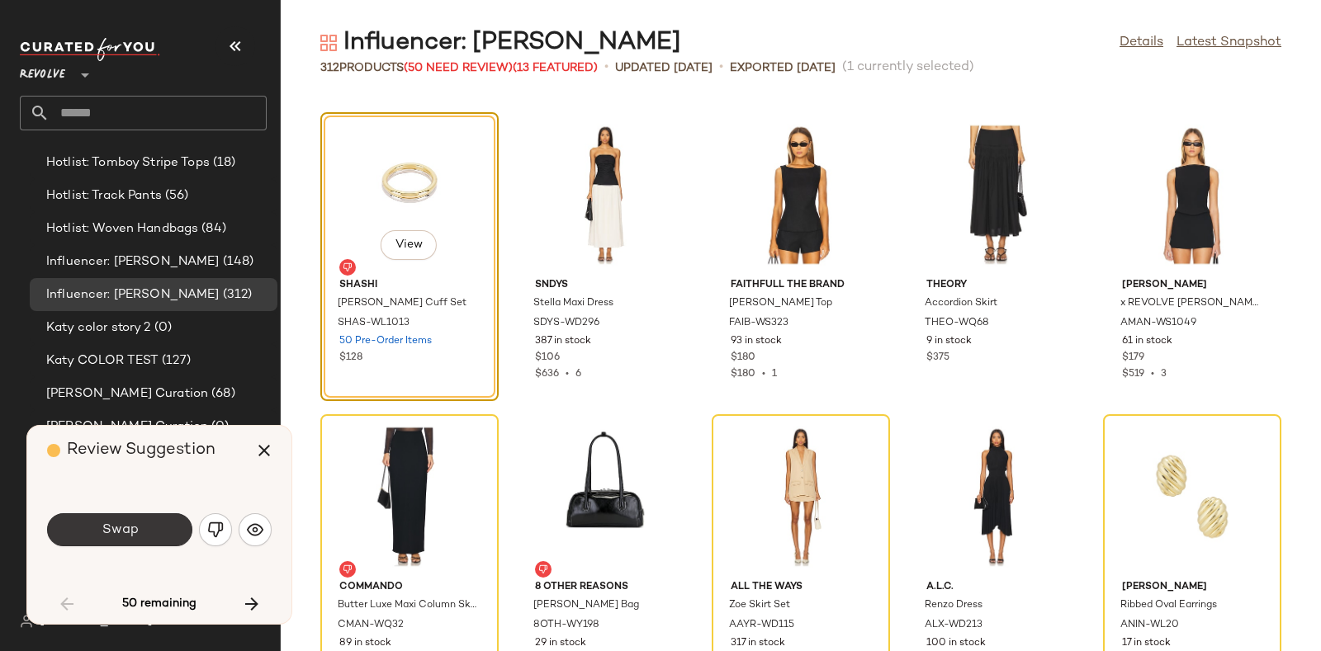
click at [161, 522] on button "Swap" at bounding box center [119, 530] width 145 height 33
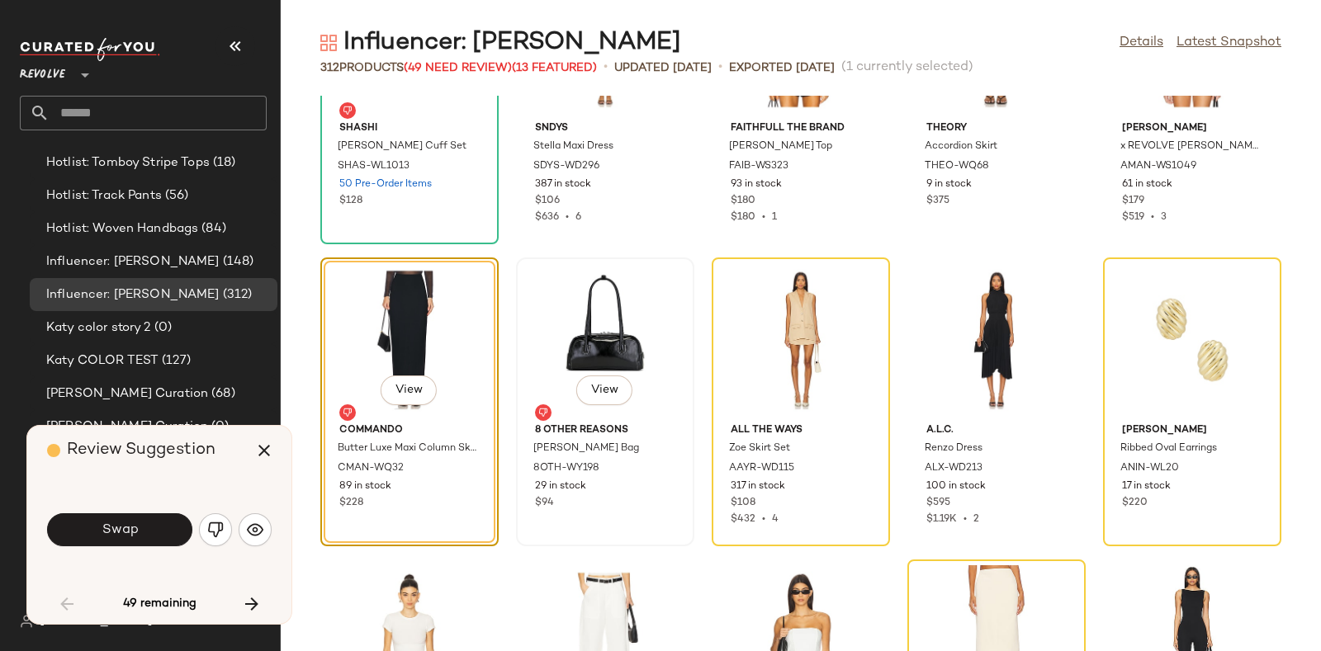
scroll to position [2632, 0]
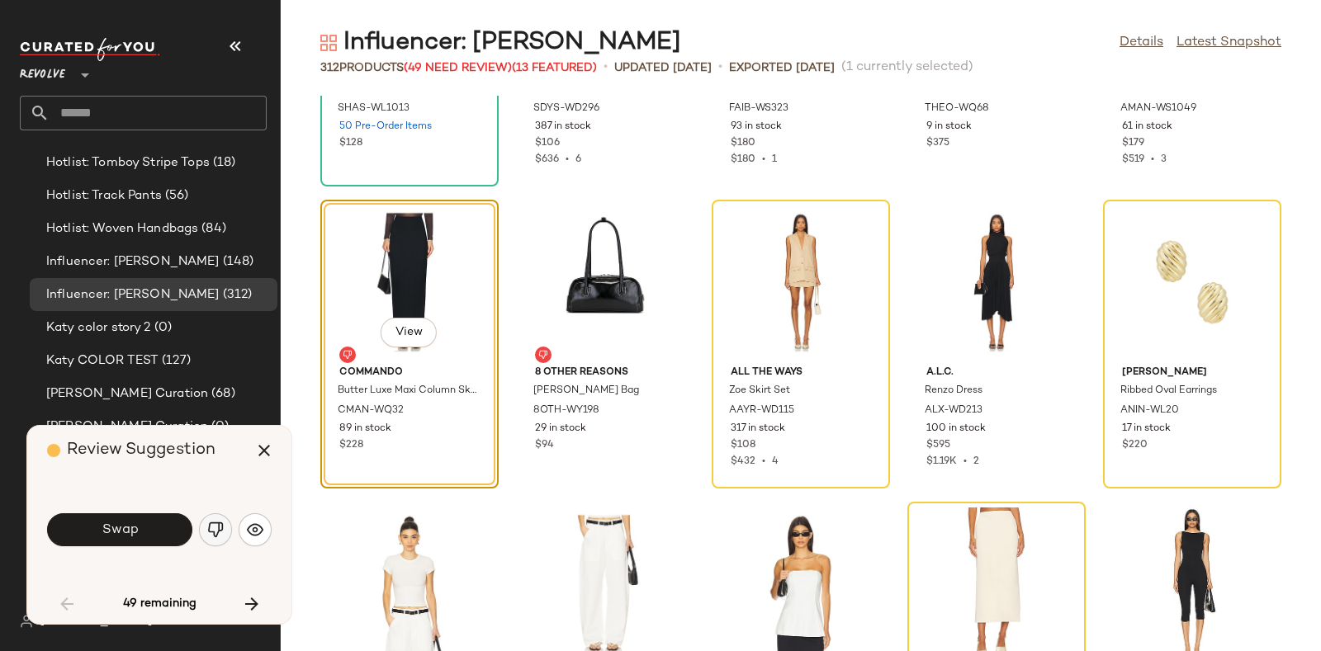
click at [219, 521] on button "button" at bounding box center [215, 530] width 33 height 33
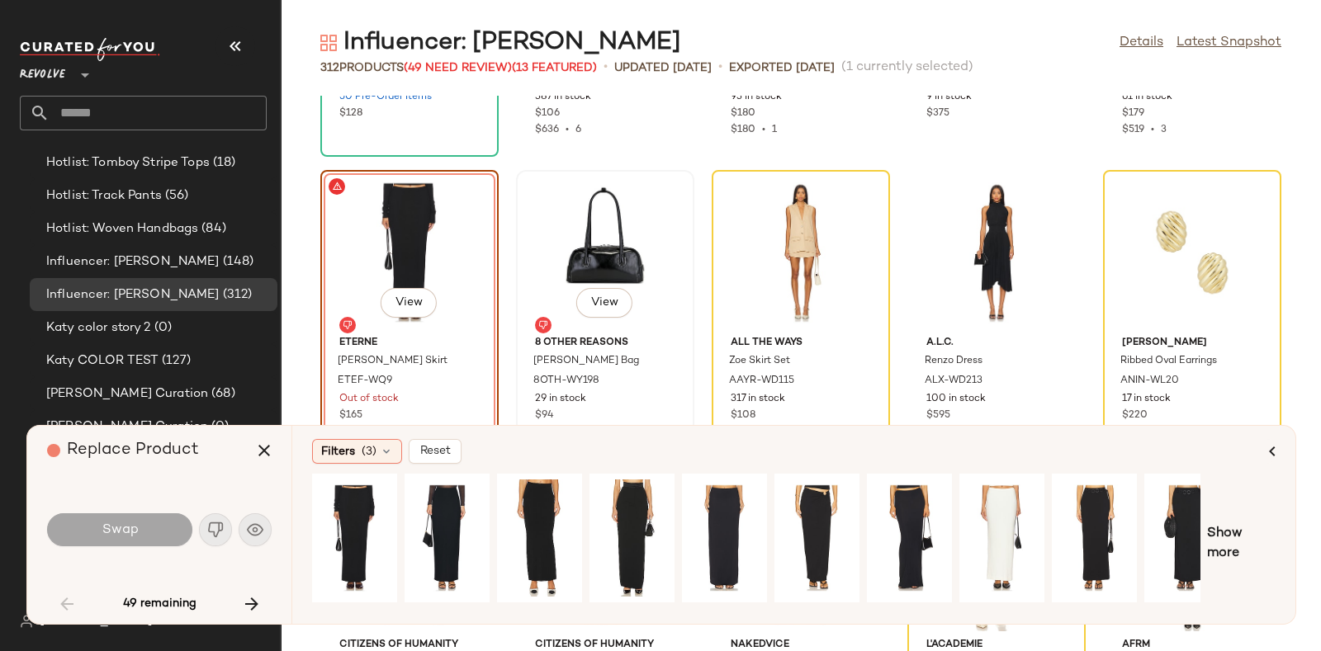
scroll to position [2663, 0]
click at [347, 500] on div "View" at bounding box center [354, 538] width 73 height 117
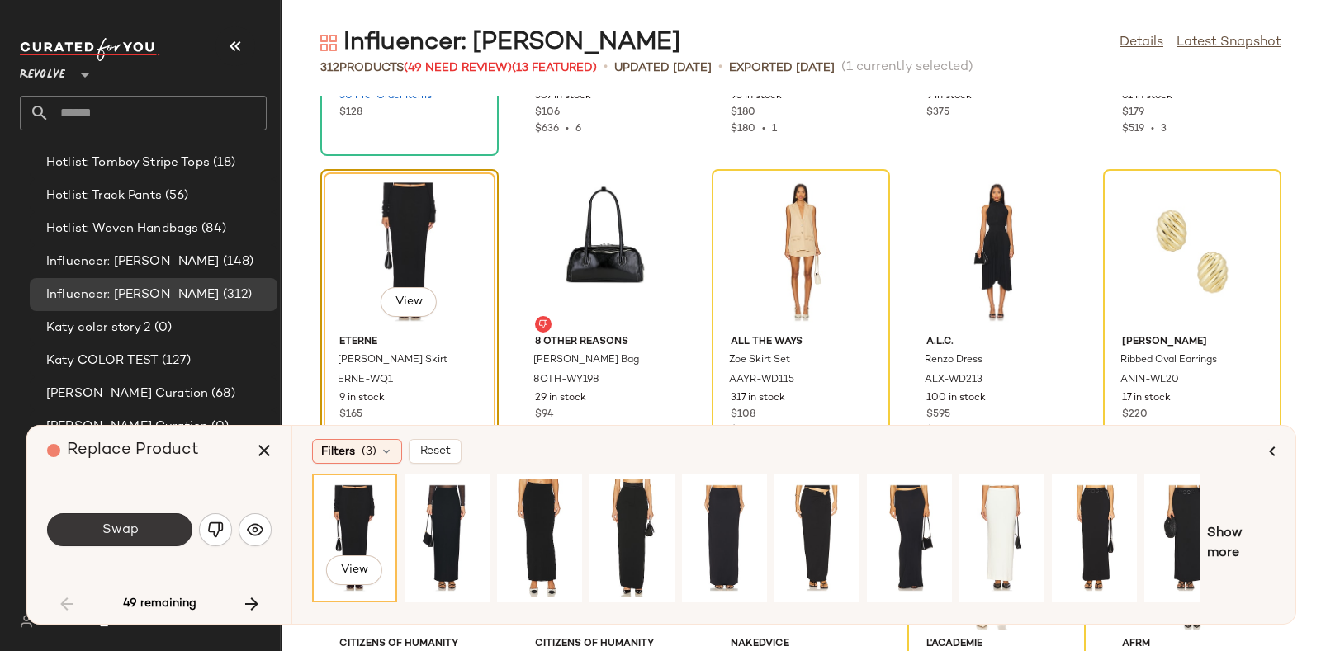
click at [146, 522] on button "Swap" at bounding box center [119, 530] width 145 height 33
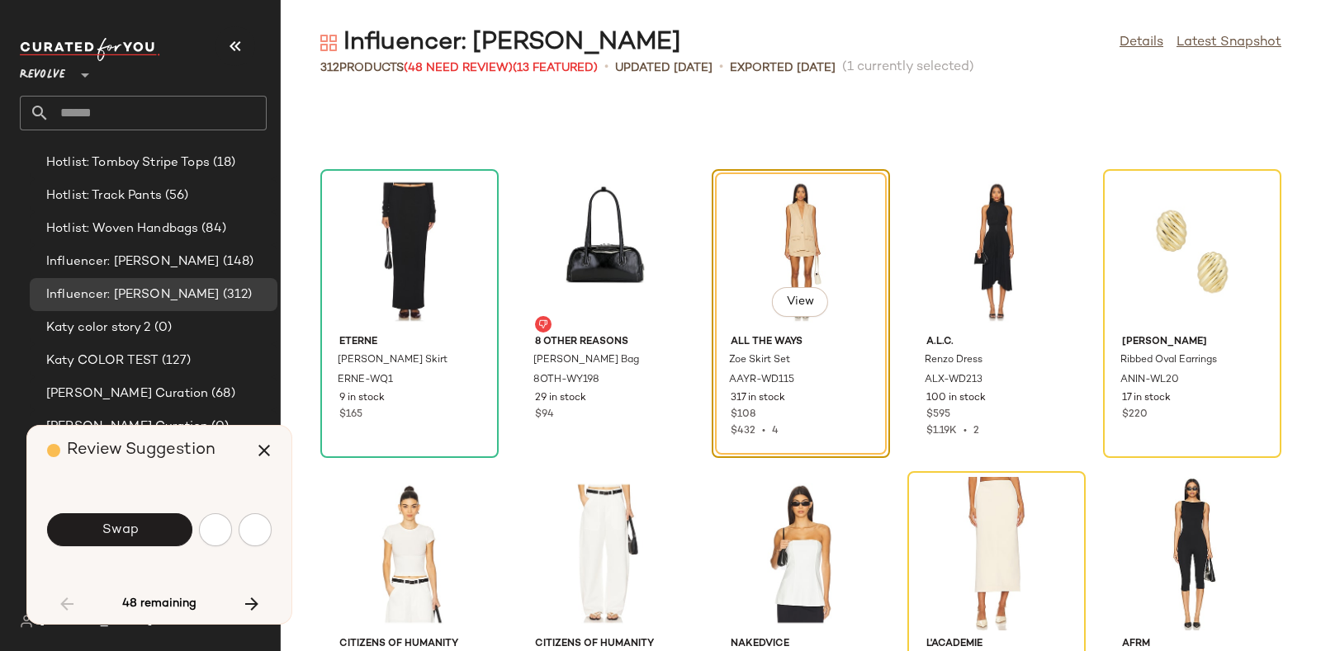
scroll to position [2720, 0]
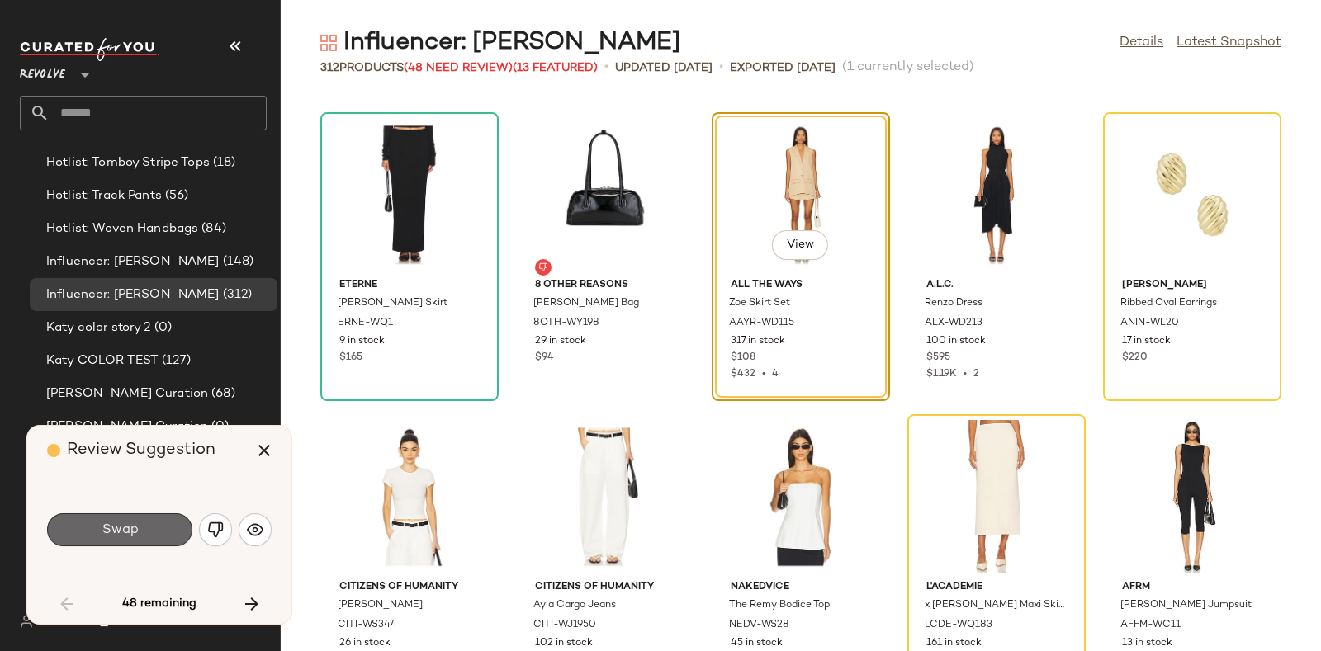
click at [137, 523] on span "Swap" at bounding box center [119, 531] width 37 height 16
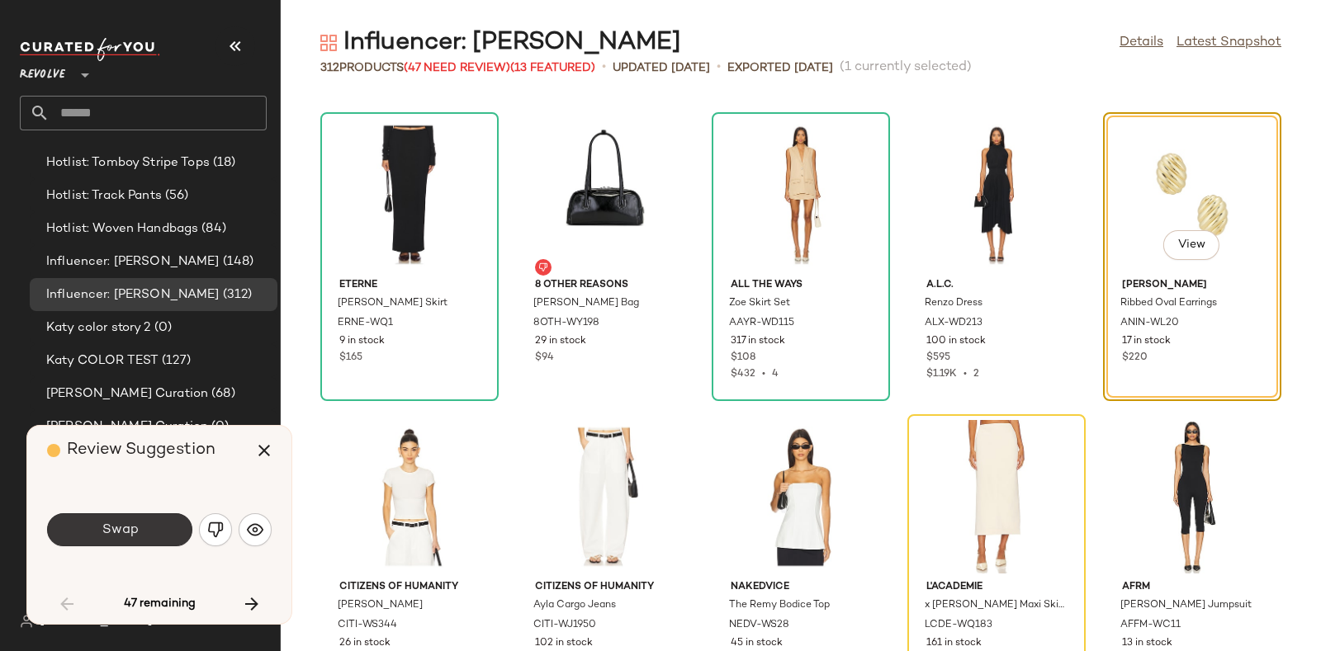
click at [162, 527] on button "Swap" at bounding box center [119, 530] width 145 height 33
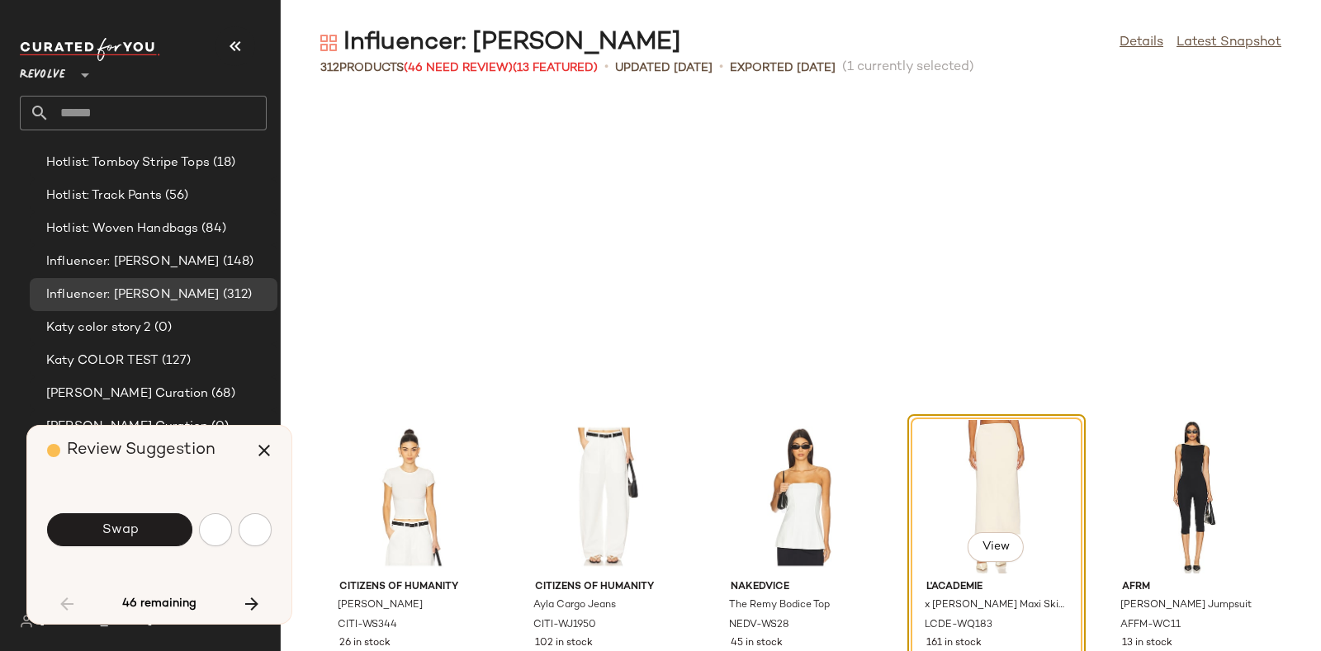
scroll to position [3021, 0]
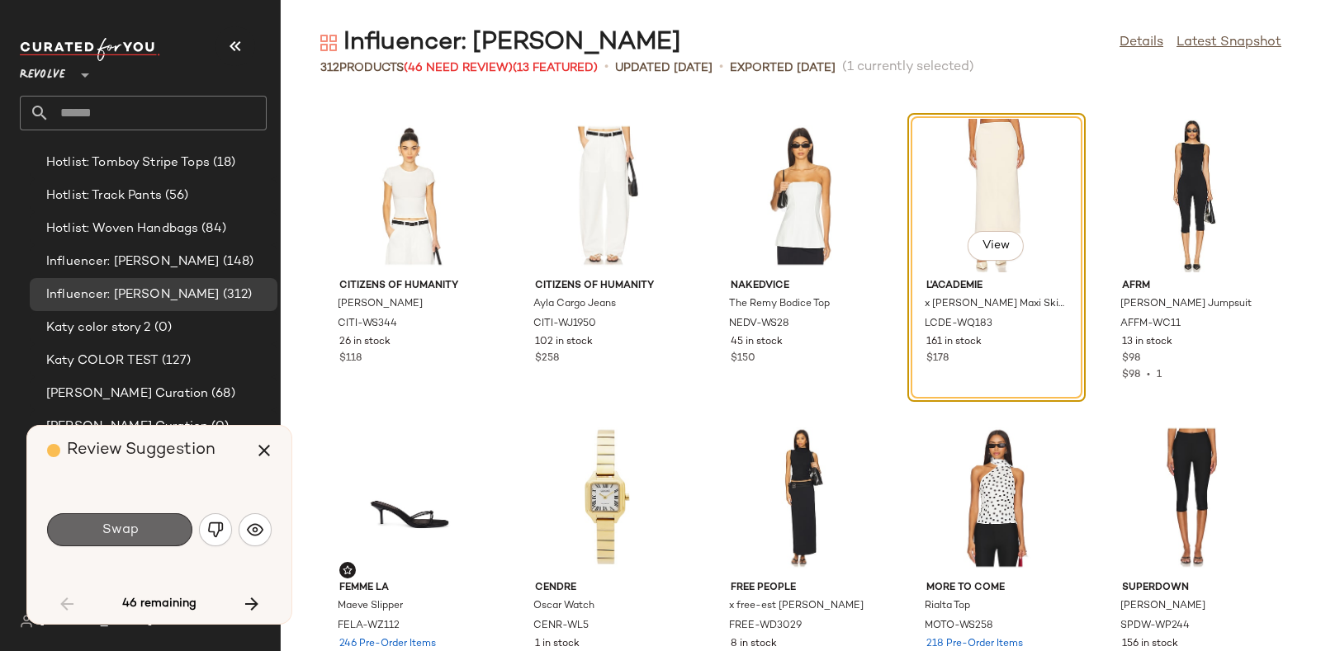
click at [144, 520] on button "Swap" at bounding box center [119, 530] width 145 height 33
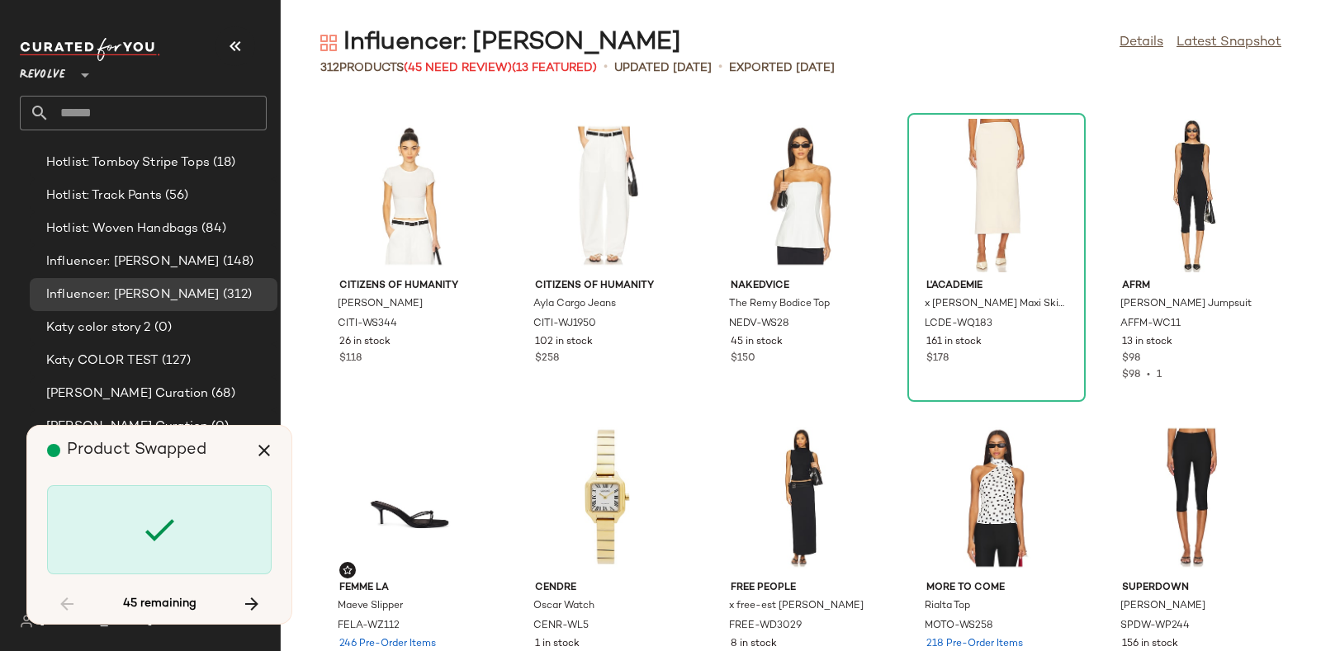
click at [198, 466] on div "Product Swapped" at bounding box center [165, 451] width 237 height 50
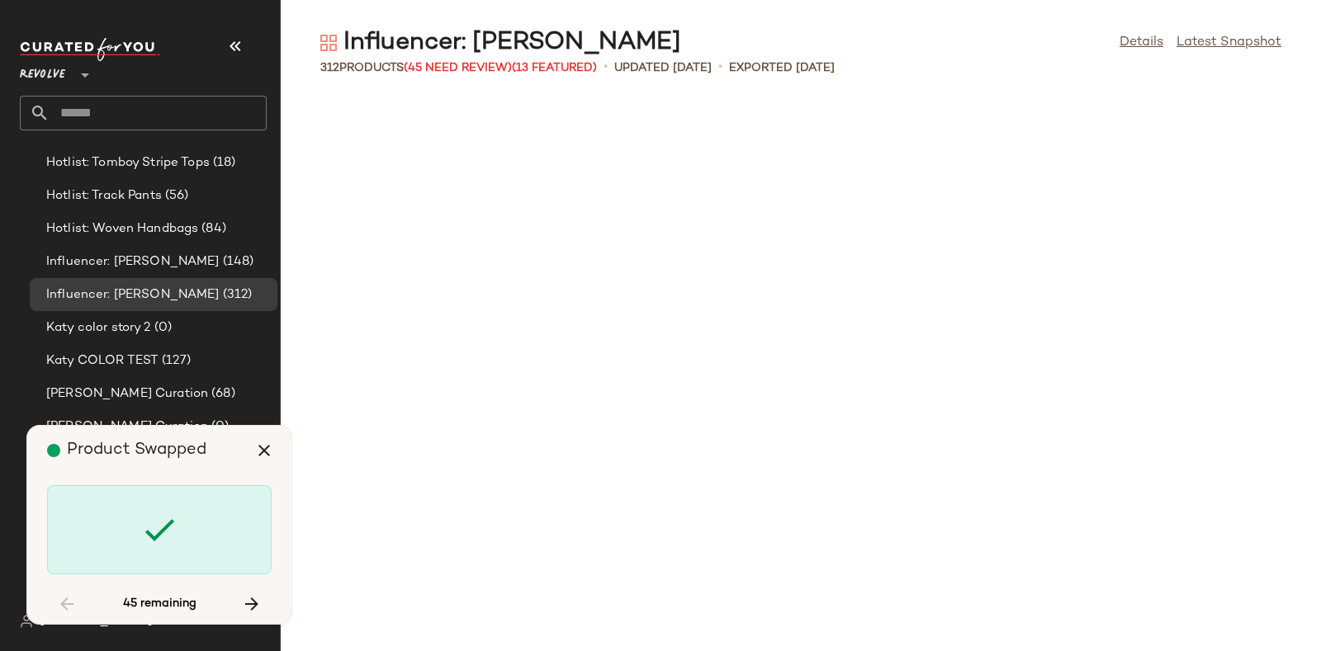
scroll to position [4230, 0]
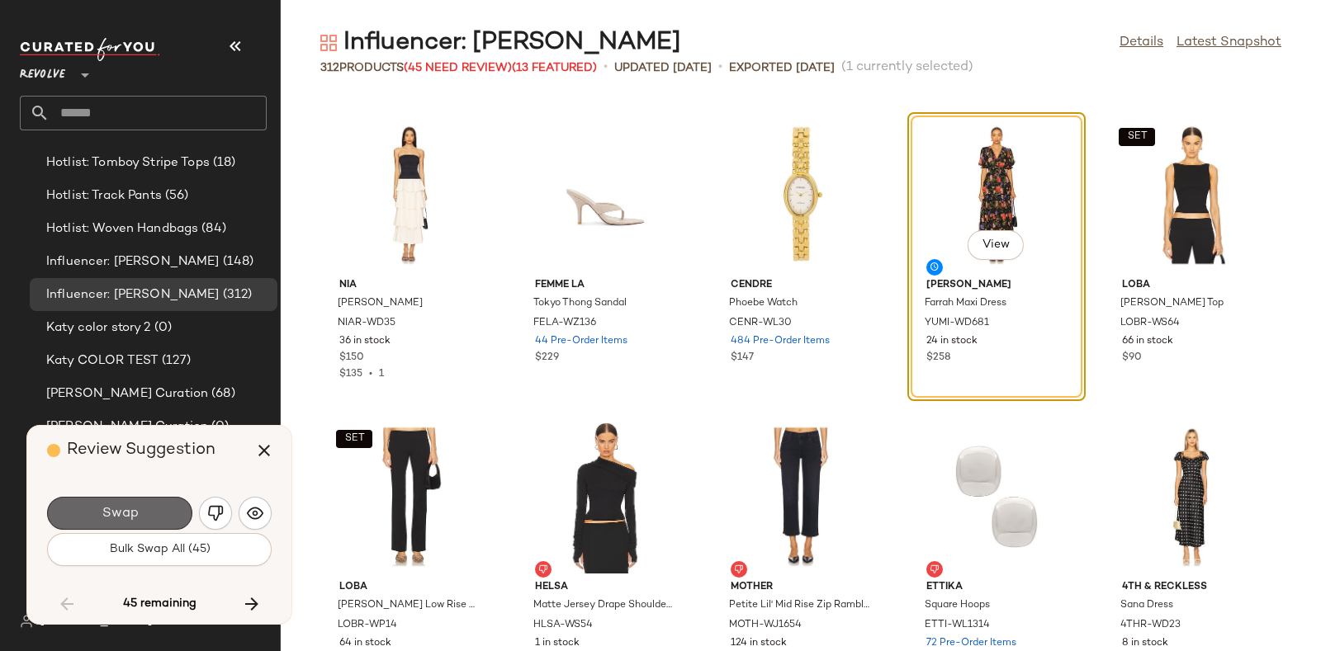
click at [140, 509] on button "Swap" at bounding box center [119, 513] width 145 height 33
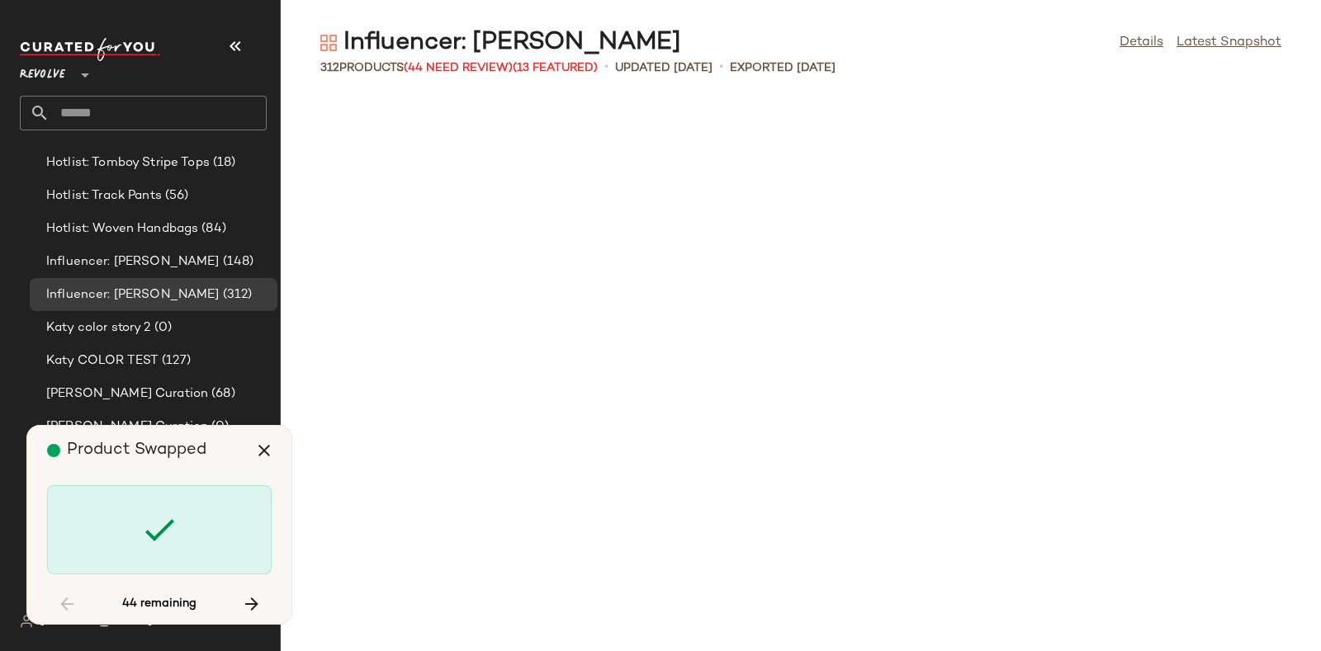
scroll to position [5439, 0]
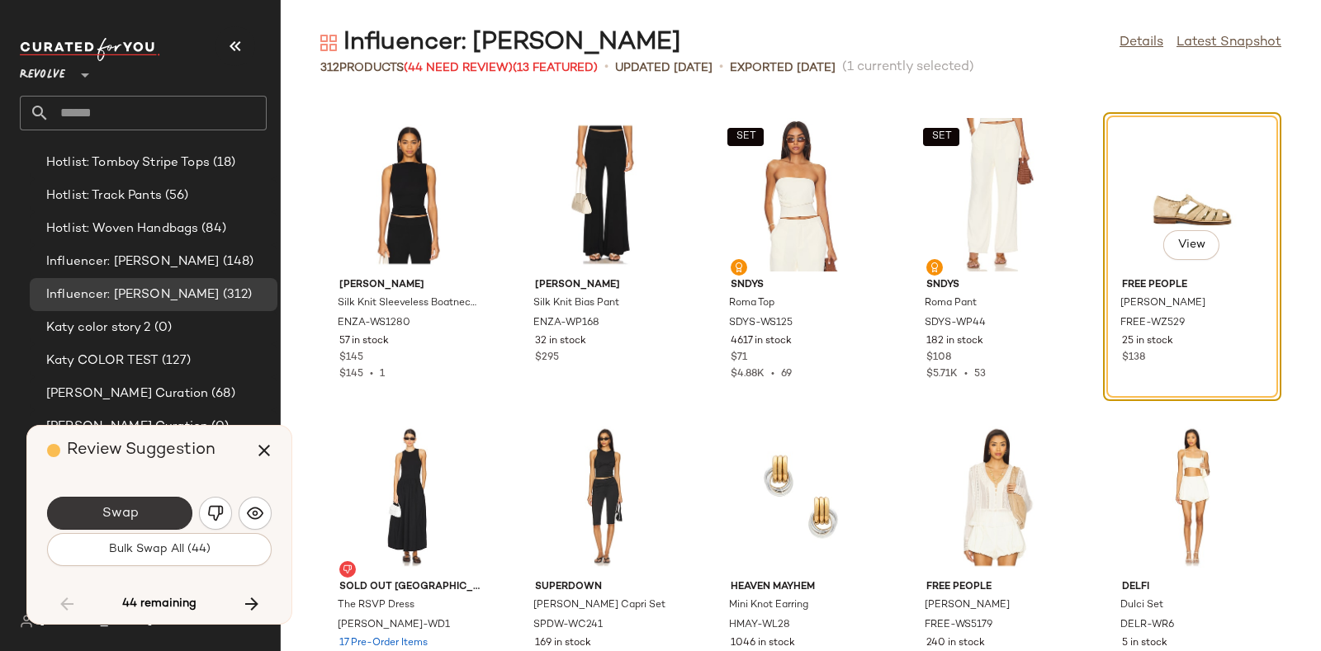
click at [163, 504] on button "Swap" at bounding box center [119, 513] width 145 height 33
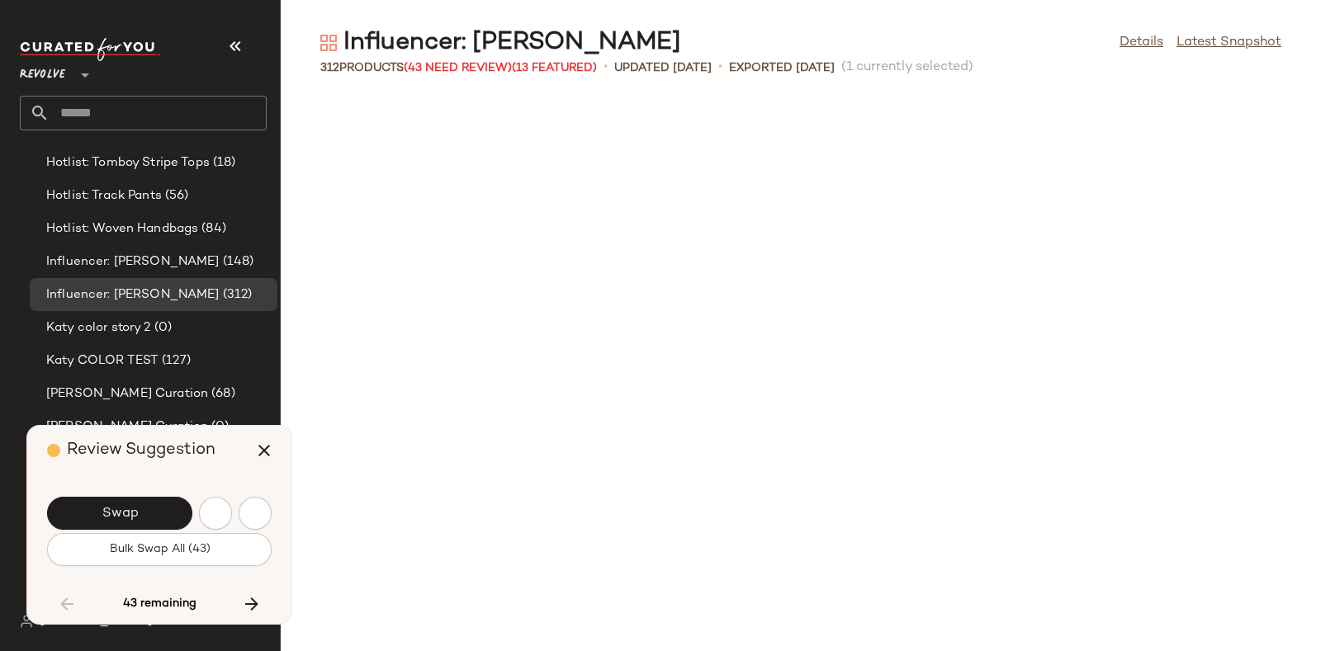
scroll to position [6043, 0]
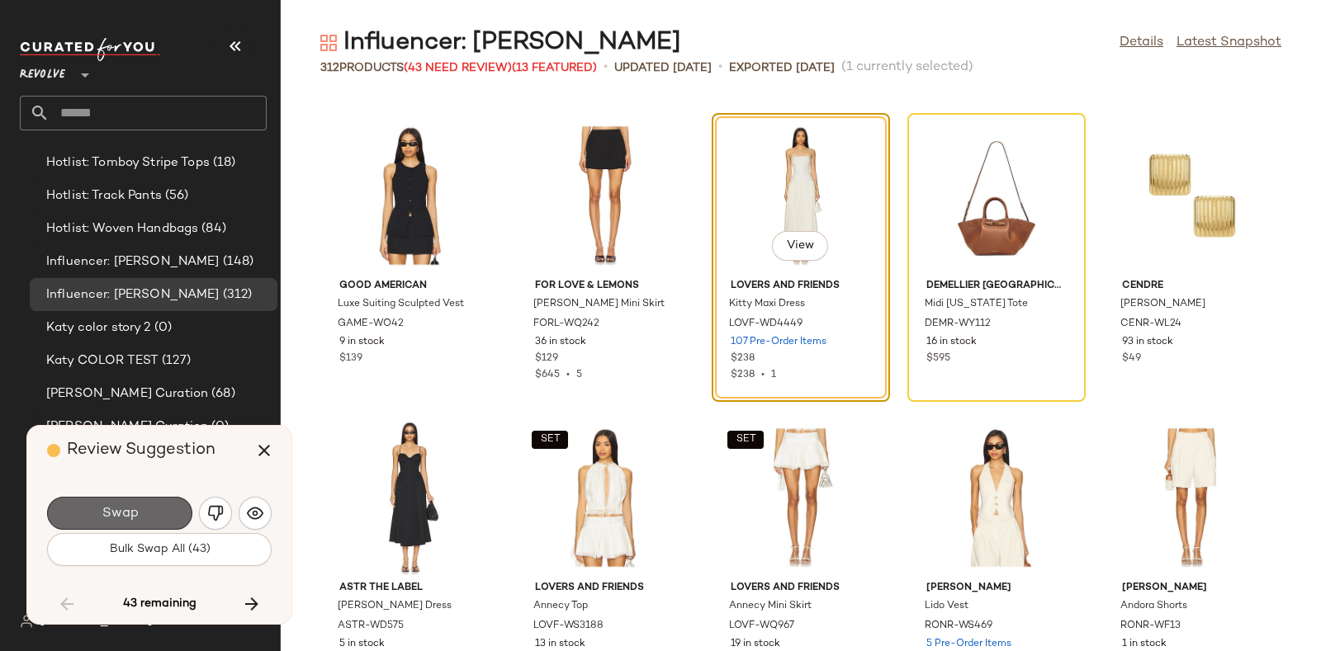
click at [149, 509] on button "Swap" at bounding box center [119, 513] width 145 height 33
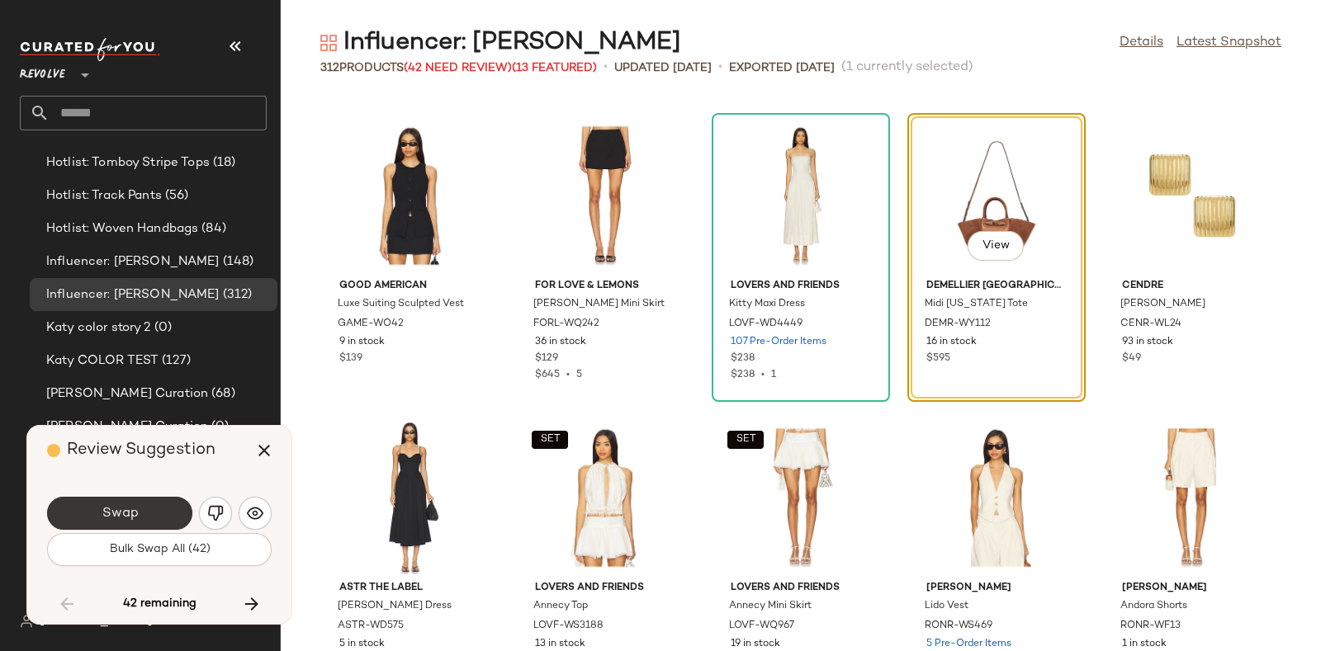
click at [153, 504] on button "Swap" at bounding box center [119, 513] width 145 height 33
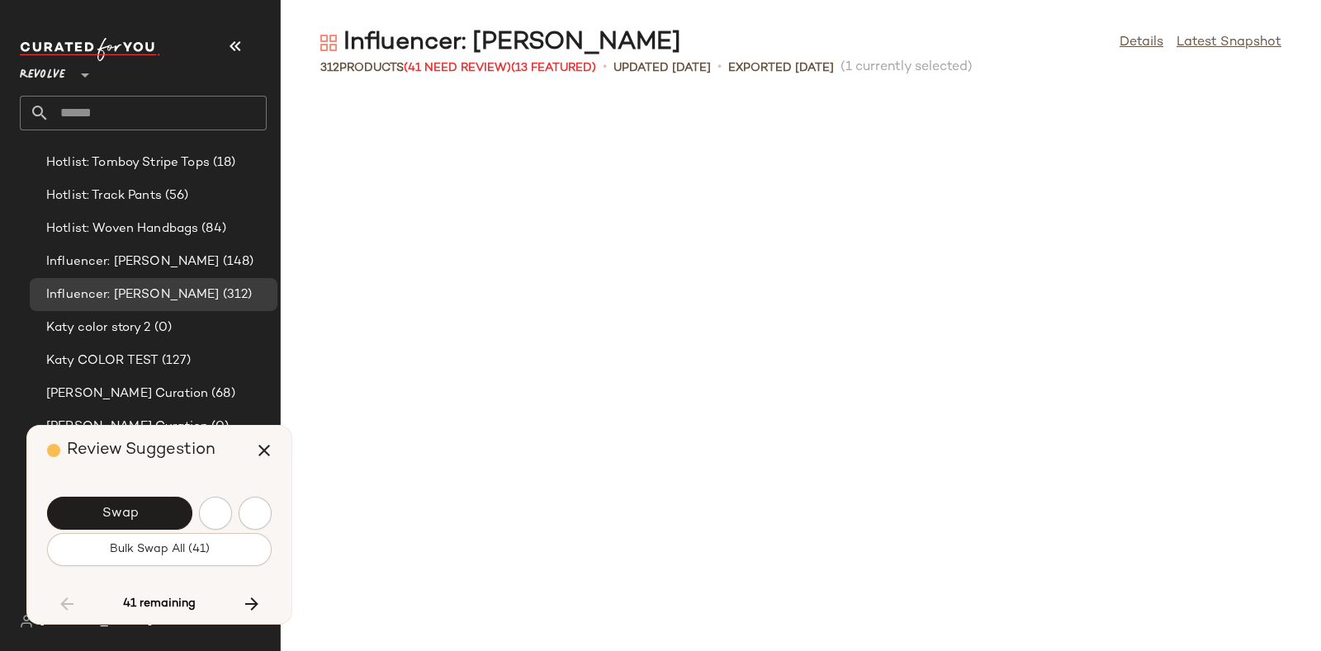
scroll to position [6647, 0]
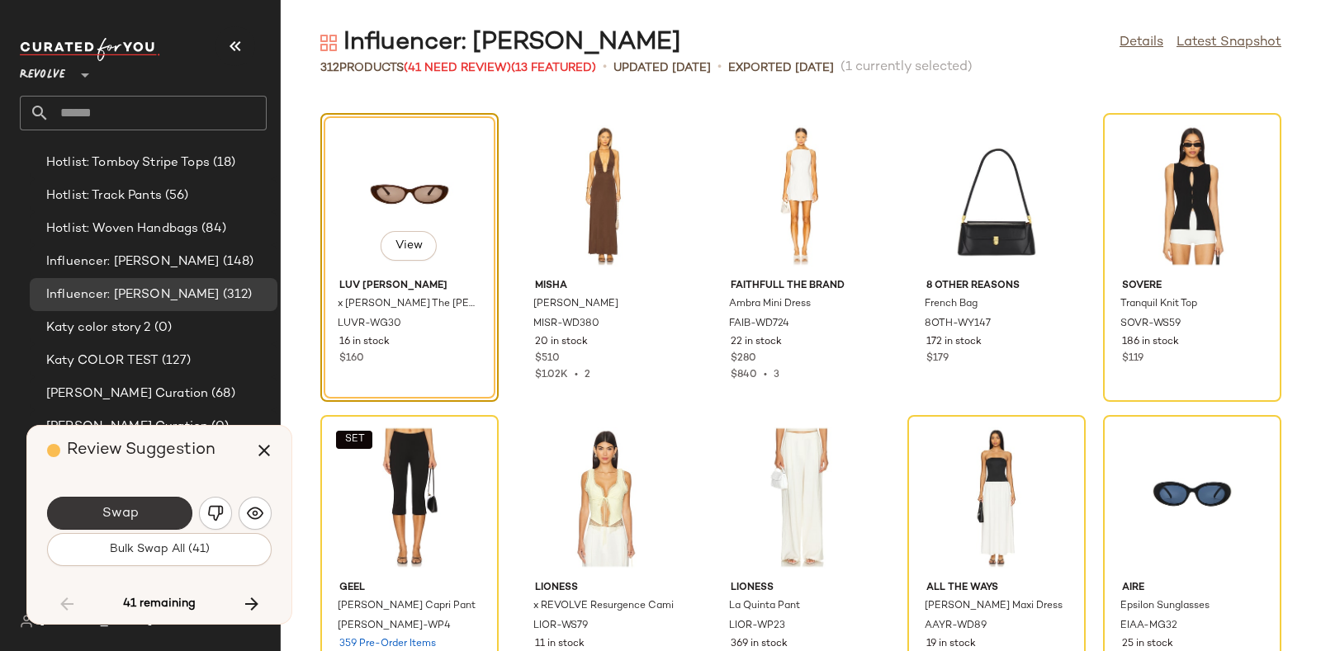
click at [158, 506] on button "Swap" at bounding box center [119, 513] width 145 height 33
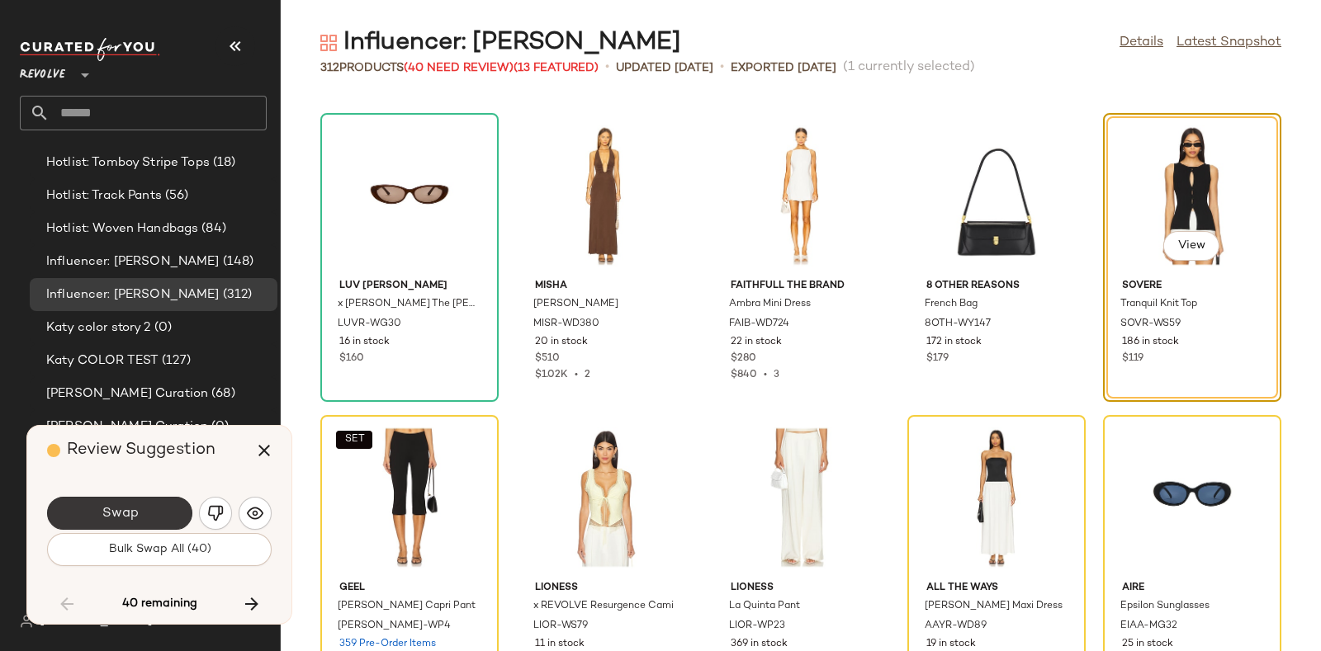
click at [143, 507] on button "Swap" at bounding box center [119, 513] width 145 height 33
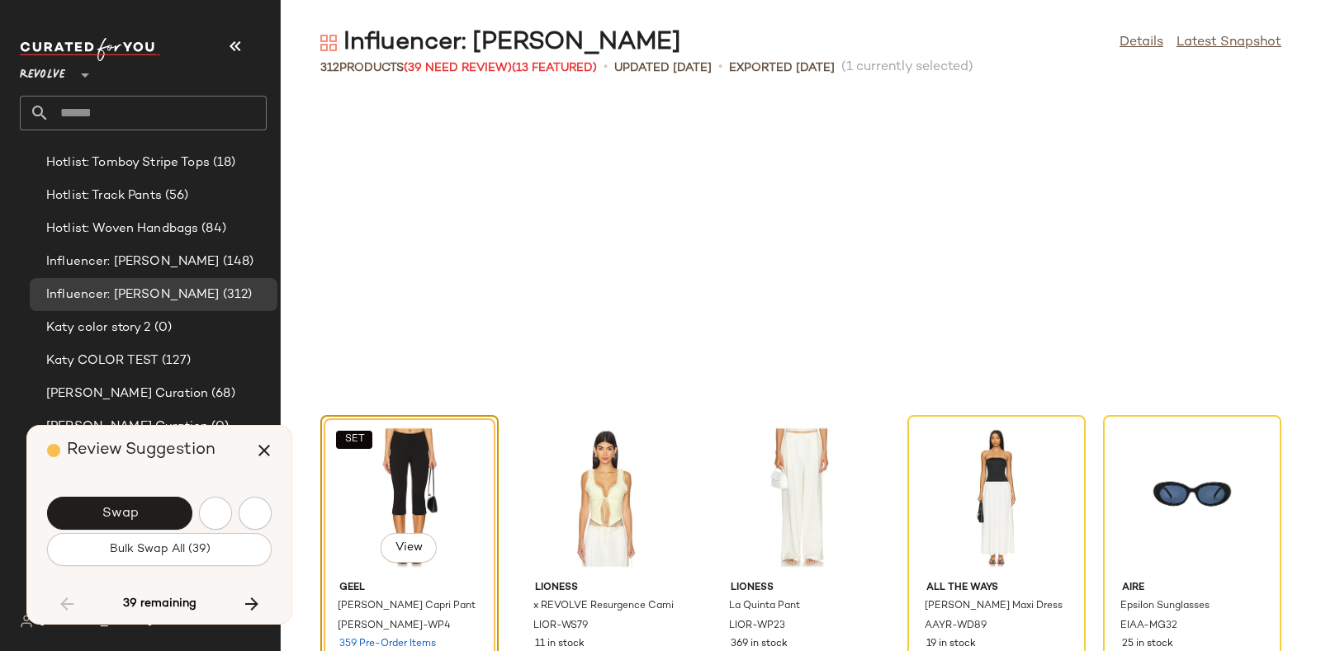
scroll to position [6950, 0]
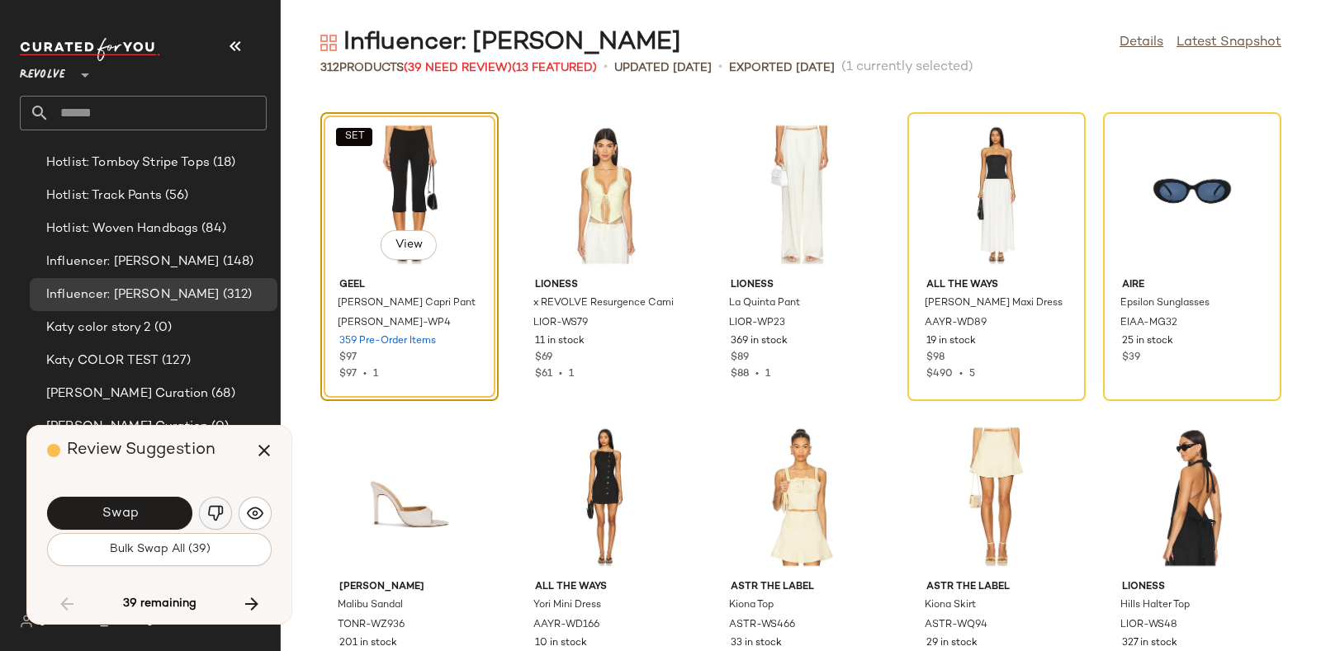
click at [216, 511] on img "button" at bounding box center [215, 513] width 17 height 17
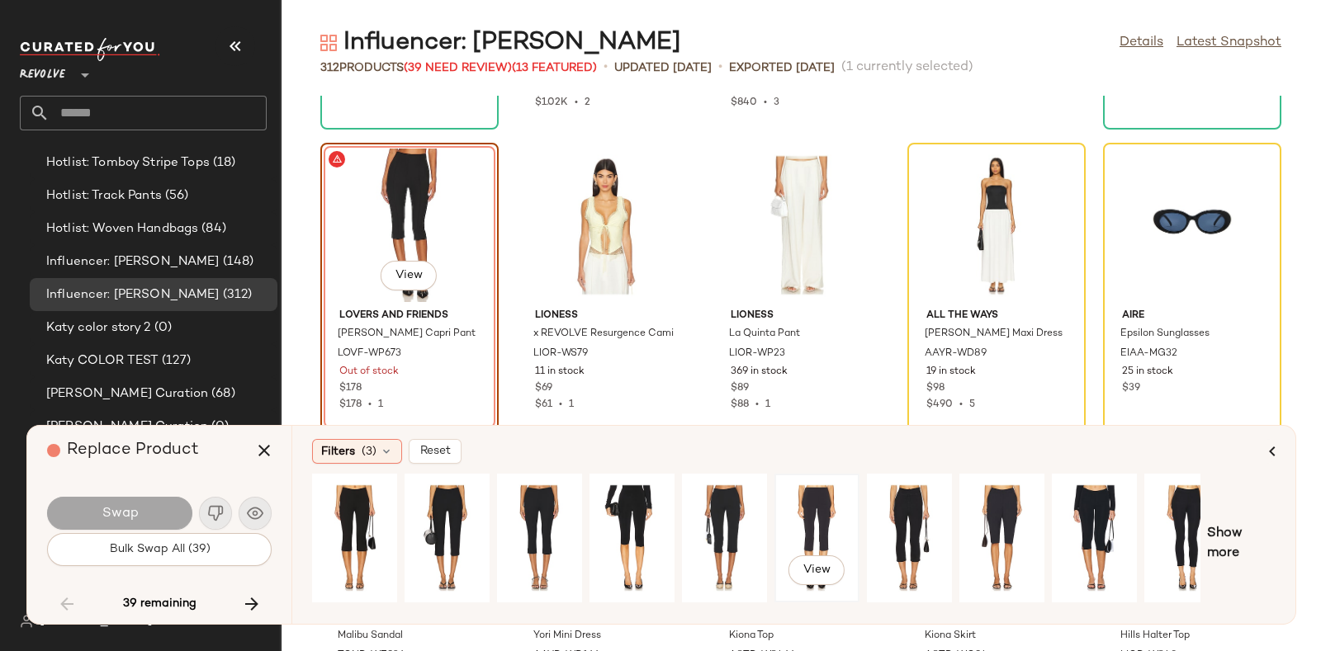
scroll to position [0, 27]
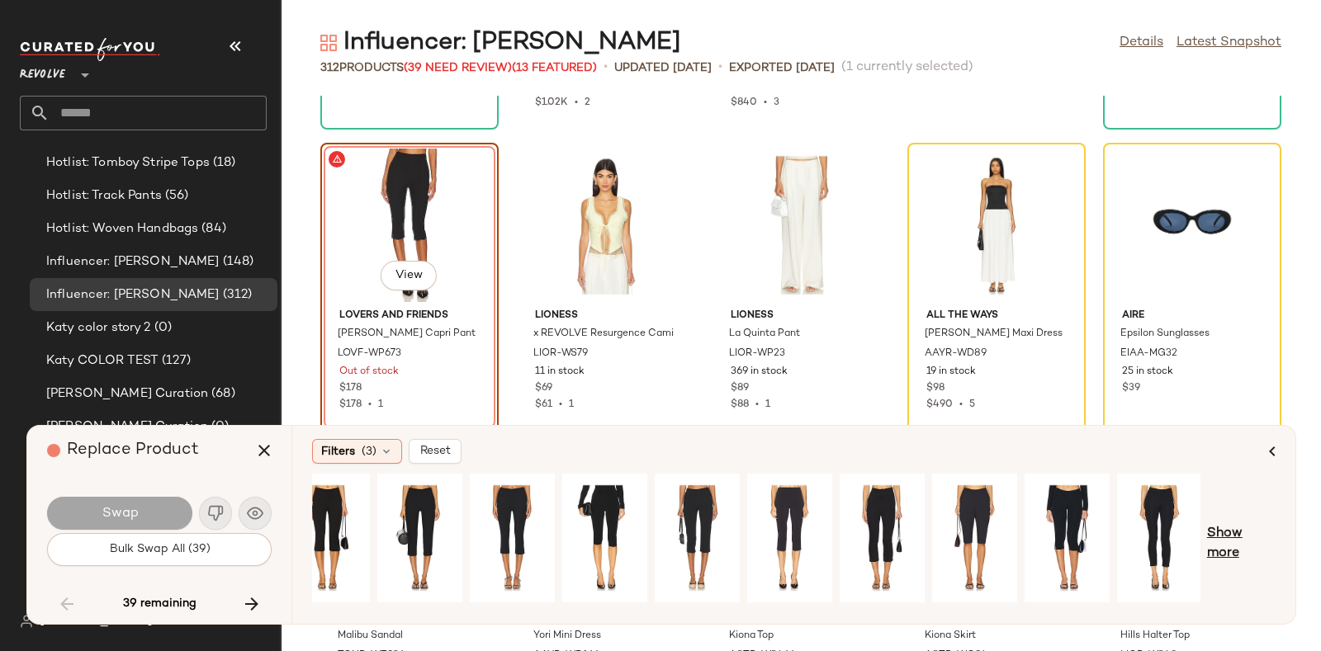
click at [1234, 530] on span "Show more" at bounding box center [1241, 544] width 69 height 40
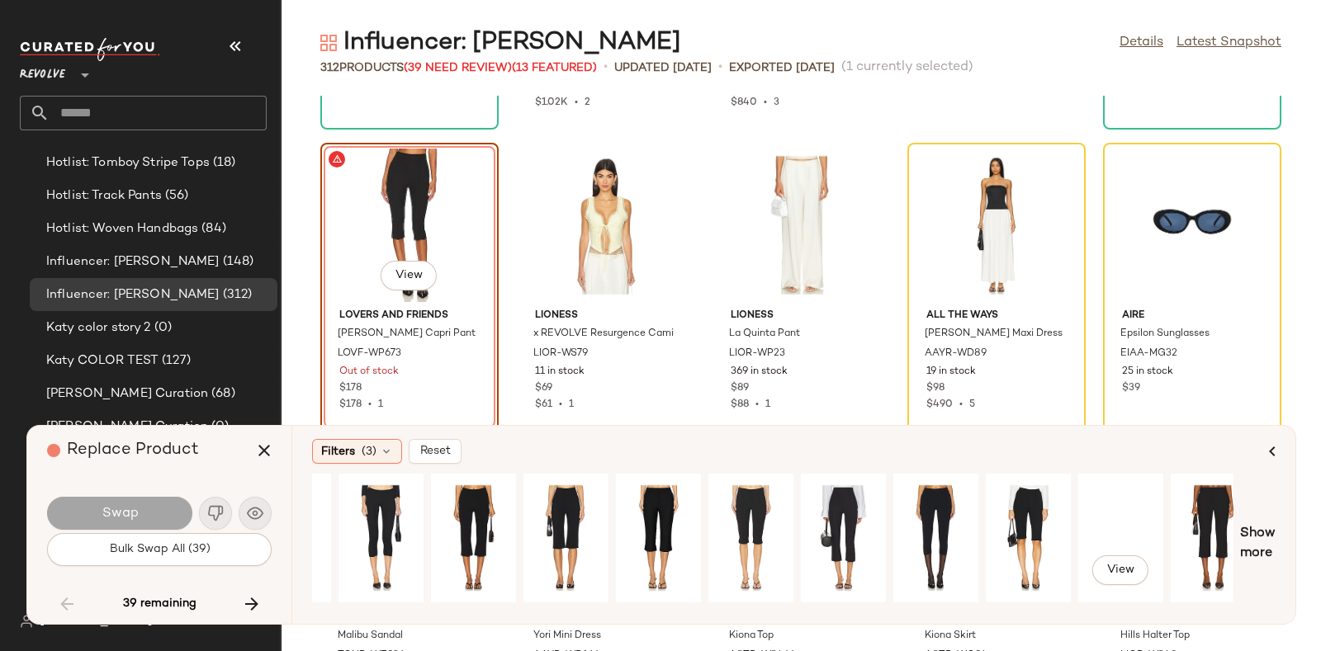
scroll to position [0, 919]
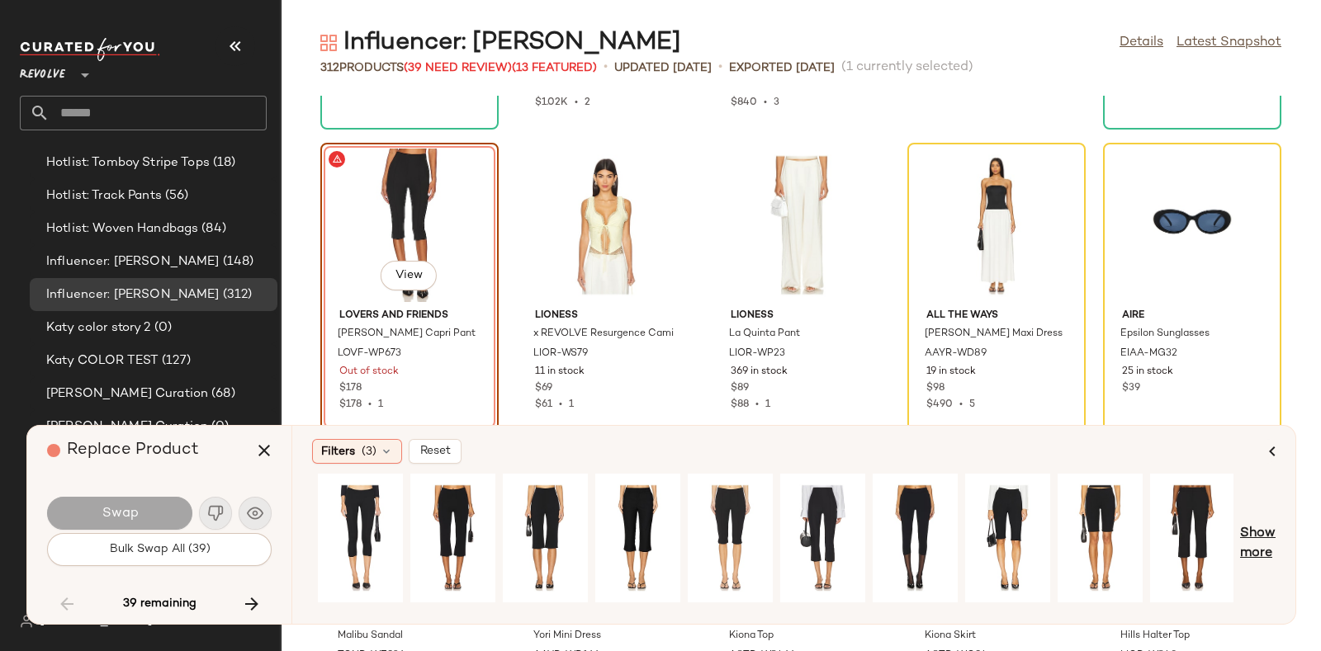
click at [1259, 528] on span "Show more" at bounding box center [1258, 544] width 36 height 40
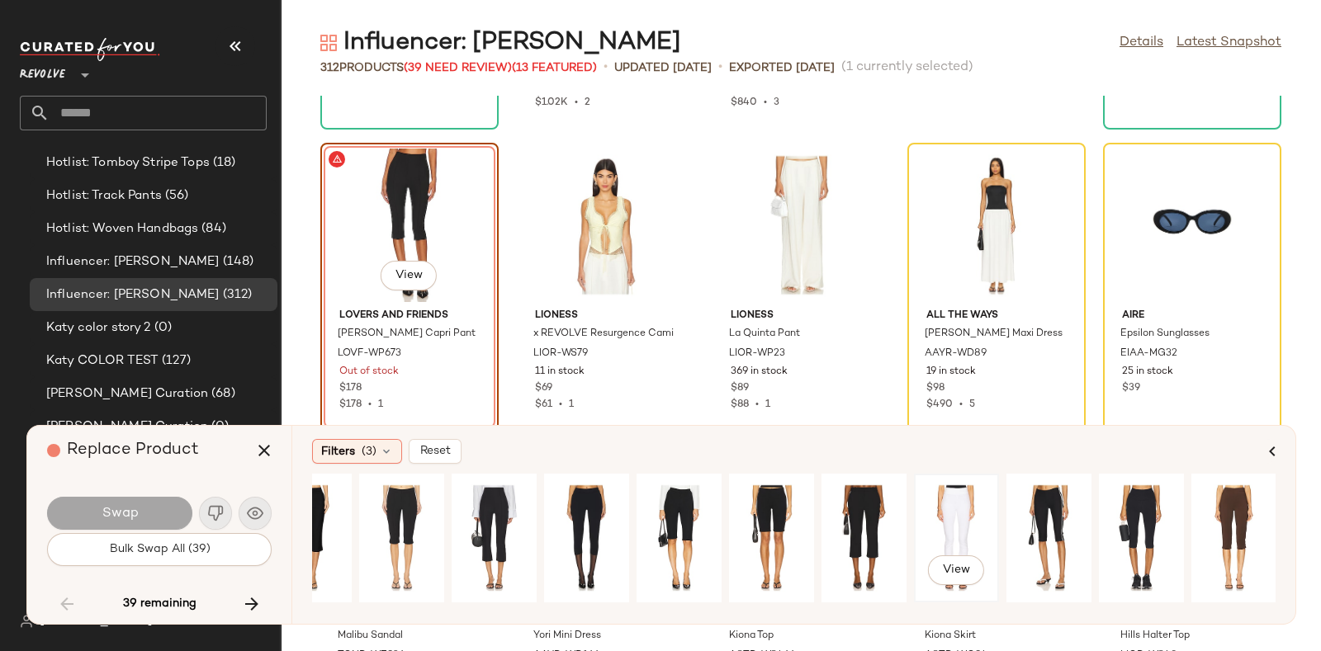
click at [972, 493] on div "View" at bounding box center [956, 538] width 73 height 117
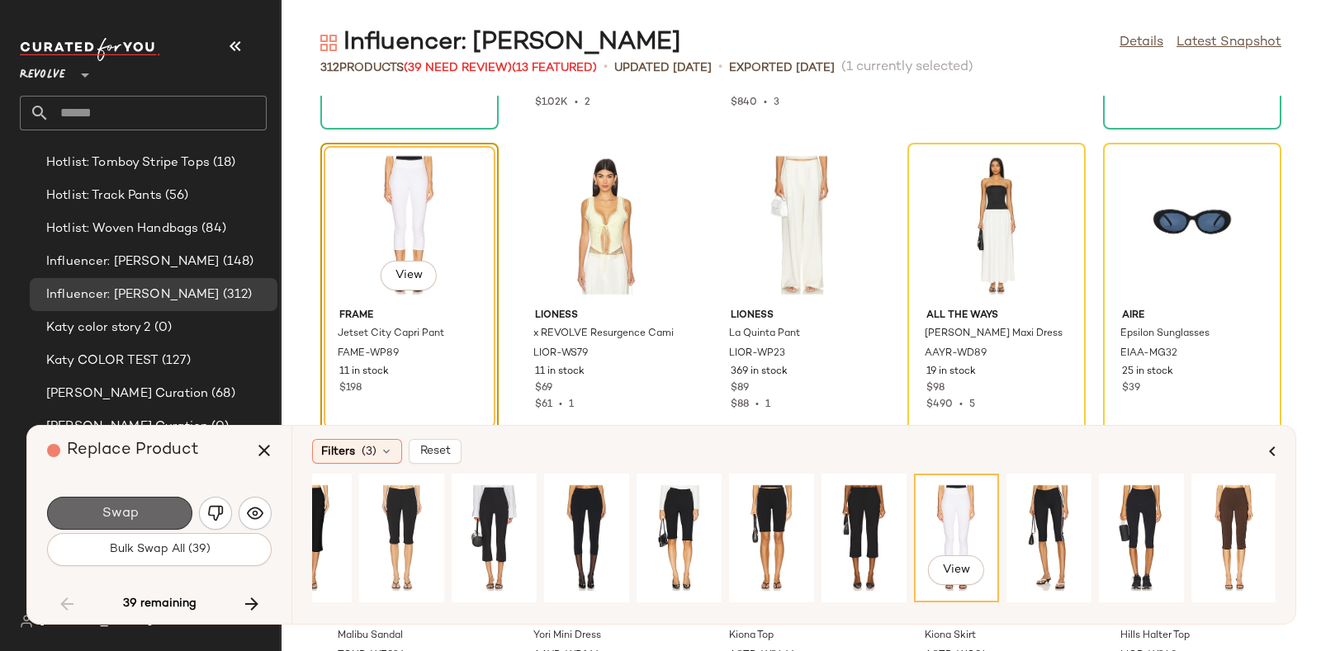
click at [125, 503] on button "Swap" at bounding box center [119, 513] width 145 height 33
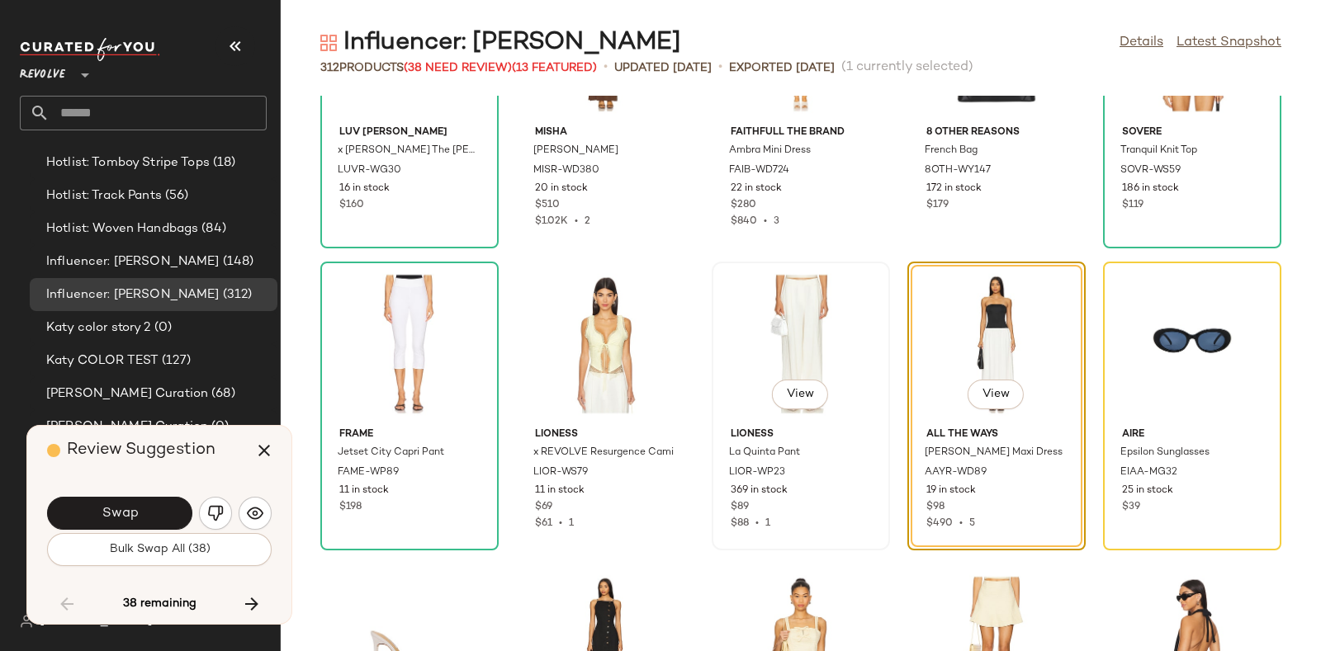
scroll to position [6838, 0]
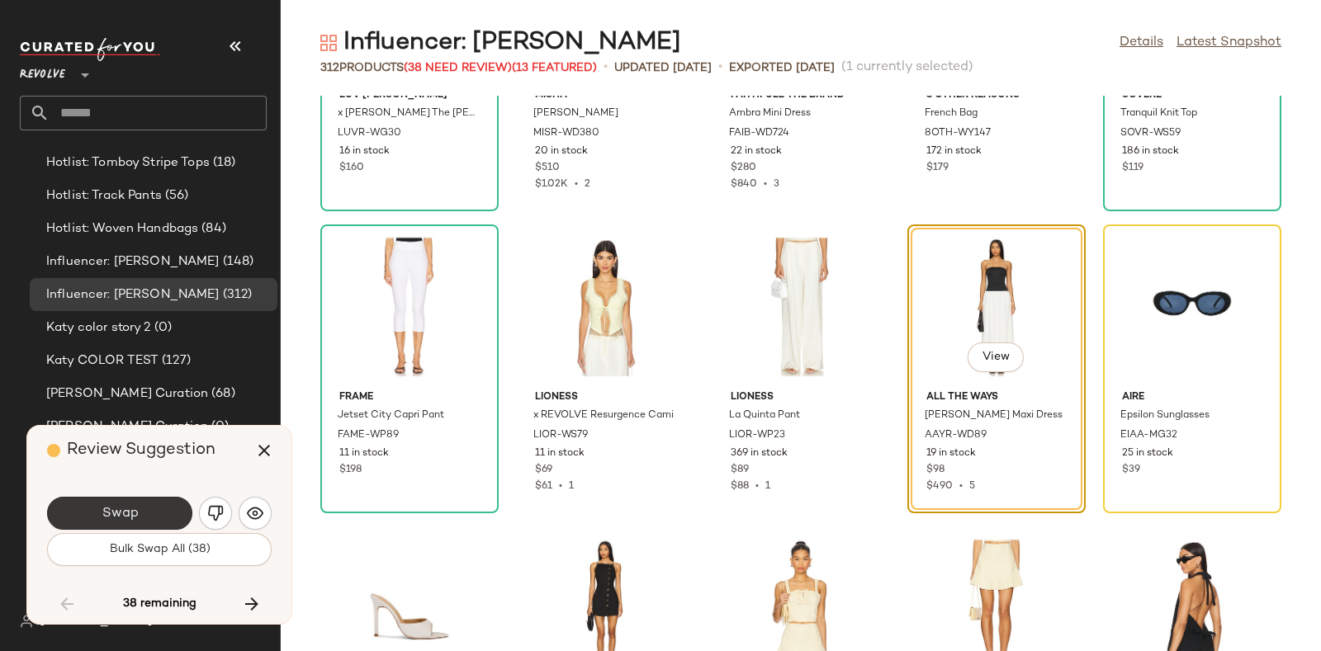
click at [127, 506] on span "Swap" at bounding box center [119, 514] width 37 height 16
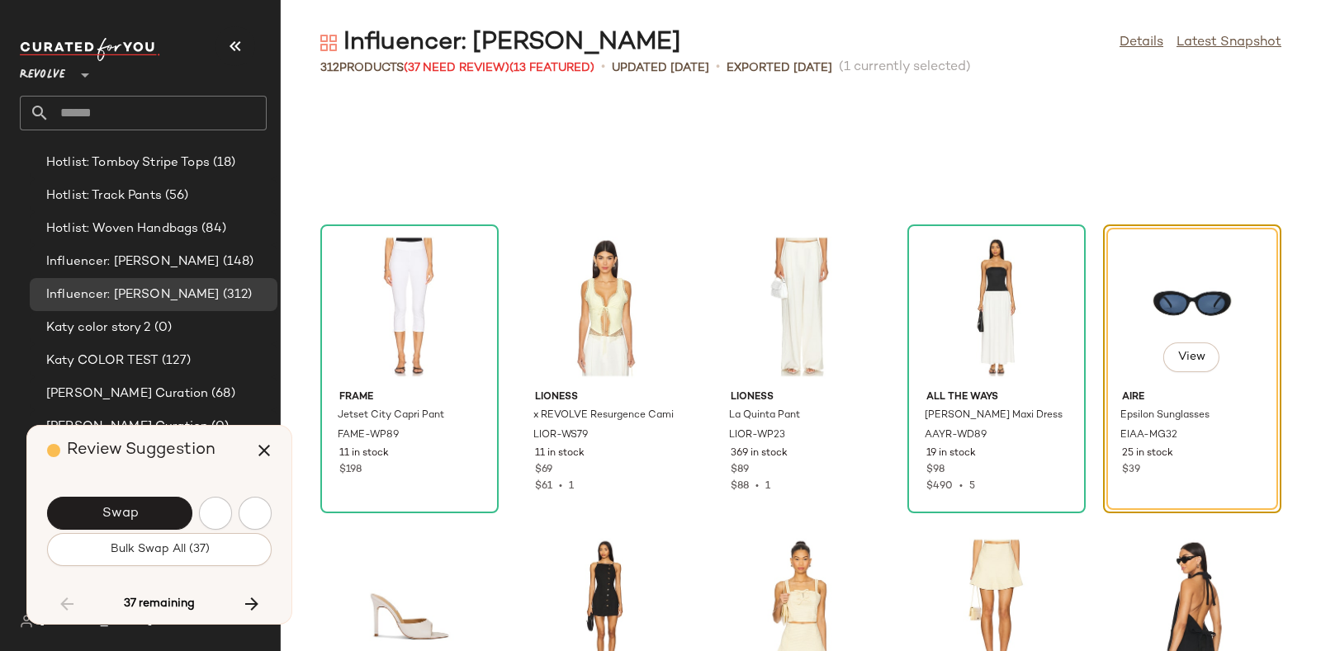
scroll to position [6950, 0]
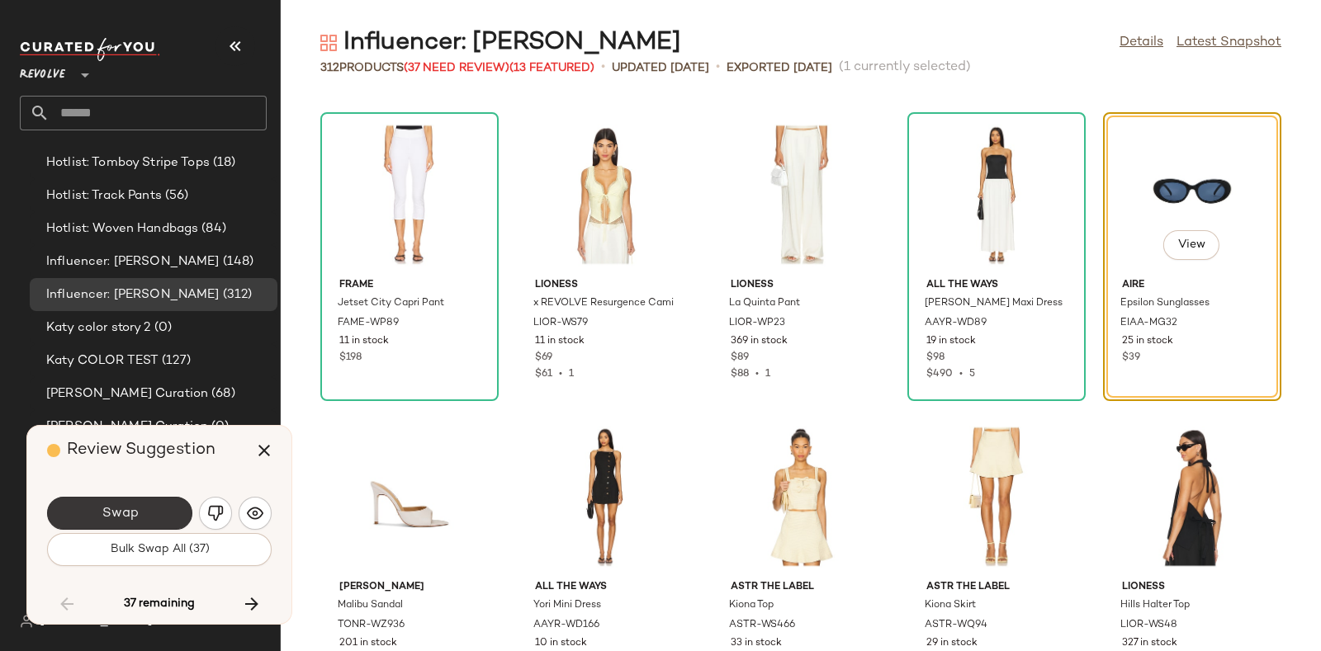
click at [141, 501] on button "Swap" at bounding box center [119, 513] width 145 height 33
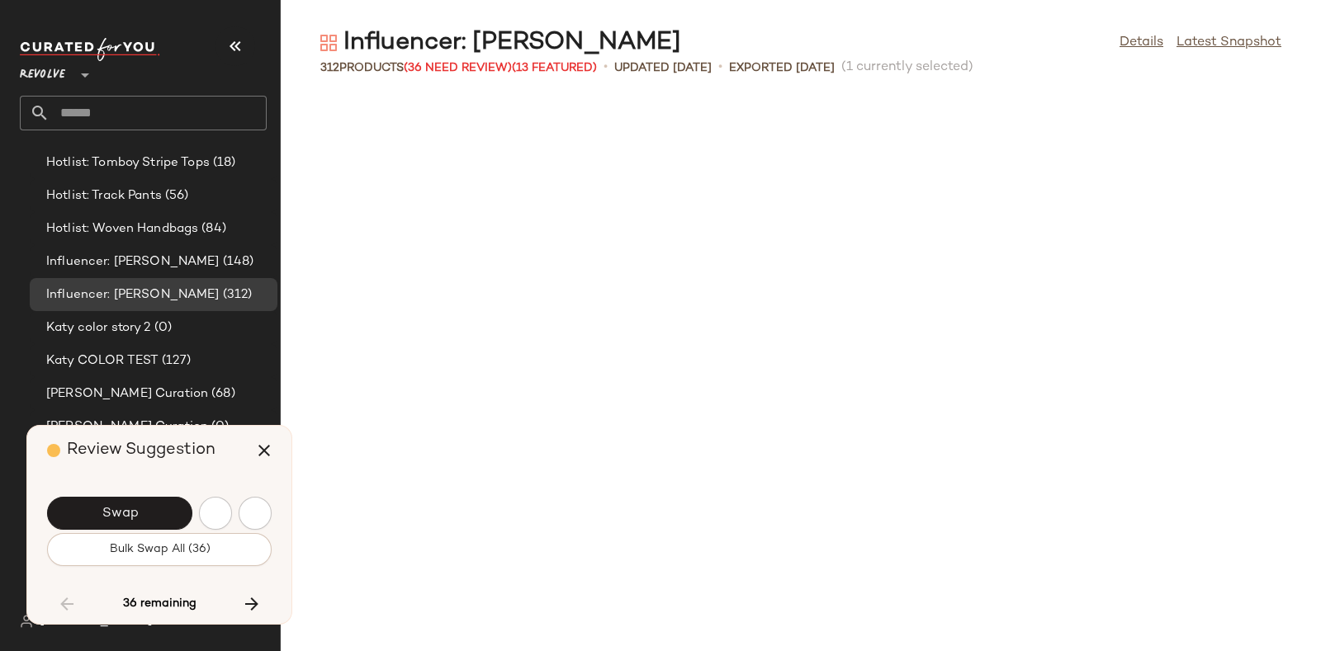
scroll to position [7856, 0]
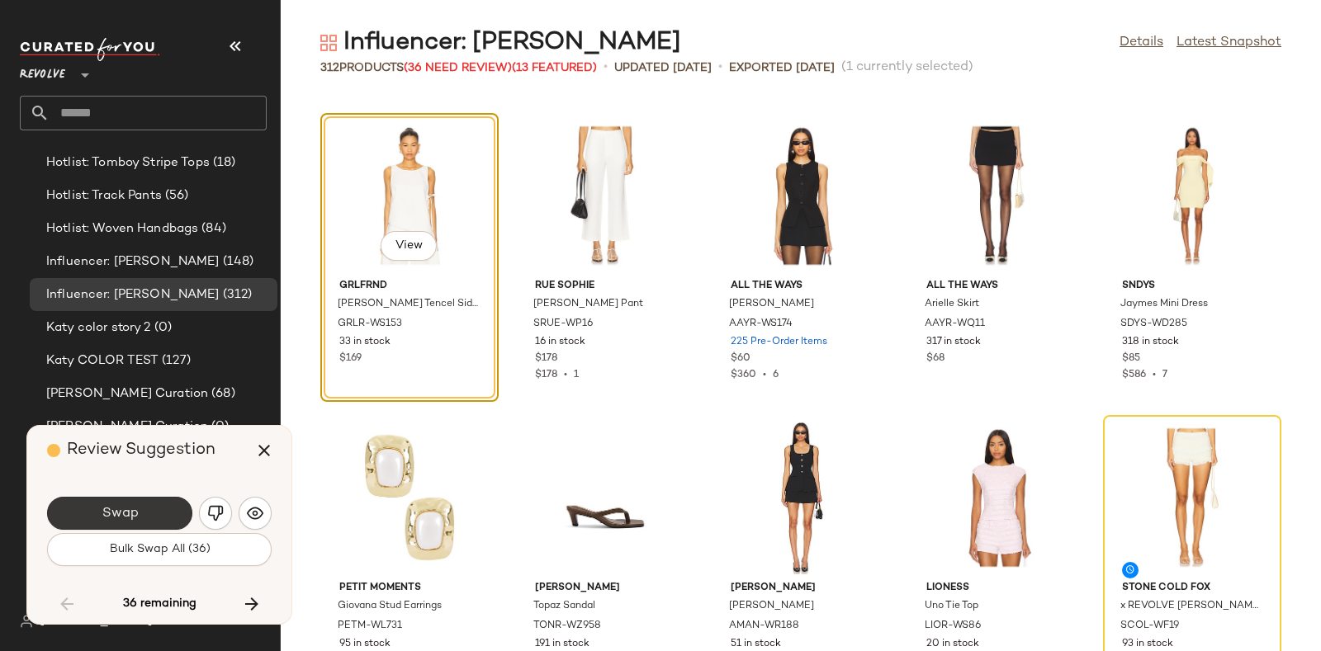
click at [147, 504] on button "Swap" at bounding box center [119, 513] width 145 height 33
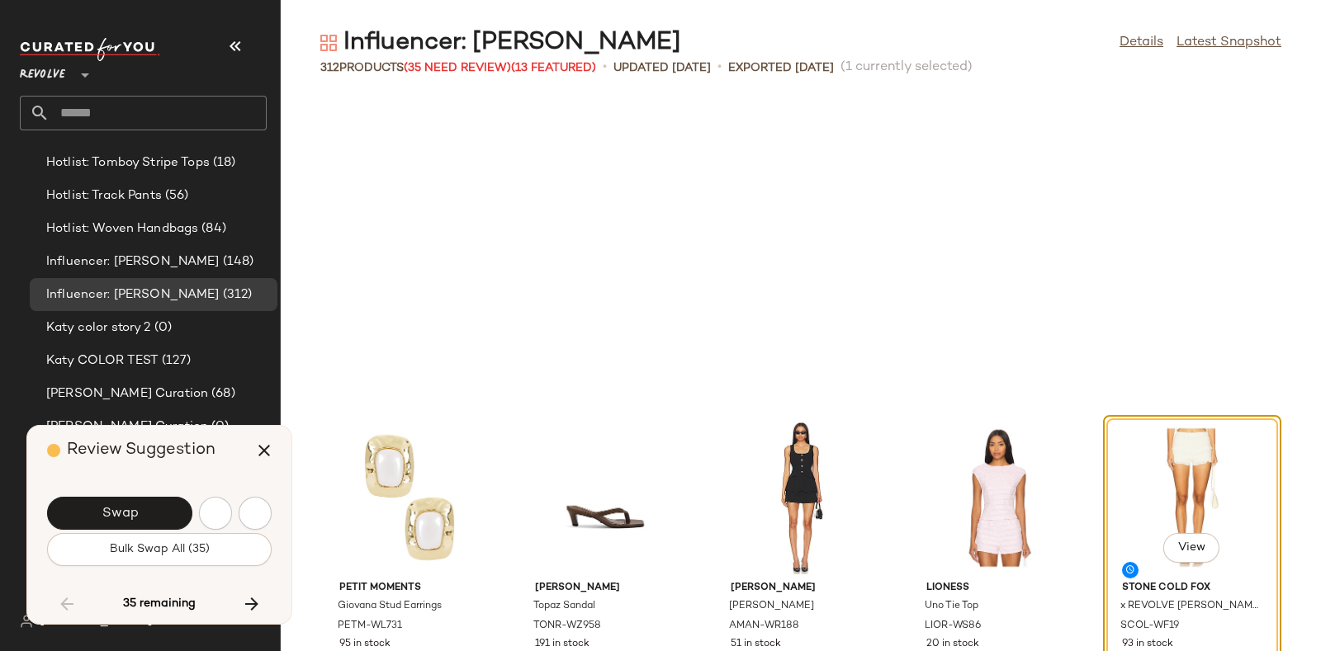
scroll to position [8158, 0]
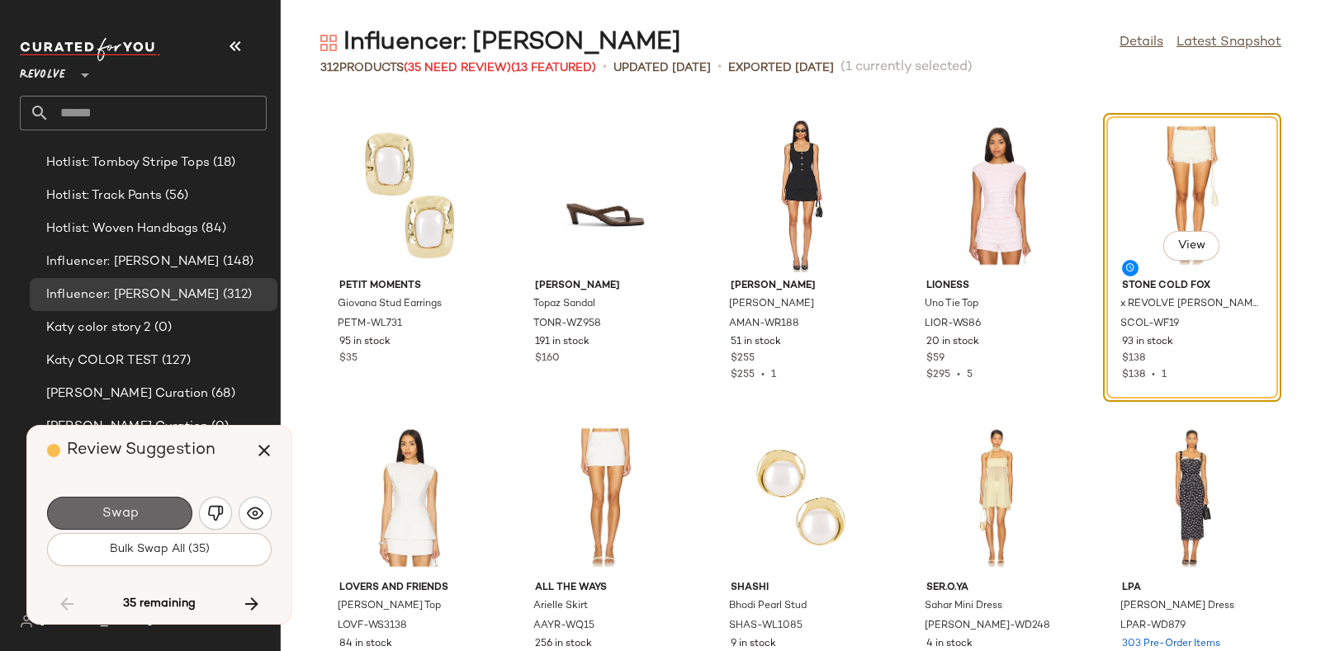
click at [164, 501] on button "Swap" at bounding box center [119, 513] width 145 height 33
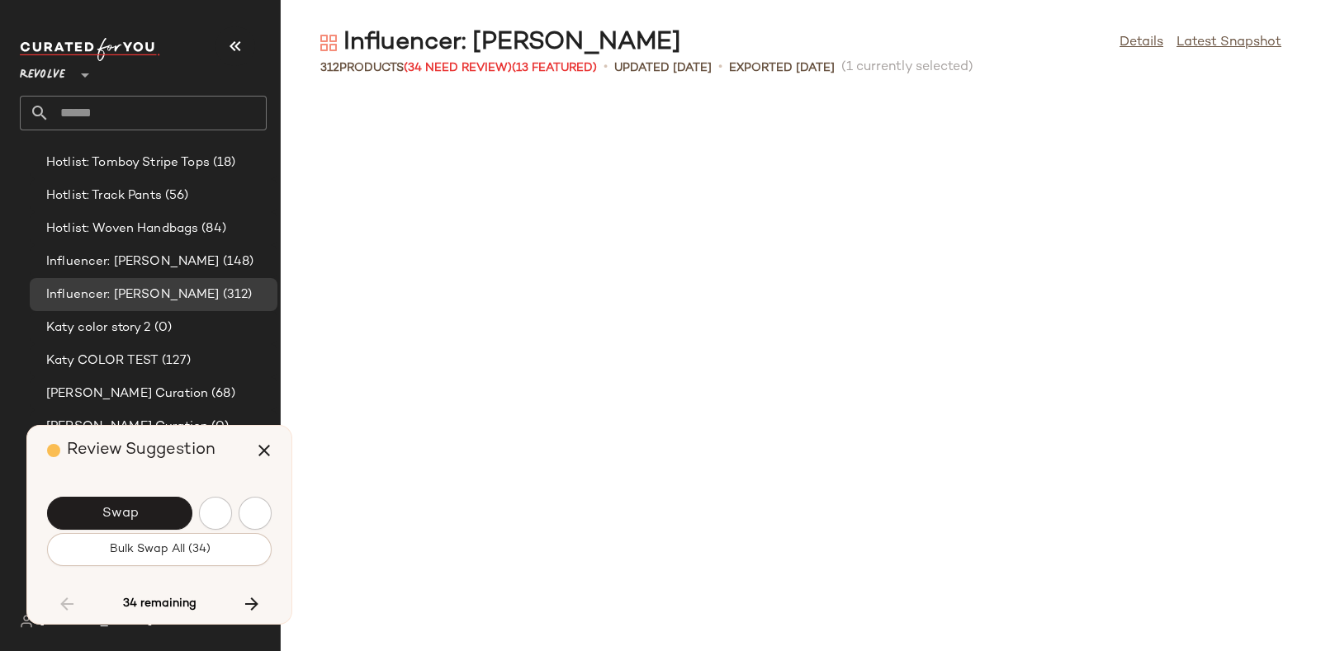
scroll to position [8763, 0]
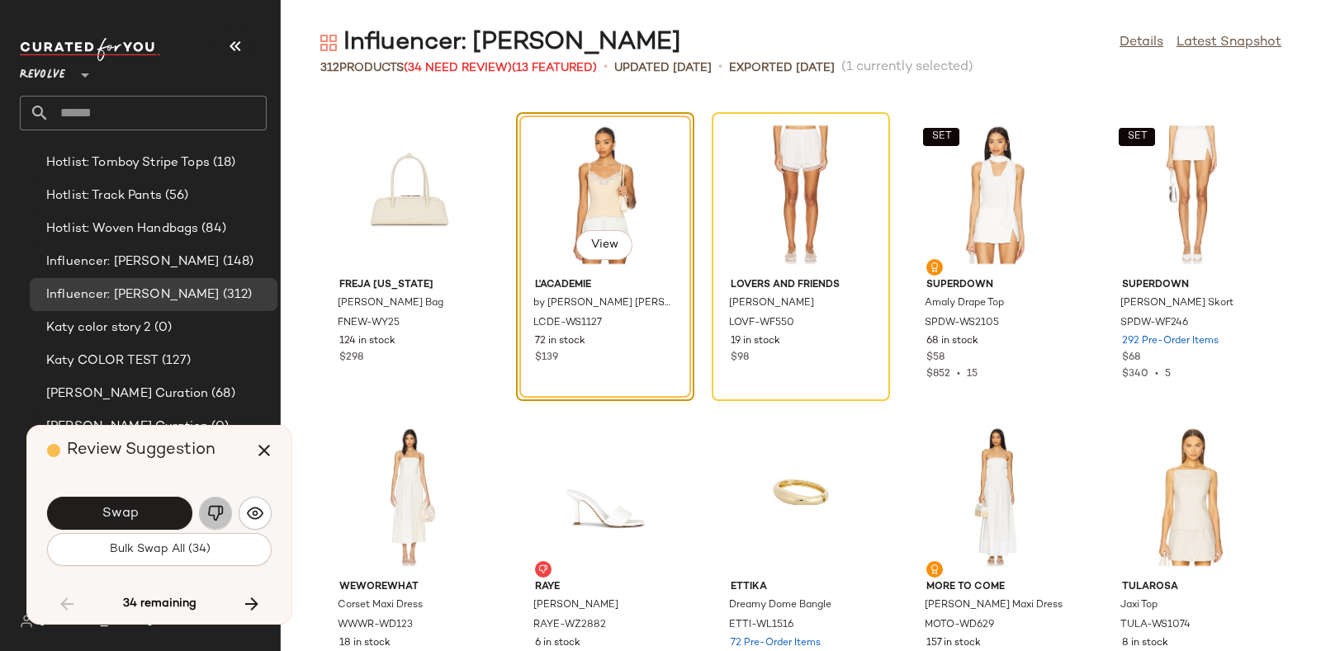
click at [215, 509] on img "button" at bounding box center [215, 513] width 17 height 17
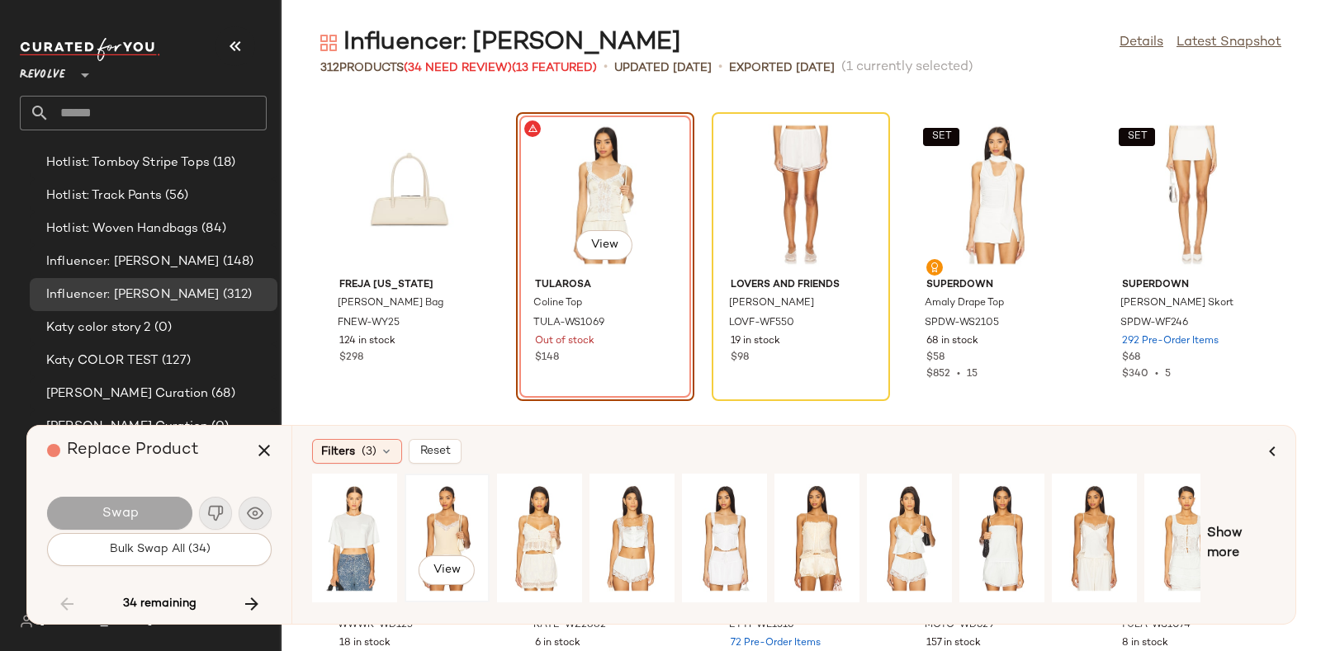
click at [448, 504] on div "View" at bounding box center [446, 538] width 73 height 117
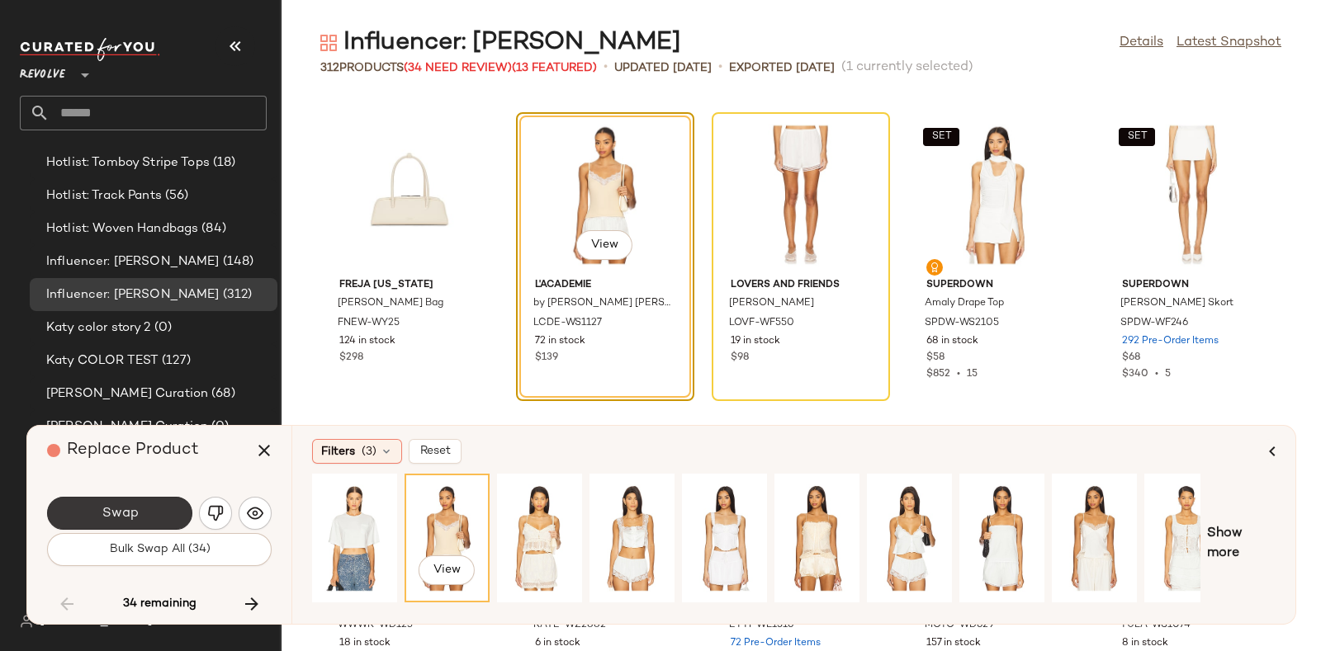
click at [138, 507] on button "Swap" at bounding box center [119, 513] width 145 height 33
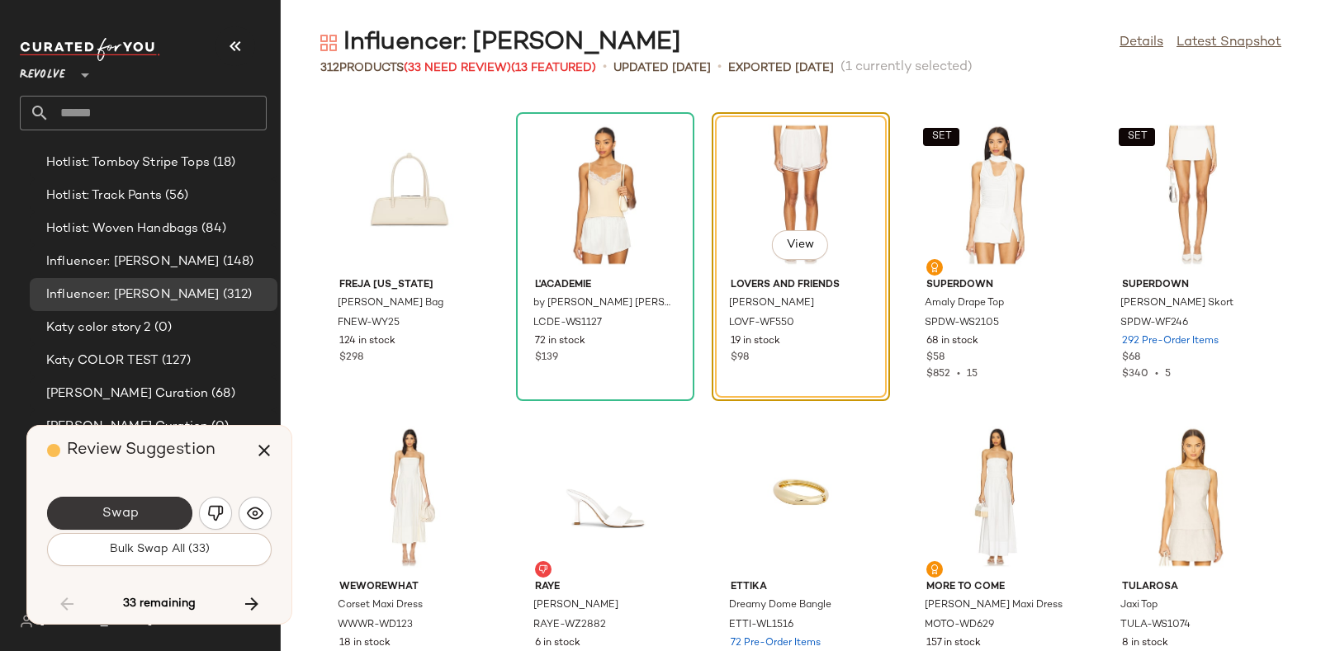
click at [146, 501] on button "Swap" at bounding box center [119, 513] width 145 height 33
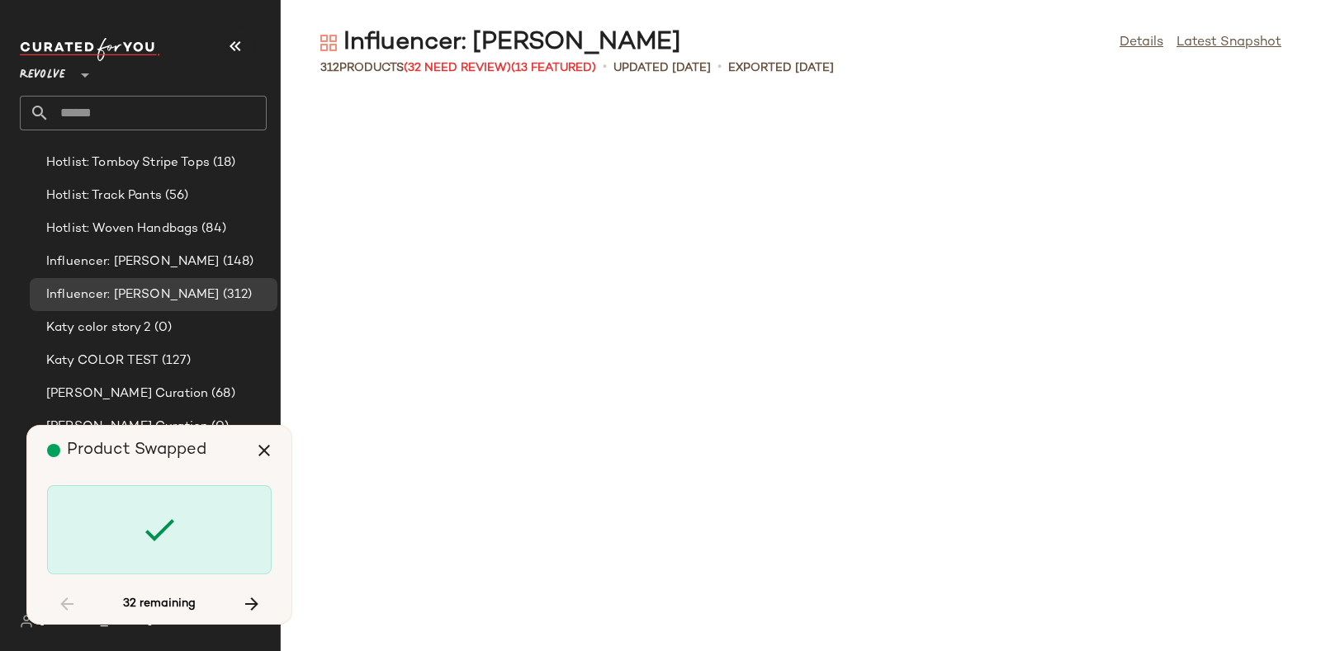
scroll to position [9972, 0]
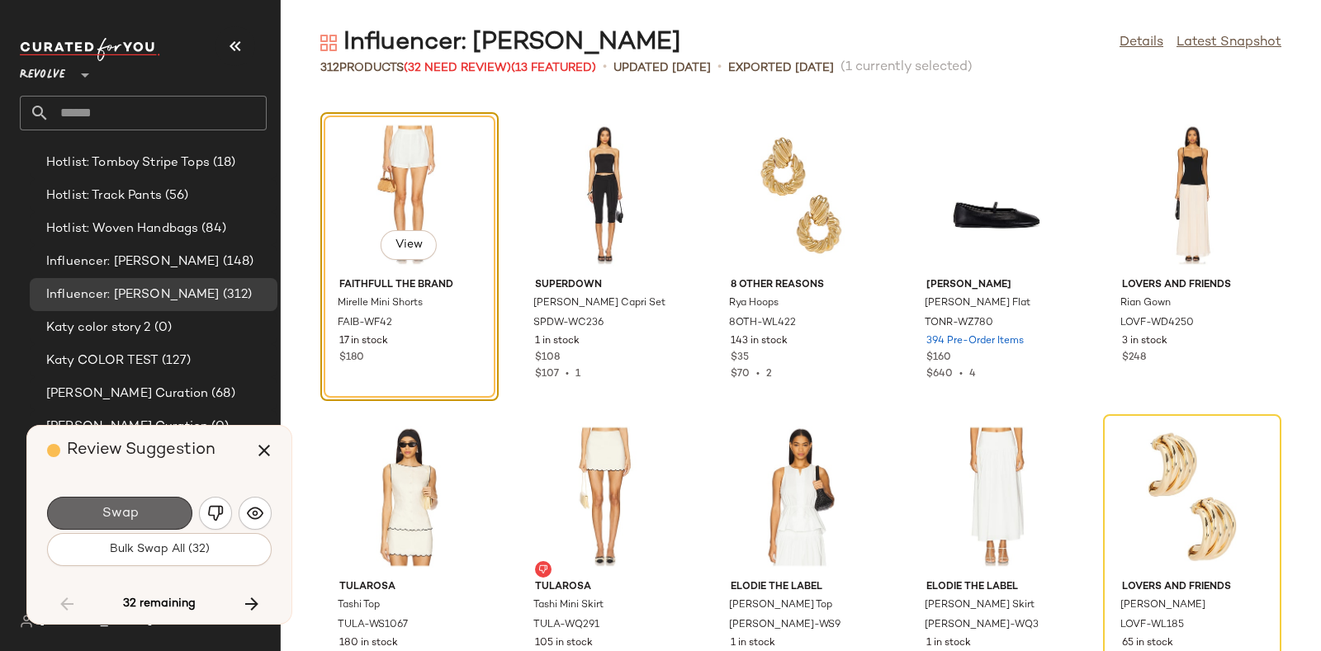
click at [147, 509] on button "Swap" at bounding box center [119, 513] width 145 height 33
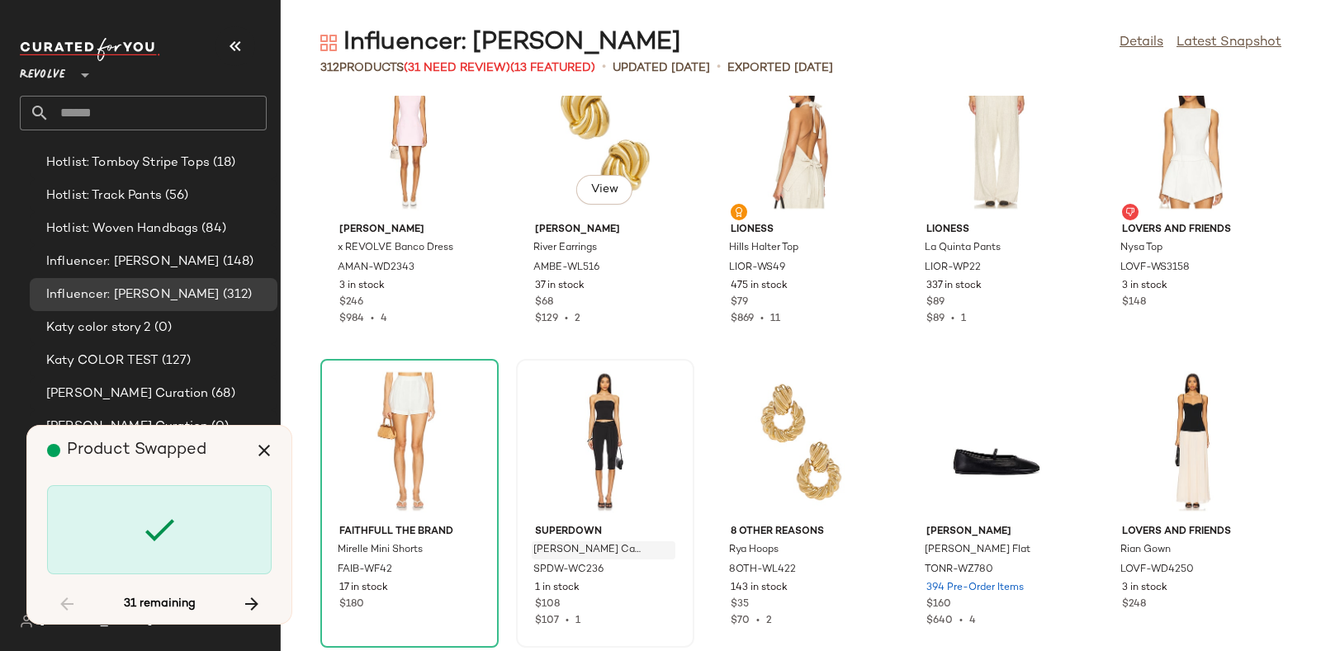
scroll to position [9823, 0]
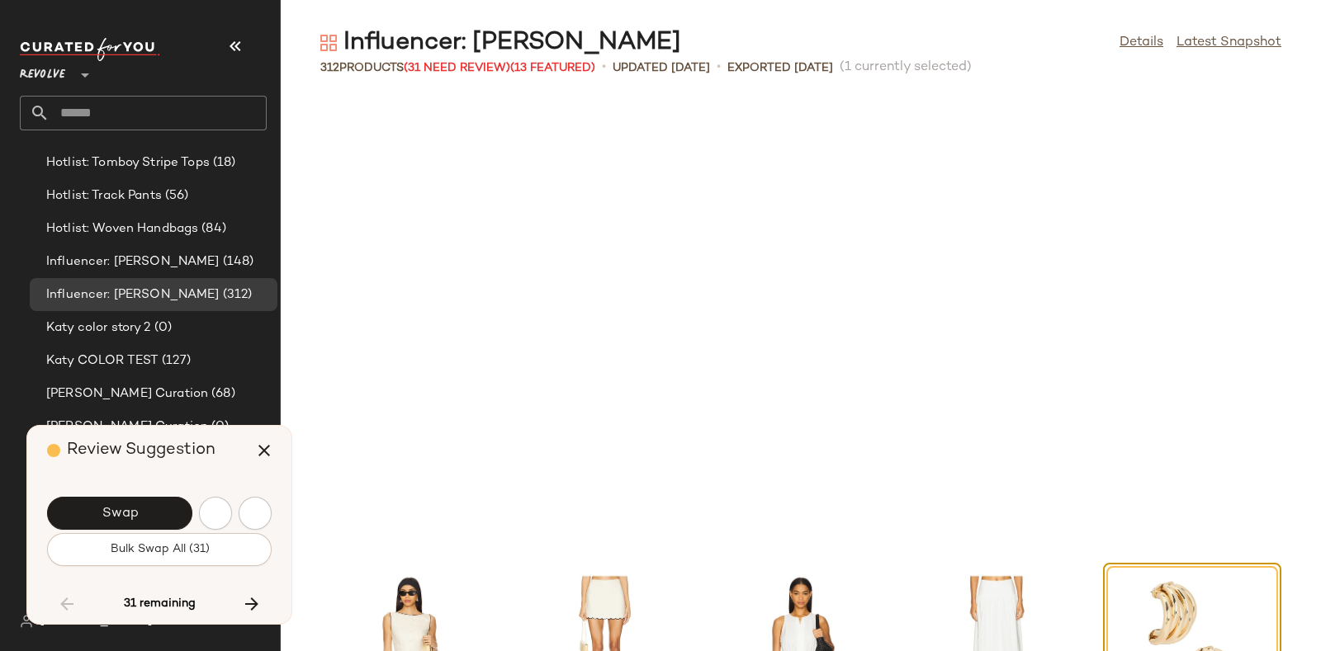
scroll to position [10274, 0]
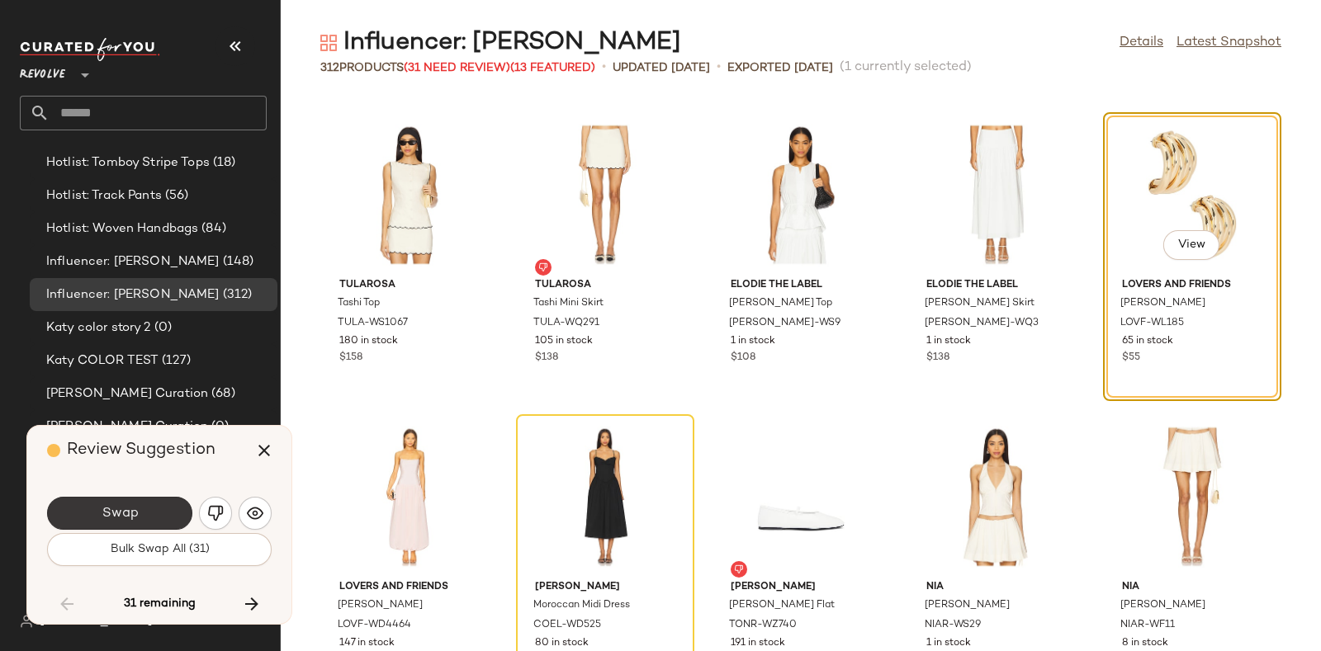
click at [110, 508] on span "Swap" at bounding box center [119, 514] width 37 height 16
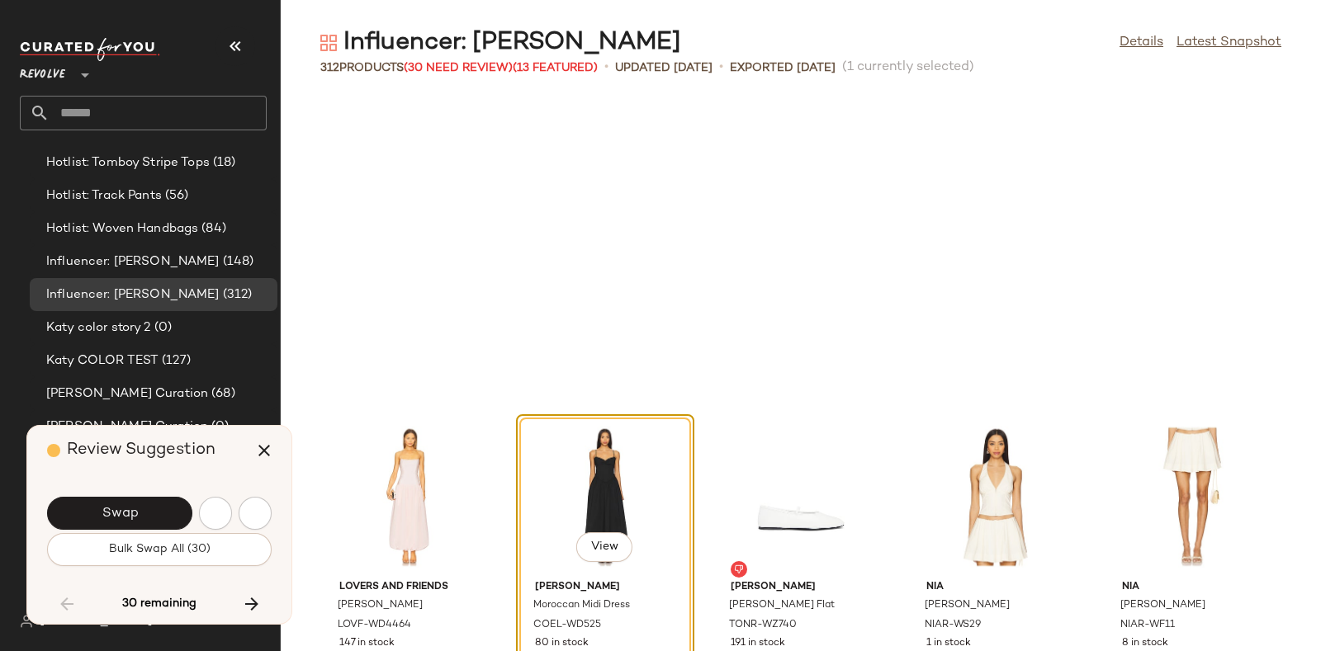
scroll to position [10575, 0]
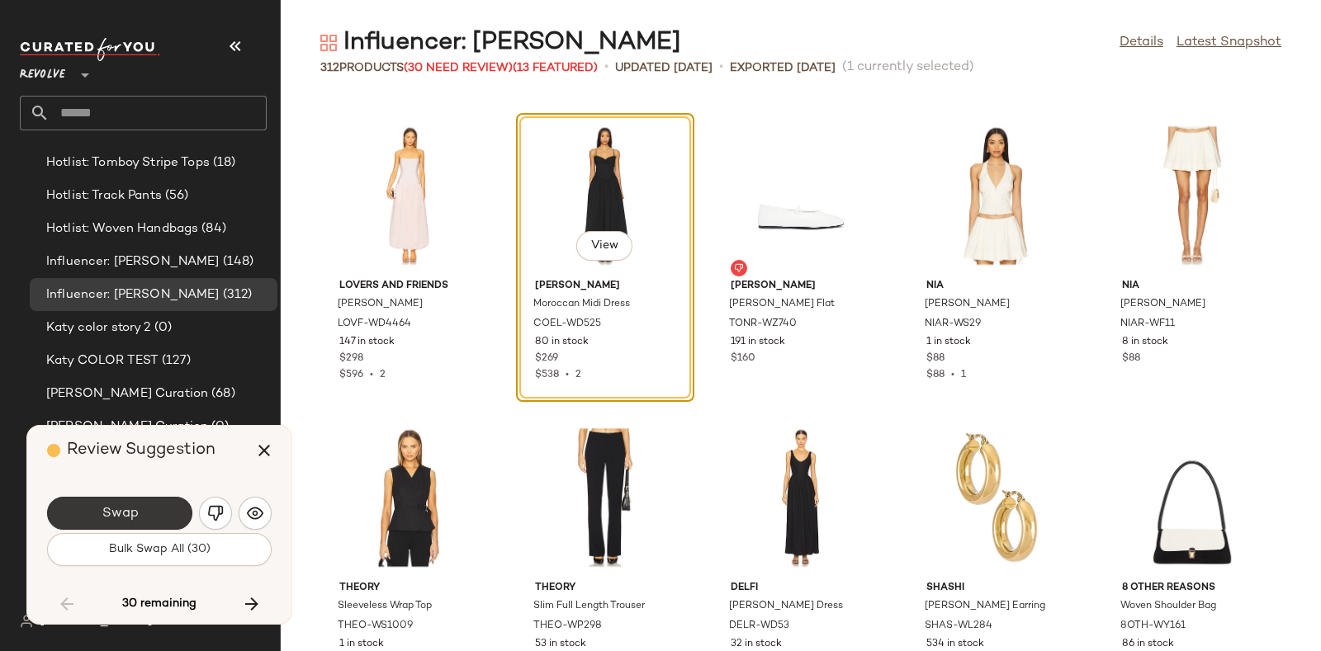
click at [149, 509] on button "Swap" at bounding box center [119, 513] width 145 height 33
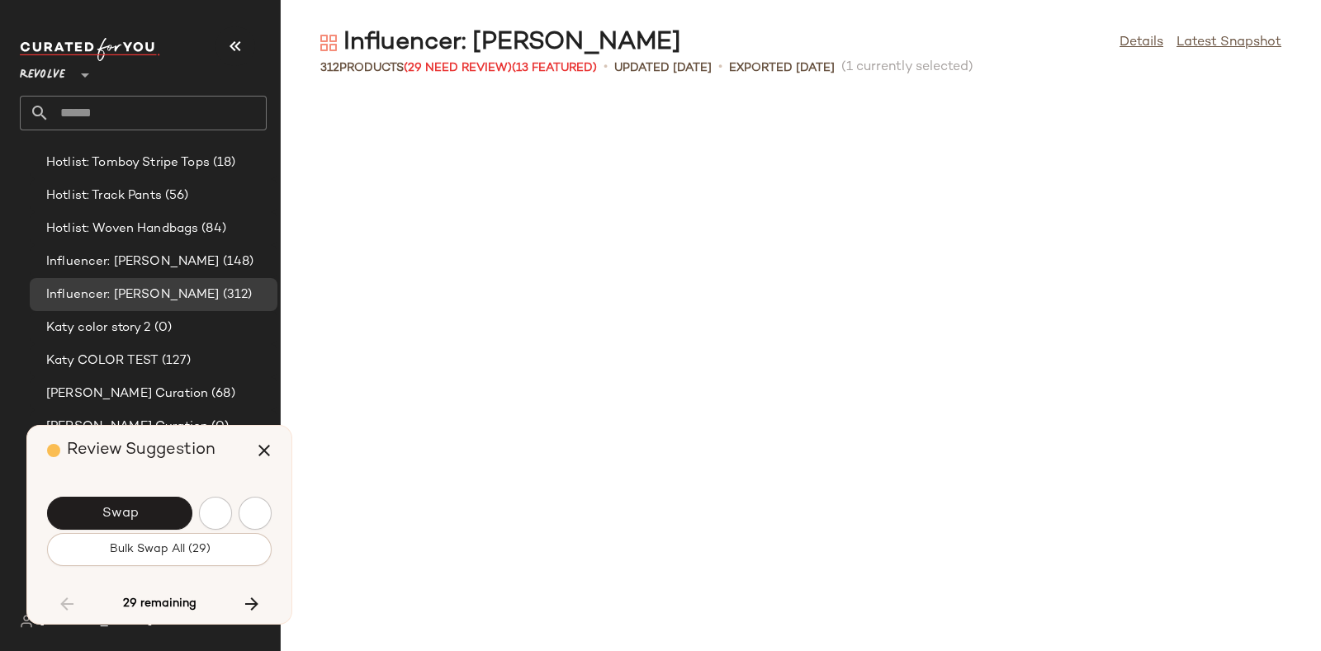
scroll to position [11180, 0]
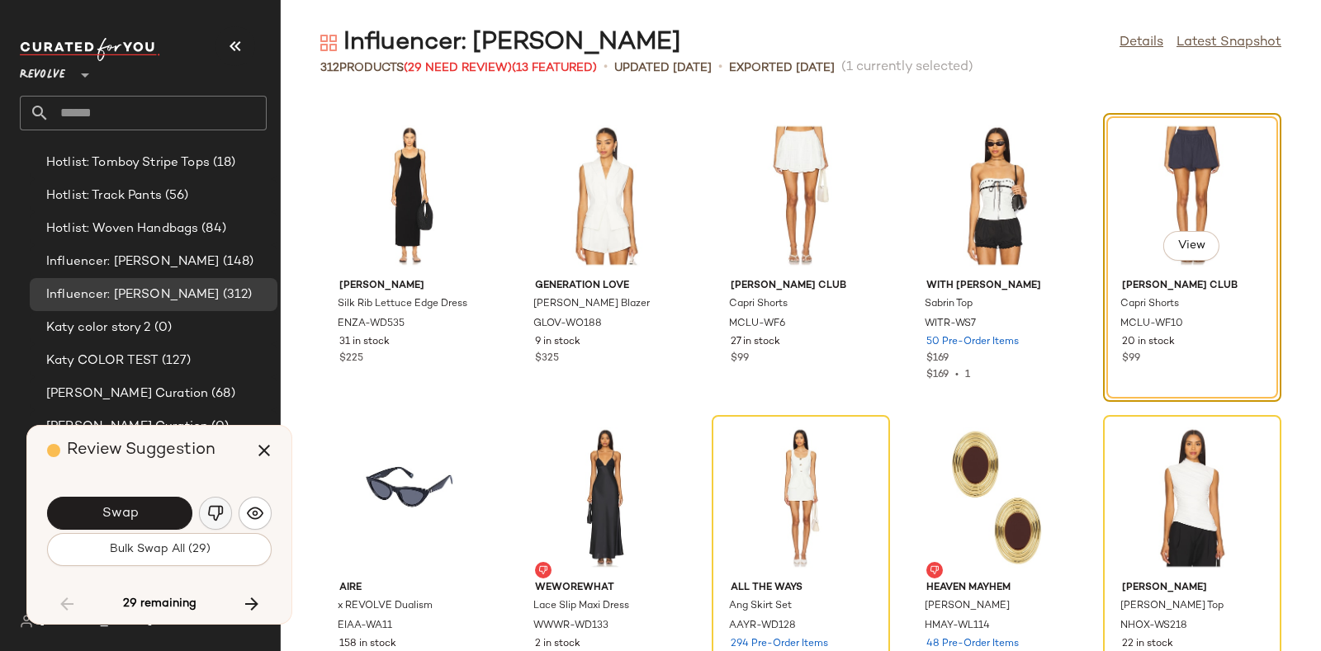
click at [214, 508] on img "button" at bounding box center [215, 513] width 17 height 17
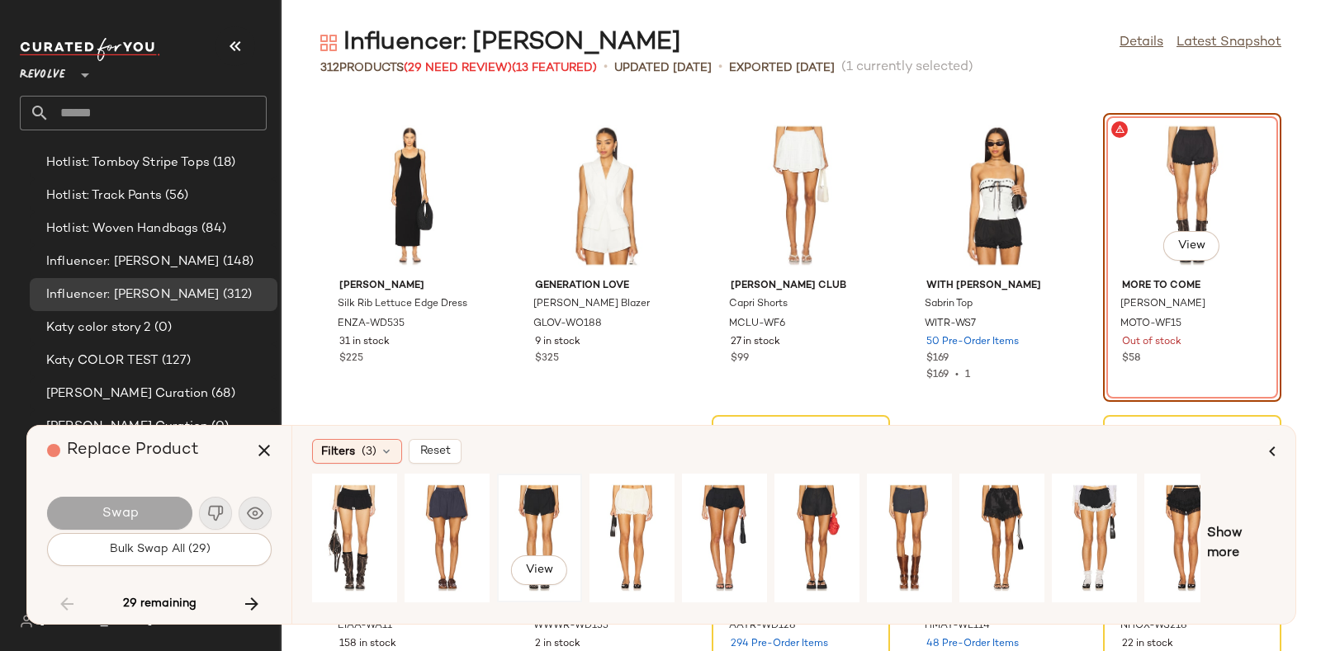
click at [542, 503] on div "View" at bounding box center [539, 538] width 73 height 117
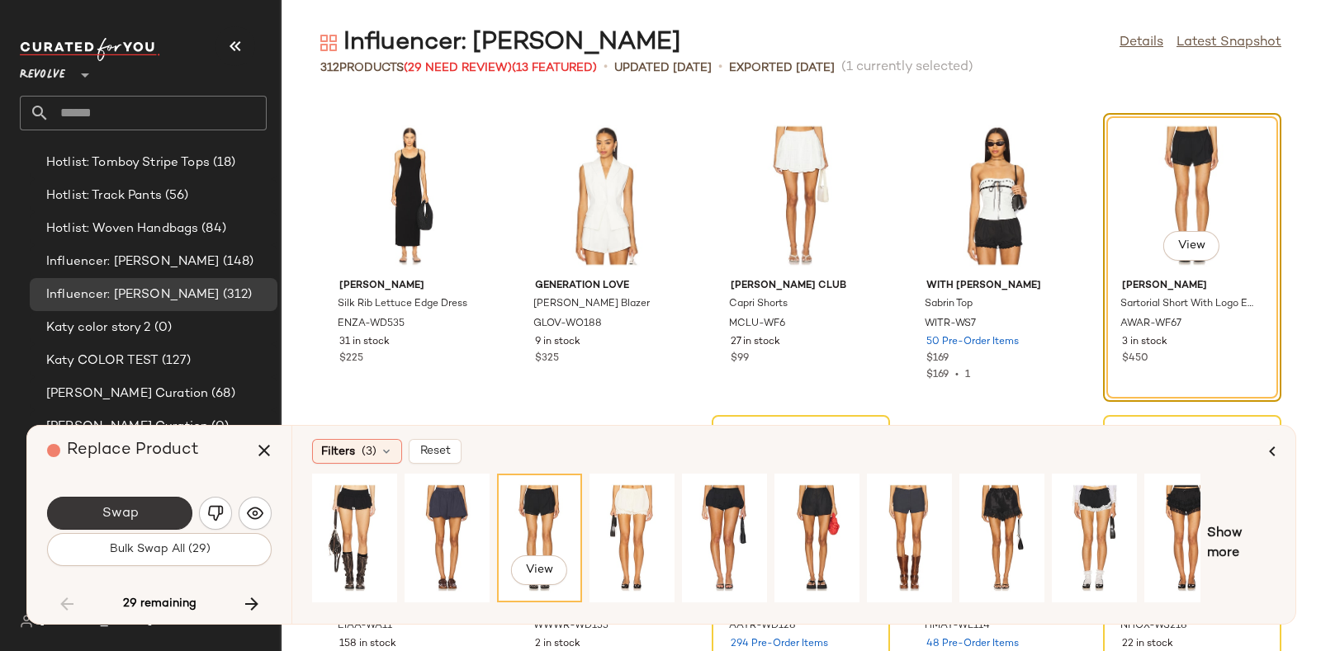
click at [140, 506] on button "Swap" at bounding box center [119, 513] width 145 height 33
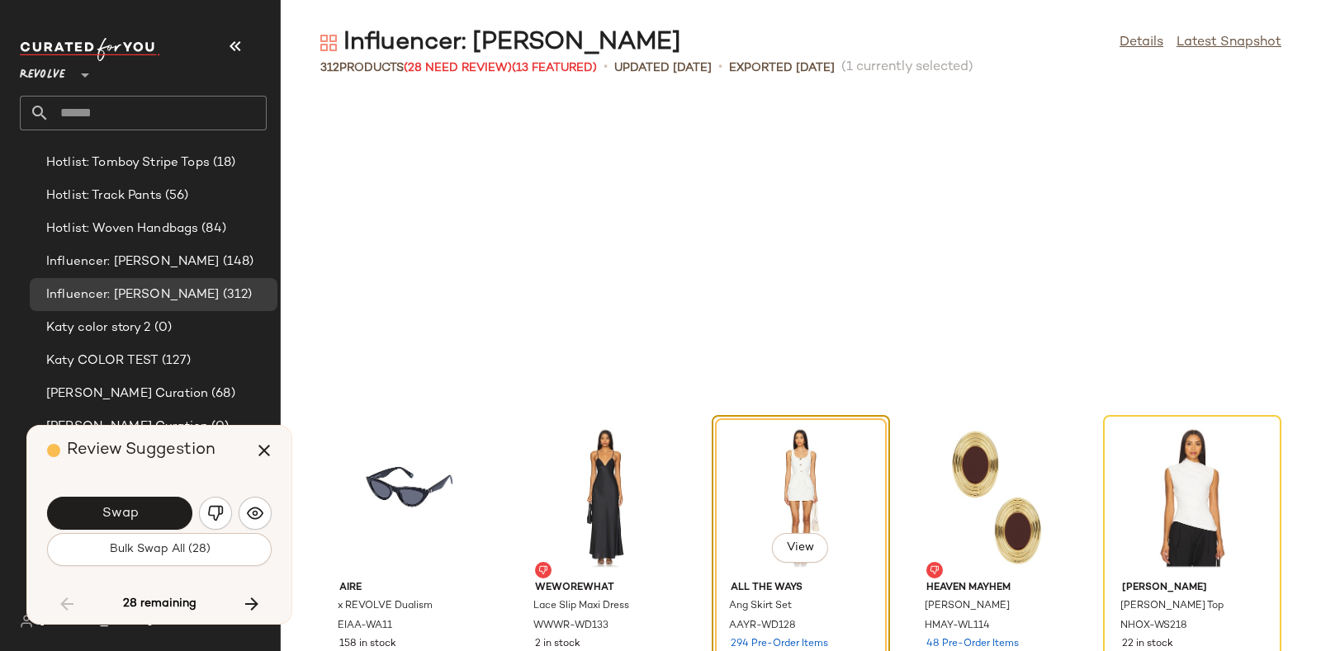
scroll to position [11483, 0]
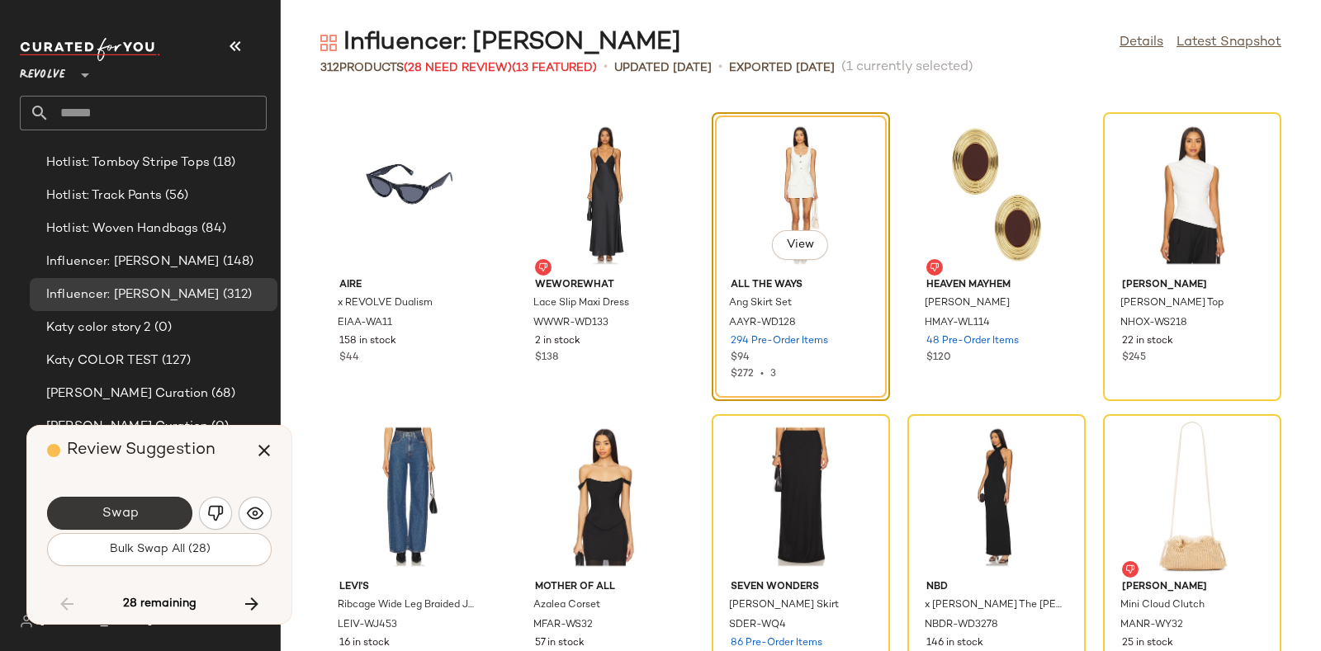
click at [137, 504] on button "Swap" at bounding box center [119, 513] width 145 height 33
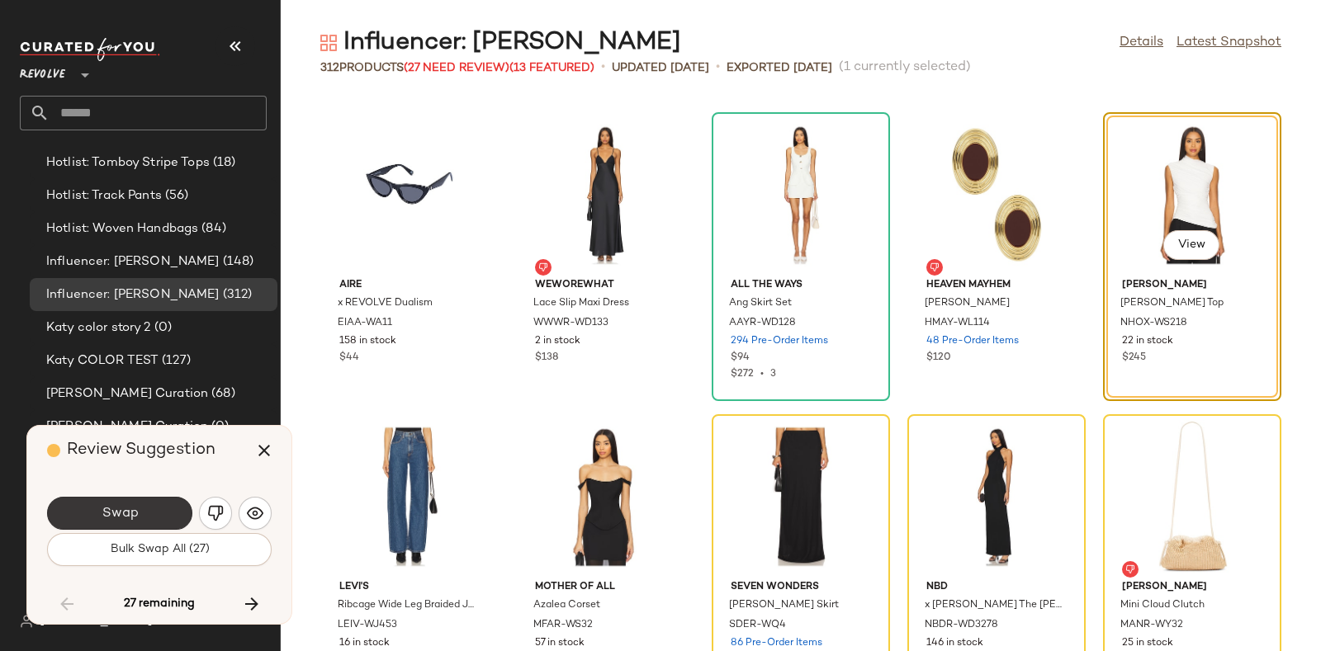
click at [137, 506] on span "Swap" at bounding box center [119, 514] width 37 height 16
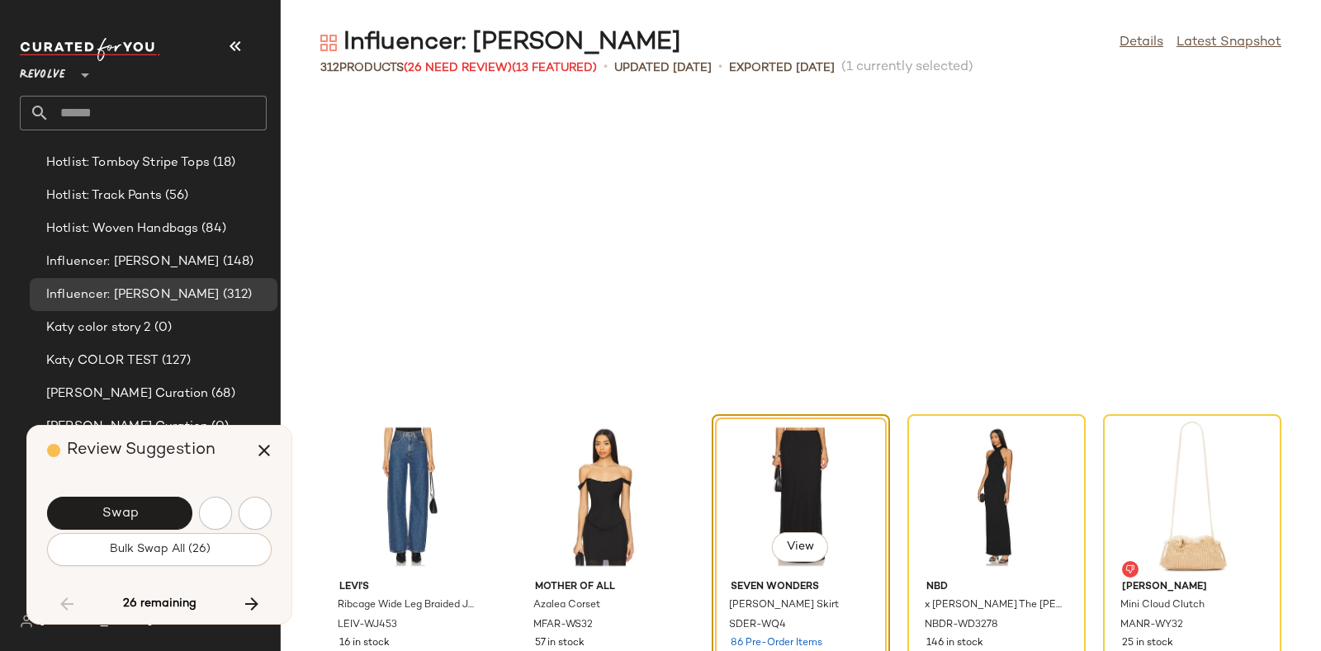
scroll to position [11785, 0]
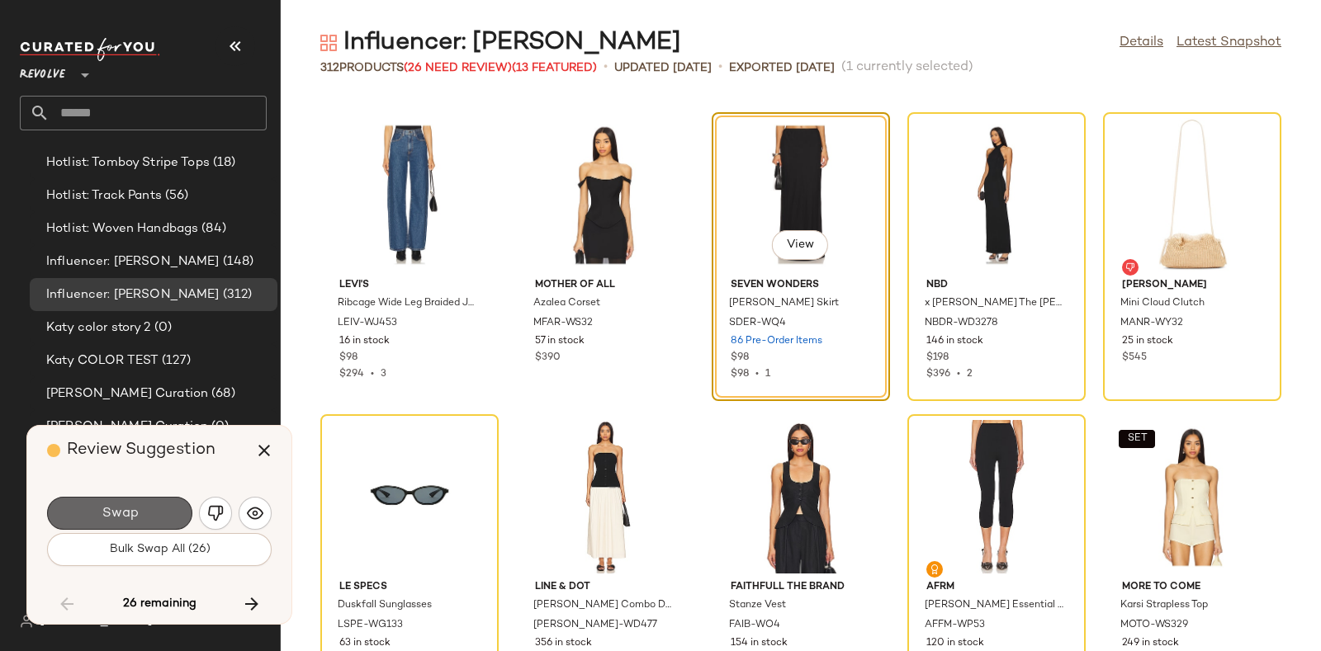
click at [159, 508] on button "Swap" at bounding box center [119, 513] width 145 height 33
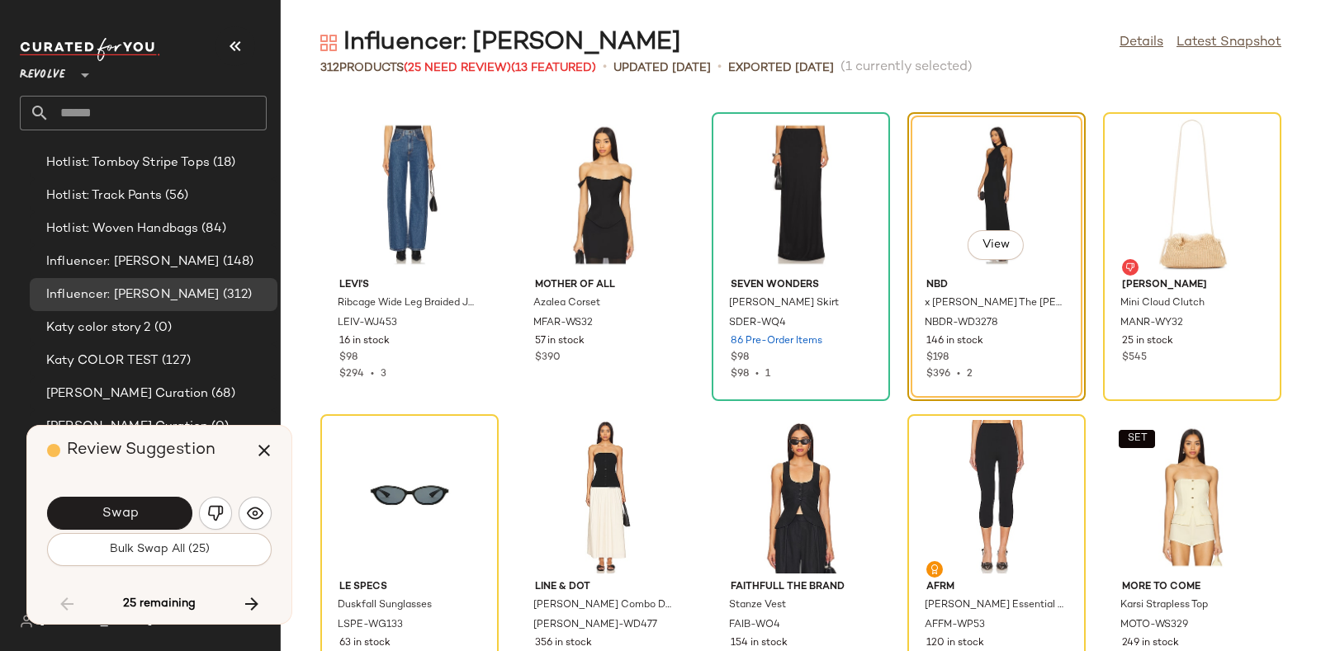
click at [196, 459] on span "Review Suggestion" at bounding box center [141, 450] width 149 height 17
click at [140, 509] on button "Swap" at bounding box center [119, 513] width 145 height 33
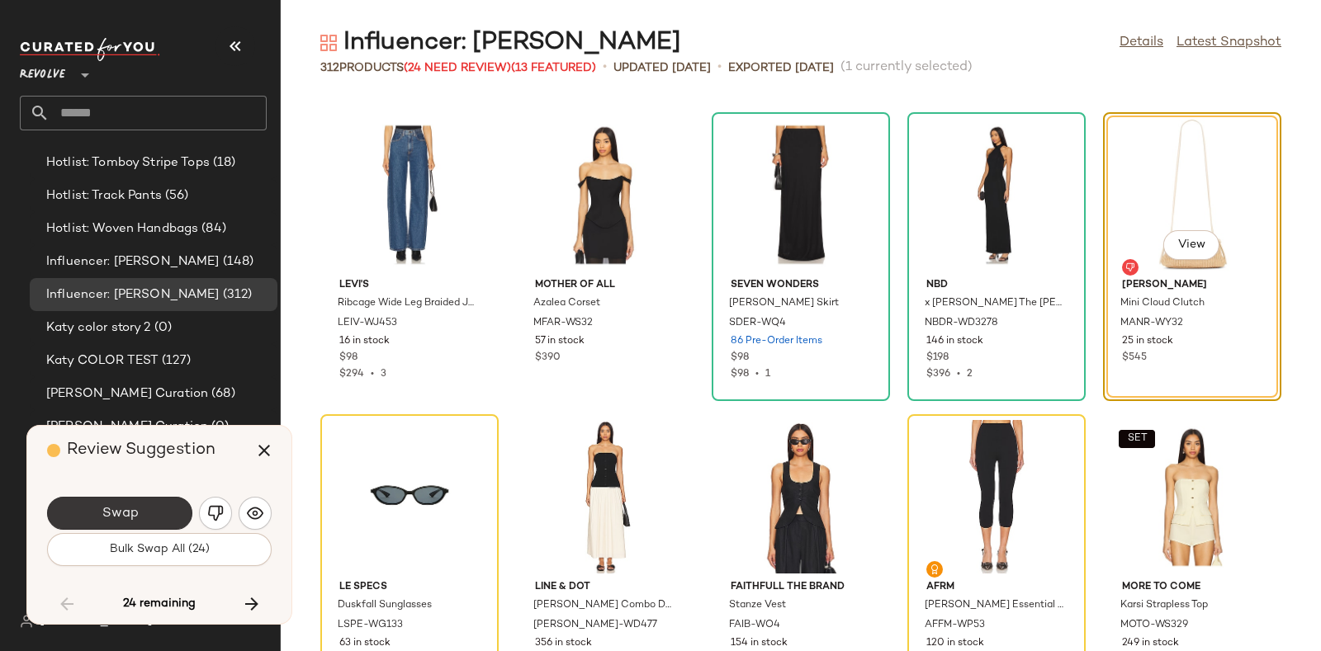
click at [151, 511] on button "Swap" at bounding box center [119, 513] width 145 height 33
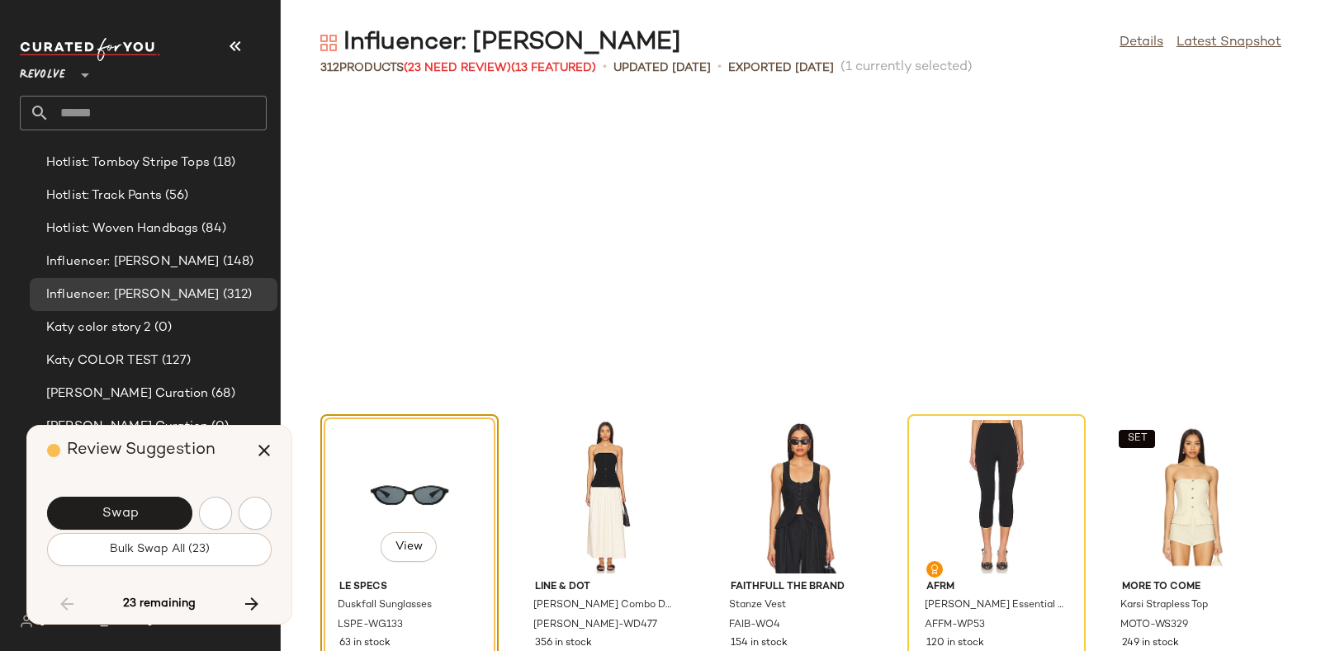
scroll to position [12086, 0]
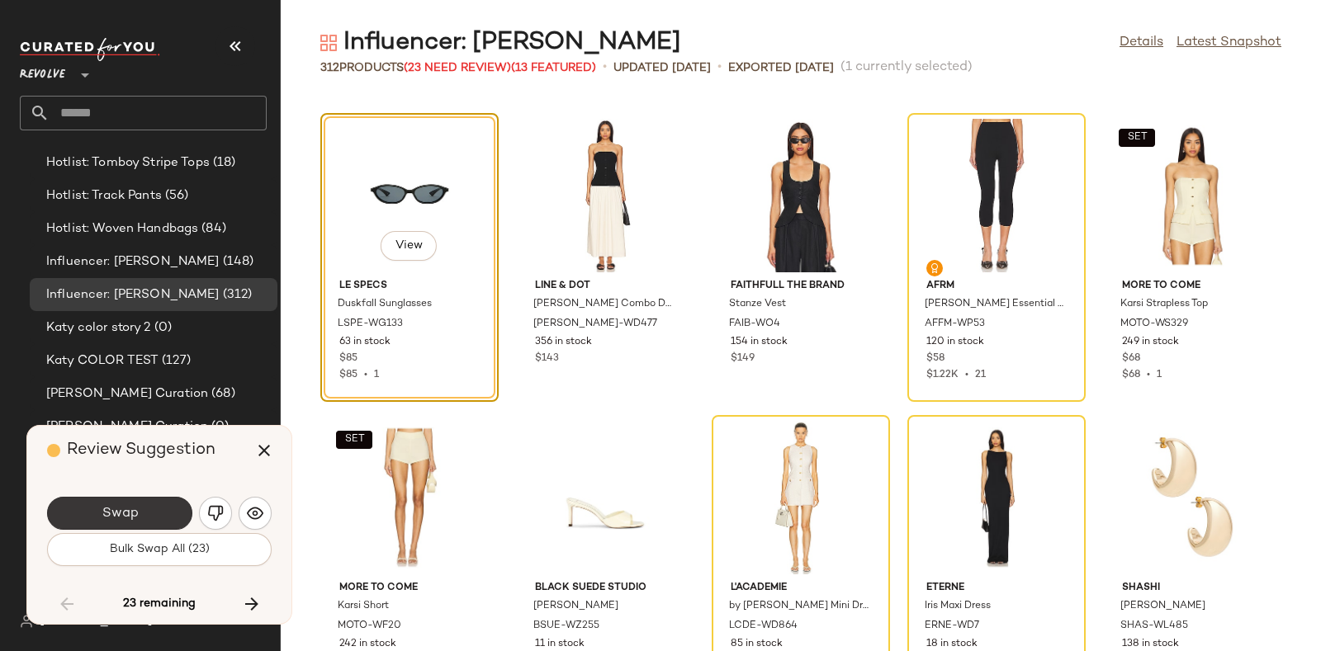
click at [163, 505] on button "Swap" at bounding box center [119, 513] width 145 height 33
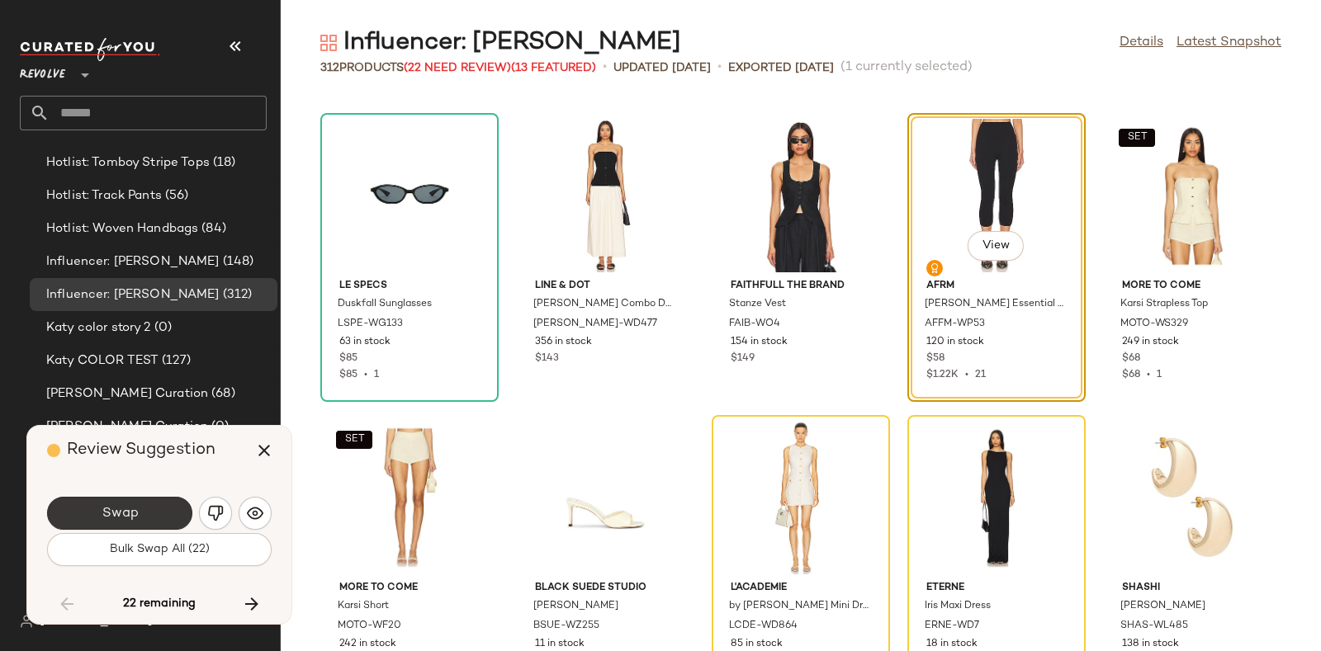
click at [154, 505] on button "Swap" at bounding box center [119, 513] width 145 height 33
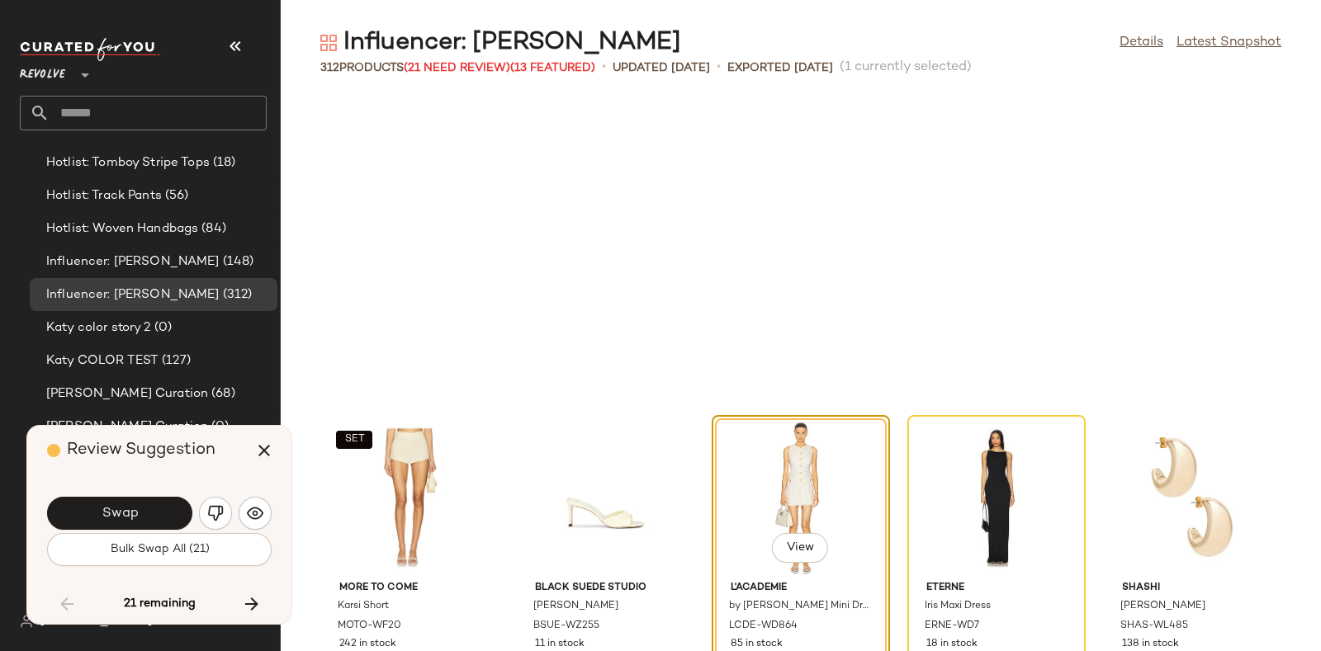
scroll to position [12388, 0]
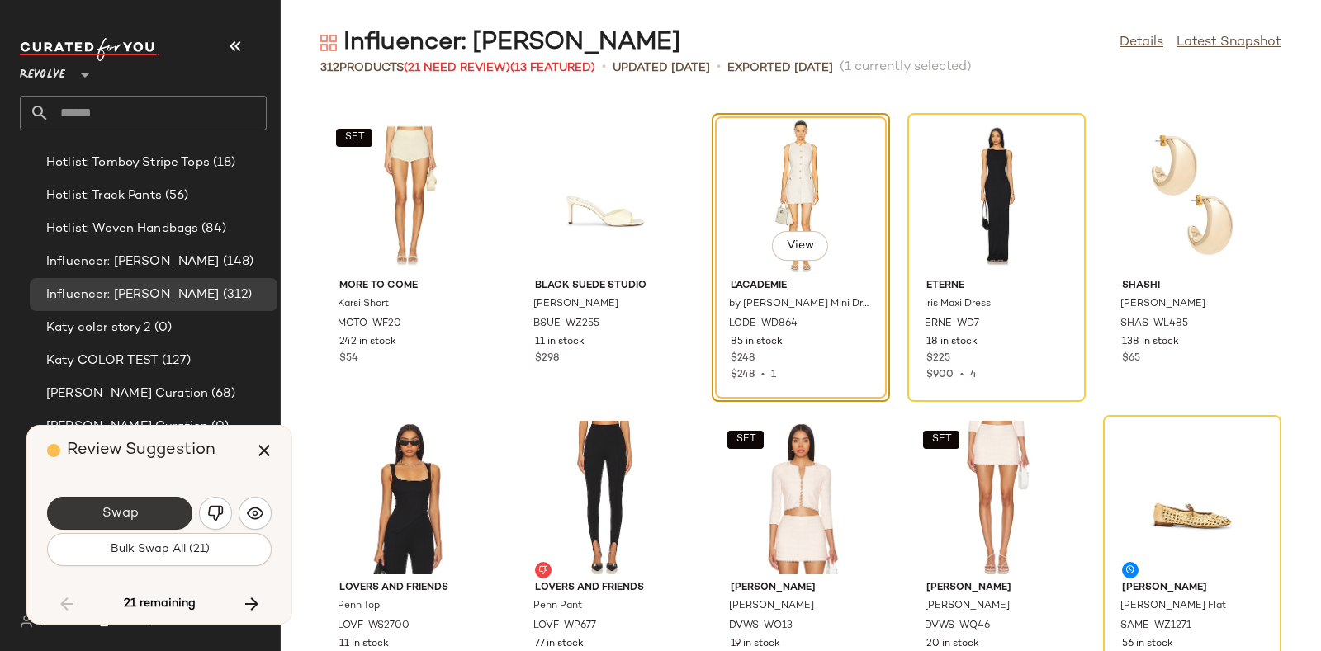
click at [128, 506] on span "Swap" at bounding box center [119, 514] width 37 height 16
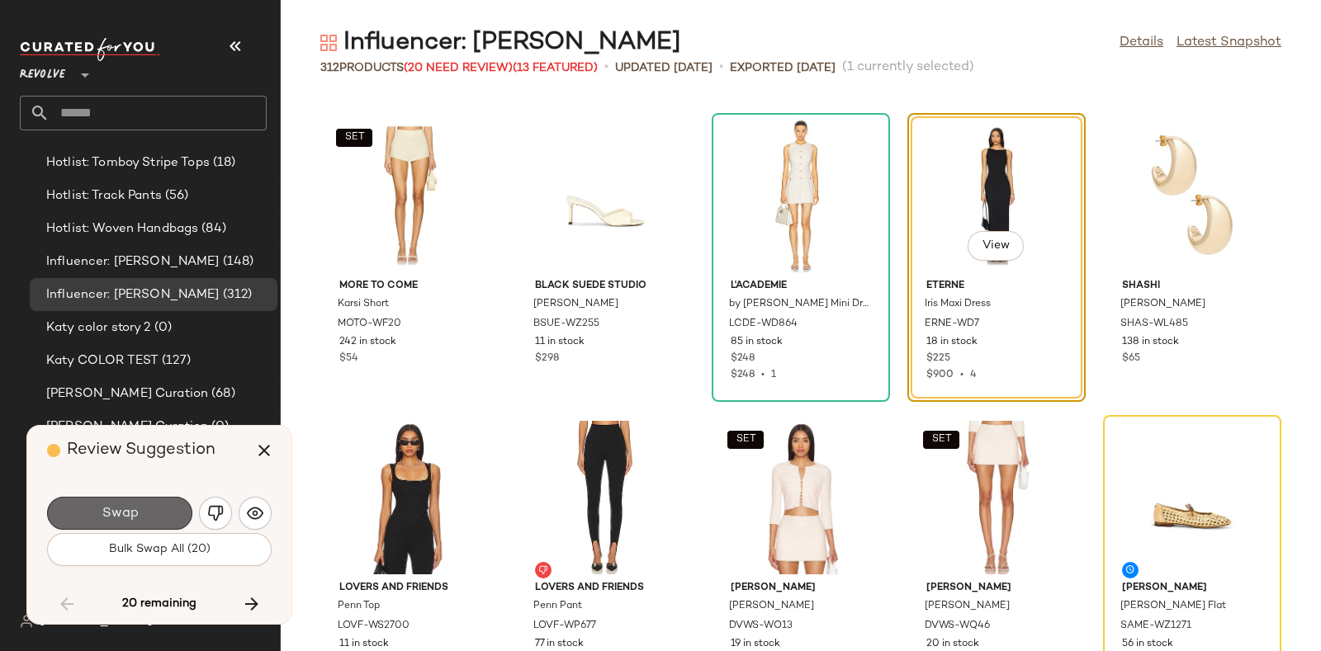
click at [111, 507] on span "Swap" at bounding box center [119, 514] width 37 height 16
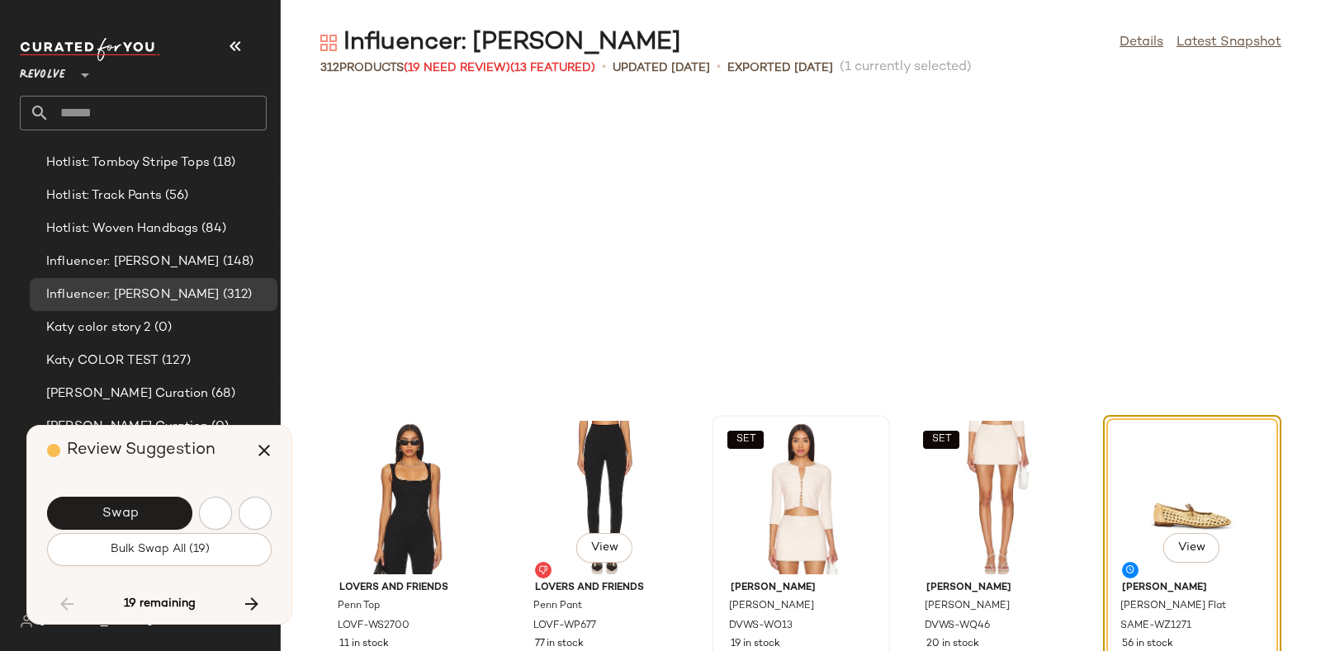
scroll to position [12691, 0]
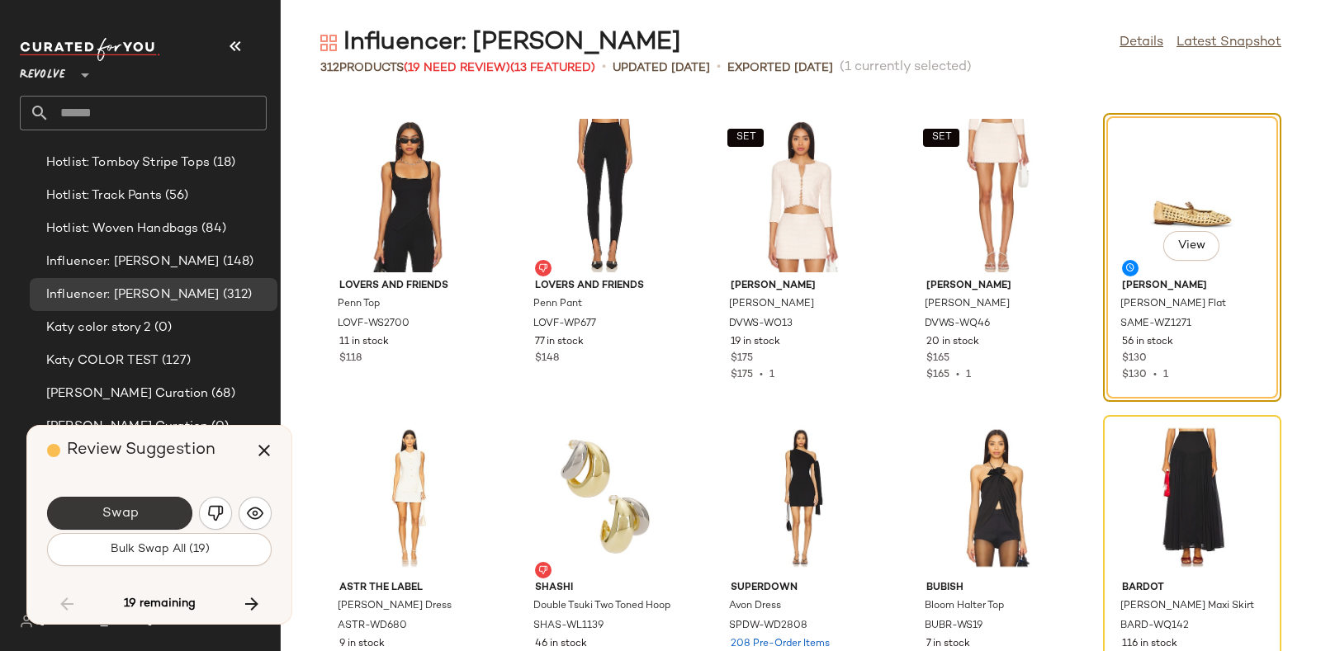
click at [150, 507] on button "Swap" at bounding box center [119, 513] width 145 height 33
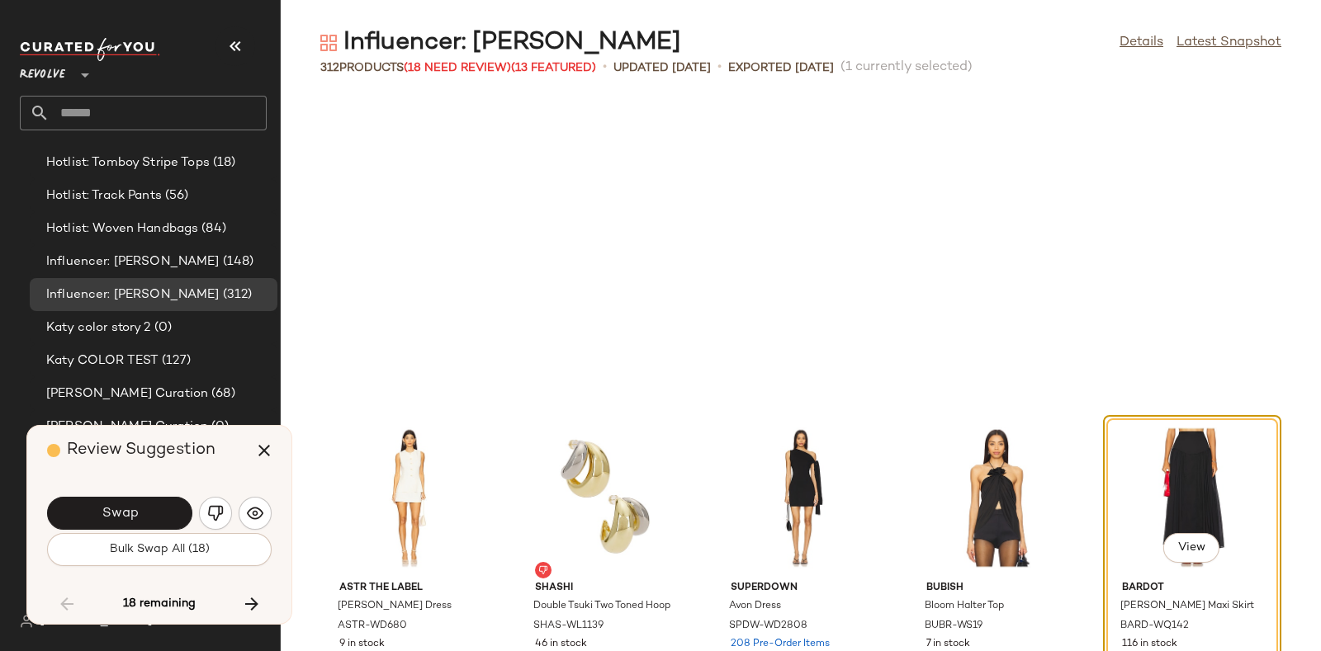
scroll to position [12994, 0]
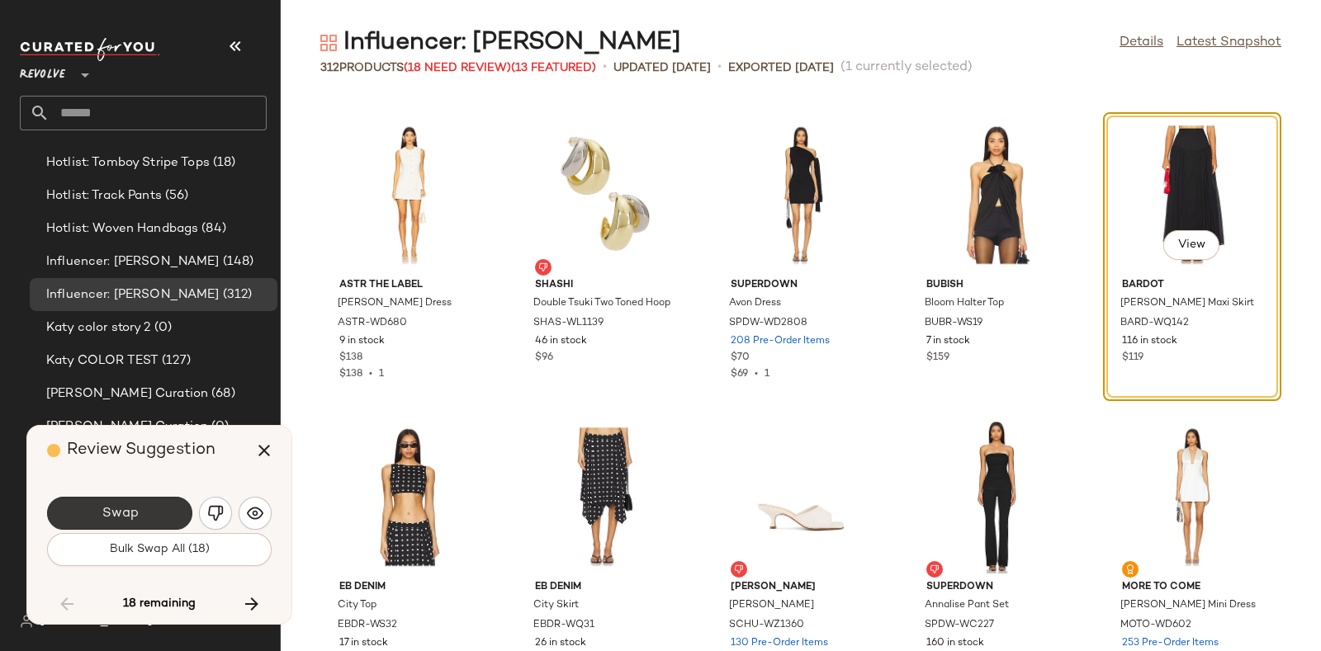
click at [140, 503] on button "Swap" at bounding box center [119, 513] width 145 height 33
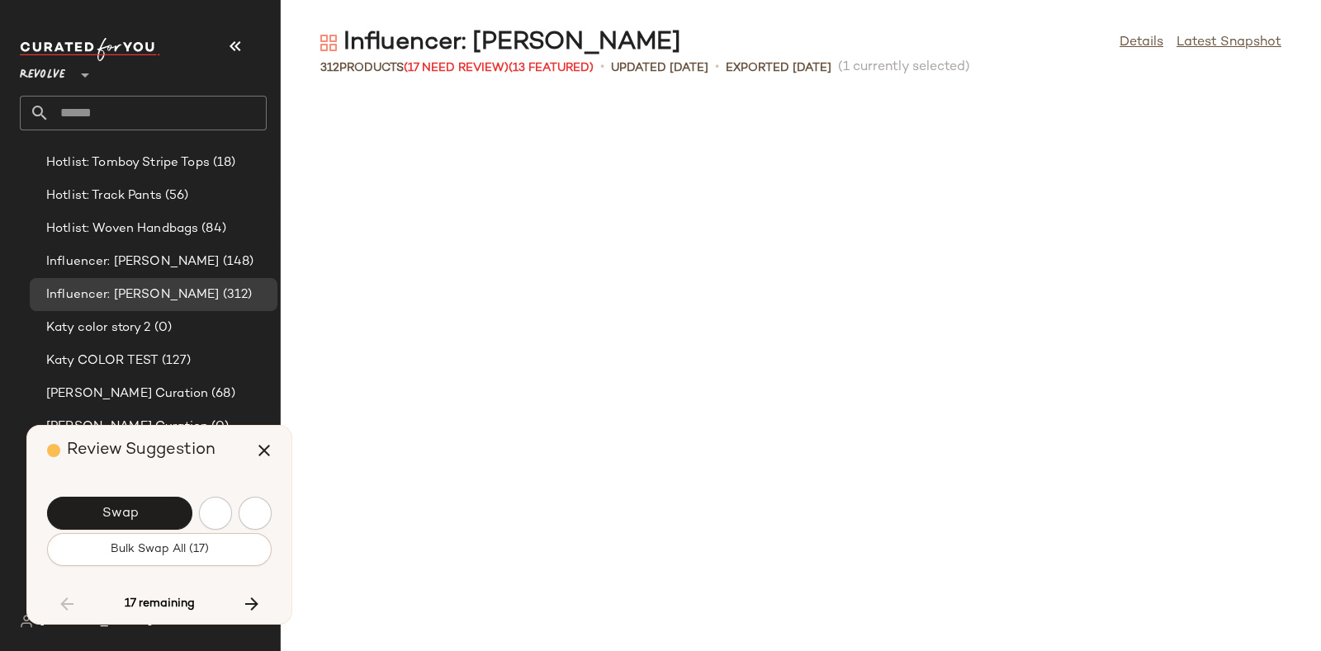
scroll to position [13899, 0]
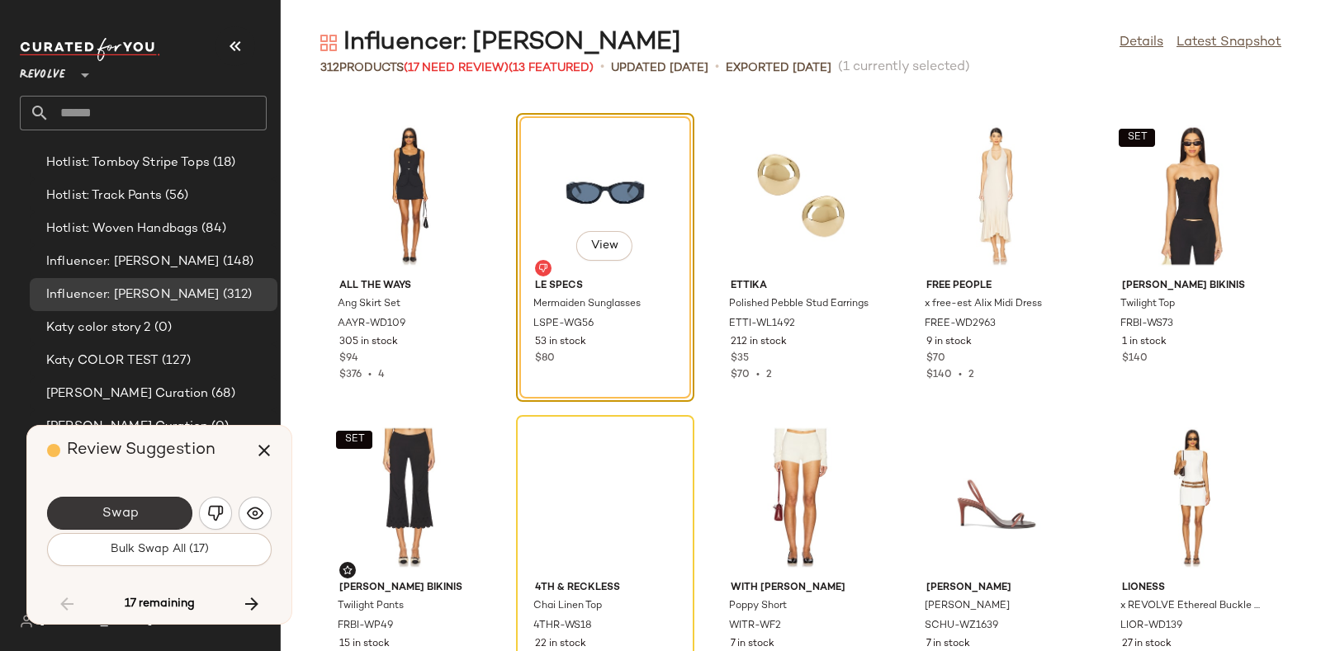
click at [143, 509] on button "Swap" at bounding box center [119, 513] width 145 height 33
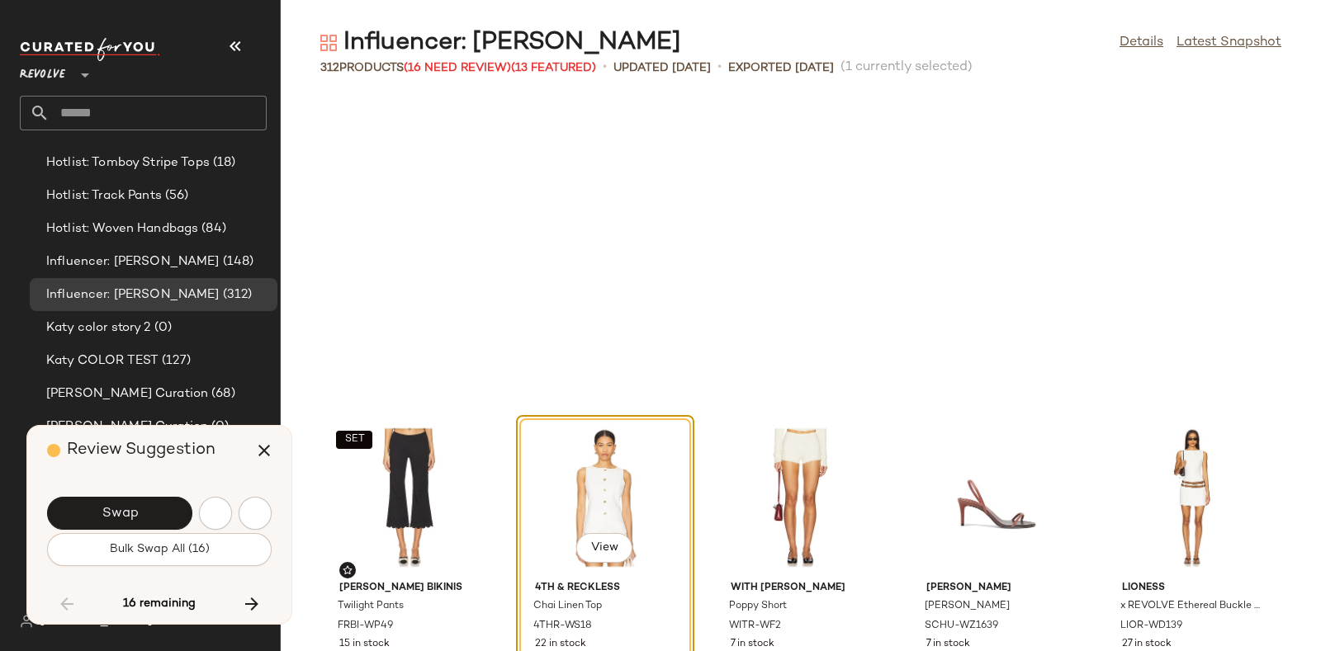
scroll to position [14202, 0]
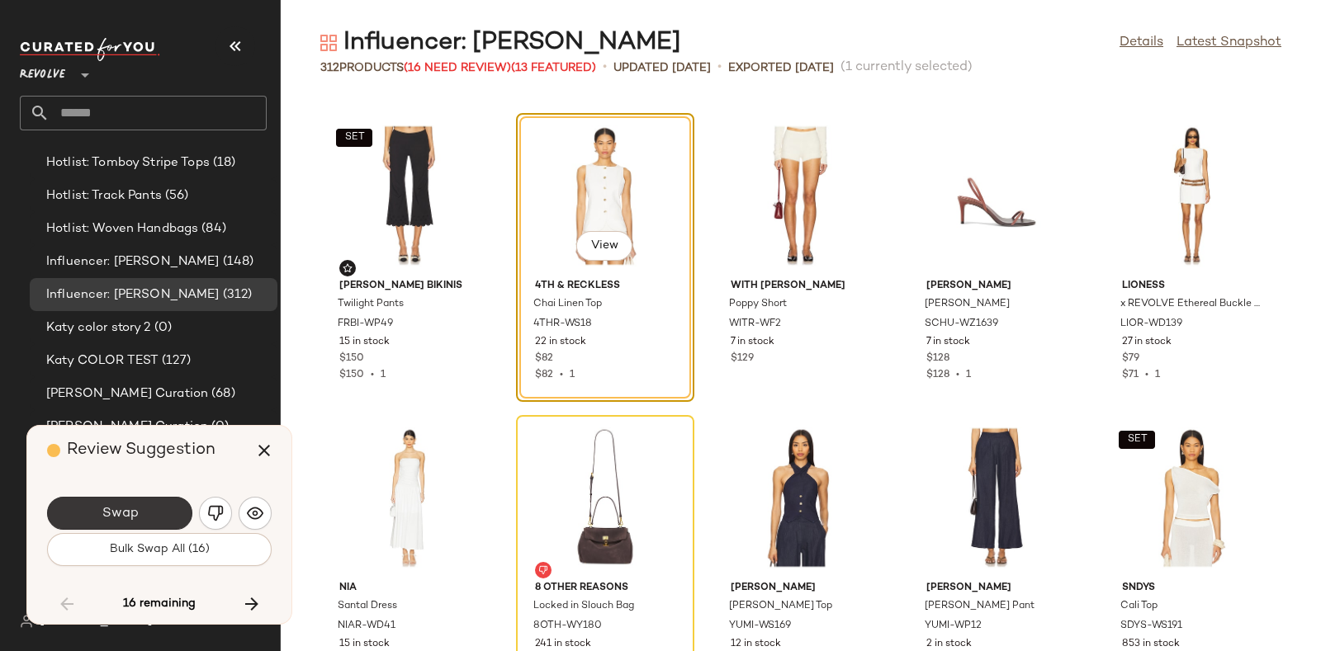
click at [159, 501] on button "Swap" at bounding box center [119, 513] width 145 height 33
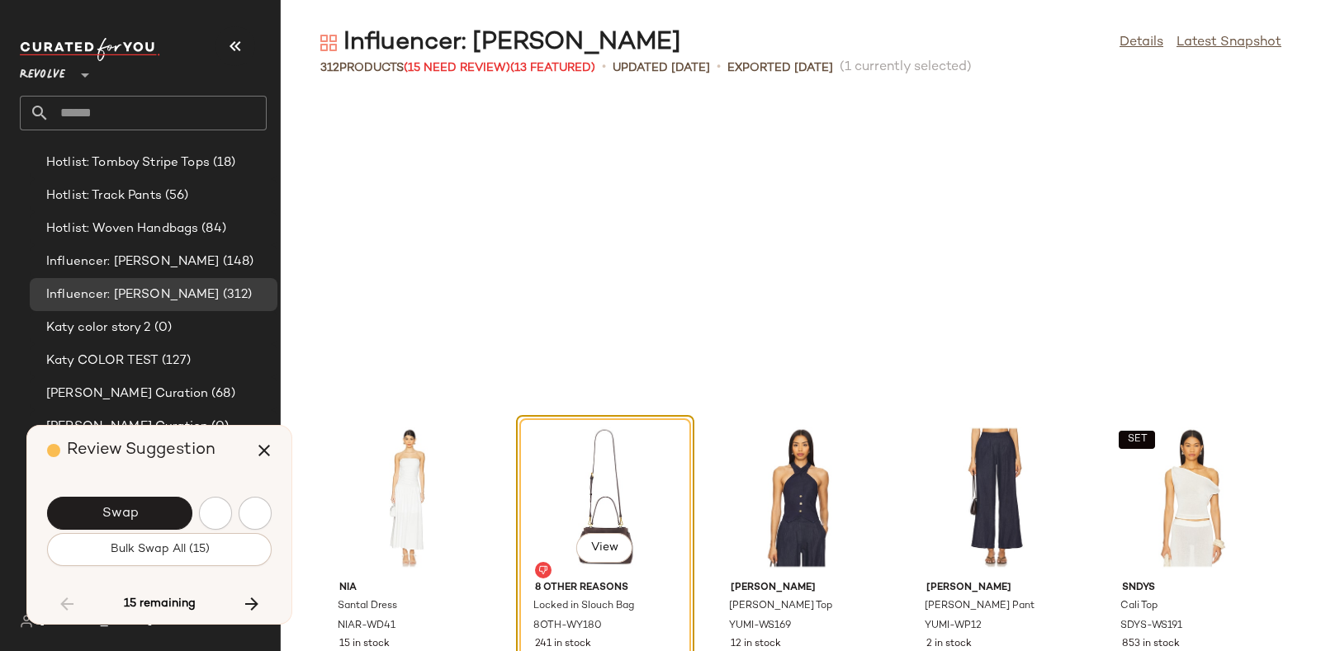
scroll to position [14505, 0]
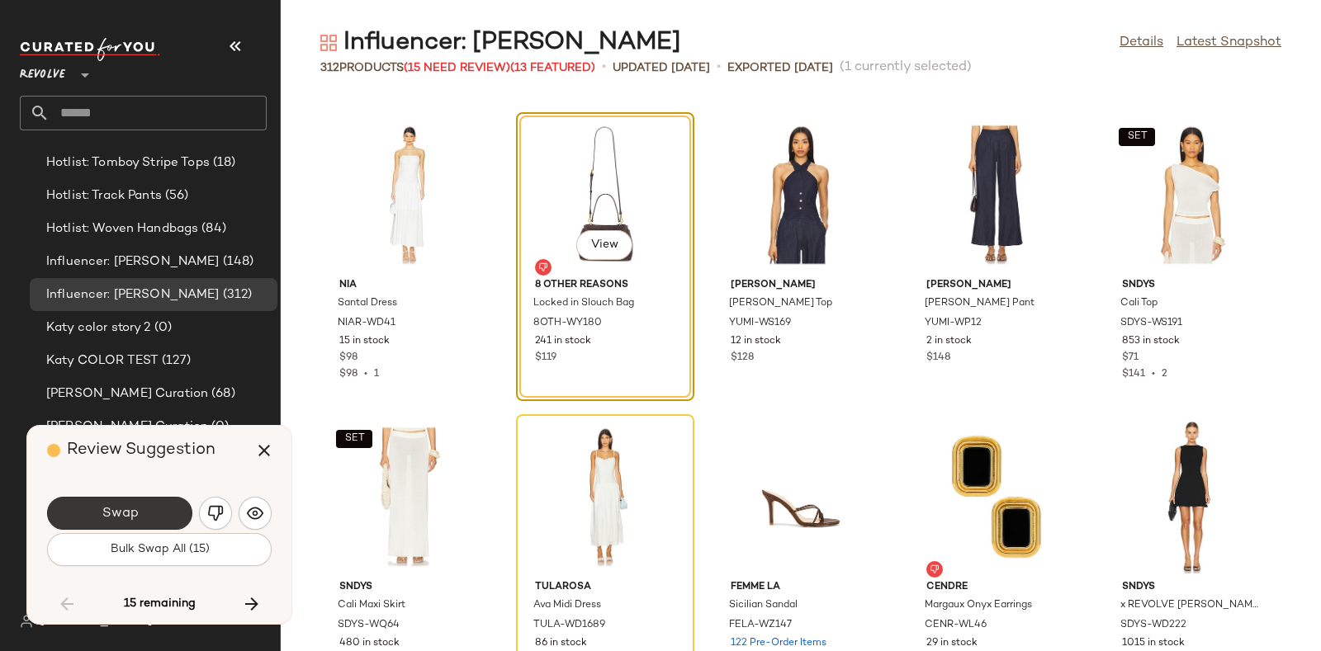
click at [144, 512] on button "Swap" at bounding box center [119, 513] width 145 height 33
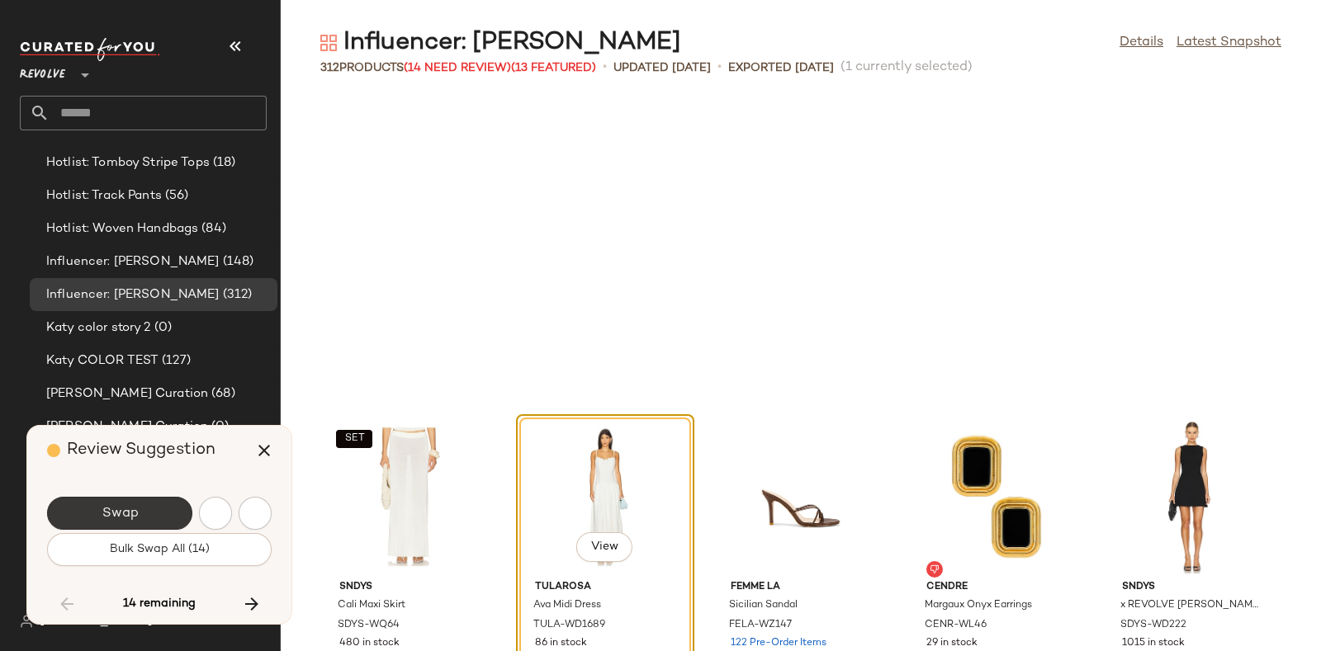
scroll to position [14807, 0]
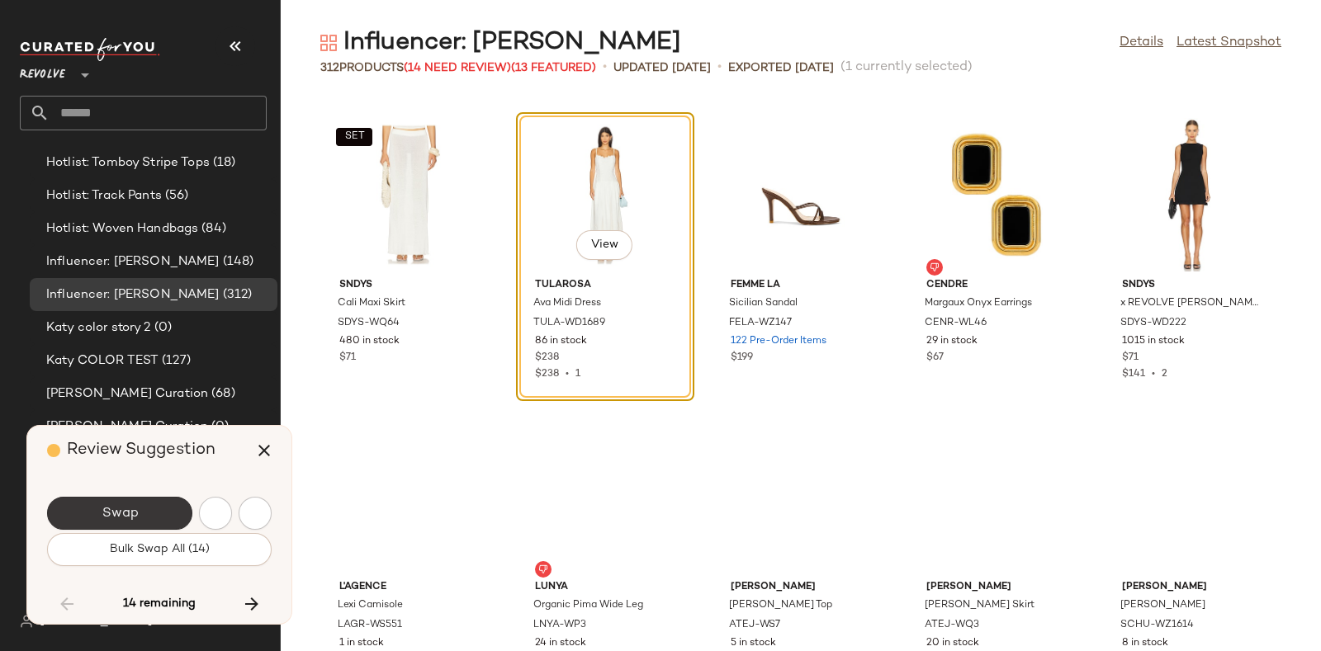
click at [109, 509] on span "Swap" at bounding box center [119, 514] width 37 height 16
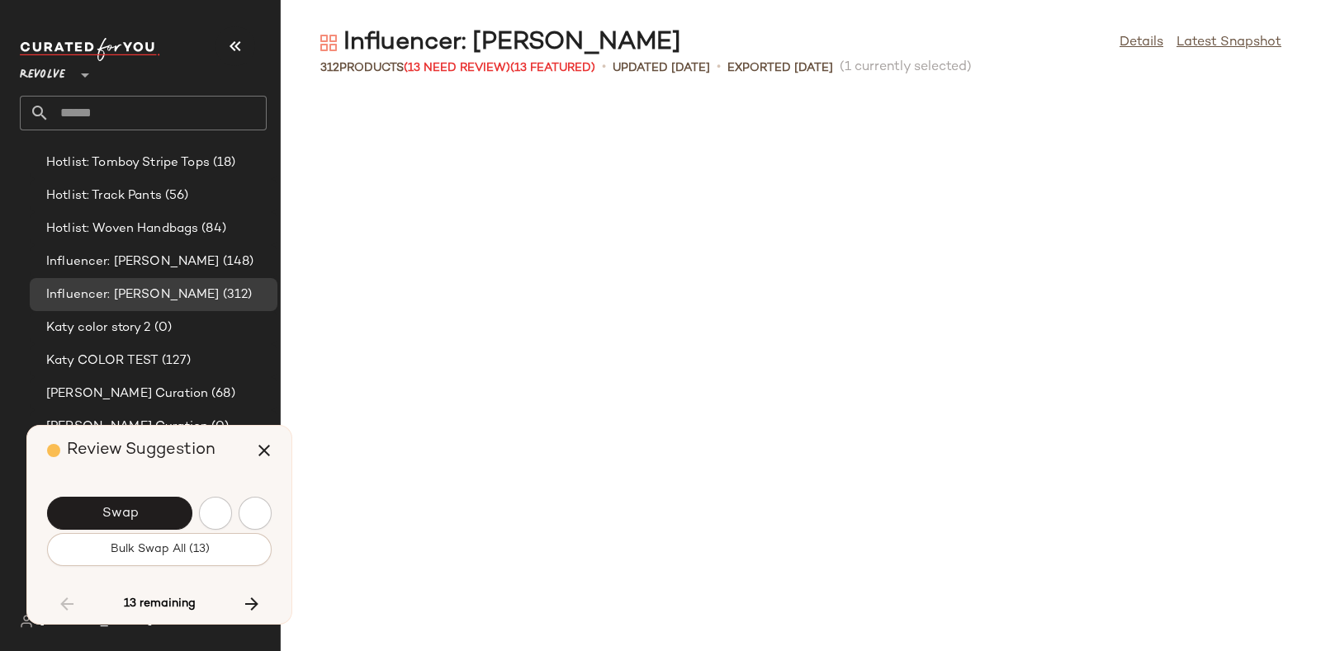
scroll to position [15410, 0]
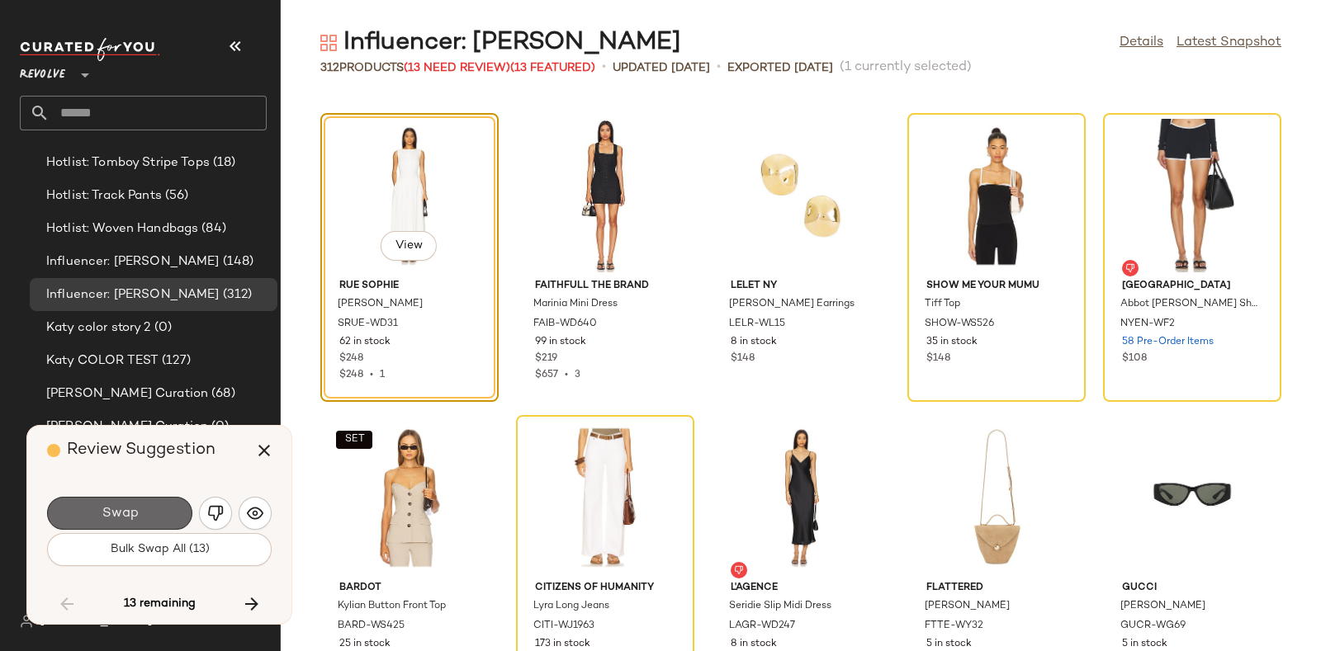
click at [144, 505] on button "Swap" at bounding box center [119, 513] width 145 height 33
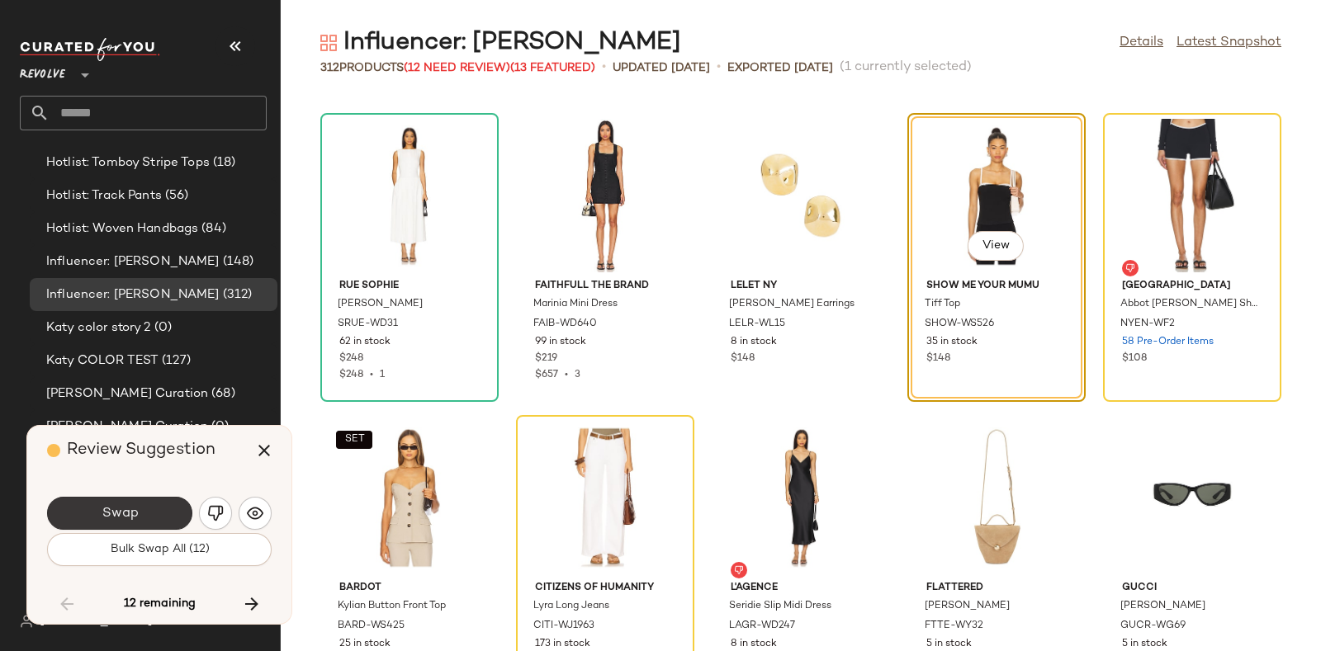
click at [145, 506] on button "Swap" at bounding box center [119, 513] width 145 height 33
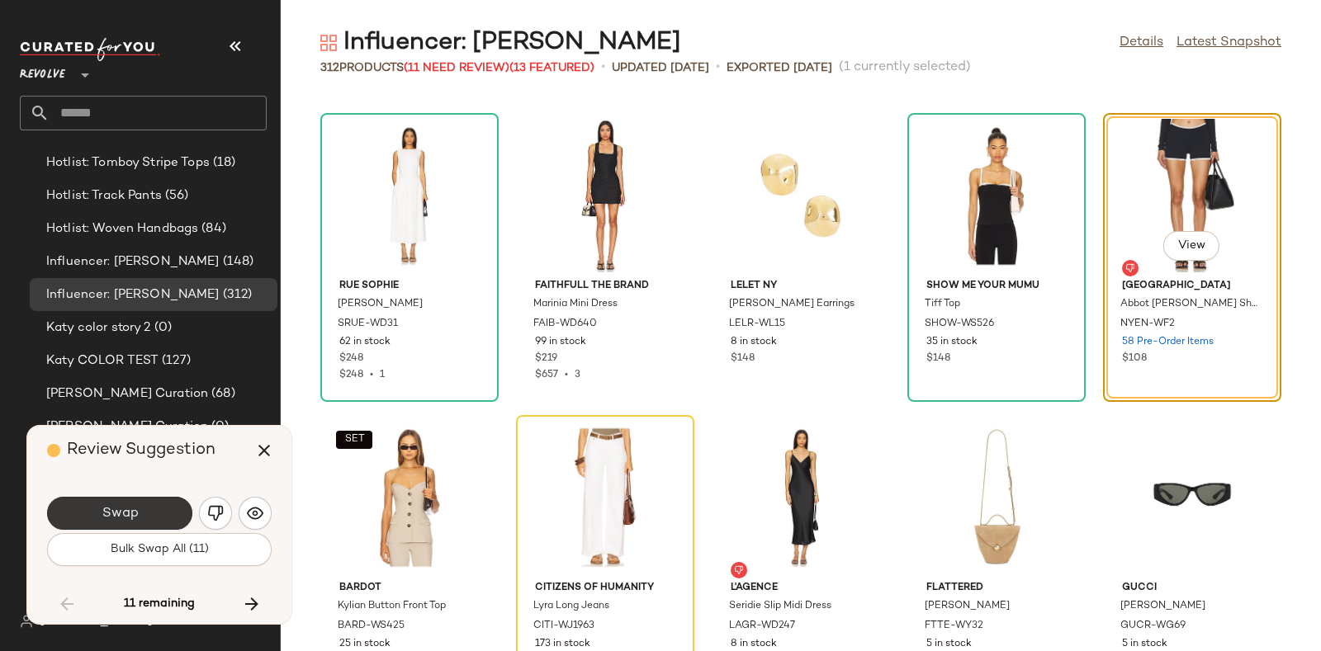
click at [123, 502] on button "Swap" at bounding box center [119, 513] width 145 height 33
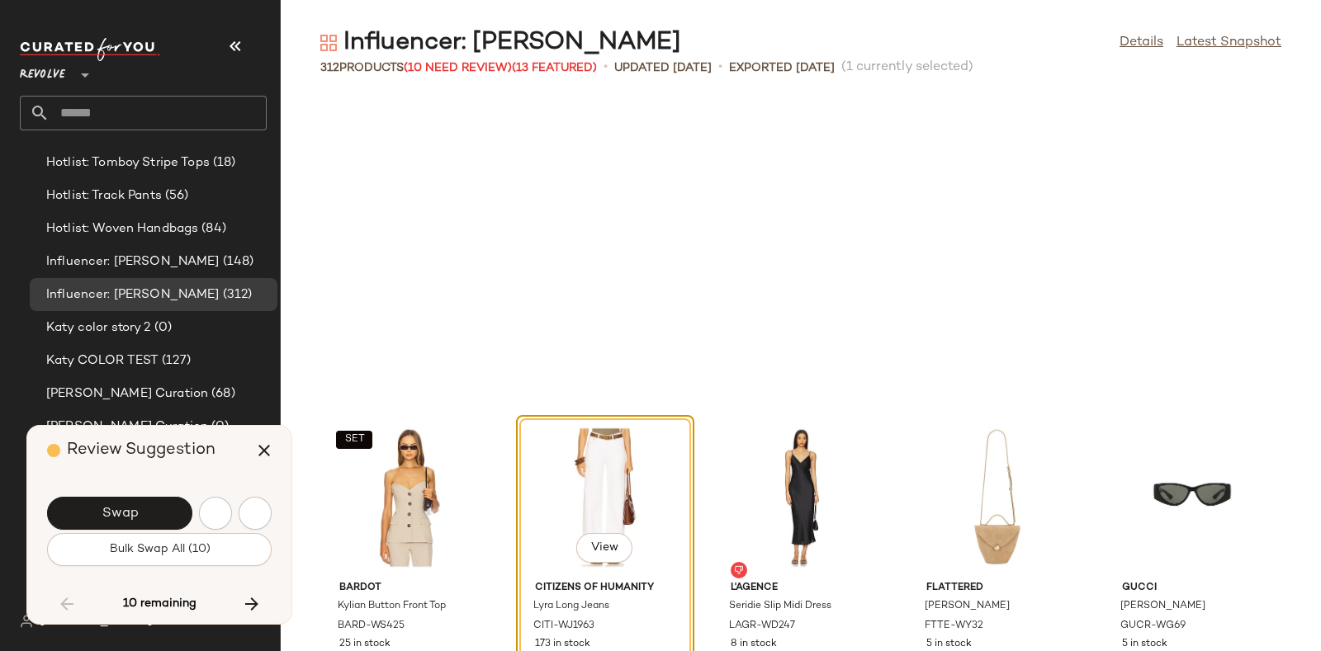
scroll to position [15712, 0]
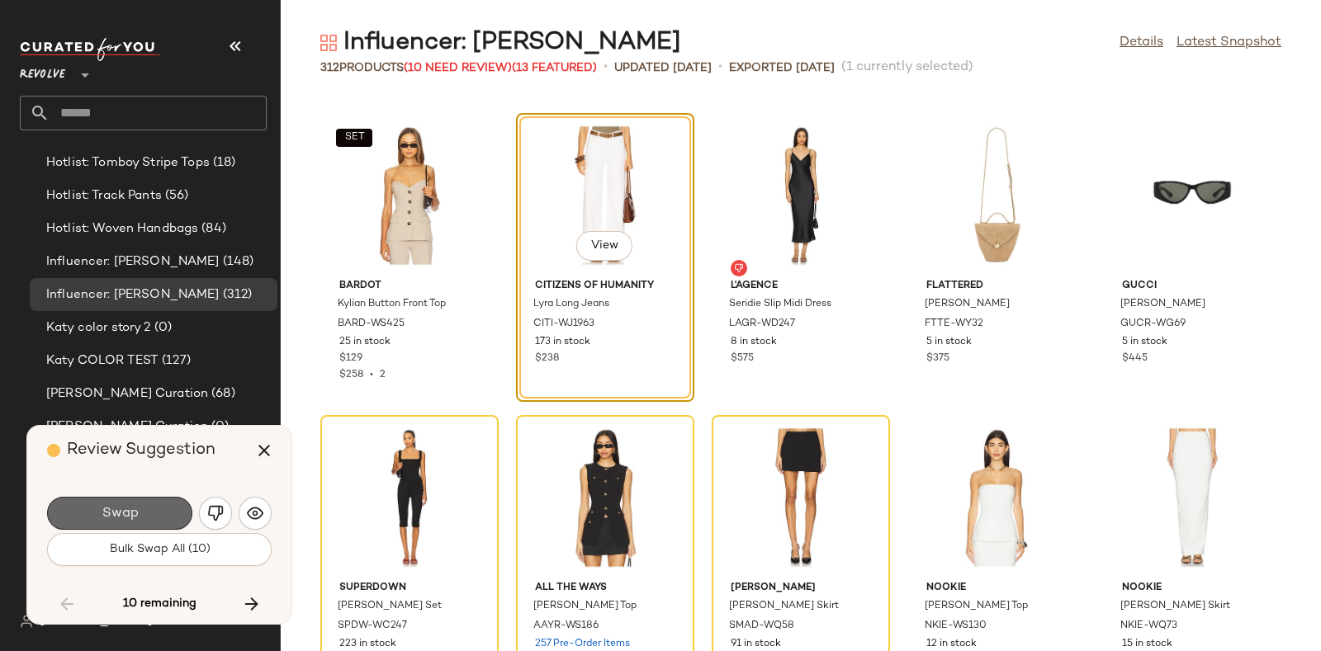
click at [146, 505] on button "Swap" at bounding box center [119, 513] width 145 height 33
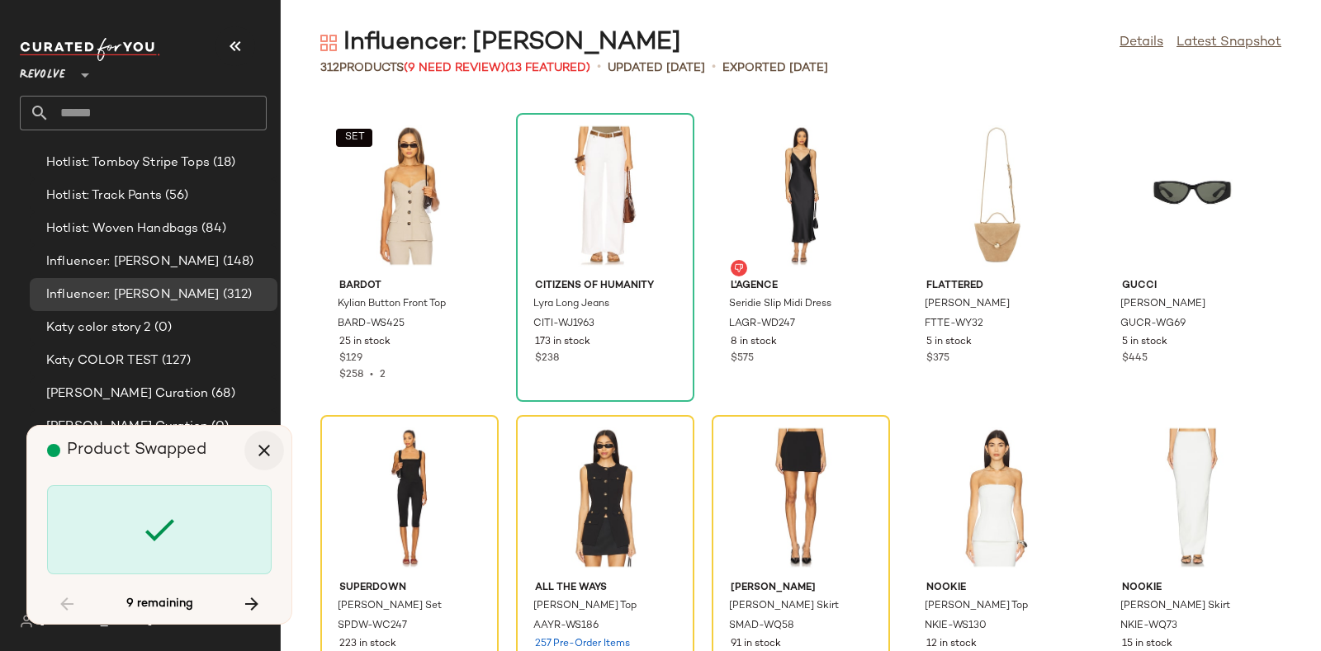
click at [252, 447] on button "button" at bounding box center [264, 451] width 40 height 40
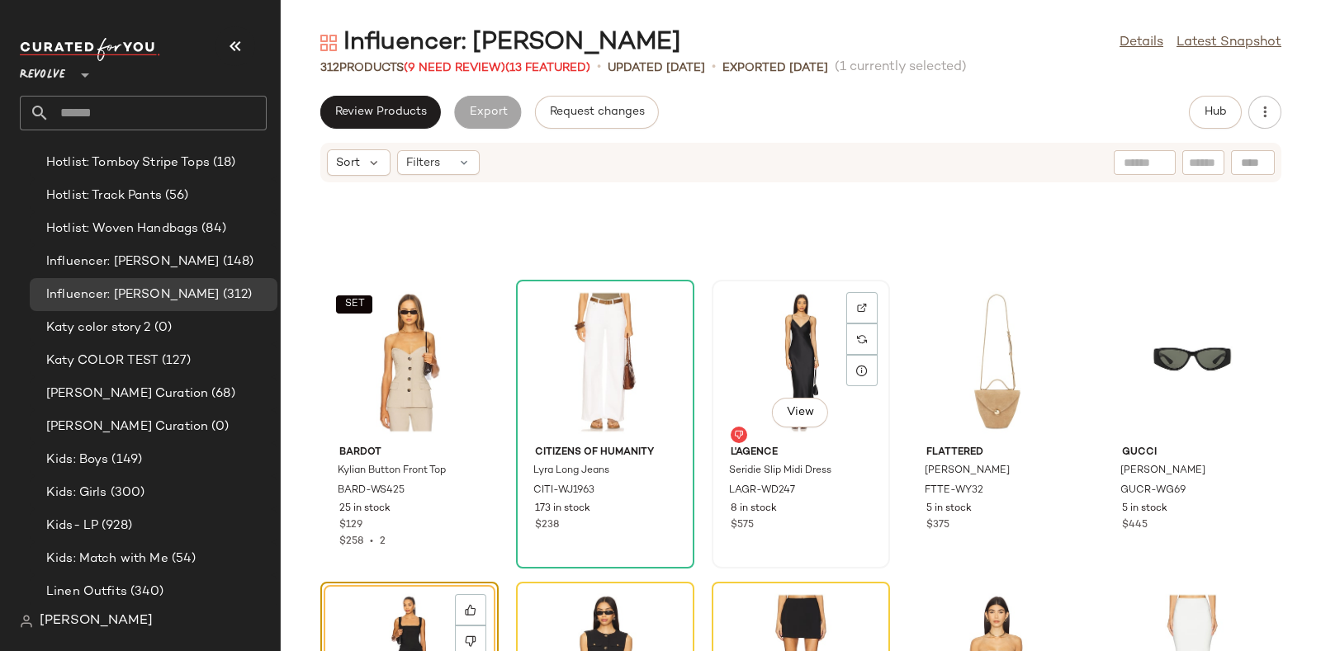
scroll to position [15651, 0]
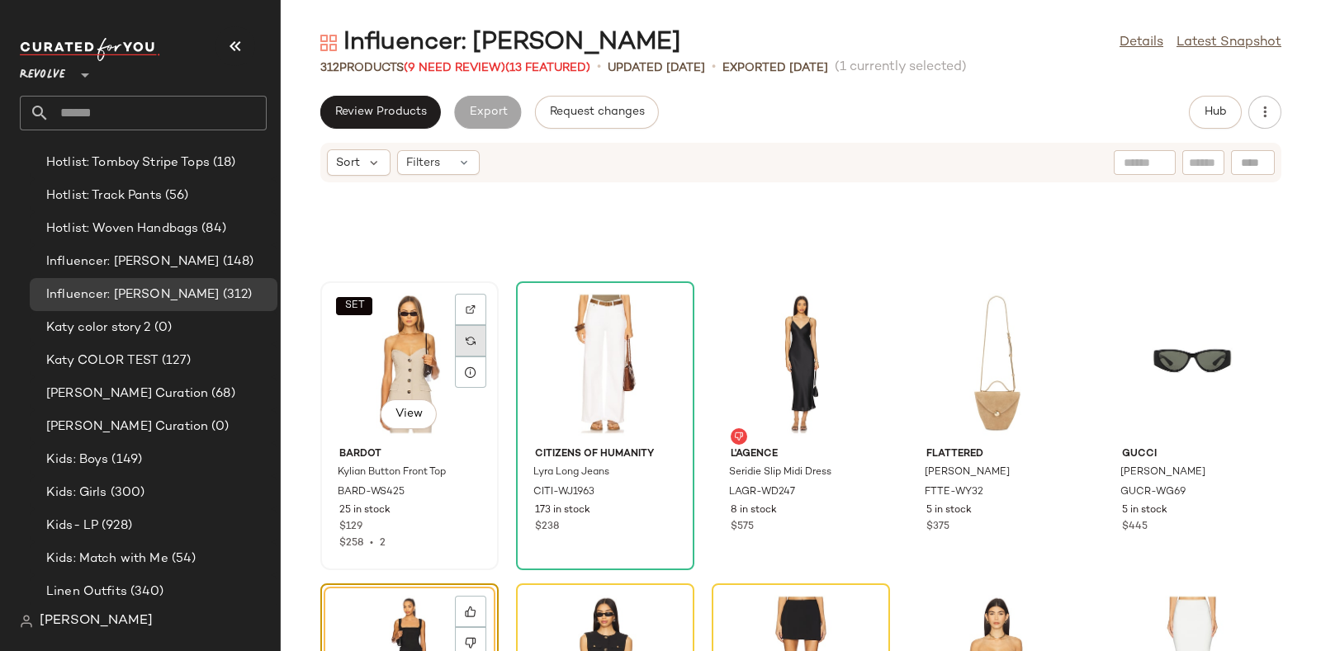
click at [462, 334] on div at bounding box center [470, 340] width 31 height 31
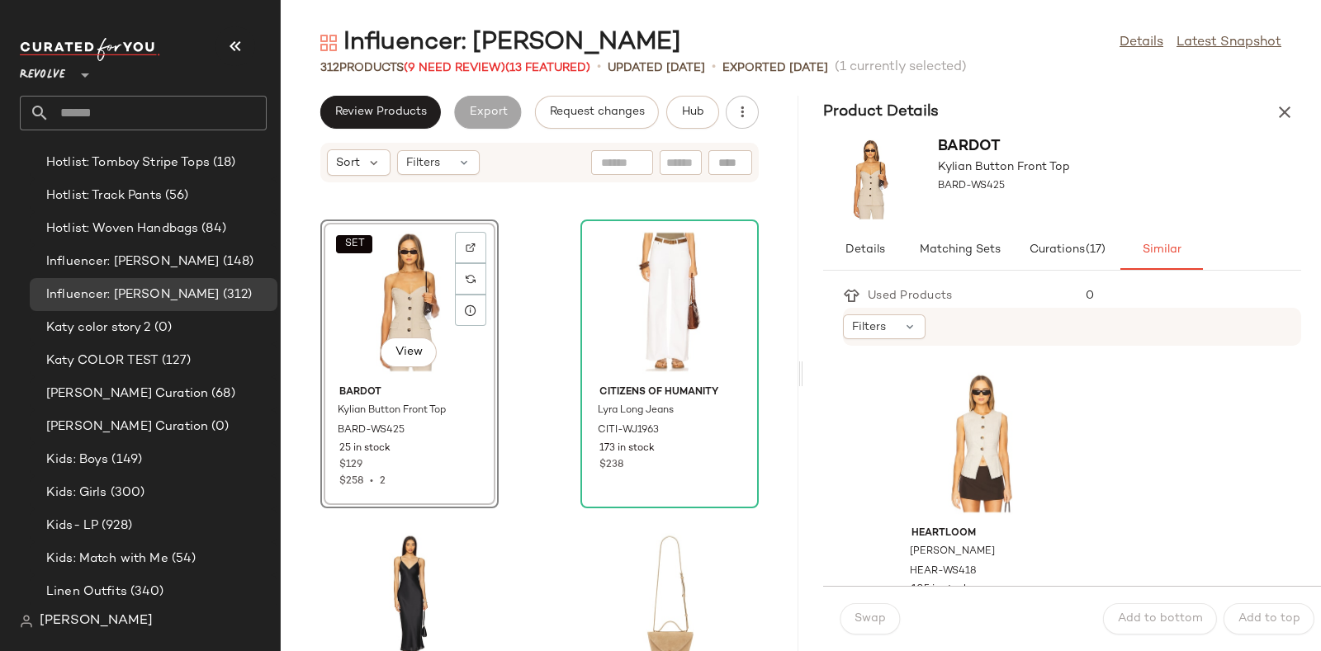
scroll to position [3927, 0]
click at [945, 410] on div "View" at bounding box center [981, 443] width 167 height 154
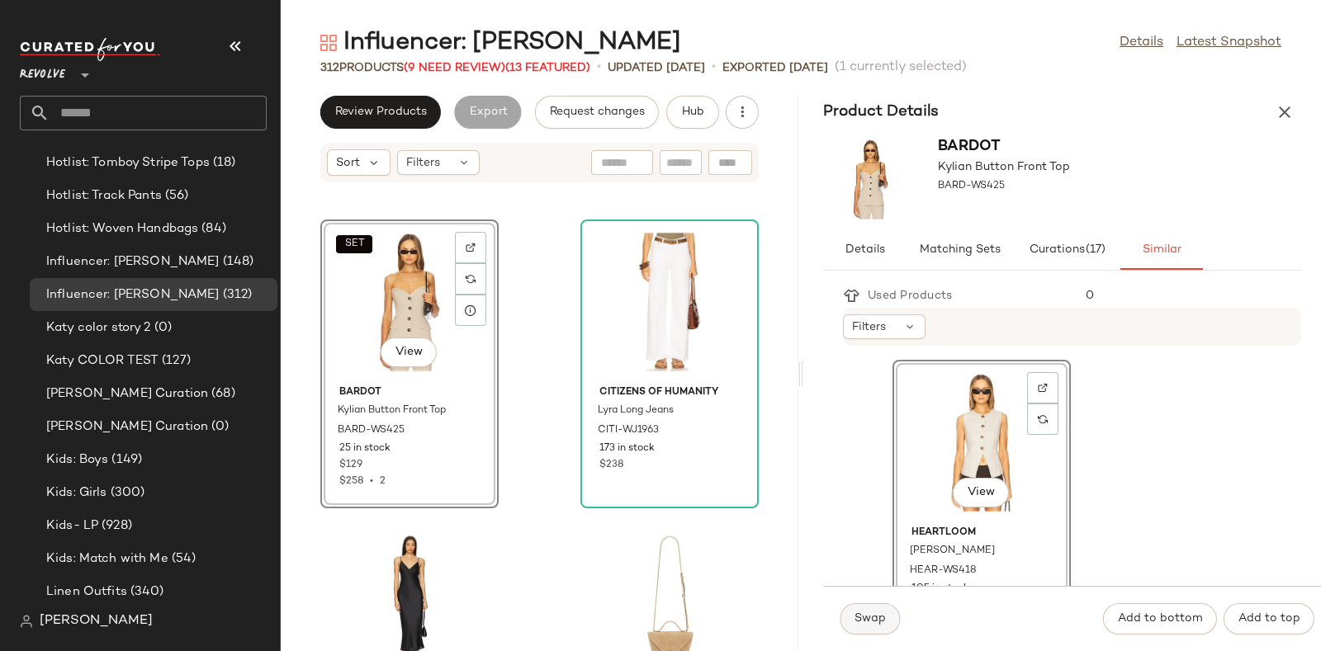
click at [876, 614] on span "Swap" at bounding box center [870, 619] width 32 height 13
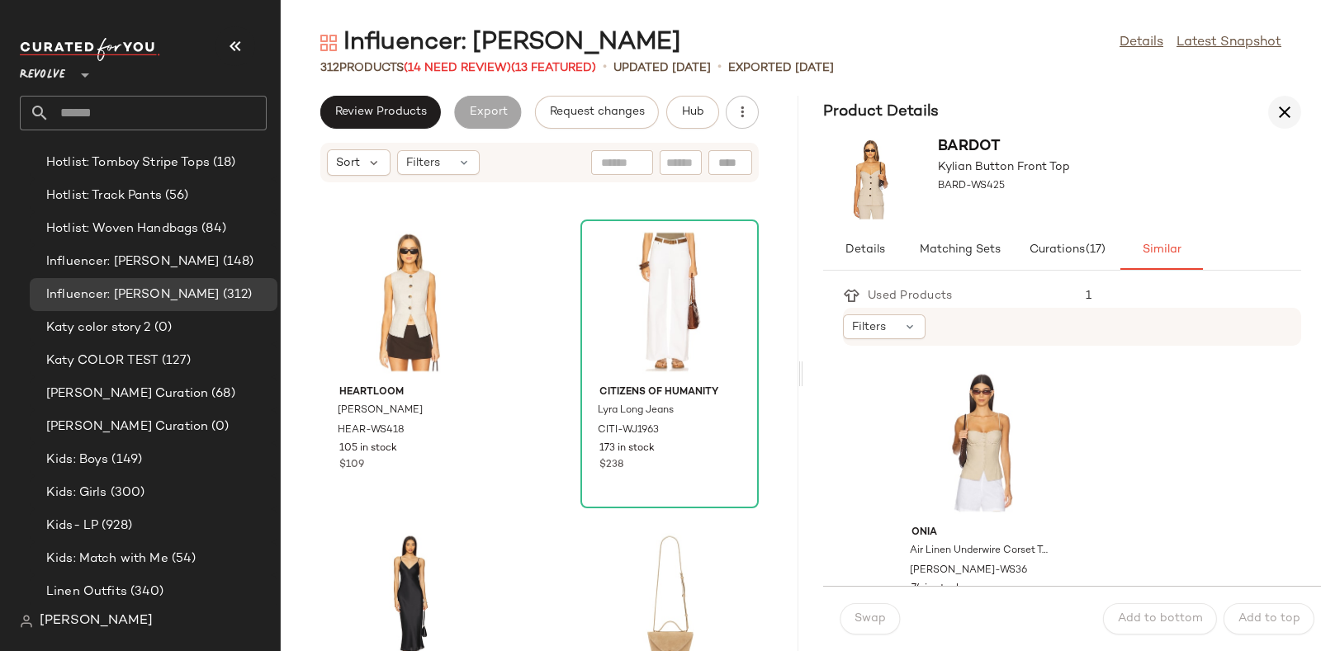
click at [1277, 105] on icon "button" at bounding box center [1285, 112] width 20 height 20
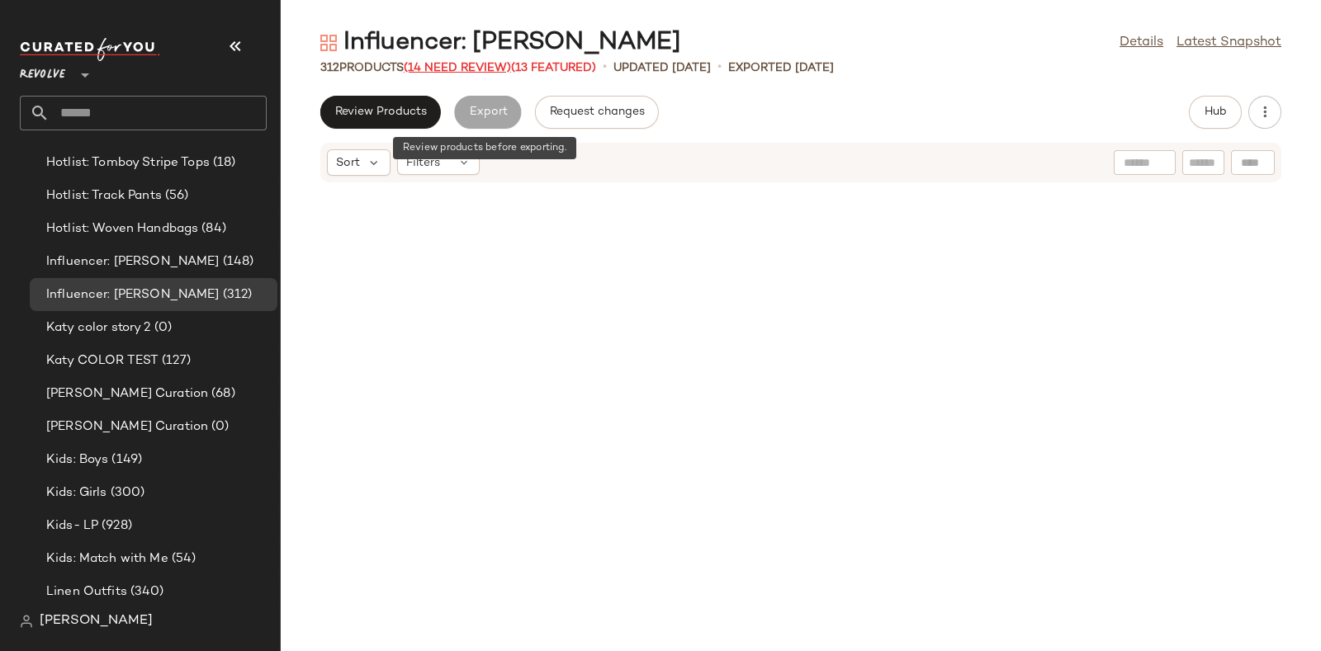
scroll to position [15712, 0]
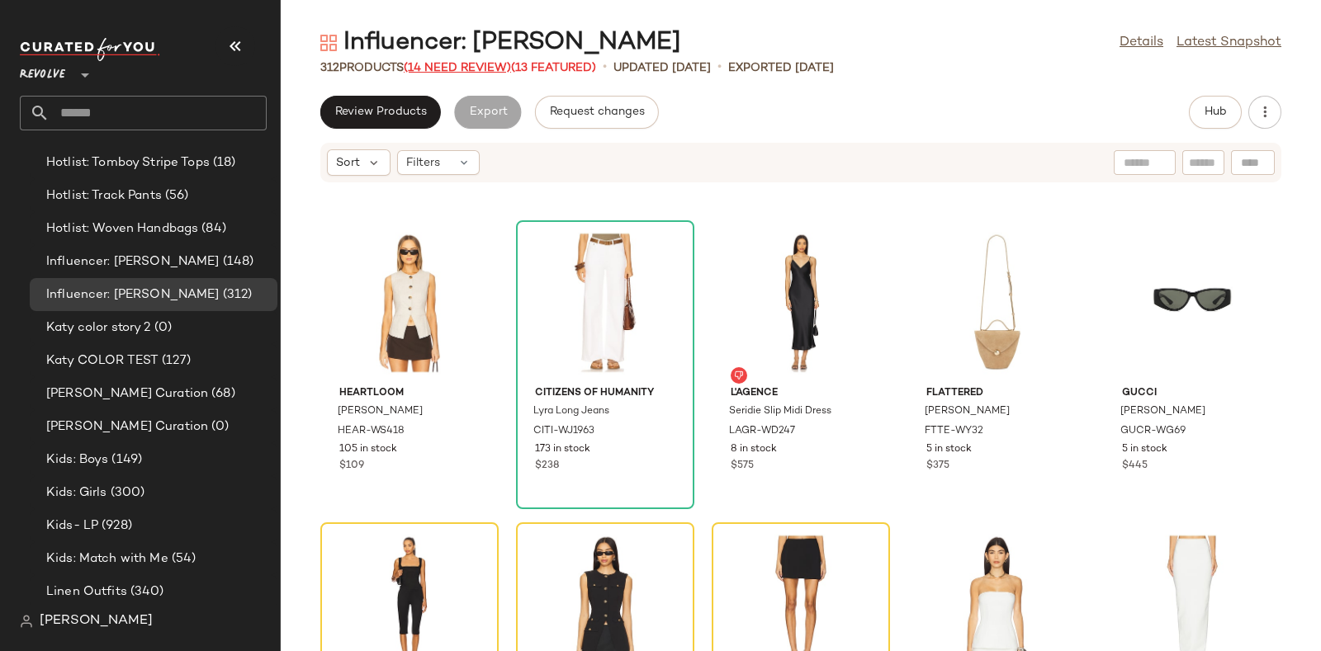
click at [445, 63] on span "(14 Need Review)" at bounding box center [457, 68] width 107 height 12
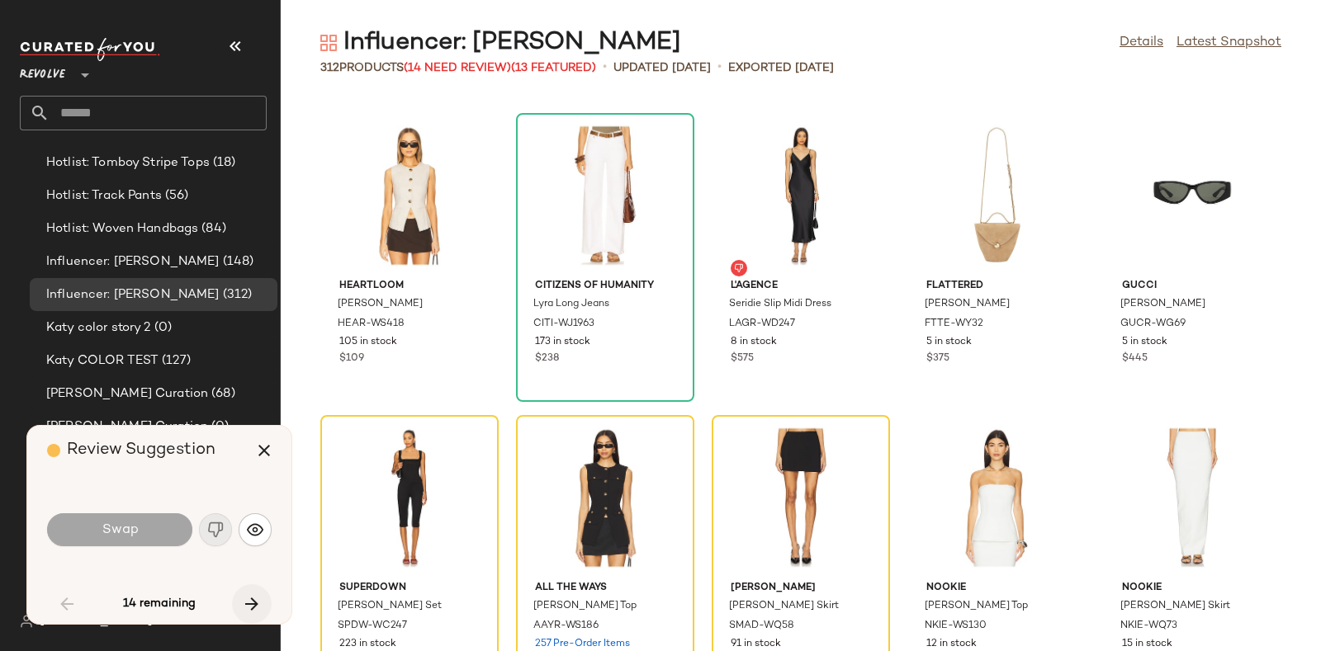
click at [256, 598] on icon "button" at bounding box center [252, 604] width 20 height 20
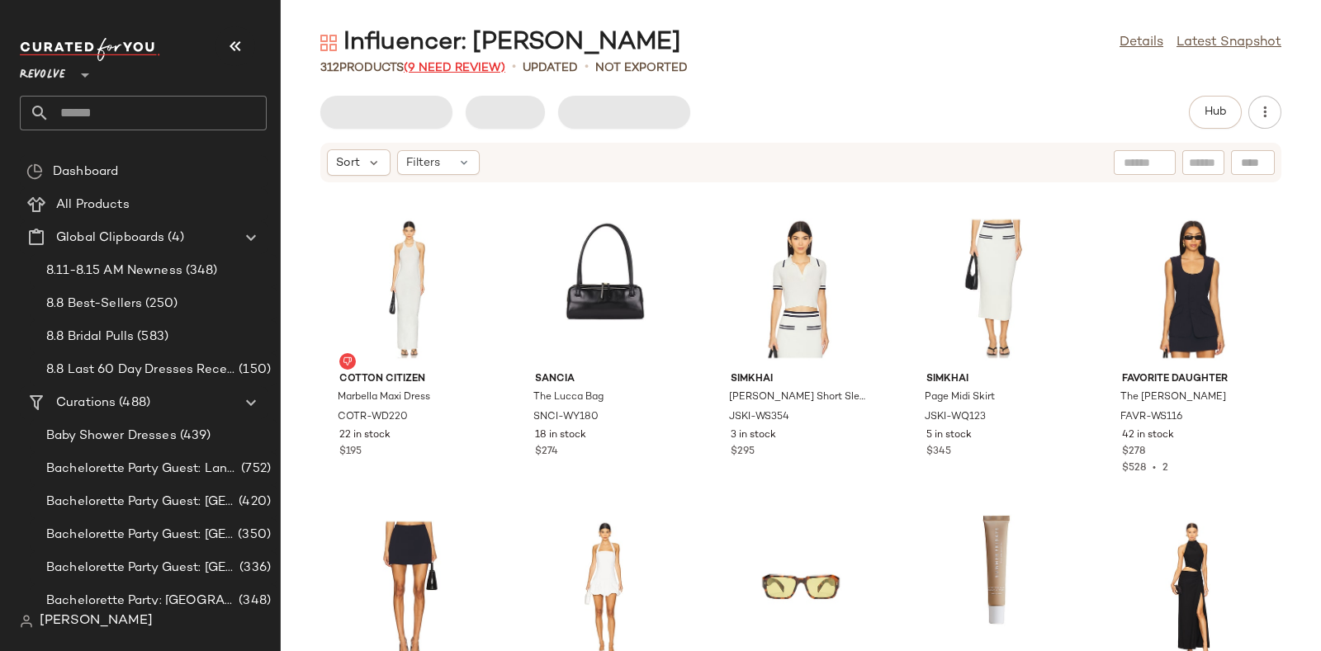
click at [450, 64] on span "(9 Need Review)" at bounding box center [455, 68] width 102 height 12
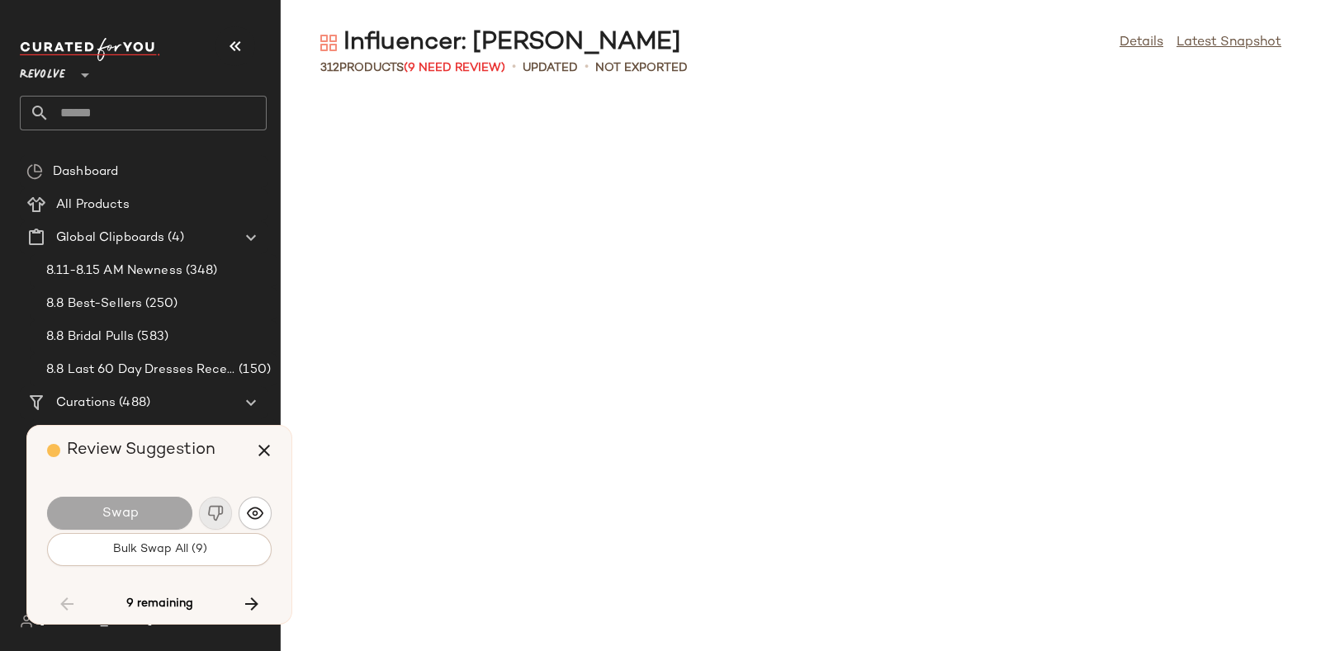
scroll to position [16015, 0]
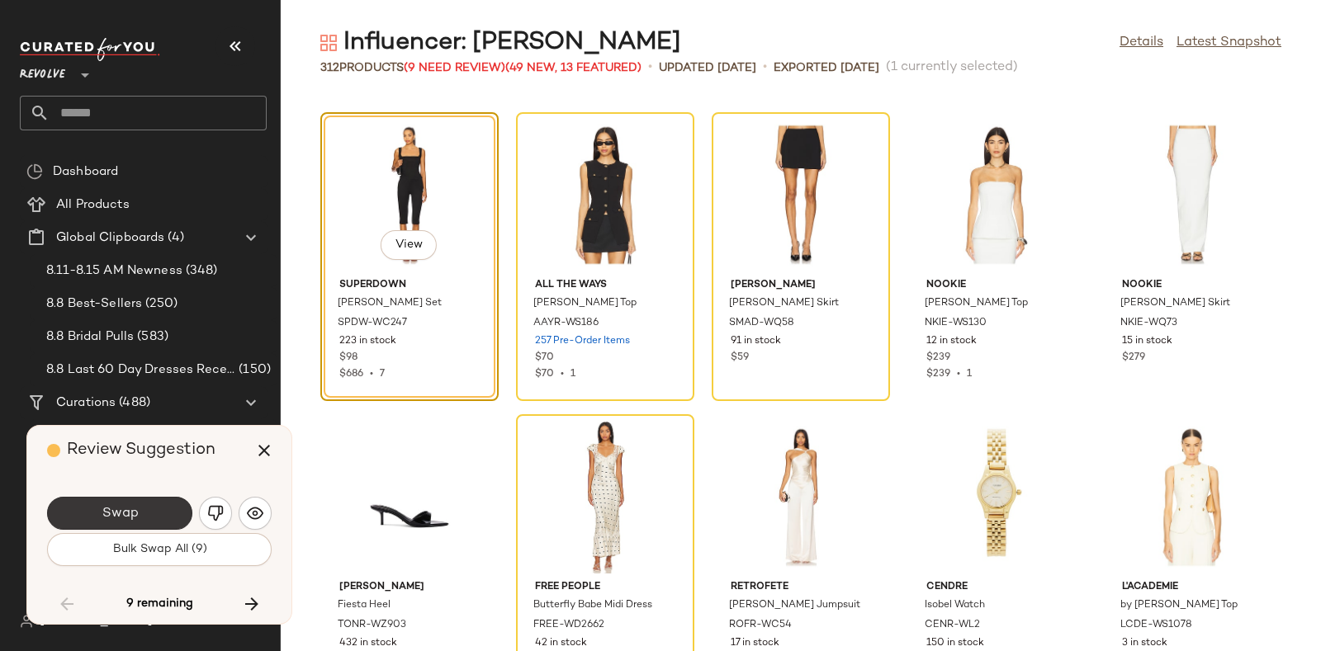
click at [150, 500] on button "Swap" at bounding box center [119, 513] width 145 height 33
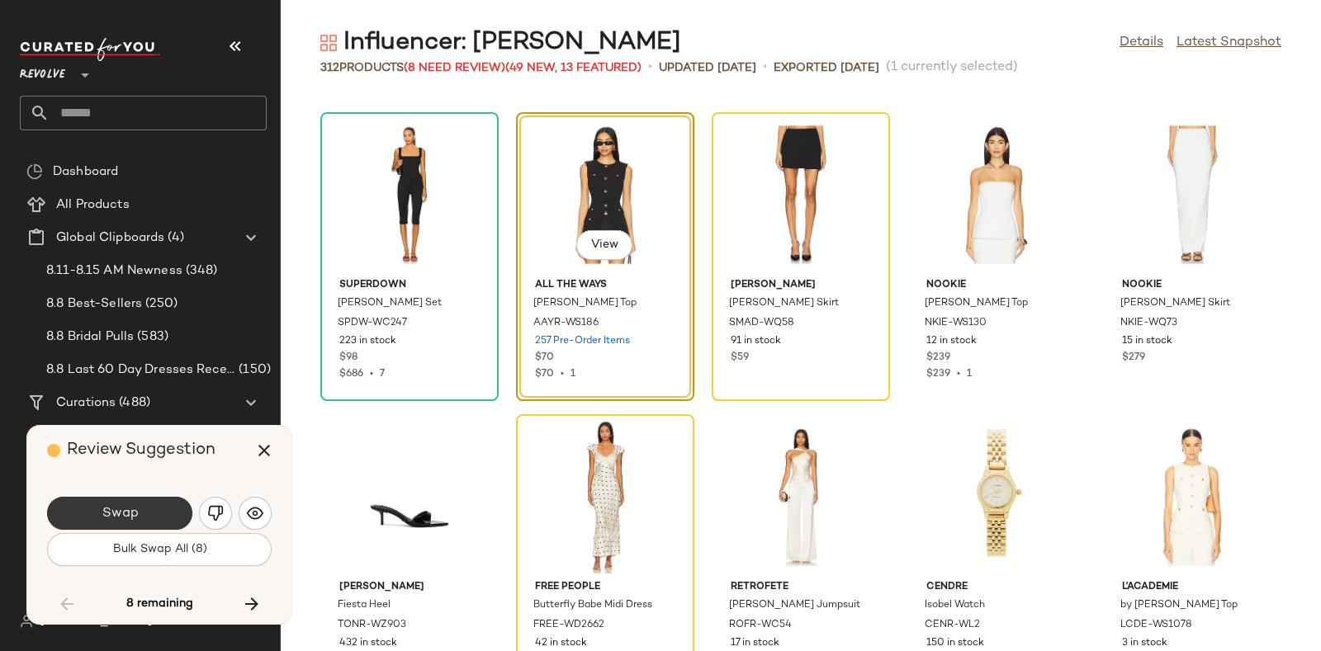
click at [169, 504] on button "Swap" at bounding box center [119, 513] width 145 height 33
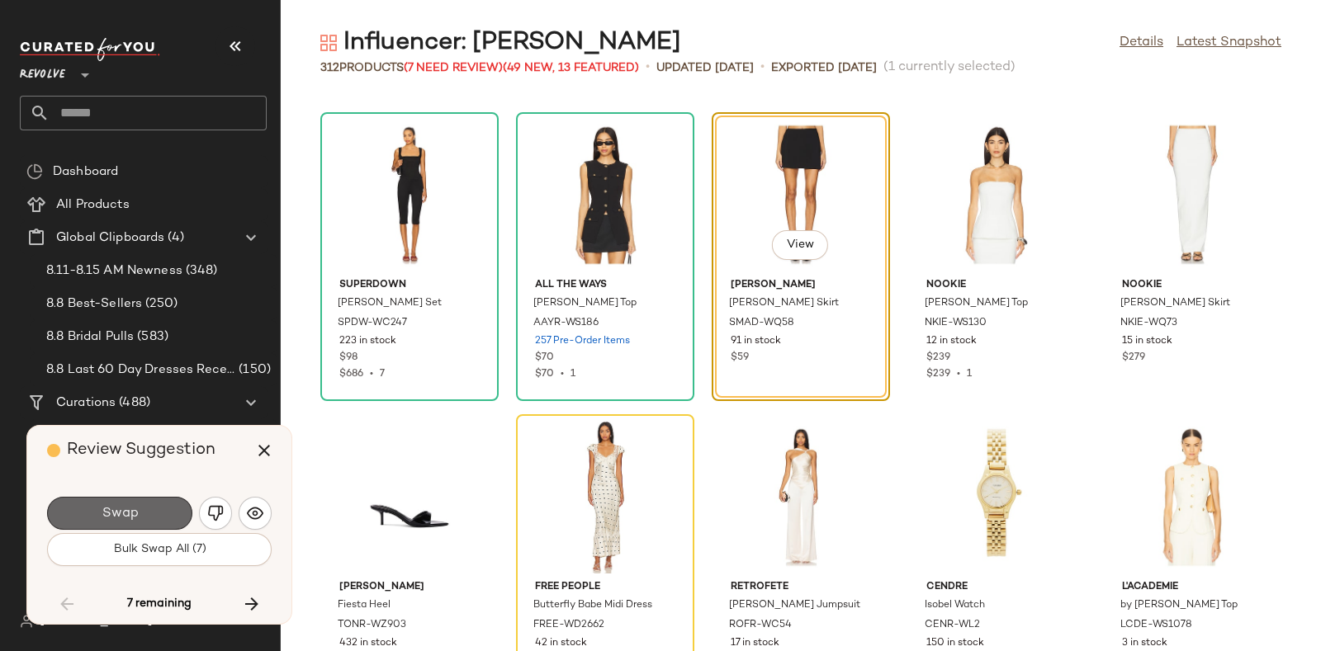
click at [135, 506] on span "Swap" at bounding box center [119, 514] width 37 height 16
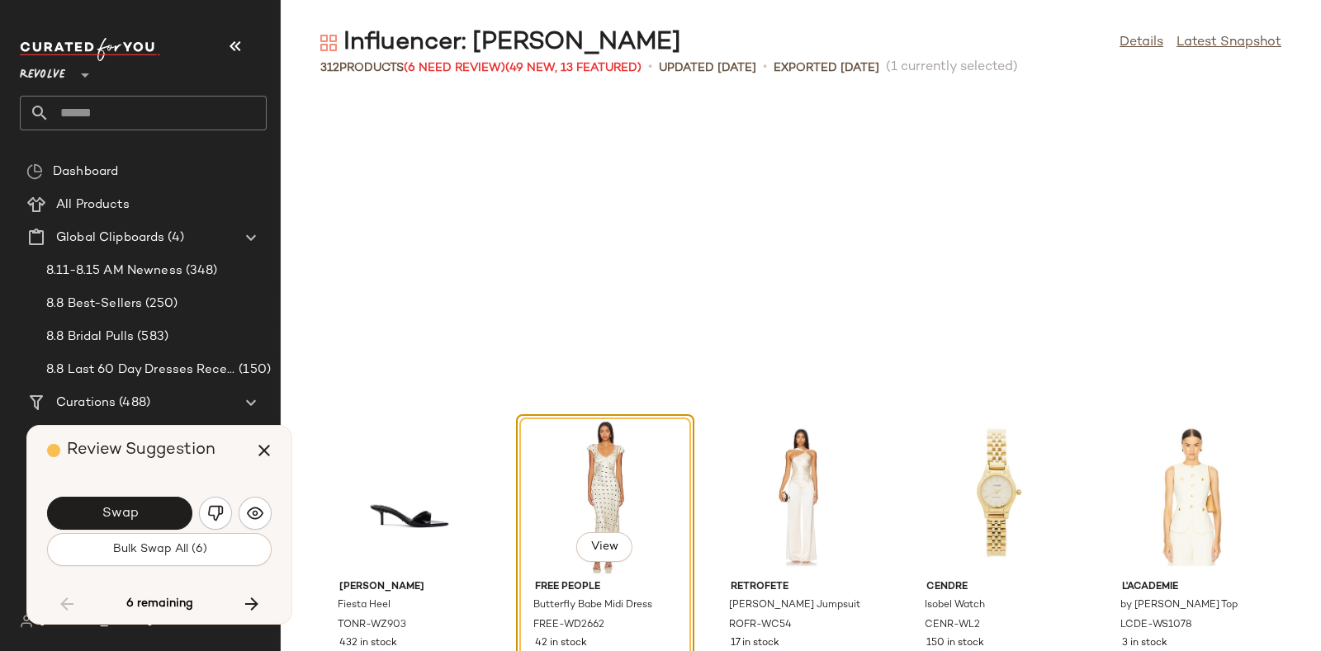
scroll to position [16318, 0]
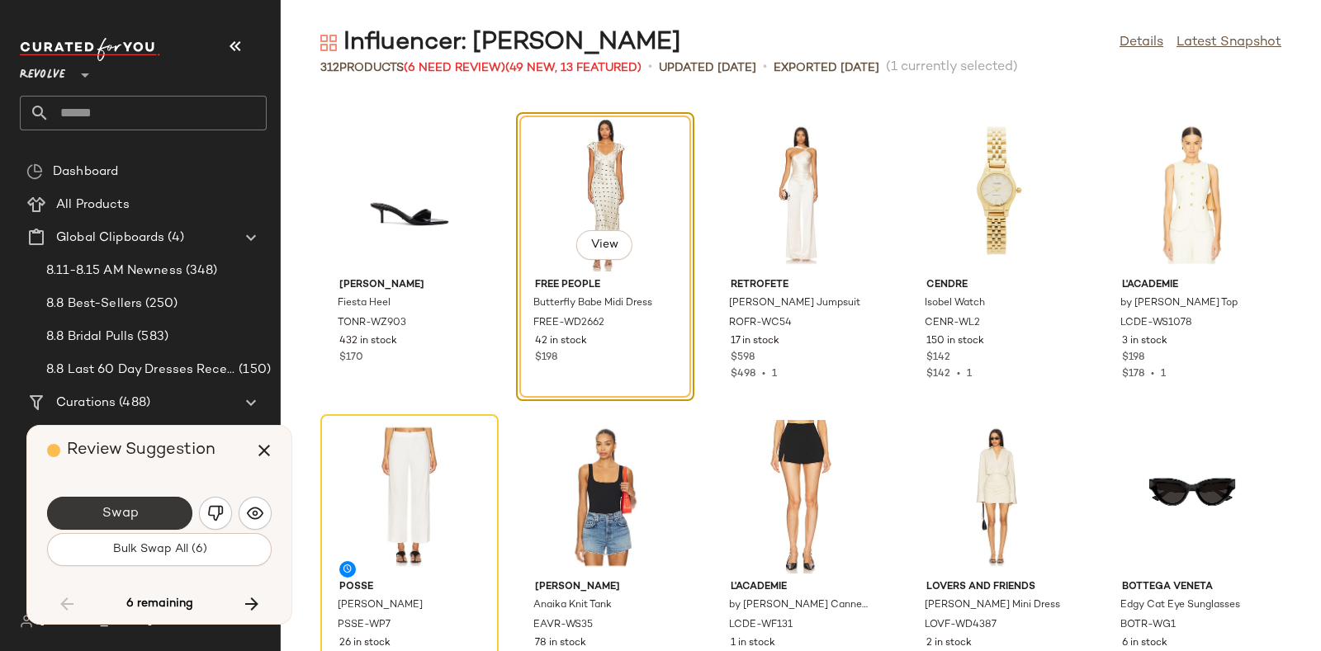
click at [155, 506] on button "Swap" at bounding box center [119, 513] width 145 height 33
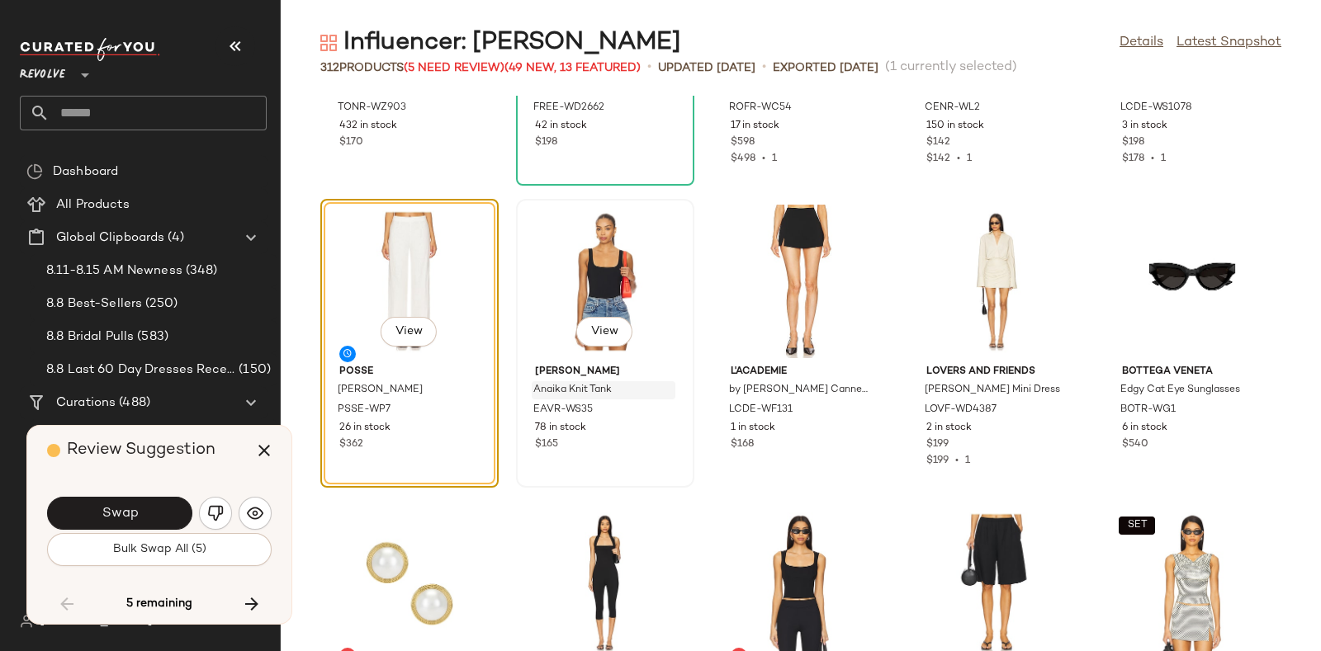
scroll to position [16535, 0]
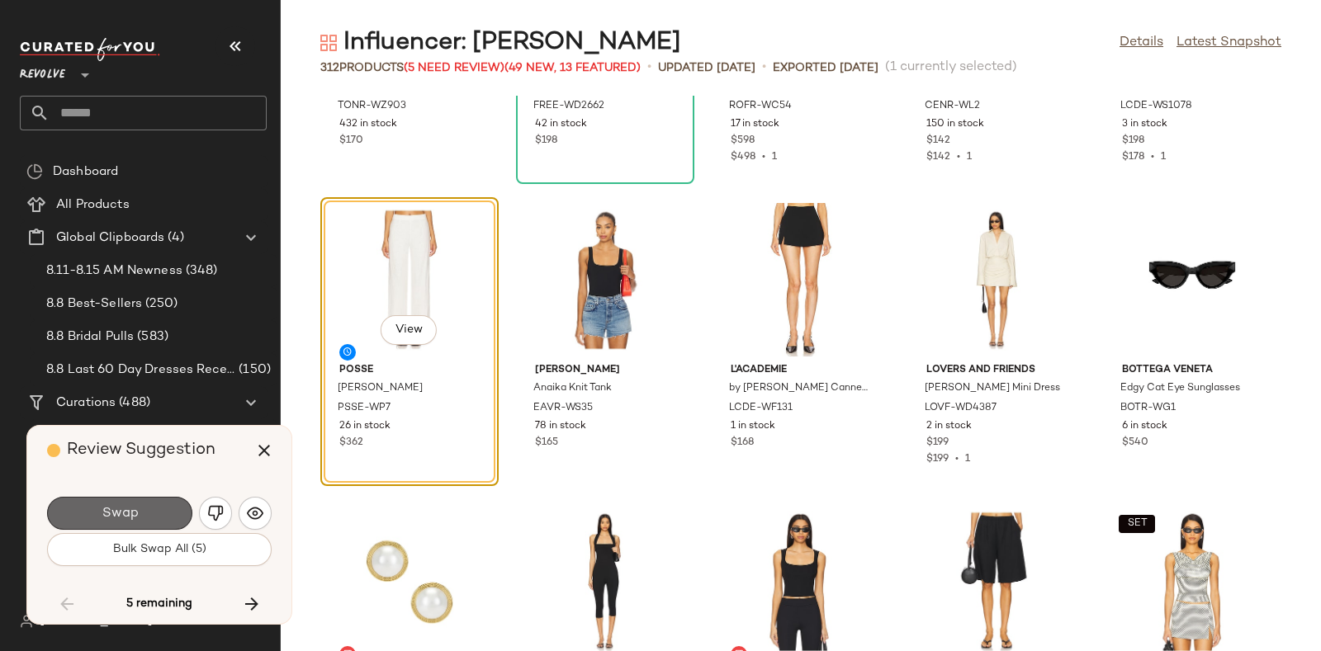
click at [156, 497] on button "Swap" at bounding box center [119, 513] width 145 height 33
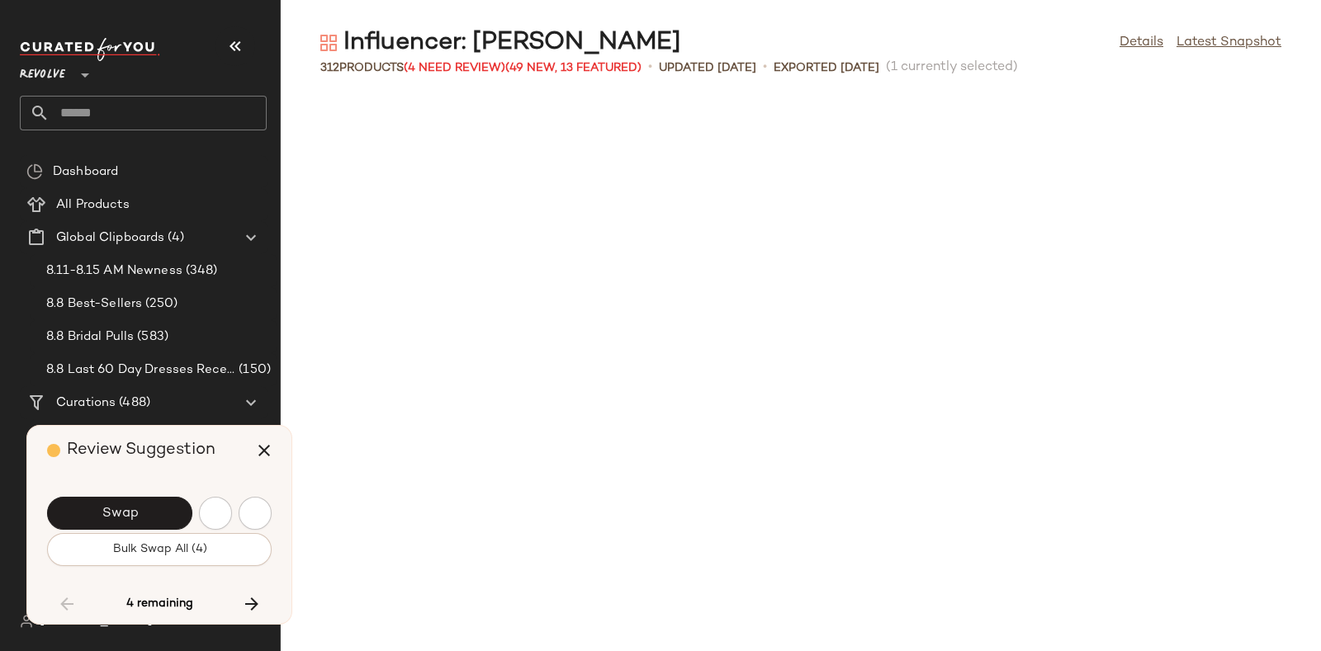
scroll to position [17223, 0]
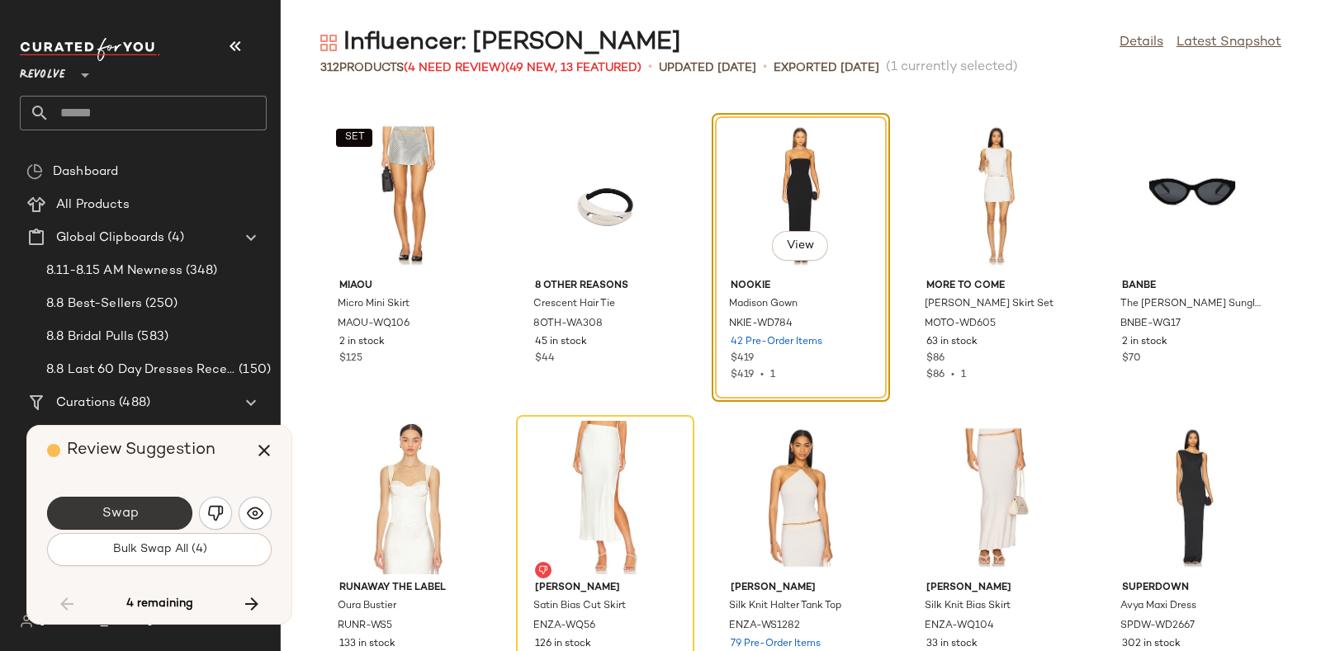
click at [116, 507] on span "Swap" at bounding box center [119, 514] width 37 height 16
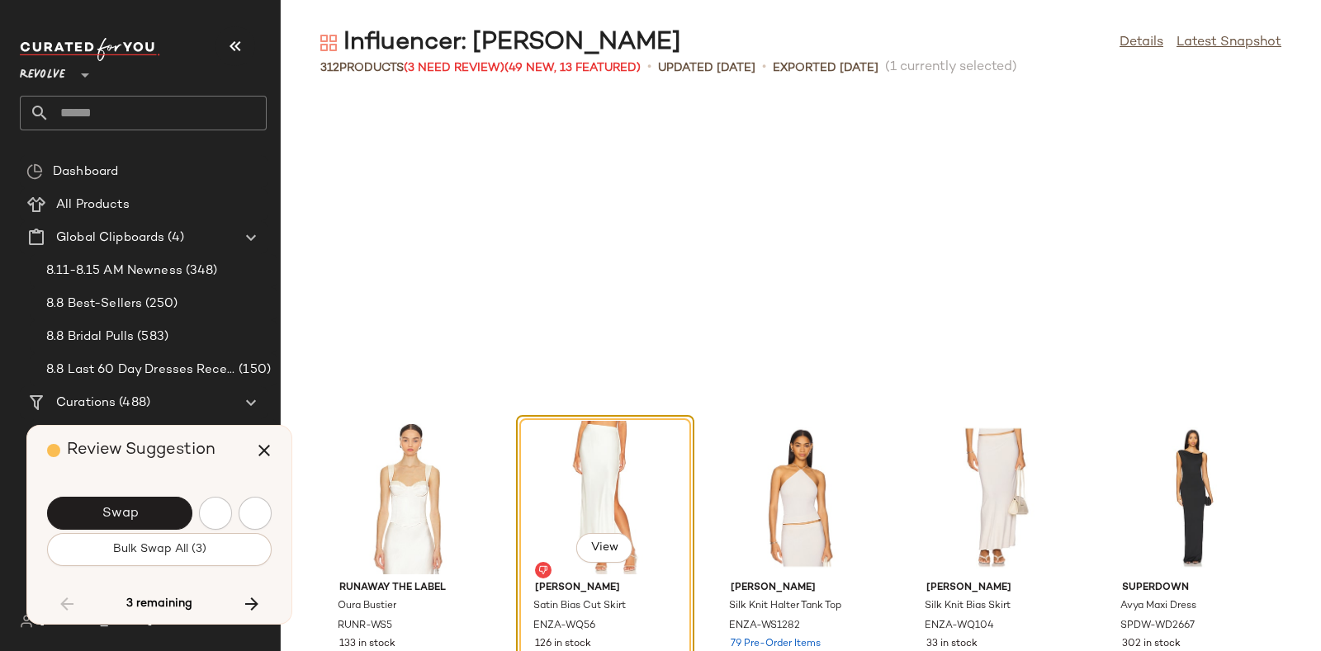
scroll to position [17526, 0]
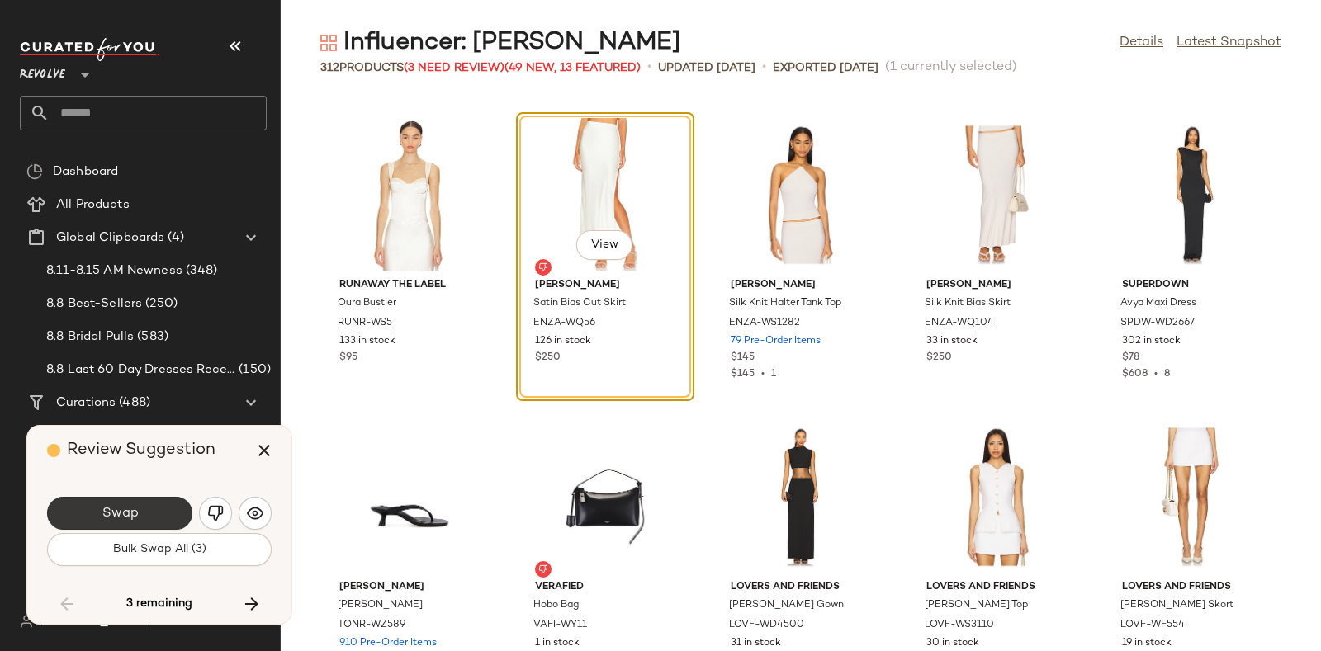
click at [157, 507] on button "Swap" at bounding box center [119, 513] width 145 height 33
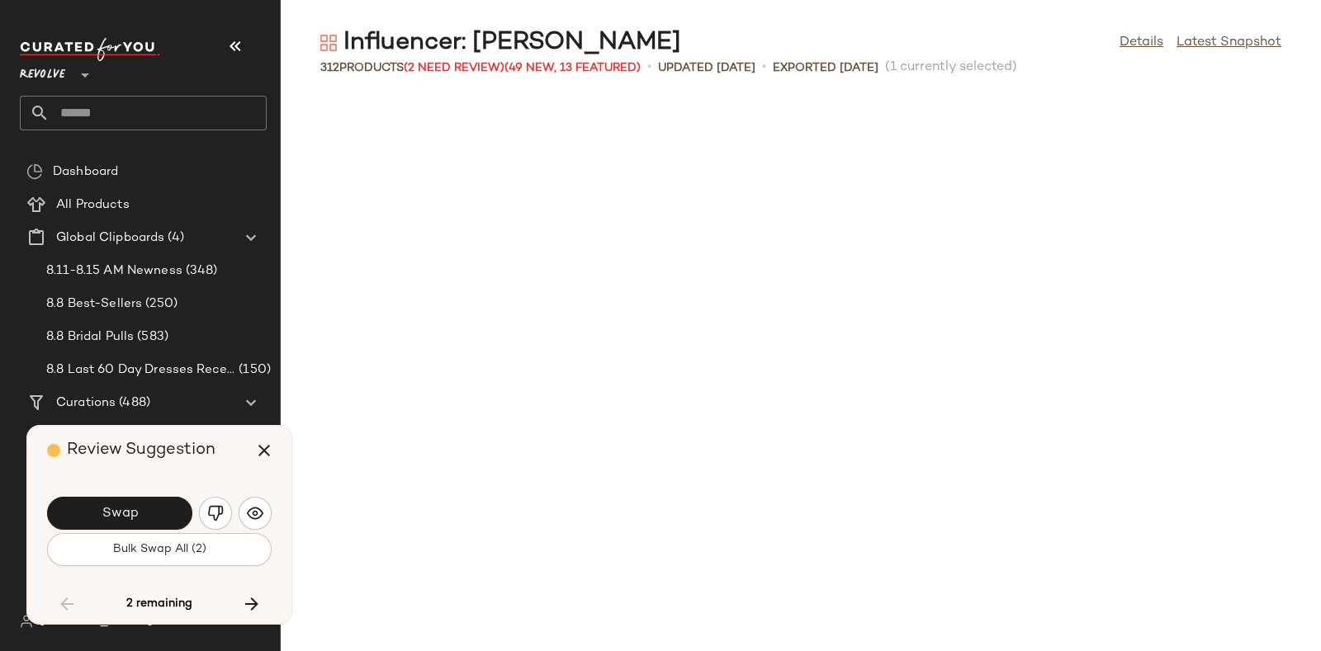
scroll to position [18131, 0]
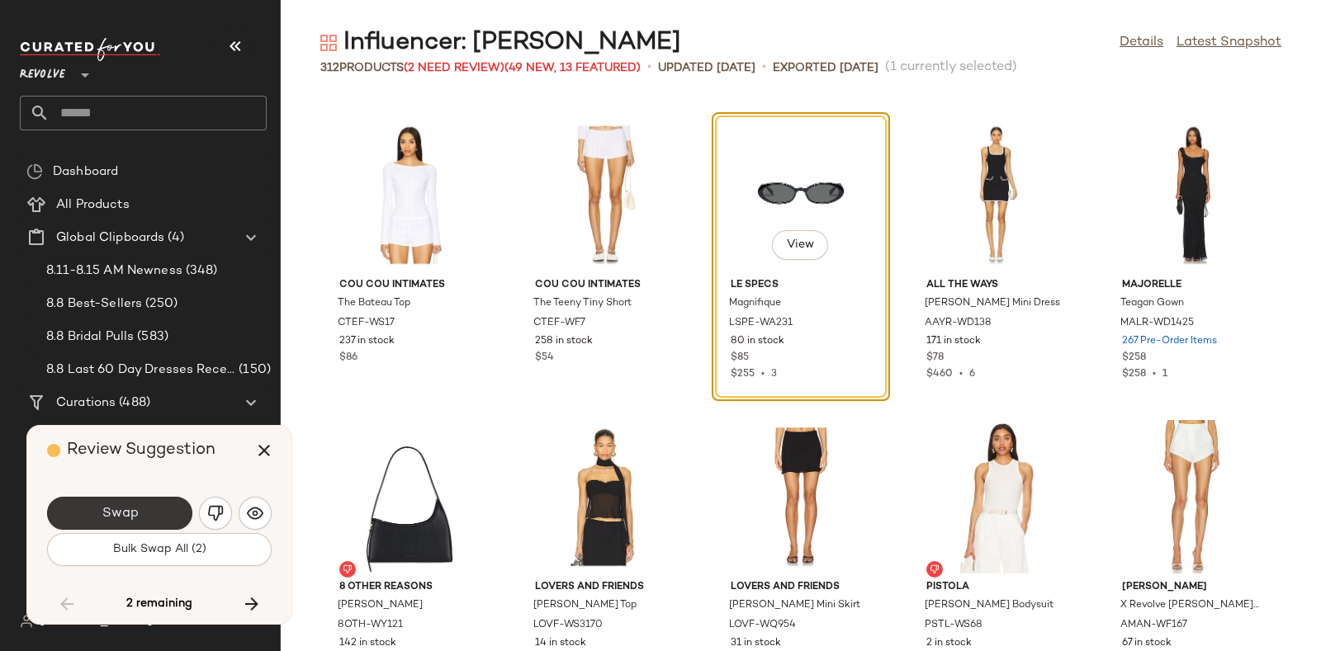
click at [140, 498] on button "Swap" at bounding box center [119, 513] width 145 height 33
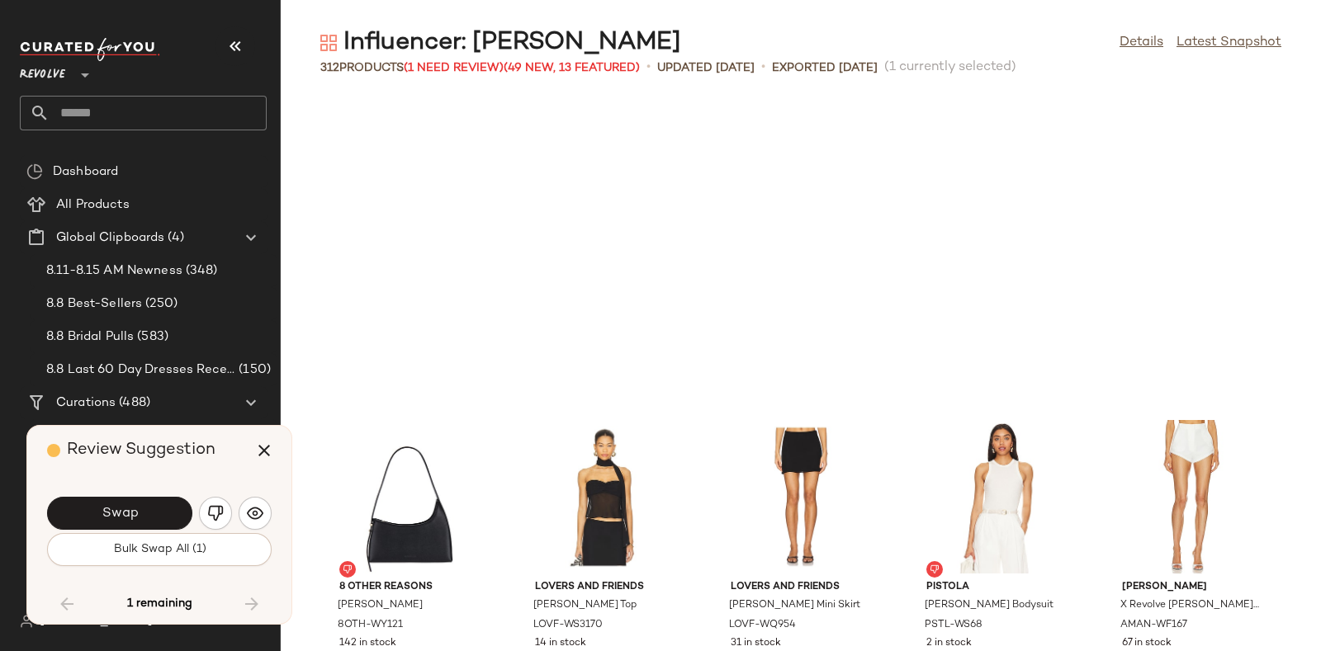
scroll to position [18484, 0]
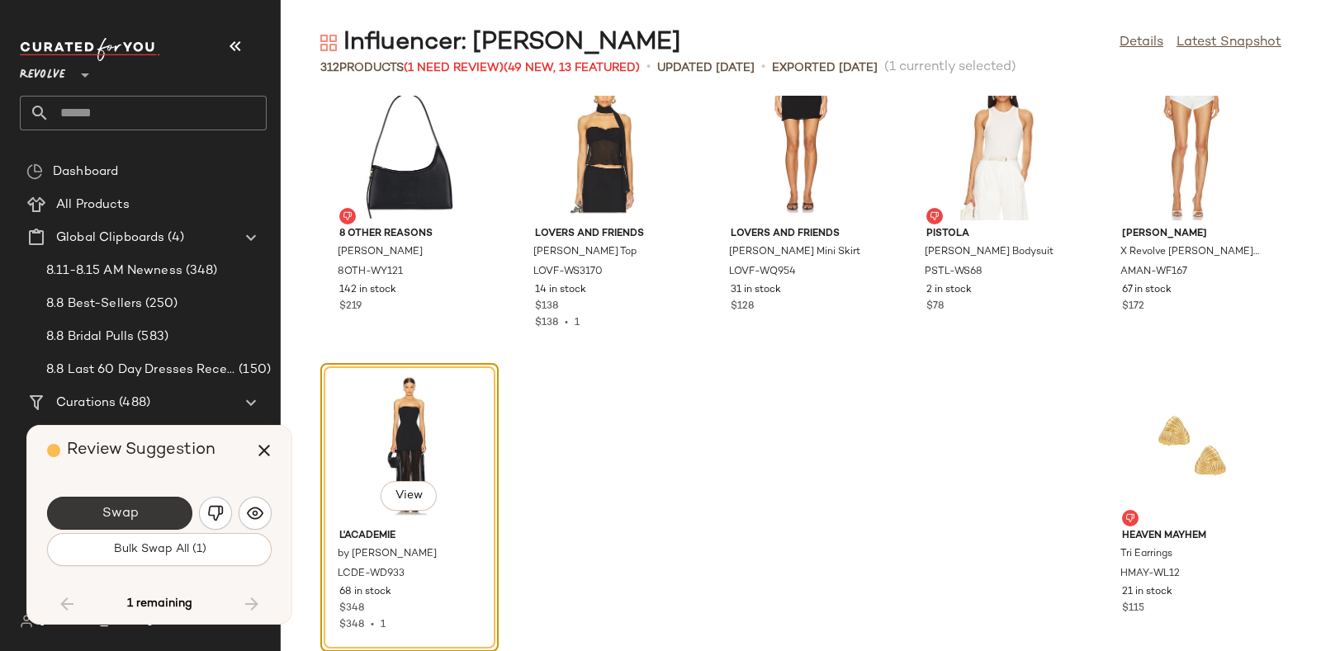
click at [156, 509] on button "Swap" at bounding box center [119, 513] width 145 height 33
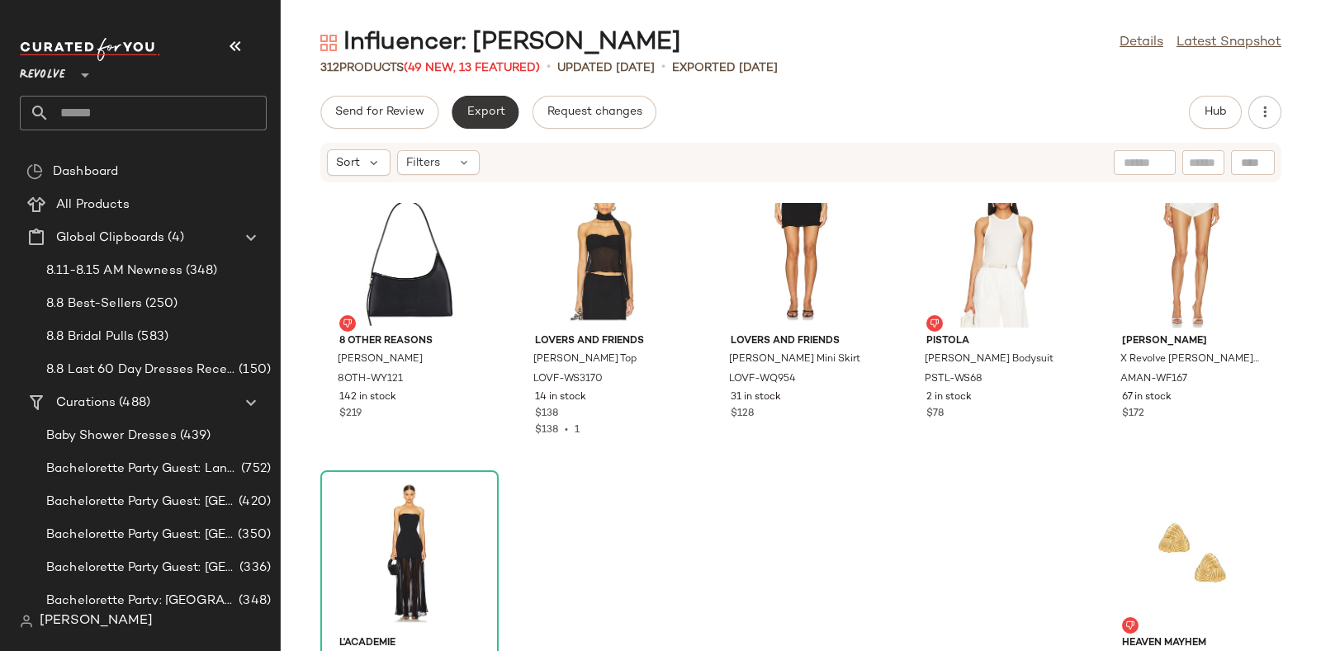
click at [483, 114] on span "Export" at bounding box center [485, 112] width 39 height 13
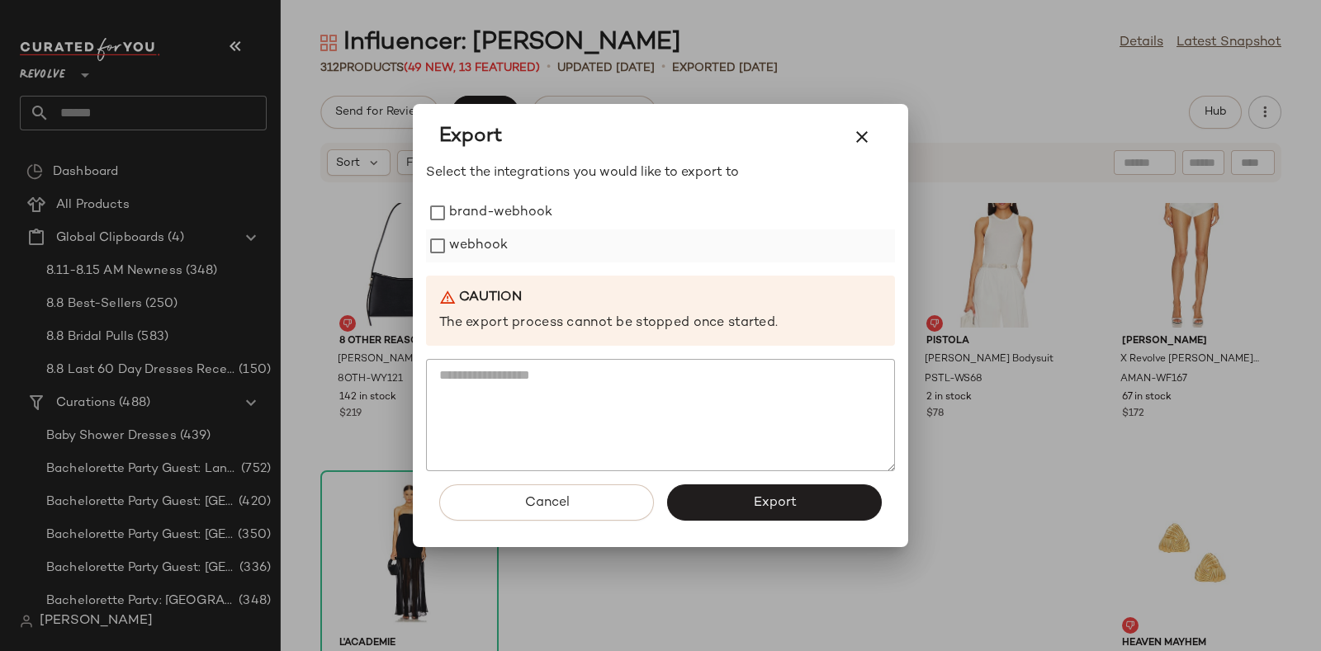
click at [493, 235] on label "webhook" at bounding box center [478, 246] width 59 height 33
click at [749, 501] on button "Export" at bounding box center [774, 503] width 215 height 36
